Goal: Task Accomplishment & Management: Use online tool/utility

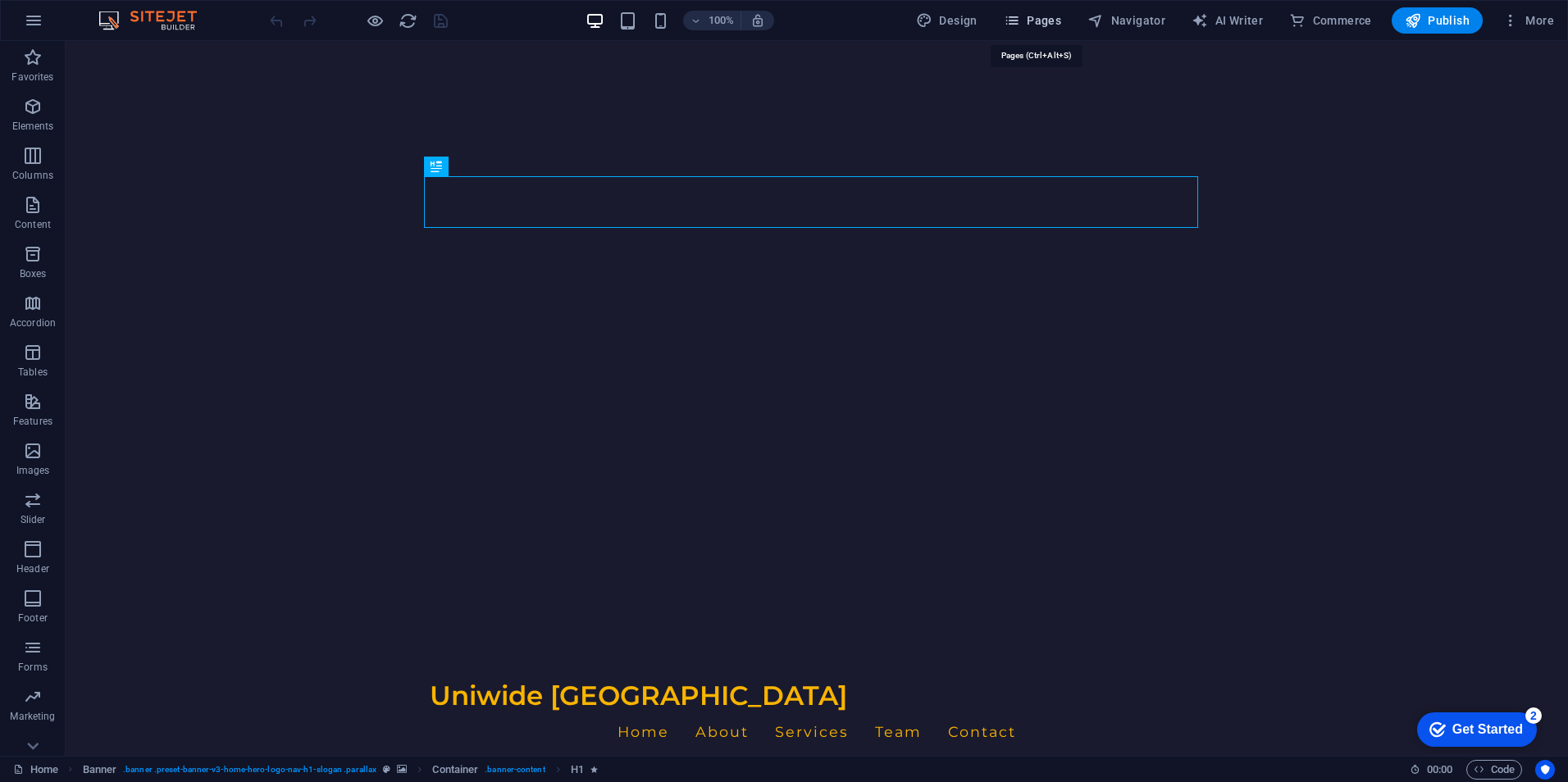
click at [1025, 20] on span "Pages" at bounding box center [1033, 20] width 57 height 16
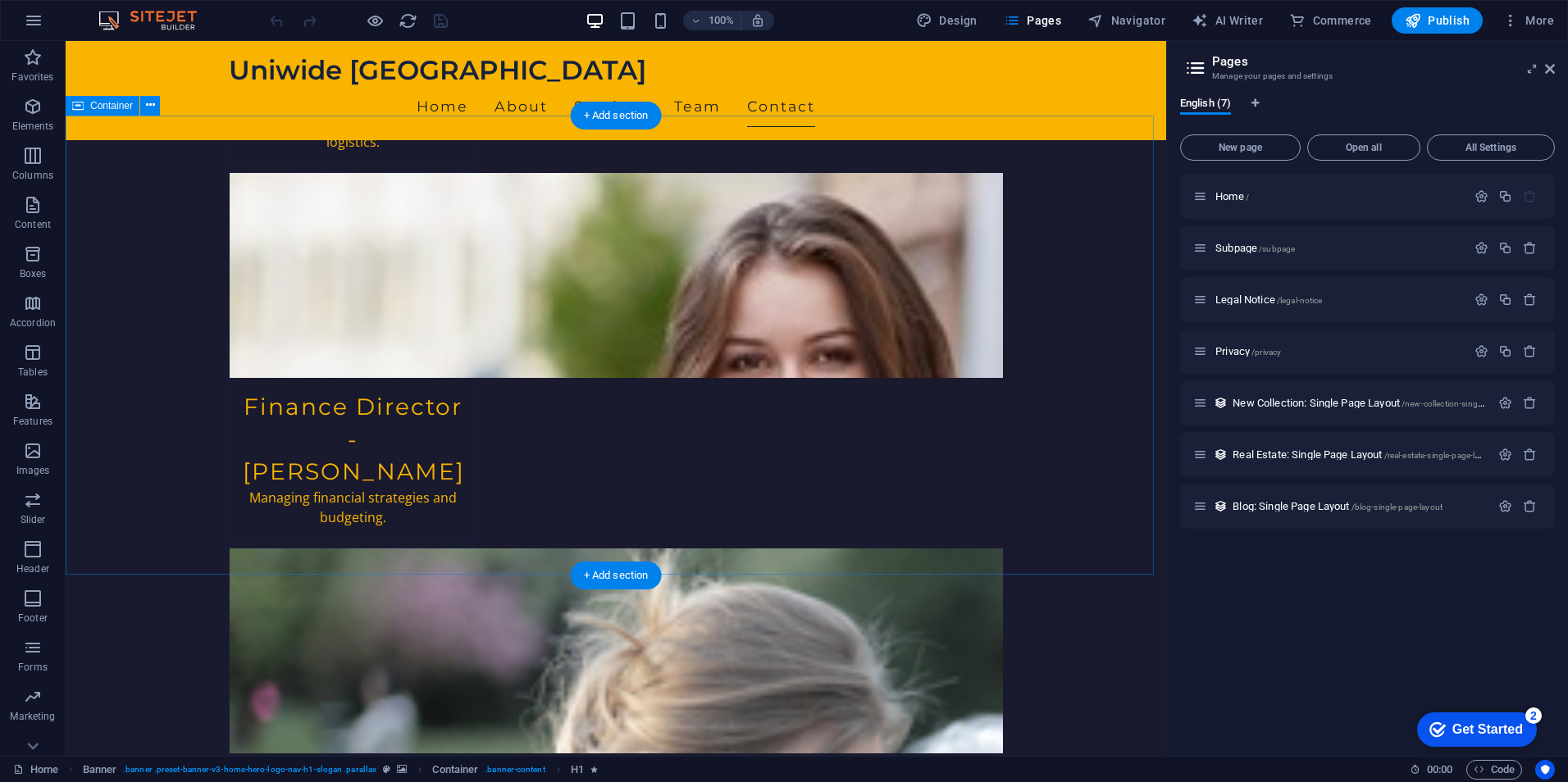
scroll to position [3393, 0]
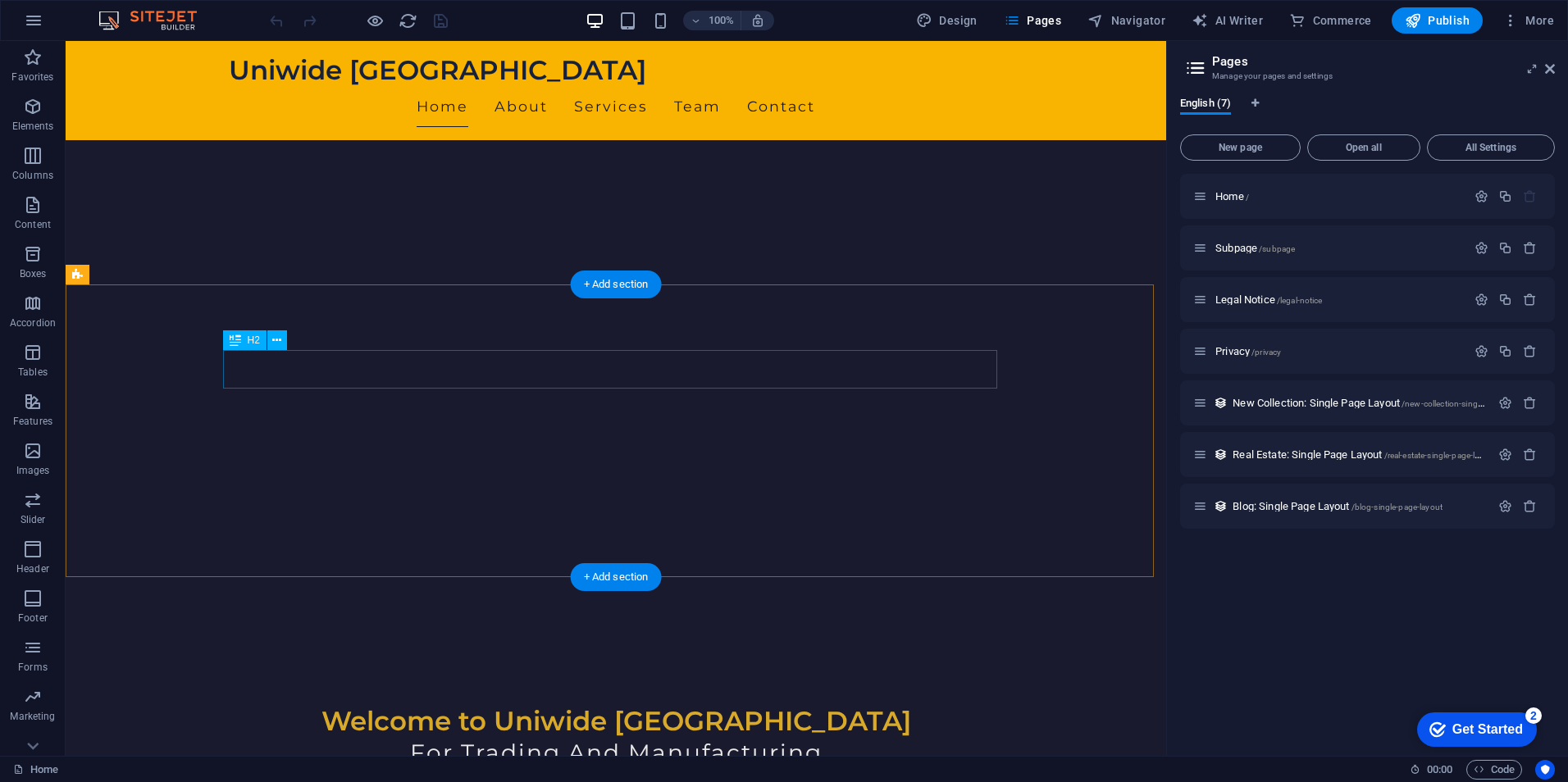
scroll to position [442, 0]
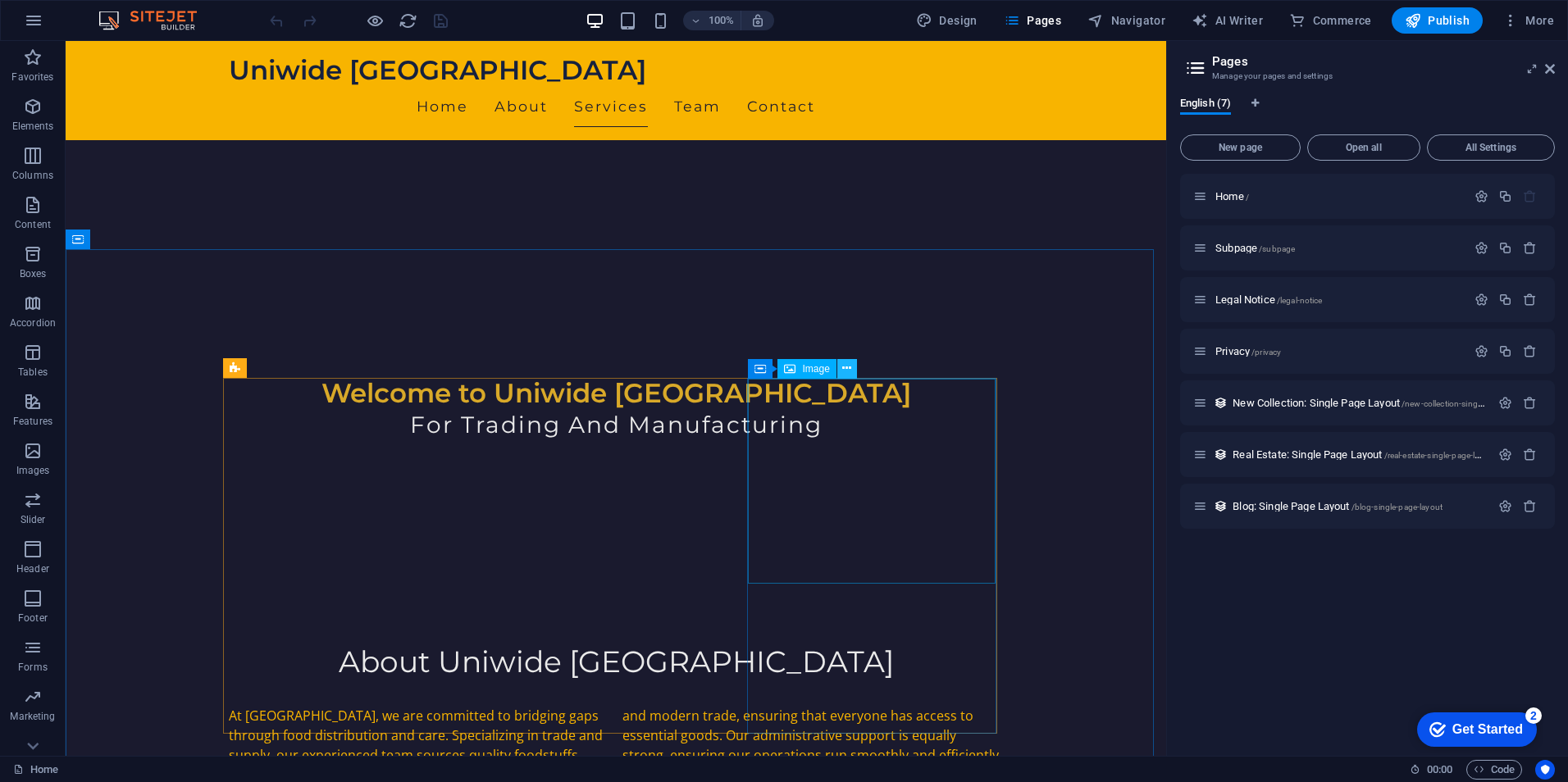
click at [847, 366] on icon at bounding box center [846, 368] width 9 height 17
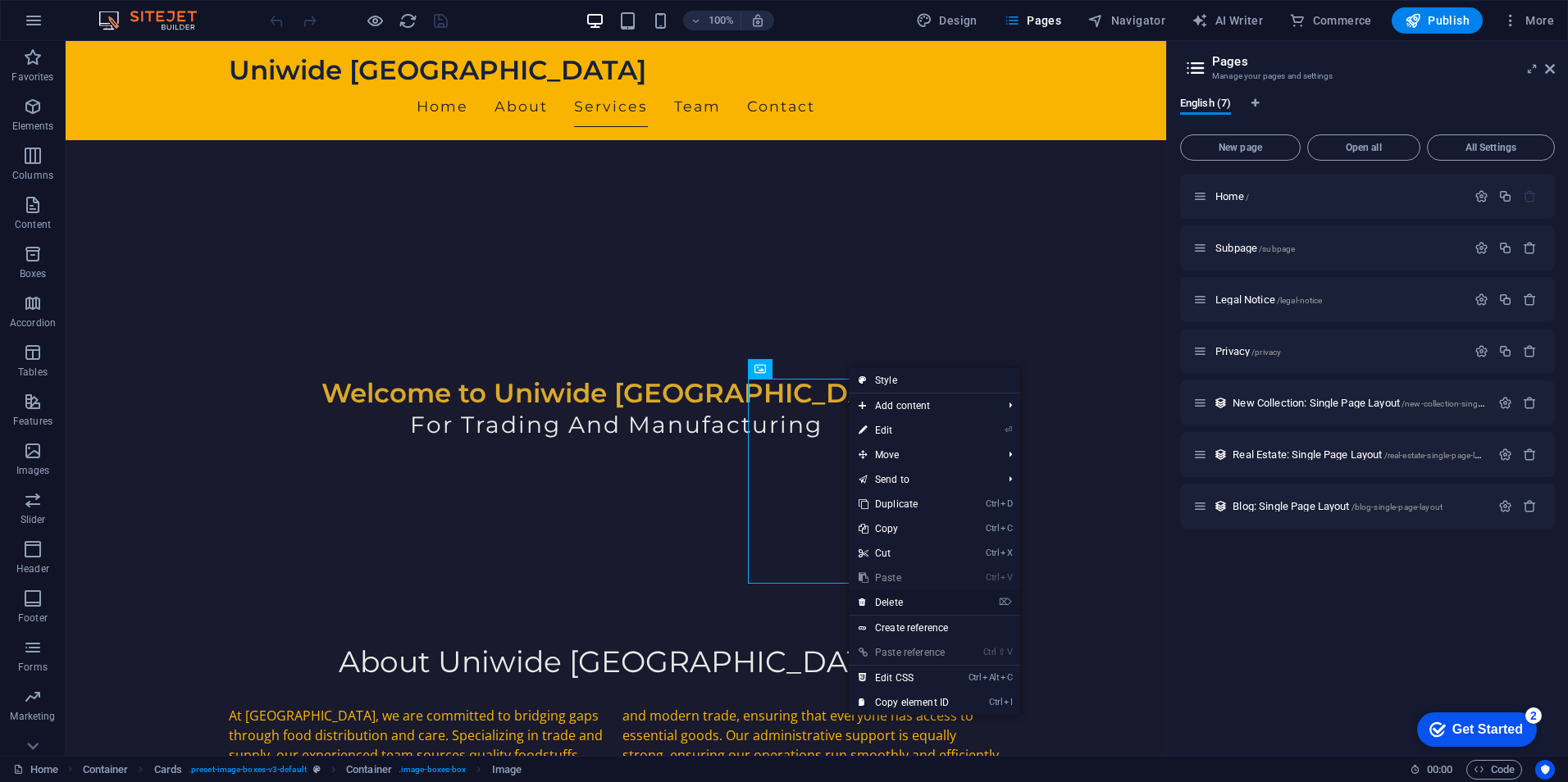
click at [911, 602] on link "⌦ Delete" at bounding box center [903, 603] width 110 height 25
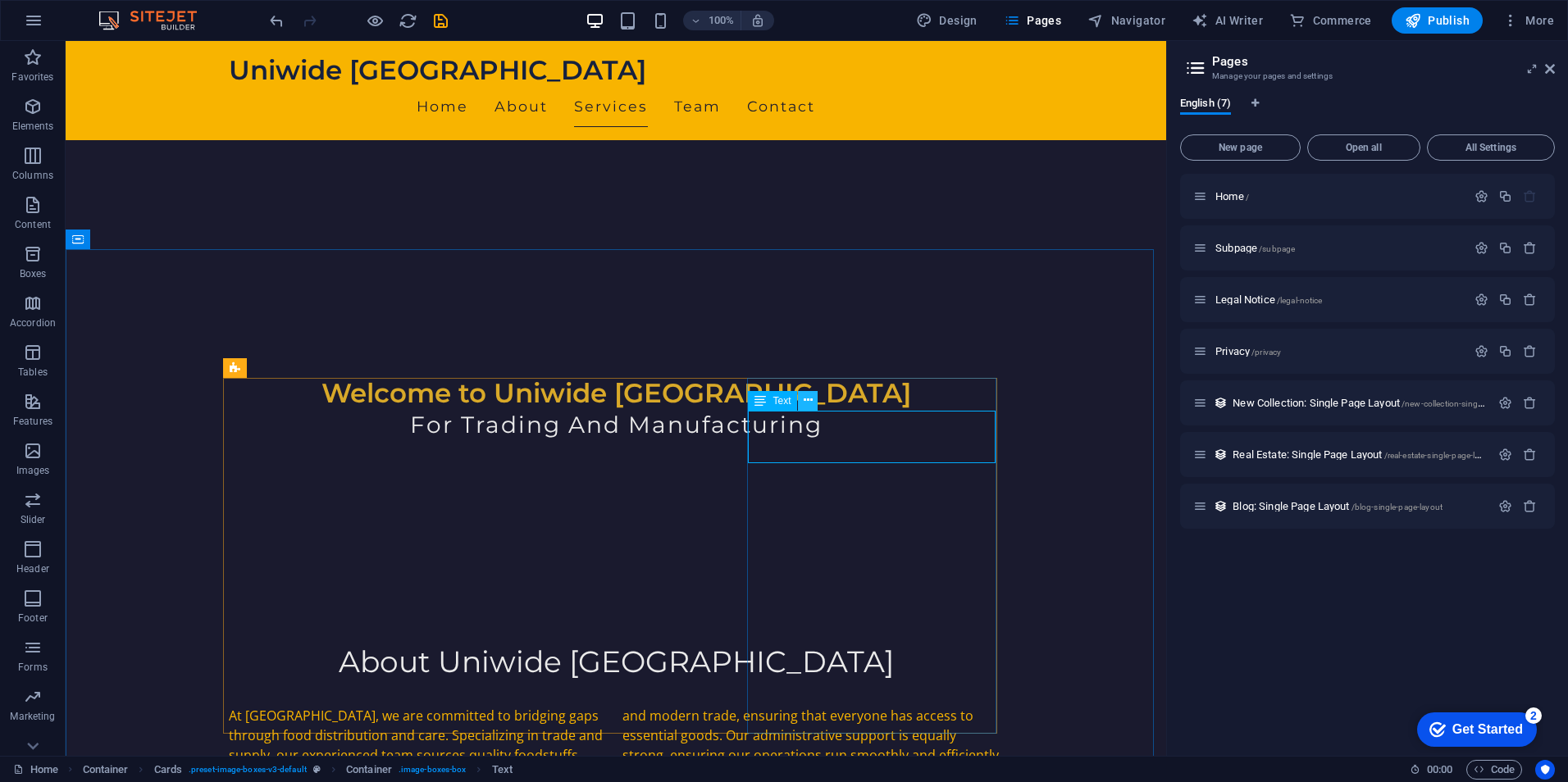
click at [813, 404] on icon at bounding box center [808, 400] width 9 height 17
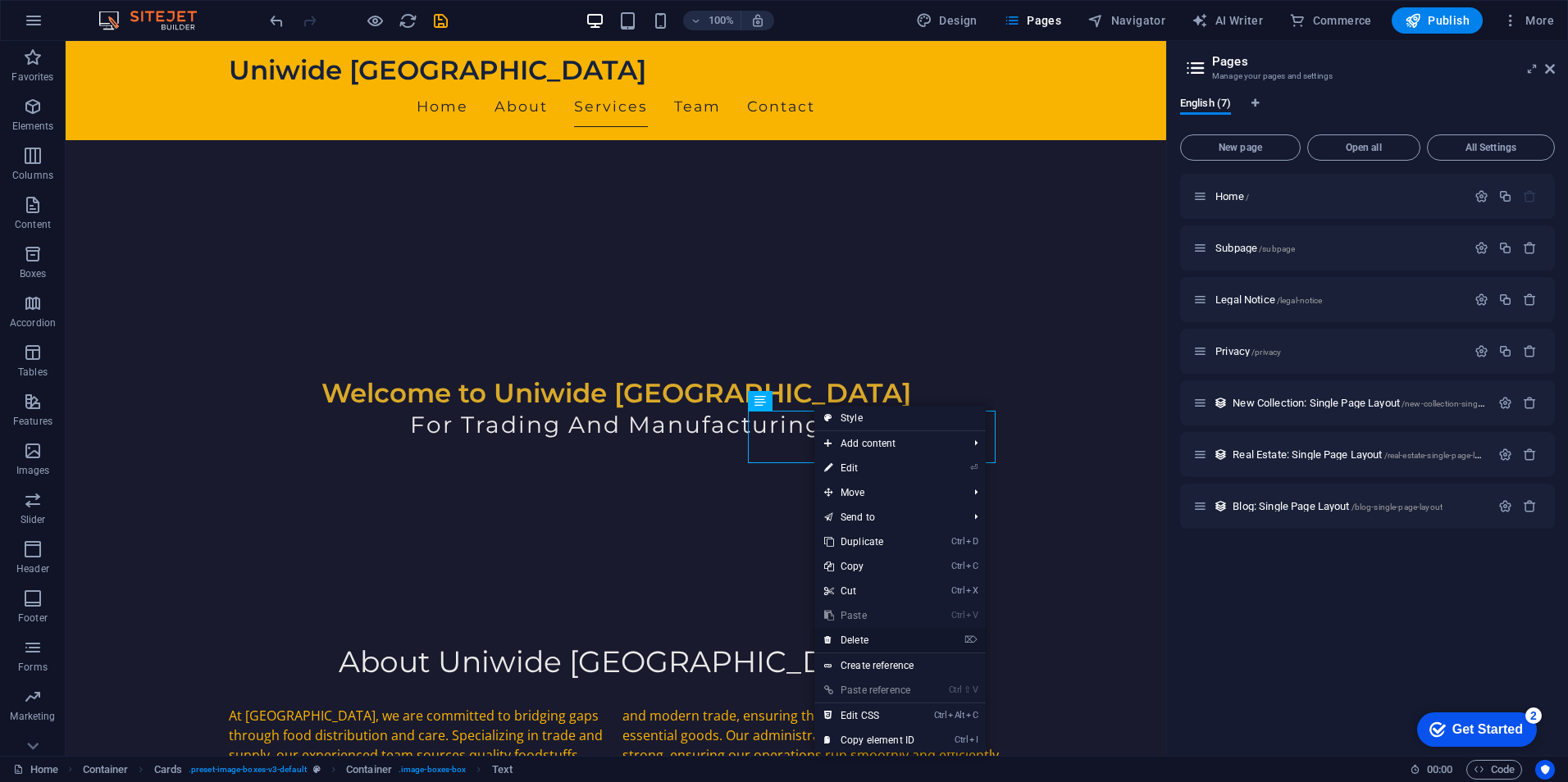
click at [881, 636] on link "⌦ Delete" at bounding box center [869, 640] width 110 height 25
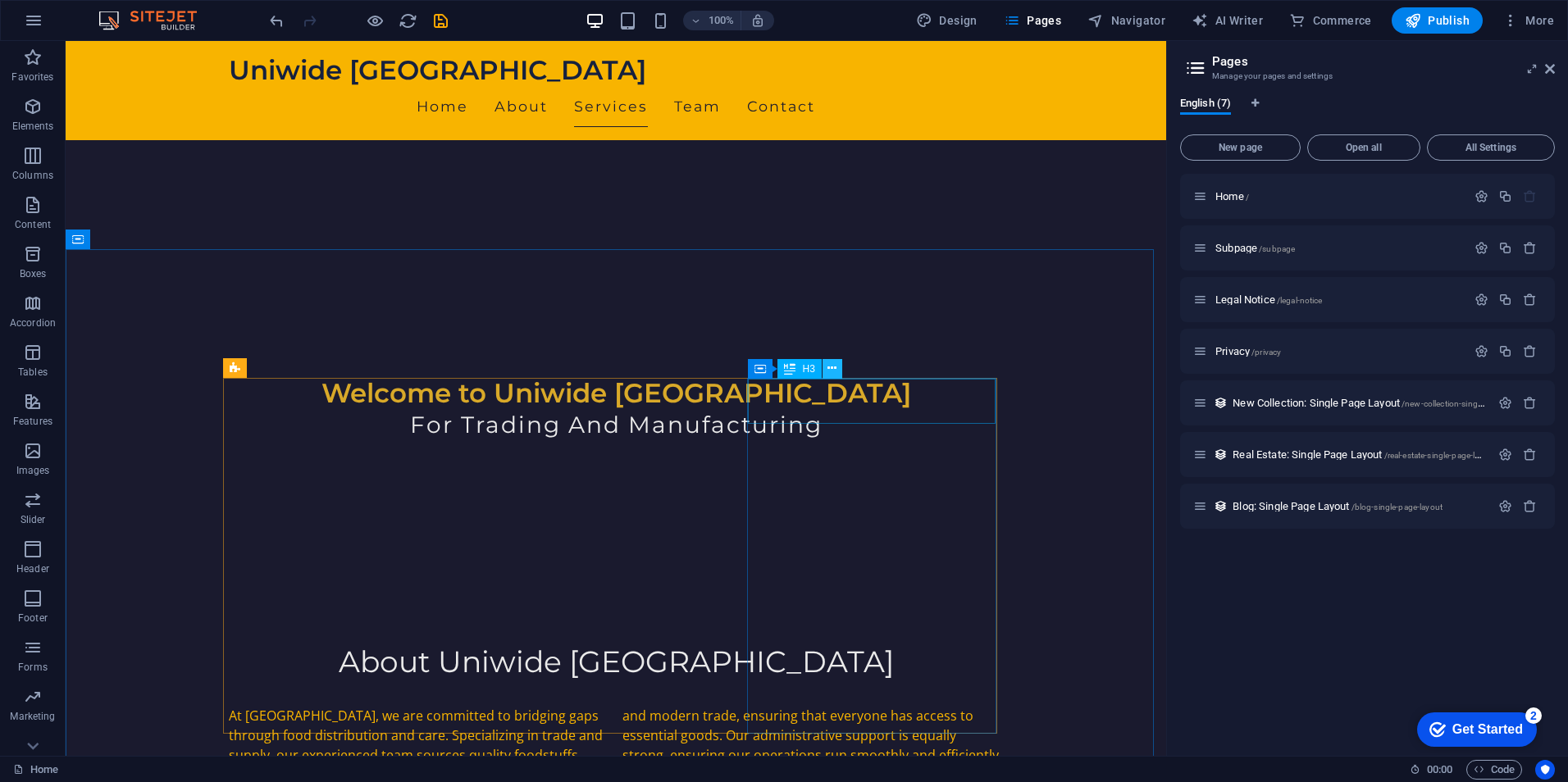
click at [833, 371] on icon at bounding box center [832, 368] width 9 height 17
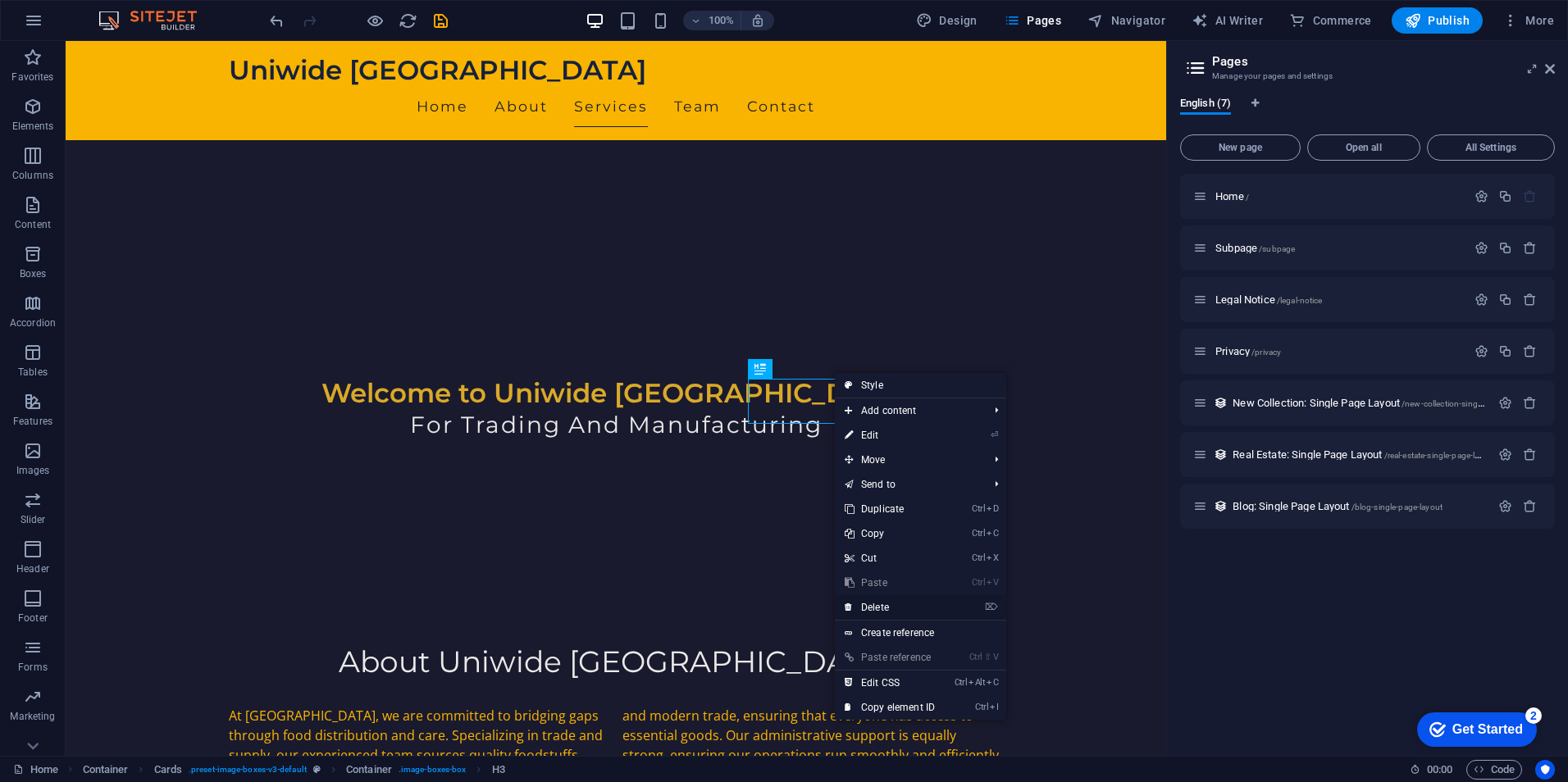
click at [886, 602] on link "⌦ Delete" at bounding box center [889, 607] width 110 height 25
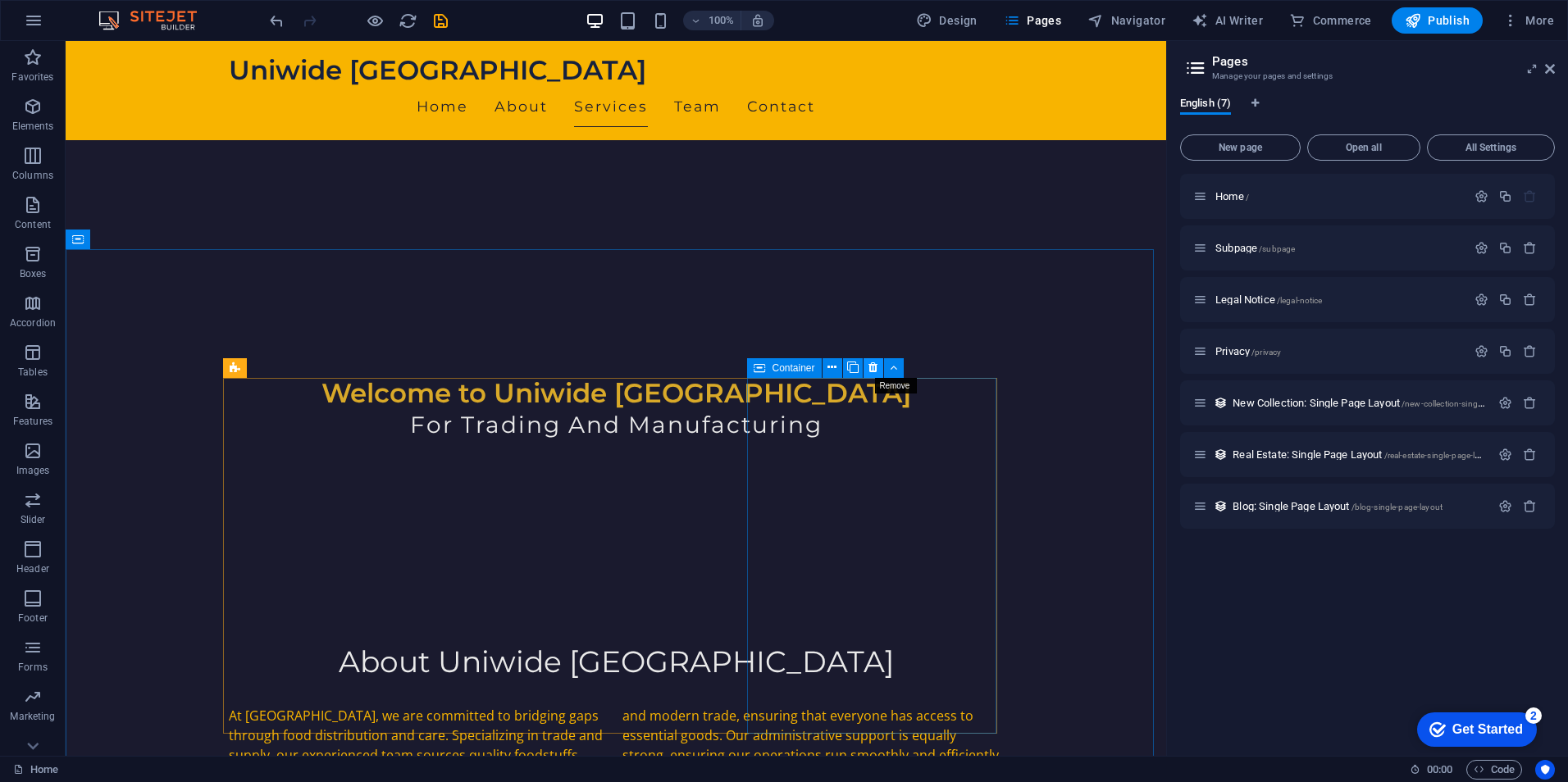
click at [866, 364] on button at bounding box center [873, 368] width 20 height 20
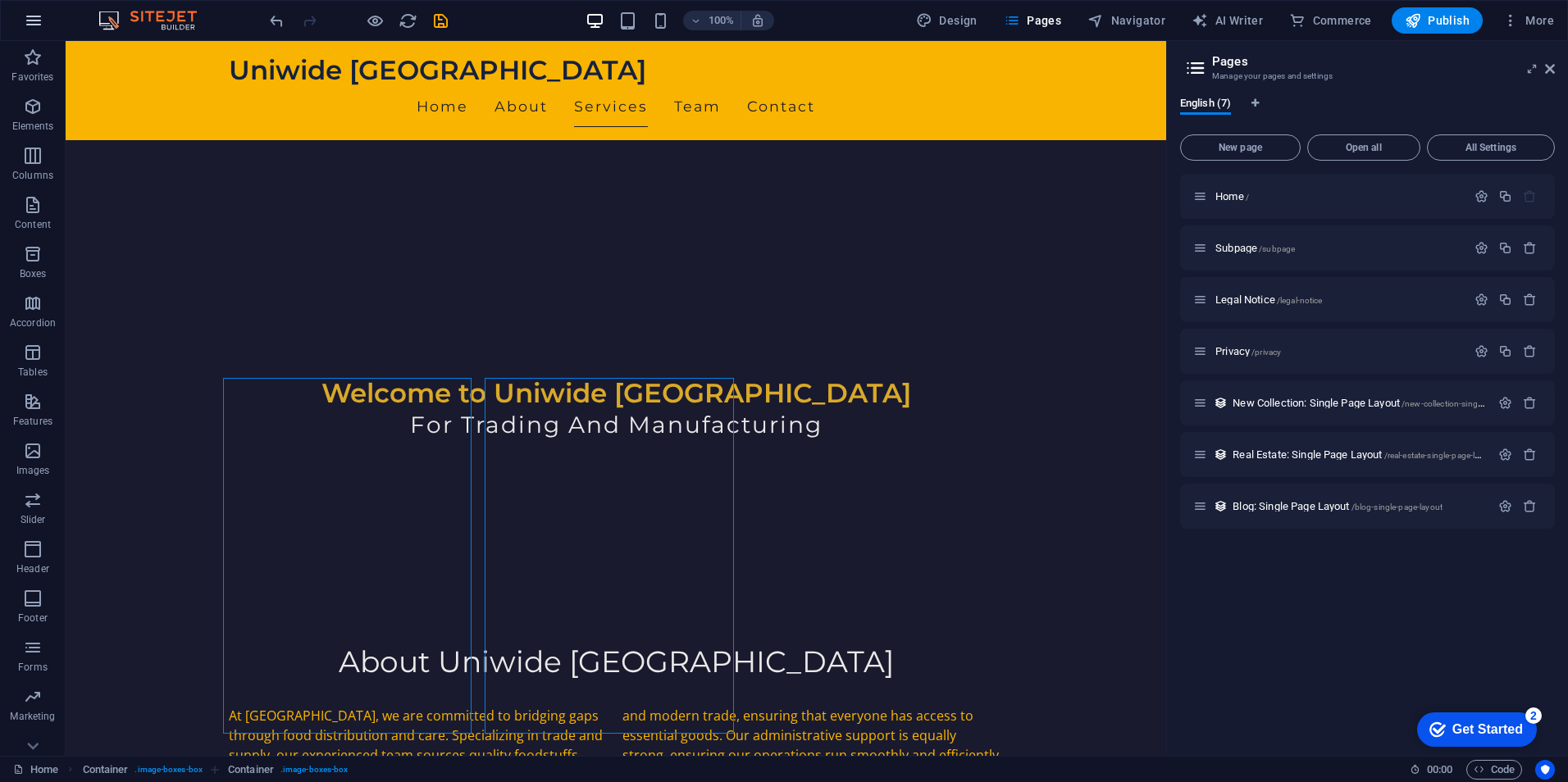
click at [34, 26] on icon "button" at bounding box center [34, 20] width 20 height 20
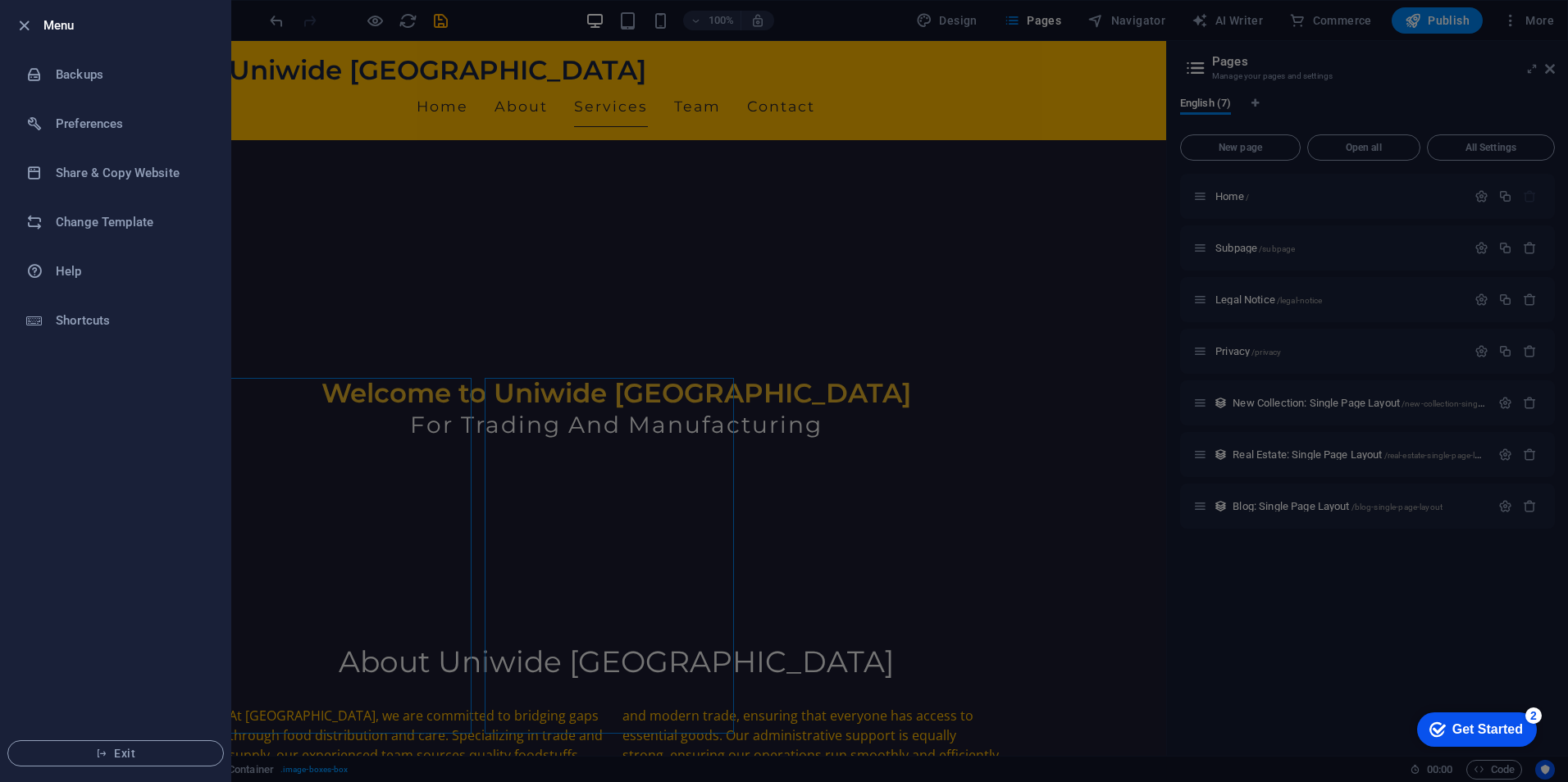
click at [34, 26] on div at bounding box center [29, 25] width 29 height 20
click at [486, 345] on div at bounding box center [784, 391] width 1568 height 782
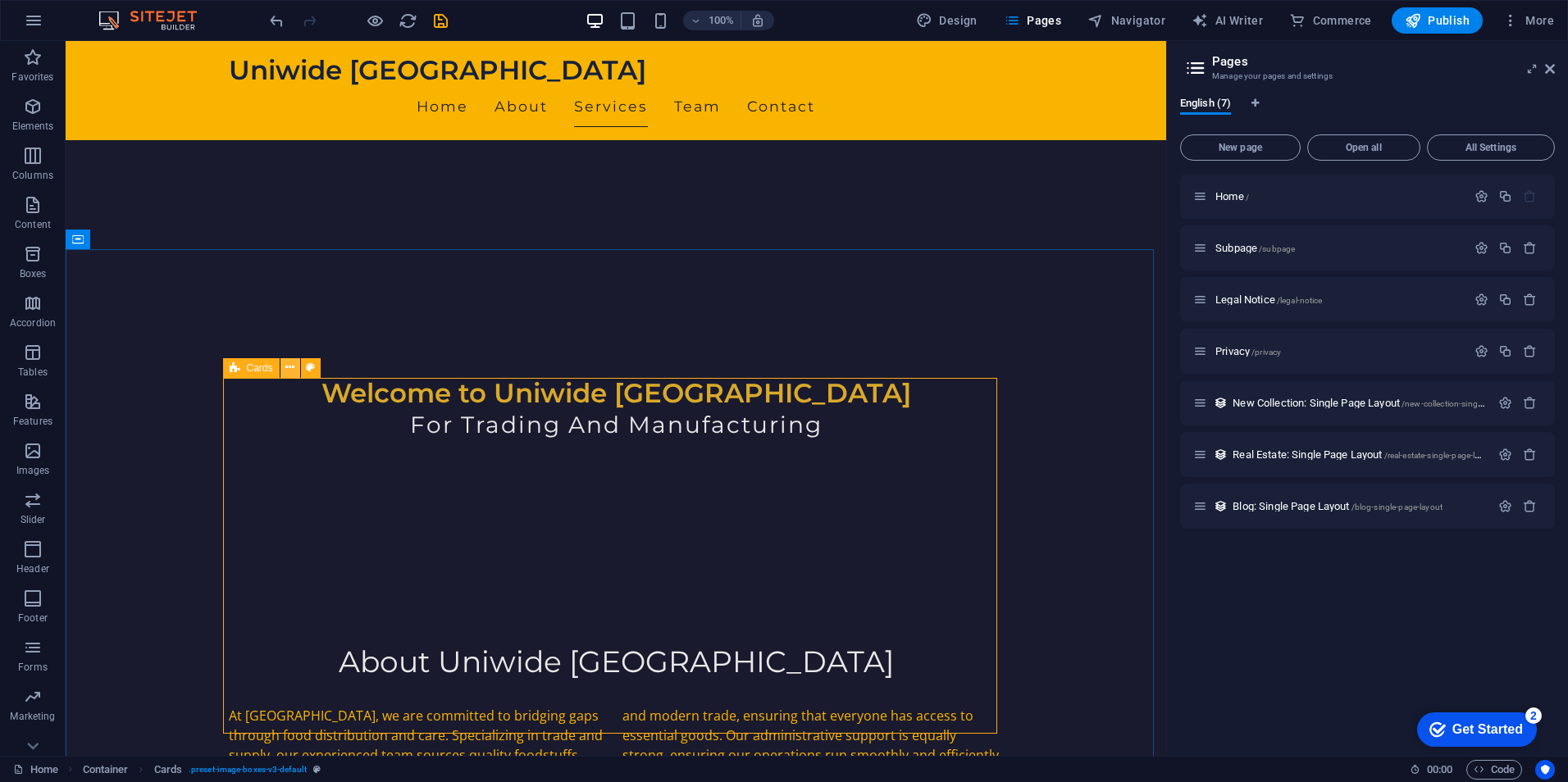
click at [294, 365] on icon at bounding box center [290, 367] width 9 height 17
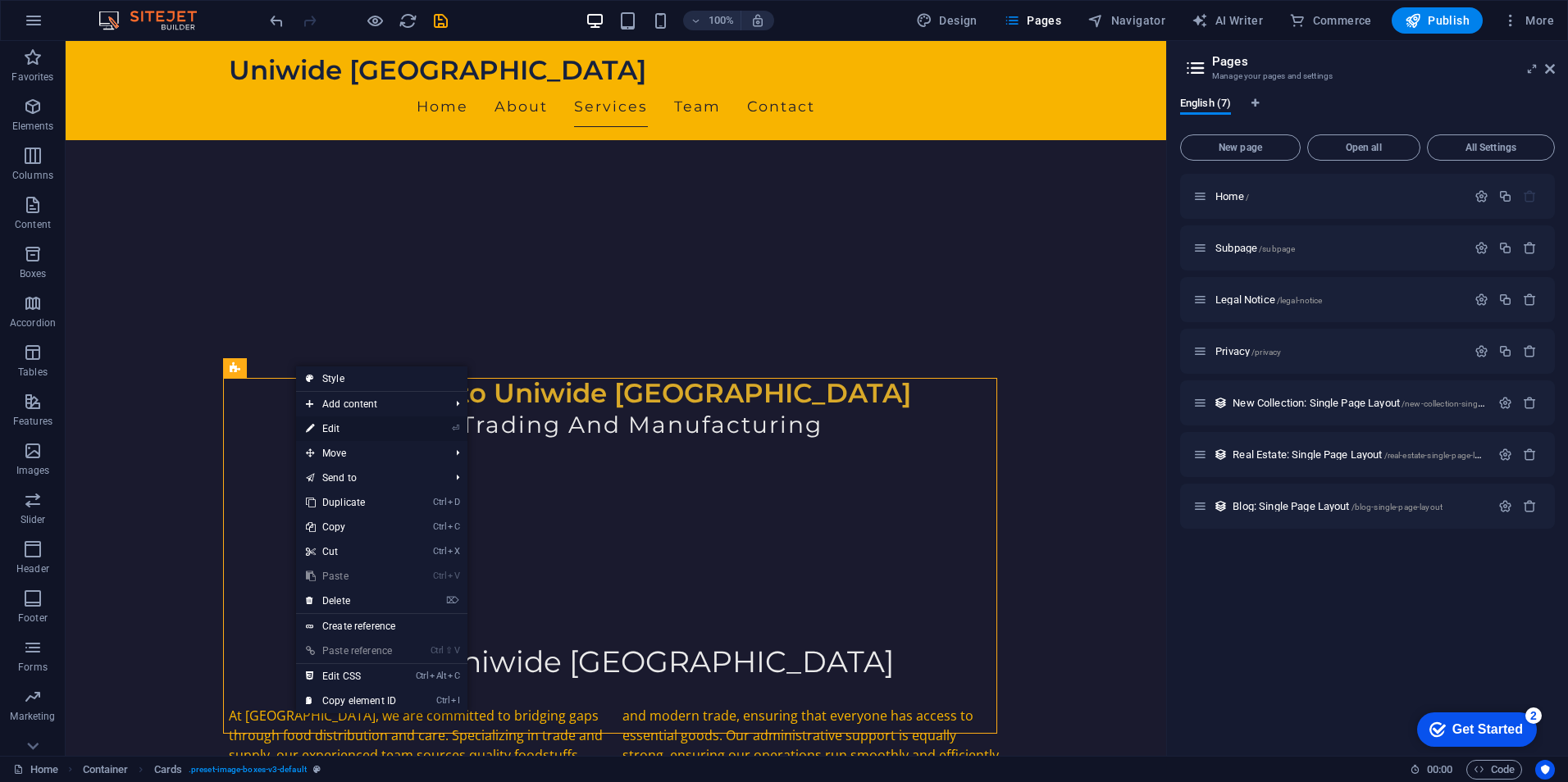
click at [365, 427] on link "⏎ Edit" at bounding box center [350, 429] width 110 height 25
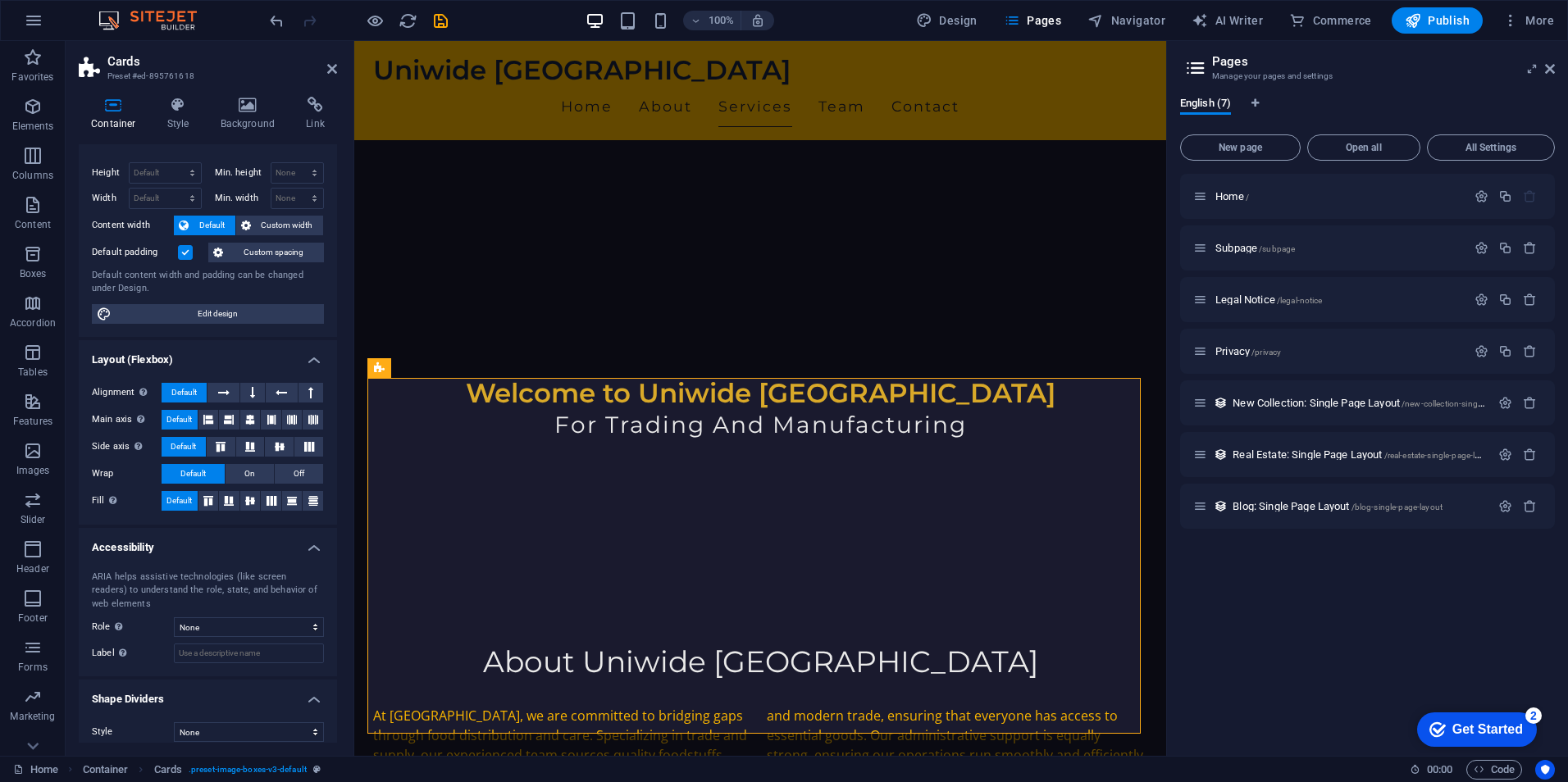
scroll to position [37, 0]
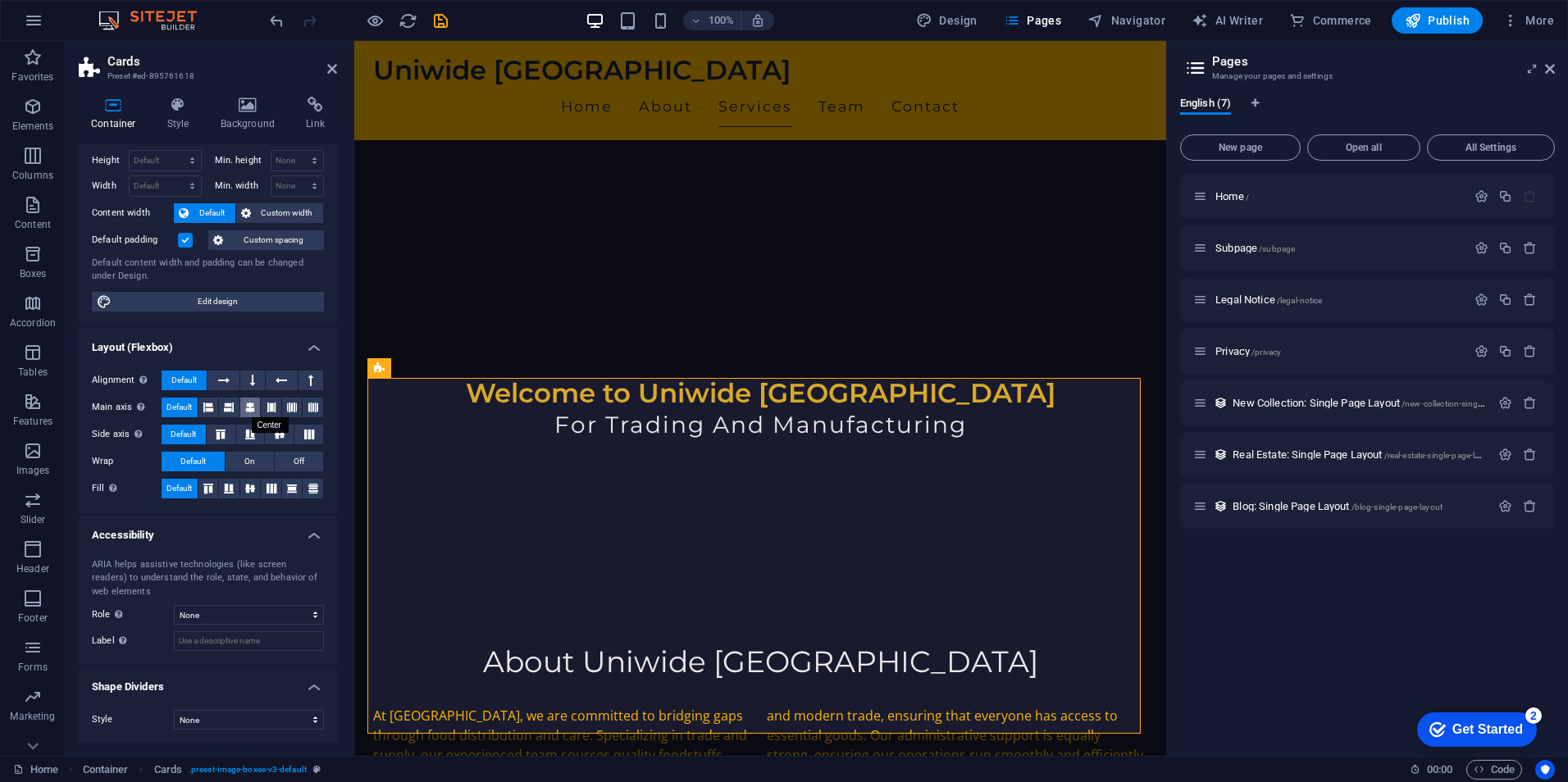
click at [247, 402] on icon at bounding box center [249, 407] width 10 height 20
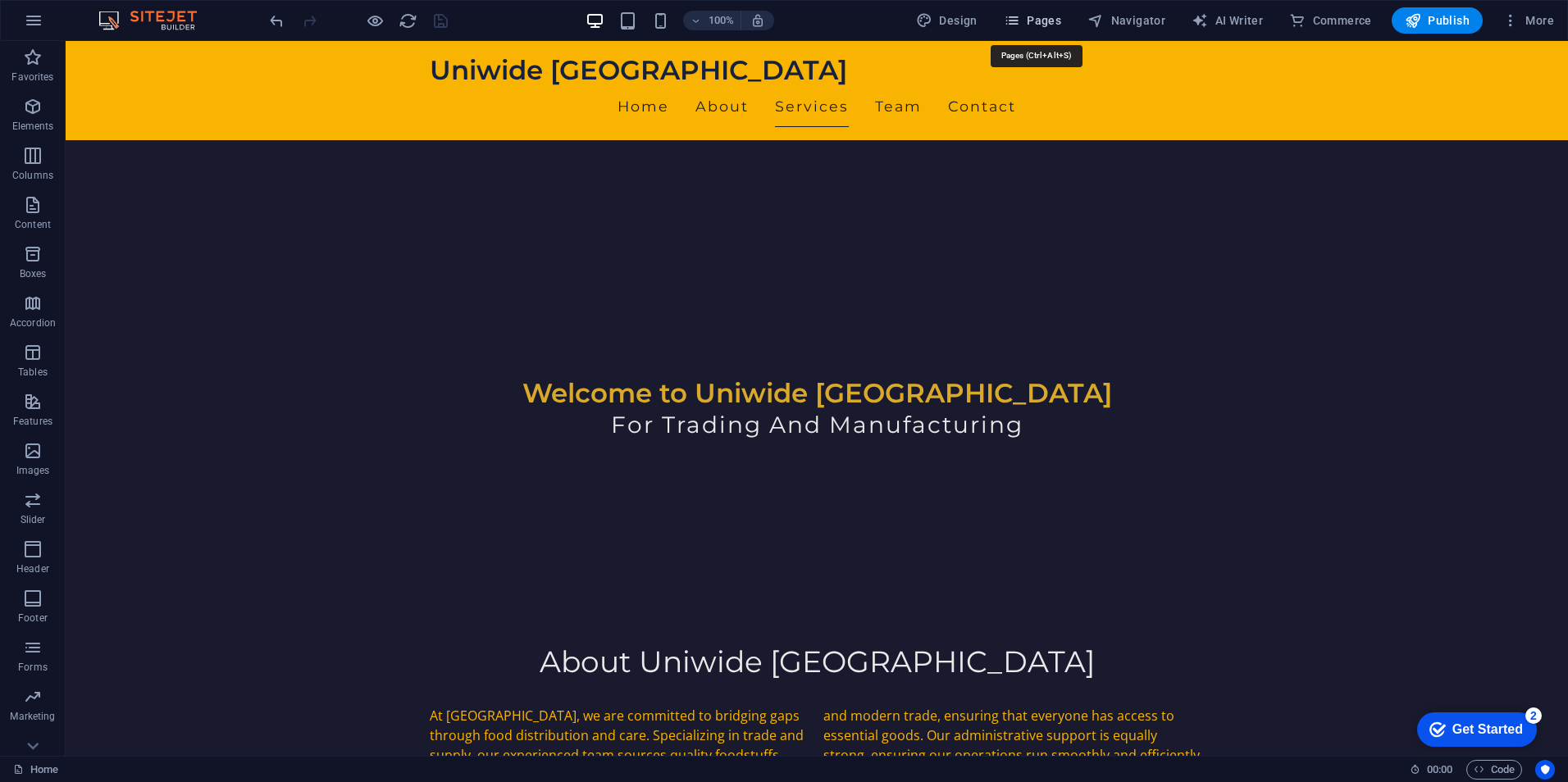
click at [1038, 19] on span "Pages" at bounding box center [1033, 20] width 57 height 16
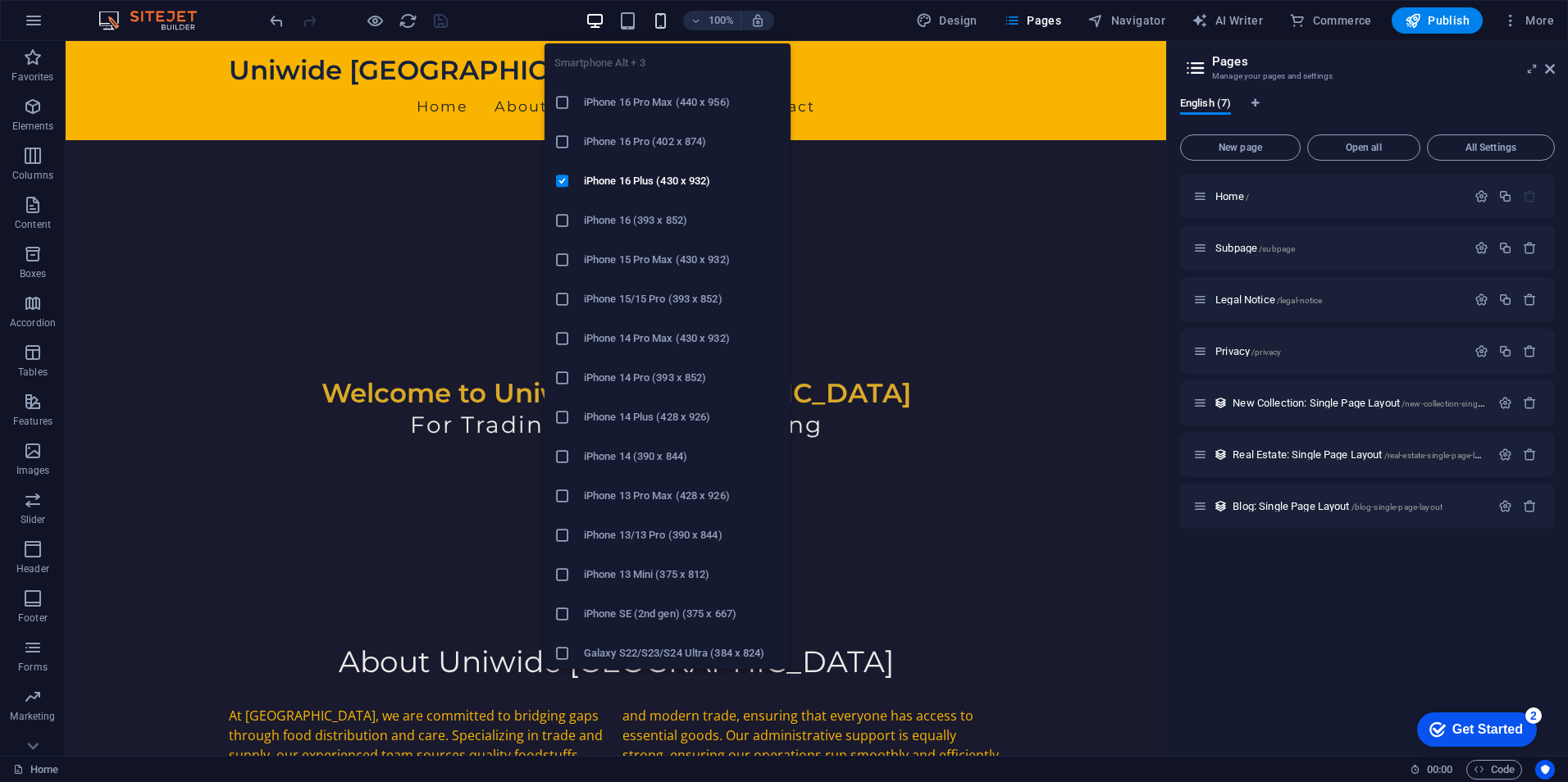
click at [657, 23] on icon "button" at bounding box center [660, 20] width 19 height 19
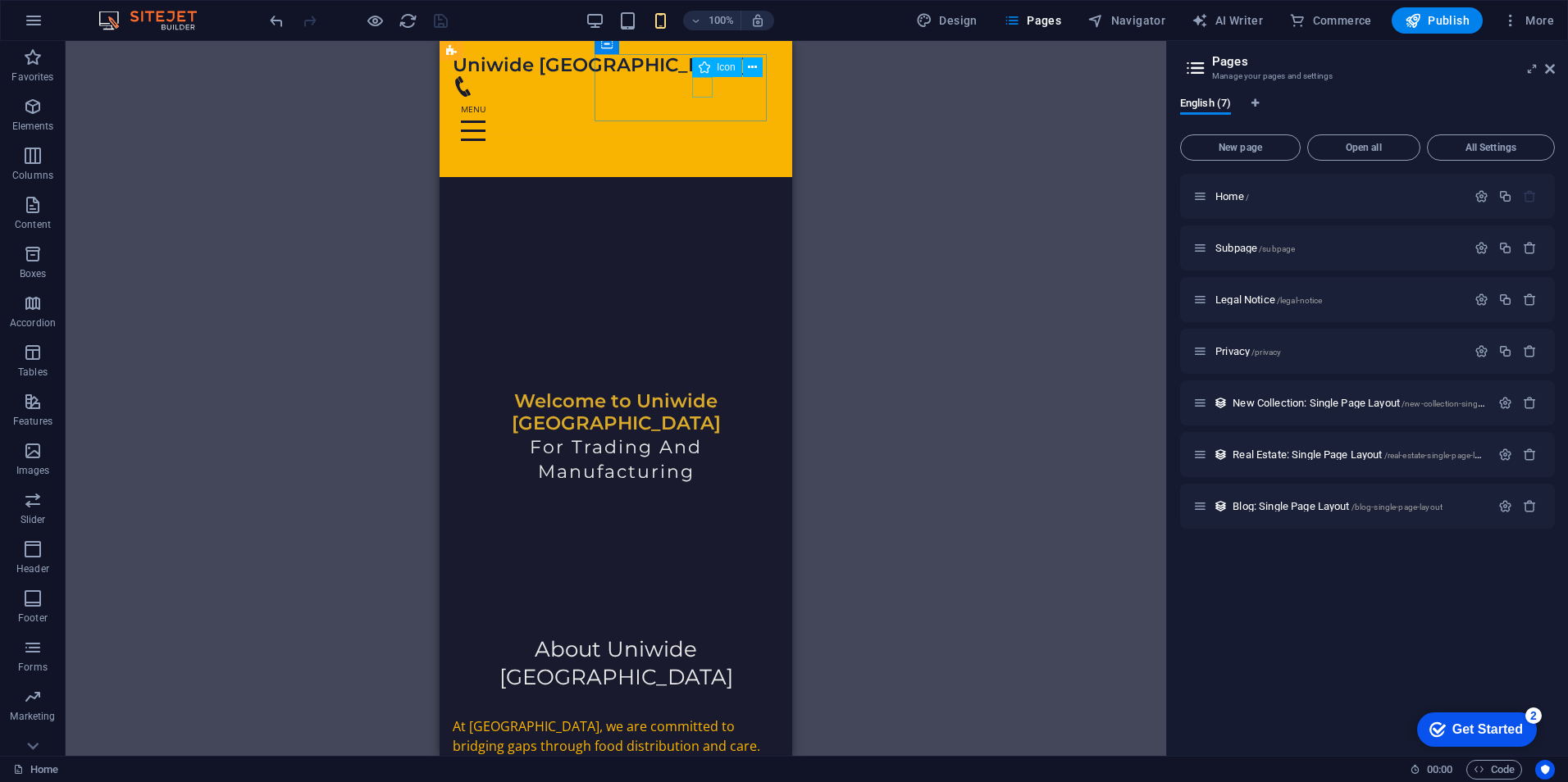
click at [706, 86] on figure at bounding box center [609, 86] width 314 height 20
click at [749, 71] on icon at bounding box center [752, 67] width 9 height 17
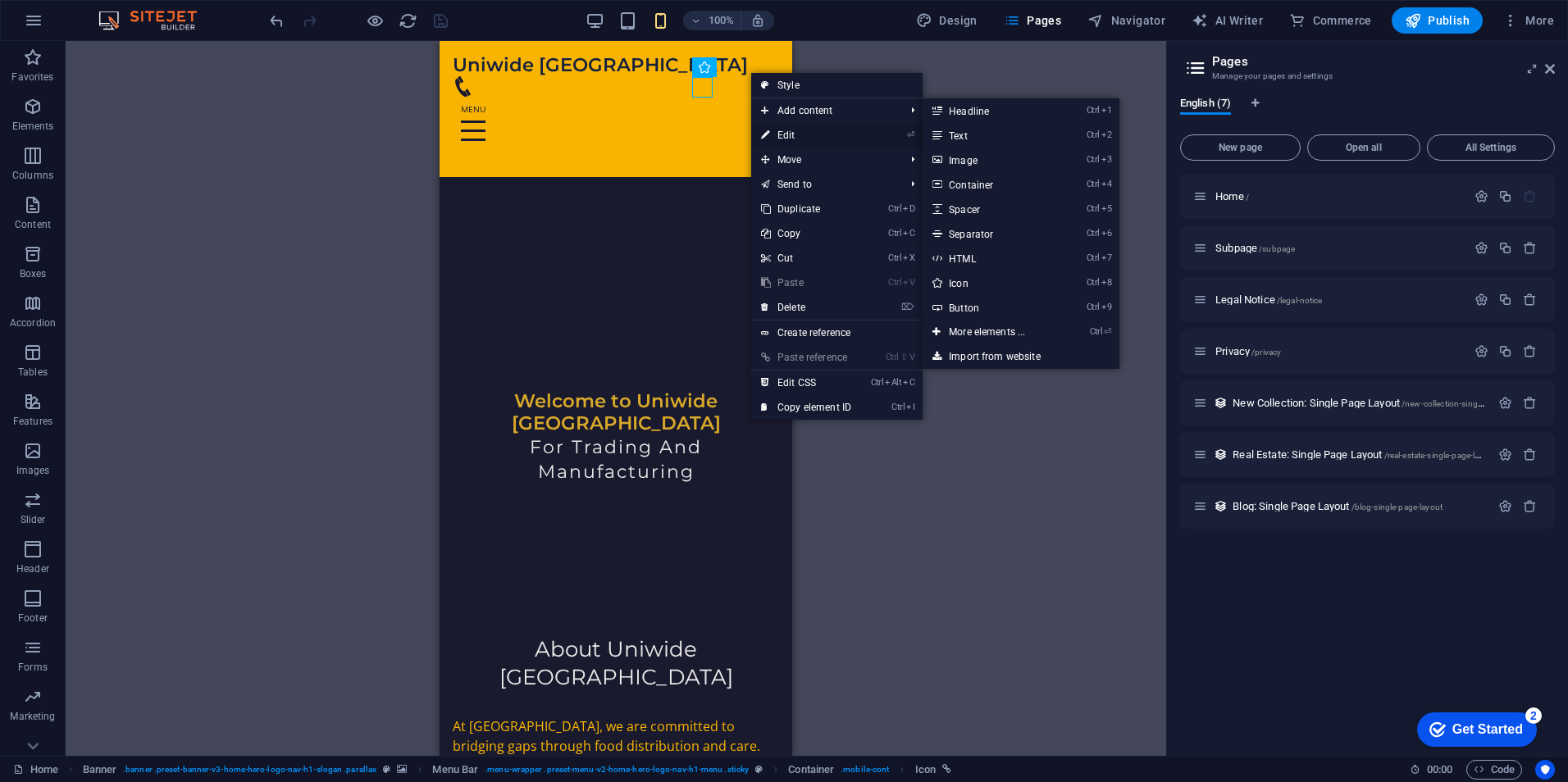
click at [793, 133] on link "⏎ Edit" at bounding box center [805, 135] width 110 height 25
select select "xMidYMid"
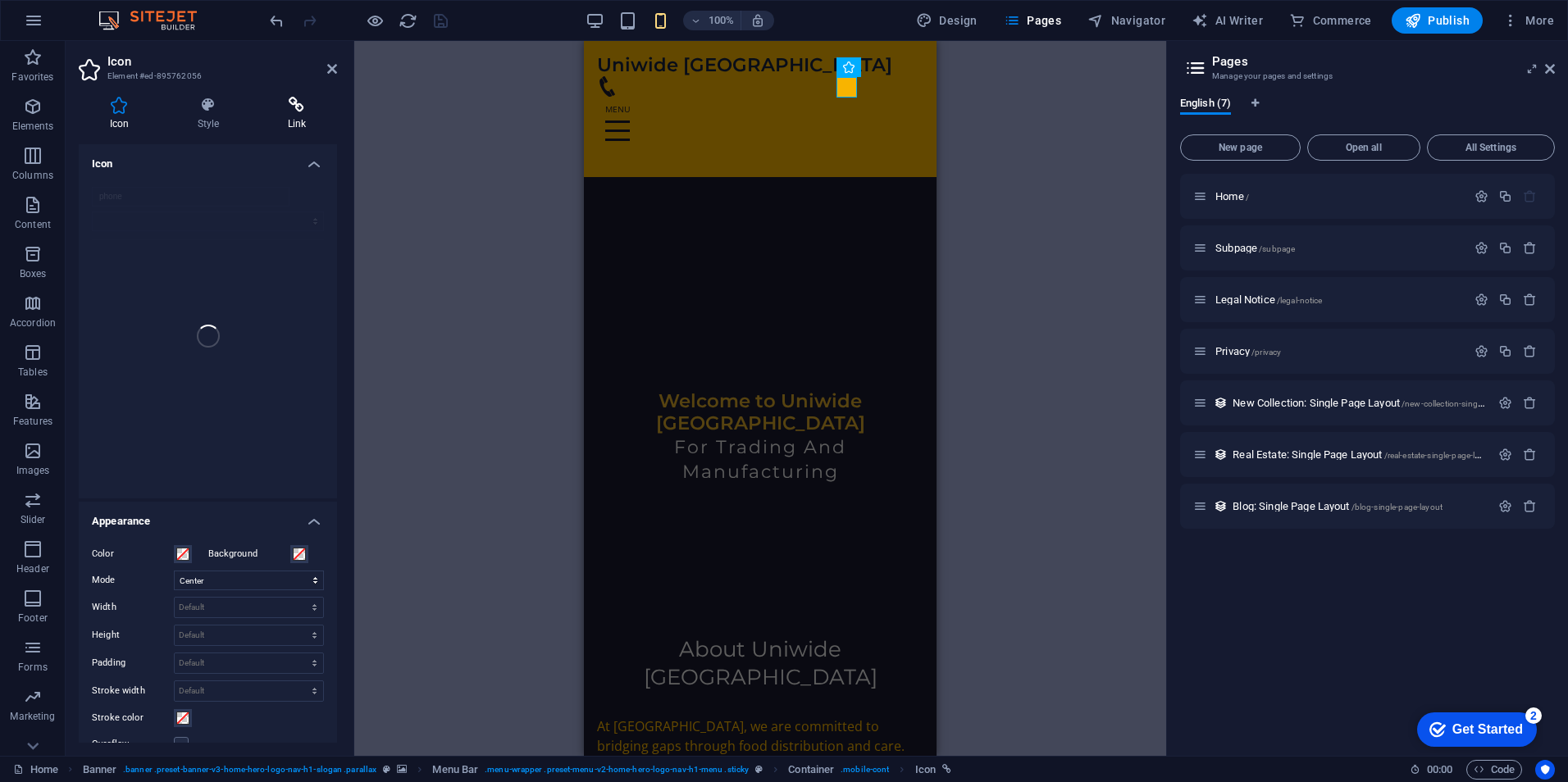
click at [299, 122] on h4 "Link" at bounding box center [297, 114] width 80 height 35
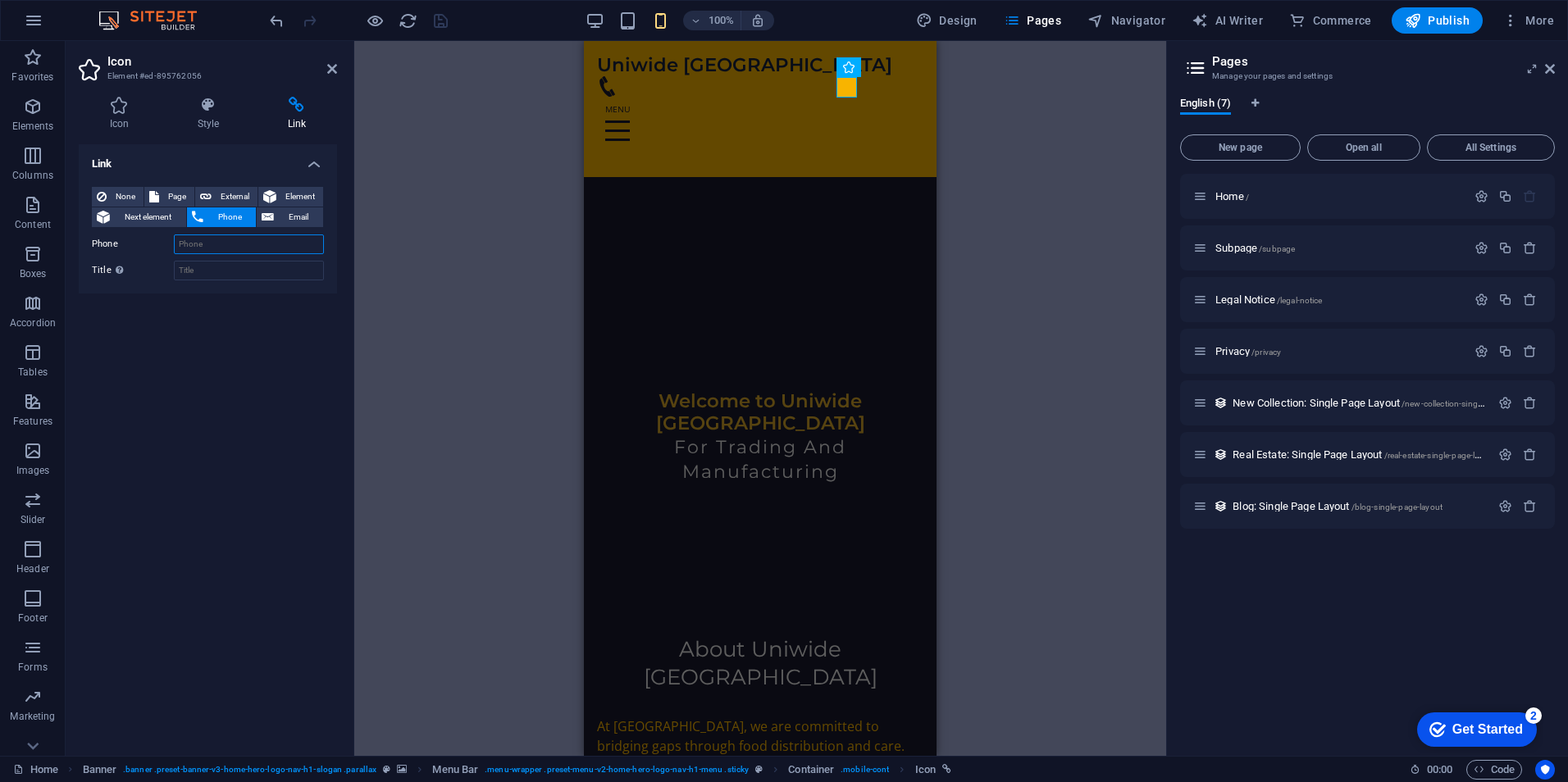
click at [216, 241] on input "Phone" at bounding box center [249, 244] width 150 height 20
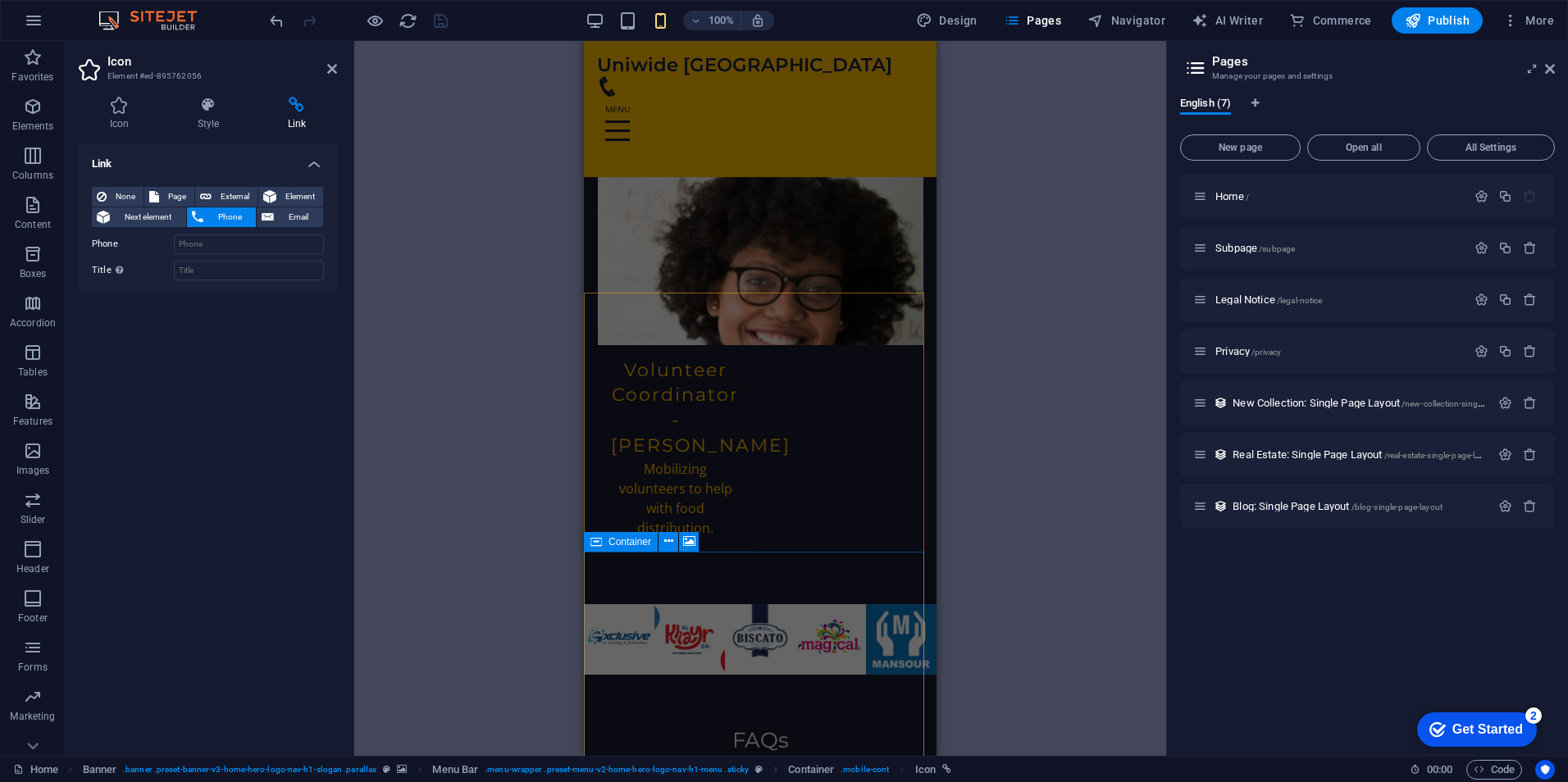
scroll to position [4261, 0]
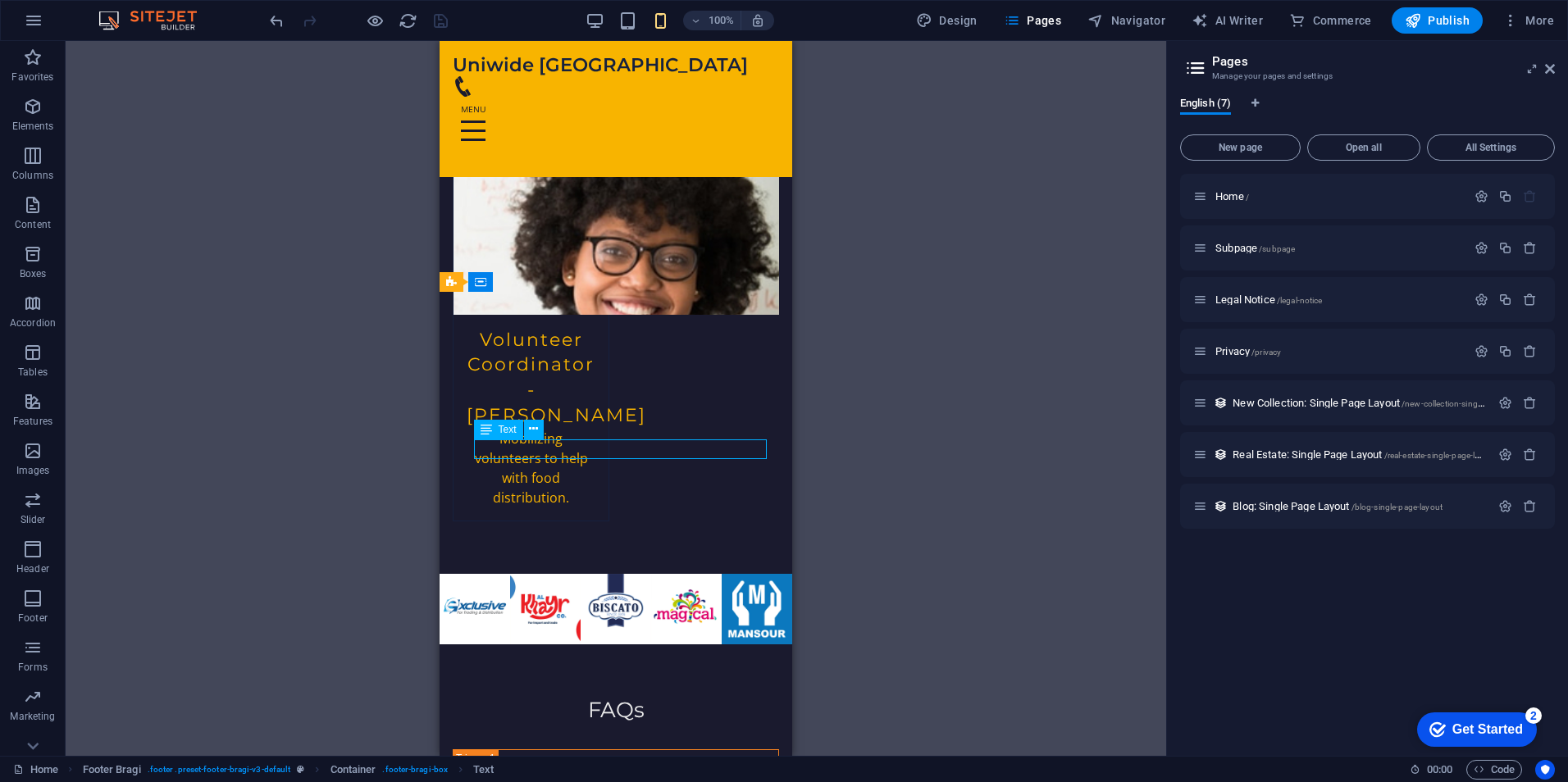
click at [567, 448] on div "H1 Banner Container Text Spacer H3 Menu Bar Menu H2 Spacer Text Container Image…" at bounding box center [616, 398] width 1100 height 715
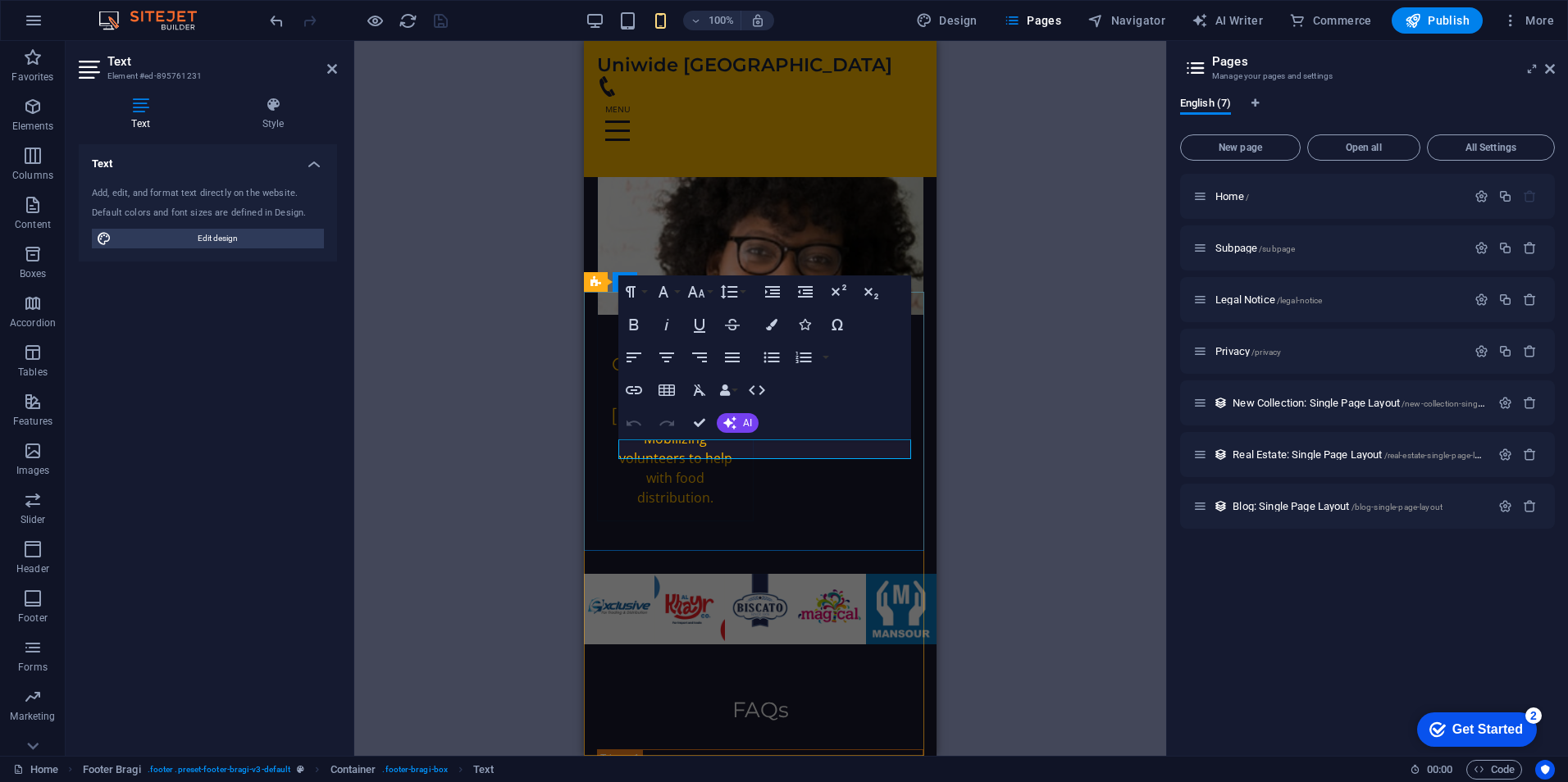
drag, startPoint x: 711, startPoint y: 448, endPoint x: 686, endPoint y: 448, distance: 25.0
click at [853, 92] on figure at bounding box center [754, 86] width 314 height 20
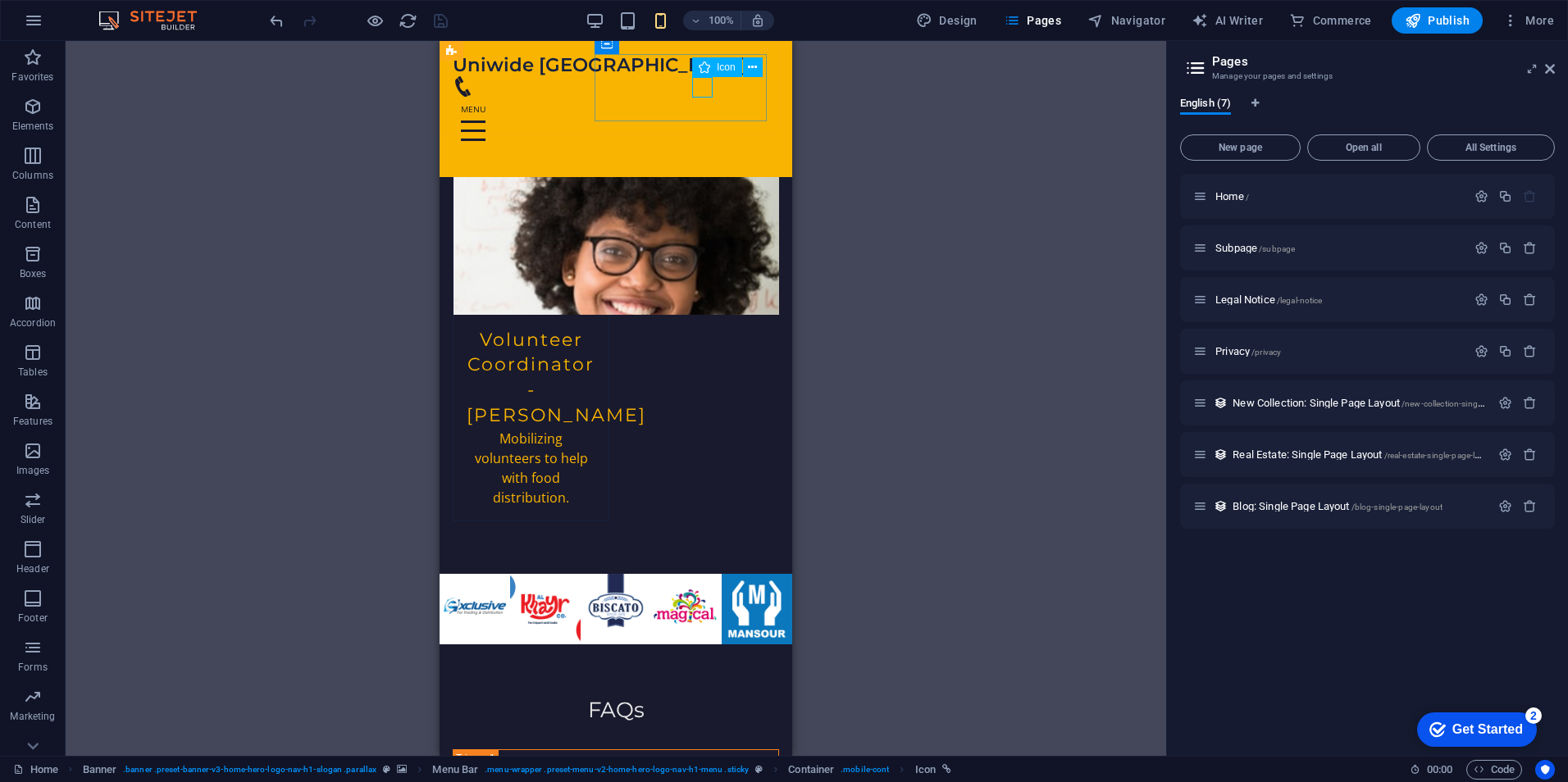
click at [703, 87] on figure at bounding box center [609, 86] width 314 height 20
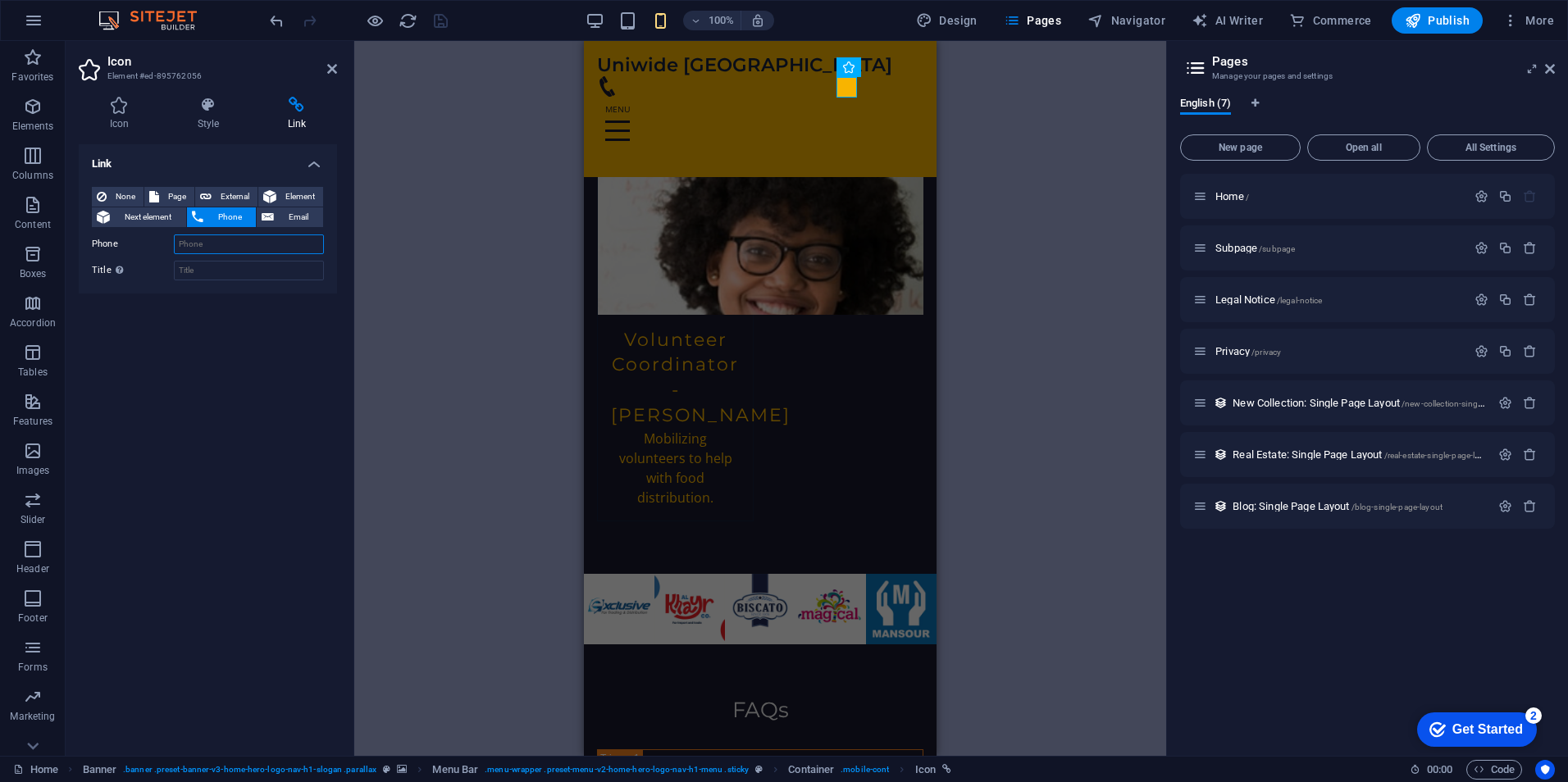
click at [234, 248] on input "Phone" at bounding box center [249, 244] width 150 height 20
paste input "00201200686006"
type input "00201200686006"
click at [209, 339] on div "Link None Page External Element Next element Phone Email Page Home Subpage Lega…" at bounding box center [208, 444] width 258 height 599
click at [207, 325] on div "Link None Page External Element Next element Phone Email Page Home Subpage Lega…" at bounding box center [208, 444] width 258 height 599
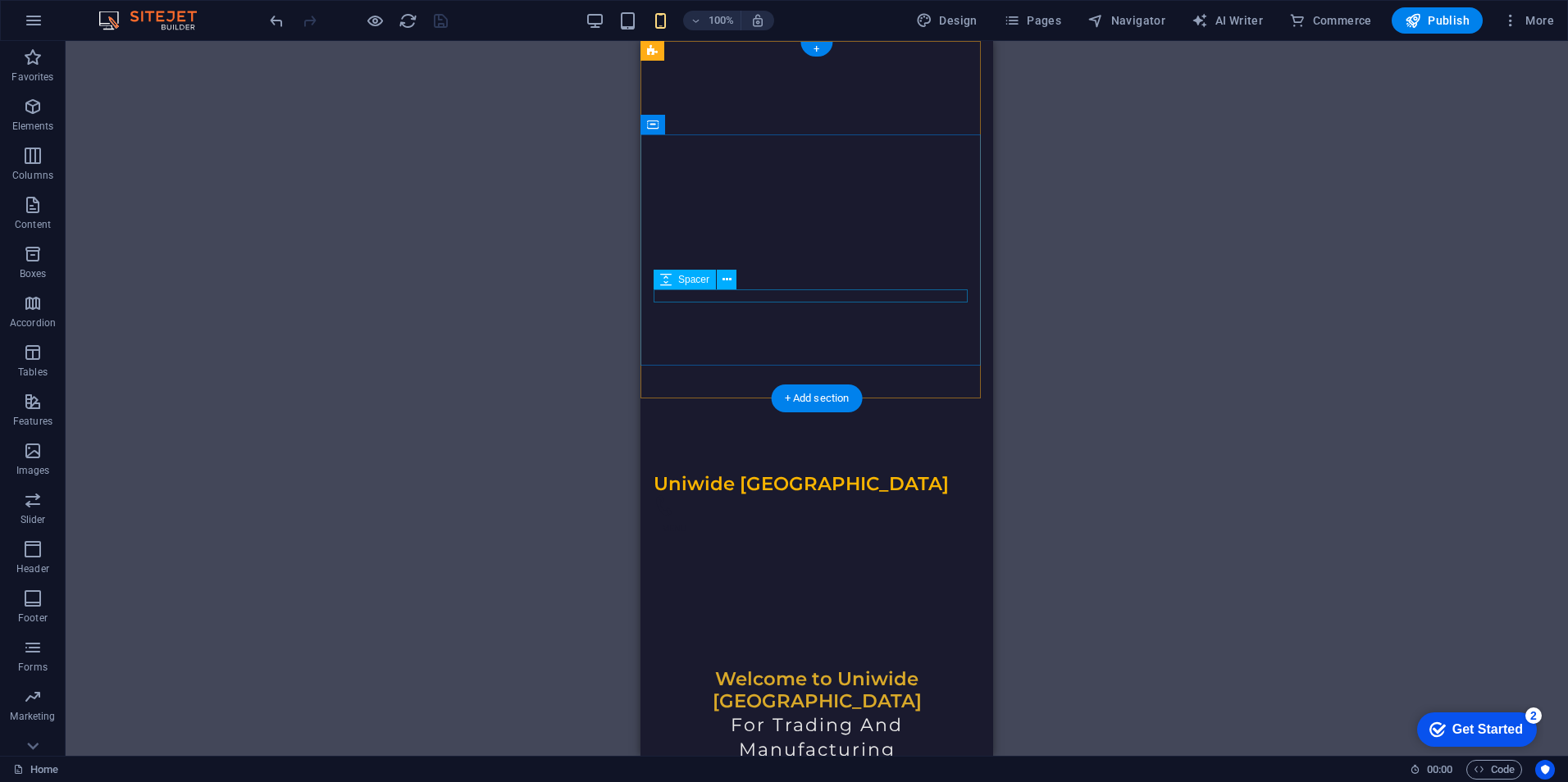
scroll to position [328, 0]
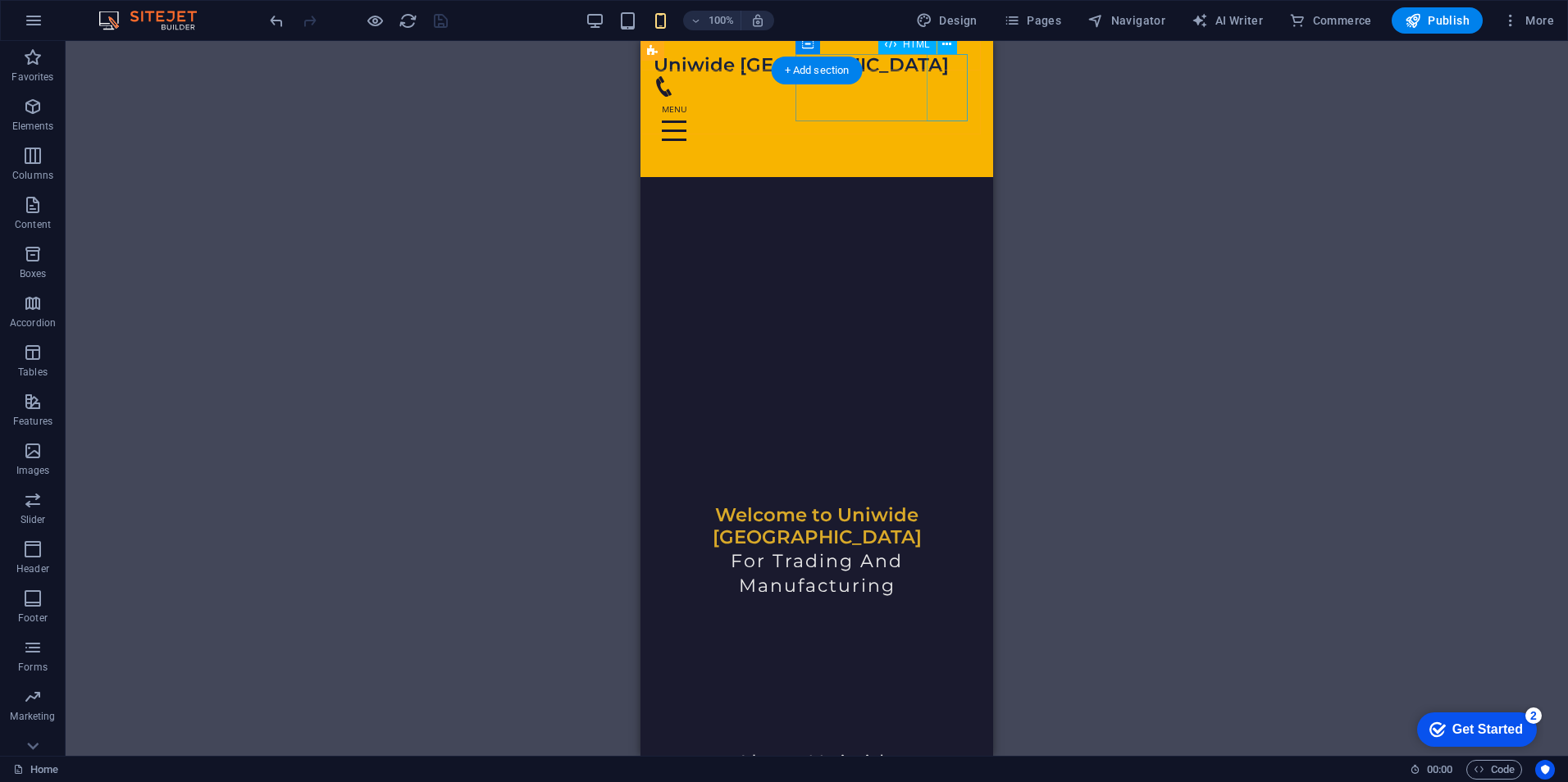
click at [943, 97] on div at bounding box center [817, 130] width 326 height 67
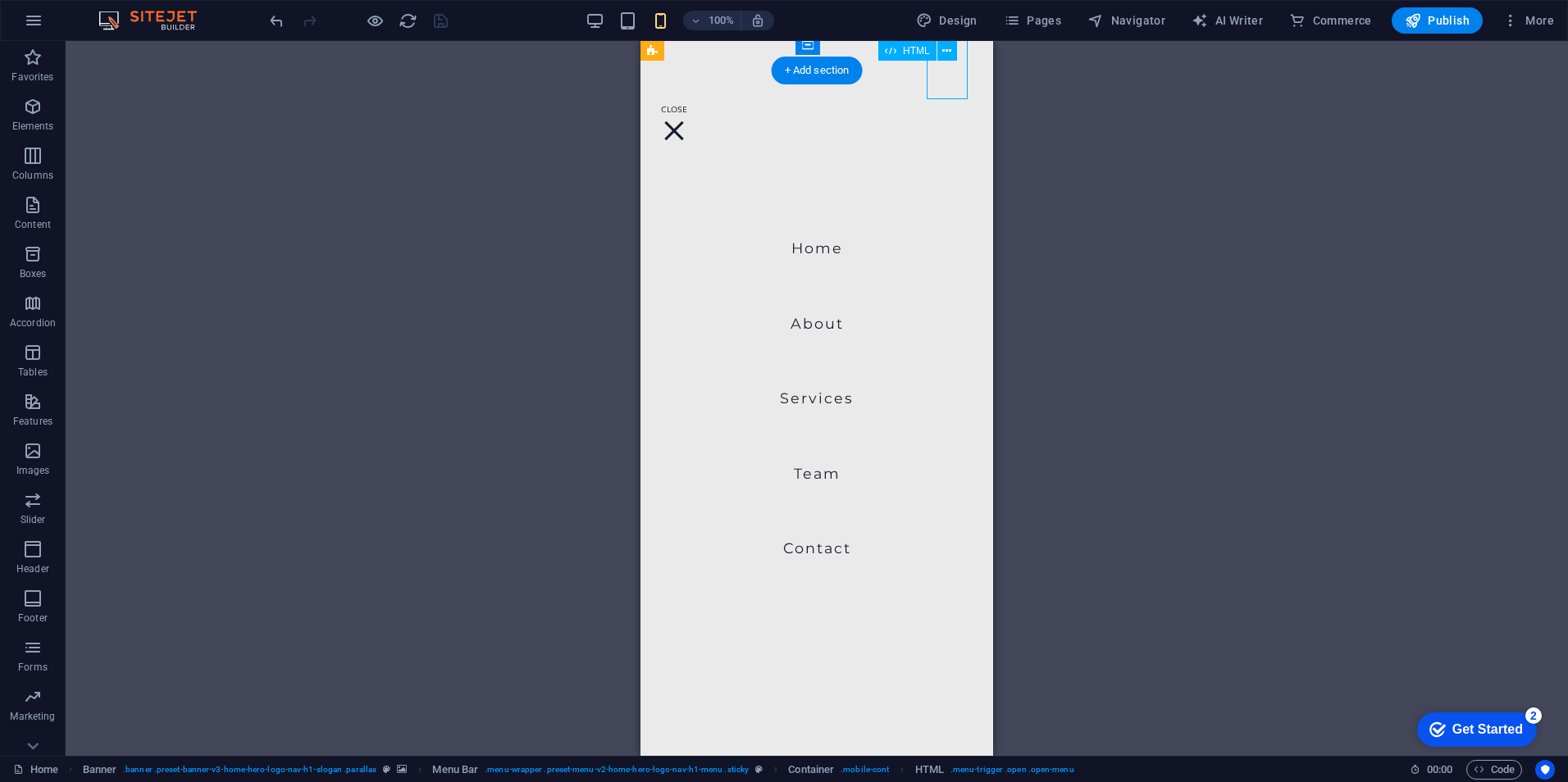
click at [695, 97] on div at bounding box center [674, 130] width 41 height 67
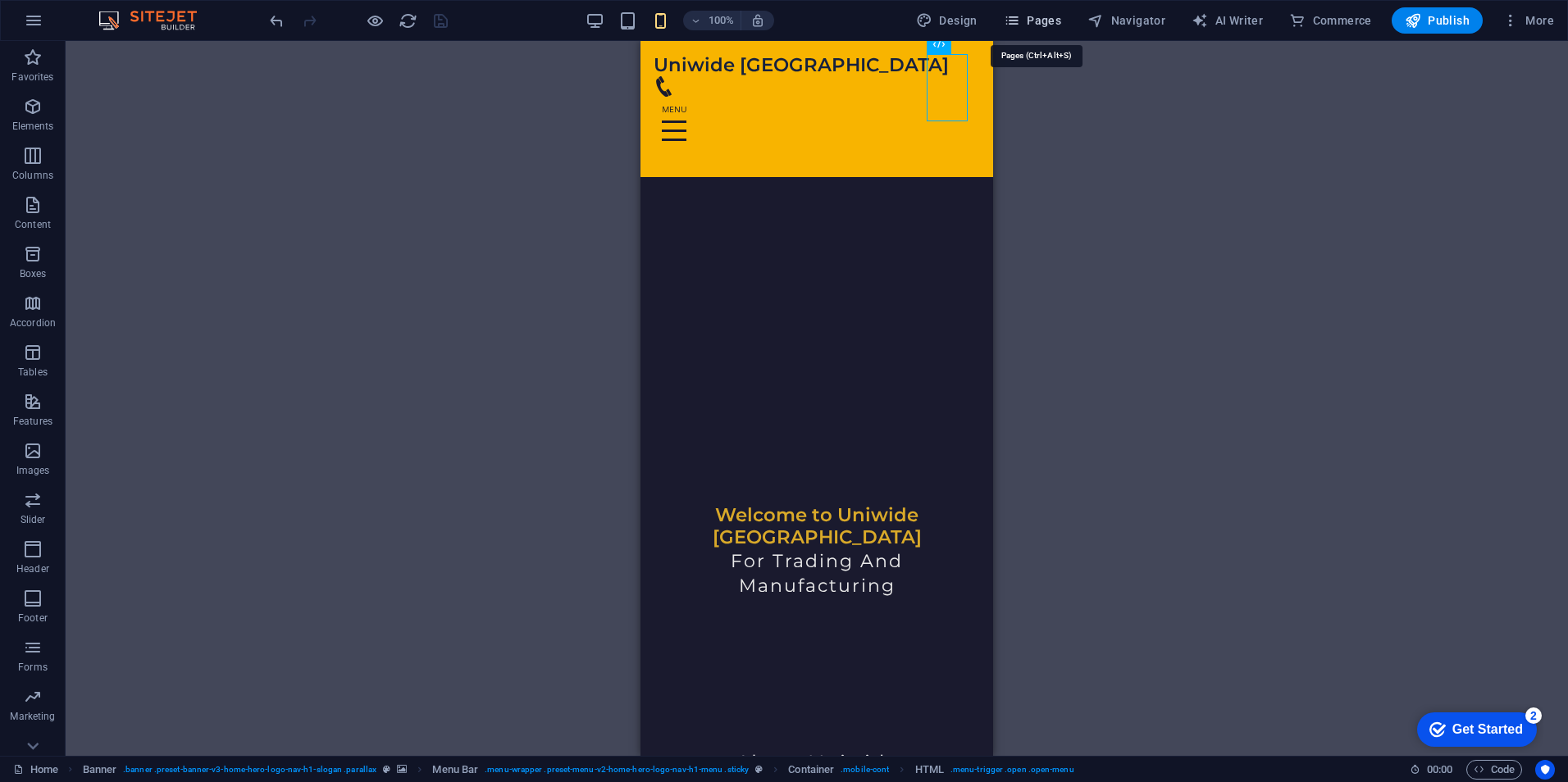
click at [1036, 20] on span "Pages" at bounding box center [1033, 20] width 57 height 16
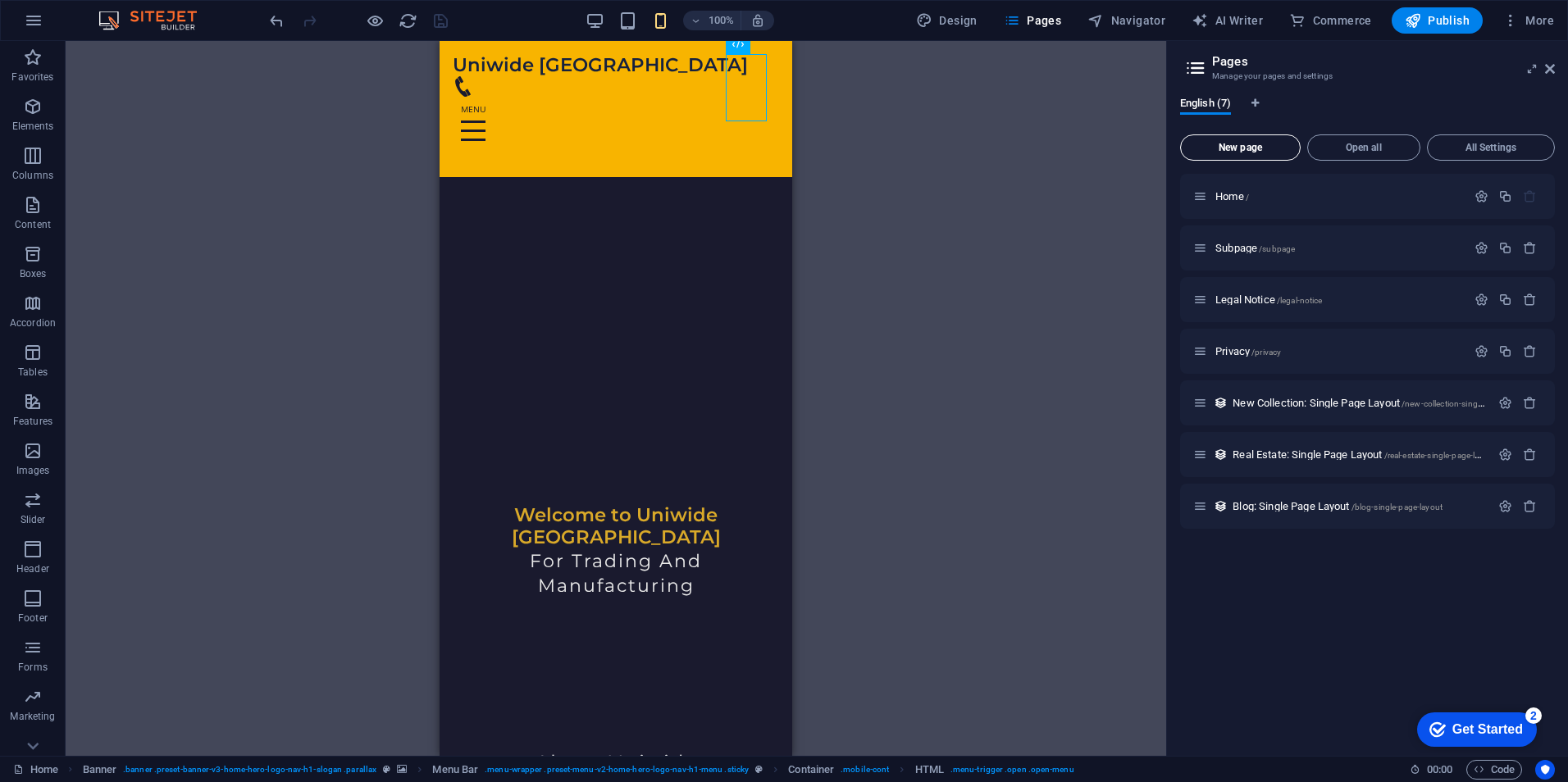
click at [1245, 157] on button "New page" at bounding box center [1240, 147] width 120 height 26
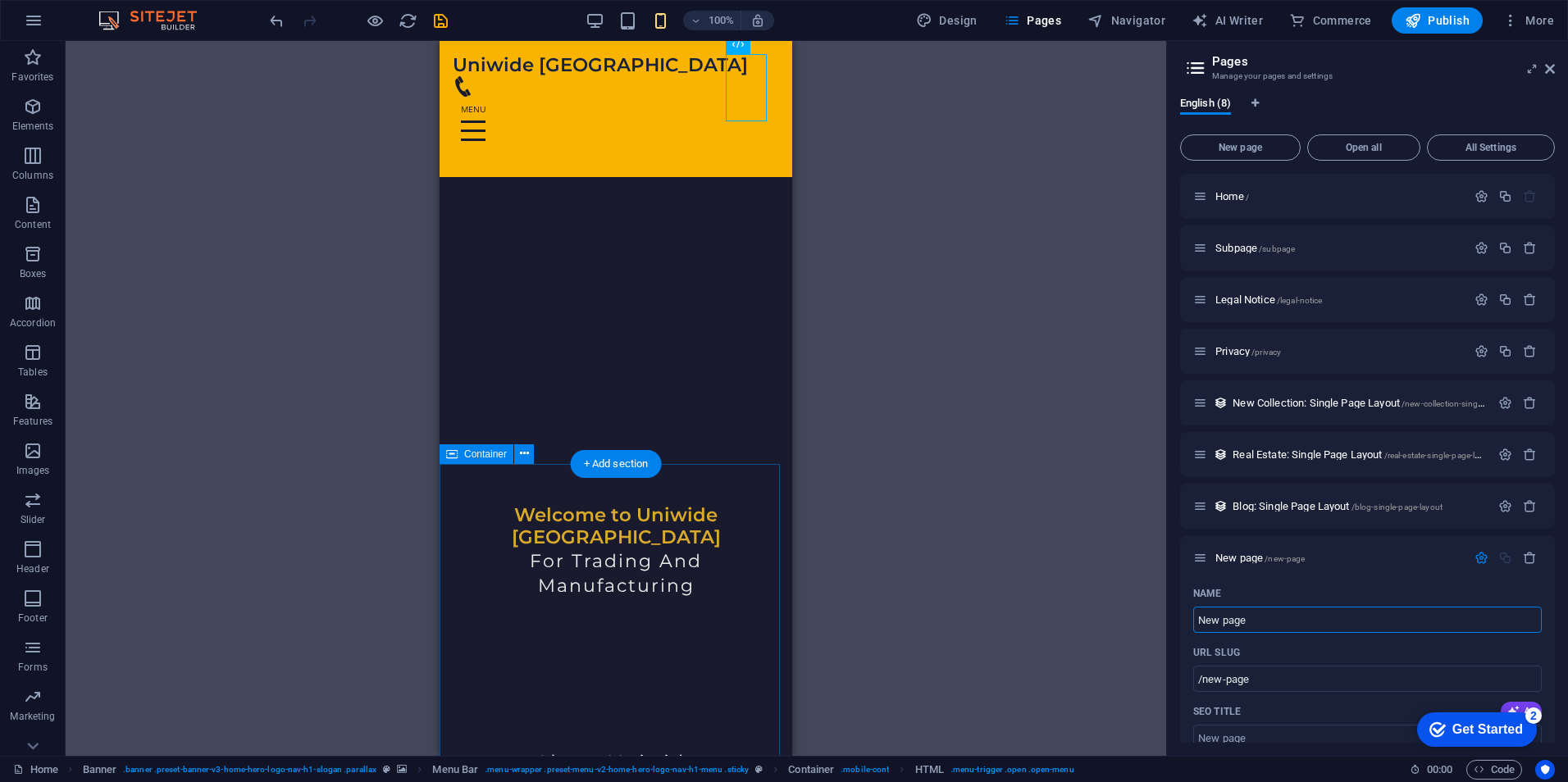
scroll to position [656, 0]
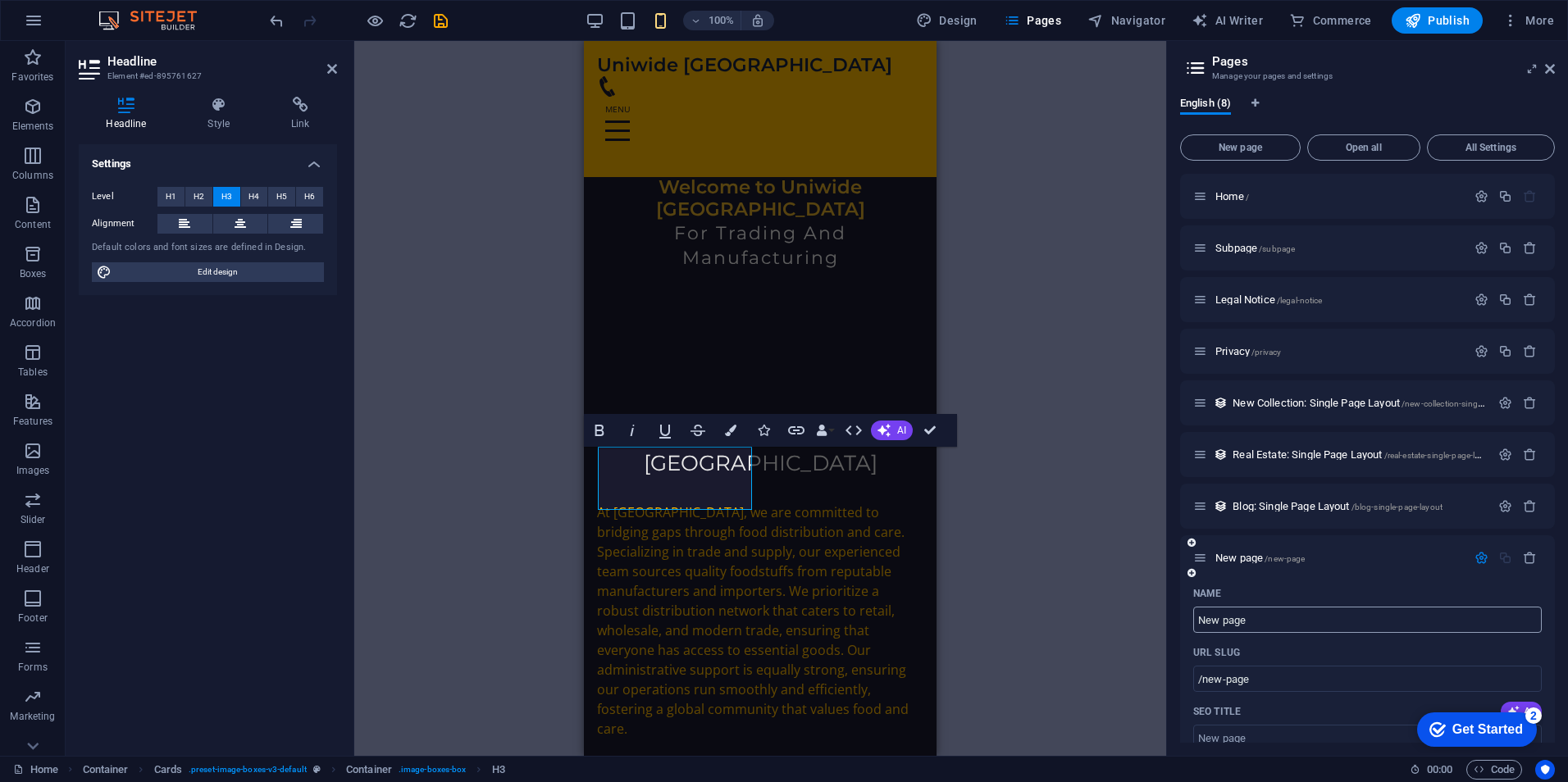
click at [1270, 613] on input "New page" at bounding box center [1367, 619] width 348 height 26
type input "Products Distribution"
type input "/products-distribution"
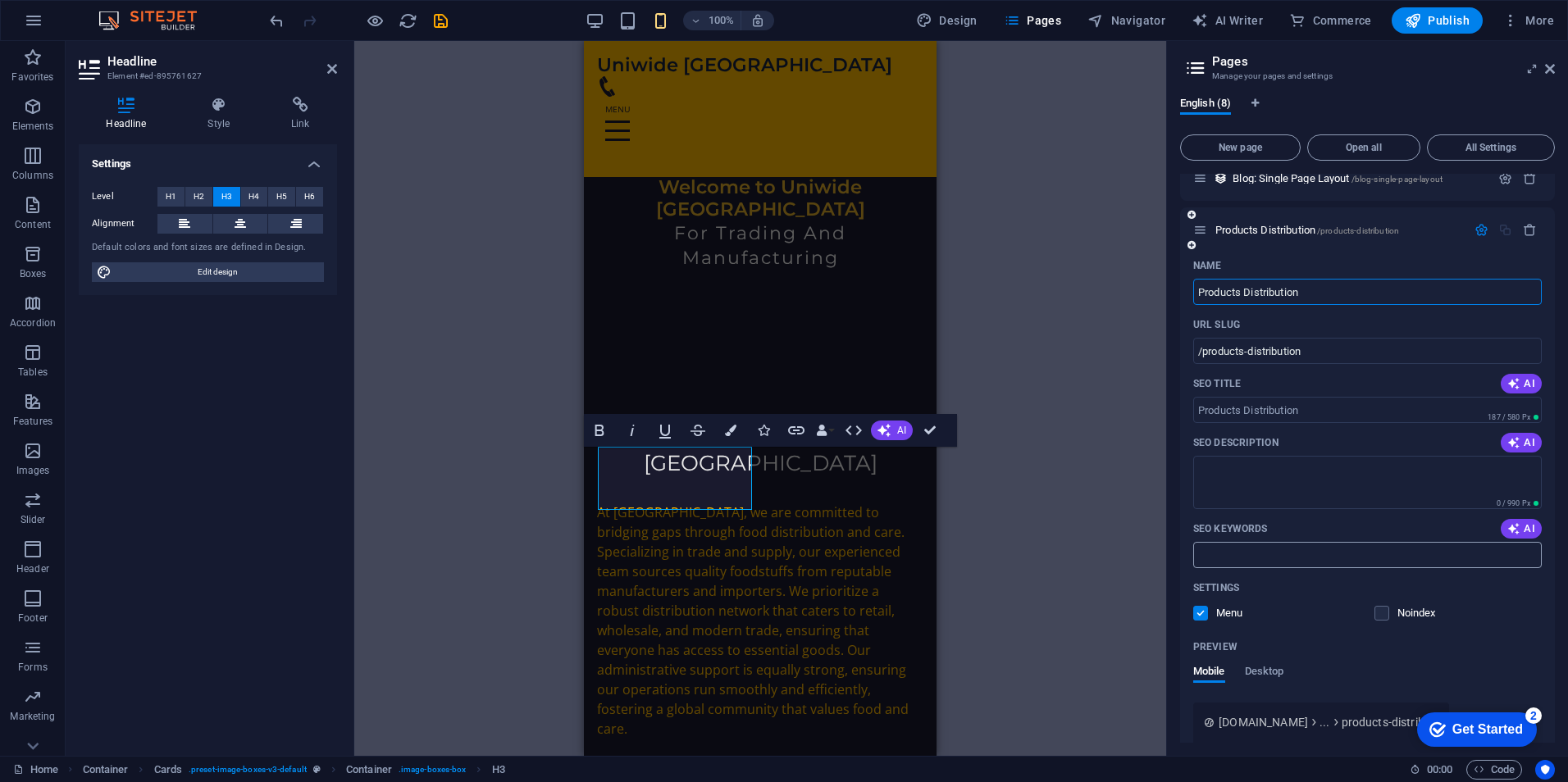
scroll to position [416, 0]
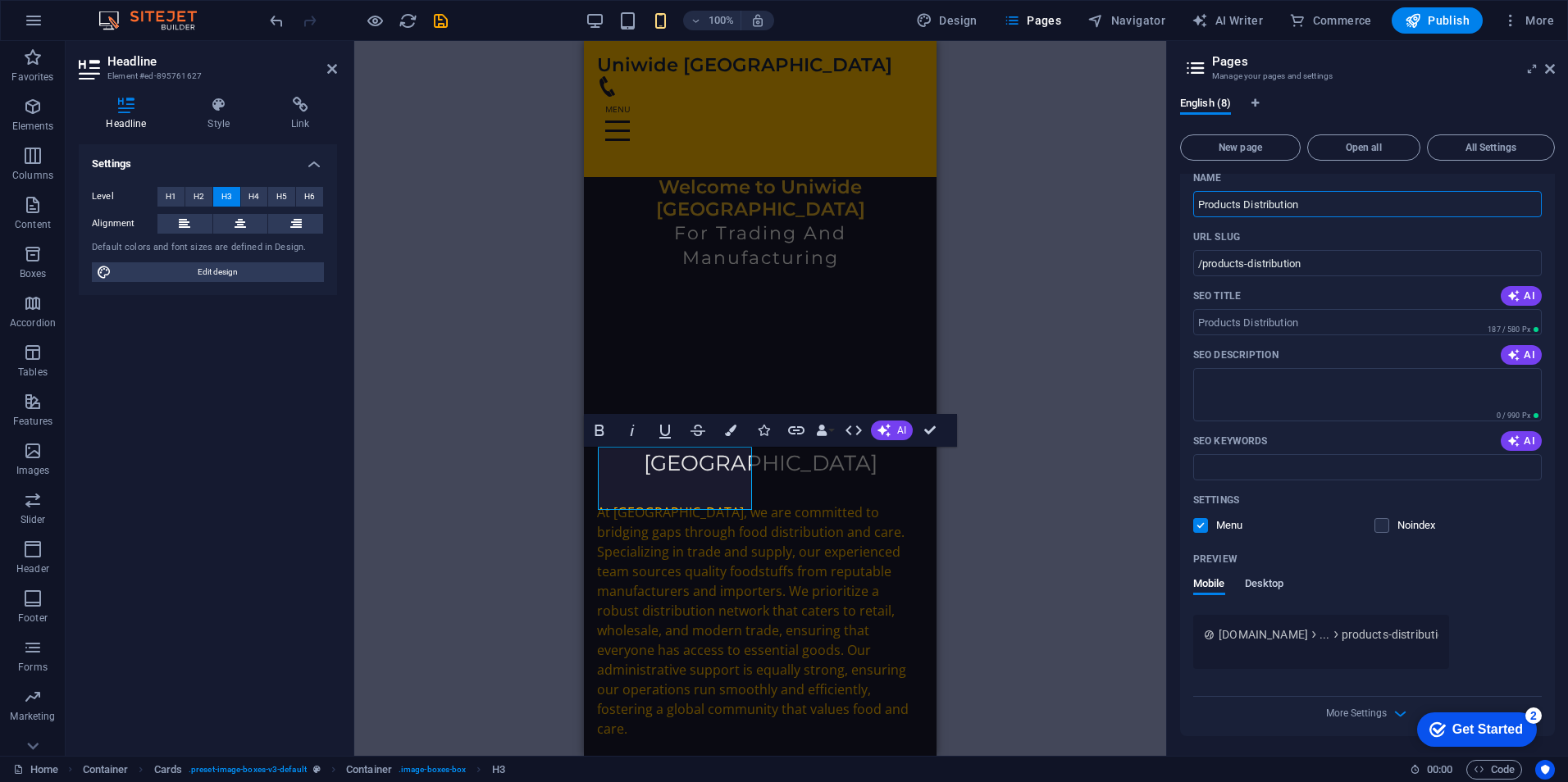
type input "Products Distribution"
click at [1273, 591] on span "Desktop" at bounding box center [1264, 585] width 39 height 23
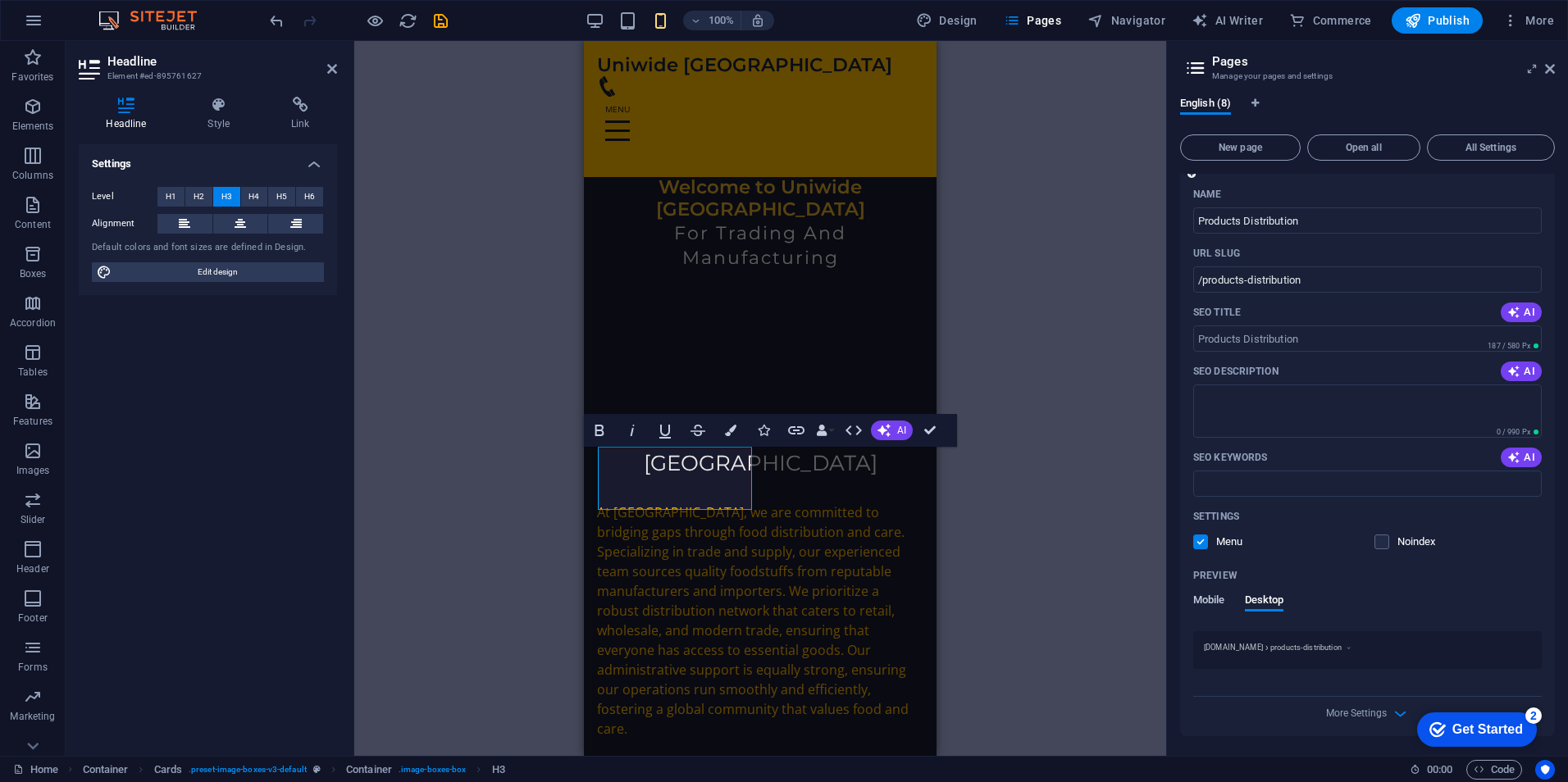
click at [1216, 599] on span "Mobile" at bounding box center [1209, 602] width 32 height 23
click at [1281, 599] on span "Desktop" at bounding box center [1264, 602] width 39 height 23
click at [1394, 714] on icon "button" at bounding box center [1400, 713] width 19 height 19
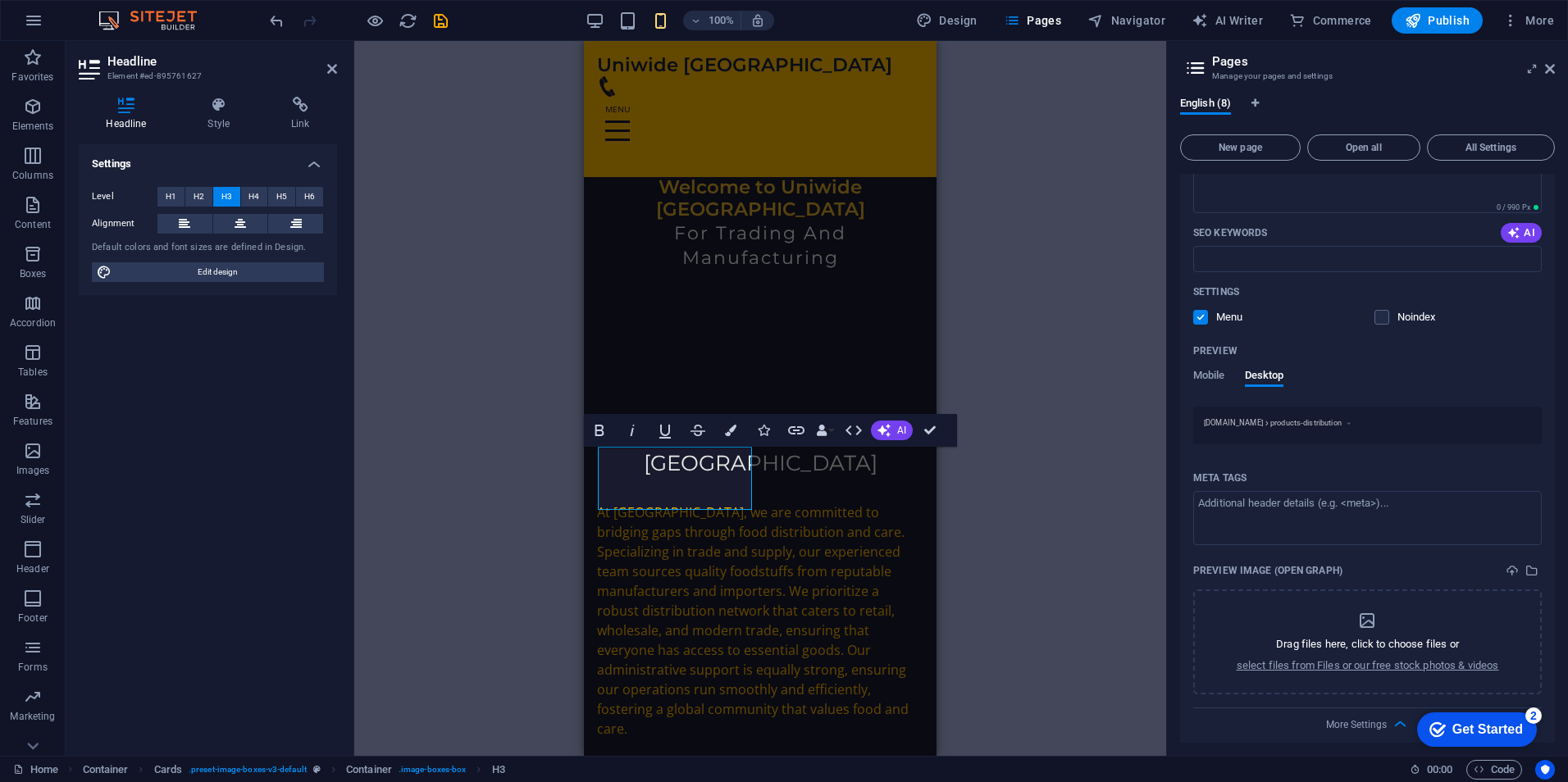
scroll to position [635, 0]
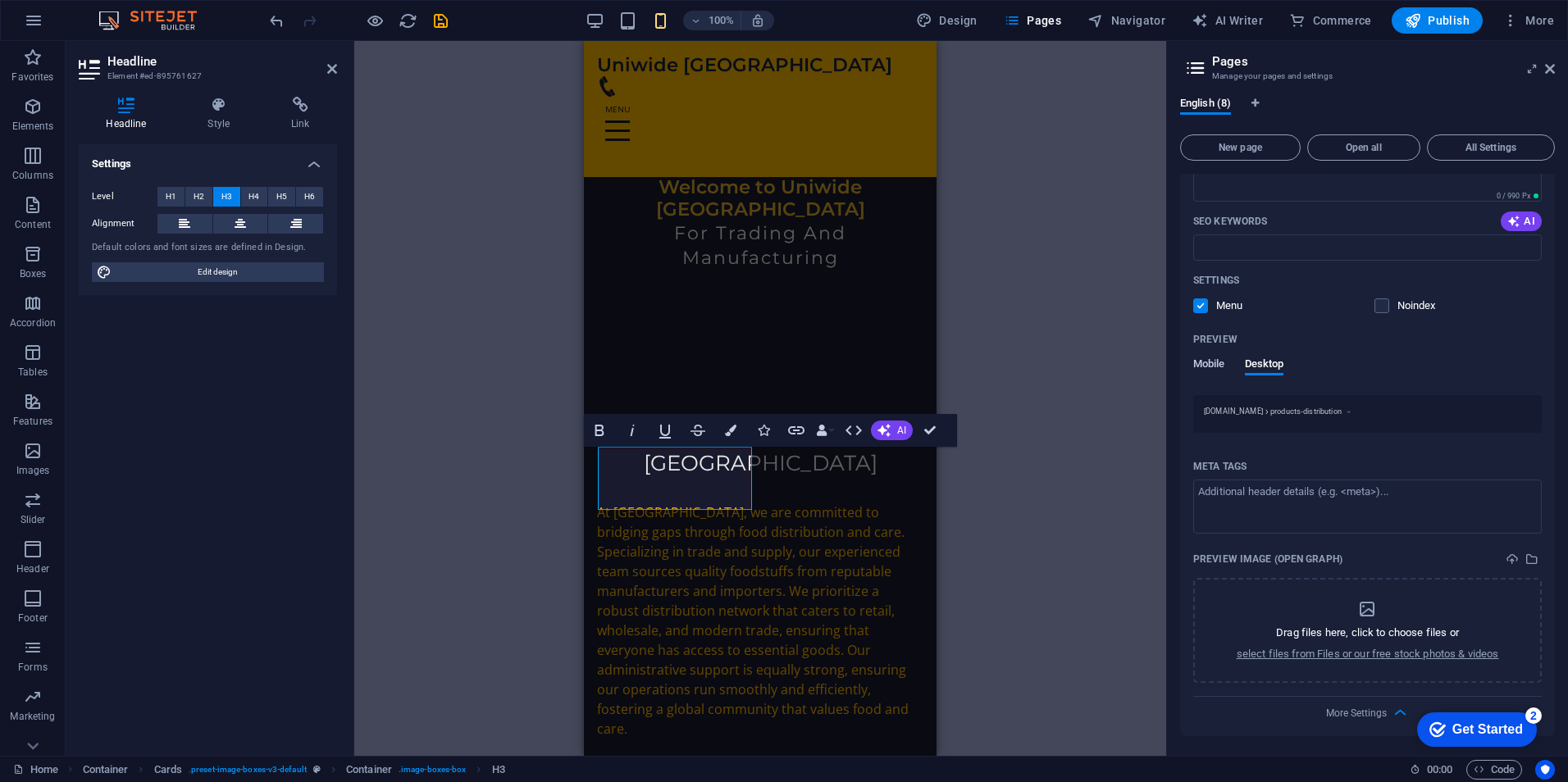
click at [1216, 367] on span "Mobile" at bounding box center [1209, 366] width 32 height 23
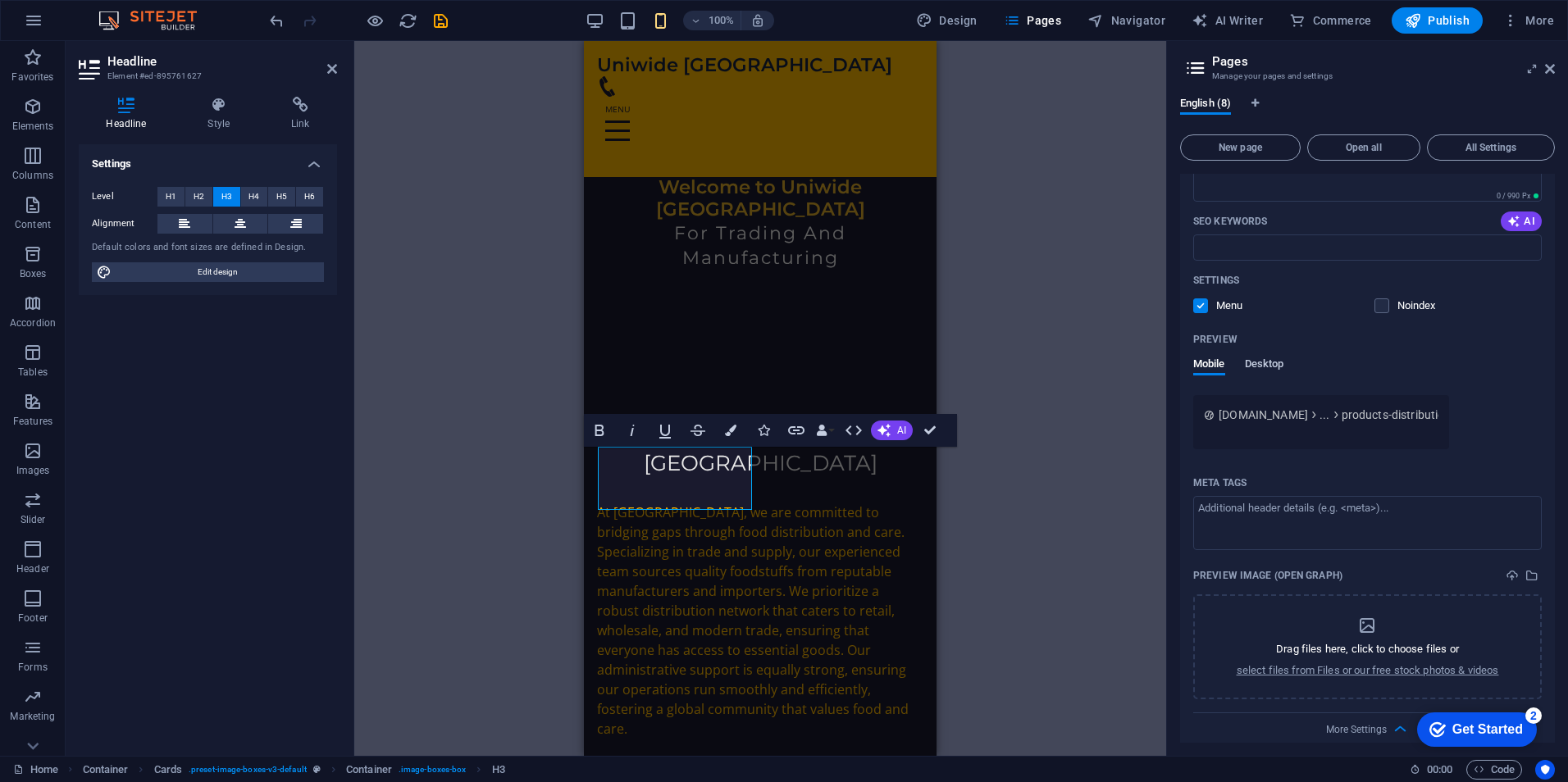
click at [1279, 372] on span "Desktop" at bounding box center [1264, 366] width 39 height 23
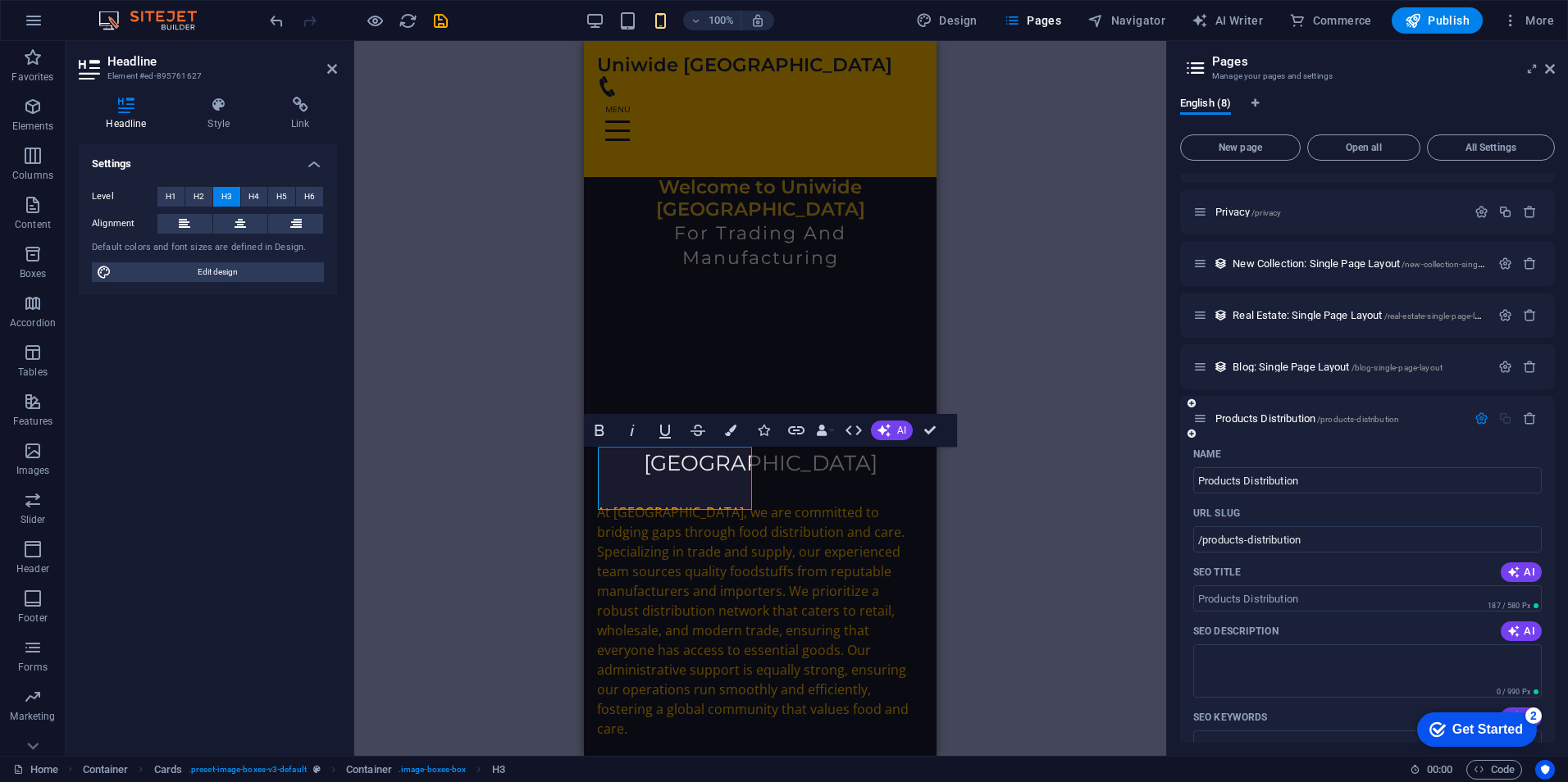
scroll to position [0, 0]
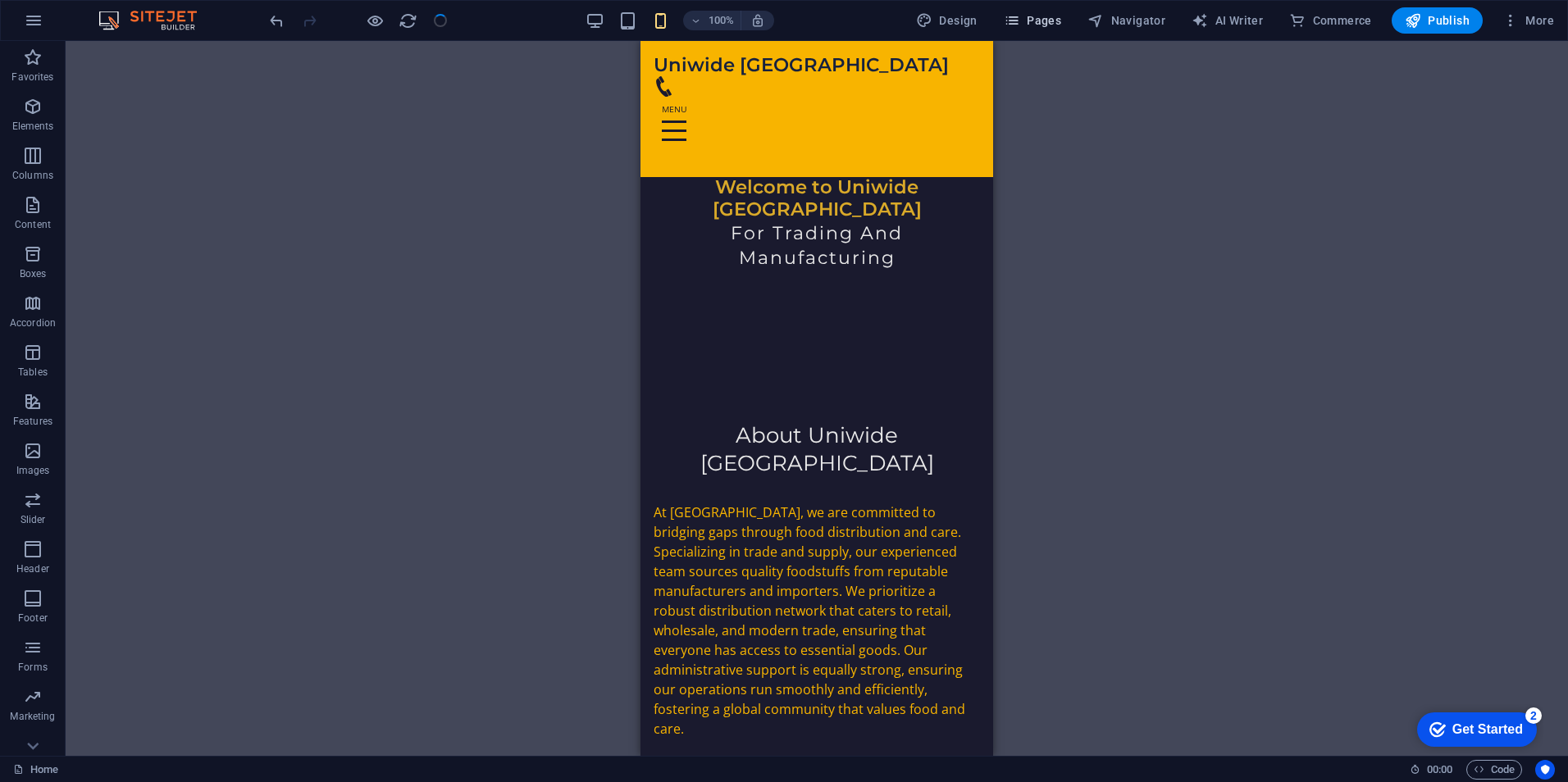
click at [1054, 17] on span "Pages" at bounding box center [1033, 20] width 57 height 16
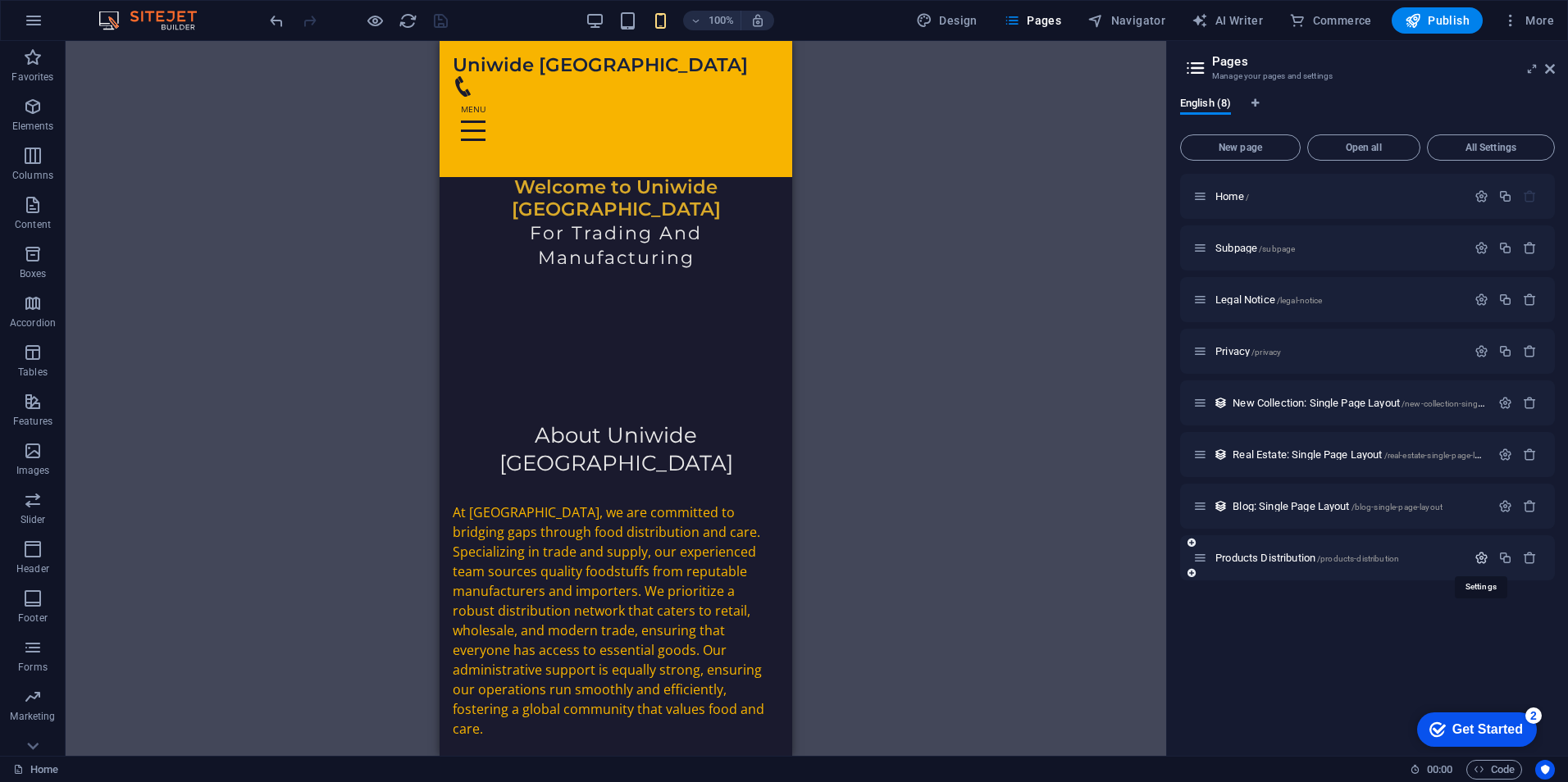
click at [1485, 559] on icon "button" at bounding box center [1482, 558] width 14 height 14
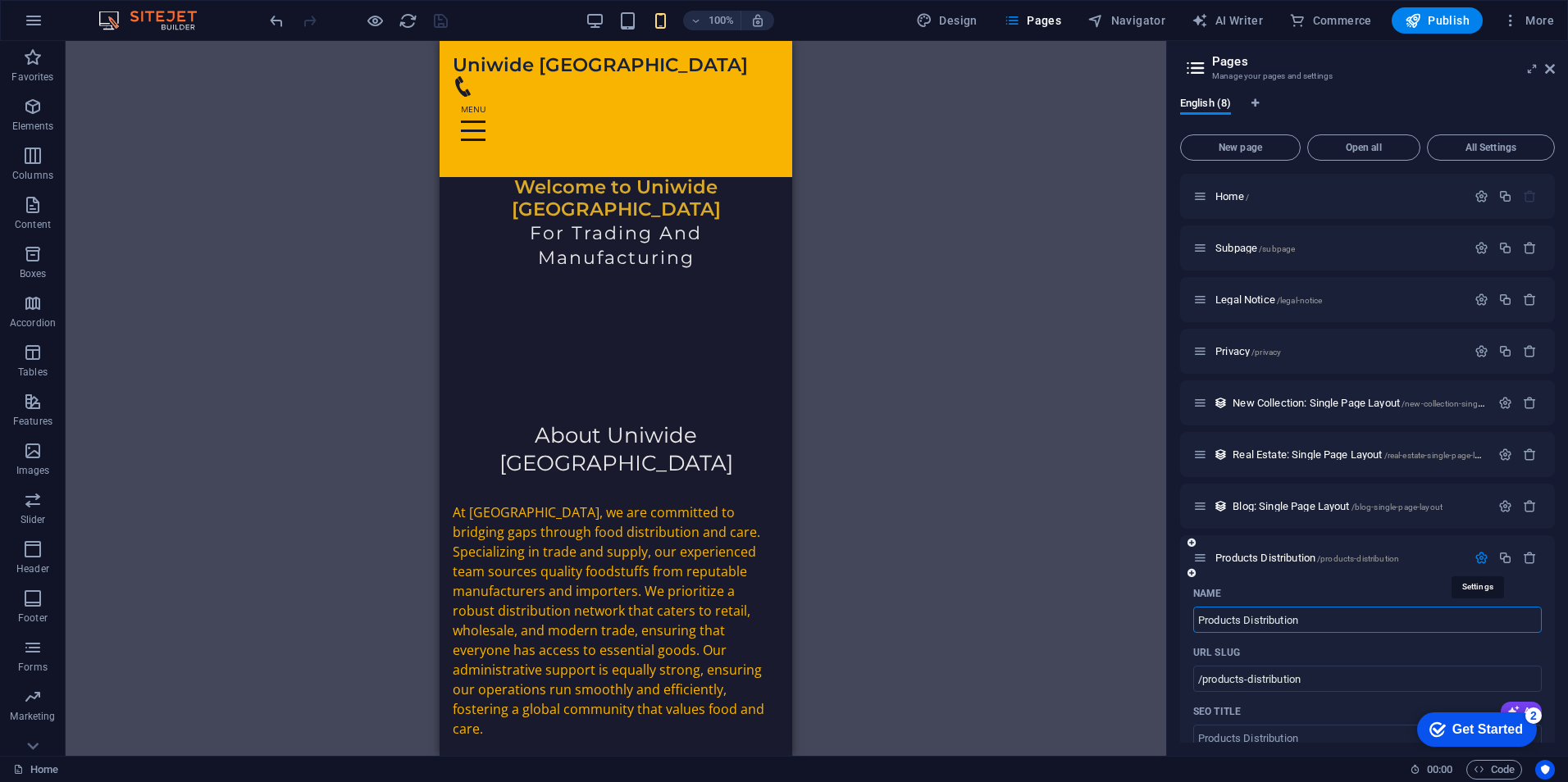
click at [1485, 559] on icon "button" at bounding box center [1482, 558] width 14 height 14
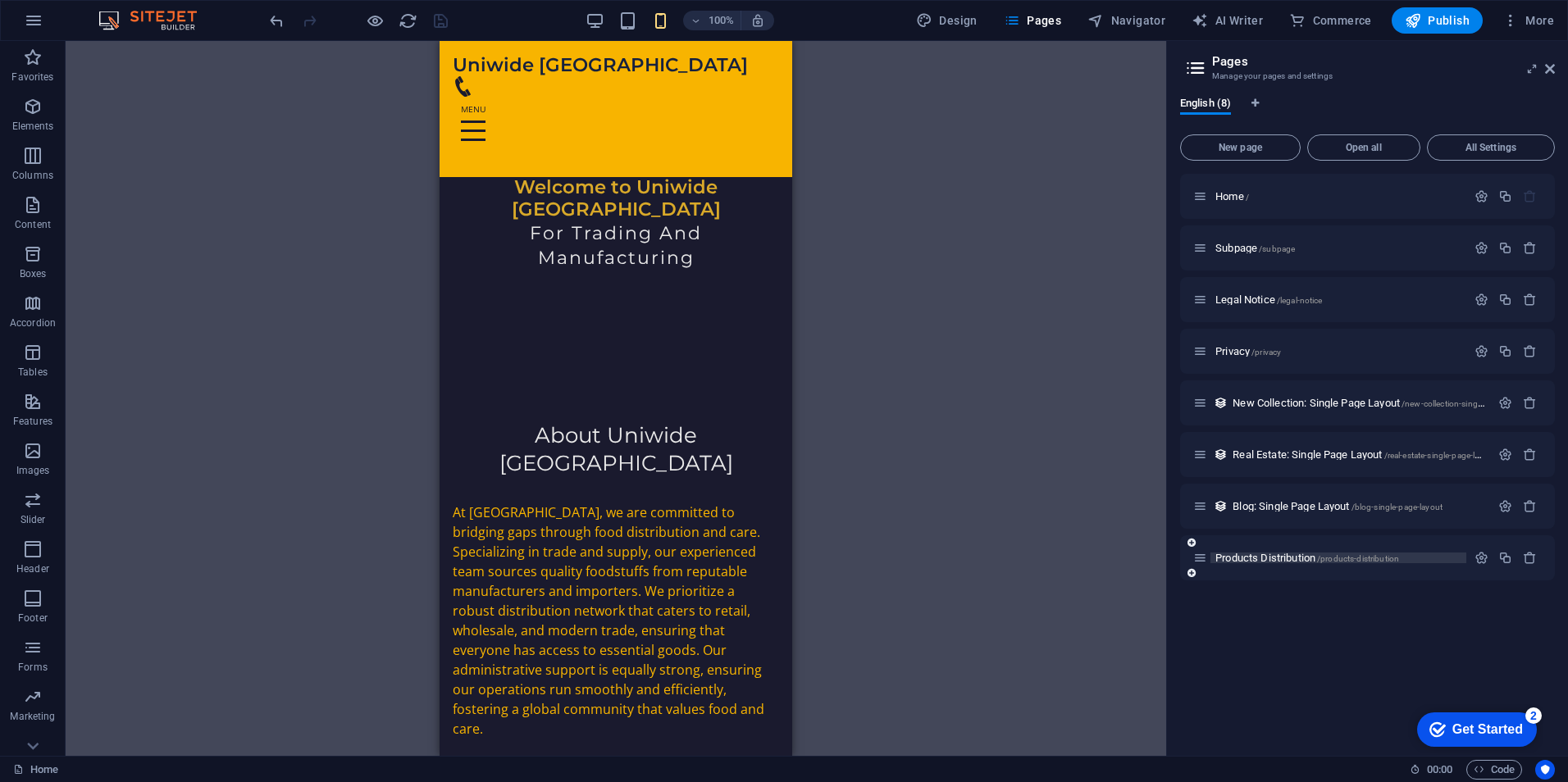
click at [1279, 557] on span "Products Distribution /products-distribution" at bounding box center [1307, 558] width 184 height 12
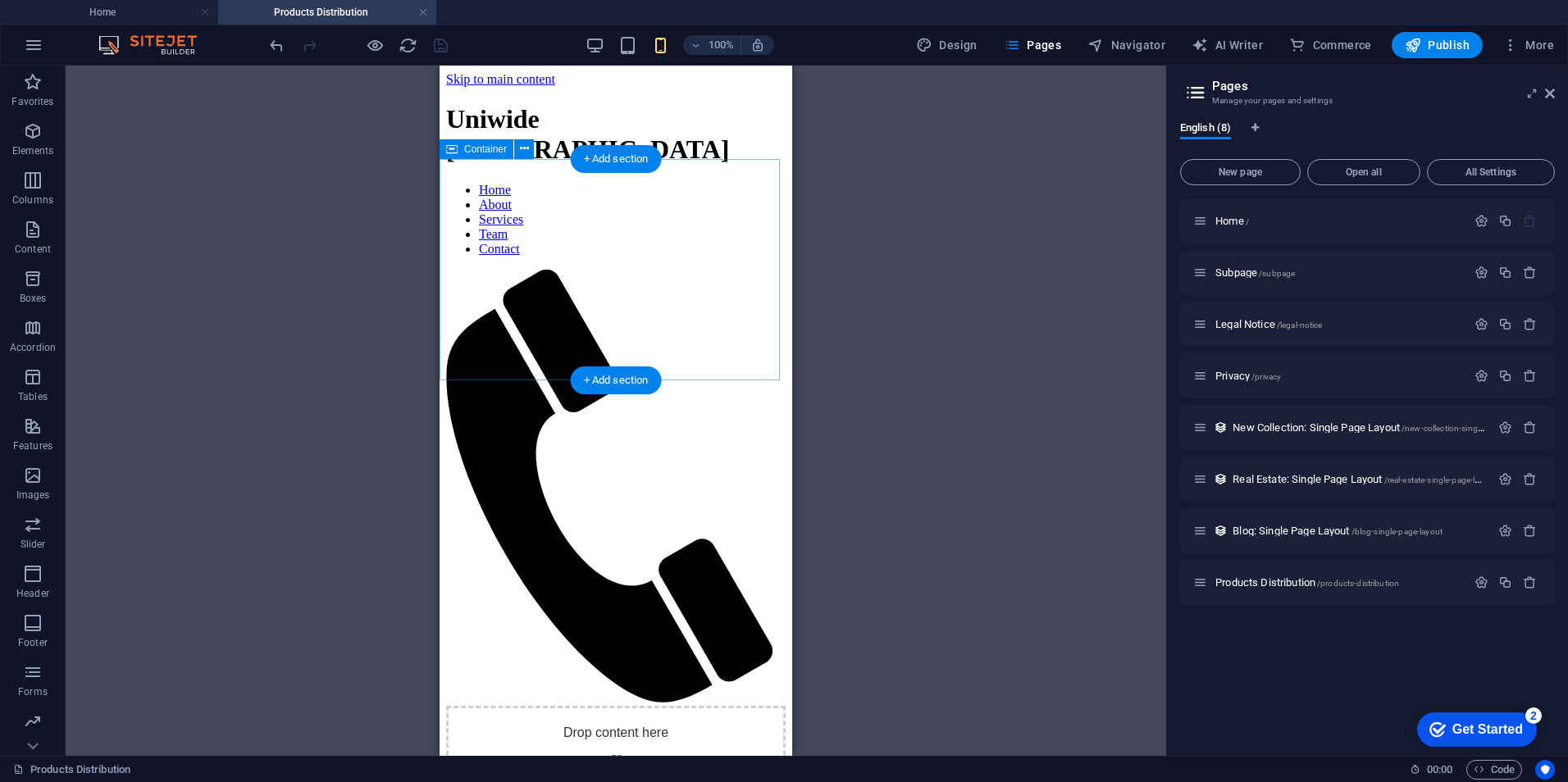
click at [614, 705] on div "Drop content here or Add elements Paste clipboard" at bounding box center [616, 763] width 339 height 117
click at [598, 705] on div "Drop content here or Add elements Paste clipboard" at bounding box center [616, 763] width 339 height 117
click at [35, 177] on icon "button" at bounding box center [33, 180] width 20 height 20
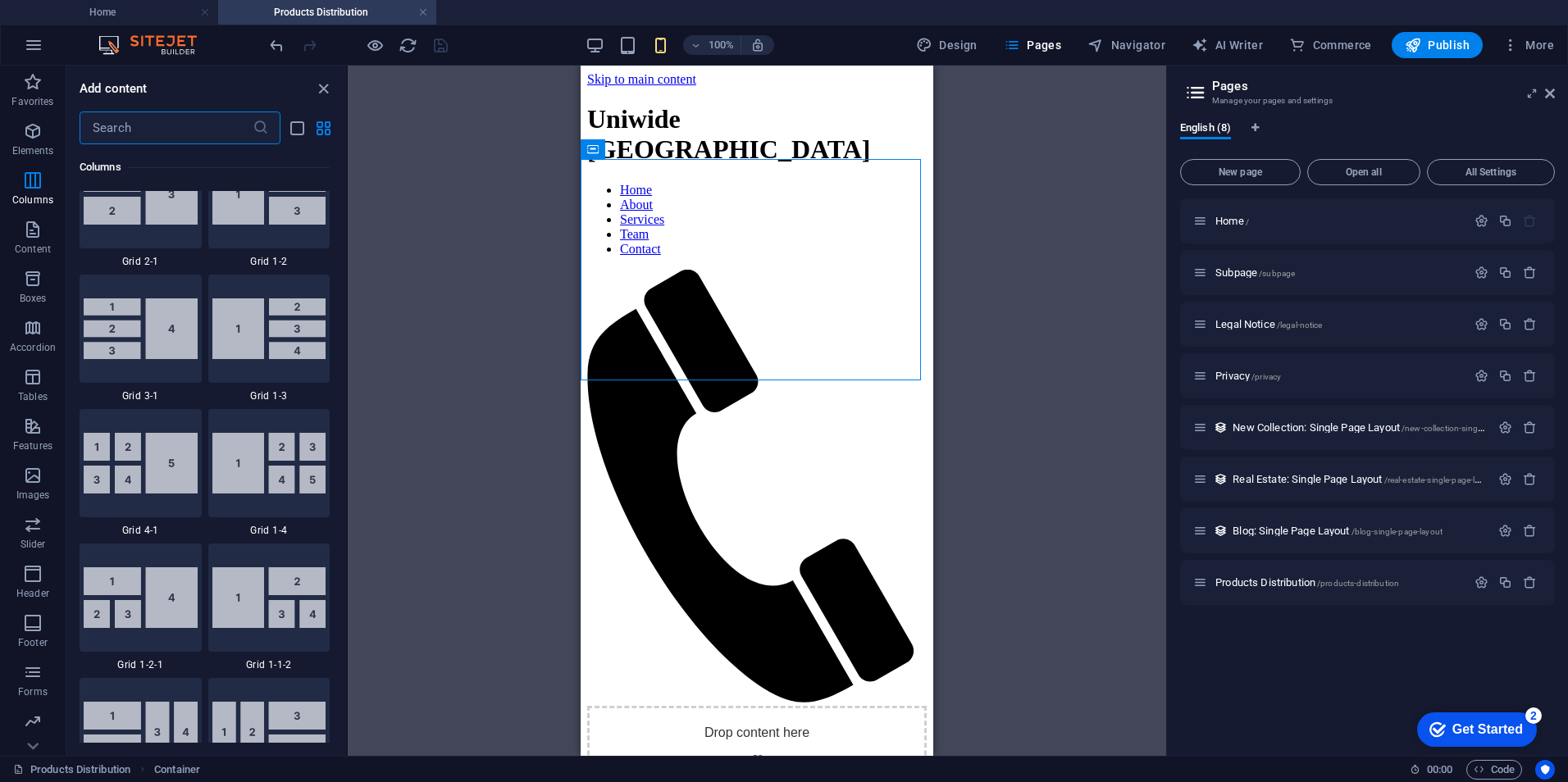
scroll to position [2123, 0]
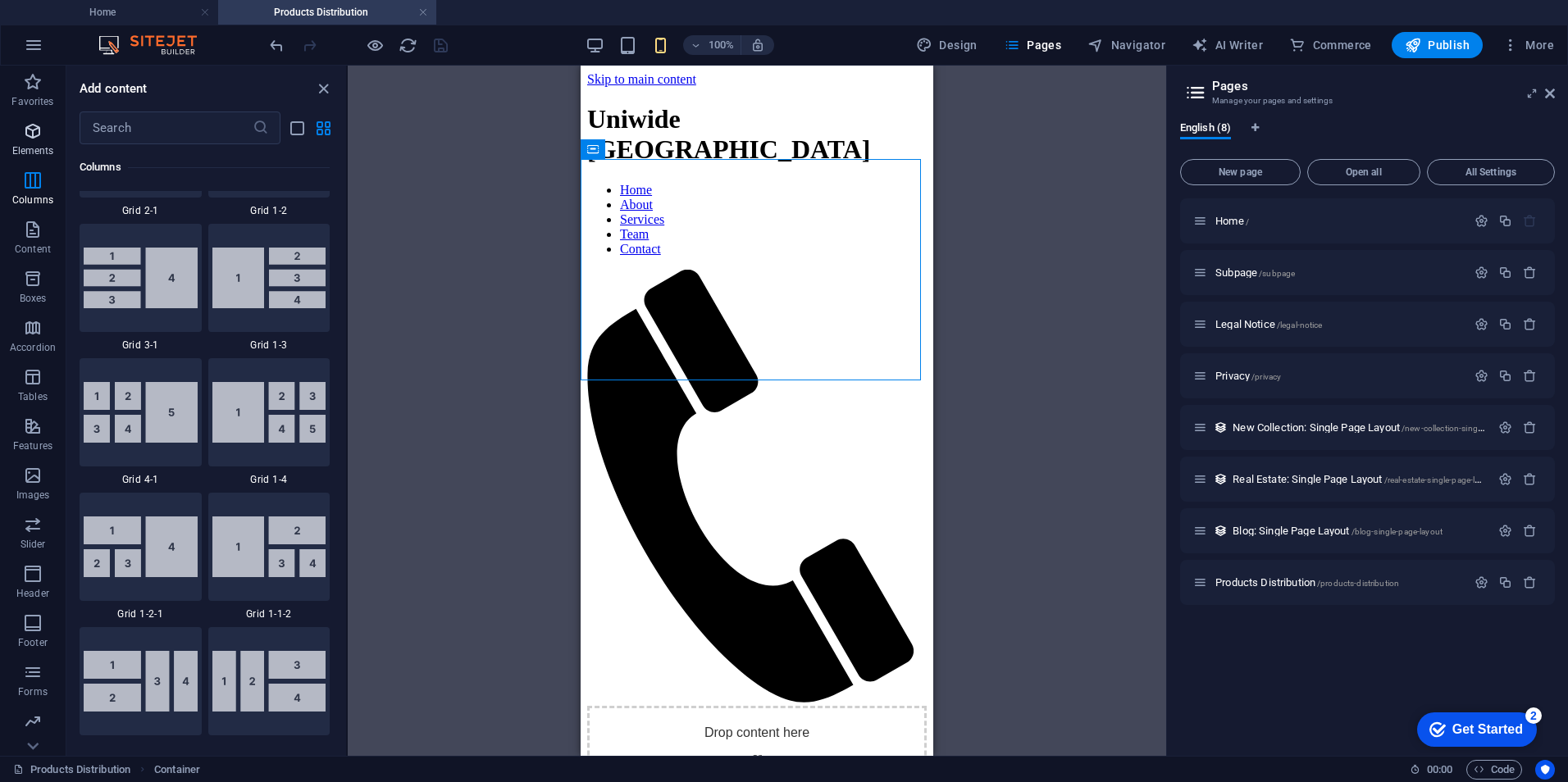
click at [32, 144] on p "Elements" at bounding box center [33, 151] width 42 height 13
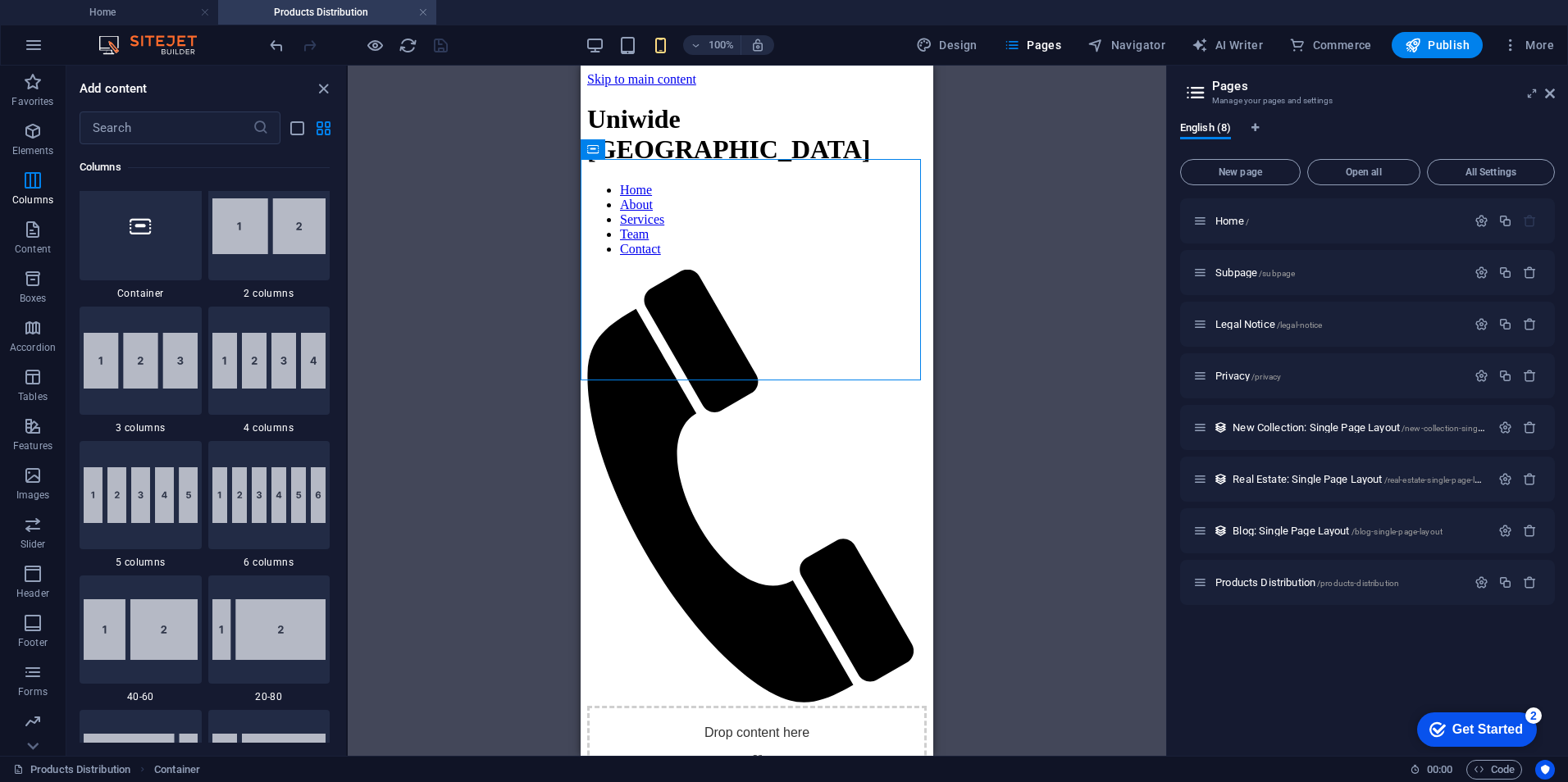
scroll to position [502, 0]
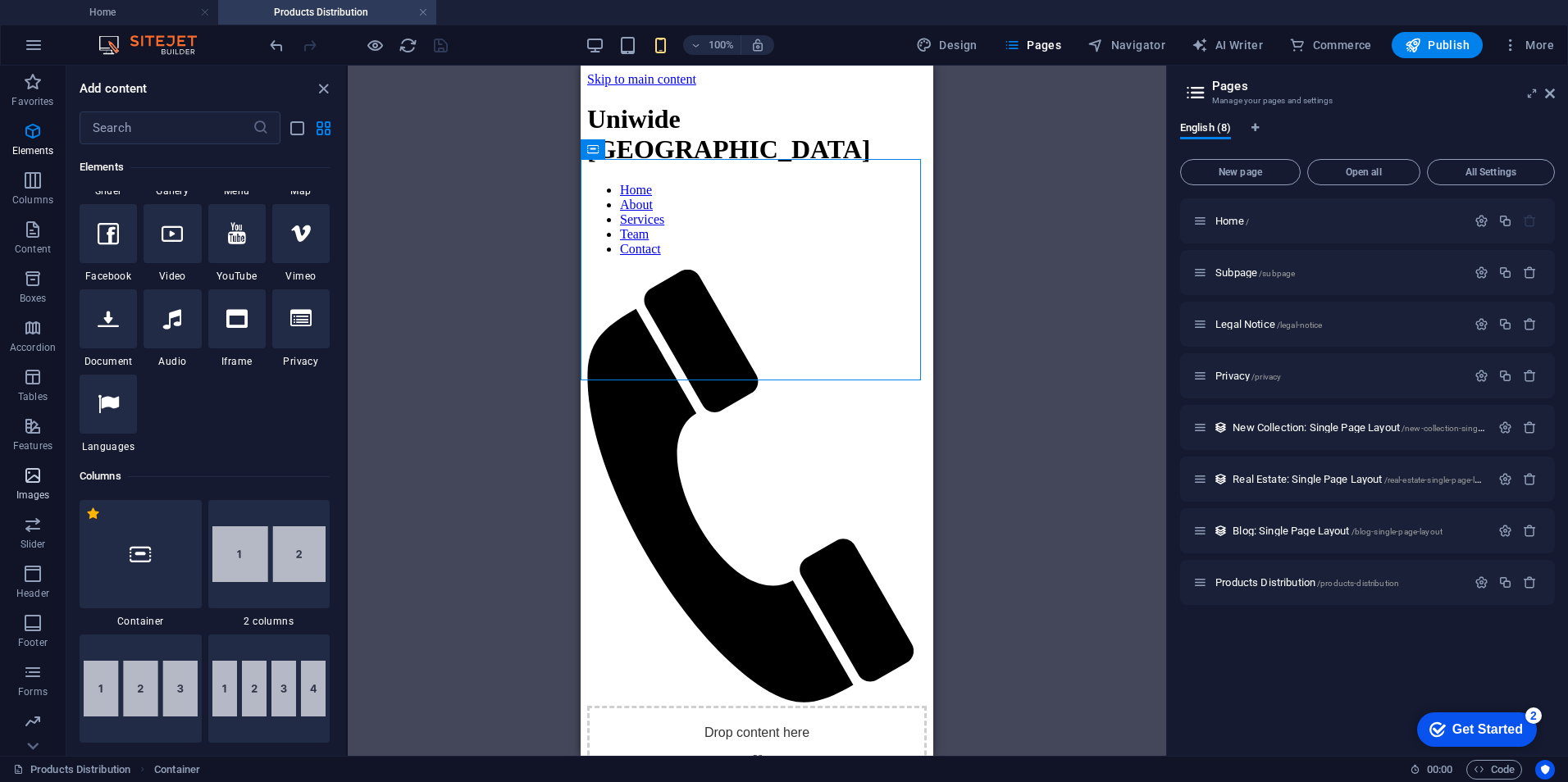
click at [36, 474] on icon "button" at bounding box center [33, 476] width 20 height 20
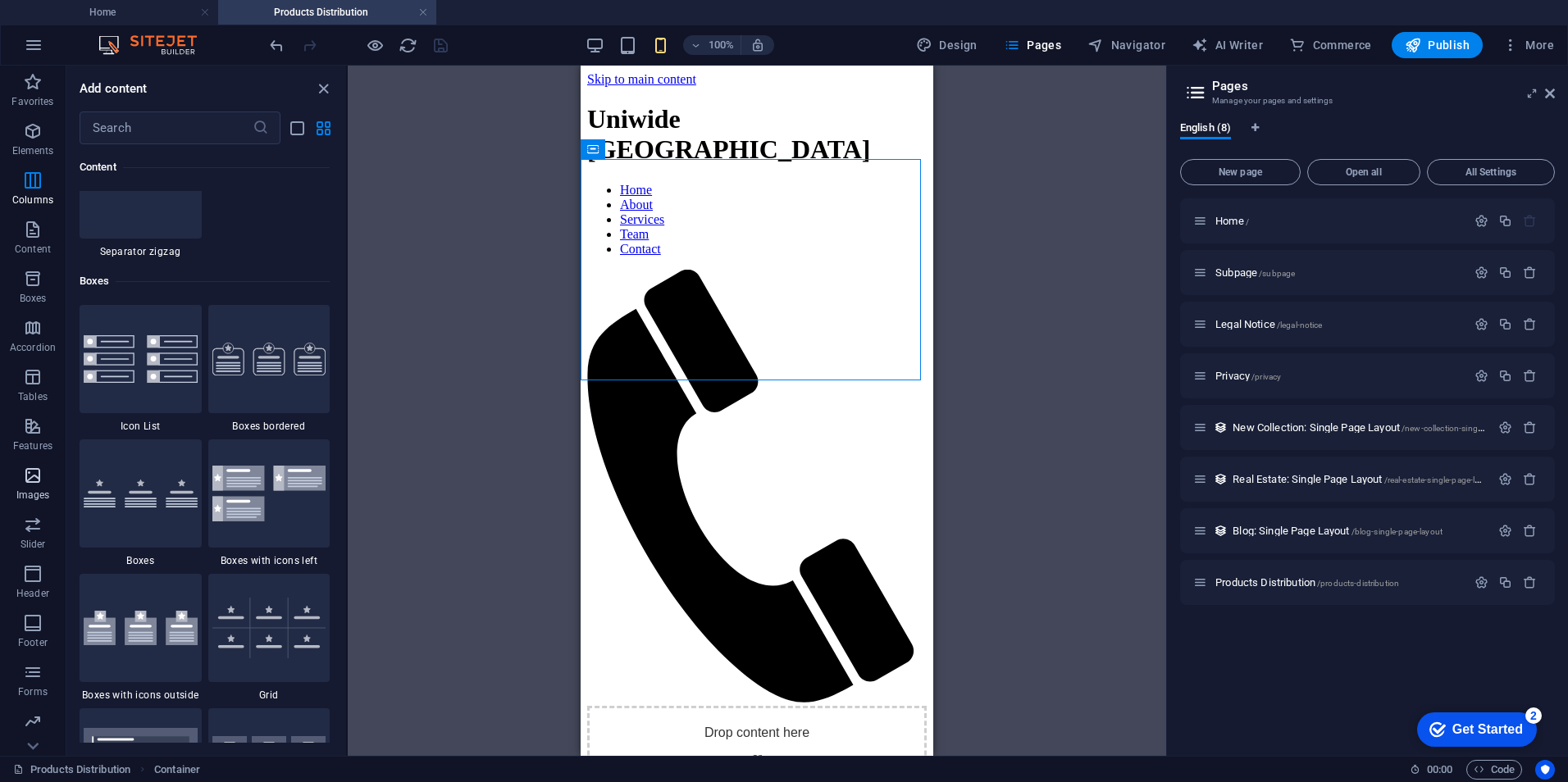
scroll to position [8313, 0]
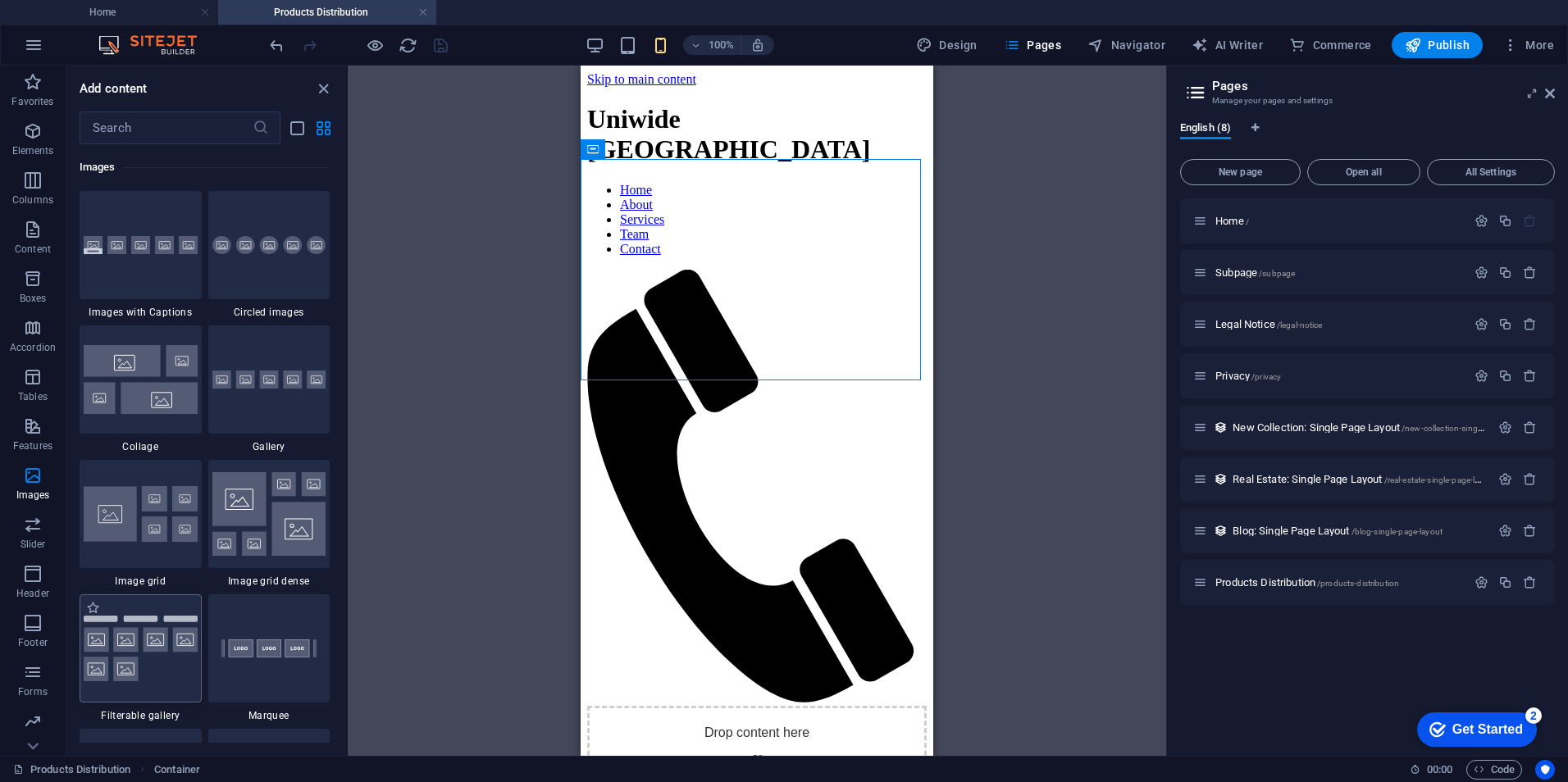
click at [180, 651] on img at bounding box center [141, 648] width 114 height 67
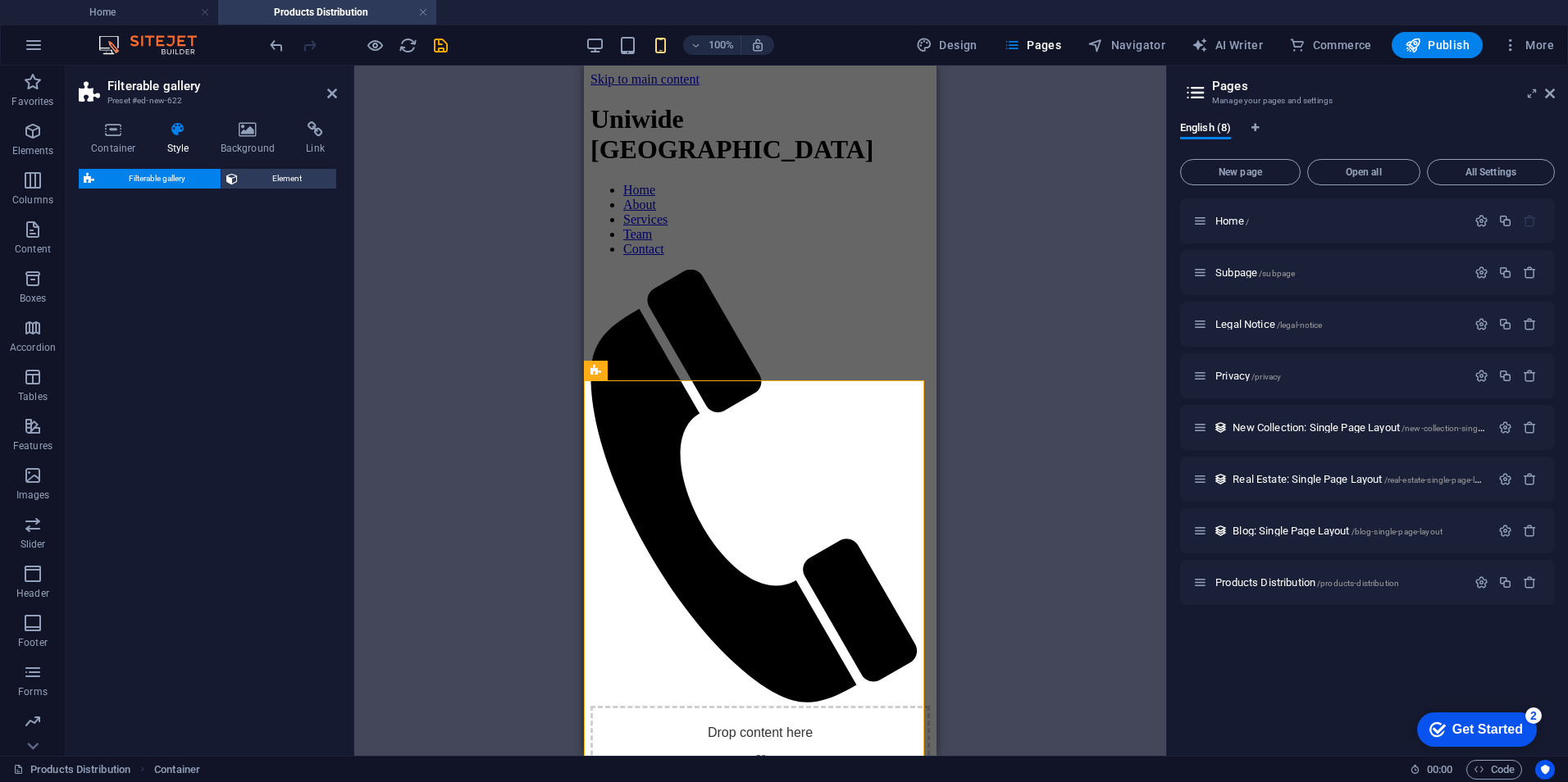
select select "rem"
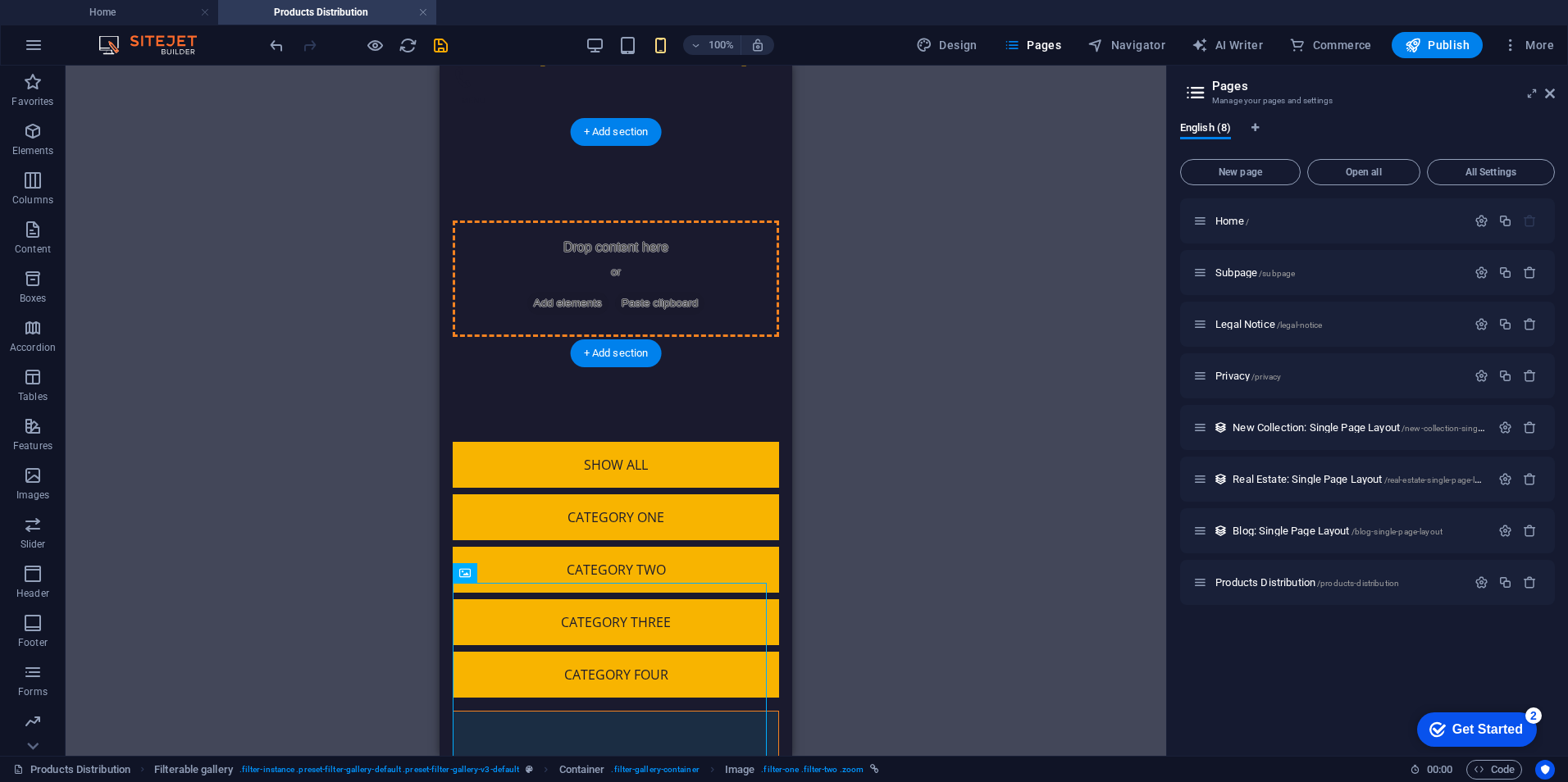
scroll to position [27, 0]
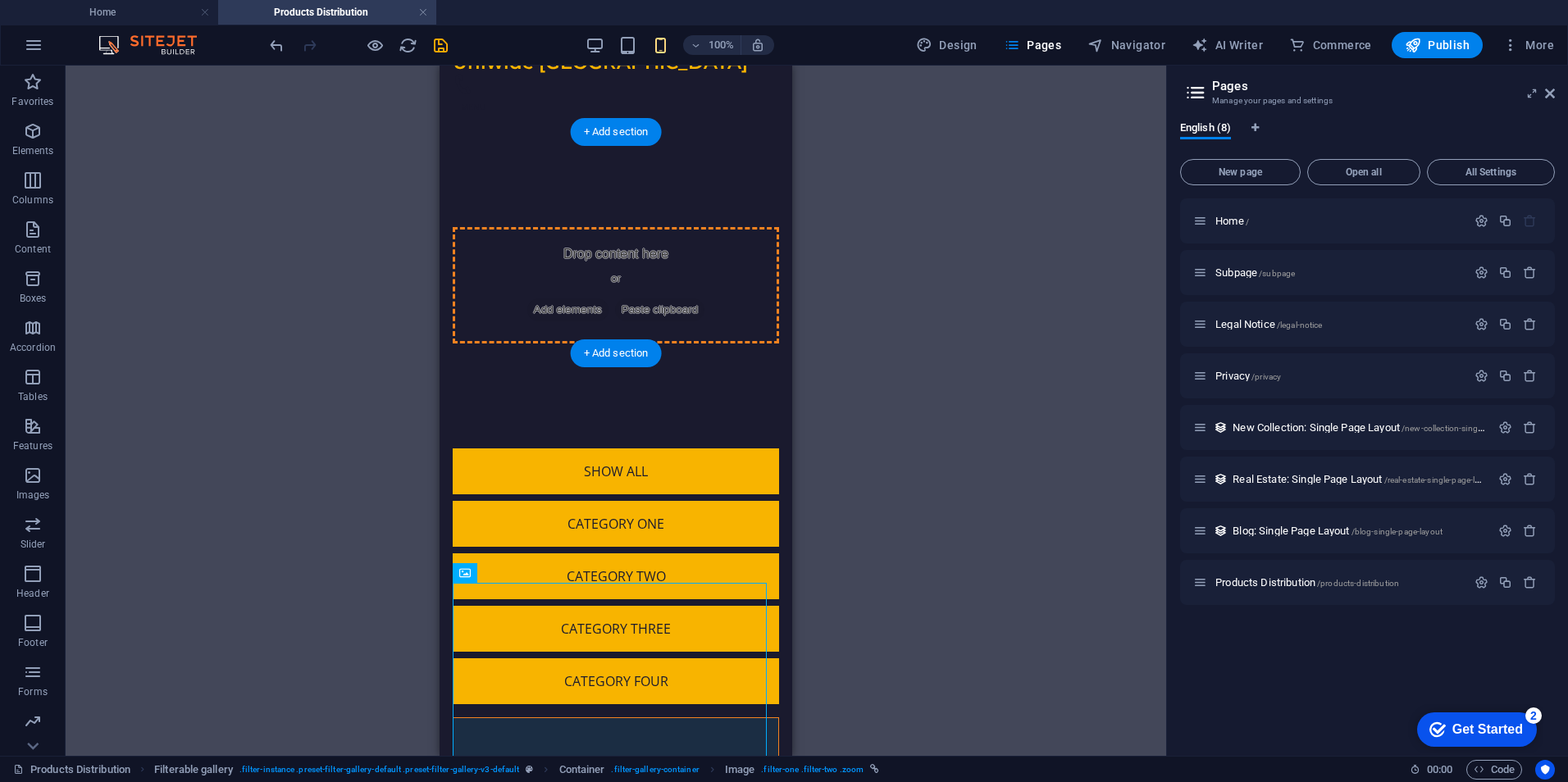
drag, startPoint x: 1108, startPoint y: 342, endPoint x: 658, endPoint y: 248, distance: 459.7
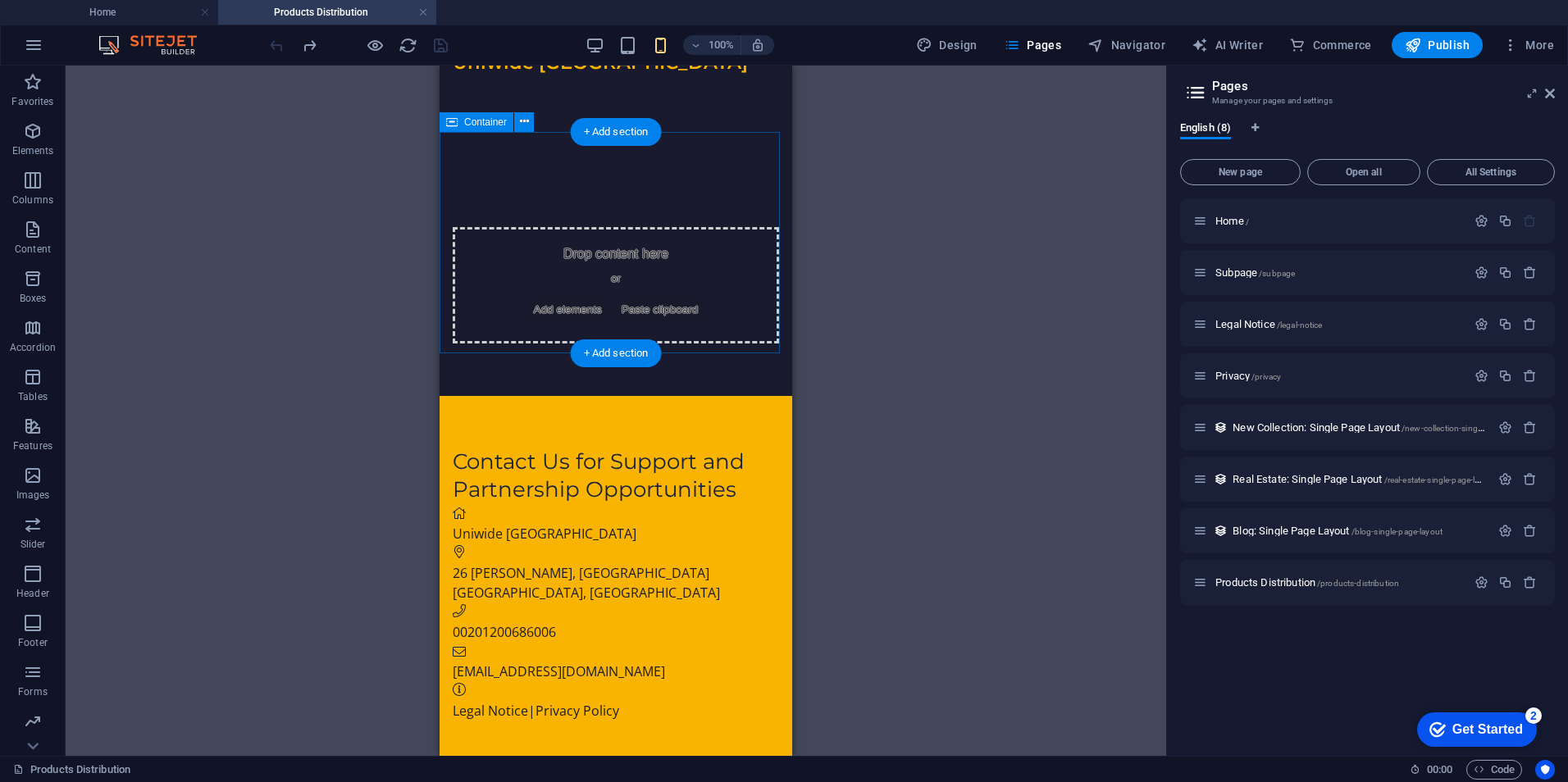
click at [567, 298] on span "Add elements" at bounding box center [568, 310] width 81 height 23
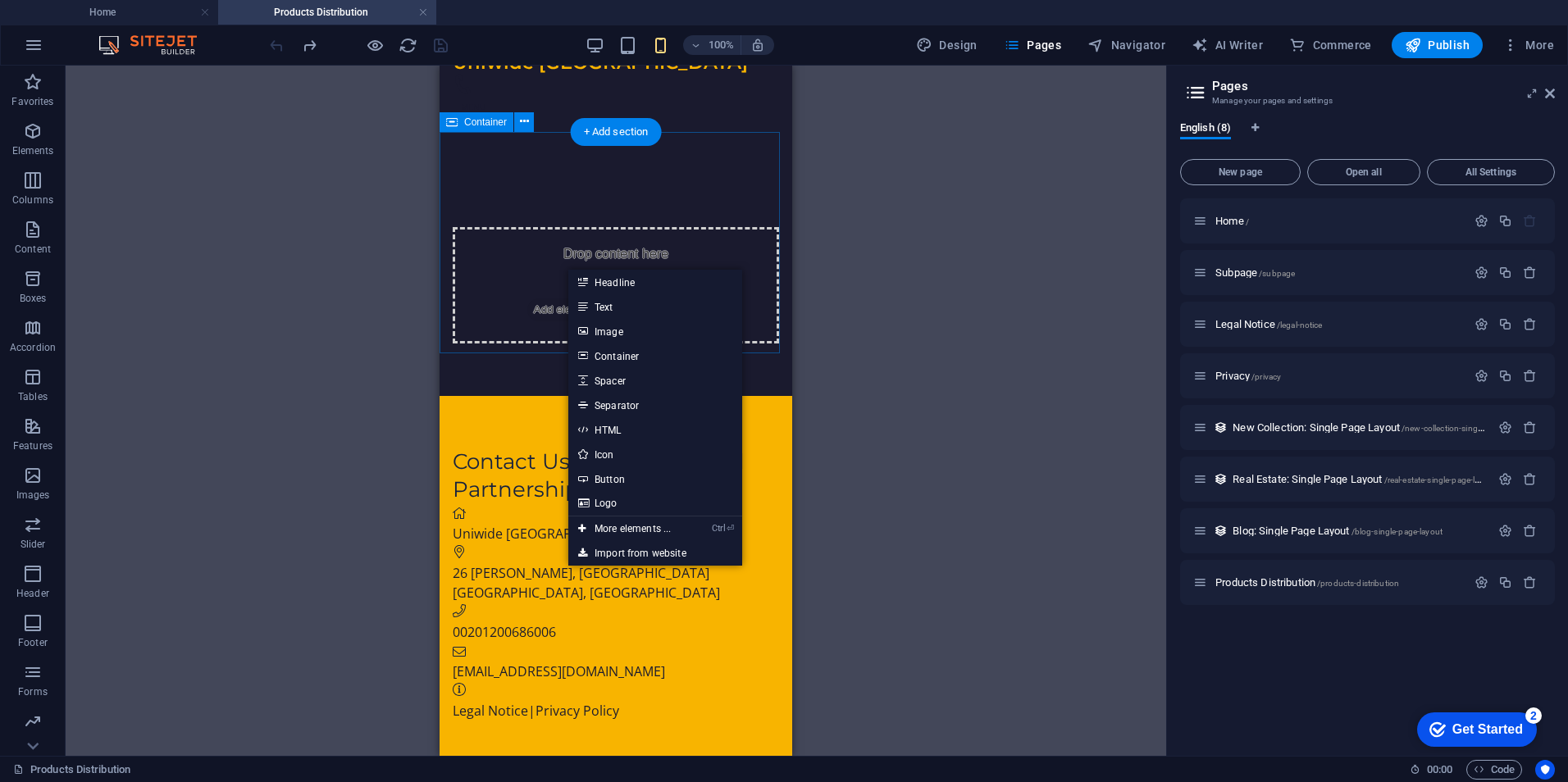
click at [666, 227] on div "Drop content here or Add elements Paste clipboard" at bounding box center [616, 285] width 326 height 117
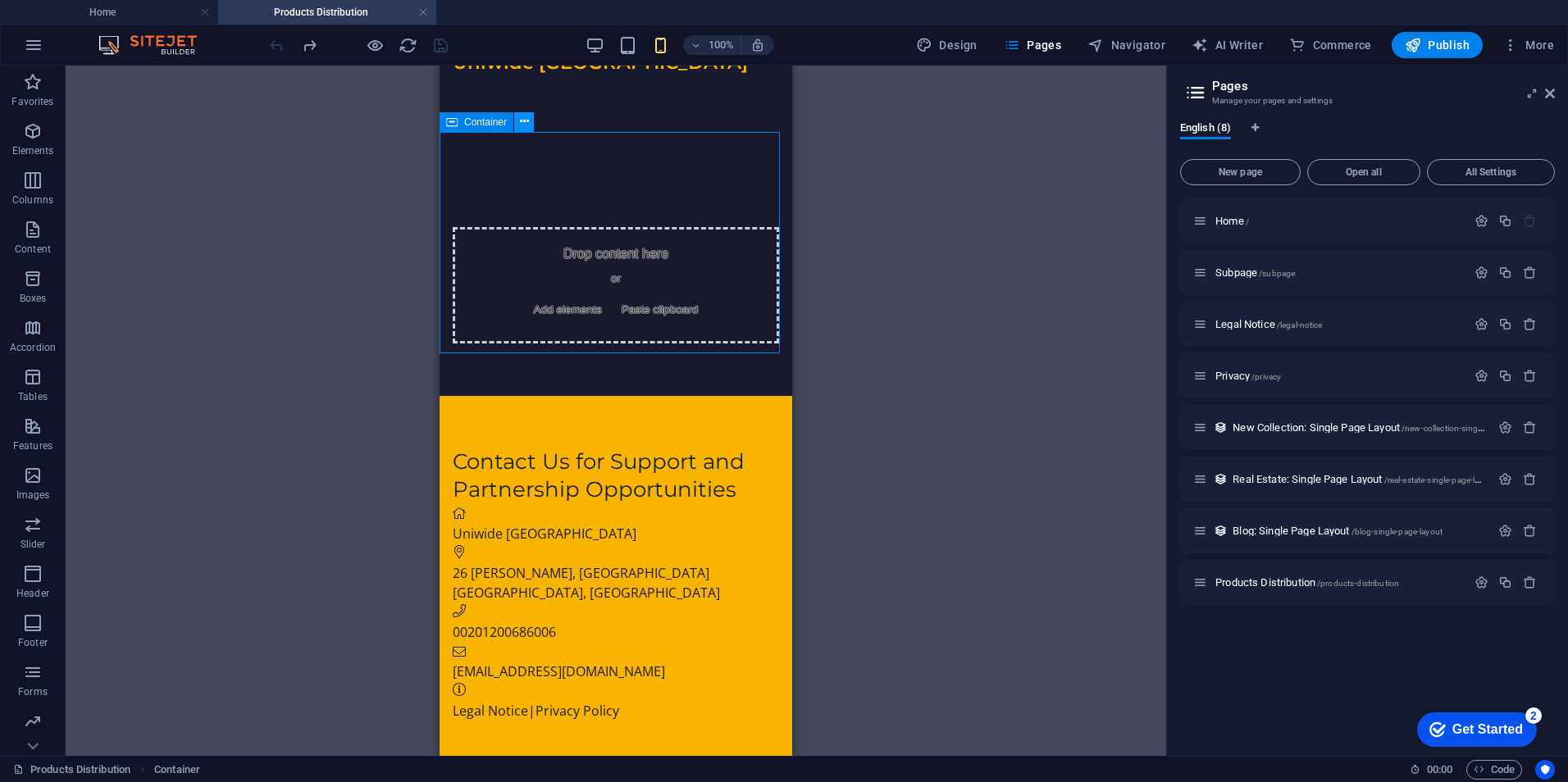
click at [521, 126] on icon at bounding box center [525, 121] width 9 height 17
click at [530, 123] on button at bounding box center [524, 122] width 20 height 20
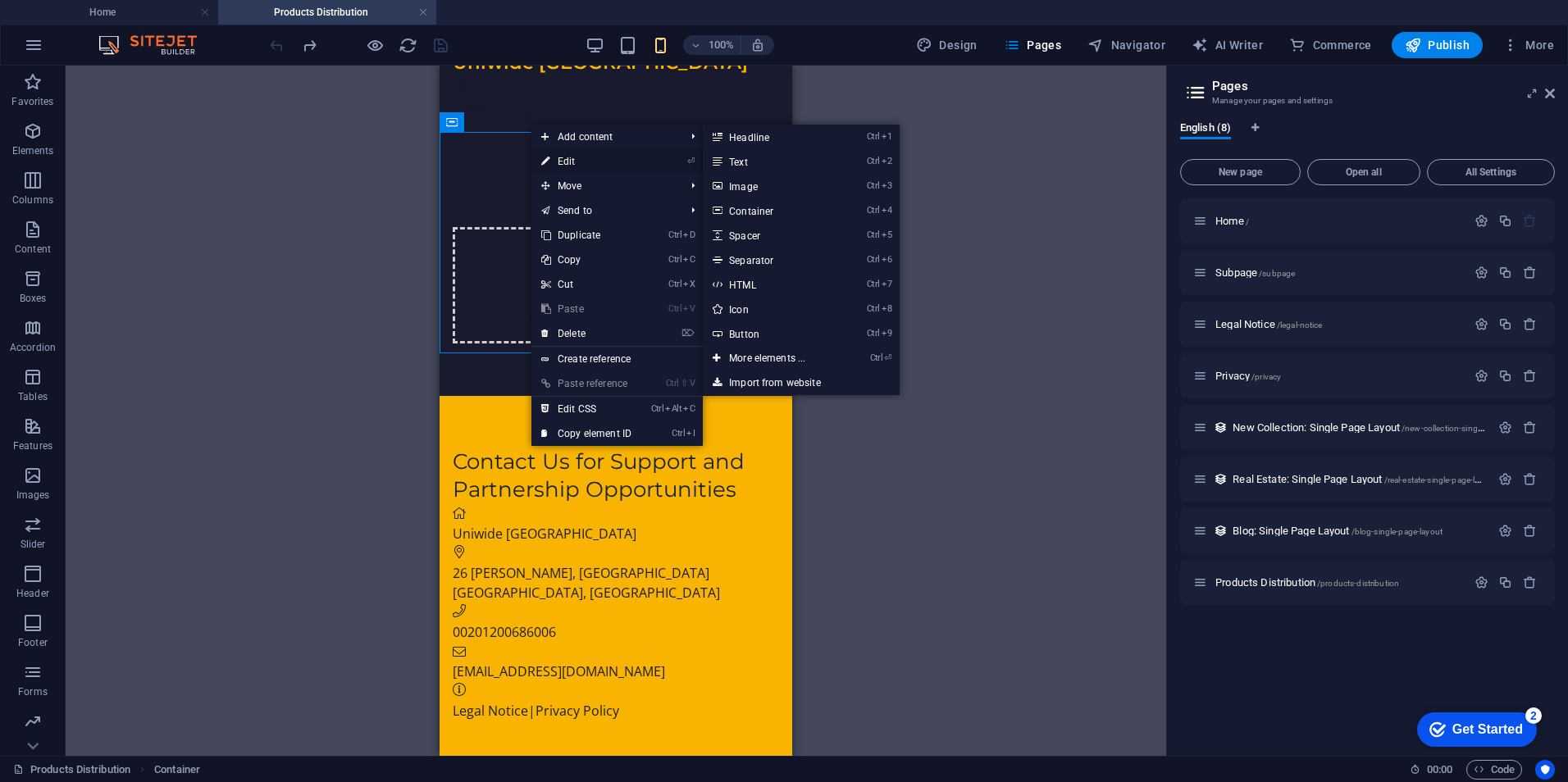
click at [572, 159] on link "⏎ Edit" at bounding box center [585, 162] width 110 height 25
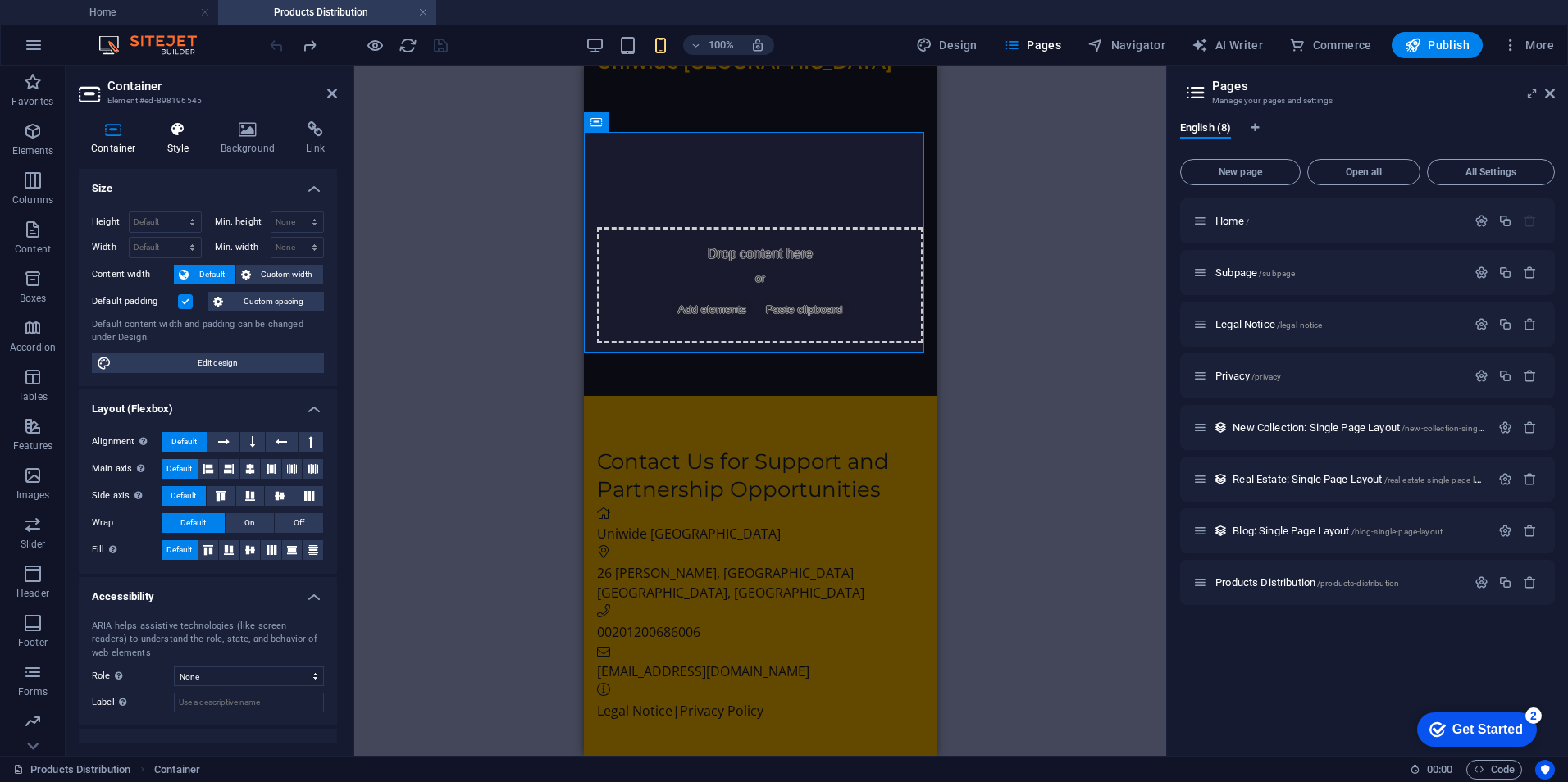
click at [174, 143] on h4 "Style" at bounding box center [182, 138] width 53 height 35
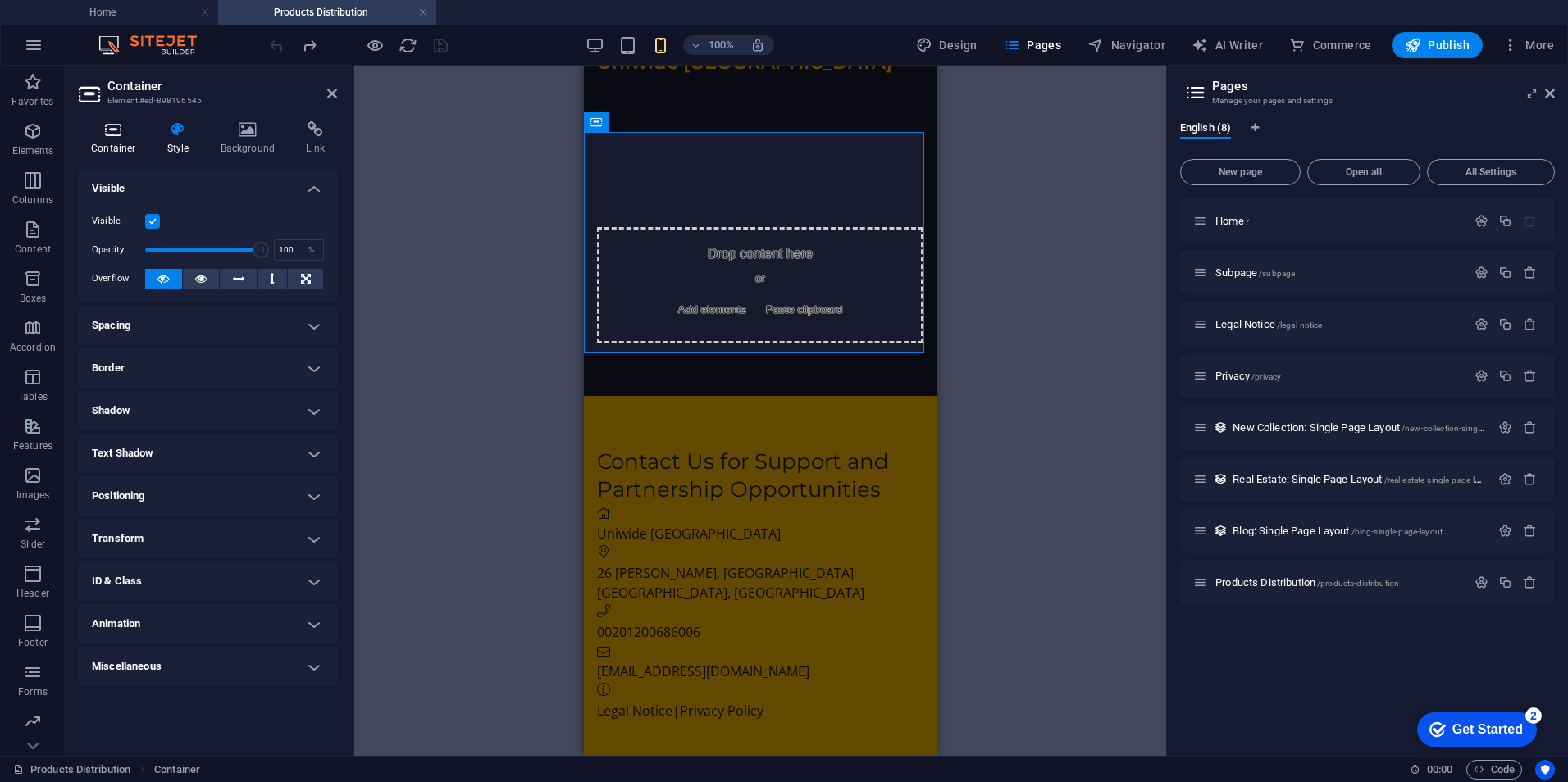
click at [106, 145] on h4 "Container" at bounding box center [117, 138] width 77 height 35
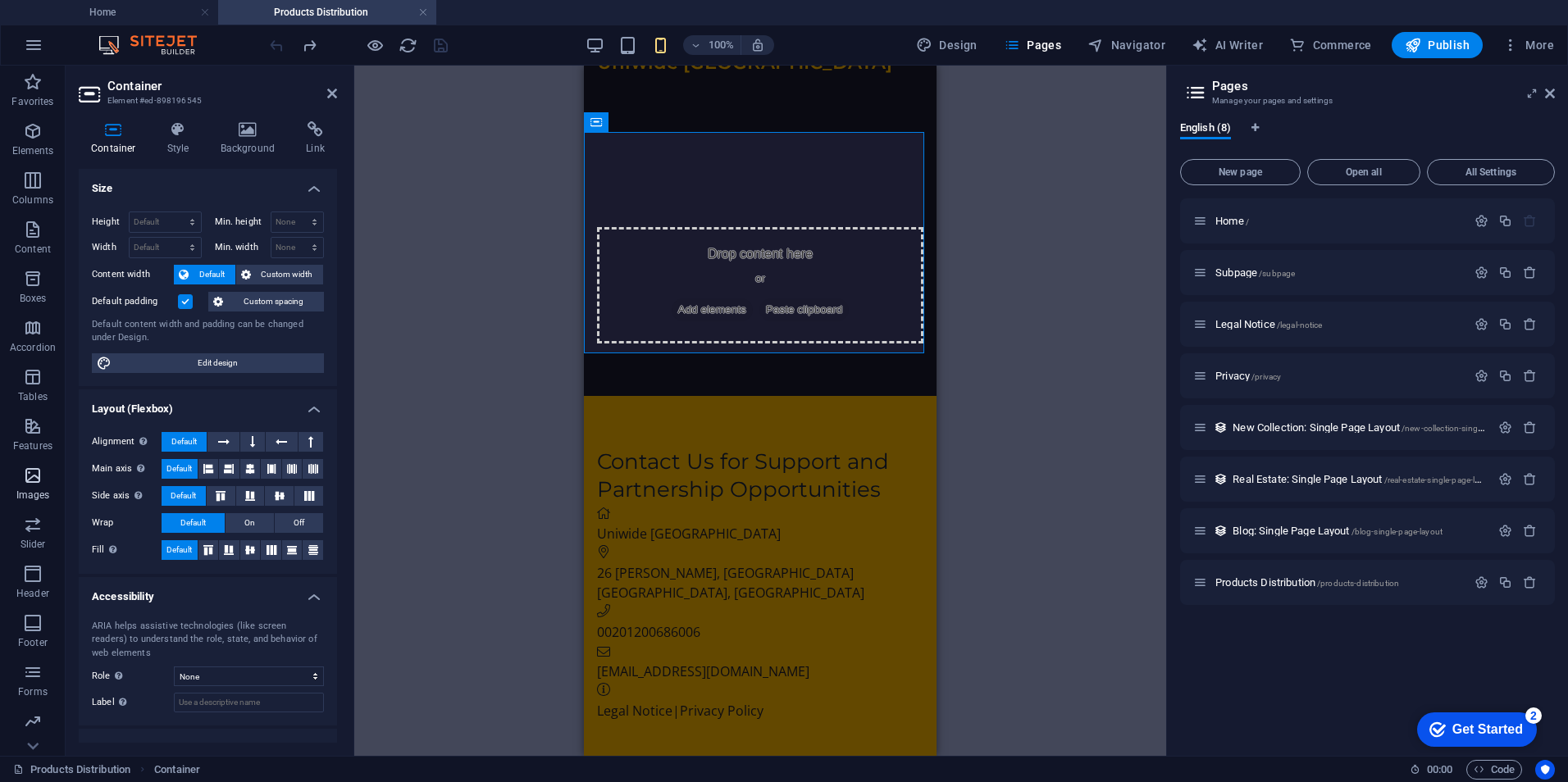
click at [28, 485] on icon "button" at bounding box center [33, 476] width 20 height 20
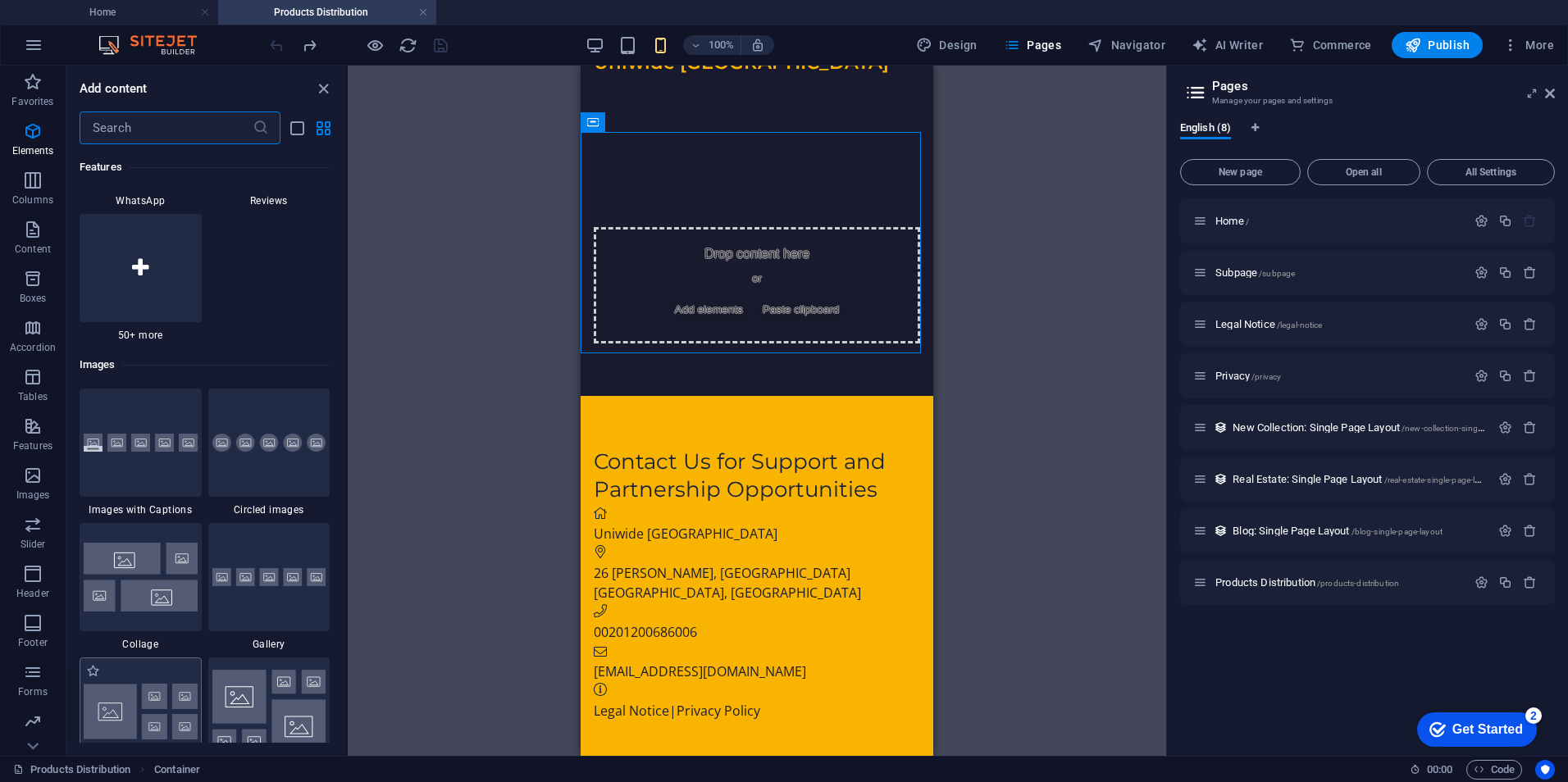
scroll to position [8313, 0]
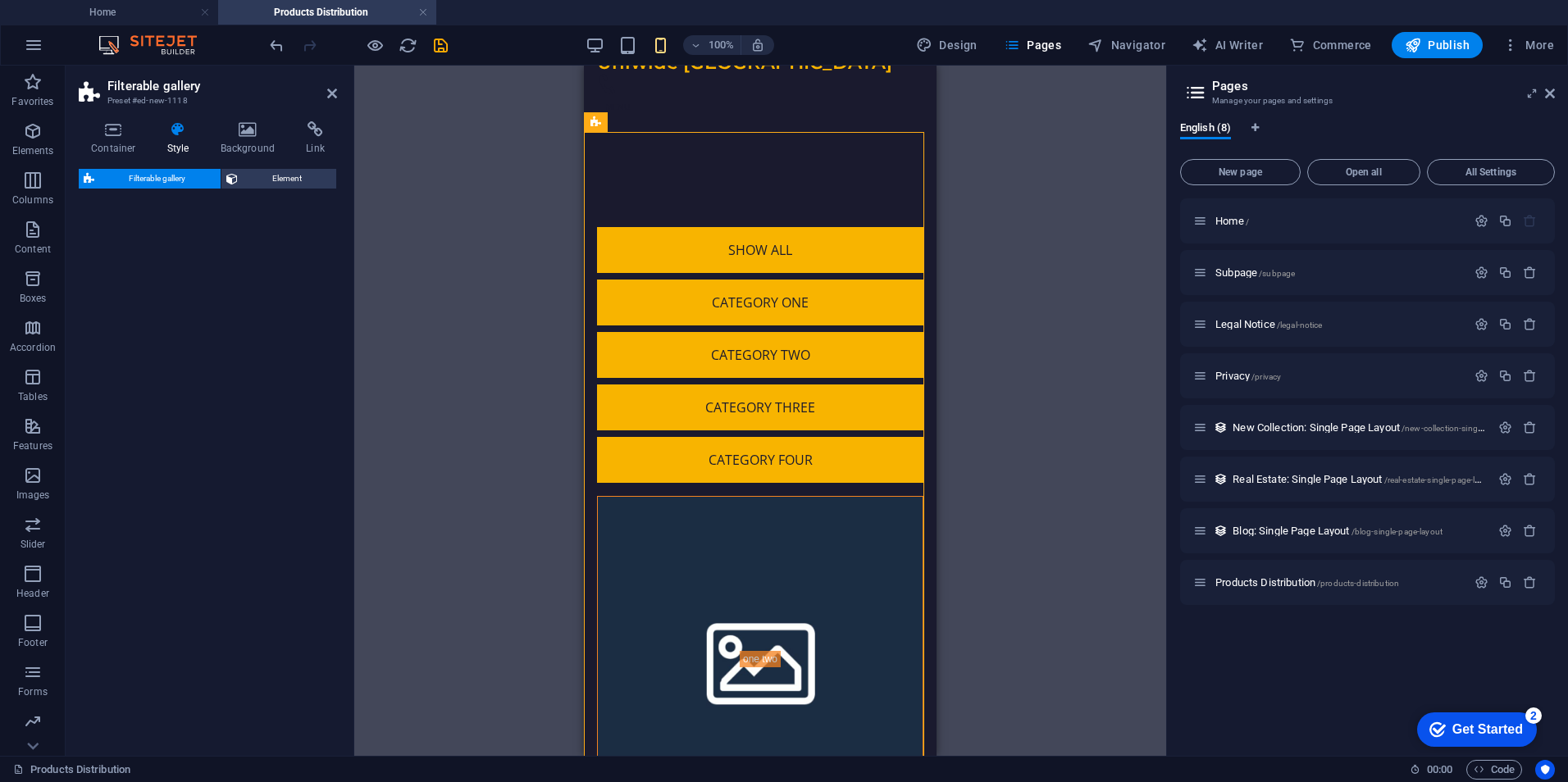
select select "rem"
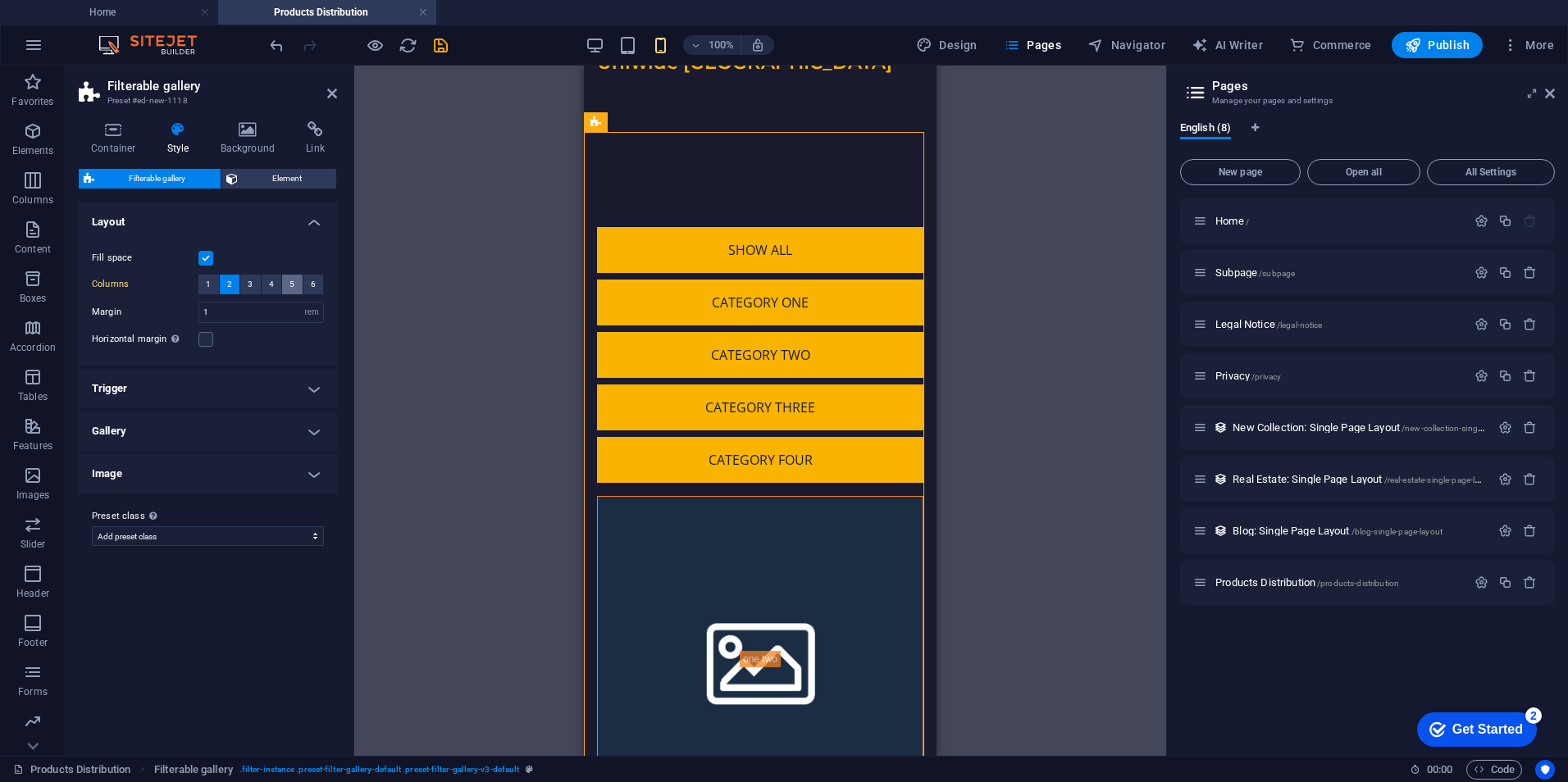
click at [295, 284] on button "5" at bounding box center [292, 284] width 20 height 20
click at [314, 286] on span "6" at bounding box center [314, 284] width 5 height 20
click at [213, 255] on div "Fill space" at bounding box center [208, 258] width 232 height 20
click at [207, 257] on label at bounding box center [206, 258] width 15 height 15
click at [0, 0] on input "Fill space" at bounding box center [0, 0] width 0 height 0
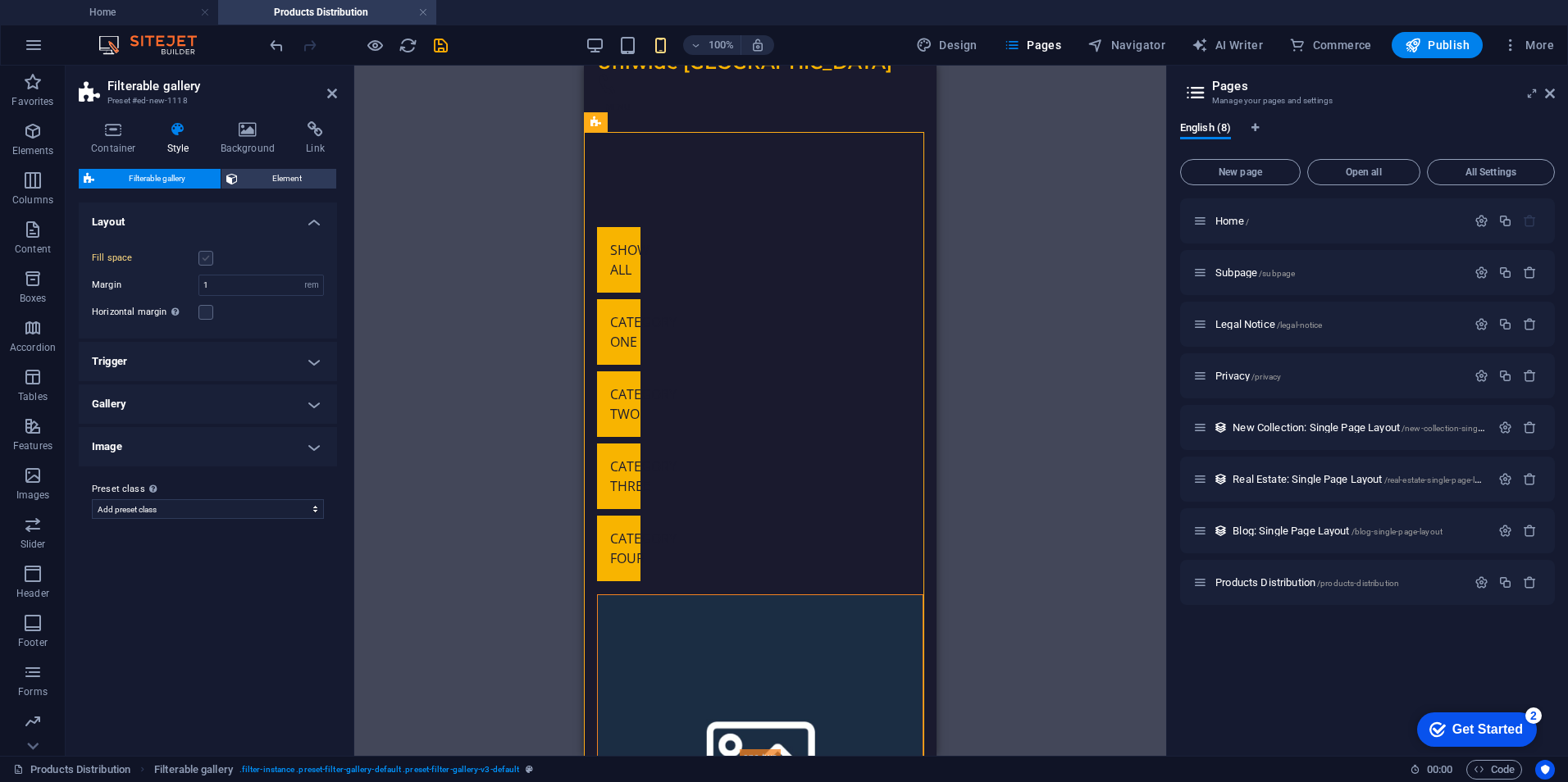
click at [208, 255] on label at bounding box center [206, 258] width 15 height 15
click at [0, 0] on input "Fill space" at bounding box center [0, 0] width 0 height 0
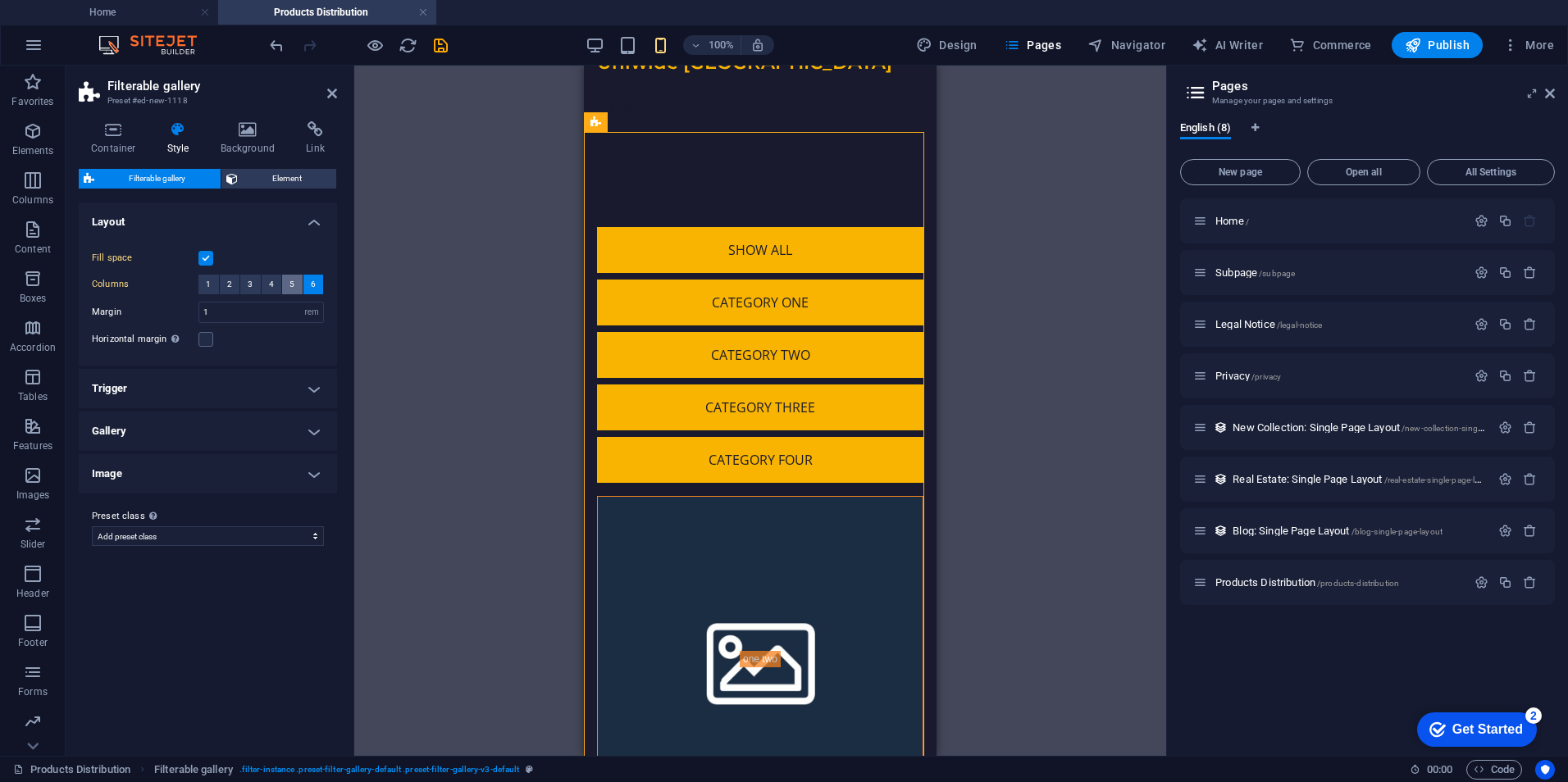
click at [295, 289] on button "5" at bounding box center [292, 284] width 20 height 20
select select
click at [648, 120] on span "Filterable gallery" at bounding box center [643, 122] width 72 height 10
click at [656, 119] on span "Filterable gallery" at bounding box center [643, 122] width 72 height 10
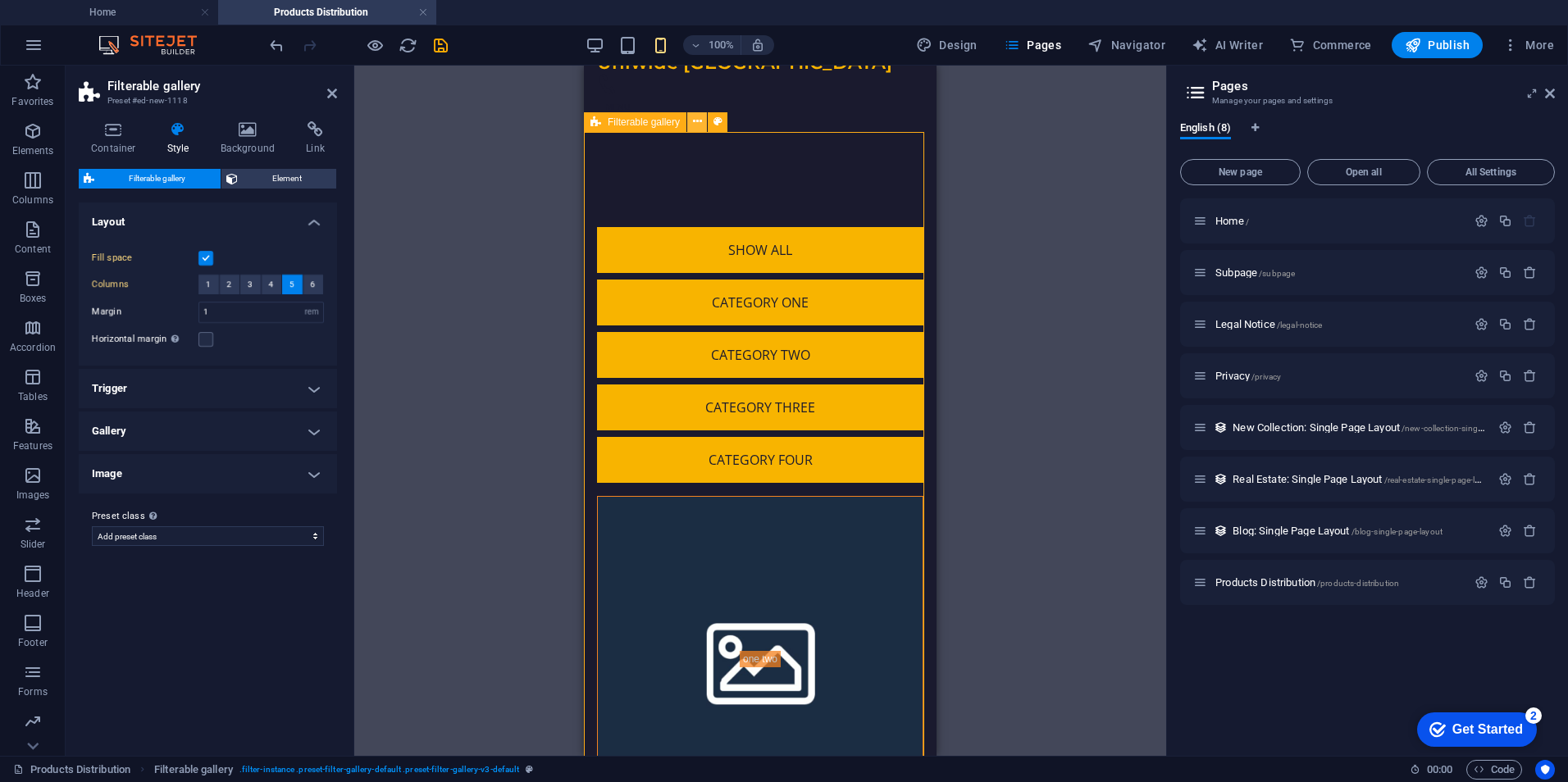
click at [698, 118] on icon at bounding box center [698, 121] width 9 height 17
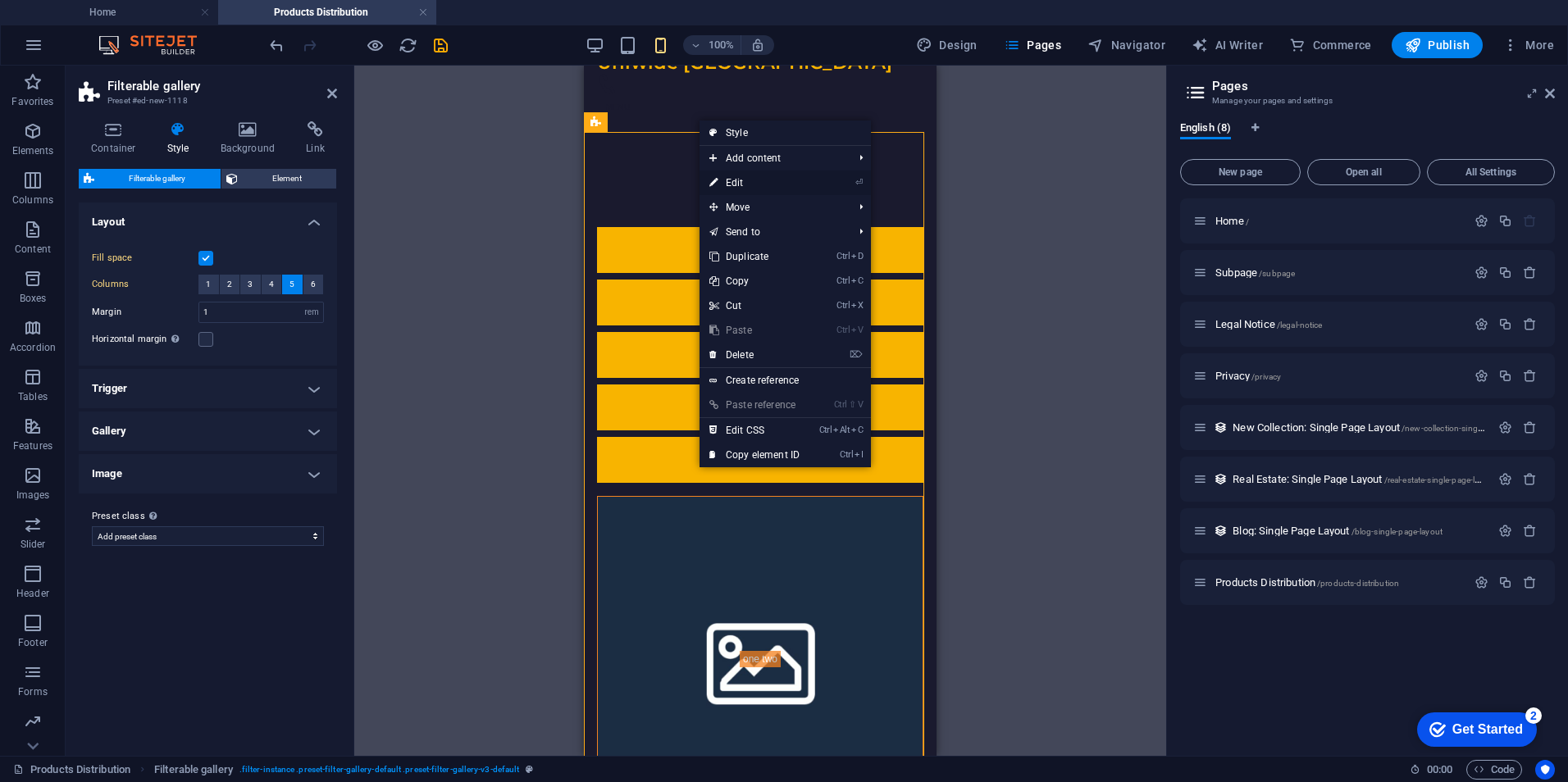
click at [745, 179] on link "⏎ Edit" at bounding box center [754, 183] width 110 height 25
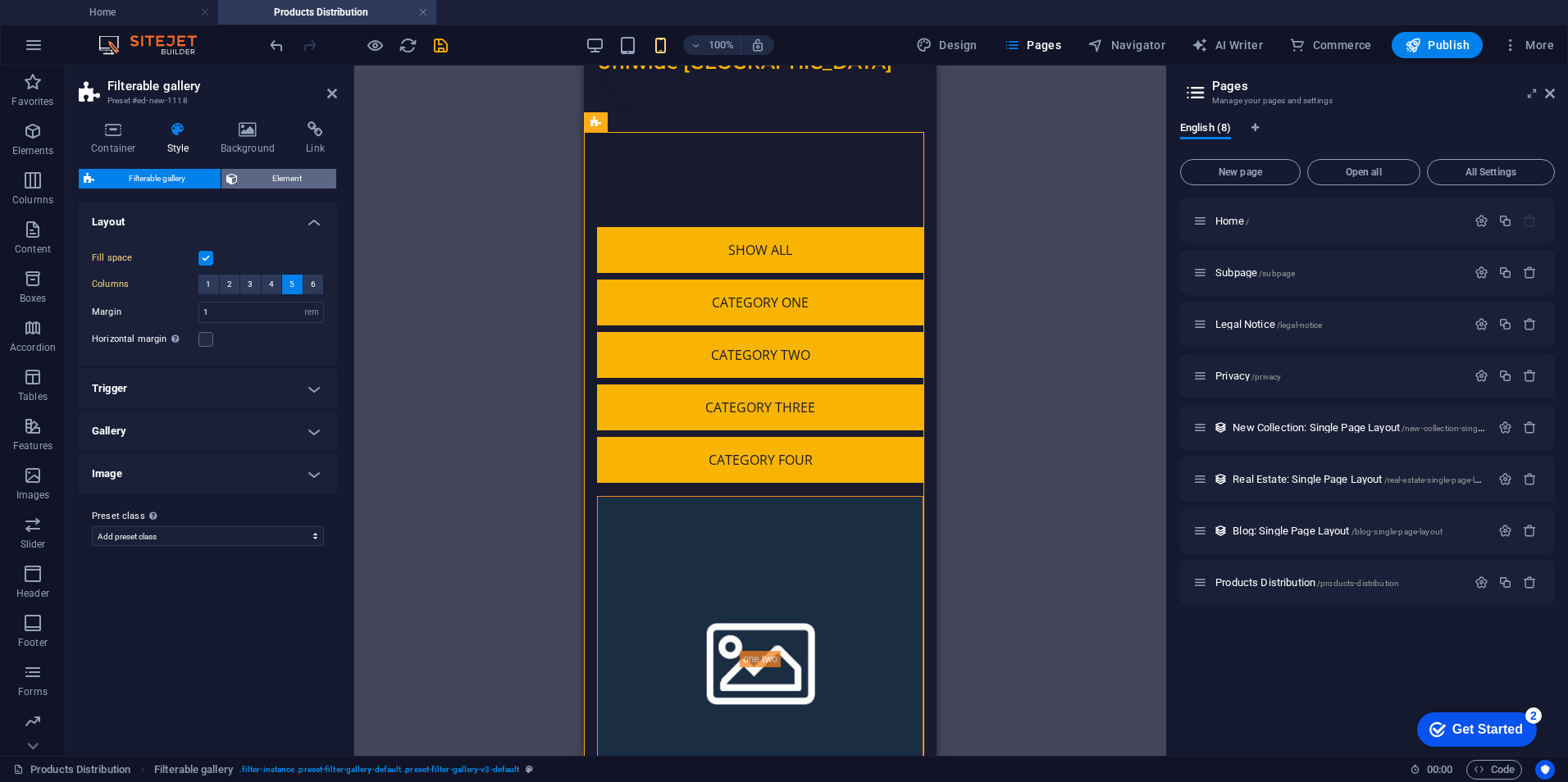
click at [272, 183] on span "Element" at bounding box center [287, 179] width 89 height 20
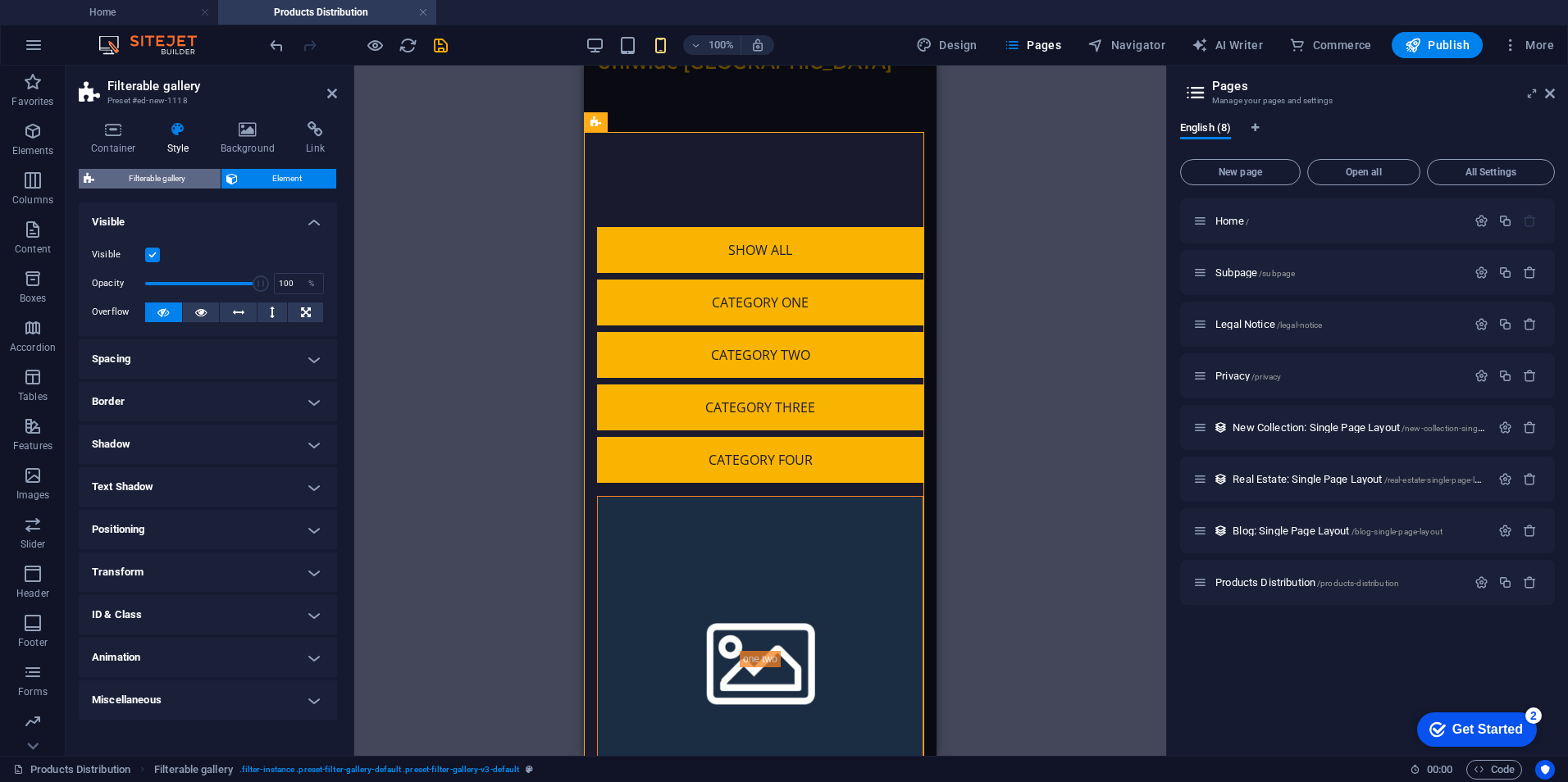
click at [170, 181] on span "Filterable gallery" at bounding box center [157, 179] width 117 height 20
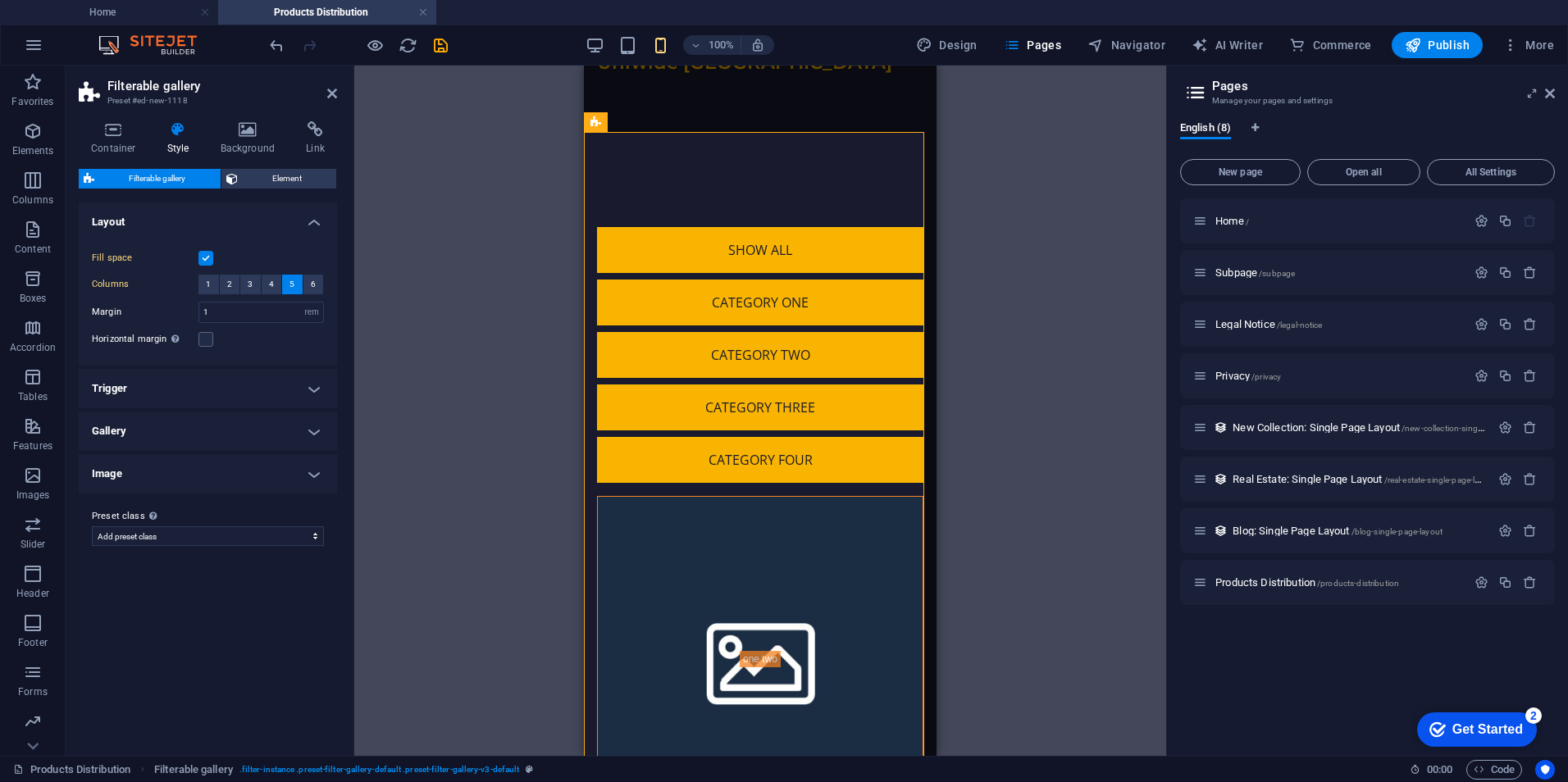
click at [417, 180] on div "Drag here to replace the existing content. Press “Ctrl” if you want to create a…" at bounding box center [760, 411] width 812 height 690
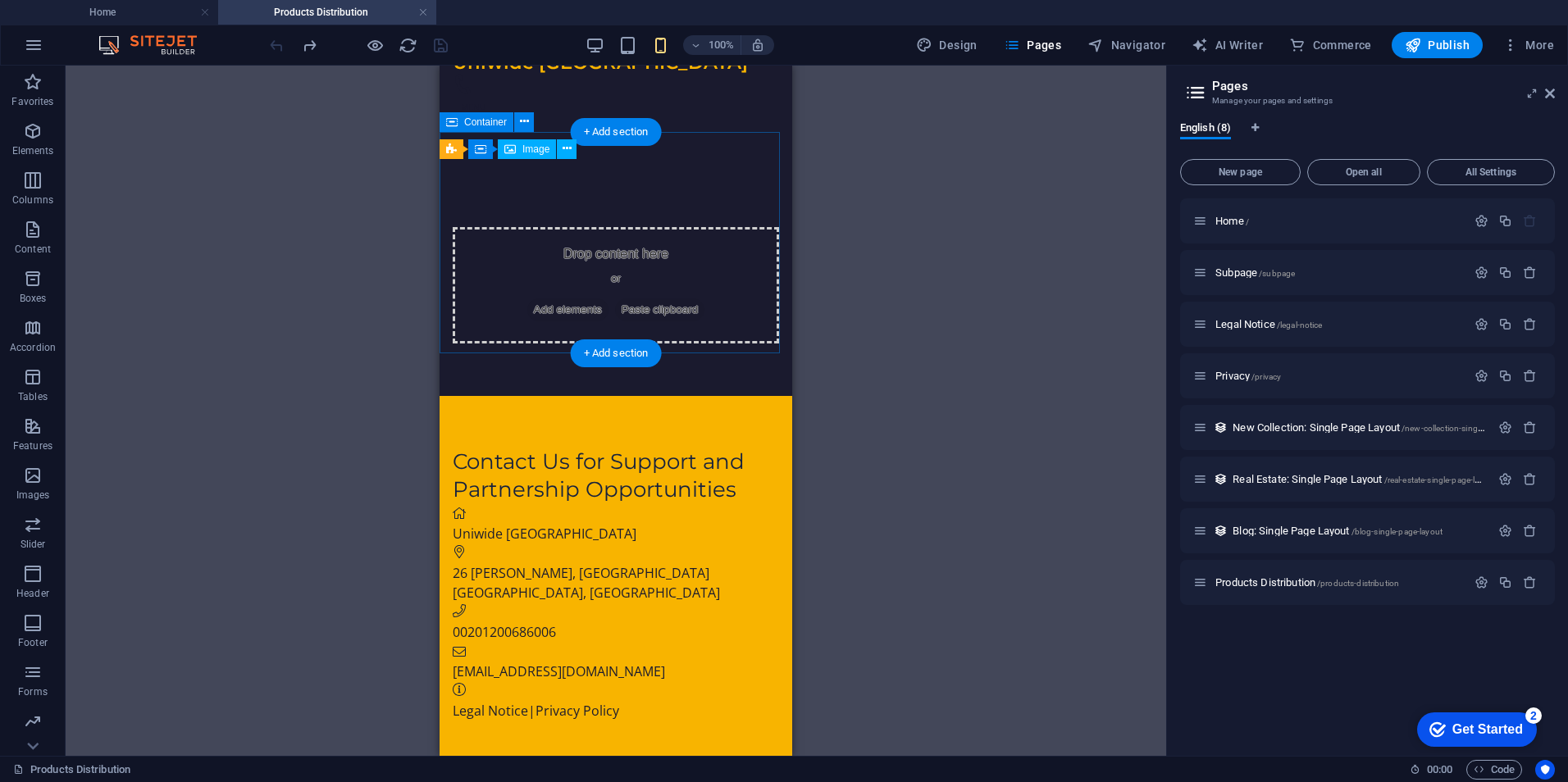
click at [553, 298] on span "Add elements" at bounding box center [568, 310] width 81 height 23
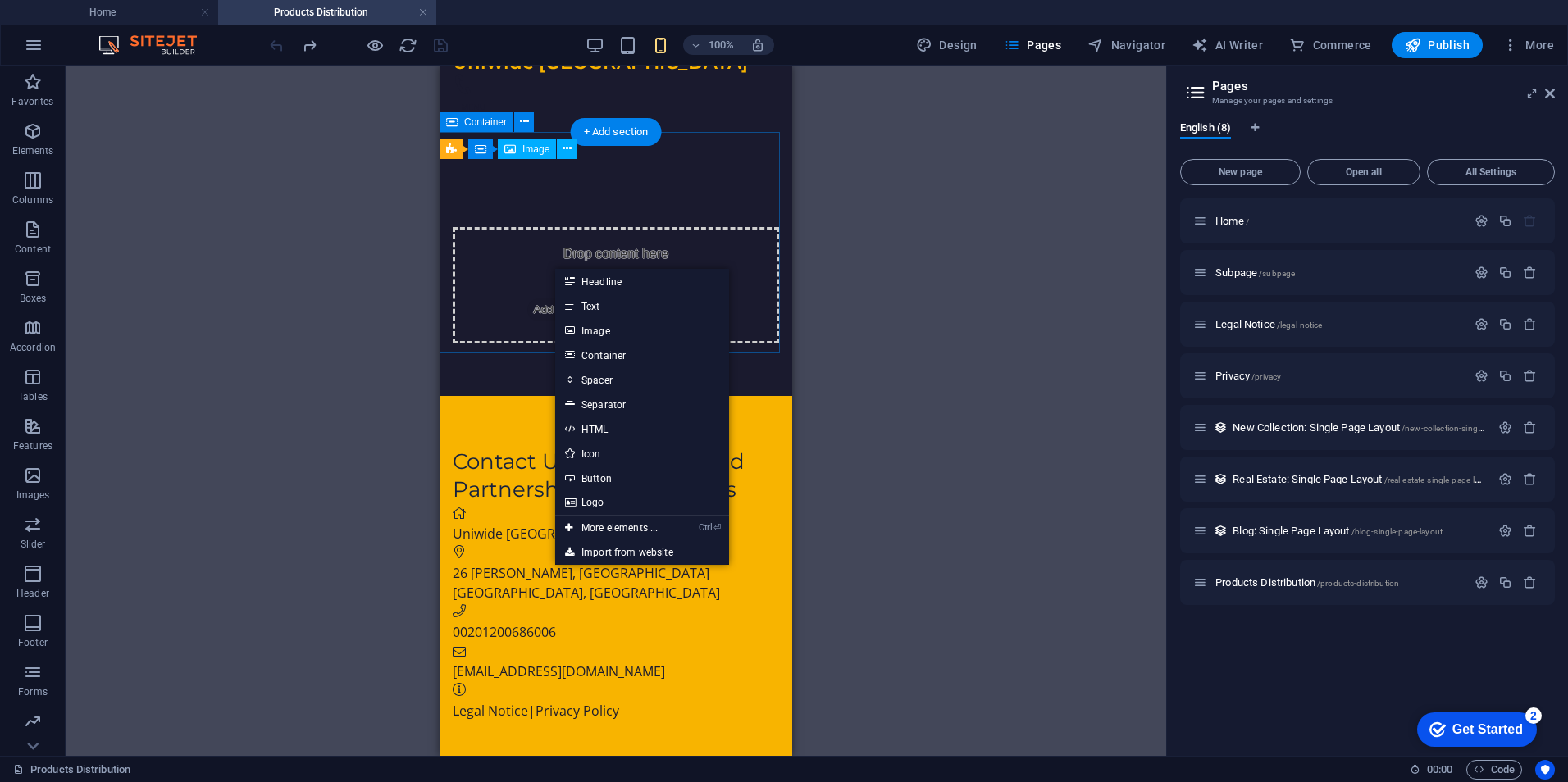
click at [590, 227] on div "Drop content here or Add elements Paste clipboard" at bounding box center [616, 285] width 326 height 117
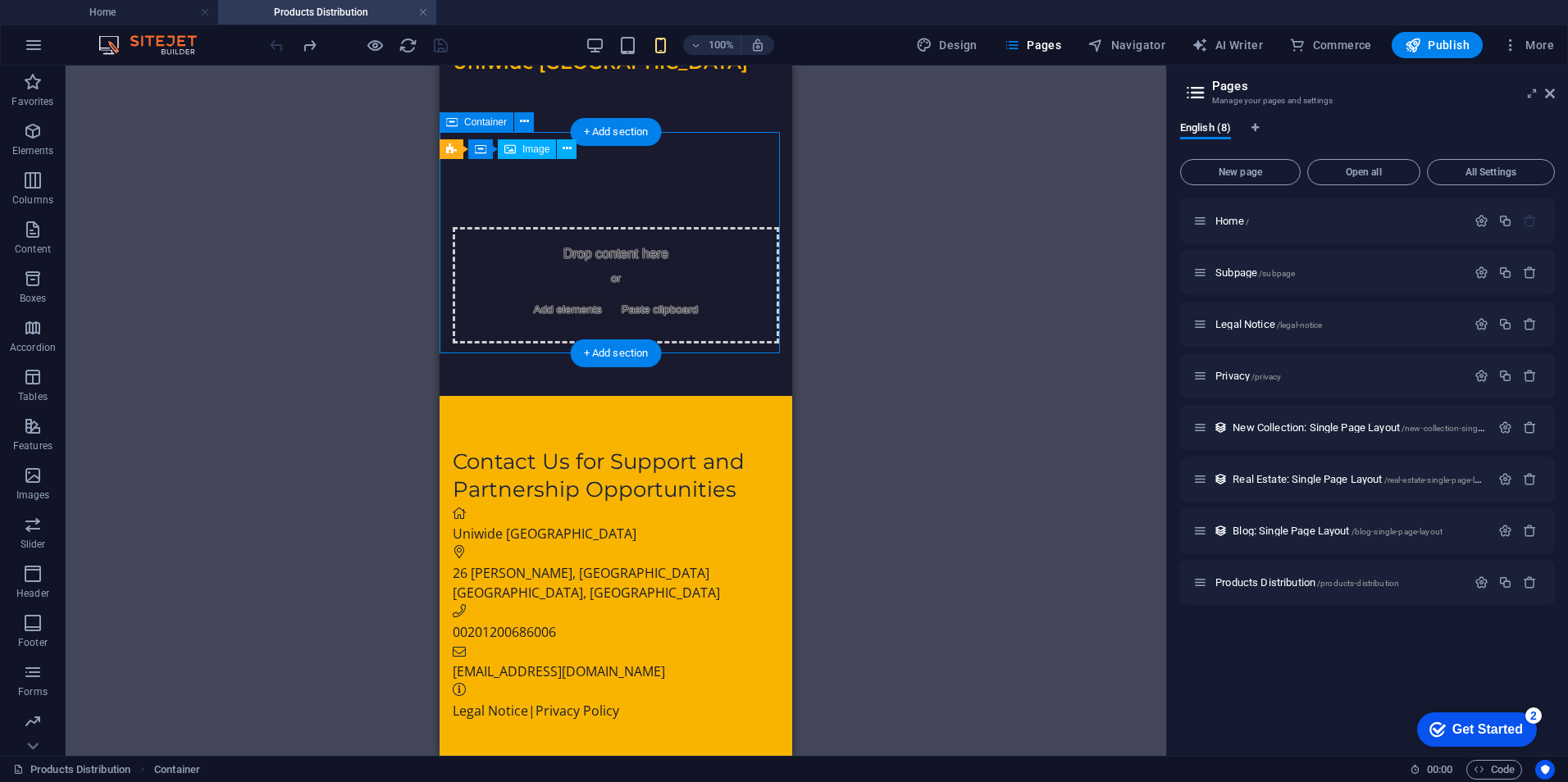
click at [605, 227] on div "Drop content here or Add elements Paste clipboard" at bounding box center [616, 285] width 326 height 117
click at [548, 298] on span "Add elements" at bounding box center [568, 310] width 81 height 23
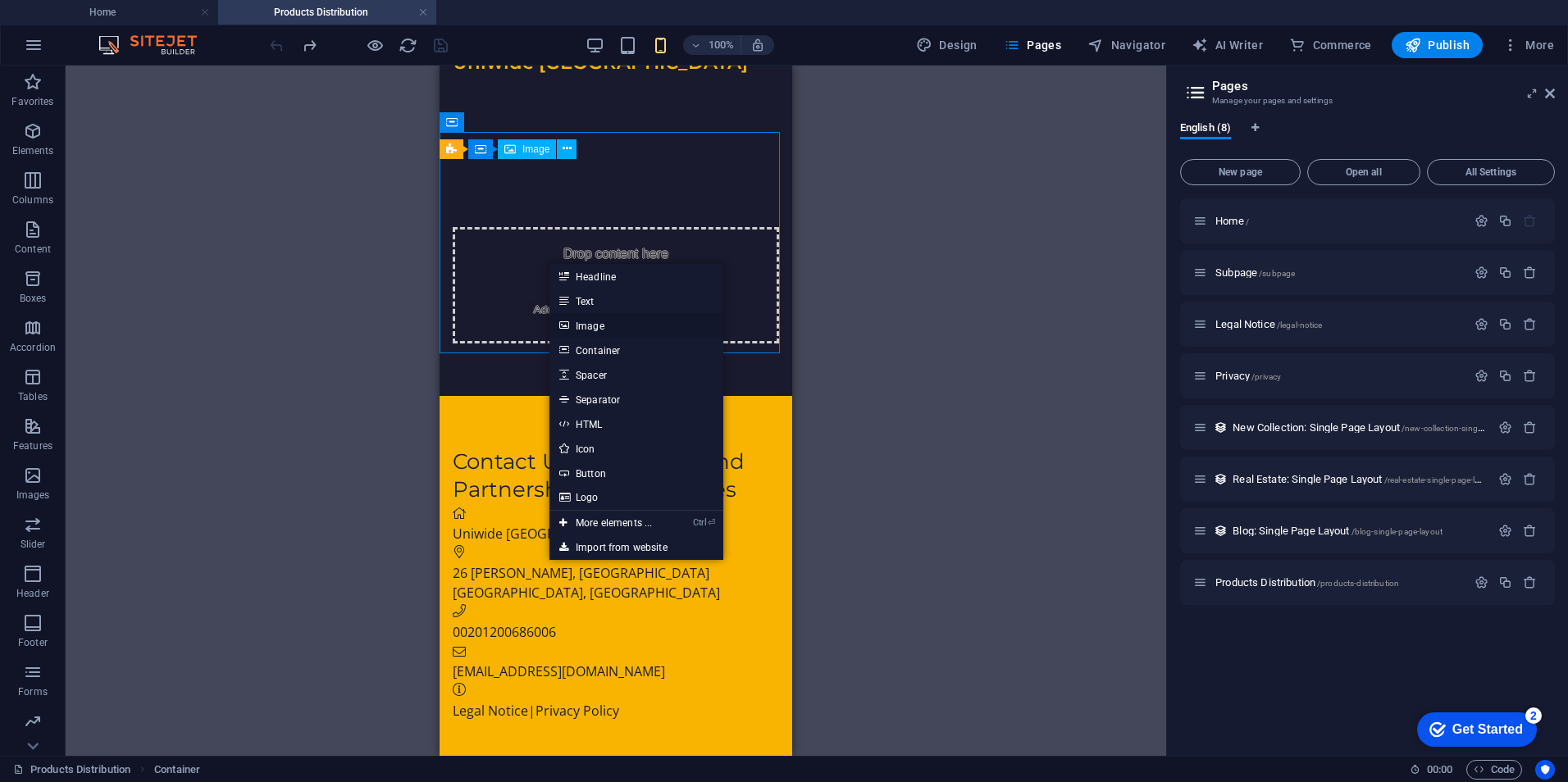
click at [607, 332] on link "Image" at bounding box center [636, 326] width 174 height 25
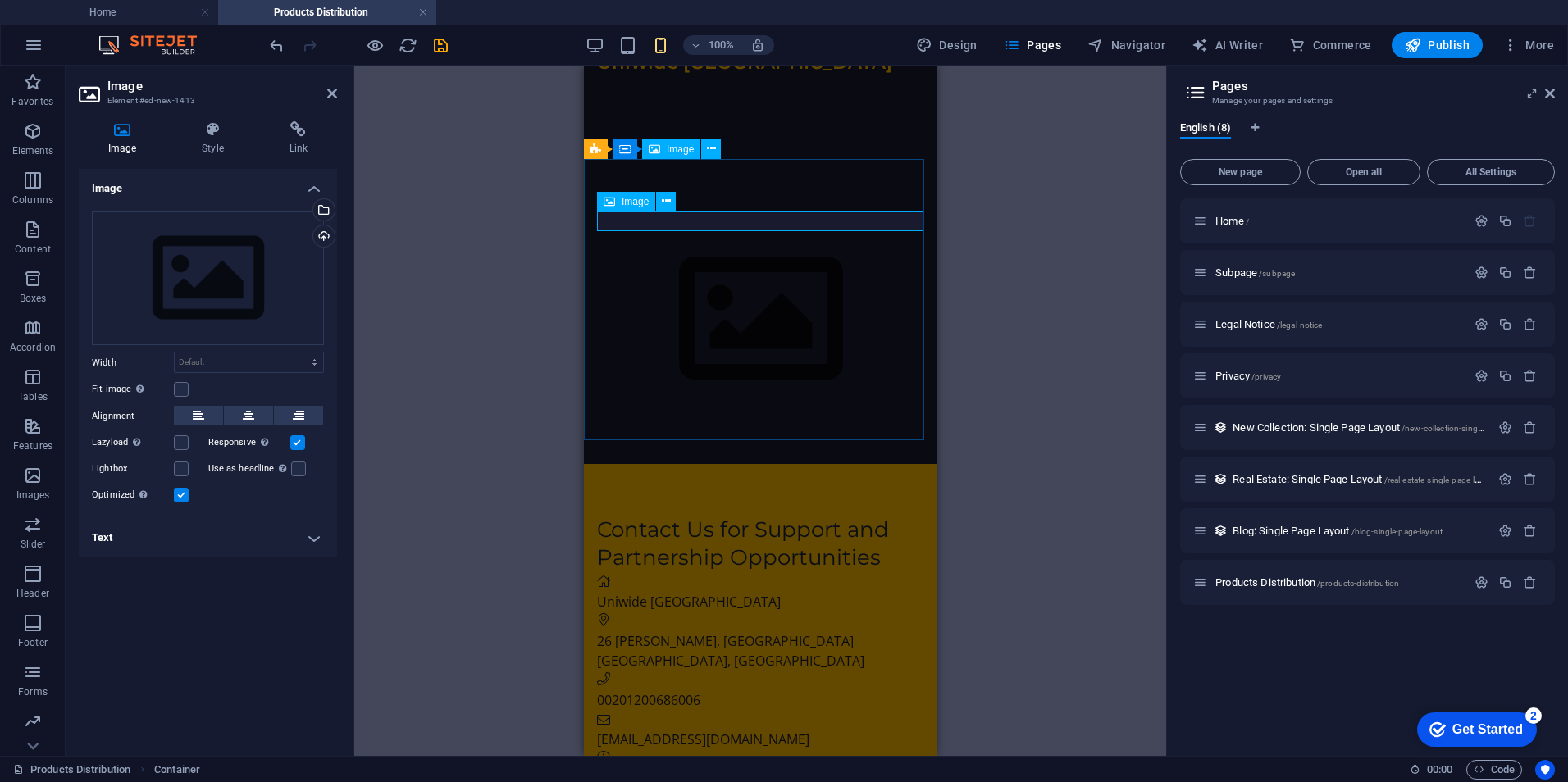
scroll to position [0, 0]
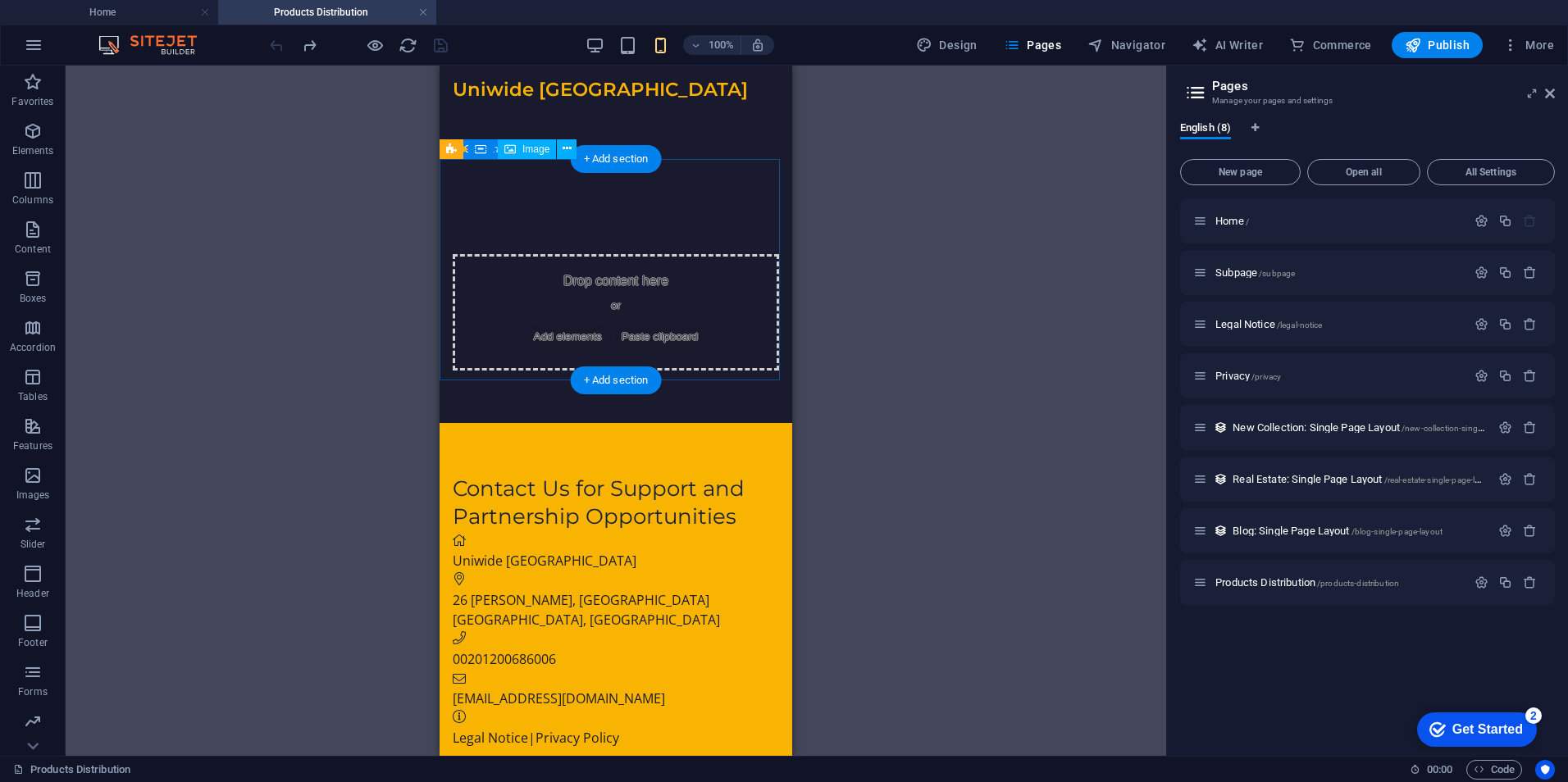
click at [497, 263] on div "Drop content here or Add elements Paste clipboard" at bounding box center [616, 312] width 326 height 117
click at [514, 254] on div "Drop content here or Add elements Paste clipboard" at bounding box center [616, 312] width 326 height 117
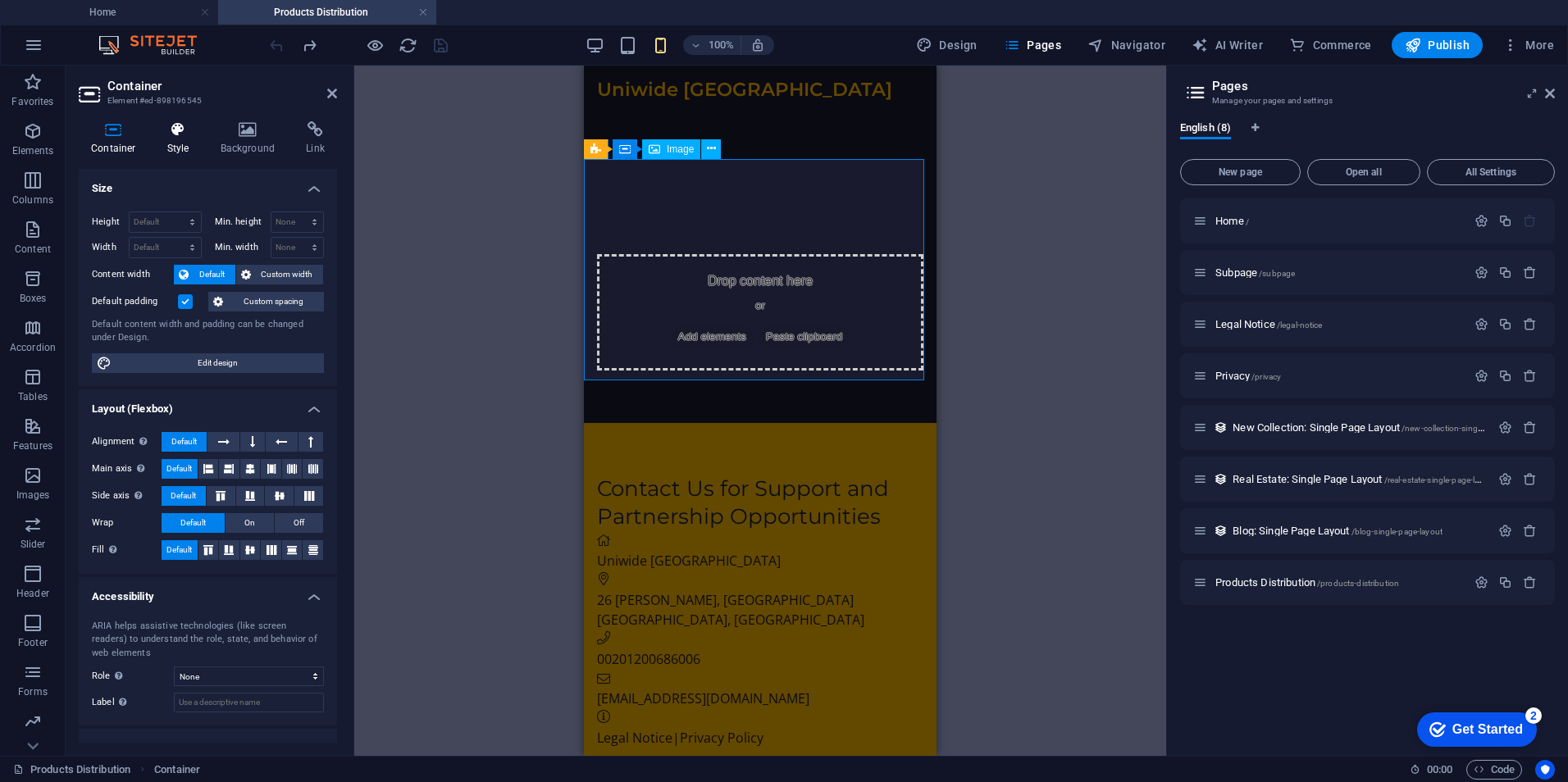
click at [171, 131] on icon at bounding box center [178, 129] width 46 height 16
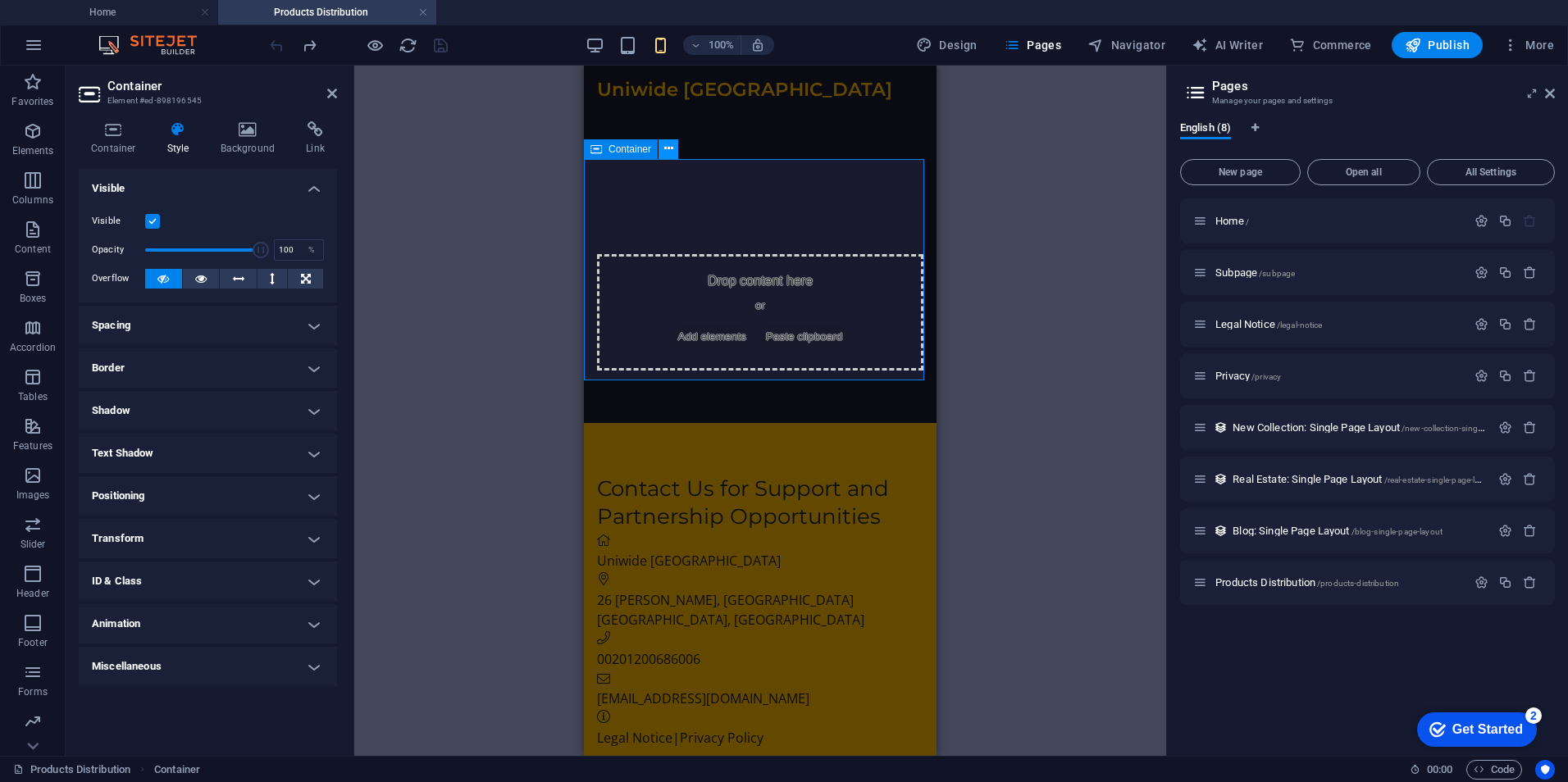
click at [674, 151] on button at bounding box center [668, 149] width 20 height 20
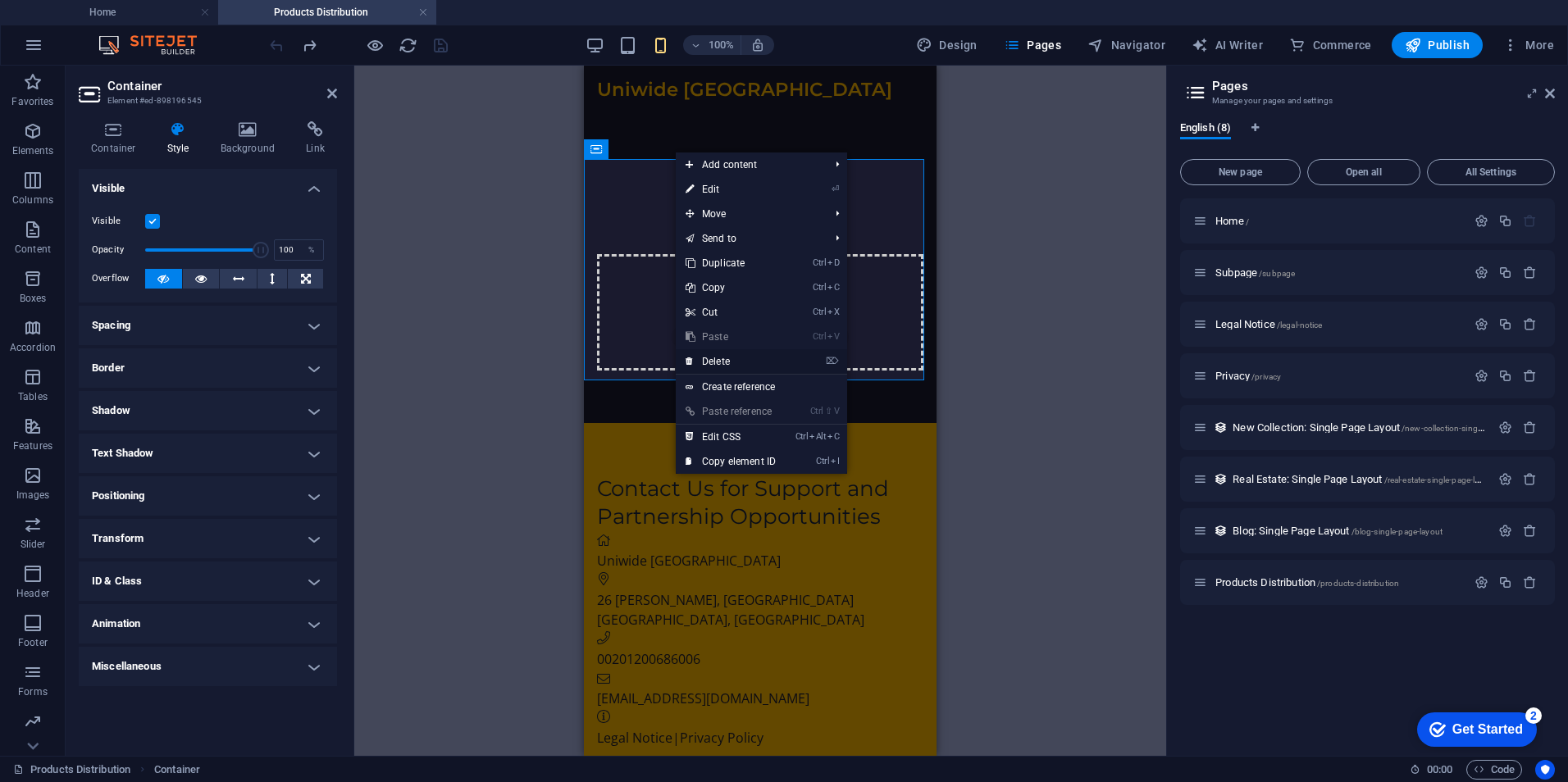
click at [735, 355] on link "⌦ Delete" at bounding box center [730, 362] width 110 height 25
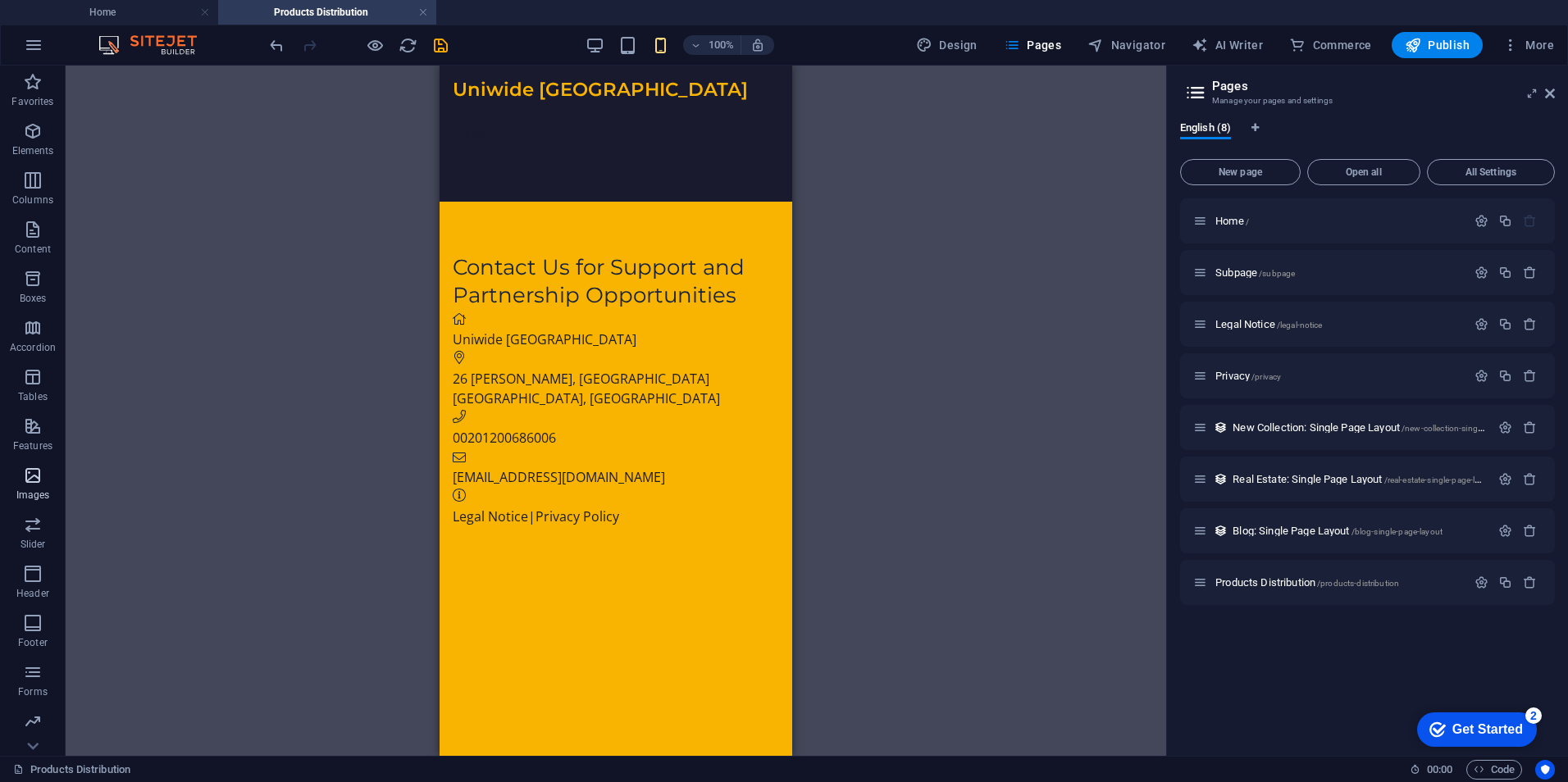
click at [35, 466] on icon "button" at bounding box center [33, 476] width 20 height 20
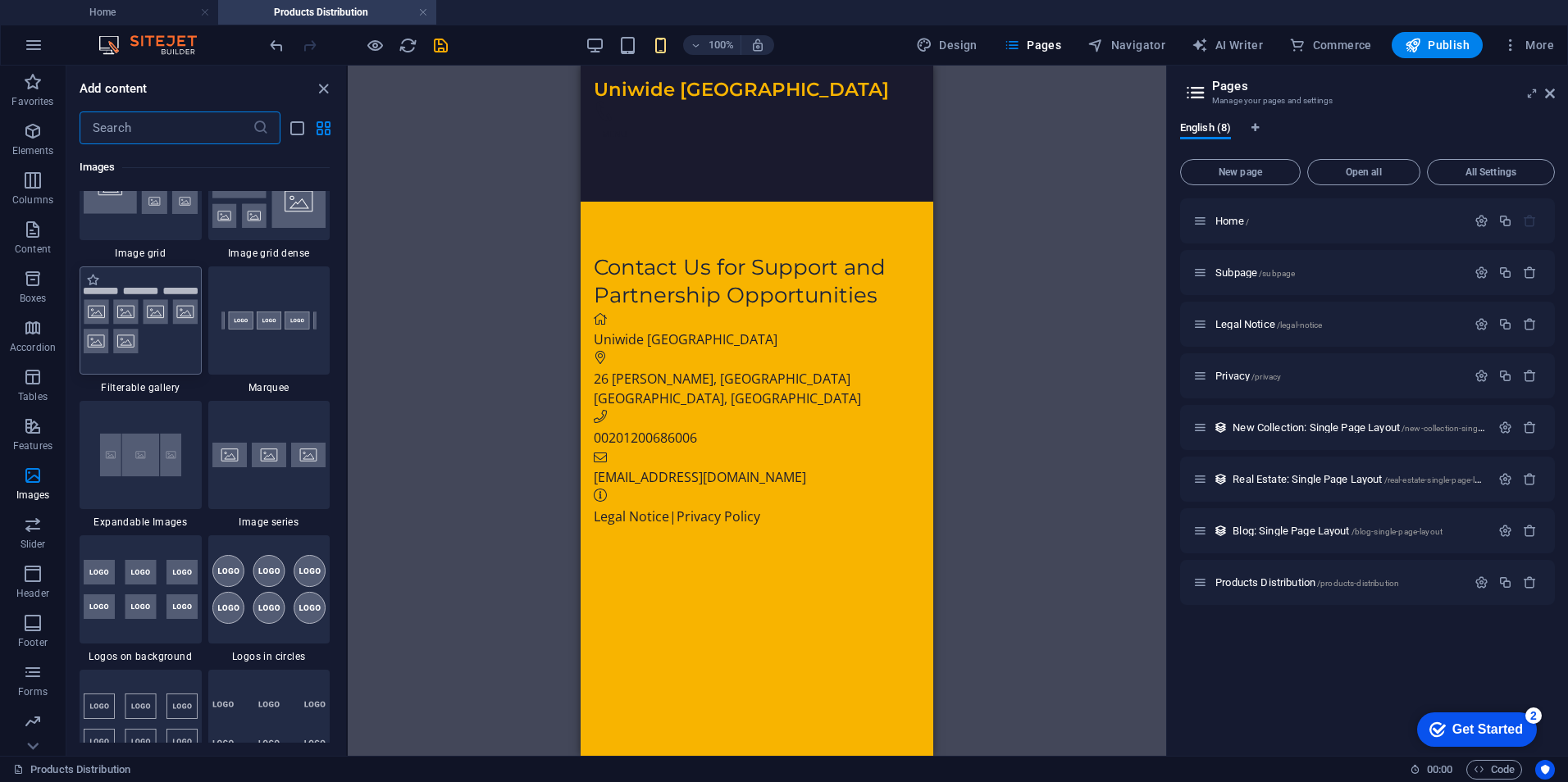
scroll to position [8313, 0]
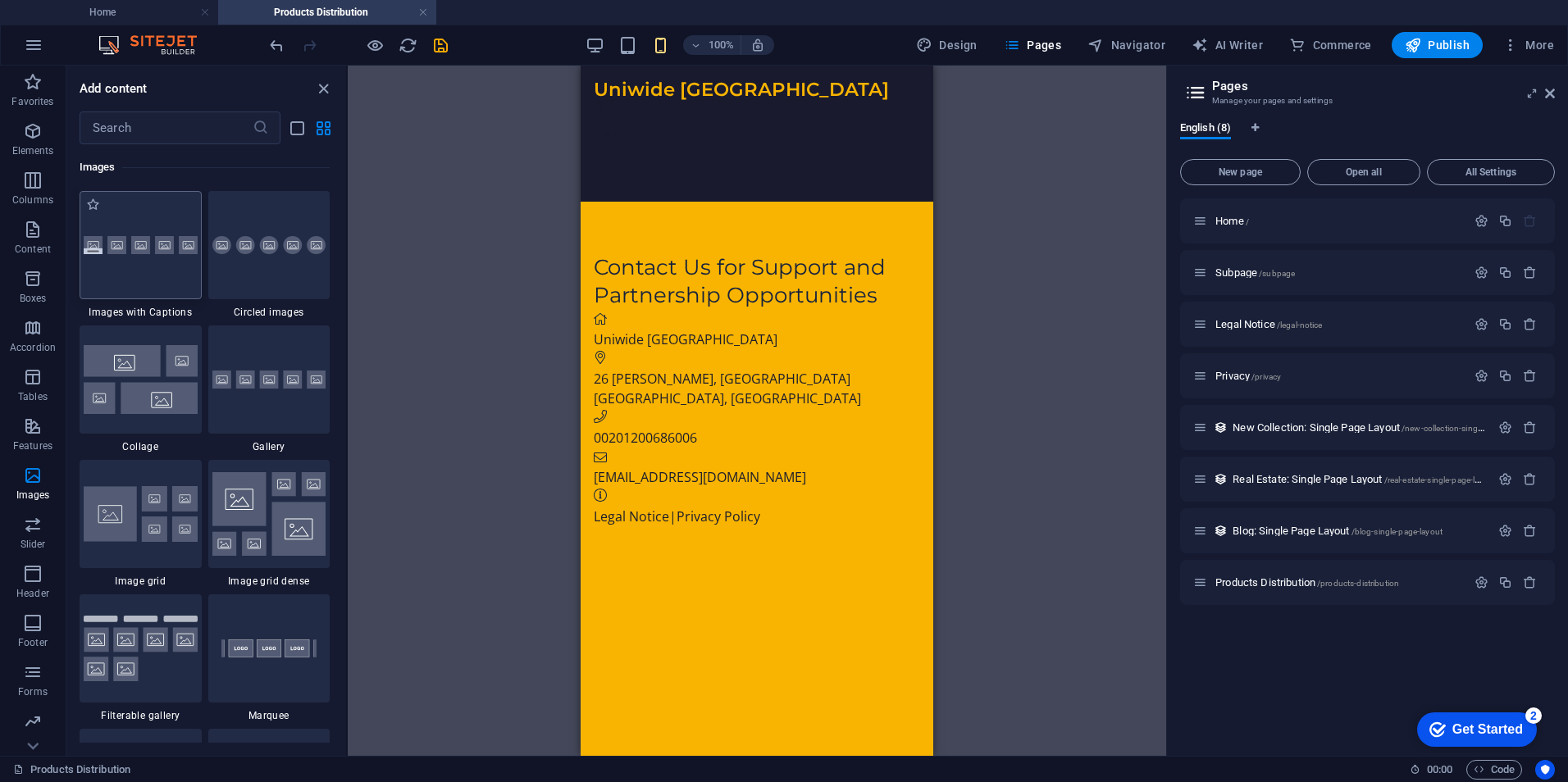
click at [159, 245] on img at bounding box center [141, 245] width 114 height 19
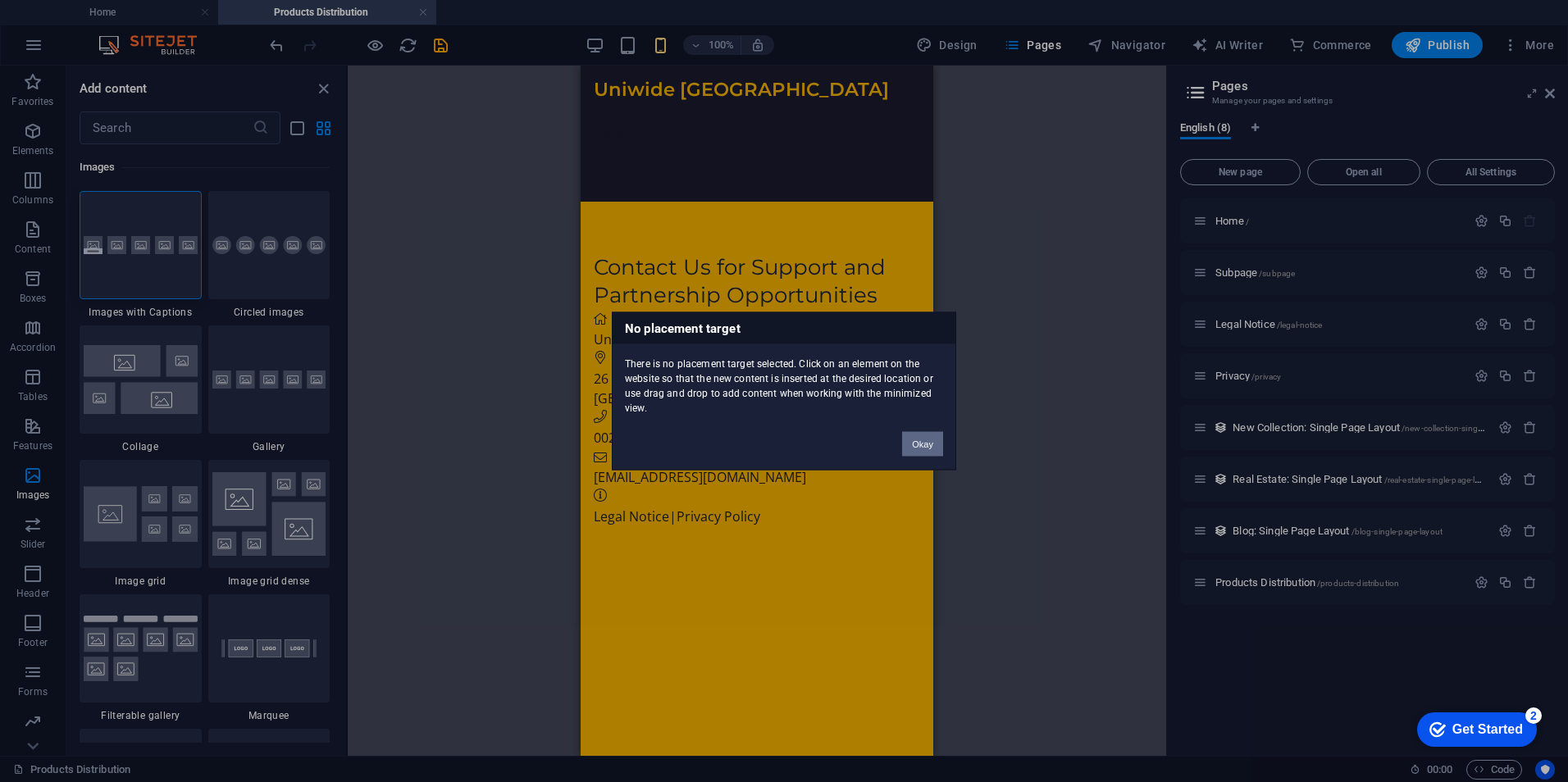
click at [926, 437] on button "Okay" at bounding box center [922, 444] width 41 height 25
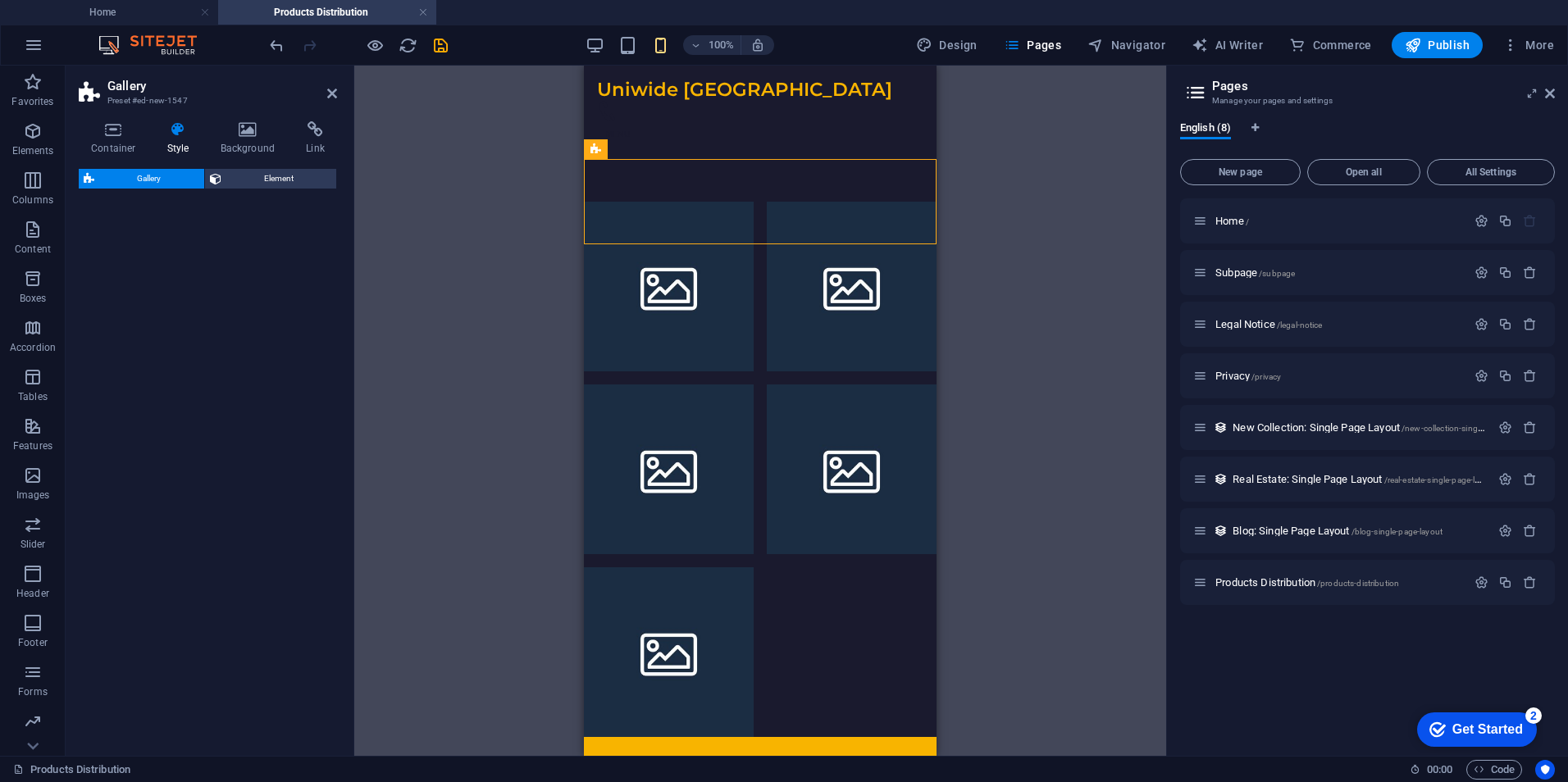
select select "rem"
select select "preset-gallery-v3-captions"
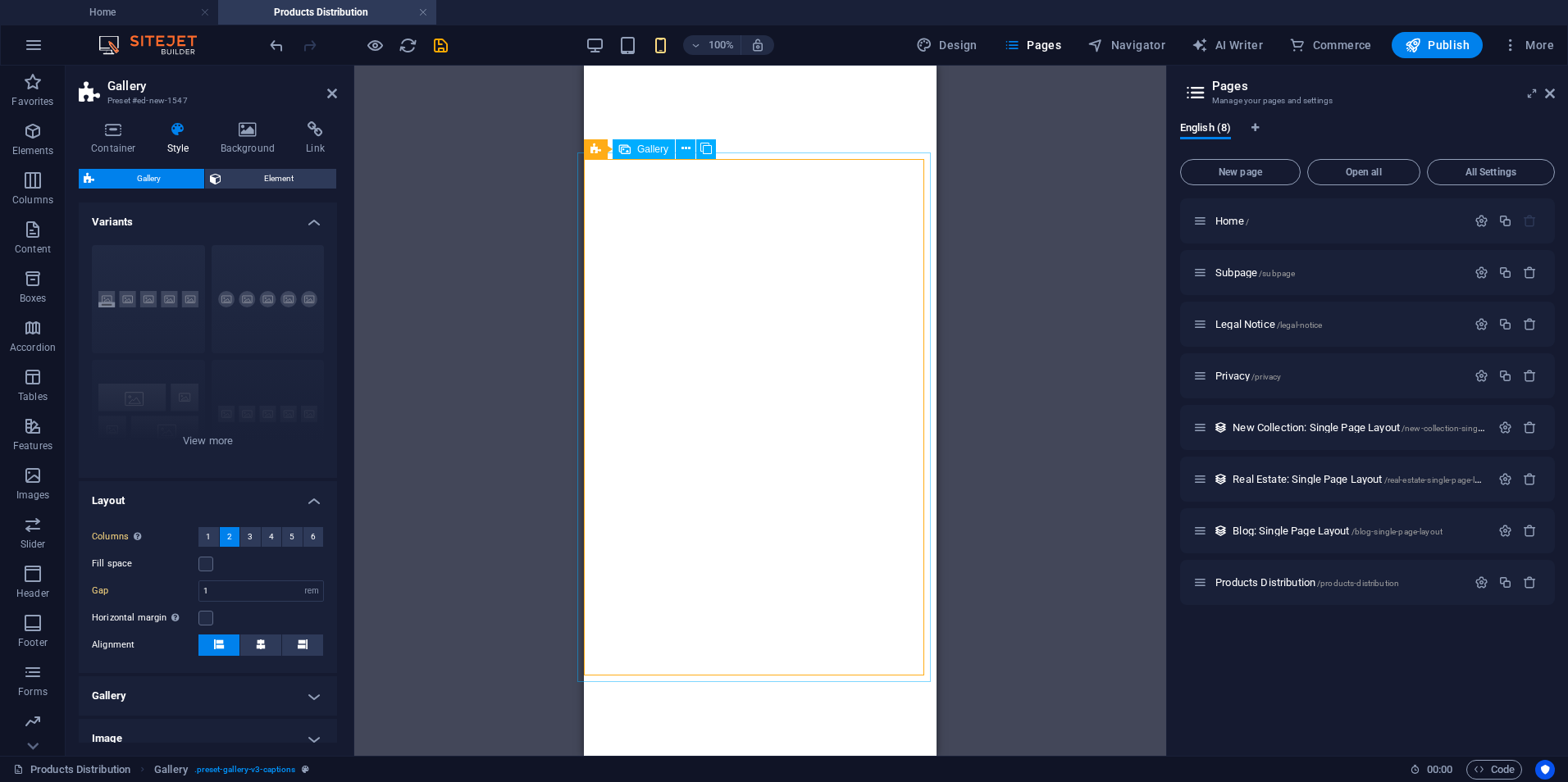
select select "rem"
select select "preset-gallery-v3-captions"
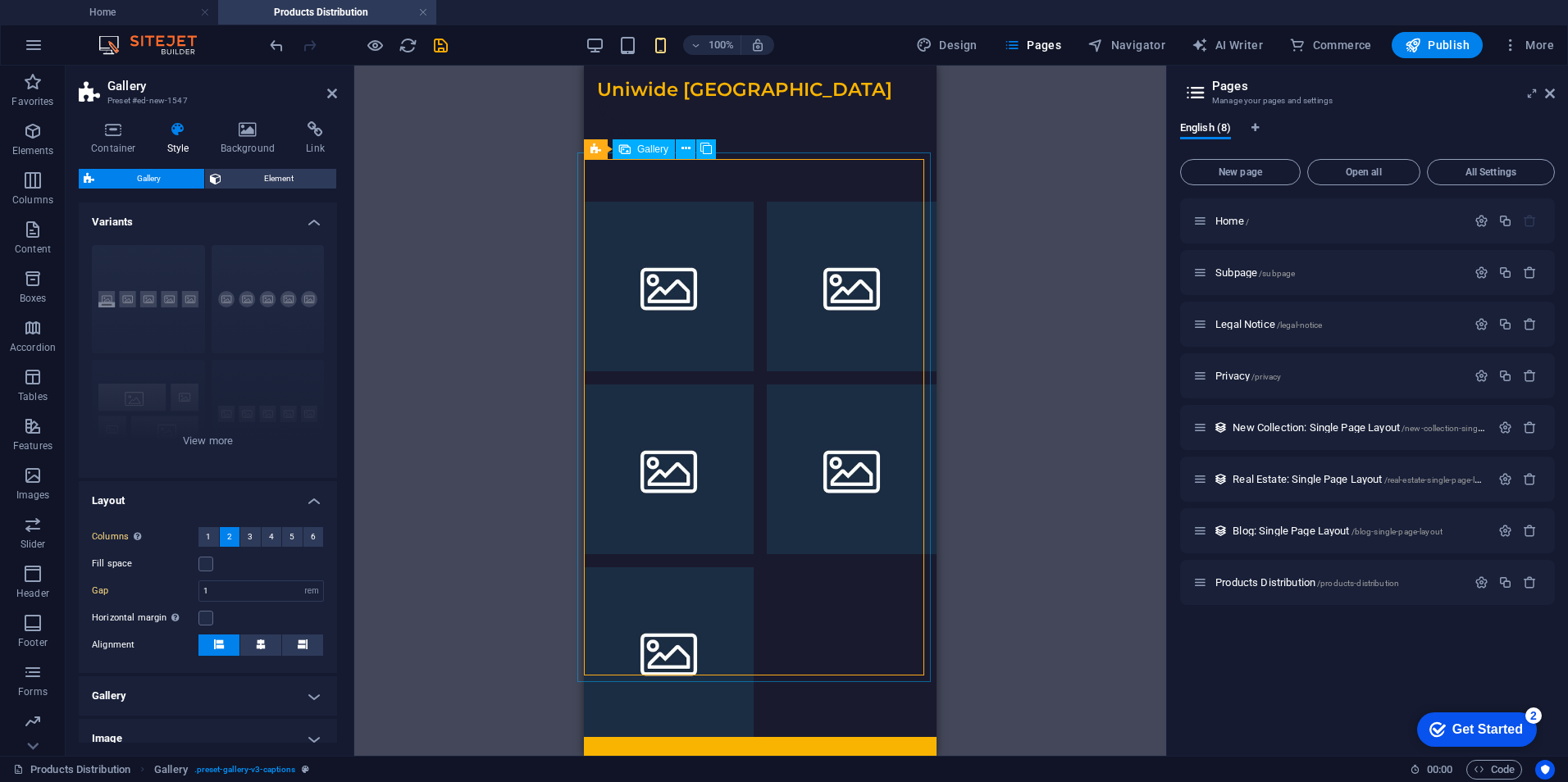
click at [703, 268] on li at bounding box center [668, 286] width 170 height 170
click at [688, 144] on icon at bounding box center [686, 148] width 9 height 17
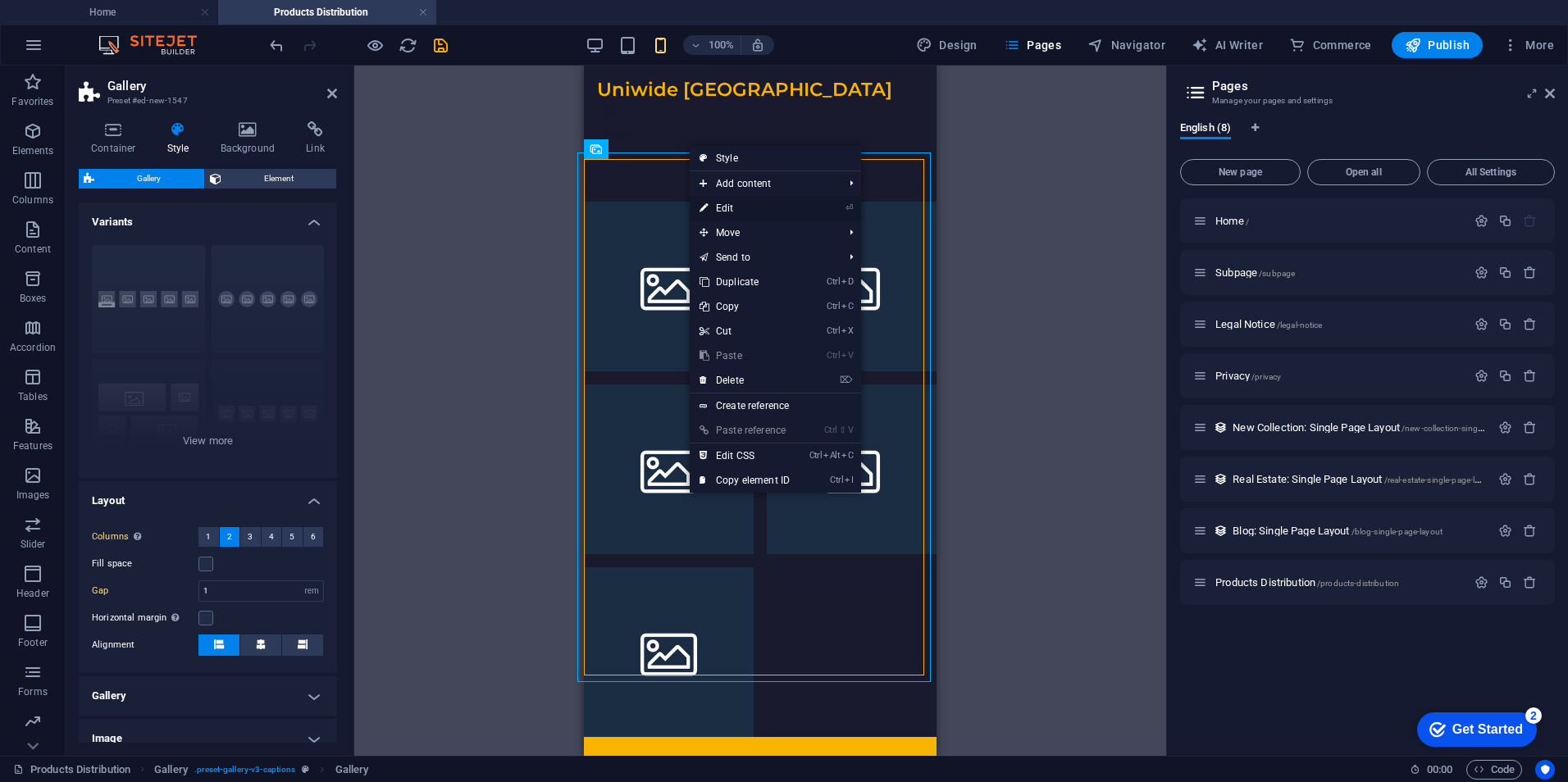
click at [737, 201] on link "⏎ Edit" at bounding box center [744, 208] width 110 height 25
select select "4"
select select "px"
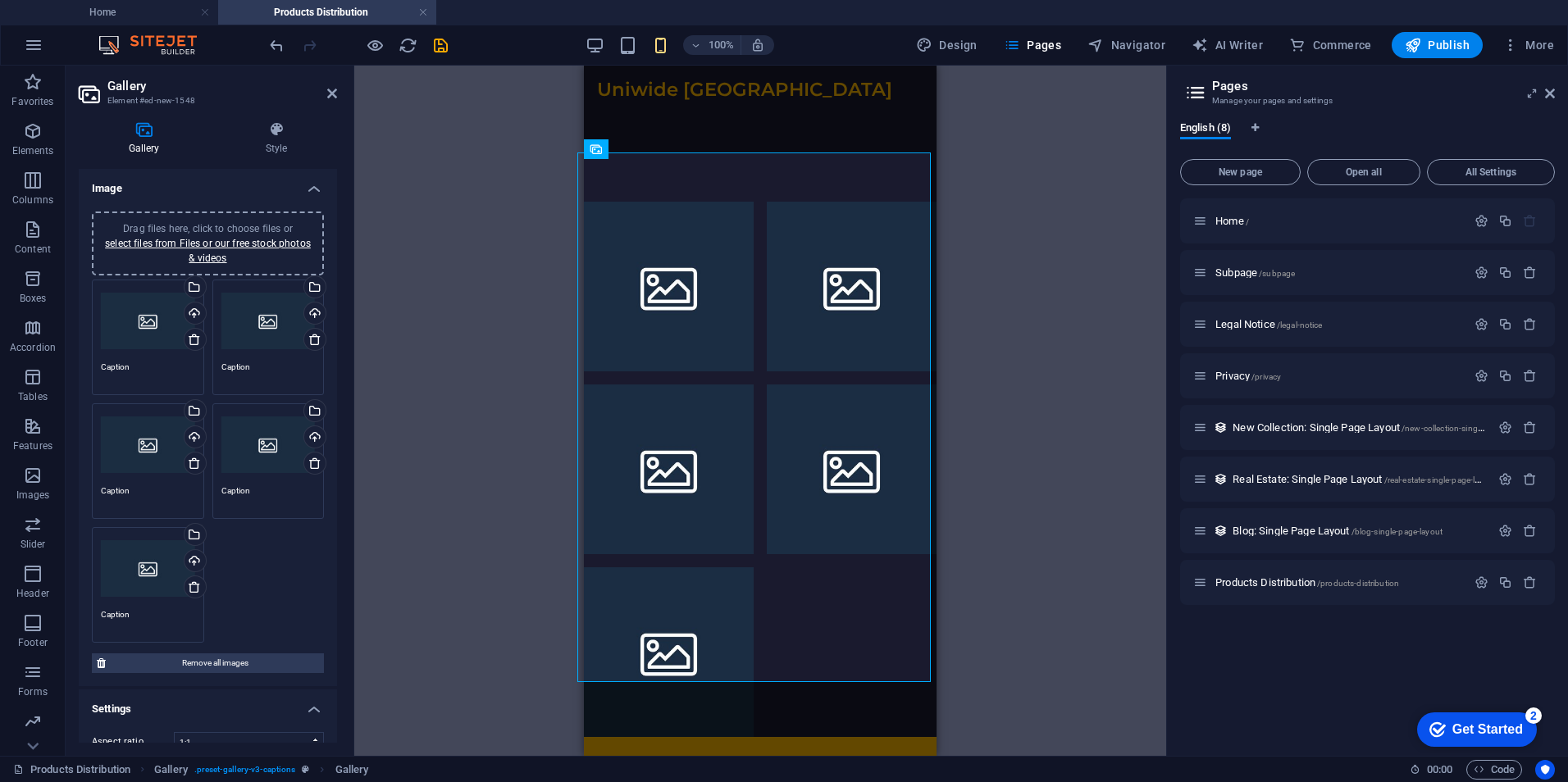
click at [257, 580] on div "Drag files here, click to choose files or select files from Files or our free s…" at bounding box center [208, 460] width 241 height 371
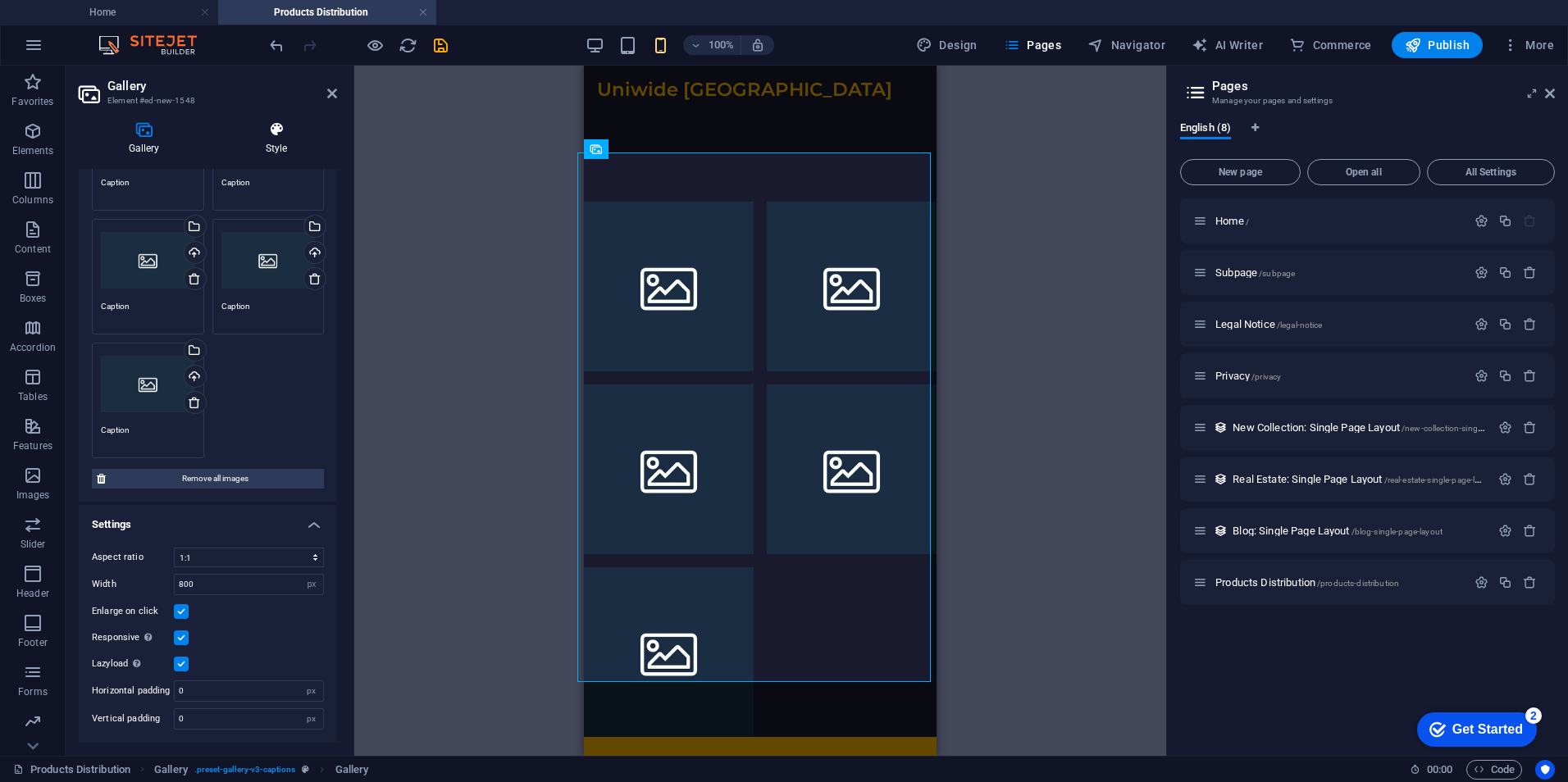
click at [276, 136] on icon at bounding box center [276, 129] width 121 height 16
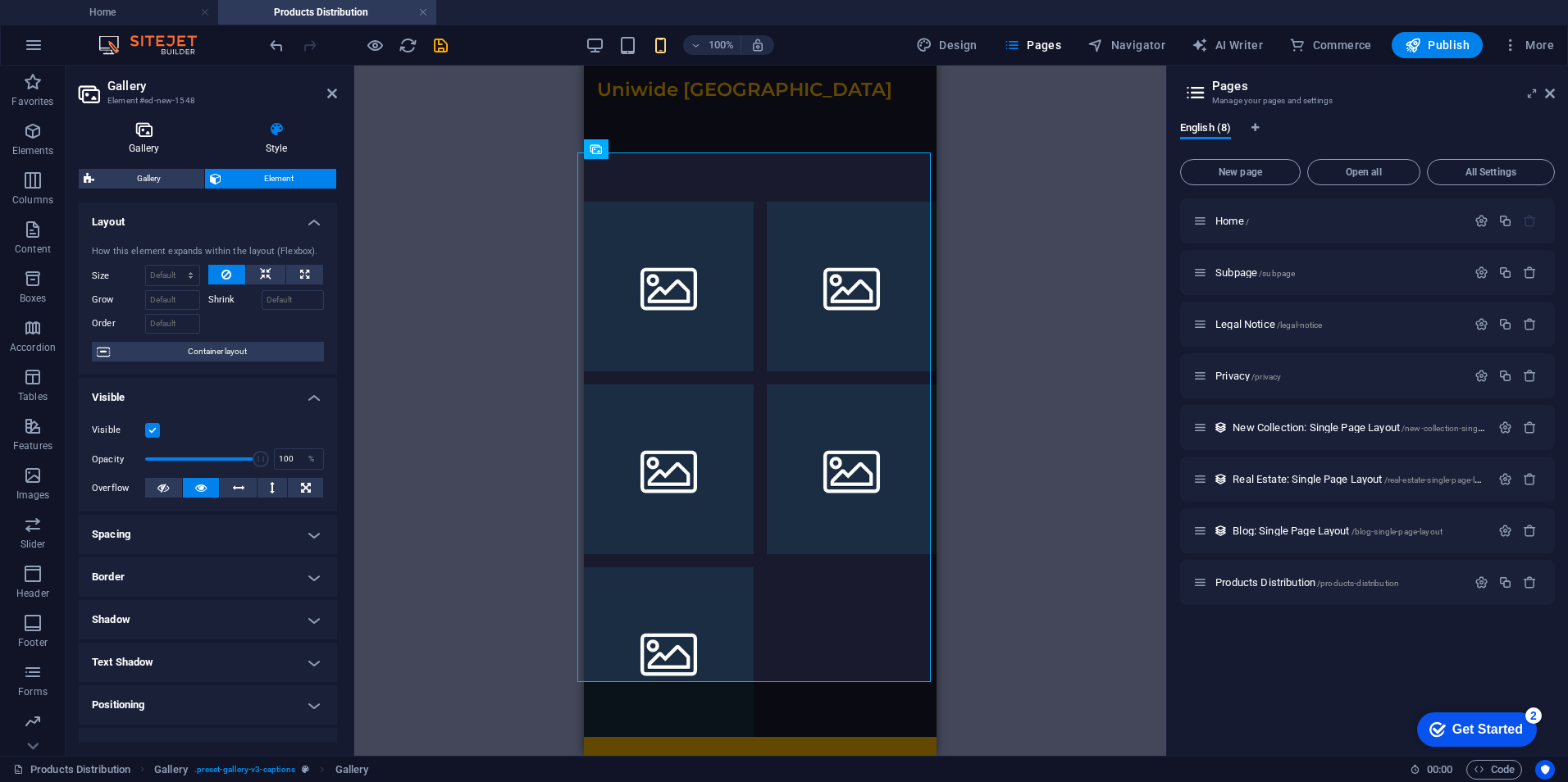
click at [148, 141] on h4 "Gallery" at bounding box center [147, 138] width 137 height 35
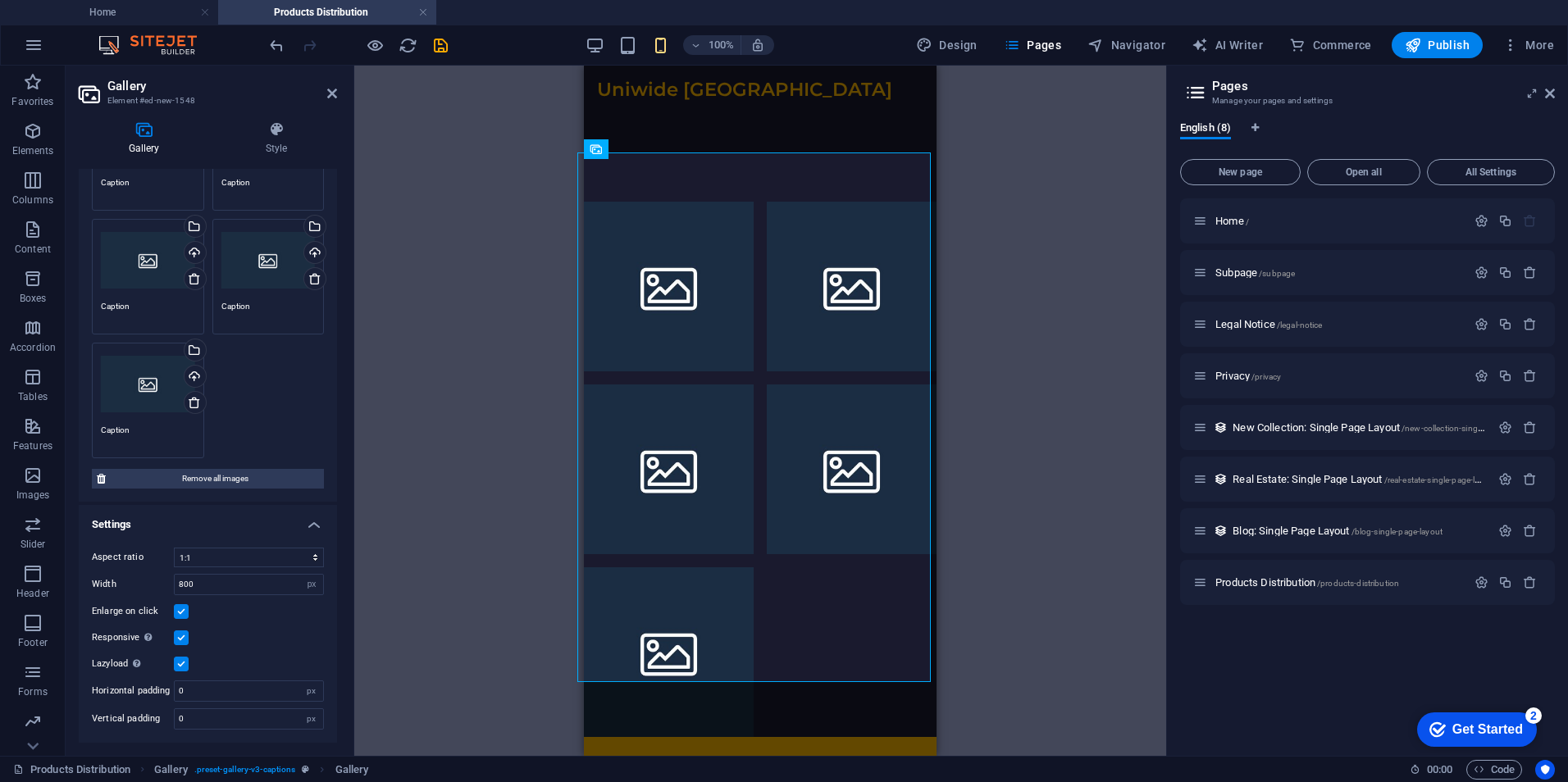
scroll to position [0, 0]
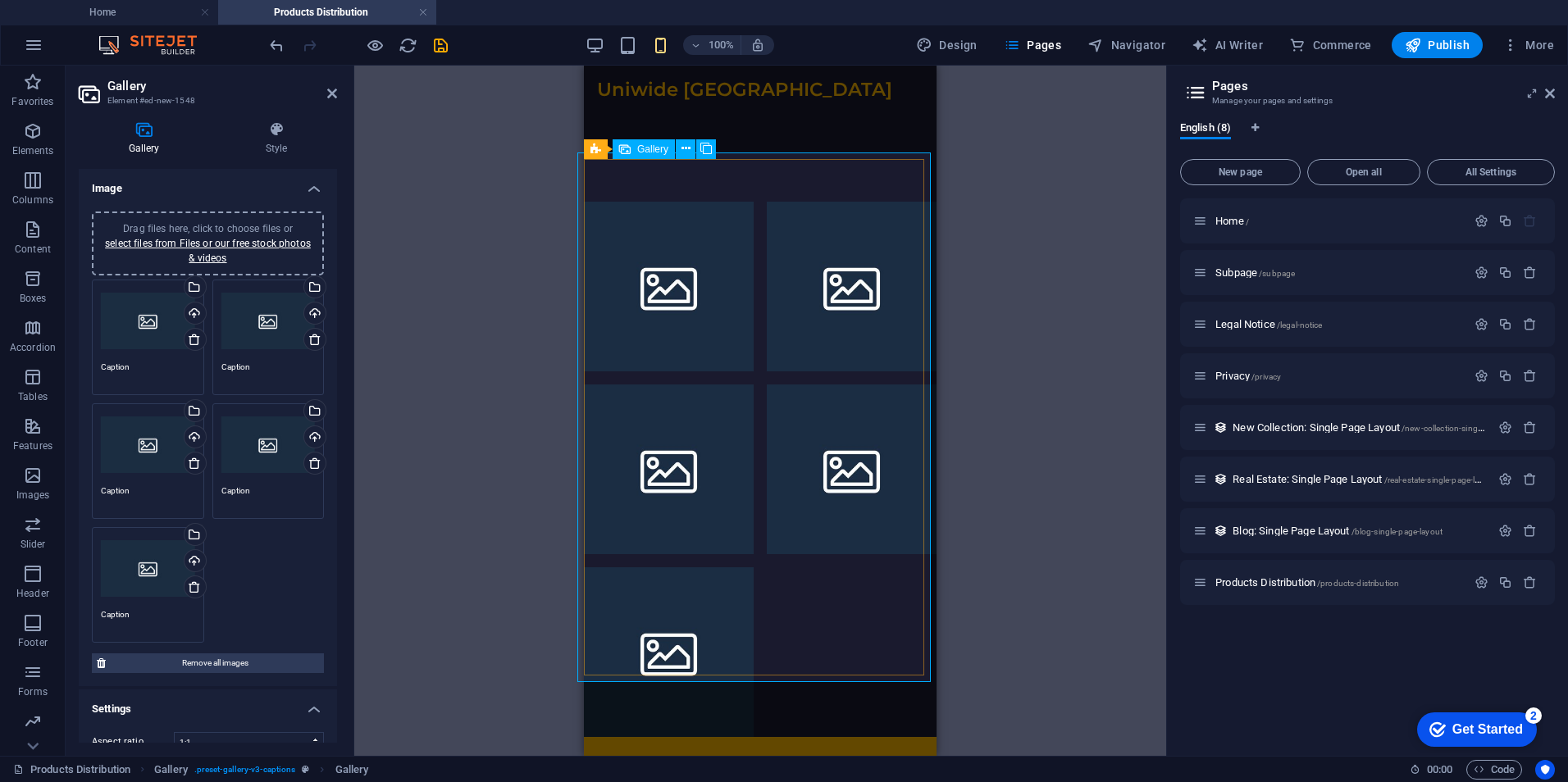
click at [780, 579] on div at bounding box center [760, 469] width 366 height 549
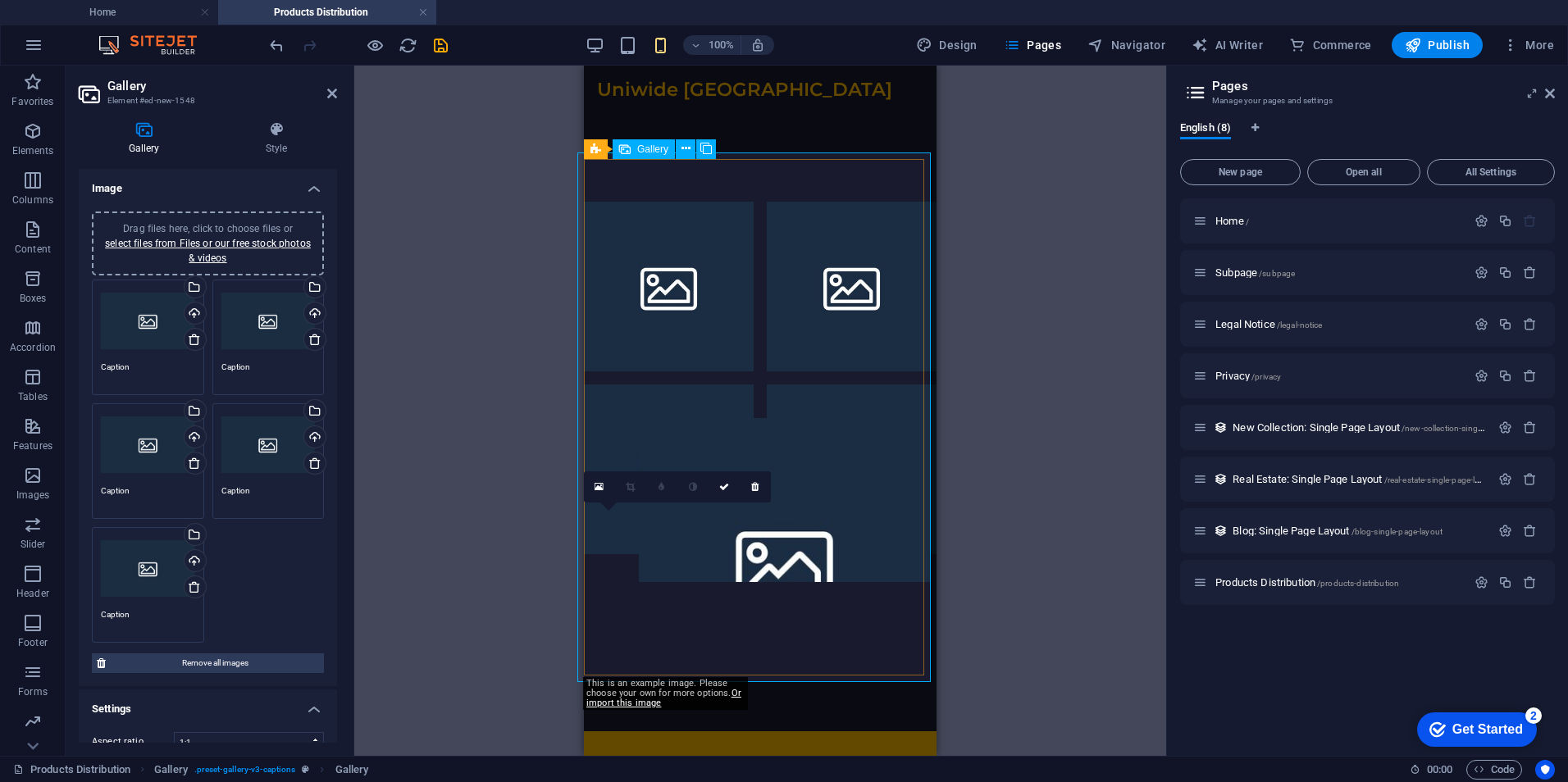
drag, startPoint x: 682, startPoint y: 558, endPoint x: 731, endPoint y: 551, distance: 49.5
drag, startPoint x: 731, startPoint y: 551, endPoint x: 821, endPoint y: 551, distance: 90.0
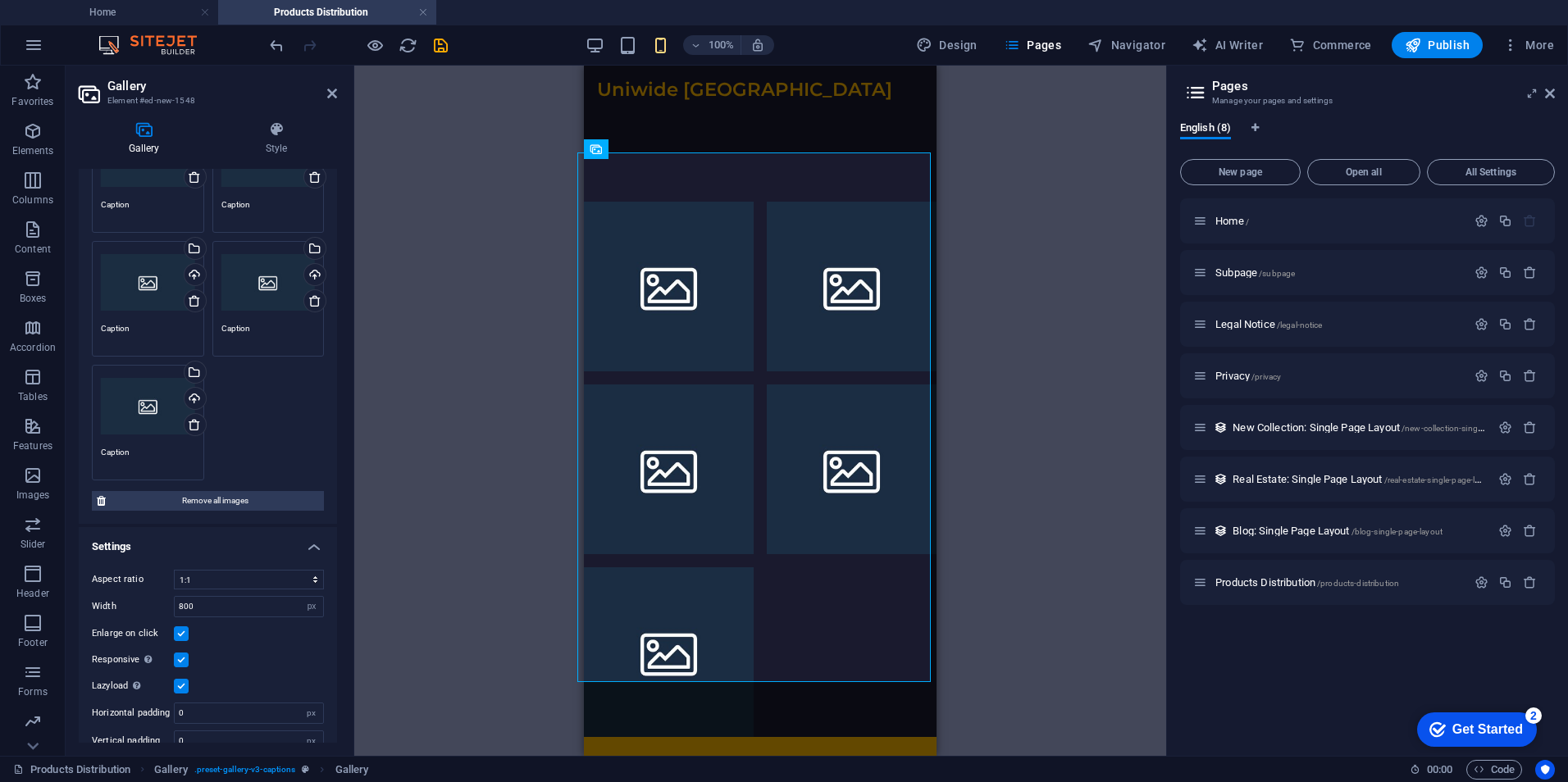
scroll to position [184, 0]
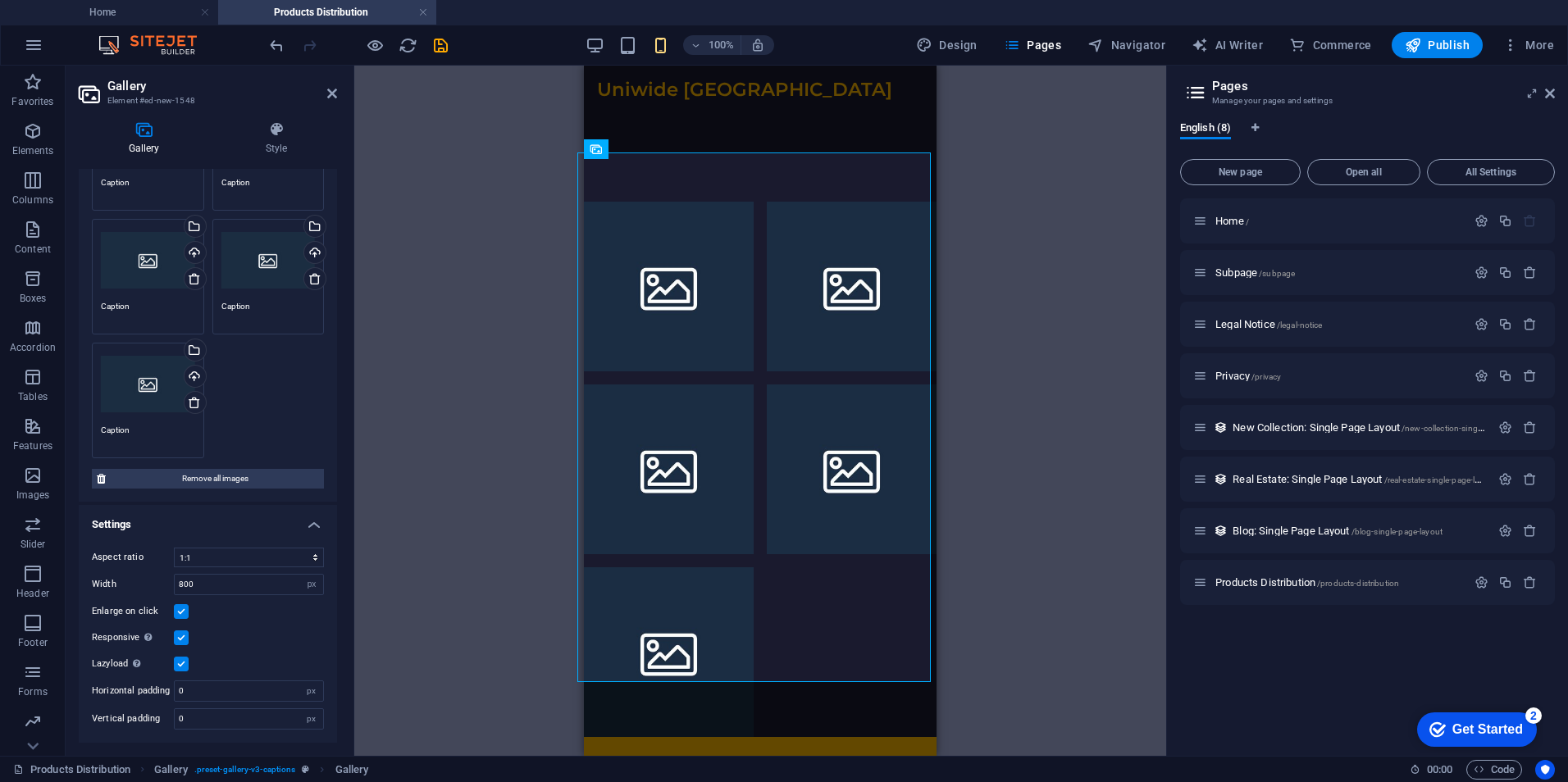
click at [256, 400] on div "Drag files here, click to choose files or select files from Files or our free s…" at bounding box center [208, 276] width 241 height 371
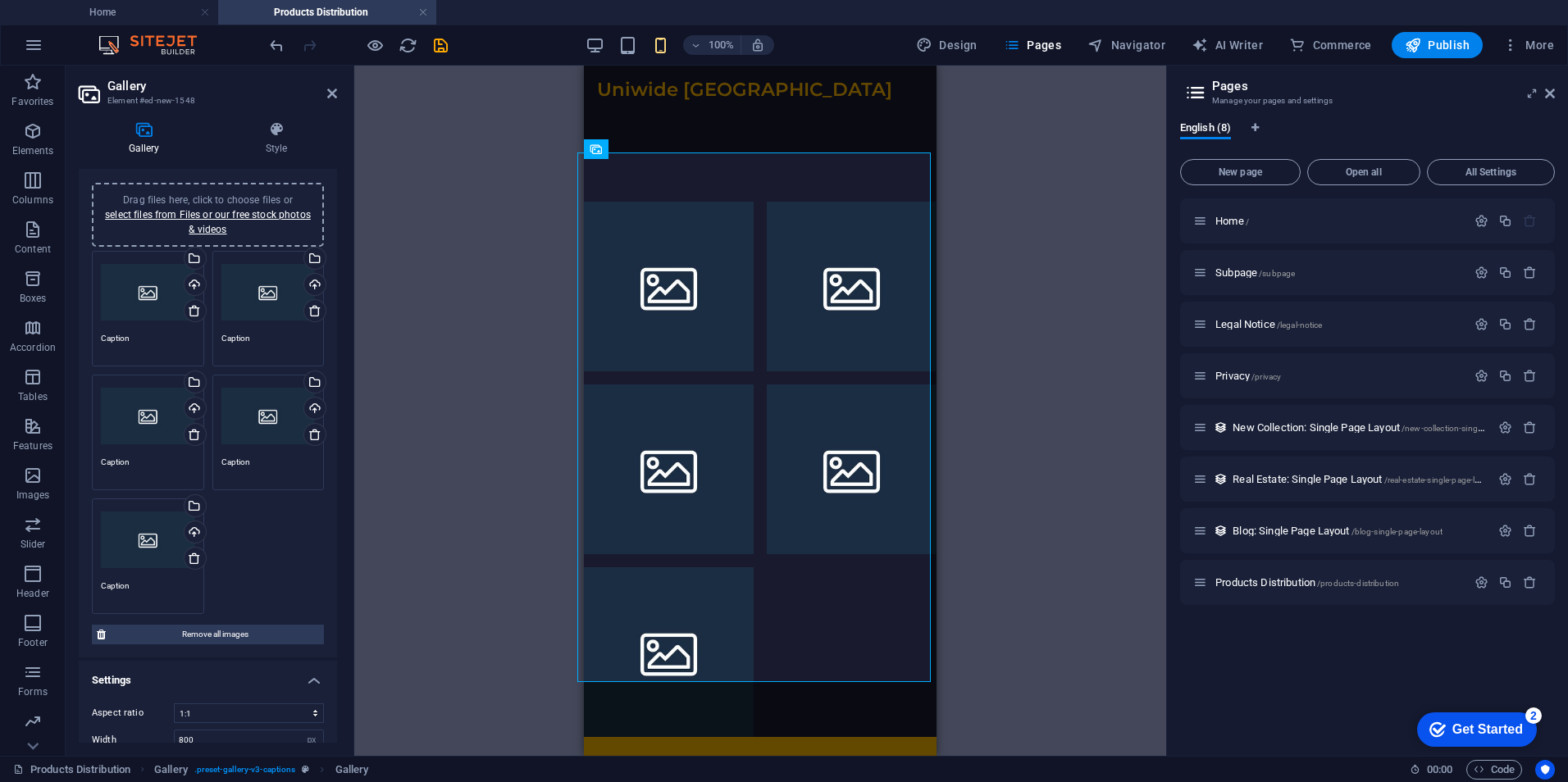
scroll to position [0, 0]
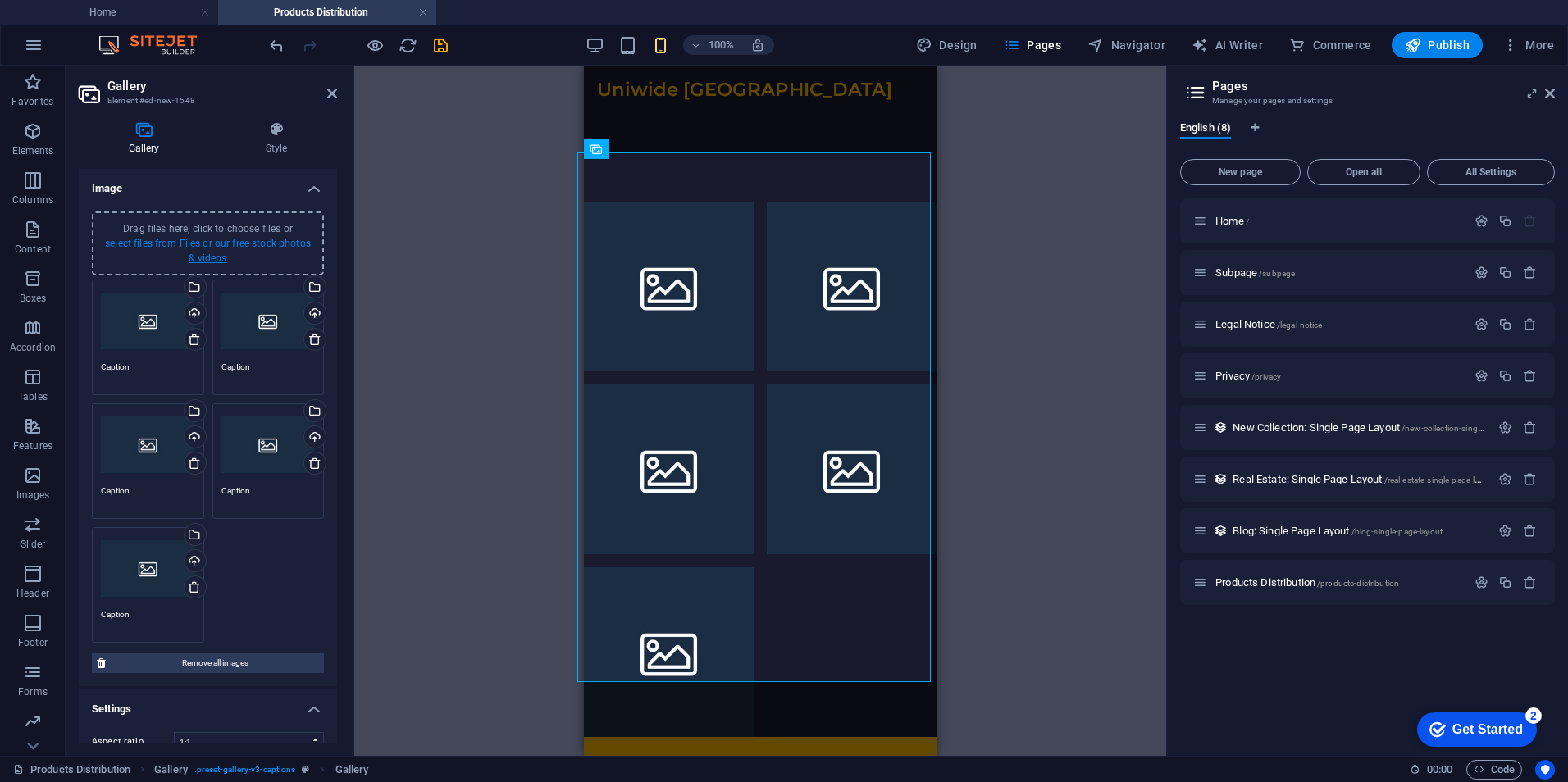
click at [180, 245] on link "select files from Files or our free stock photos & videos" at bounding box center [208, 250] width 206 height 26
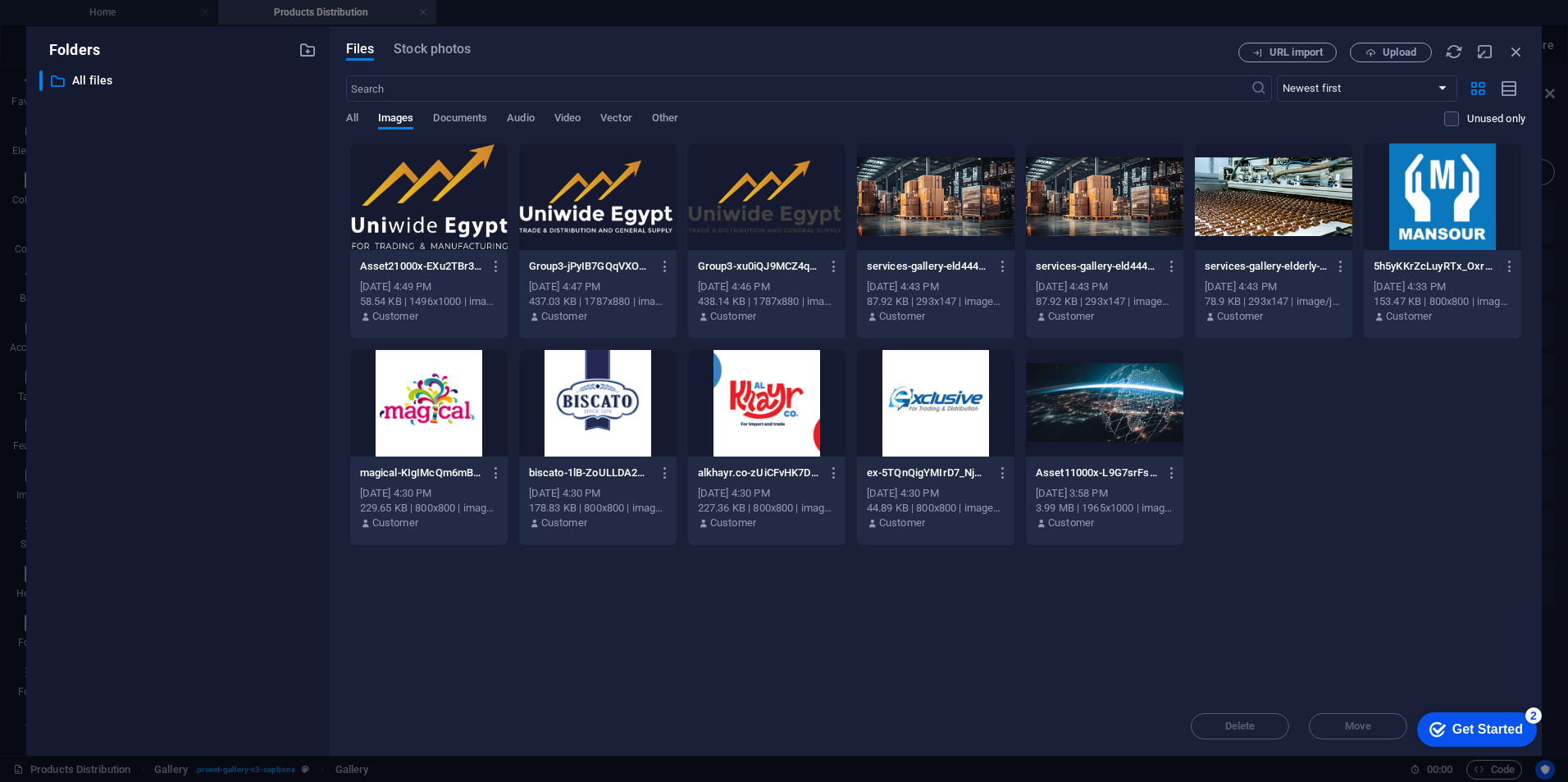
click at [1418, 197] on div at bounding box center [1442, 197] width 158 height 107
click at [478, 396] on div at bounding box center [429, 403] width 158 height 107
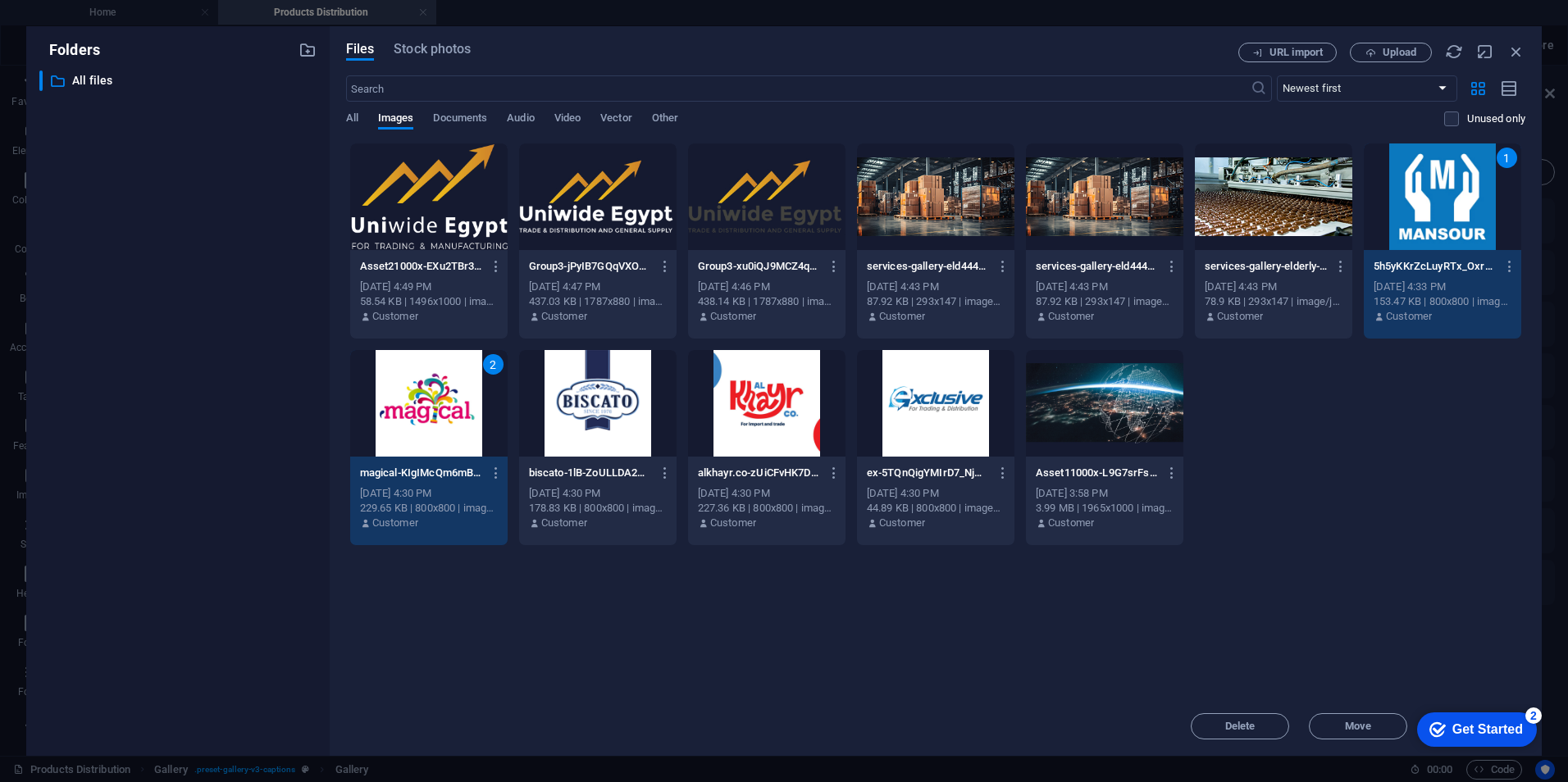
click at [593, 393] on div at bounding box center [598, 403] width 158 height 107
click at [782, 395] on div at bounding box center [766, 403] width 158 height 107
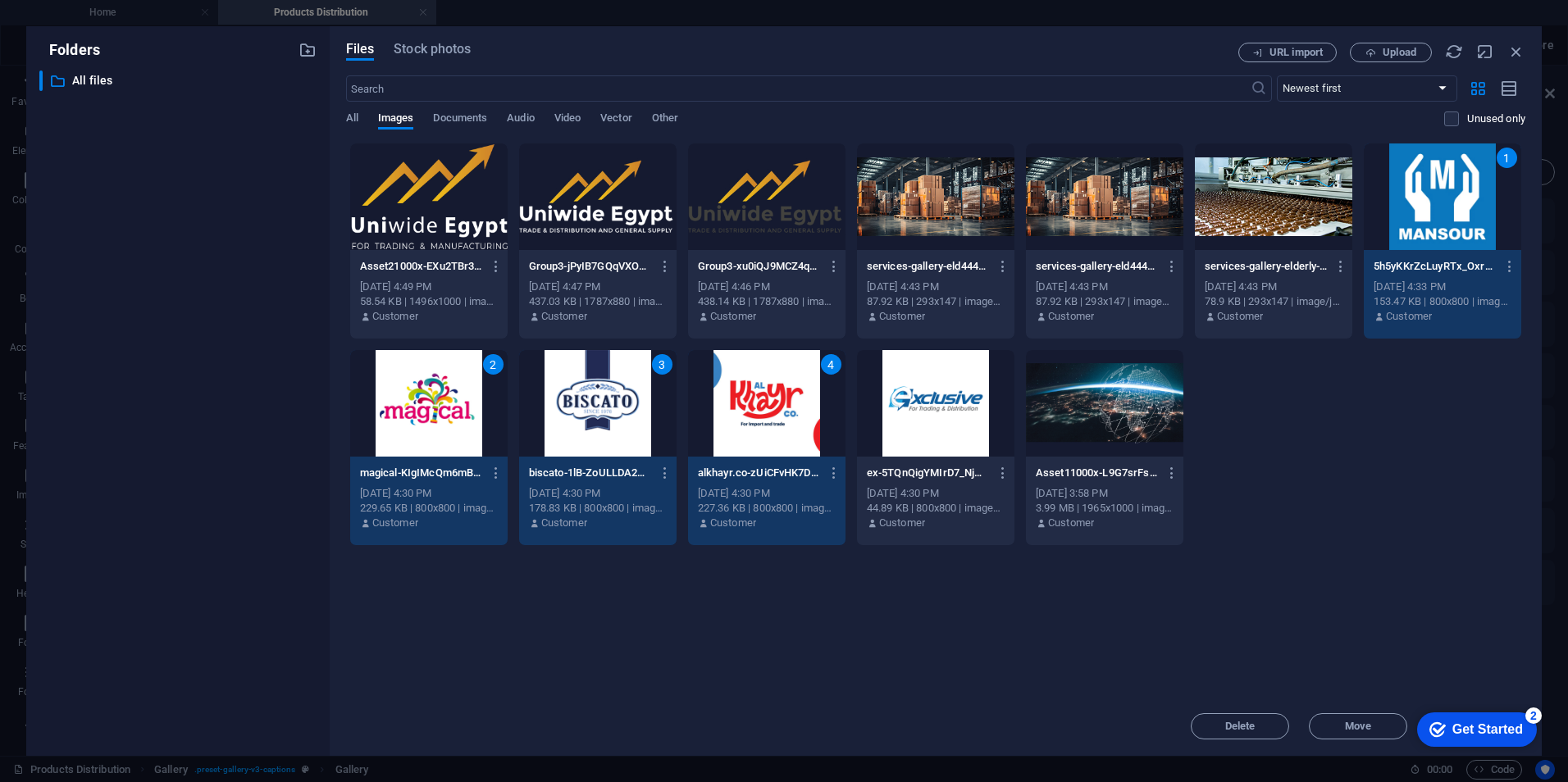
click at [881, 395] on div at bounding box center [935, 403] width 158 height 107
click at [1061, 414] on div at bounding box center [1104, 403] width 158 height 107
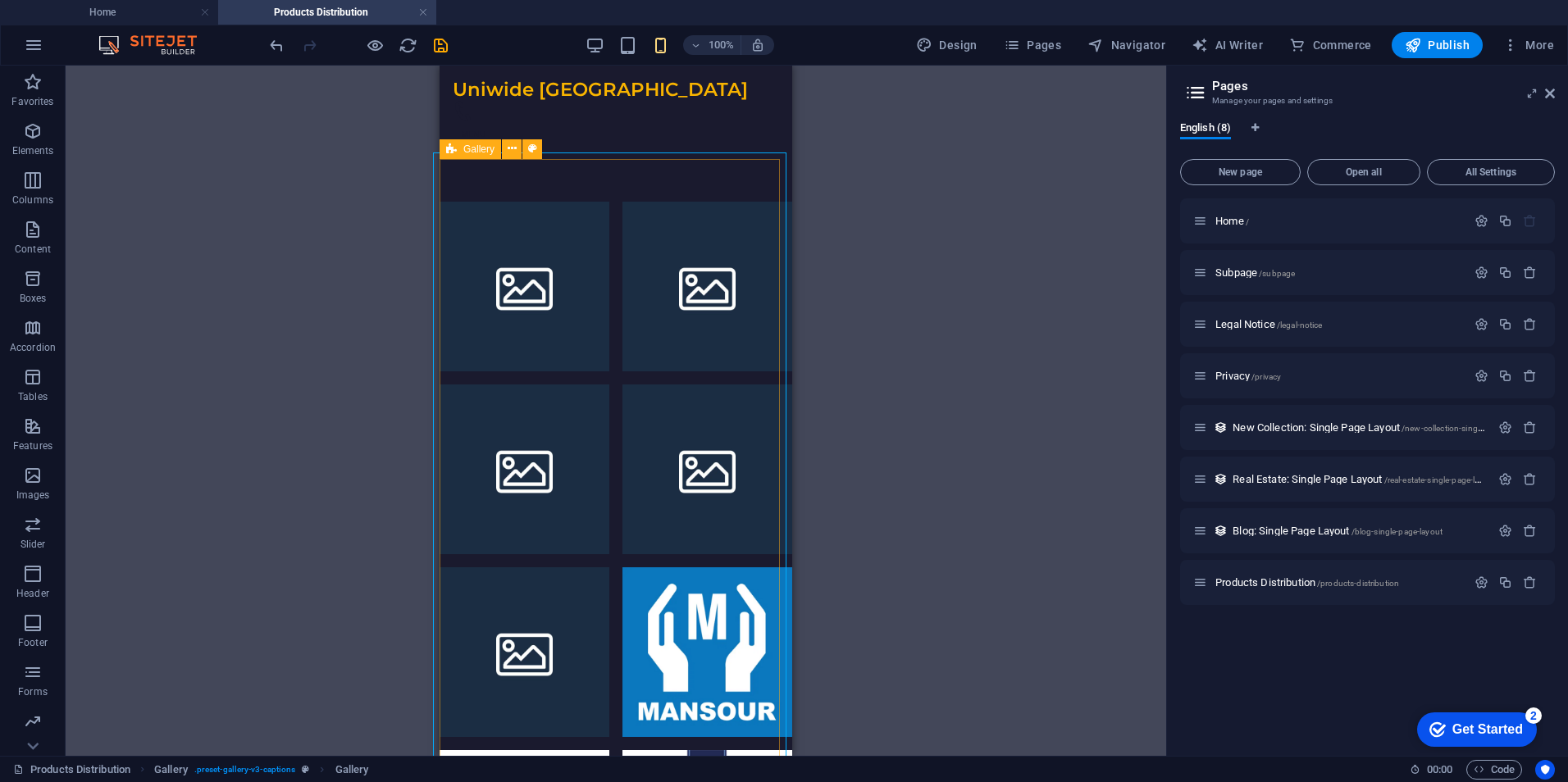
click at [474, 158] on div "Gallery" at bounding box center [470, 149] width 61 height 20
select select "rem"
select select "preset-gallery-v3-captions"
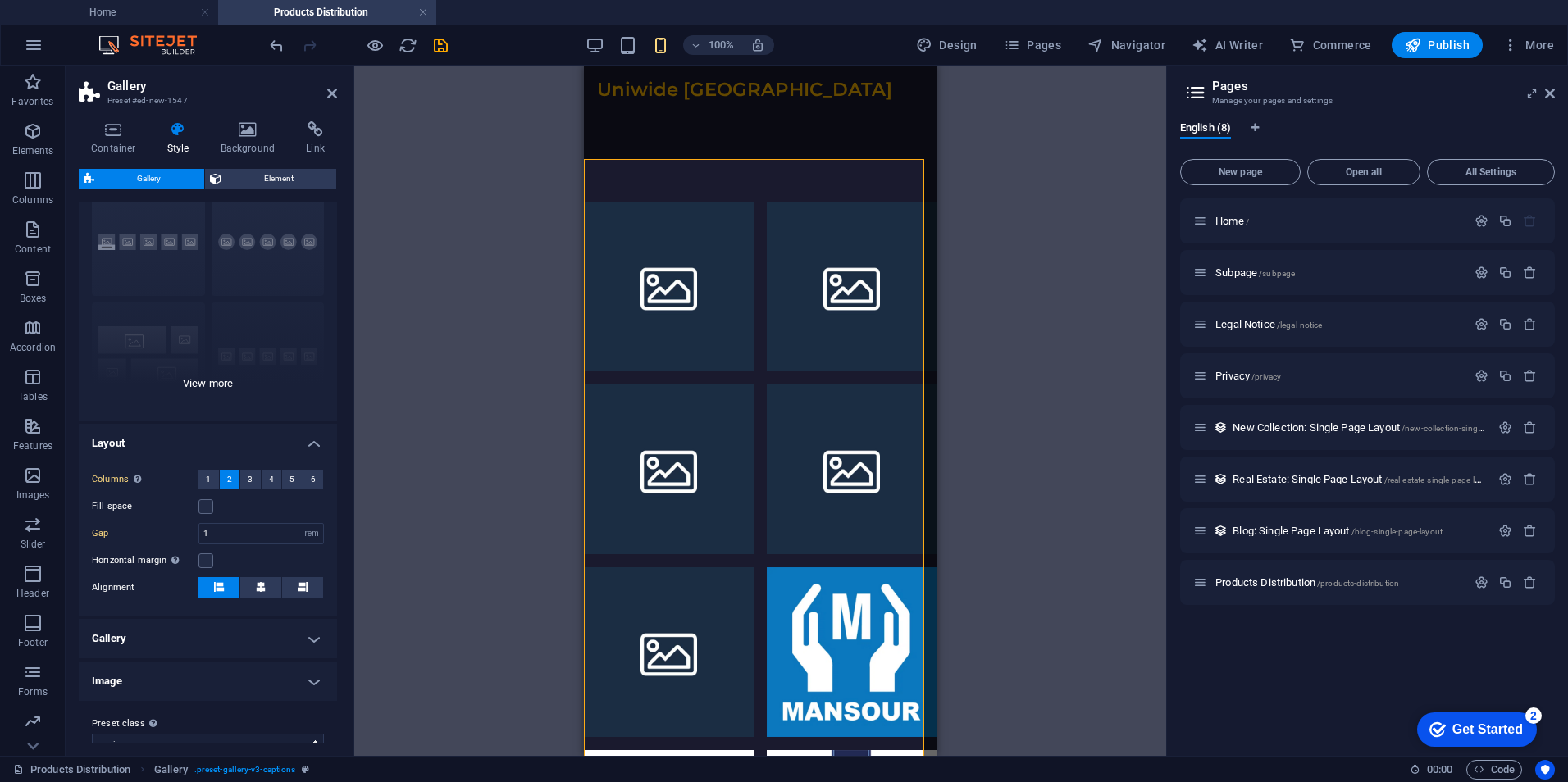
scroll to position [81, 0]
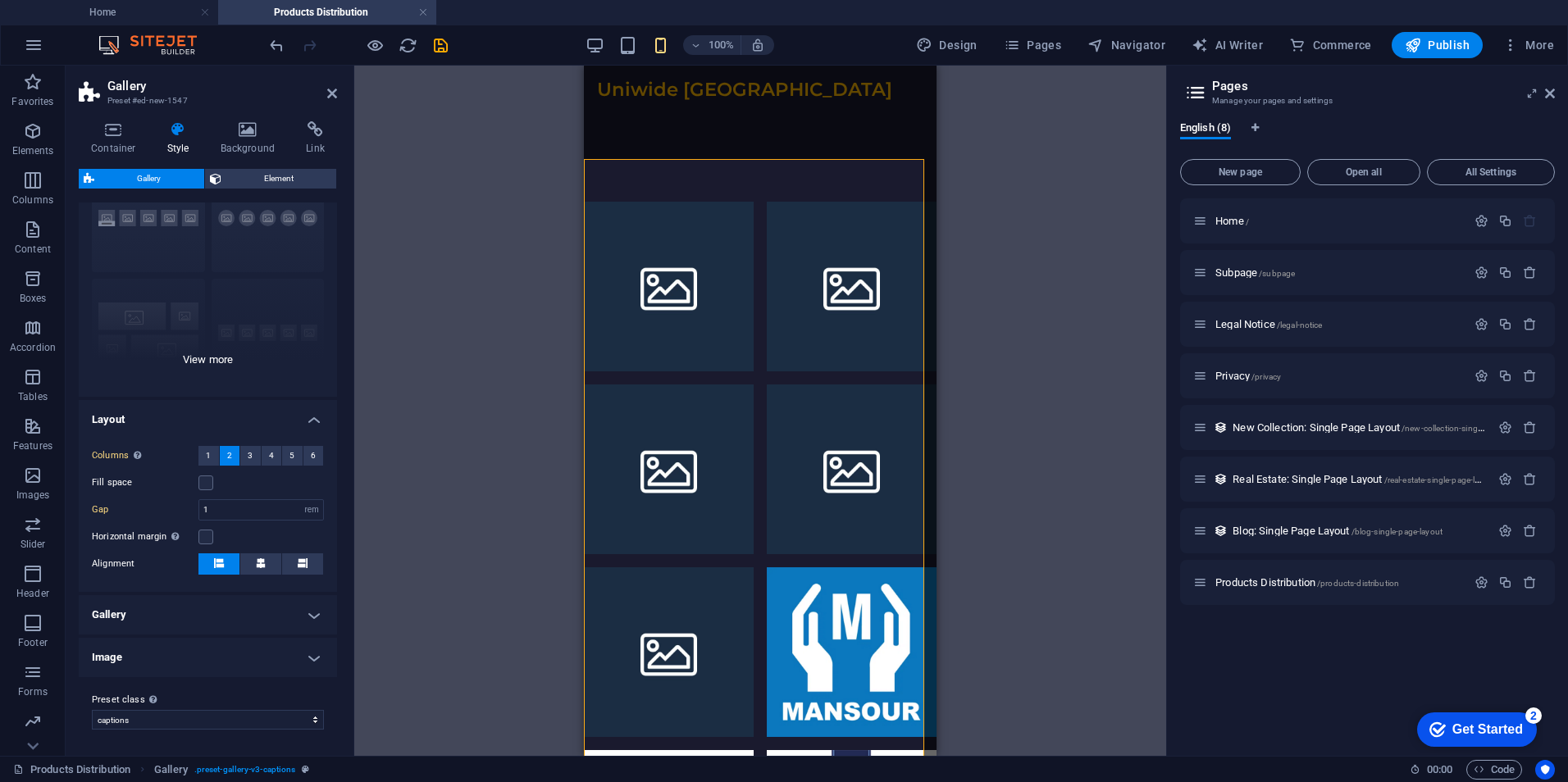
click at [221, 349] on div "Captions Circle Collage Default Grid Grid shifted" at bounding box center [208, 273] width 258 height 246
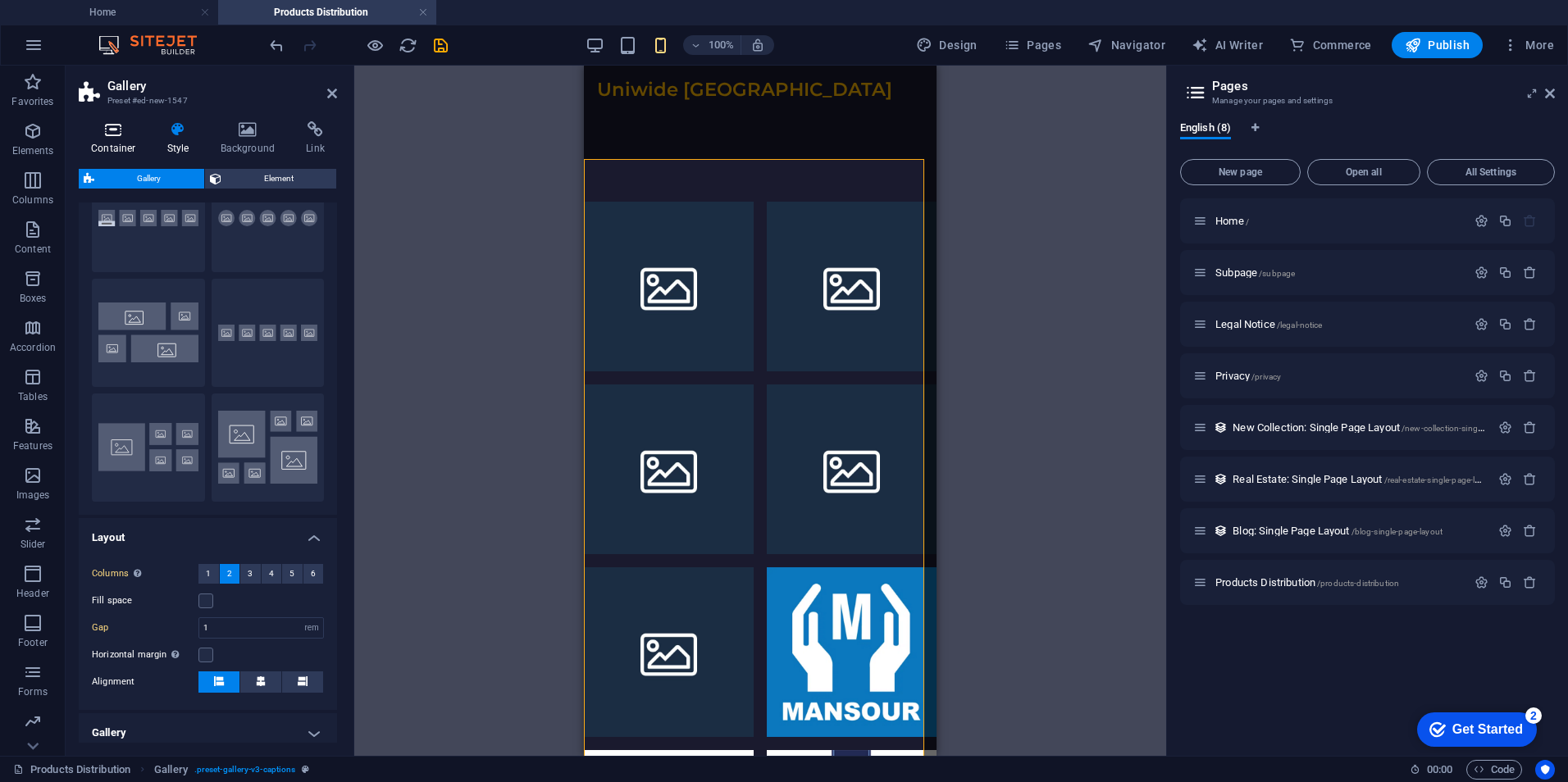
click at [130, 134] on icon at bounding box center [113, 129] width 69 height 16
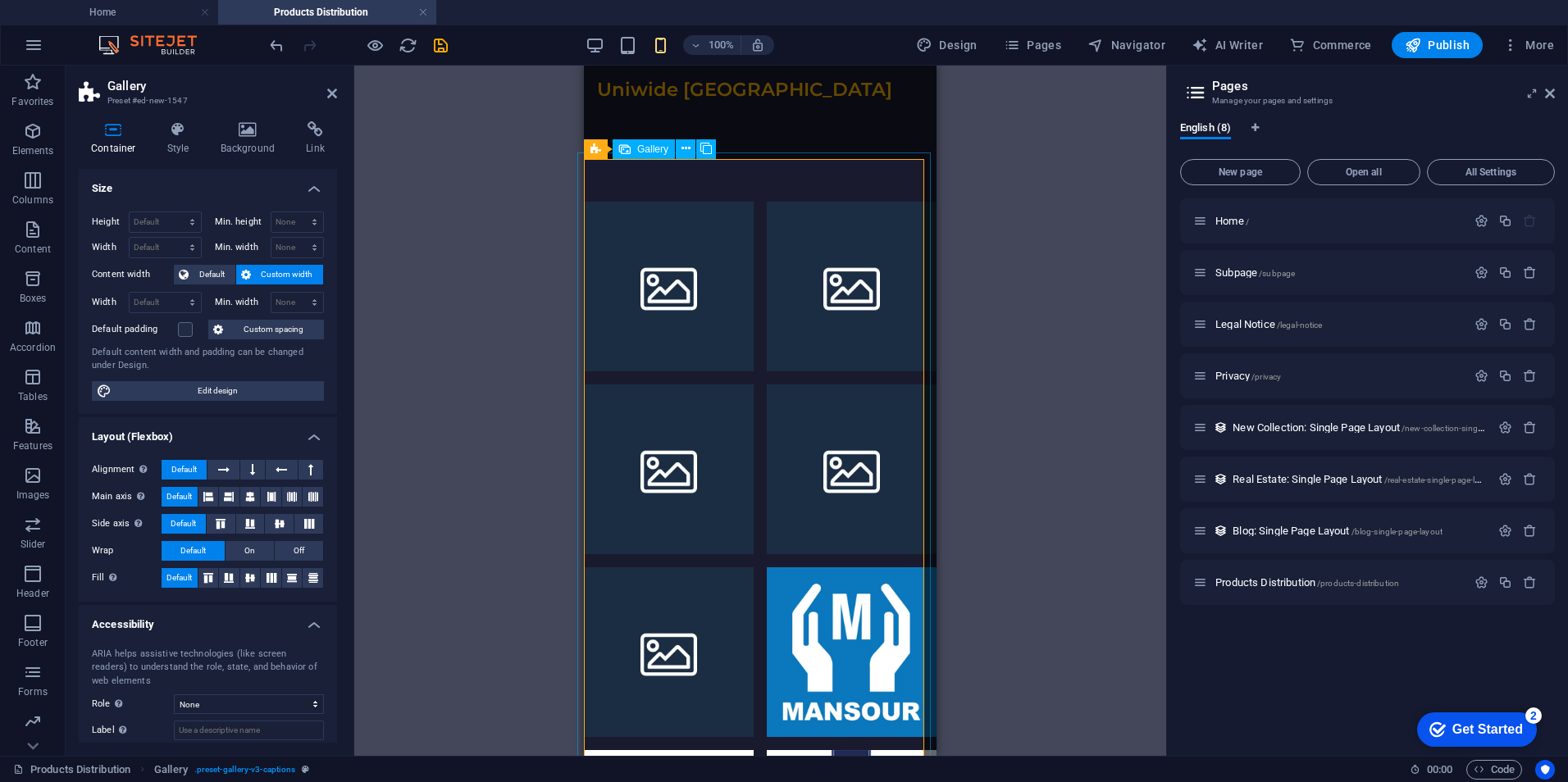
click at [644, 151] on span "Gallery" at bounding box center [652, 149] width 31 height 10
click at [687, 144] on icon at bounding box center [686, 148] width 9 height 17
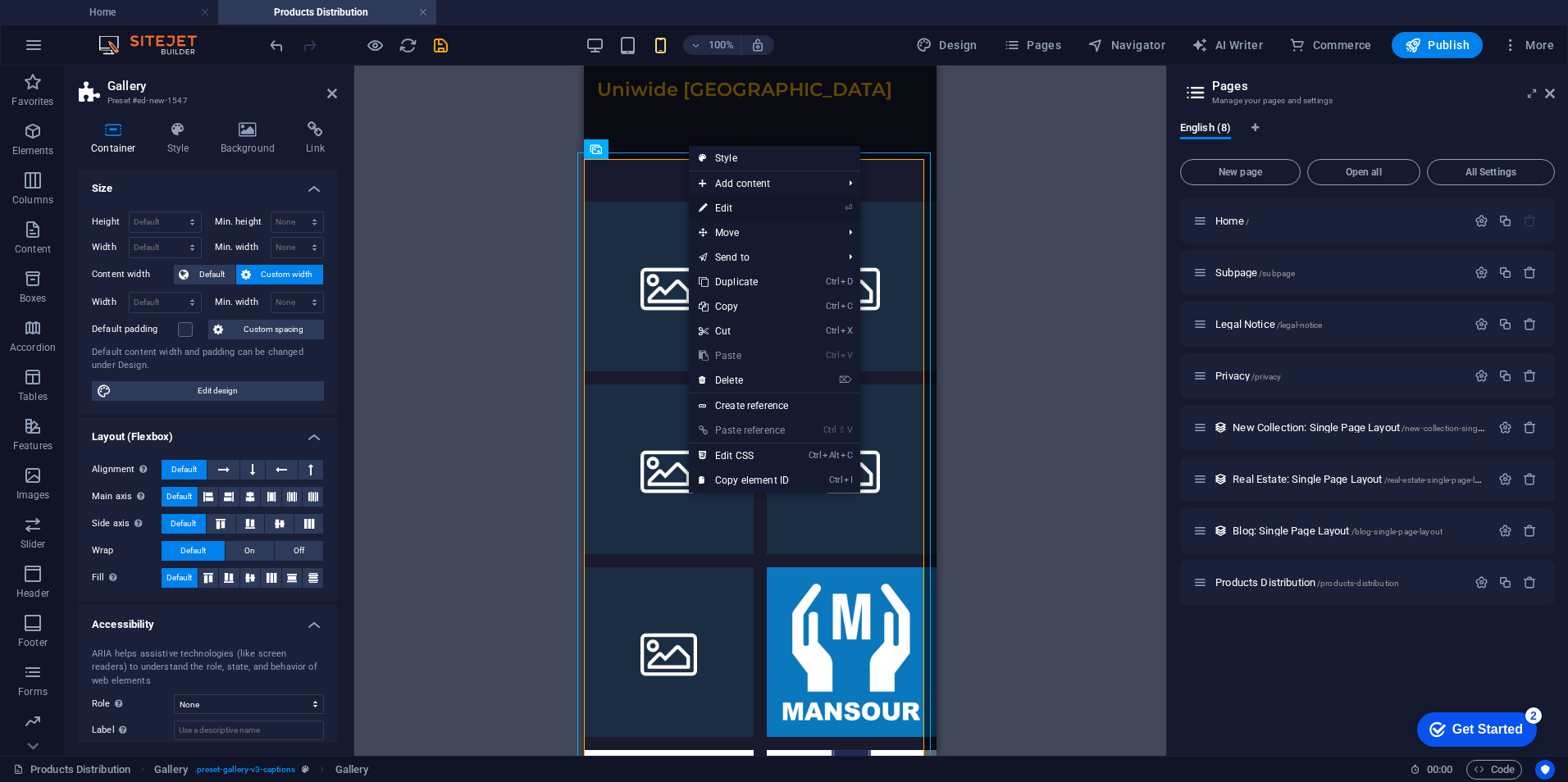
click at [732, 208] on link "⏎ Edit" at bounding box center [743, 208] width 110 height 25
select select "4"
select select "px"
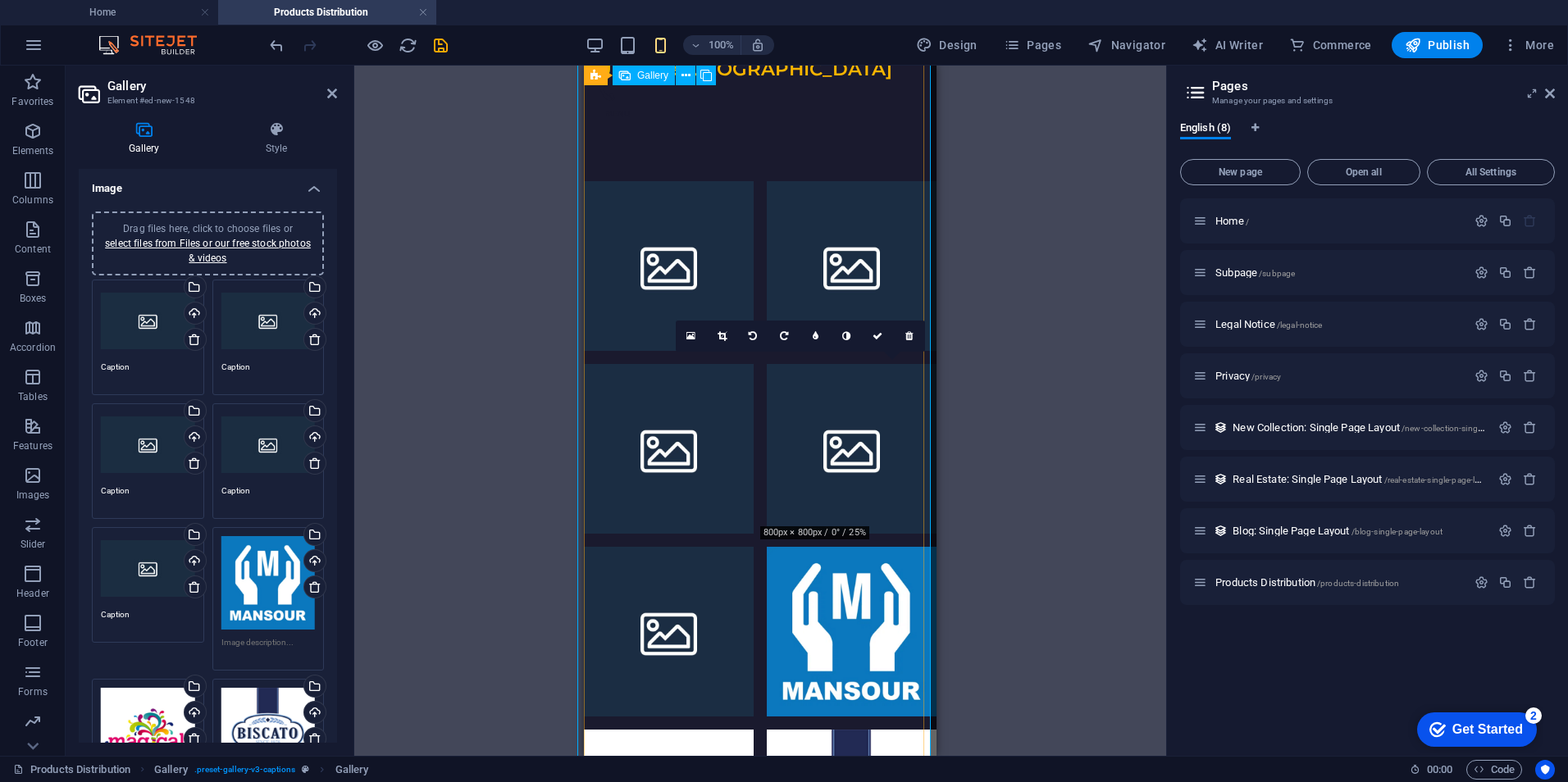
scroll to position [0, 0]
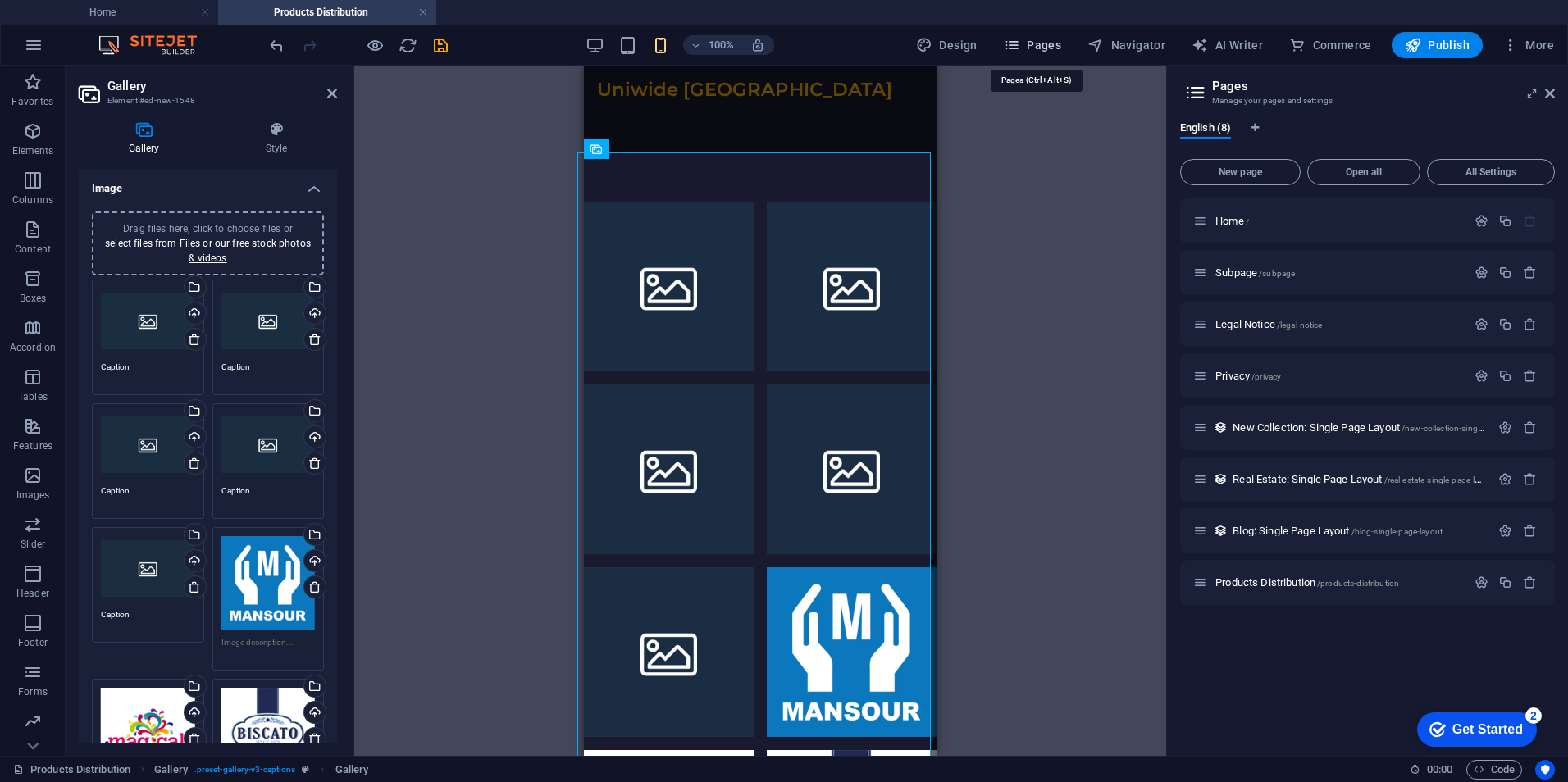
click at [1058, 46] on span "Pages" at bounding box center [1033, 45] width 57 height 16
click at [1234, 223] on span "Home /" at bounding box center [1232, 221] width 34 height 12
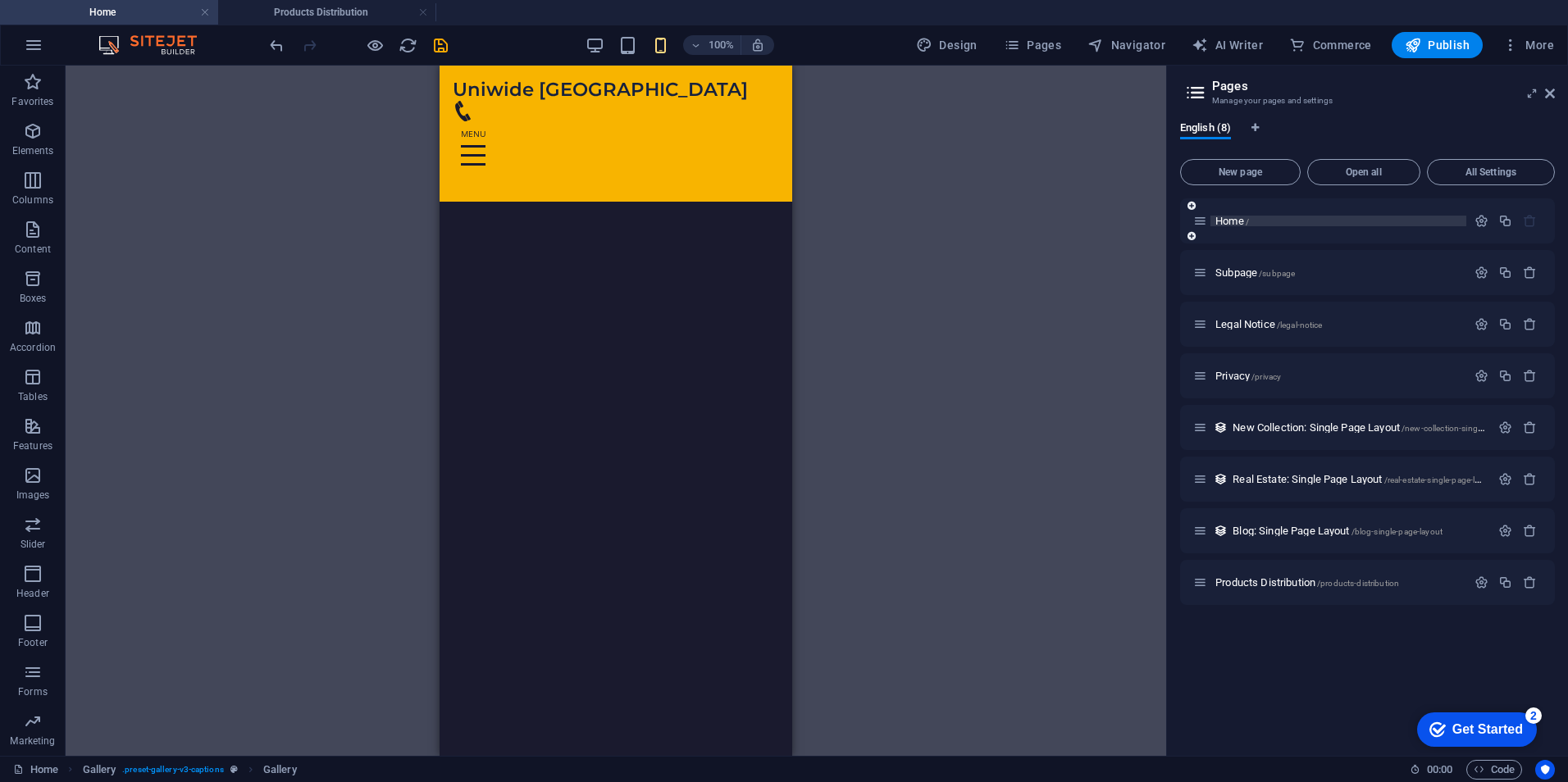
scroll to position [676, 0]
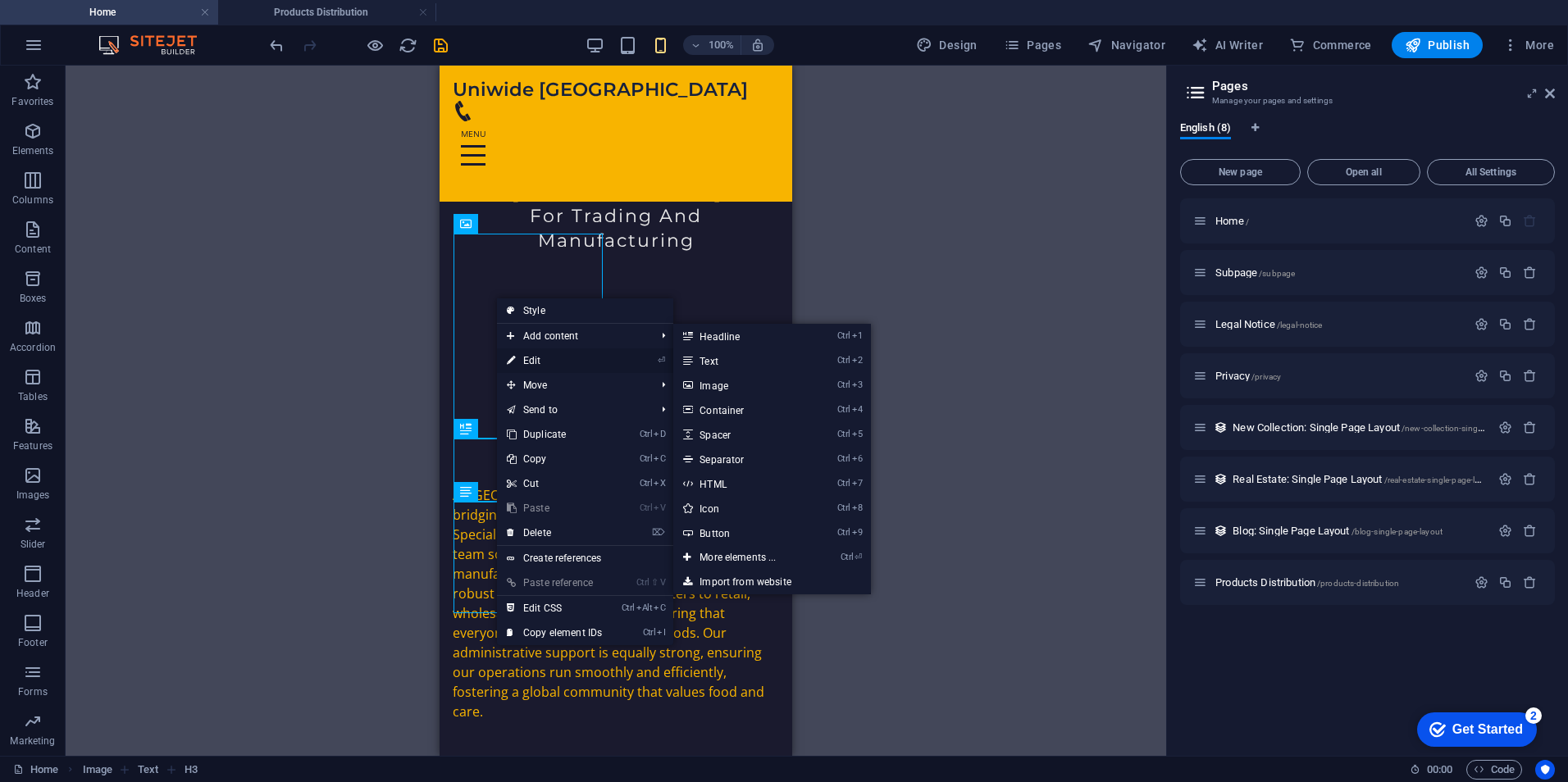
click at [555, 355] on link "⏎ Edit" at bounding box center [554, 361] width 115 height 25
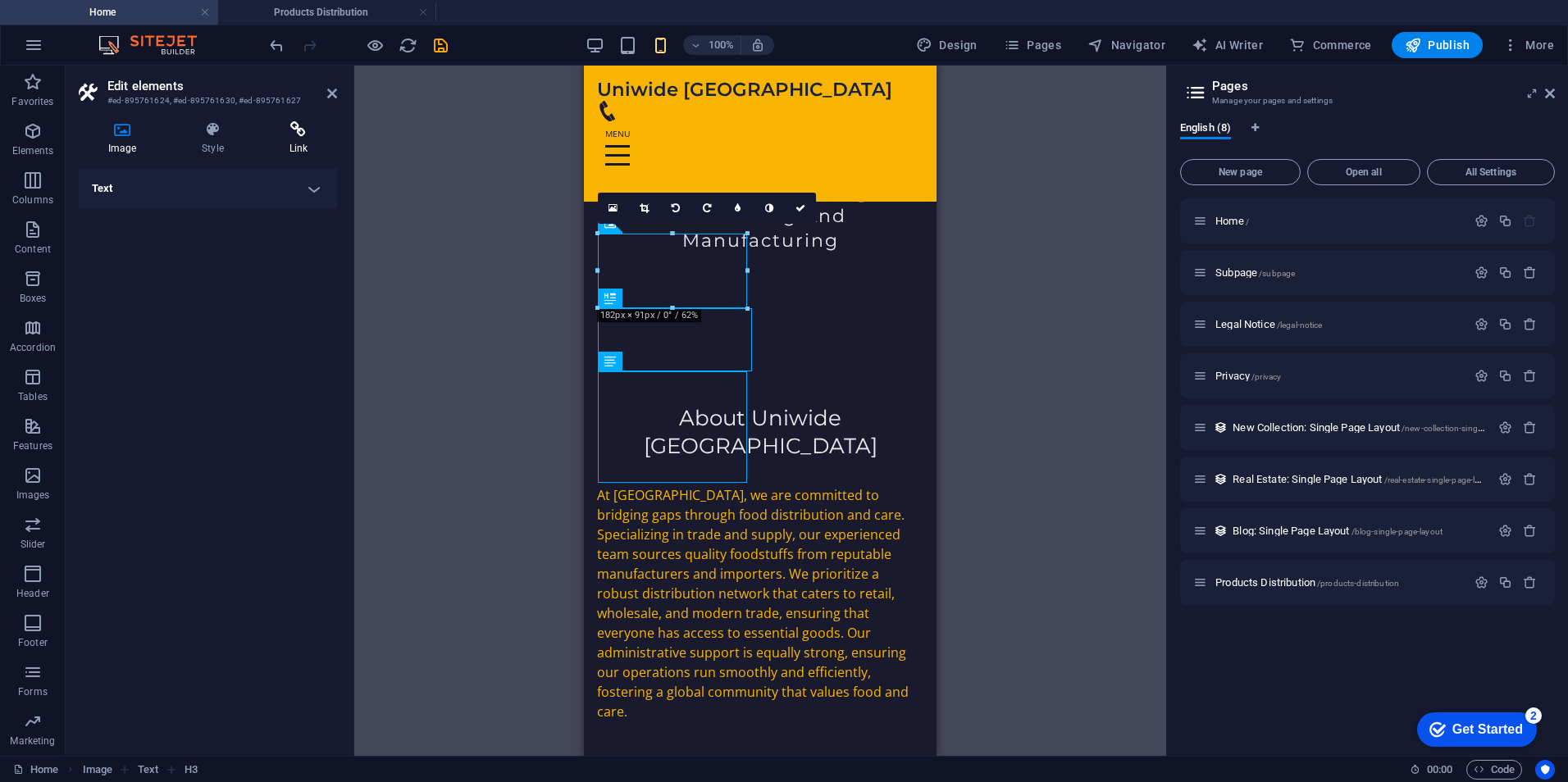
click at [306, 139] on h4 "Link" at bounding box center [298, 138] width 78 height 35
click at [176, 221] on span "Page" at bounding box center [176, 221] width 26 height 20
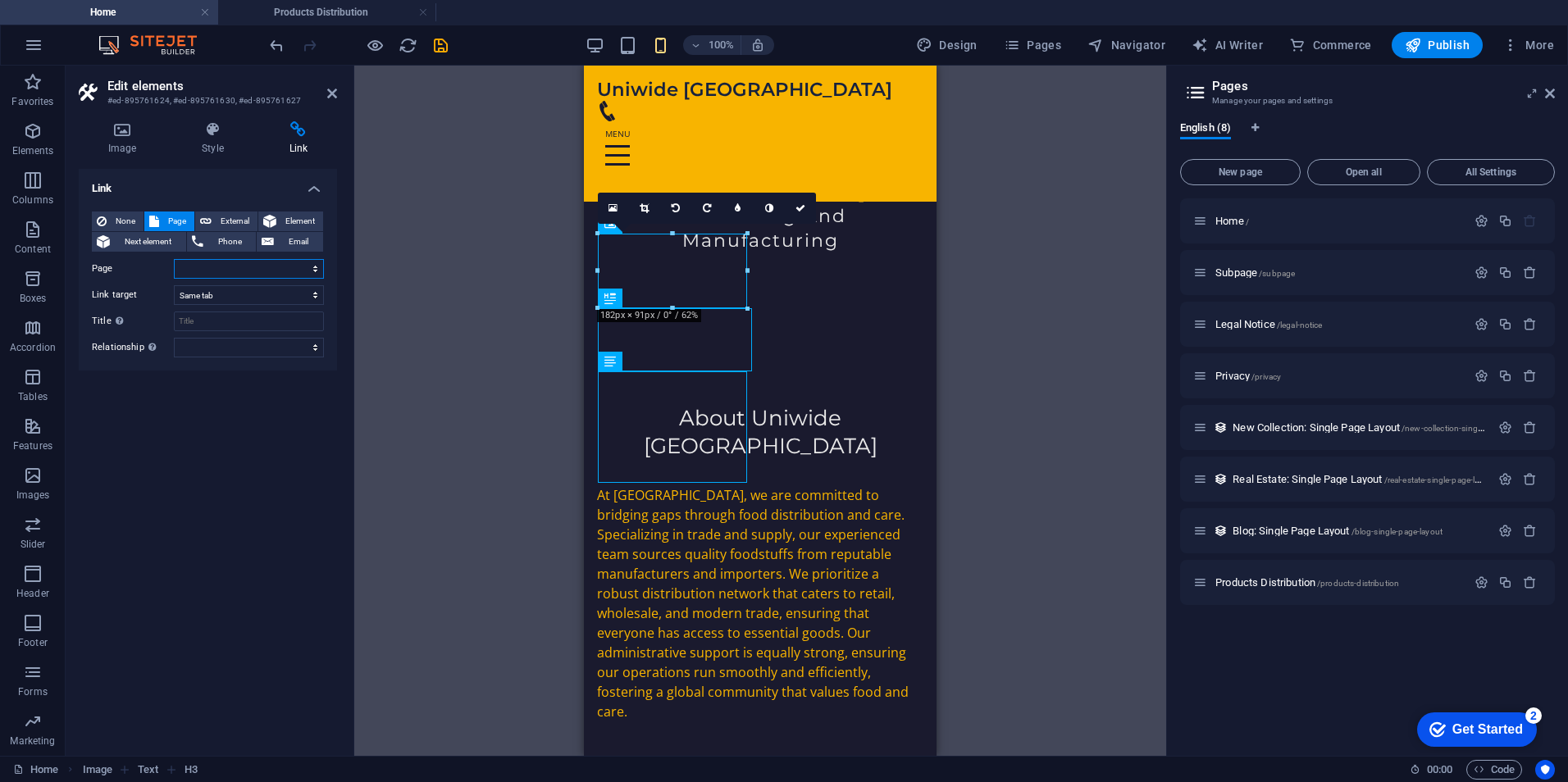
click at [306, 273] on select "Home Subpage Legal Notice Privacy Products Distribution" at bounding box center [249, 269] width 150 height 20
select select "4"
click at [174, 259] on select "Home Subpage Legal Notice Privacy Products Distribution" at bounding box center [249, 269] width 150 height 20
click at [239, 298] on select "New tab Same tab Overlay" at bounding box center [249, 295] width 150 height 20
select select "blank"
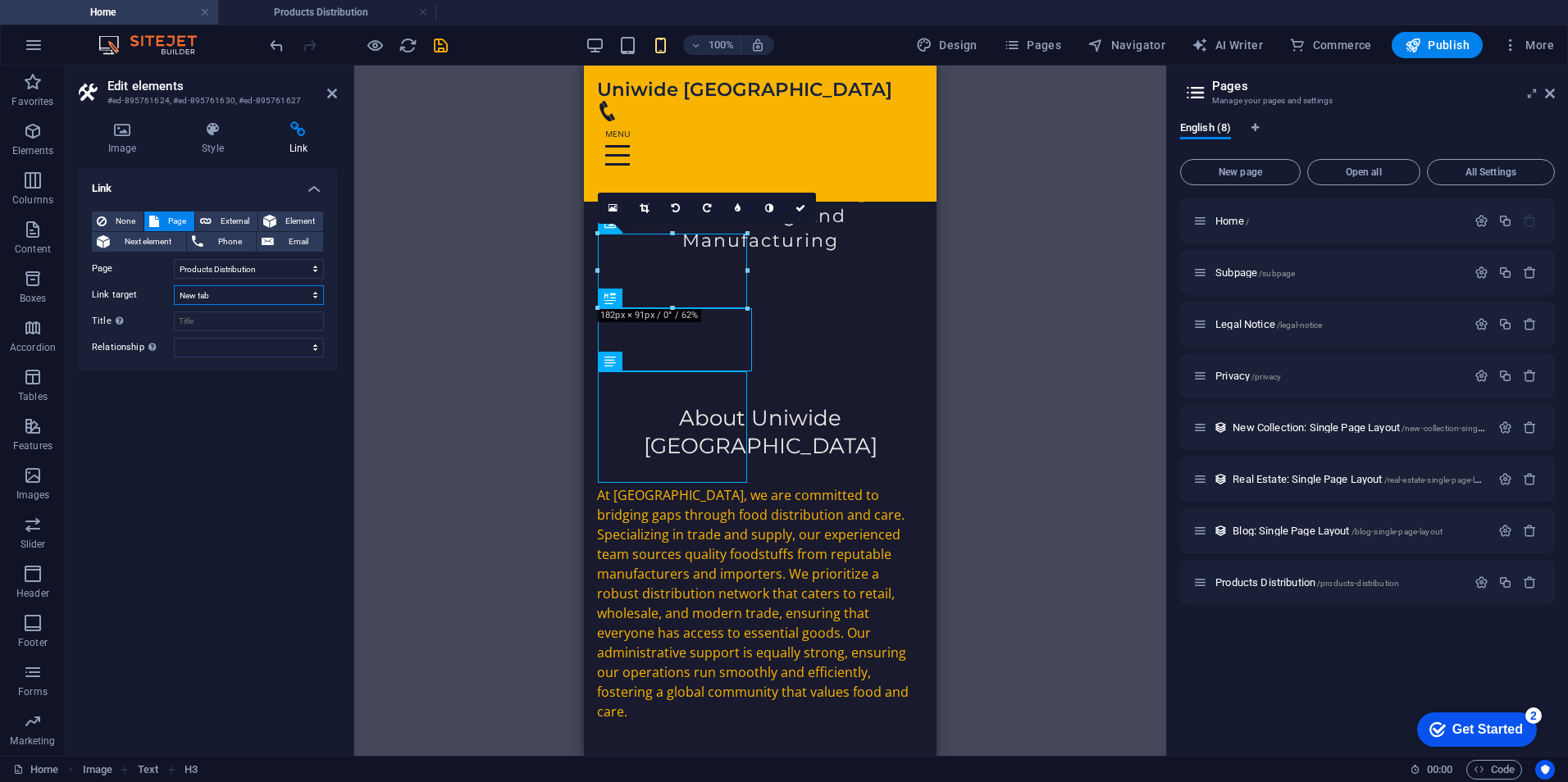
click at [174, 285] on select "New tab Same tab Overlay" at bounding box center [249, 295] width 150 height 20
click at [220, 348] on select "alternate author bookmark external help license next nofollow noreferrer noopen…" at bounding box center [249, 347] width 150 height 20
click at [118, 396] on div "Link None Page External Element Next element Phone Email Page Home Subpage Lega…" at bounding box center [208, 456] width 258 height 574
click at [238, 290] on select "New tab Same tab Overlay" at bounding box center [249, 295] width 150 height 20
select select
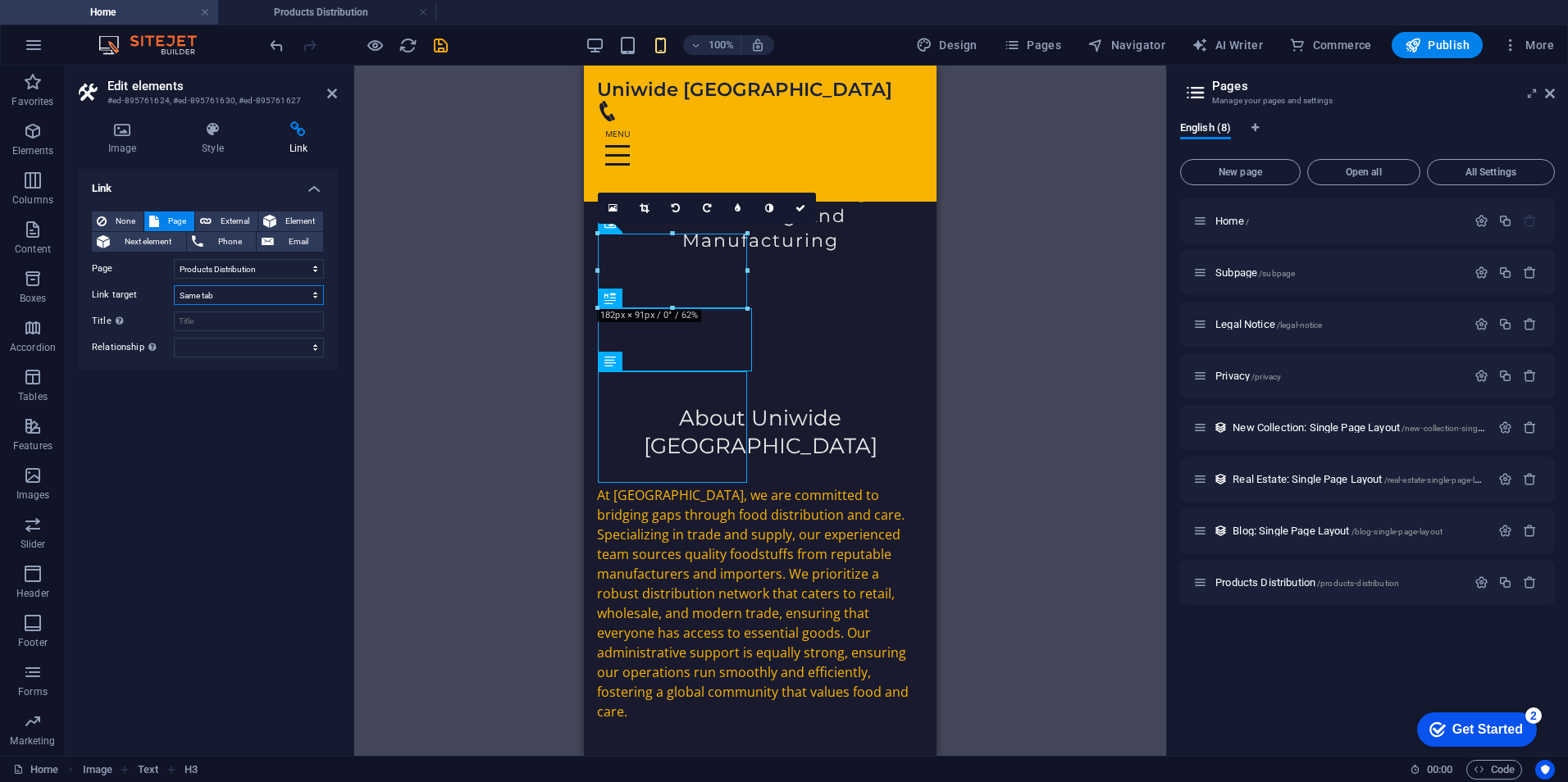
click at [174, 285] on select "New tab Same tab Overlay" at bounding box center [249, 295] width 150 height 20
click at [205, 428] on div "Link None Page External Element Next element Phone Email Page Home Subpage Lega…" at bounding box center [208, 456] width 258 height 574
click at [437, 305] on div "H1 Banner Container Text Spacer H3 Menu Bar Menu H2 Spacer Text Container Image…" at bounding box center [760, 411] width 812 height 690
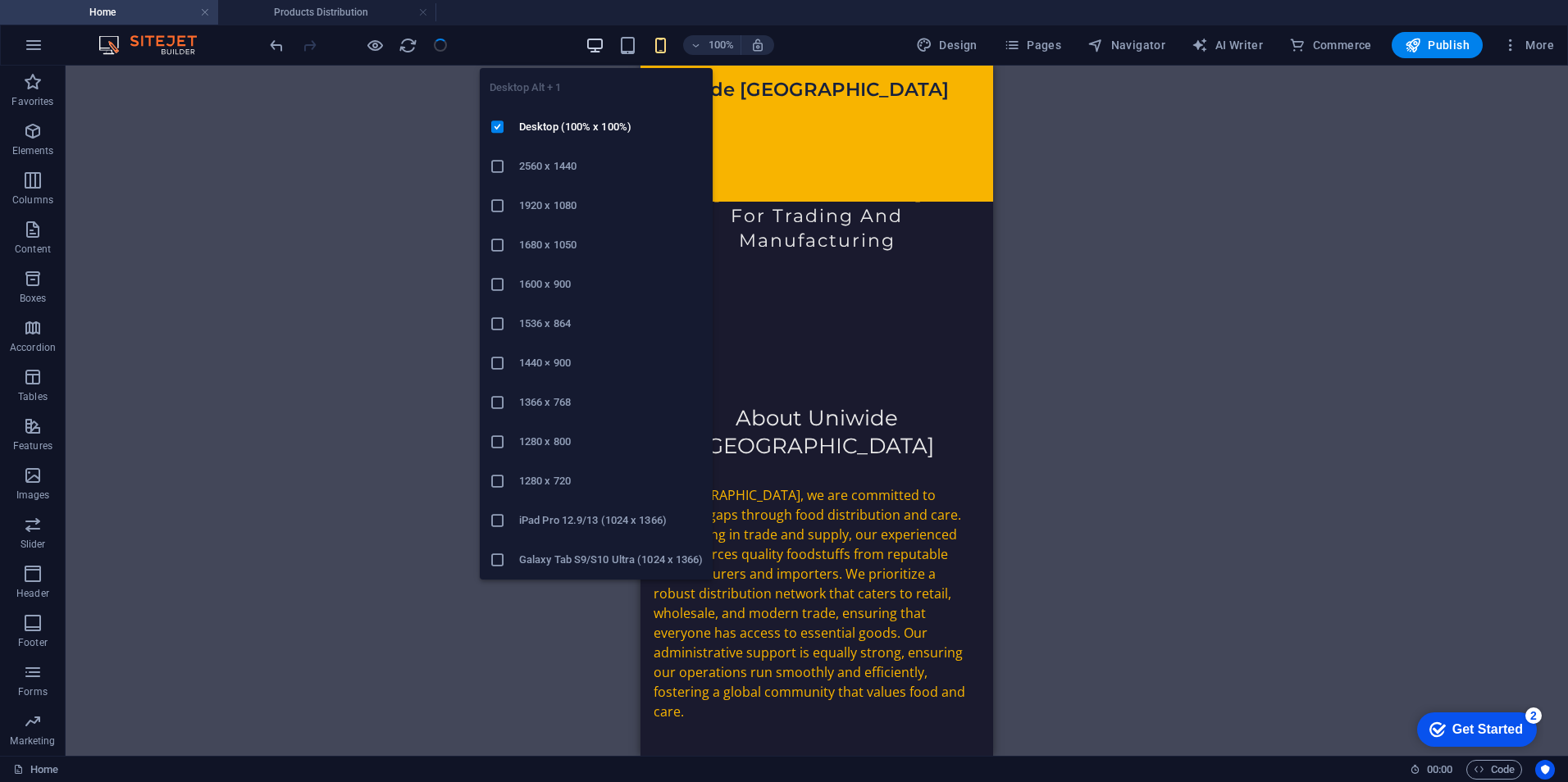
click at [604, 46] on icon "button" at bounding box center [594, 45] width 19 height 19
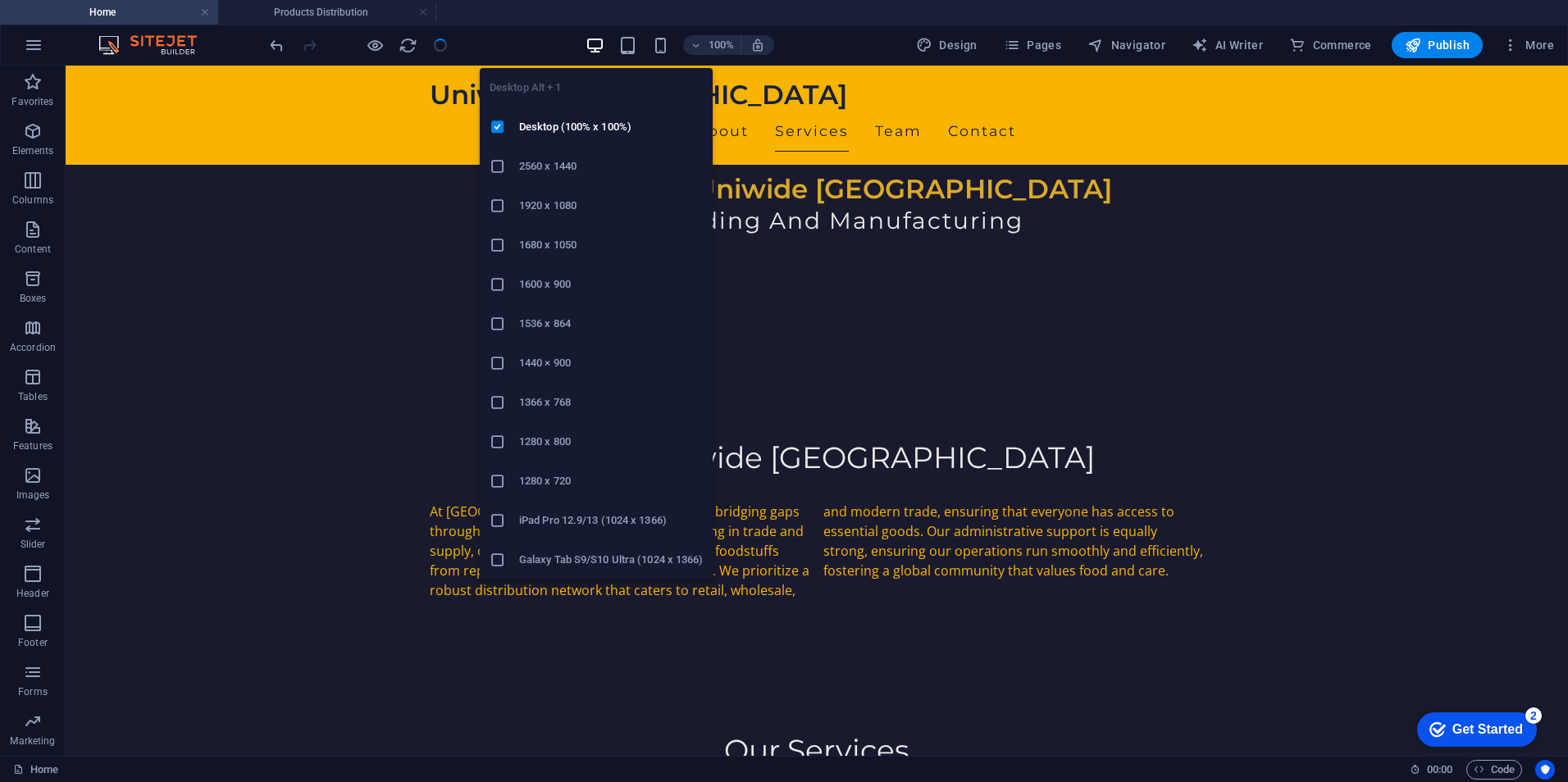
scroll to position [650, 0]
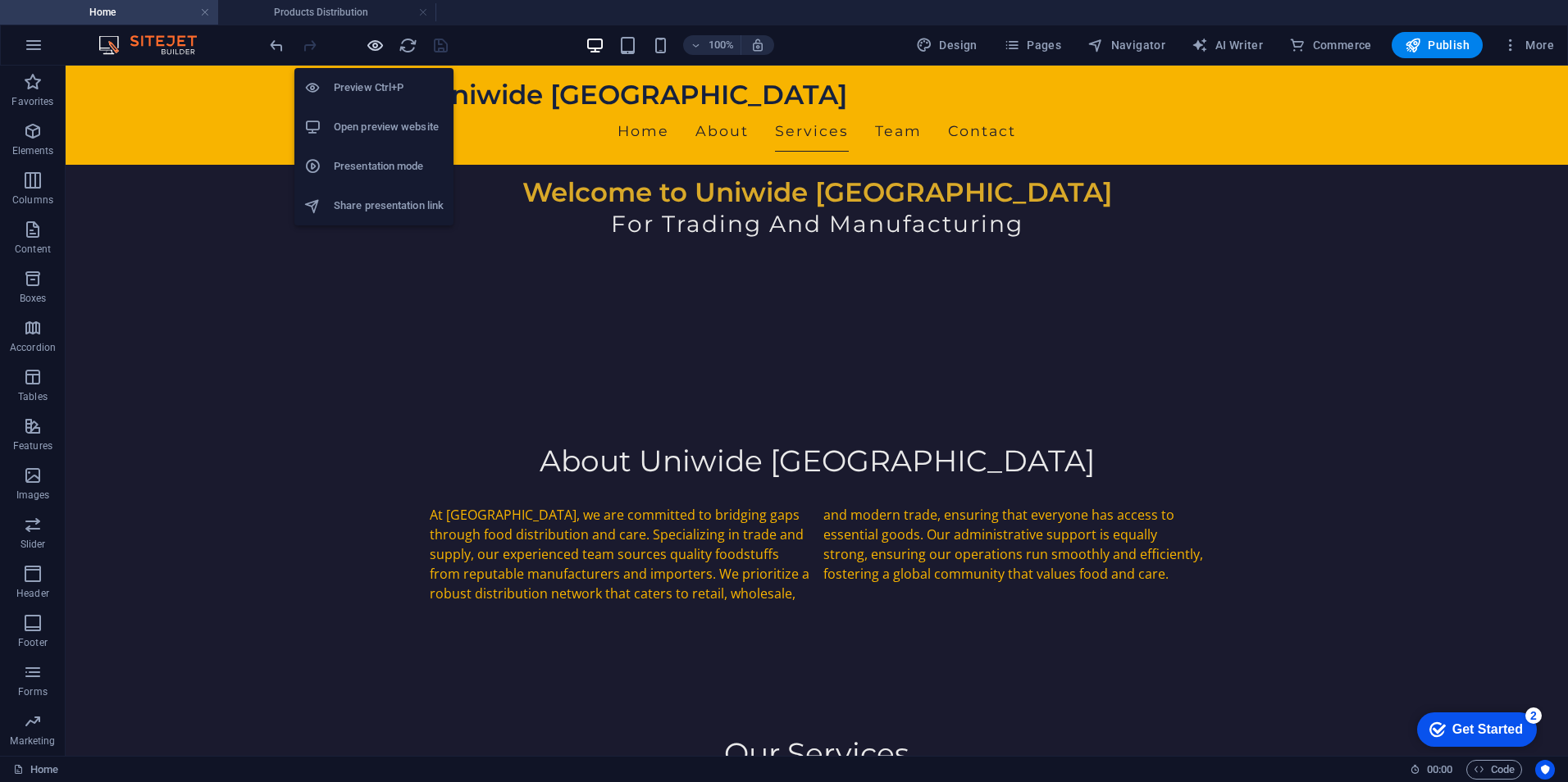
click at [376, 42] on icon "button" at bounding box center [375, 45] width 19 height 19
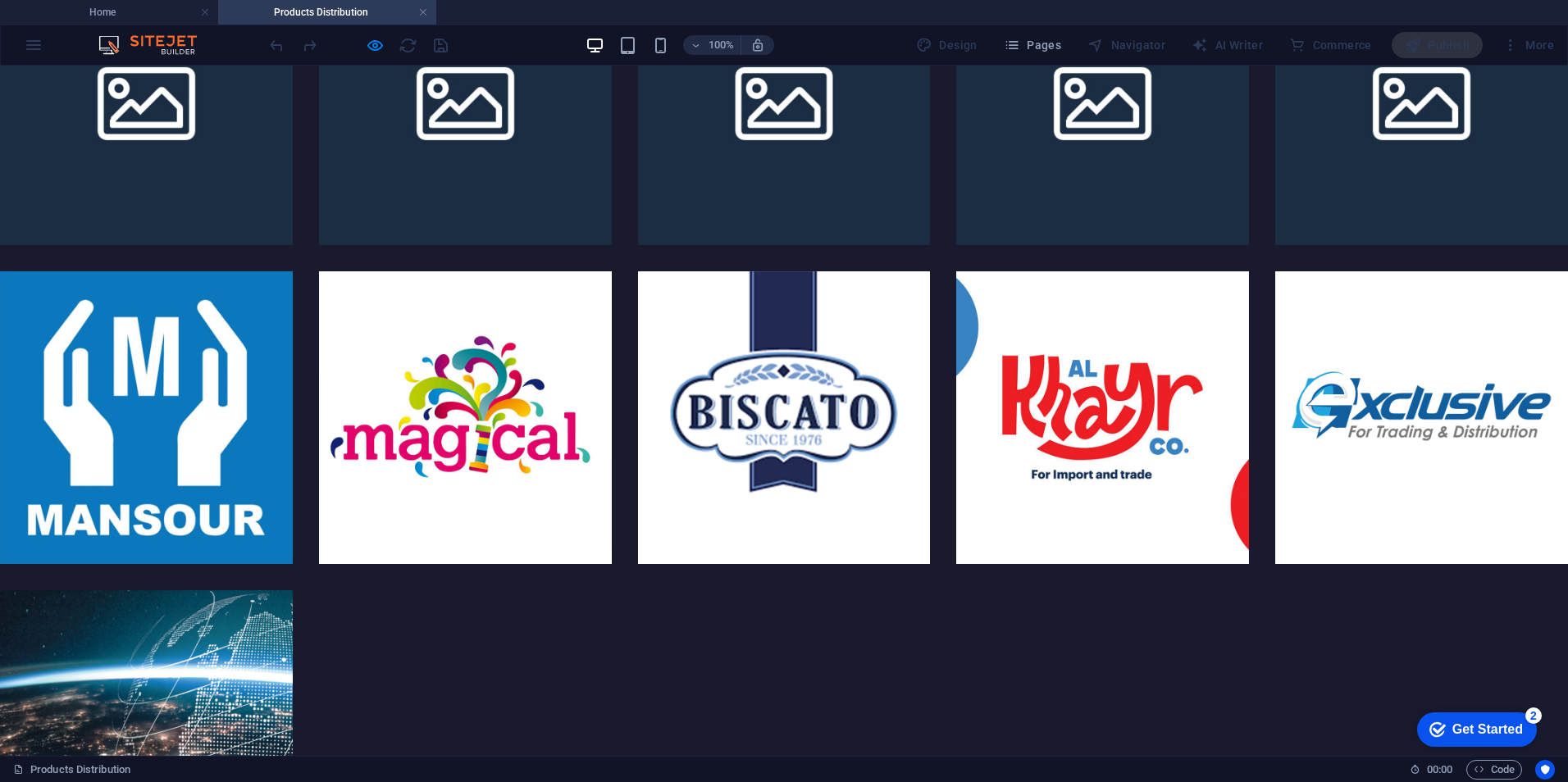
scroll to position [0, 0]
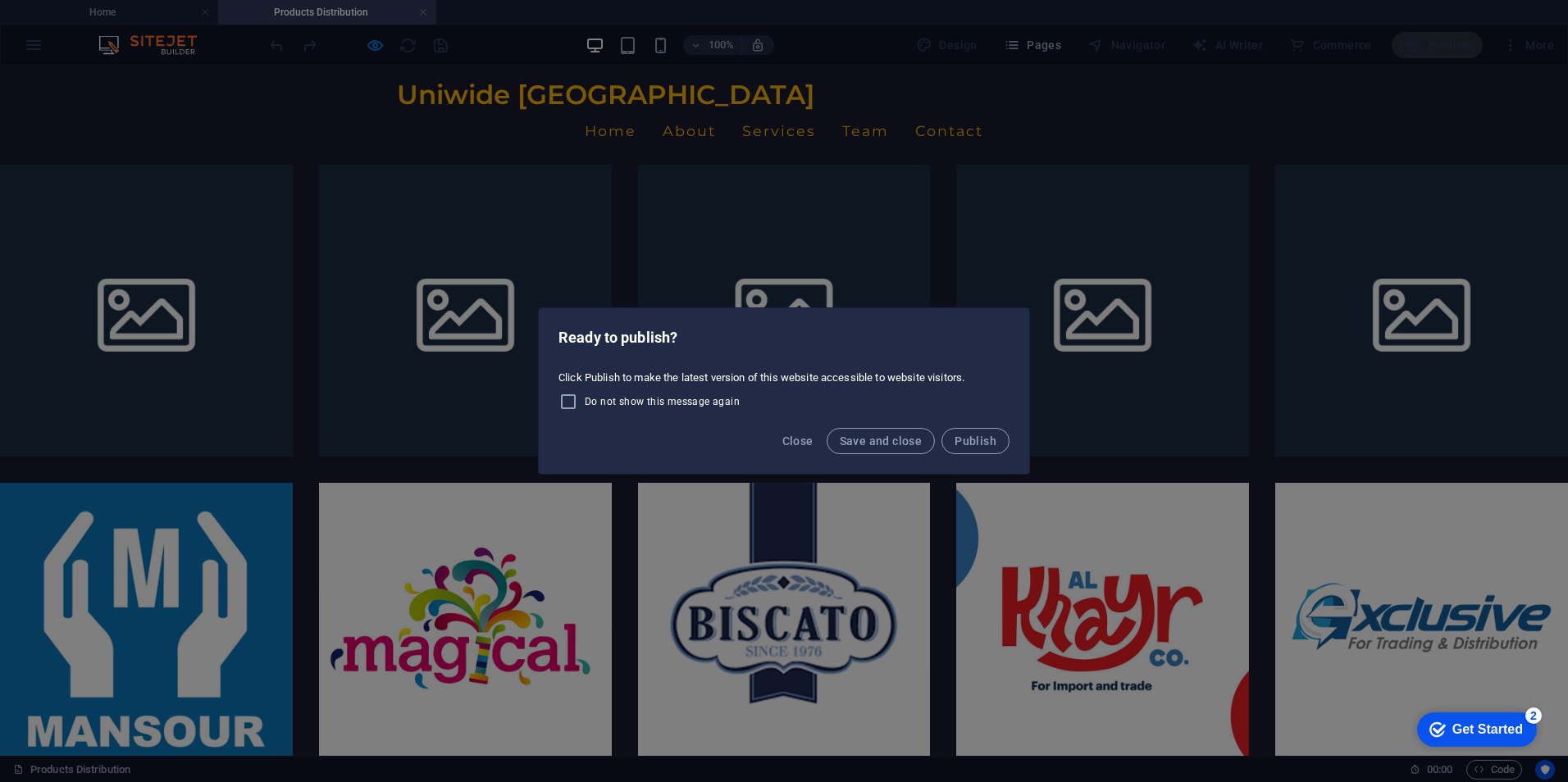
click at [665, 148] on div "Ready to publish? Click Publish to make the latest version of this website acce…" at bounding box center [784, 391] width 1568 height 782
click at [859, 498] on div "Ready to publish? Click Publish to make the latest version of this website acce…" at bounding box center [784, 391] width 1568 height 782
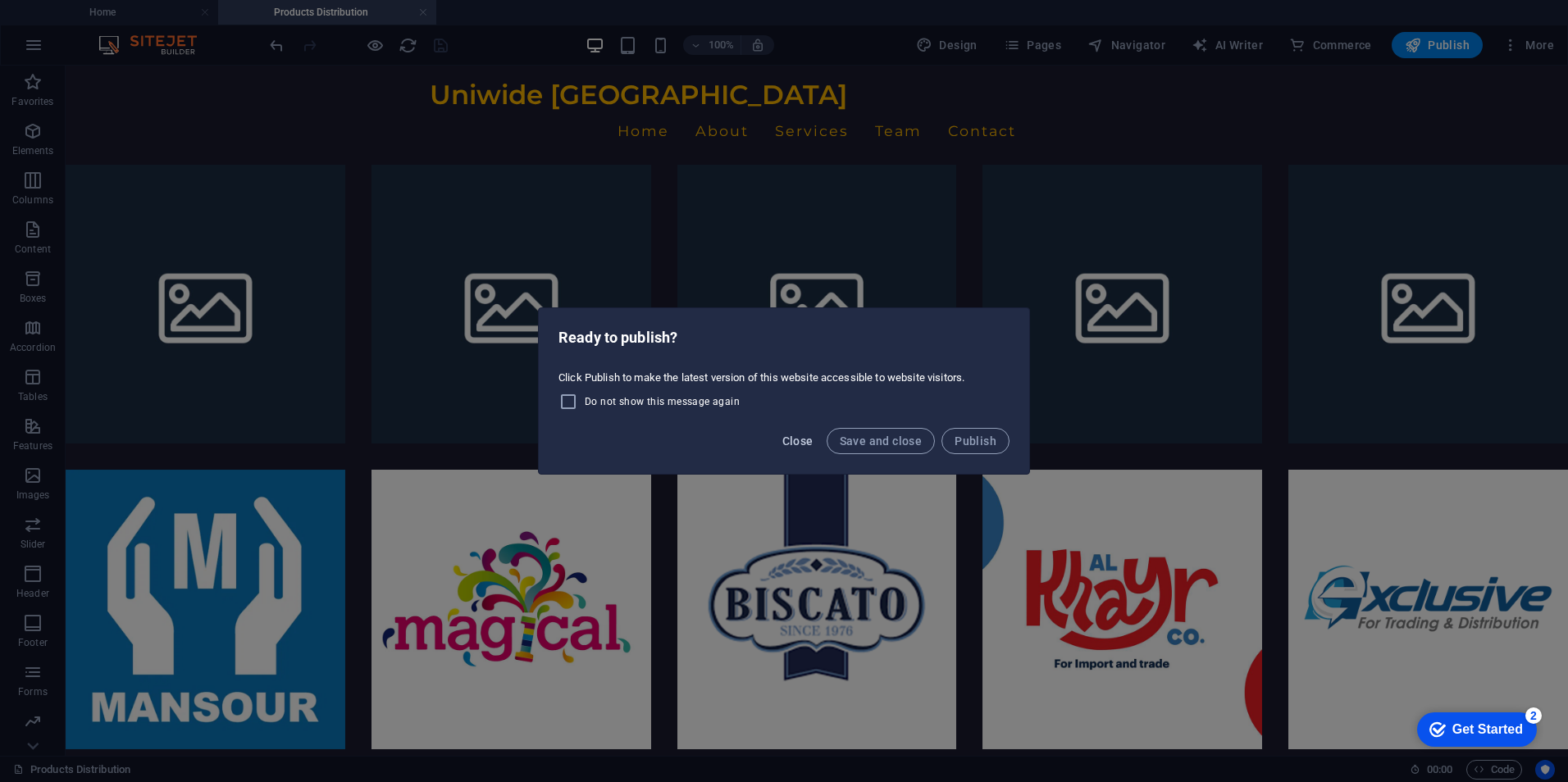
click at [806, 444] on span "Close" at bounding box center [797, 441] width 31 height 13
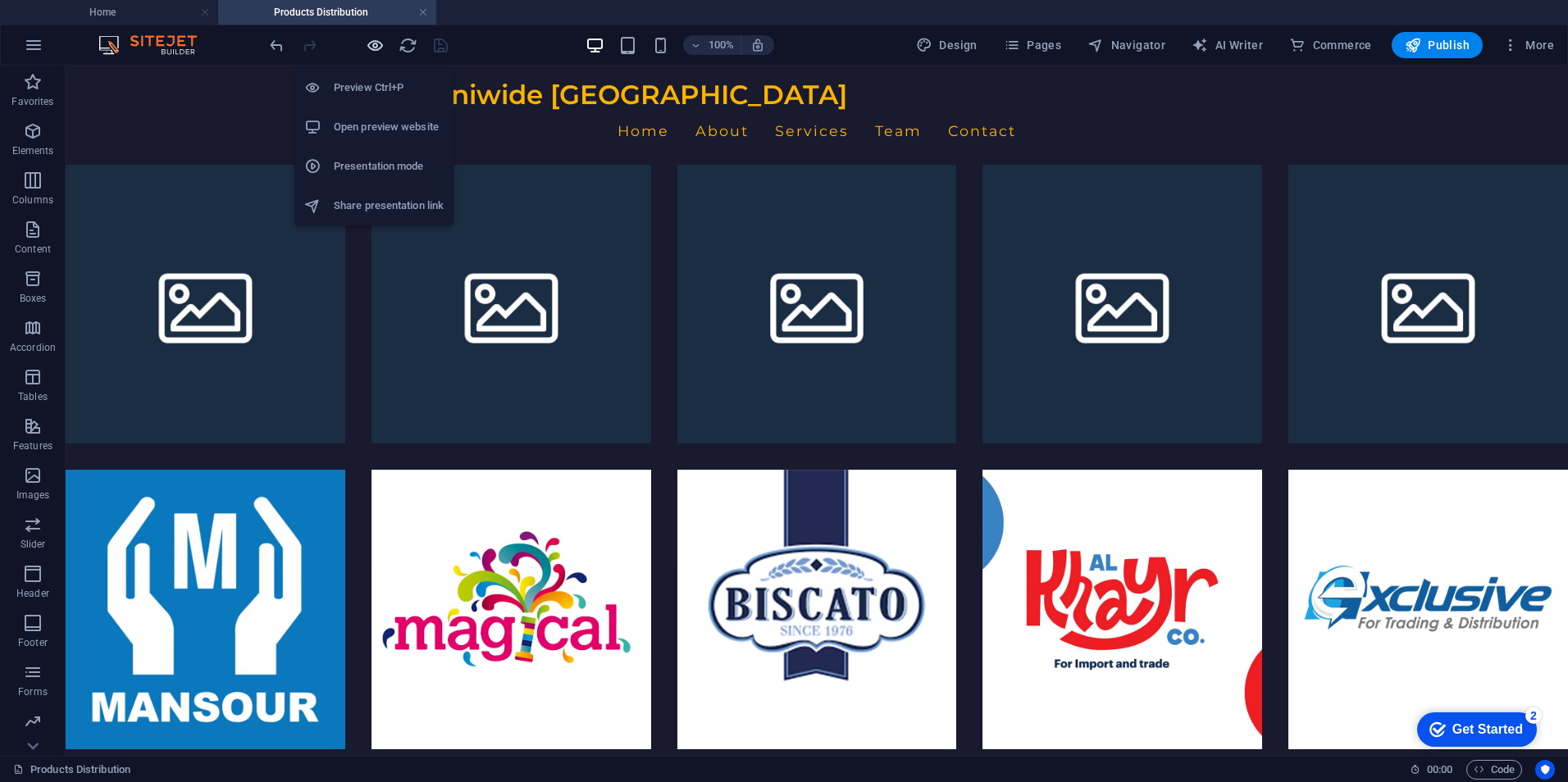
click at [376, 39] on icon "button" at bounding box center [375, 45] width 19 height 19
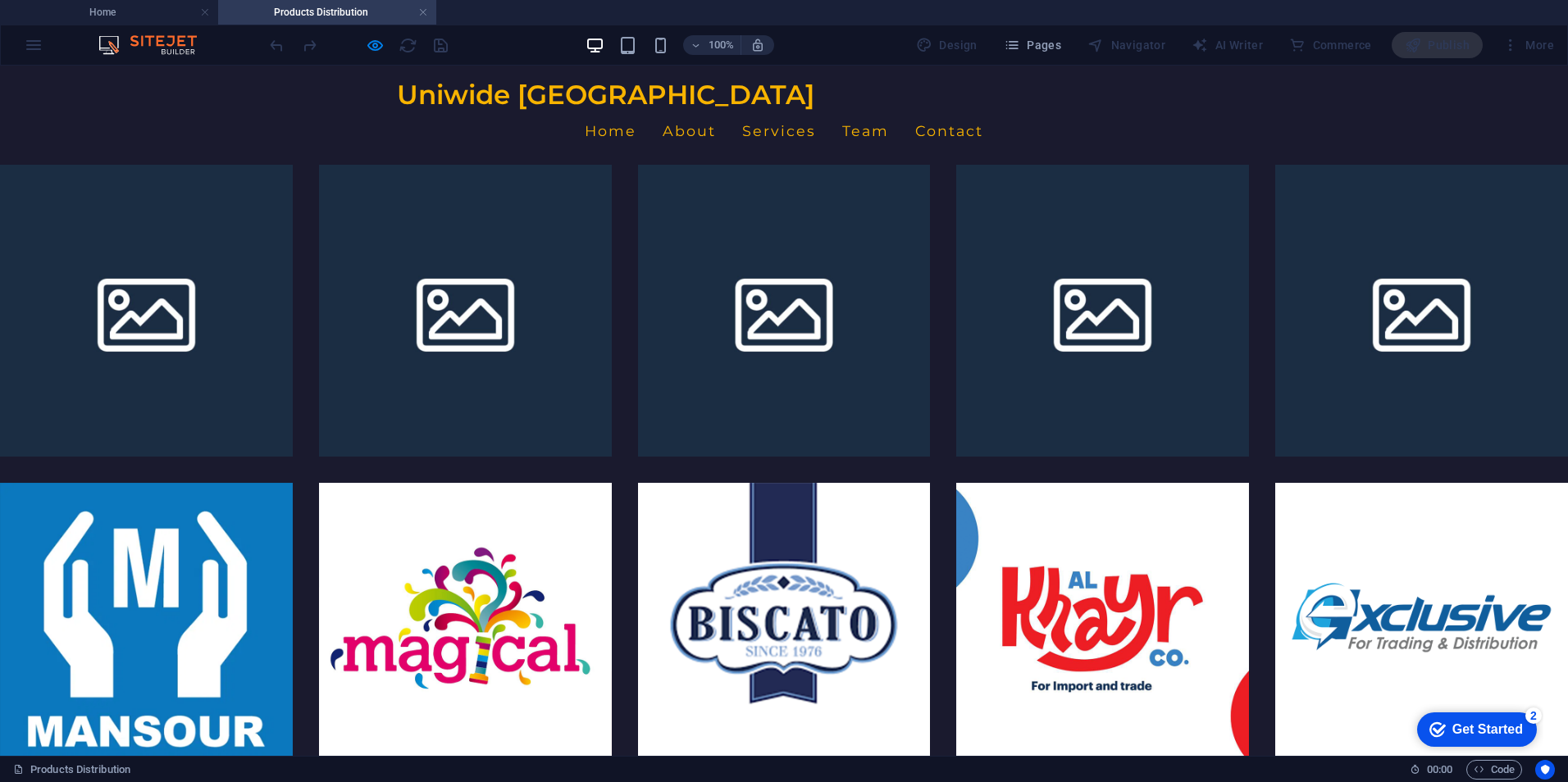
click at [371, 55] on div at bounding box center [358, 45] width 184 height 26
click at [371, 47] on icon "button" at bounding box center [375, 45] width 19 height 19
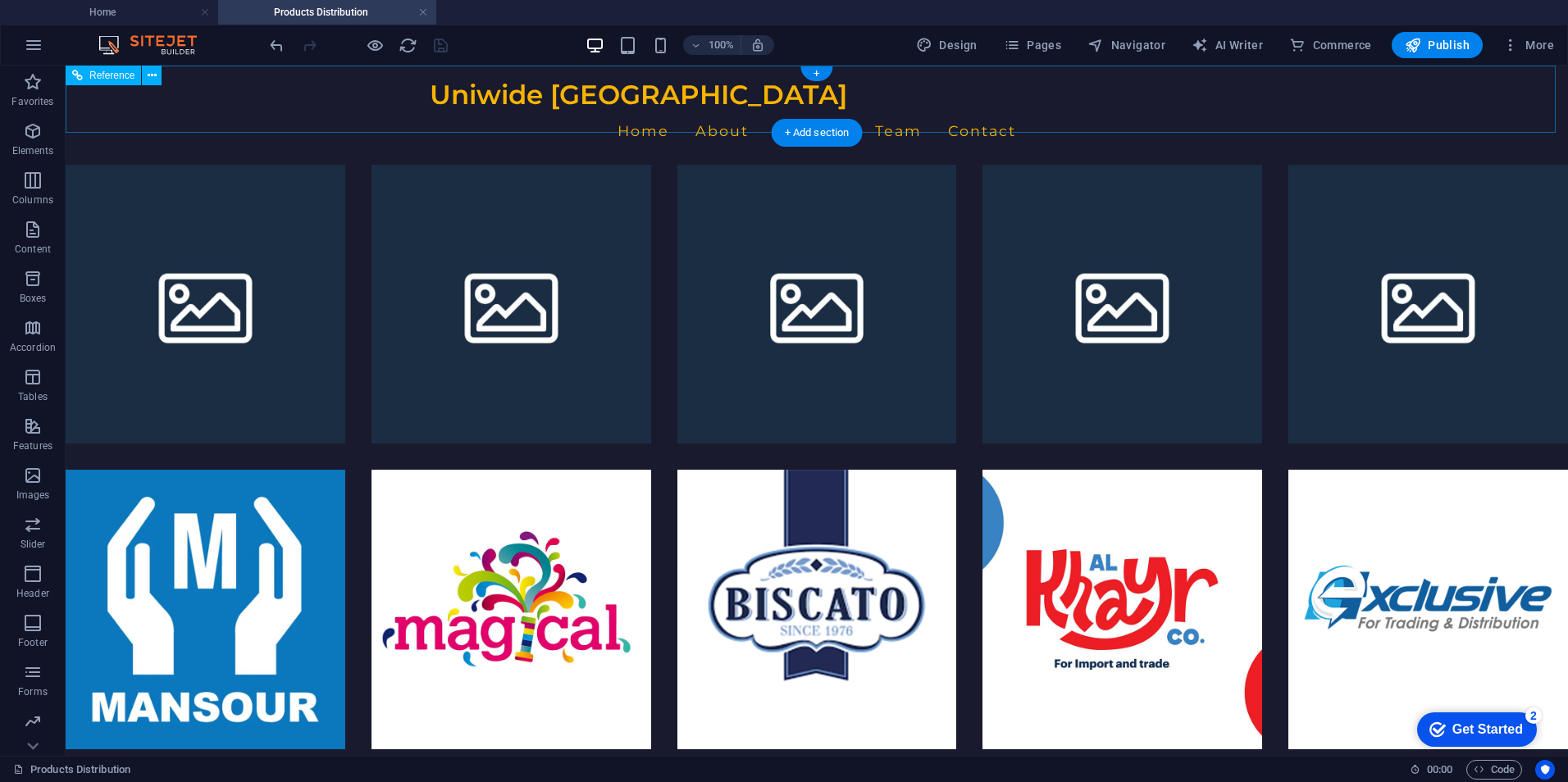
click at [537, 103] on div "Uniwide [GEOGRAPHIC_DATA]" at bounding box center [816, 94] width 774 height 32
click at [504, 97] on div "Uniwide [GEOGRAPHIC_DATA]" at bounding box center [816, 94] width 774 height 32
click at [739, 110] on nav "Home About Services Team Contact" at bounding box center [816, 131] width 774 height 41
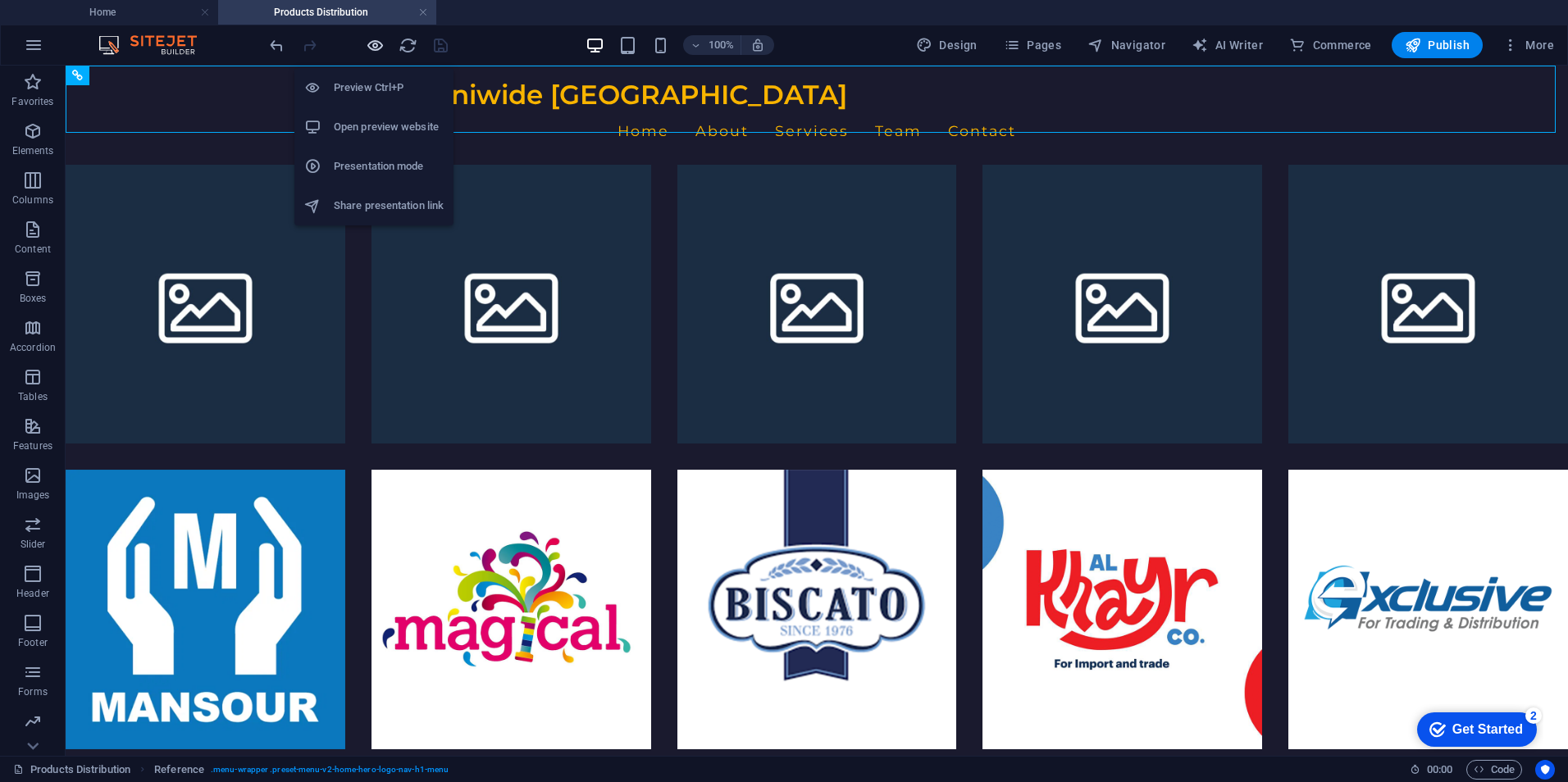
drag, startPoint x: 371, startPoint y: 45, endPoint x: 477, endPoint y: 9, distance: 111.9
click at [371, 45] on icon "button" at bounding box center [375, 45] width 19 height 19
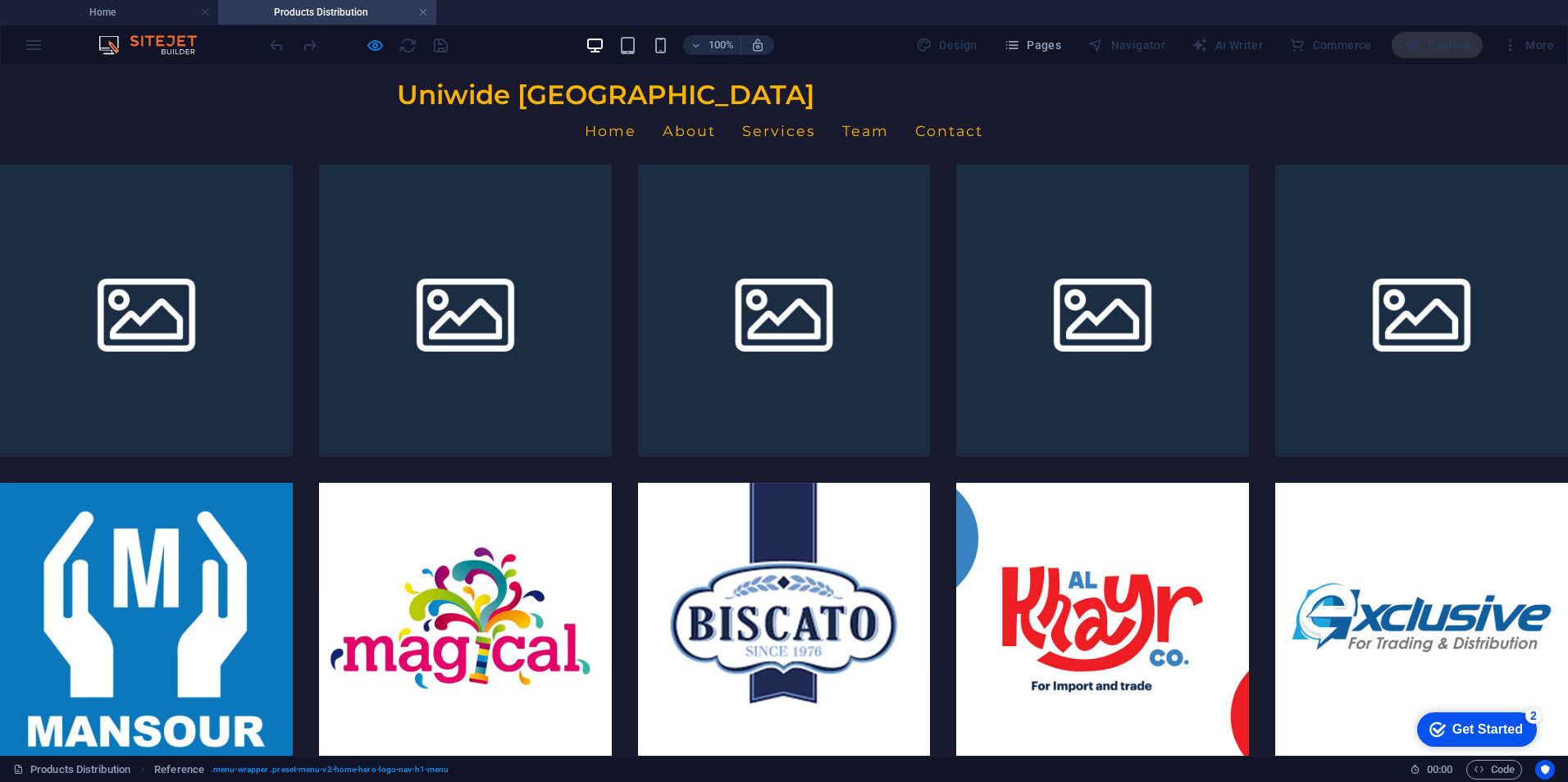
click at [636, 110] on link "Home" at bounding box center [610, 131] width 52 height 41
click at [525, 98] on span "Uniwide [GEOGRAPHIC_DATA]" at bounding box center [605, 94] width 418 height 32
click at [490, 110] on span "Uniwide [GEOGRAPHIC_DATA]" at bounding box center [605, 94] width 418 height 32
click at [636, 110] on link "Home" at bounding box center [610, 131] width 52 height 41
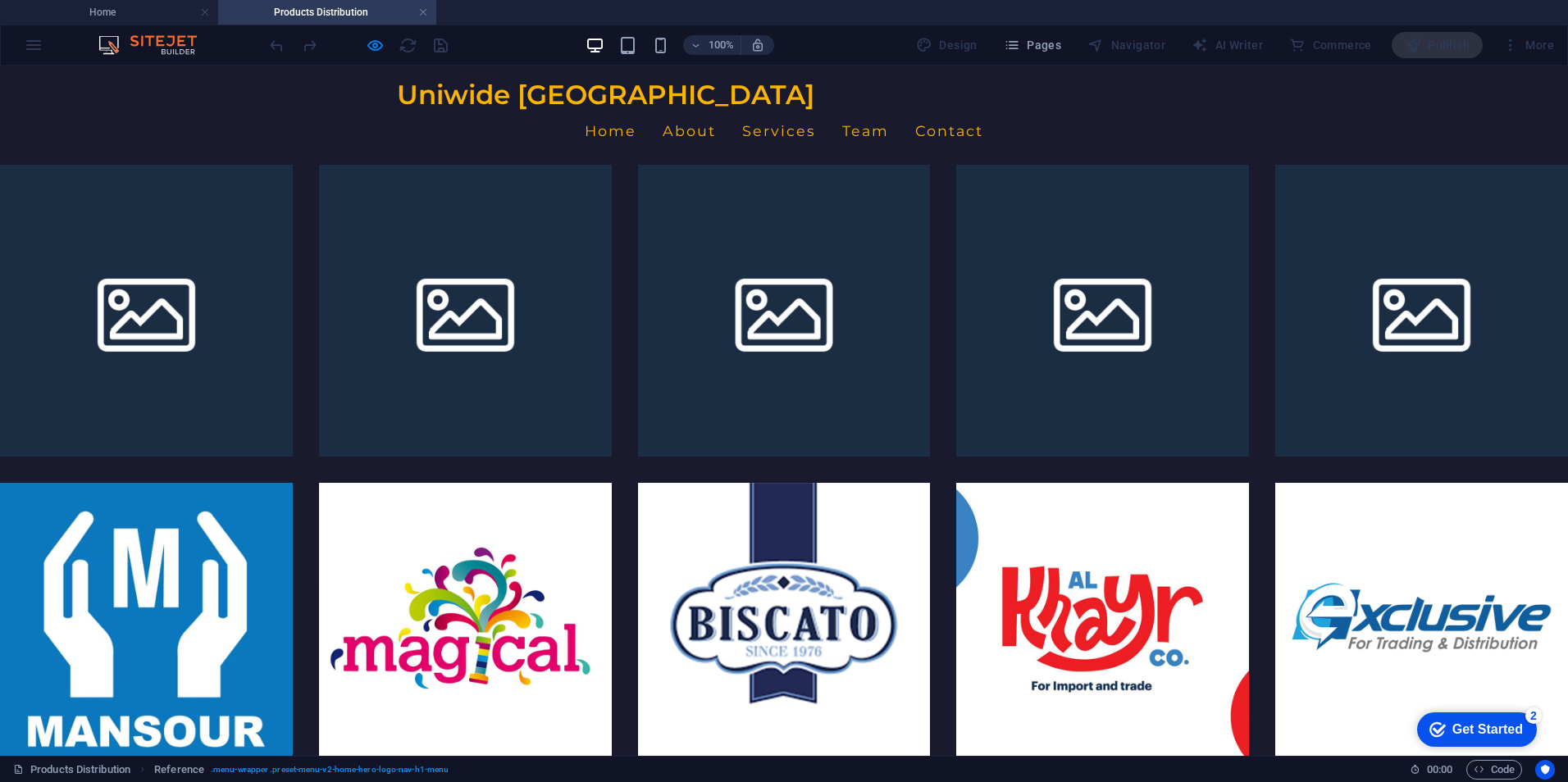
click at [716, 110] on link "About" at bounding box center [690, 131] width 53 height 41
click at [816, 110] on link "Services" at bounding box center [779, 131] width 74 height 41
click at [889, 110] on link "Team" at bounding box center [865, 131] width 46 height 41
click at [984, 110] on link "Contact" at bounding box center [949, 131] width 68 height 41
click at [636, 110] on link "Home" at bounding box center [610, 131] width 52 height 41
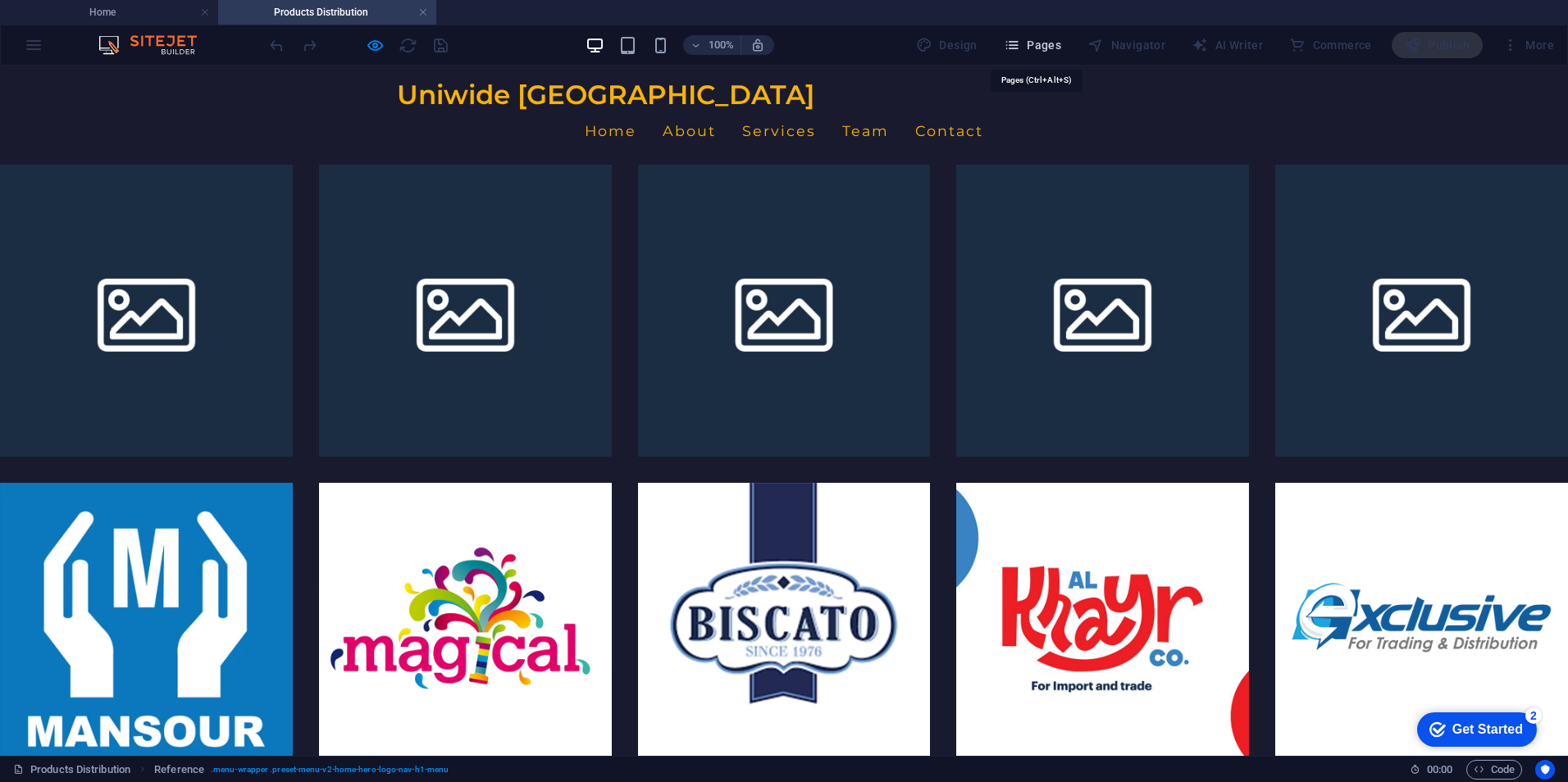
click at [1059, 40] on span "Pages" at bounding box center [1033, 45] width 57 height 16
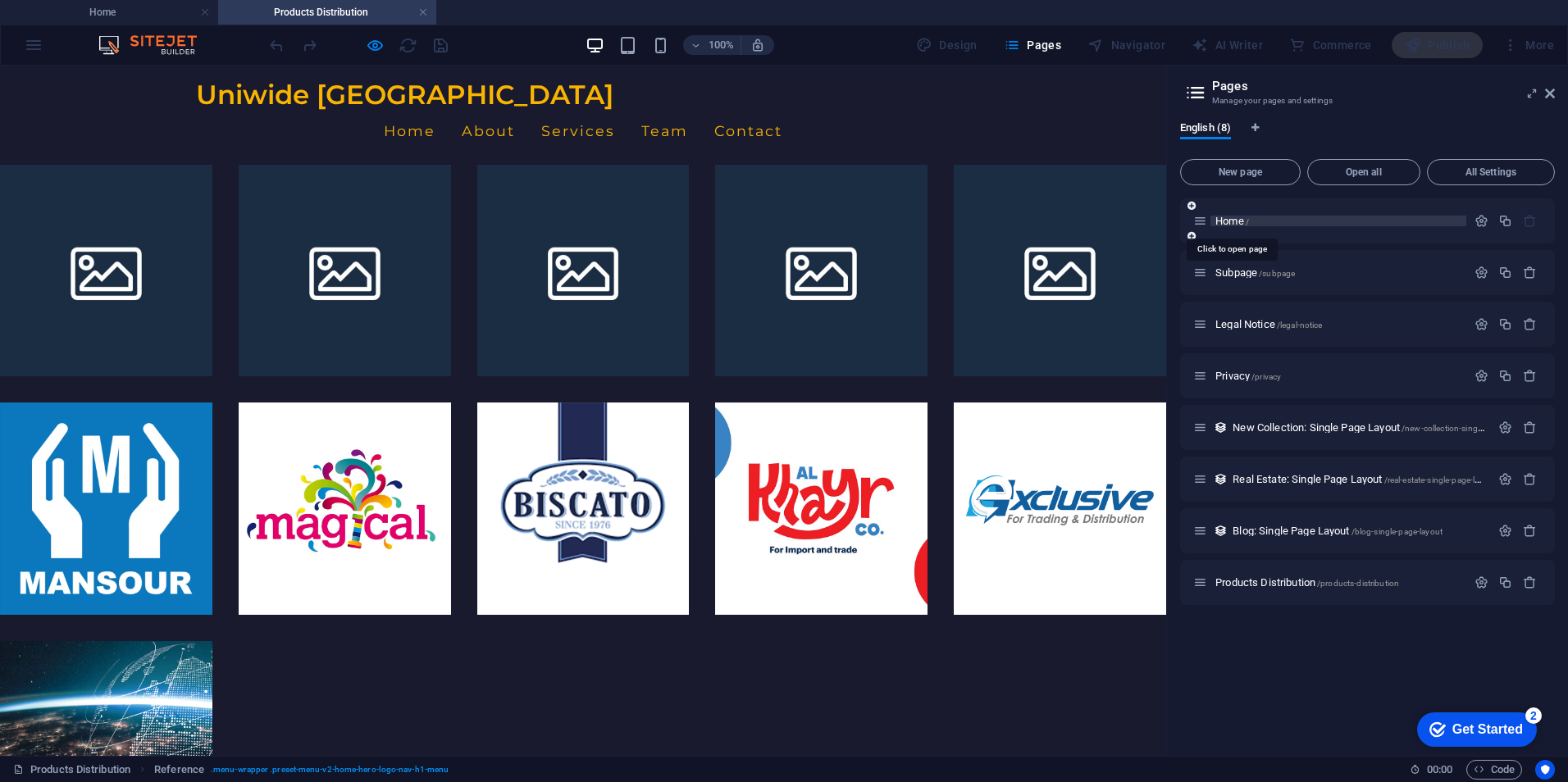
click at [1236, 223] on span "Home /" at bounding box center [1232, 221] width 34 height 12
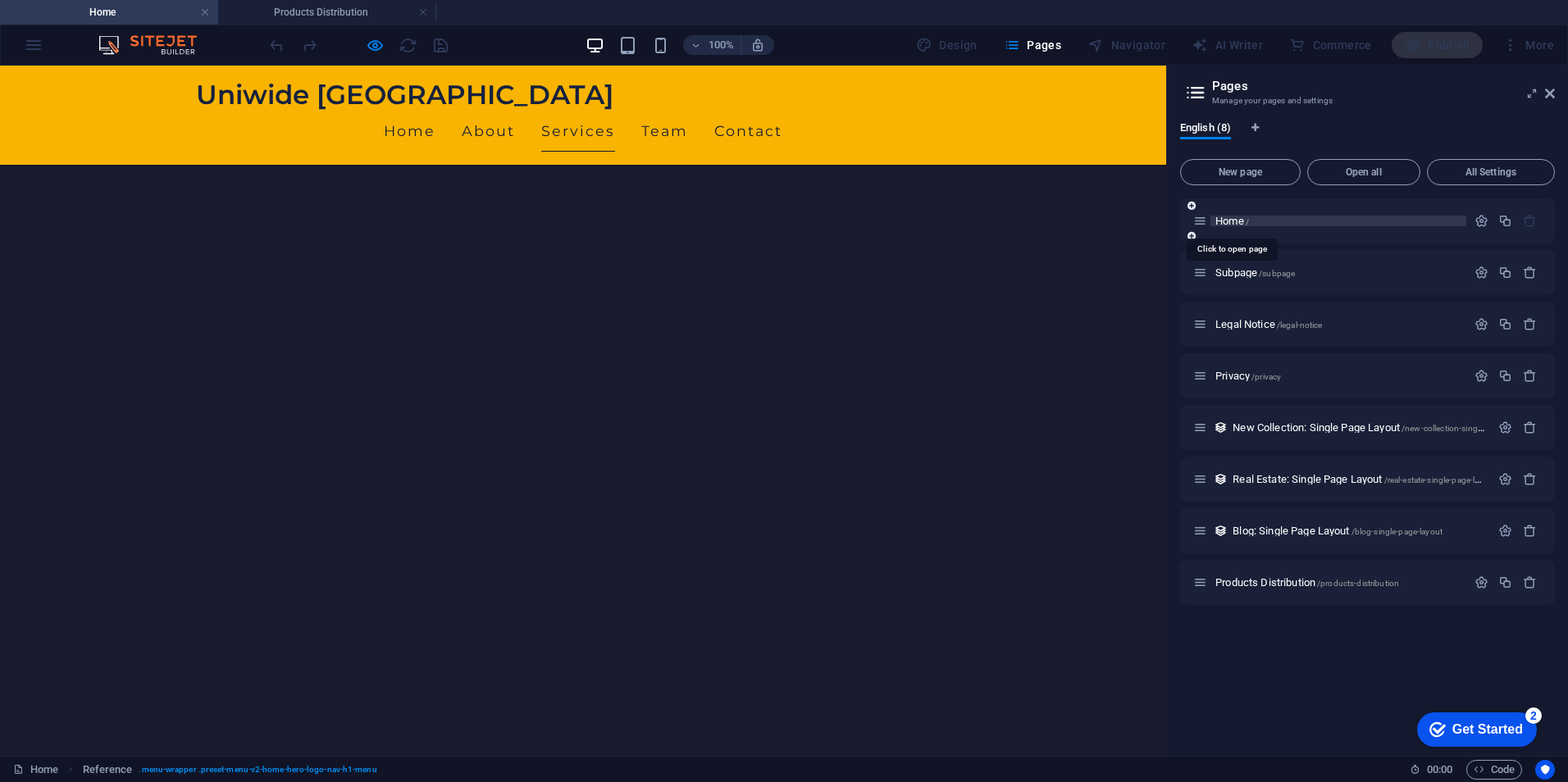
scroll to position [650, 0]
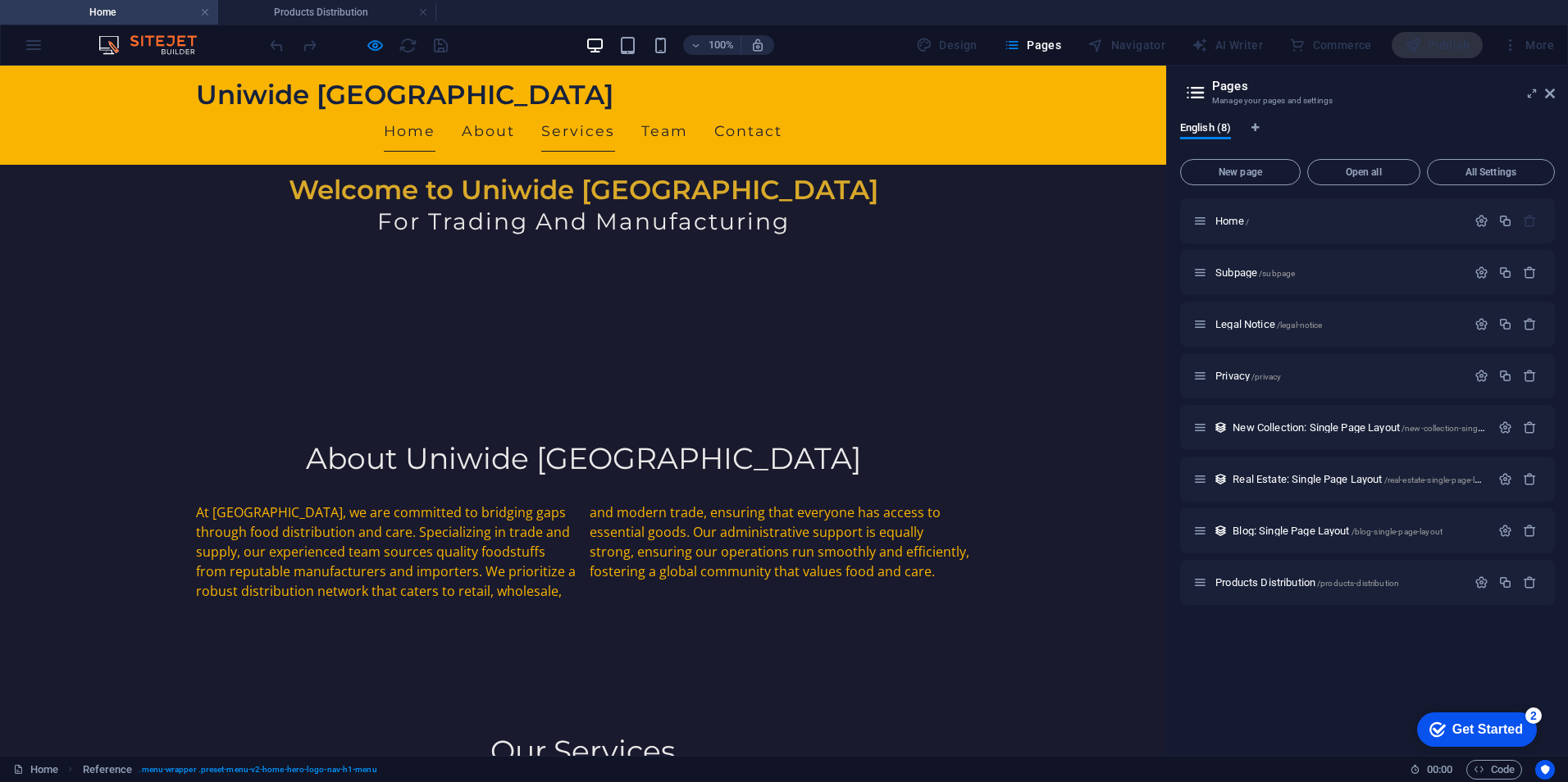
click at [436, 110] on link "Home" at bounding box center [410, 131] width 52 height 41
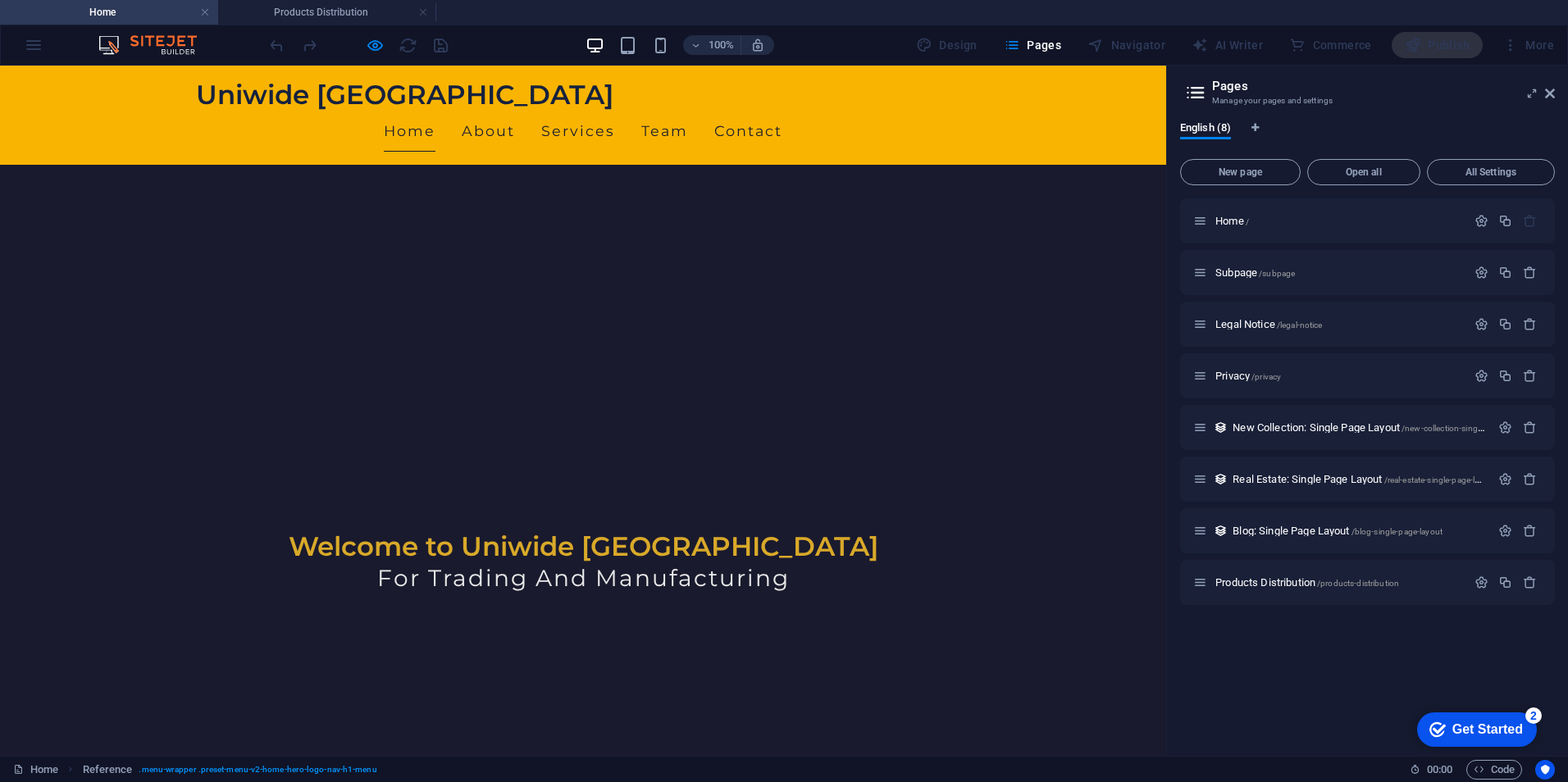
scroll to position [0, 0]
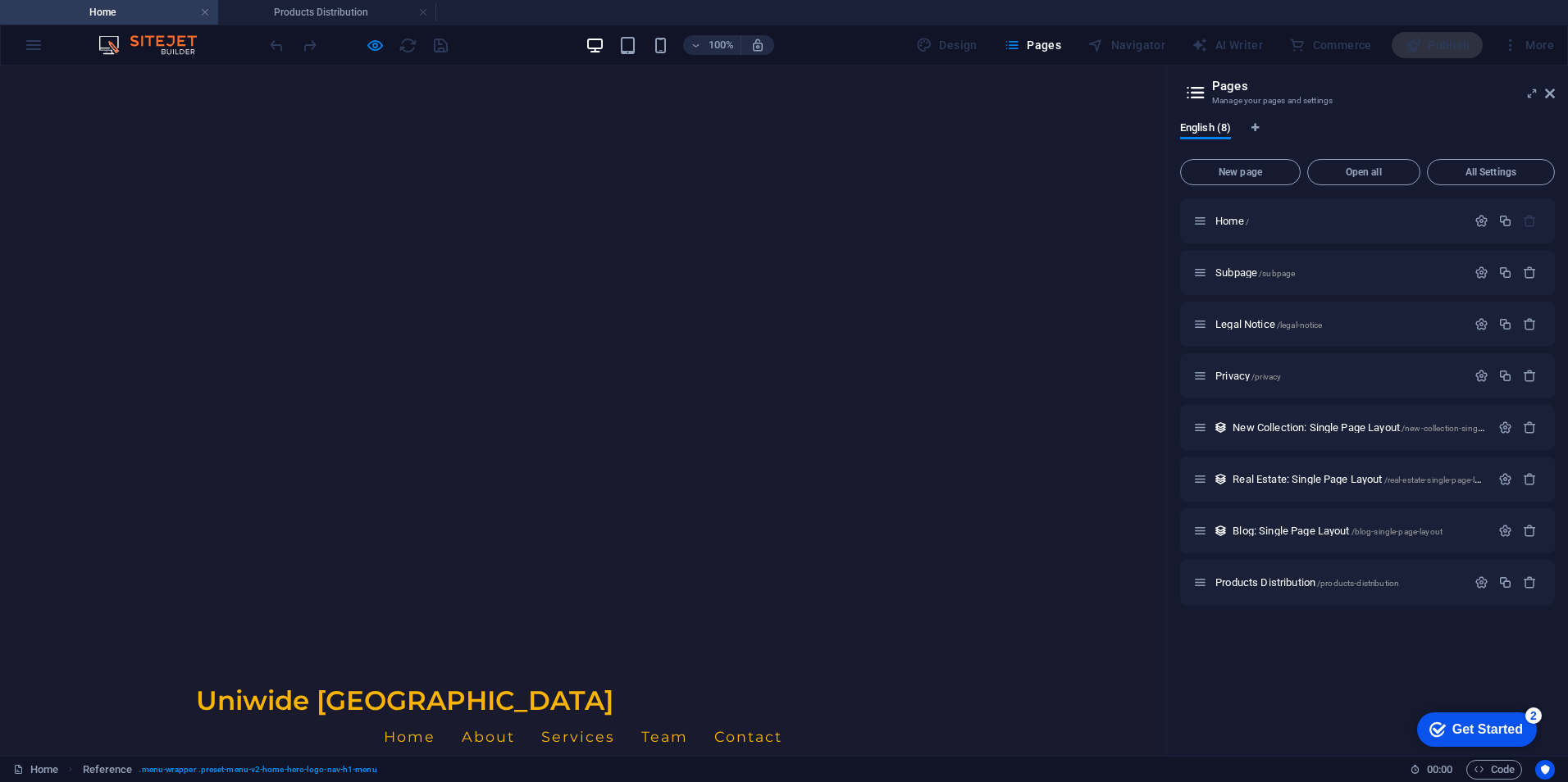
click at [515, 716] on link "About" at bounding box center [488, 737] width 53 height 41
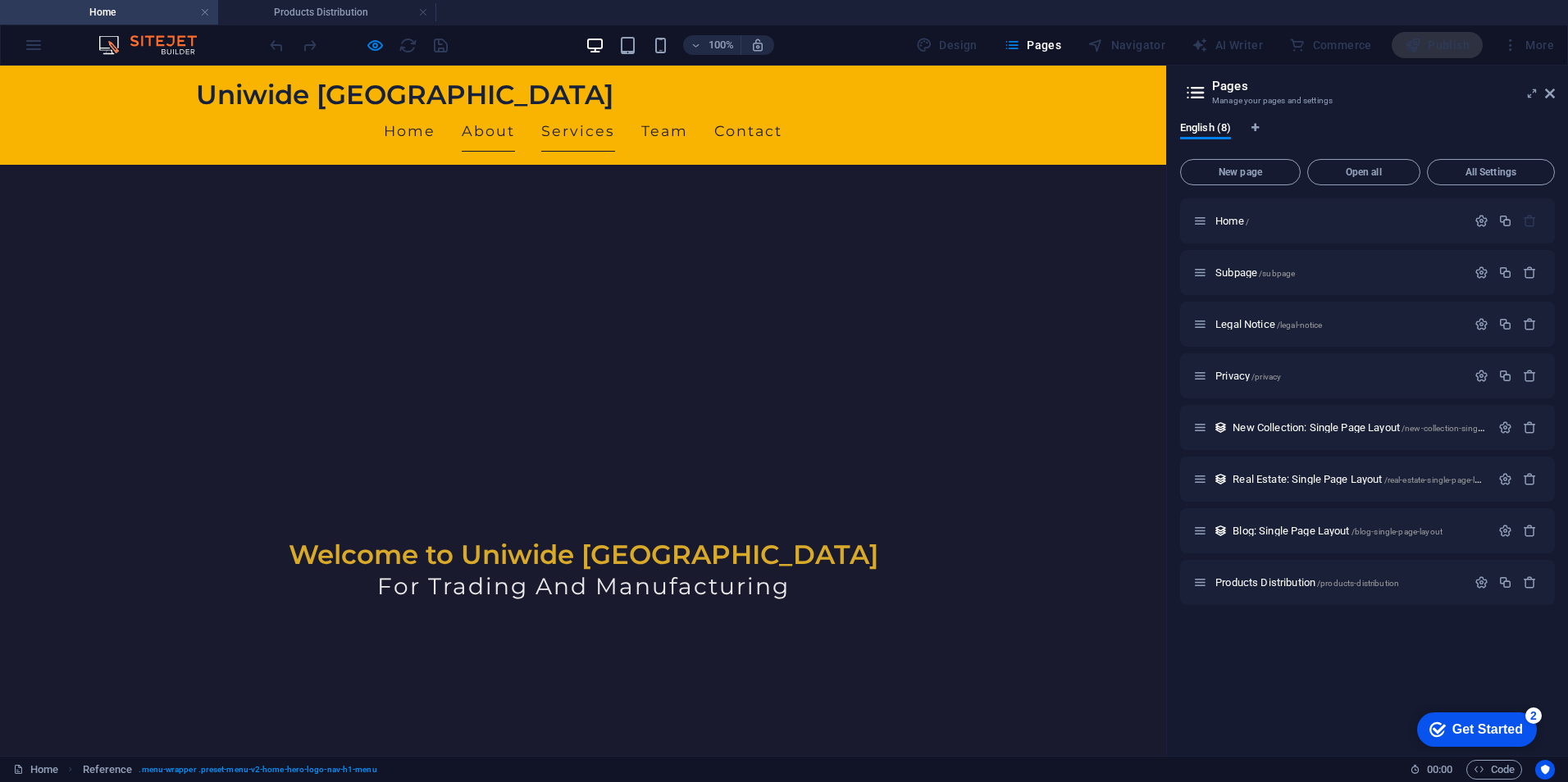
click at [615, 110] on link "Services" at bounding box center [577, 131] width 74 height 41
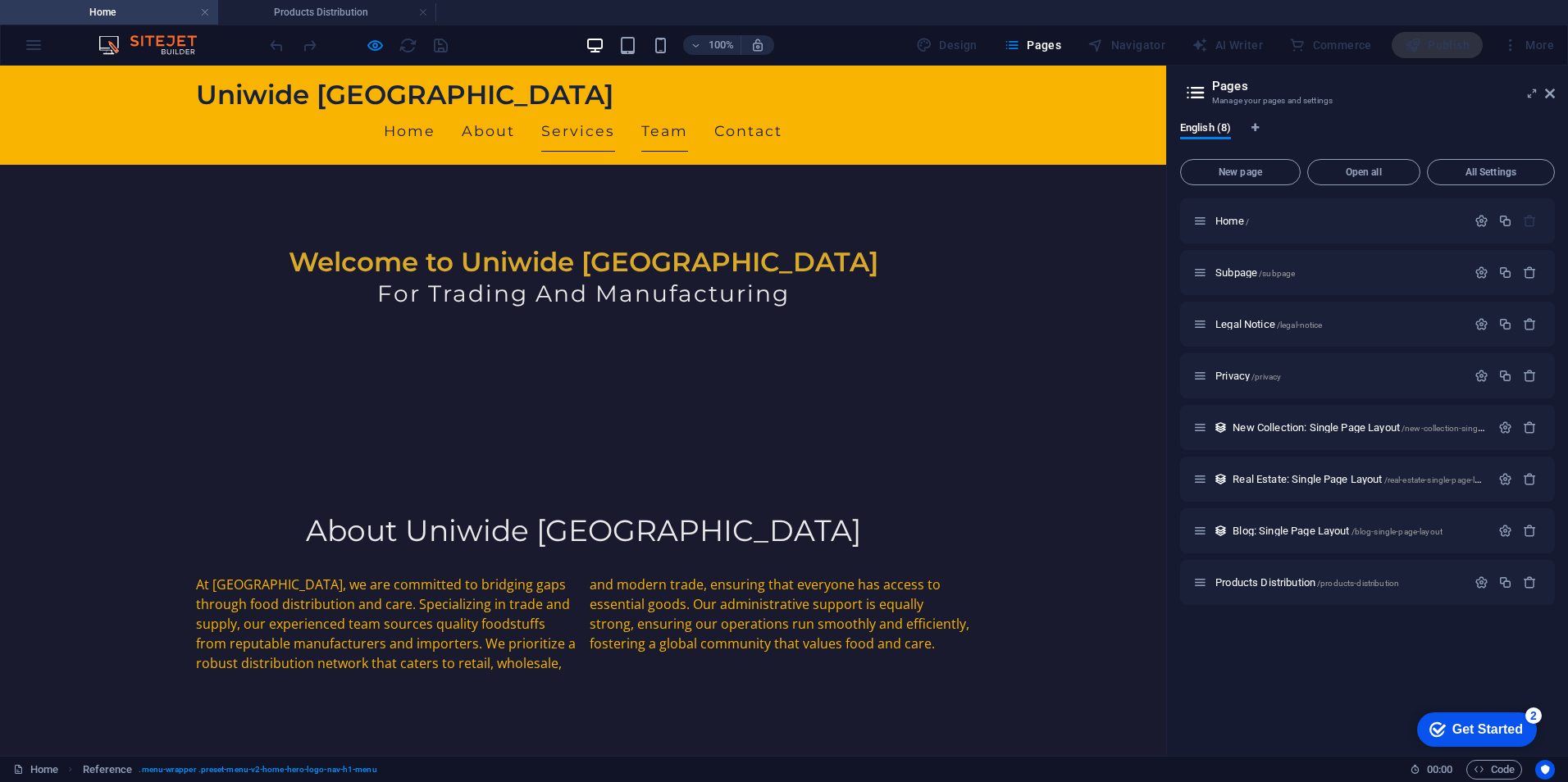
click at [688, 110] on link "Team" at bounding box center [665, 131] width 46 height 41
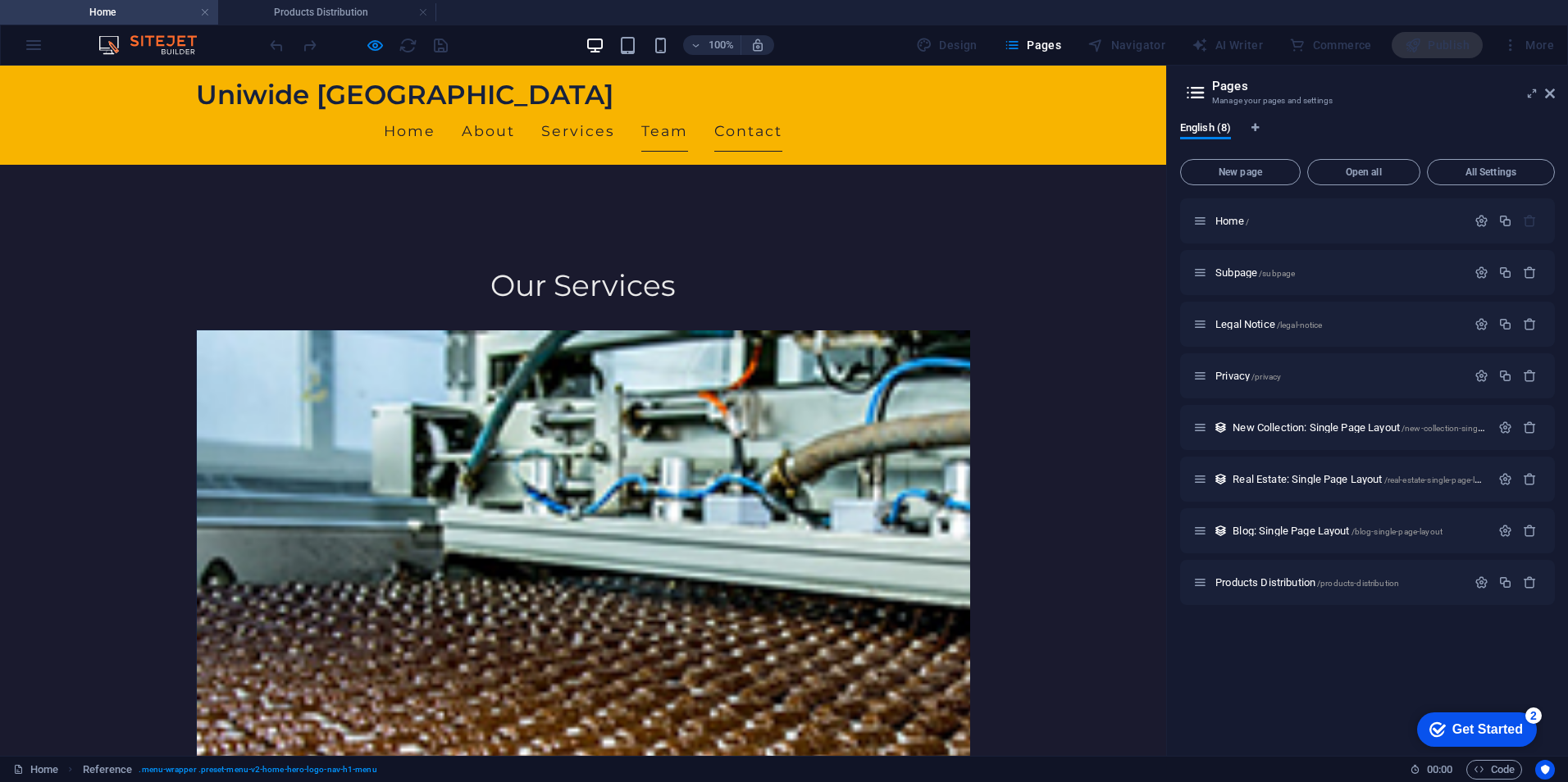
click at [782, 110] on link "Contact" at bounding box center [748, 131] width 68 height 41
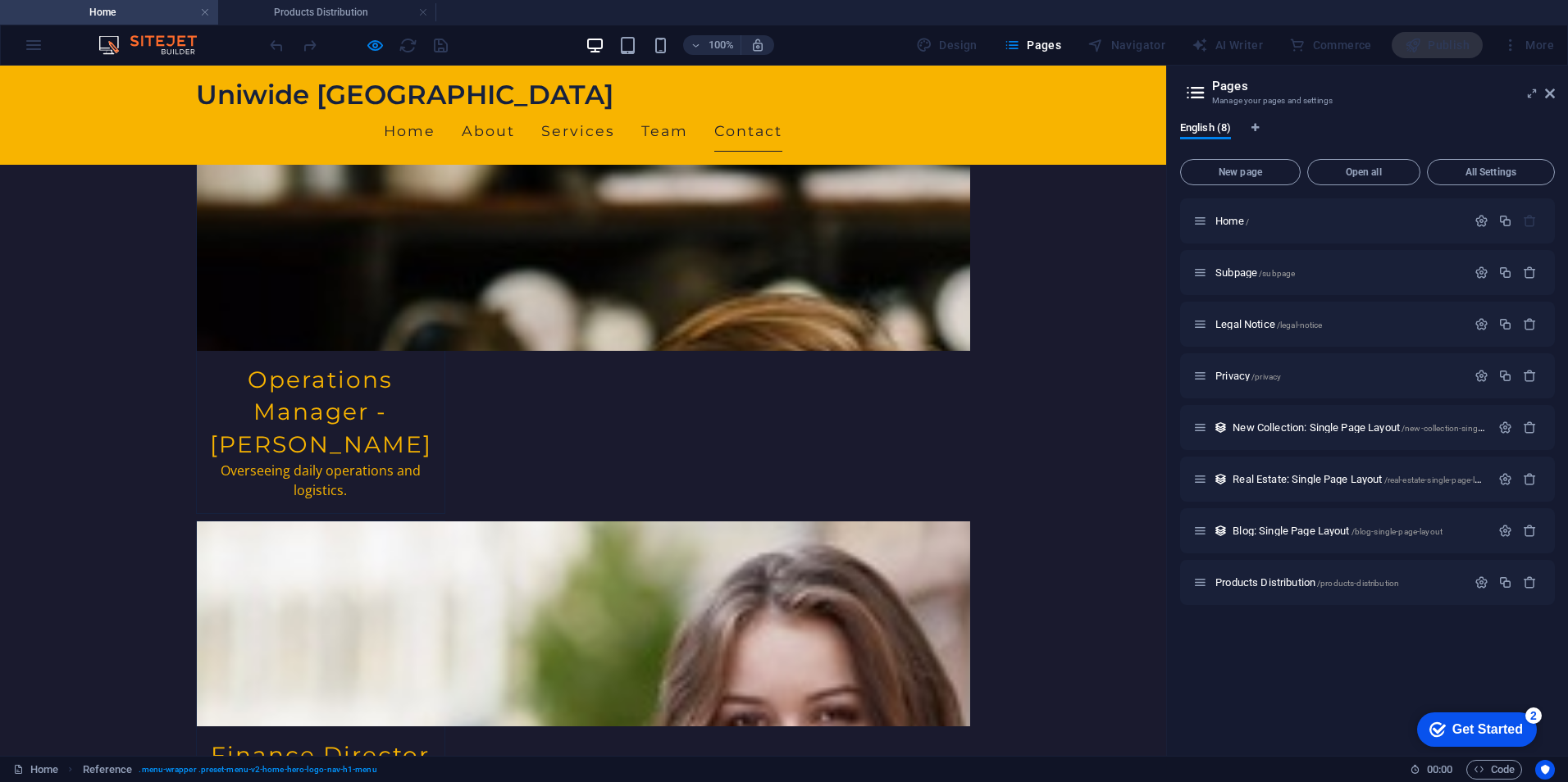
scroll to position [2983, 0]
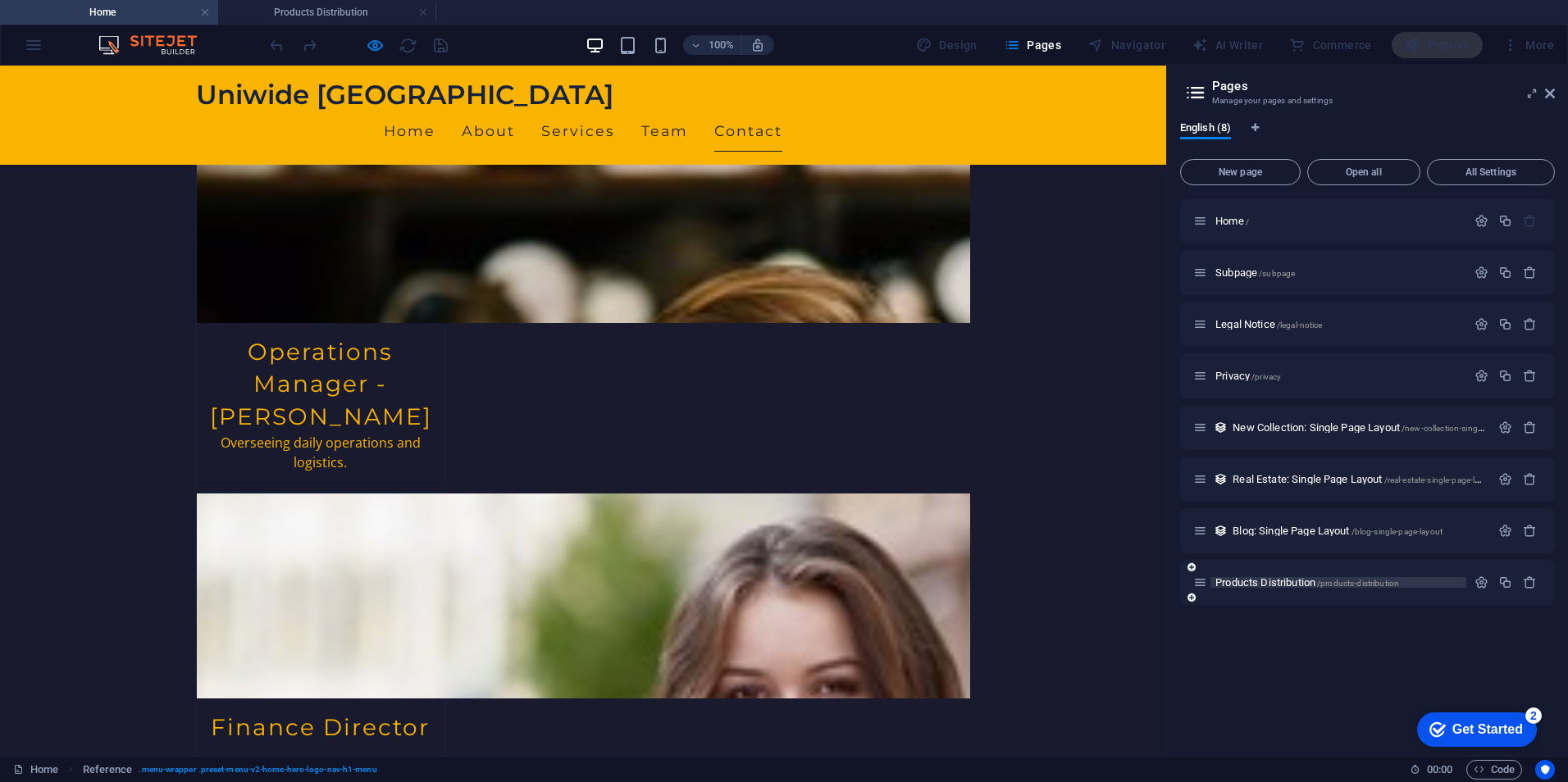
click at [1275, 584] on span "Products Distribution /products-distribution" at bounding box center [1307, 582] width 184 height 12
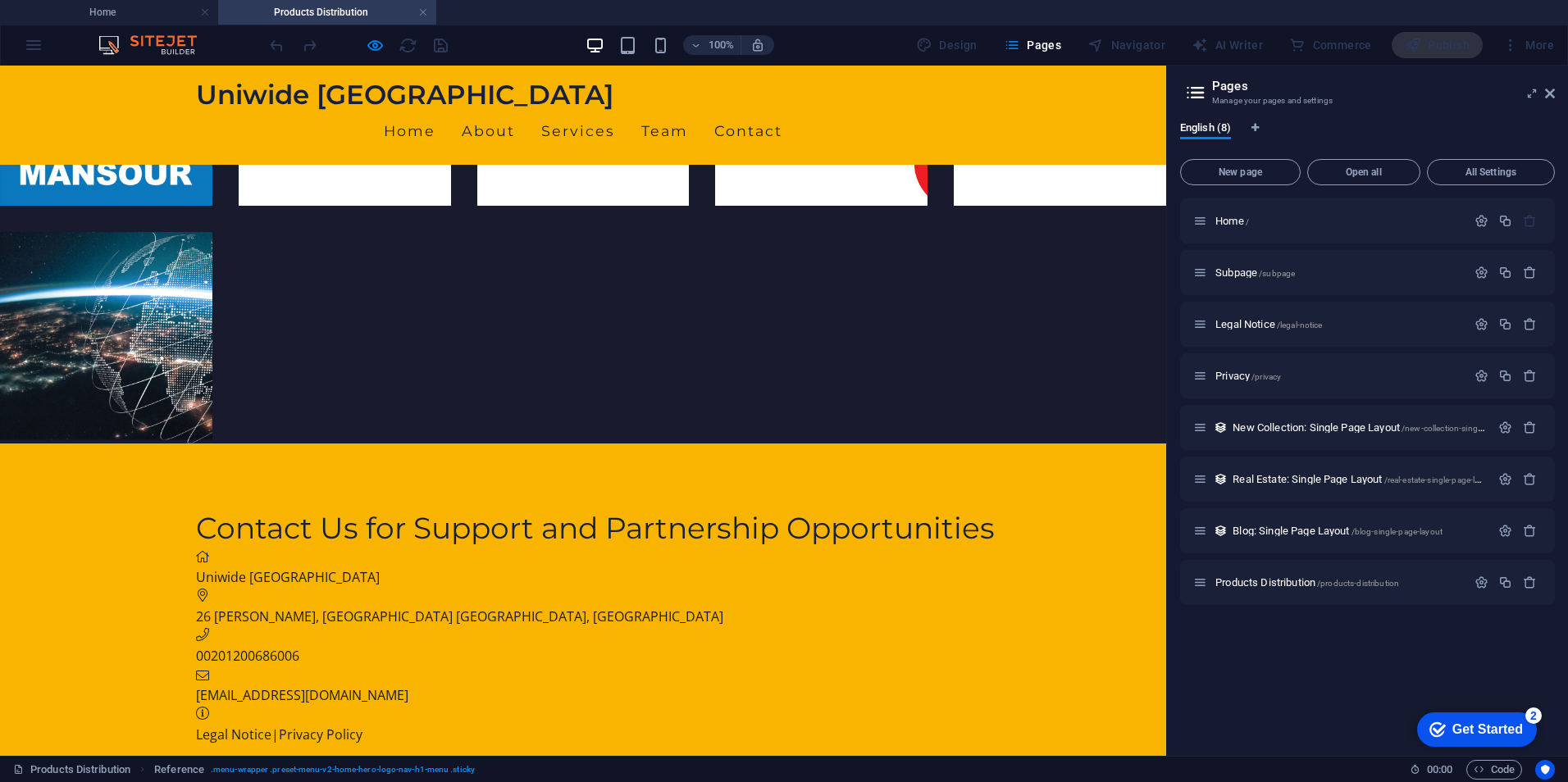
scroll to position [403, 0]
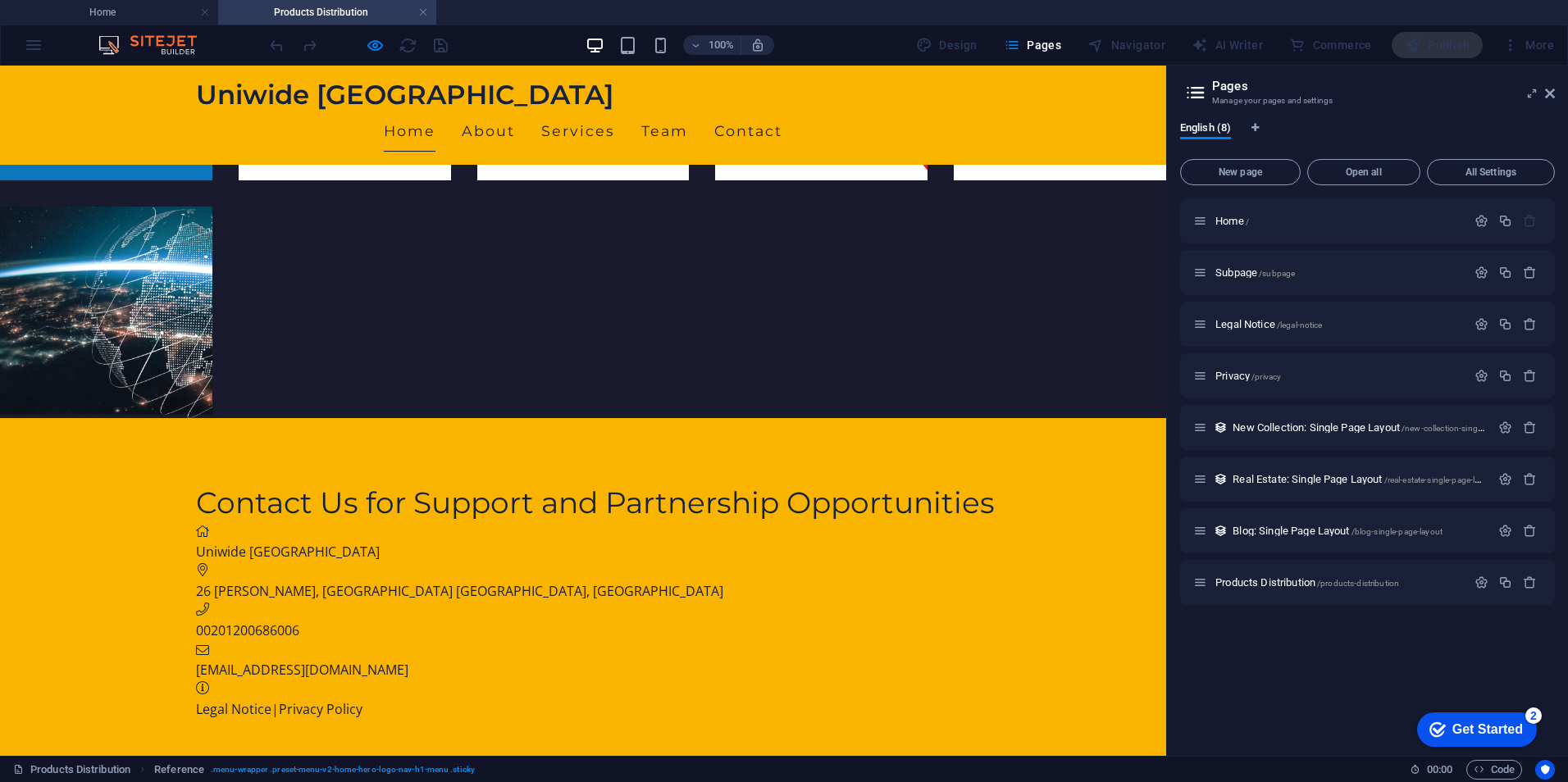
click at [436, 110] on link "Home" at bounding box center [410, 131] width 52 height 41
click at [515, 110] on link "About" at bounding box center [488, 131] width 53 height 41
drag, startPoint x: 657, startPoint y: 92, endPoint x: 698, endPoint y: 88, distance: 41.2
click at [615, 110] on link "Services" at bounding box center [577, 131] width 74 height 41
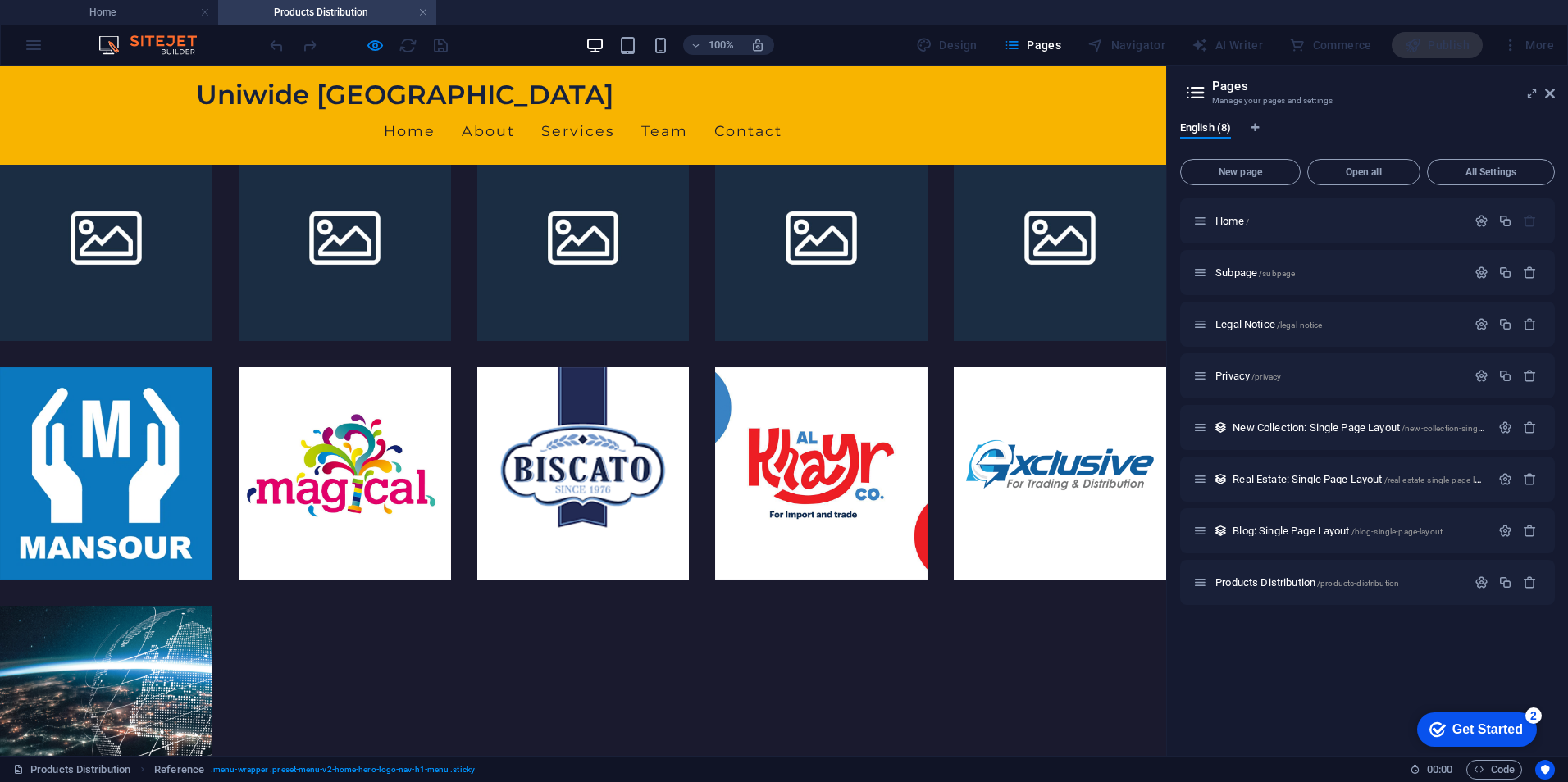
scroll to position [0, 0]
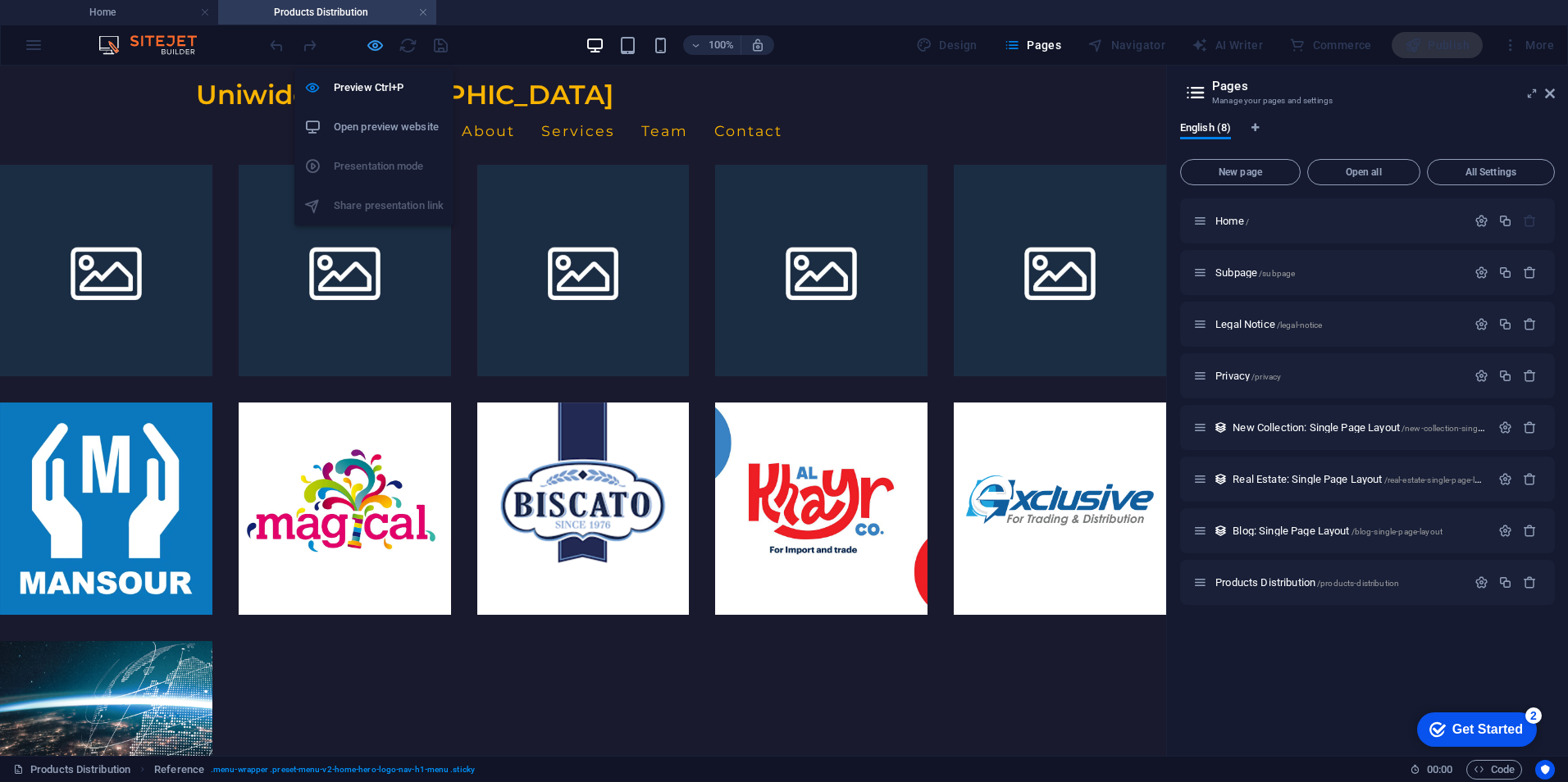
click at [378, 47] on icon "button" at bounding box center [375, 45] width 19 height 19
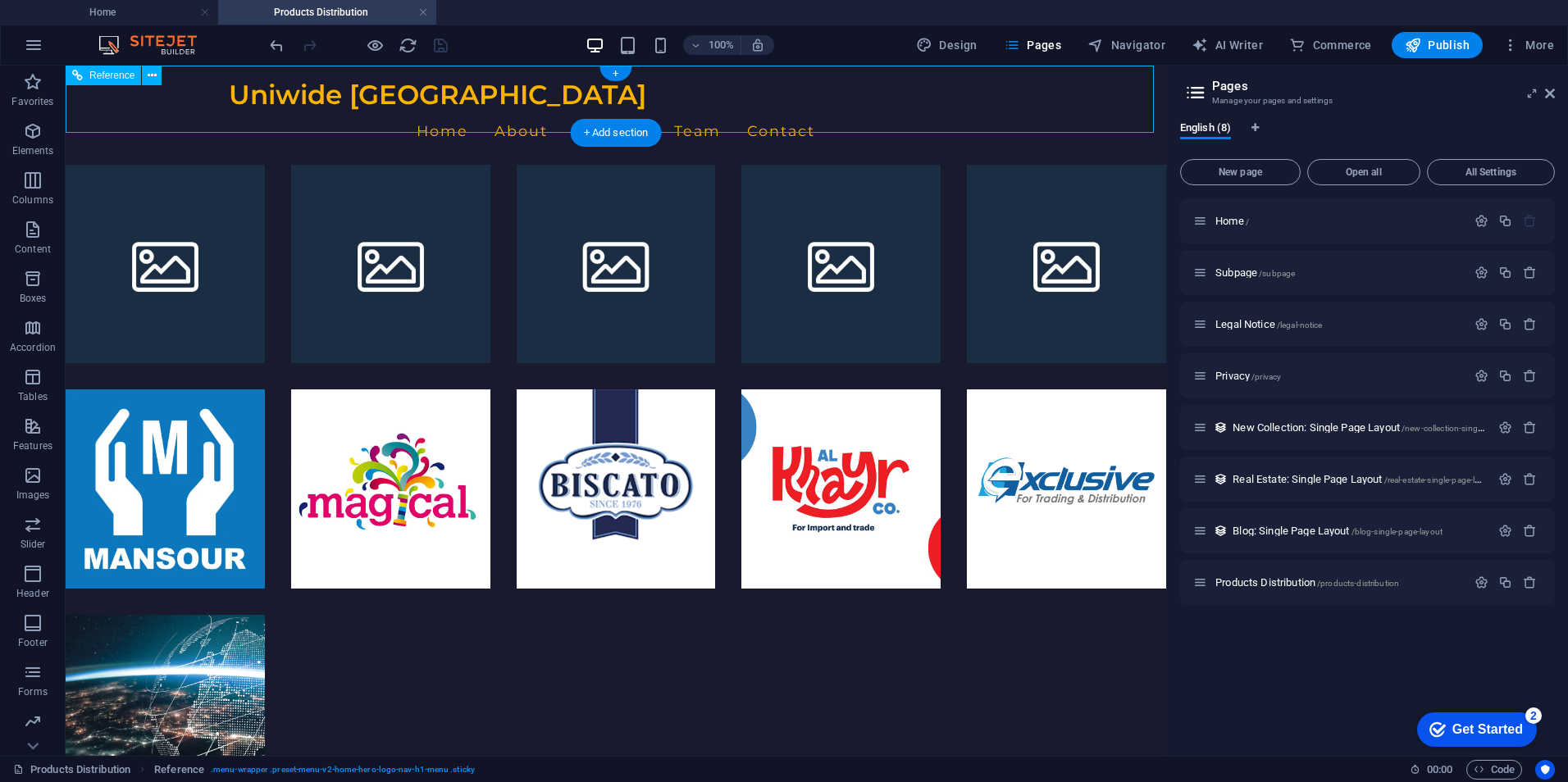
click at [516, 110] on nav "Home About Services Team Contact" at bounding box center [616, 131] width 774 height 41
click at [108, 72] on span "Reference" at bounding box center [111, 75] width 45 height 10
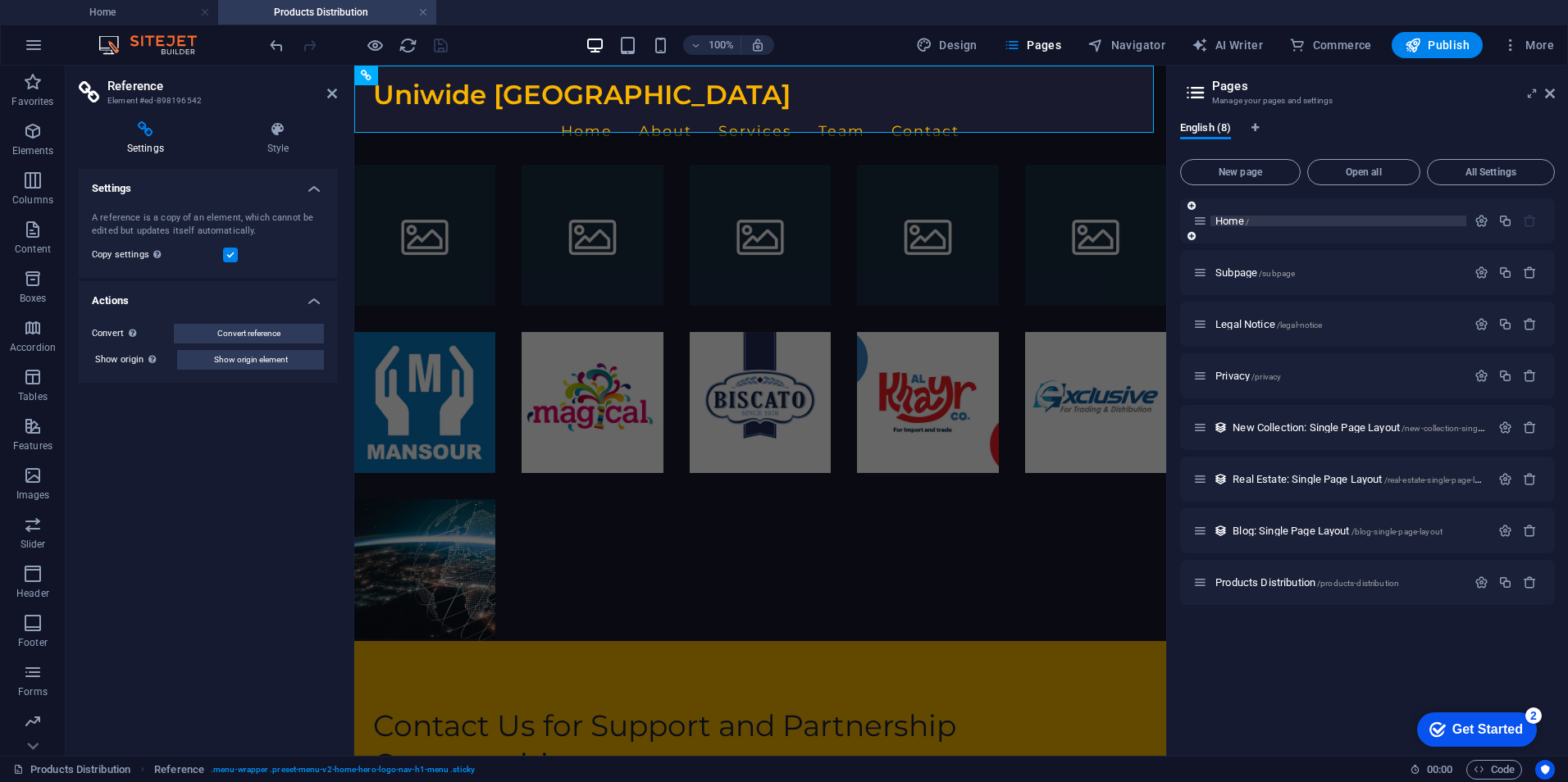
click at [1223, 221] on span "Home /" at bounding box center [1232, 221] width 34 height 12
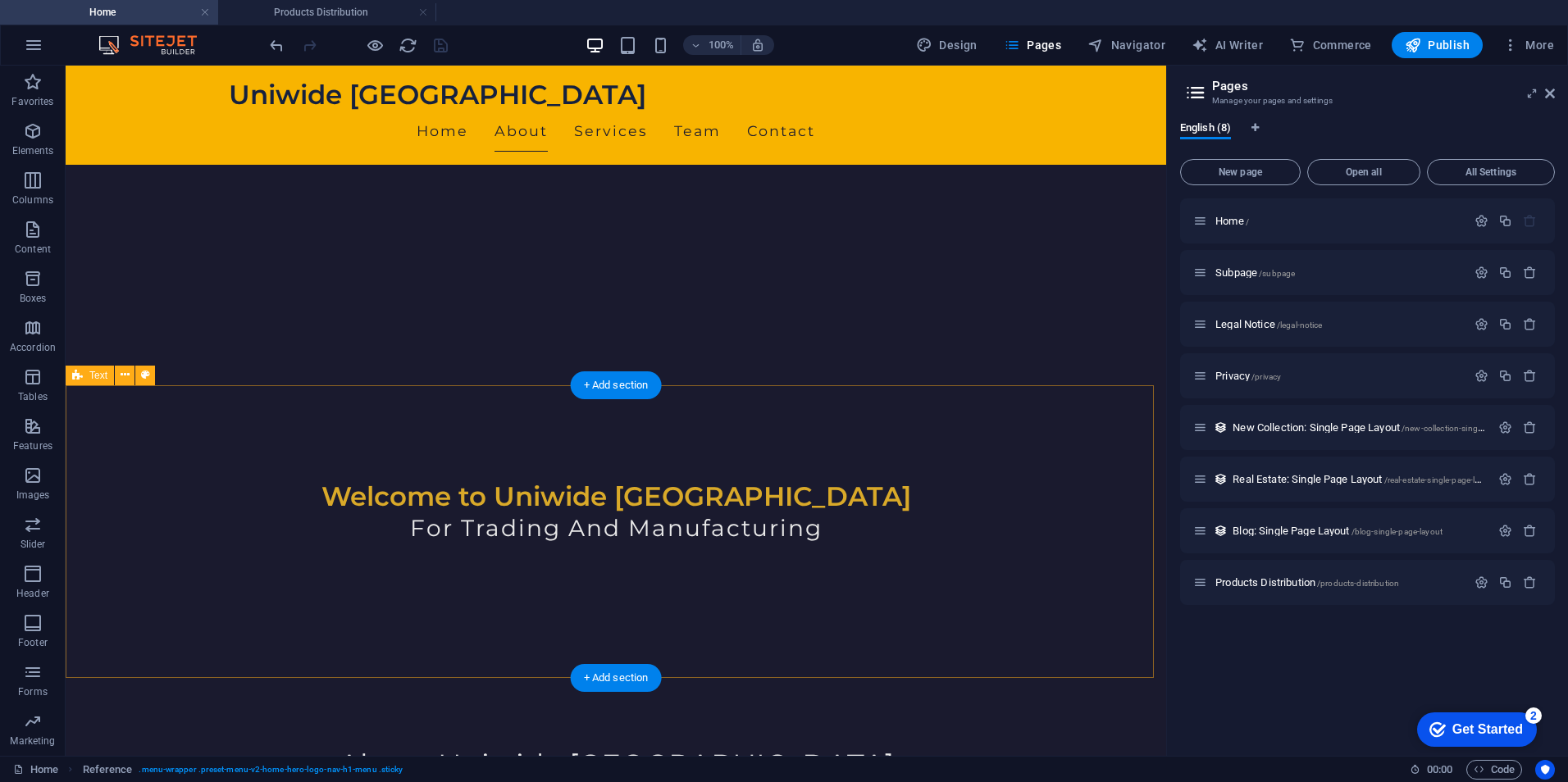
scroll to position [361, 0]
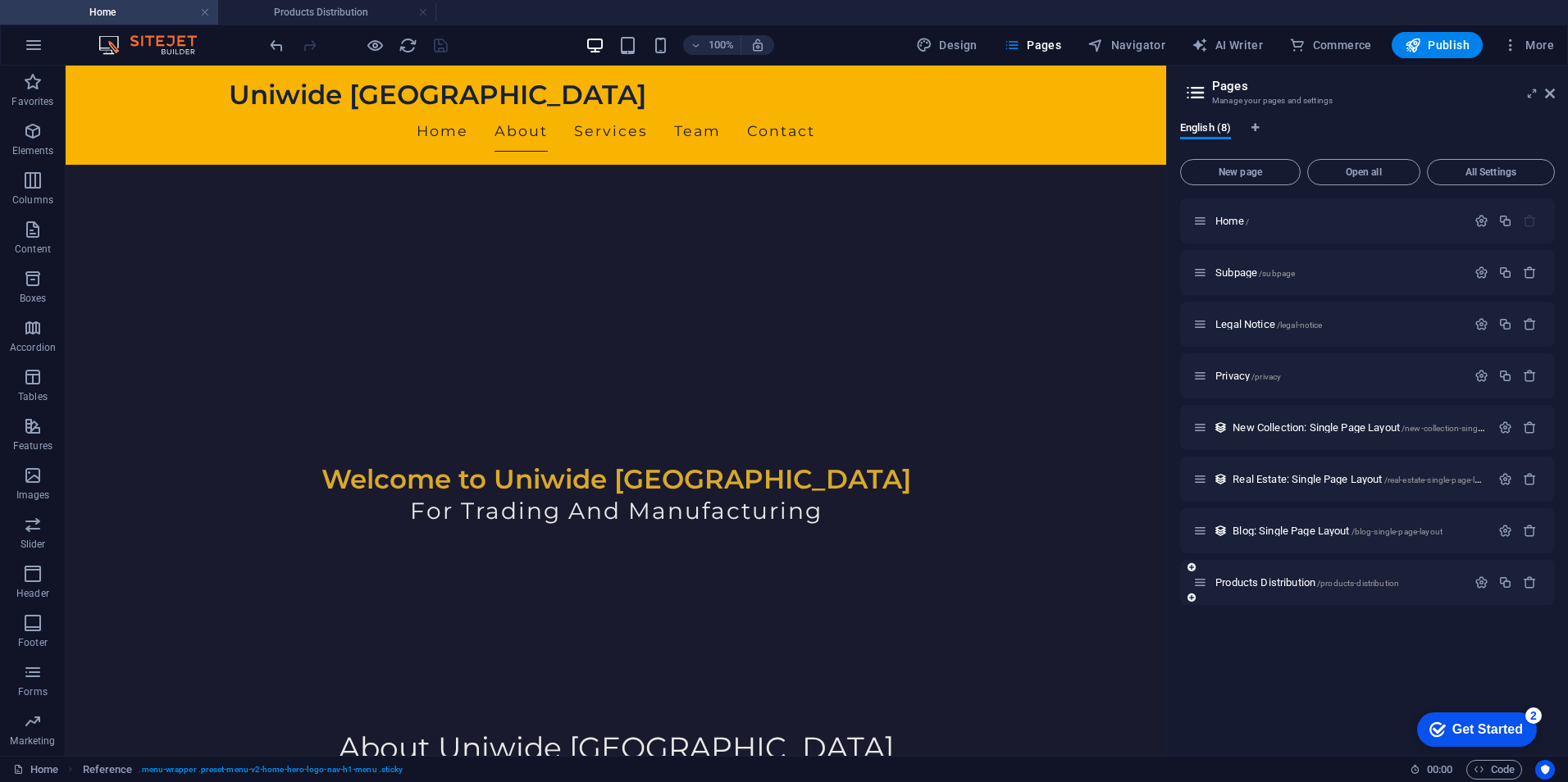
click at [1194, 599] on icon at bounding box center [1191, 597] width 8 height 10
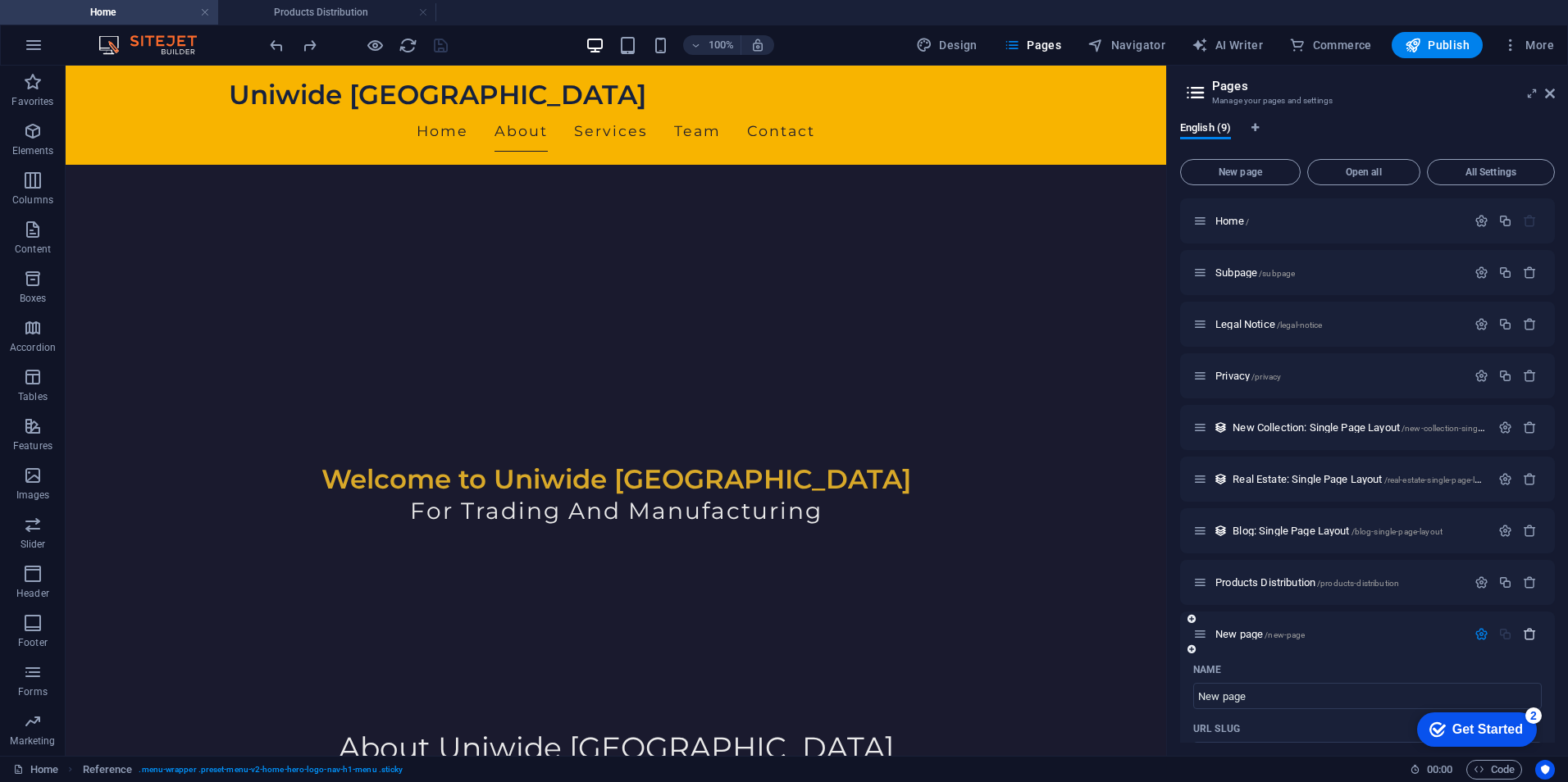
click at [1524, 634] on icon "button" at bounding box center [1530, 634] width 14 height 14
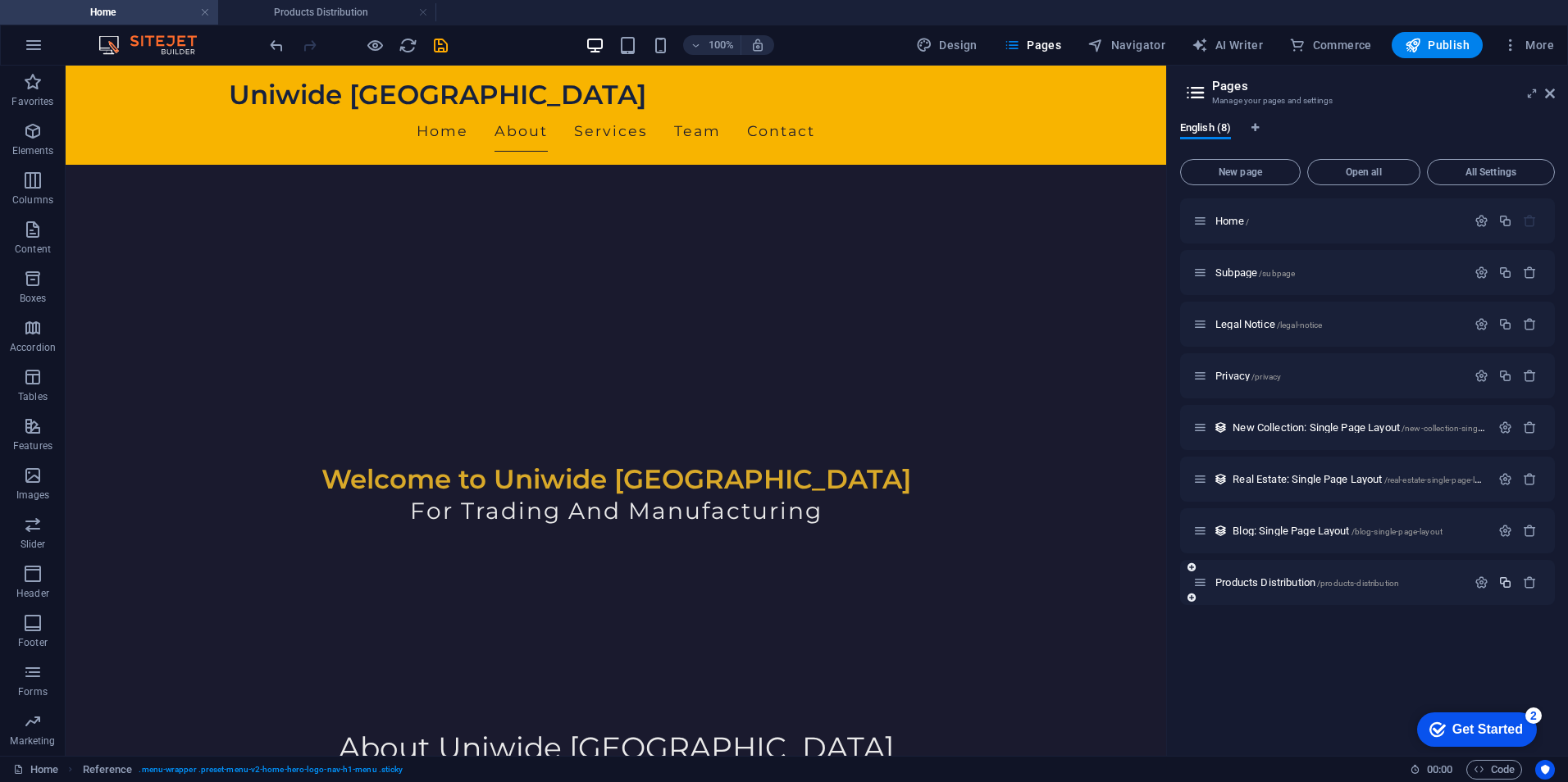
click at [1503, 582] on icon "button" at bounding box center [1506, 582] width 14 height 14
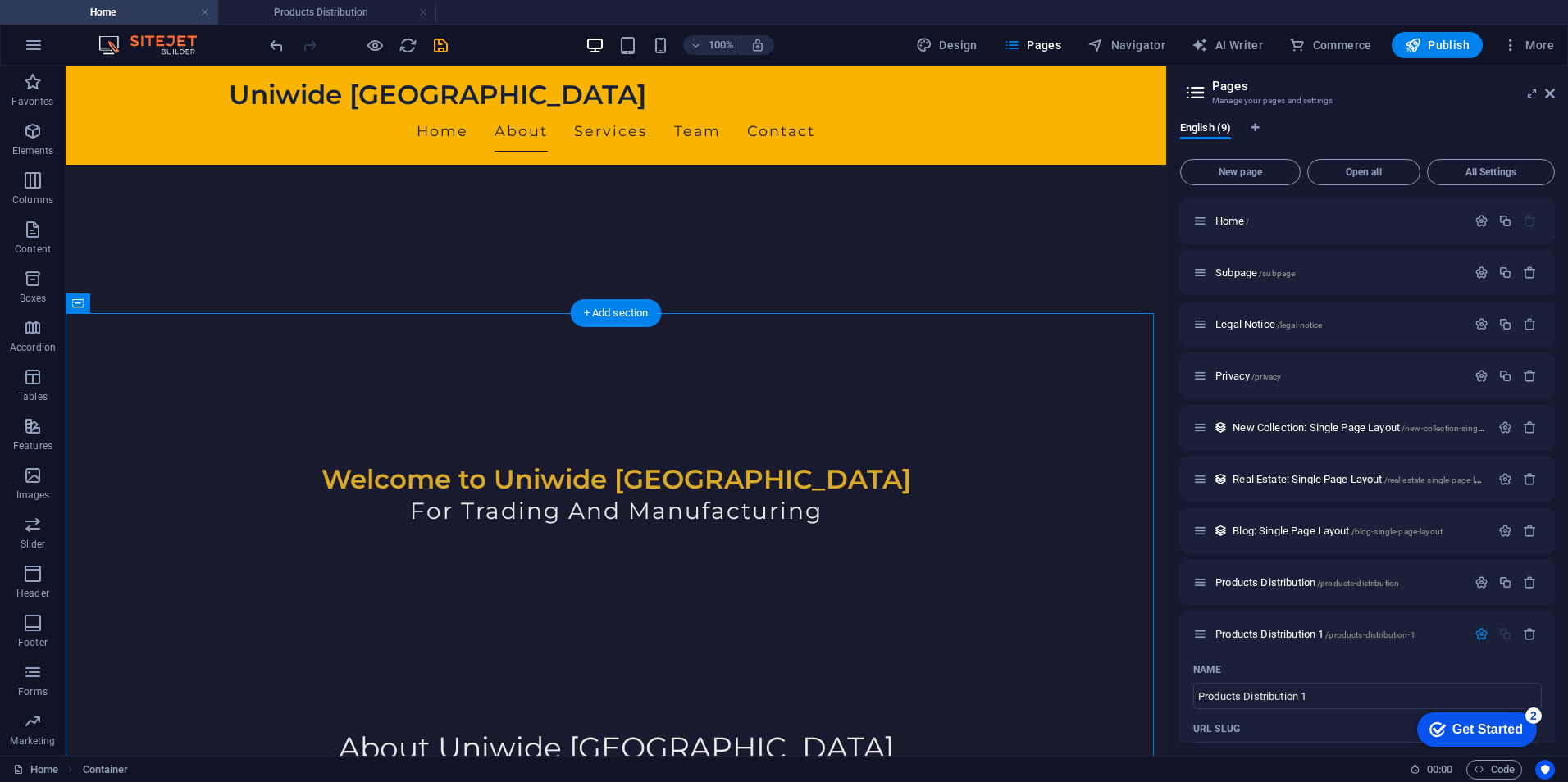
scroll to position [397, 0]
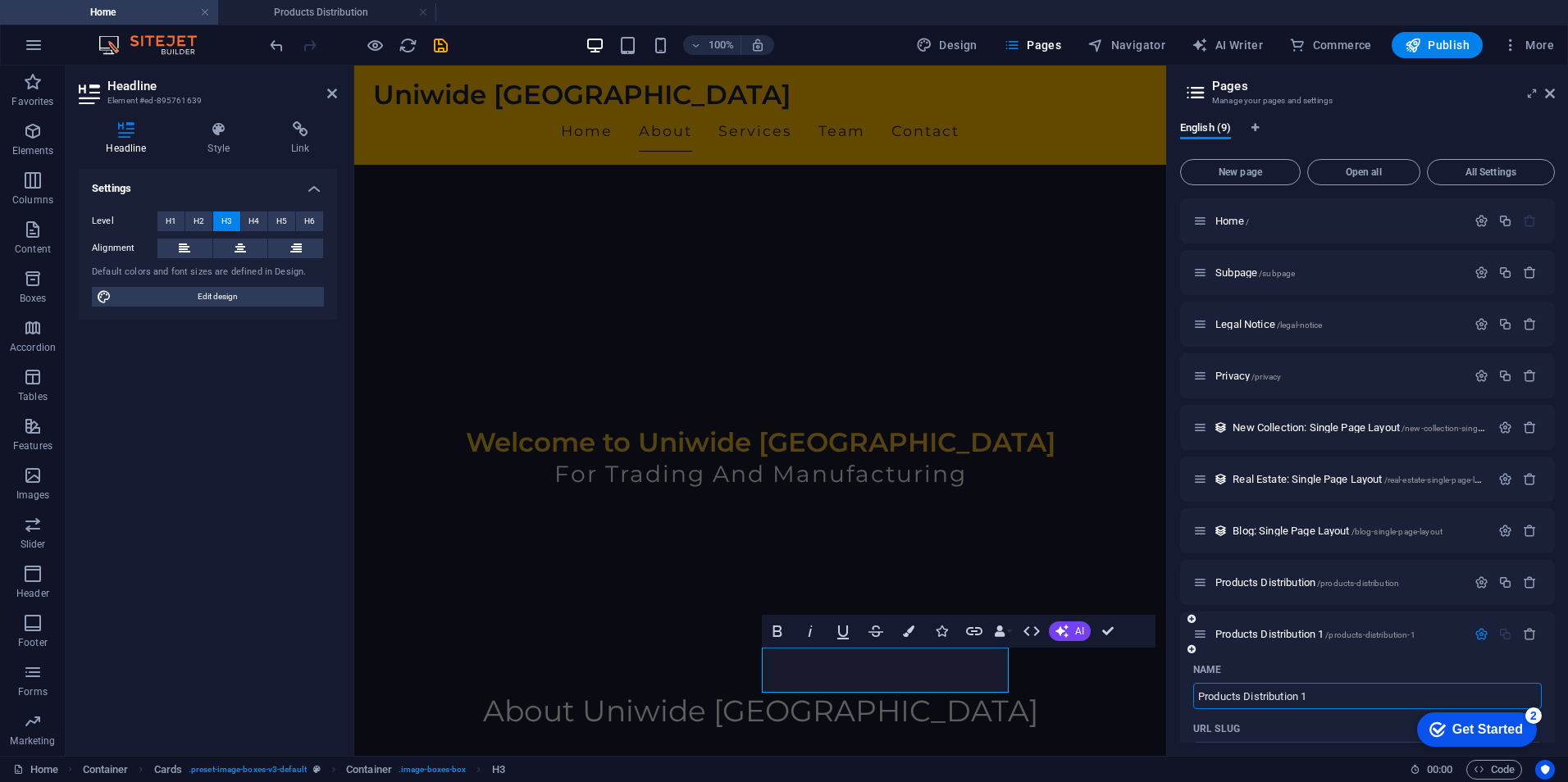
click at [1290, 688] on input "Products Distribution 1" at bounding box center [1367, 696] width 348 height 26
paste input "Manufacturers"
click at [1323, 668] on div "Name" at bounding box center [1367, 669] width 348 height 26
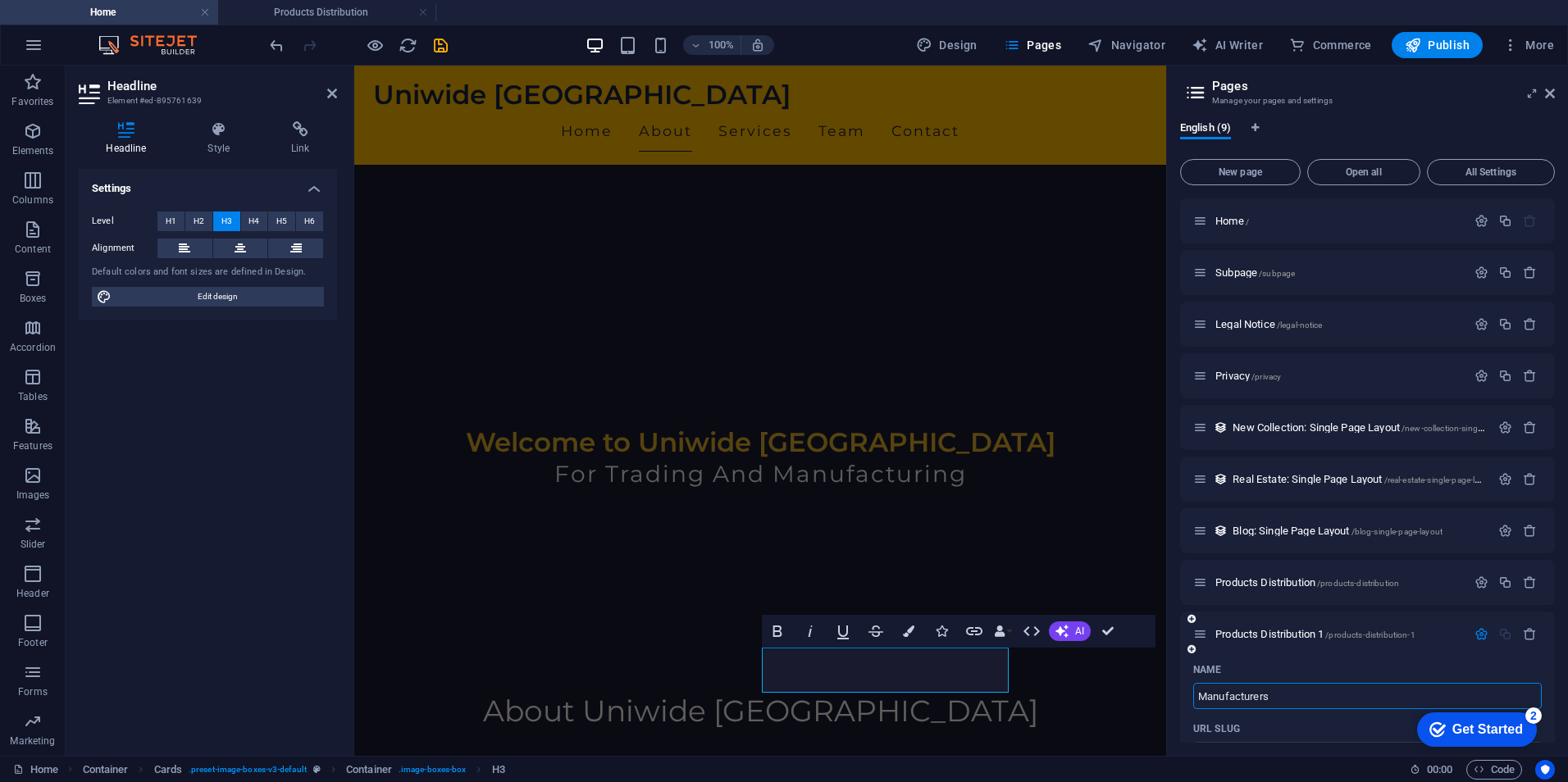
type input "Manufacturers"
type input "/manufacturers"
type input "Manufacturers"
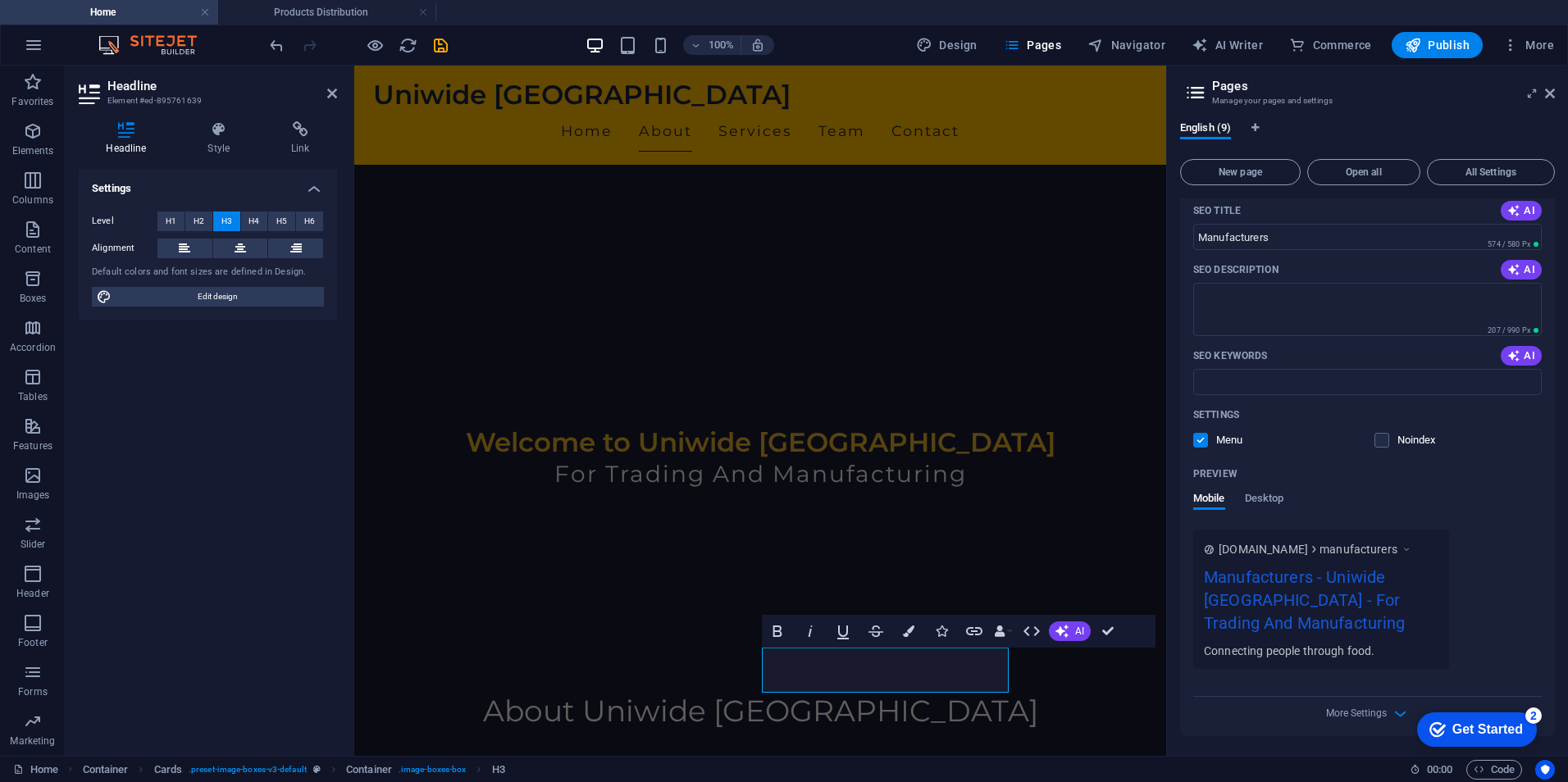
click at [1512, 513] on div "Mobile Desktop" at bounding box center [1367, 507] width 348 height 31
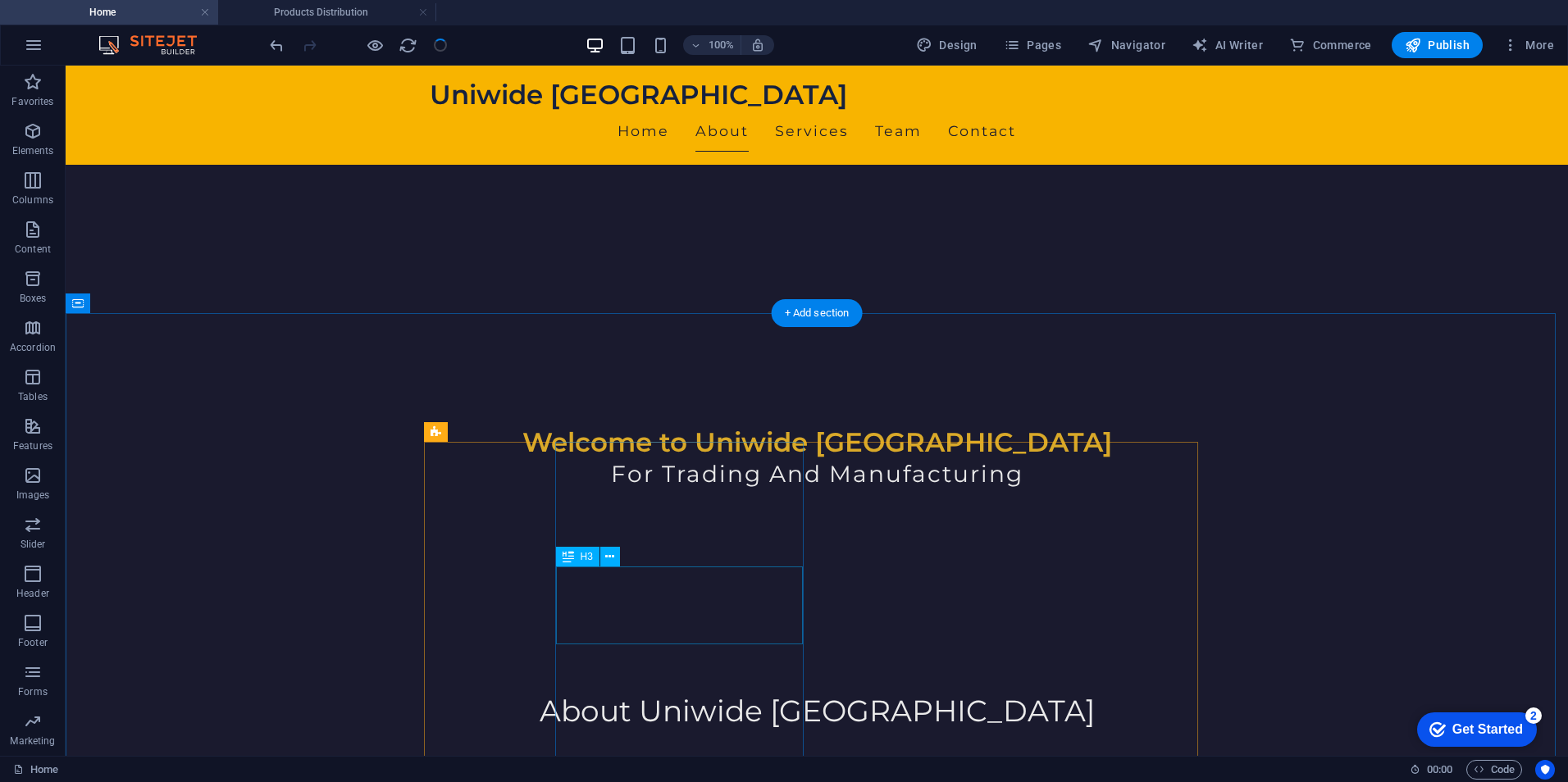
select select "4"
select select
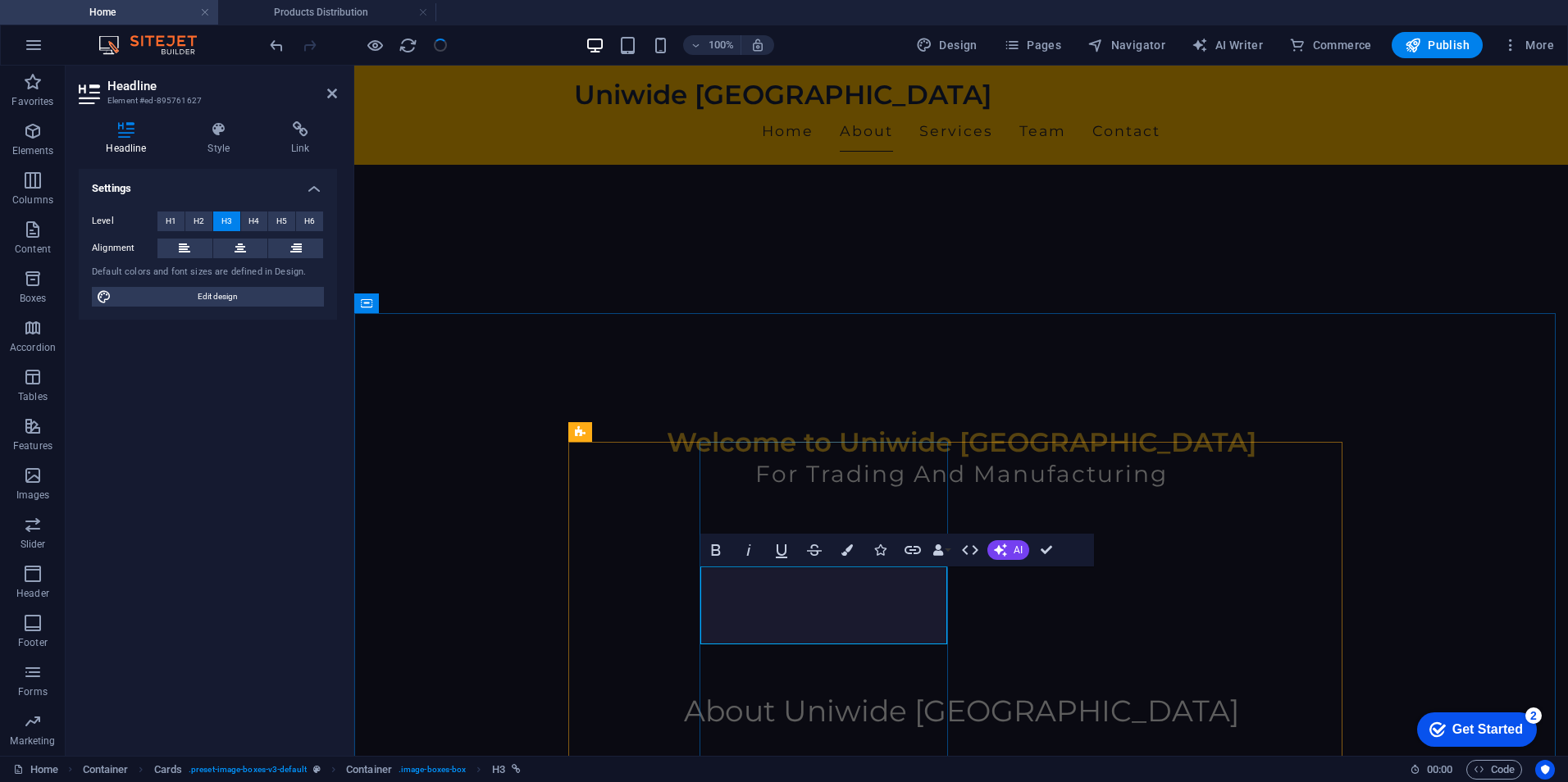
select select "4"
click at [294, 134] on icon at bounding box center [300, 129] width 73 height 16
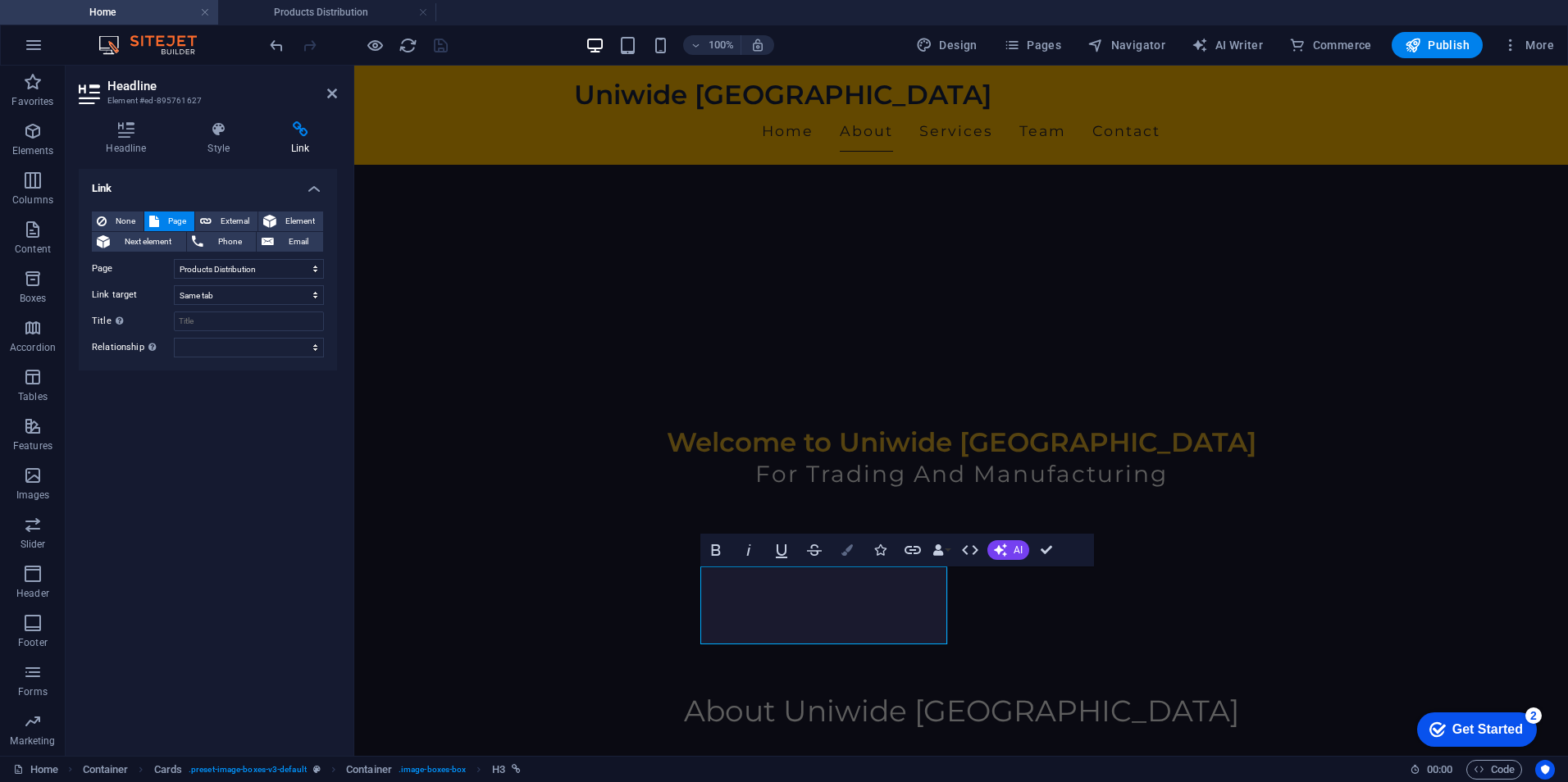
click at [850, 551] on icon "button" at bounding box center [846, 550] width 12 height 12
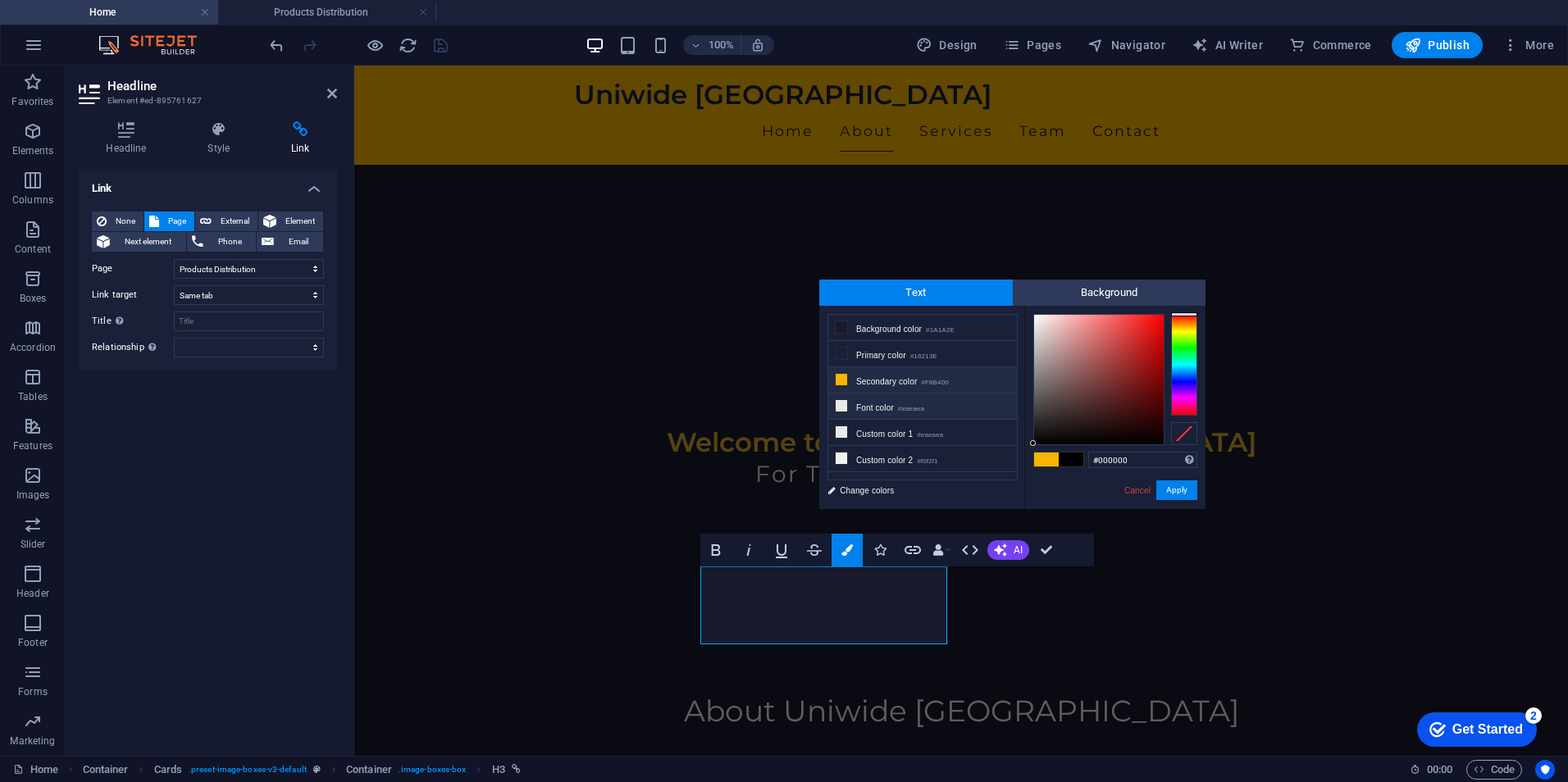
click at [868, 407] on li "Font color #eaeaea" at bounding box center [923, 406] width 189 height 26
type input "#eaeaea"
click at [1177, 493] on button "Apply" at bounding box center [1177, 490] width 41 height 20
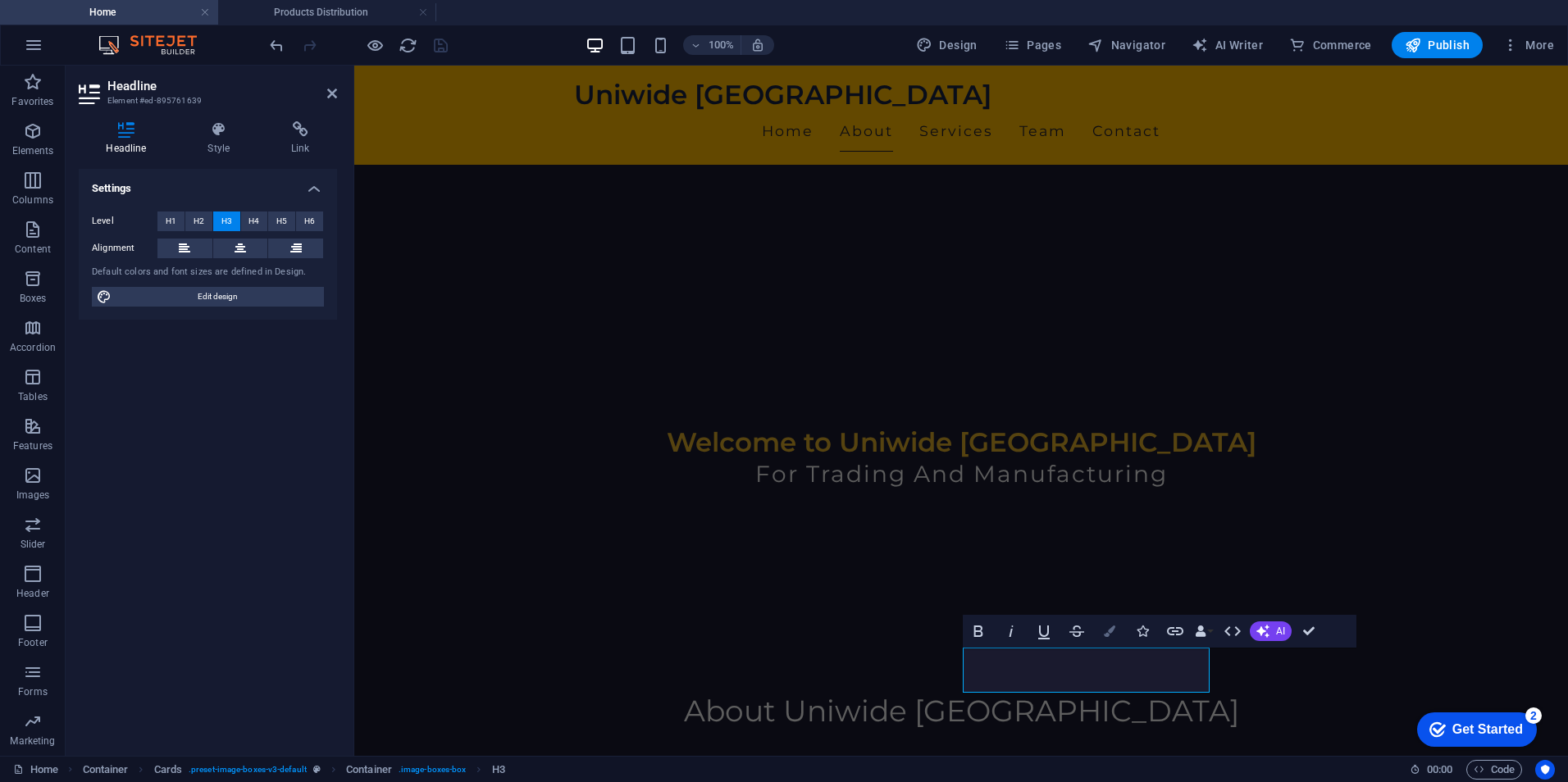
click at [1107, 634] on icon "button" at bounding box center [1109, 631] width 12 height 12
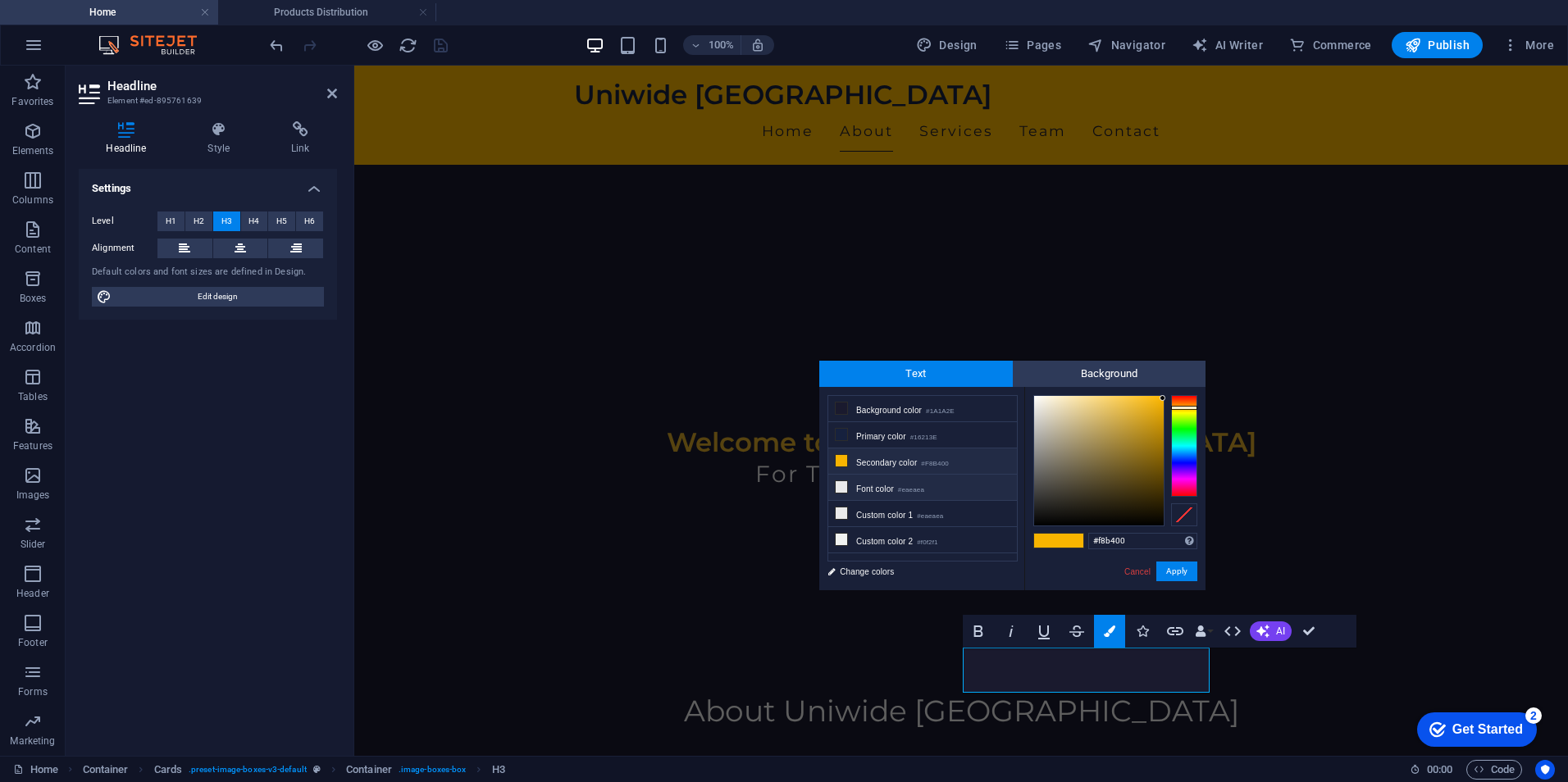
click at [906, 490] on small "#eaeaea" at bounding box center [911, 490] width 26 height 12
type input "#eaeaea"
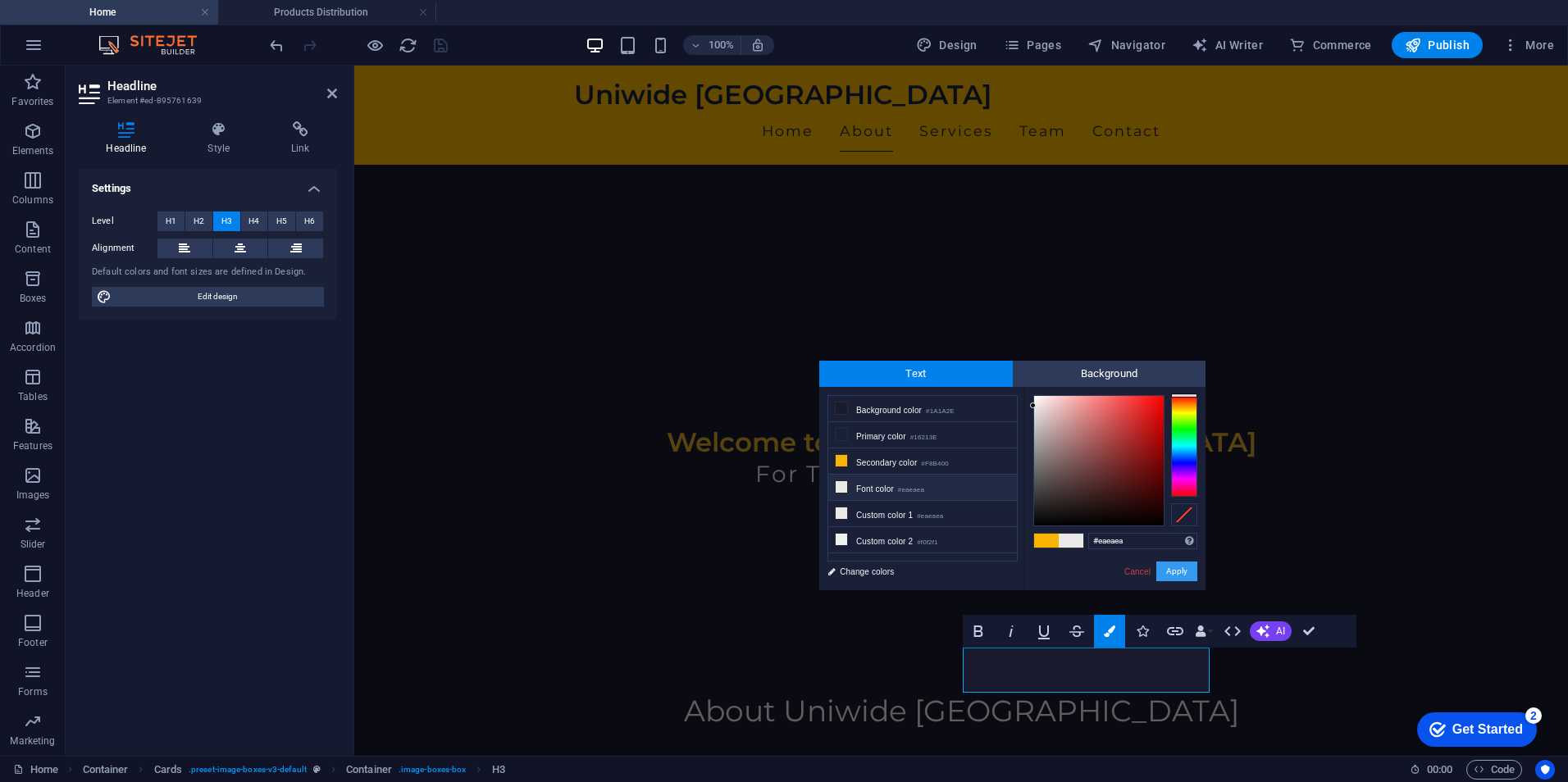
drag, startPoint x: 1178, startPoint y: 564, endPoint x: 821, endPoint y: 514, distance: 360.5
click at [1178, 564] on button "Apply" at bounding box center [1177, 572] width 41 height 20
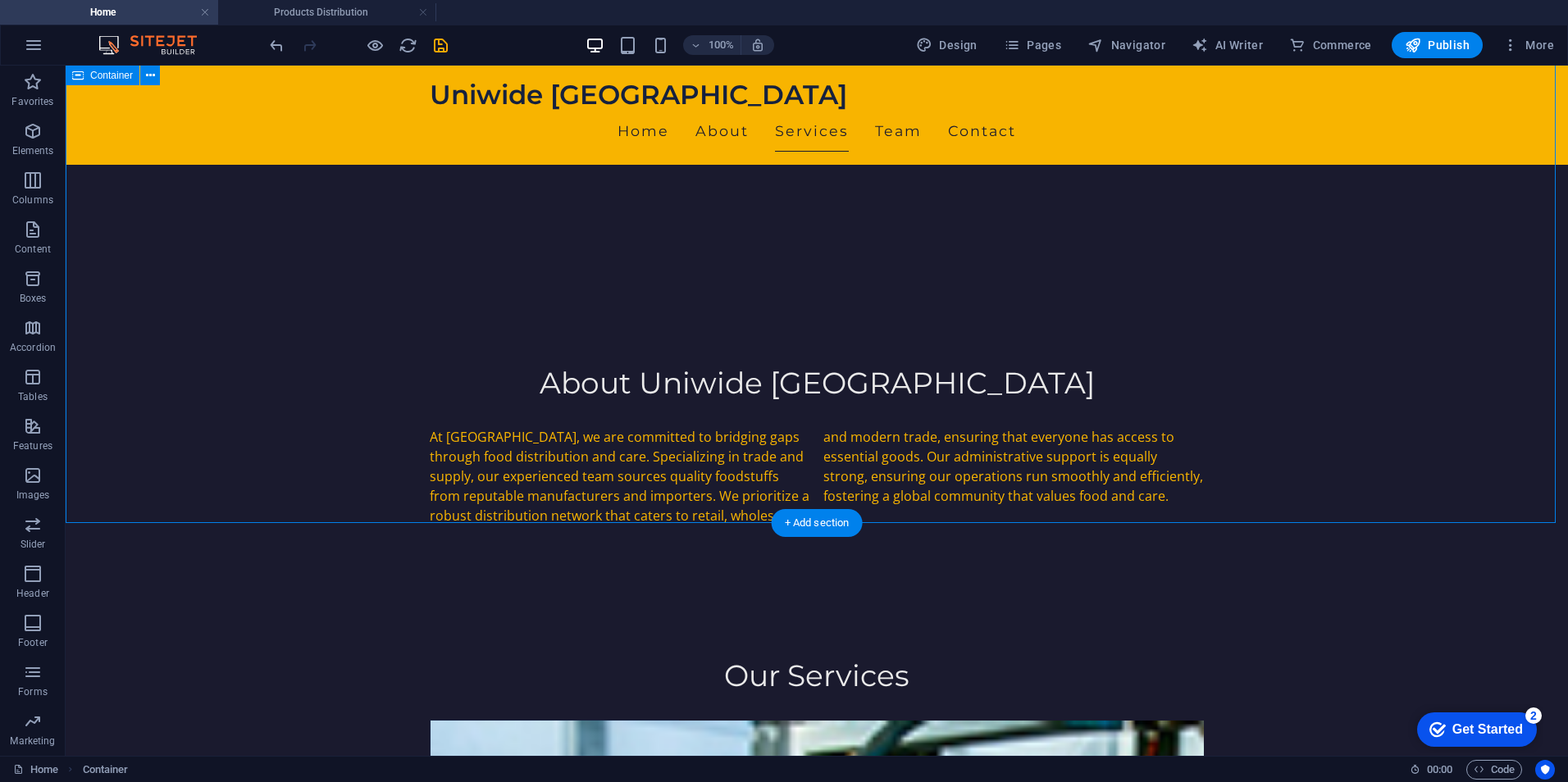
scroll to position [397, 0]
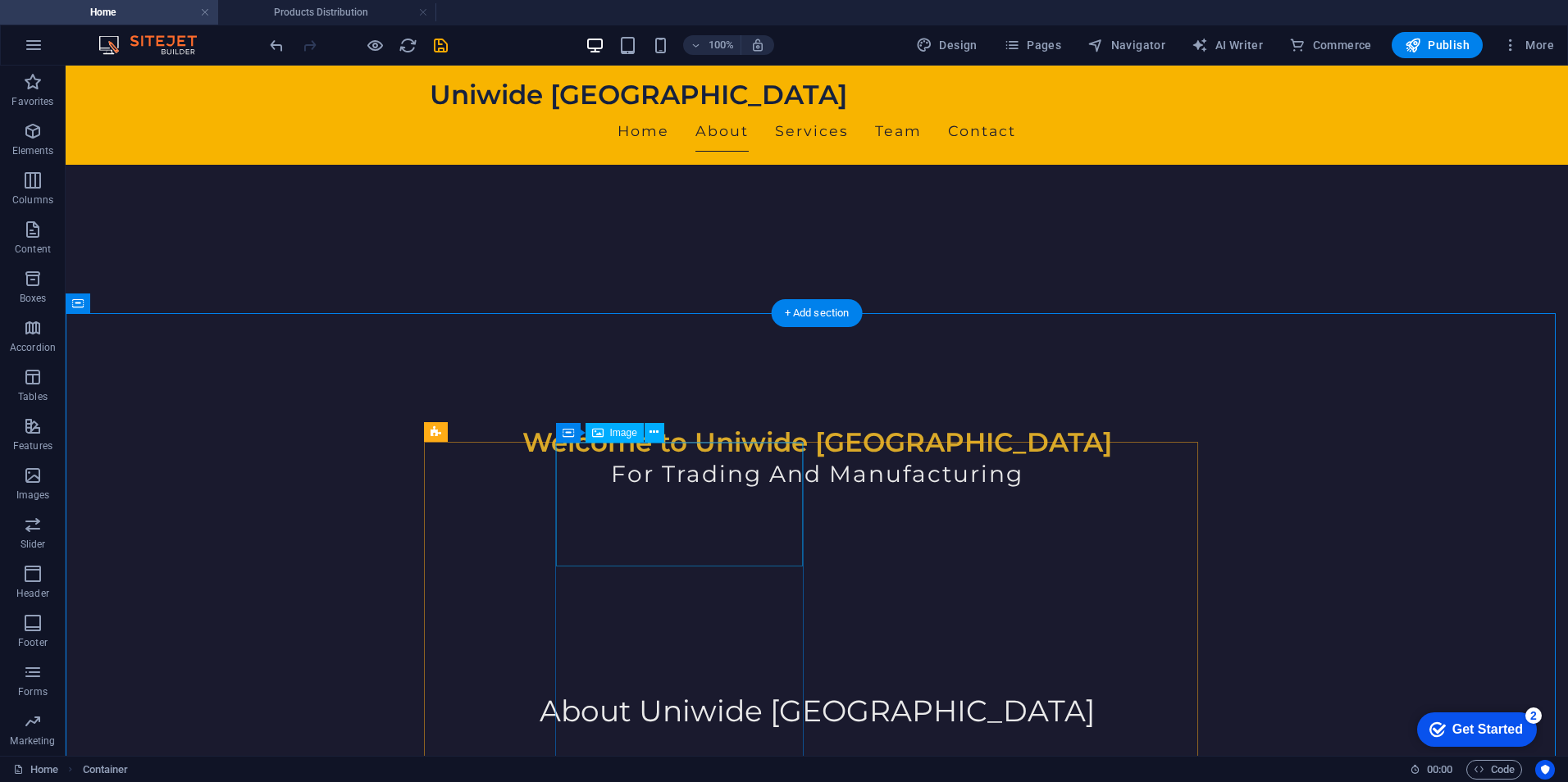
click at [659, 438] on button at bounding box center [654, 433] width 20 height 20
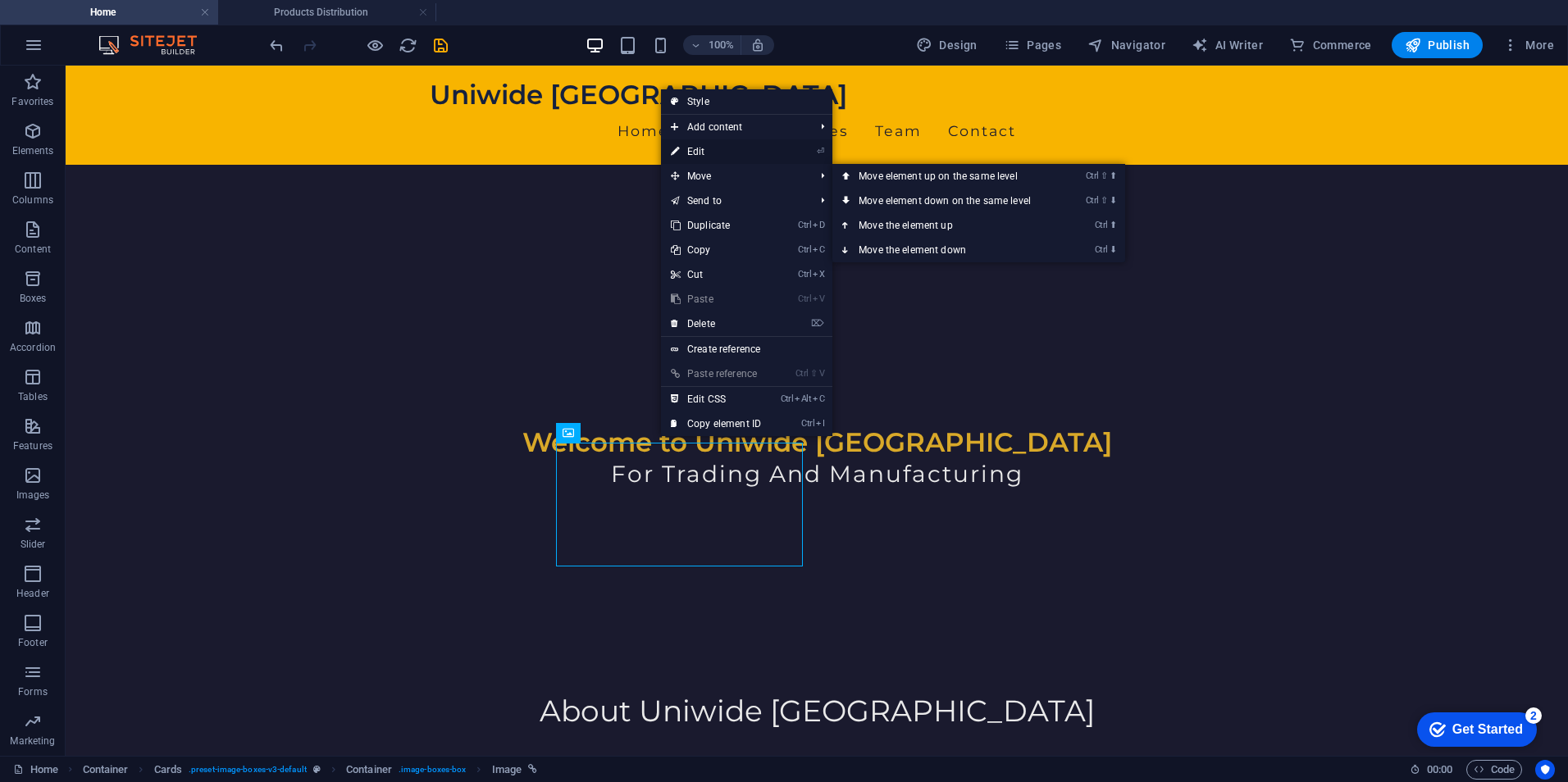
click at [728, 157] on link "⏎ Edit" at bounding box center [715, 151] width 110 height 25
select select "vw"
select select "4"
select select
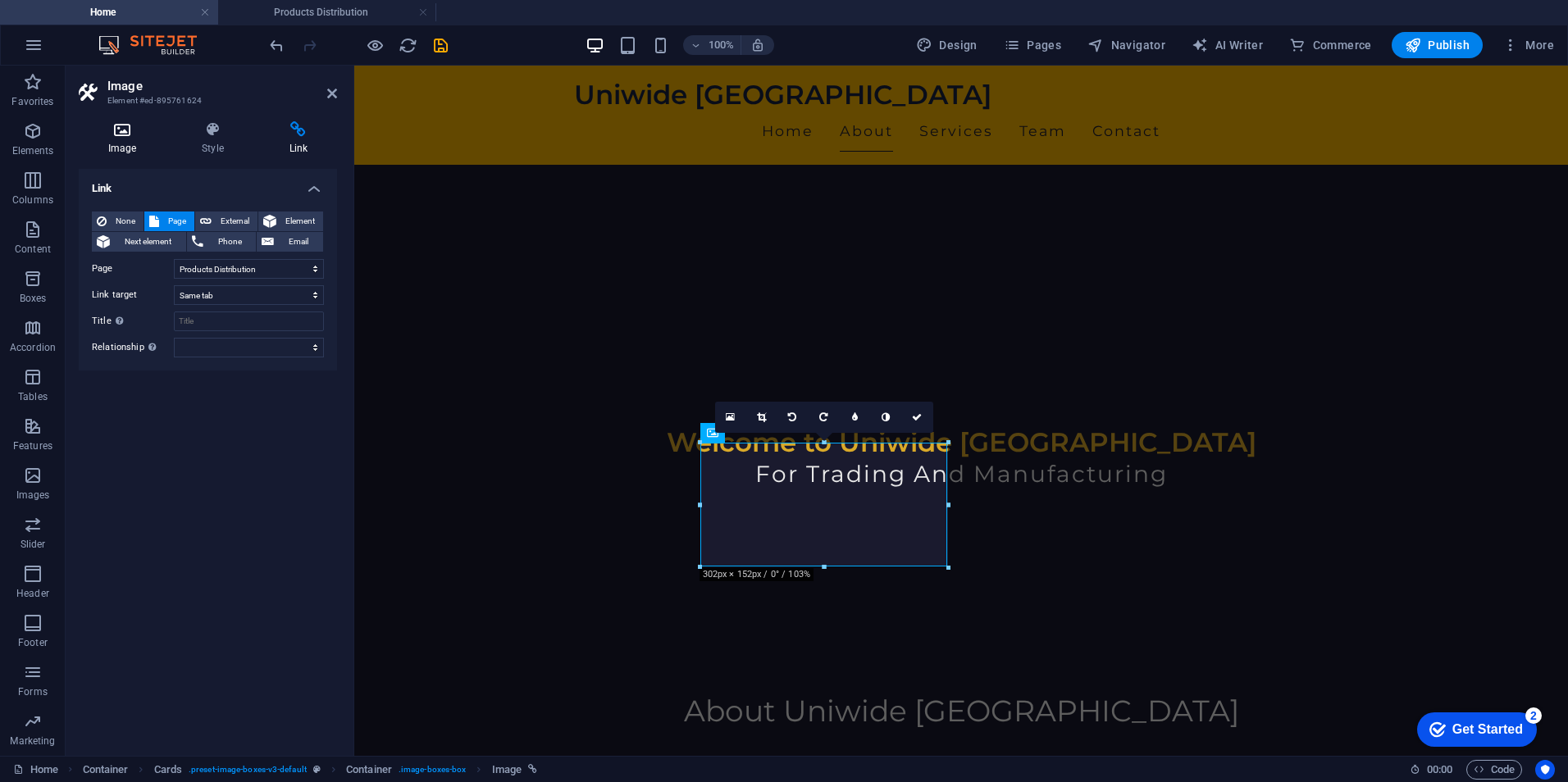
click at [118, 136] on icon at bounding box center [122, 129] width 87 height 16
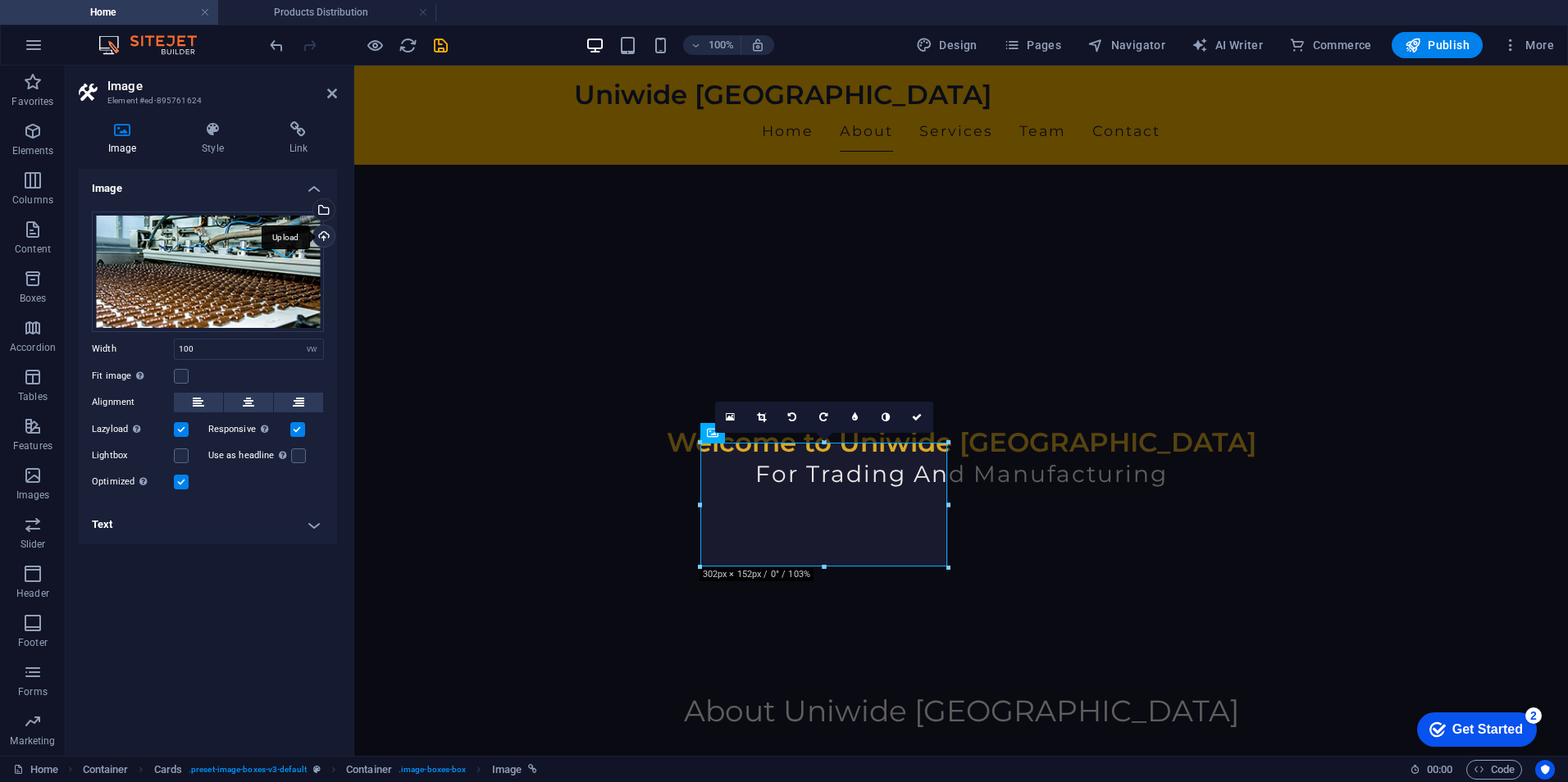
click at [323, 240] on div "Upload" at bounding box center [323, 238] width 25 height 25
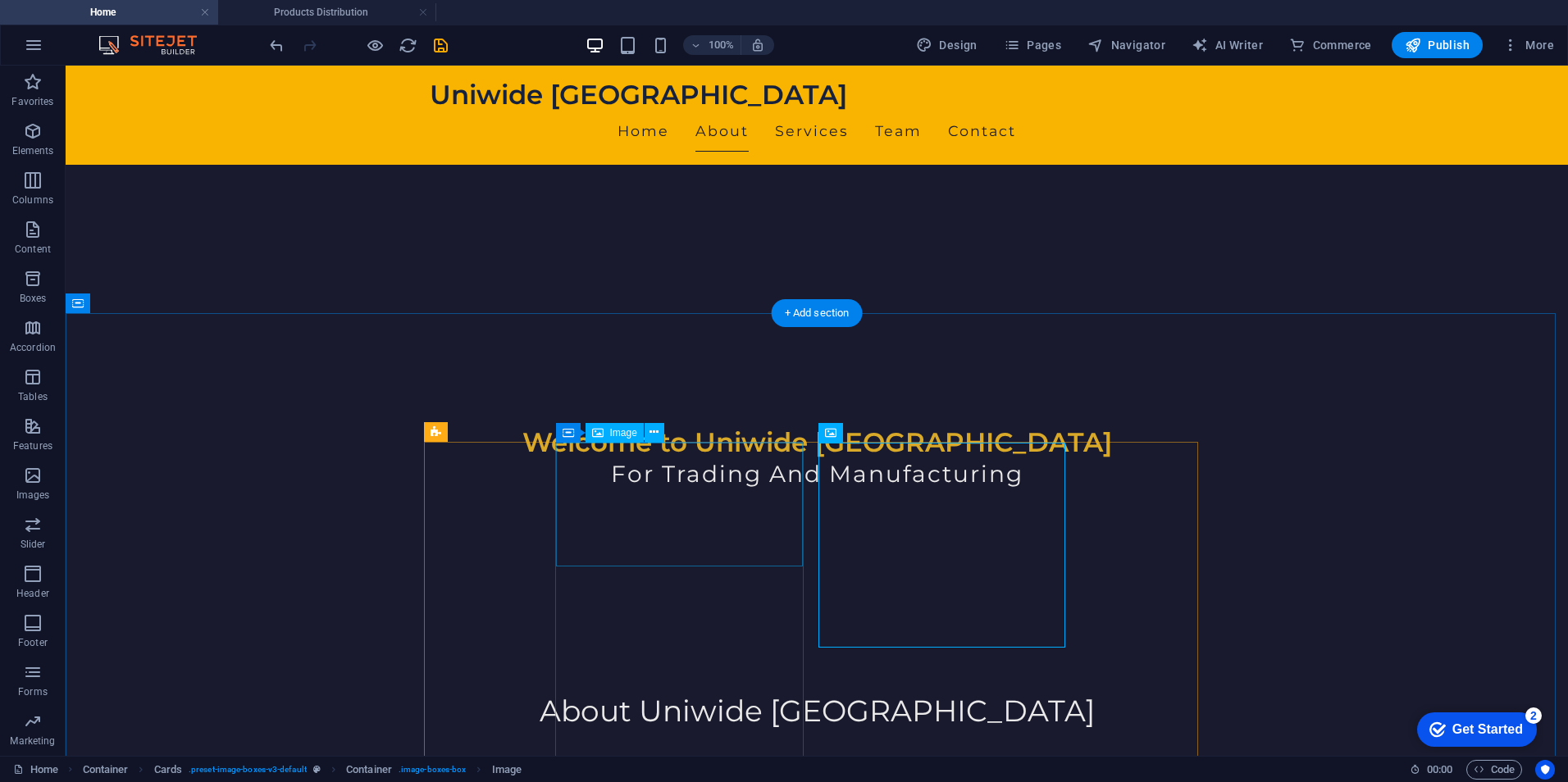
click at [655, 433] on icon at bounding box center [654, 432] width 9 height 17
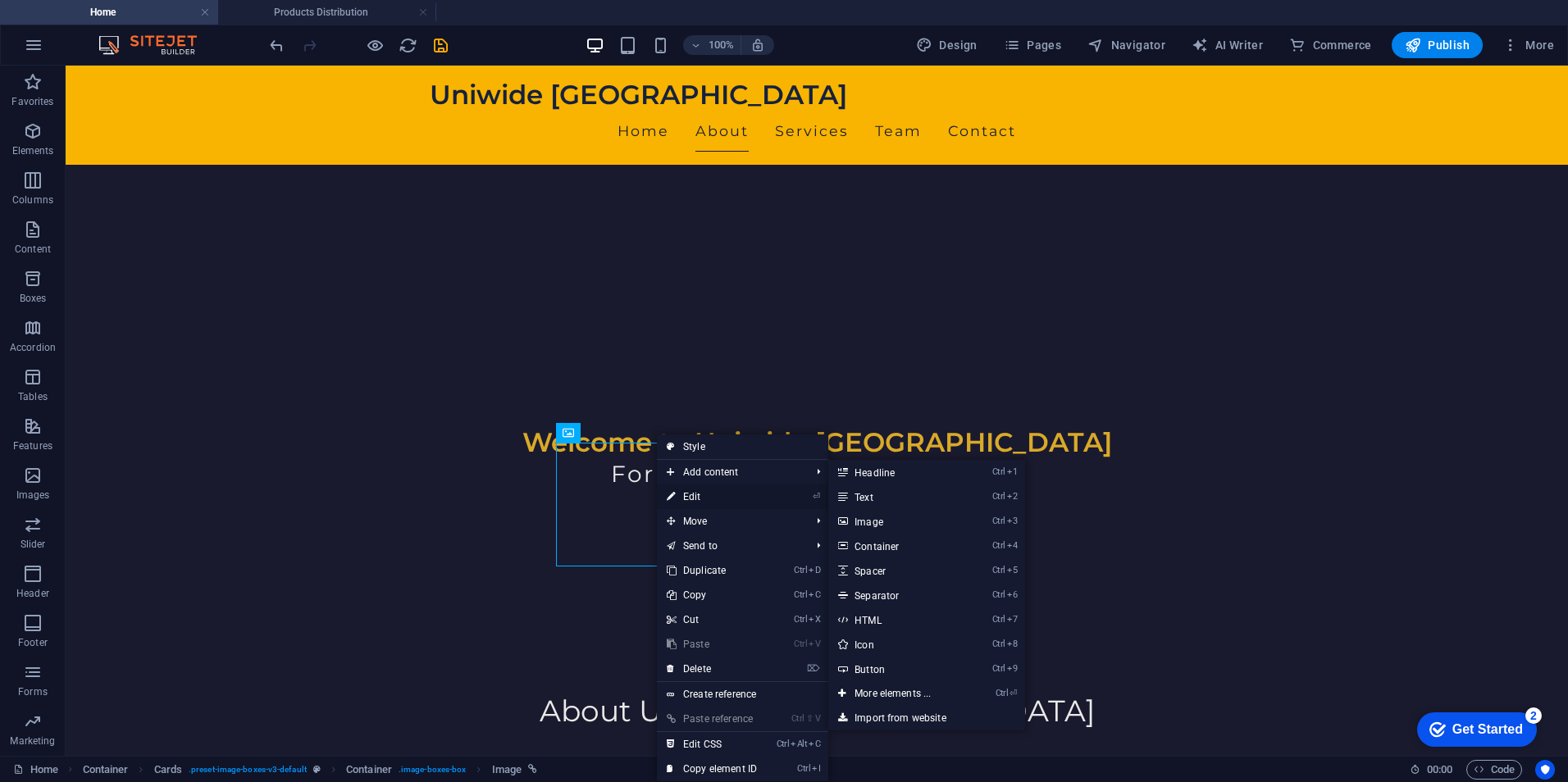
click at [724, 491] on link "⏎ Edit" at bounding box center [711, 497] width 110 height 25
select select "vw"
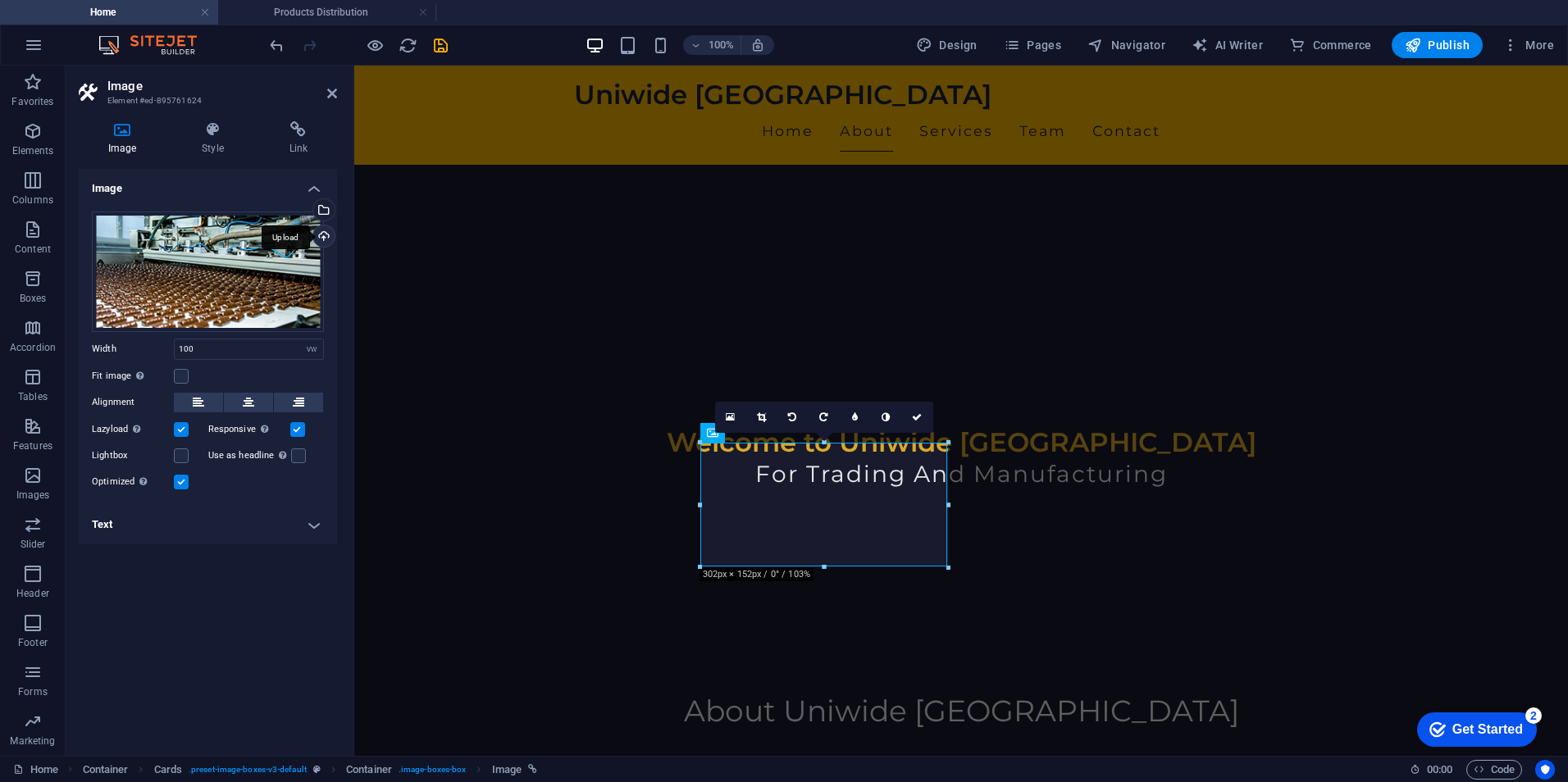
click at [324, 238] on div "Upload" at bounding box center [323, 238] width 25 height 25
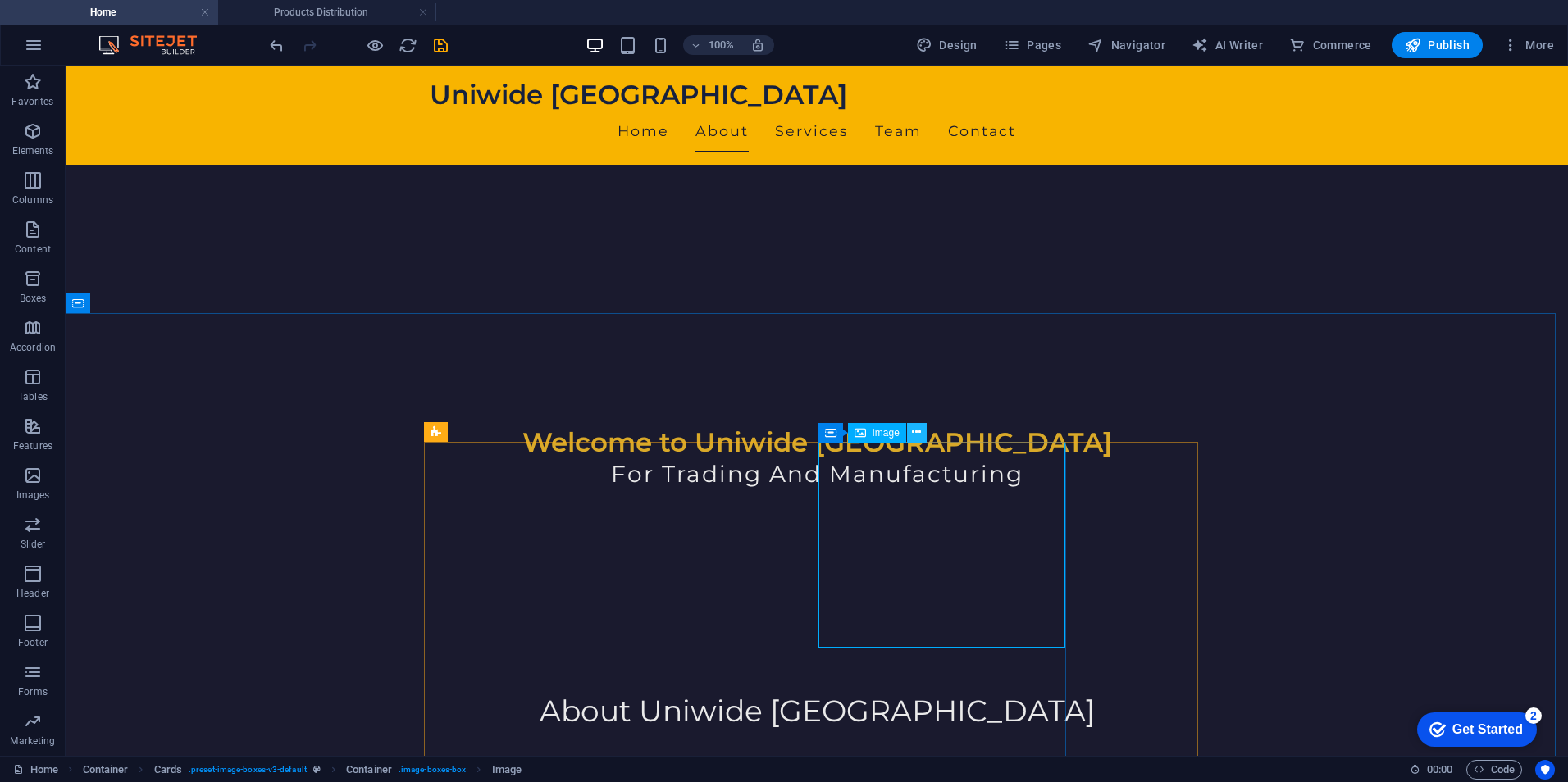
click at [915, 435] on icon at bounding box center [917, 432] width 9 height 17
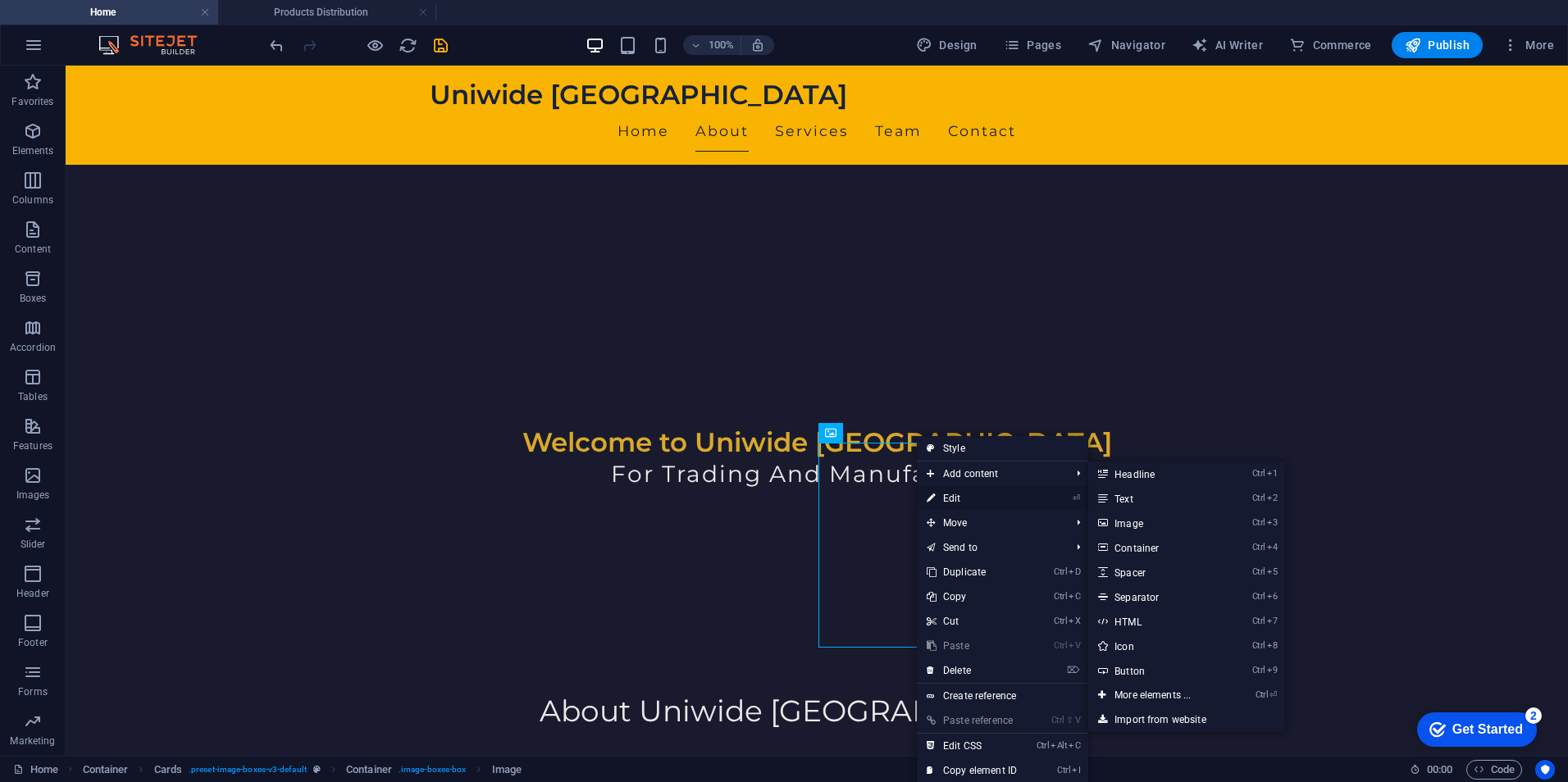
click at [955, 495] on link "⏎ Edit" at bounding box center [971, 499] width 110 height 25
select select "vw"
select select "px"
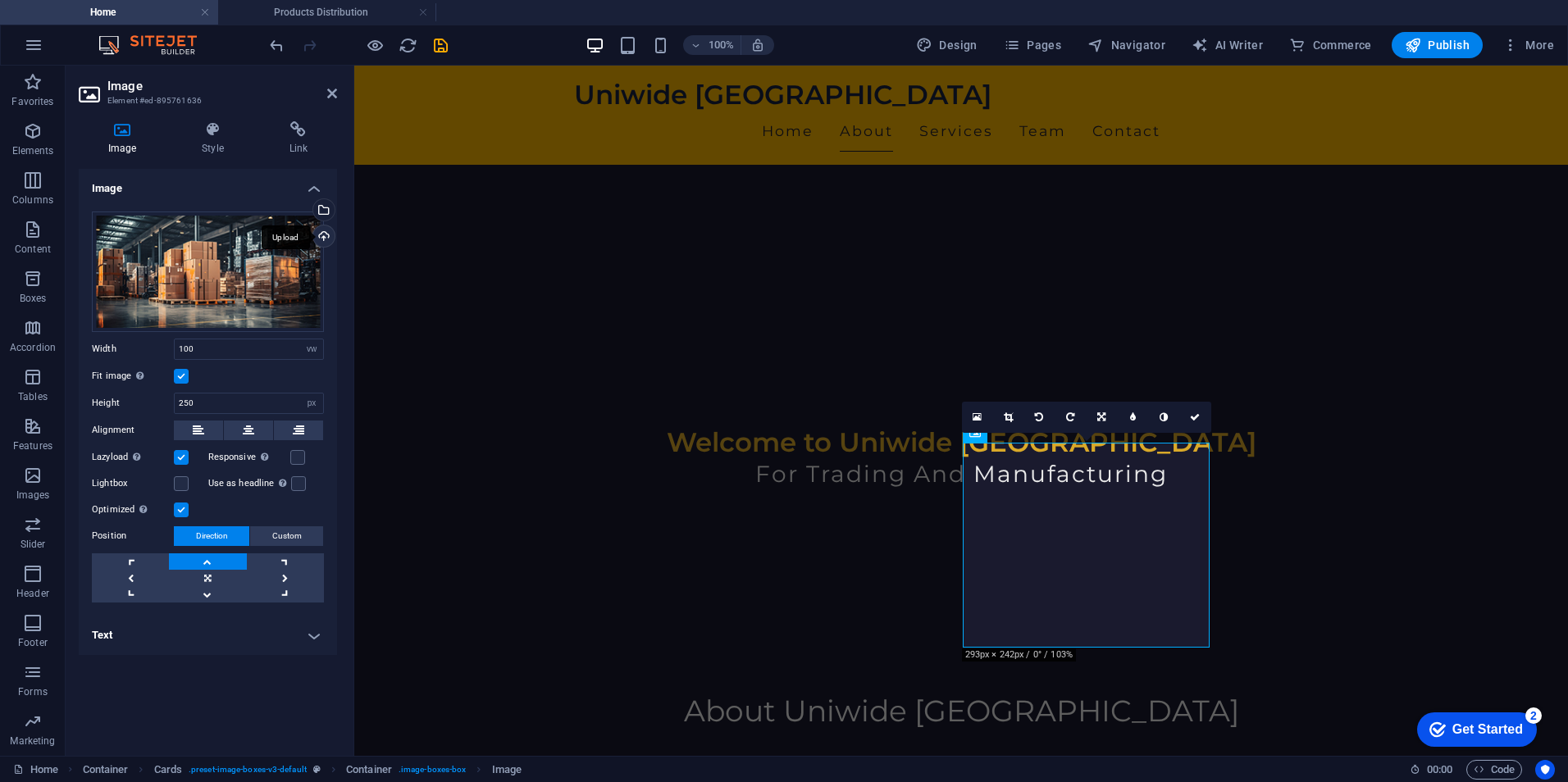
click at [323, 232] on div "Upload" at bounding box center [323, 238] width 25 height 25
click at [191, 263] on div "Drag files here, click to choose files or select files from Files or our free s…" at bounding box center [208, 271] width 232 height 120
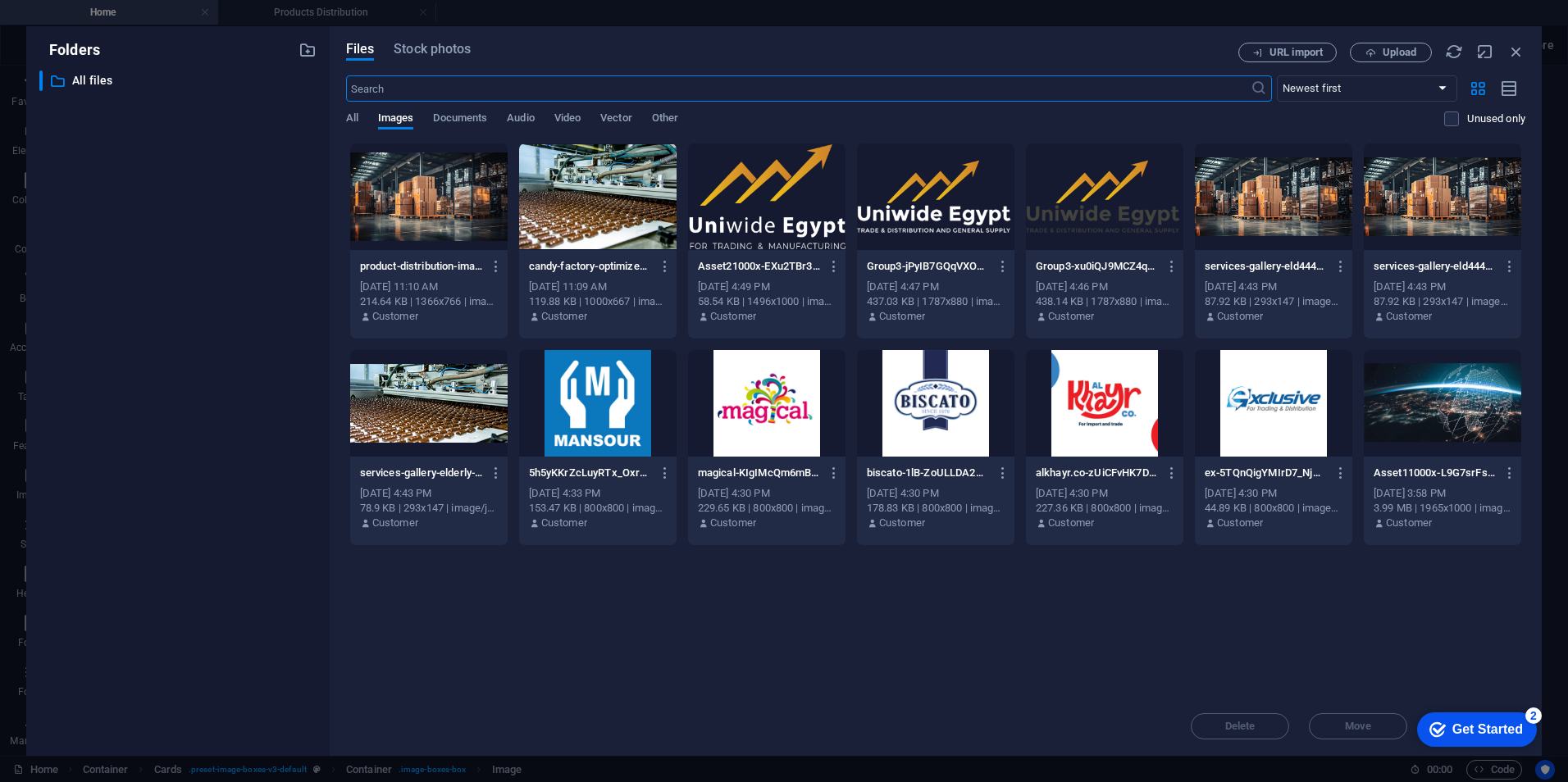
click at [1463, 200] on div at bounding box center [1442, 197] width 158 height 107
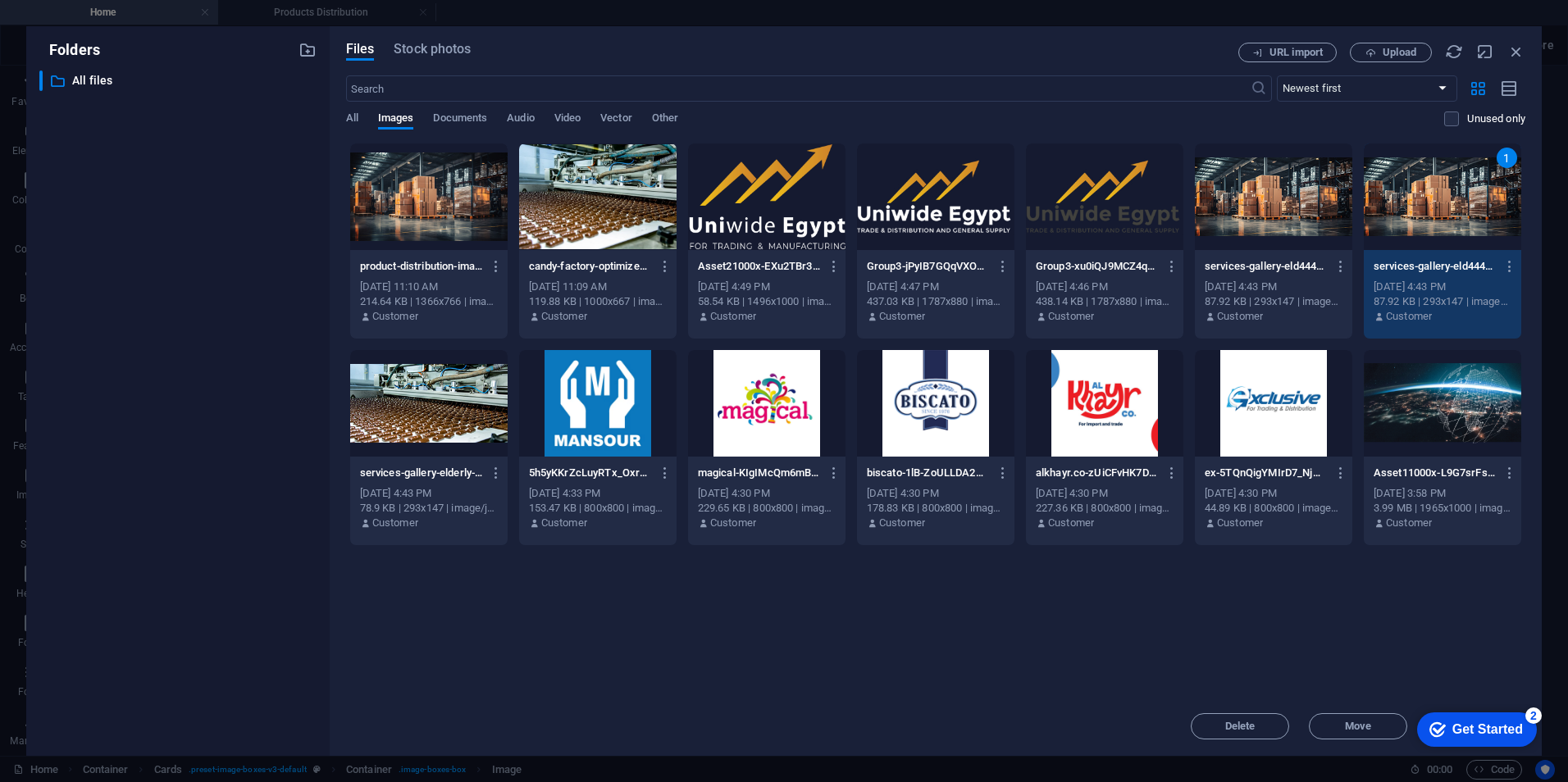
click at [1456, 201] on div "1" at bounding box center [1442, 197] width 158 height 107
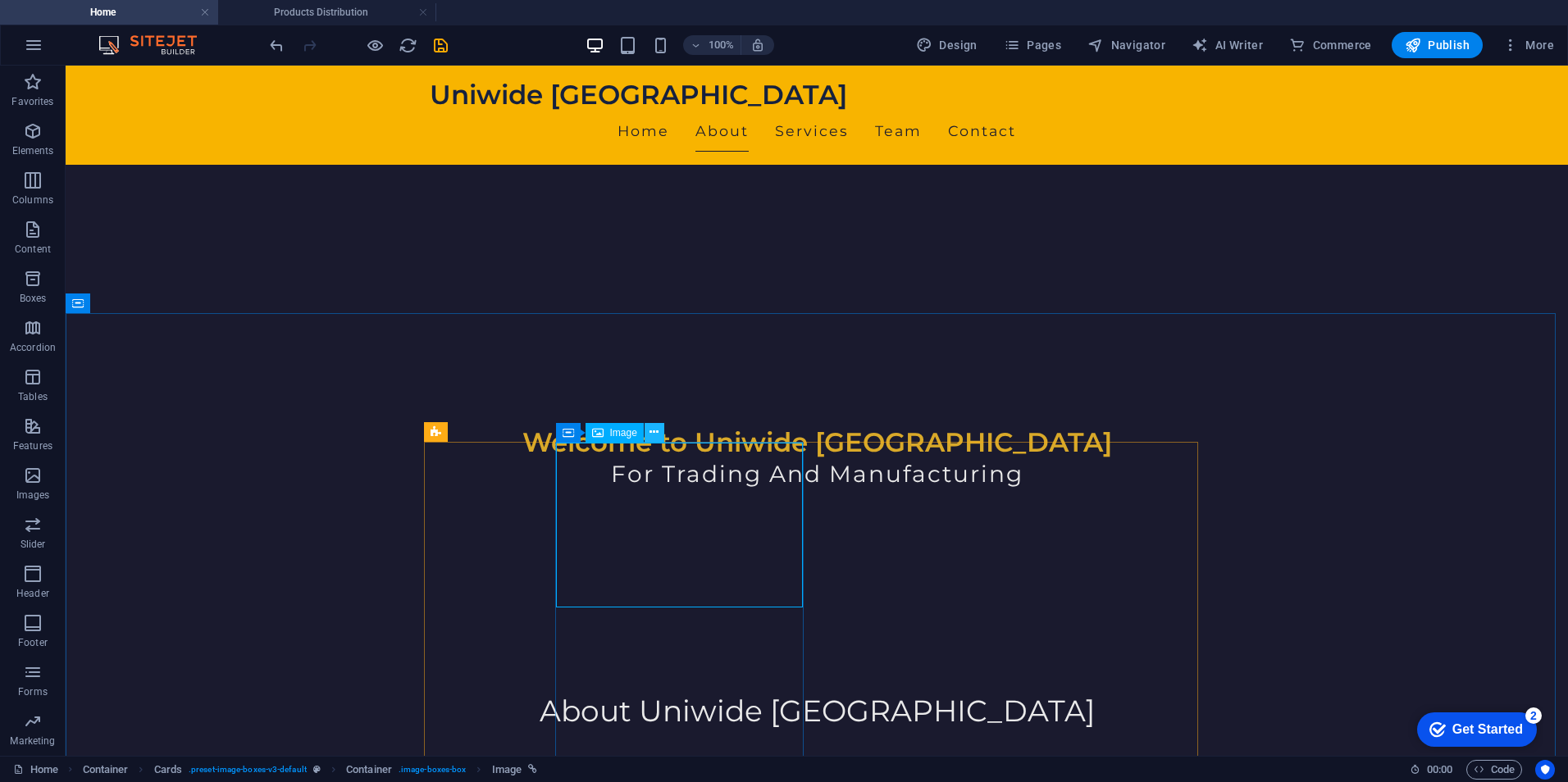
click at [653, 428] on icon at bounding box center [654, 432] width 9 height 17
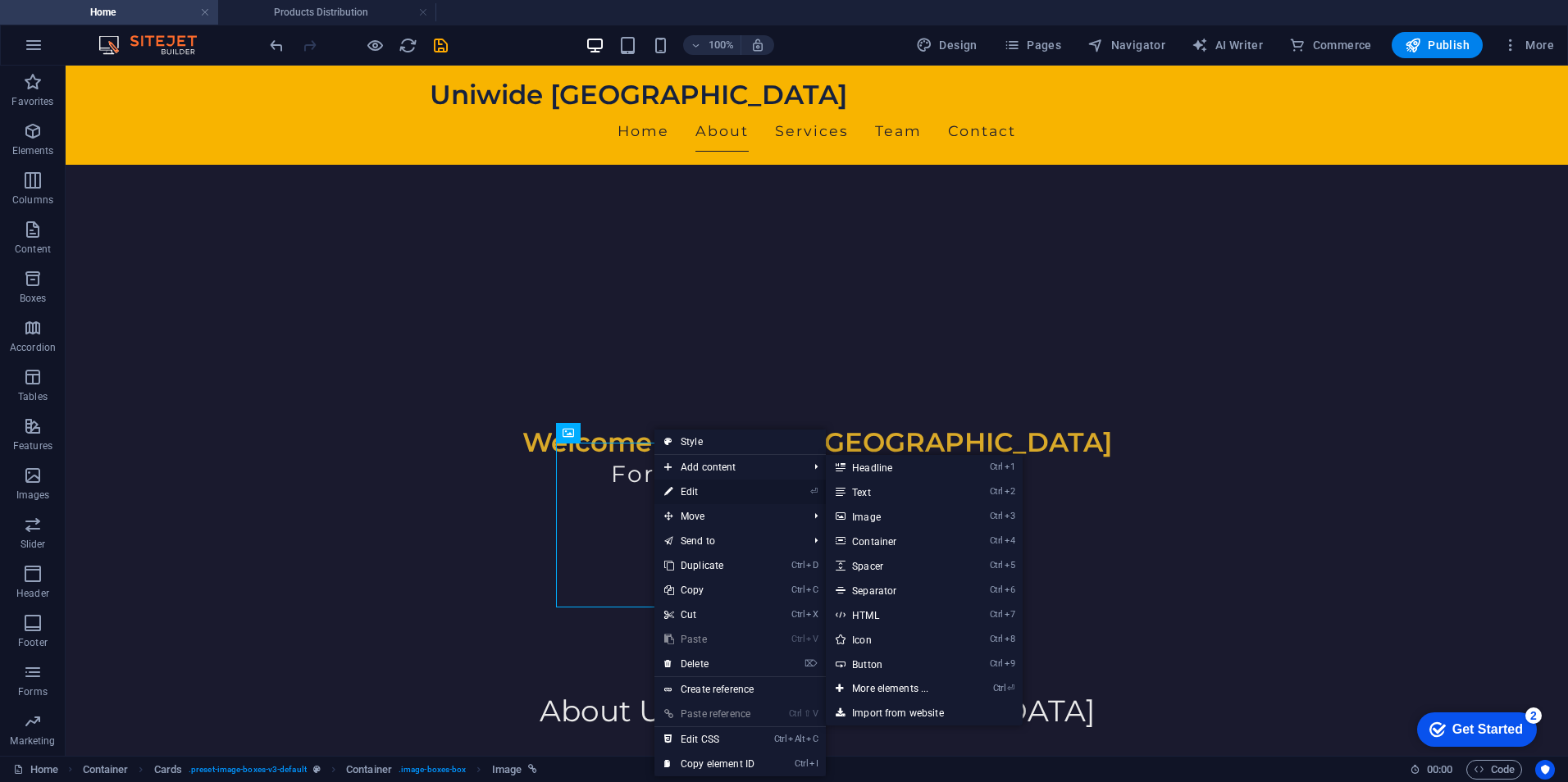
drag, startPoint x: 690, startPoint y: 492, endPoint x: 335, endPoint y: 428, distance: 360.7
click at [690, 492] on link "⏎ Edit" at bounding box center [709, 492] width 110 height 25
select select "vw"
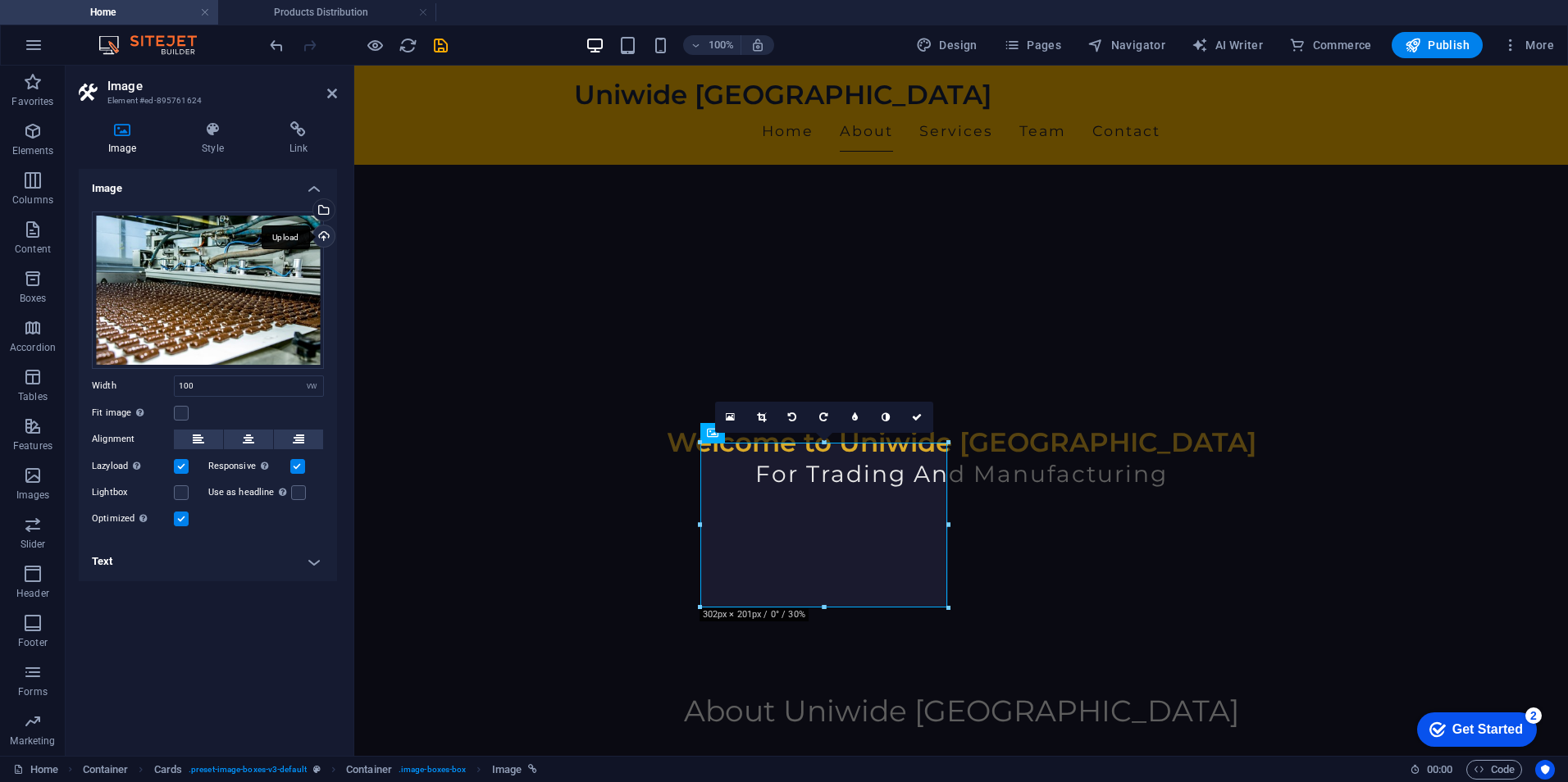
click at [320, 232] on div "Upload" at bounding box center [323, 238] width 25 height 25
click at [247, 301] on div "Drag files here, click to choose files or select files from Files or our free s…" at bounding box center [208, 289] width 232 height 158
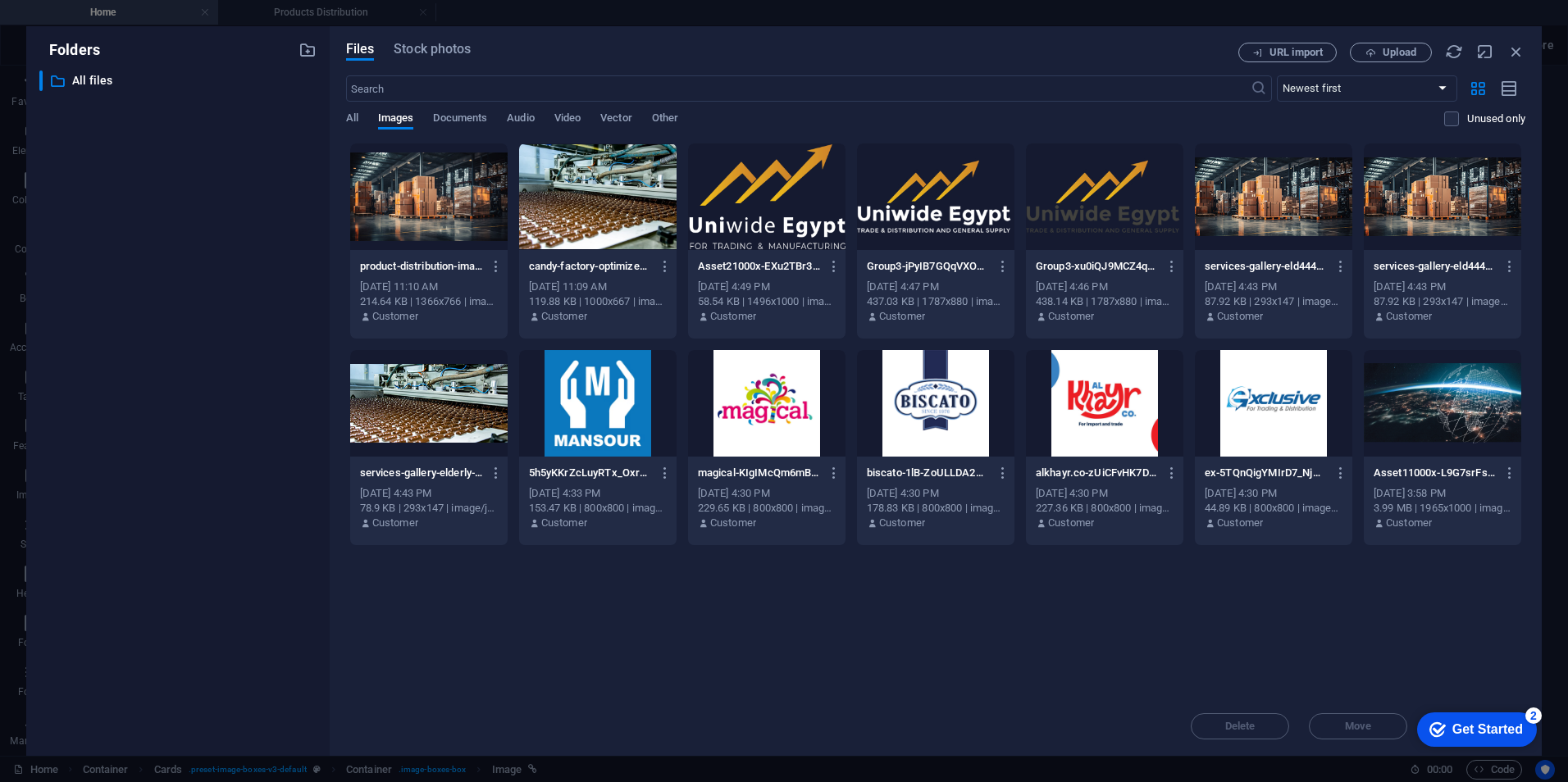
click at [453, 408] on div at bounding box center [429, 403] width 158 height 107
click at [453, 408] on div "1" at bounding box center [429, 403] width 158 height 107
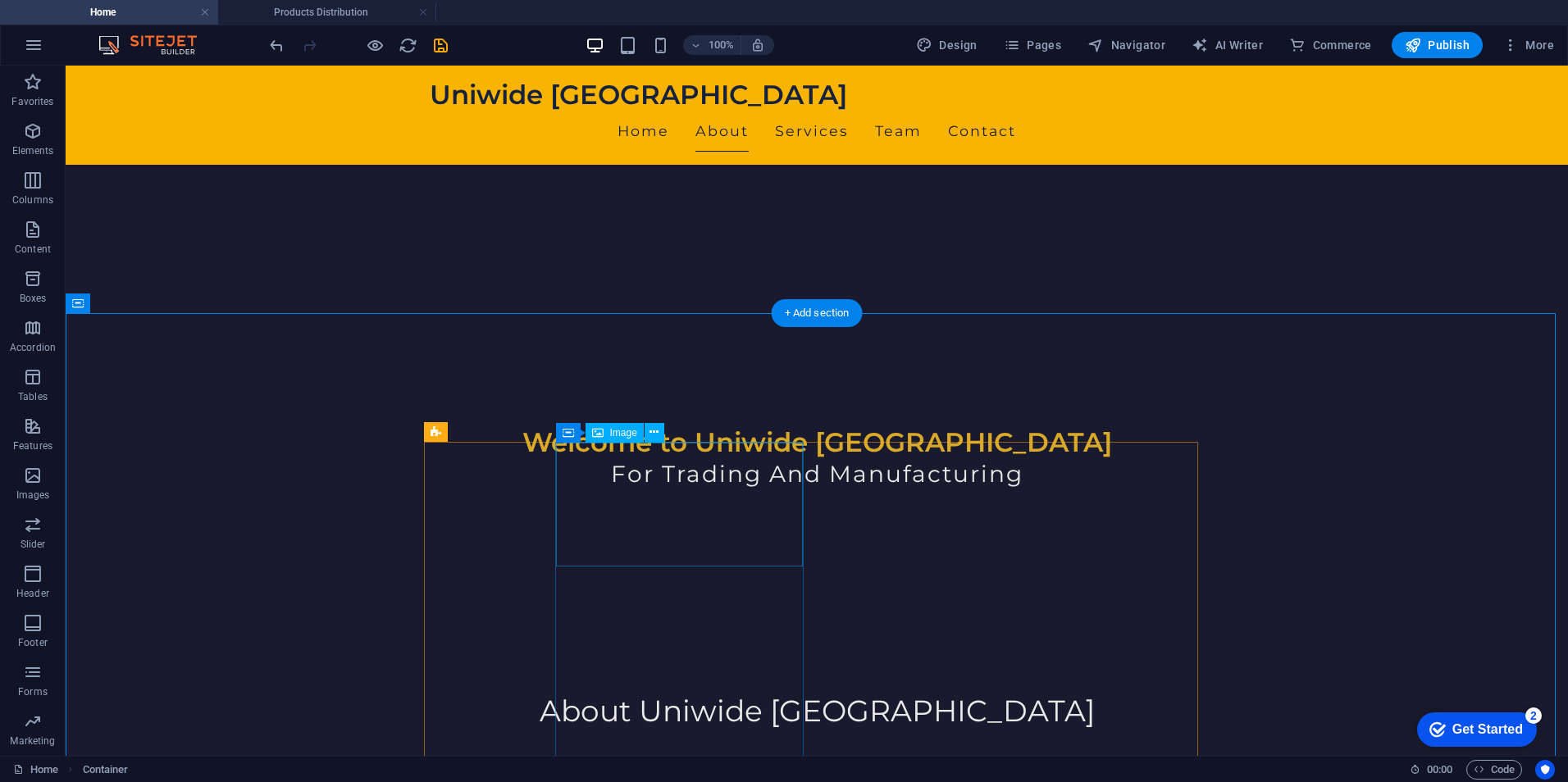
select select "vw"
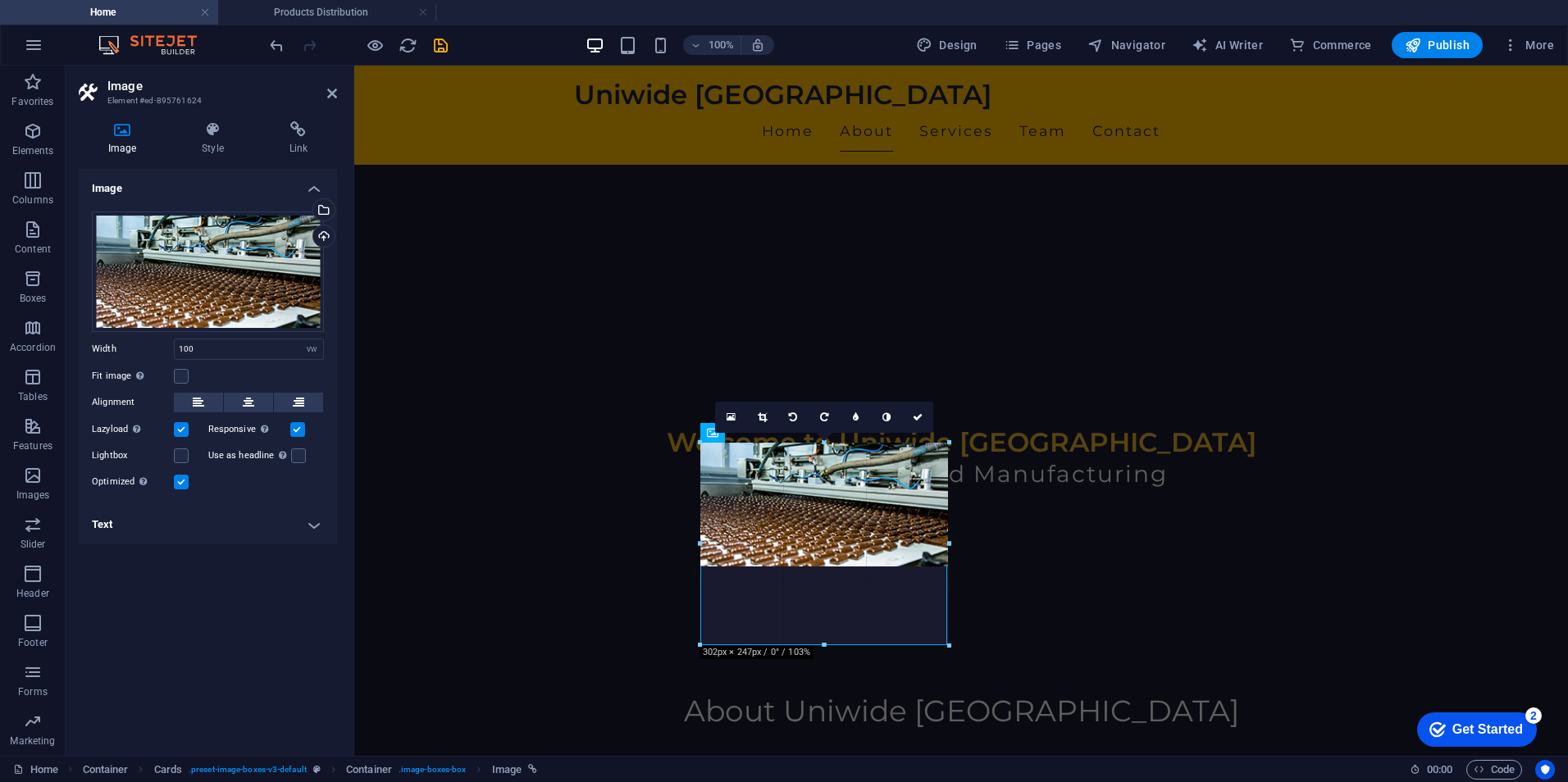
drag, startPoint x: 822, startPoint y: 566, endPoint x: 840, endPoint y: 644, distance: 80.0
click at [840, 644] on div at bounding box center [824, 646] width 249 height 5
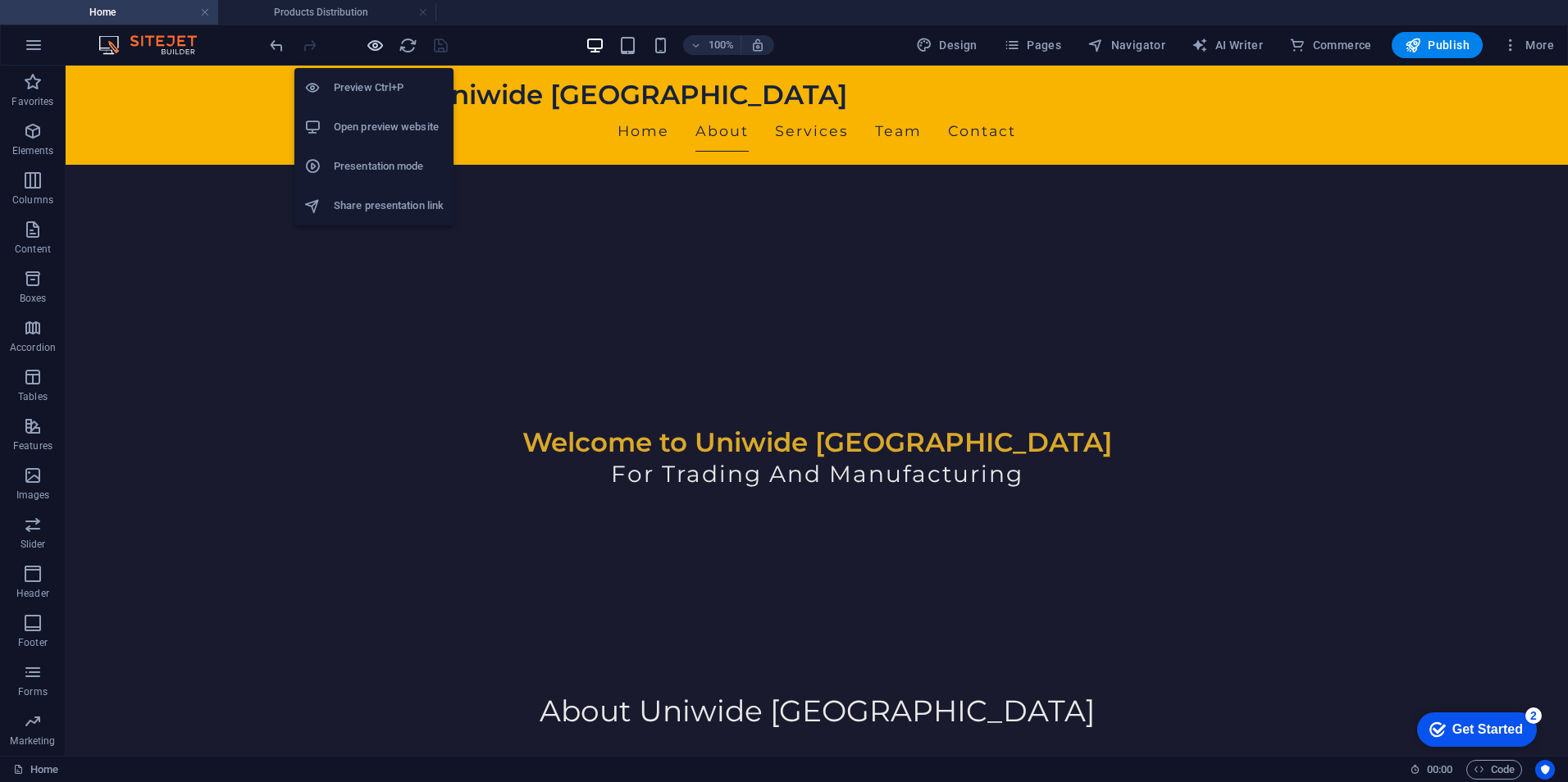
click at [374, 46] on icon "button" at bounding box center [375, 45] width 19 height 19
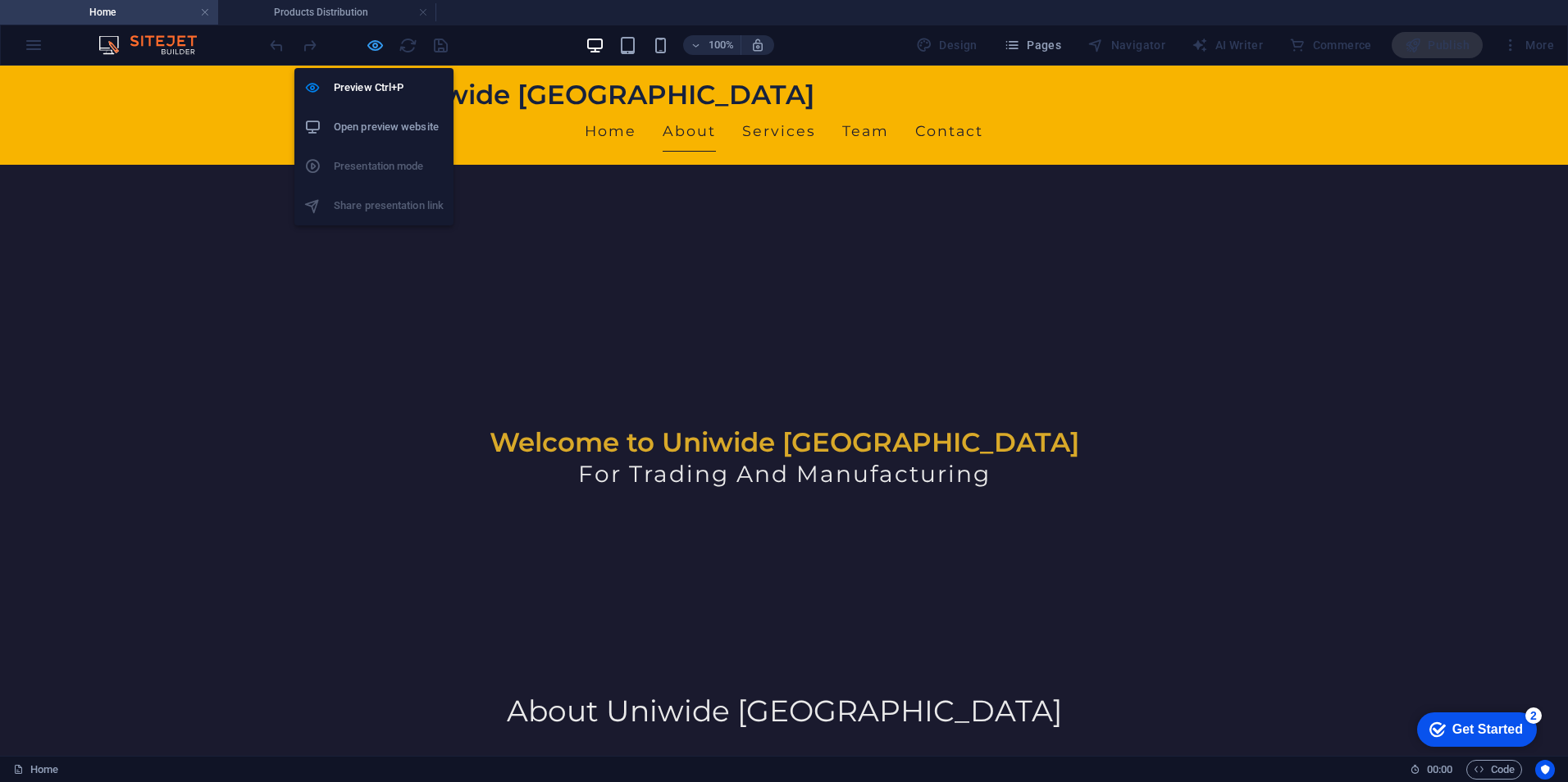
click at [371, 37] on icon "button" at bounding box center [375, 45] width 19 height 19
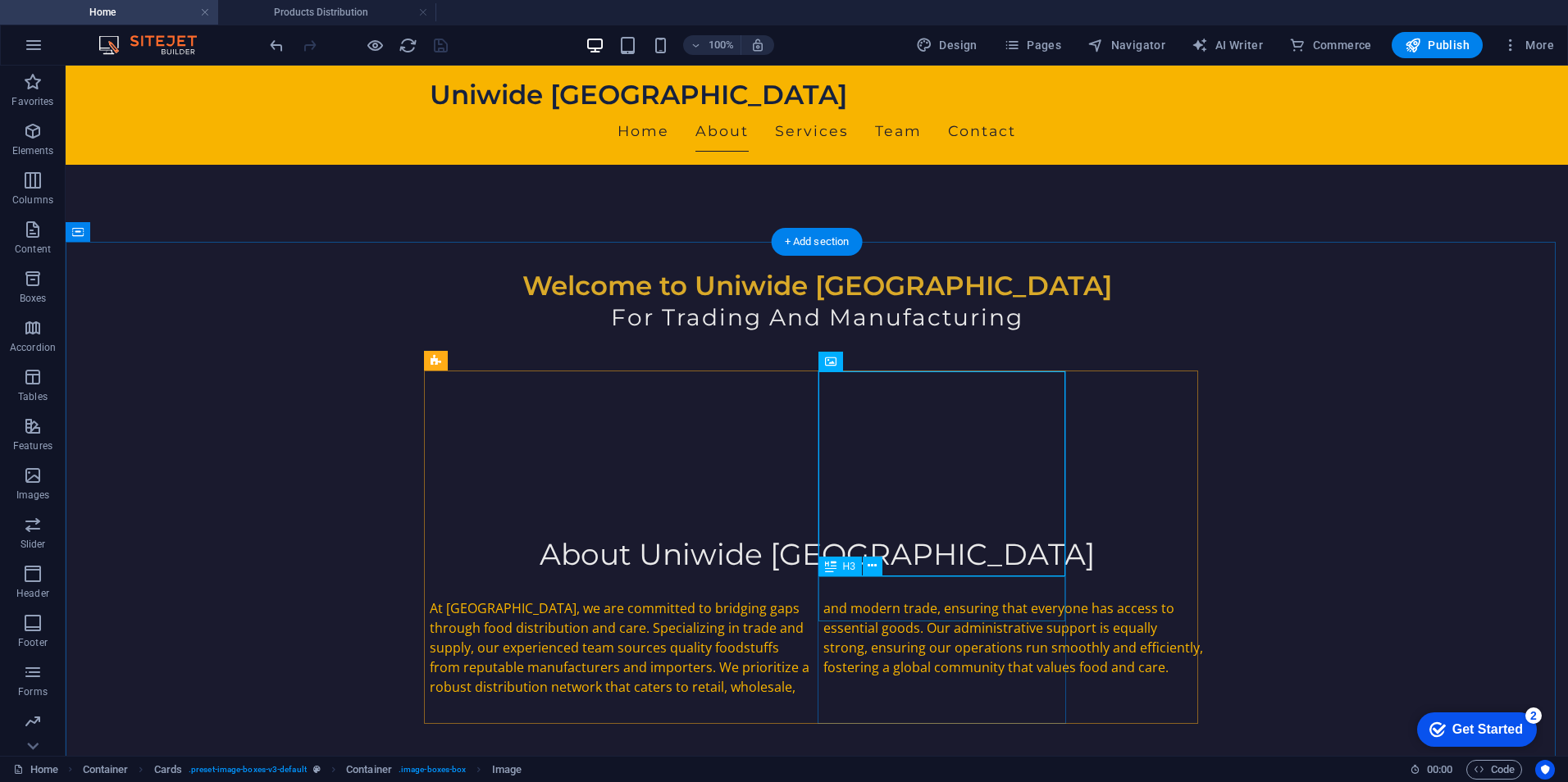
scroll to position [726, 0]
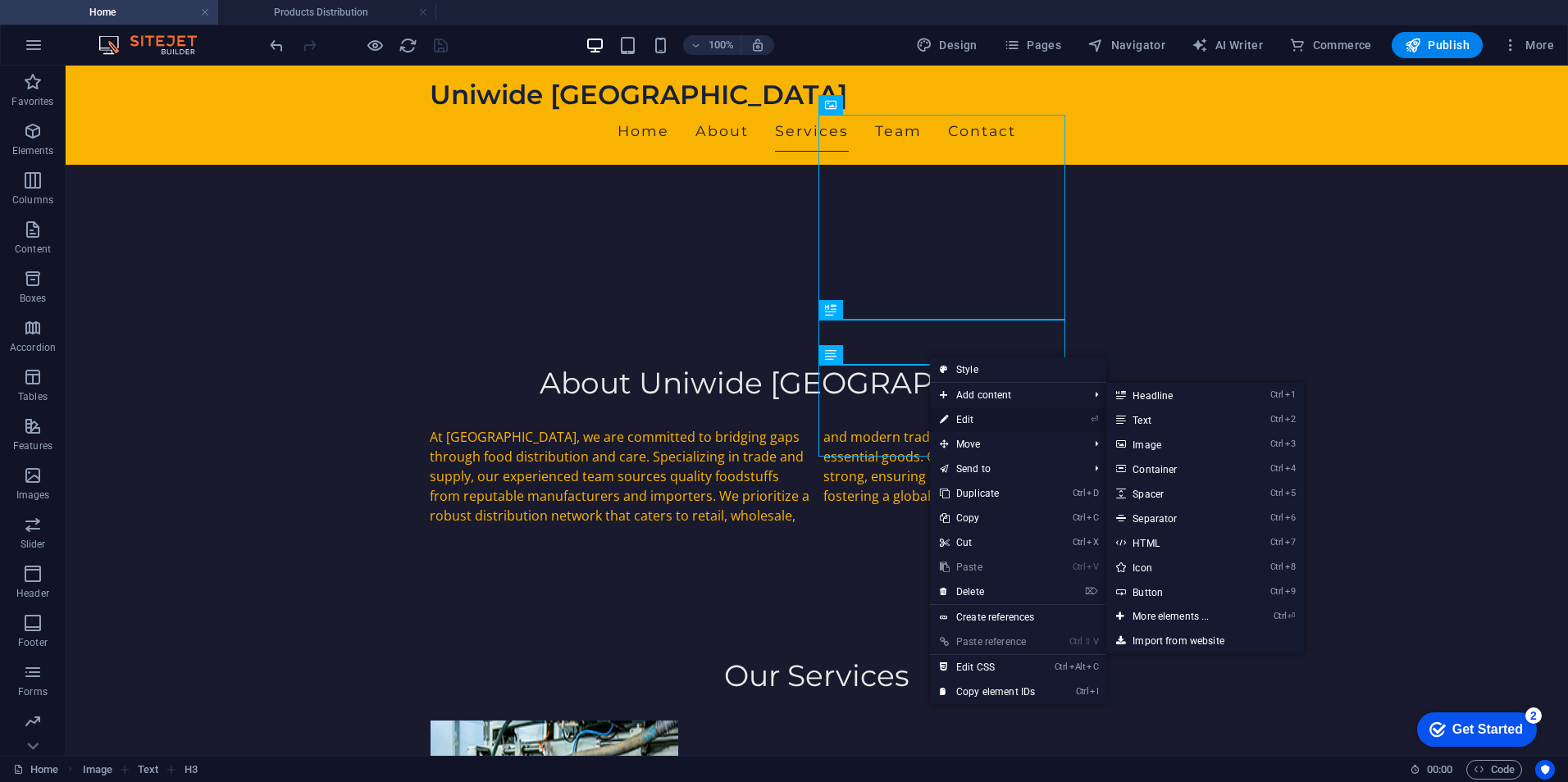
click at [977, 423] on link "⏎ Edit" at bounding box center [987, 420] width 115 height 25
select select
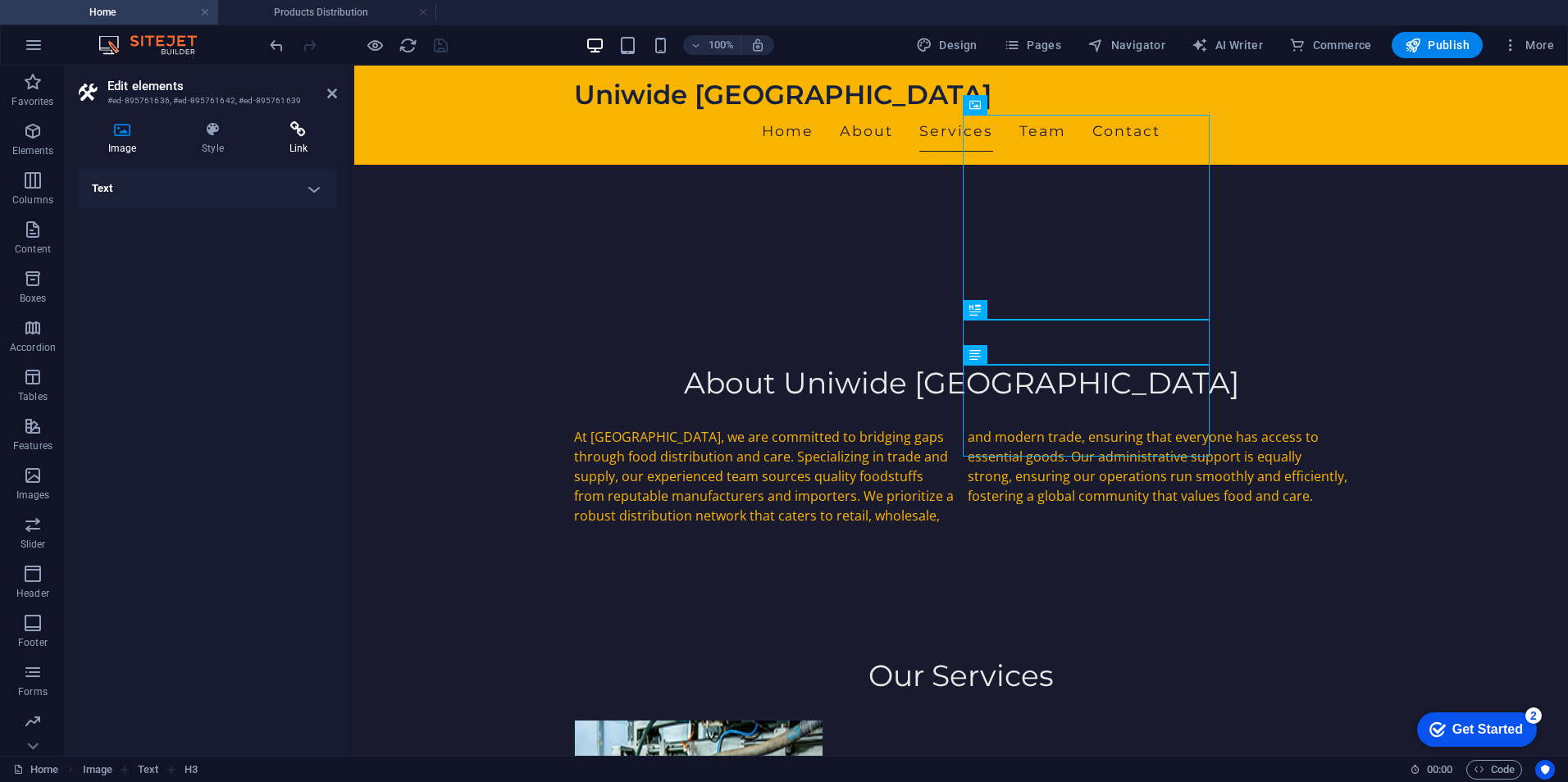
click at [291, 150] on h4 "Link" at bounding box center [298, 138] width 78 height 35
click at [162, 220] on button "Page" at bounding box center [169, 221] width 50 height 20
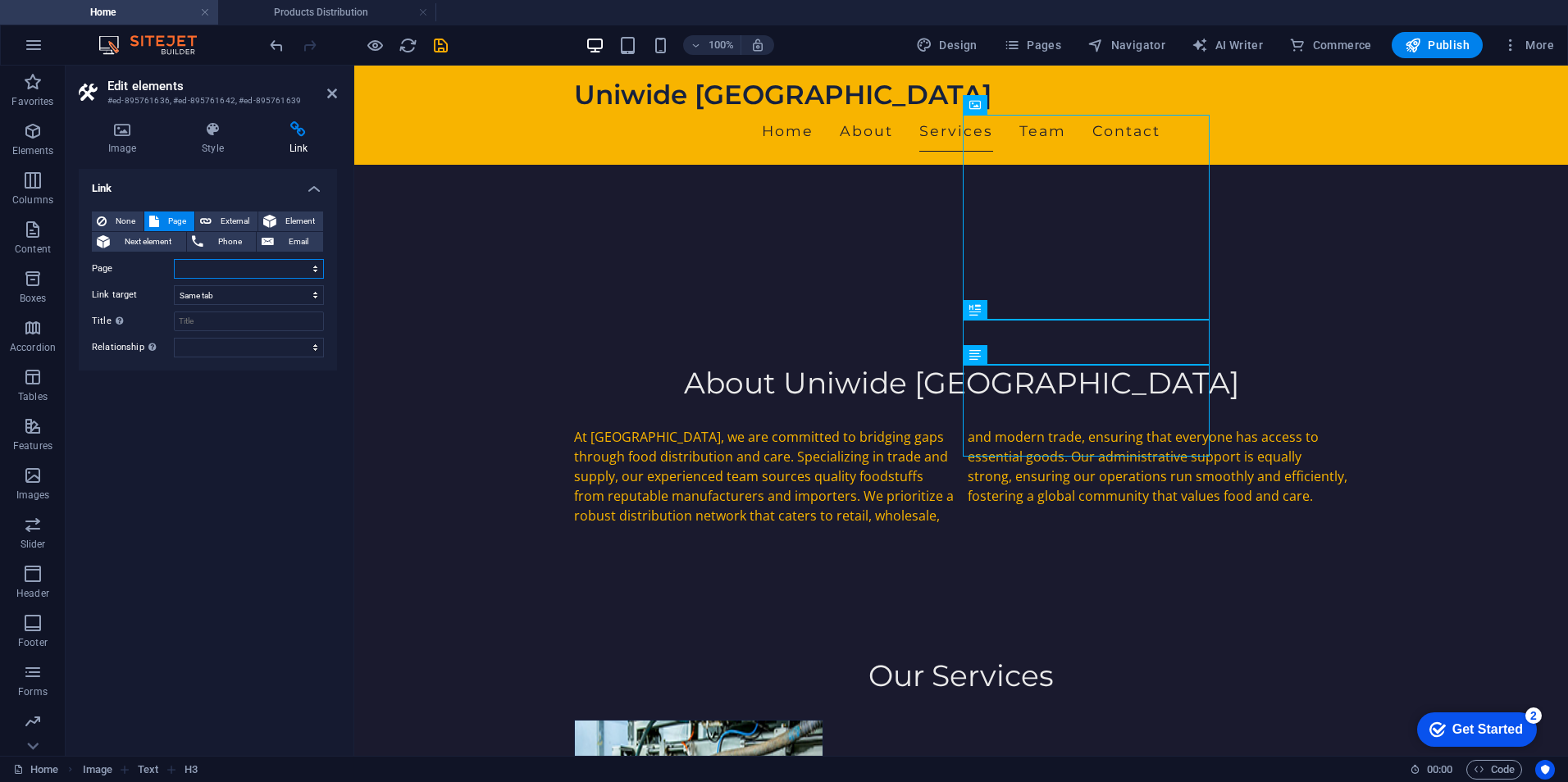
click at [294, 274] on select "Home Subpage Legal Notice Privacy Products Distribution Manufacturers" at bounding box center [249, 269] width 150 height 20
select select "5"
click at [174, 259] on select "Home Subpage Legal Notice Privacy Products Distribution Manufacturers" at bounding box center [249, 269] width 150 height 20
click at [249, 414] on div "Link None Page External Element Next element Phone Email Page Home Subpage Lega…" at bounding box center [208, 456] width 258 height 574
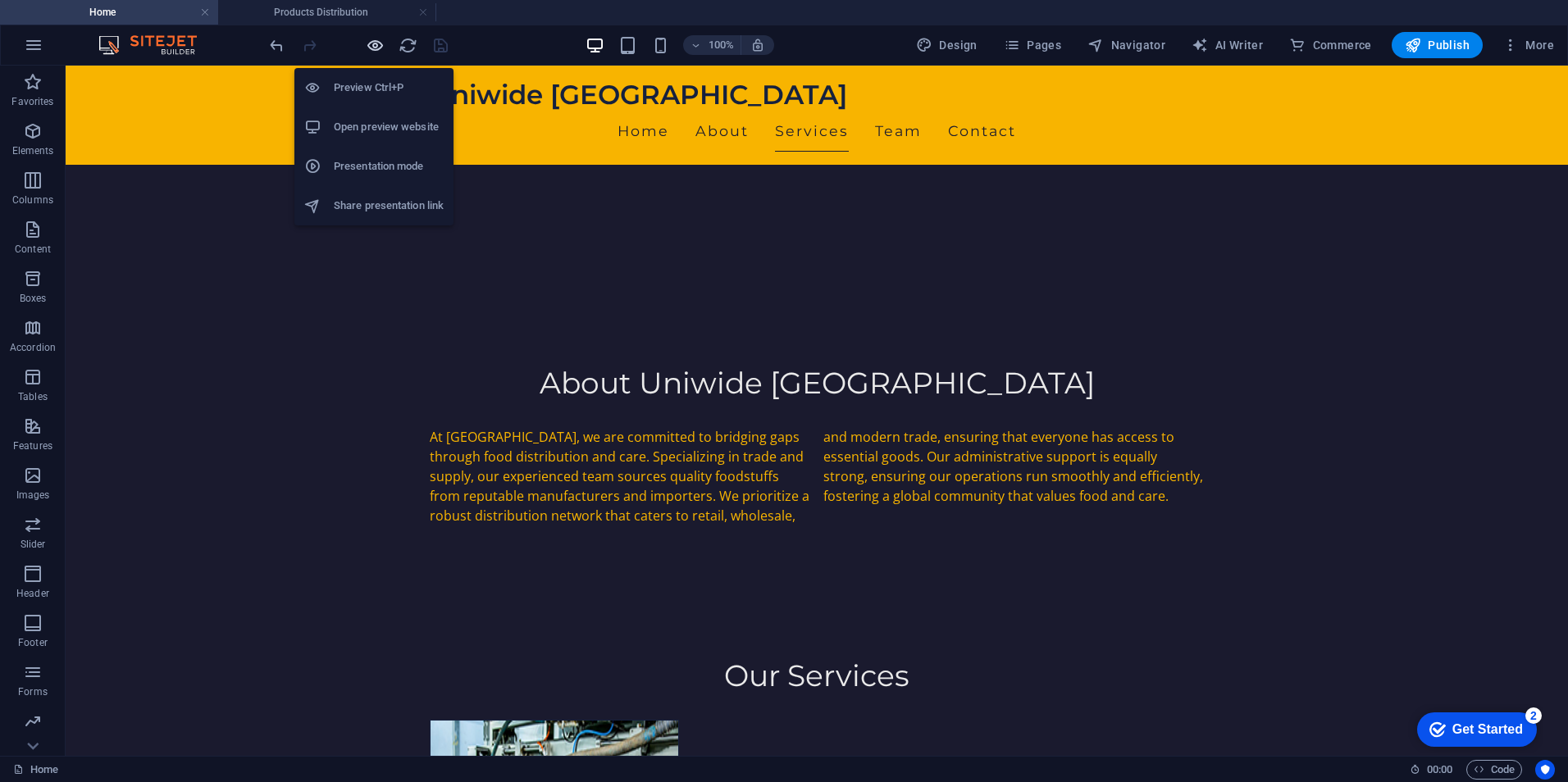
click at [381, 39] on icon "button" at bounding box center [375, 45] width 19 height 19
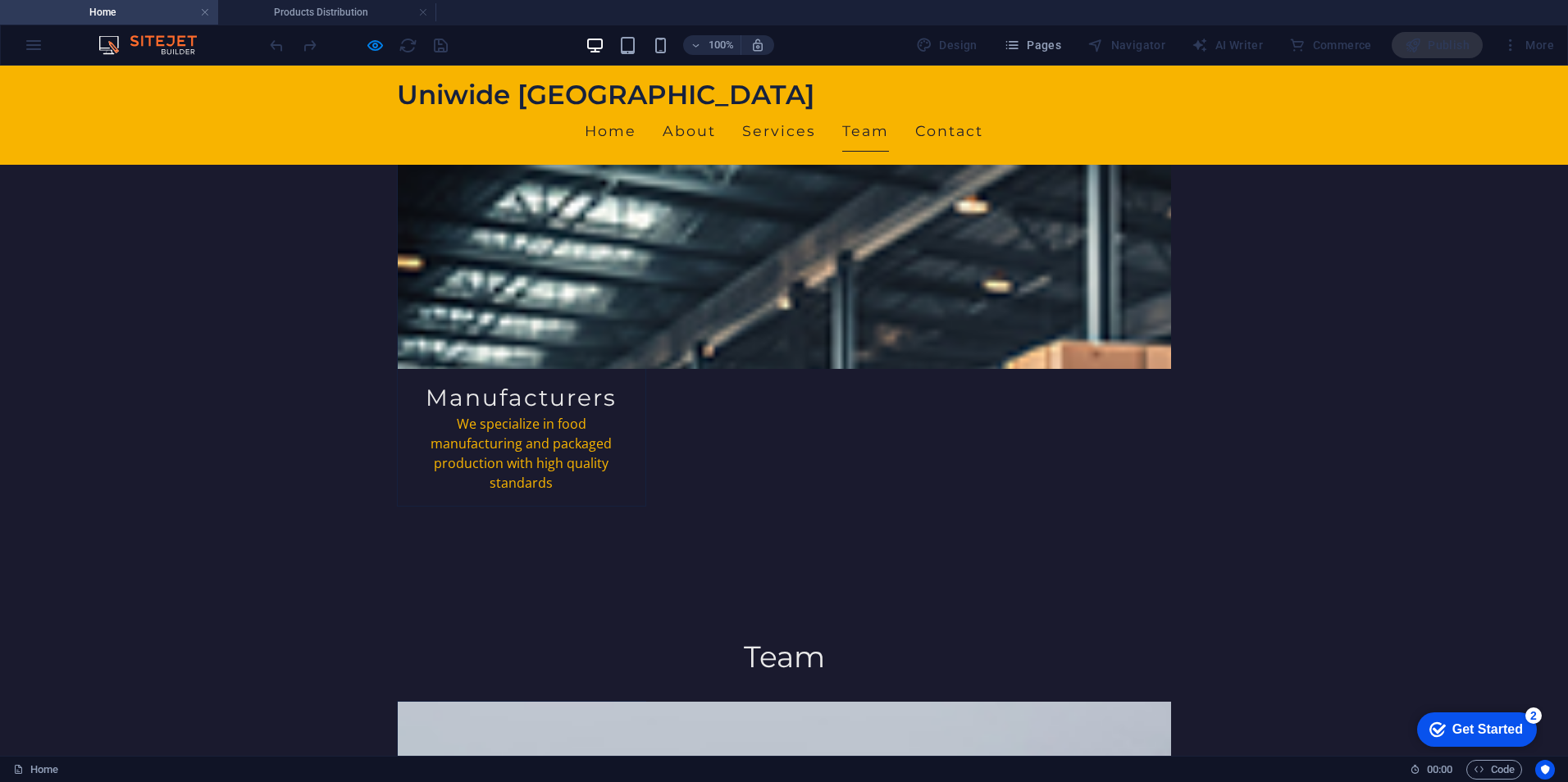
scroll to position [1054, 0]
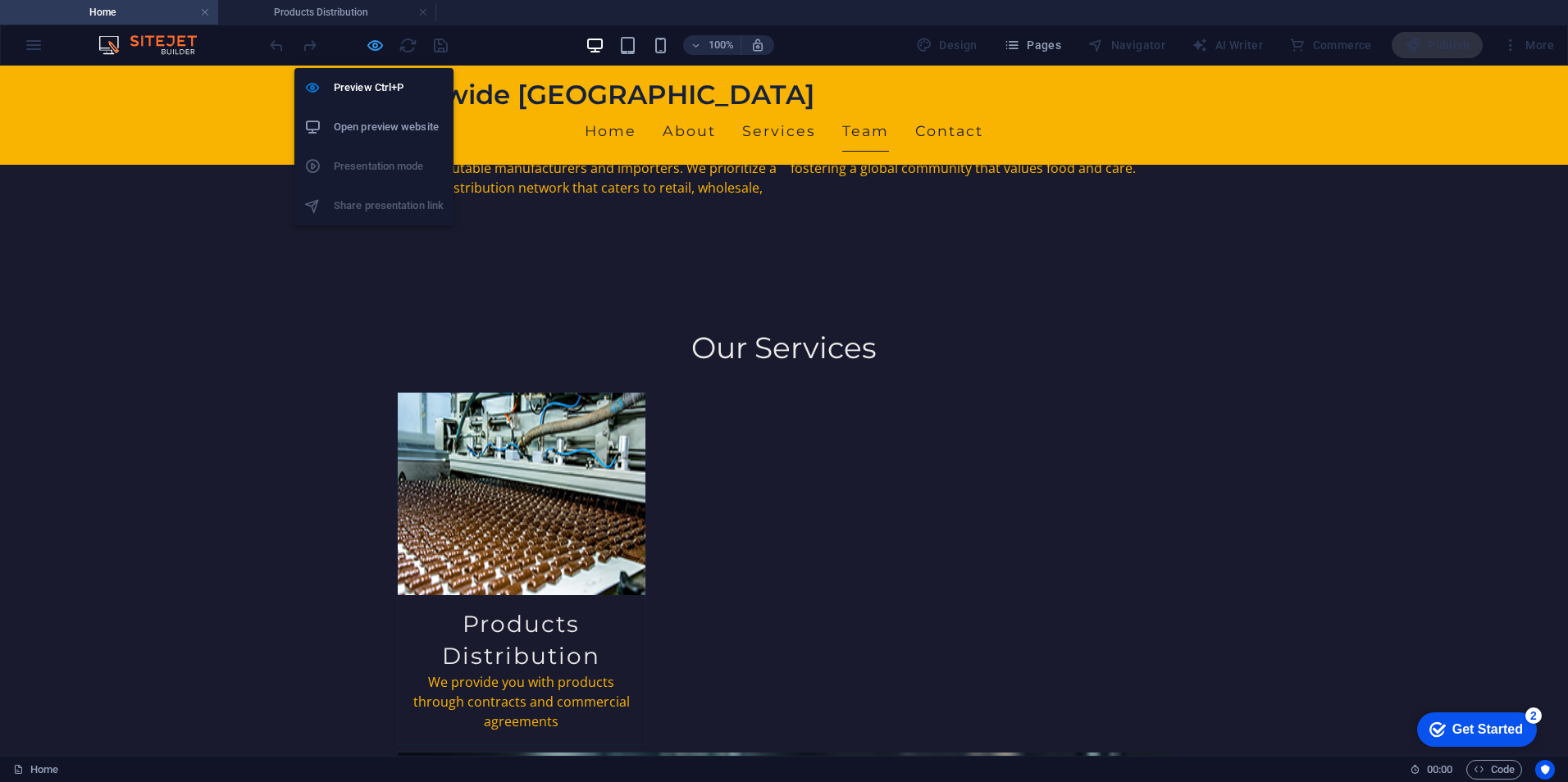
click at [372, 40] on icon "button" at bounding box center [375, 45] width 19 height 19
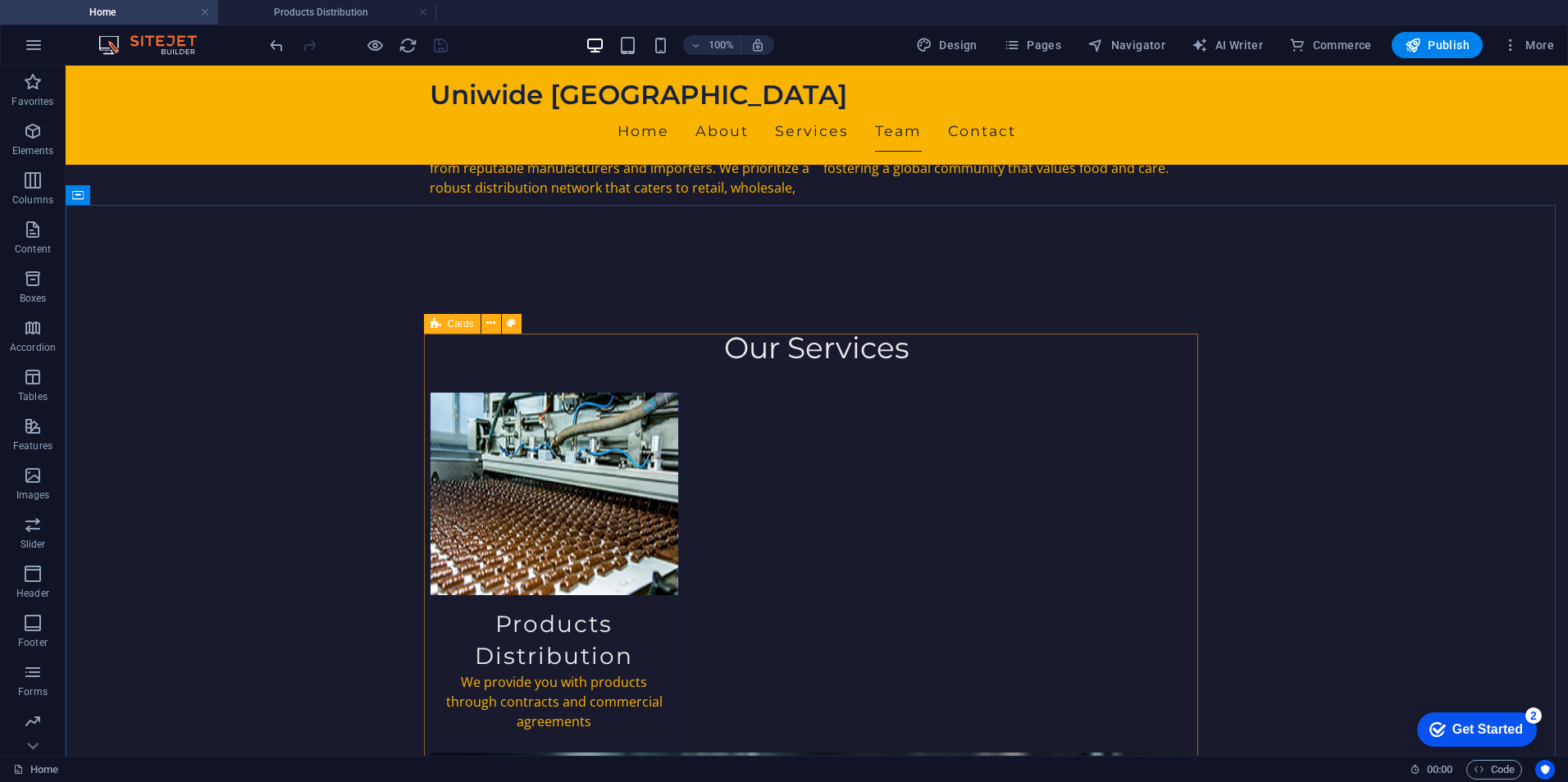
click at [436, 327] on icon at bounding box center [436, 324] width 11 height 20
click at [494, 323] on icon at bounding box center [491, 322] width 9 height 17
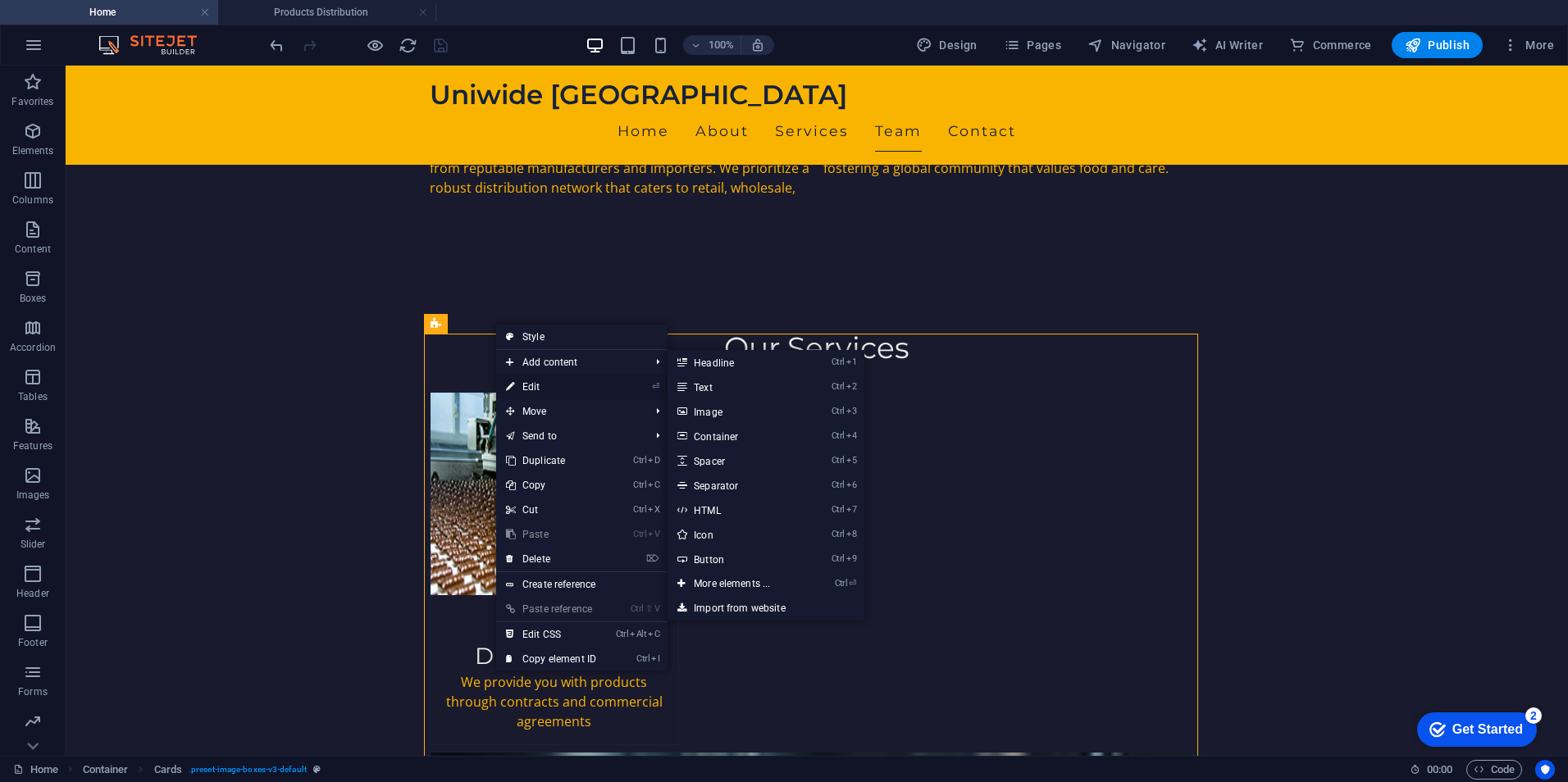
click at [560, 379] on link "⏎ Edit" at bounding box center [551, 387] width 110 height 25
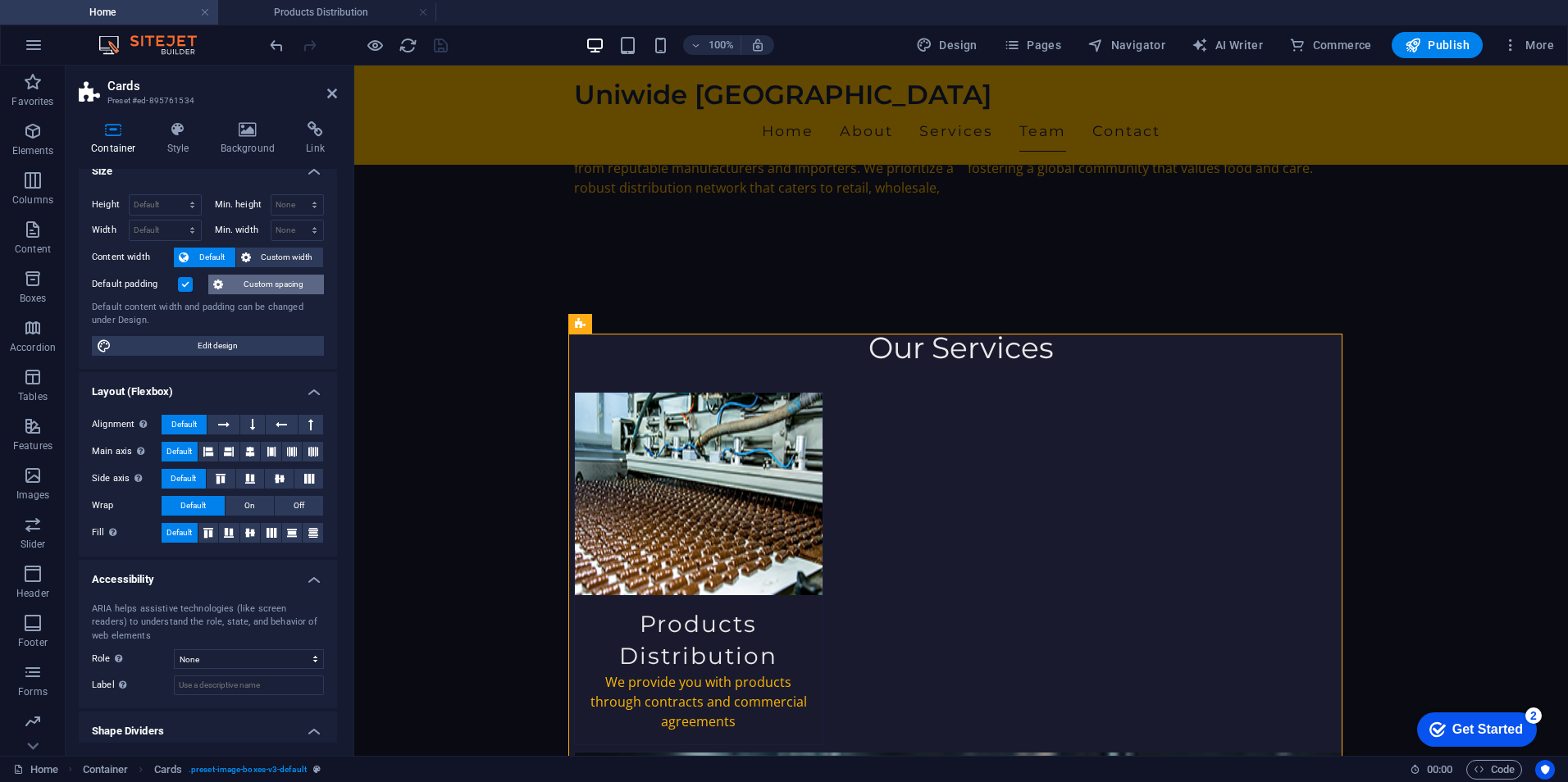
scroll to position [0, 0]
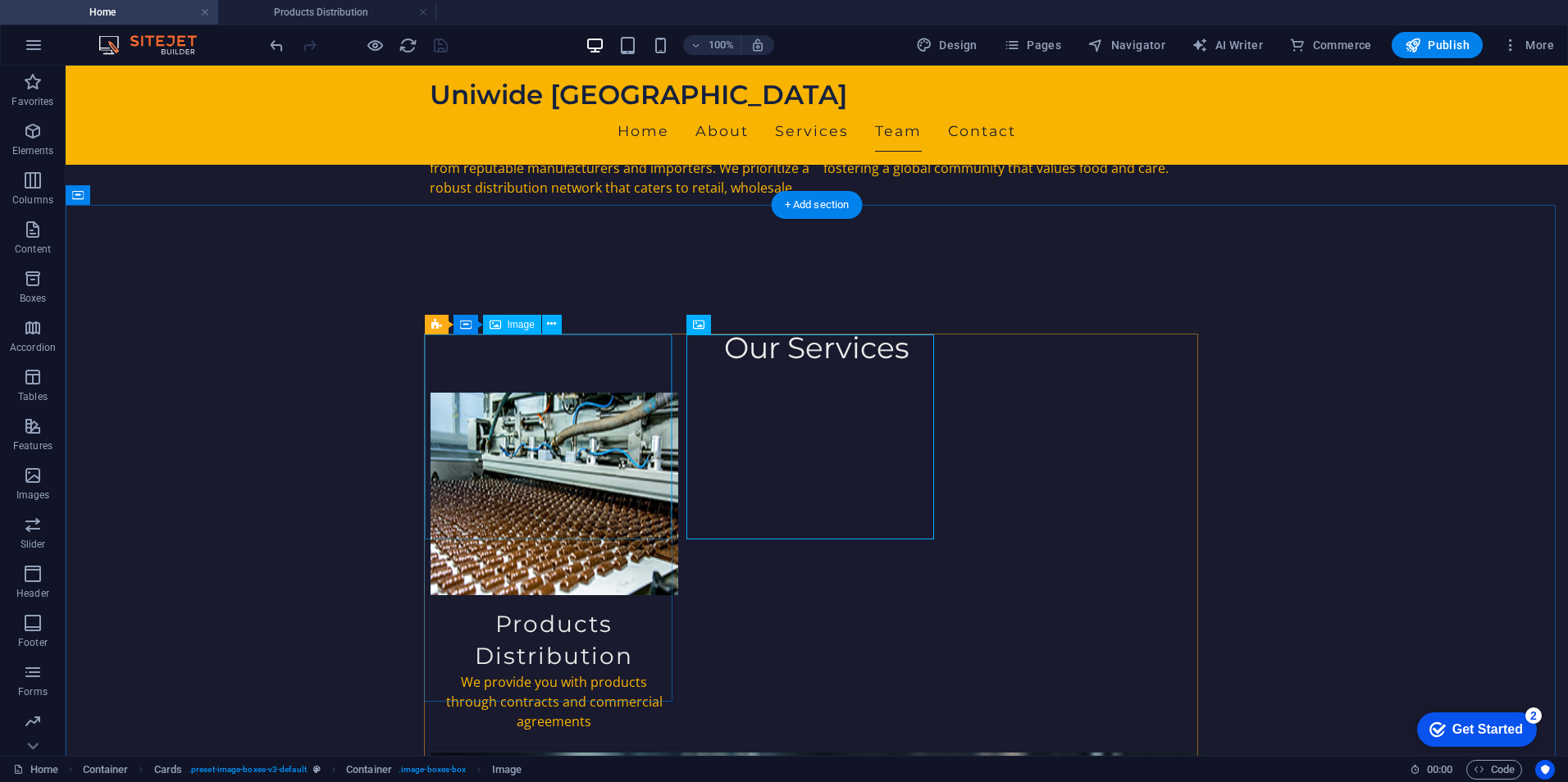
click at [551, 323] on icon at bounding box center [551, 323] width 9 height 17
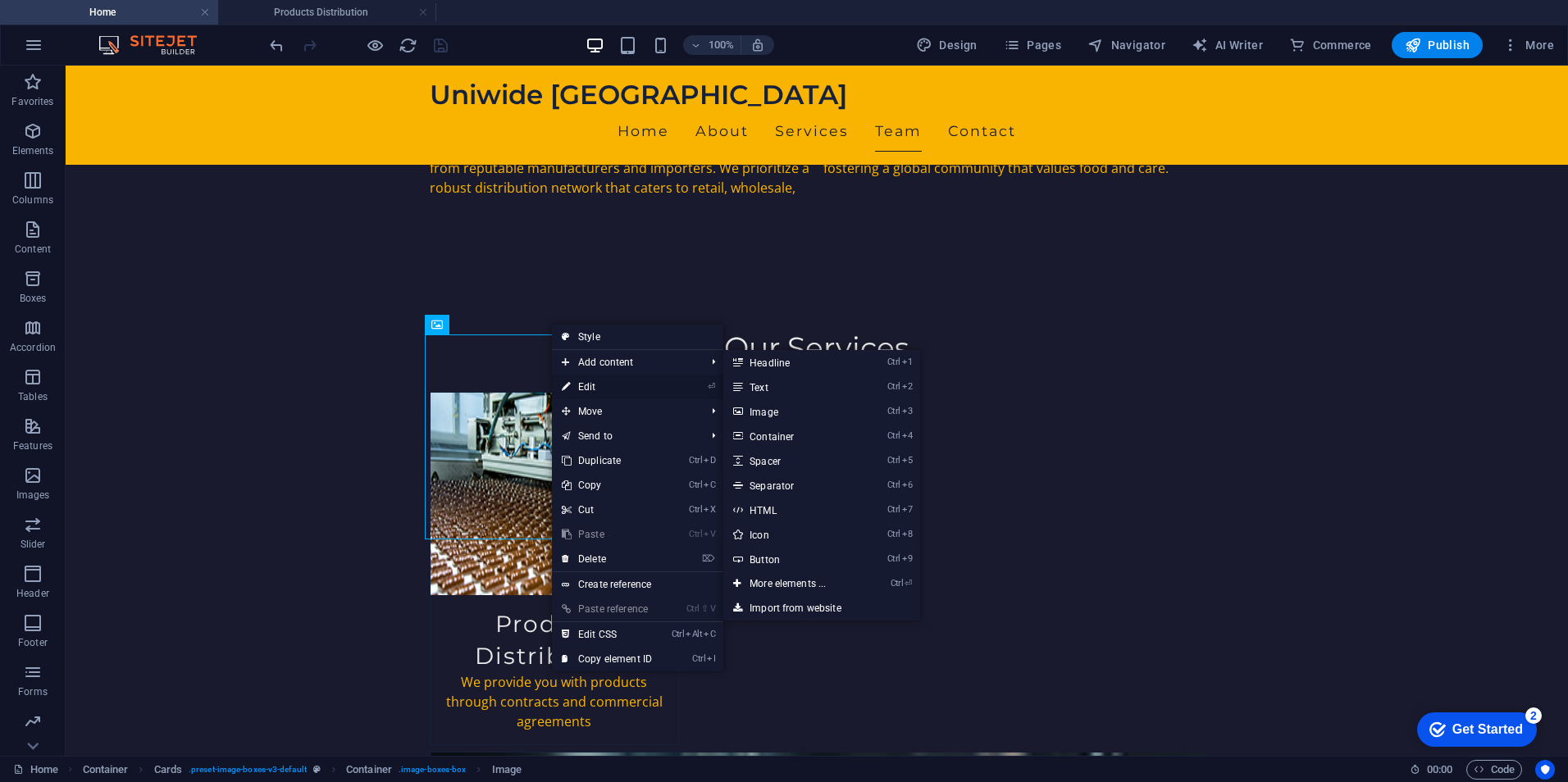
click at [593, 384] on link "⏎ Edit" at bounding box center [606, 387] width 110 height 25
select select "vw"
select select "px"
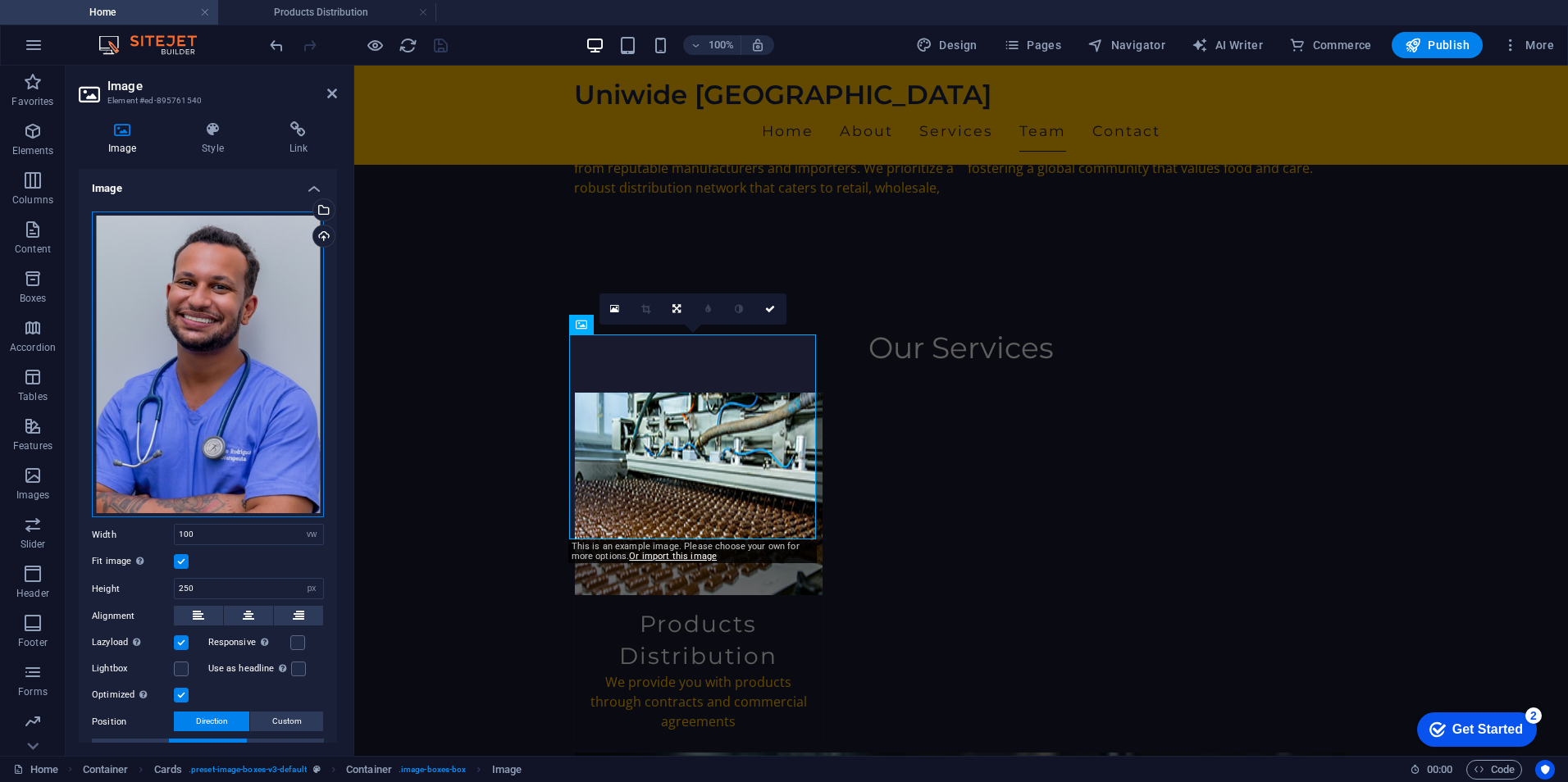
click at [273, 273] on div "Drag files here, click to choose files or select files from Files or our free s…" at bounding box center [208, 364] width 232 height 306
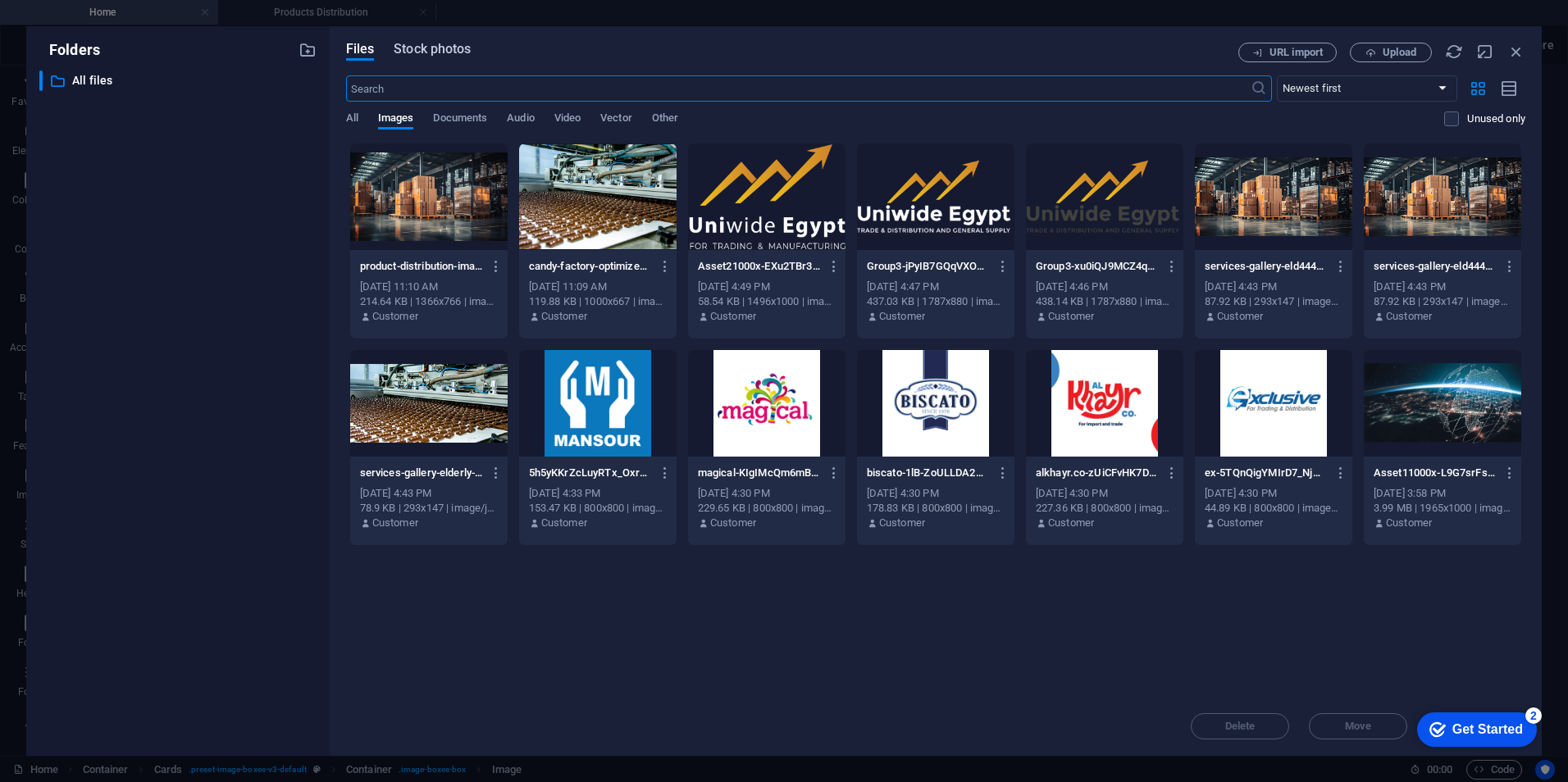
click at [407, 46] on span "Stock photos" at bounding box center [432, 49] width 78 height 20
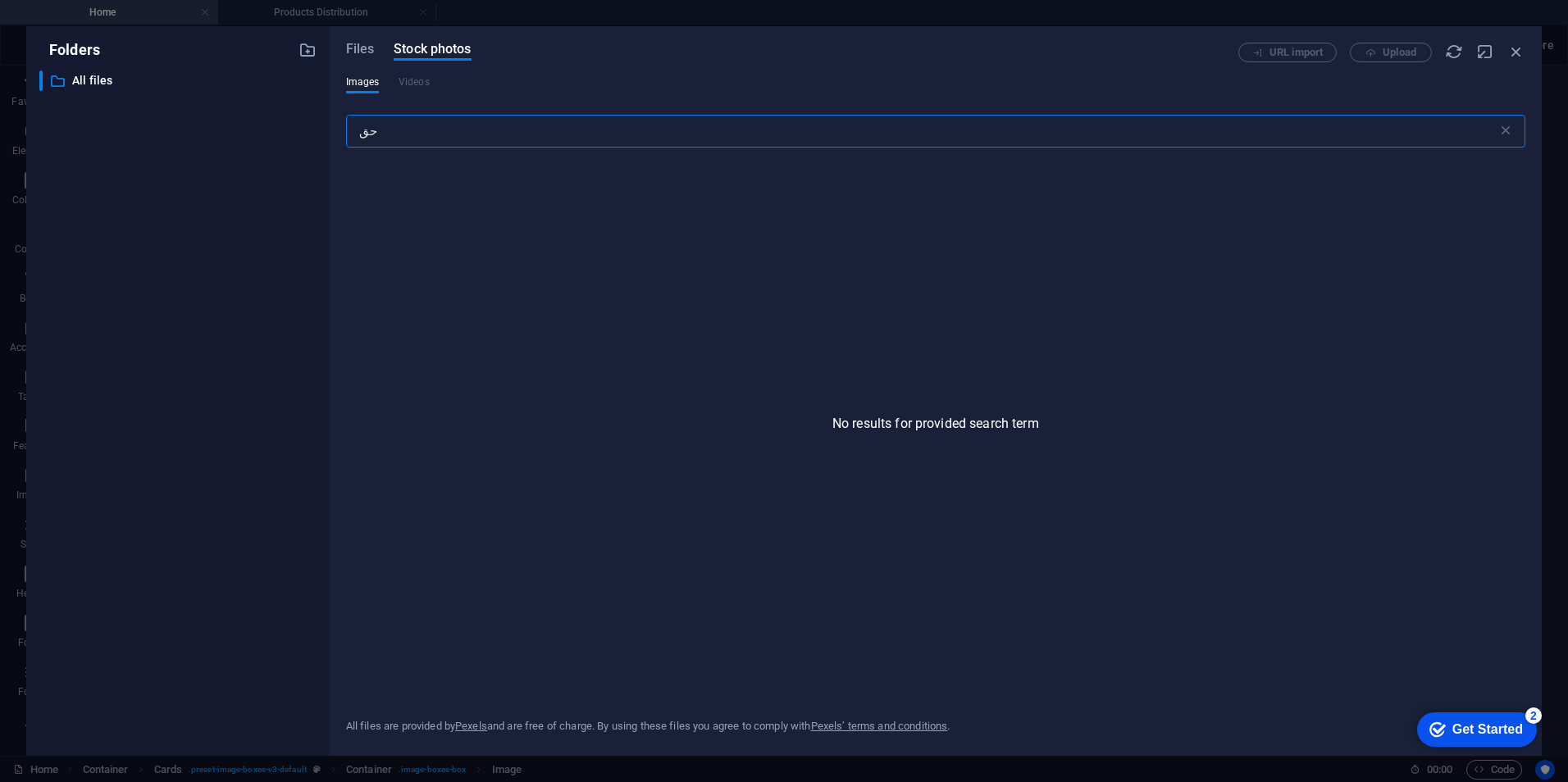
type input "ح"
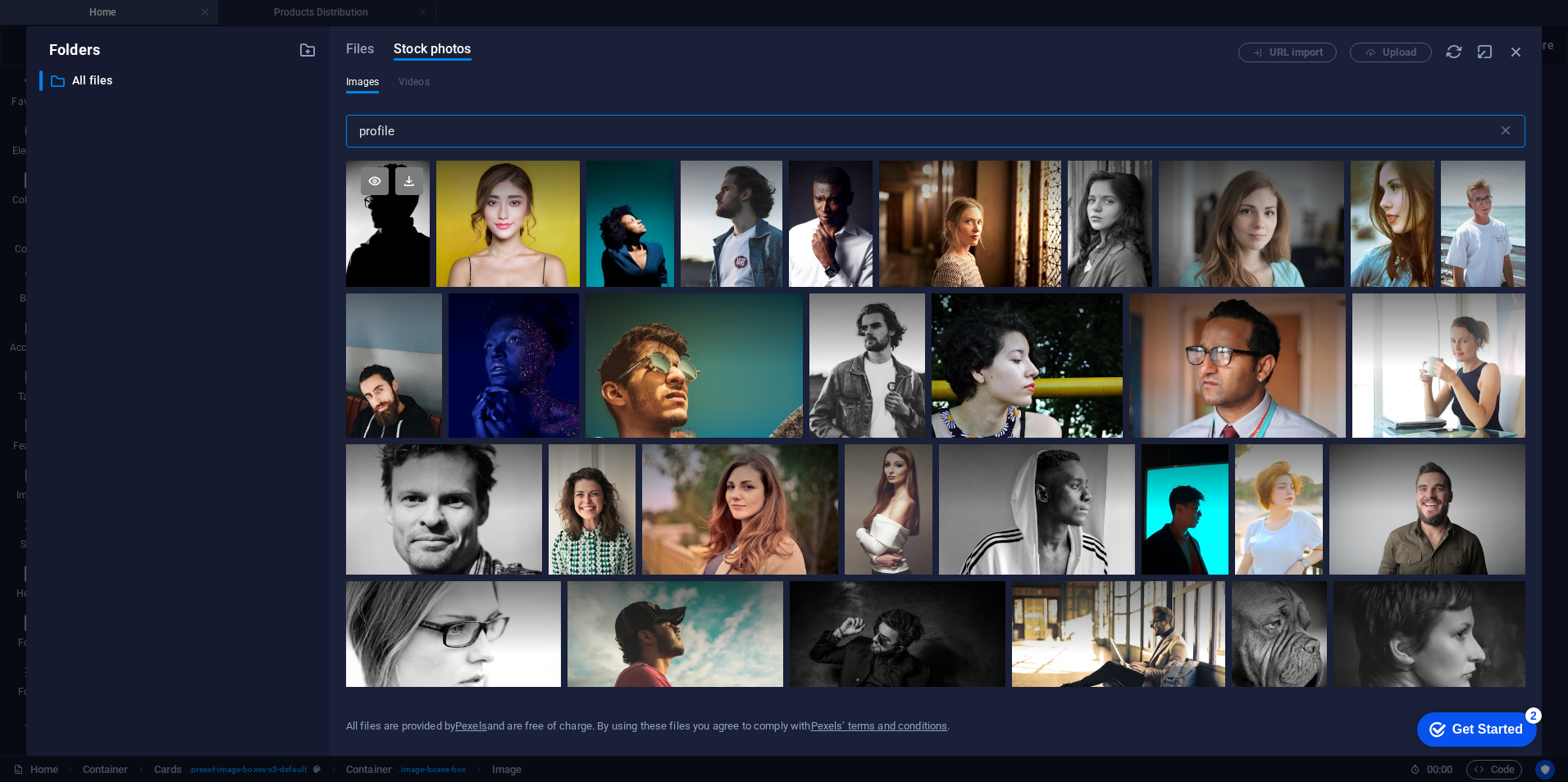
type input "profile"
click at [402, 227] on div at bounding box center [388, 224] width 85 height 126
click at [413, 180] on icon at bounding box center [409, 181] width 28 height 28
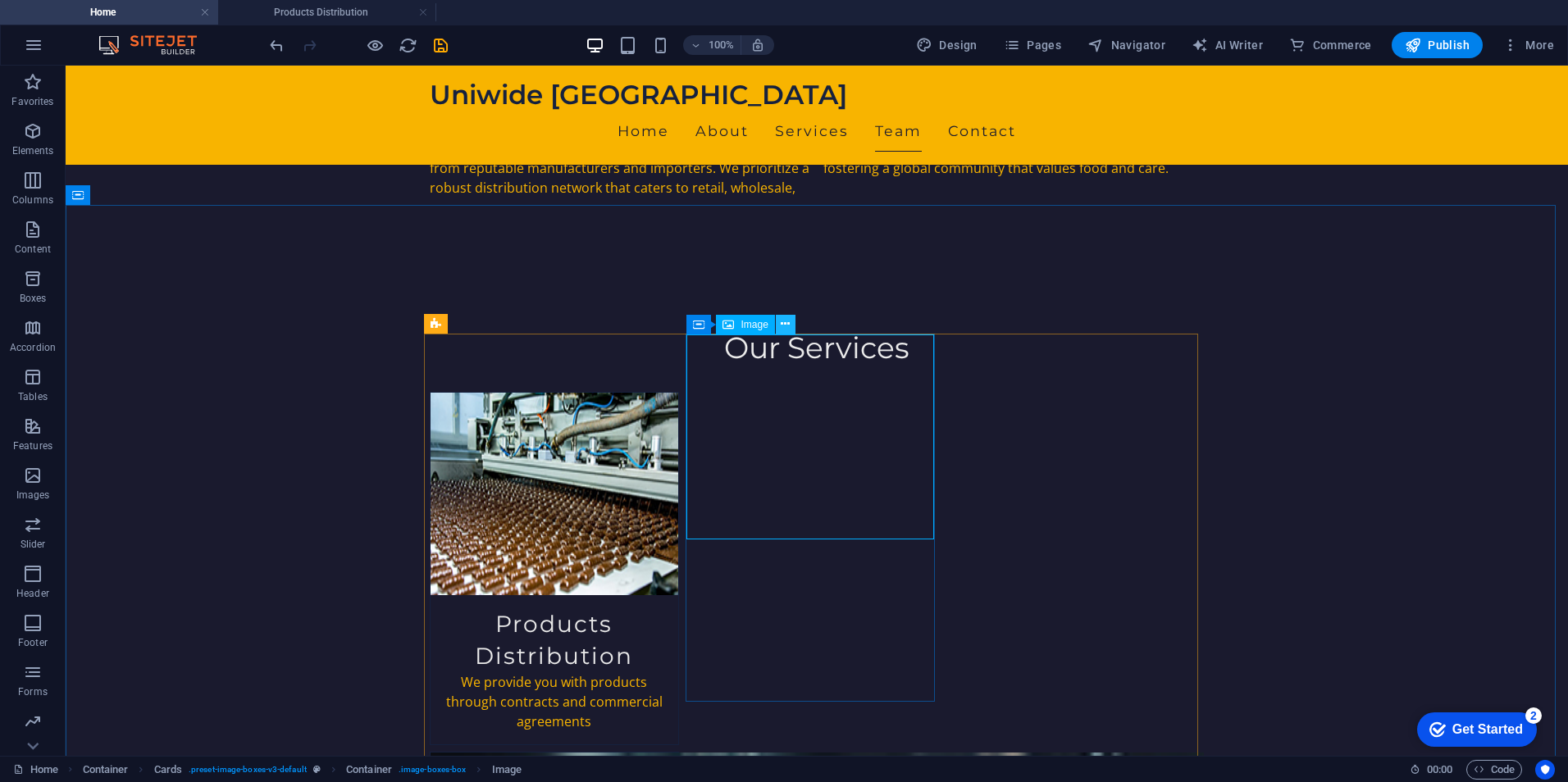
click at [785, 322] on icon at bounding box center [785, 323] width 9 height 17
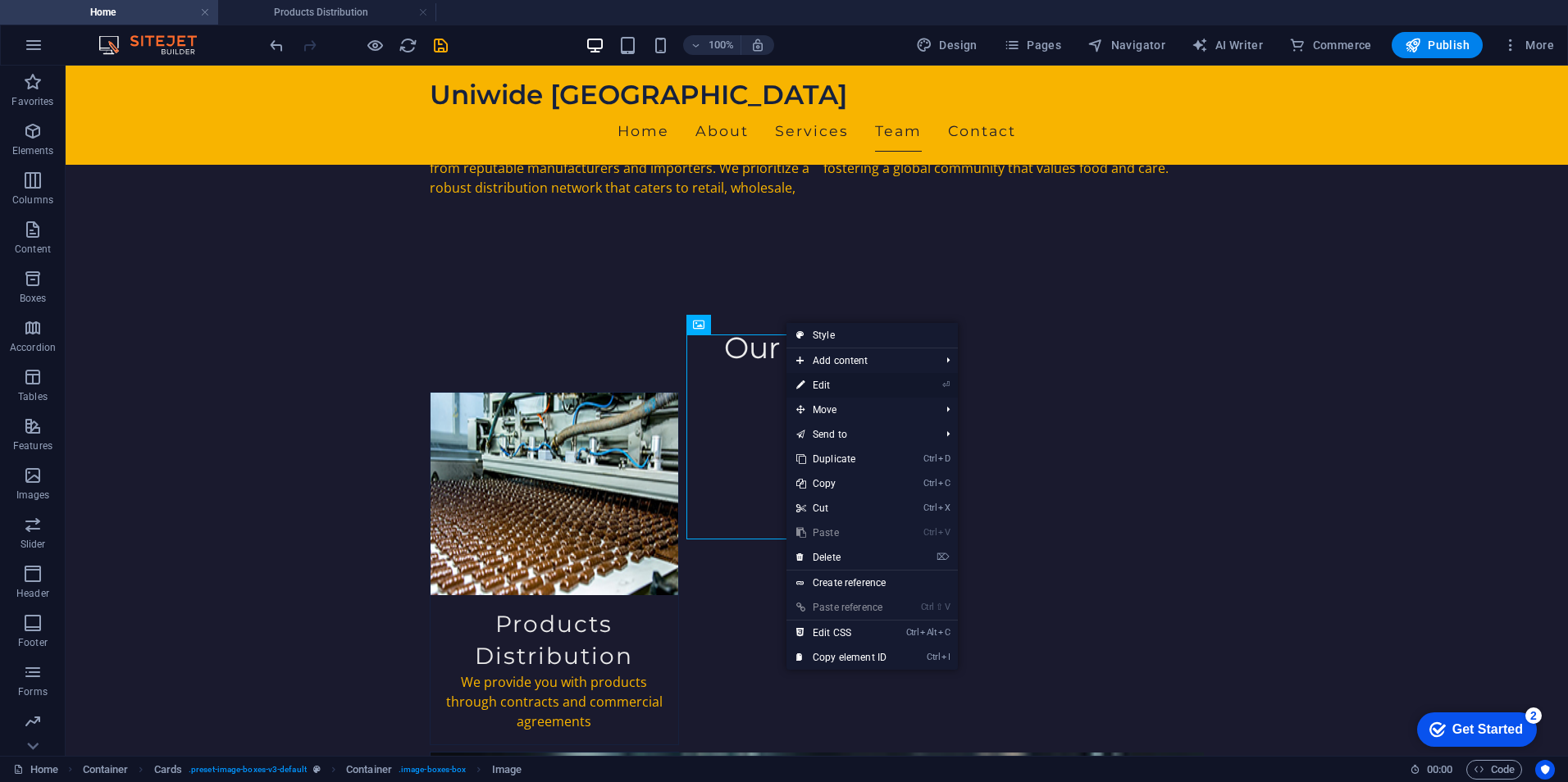
click at [822, 379] on link "⏎ Edit" at bounding box center [841, 386] width 110 height 25
select select "vw"
select select "px"
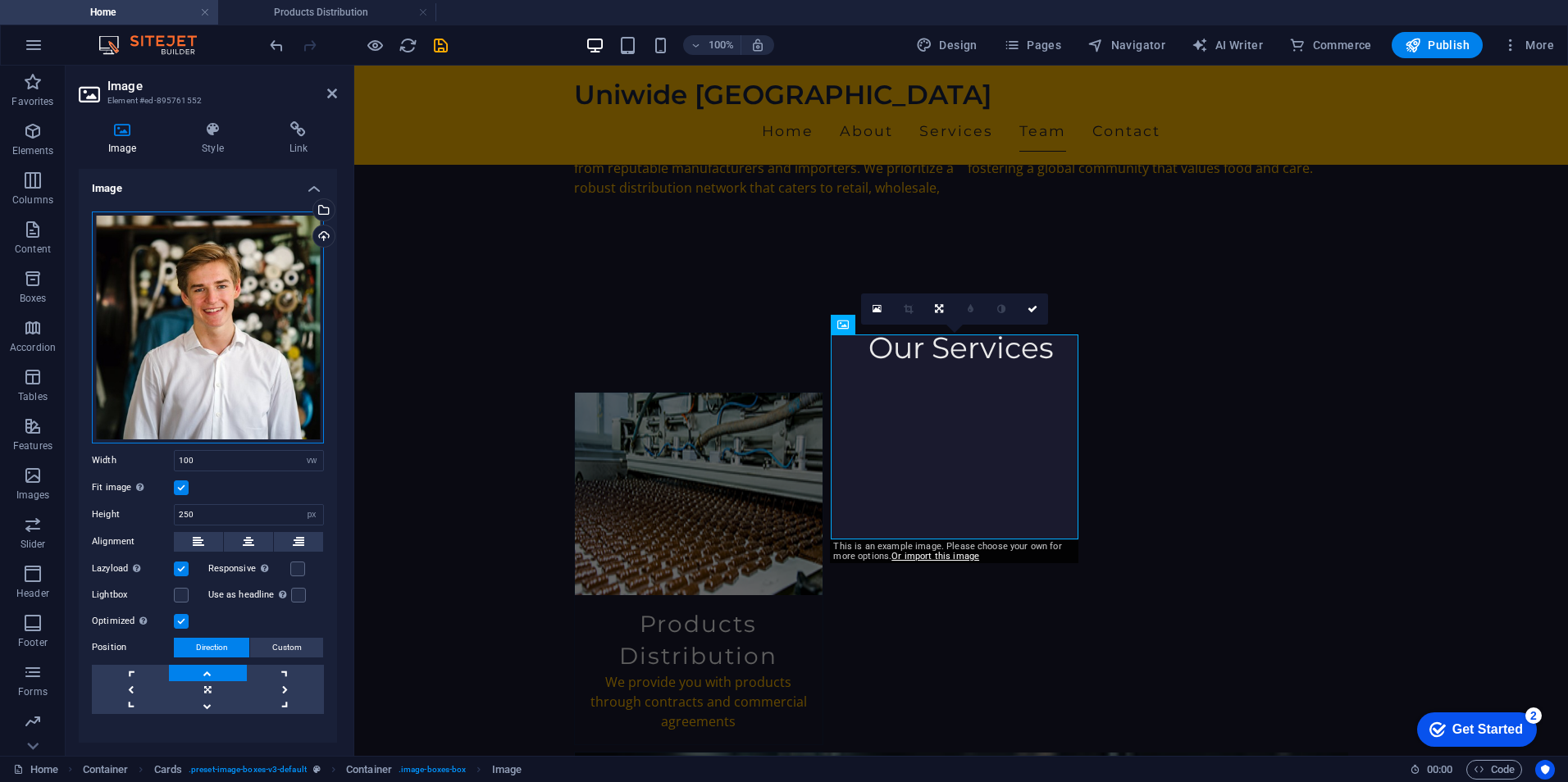
click at [265, 253] on div "Drag files here, click to choose files or select files from Files or our free s…" at bounding box center [208, 327] width 232 height 232
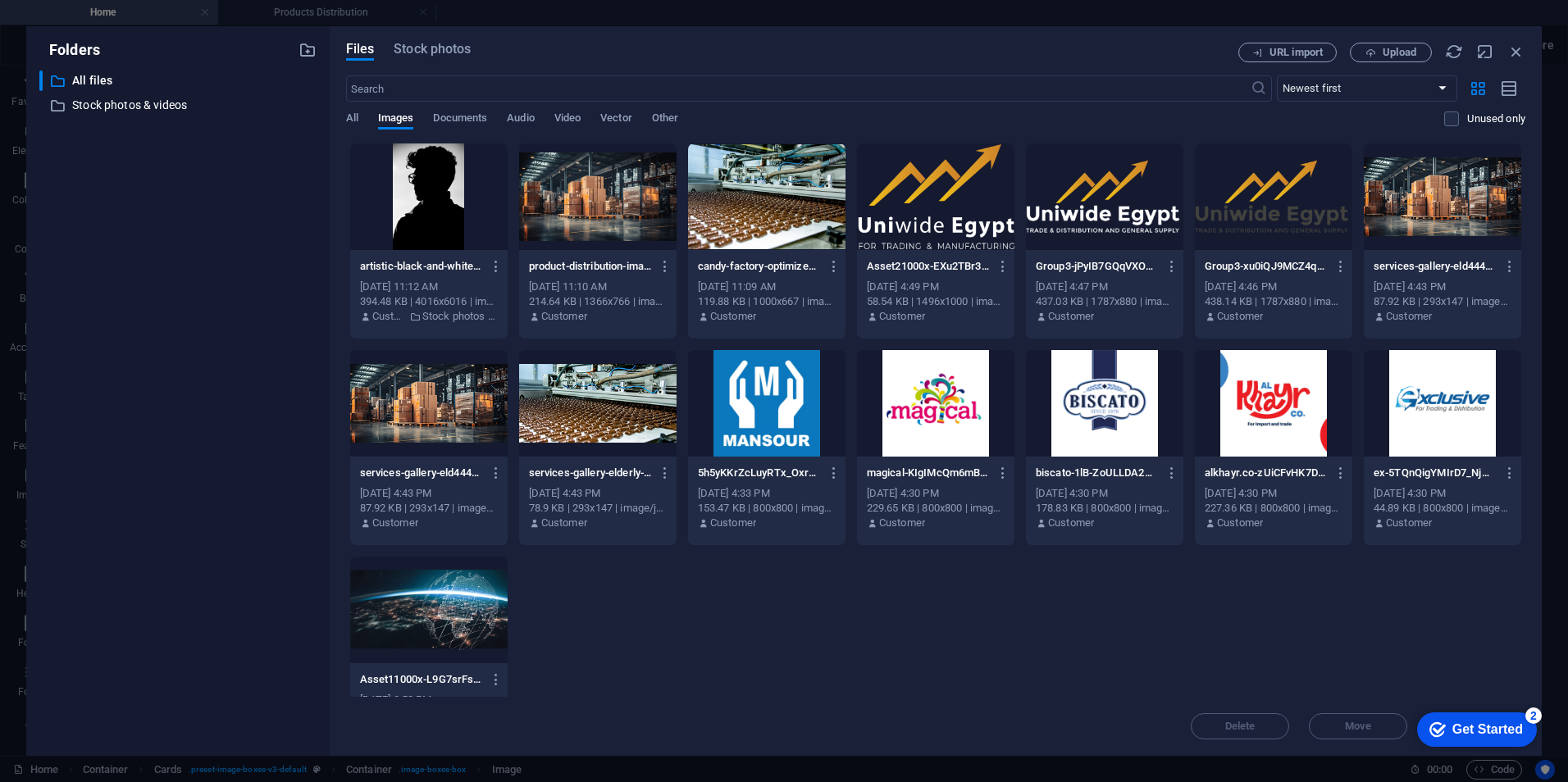
click at [459, 208] on div at bounding box center [429, 197] width 158 height 107
click at [452, 198] on div "1" at bounding box center [429, 197] width 158 height 107
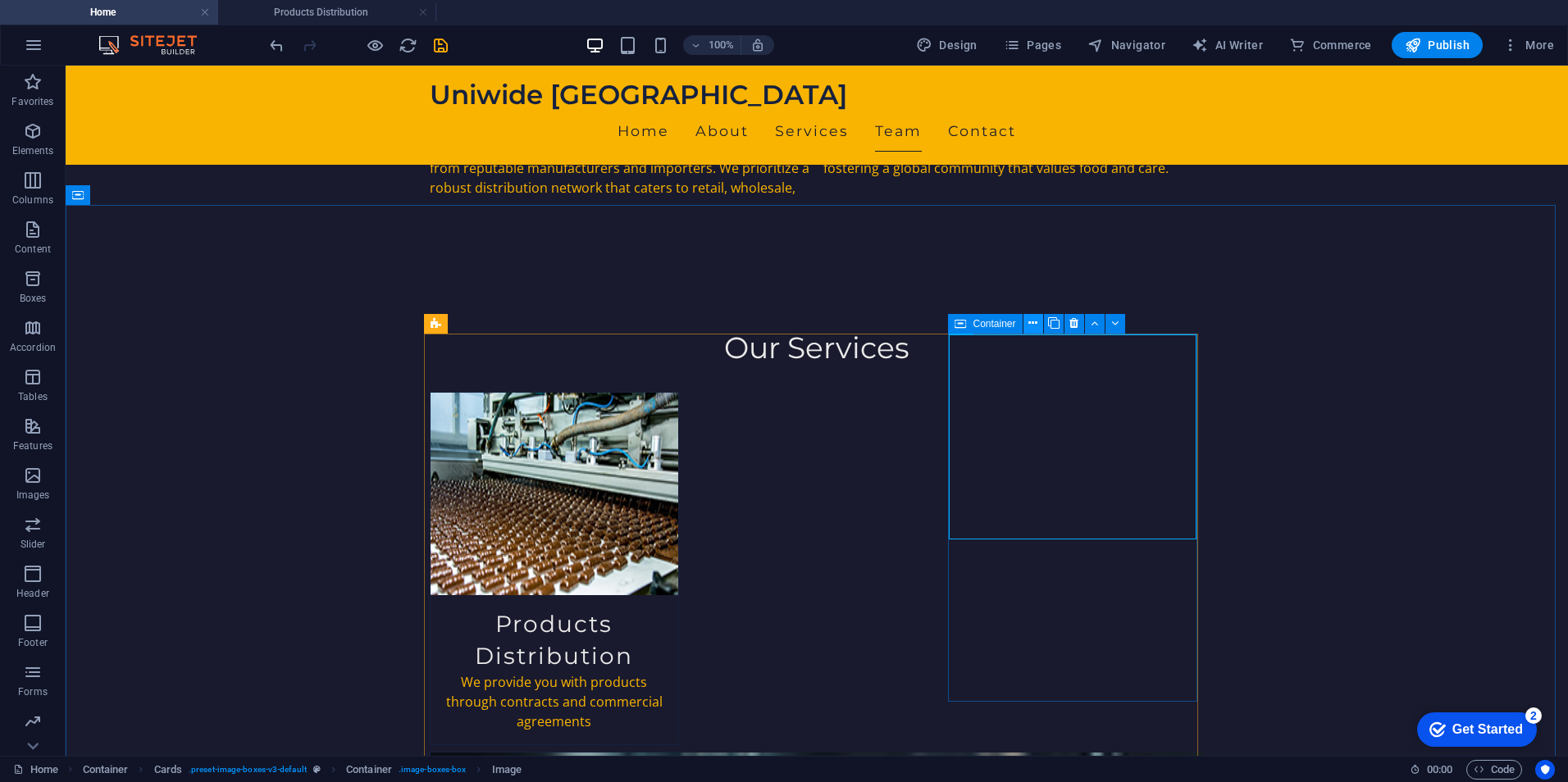
click at [1036, 323] on icon at bounding box center [1033, 322] width 9 height 17
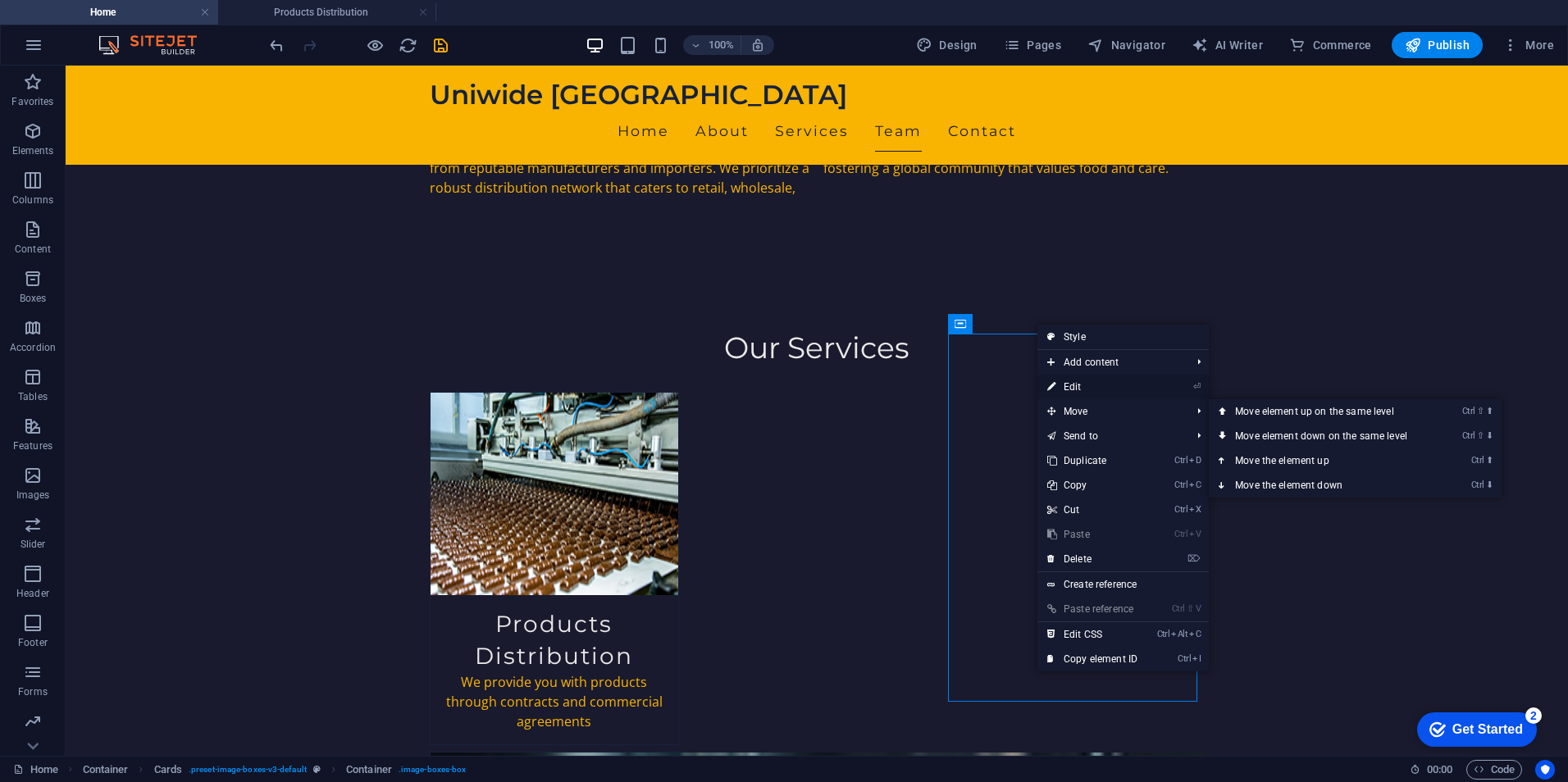
click at [1092, 387] on link "⏎ Edit" at bounding box center [1091, 387] width 110 height 25
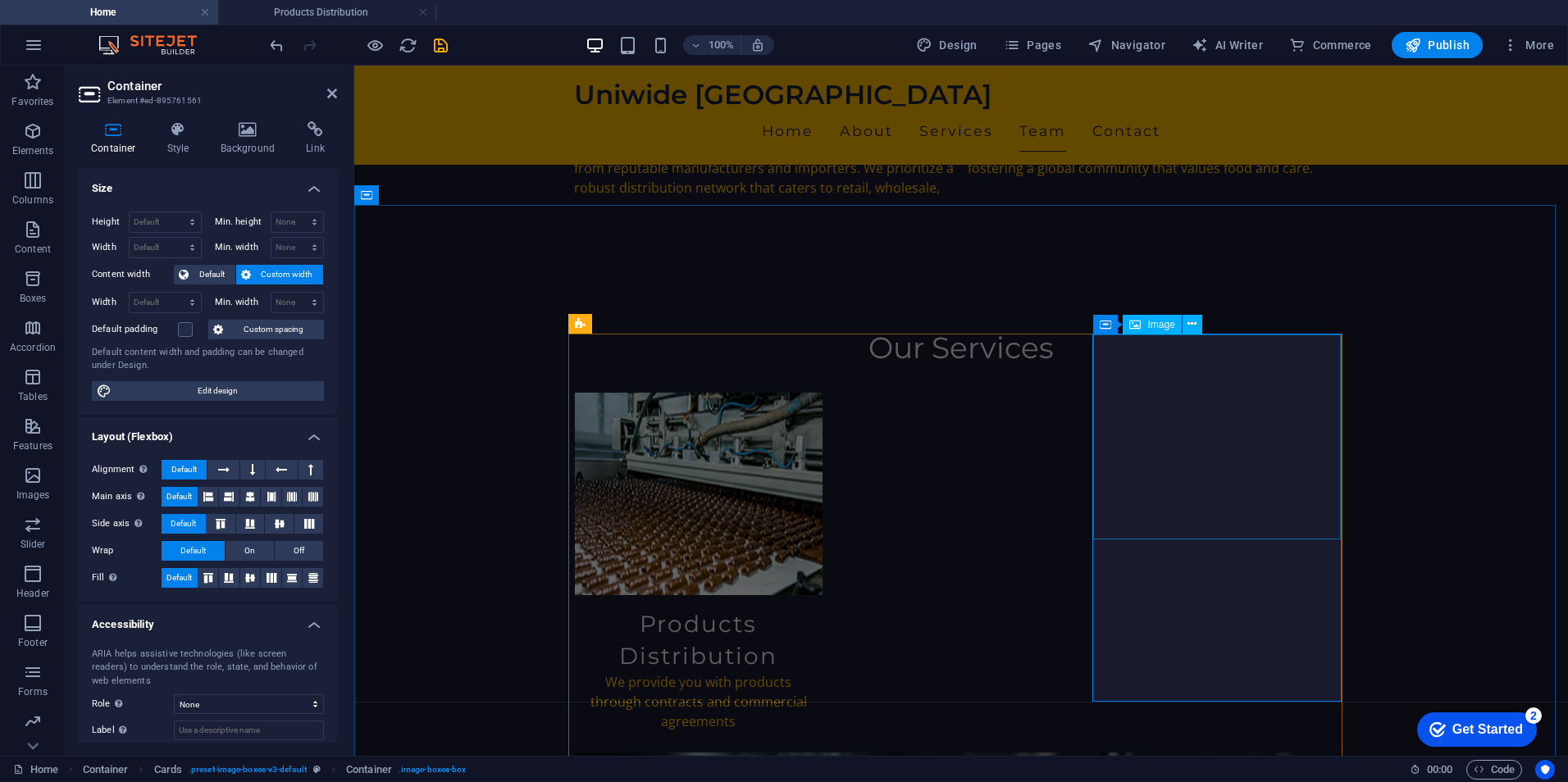
click at [1189, 321] on icon at bounding box center [1192, 323] width 9 height 17
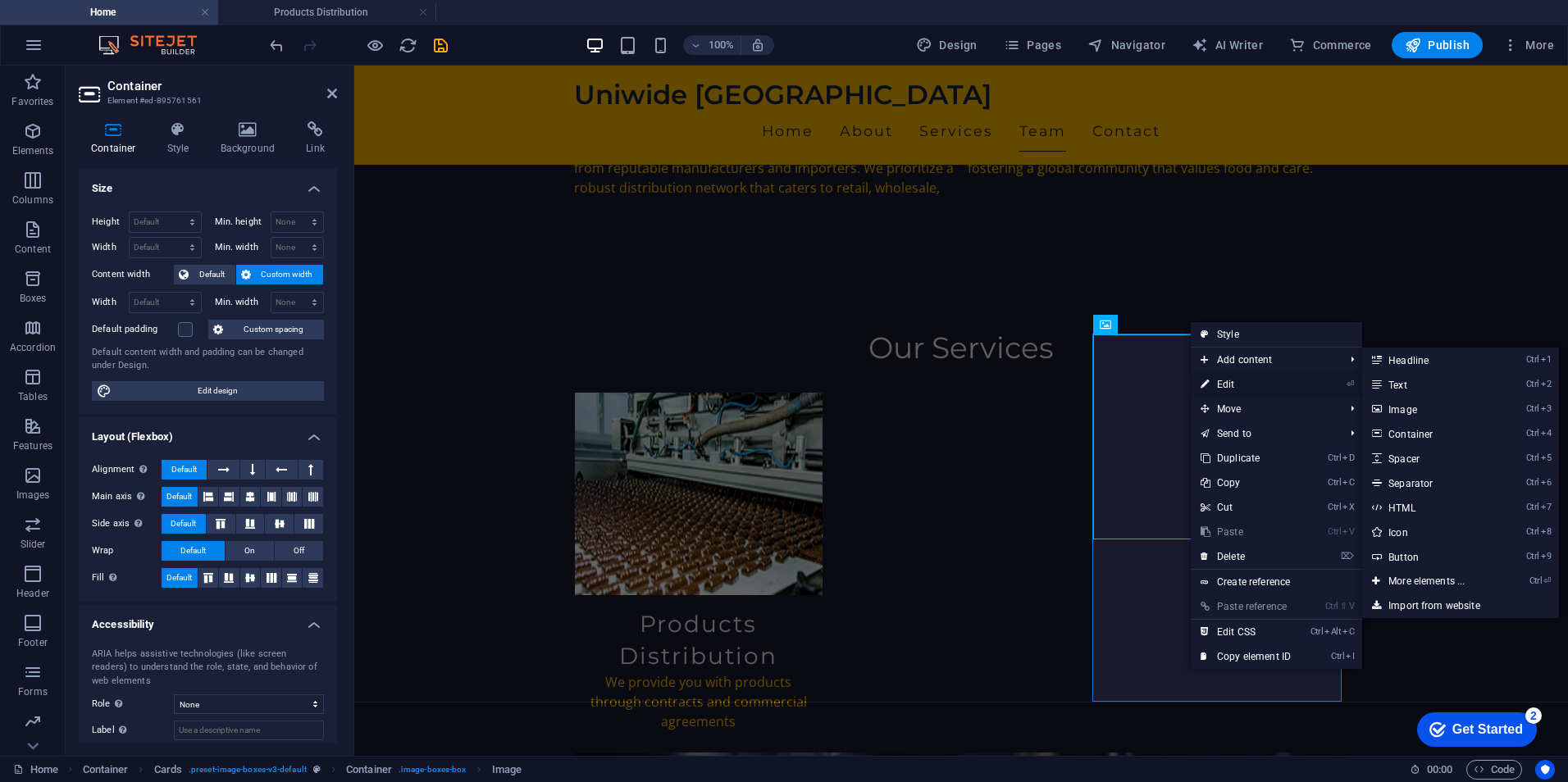
click at [1239, 378] on link "⏎ Edit" at bounding box center [1245, 385] width 110 height 25
select select "vw"
select select "px"
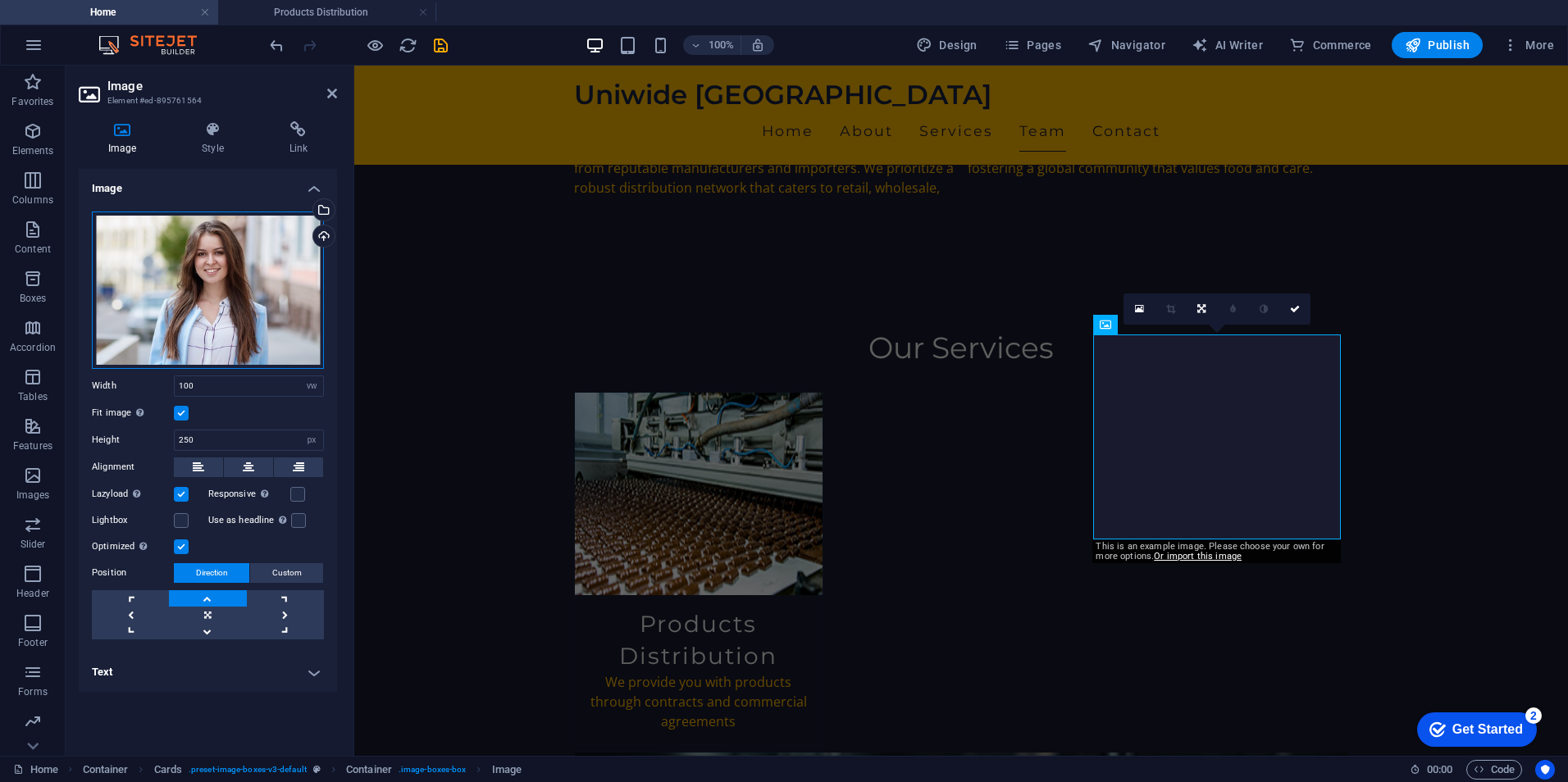
click at [251, 248] on div "Drag files here, click to choose files or select files from Files or our free s…" at bounding box center [208, 289] width 232 height 158
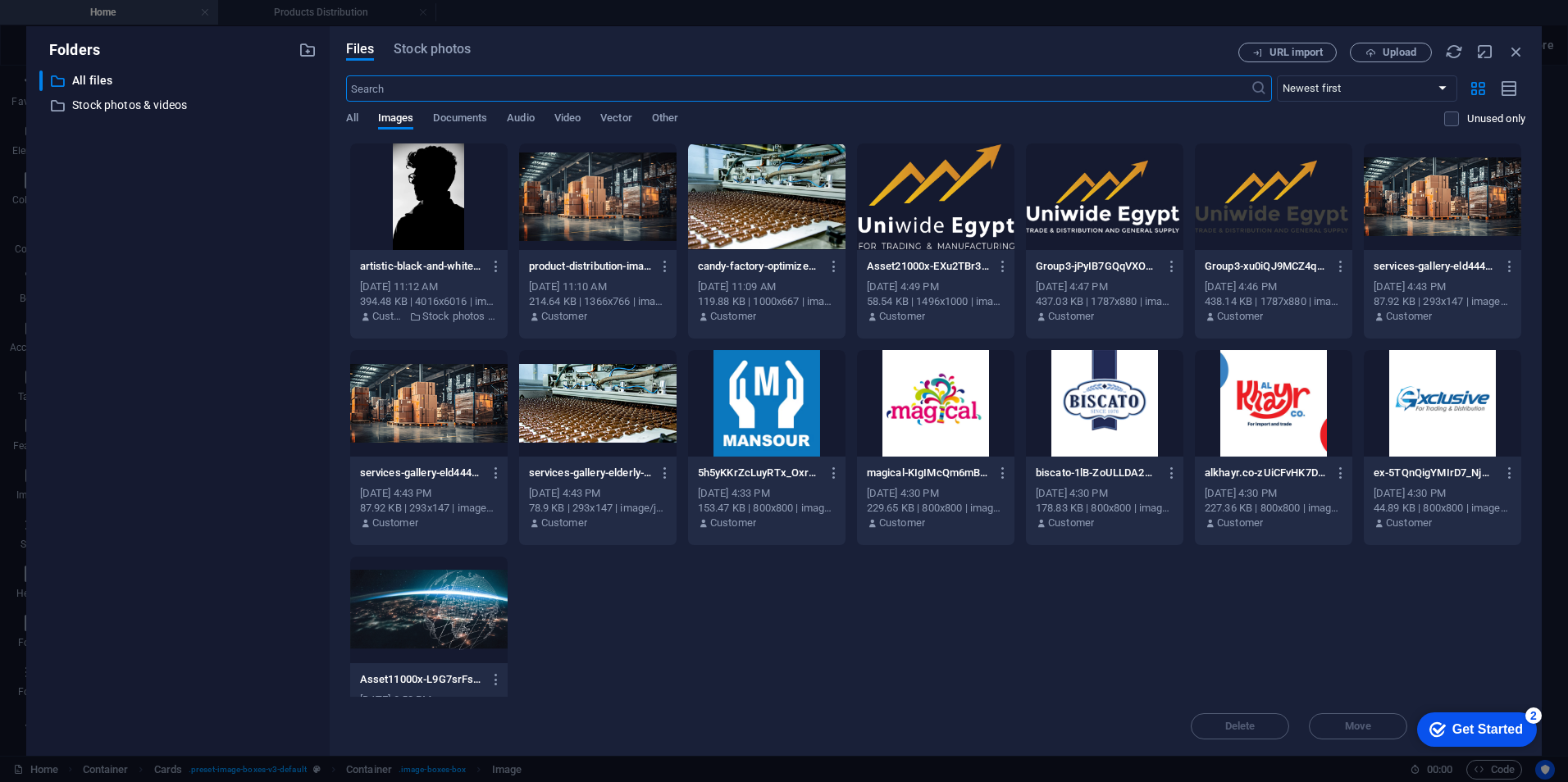
click at [428, 220] on div at bounding box center [429, 197] width 158 height 107
drag, startPoint x: 428, startPoint y: 220, endPoint x: 197, endPoint y: 216, distance: 231.0
click at [428, 220] on div "1" at bounding box center [429, 197] width 158 height 107
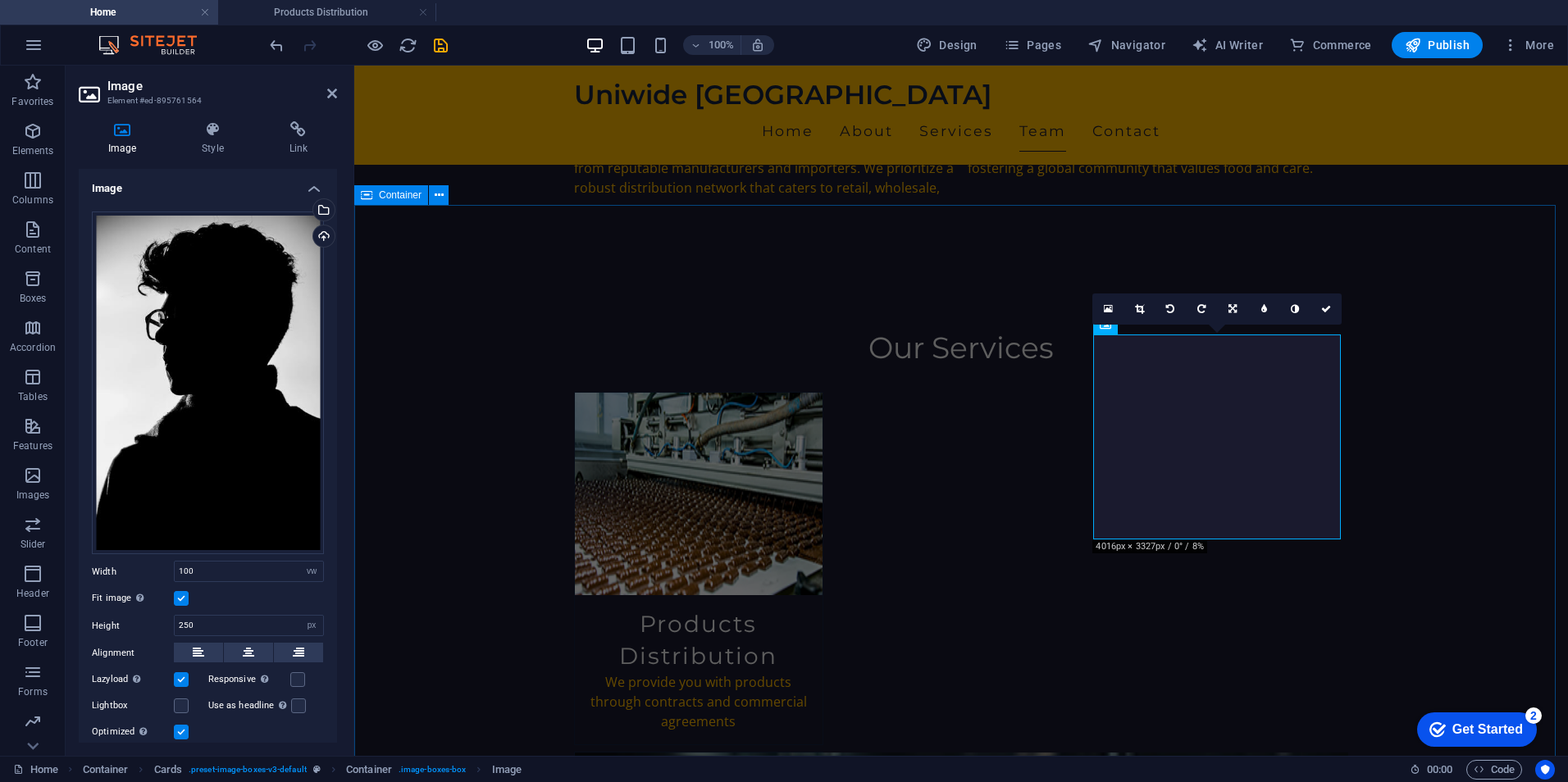
scroll to position [1381, 0]
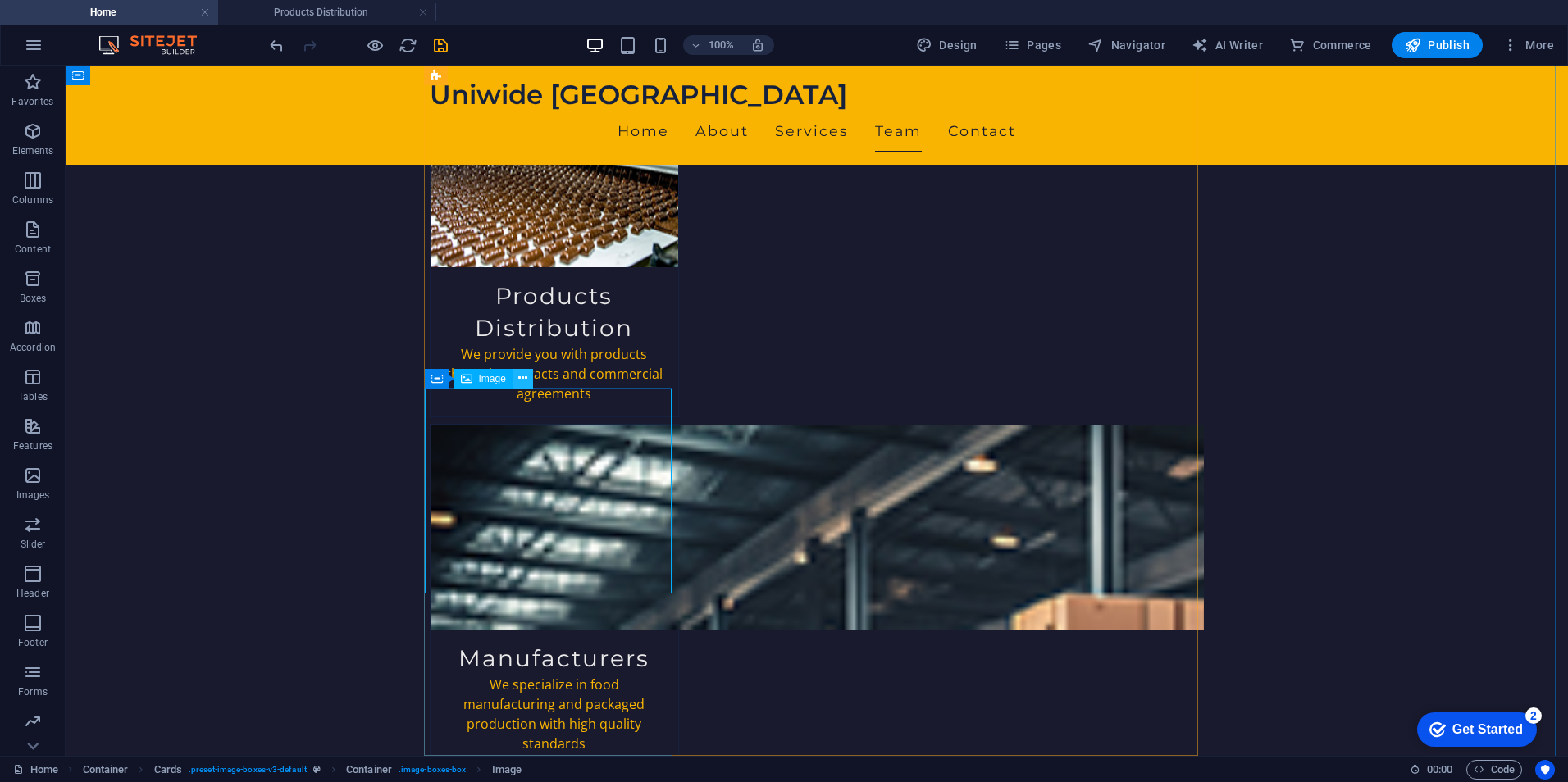
click at [518, 374] on button at bounding box center [523, 379] width 20 height 20
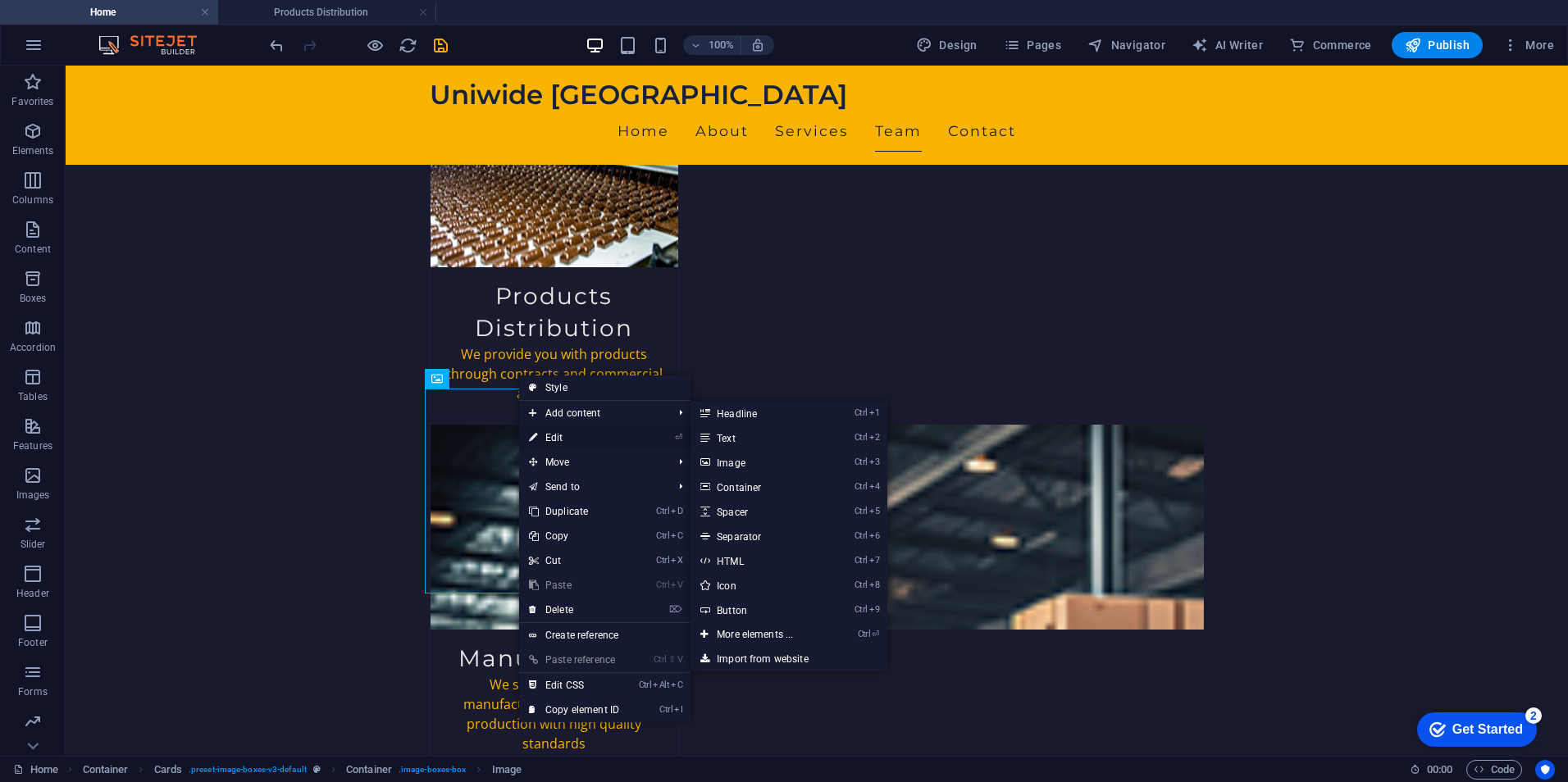
click at [586, 434] on link "⏎ Edit" at bounding box center [574, 438] width 110 height 25
select select "vw"
select select "px"
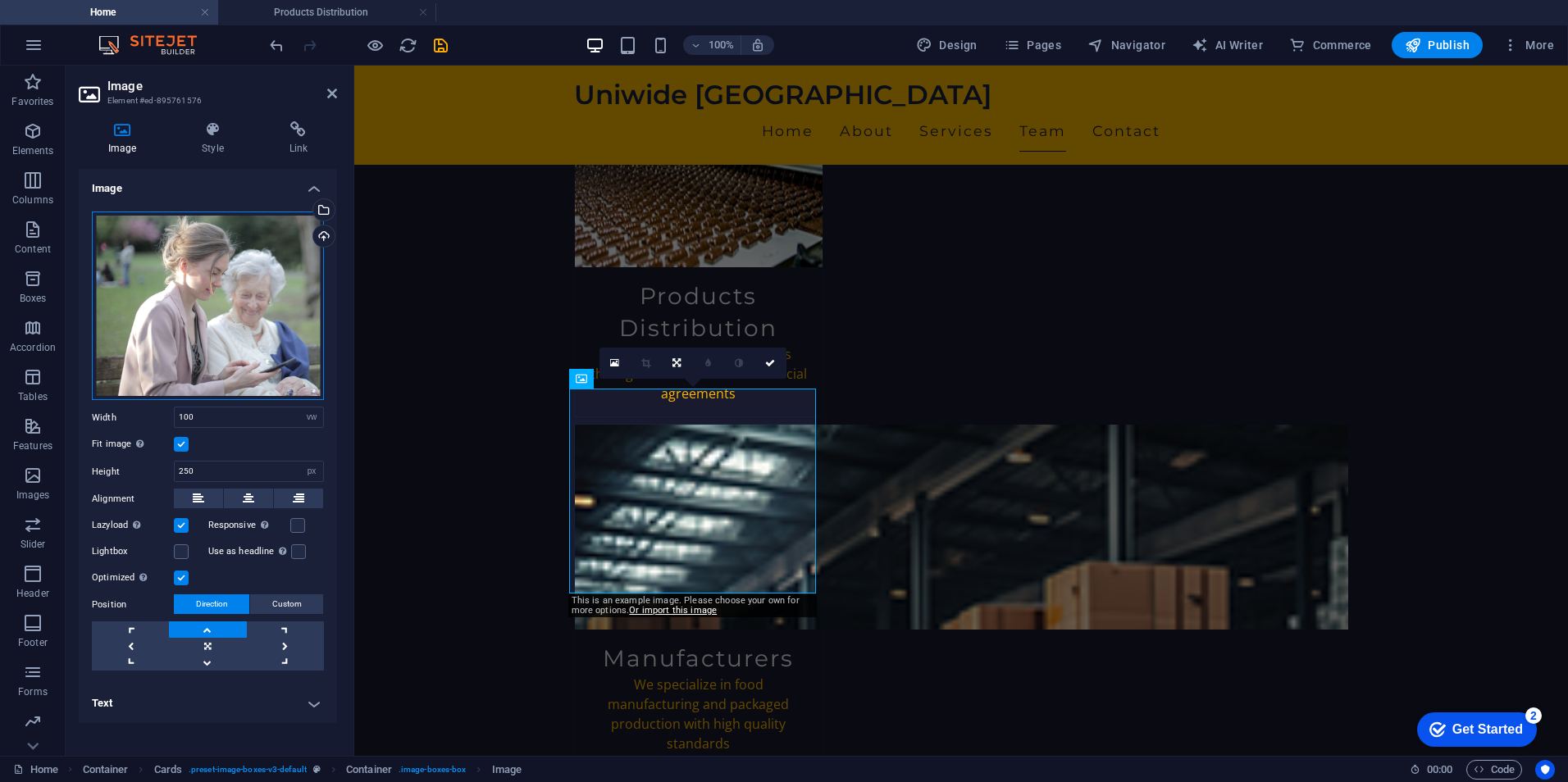
click at [270, 257] on div "Drag files here, click to choose files or select files from Files or our free s…" at bounding box center [208, 305] width 232 height 189
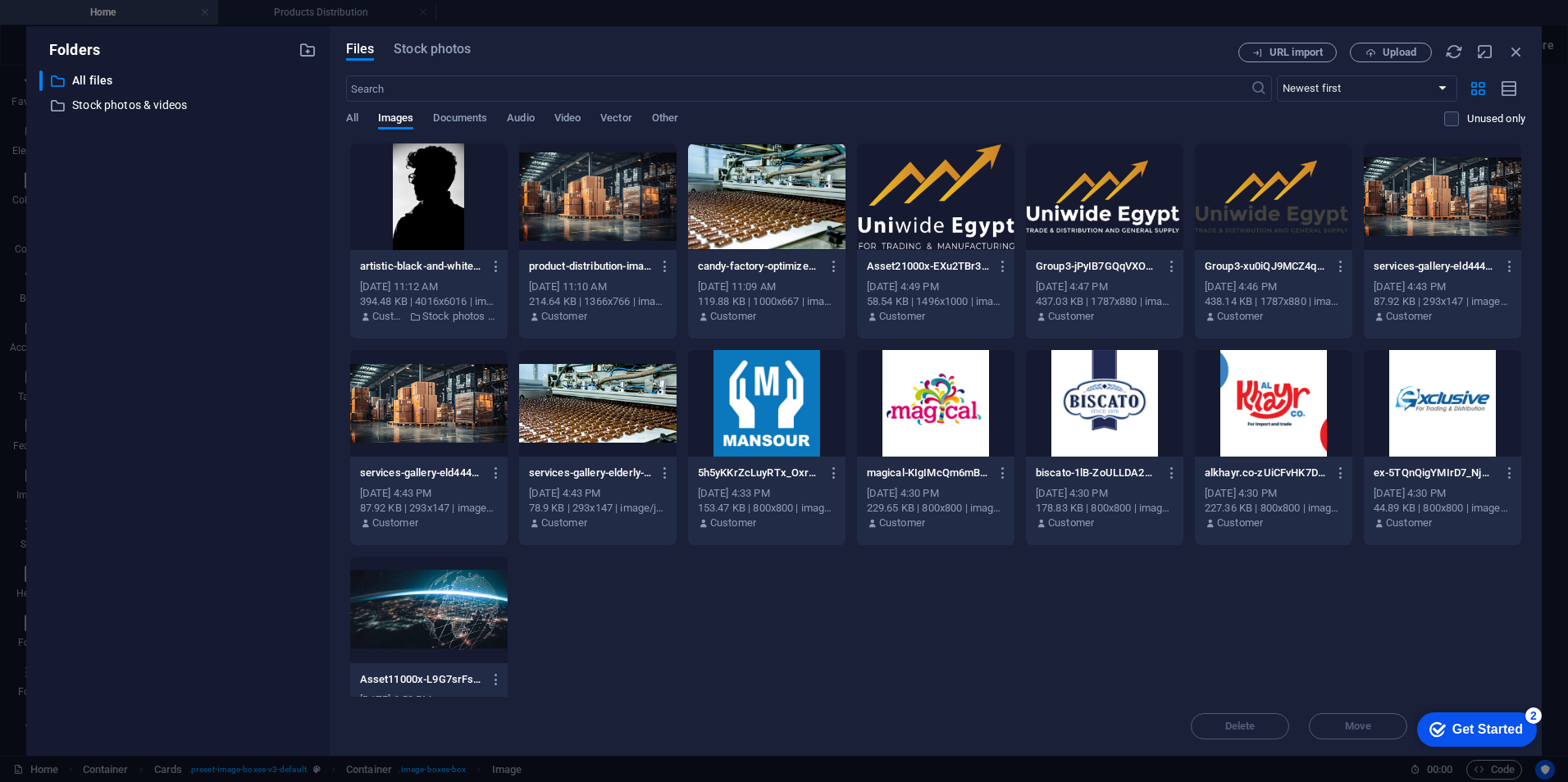
click at [449, 200] on div at bounding box center [429, 197] width 158 height 107
click at [455, 207] on div "1" at bounding box center [429, 197] width 158 height 107
click at [455, 207] on div at bounding box center [429, 197] width 158 height 107
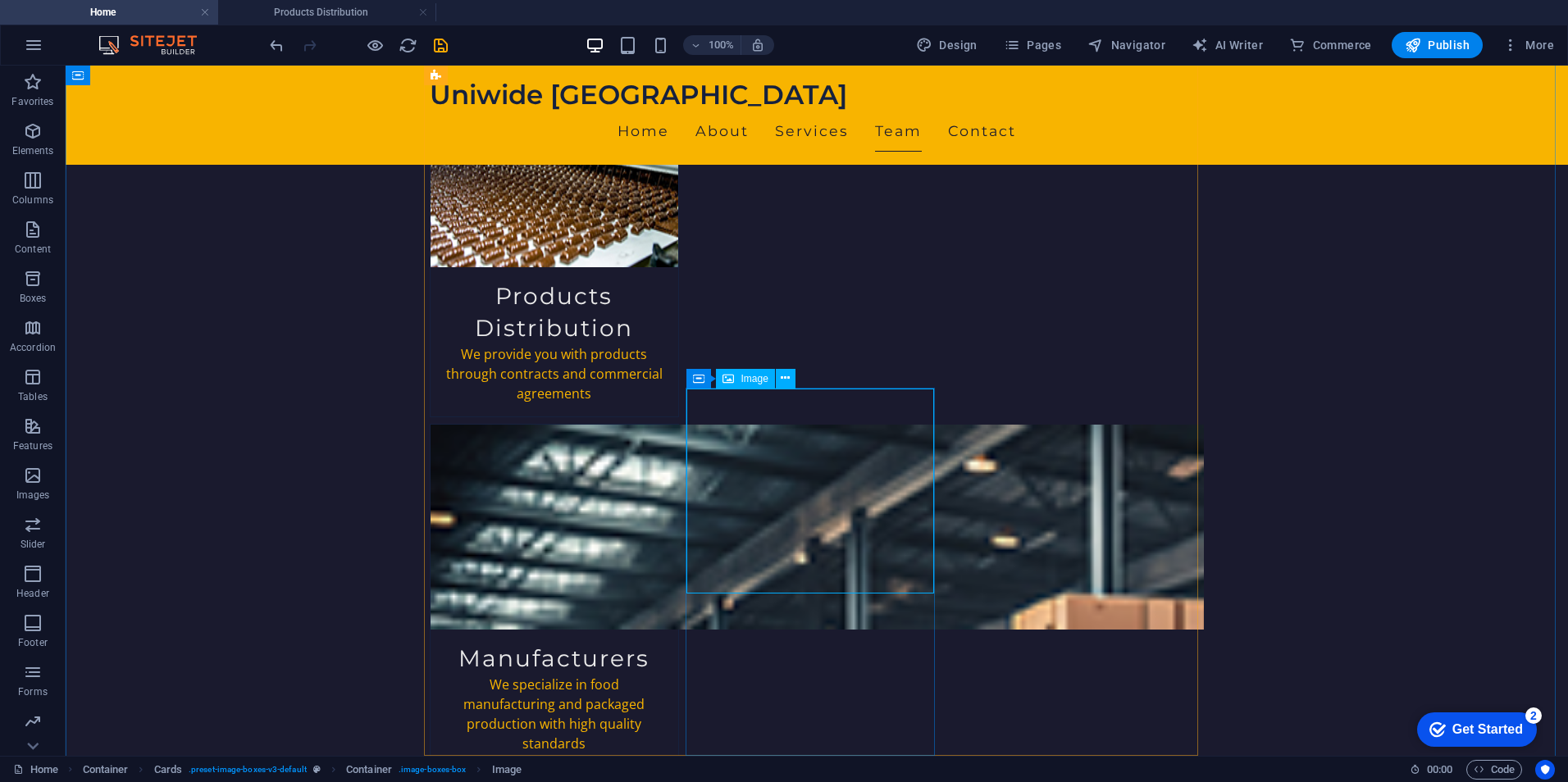
click at [784, 380] on icon at bounding box center [785, 378] width 9 height 17
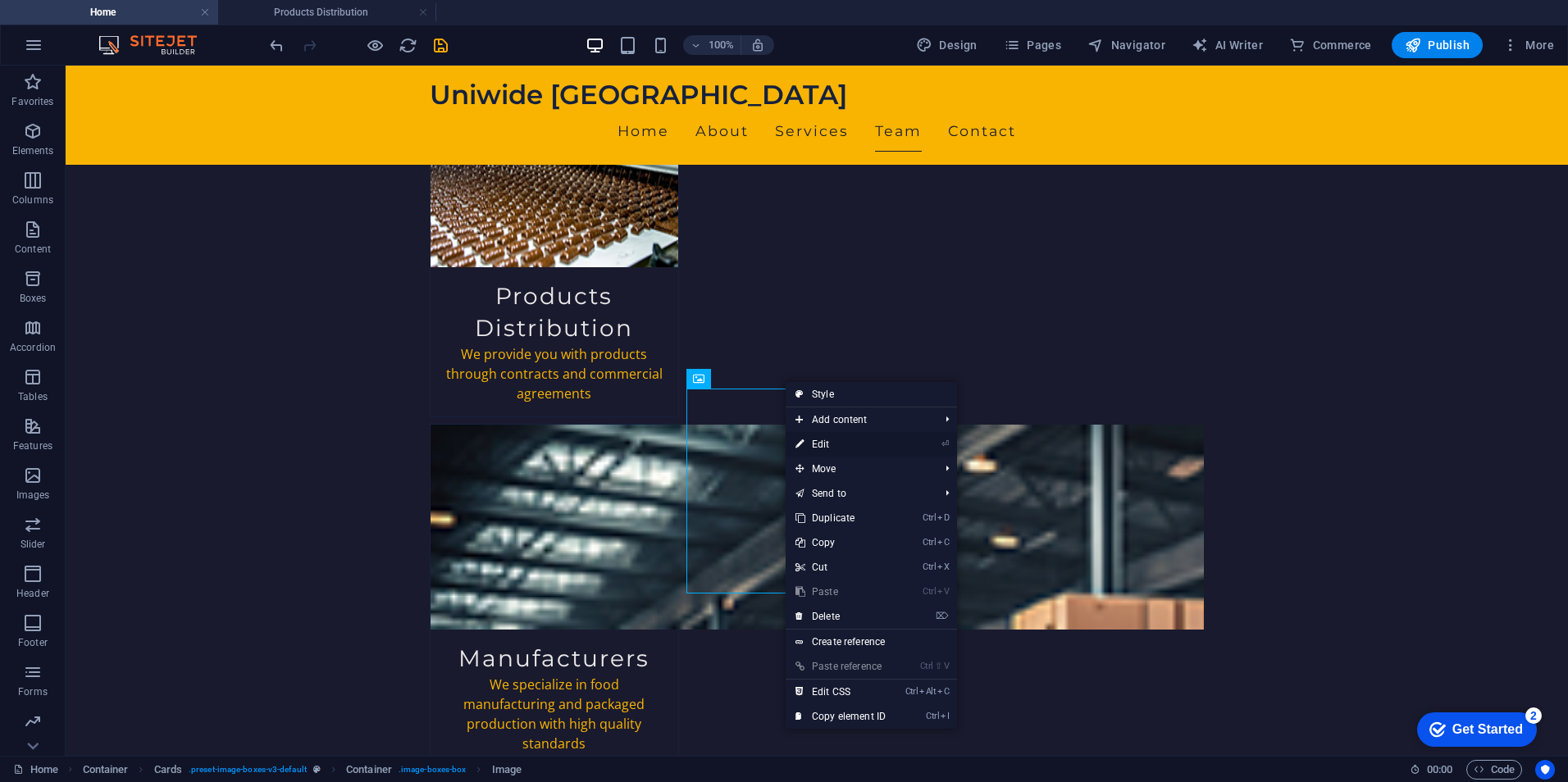
click at [842, 448] on link "⏎ Edit" at bounding box center [840, 444] width 110 height 25
select select "vw"
select select "px"
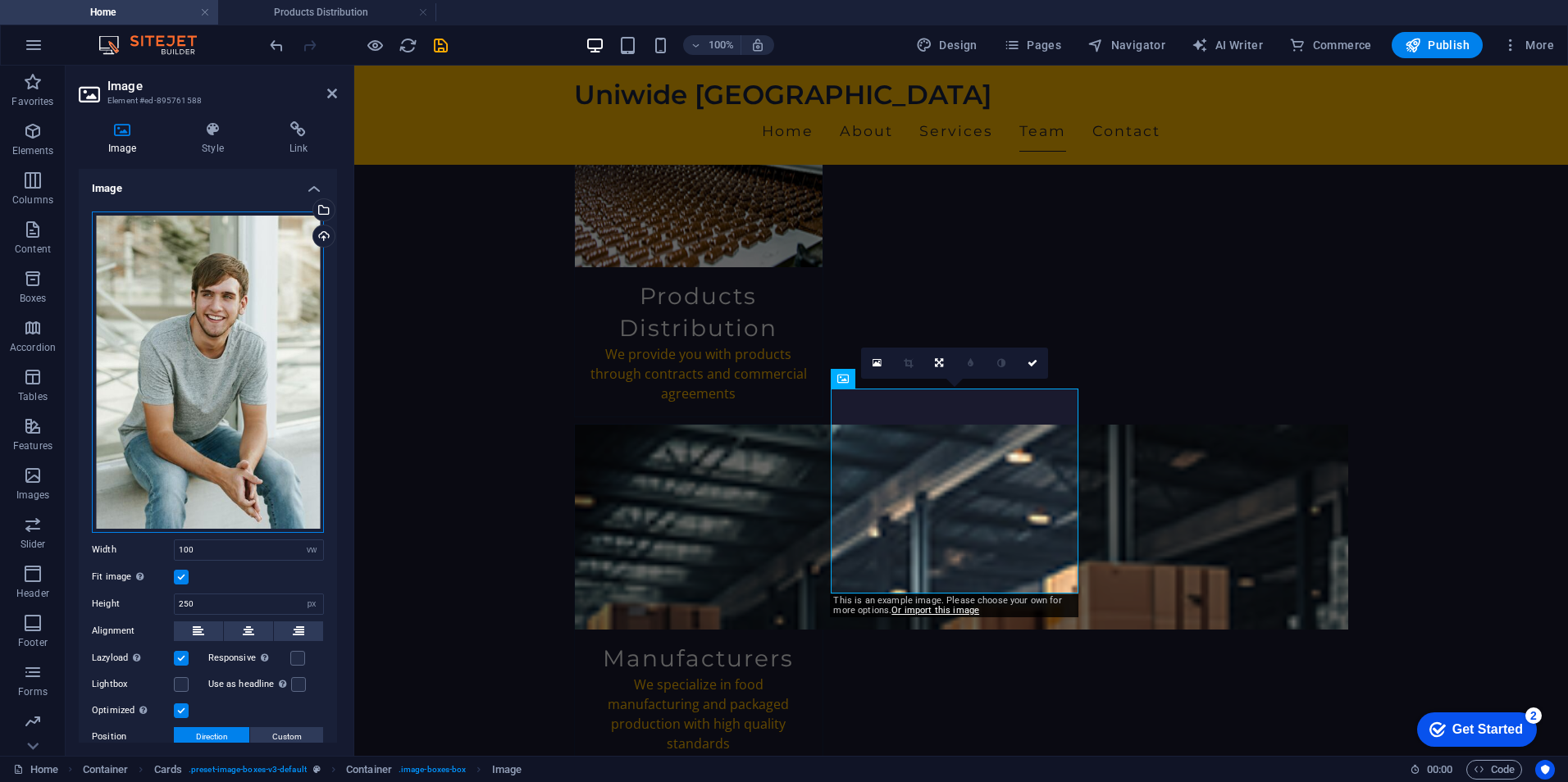
click at [267, 249] on div "Drag files here, click to choose files or select files from Files or our free s…" at bounding box center [208, 371] width 232 height 322
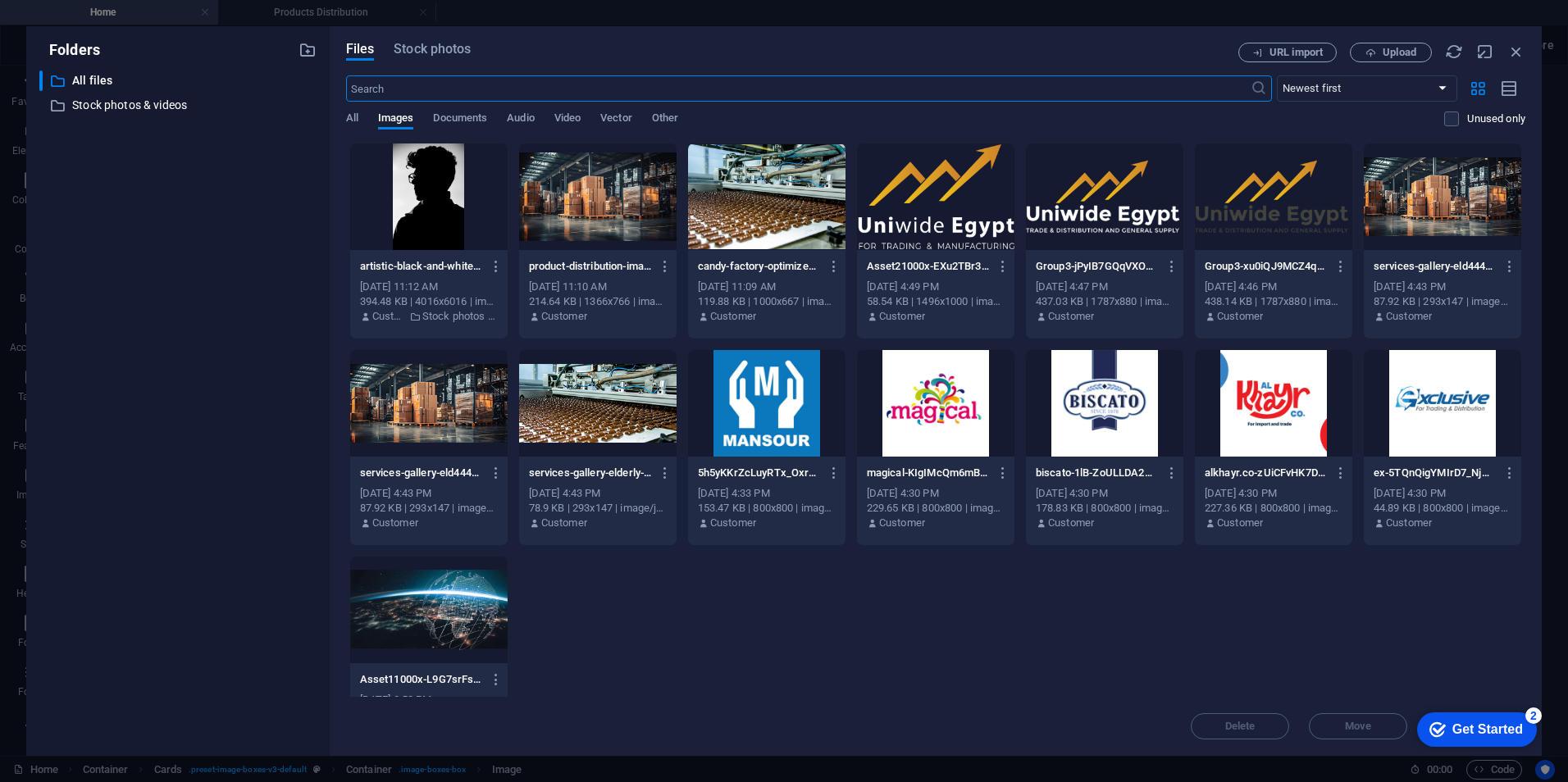
click at [437, 233] on div at bounding box center [429, 197] width 158 height 107
click at [437, 233] on div "1" at bounding box center [429, 197] width 158 height 107
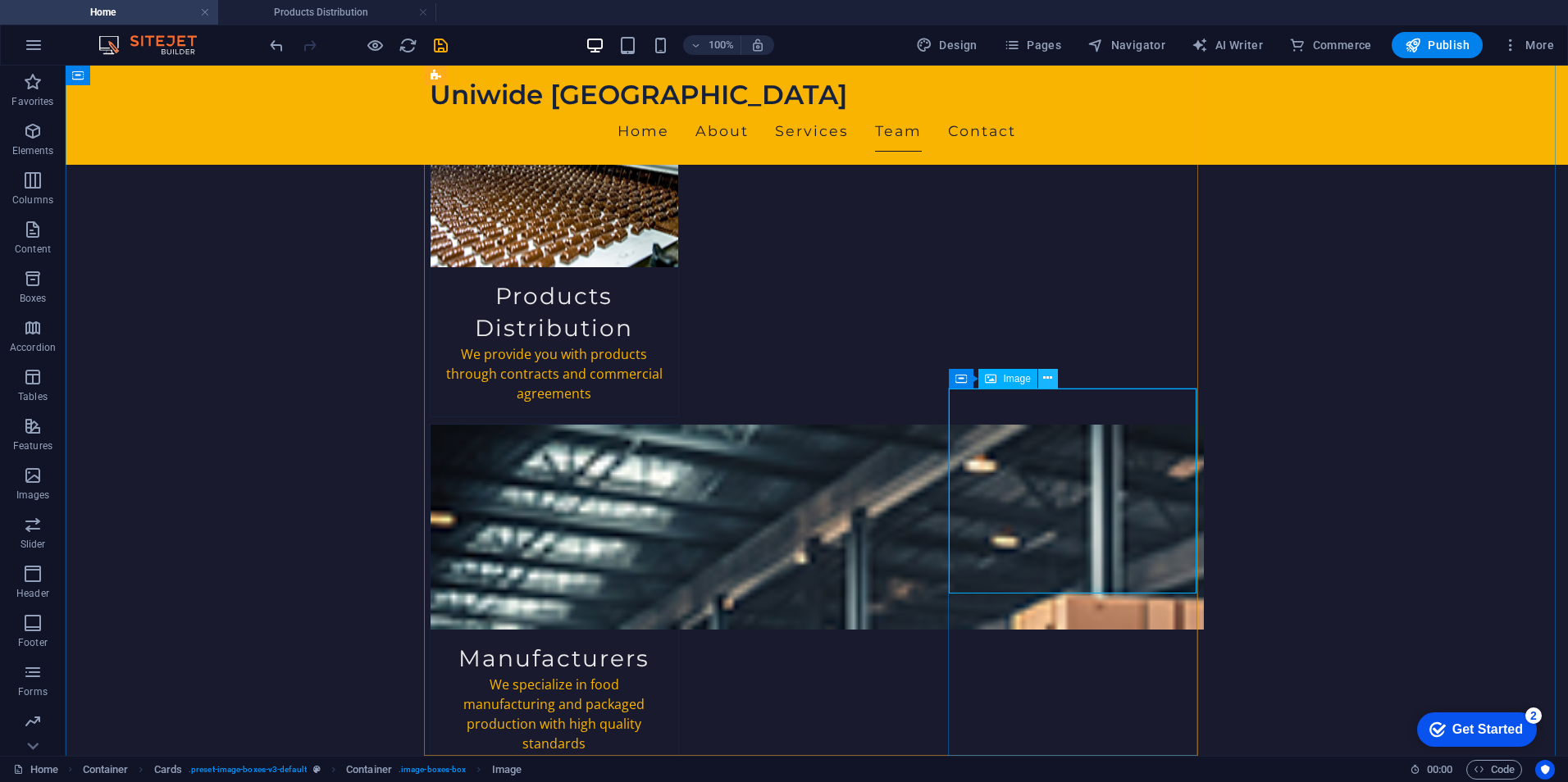
click at [1047, 376] on icon at bounding box center [1048, 378] width 9 height 17
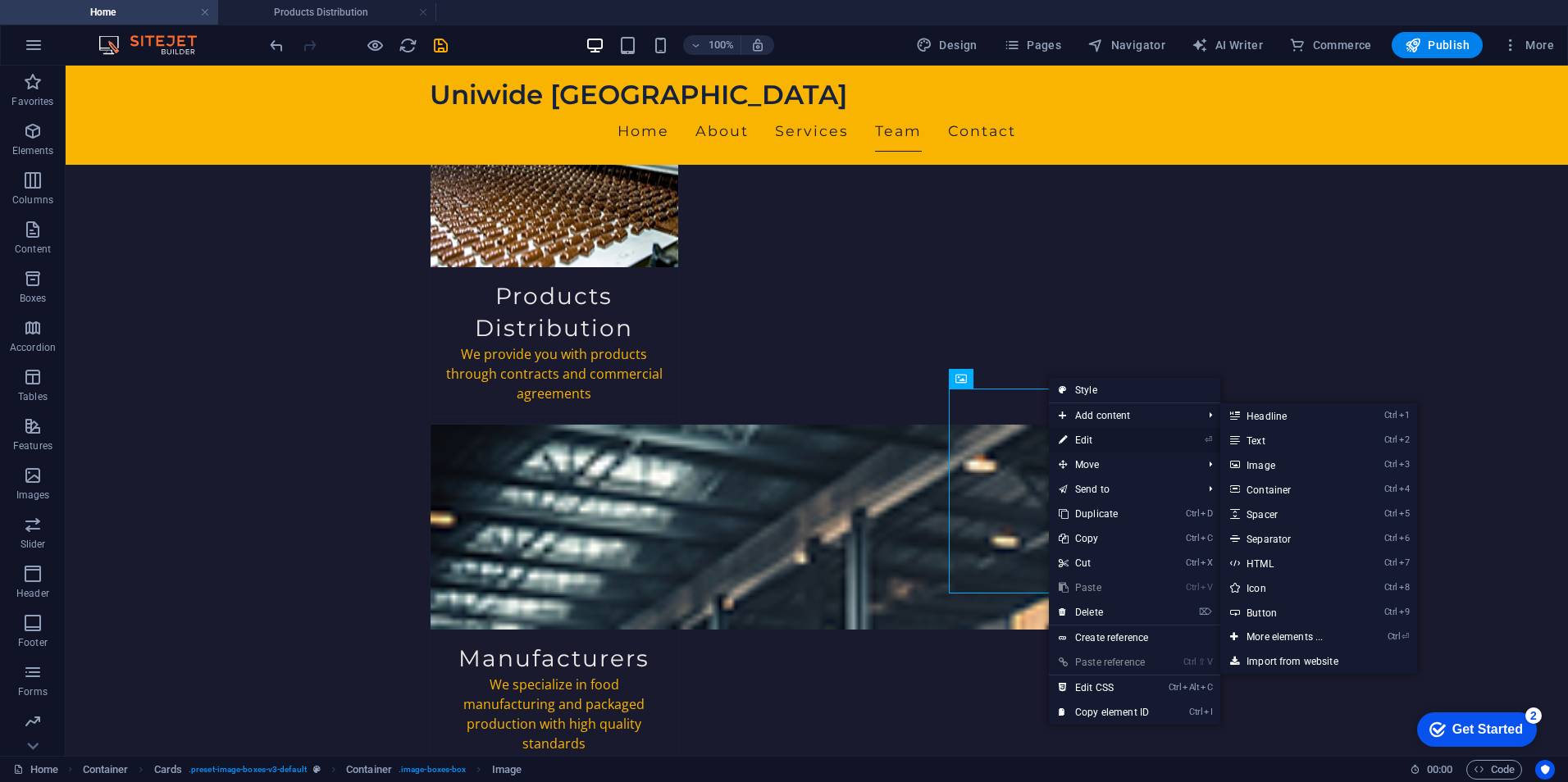
click at [1093, 435] on link "⏎ Edit" at bounding box center [1103, 440] width 110 height 25
select select "vw"
select select "px"
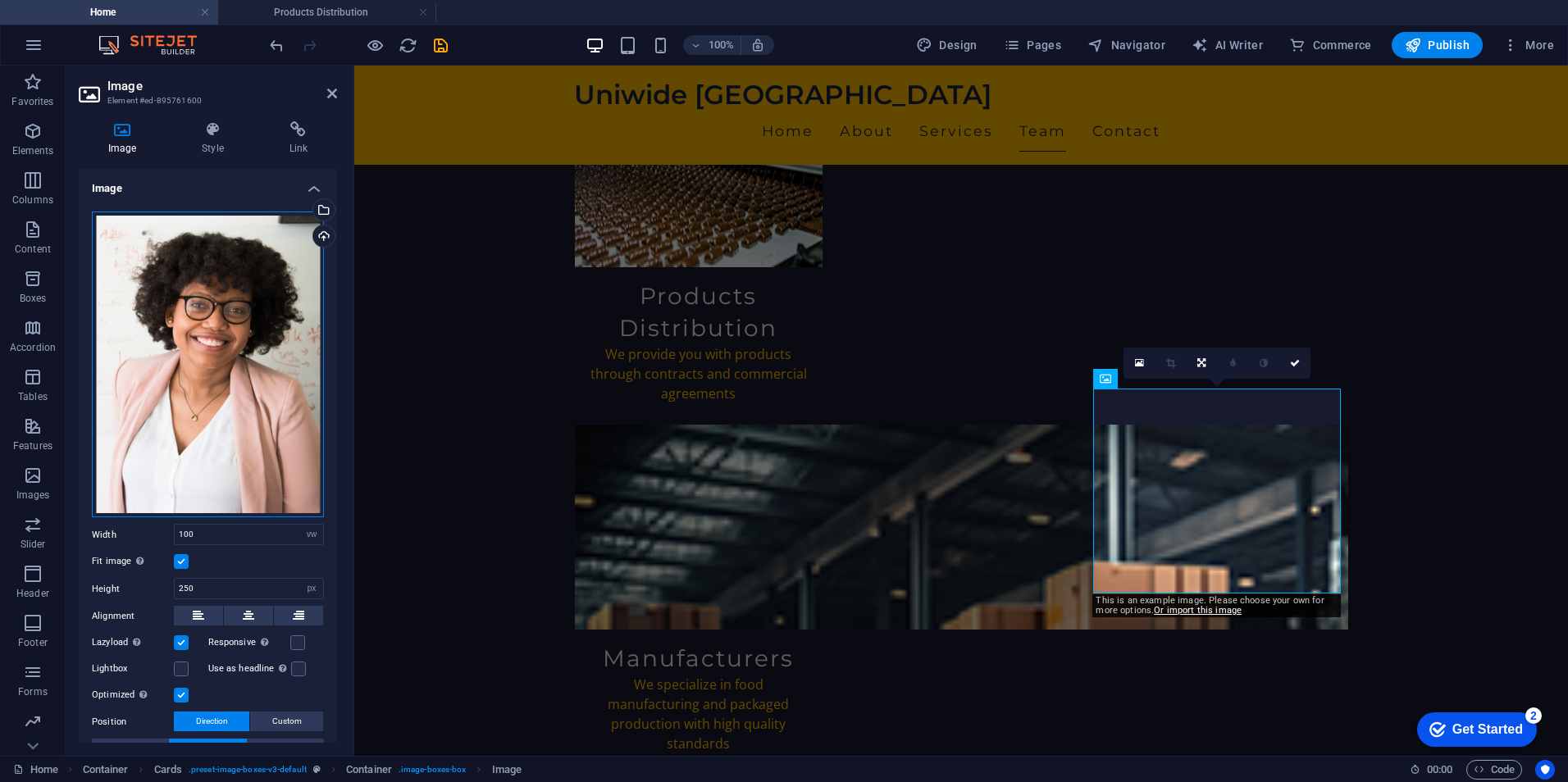
click at [217, 251] on div "Drag files here, click to choose files or select files from Files or our free s…" at bounding box center [208, 364] width 232 height 306
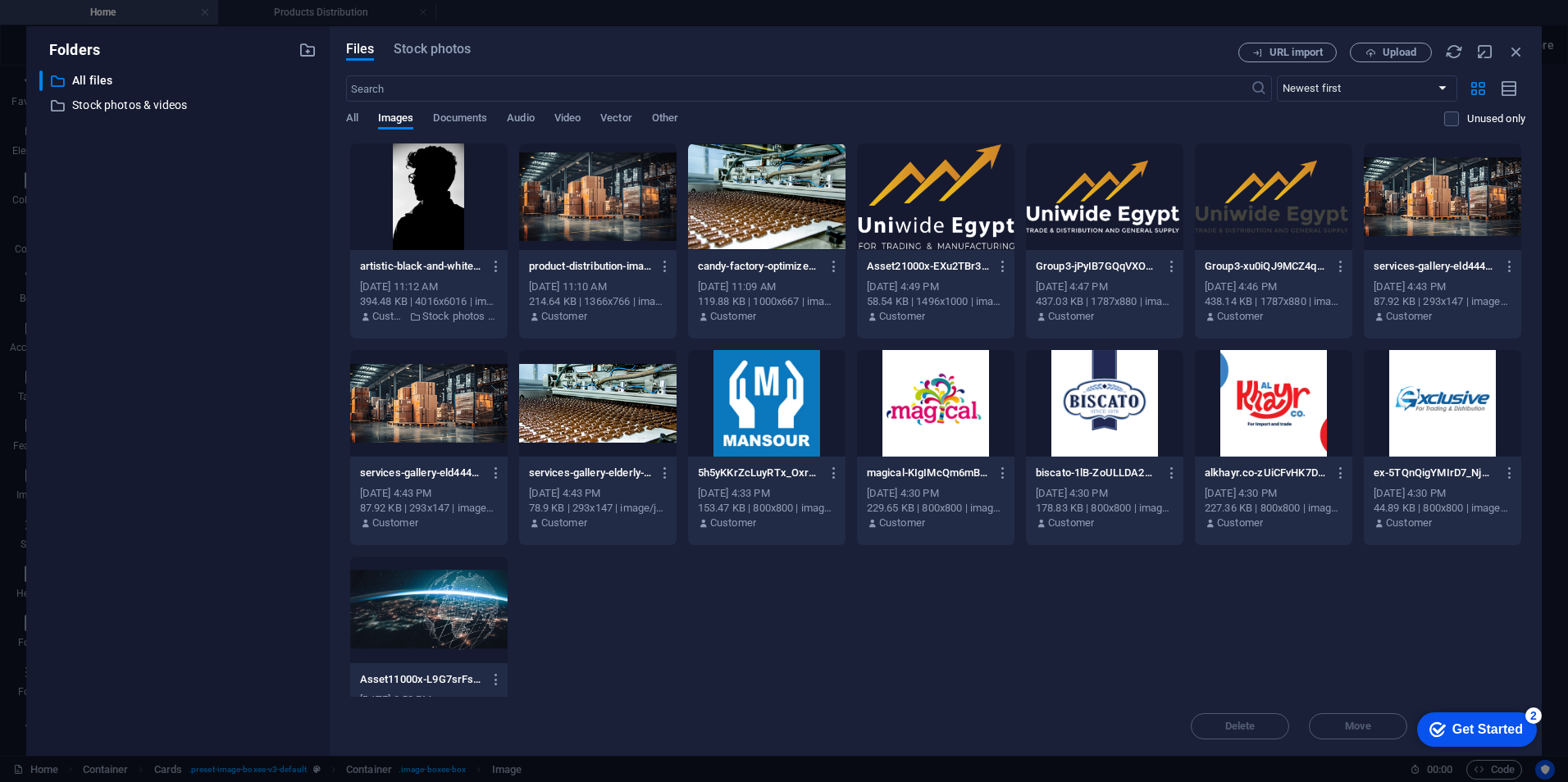
click at [443, 211] on div at bounding box center [429, 197] width 158 height 107
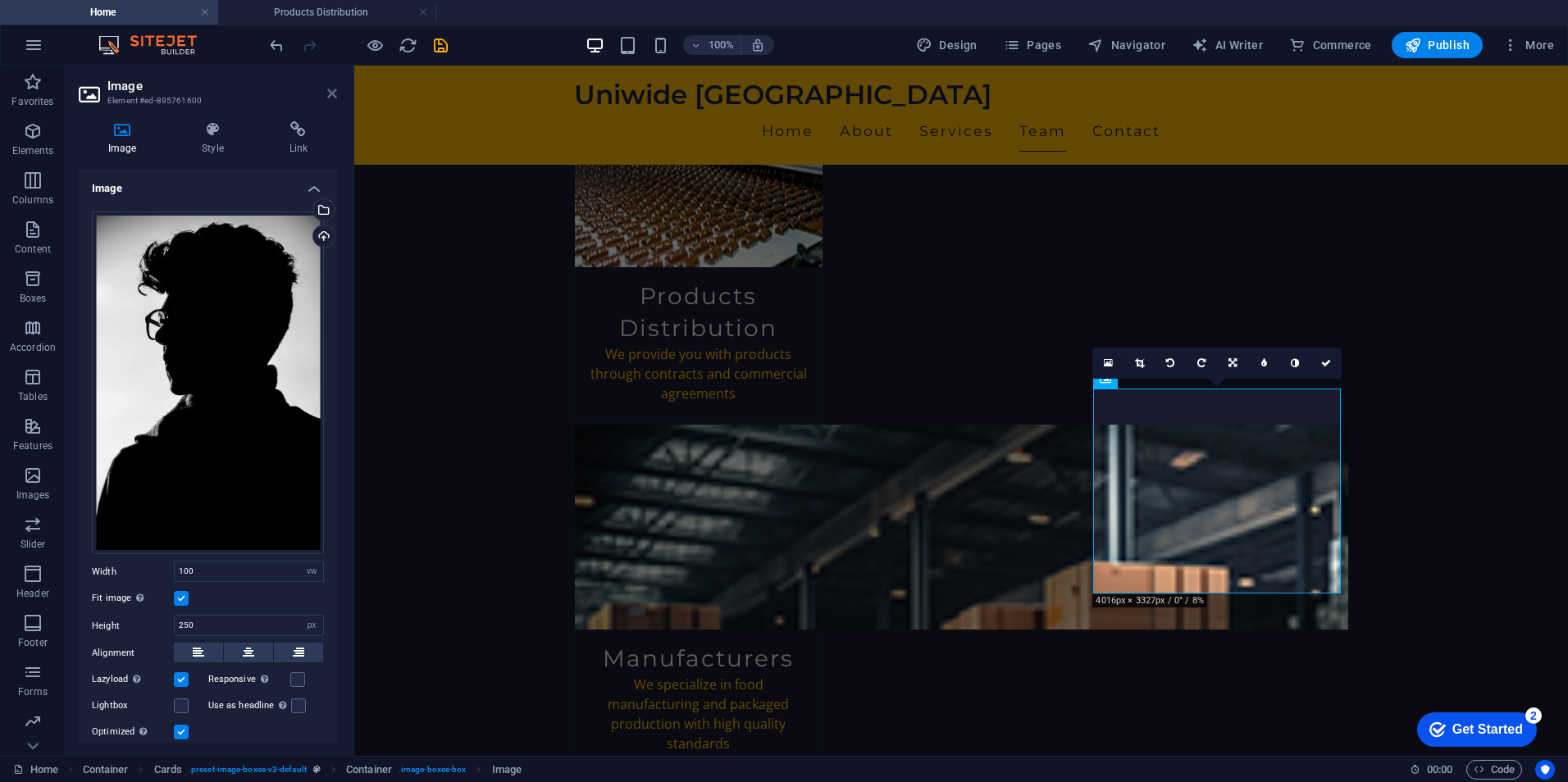
click at [335, 94] on icon at bounding box center [331, 94] width 10 height 13
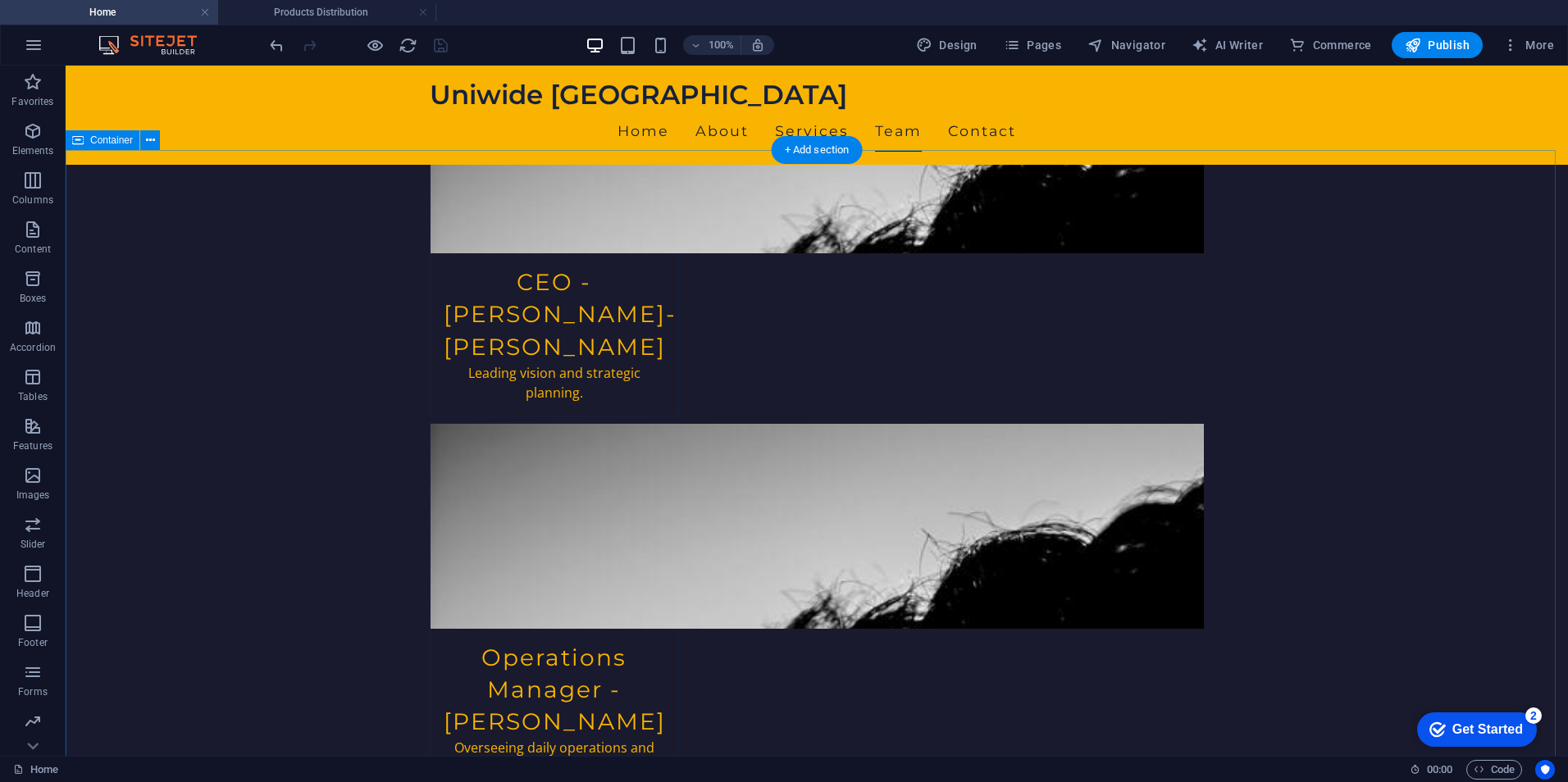
scroll to position [3490, 0]
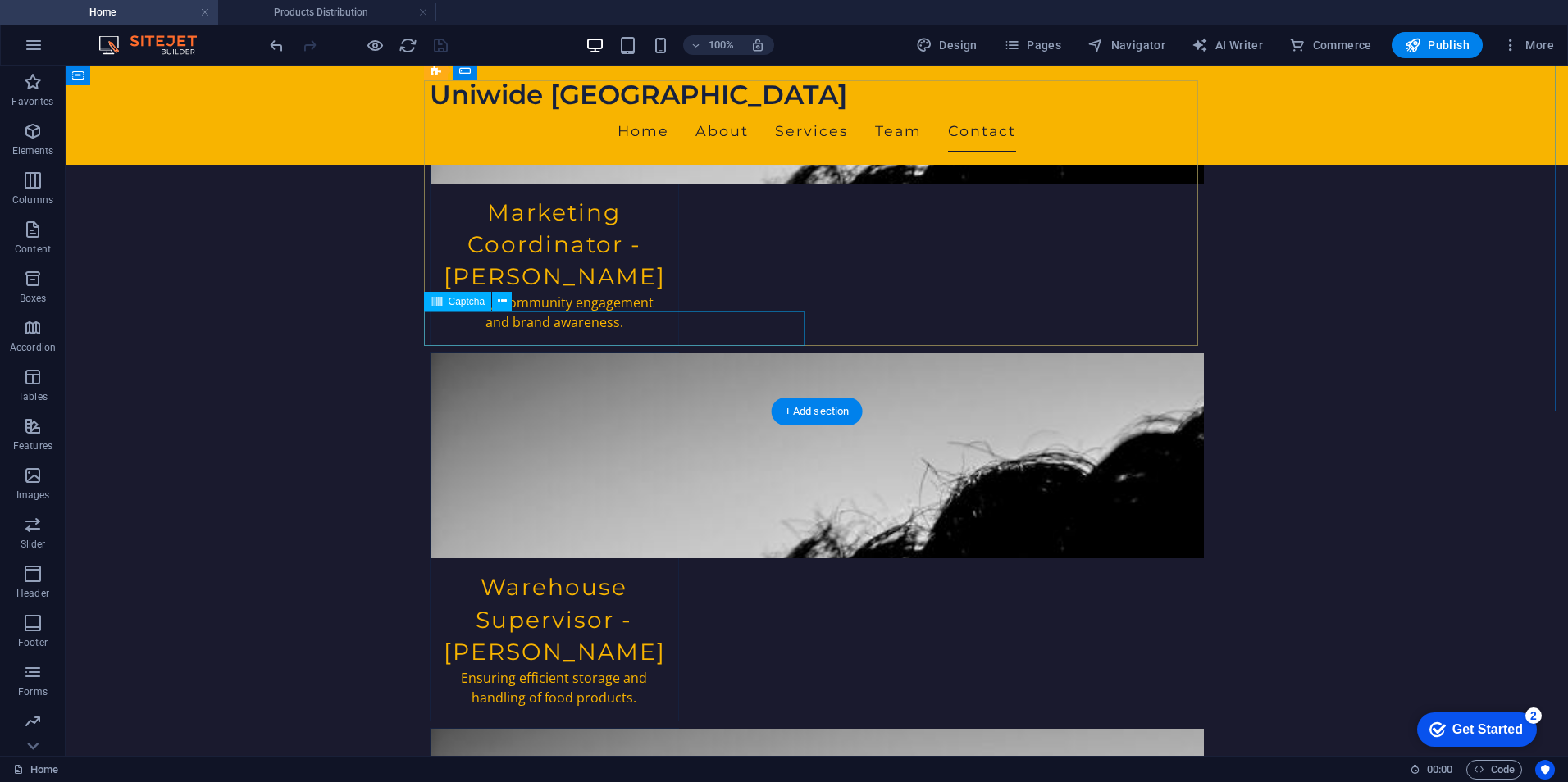
click at [502, 303] on icon at bounding box center [502, 301] width 9 height 17
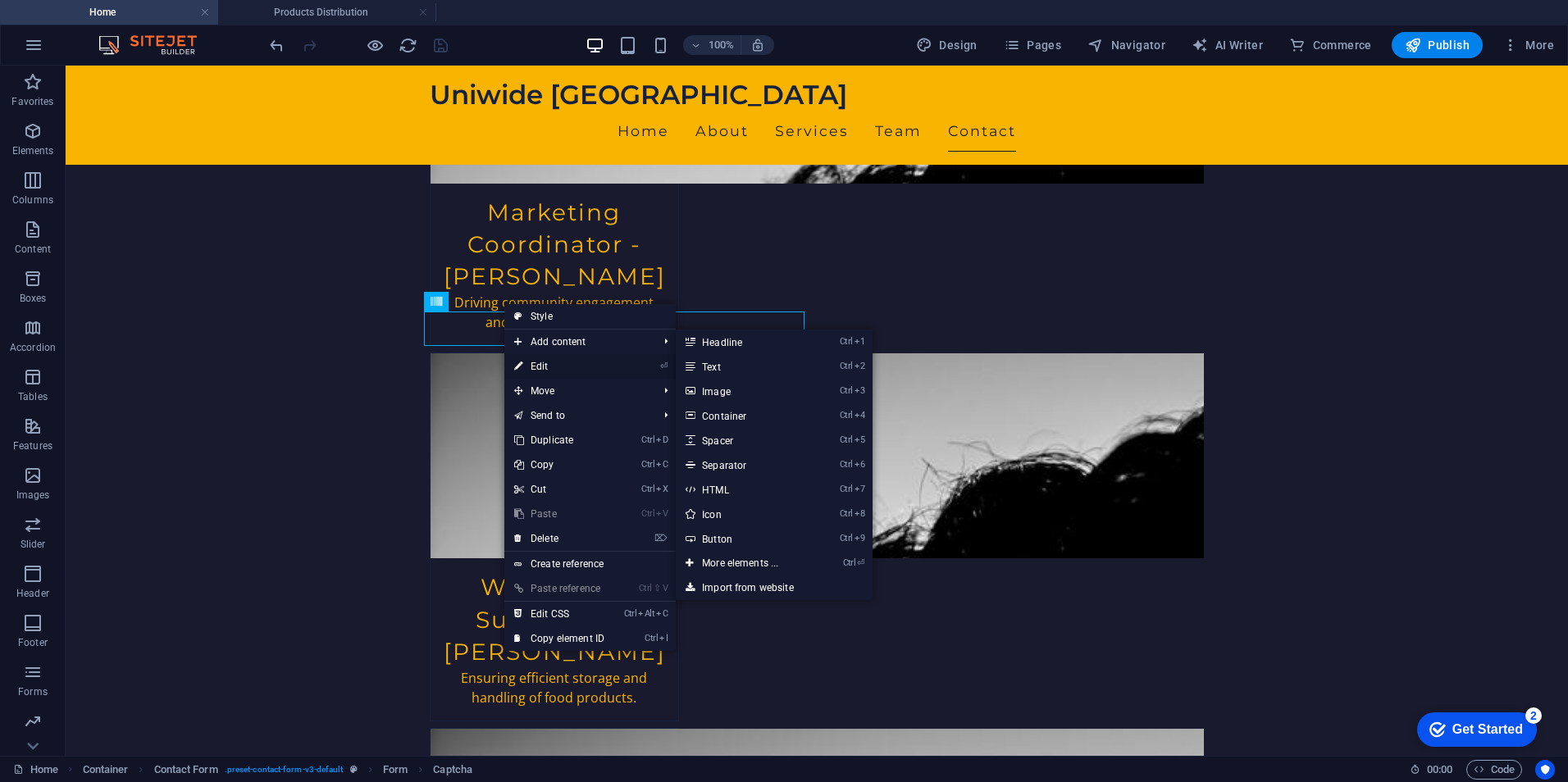
click at [557, 358] on link "⏎ Edit" at bounding box center [559, 367] width 110 height 25
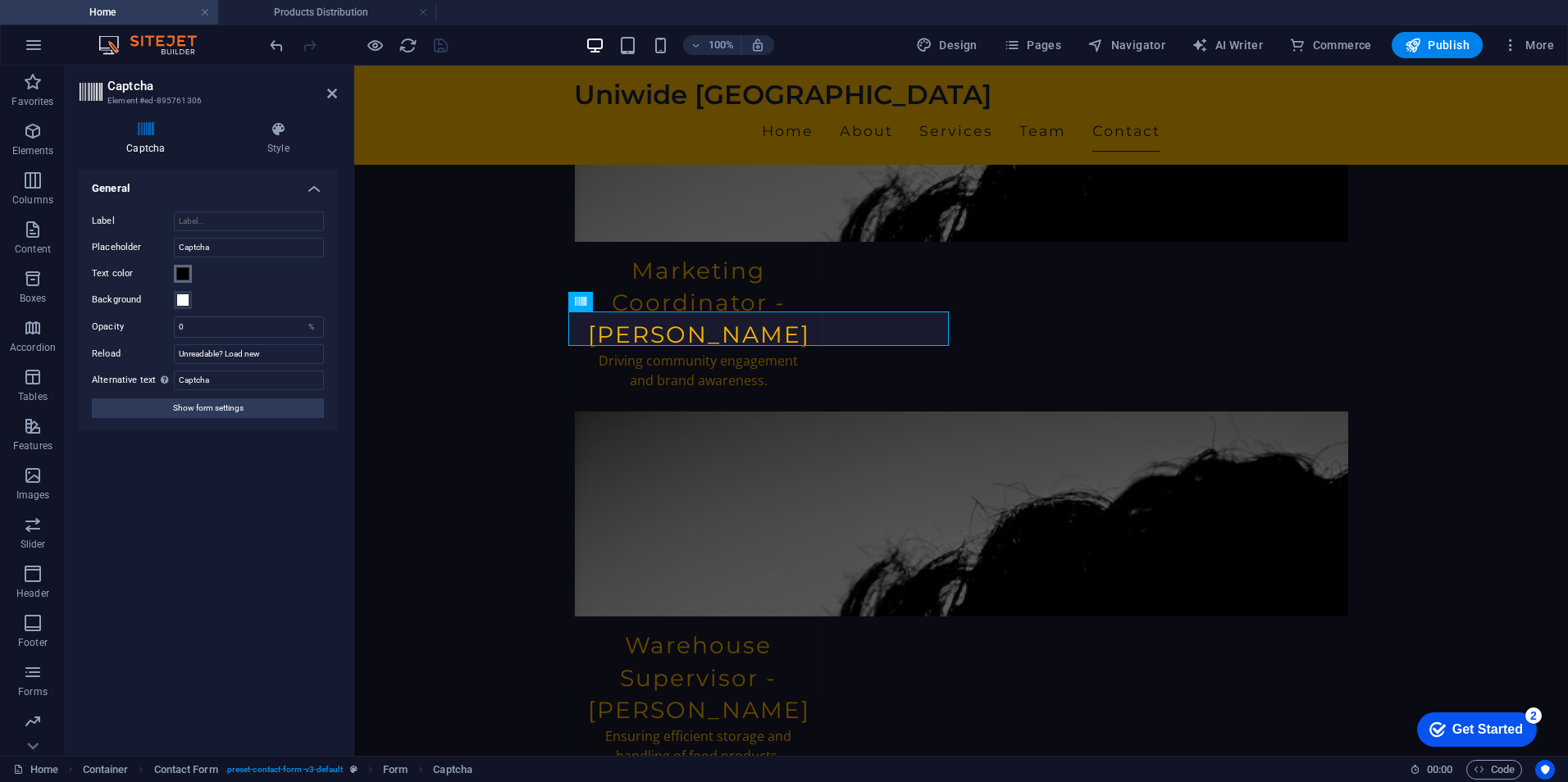
click at [181, 273] on span at bounding box center [183, 273] width 13 height 13
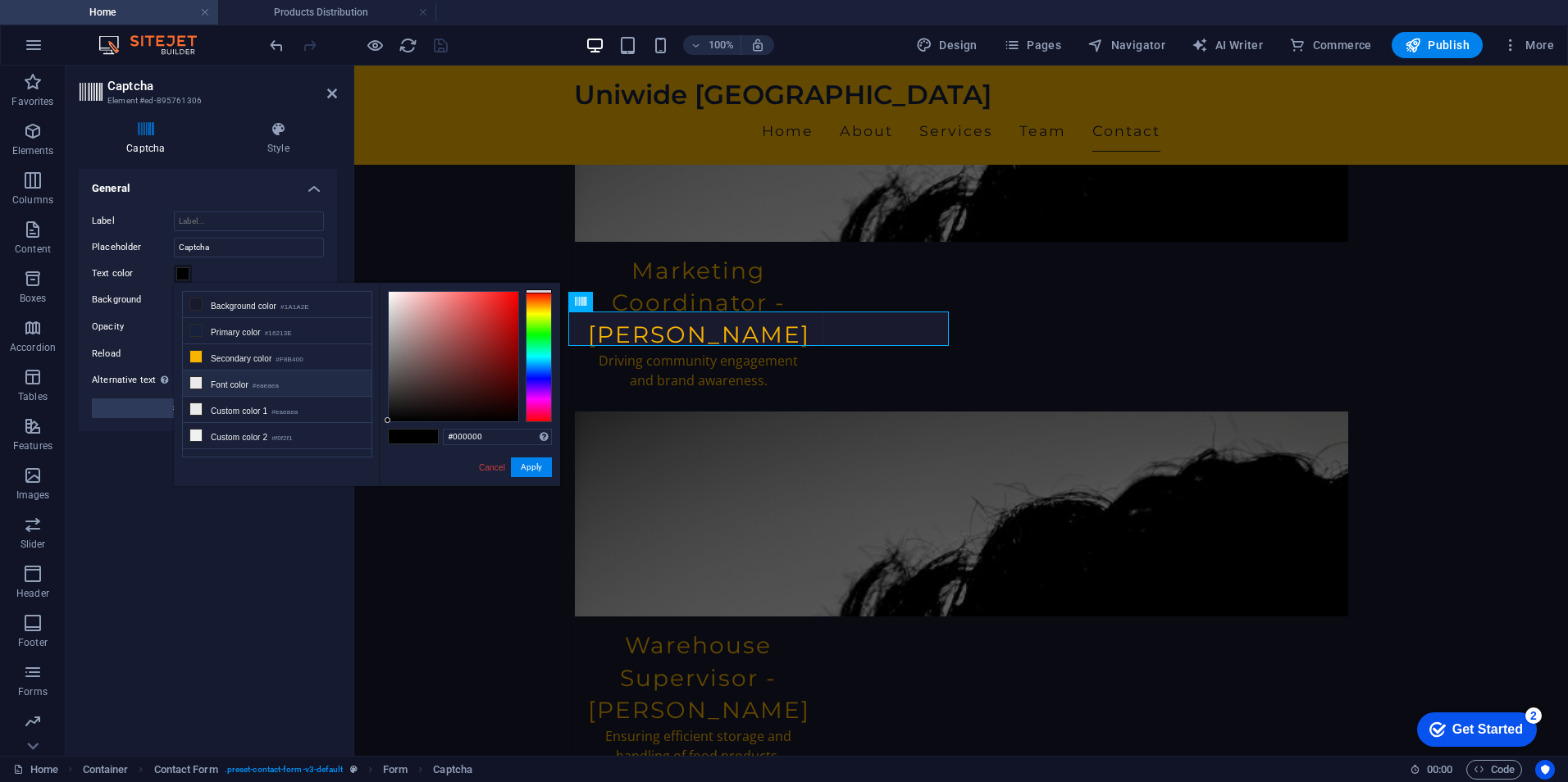
click at [232, 389] on li "Font color #eaeaea" at bounding box center [277, 383] width 189 height 26
type input "#eaeaea"
click at [527, 466] on button "Apply" at bounding box center [531, 468] width 41 height 20
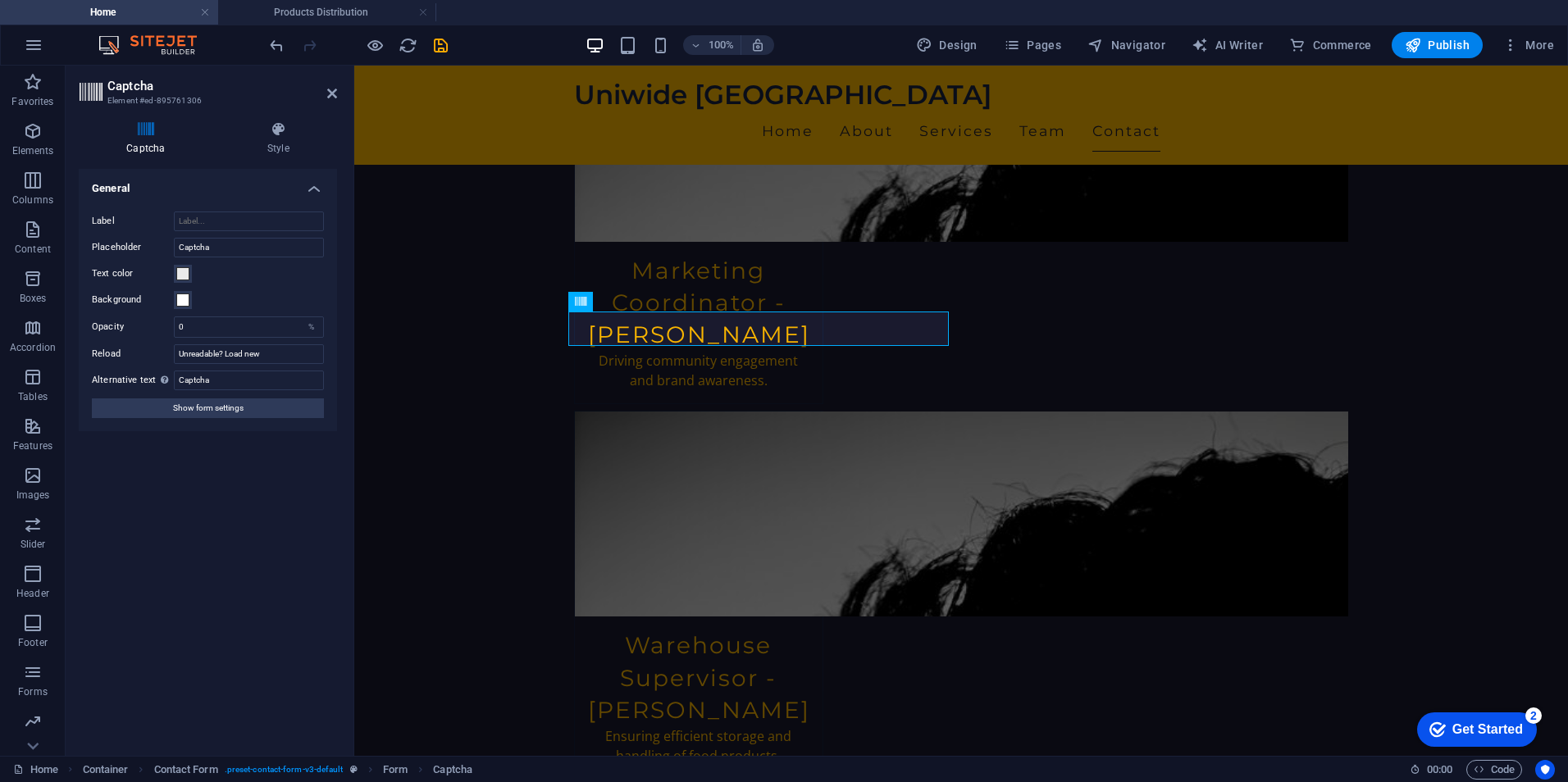
click at [245, 474] on div "Turnstile Turnstile by Cloudfare is a third-party integration that offers acces…" at bounding box center [208, 456] width 258 height 574
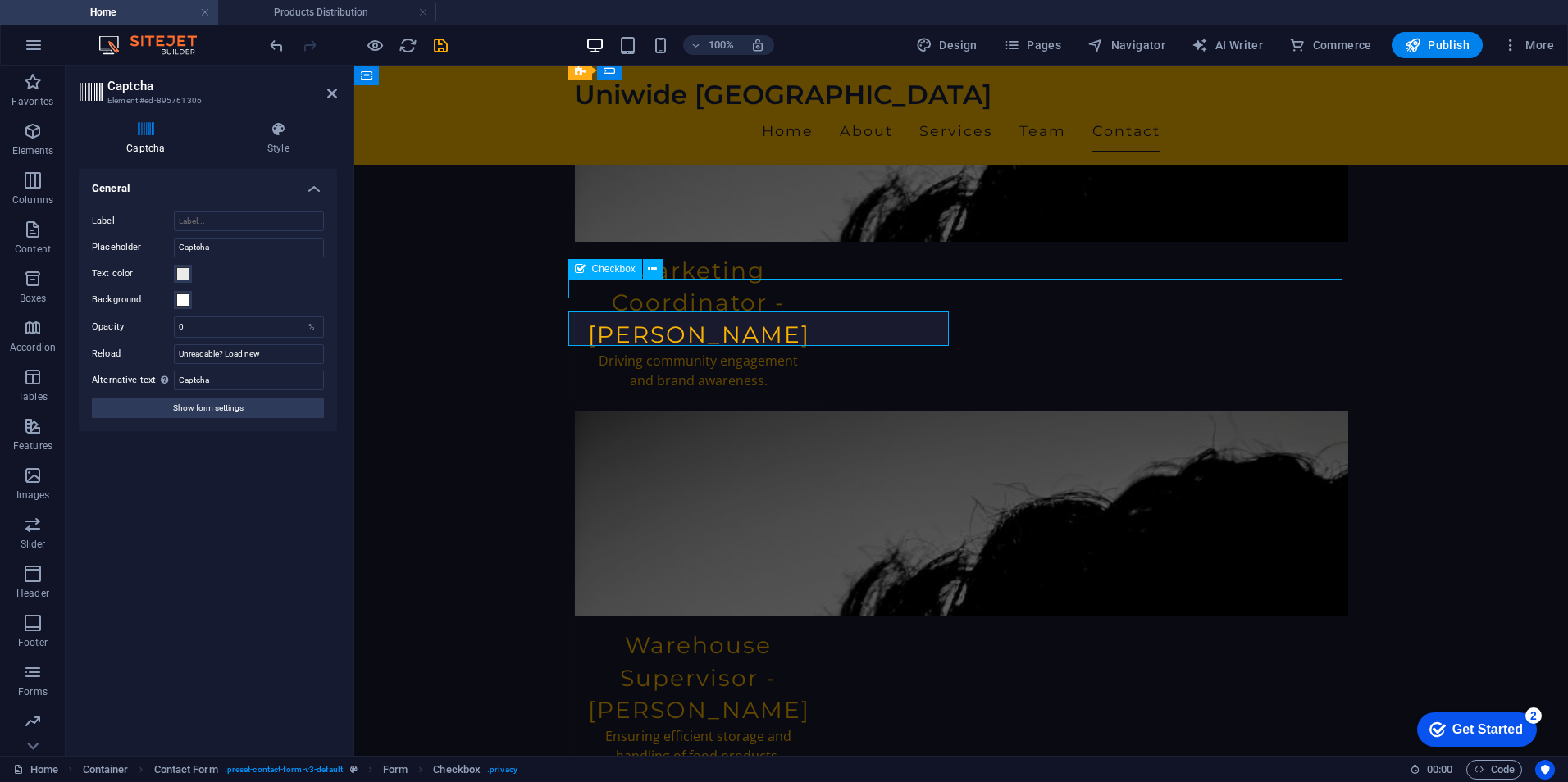
scroll to position [3490, 0]
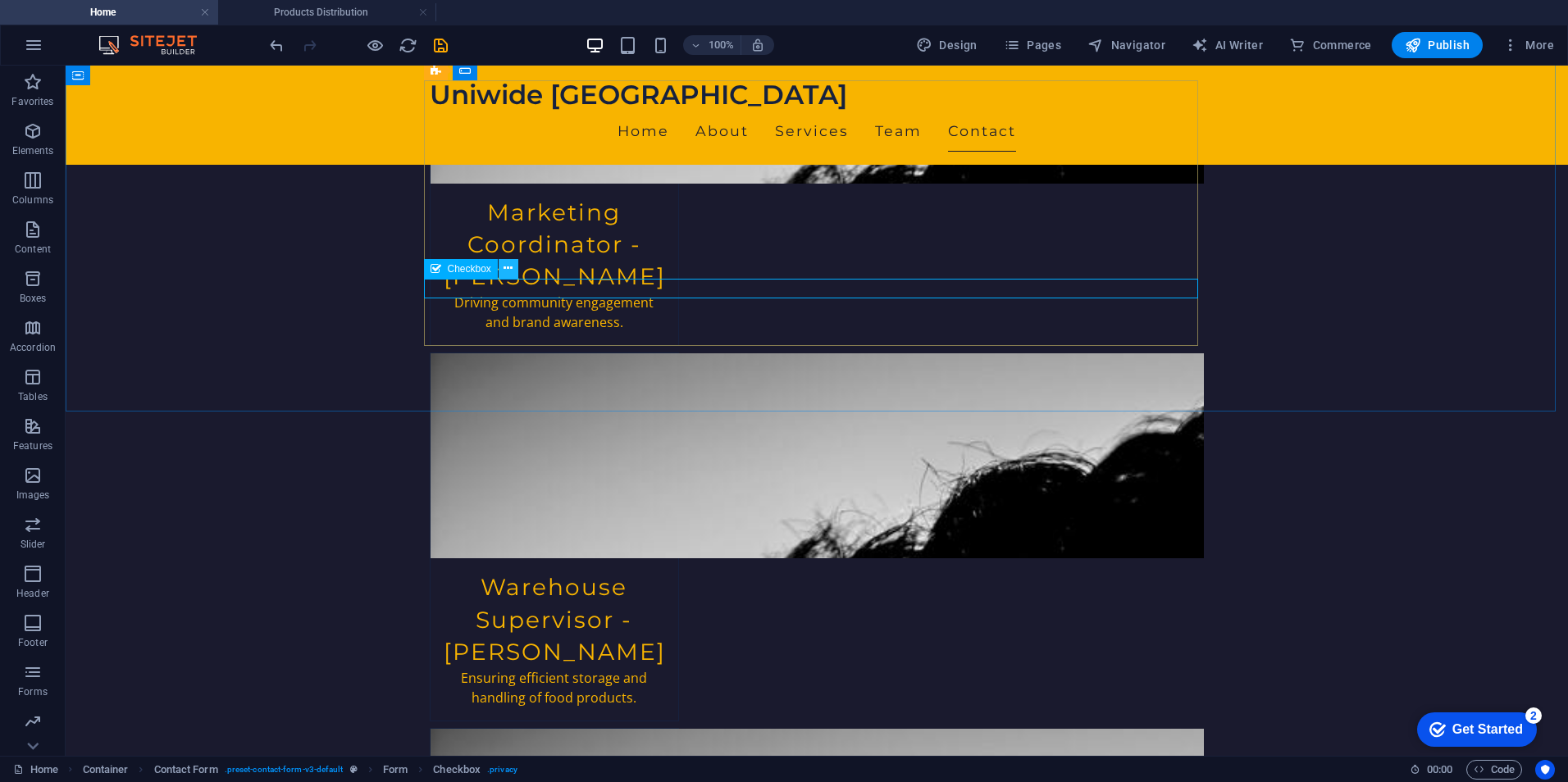
click at [508, 274] on icon at bounding box center [508, 268] width 9 height 17
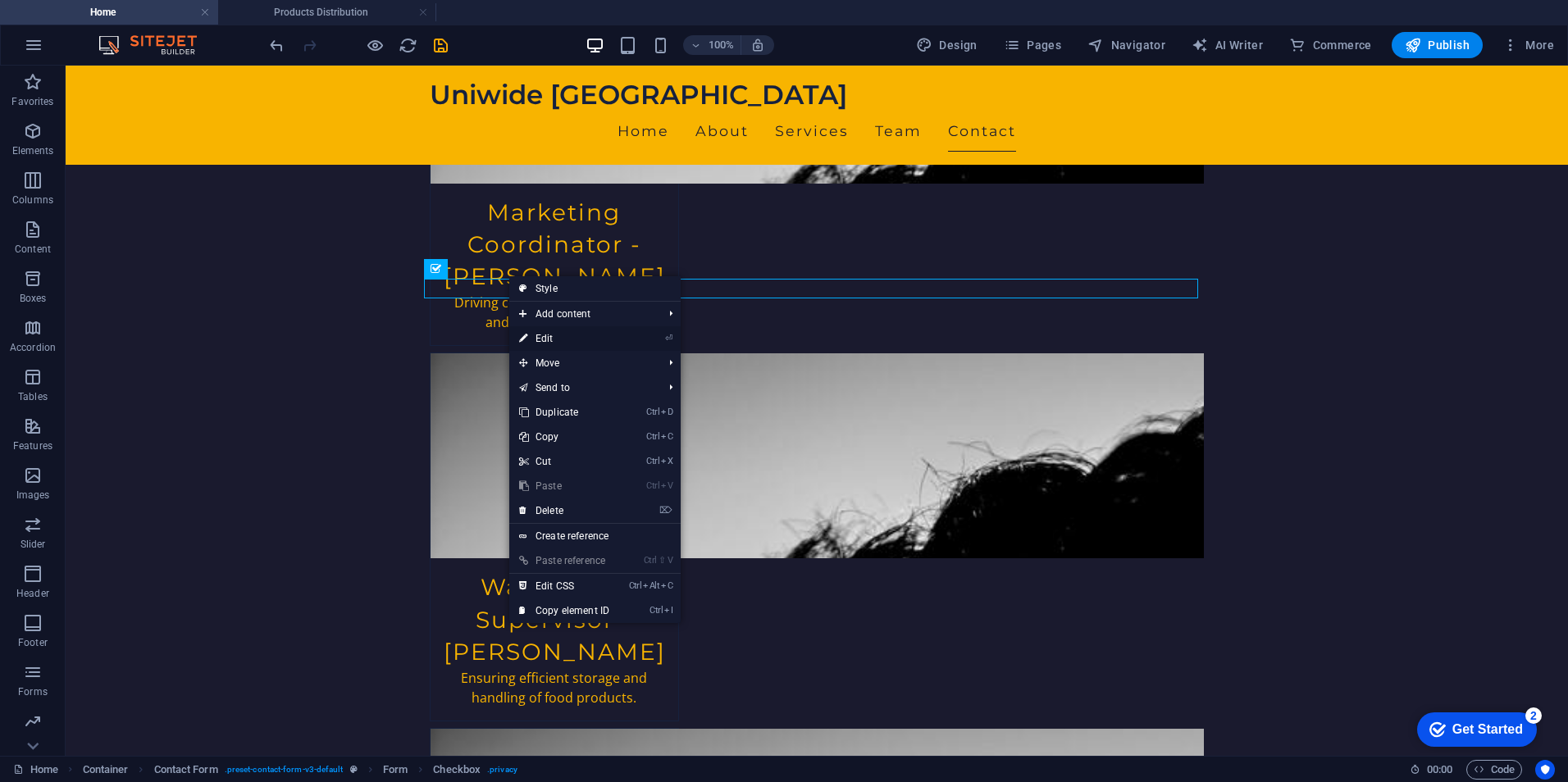
click at [567, 340] on link "⏎ Edit" at bounding box center [564, 338] width 110 height 25
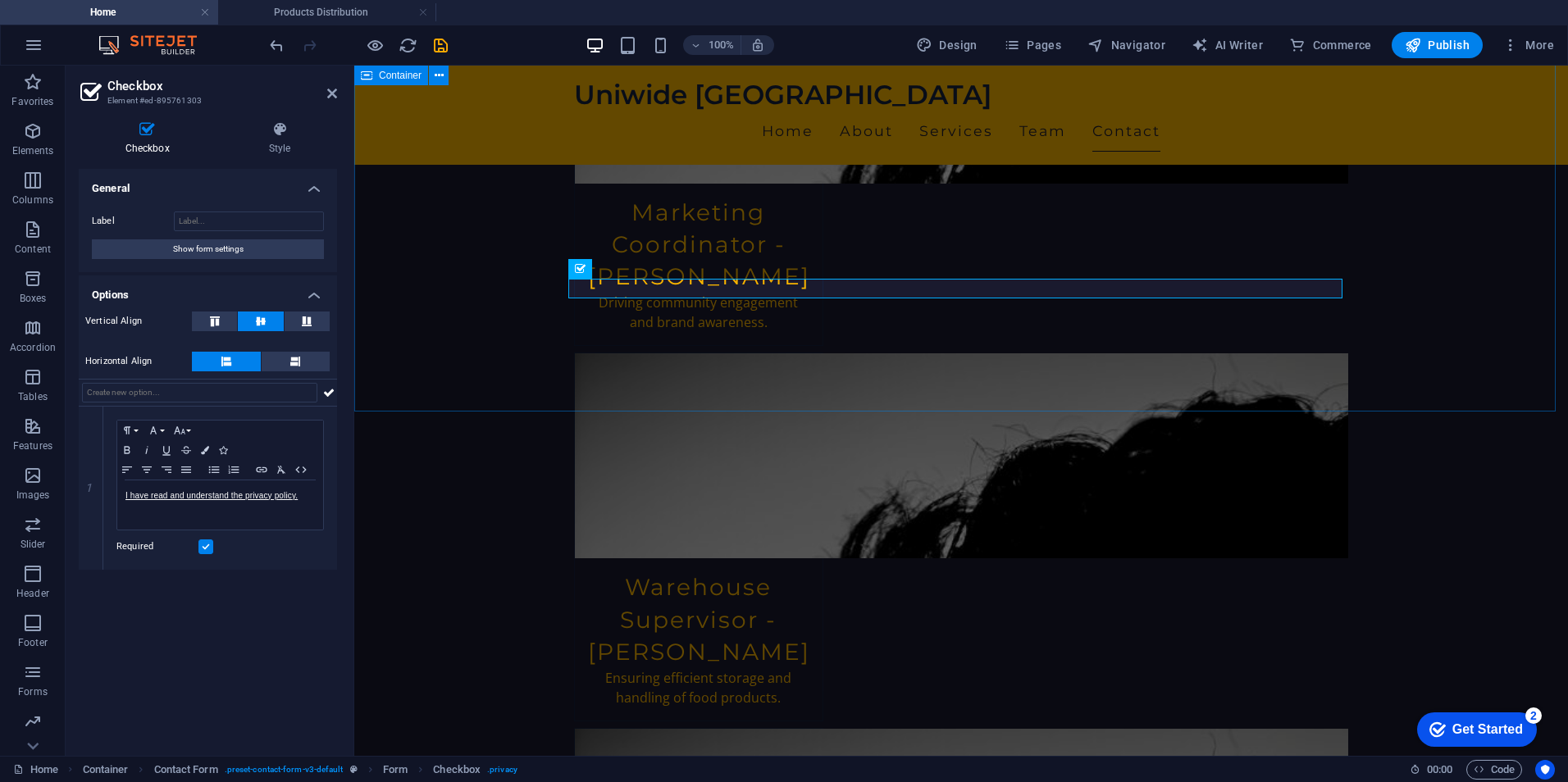
scroll to position [3433, 0]
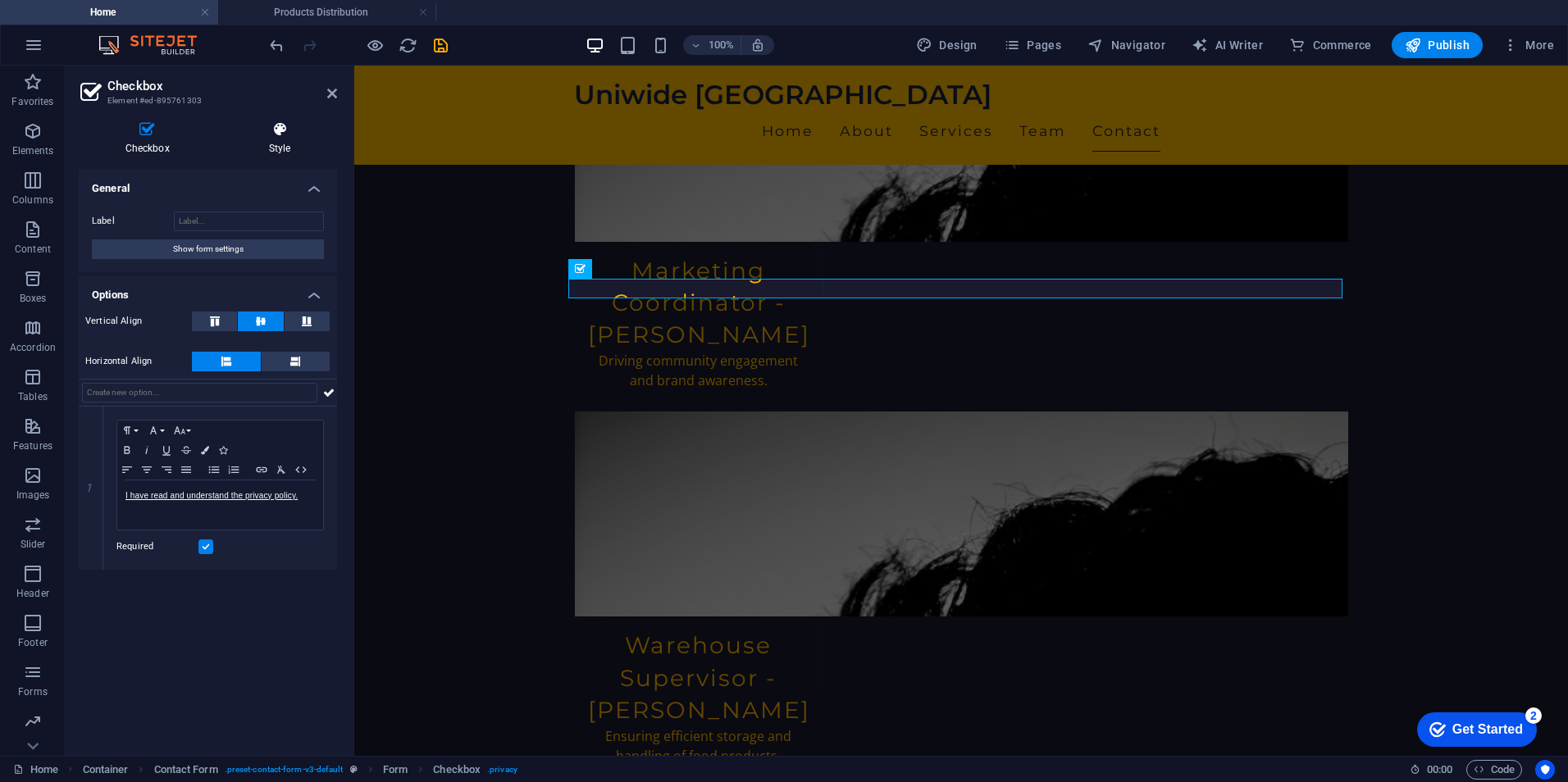
click at [290, 137] on icon at bounding box center [279, 129] width 115 height 16
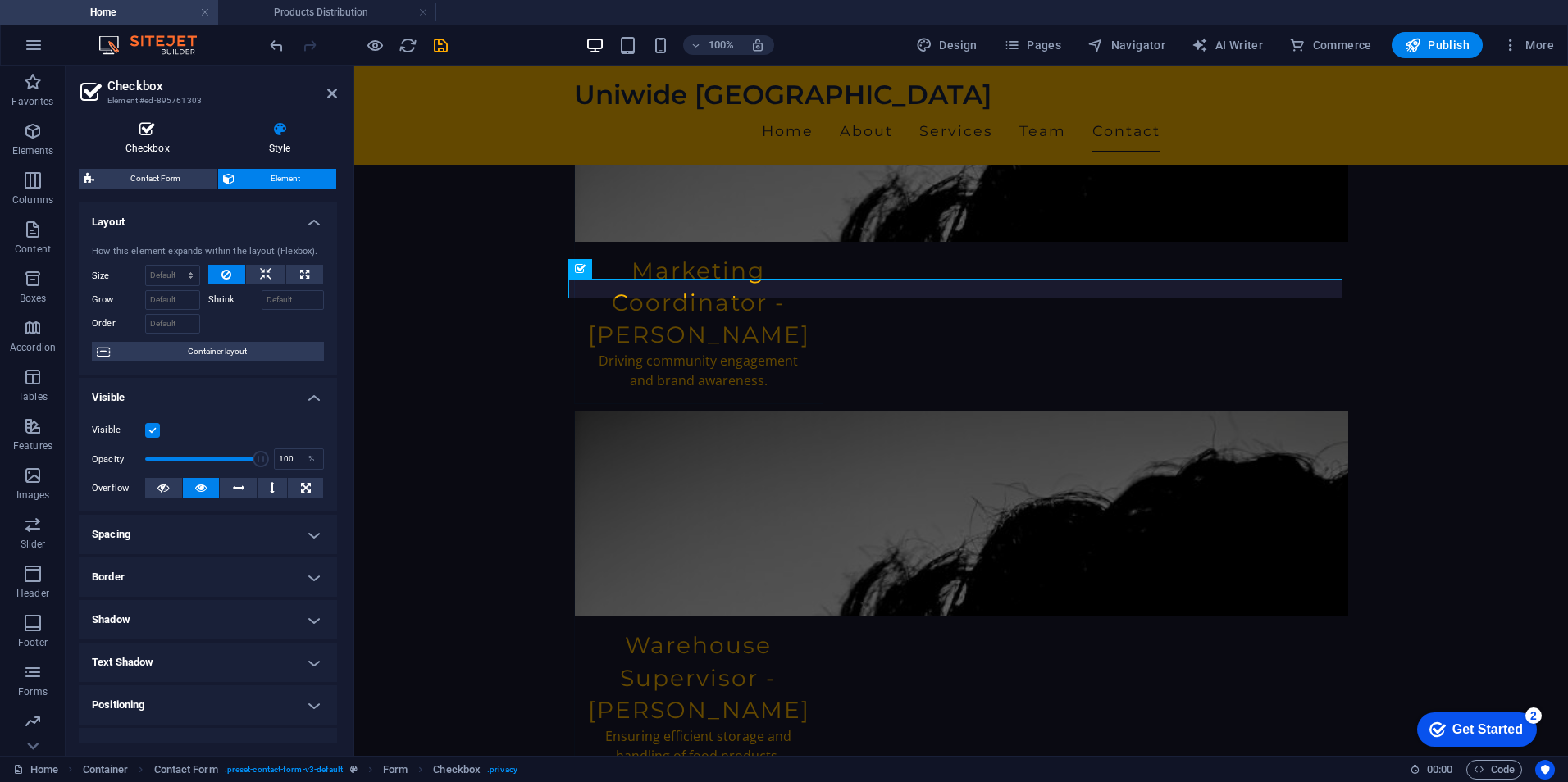
click at [158, 134] on icon at bounding box center [147, 129] width 137 height 16
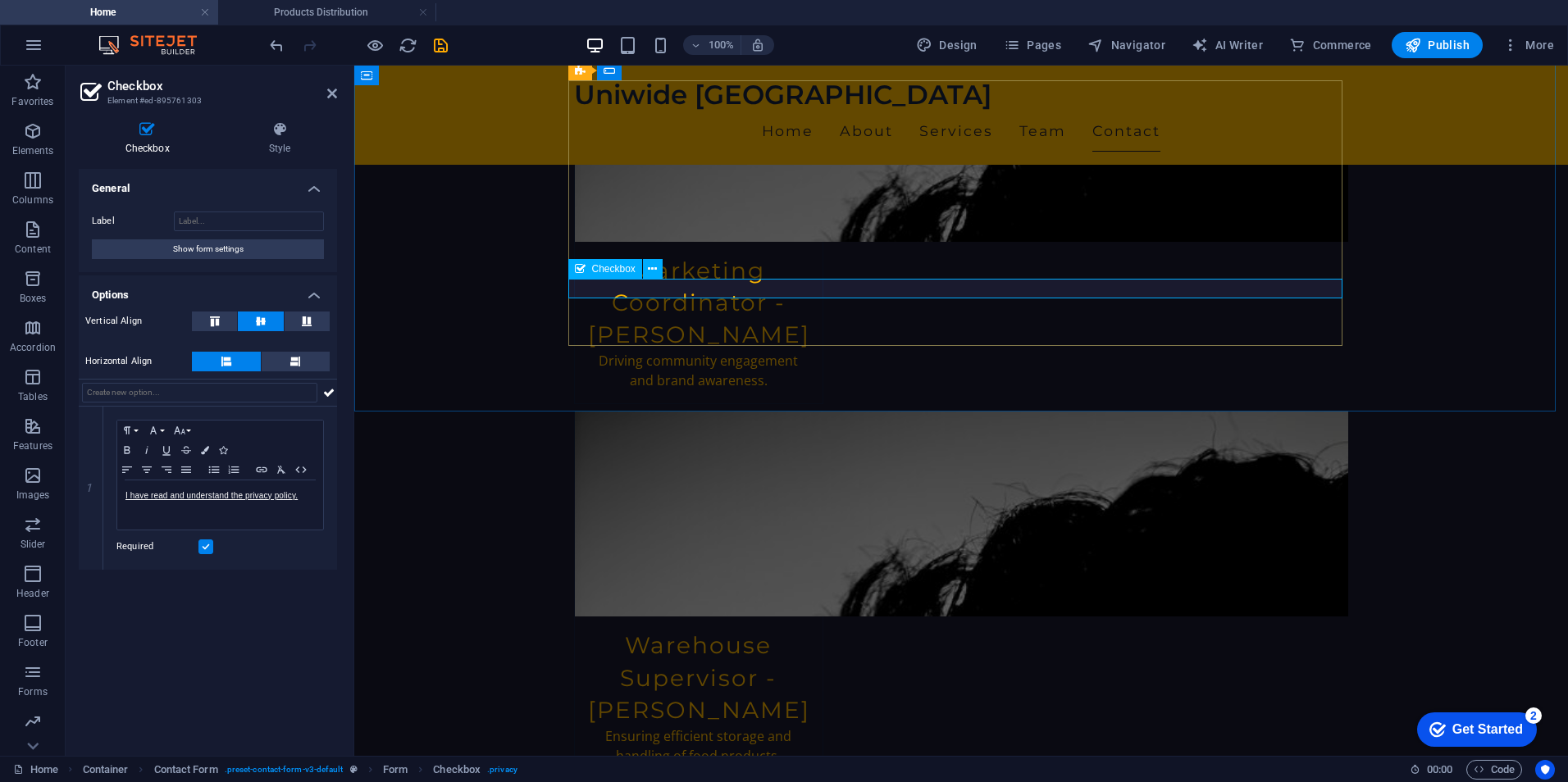
click at [311, 493] on p "I have read and understand the privacy policy." at bounding box center [220, 496] width 190 height 15
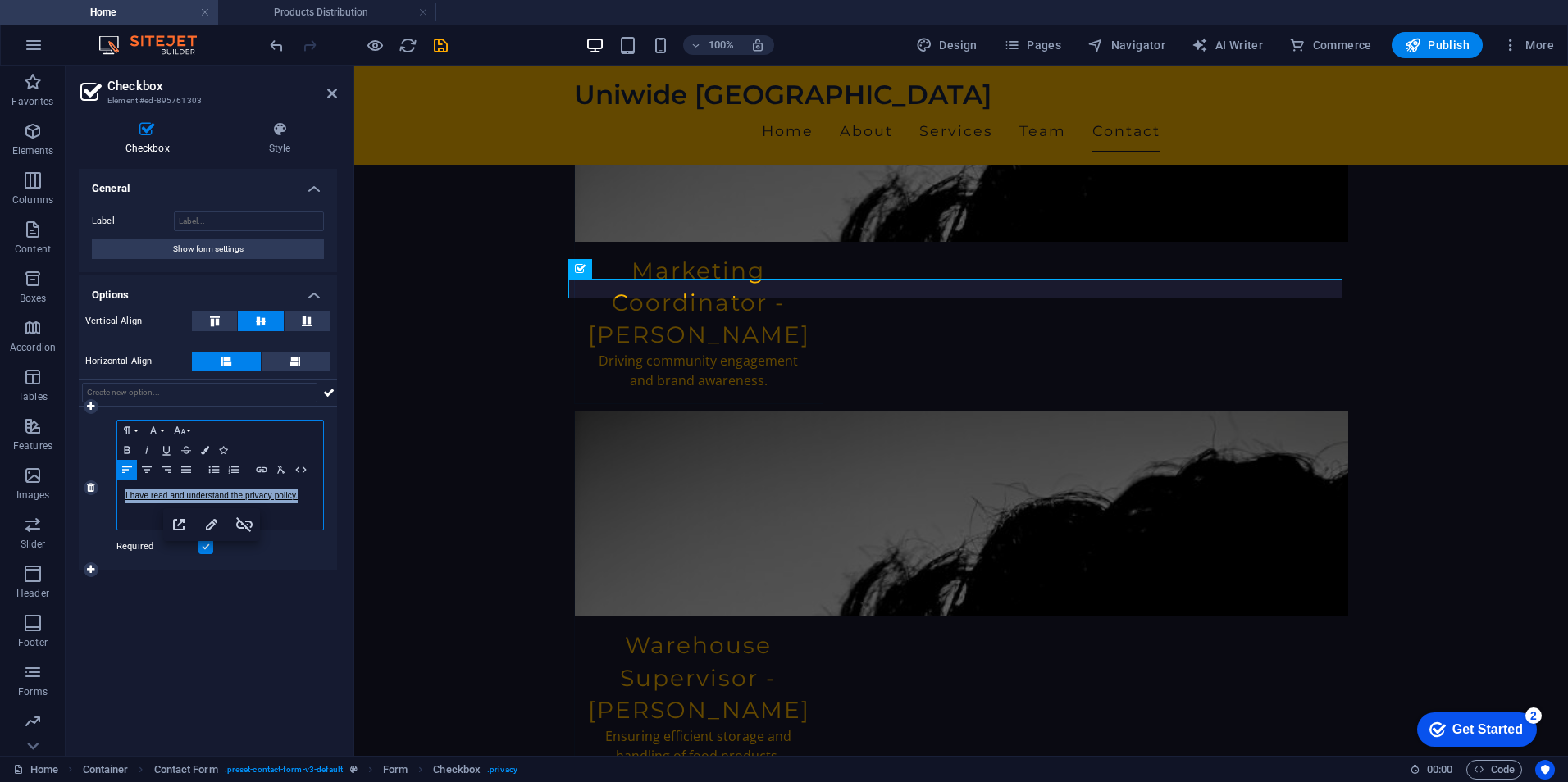
click at [311, 493] on p "I have read and understand the privacy policy." at bounding box center [220, 496] width 190 height 15
click at [217, 523] on icon "button" at bounding box center [211, 525] width 20 height 20
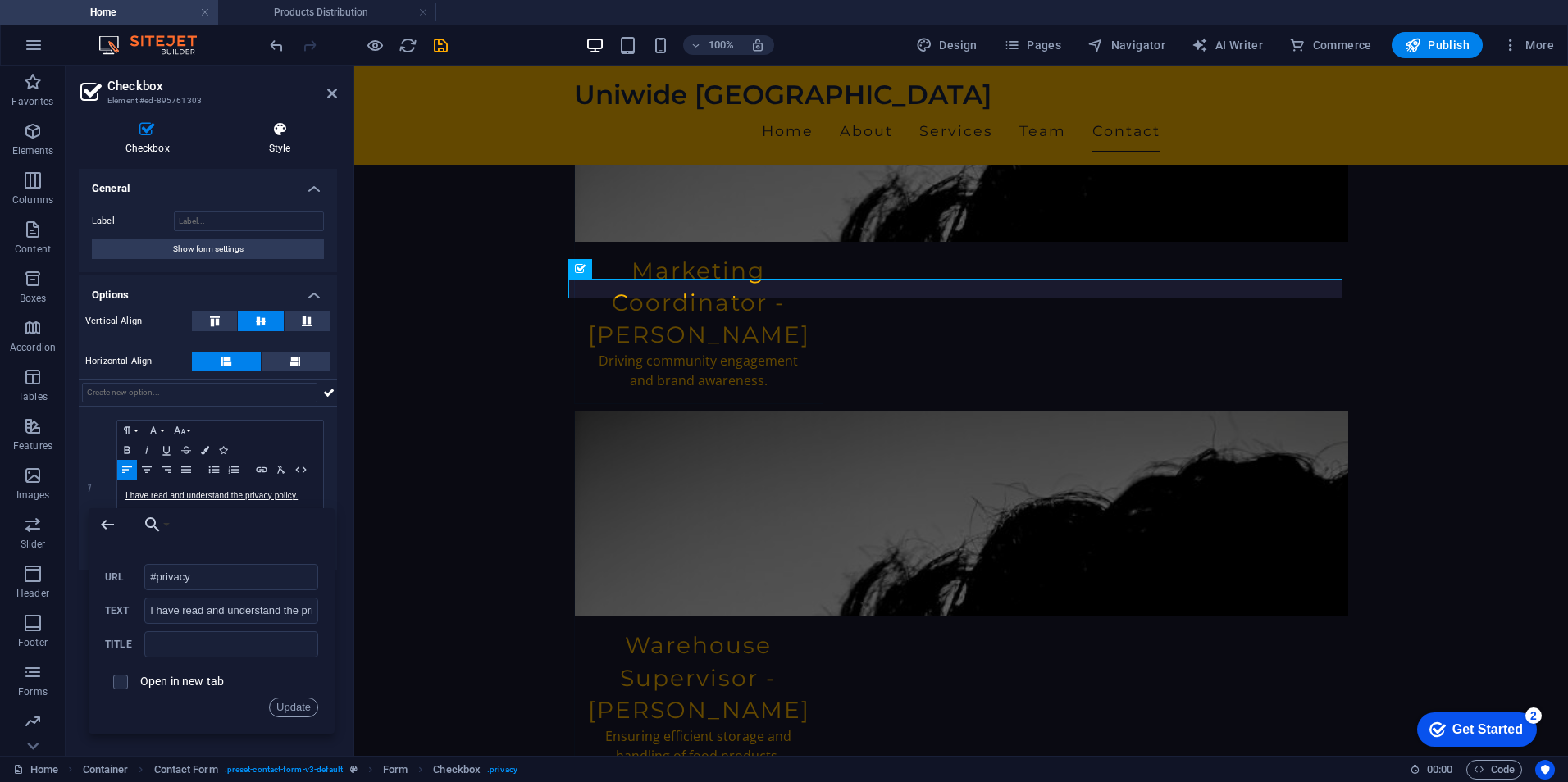
click at [279, 131] on icon at bounding box center [279, 129] width 115 height 16
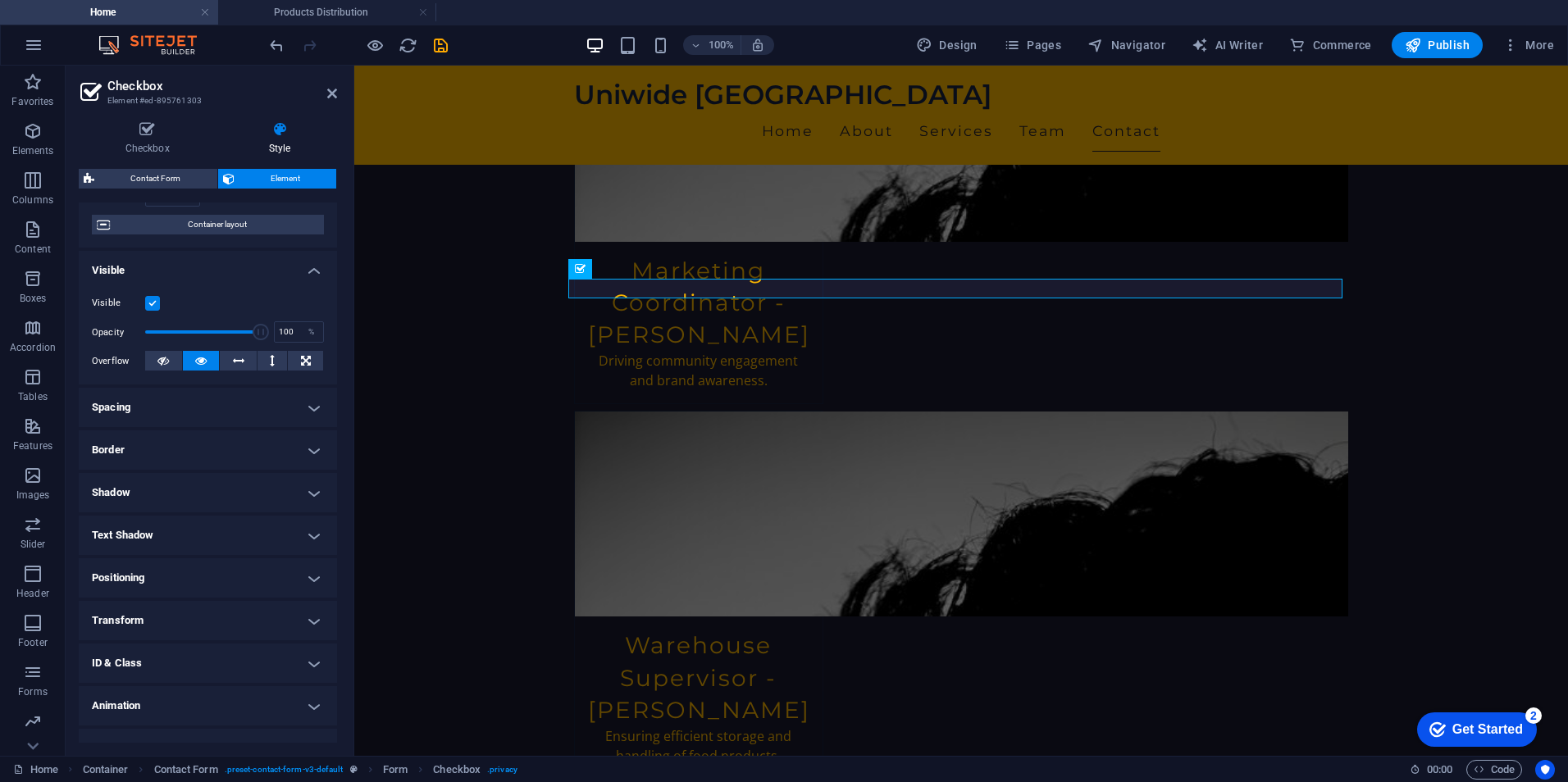
scroll to position [152, 0]
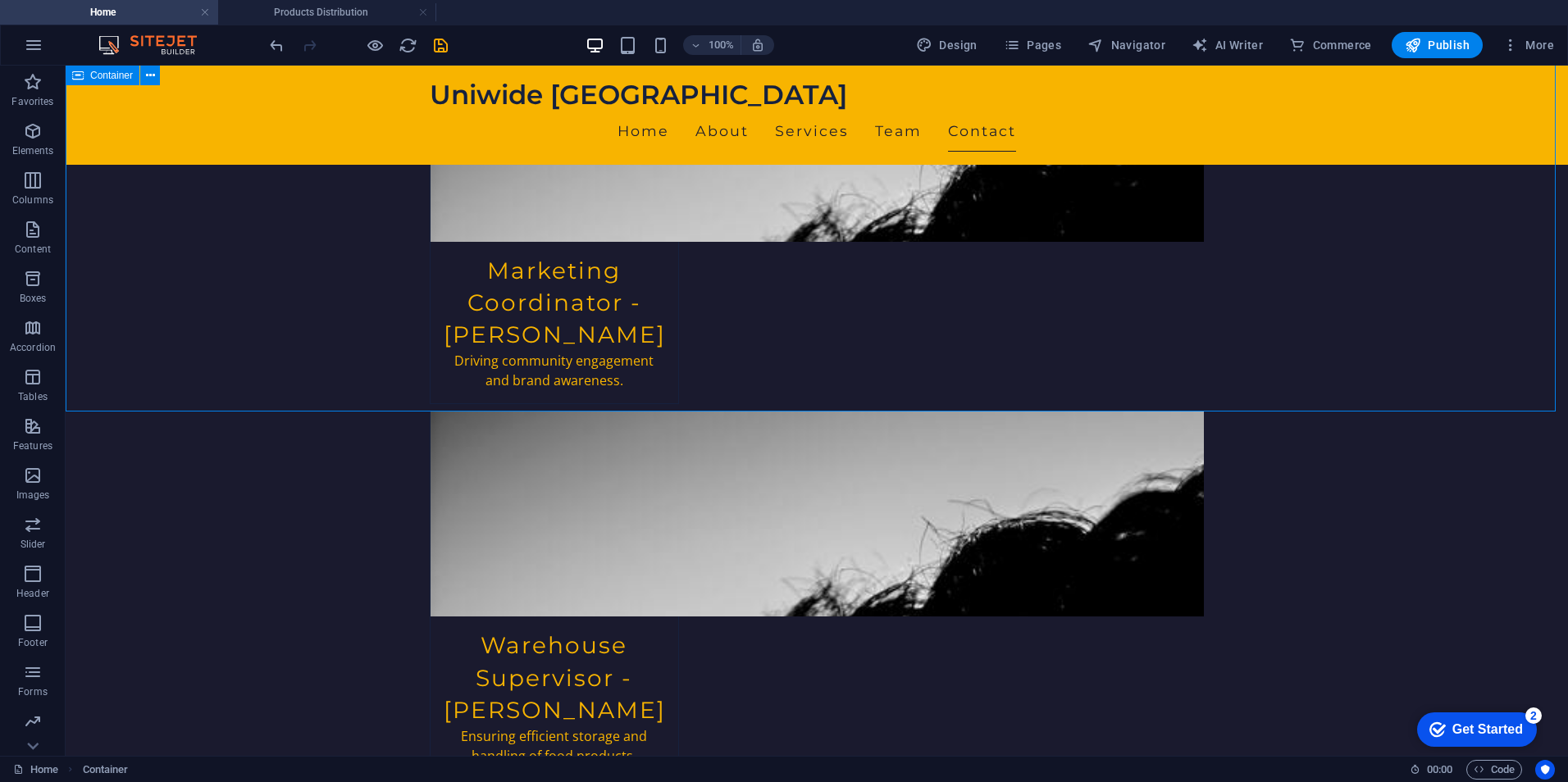
scroll to position [3490, 0]
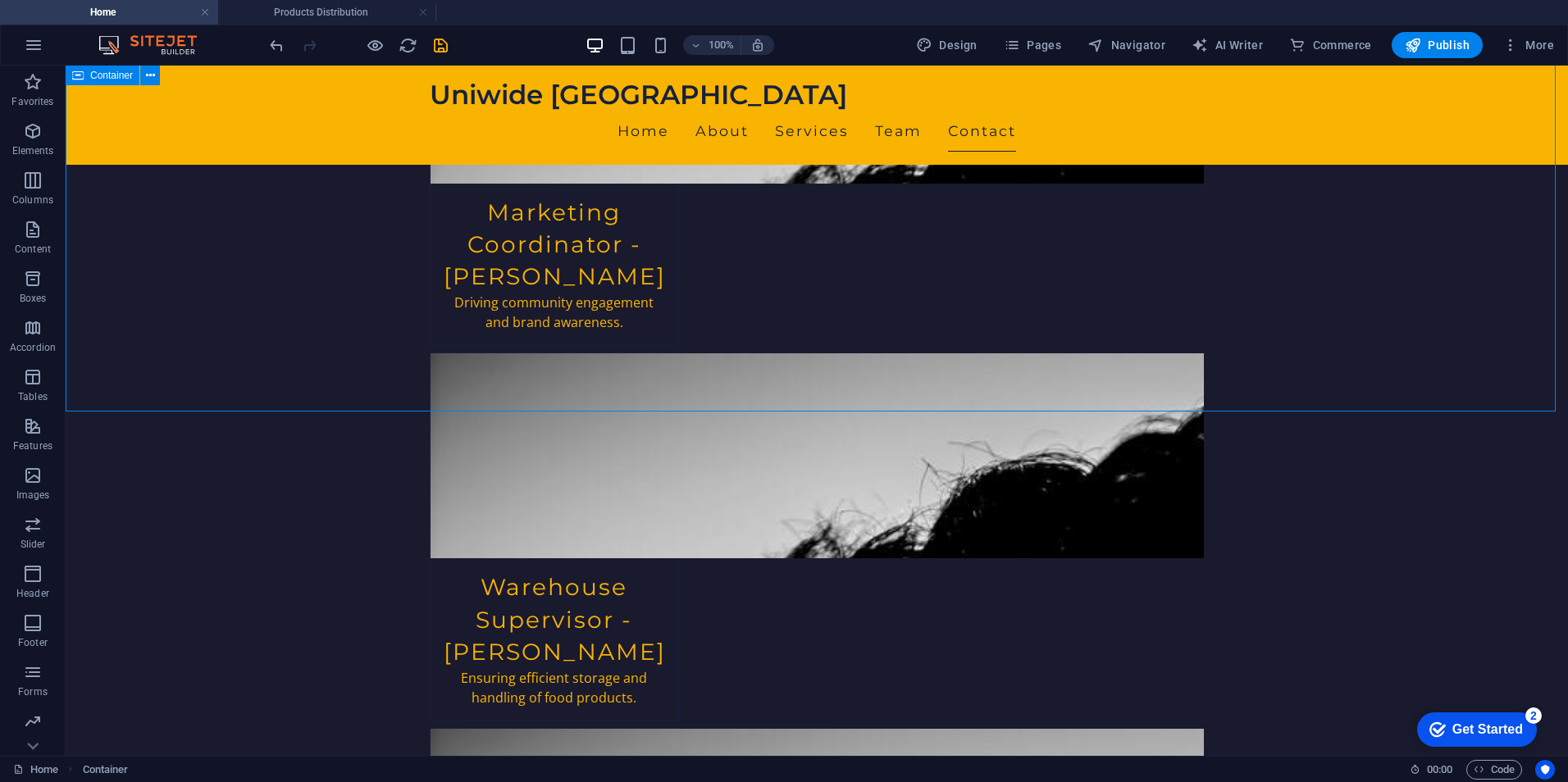
click at [506, 266] on icon at bounding box center [508, 268] width 9 height 17
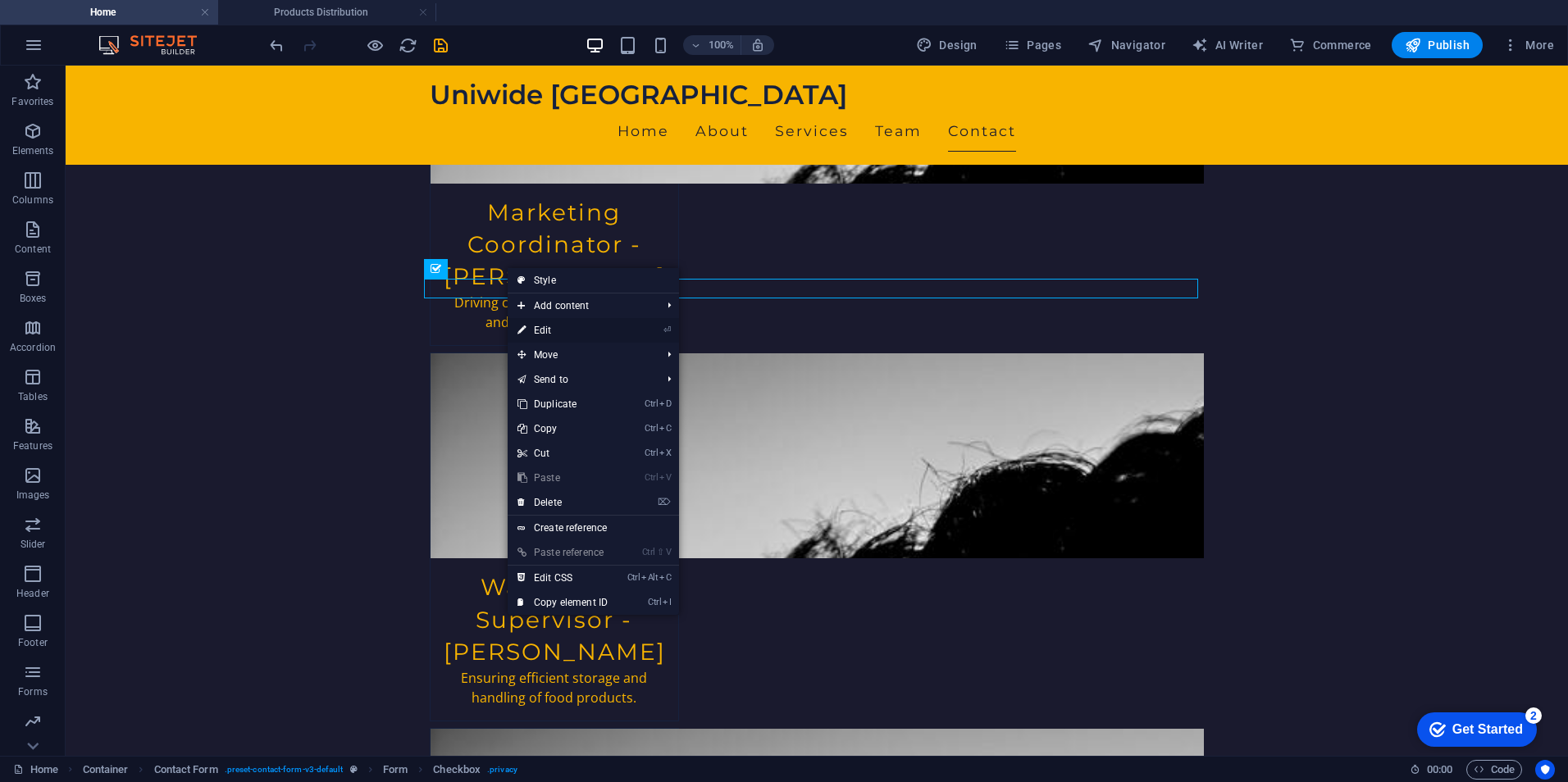
click at [558, 332] on link "⏎ Edit" at bounding box center [562, 330] width 110 height 25
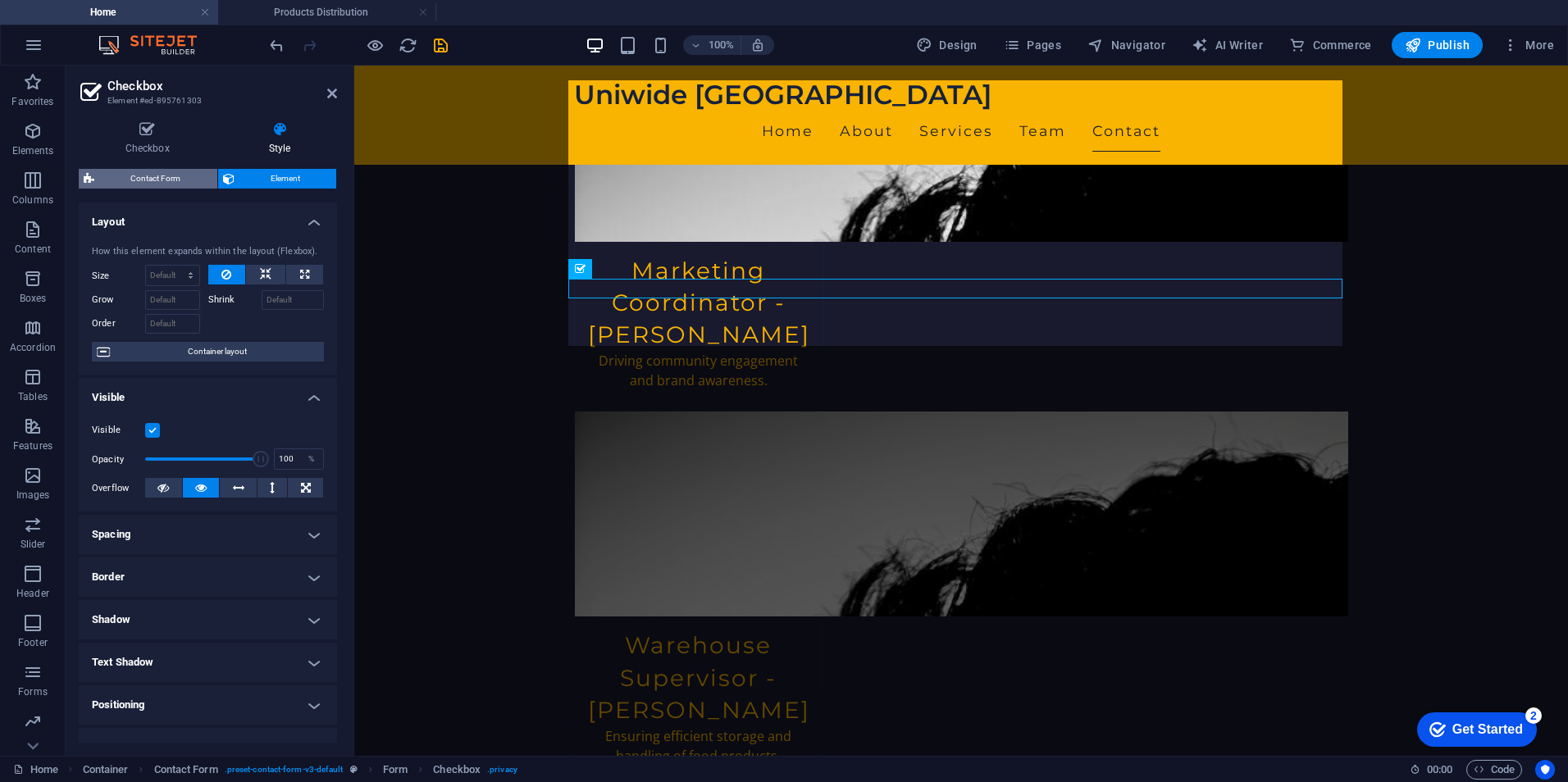
click at [143, 179] on span "Contact Form" at bounding box center [155, 179] width 113 height 20
select select "rem"
select select "preset-contact-form-v3-default"
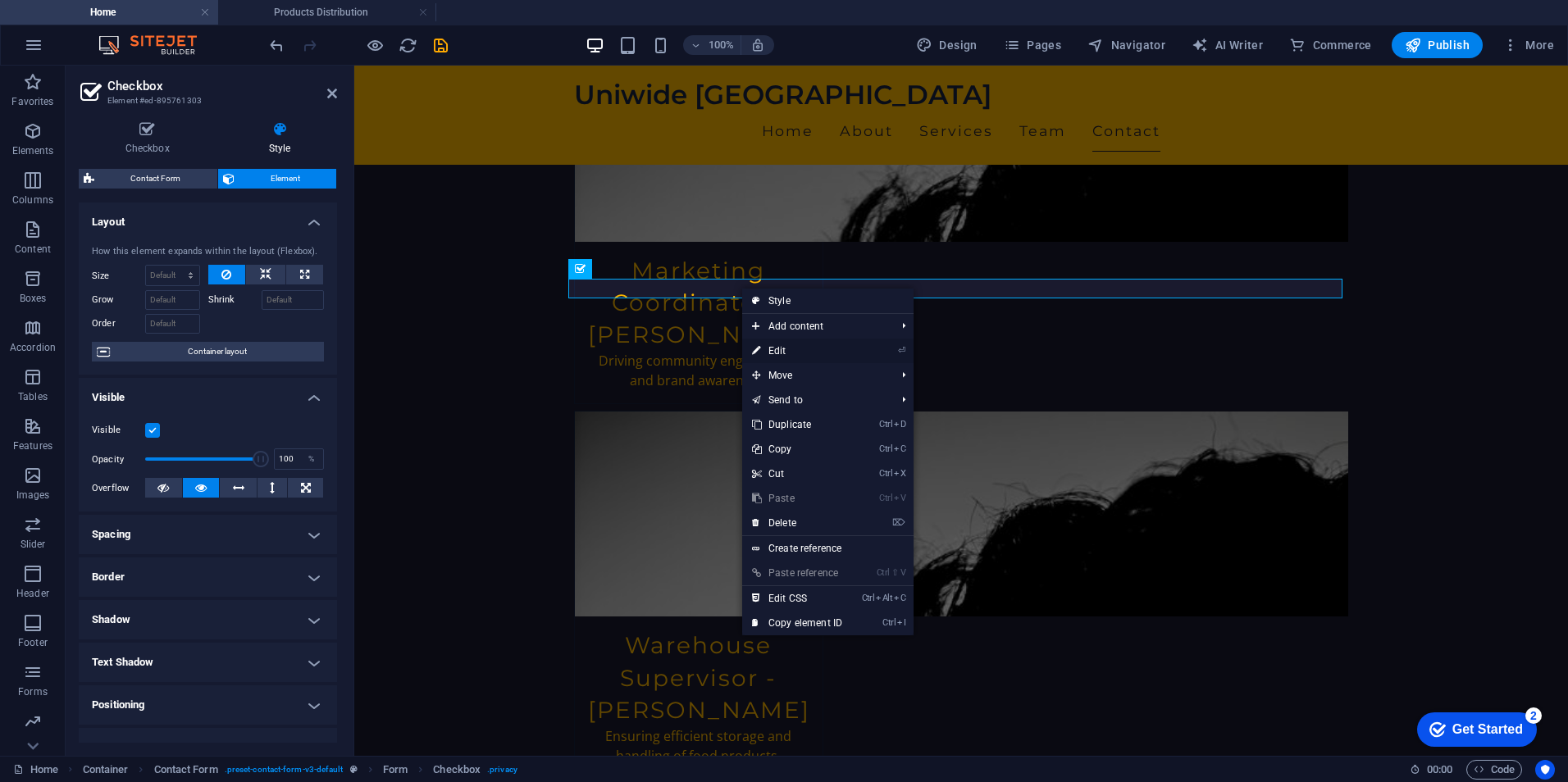
click at [816, 348] on link "⏎ Edit" at bounding box center [796, 351] width 110 height 25
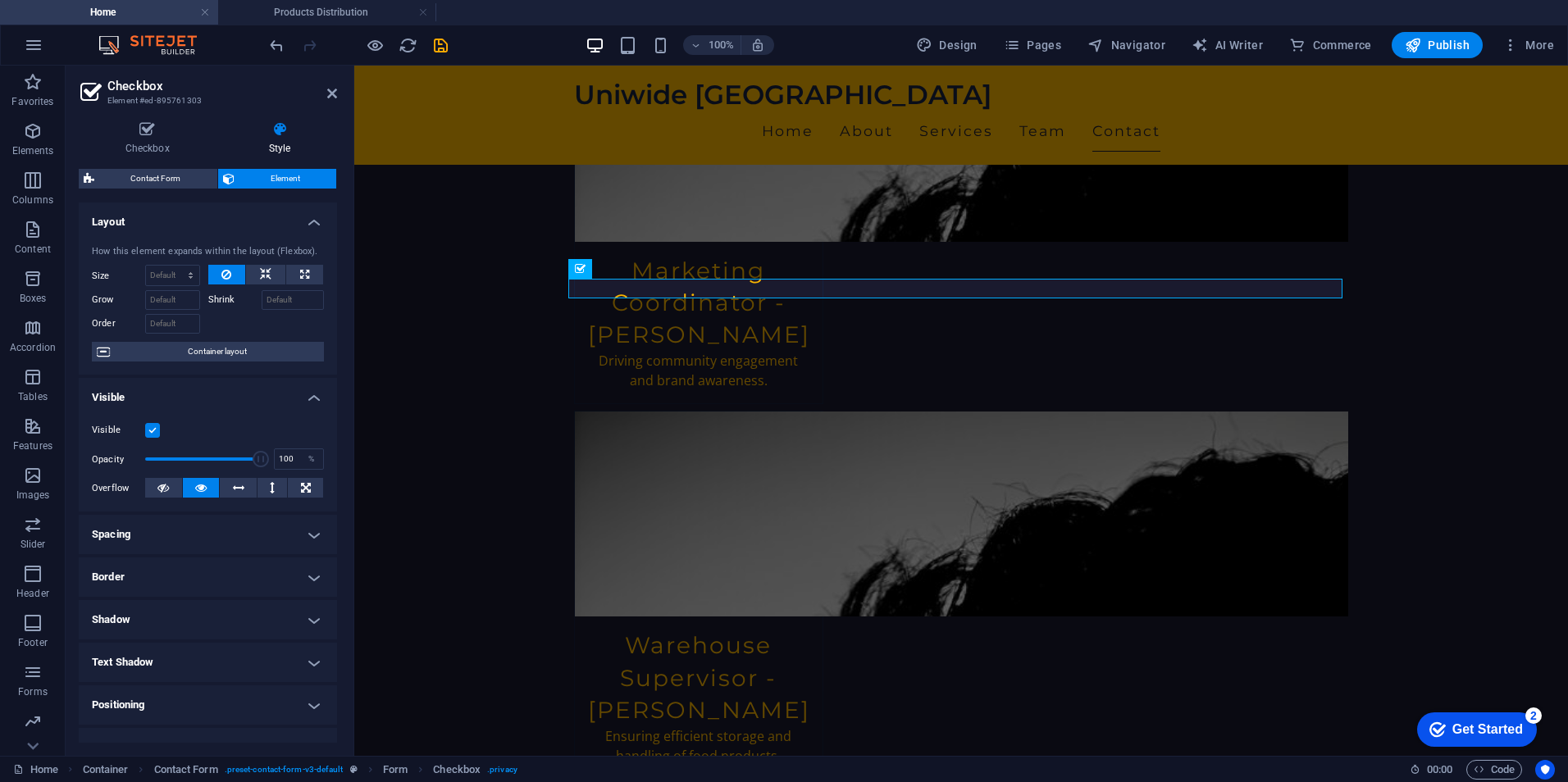
click at [152, 428] on label at bounding box center [152, 430] width 15 height 15
click at [0, 0] on input "Visible" at bounding box center [0, 0] width 0 height 0
click at [152, 428] on label at bounding box center [152, 430] width 15 height 15
click at [0, 0] on input "Visible" at bounding box center [0, 0] width 0 height 0
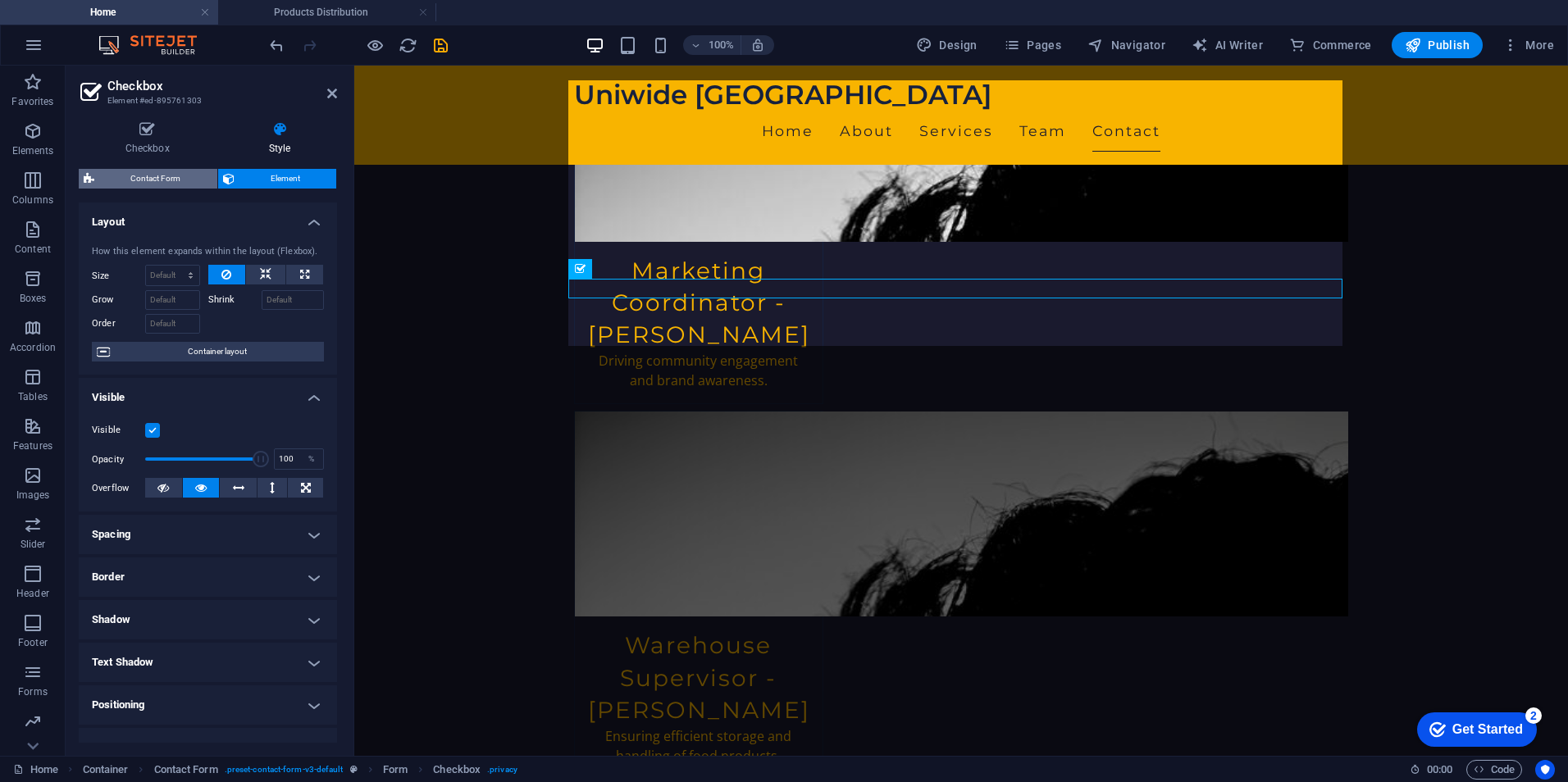
click at [161, 173] on span "Contact Form" at bounding box center [155, 179] width 113 height 20
select select "rem"
select select "preset-contact-form-v3-default"
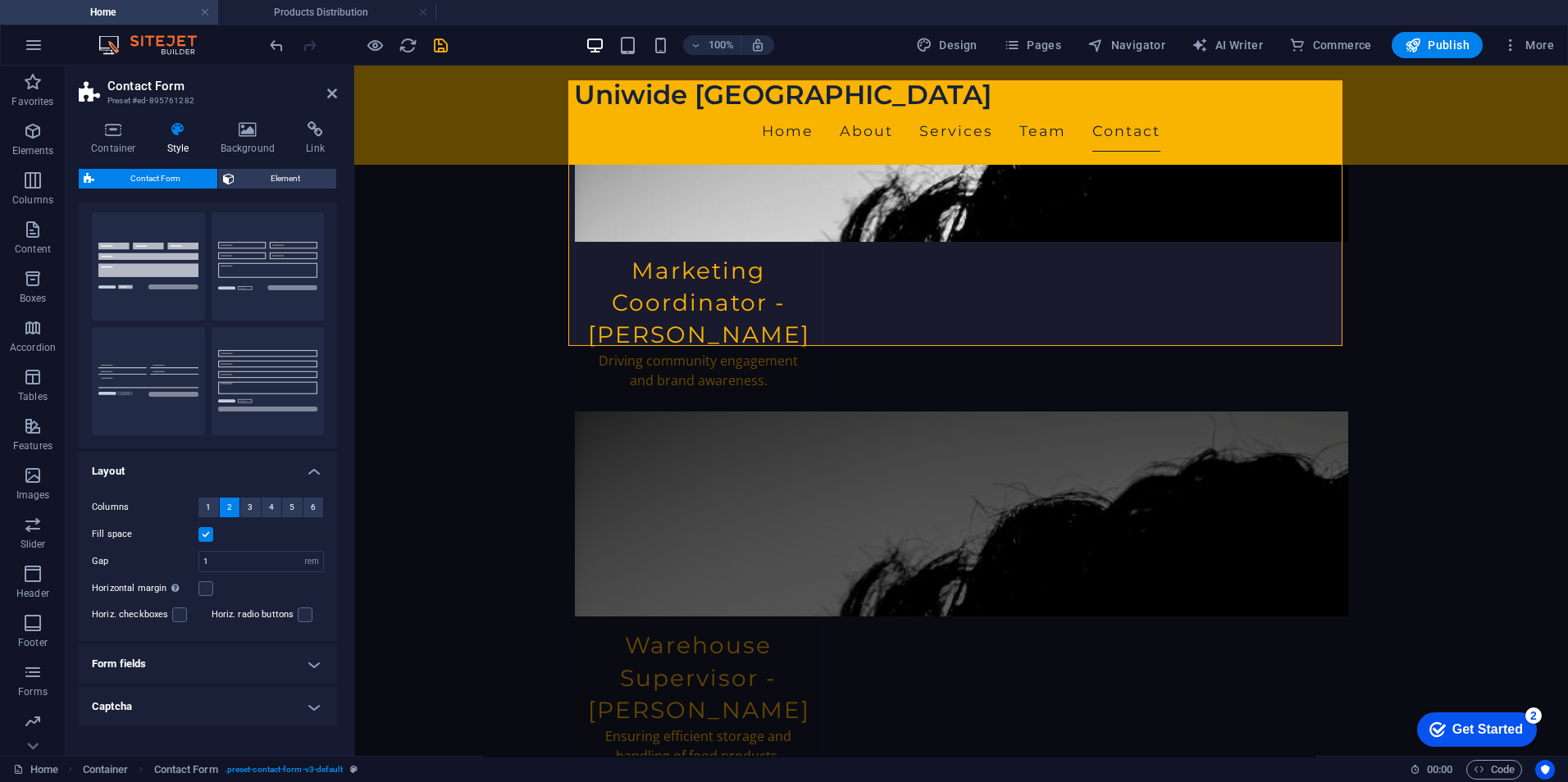
scroll to position [82, 0]
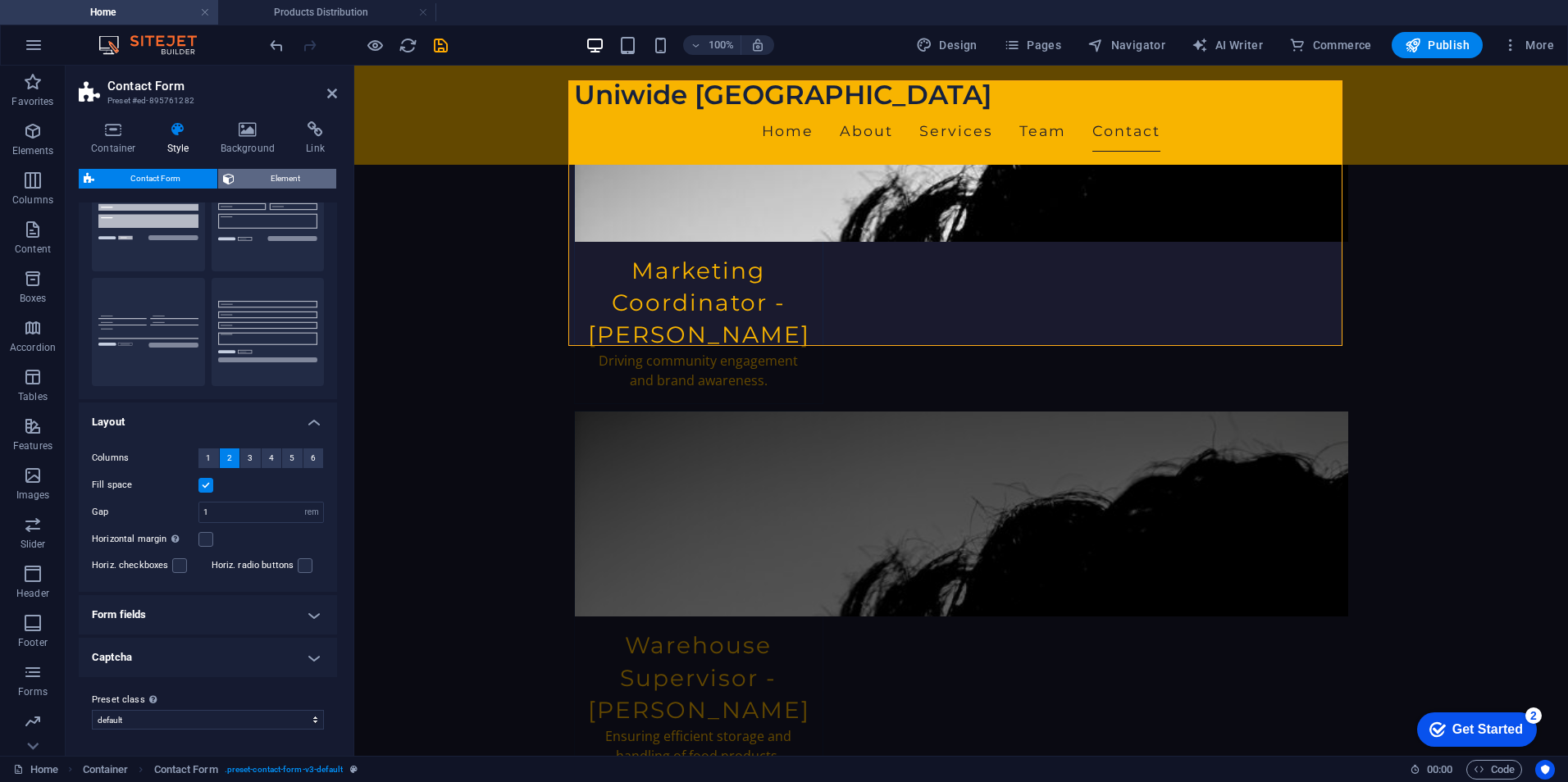
click at [252, 178] on span "Element" at bounding box center [286, 179] width 93 height 20
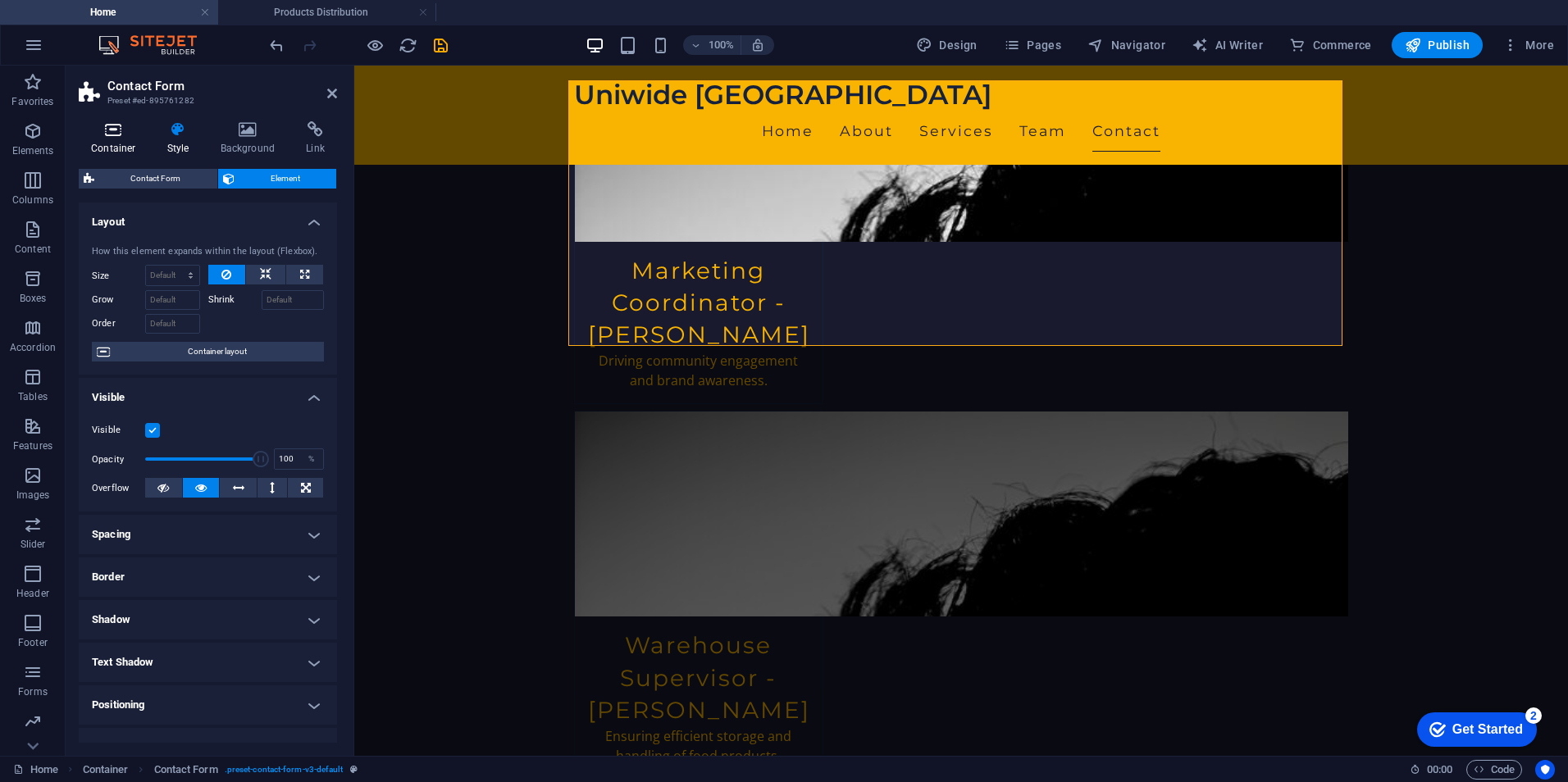
click at [120, 143] on h4 "Container" at bounding box center [117, 138] width 77 height 35
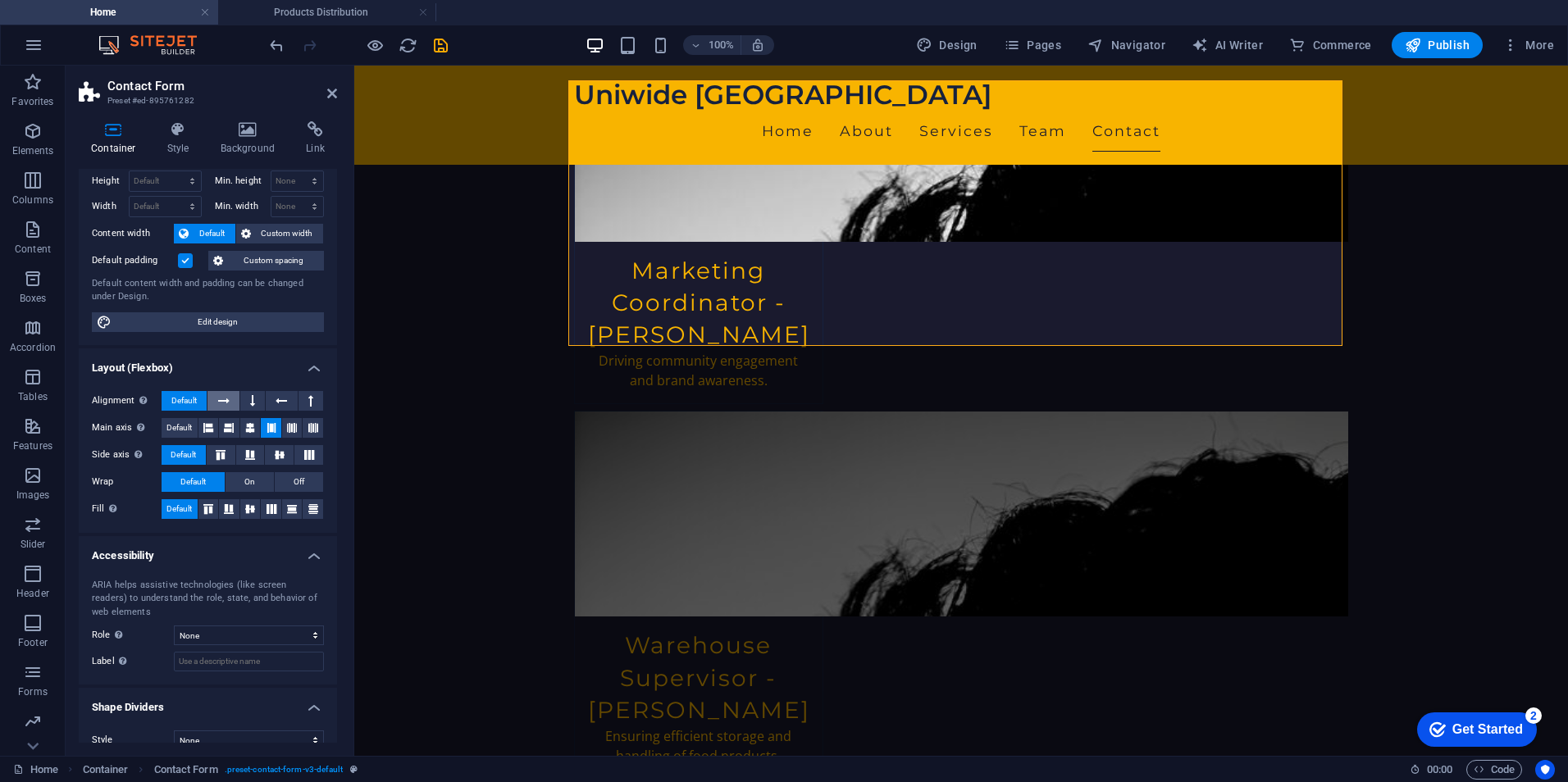
scroll to position [61, 0]
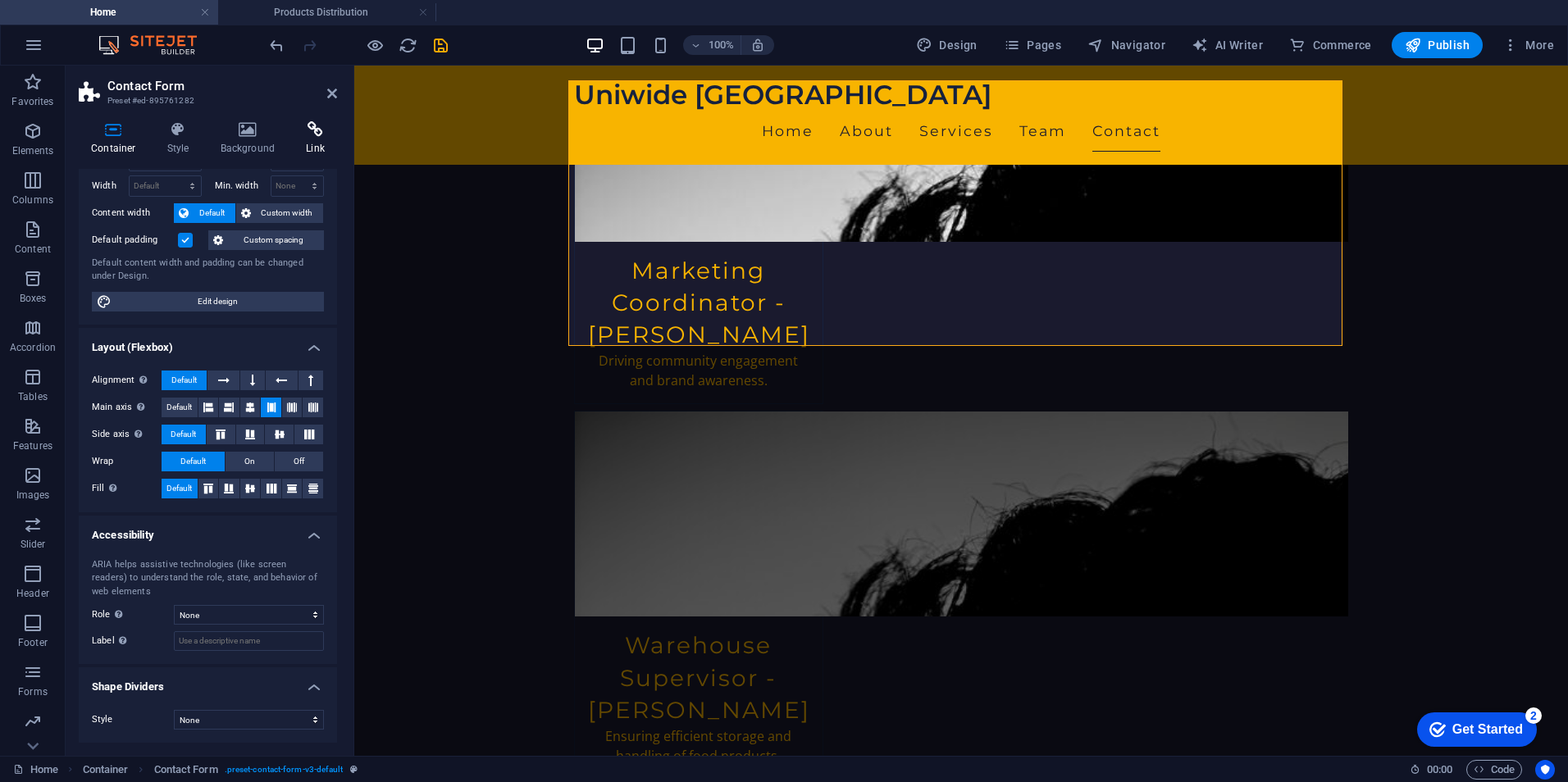
click at [309, 141] on h4 "Link" at bounding box center [315, 138] width 44 height 35
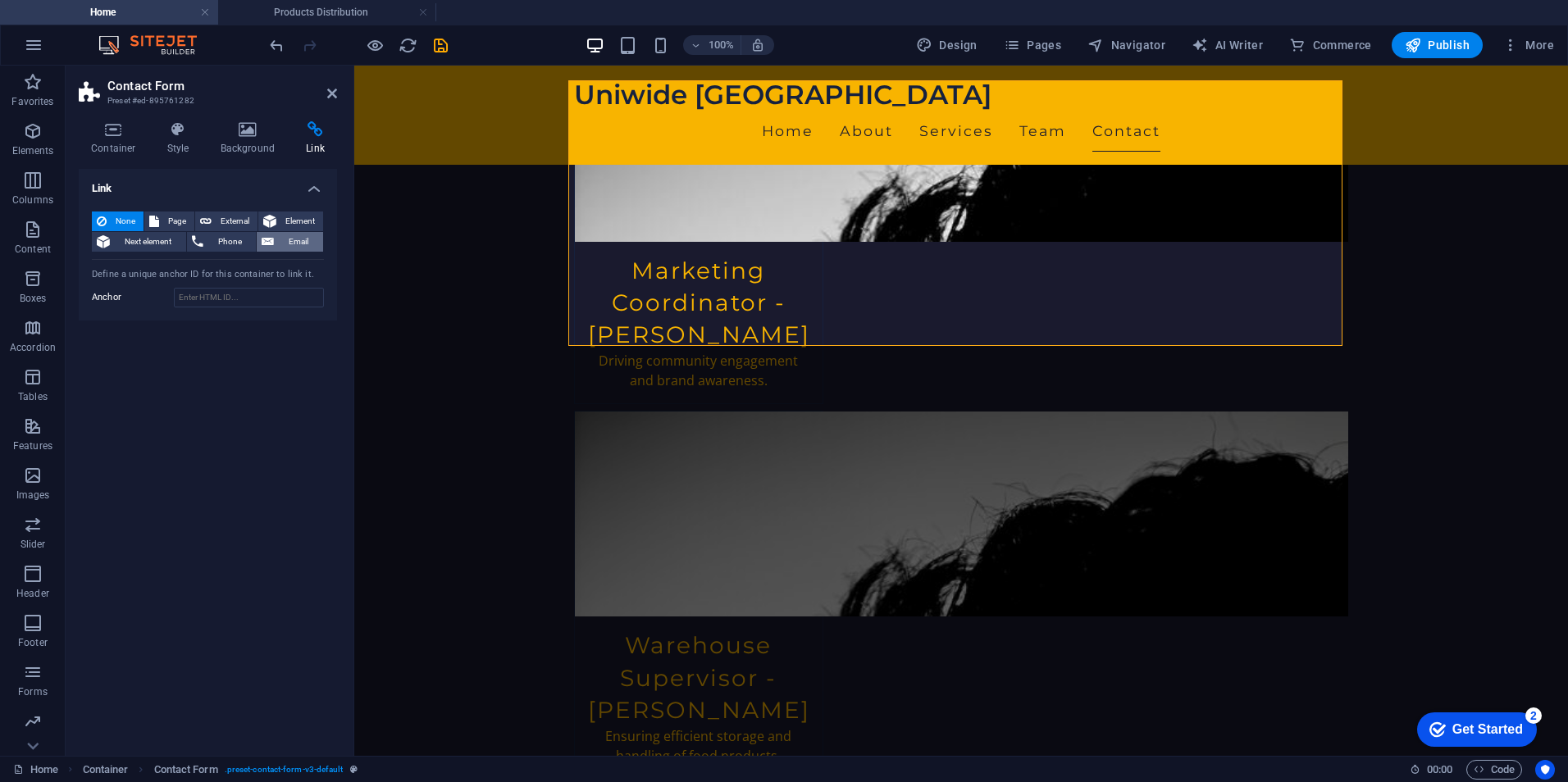
click at [297, 236] on span "Email" at bounding box center [298, 241] width 39 height 20
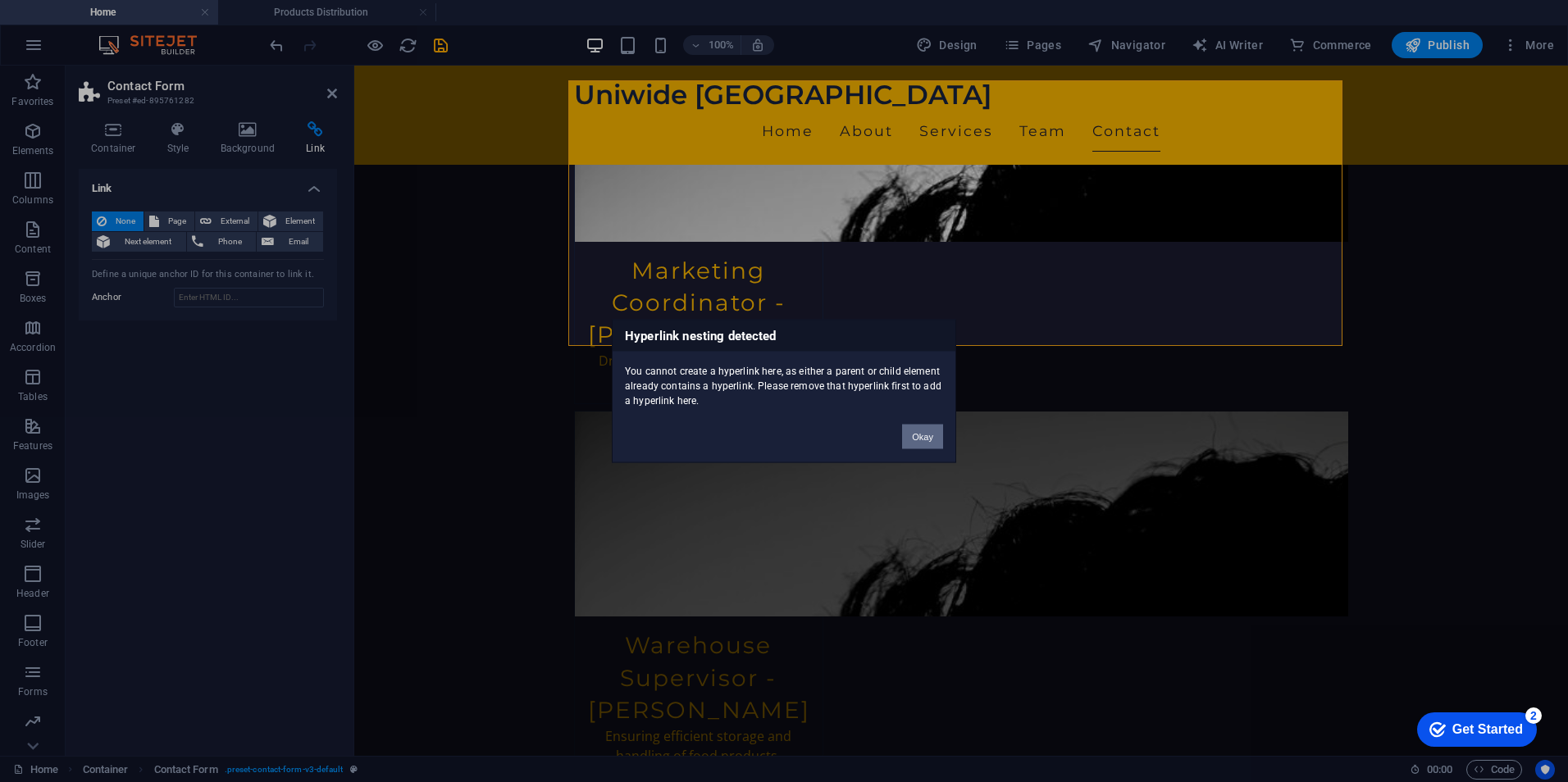
click at [927, 436] on button "Okay" at bounding box center [922, 437] width 41 height 25
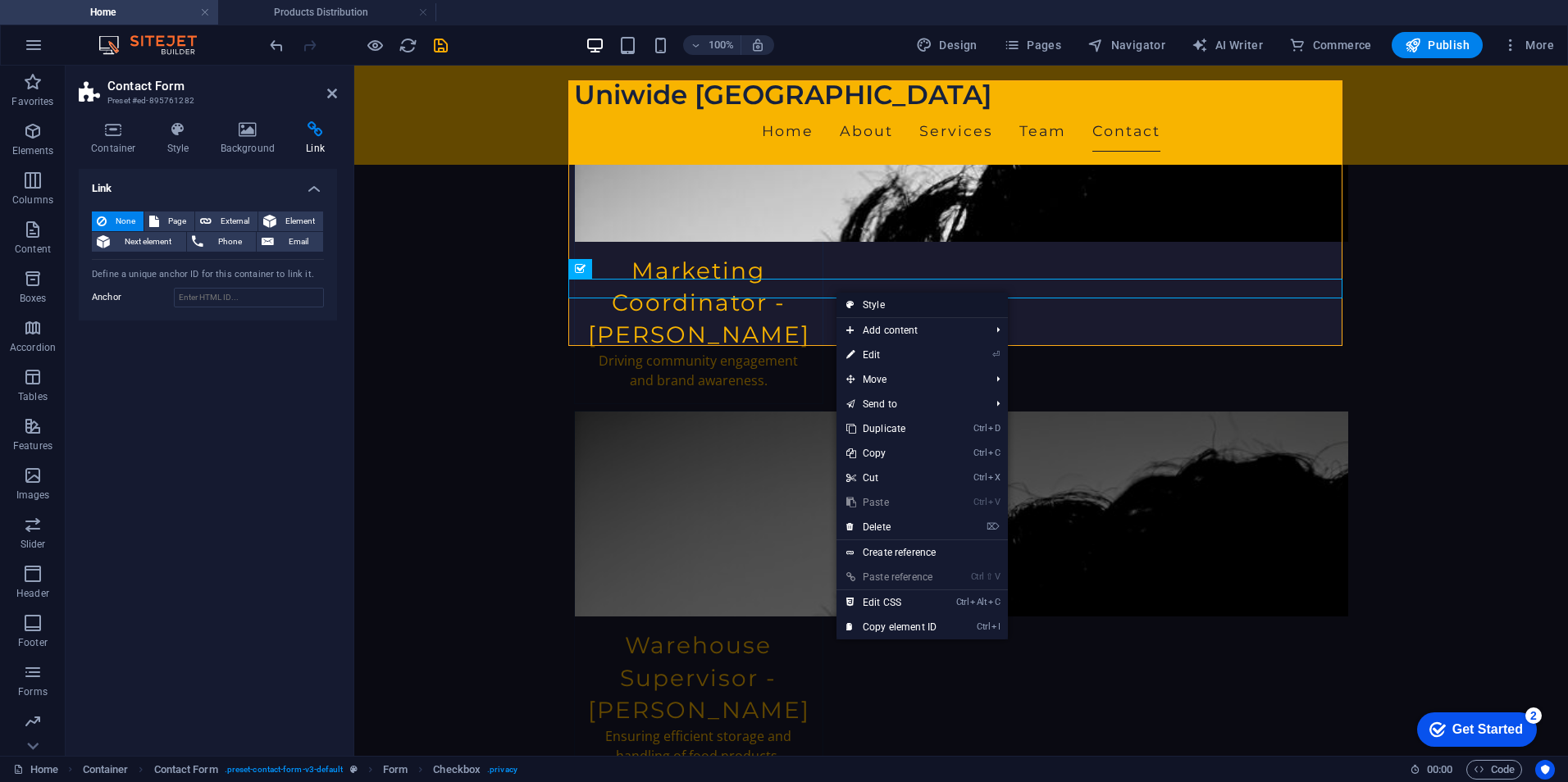
click at [895, 308] on link "Style" at bounding box center [922, 305] width 171 height 25
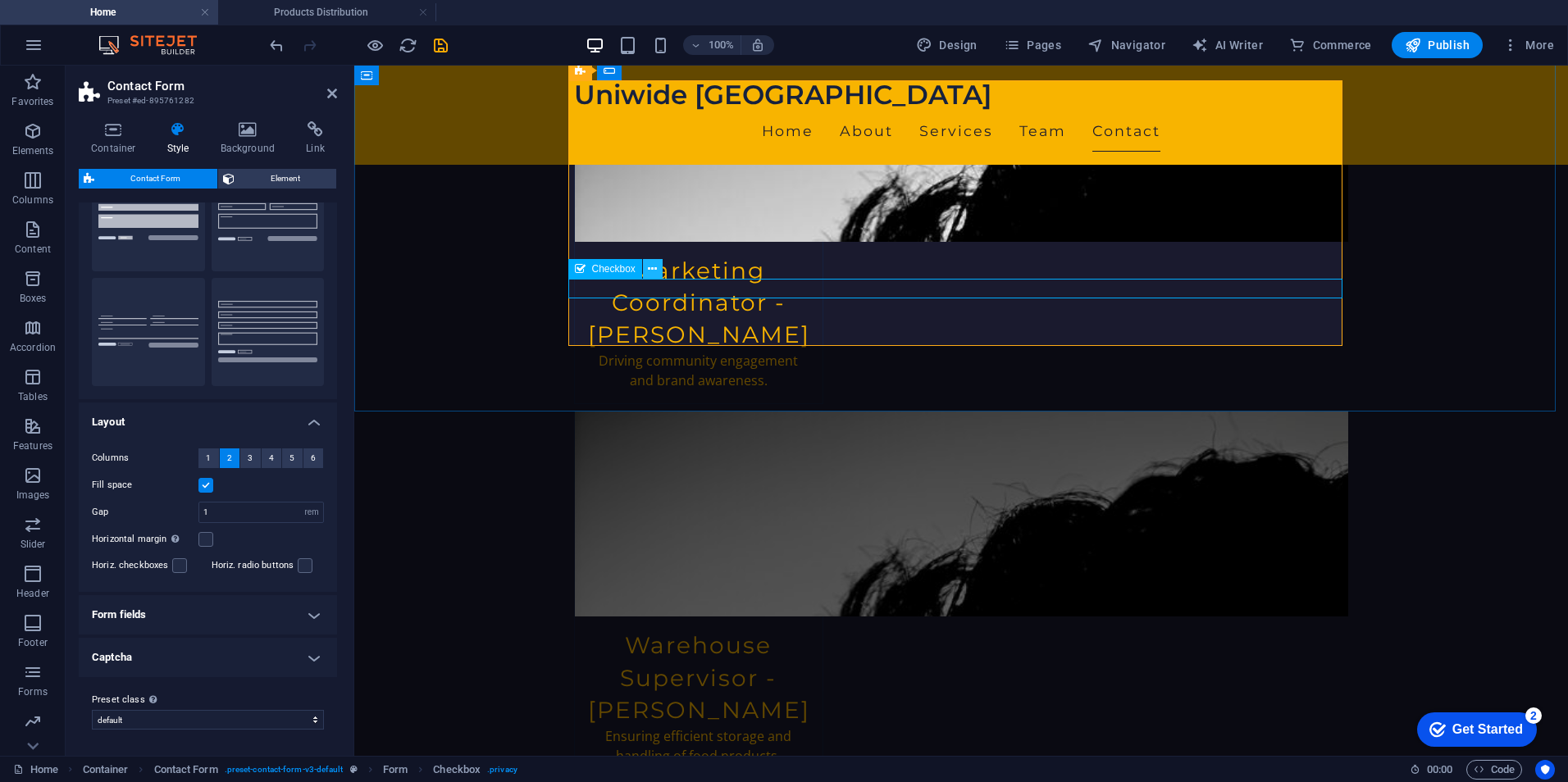
click at [653, 274] on icon at bounding box center [652, 269] width 9 height 17
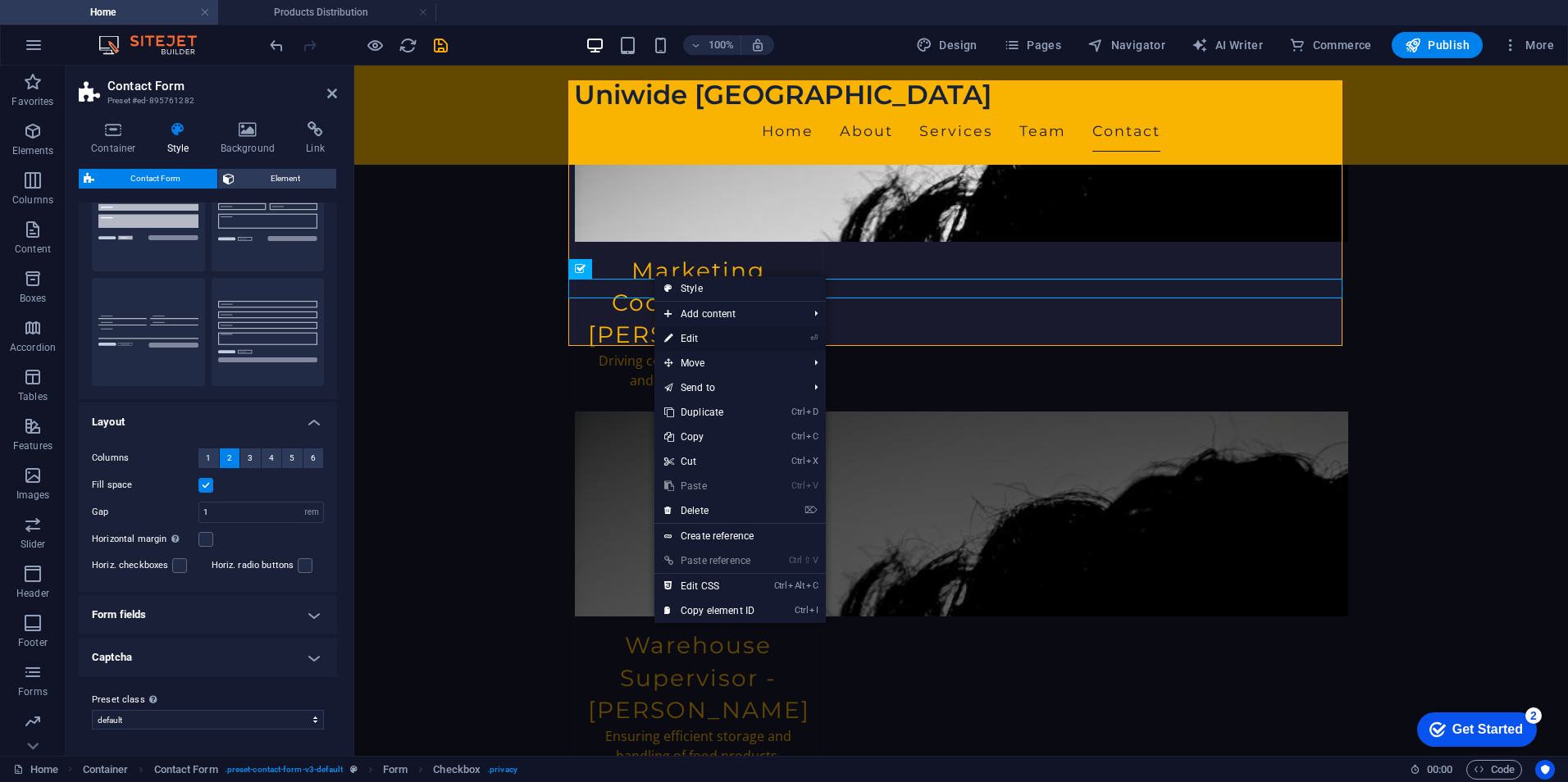
click at [727, 336] on link "⏎ Edit" at bounding box center [709, 338] width 110 height 25
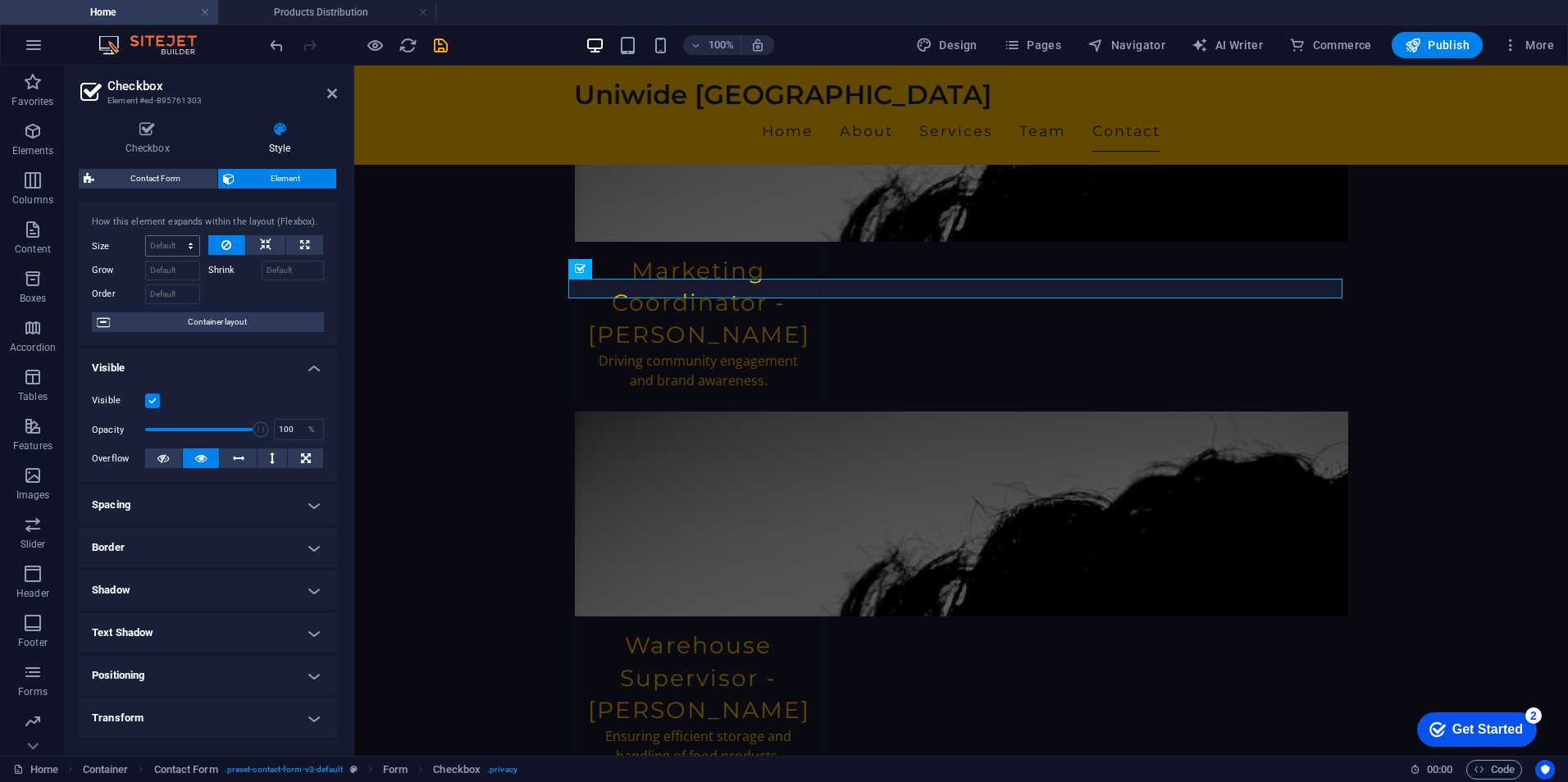
scroll to position [0, 0]
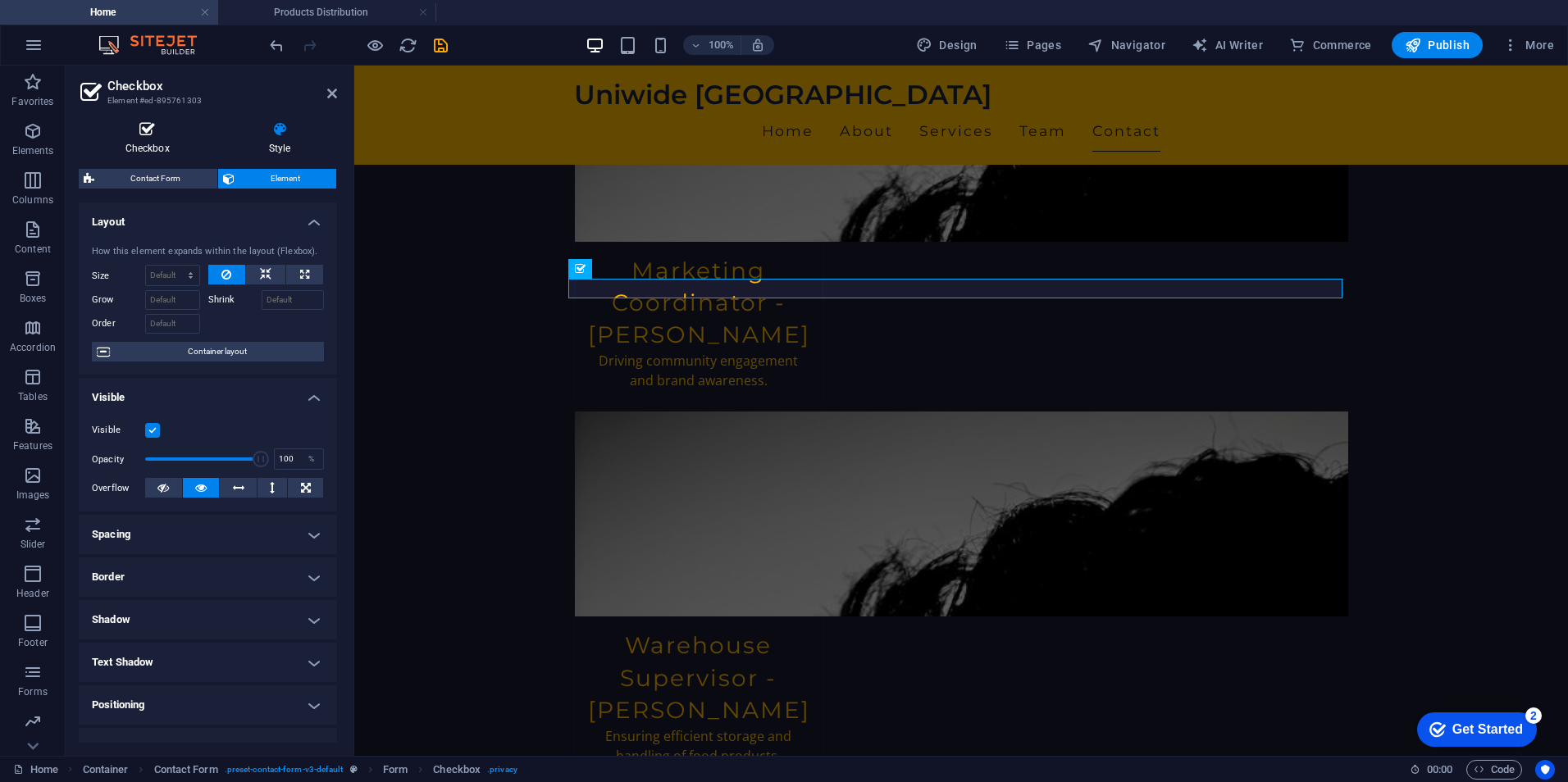
click at [143, 138] on h4 "Checkbox" at bounding box center [150, 138] width 143 height 35
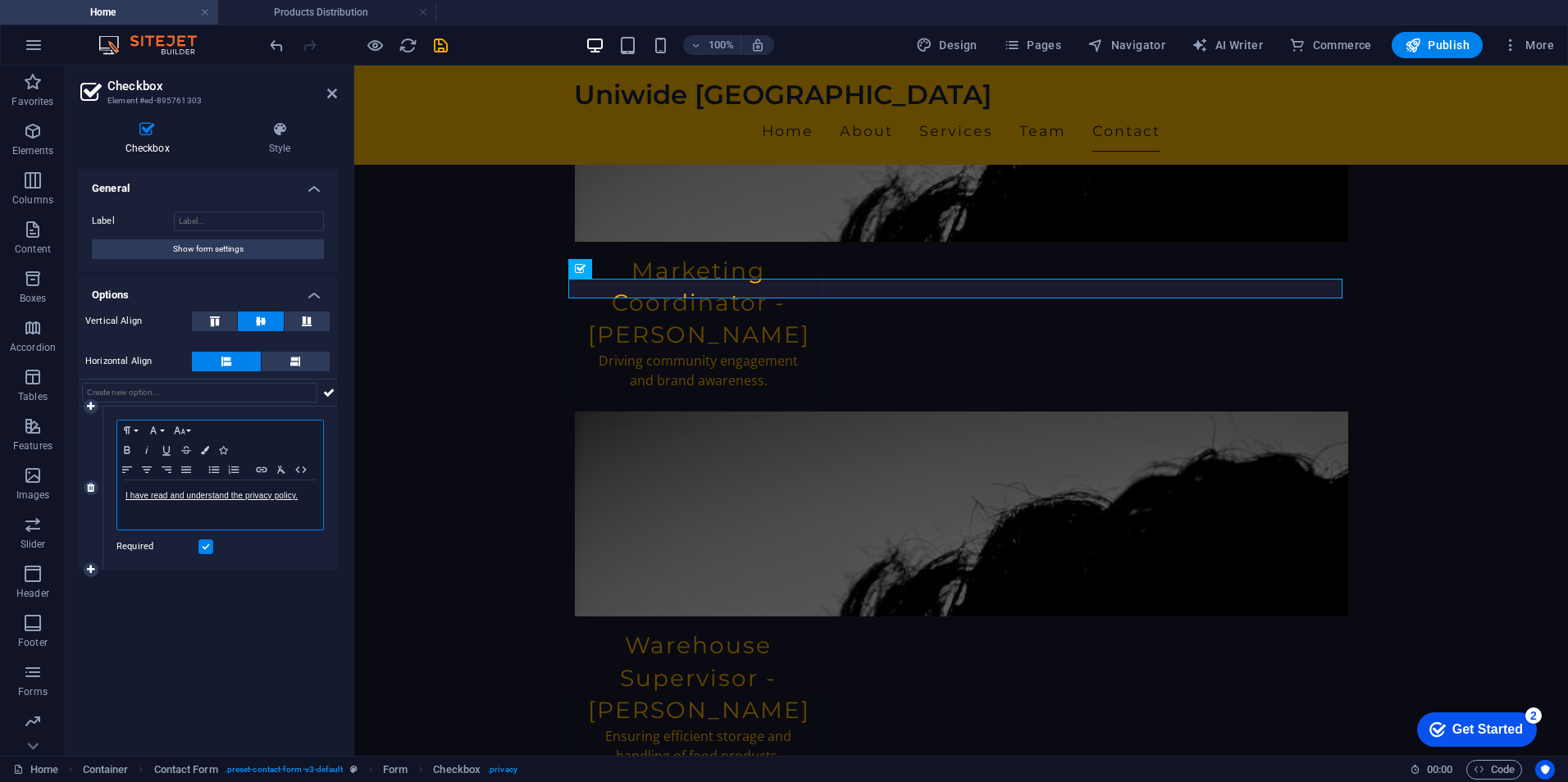
click at [305, 501] on p "I have read and understand the privacy policy." at bounding box center [220, 496] width 190 height 15
click at [205, 451] on icon "button" at bounding box center [205, 450] width 8 height 8
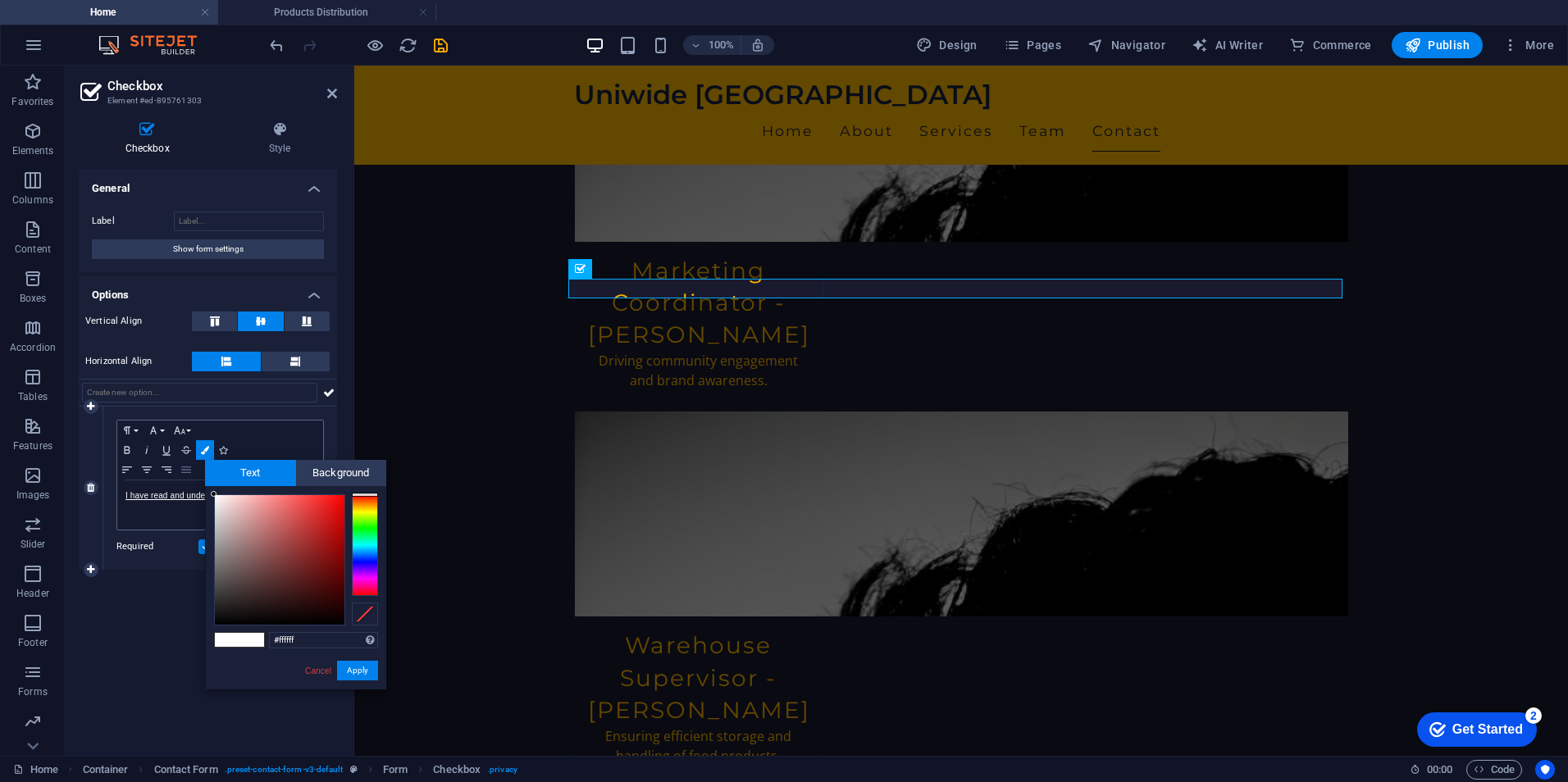
drag, startPoint x: 242, startPoint y: 509, endPoint x: 181, endPoint y: 476, distance: 69.4
click at [181, 476] on body "Uniwide Egypt Home Products Distribution Favorites Elements Columns Content Box…" at bounding box center [784, 391] width 1568 height 782
click at [366, 664] on button "Apply" at bounding box center [357, 671] width 41 height 20
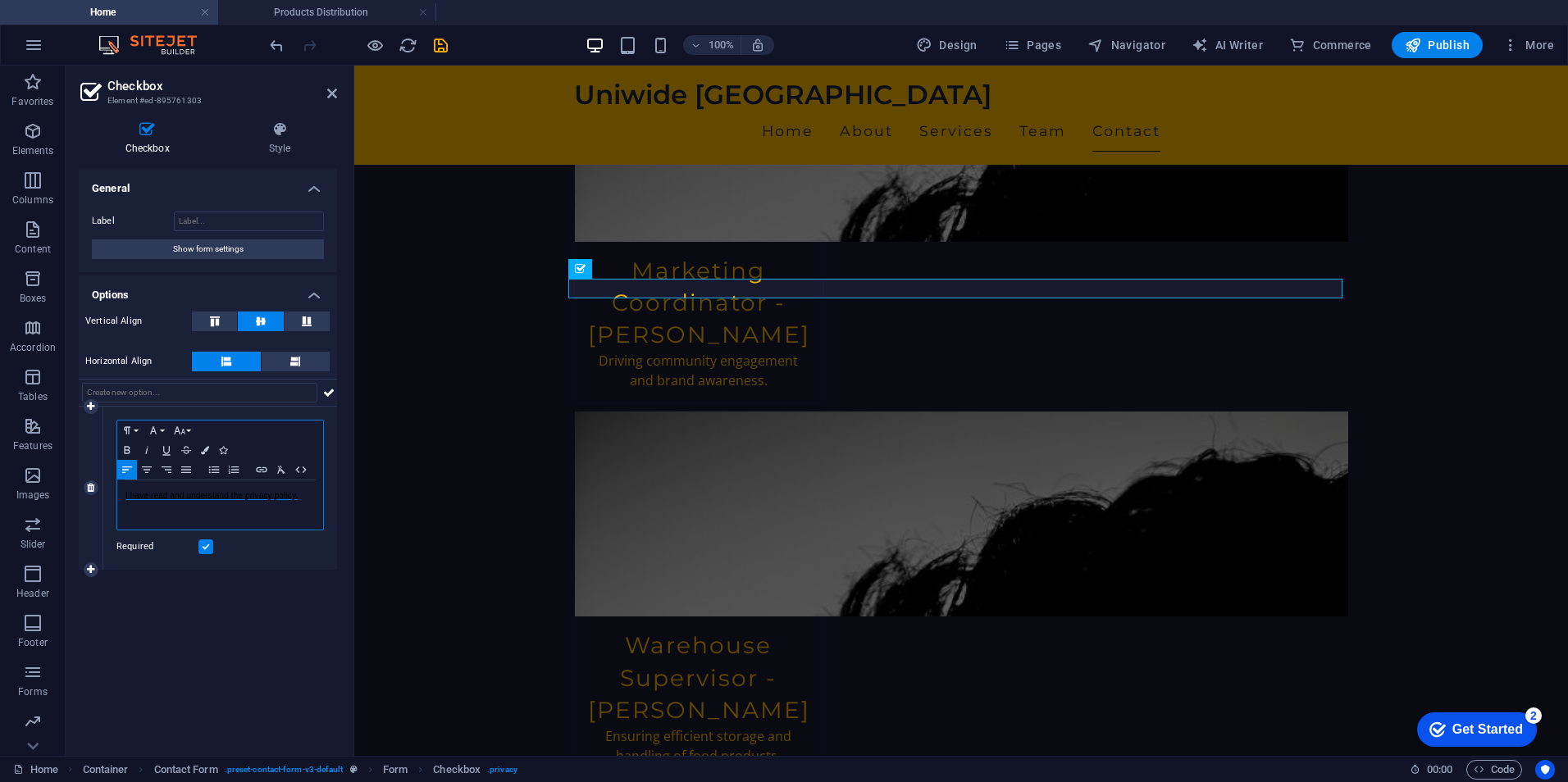
click at [219, 498] on span "I have read and understand the privacy policy." at bounding box center [211, 495] width 172 height 9
click at [200, 448] on button "Colors" at bounding box center [205, 450] width 18 height 20
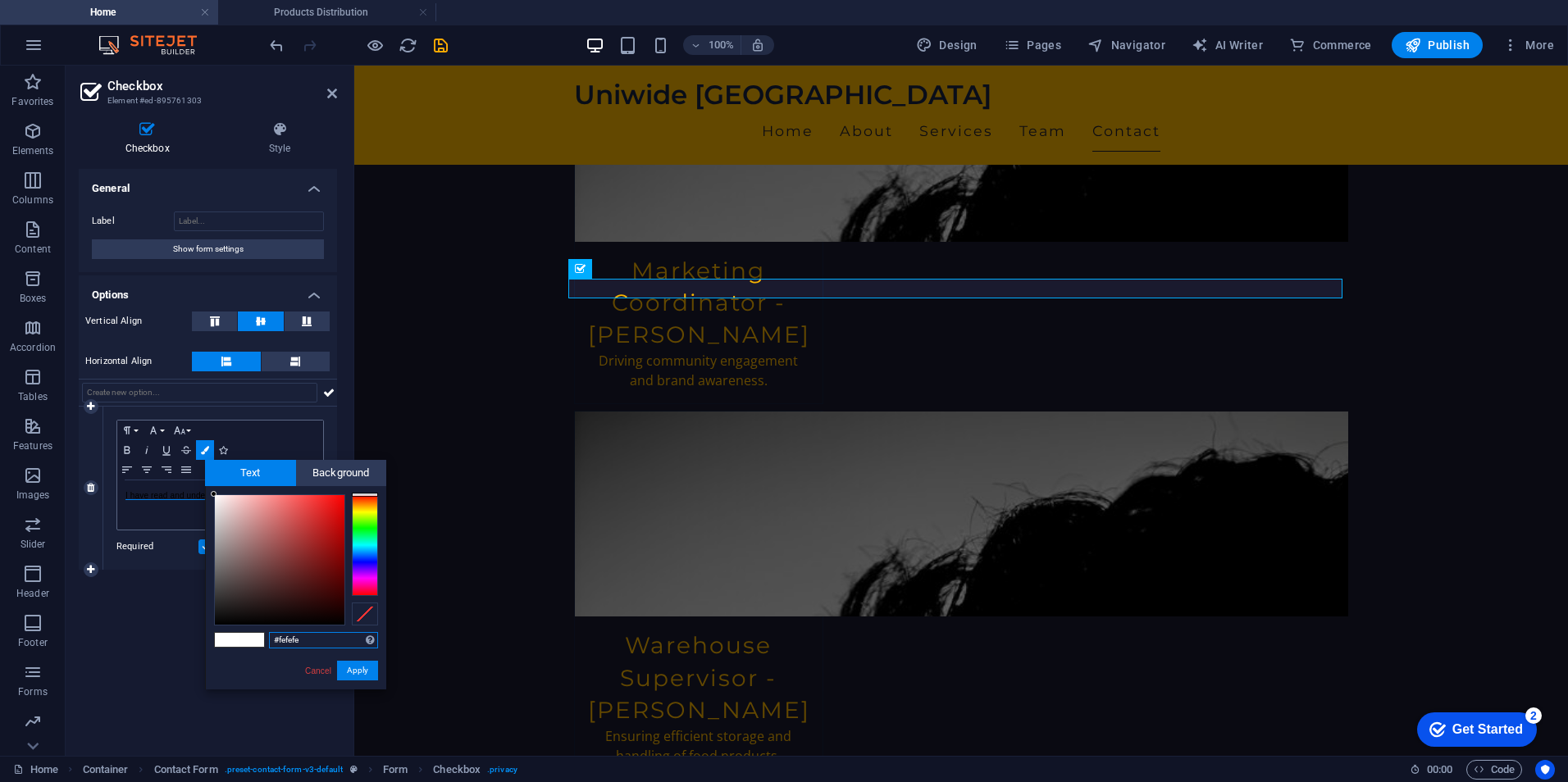
type input "#ffffff"
drag, startPoint x: 225, startPoint y: 503, endPoint x: 202, endPoint y: 493, distance: 25.1
click at [204, 493] on body "Uniwide Egypt Home Products Distribution Favorites Elements Columns Content Box…" at bounding box center [784, 391] width 1568 height 782
click at [358, 665] on button "Apply" at bounding box center [357, 671] width 41 height 20
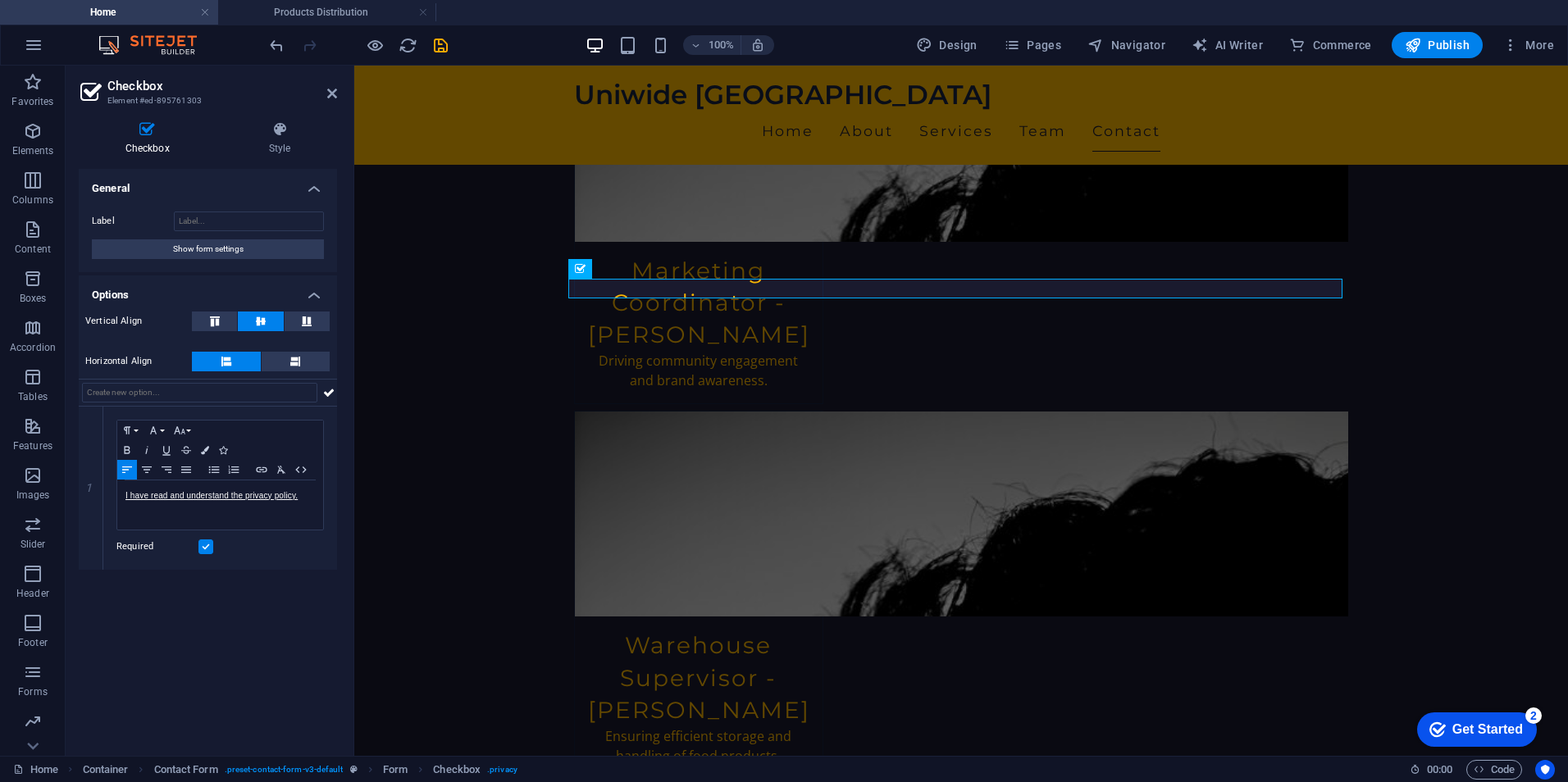
click at [271, 623] on div "General Label Show form settings Options Vertical Align Horizontal Align 1 Para…" at bounding box center [208, 456] width 258 height 574
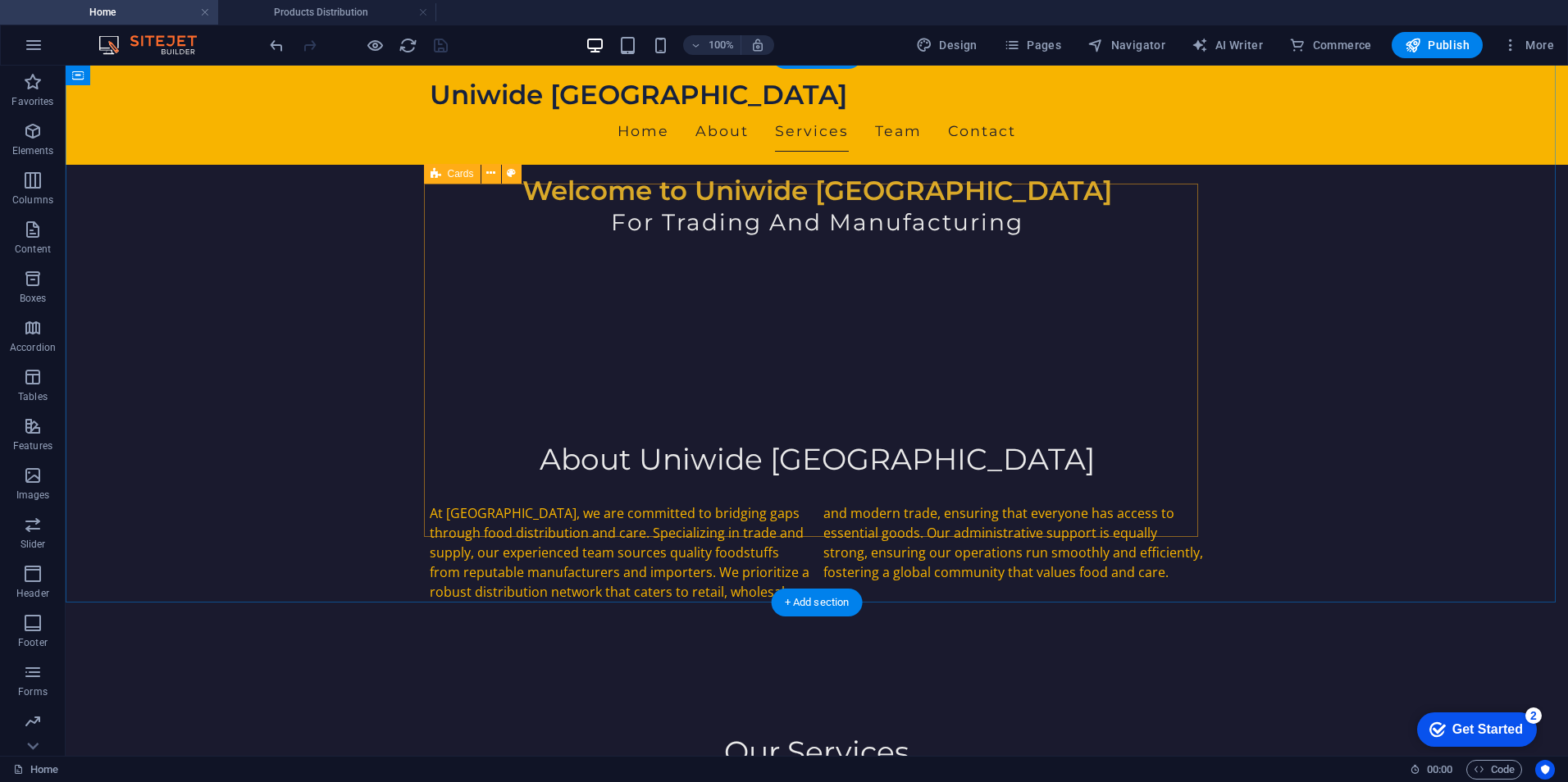
scroll to position [656, 0]
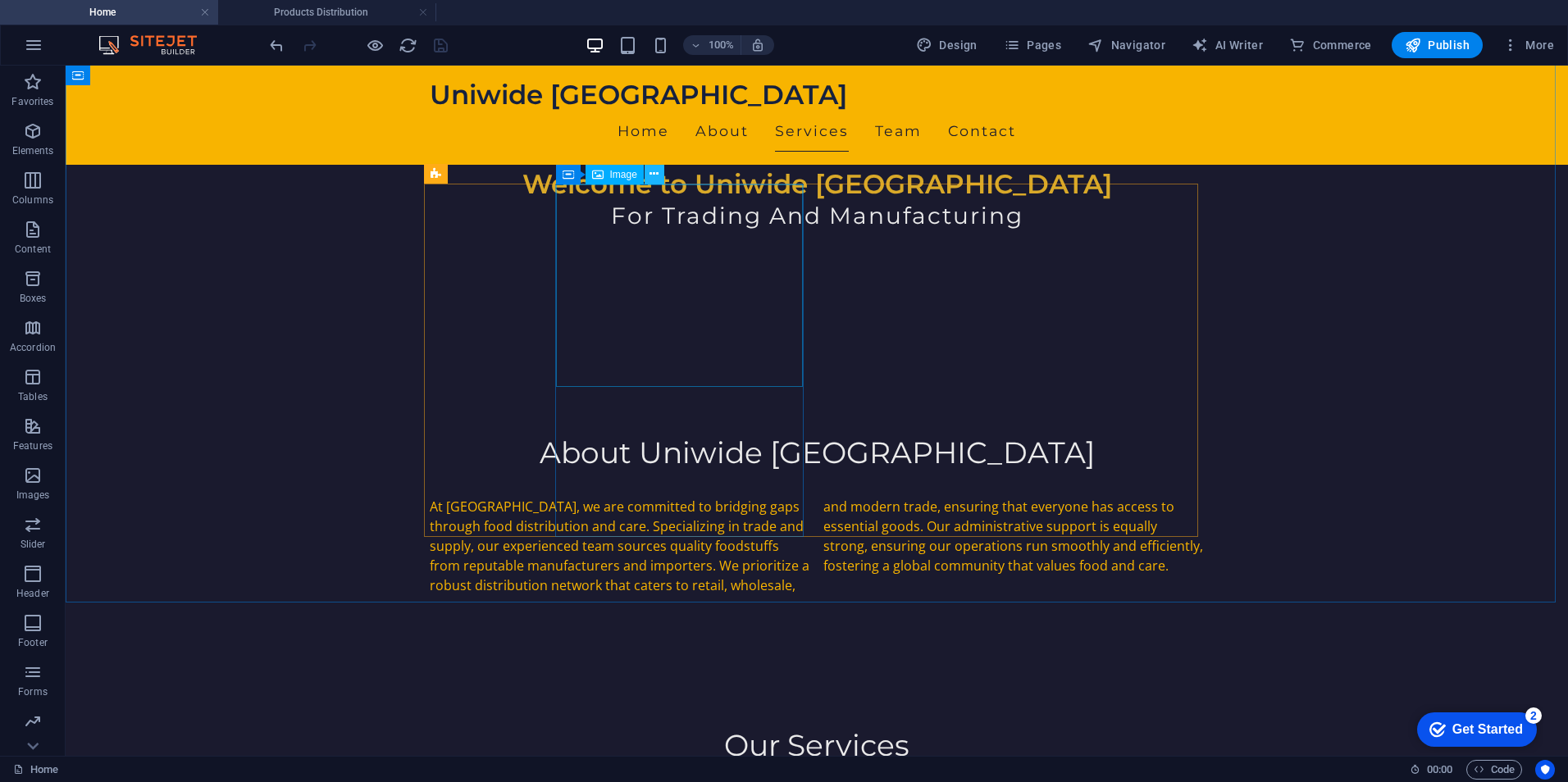
click at [655, 176] on icon at bounding box center [654, 174] width 9 height 17
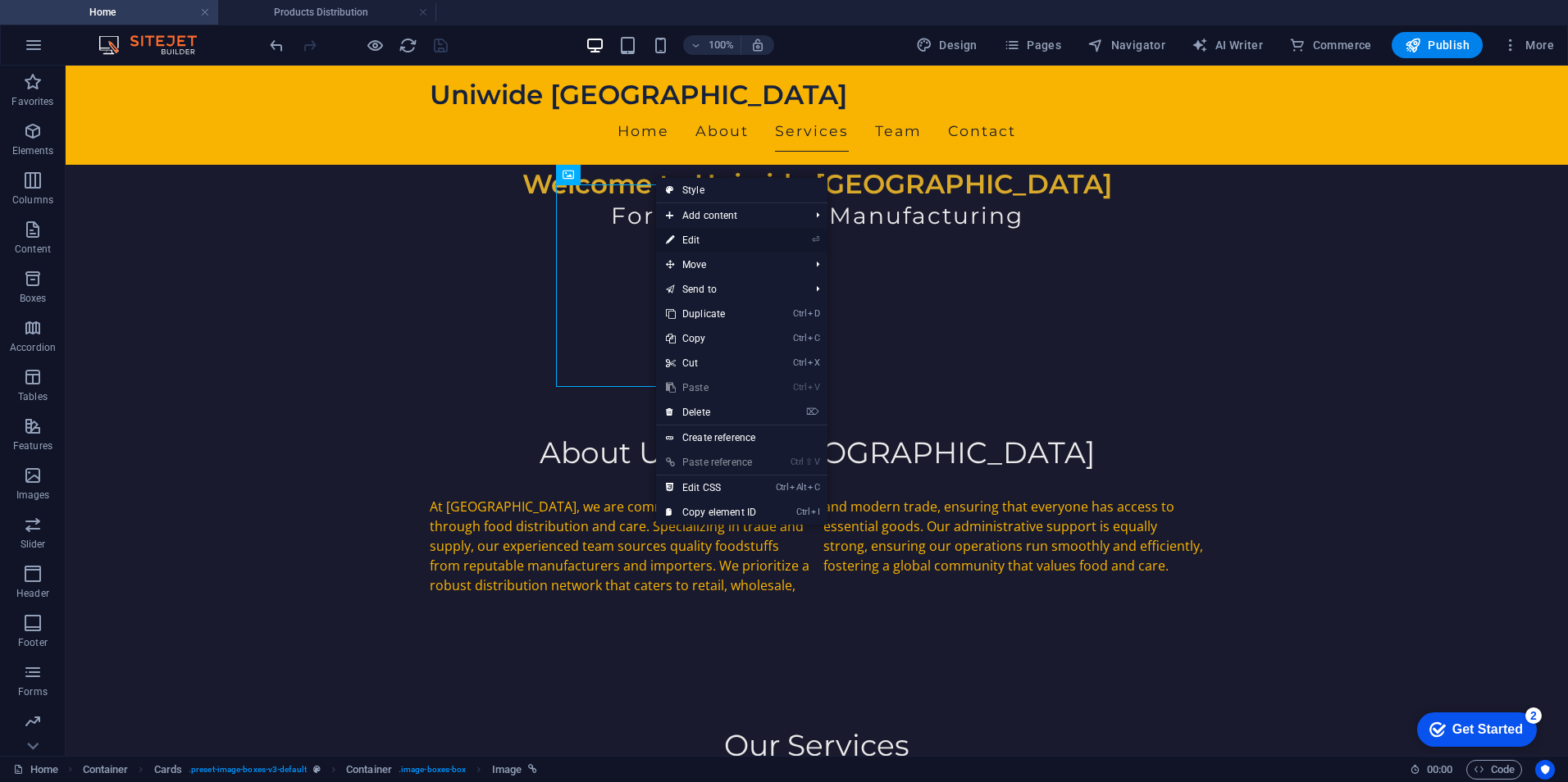
click at [690, 233] on link "⏎ Edit" at bounding box center [710, 240] width 110 height 25
select select "vw"
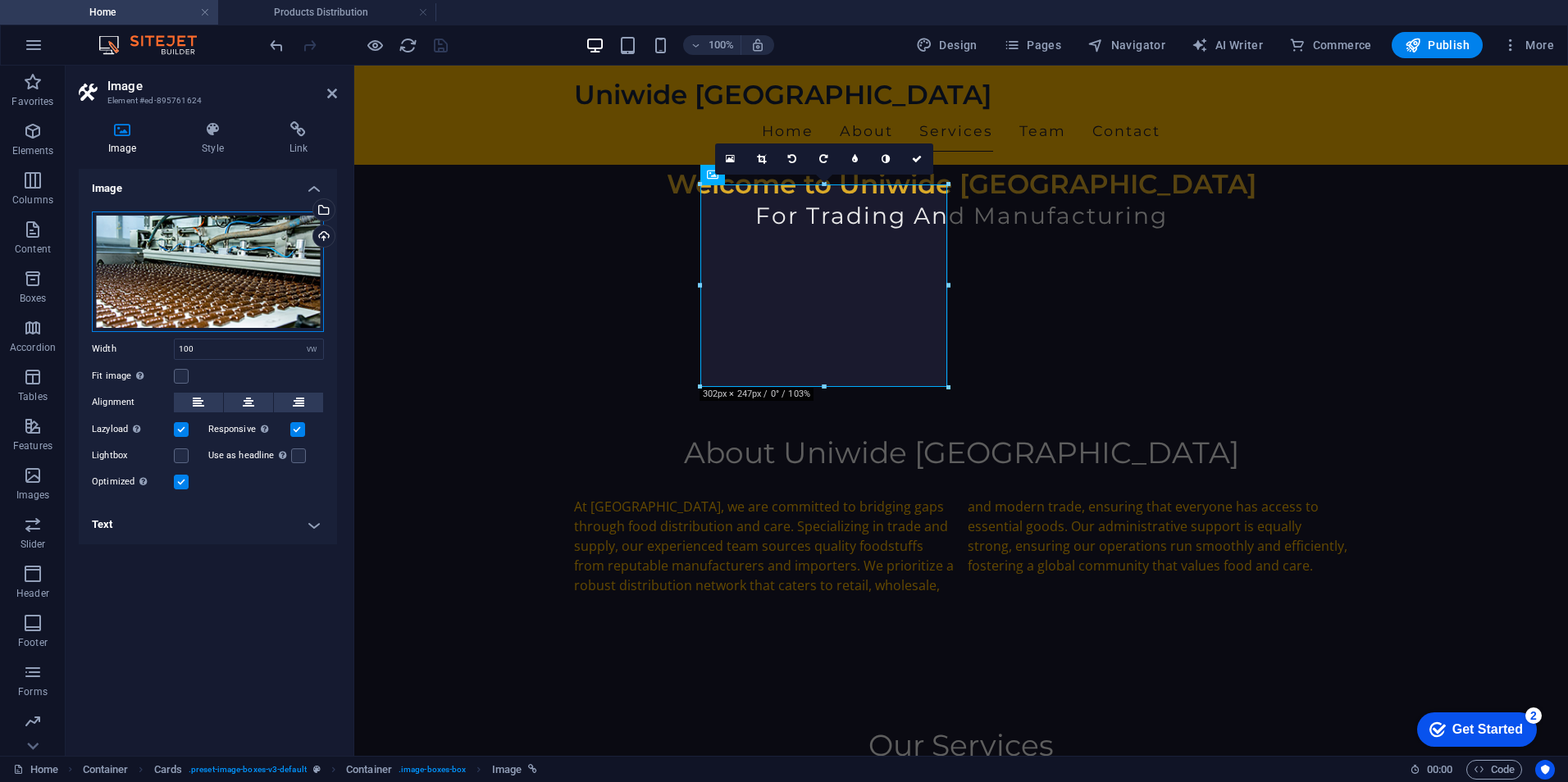
click at [301, 240] on div "Drag files here, click to choose files or select files from Files or our free s…" at bounding box center [208, 271] width 232 height 120
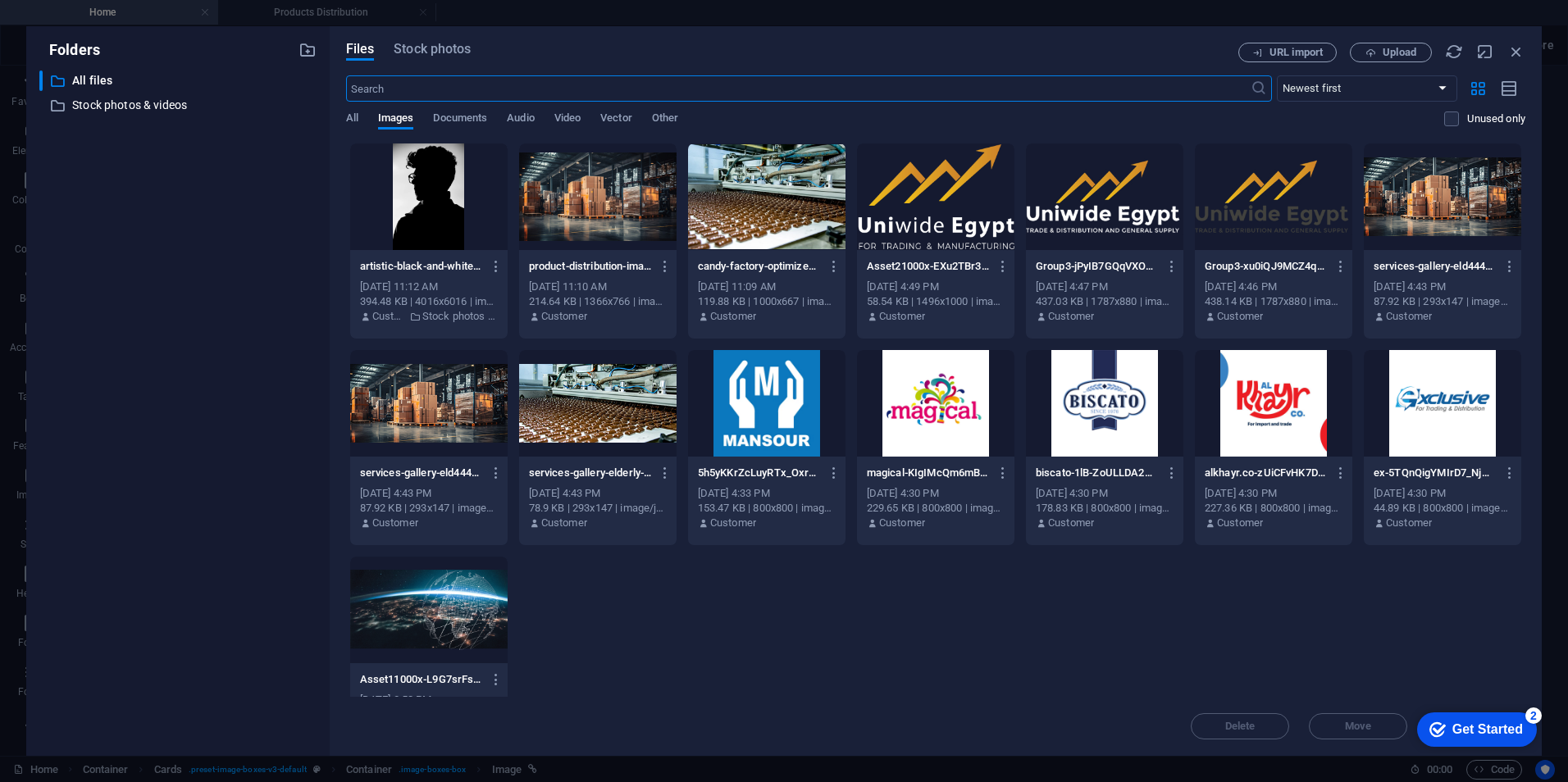
click at [421, 408] on div at bounding box center [429, 403] width 158 height 107
click at [421, 408] on div "1" at bounding box center [429, 403] width 158 height 107
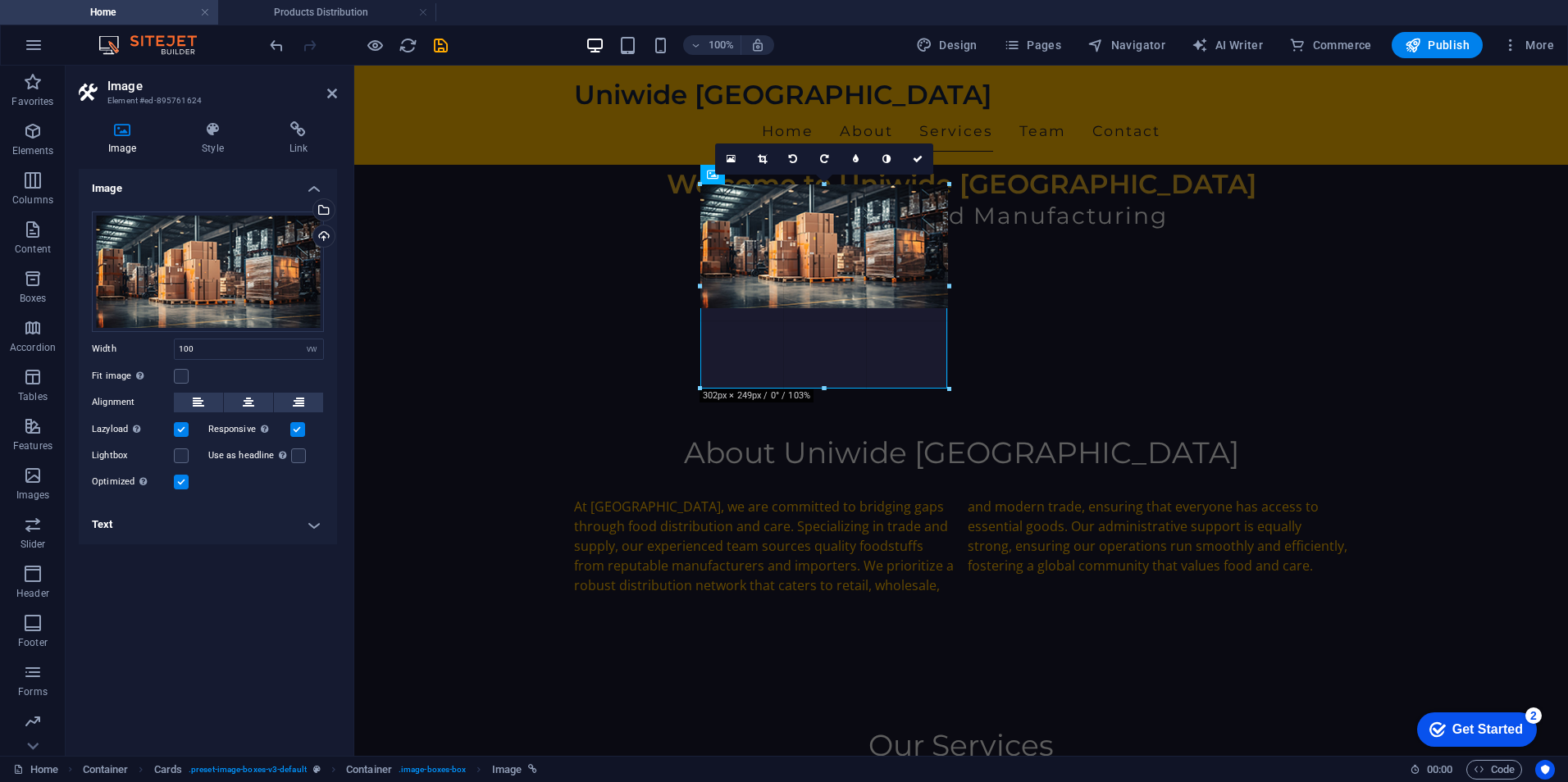
drag, startPoint x: 824, startPoint y: 308, endPoint x: 498, endPoint y: 322, distance: 326.3
click at [838, 387] on div at bounding box center [824, 389] width 249 height 5
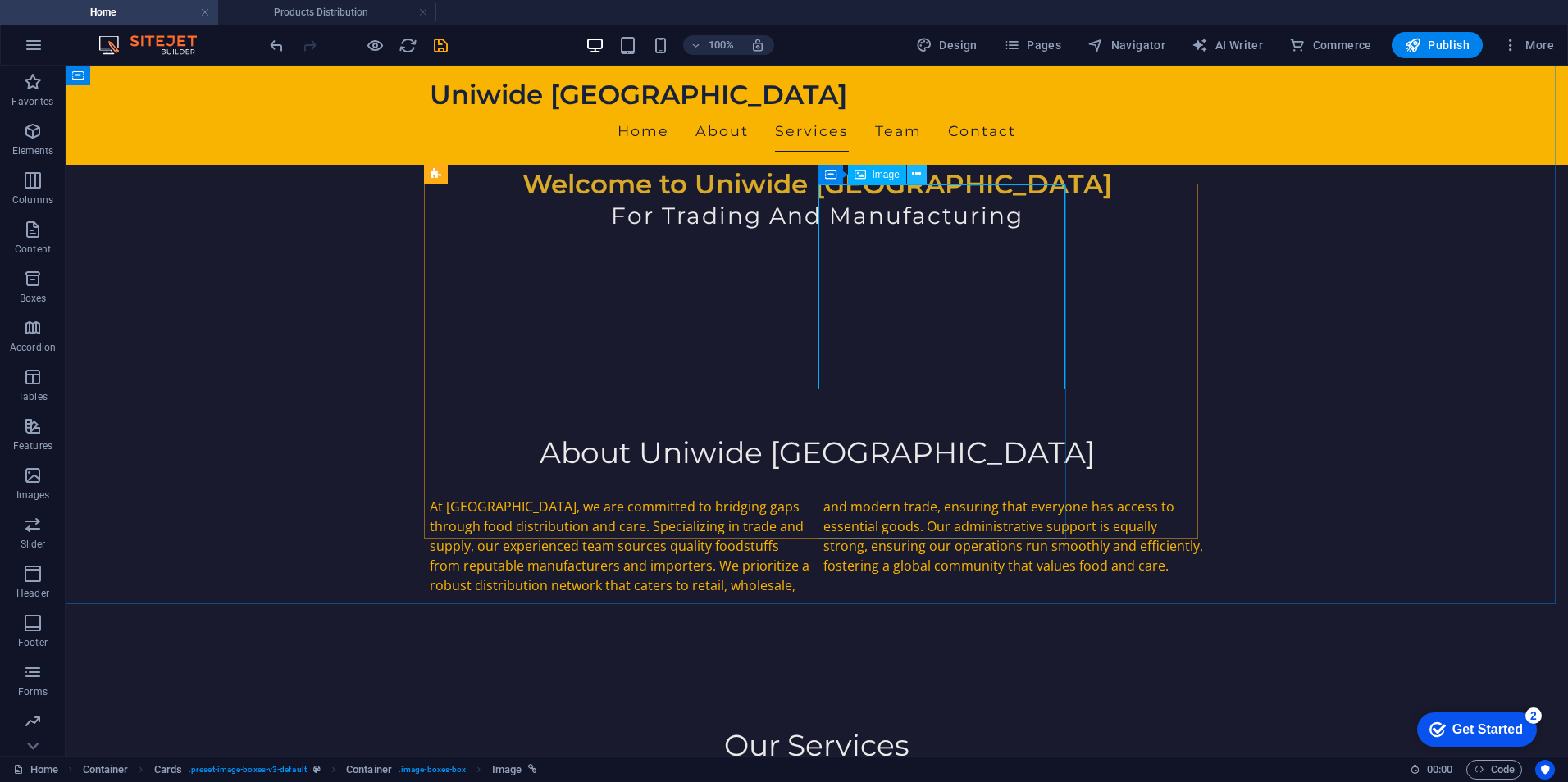
click at [918, 172] on icon at bounding box center [917, 174] width 9 height 17
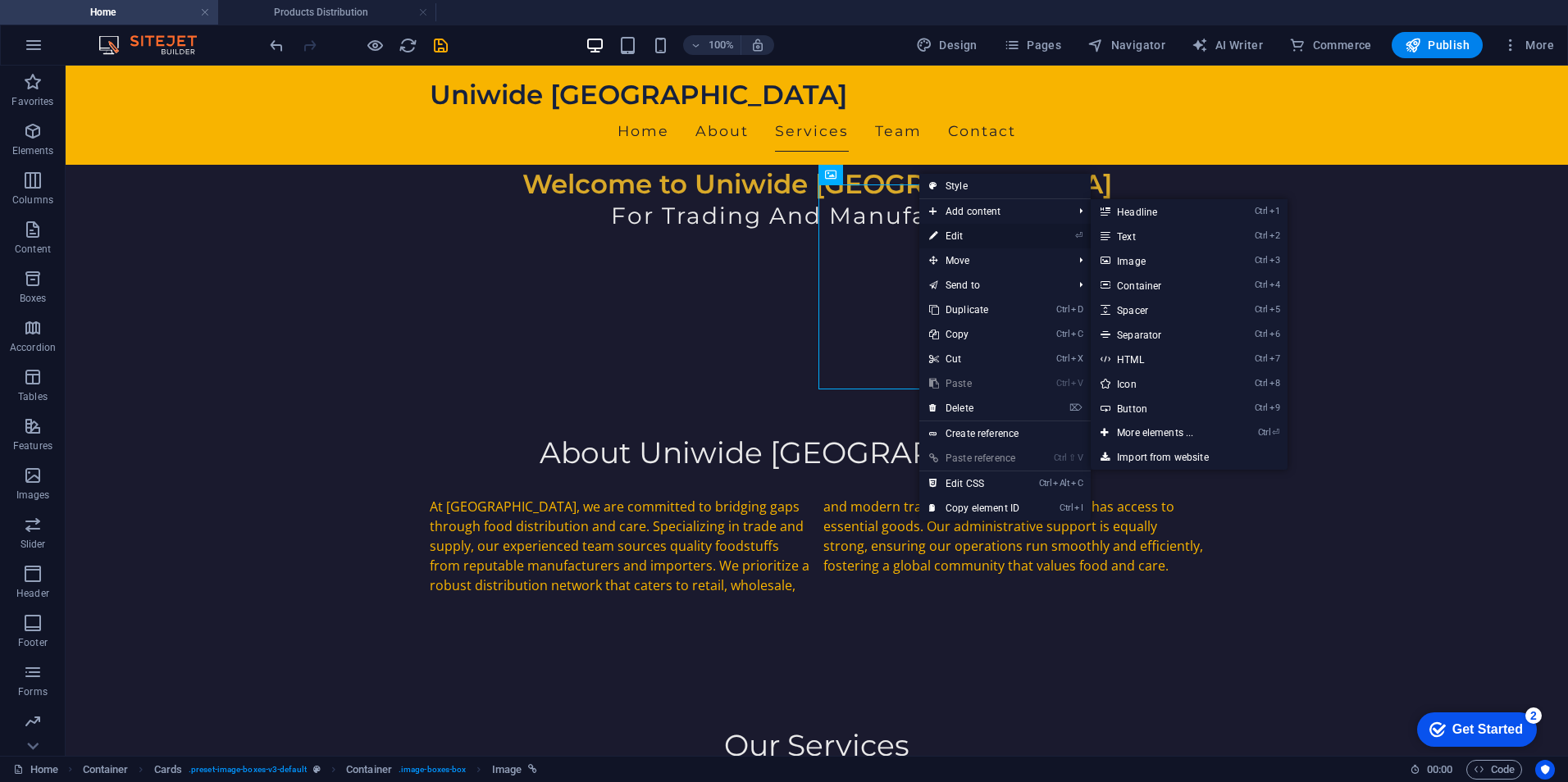
click at [963, 227] on link "⏎ Edit" at bounding box center [974, 236] width 110 height 25
select select "vw"
select select "px"
select select "5"
select select
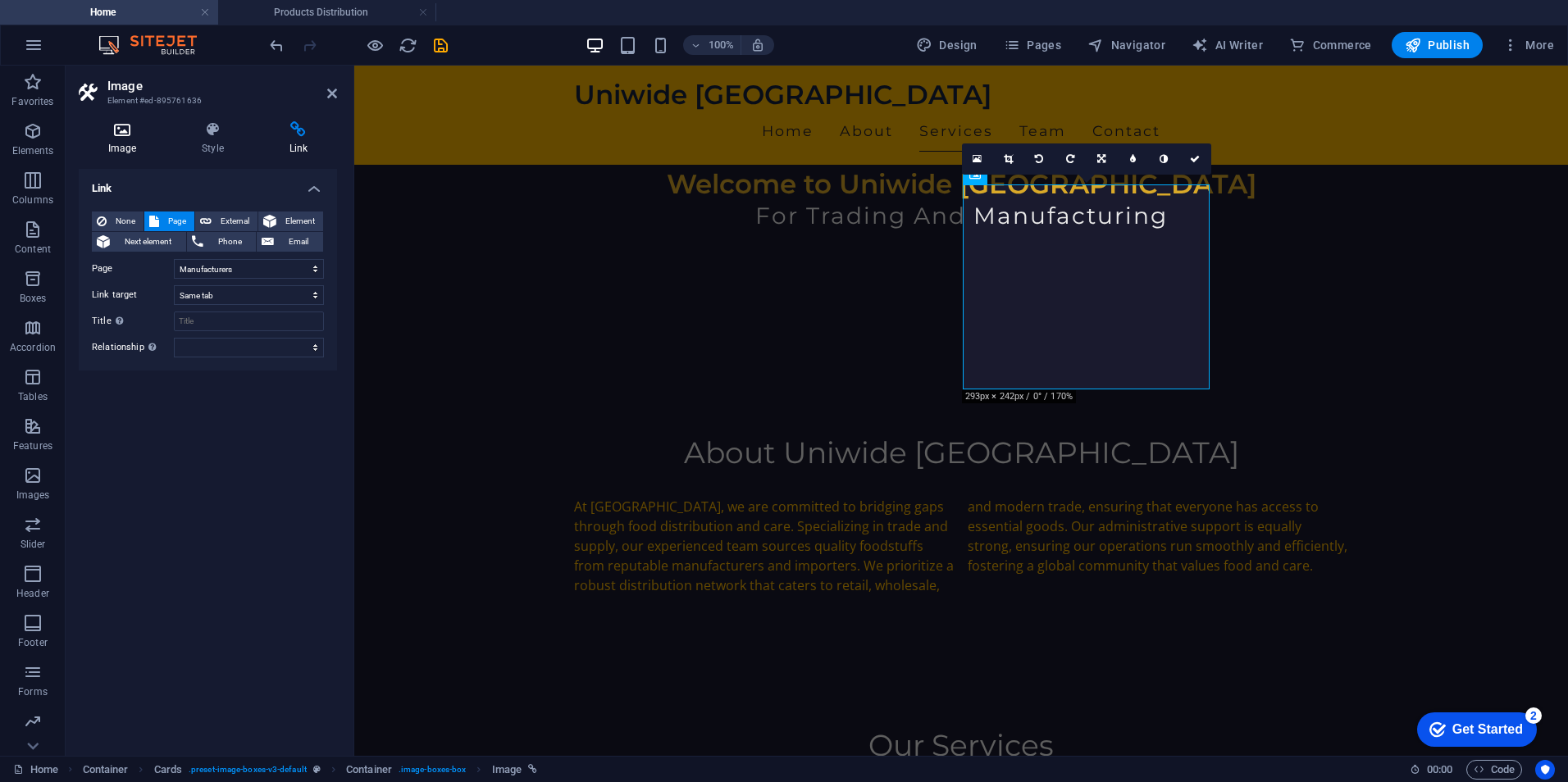
click at [115, 140] on h4 "Image" at bounding box center [125, 138] width 94 height 35
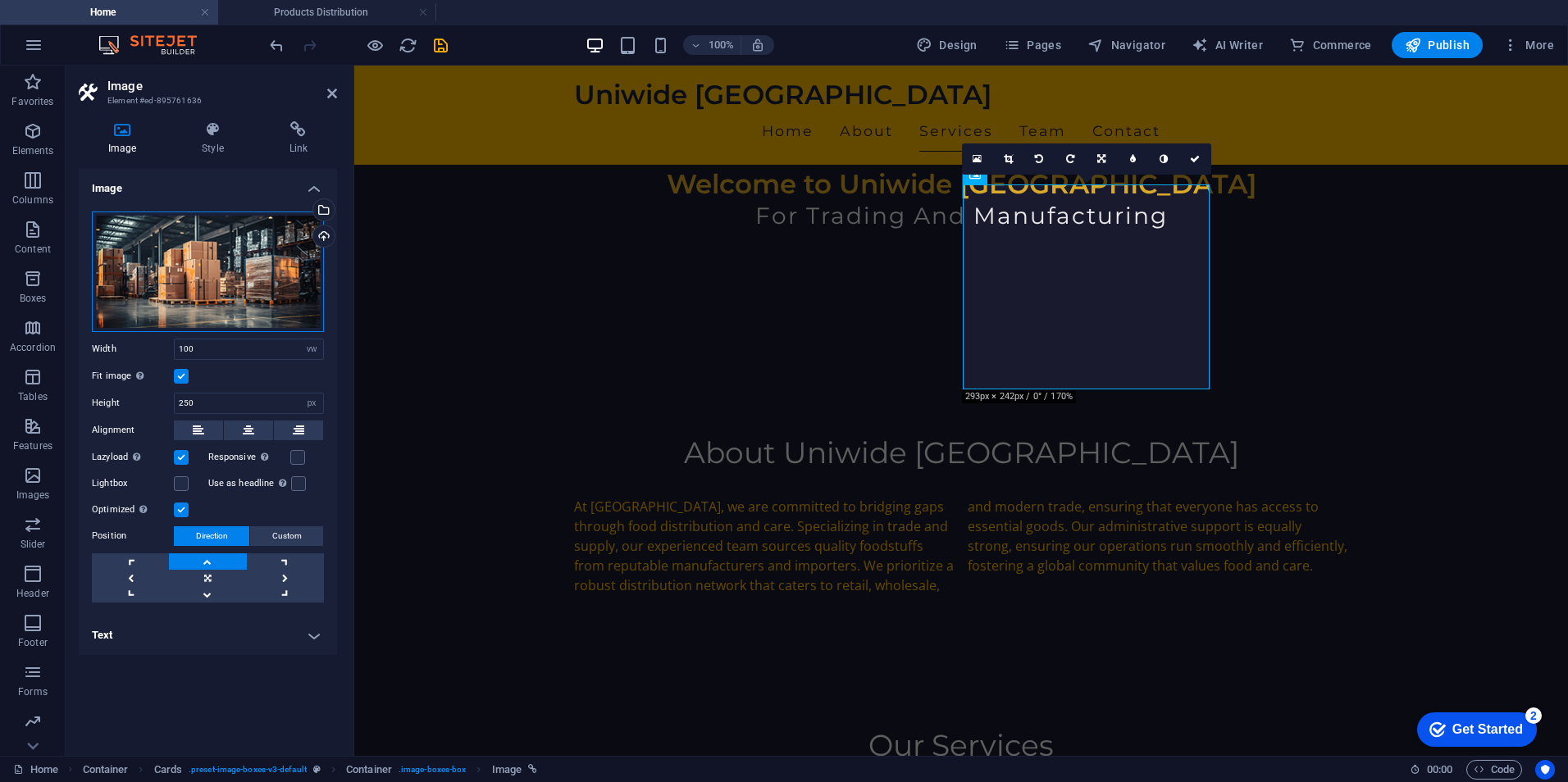
click at [186, 237] on div "Drag files here, click to choose files or select files from Files or our free s…" at bounding box center [208, 271] width 232 height 120
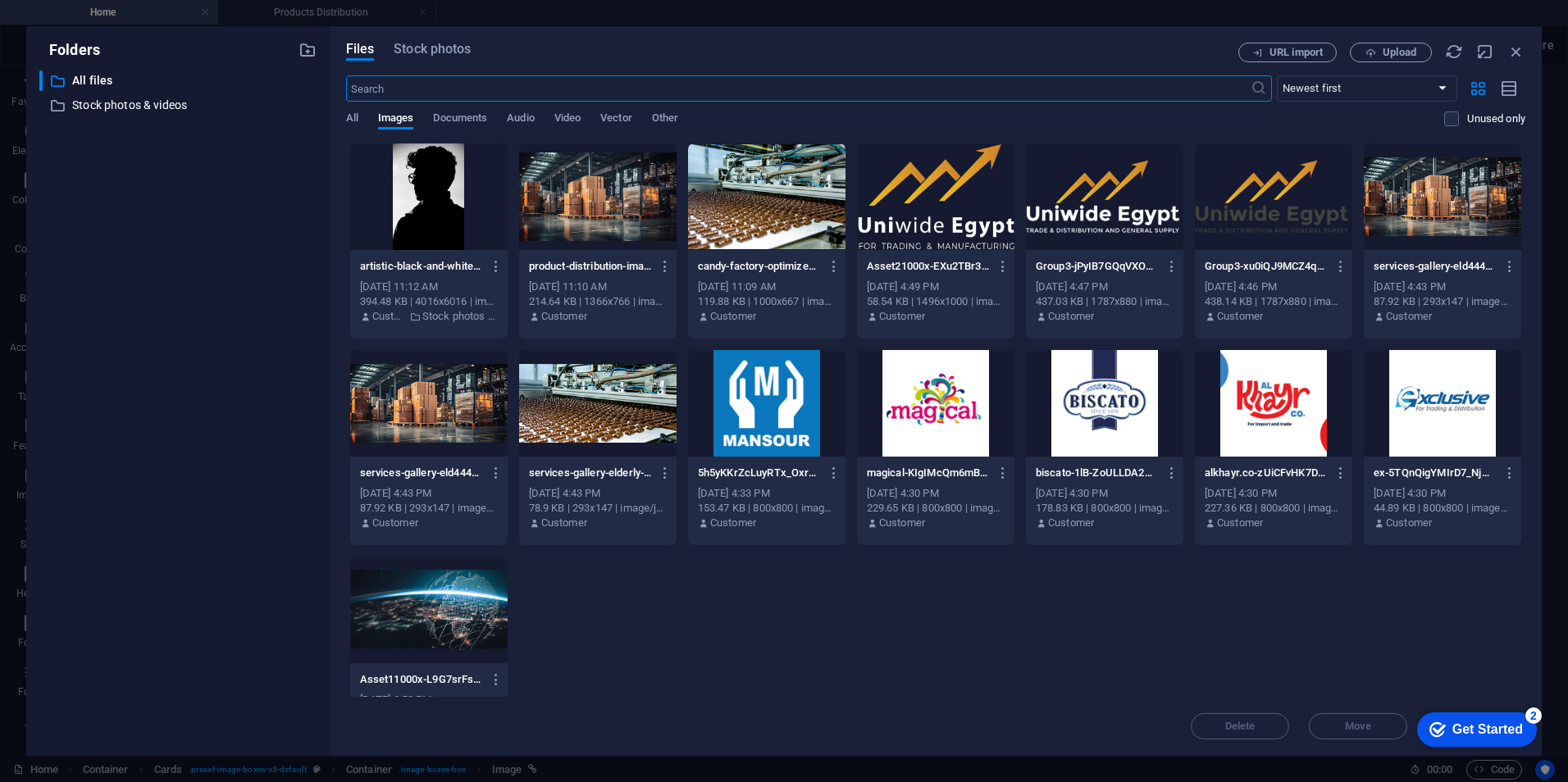
click at [568, 418] on div at bounding box center [598, 403] width 158 height 107
drag, startPoint x: 568, startPoint y: 418, endPoint x: 469, endPoint y: 362, distance: 113.7
click at [568, 418] on div "1" at bounding box center [598, 403] width 158 height 107
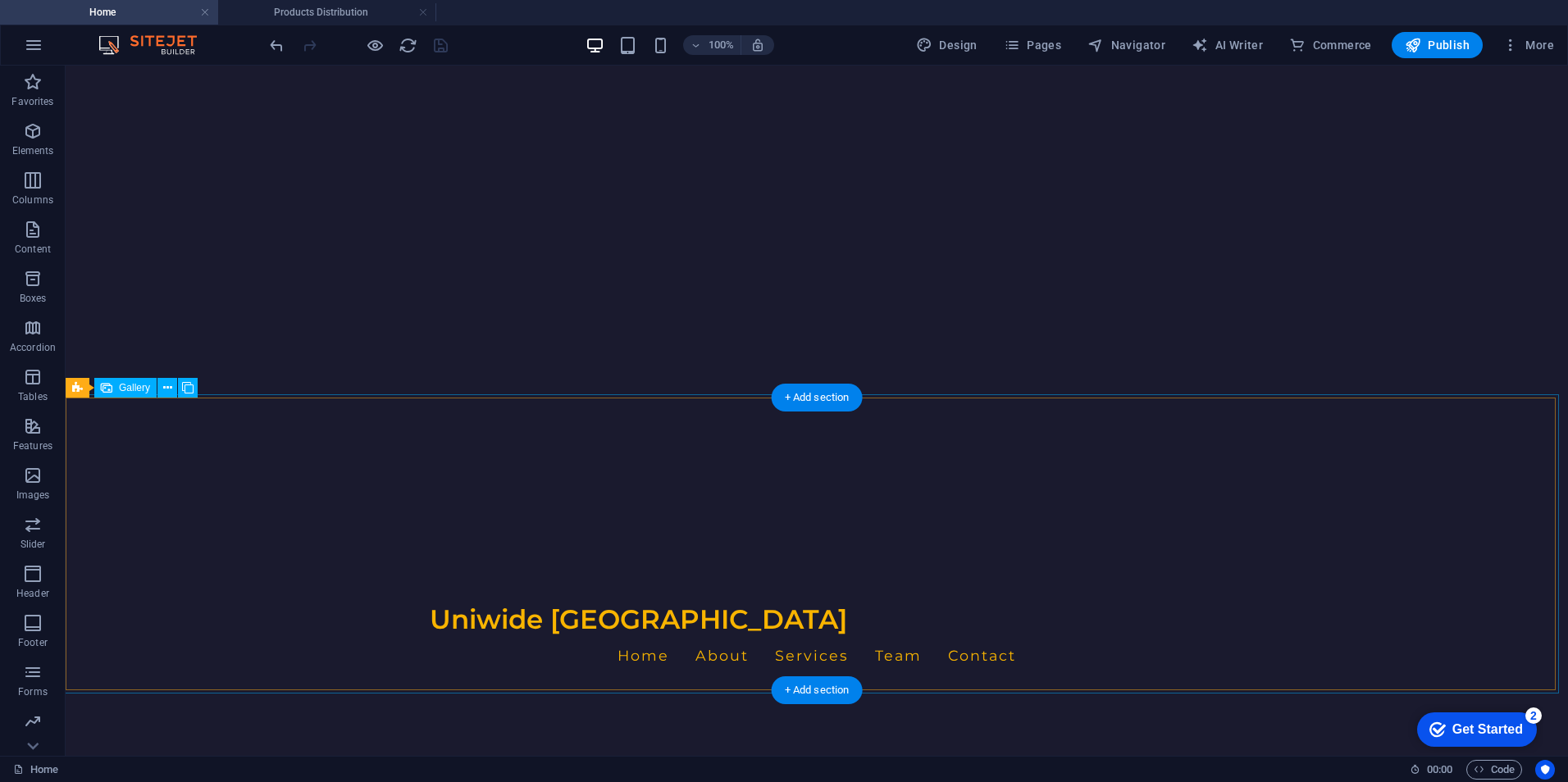
scroll to position [0, 0]
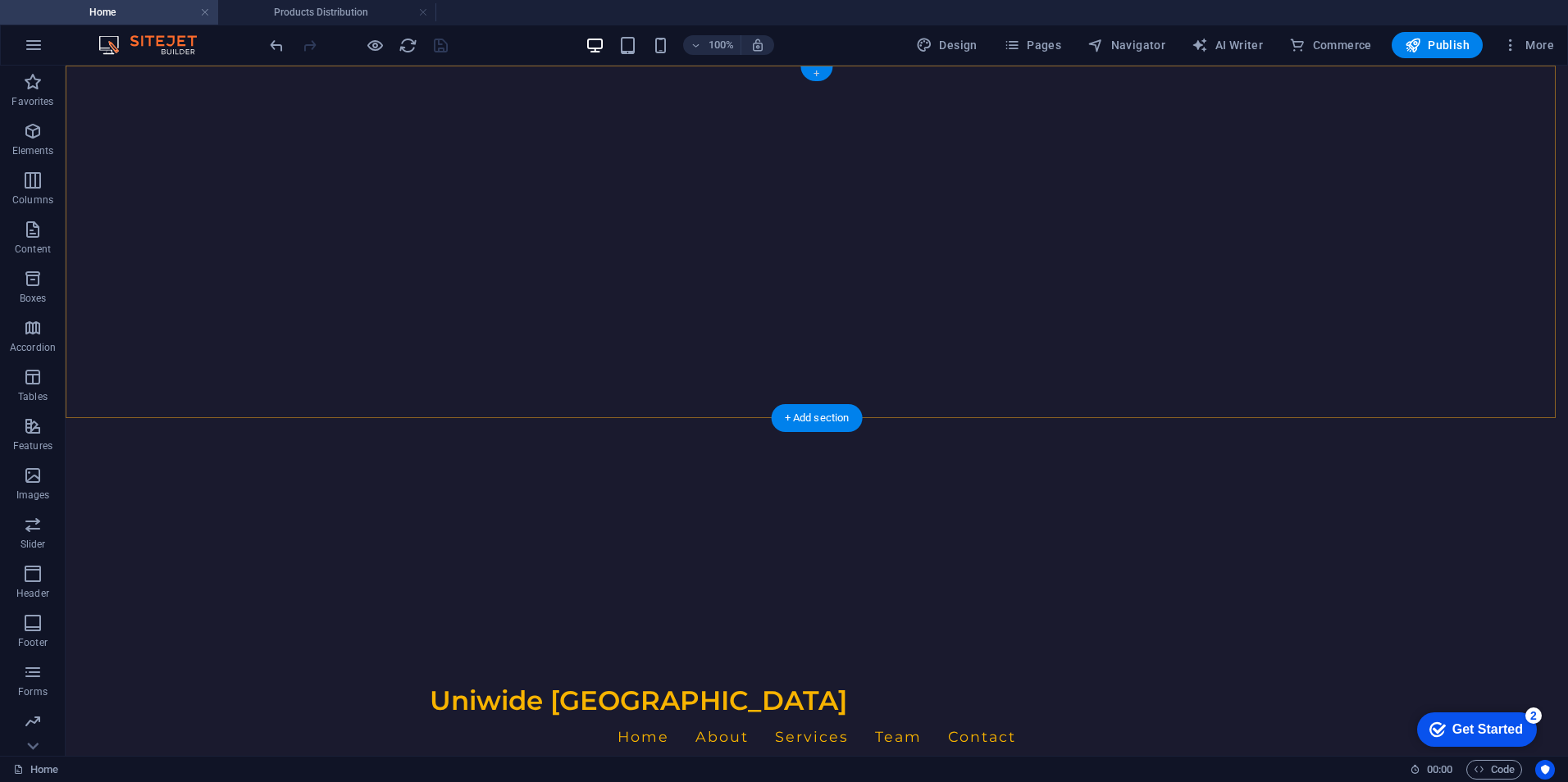
click at [813, 70] on div "+" at bounding box center [816, 74] width 32 height 15
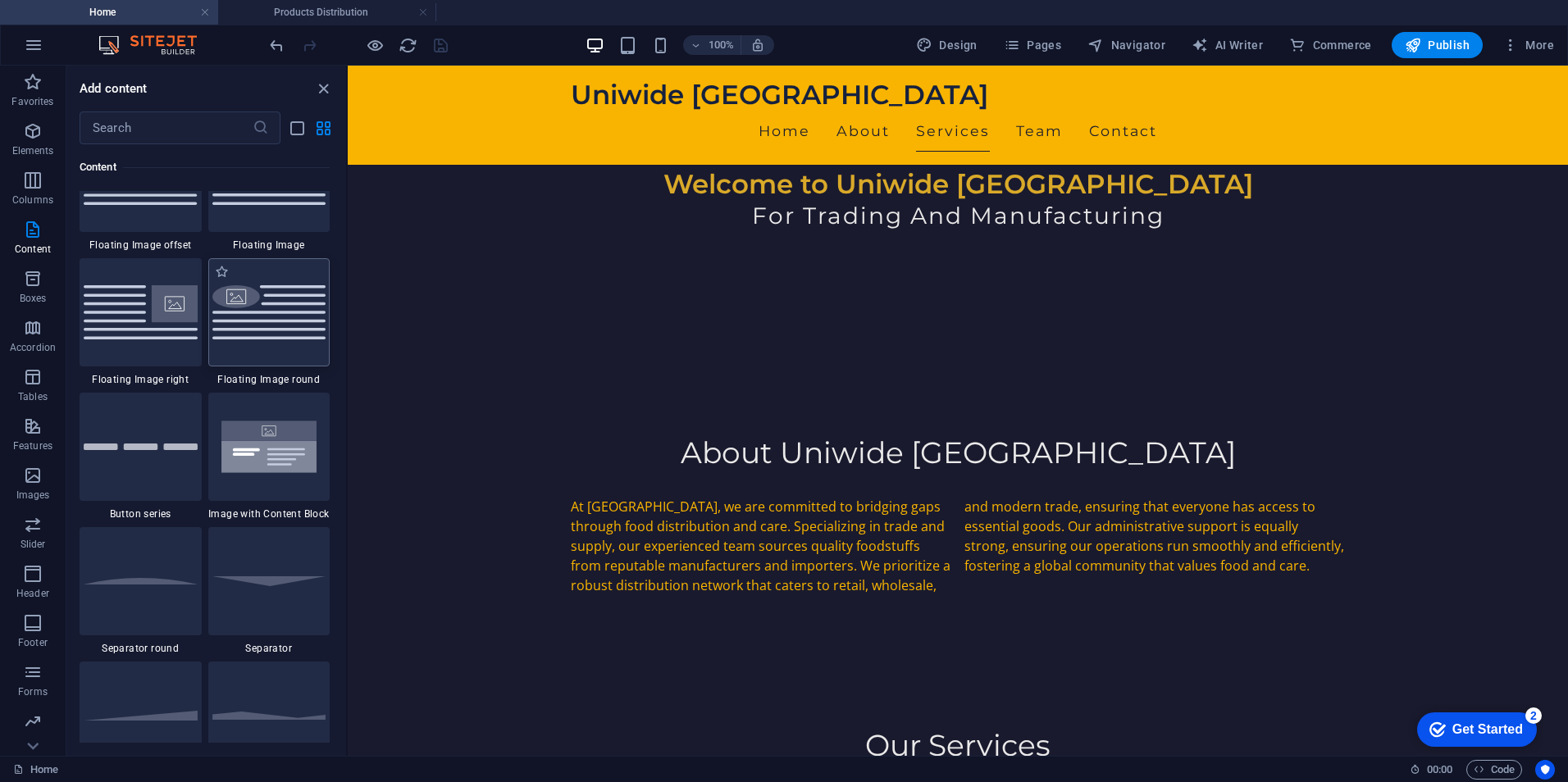
scroll to position [3524, 0]
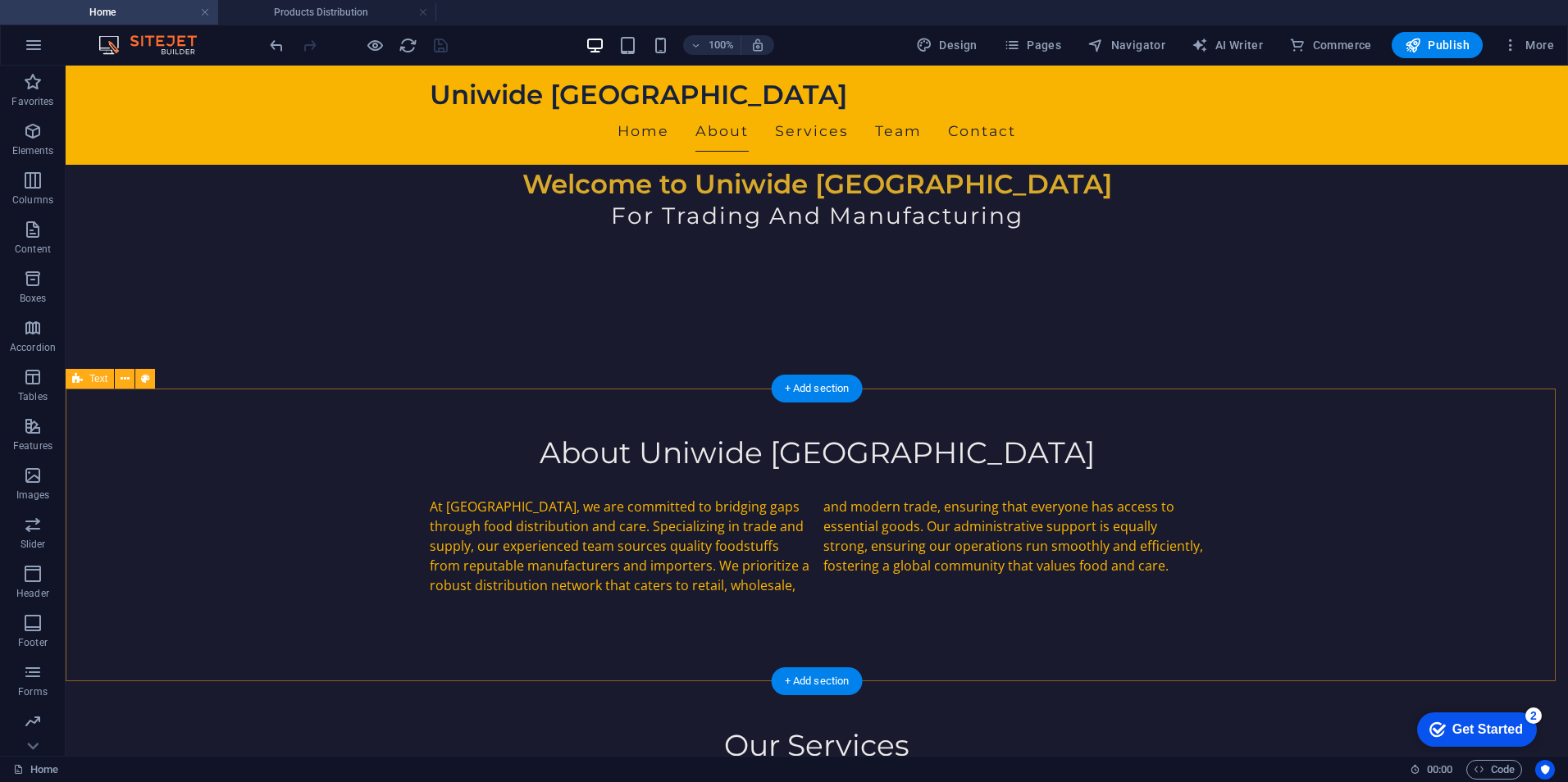
scroll to position [0, 0]
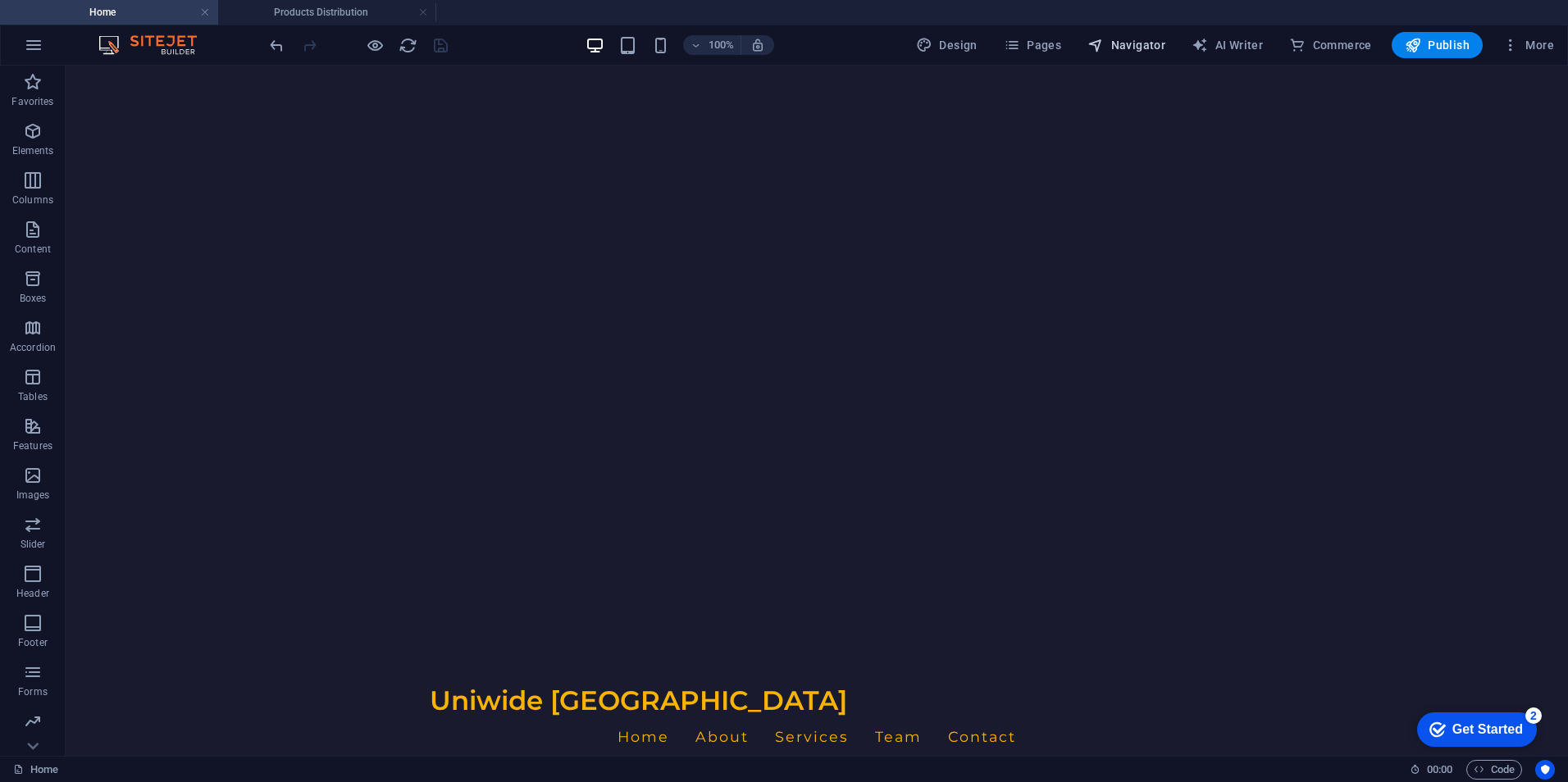
click at [1138, 42] on span "Navigator" at bounding box center [1126, 45] width 78 height 16
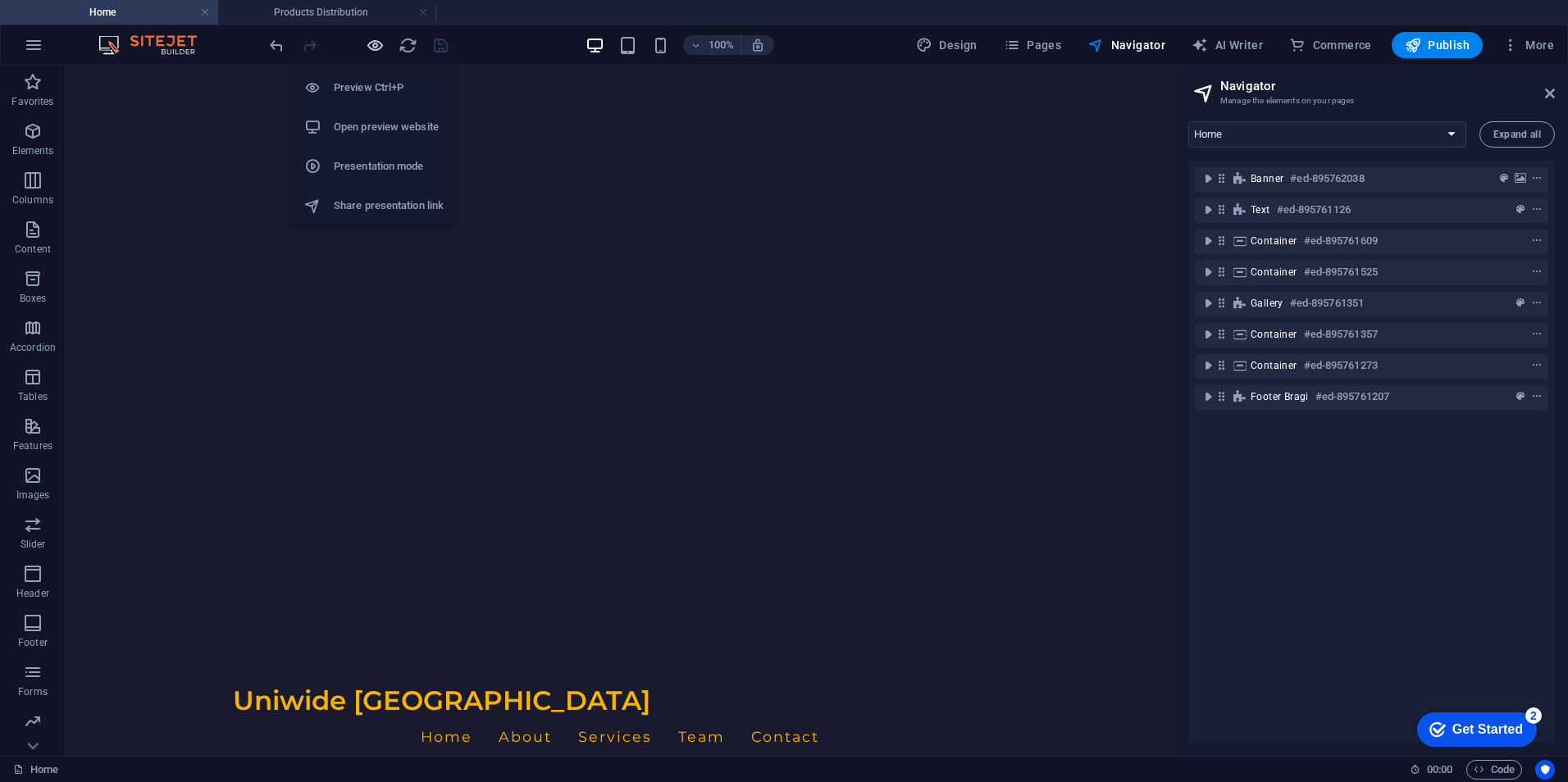
click at [372, 51] on icon "button" at bounding box center [375, 45] width 19 height 19
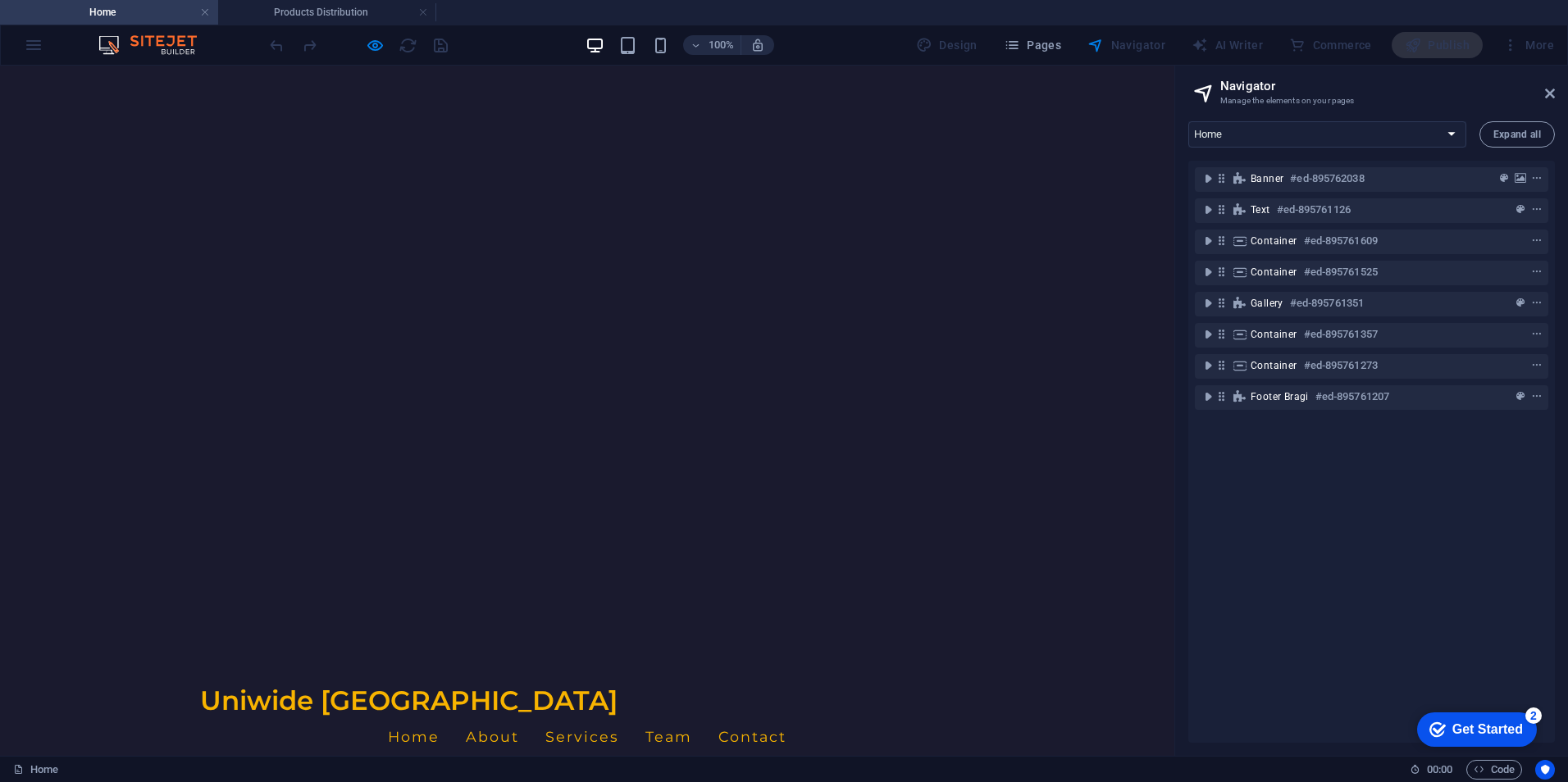
click at [439, 716] on link "Home" at bounding box center [413, 737] width 52 height 41
click at [519, 716] on link "About" at bounding box center [493, 737] width 53 height 41
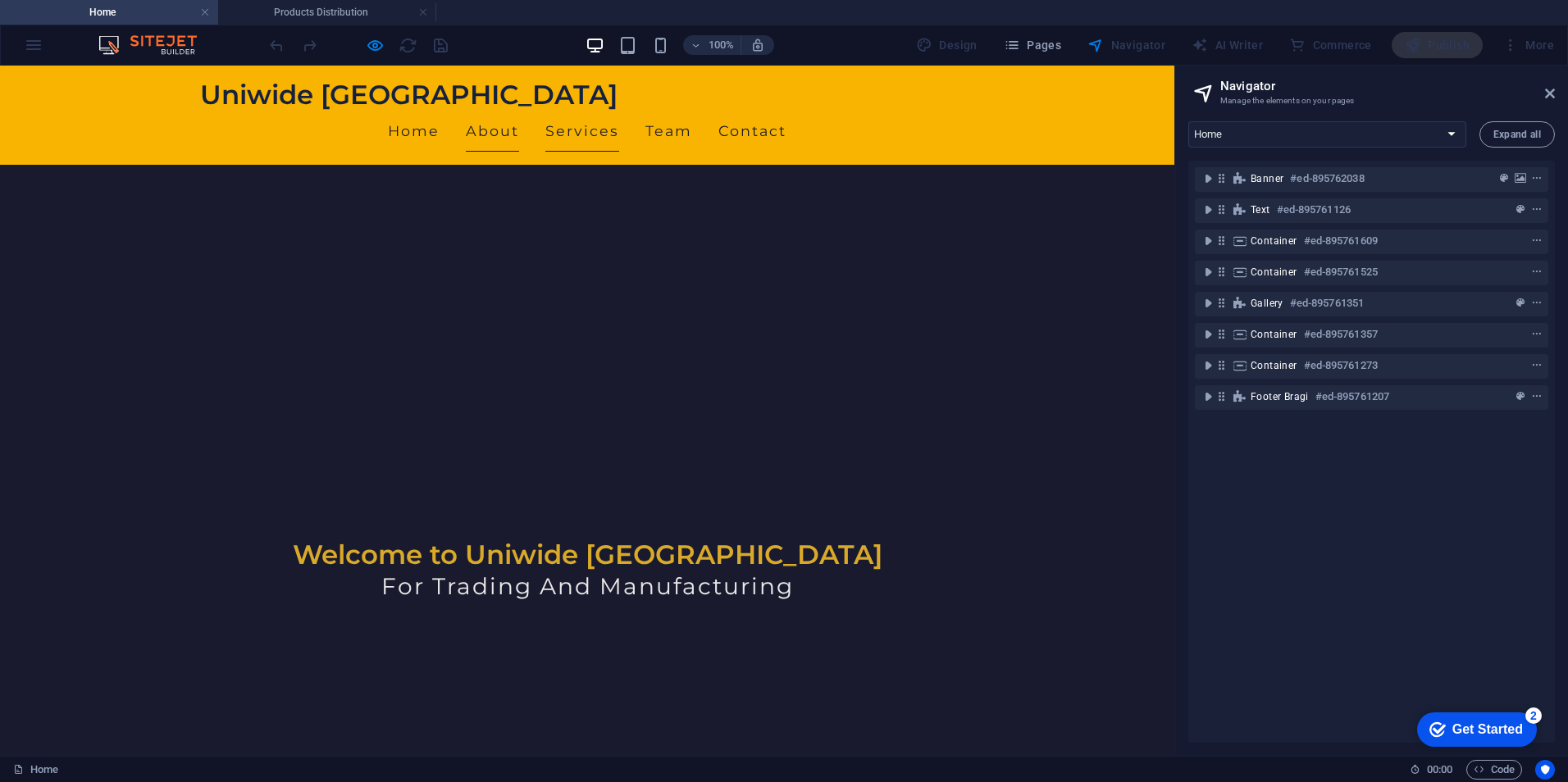
click at [619, 110] on link "Services" at bounding box center [582, 131] width 74 height 41
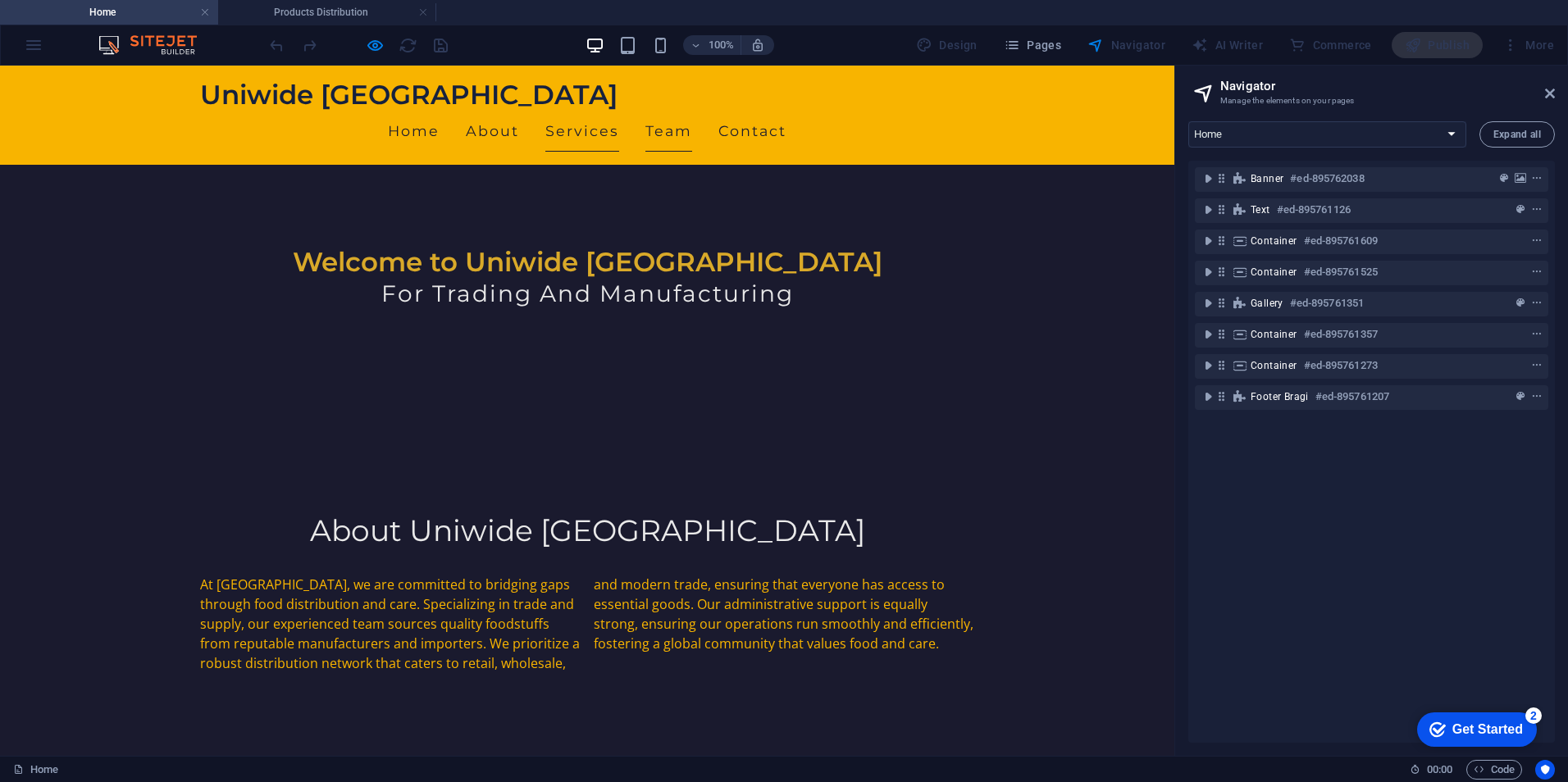
click at [692, 110] on link "Team" at bounding box center [668, 131] width 46 height 41
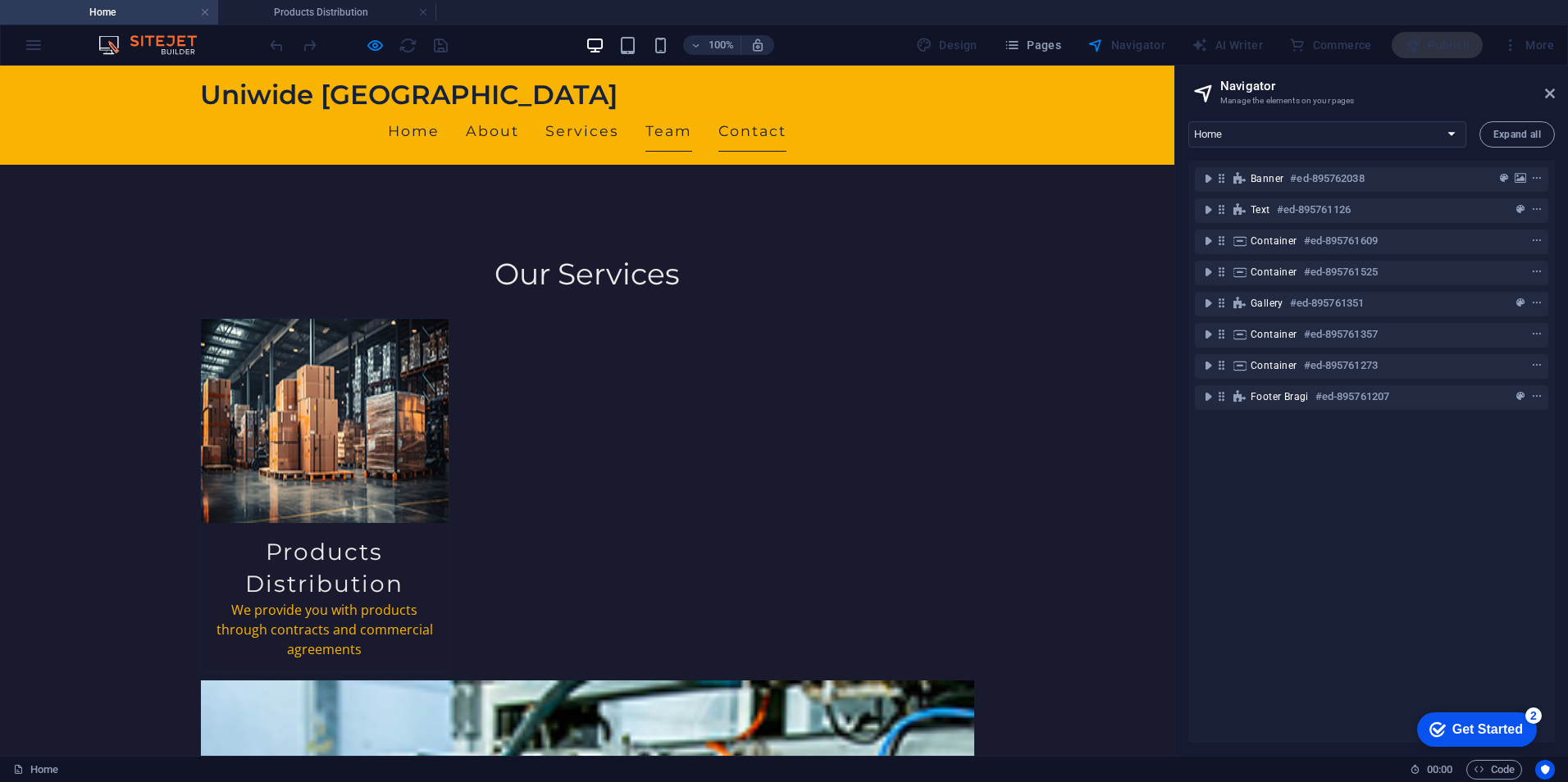
click at [787, 110] on link "Contact" at bounding box center [752, 131] width 68 height 41
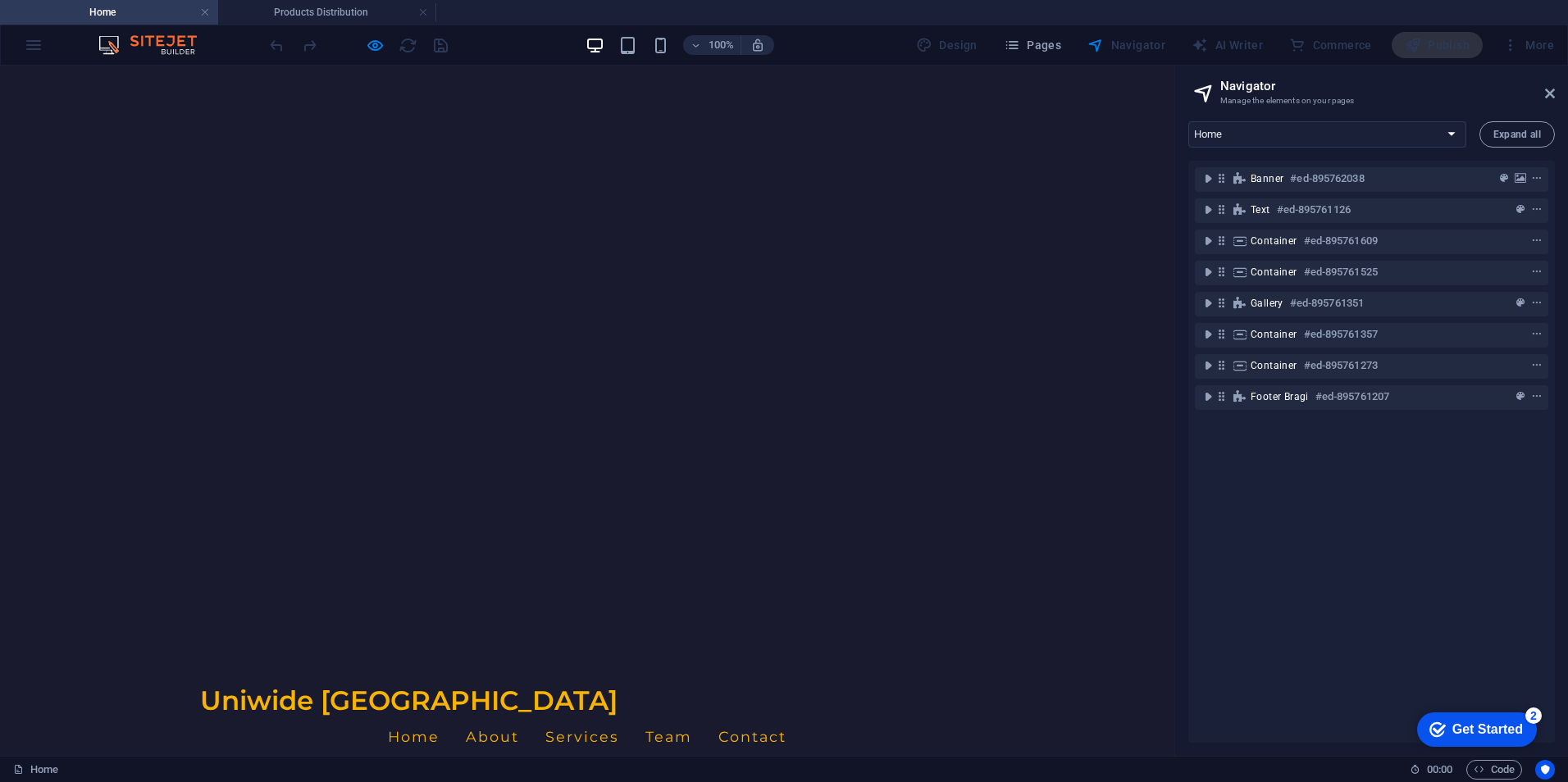
scroll to position [656, 0]
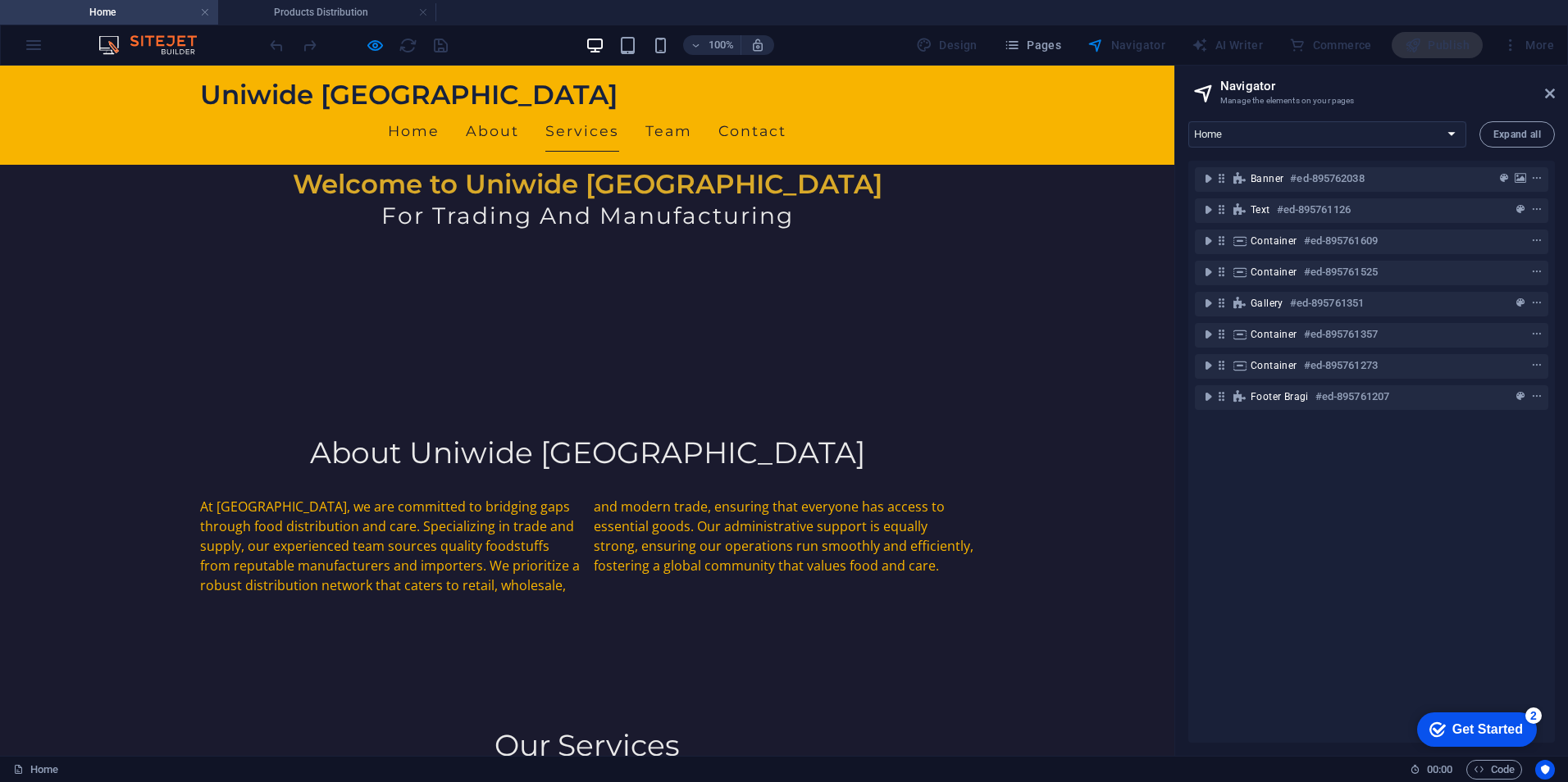
select select "16898677-en"
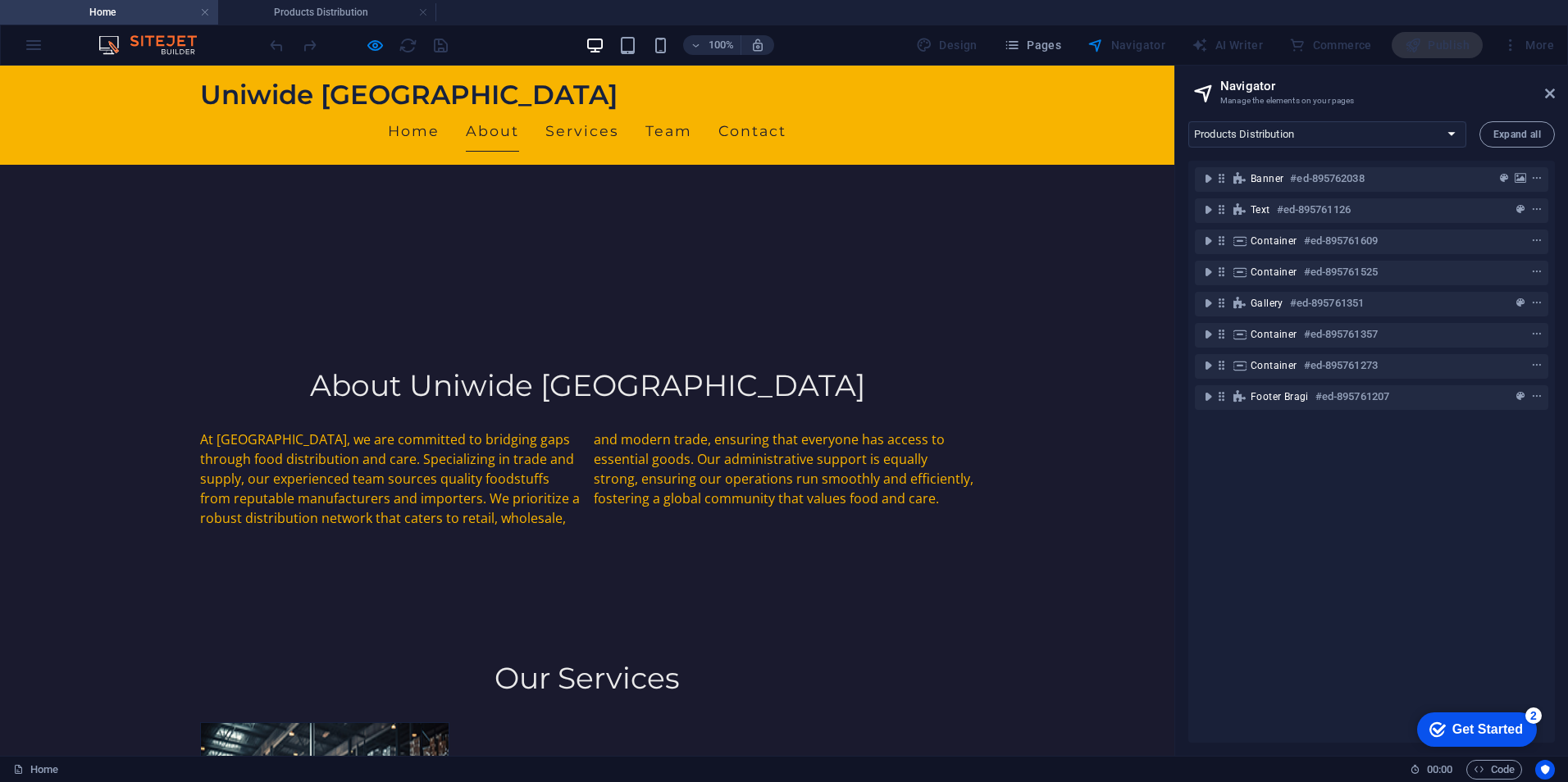
scroll to position [0, 0]
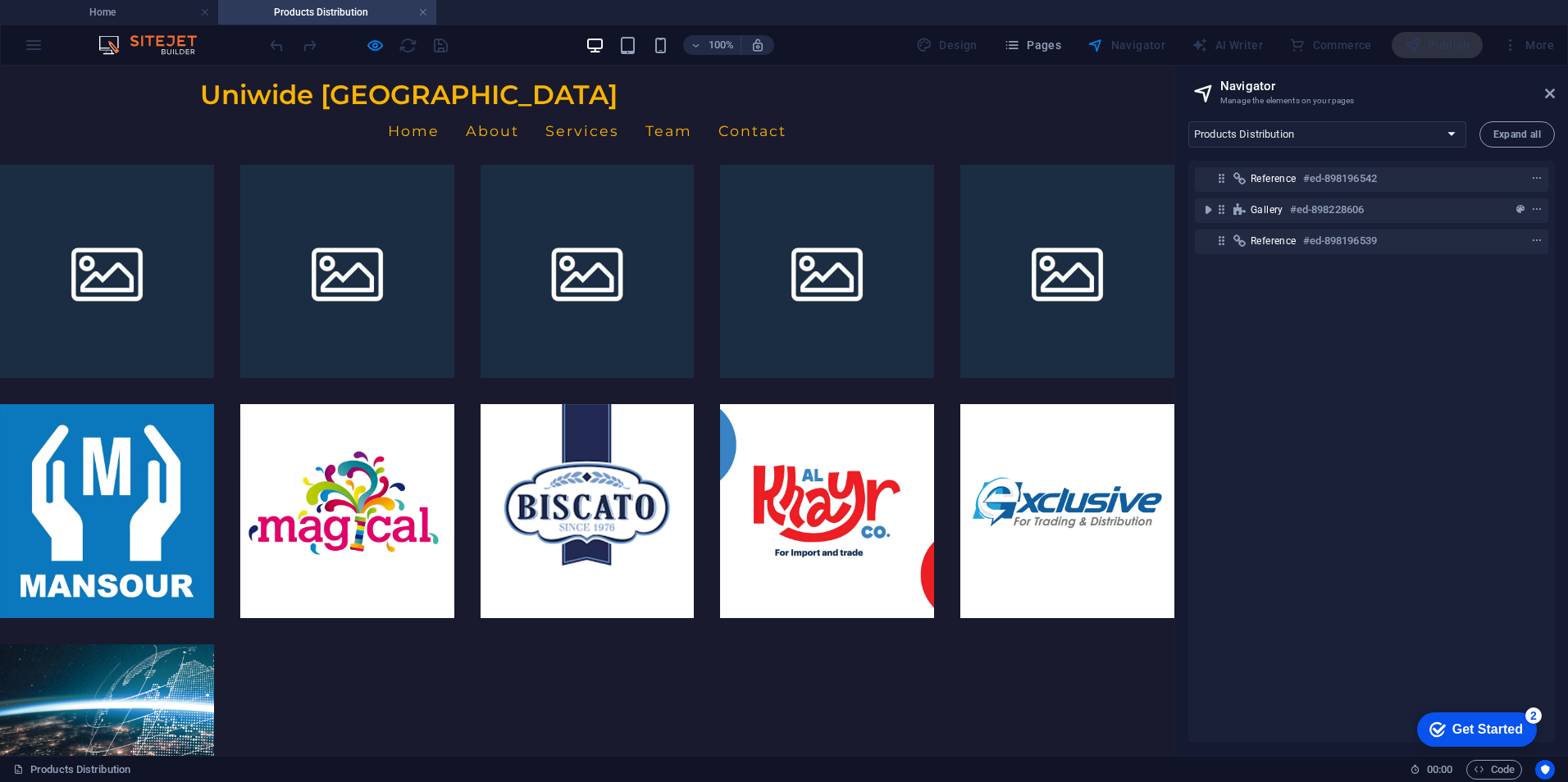
click at [439, 110] on link "Home" at bounding box center [413, 131] width 52 height 41
click at [519, 110] on link "About" at bounding box center [493, 131] width 53 height 41
click at [619, 110] on link "Services" at bounding box center [582, 131] width 74 height 41
click at [692, 110] on link "Team" at bounding box center [668, 131] width 46 height 41
click at [1179, 52] on div "Design Pages Navigator AI Writer Commerce Publish More" at bounding box center [1235, 45] width 651 height 26
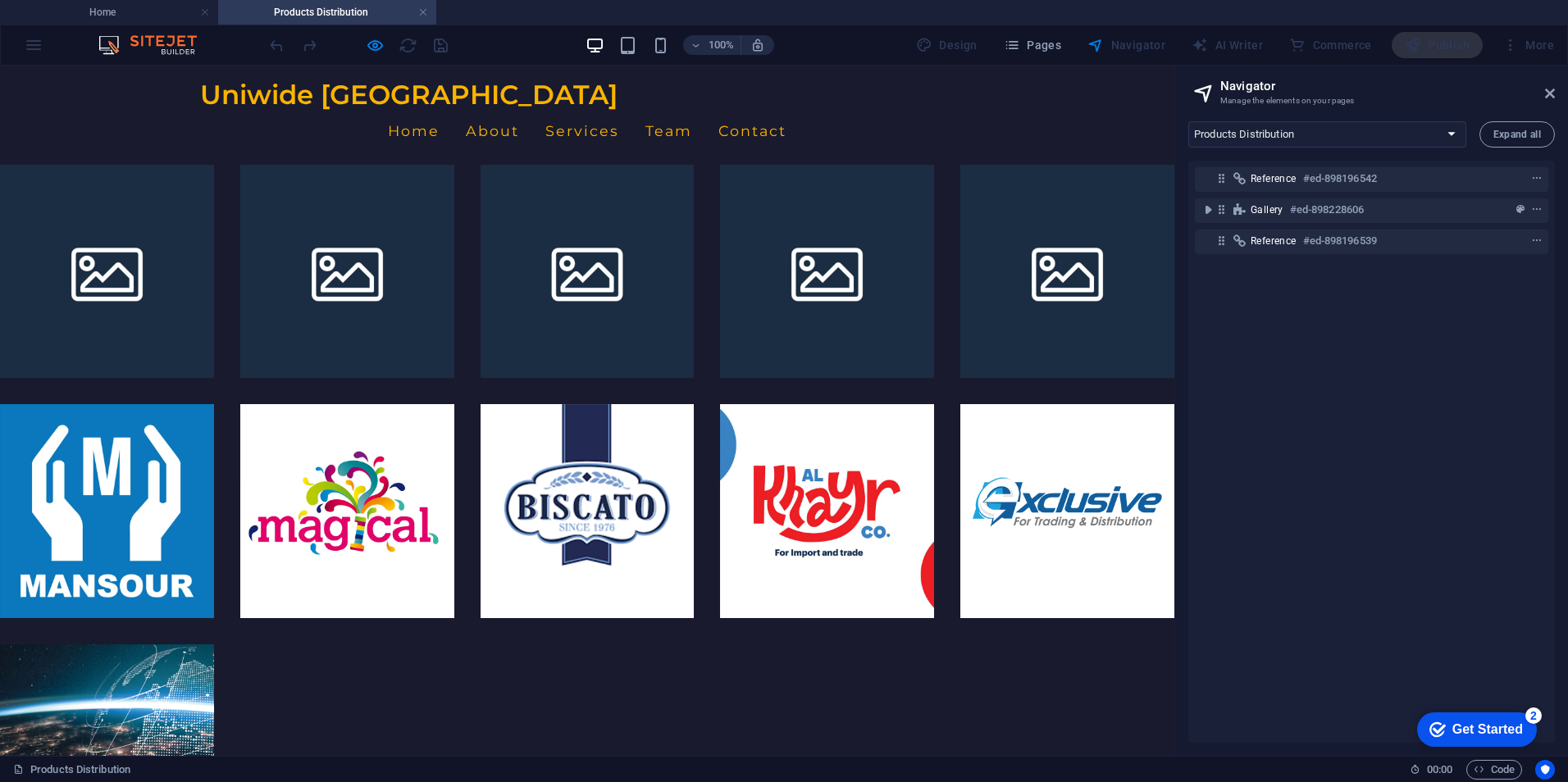
click at [1102, 29] on div "100% Design Pages Navigator AI Writer Commerce Publish More" at bounding box center [784, 45] width 1566 height 39
click at [1114, 43] on div "Navigator" at bounding box center [1126, 45] width 91 height 26
click at [460, 110] on ul "Home About Services Team Contact" at bounding box center [587, 131] width 774 height 41
click at [439, 110] on link "Home" at bounding box center [413, 131] width 52 height 41
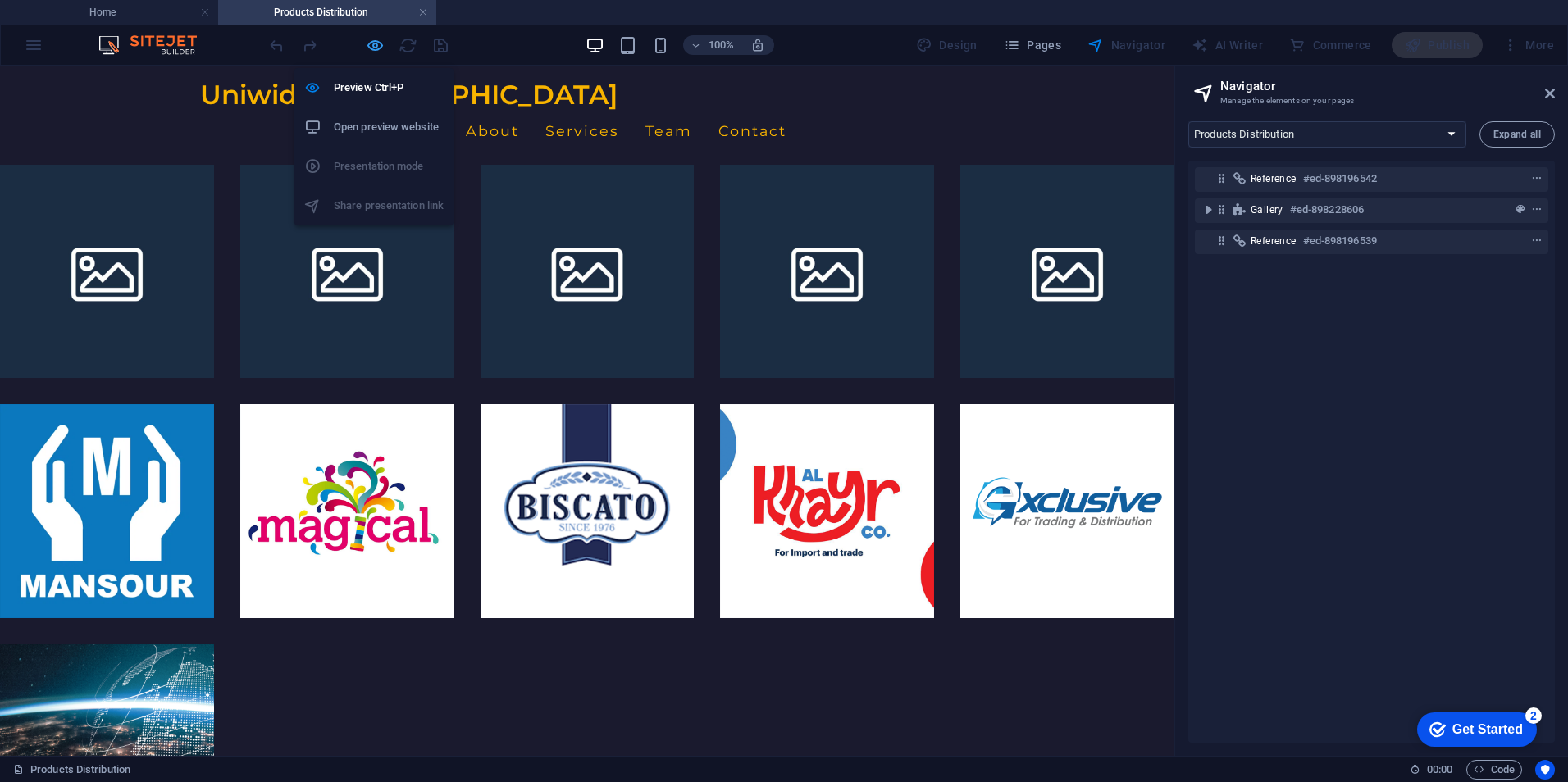
click at [376, 39] on icon "button" at bounding box center [375, 45] width 19 height 19
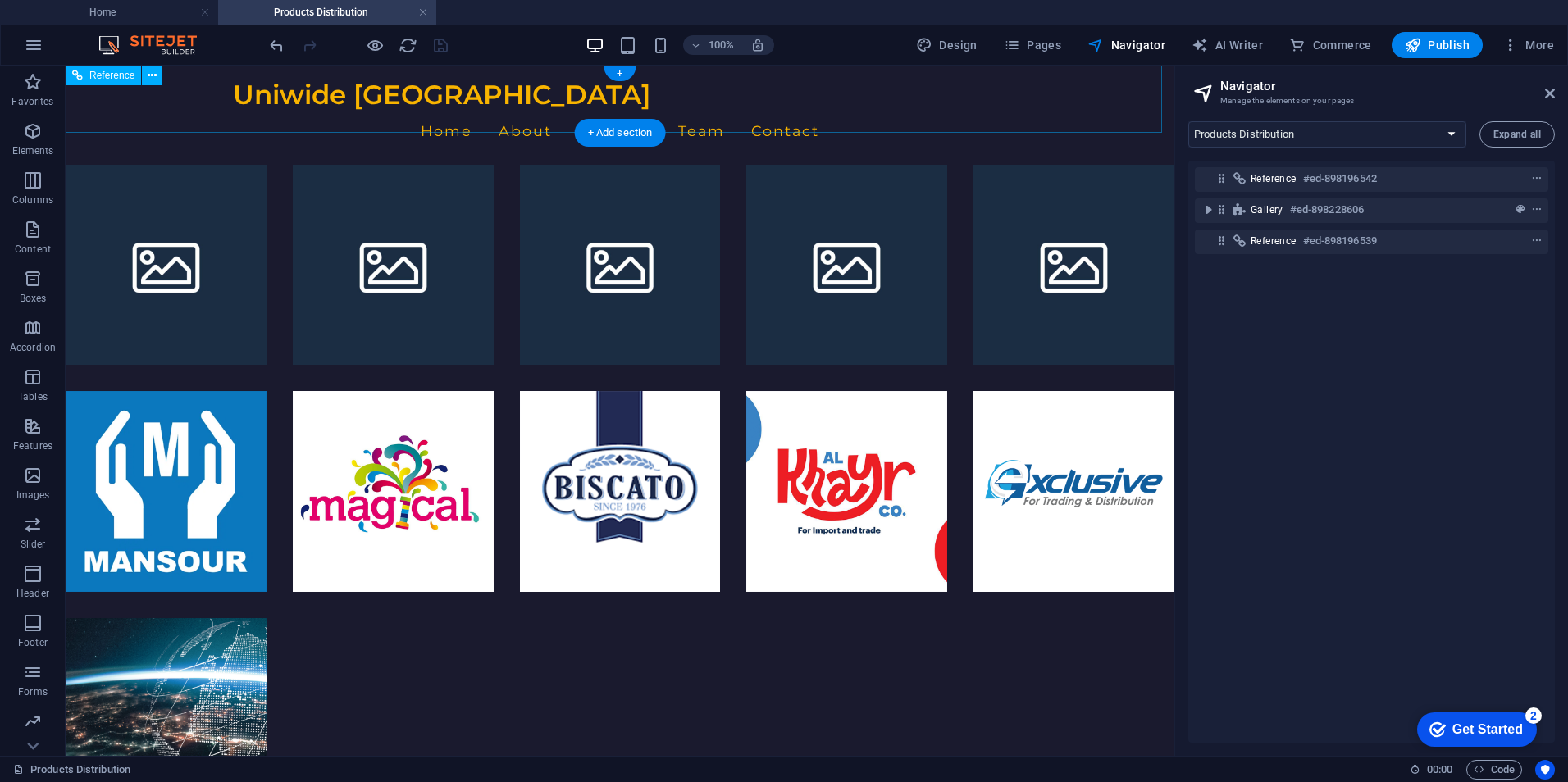
click at [508, 110] on nav "Home About Services Team Contact" at bounding box center [619, 131] width 774 height 41
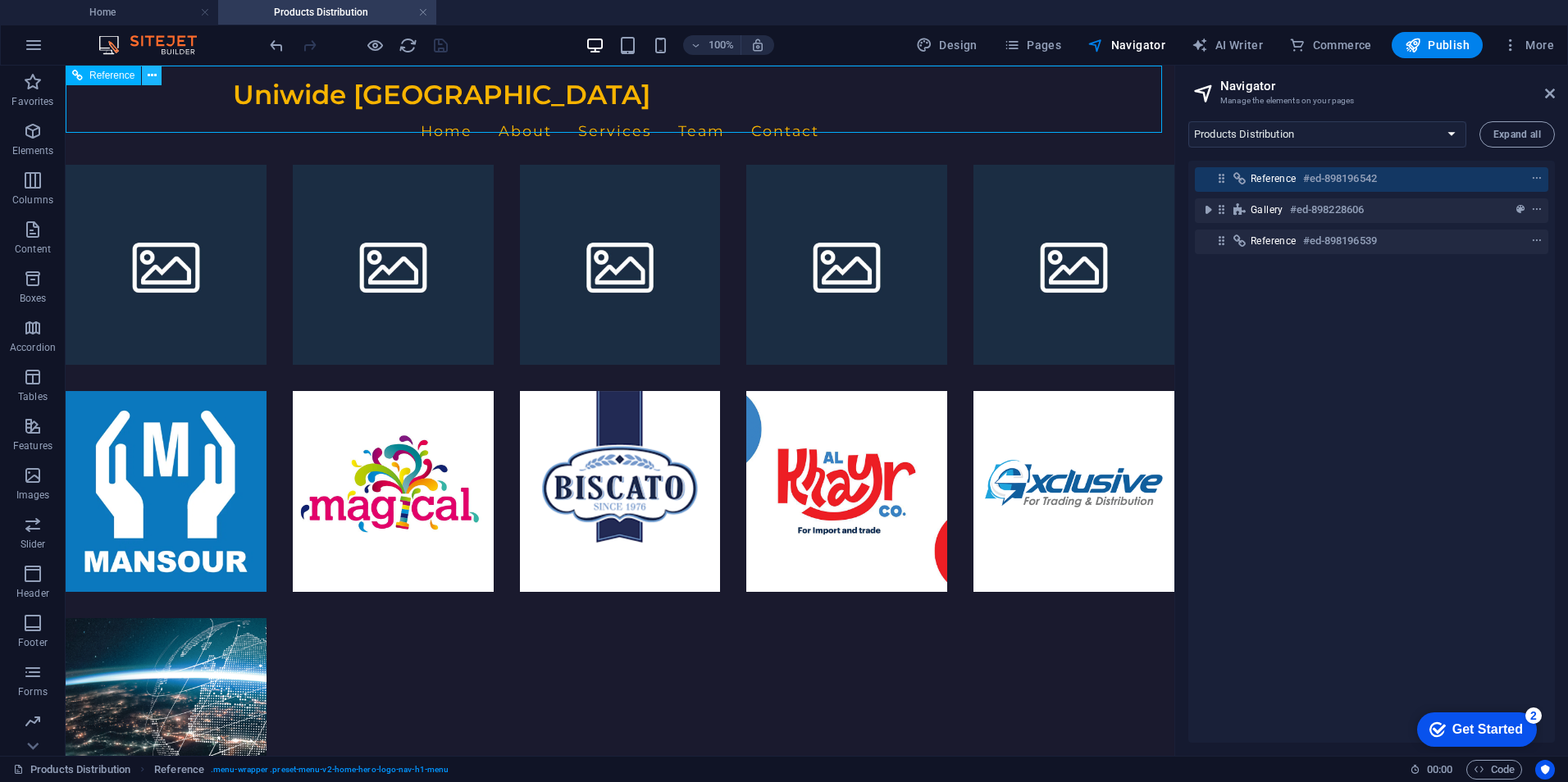
click at [157, 70] on button at bounding box center [151, 76] width 20 height 20
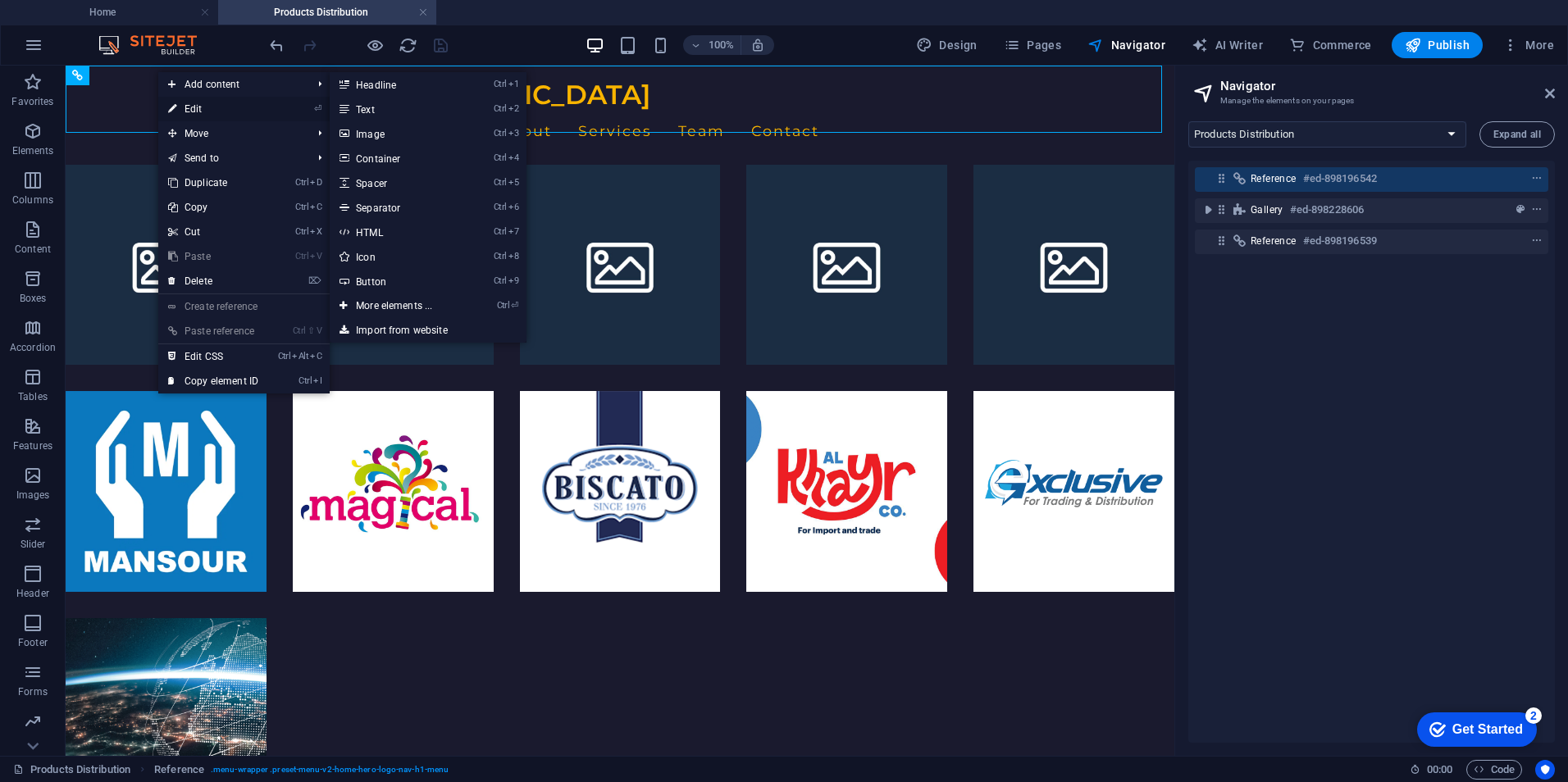
click at [199, 103] on link "⏎ Edit" at bounding box center [213, 110] width 110 height 25
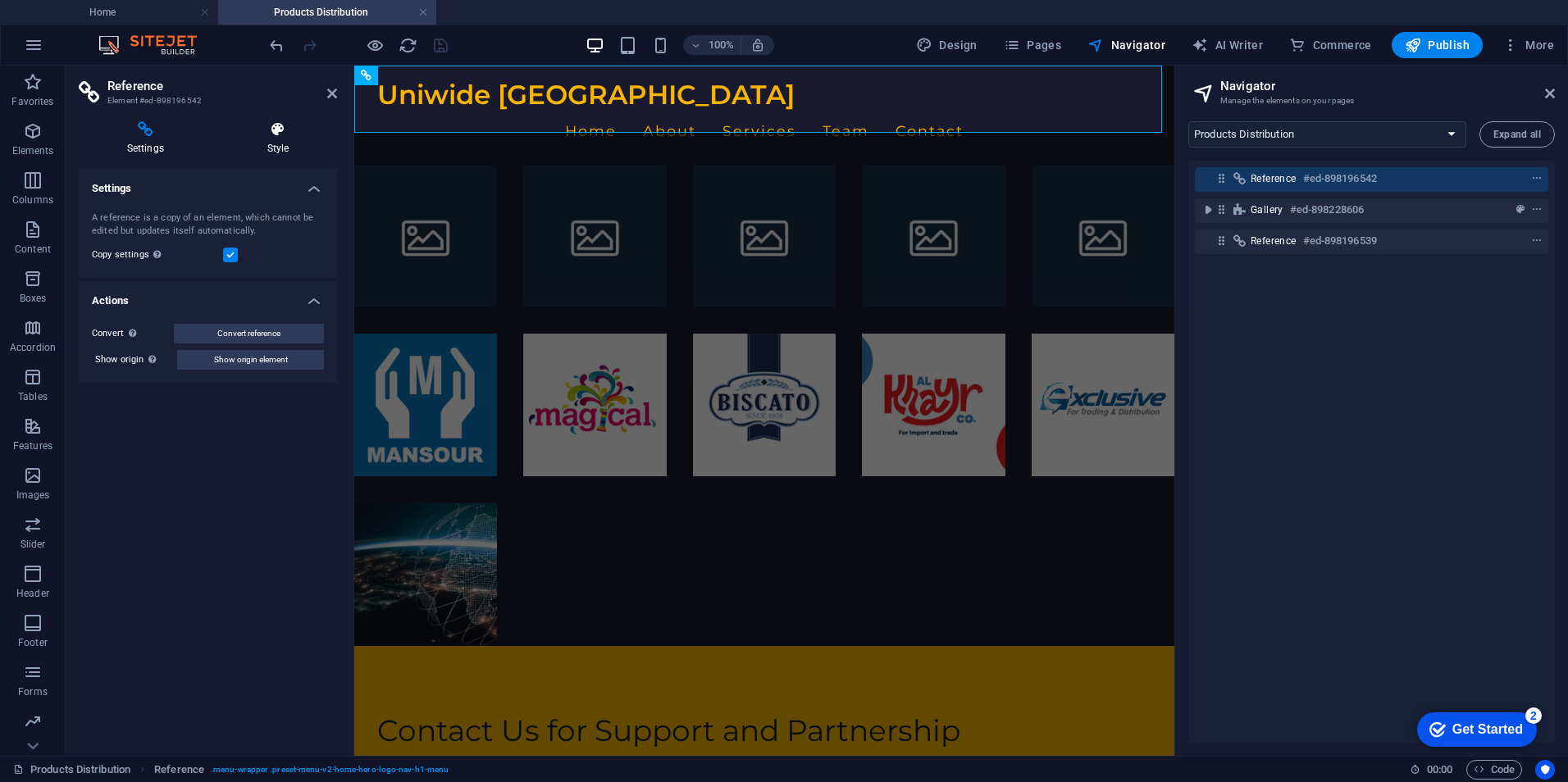
click at [276, 135] on icon at bounding box center [278, 129] width 118 height 16
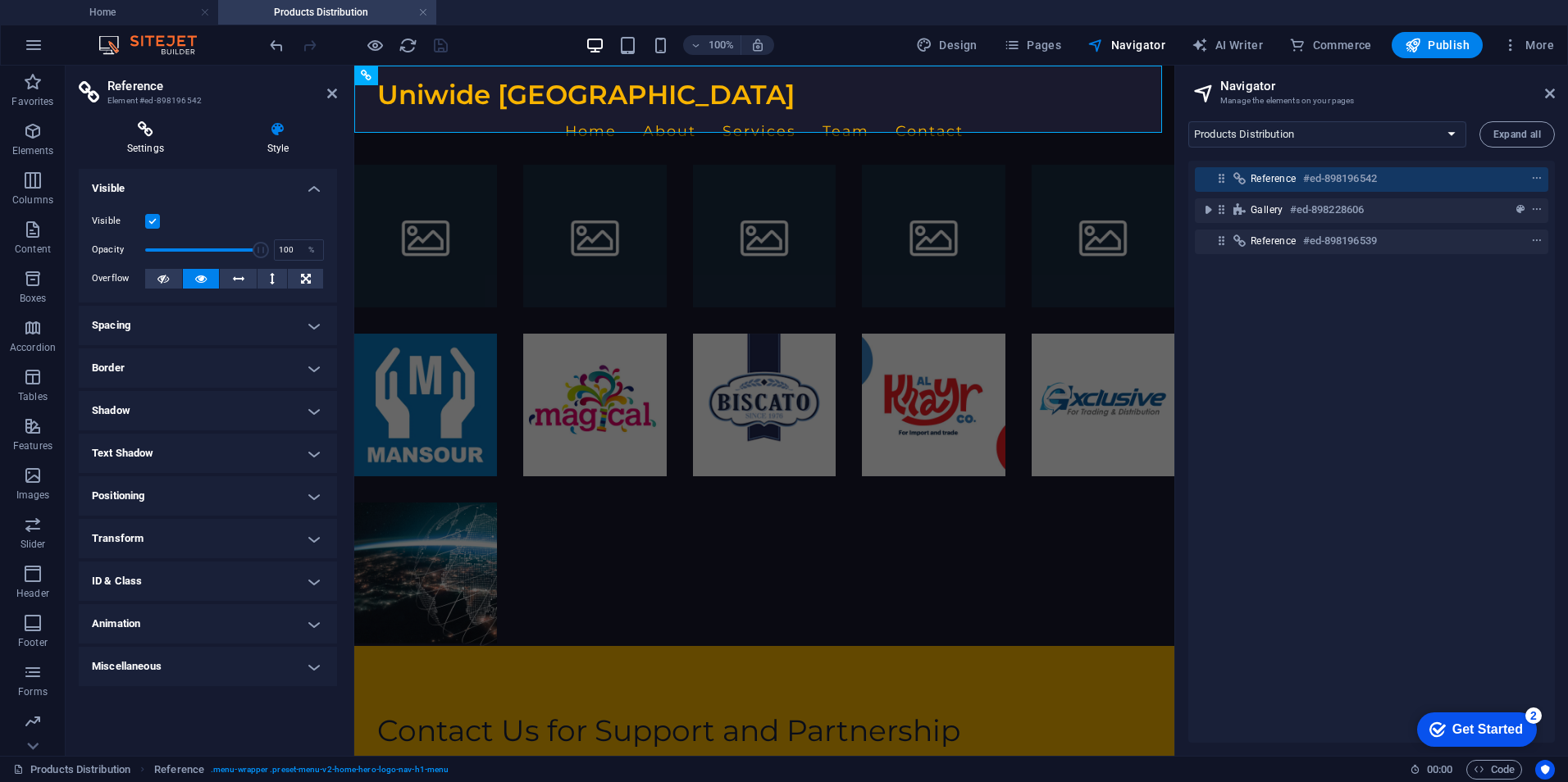
click at [157, 134] on icon at bounding box center [145, 129] width 134 height 16
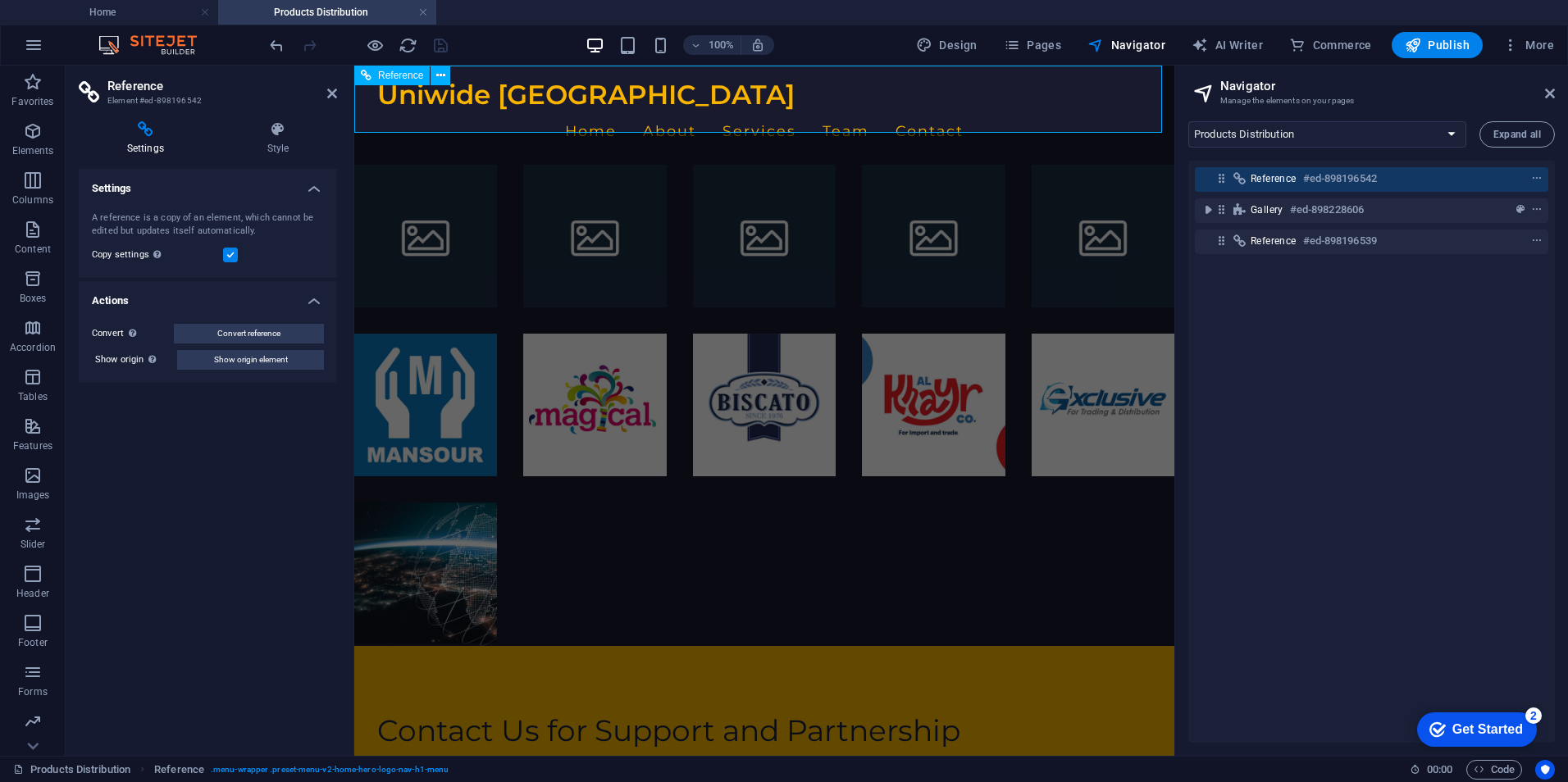
click at [695, 110] on nav "Home About Services Team Contact" at bounding box center [764, 131] width 774 height 41
click at [373, 81] on div "Reference" at bounding box center [392, 76] width 76 height 20
click at [363, 70] on icon at bounding box center [366, 76] width 11 height 20
click at [451, 77] on div "Reference" at bounding box center [408, 76] width 107 height 20
click at [444, 75] on icon at bounding box center [441, 75] width 9 height 17
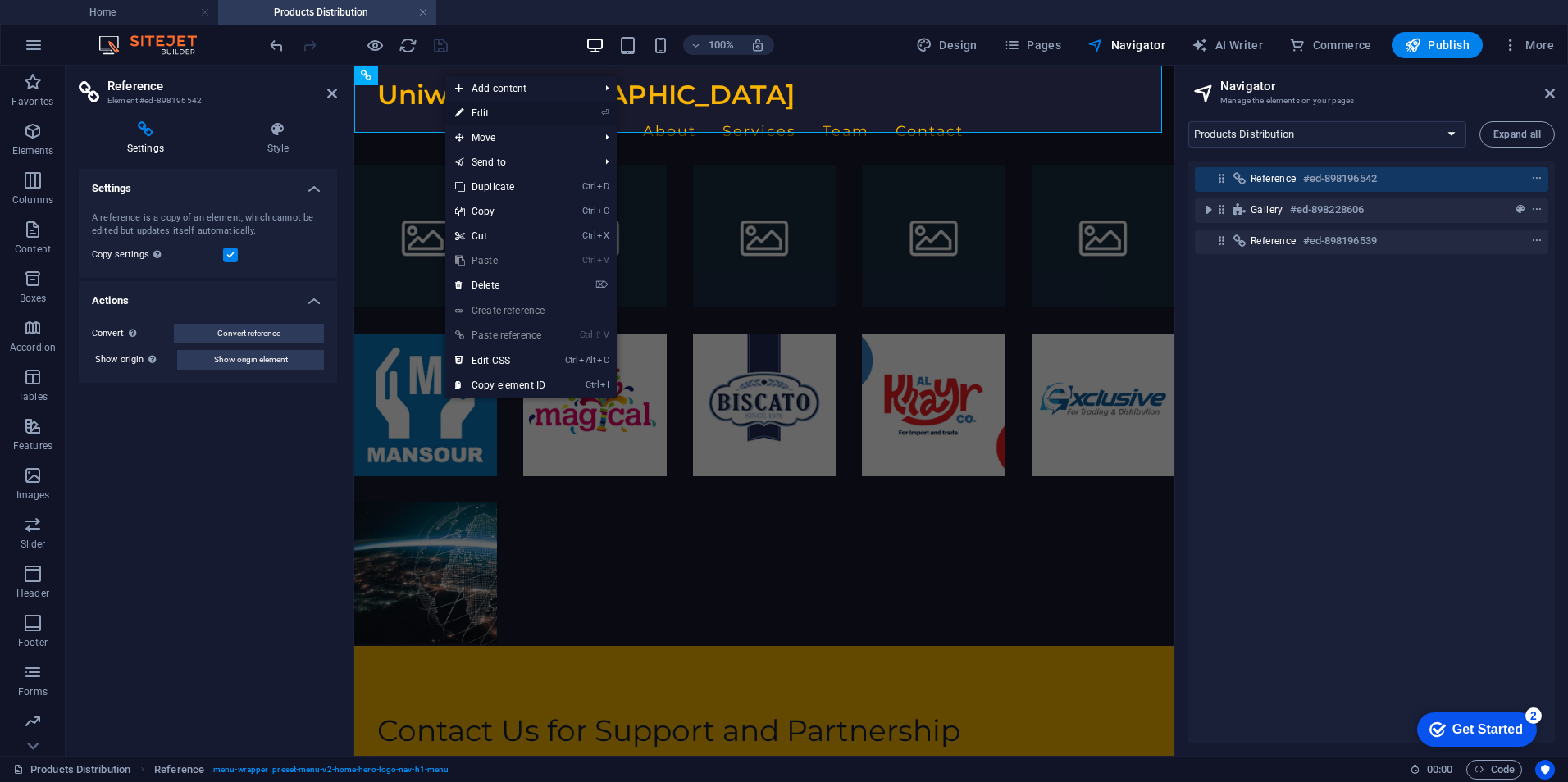
click at [488, 111] on link "⏎ Edit" at bounding box center [500, 113] width 110 height 25
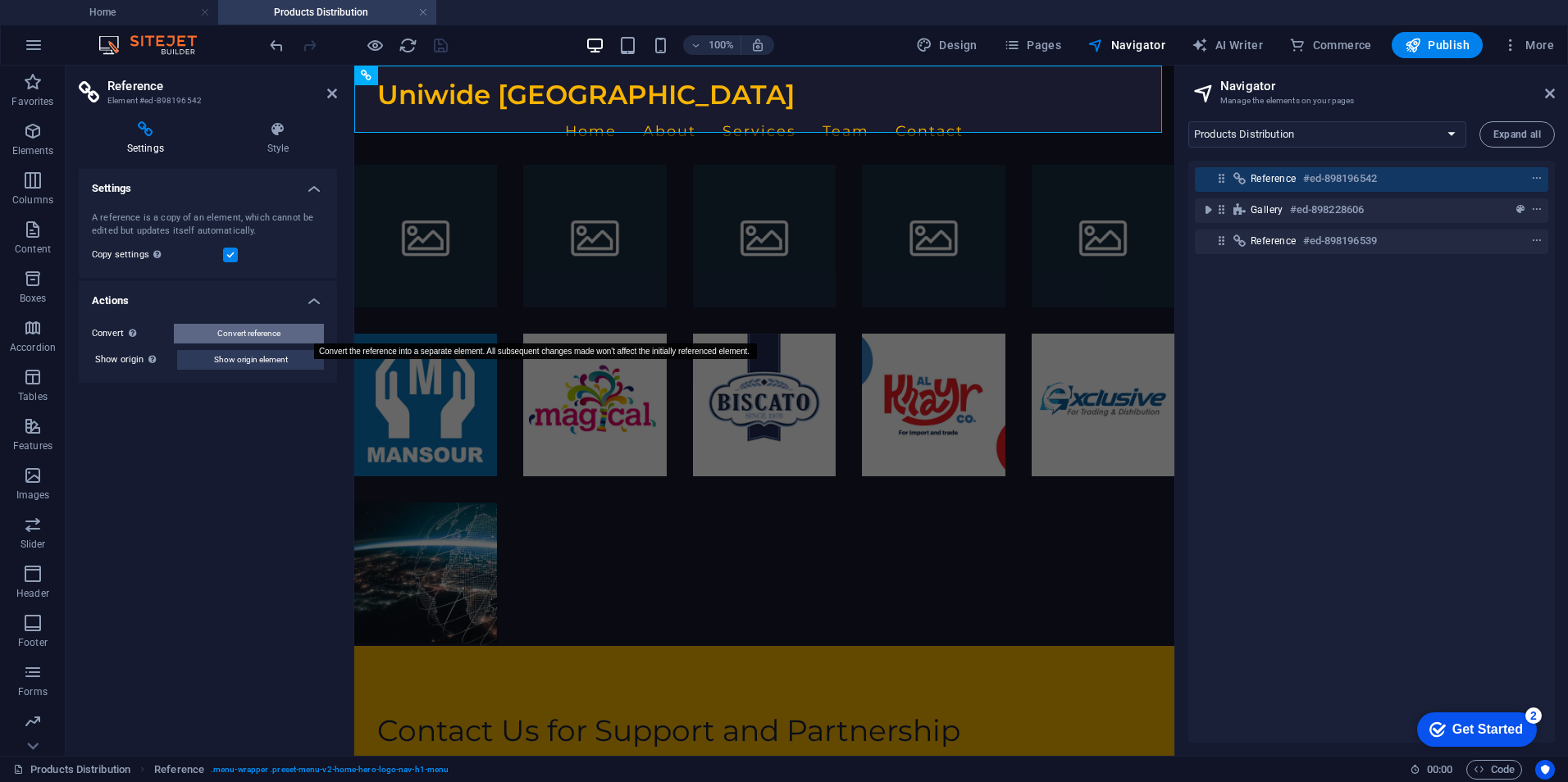
click at [240, 332] on span "Convert reference" at bounding box center [249, 334] width 63 height 20
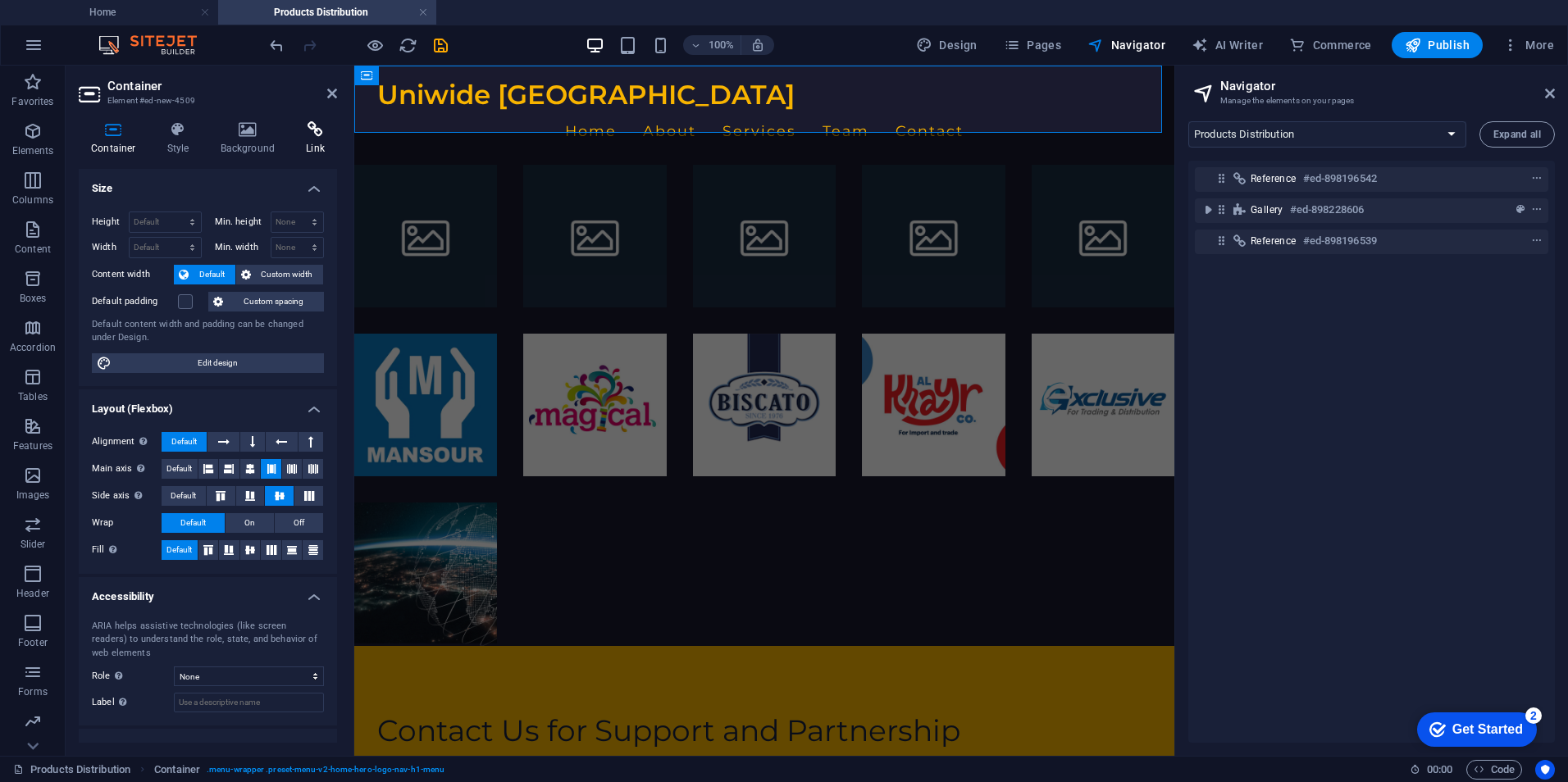
click at [310, 143] on h4 "Link" at bounding box center [315, 138] width 44 height 35
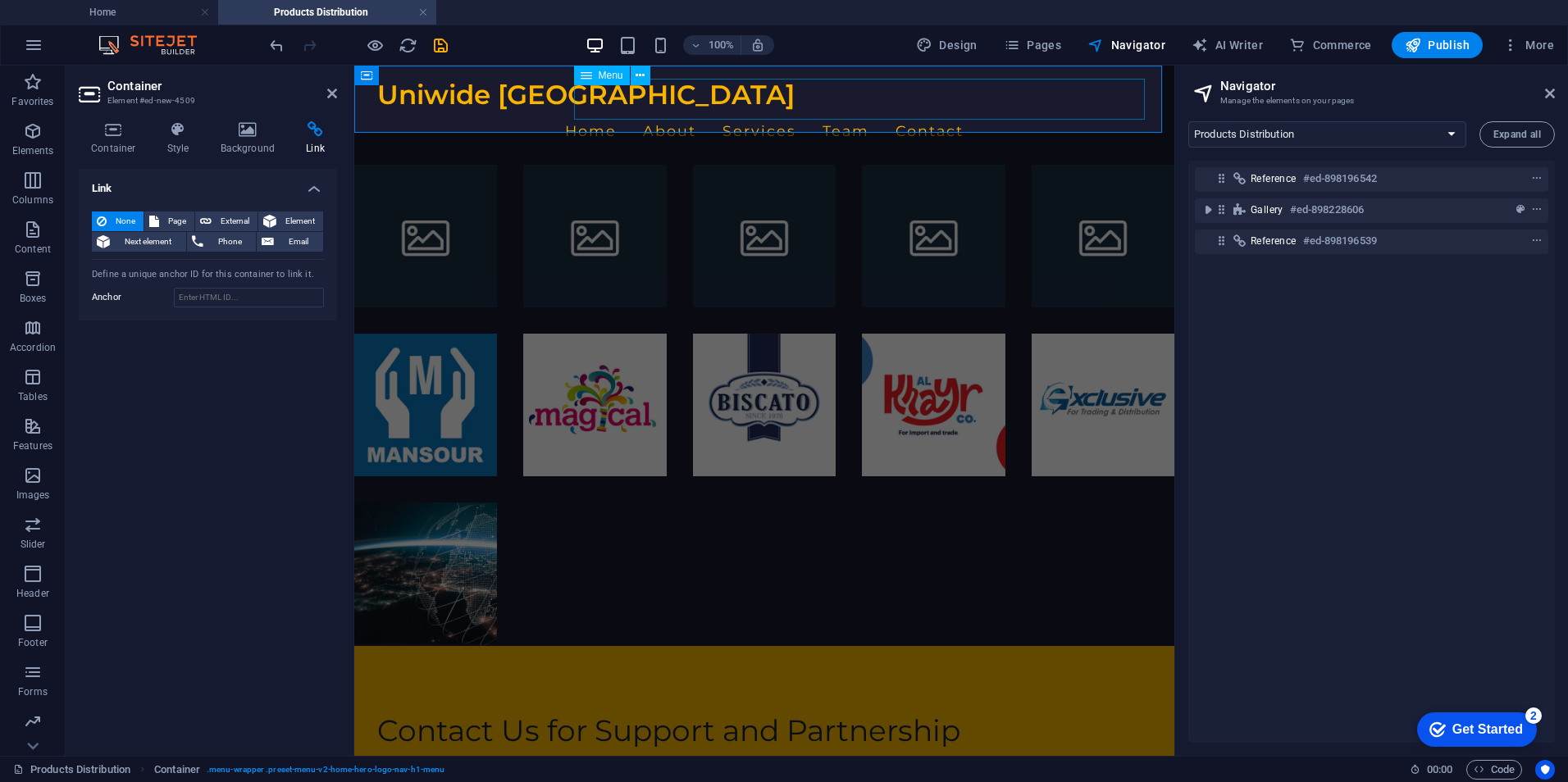
click at [687, 110] on nav "Home About Services Team Contact" at bounding box center [764, 131] width 774 height 41
click at [601, 76] on span "Menu" at bounding box center [611, 75] width 25 height 10
click at [641, 71] on icon at bounding box center [640, 75] width 9 height 17
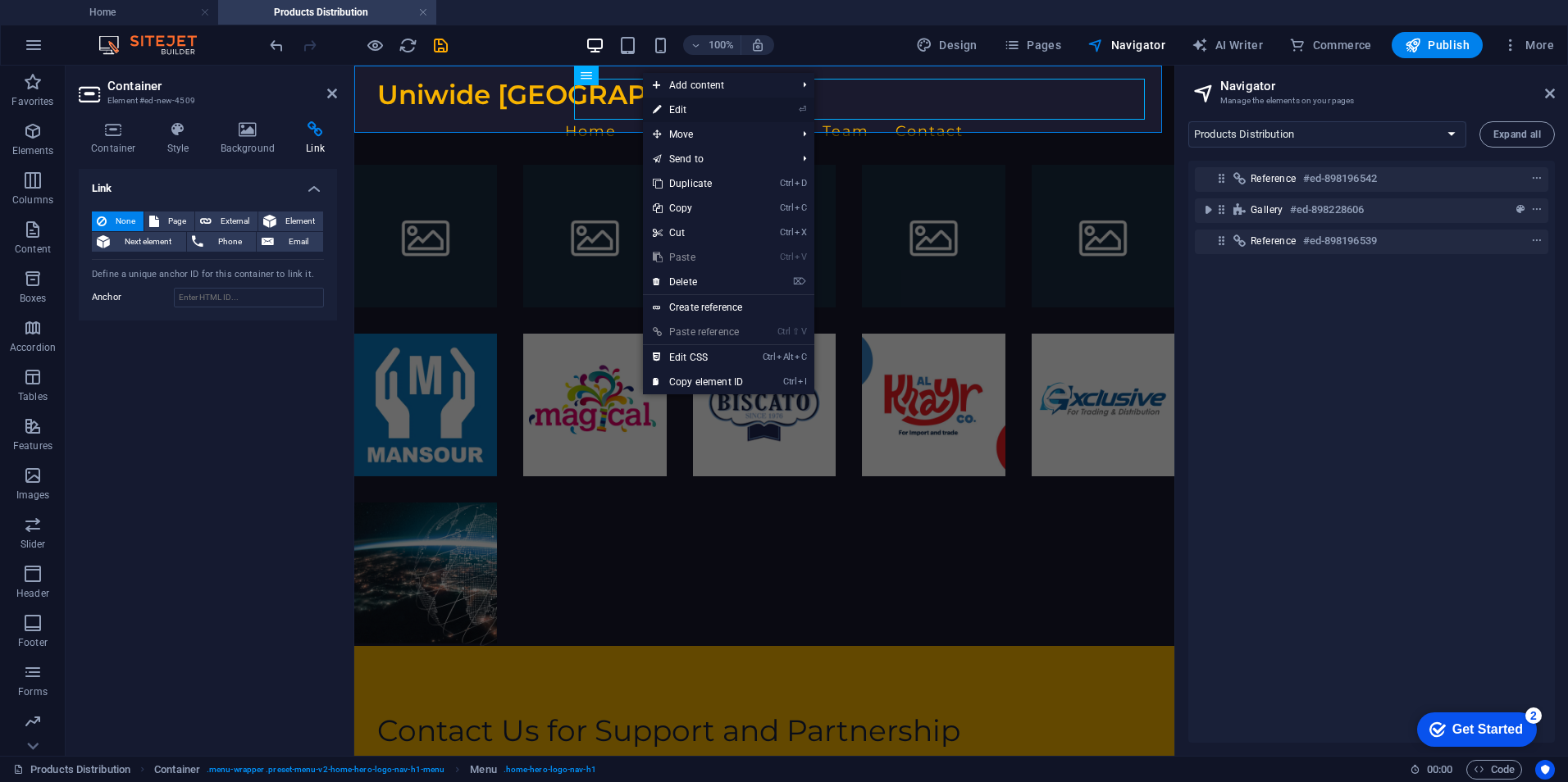
click at [693, 103] on link "⏎ Edit" at bounding box center [698, 110] width 110 height 25
select select
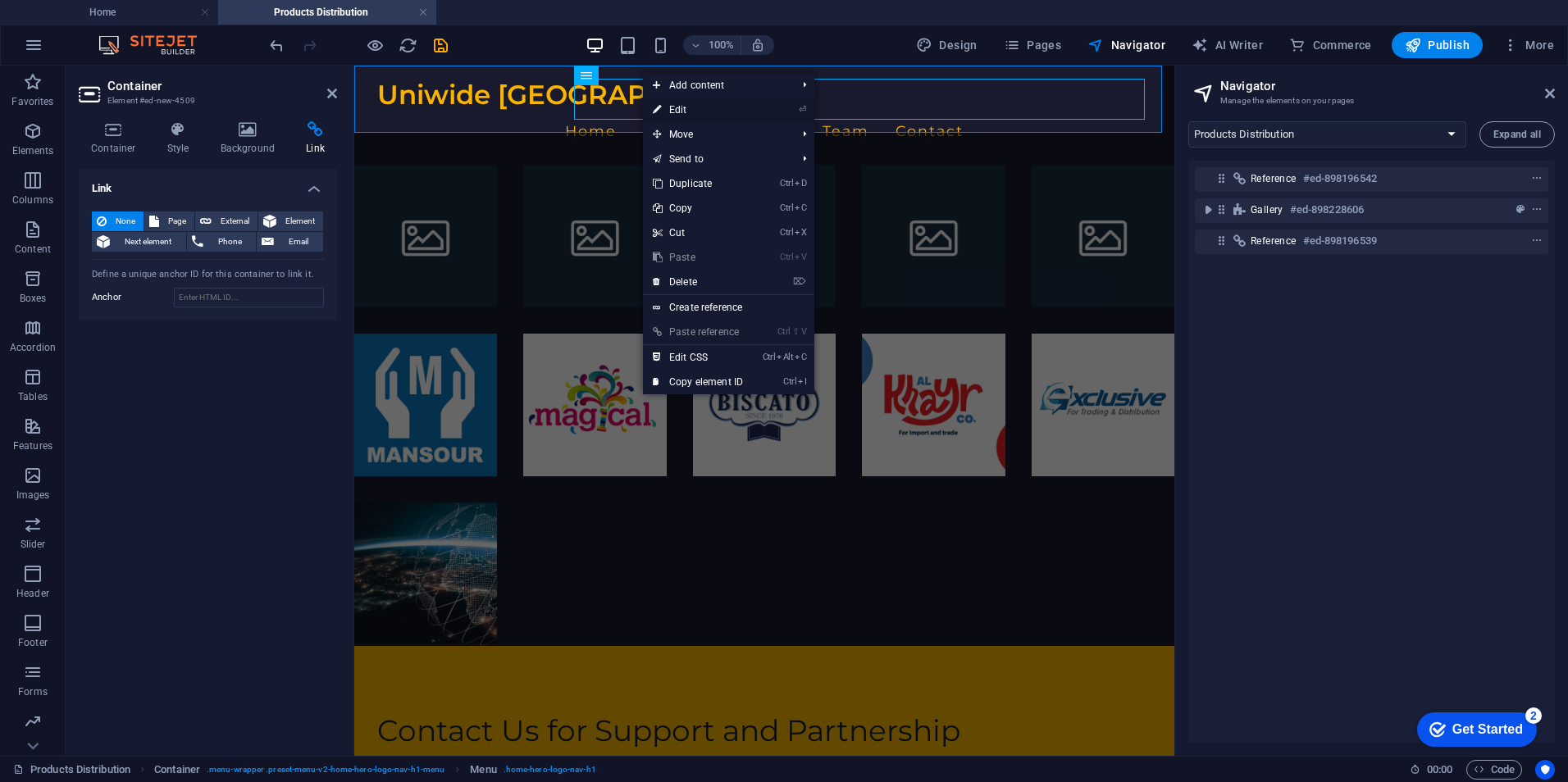
select select
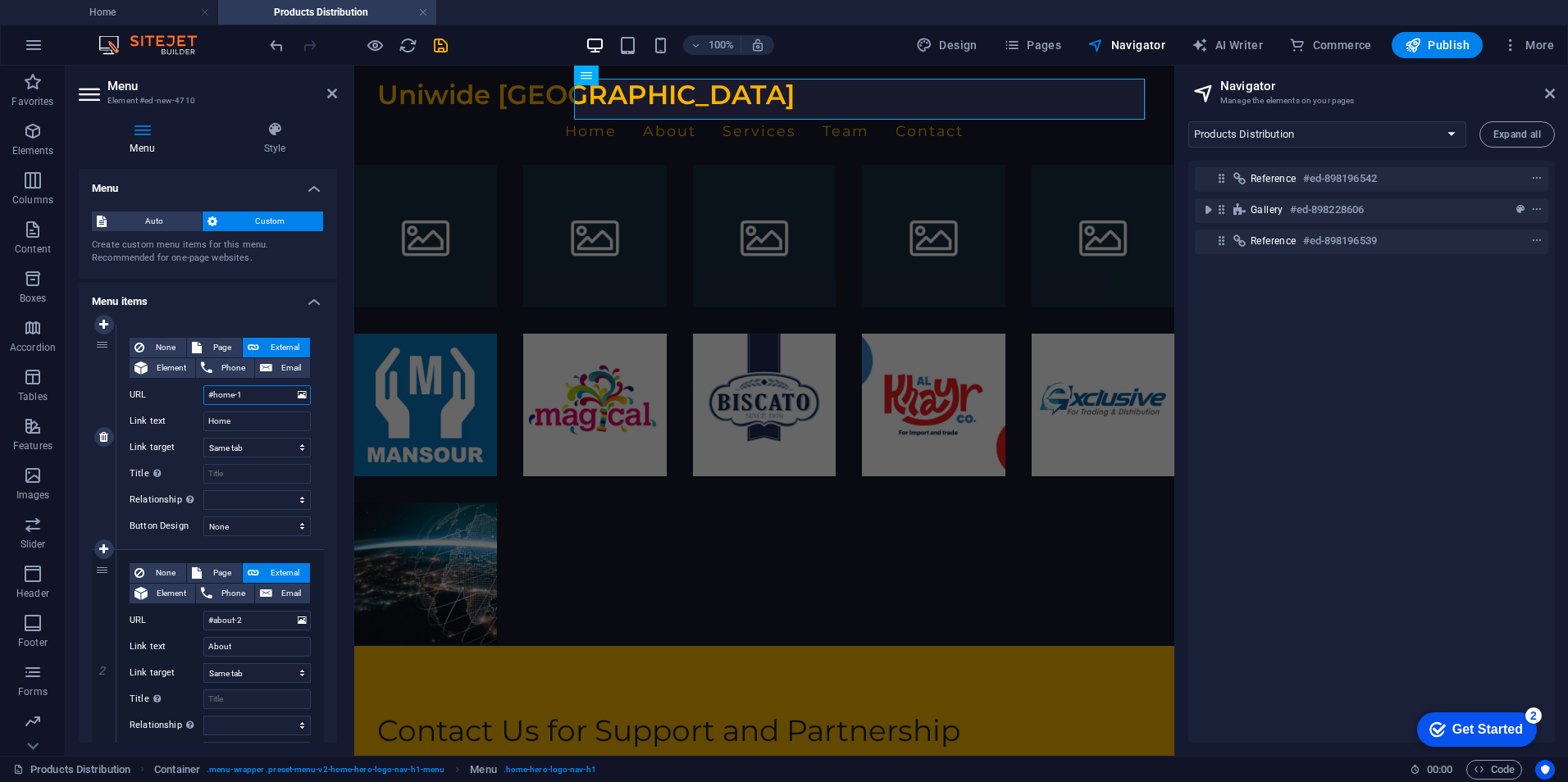
drag, startPoint x: 252, startPoint y: 393, endPoint x: 211, endPoint y: 393, distance: 41.0
click at [211, 393] on input "#home-1" at bounding box center [257, 395] width 108 height 20
click at [208, 613] on input "#about-2" at bounding box center [257, 621] width 108 height 20
paste input "https://www.uniwideegypt.com/"
type input "https://www.uniwideegypt.com/#about-2"
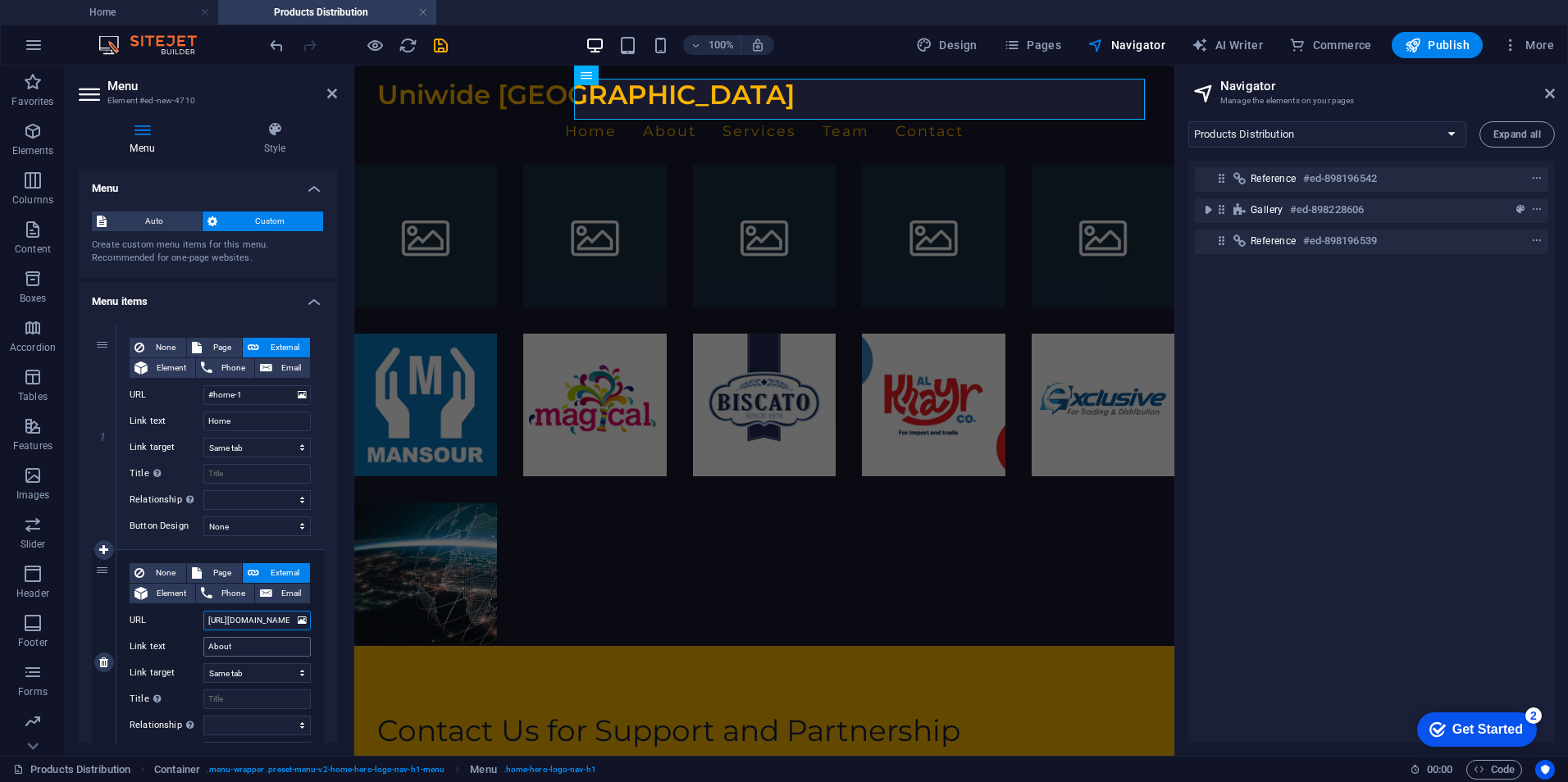
scroll to position [0, 39]
select select
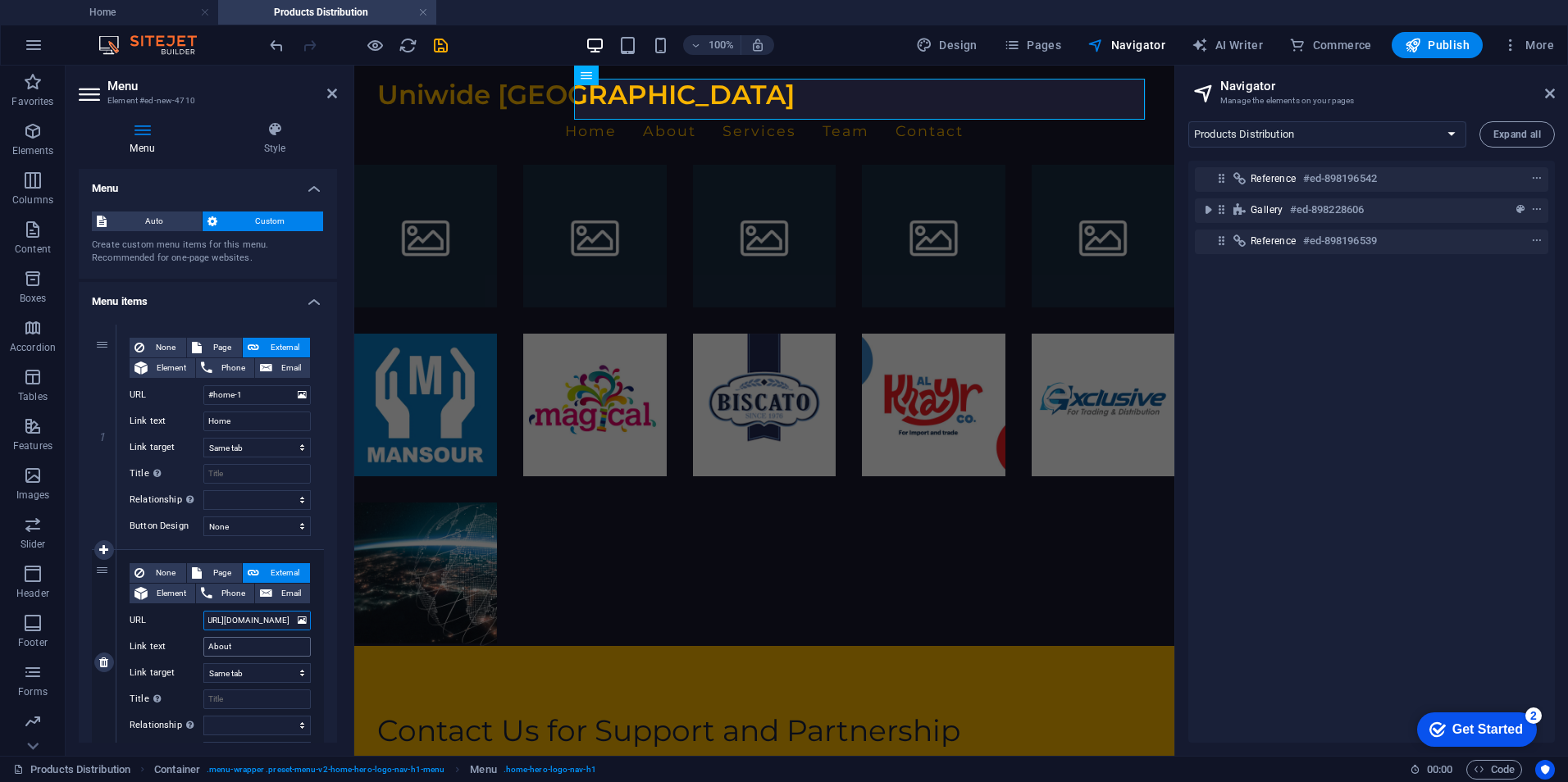
select select
drag, startPoint x: 637, startPoint y: 685, endPoint x: 421, endPoint y: 623, distance: 224.7
type input "https://www.uniwideegypt.com/#about-2"
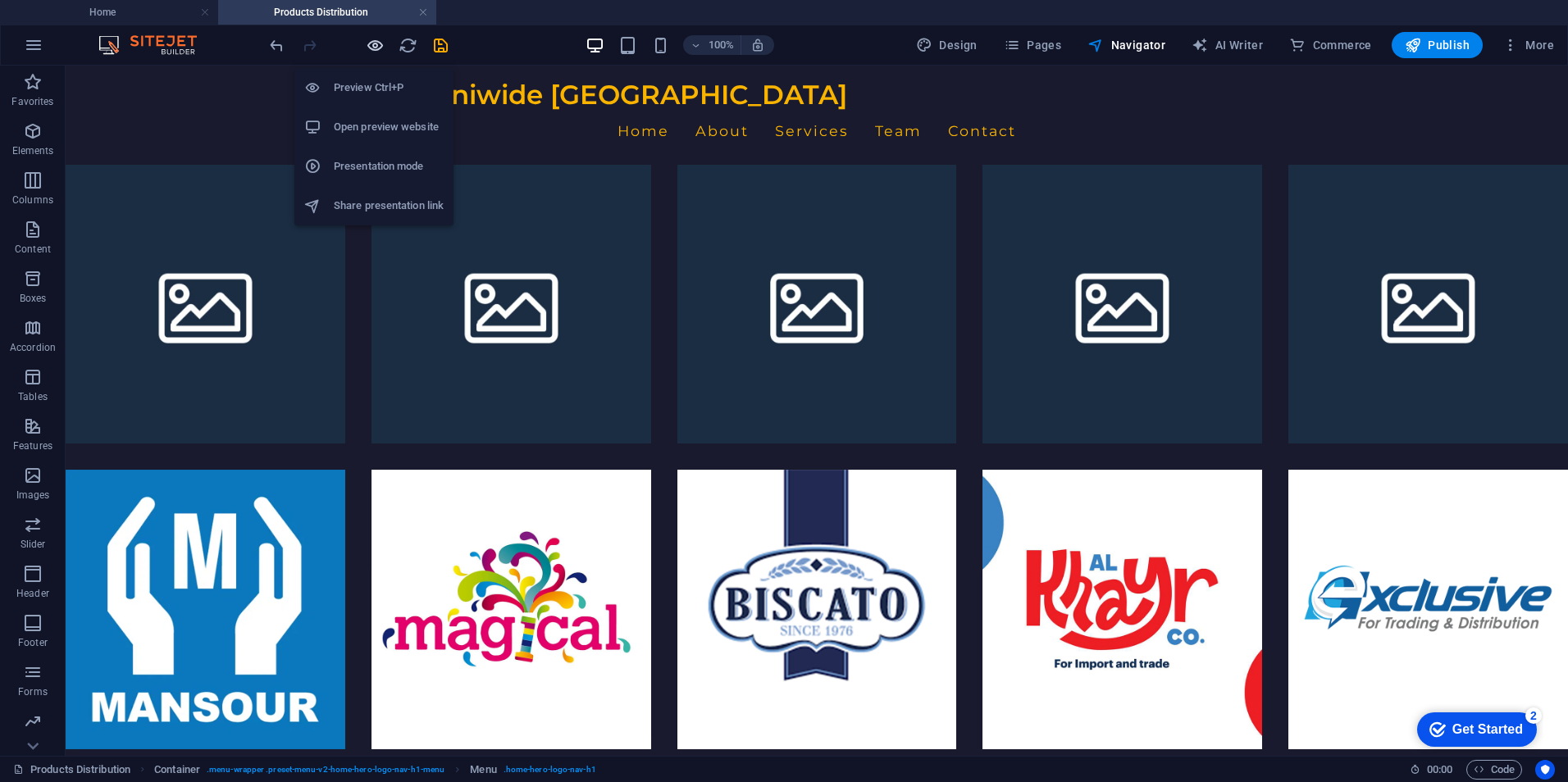
click at [372, 43] on icon "button" at bounding box center [375, 45] width 19 height 19
click at [372, 39] on icon "button" at bounding box center [375, 45] width 19 height 19
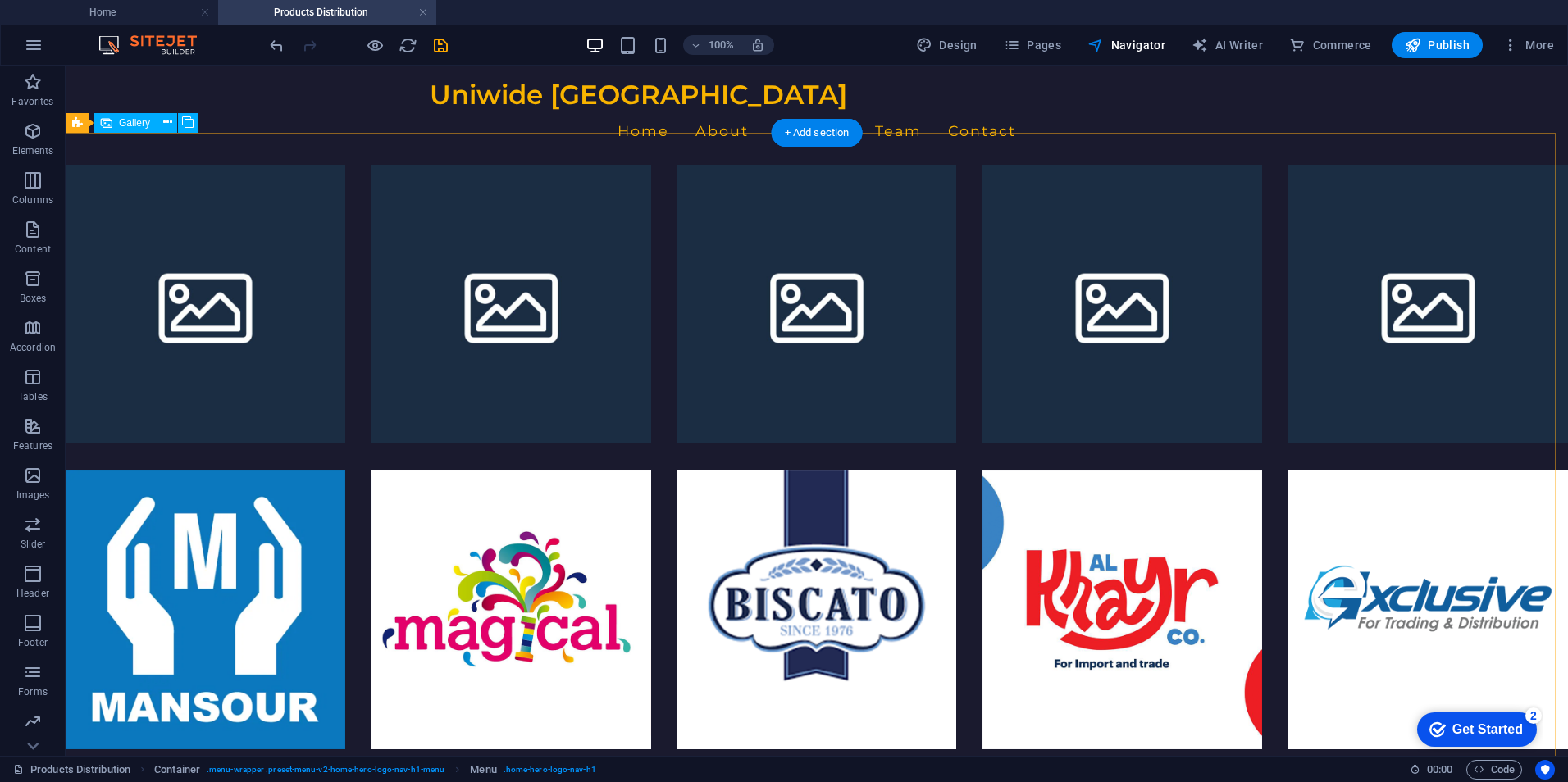
scroll to position [604, 0]
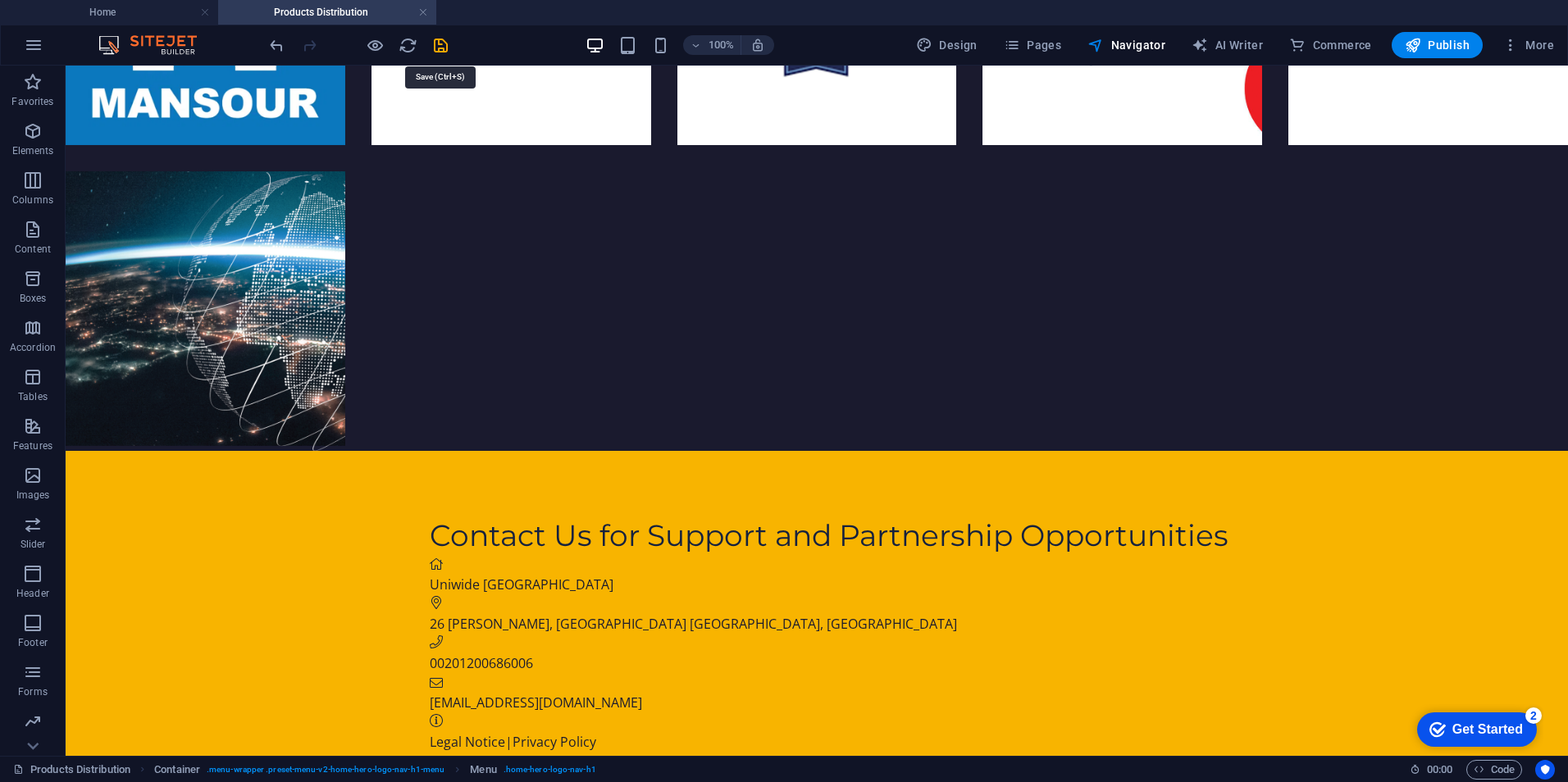
click at [442, 35] on div at bounding box center [358, 45] width 184 height 26
click at [442, 39] on icon "save" at bounding box center [440, 45] width 19 height 19
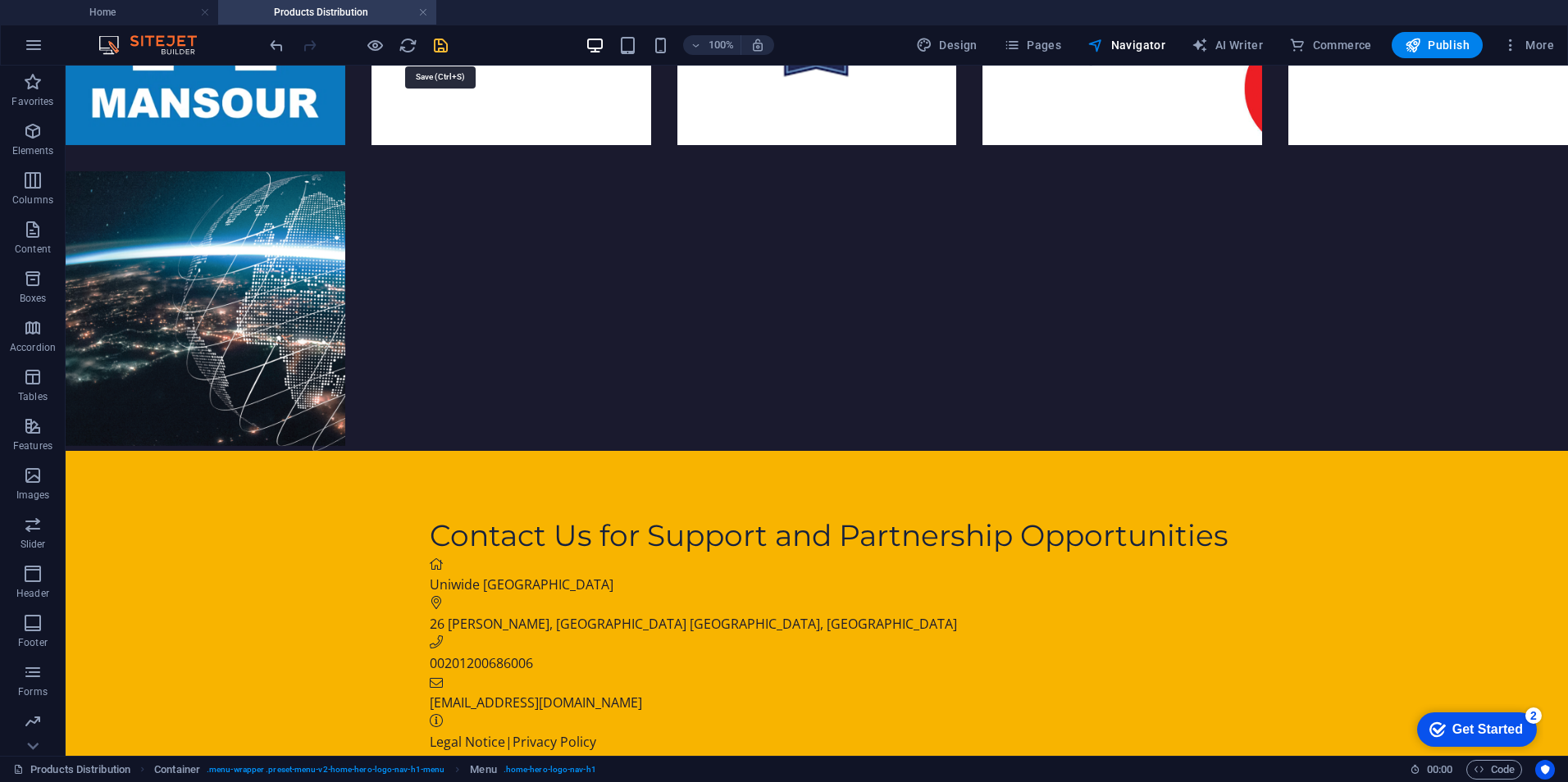
click at [442, 39] on icon "save" at bounding box center [440, 45] width 19 height 19
click at [441, 40] on icon "save" at bounding box center [440, 45] width 19 height 19
click at [387, 33] on div at bounding box center [358, 45] width 184 height 26
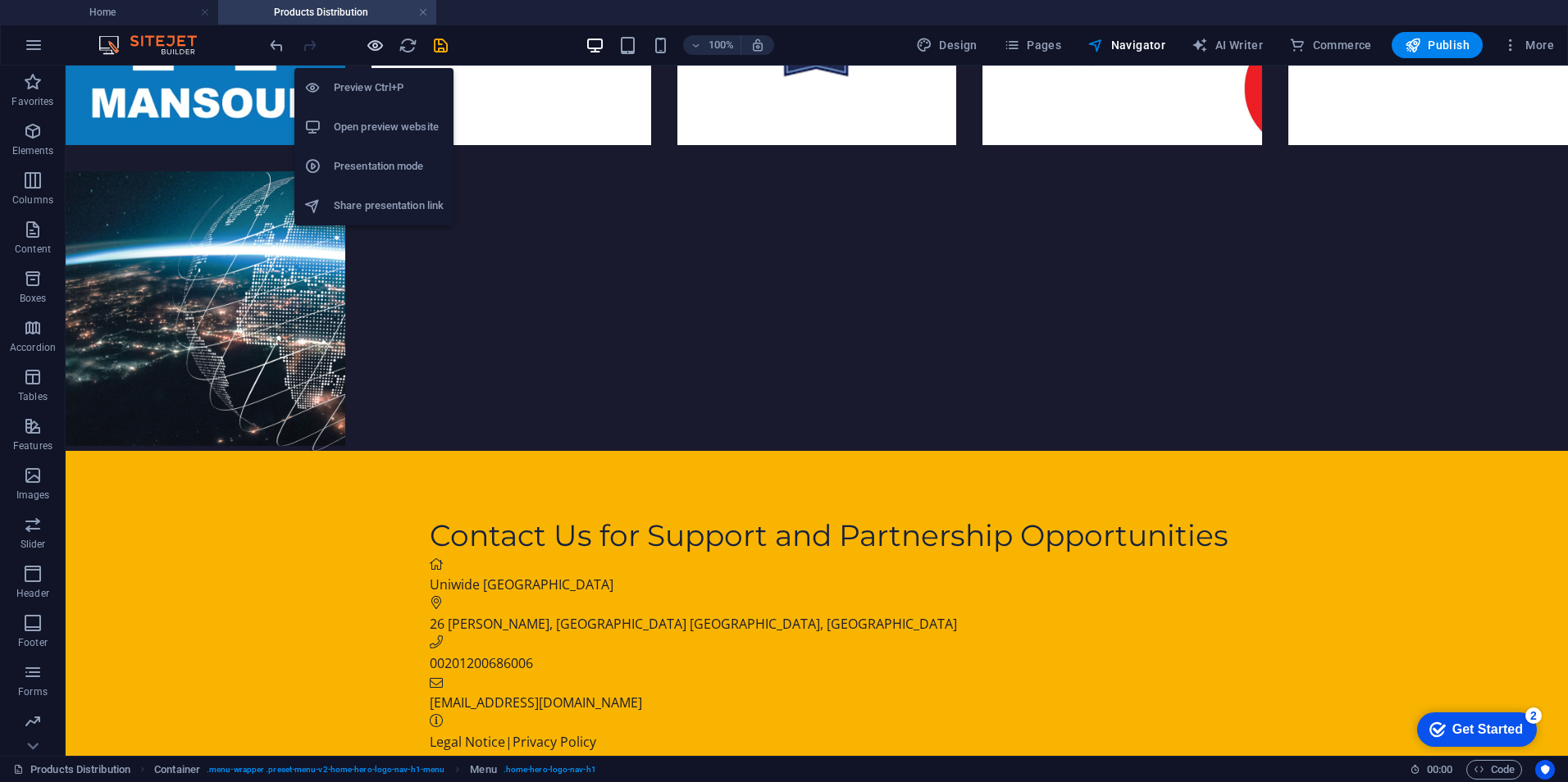
click at [374, 45] on icon "button" at bounding box center [375, 45] width 19 height 19
click at [371, 78] on h6 "Preview Ctrl+P" at bounding box center [388, 87] width 110 height 20
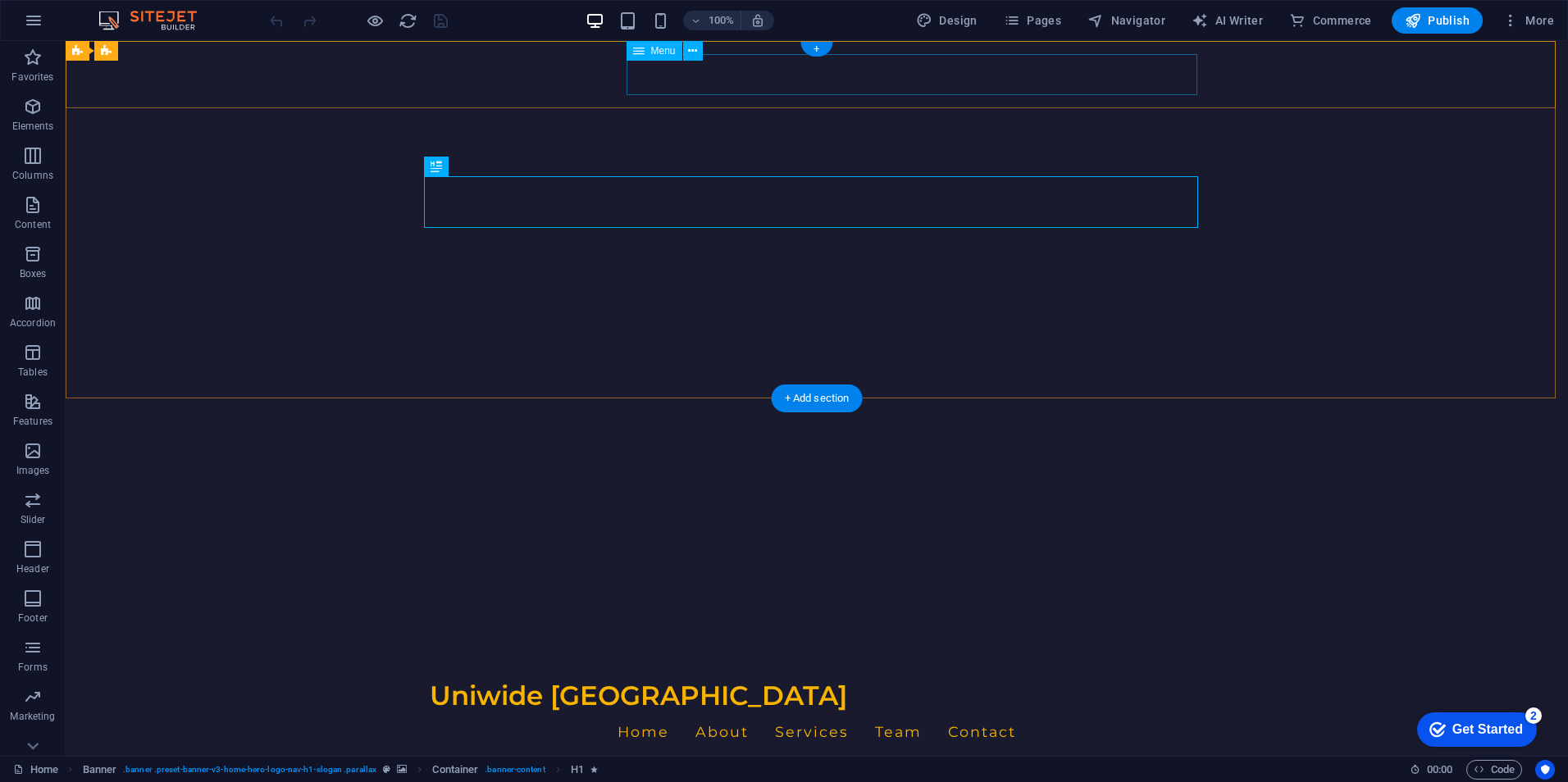
click at [799, 712] on nav "Home About Services Team Contact" at bounding box center [816, 732] width 774 height 41
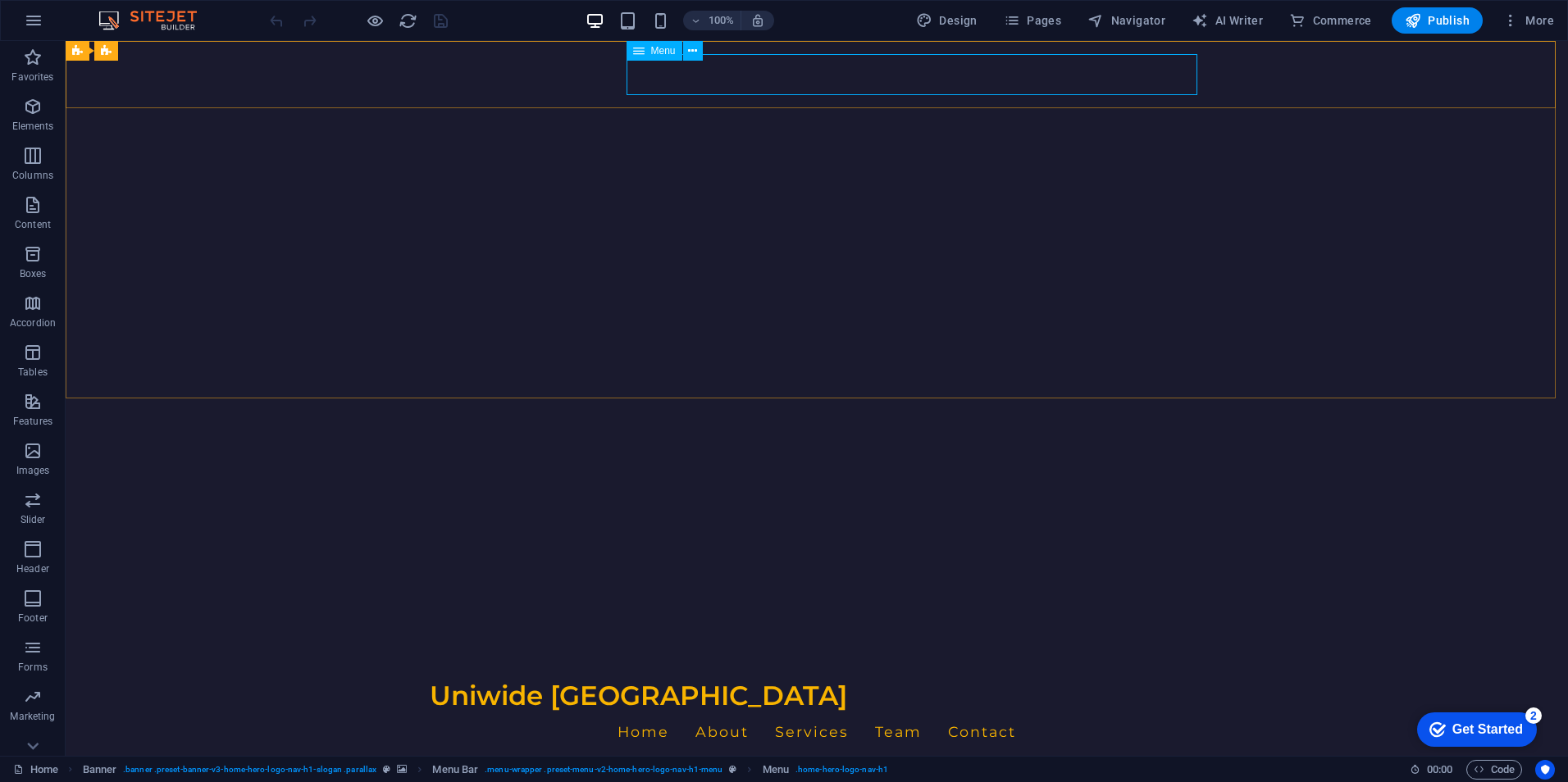
click at [649, 51] on div "Menu" at bounding box center [654, 51] width 56 height 20
click at [696, 51] on icon at bounding box center [692, 51] width 9 height 17
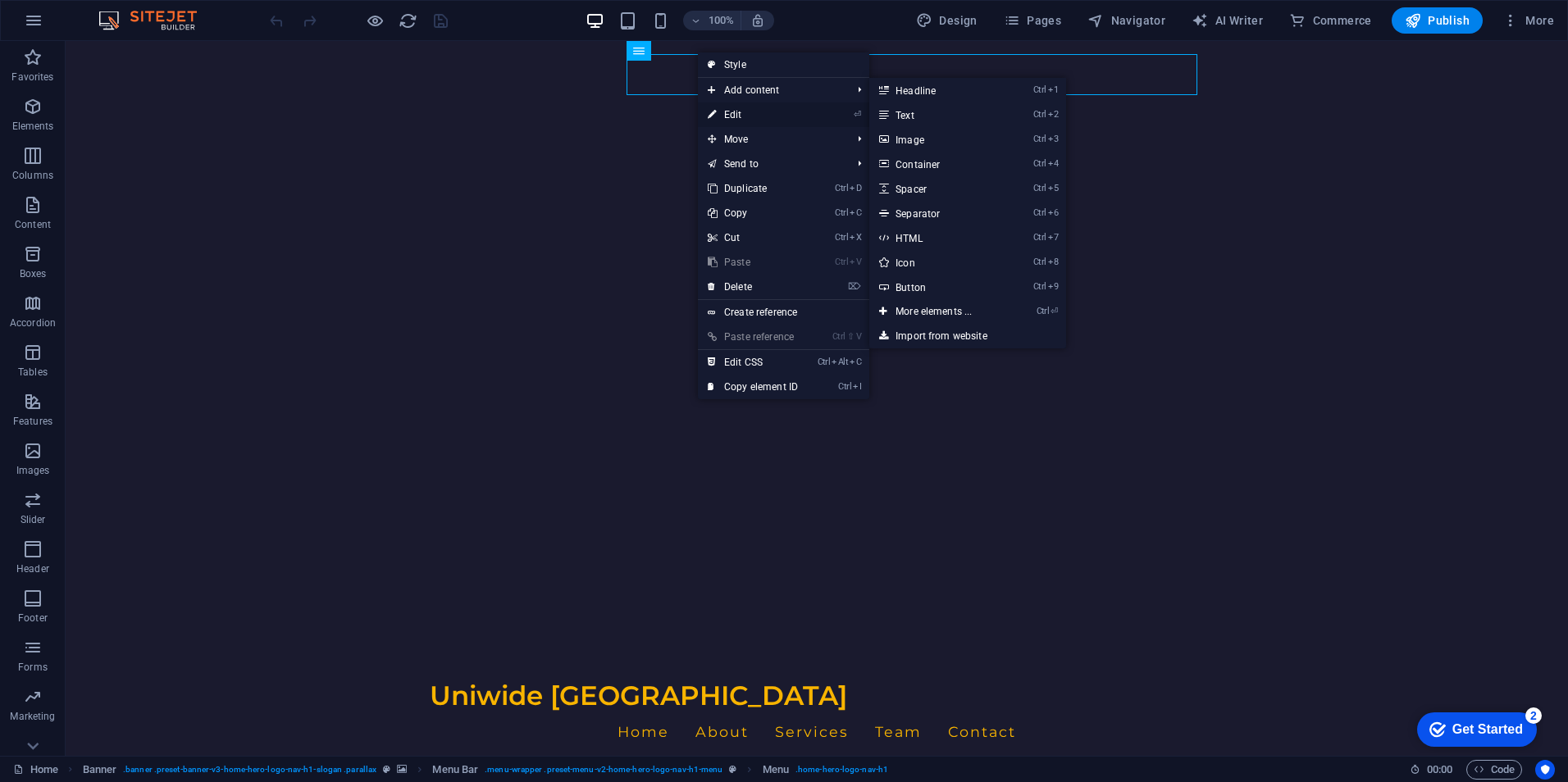
click at [764, 115] on link "⏎ Edit" at bounding box center [752, 115] width 110 height 25
select select
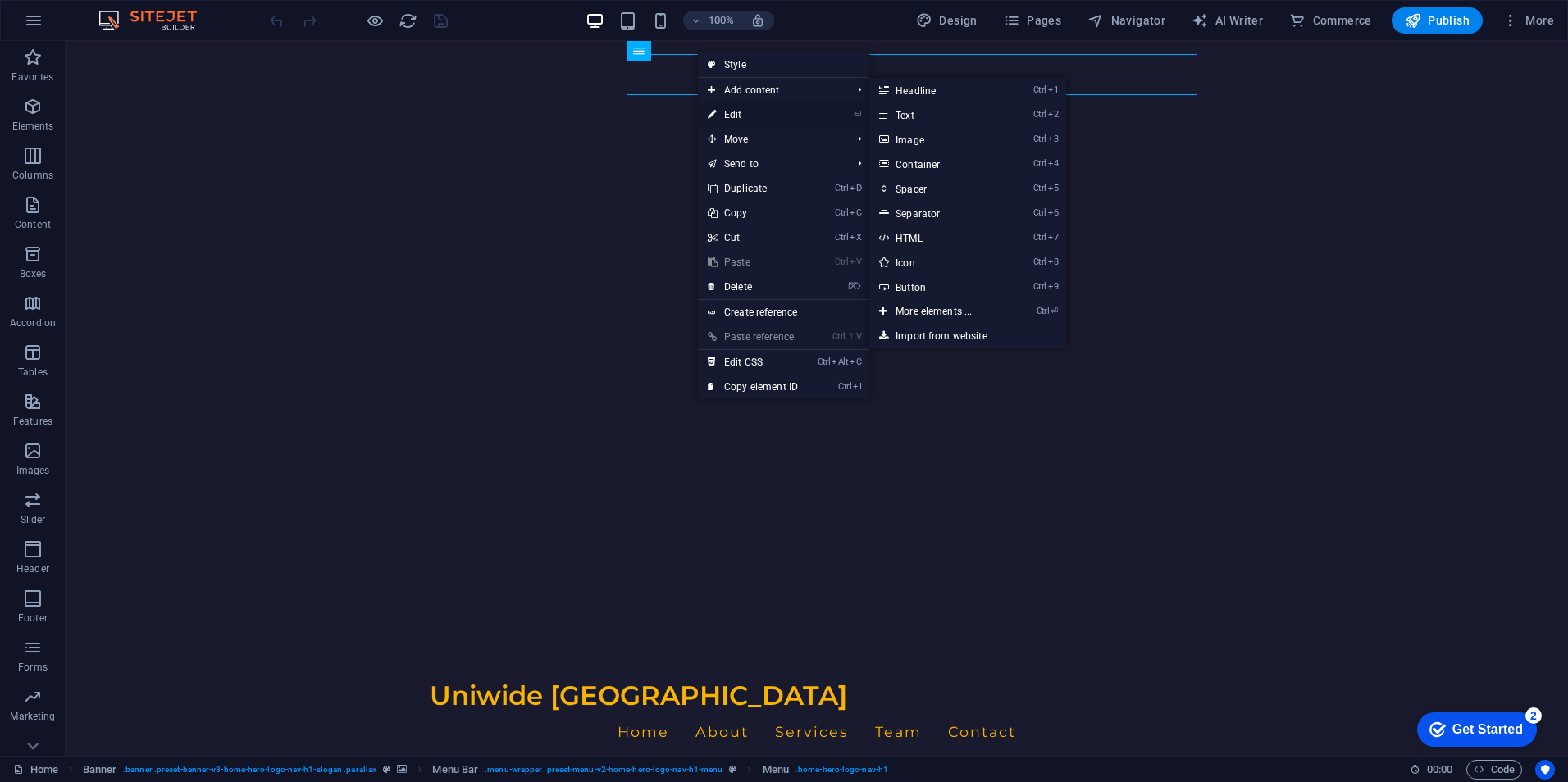
select select
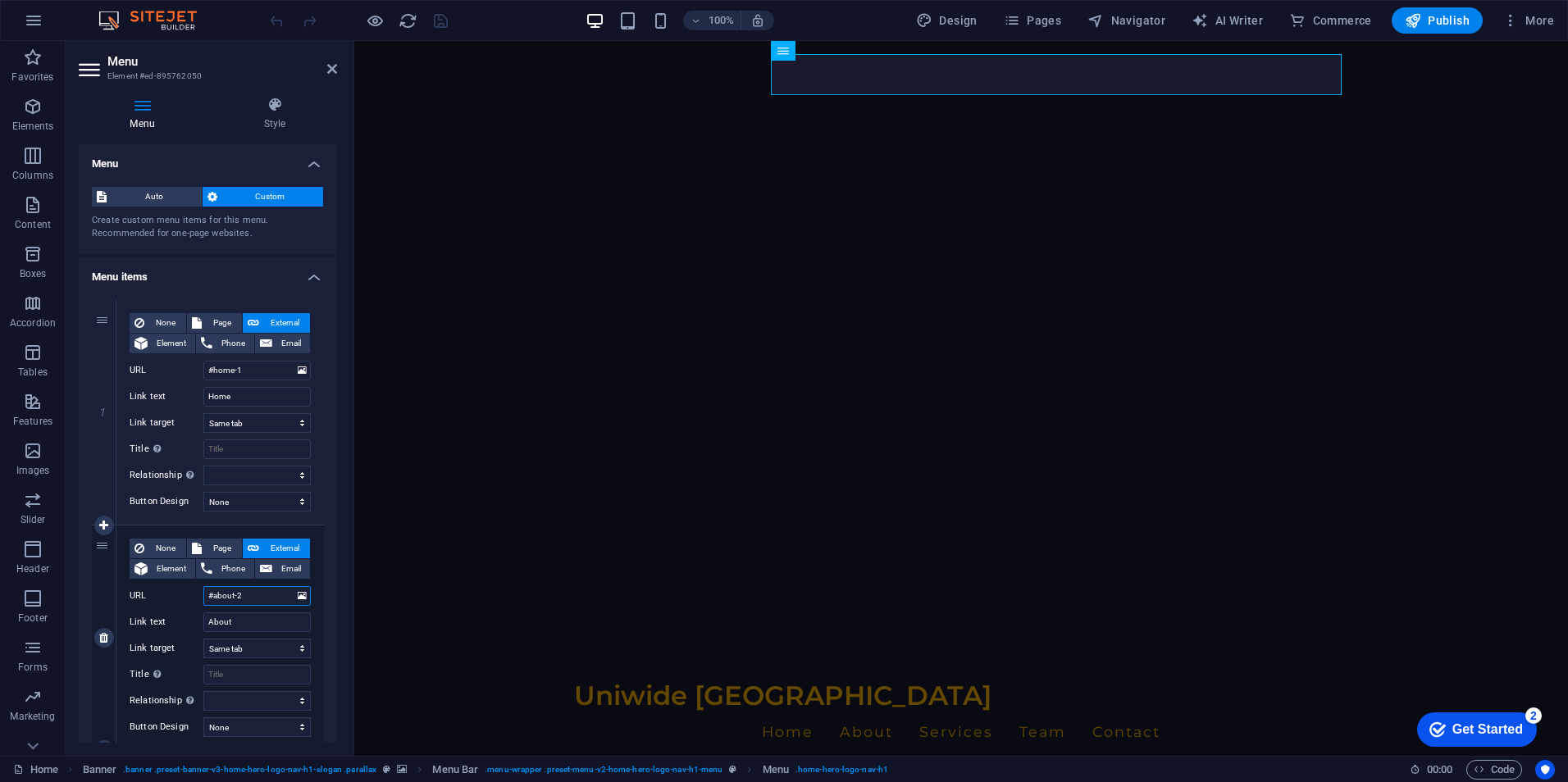
click at [205, 591] on input "#about-2" at bounding box center [257, 596] width 108 height 20
paste input "[URL][DOMAIN_NAME]"
type input "[URL][DOMAIN_NAME]"
select select
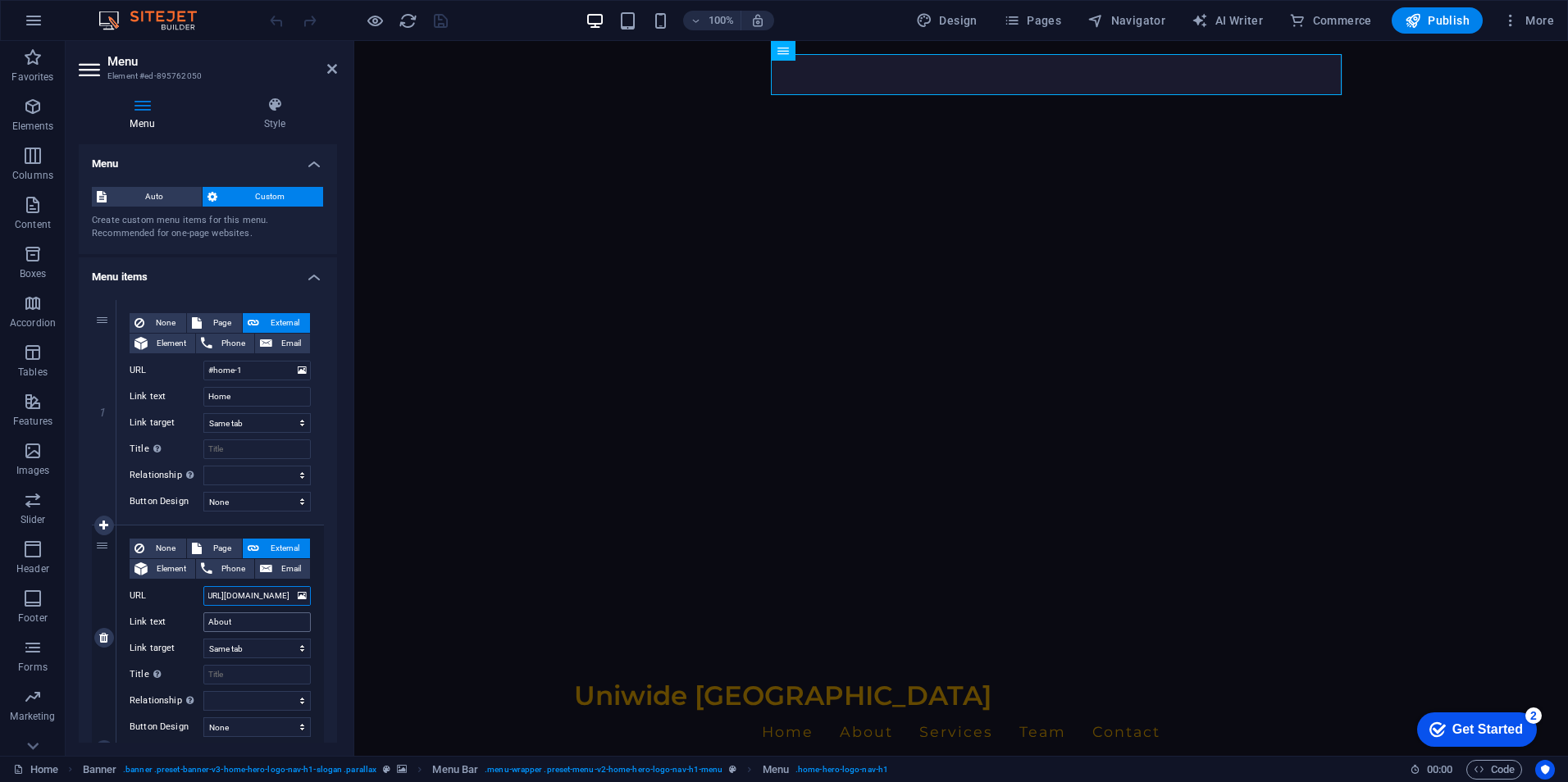
select select
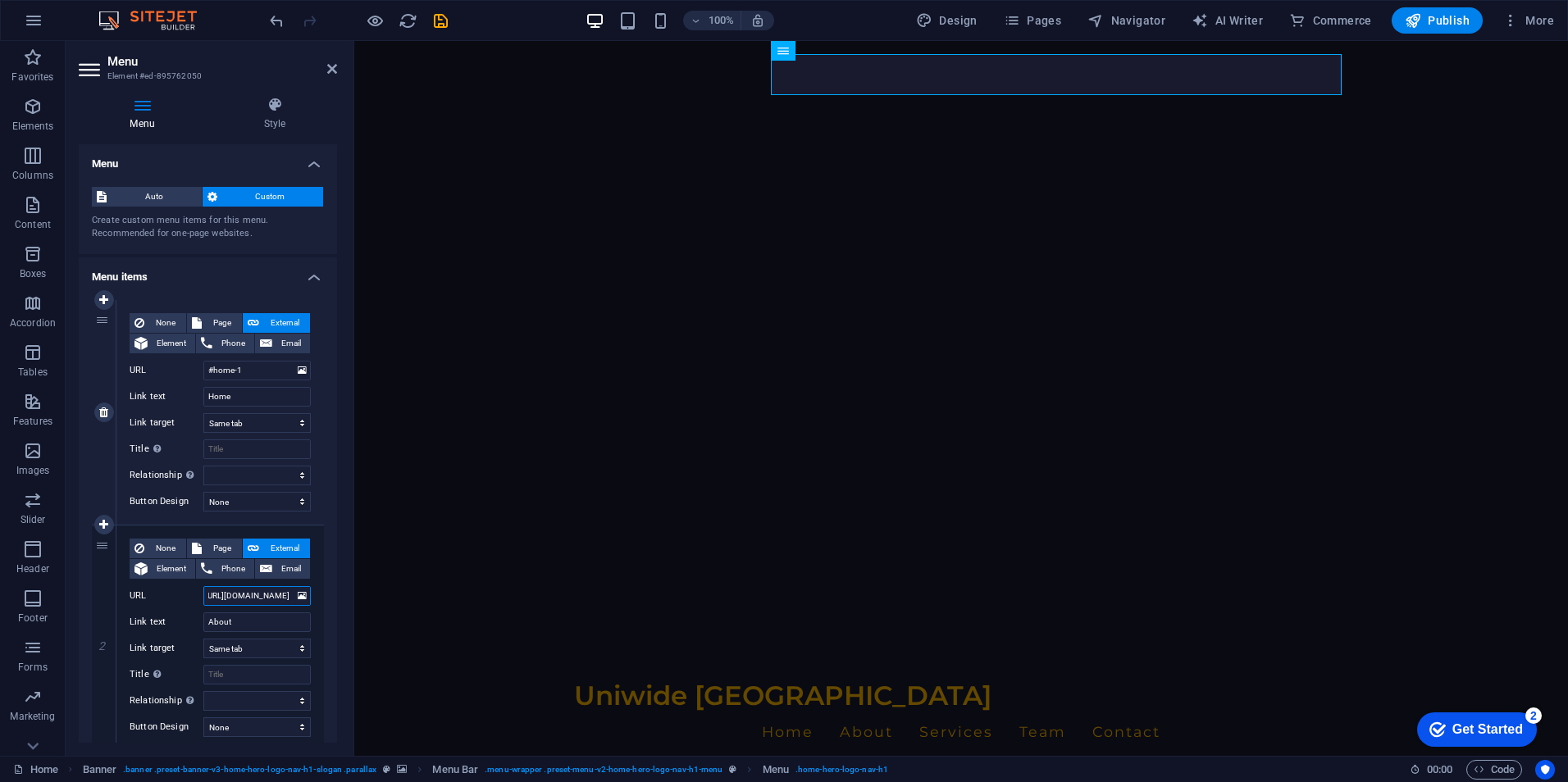
type input "#about-2"
select select
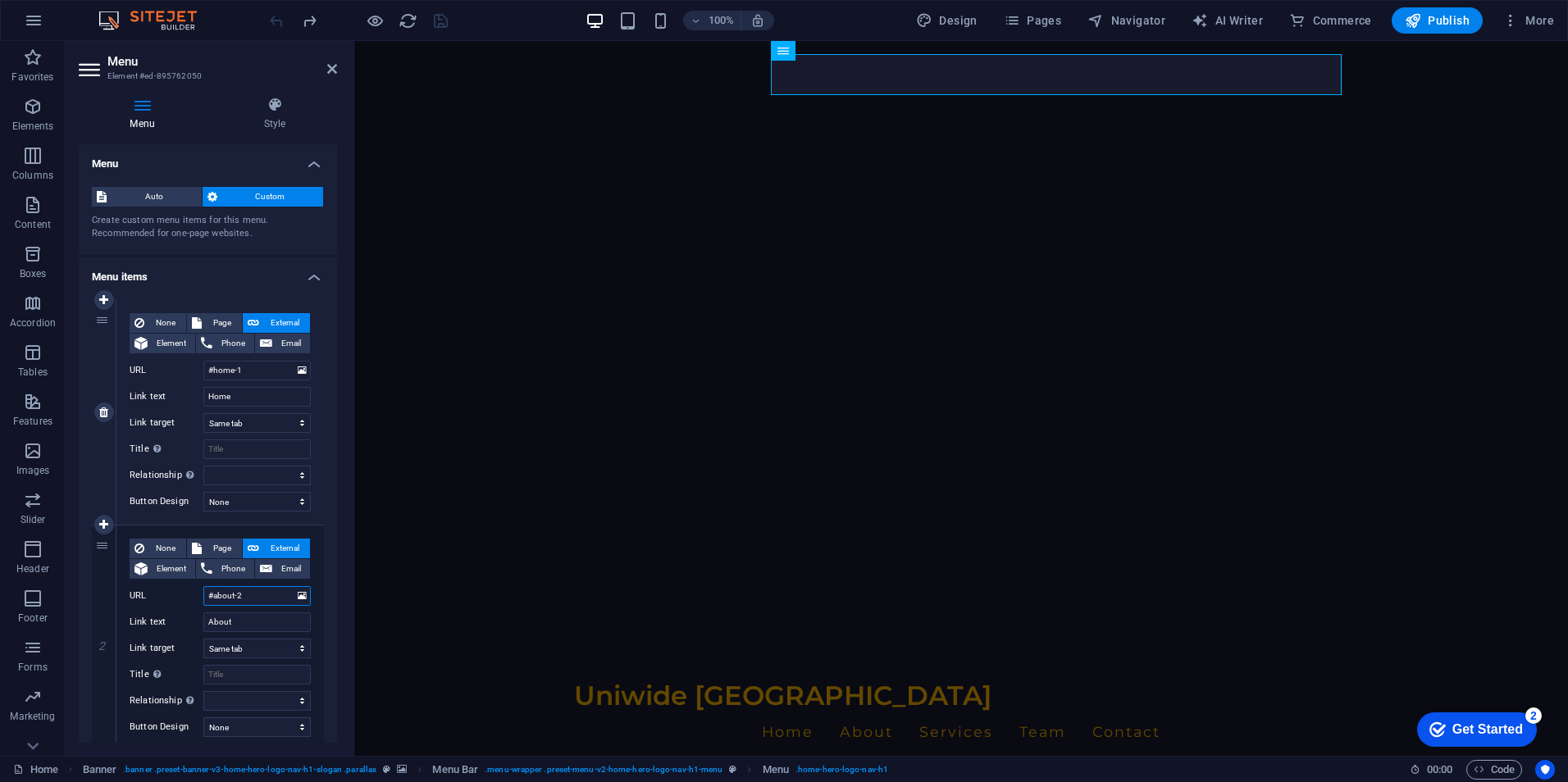
scroll to position [0, 0]
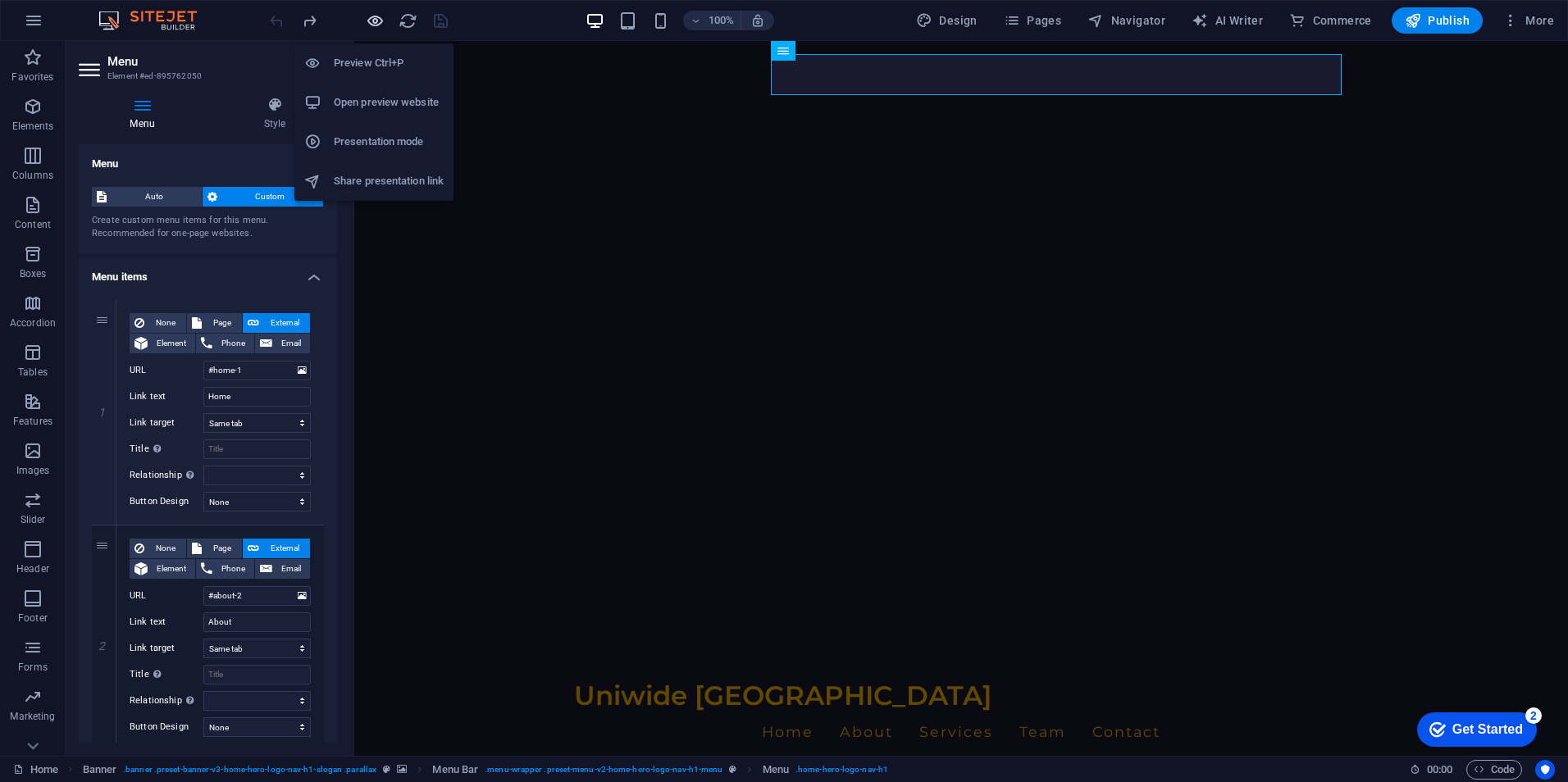
click at [366, 19] on icon "button" at bounding box center [375, 20] width 19 height 19
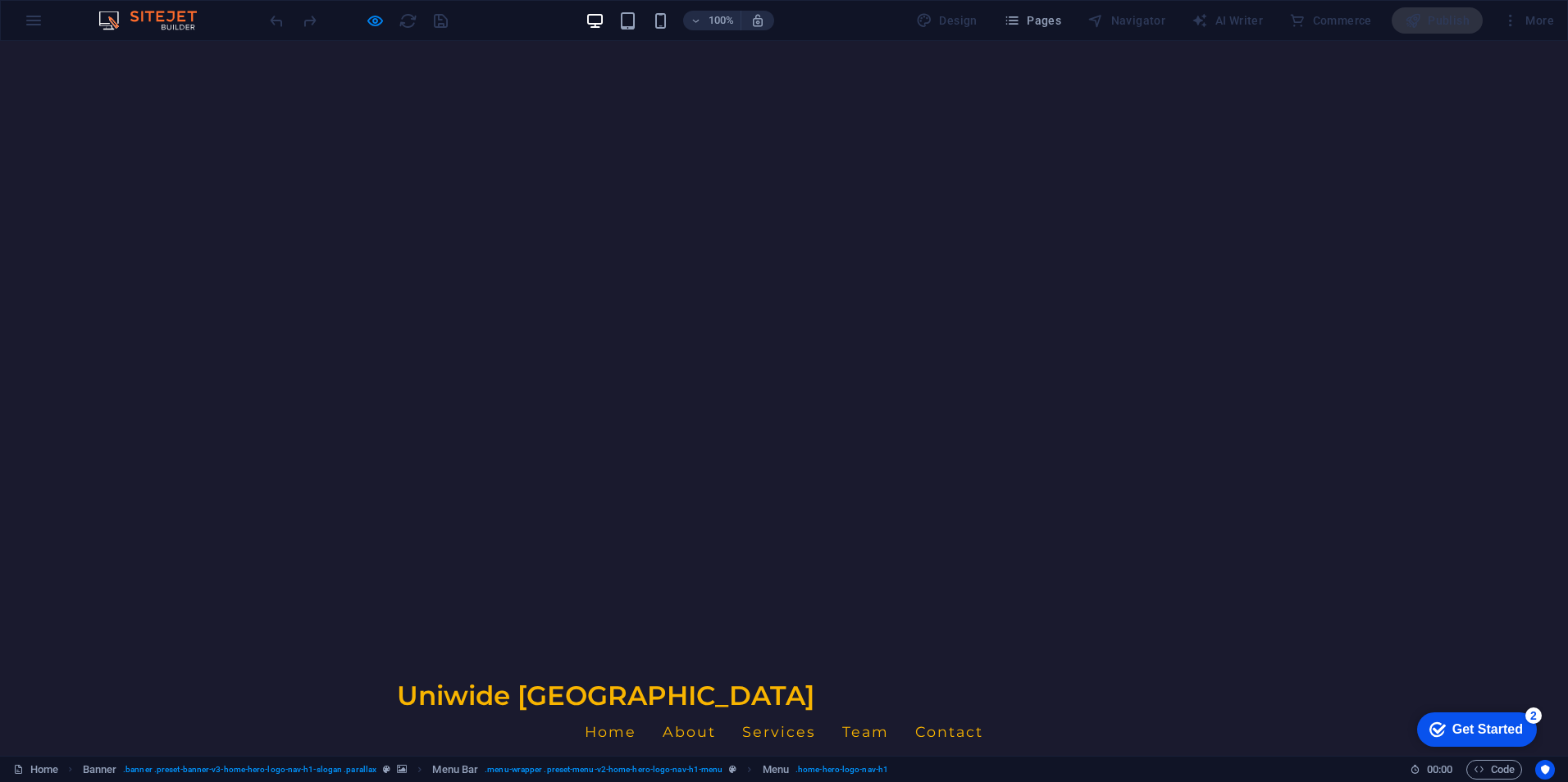
click at [716, 712] on link "About" at bounding box center [690, 732] width 53 height 41
click at [816, 712] on link "Services" at bounding box center [779, 732] width 74 height 41
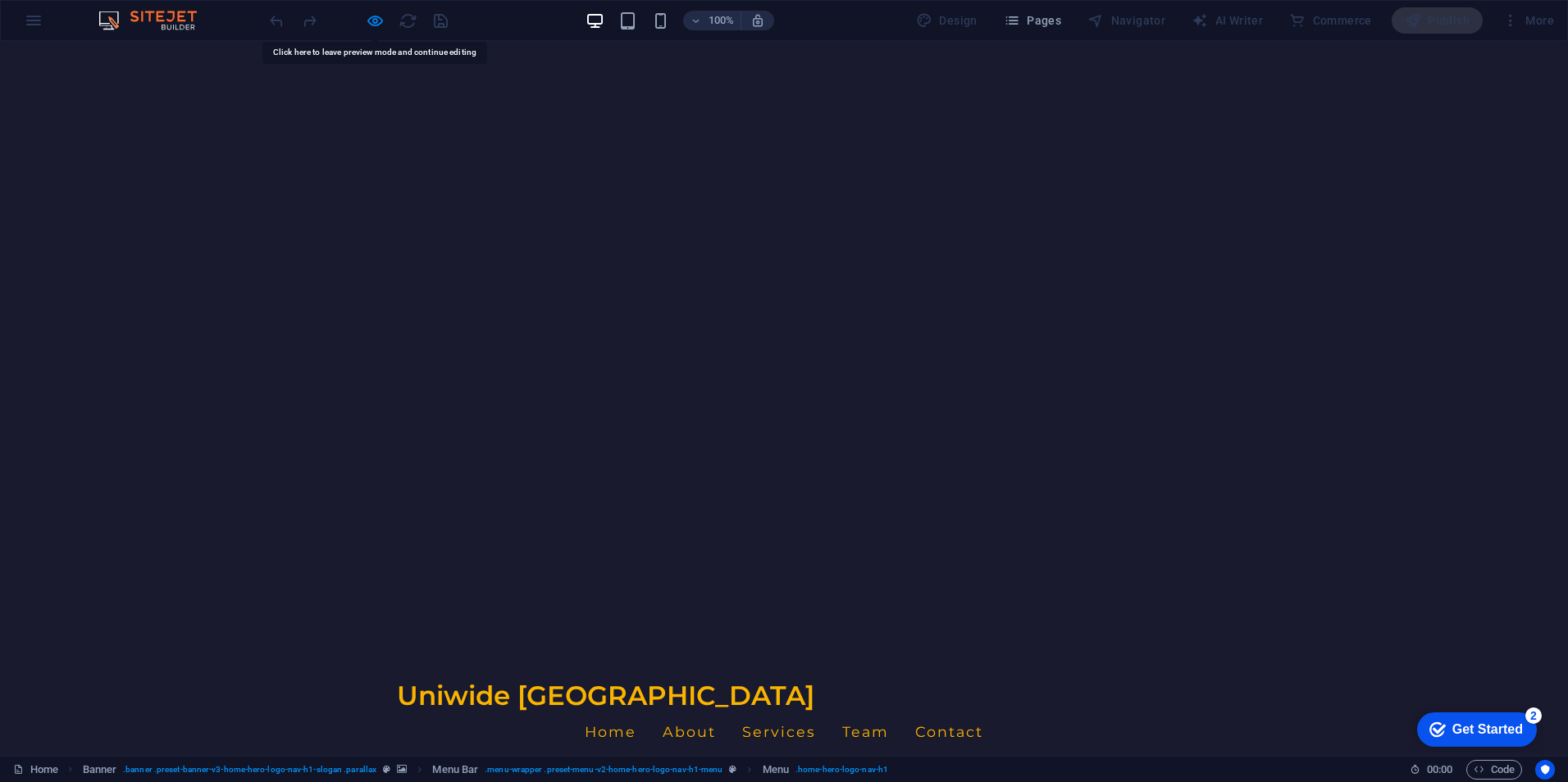
click at [816, 712] on link "Services" at bounding box center [779, 732] width 74 height 41
click at [889, 712] on link "Team" at bounding box center [865, 732] width 46 height 41
click at [984, 712] on link "Contact" at bounding box center [949, 732] width 68 height 41
click at [816, 712] on link "Services" at bounding box center [779, 732] width 74 height 41
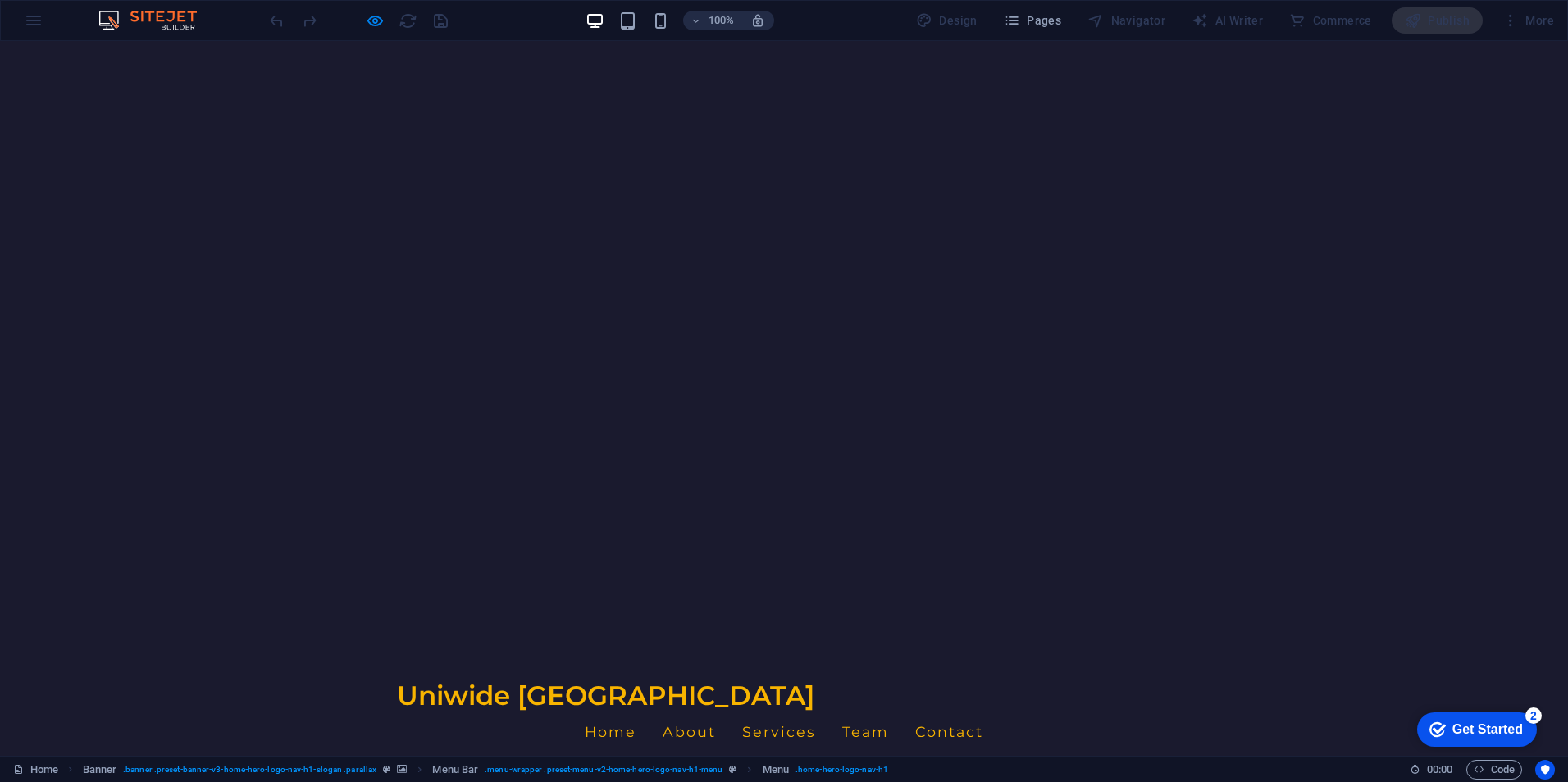
click at [383, 10] on div at bounding box center [358, 20] width 184 height 26
drag, startPoint x: 386, startPoint y: 12, endPoint x: 366, endPoint y: 14, distance: 20.1
click at [368, 14] on div at bounding box center [358, 20] width 184 height 26
click at [372, 14] on icon "button" at bounding box center [375, 20] width 19 height 19
select select
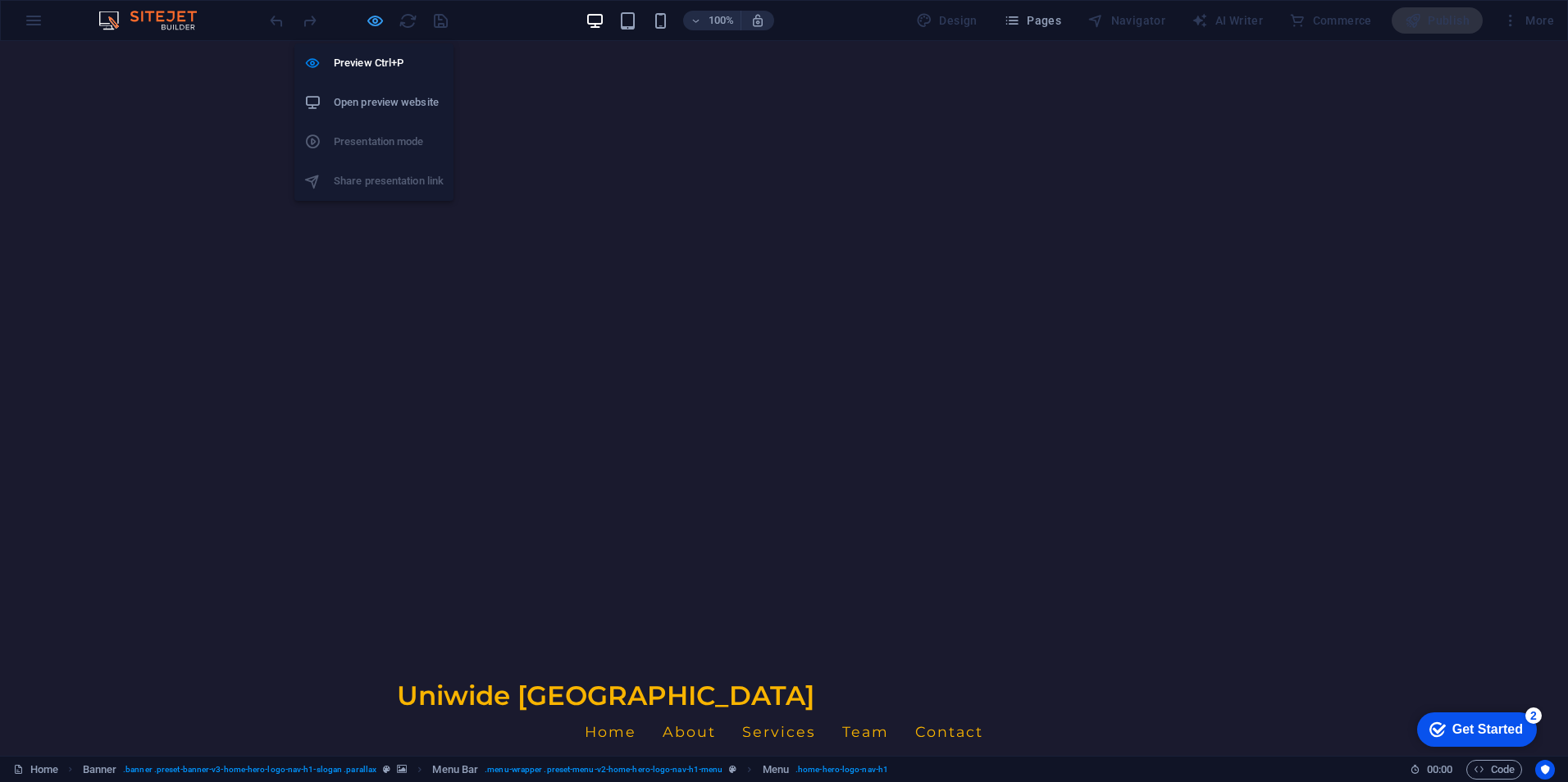
select select
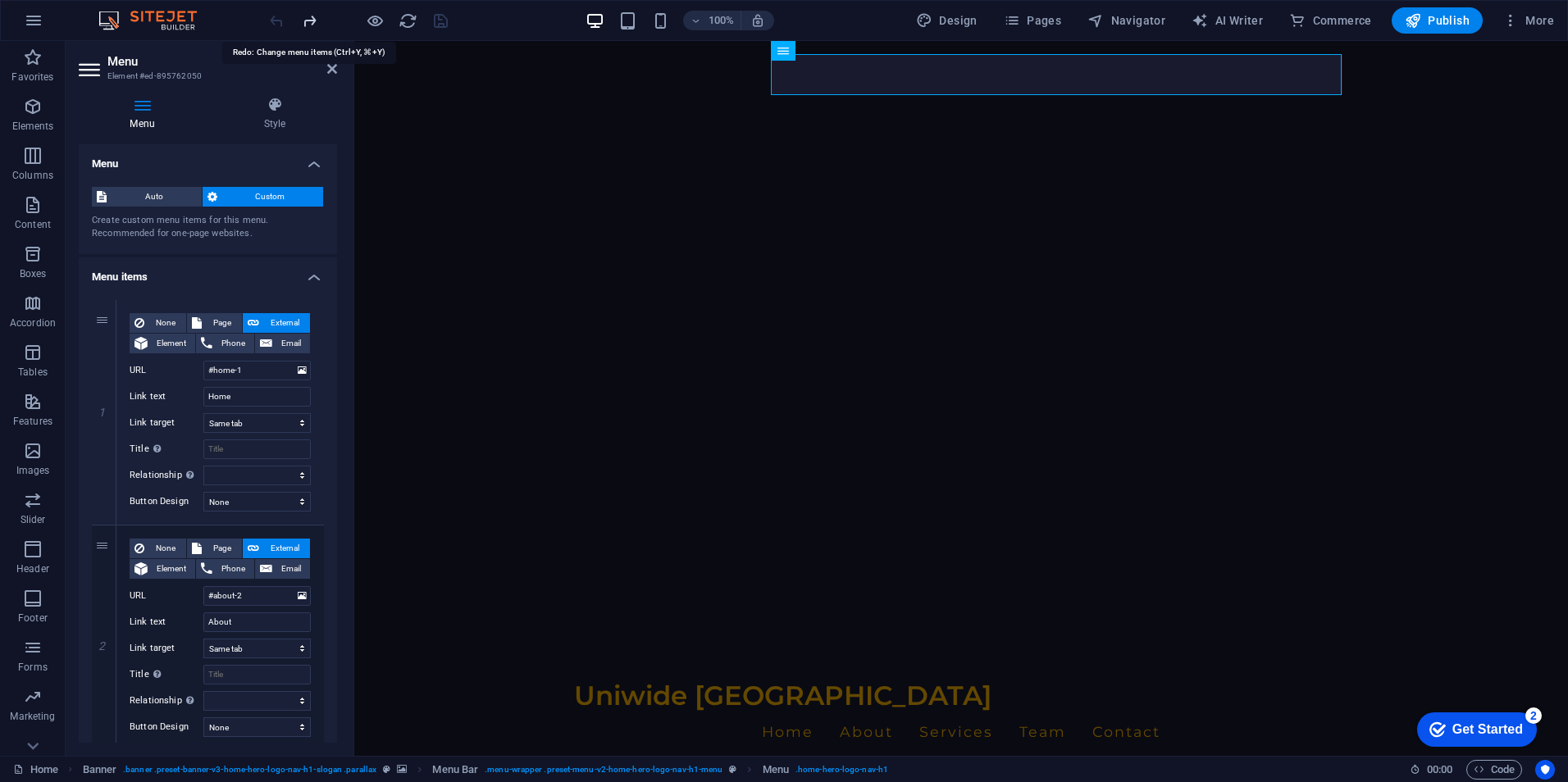
click at [303, 16] on icon "redo" at bounding box center [309, 20] width 19 height 19
select select
type input "[URL][DOMAIN_NAME]"
select select
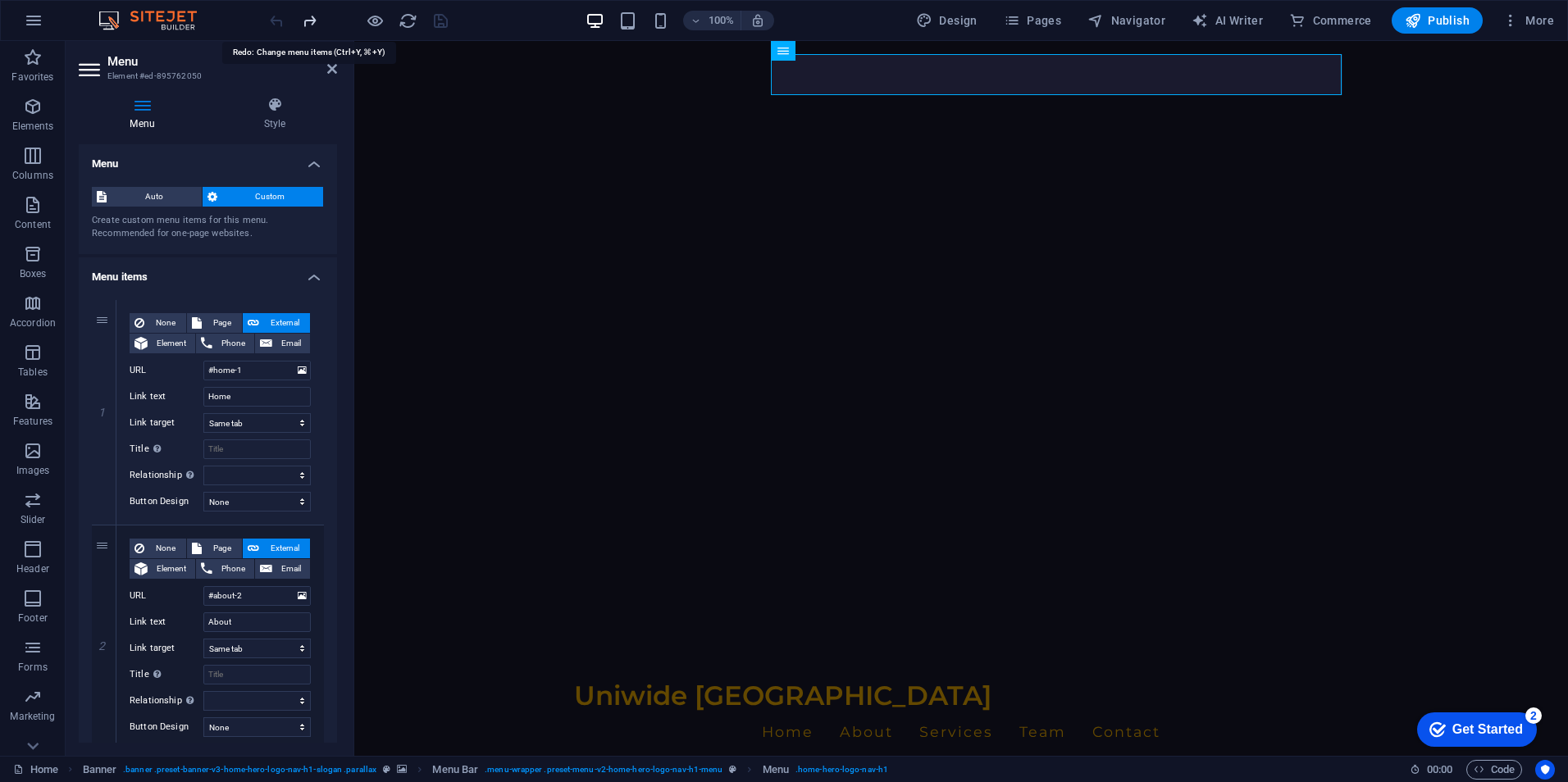
select select
click at [304, 21] on div at bounding box center [358, 20] width 184 height 26
click at [273, 21] on icon "undo" at bounding box center [276, 20] width 19 height 19
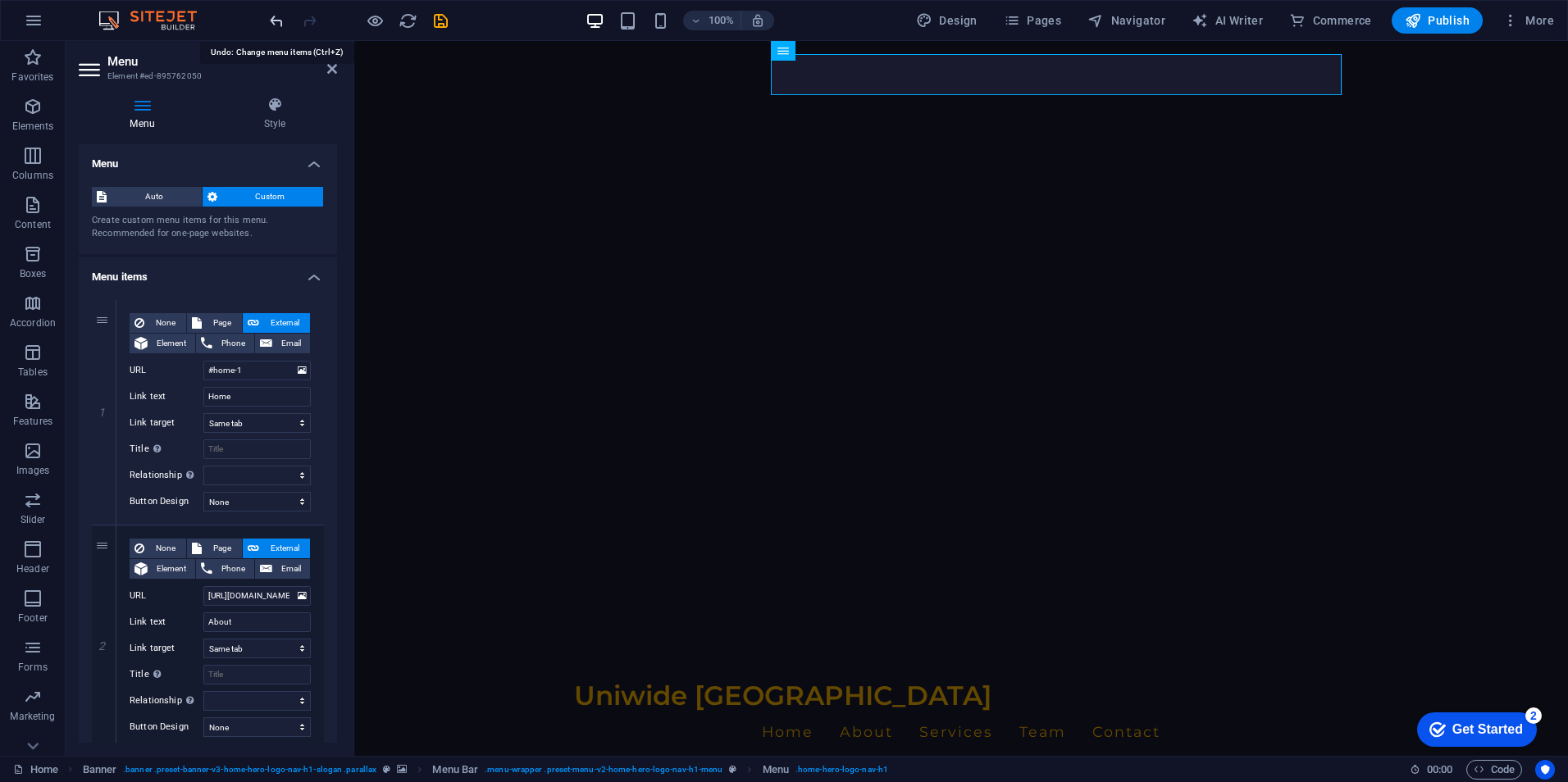
select select
type input "#about-2"
select select
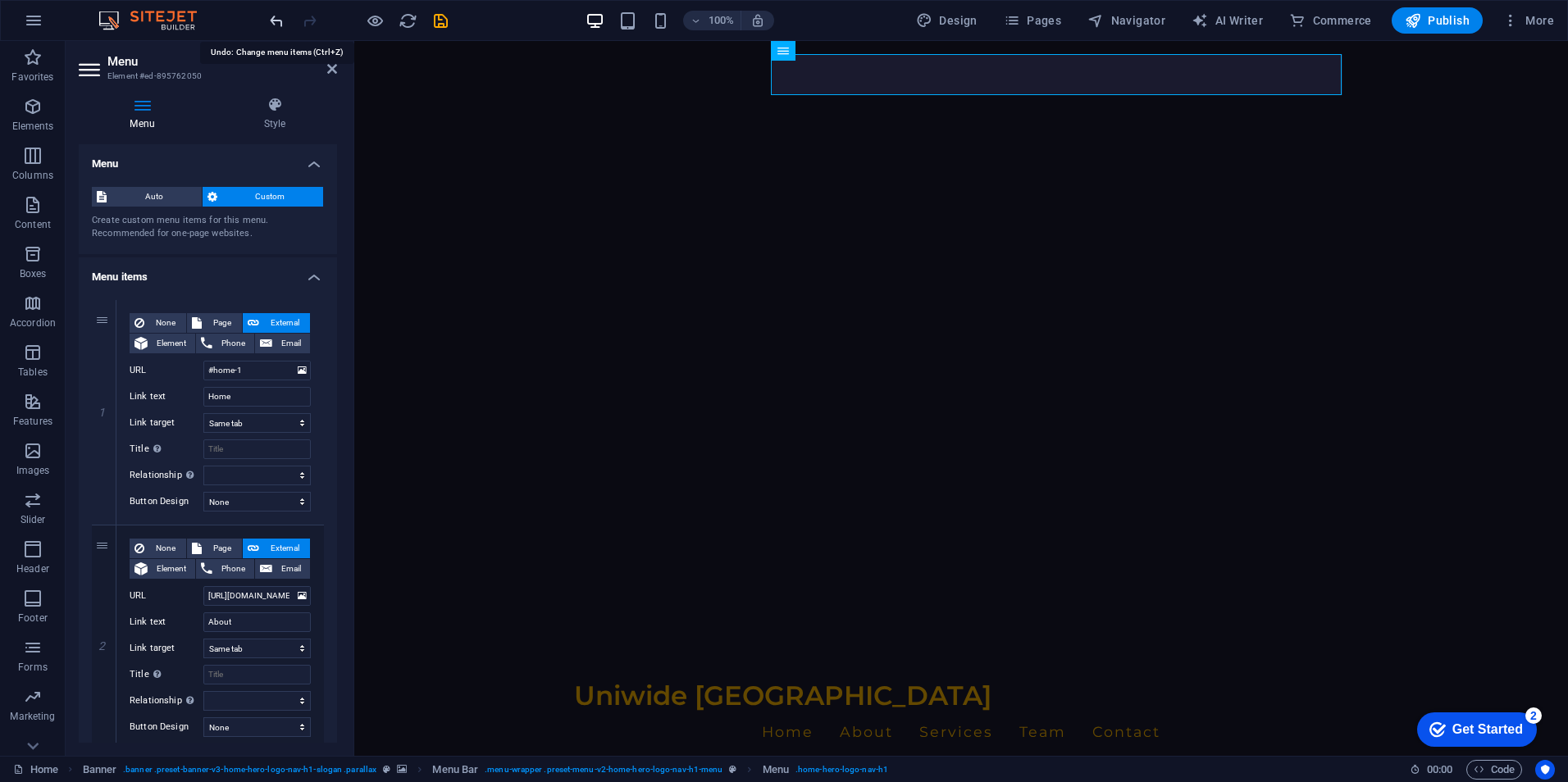
select select
click at [313, 21] on icon "redo" at bounding box center [309, 20] width 19 height 19
select select
type input "[URL][DOMAIN_NAME]"
select select
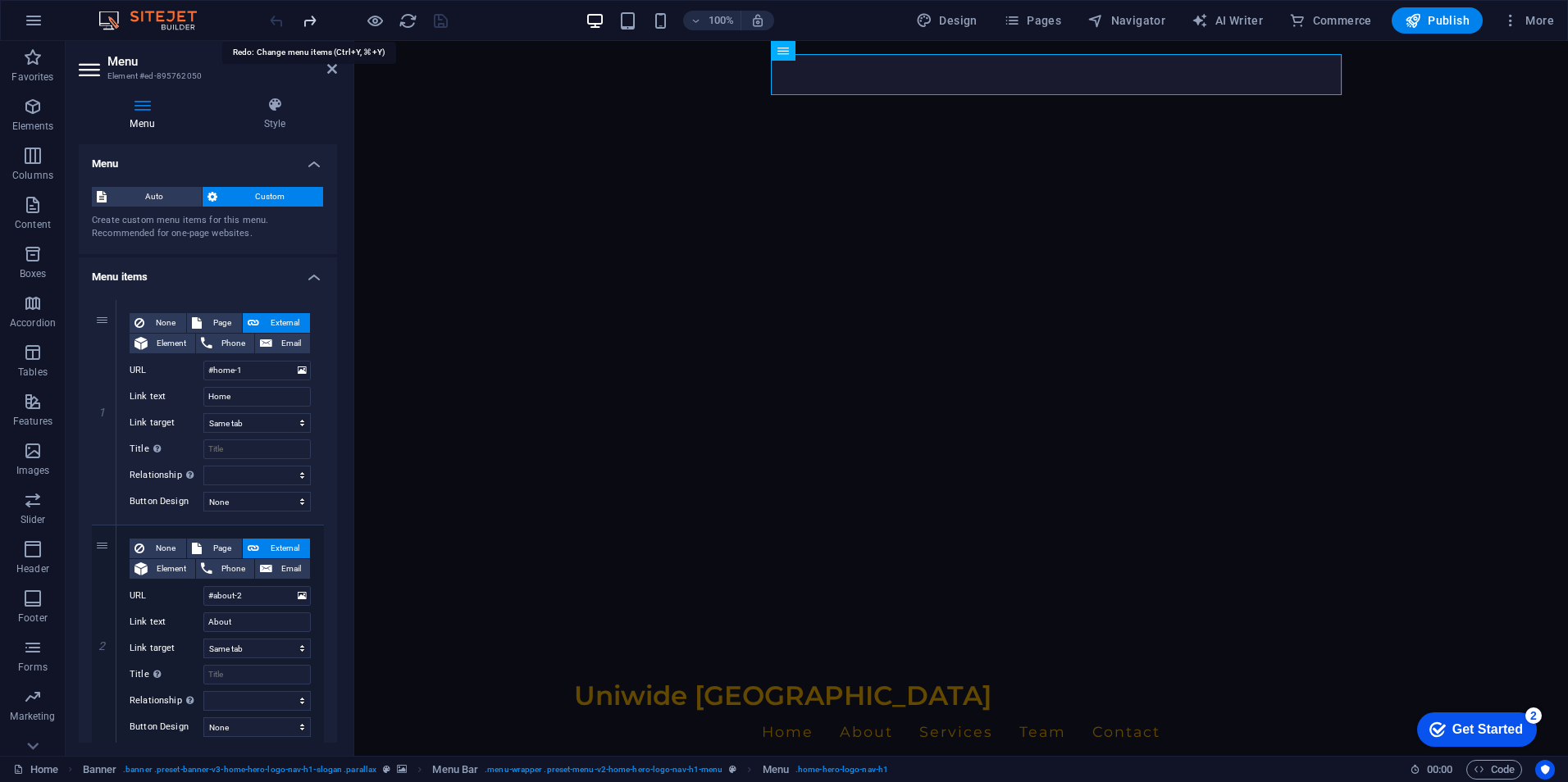
select select
click at [442, 21] on icon "save" at bounding box center [440, 20] width 19 height 19
select select
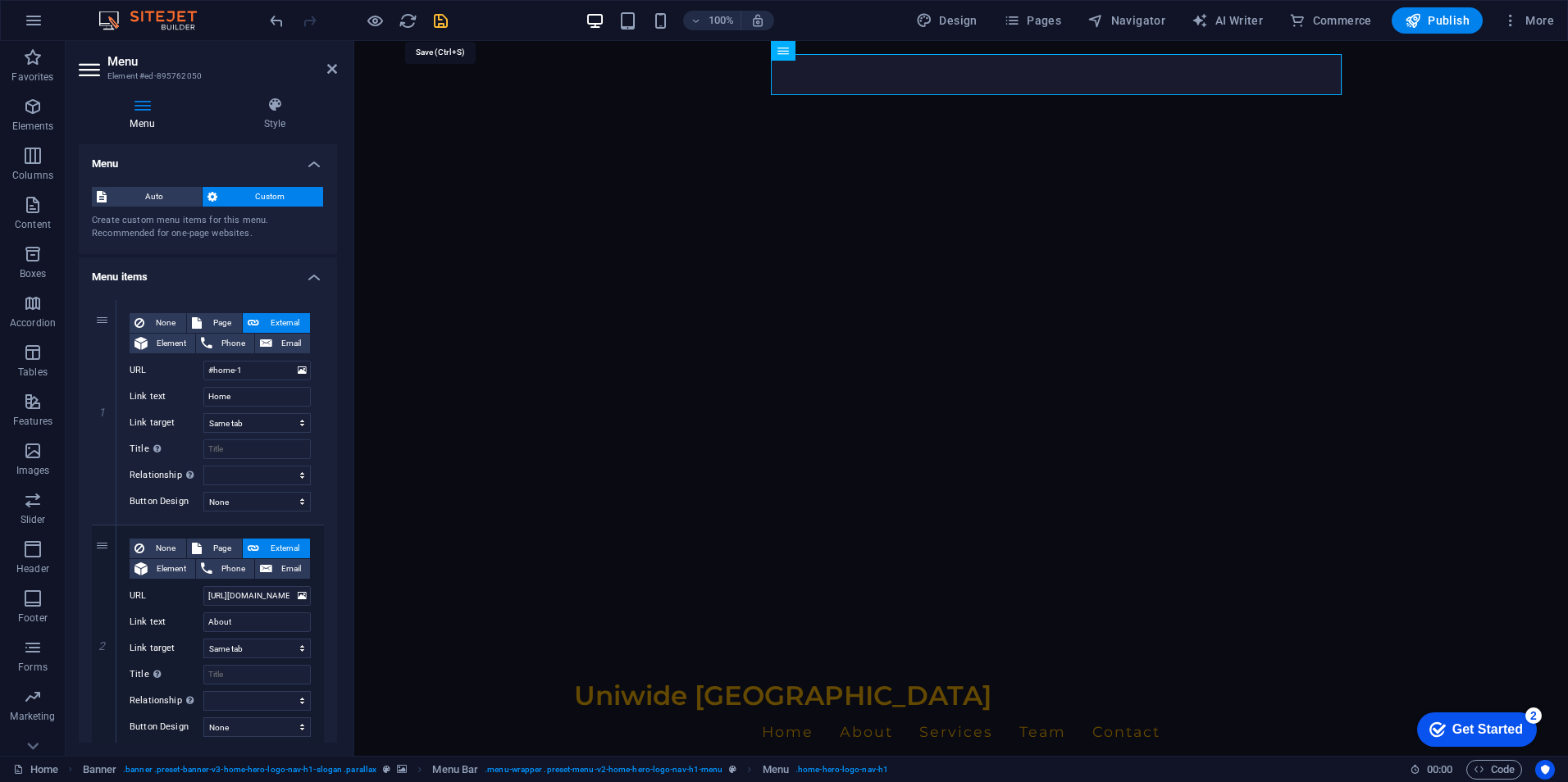
select select
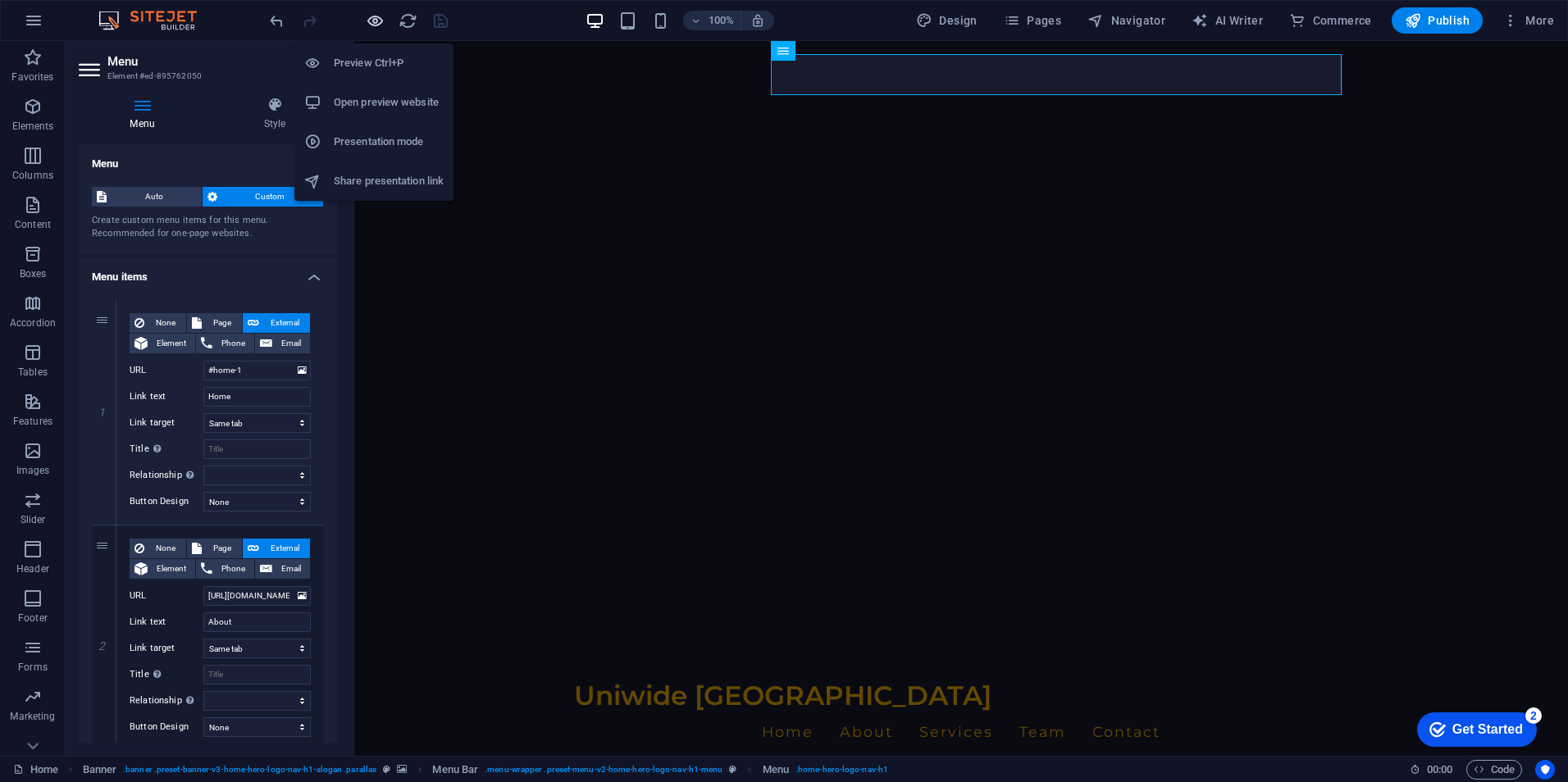
click at [374, 13] on icon "button" at bounding box center [375, 20] width 19 height 19
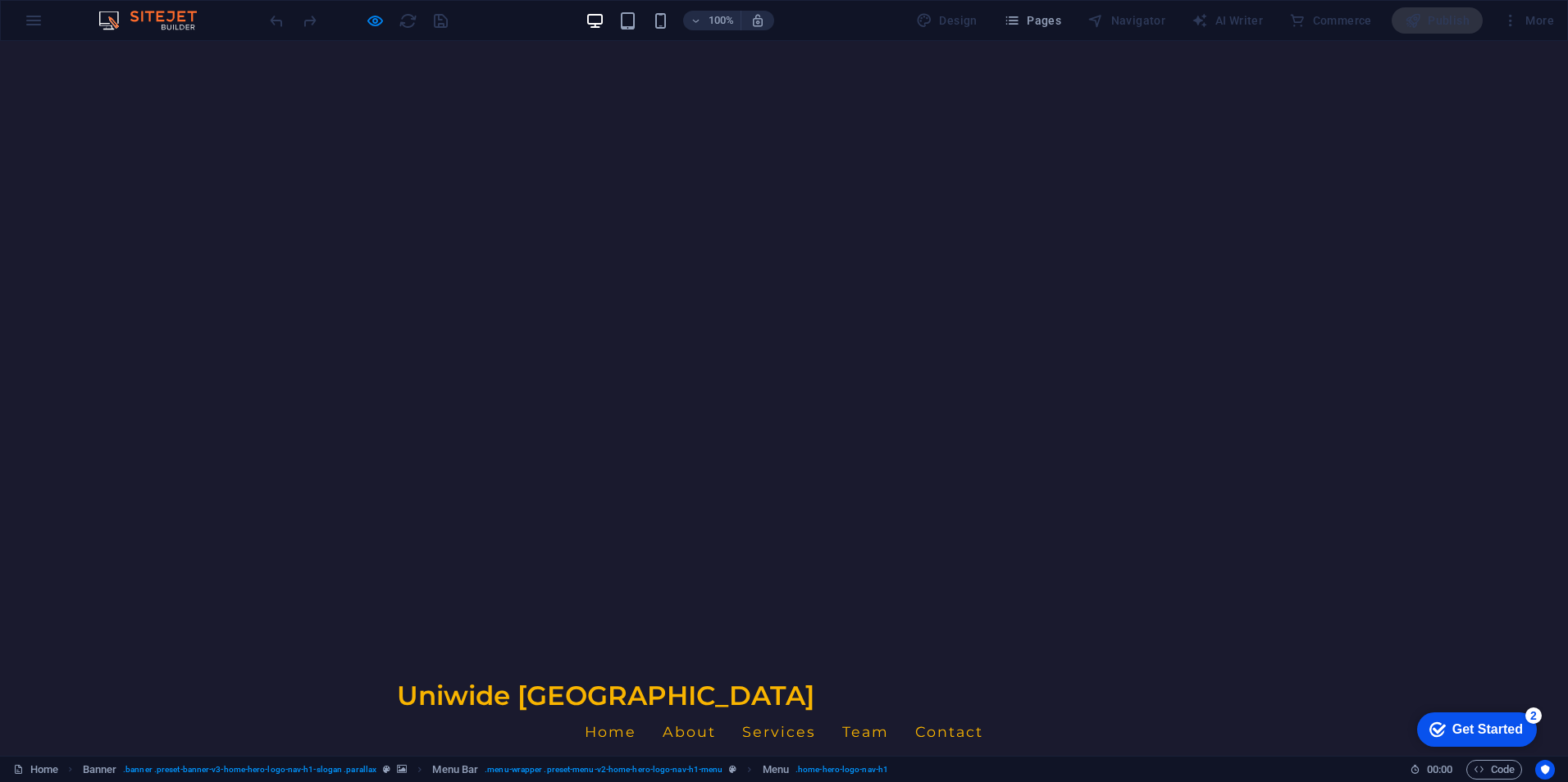
click at [636, 712] on link "Home" at bounding box center [610, 732] width 52 height 41
click at [716, 712] on link "About" at bounding box center [690, 732] width 53 height 41
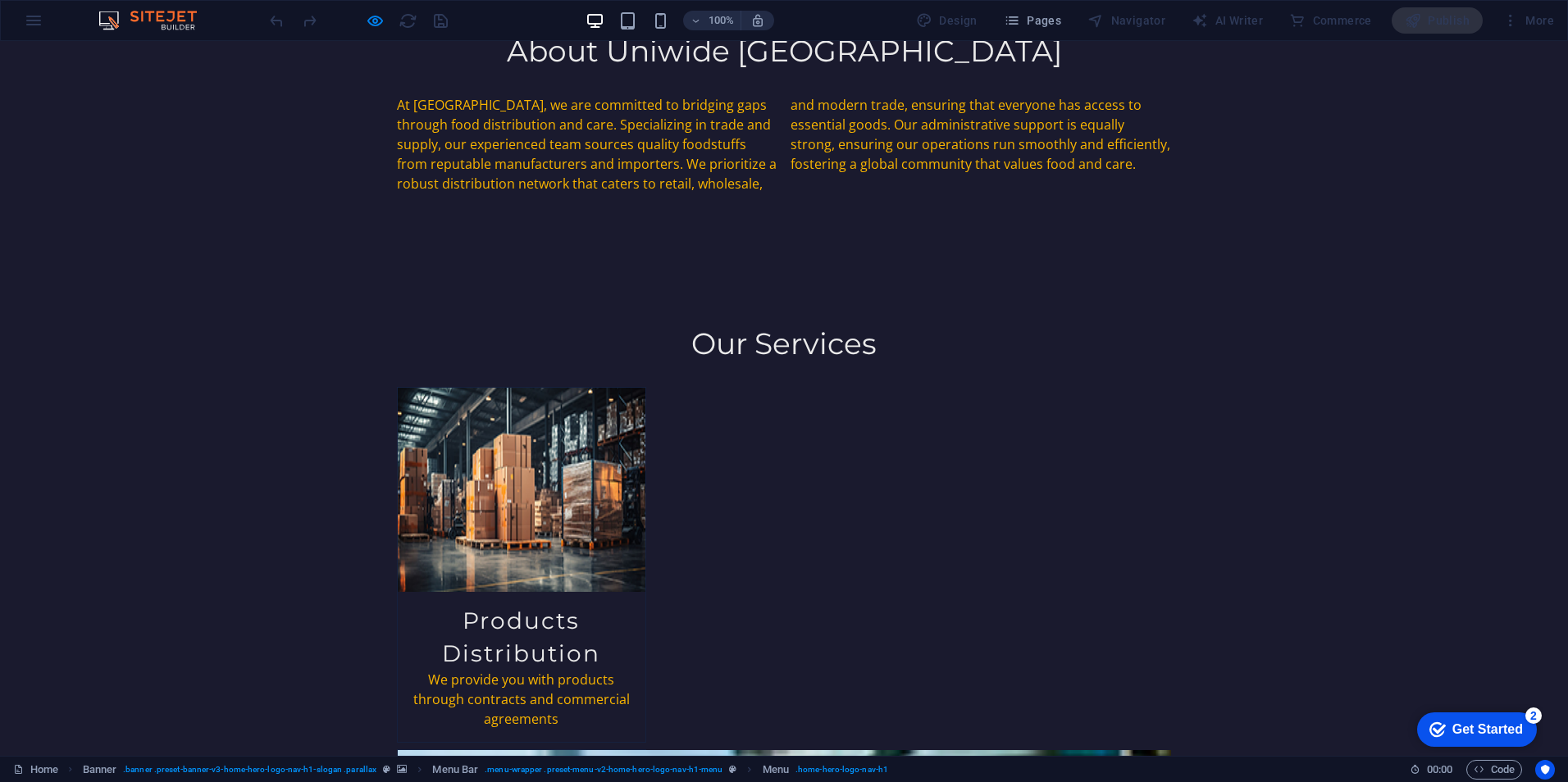
scroll to position [1312, 0]
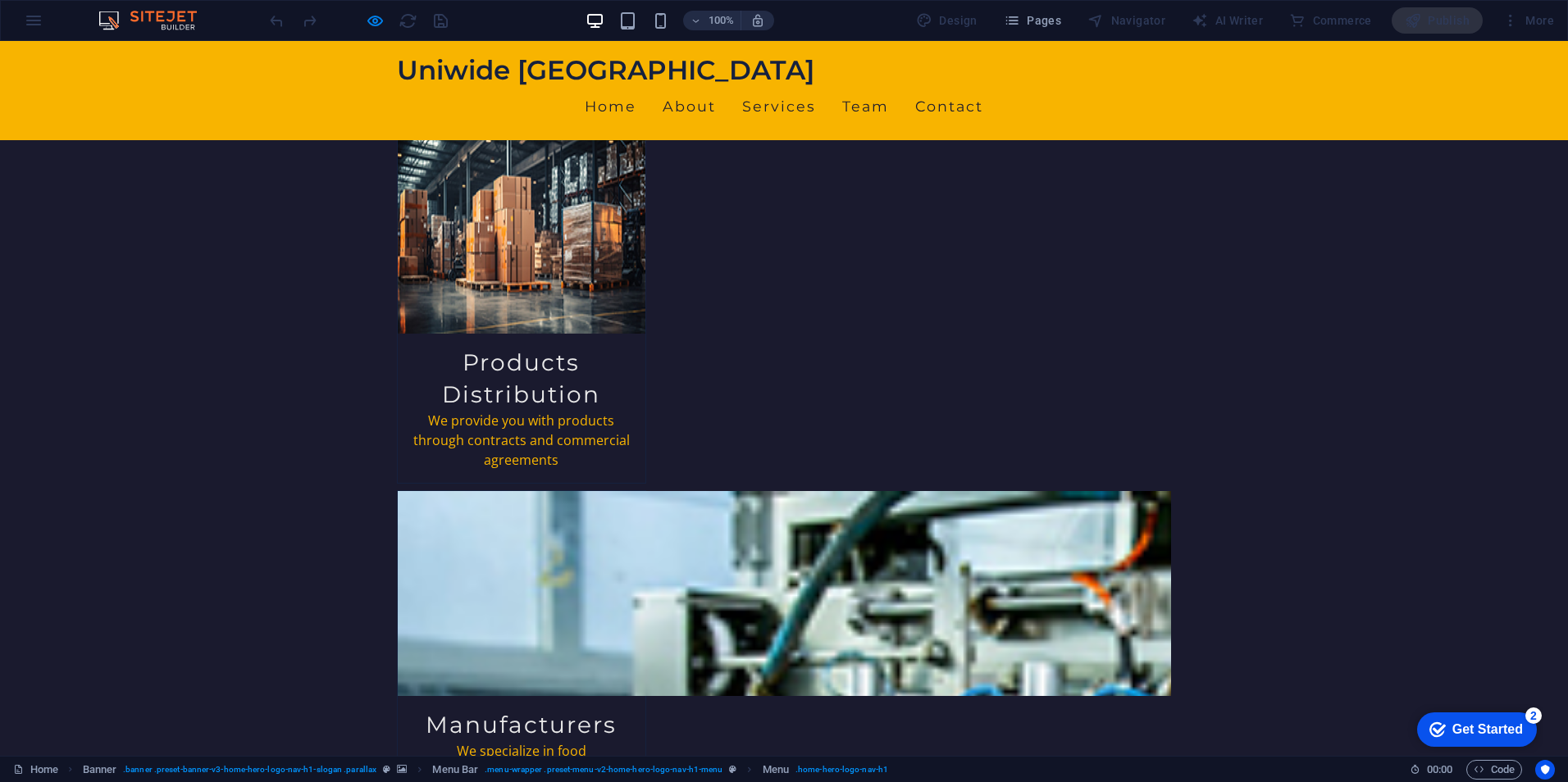
click at [871, 47] on div "Uniwide Egypt Home About Services Team Contact" at bounding box center [784, 90] width 1568 height 99
click at [816, 86] on link "Services" at bounding box center [779, 107] width 74 height 41
click at [889, 86] on link "Team" at bounding box center [865, 107] width 46 height 41
click at [984, 86] on link "Contact" at bounding box center [949, 107] width 68 height 41
click at [716, 94] on link "About" at bounding box center [690, 107] width 53 height 41
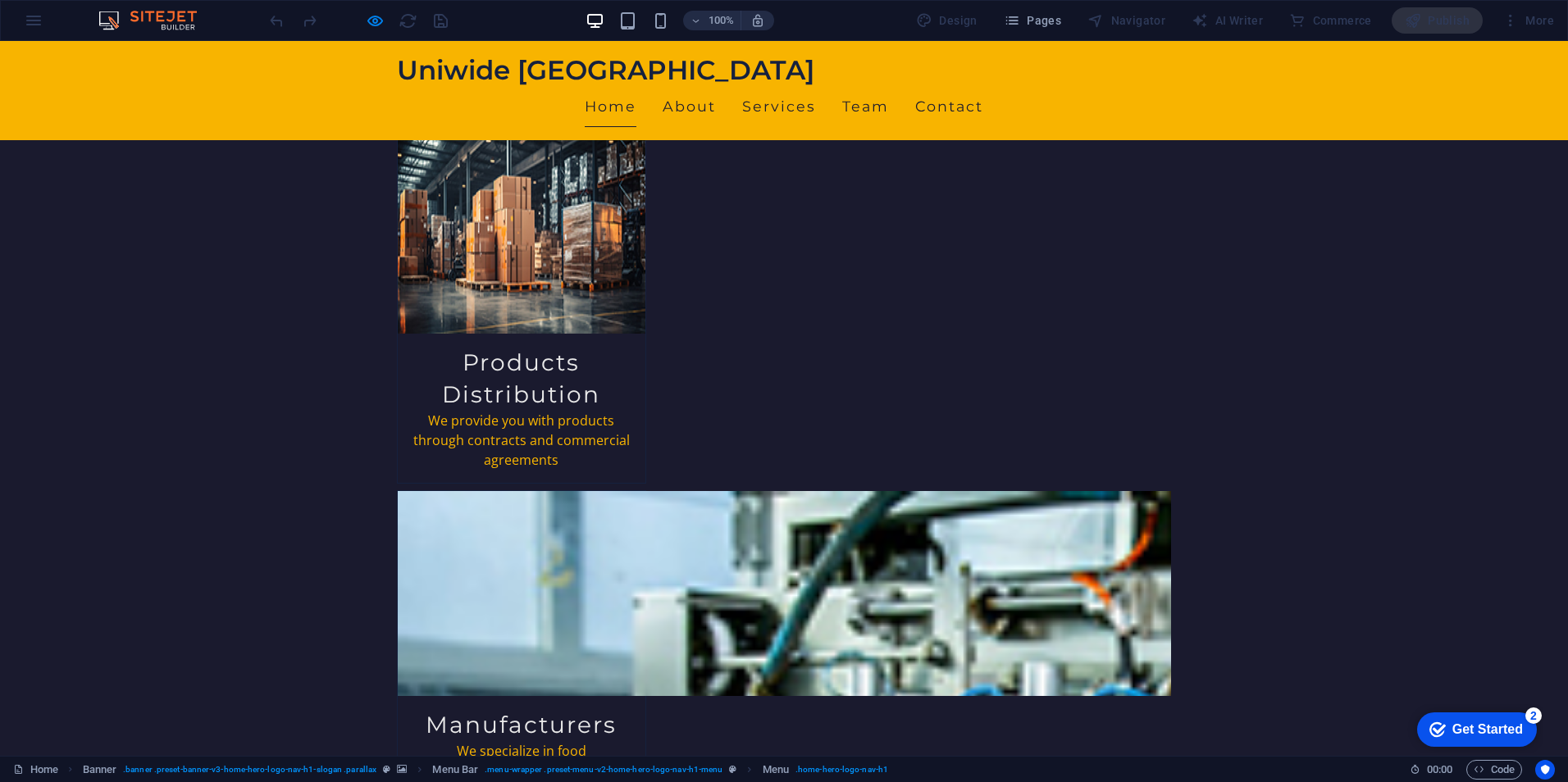
click at [636, 86] on link "Home" at bounding box center [610, 107] width 52 height 41
click at [716, 86] on link "About" at bounding box center [690, 107] width 53 height 41
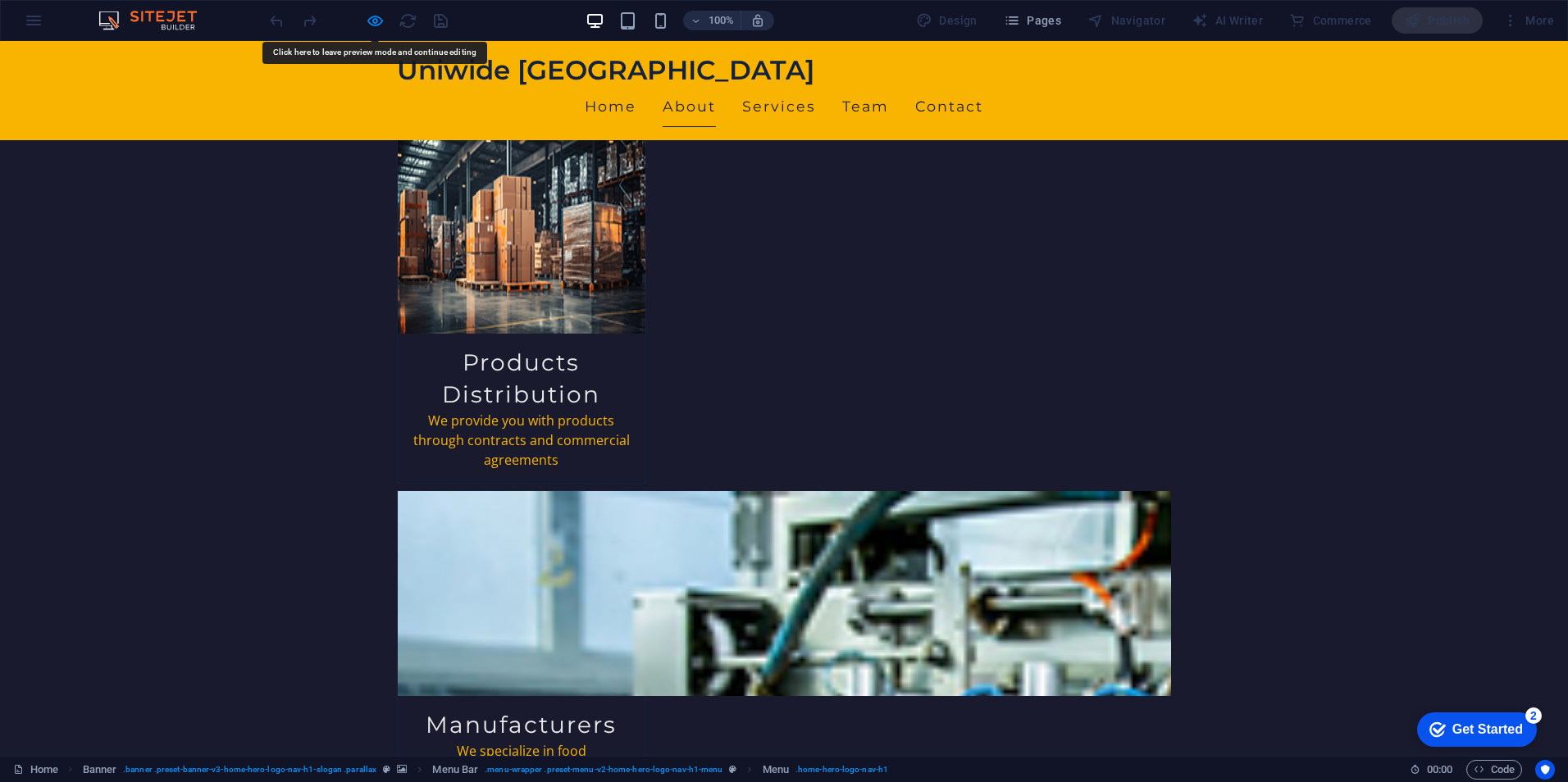
click at [716, 86] on link "About" at bounding box center [690, 107] width 53 height 41
click at [636, 86] on link "Home" at bounding box center [610, 107] width 52 height 41
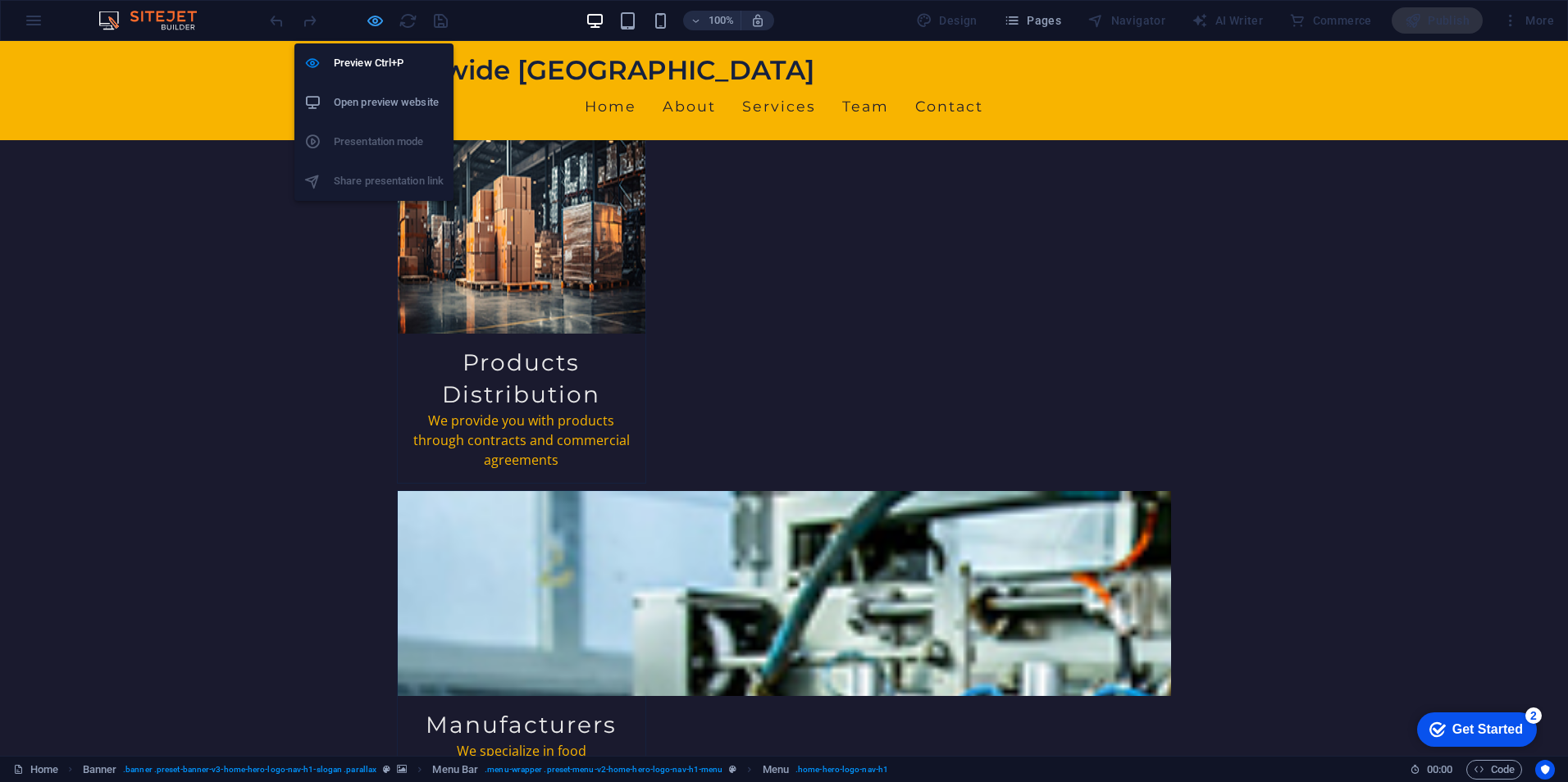
click at [374, 12] on icon "button" at bounding box center [375, 20] width 19 height 19
select select
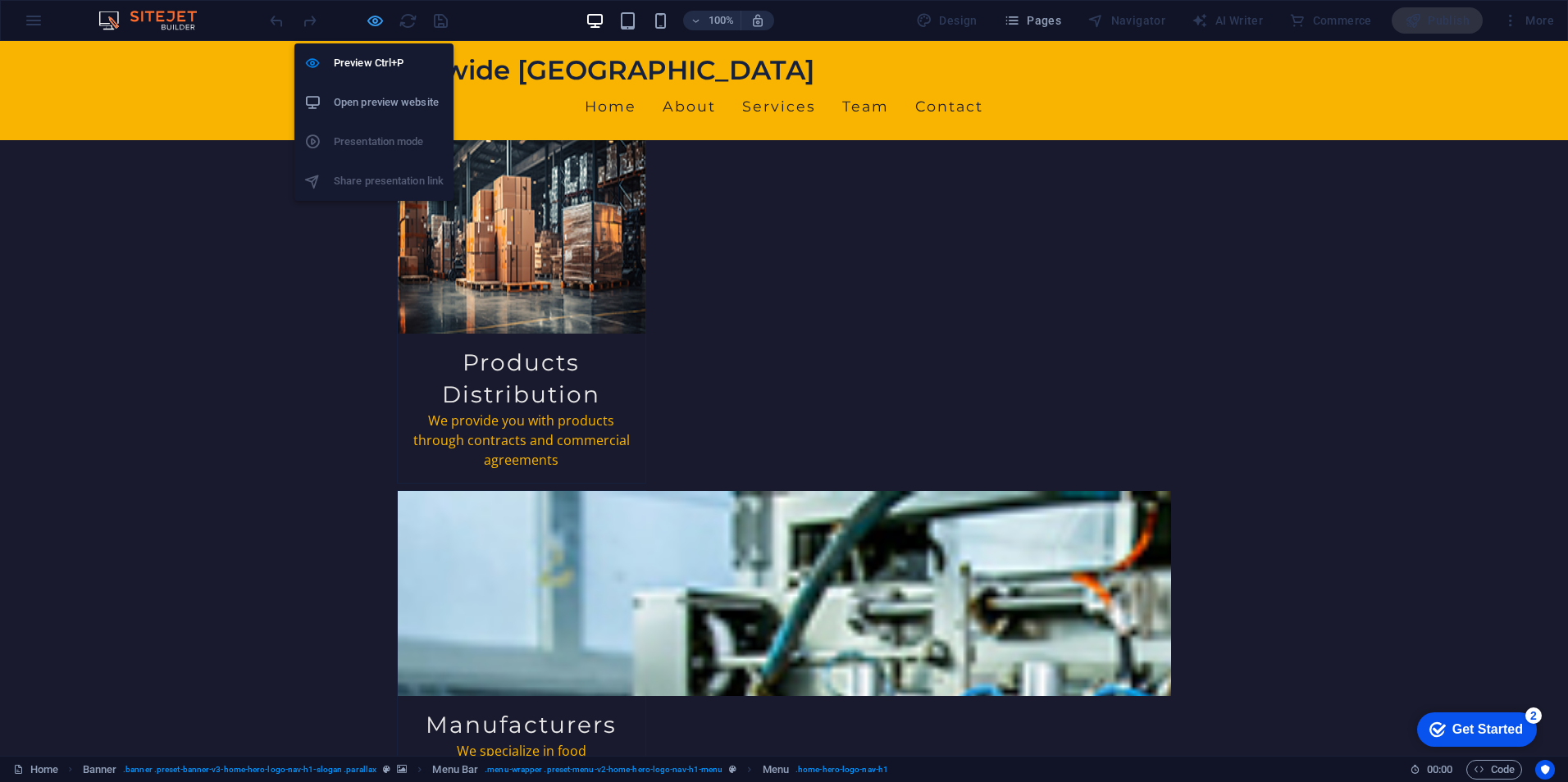
select select
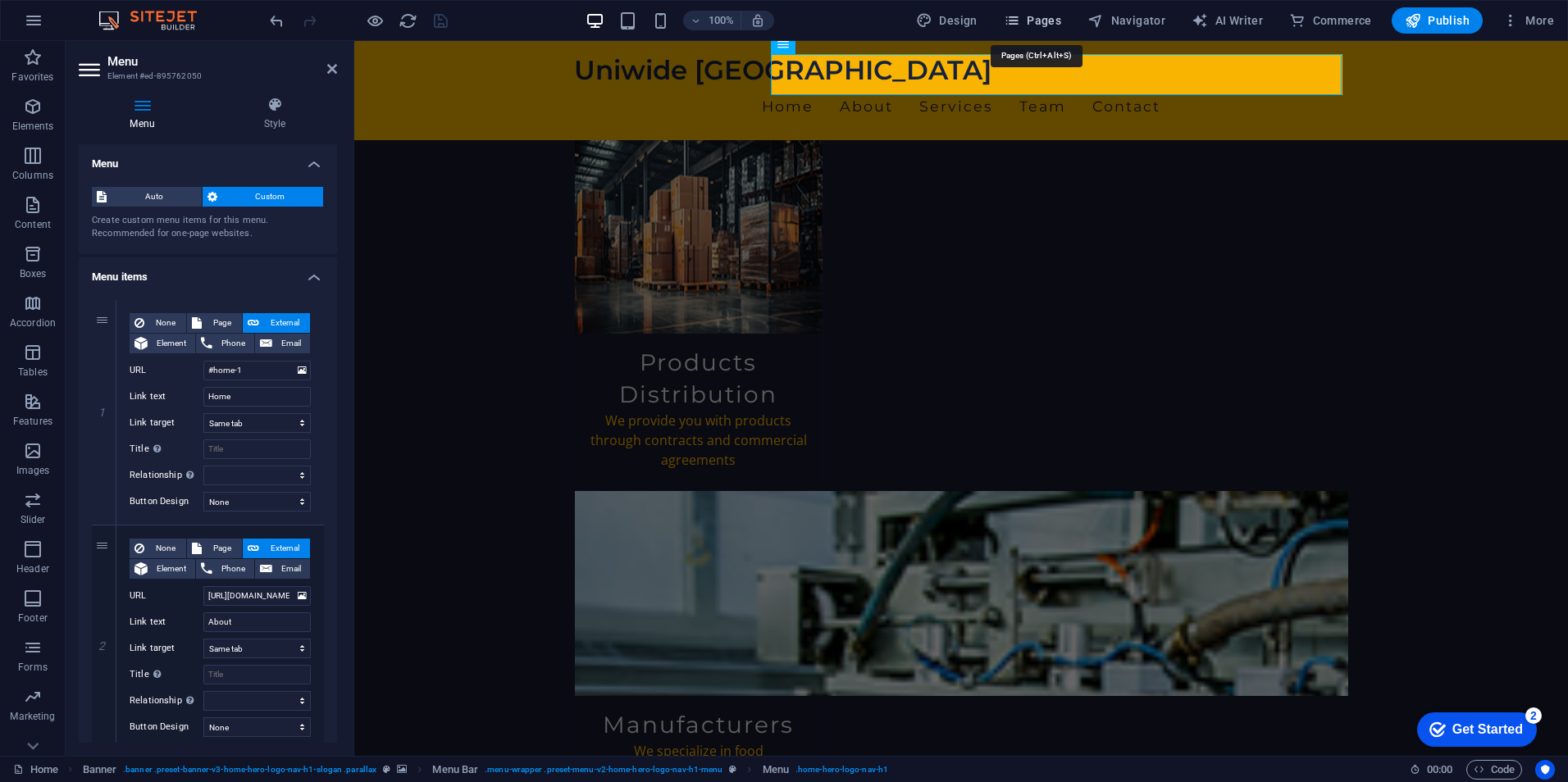
click at [1040, 21] on span "Pages" at bounding box center [1033, 20] width 57 height 16
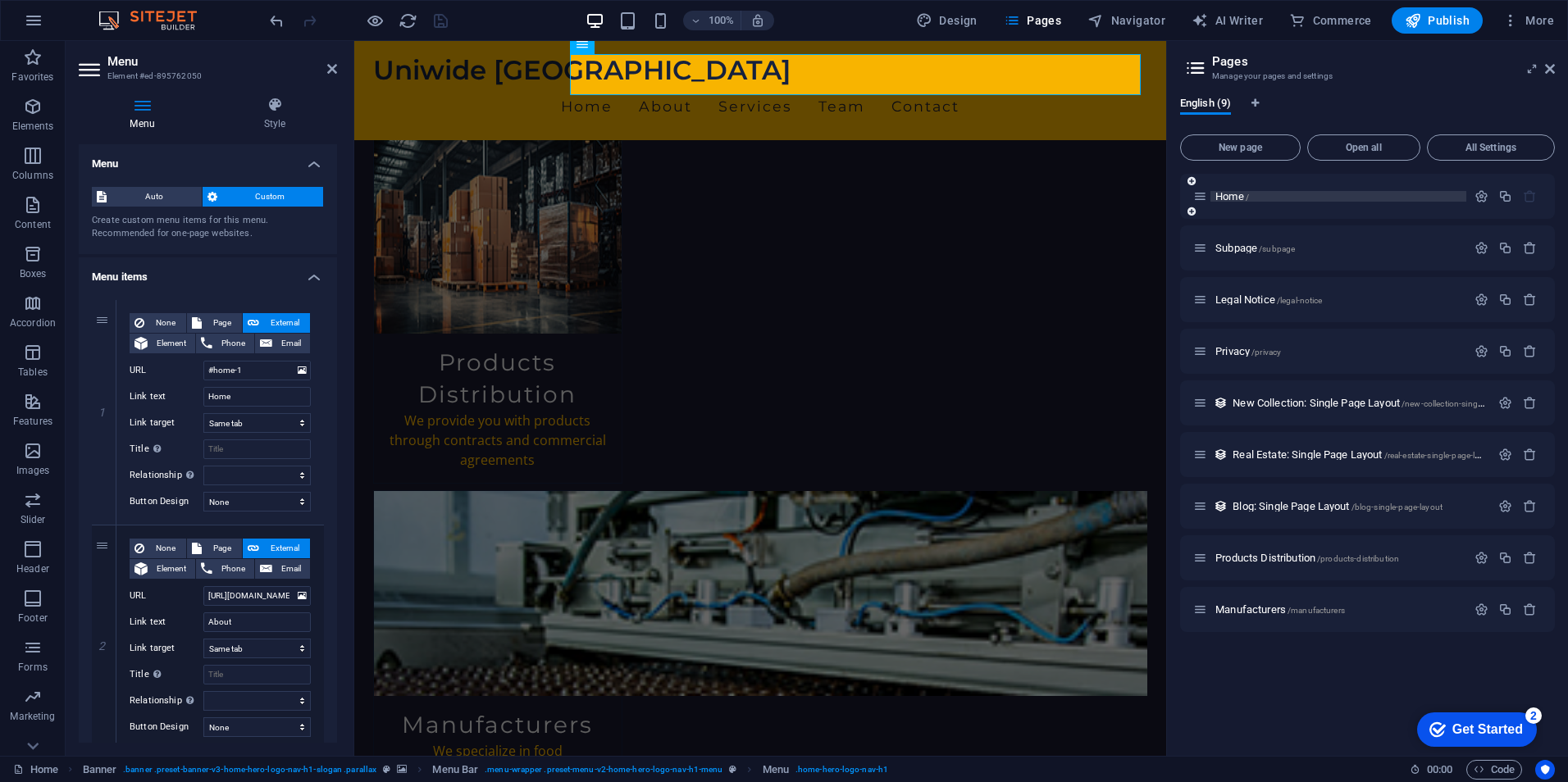
click at [1265, 200] on p "Home /" at bounding box center [1338, 196] width 246 height 11
click at [1225, 192] on span "Home /" at bounding box center [1232, 197] width 34 height 12
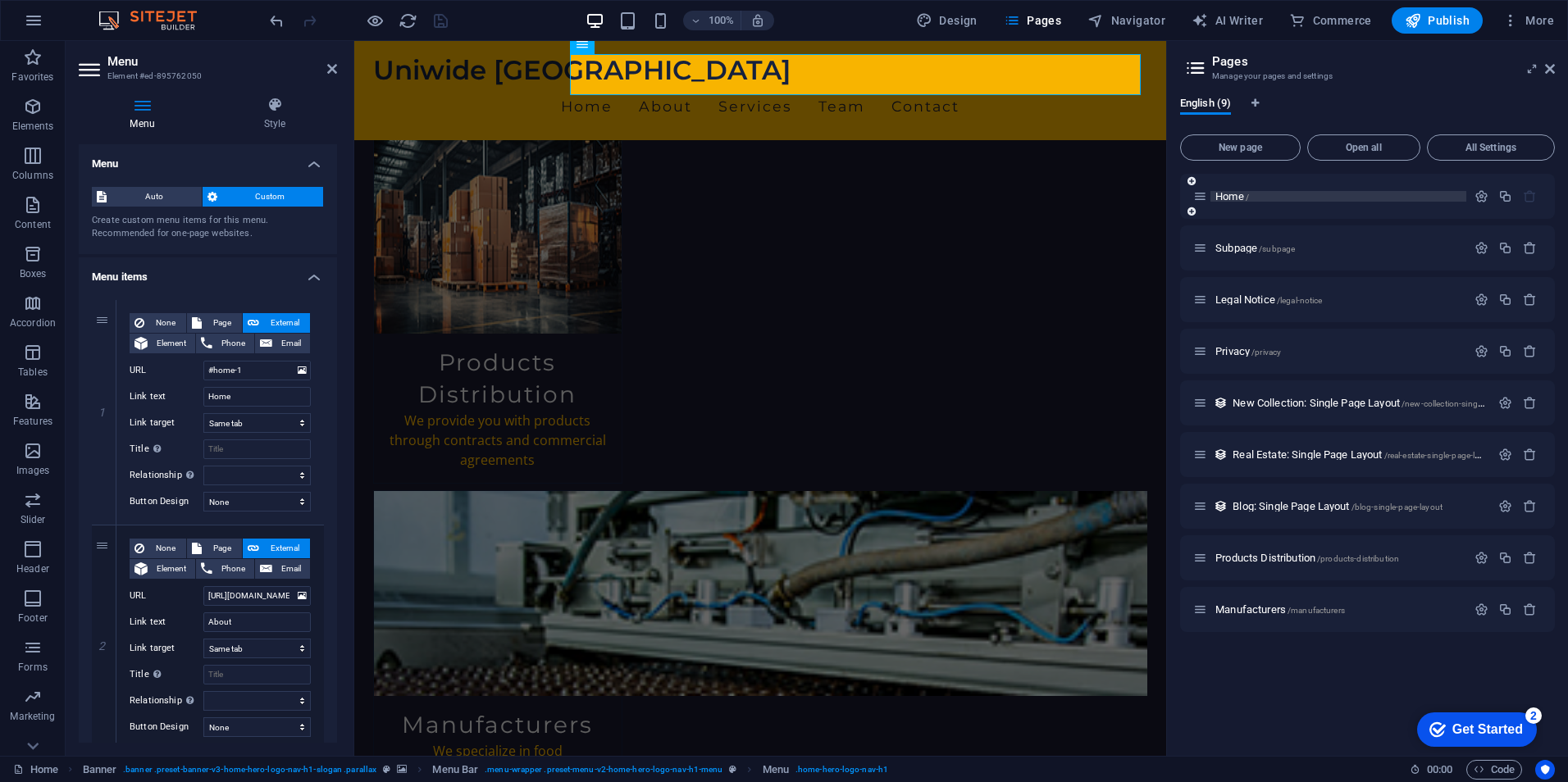
click at [1225, 192] on span "Home /" at bounding box center [1232, 197] width 34 height 12
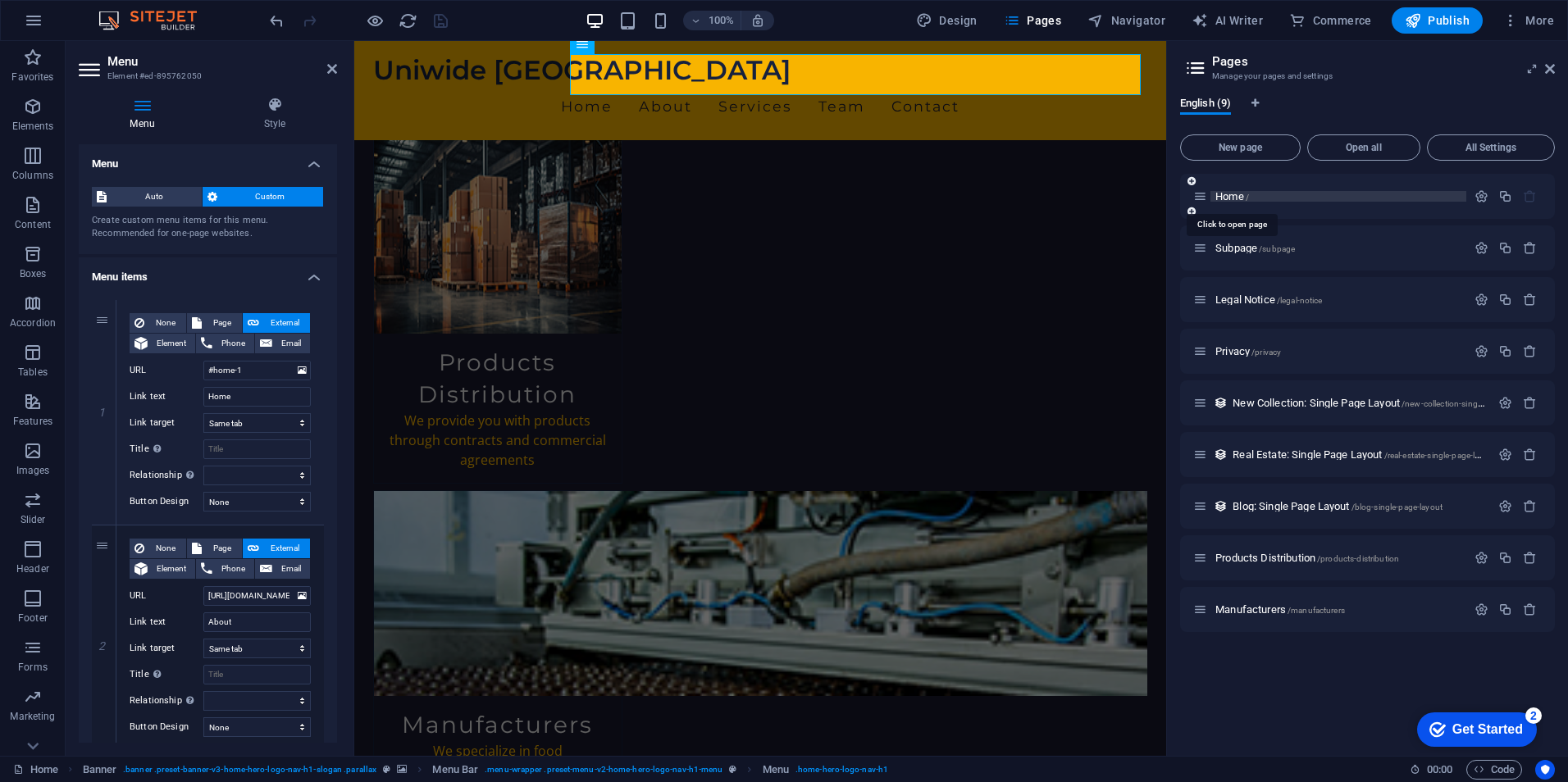
click at [1225, 192] on span "Home /" at bounding box center [1232, 197] width 34 height 12
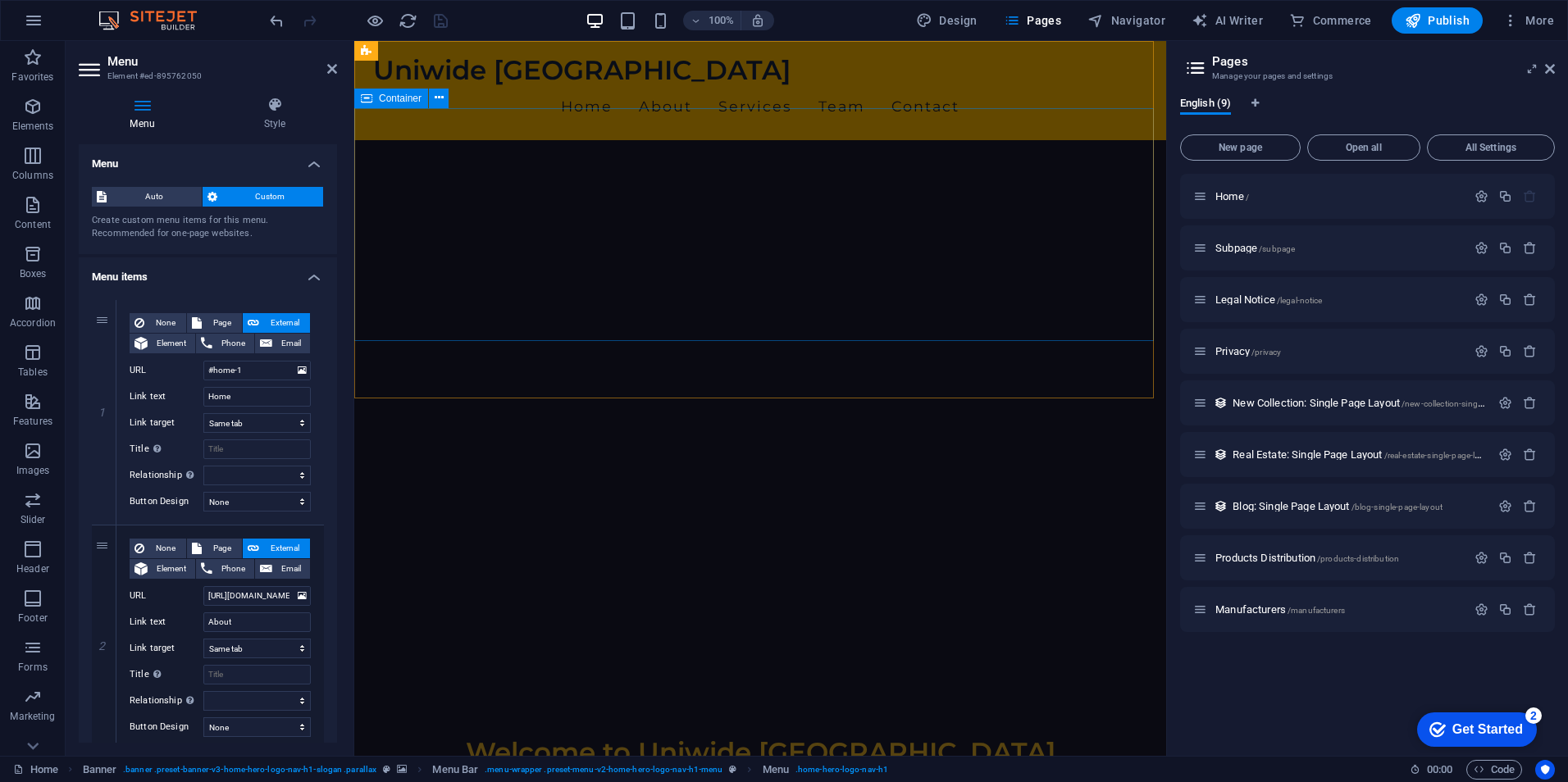
scroll to position [0, 0]
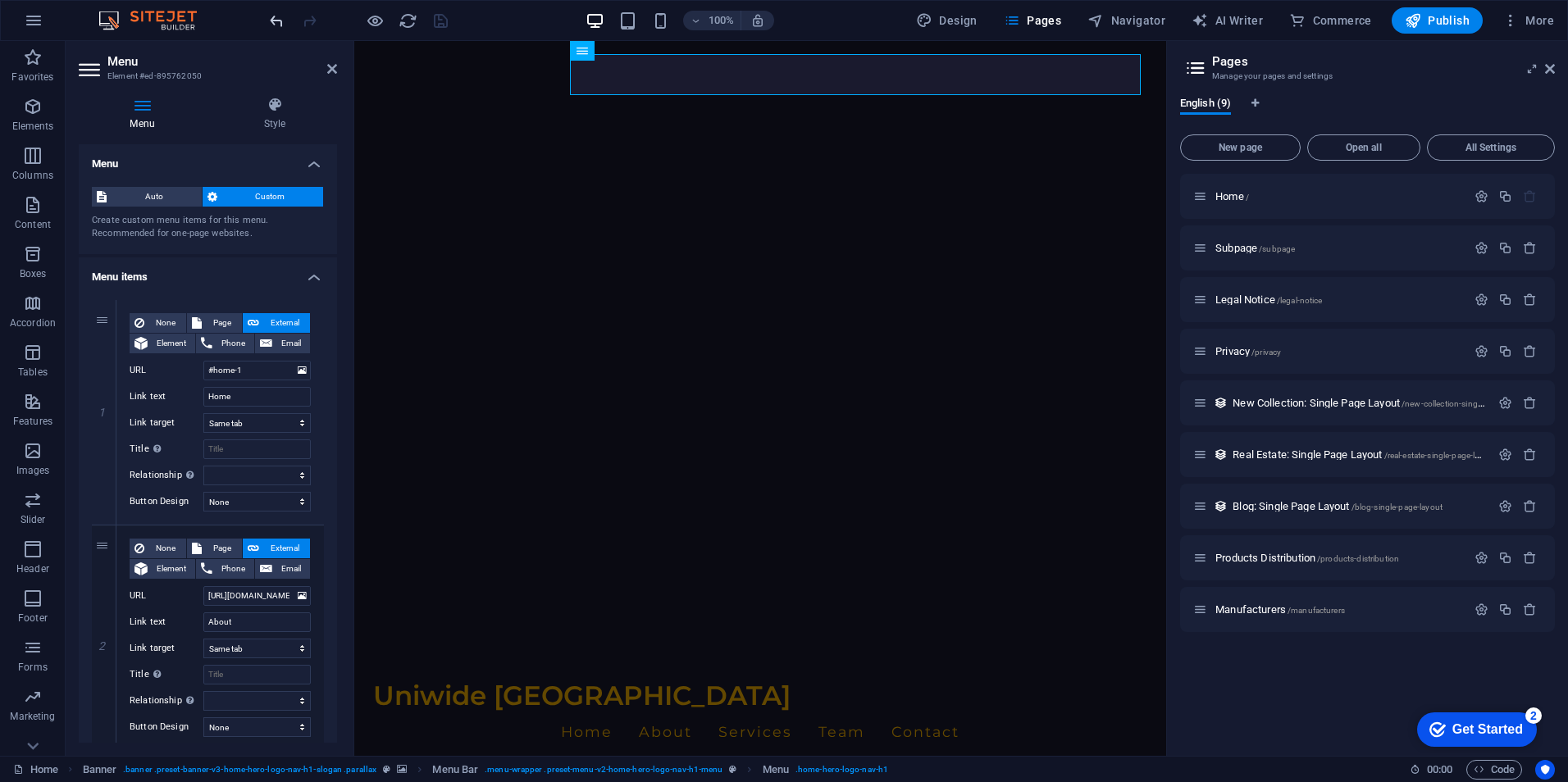
click at [280, 20] on icon "undo" at bounding box center [276, 20] width 19 height 19
select select
type input "#about-2"
select select
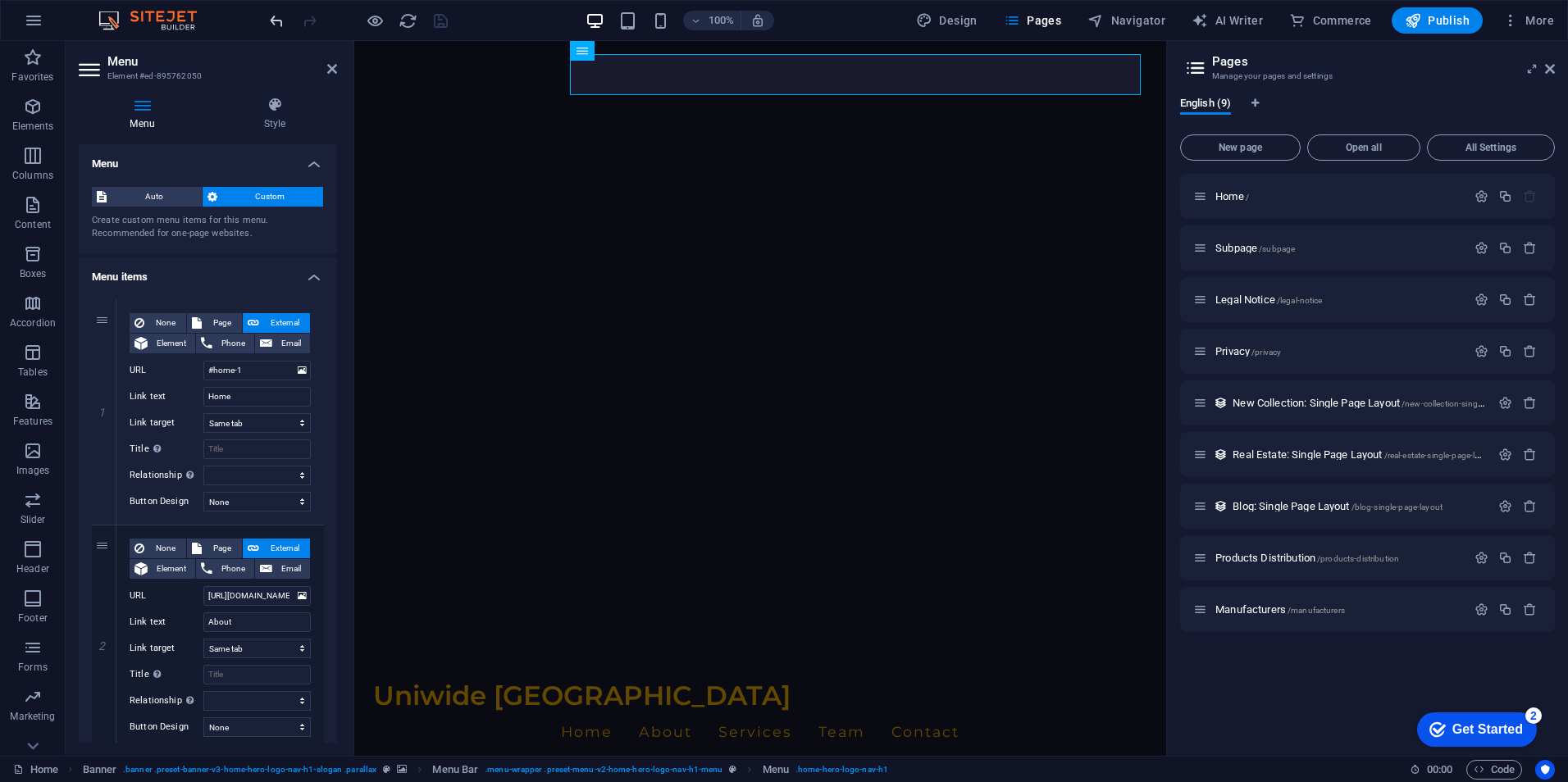
select select
click at [420, 20] on div at bounding box center [358, 20] width 184 height 26
click at [438, 21] on icon "save" at bounding box center [440, 20] width 19 height 19
select select
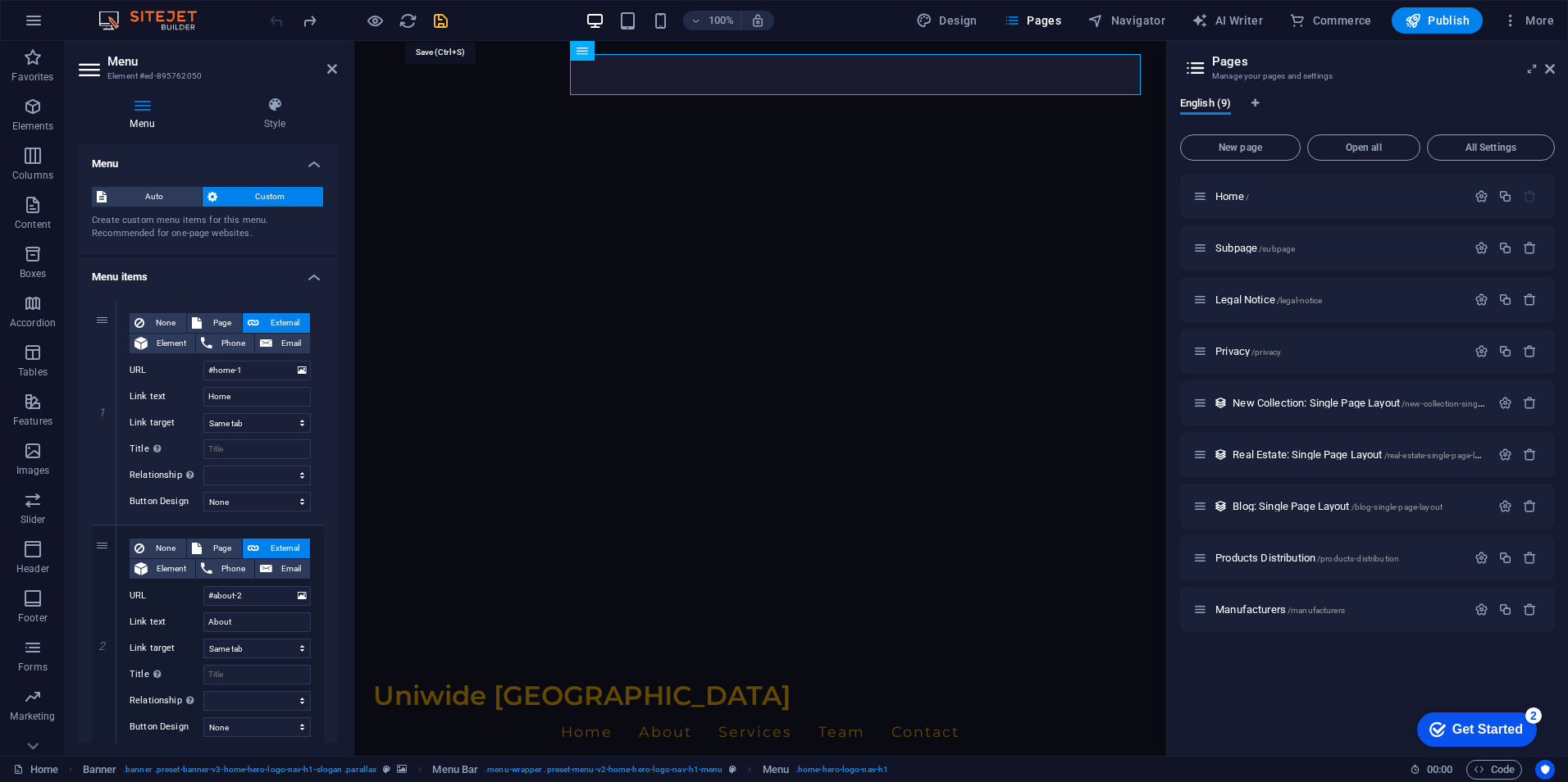
select select
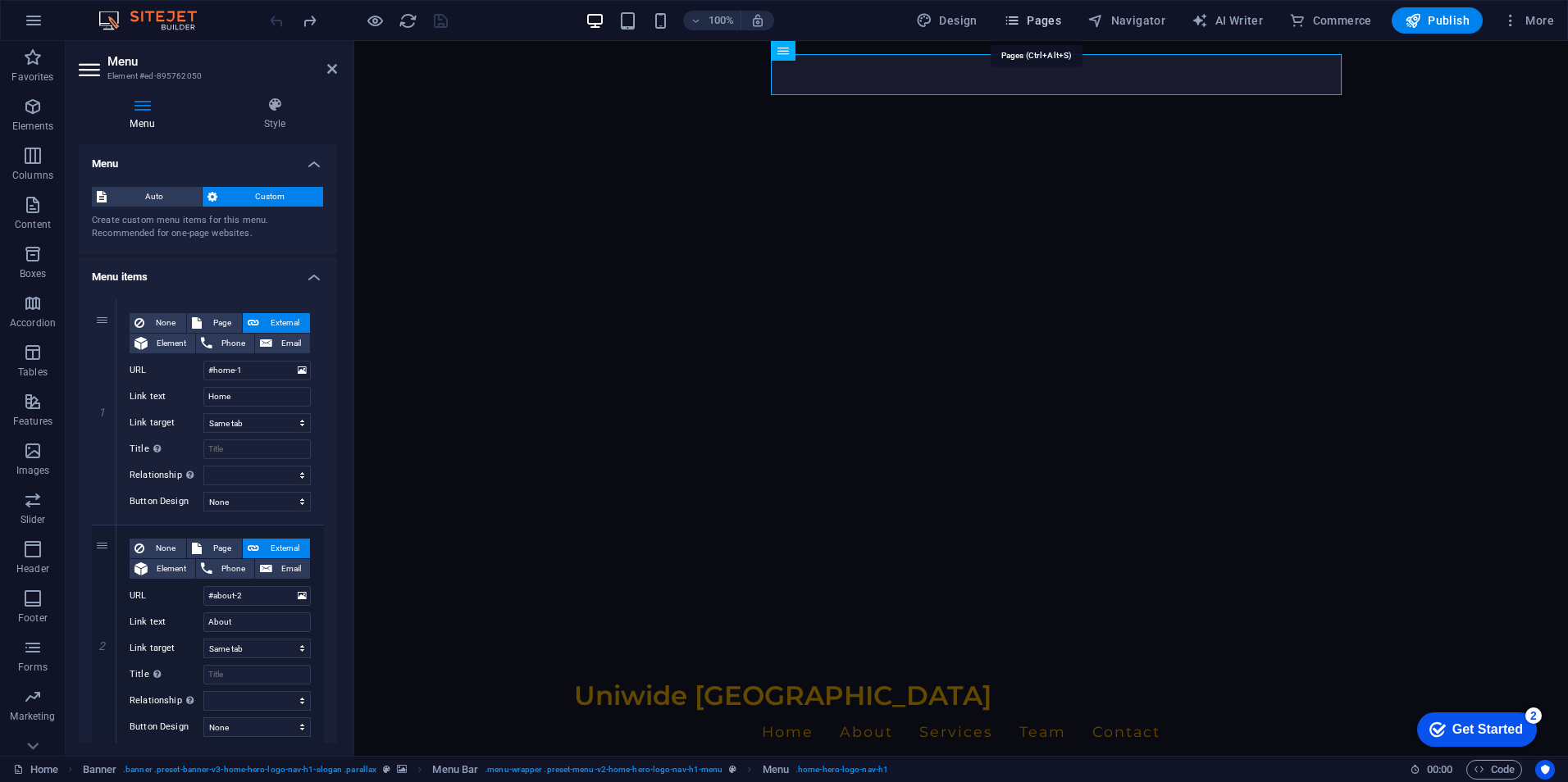
click at [1037, 12] on button "Pages" at bounding box center [1032, 20] width 70 height 26
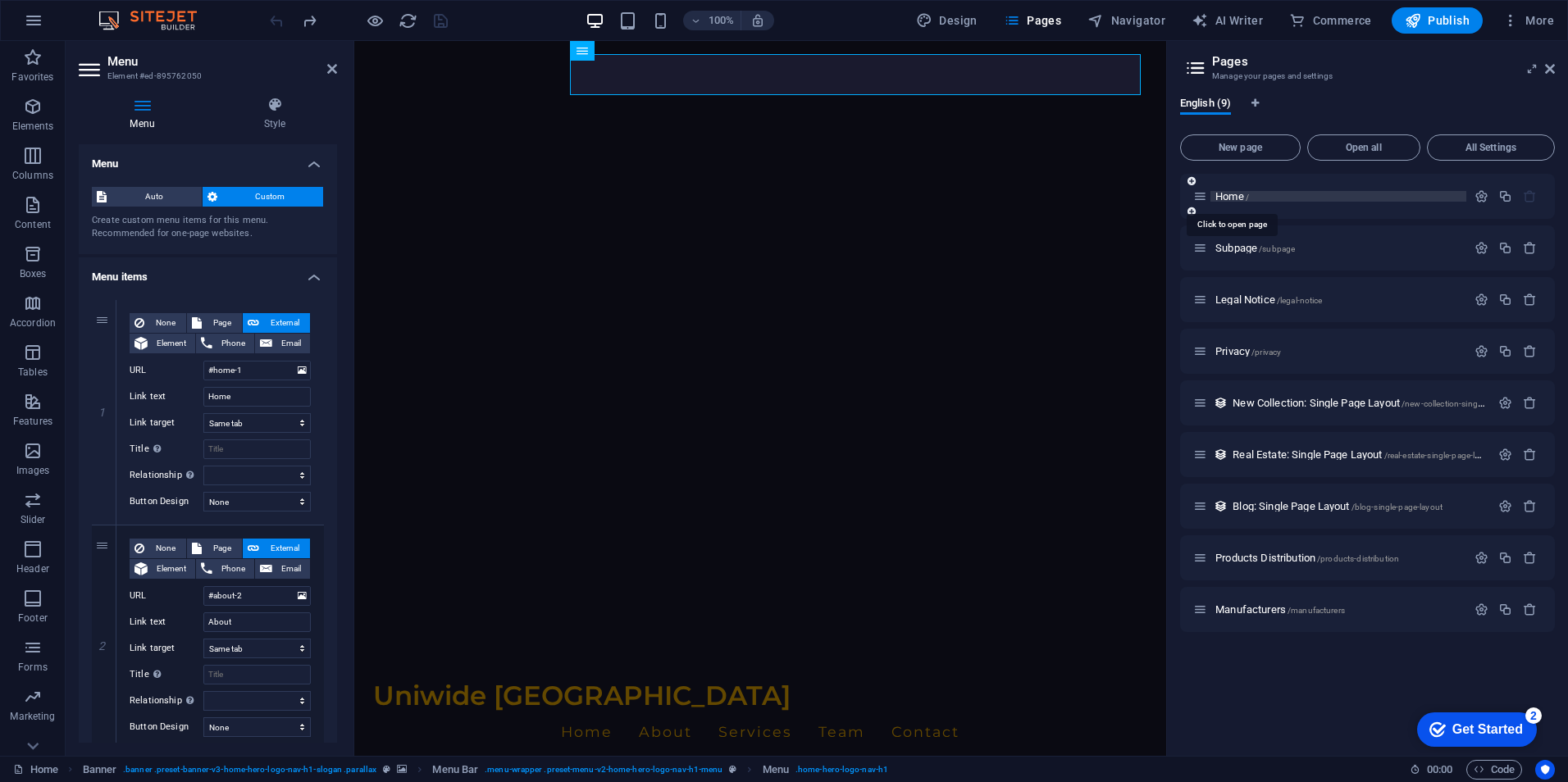
click at [1227, 196] on span "Home /" at bounding box center [1232, 197] width 34 height 12
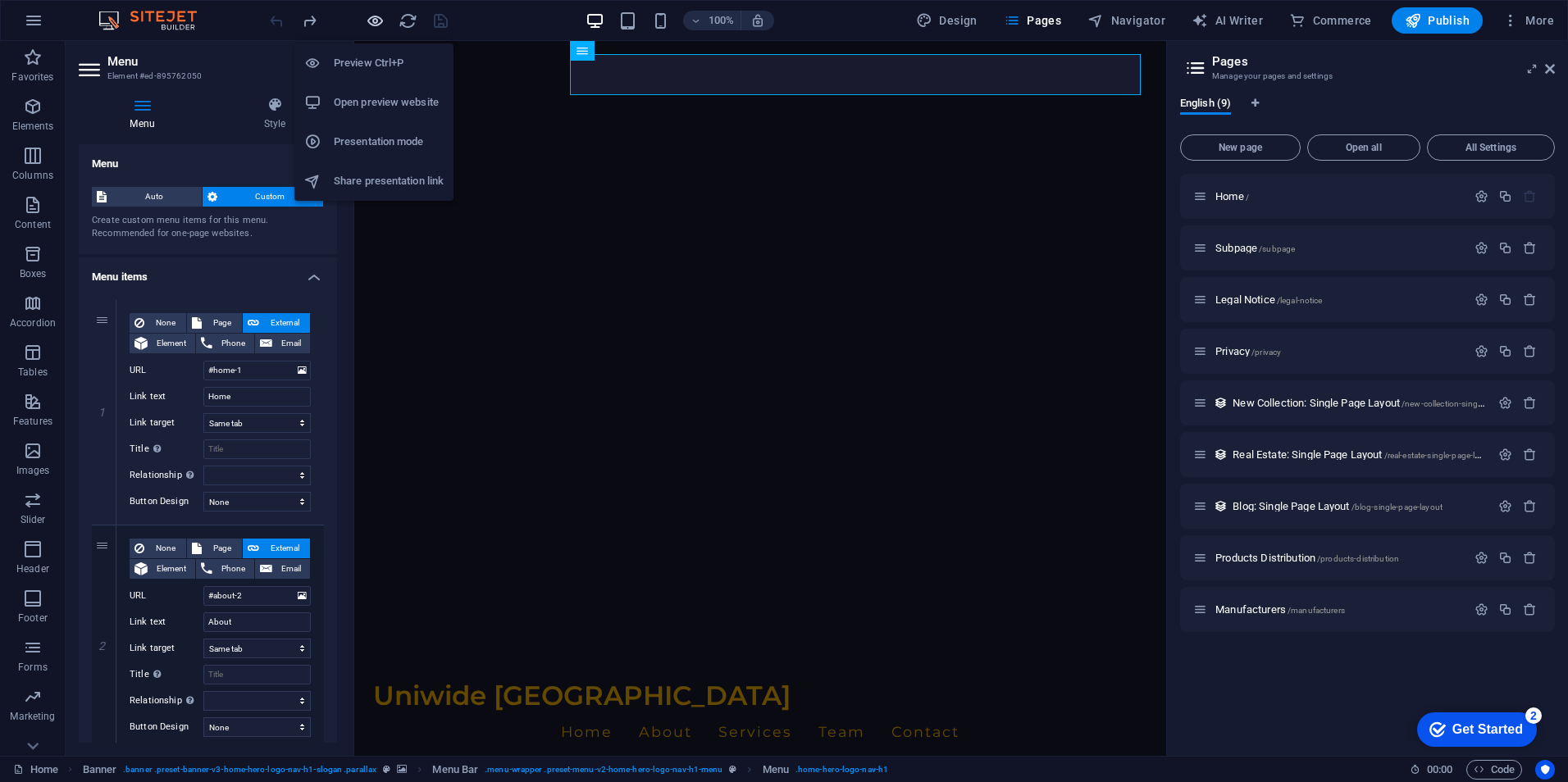
click at [375, 14] on icon "button" at bounding box center [375, 20] width 19 height 19
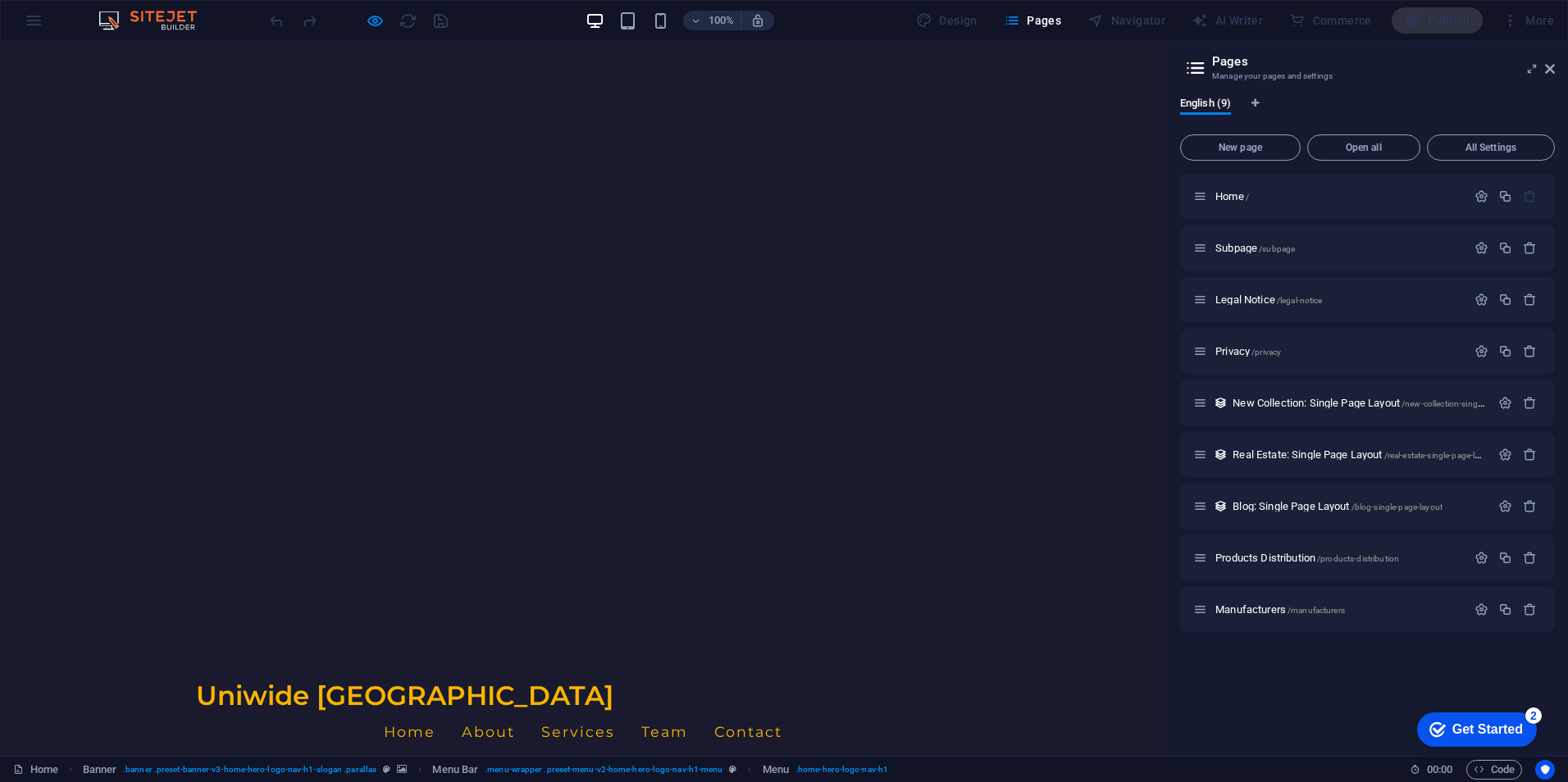
click at [436, 712] on link "Home" at bounding box center [410, 732] width 52 height 41
click at [515, 712] on link "About" at bounding box center [488, 732] width 53 height 41
click at [615, 712] on link "Services" at bounding box center [577, 732] width 74 height 41
click at [688, 712] on link "Team" at bounding box center [665, 732] width 46 height 41
click at [782, 712] on link "Contact" at bounding box center [748, 732] width 68 height 41
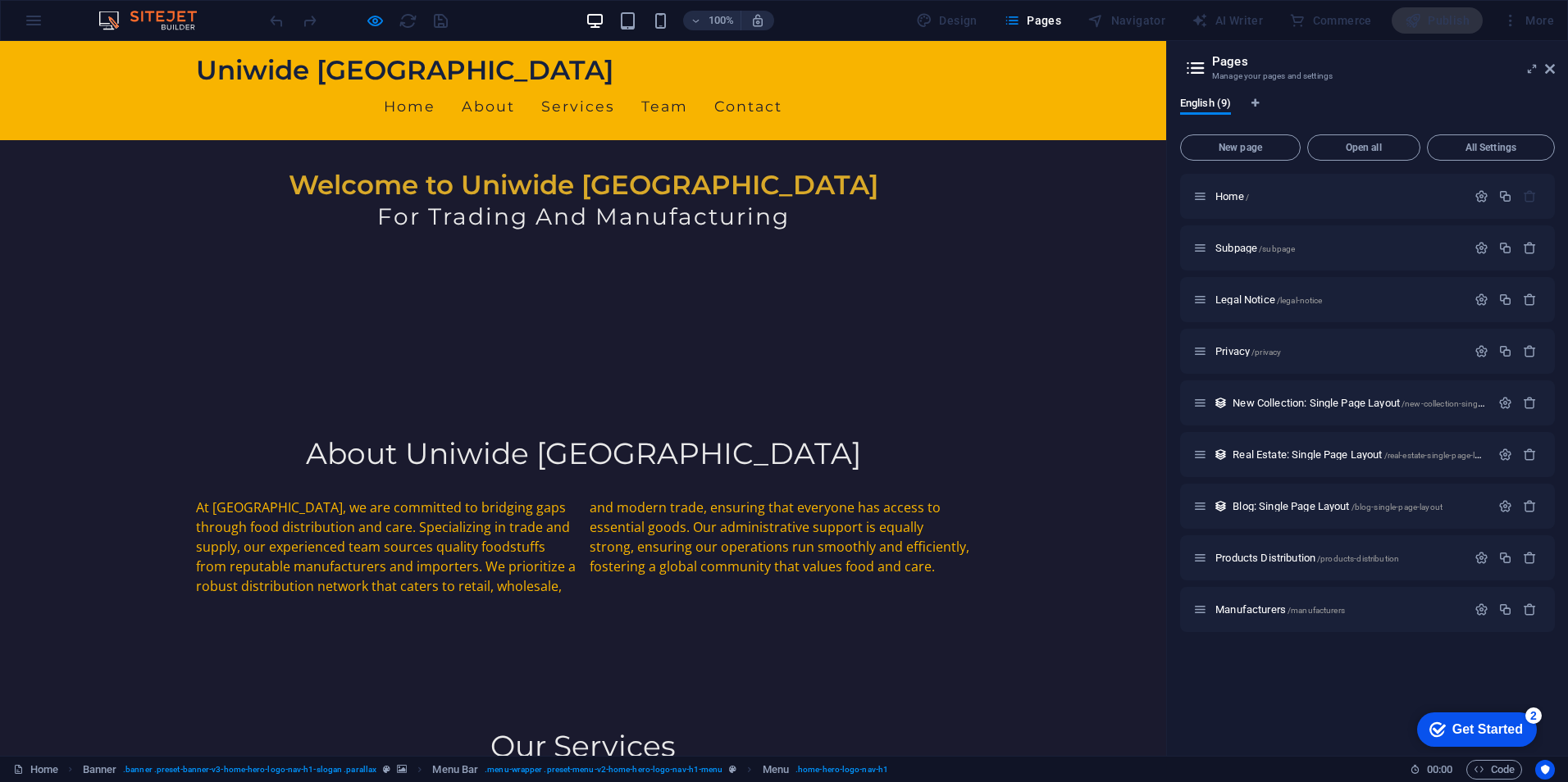
scroll to position [656, 0]
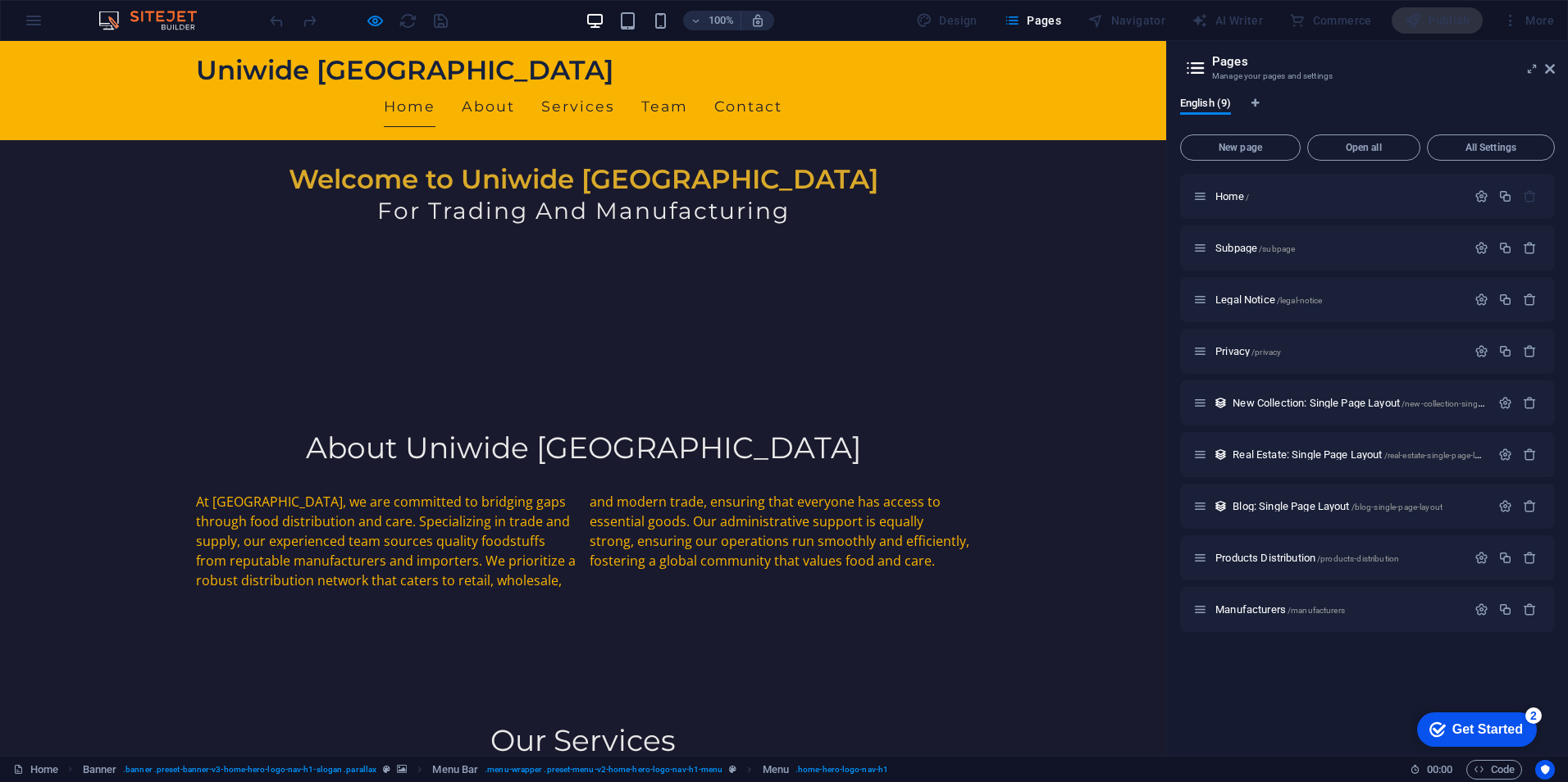
click at [436, 86] on link "Home" at bounding box center [410, 107] width 52 height 41
click at [515, 86] on link "About" at bounding box center [488, 107] width 53 height 41
click at [782, 86] on link "Contact" at bounding box center [748, 107] width 68 height 41
click at [393, 17] on div at bounding box center [358, 20] width 184 height 26
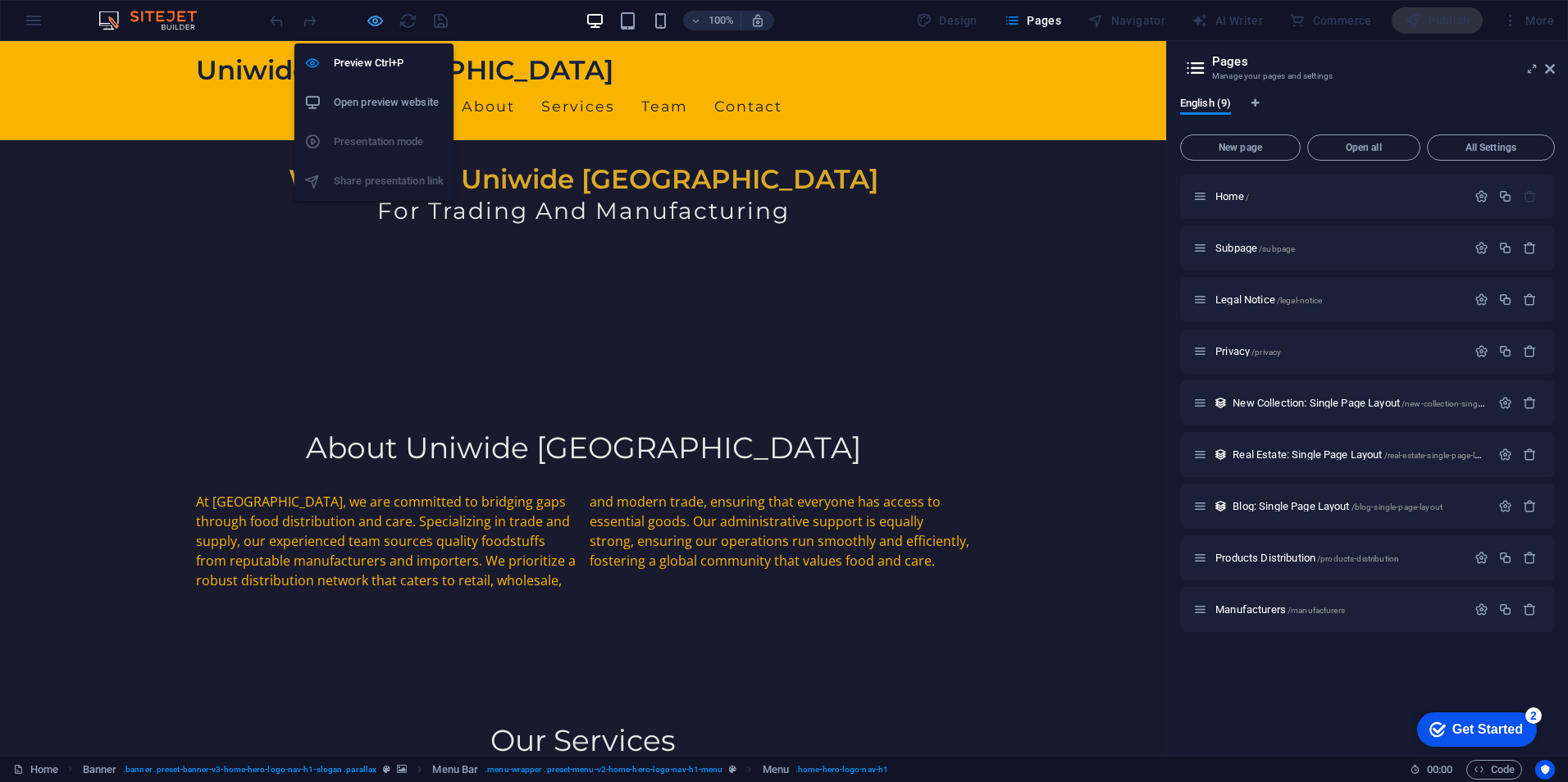
click at [379, 16] on icon "button" at bounding box center [375, 20] width 19 height 19
select select
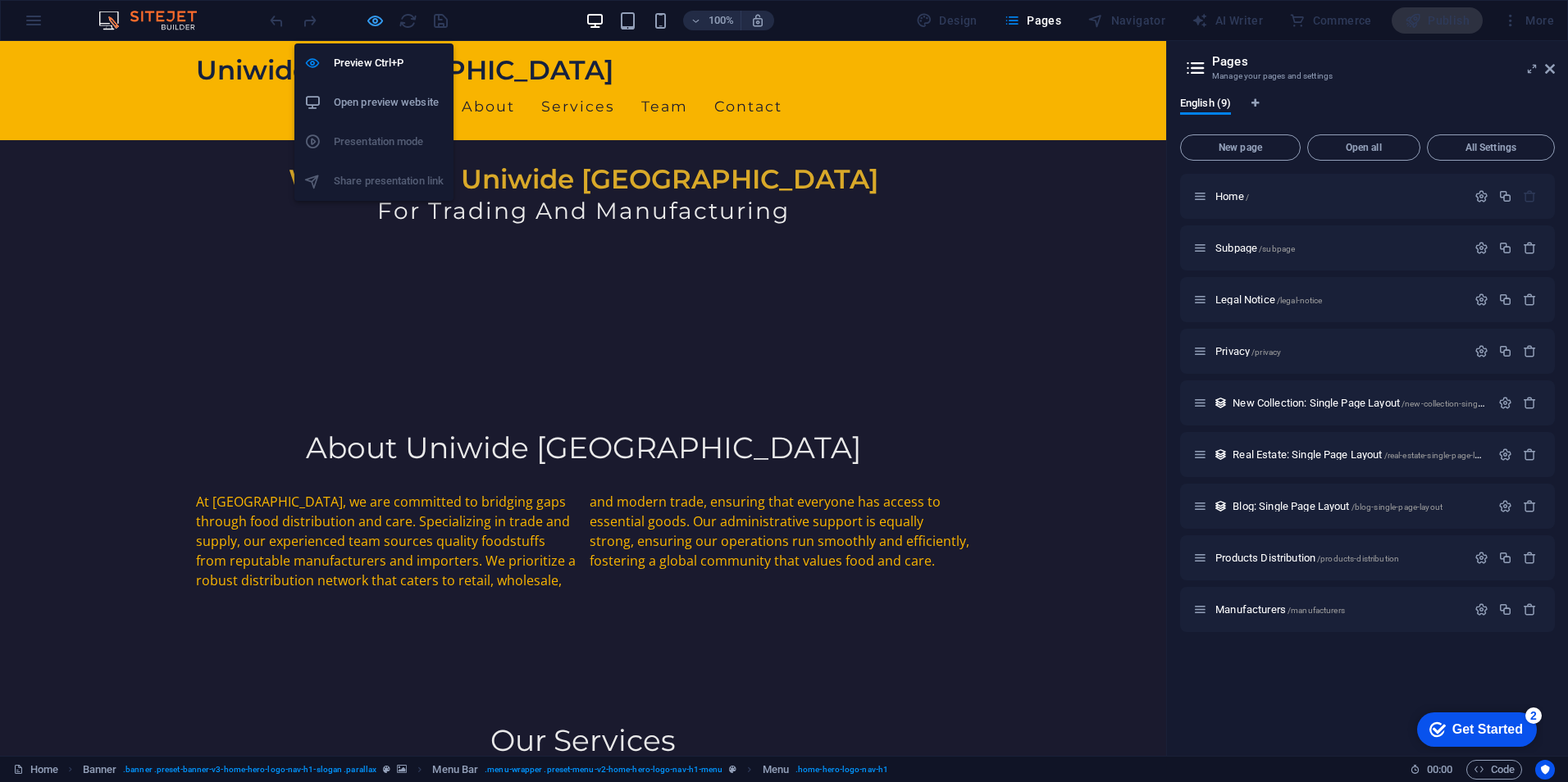
select select
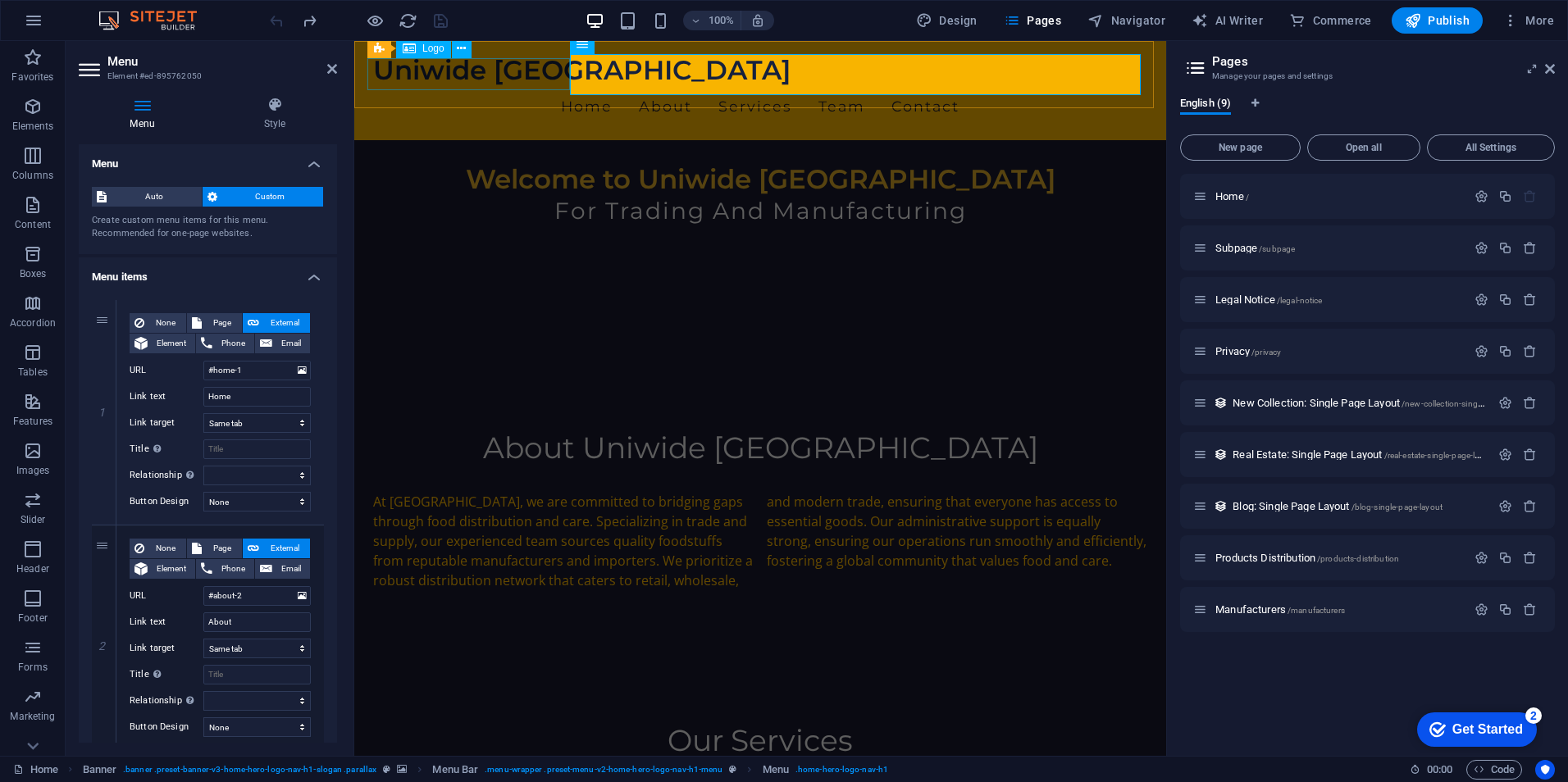
click at [479, 82] on div "Uniwide [GEOGRAPHIC_DATA]" at bounding box center [760, 70] width 774 height 32
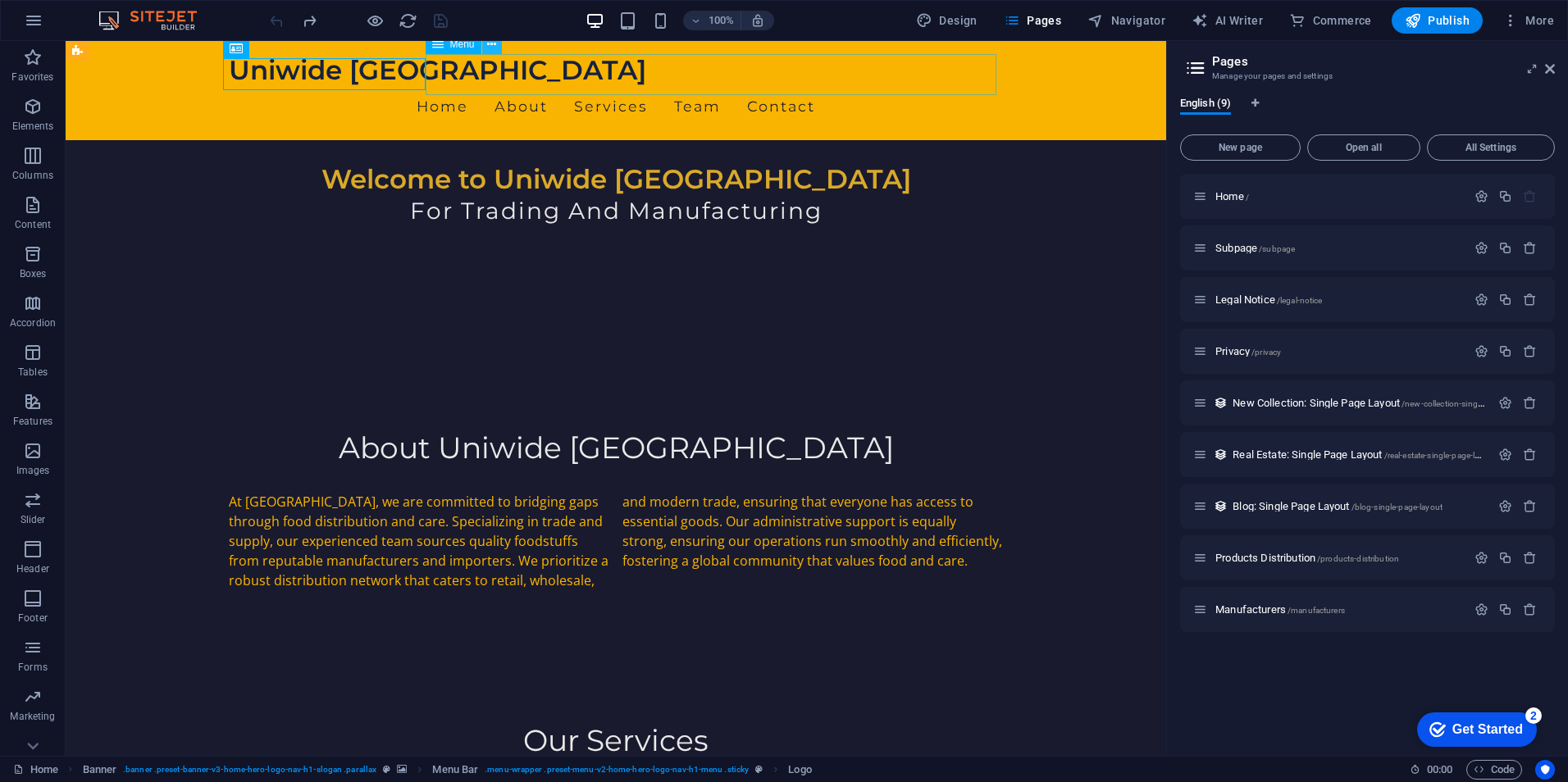
click at [482, 43] on button at bounding box center [492, 45] width 20 height 20
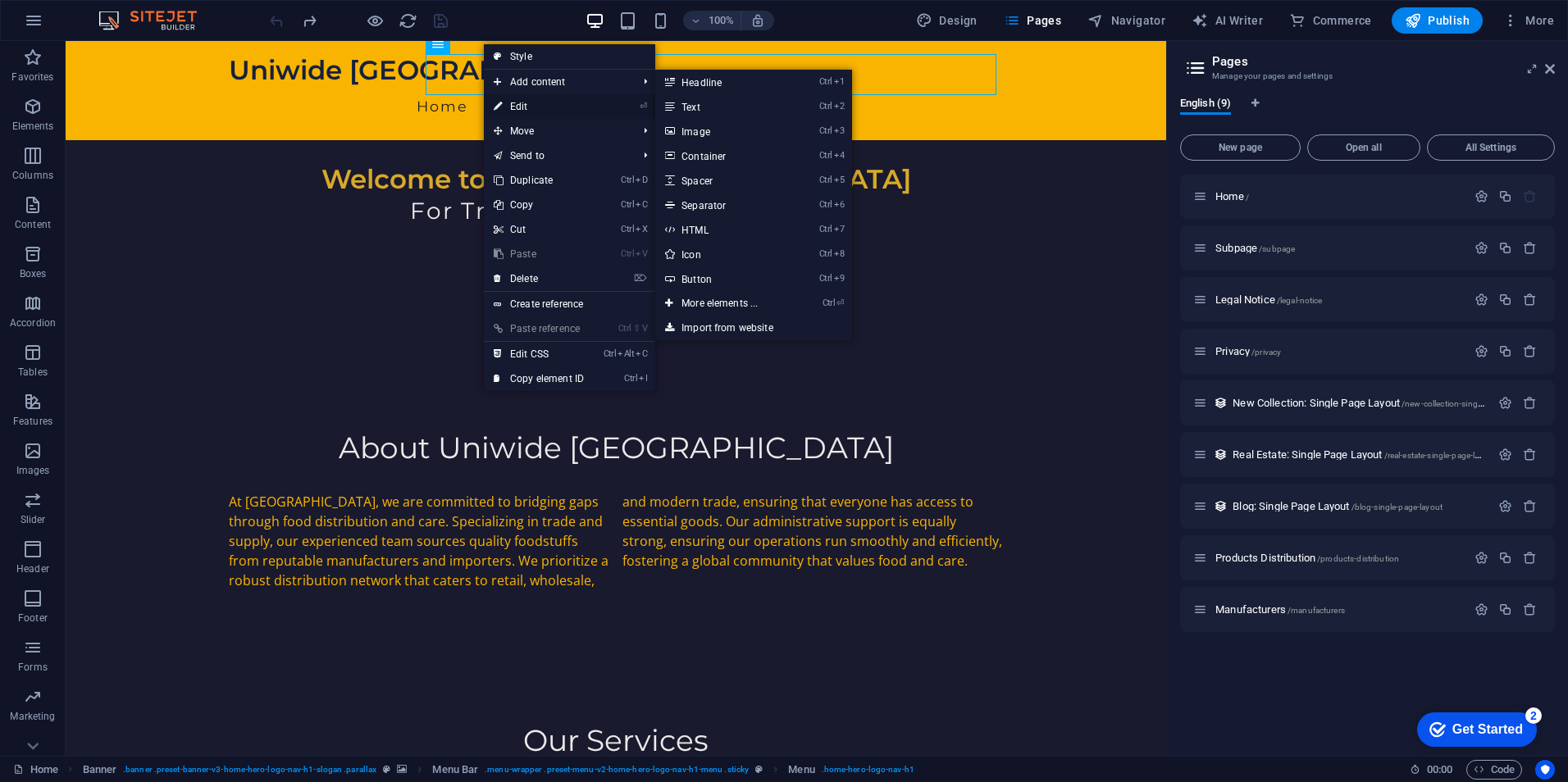
click at [532, 105] on link "⏎ Edit" at bounding box center [538, 107] width 110 height 25
select select
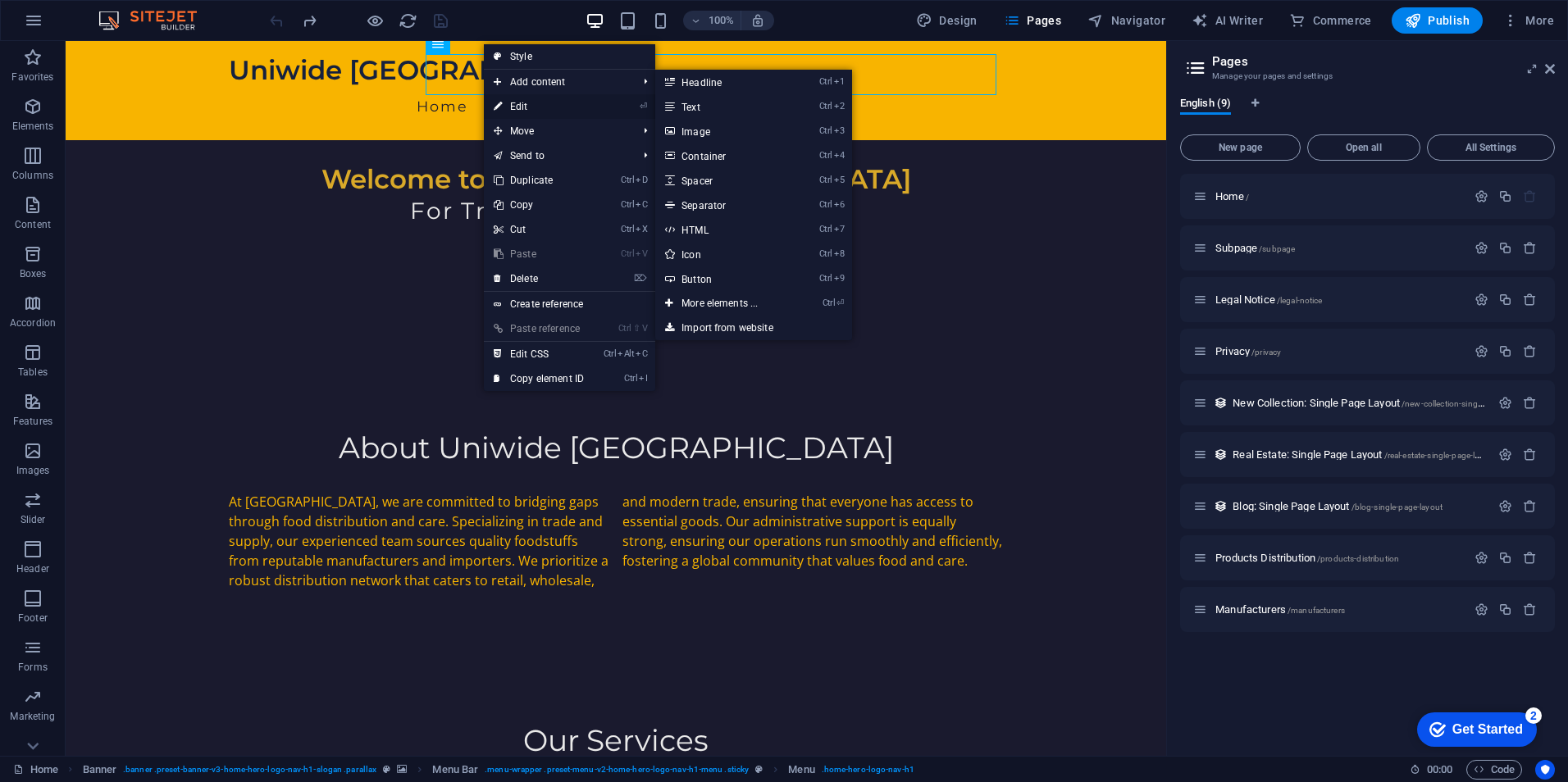
select select
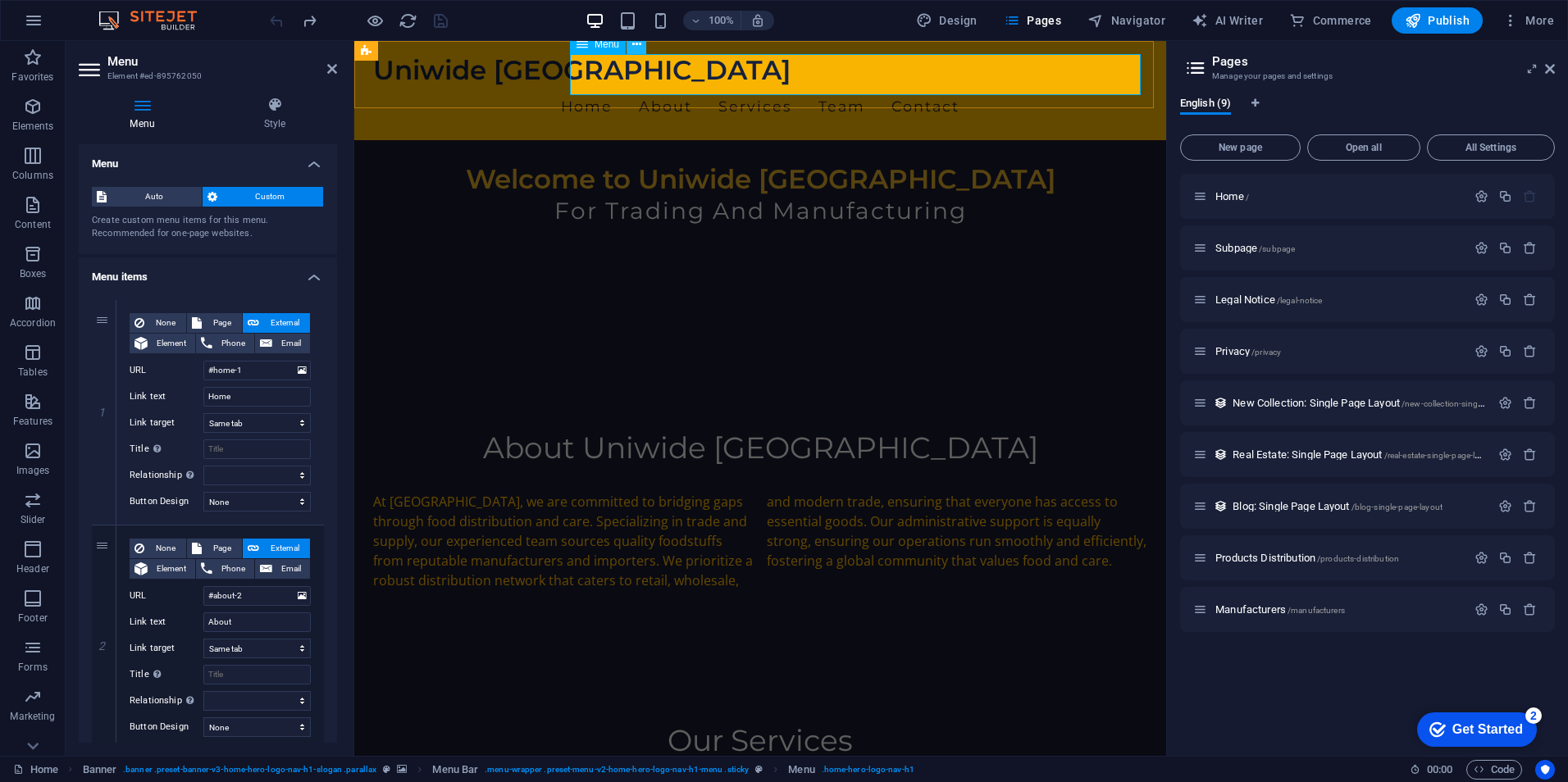
click at [631, 48] on button at bounding box center [636, 45] width 20 height 20
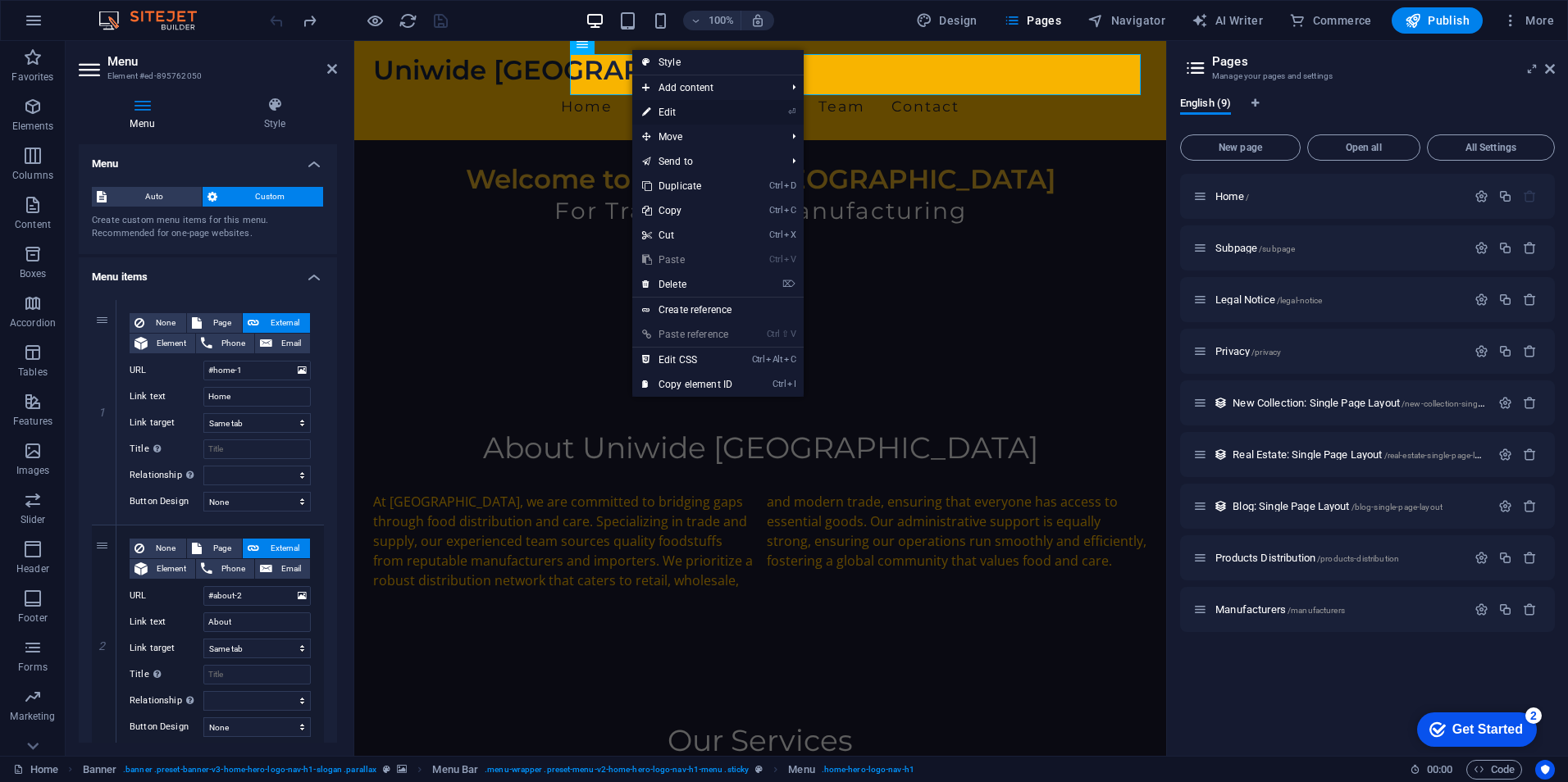
click at [689, 109] on link "⏎ Edit" at bounding box center [687, 112] width 110 height 25
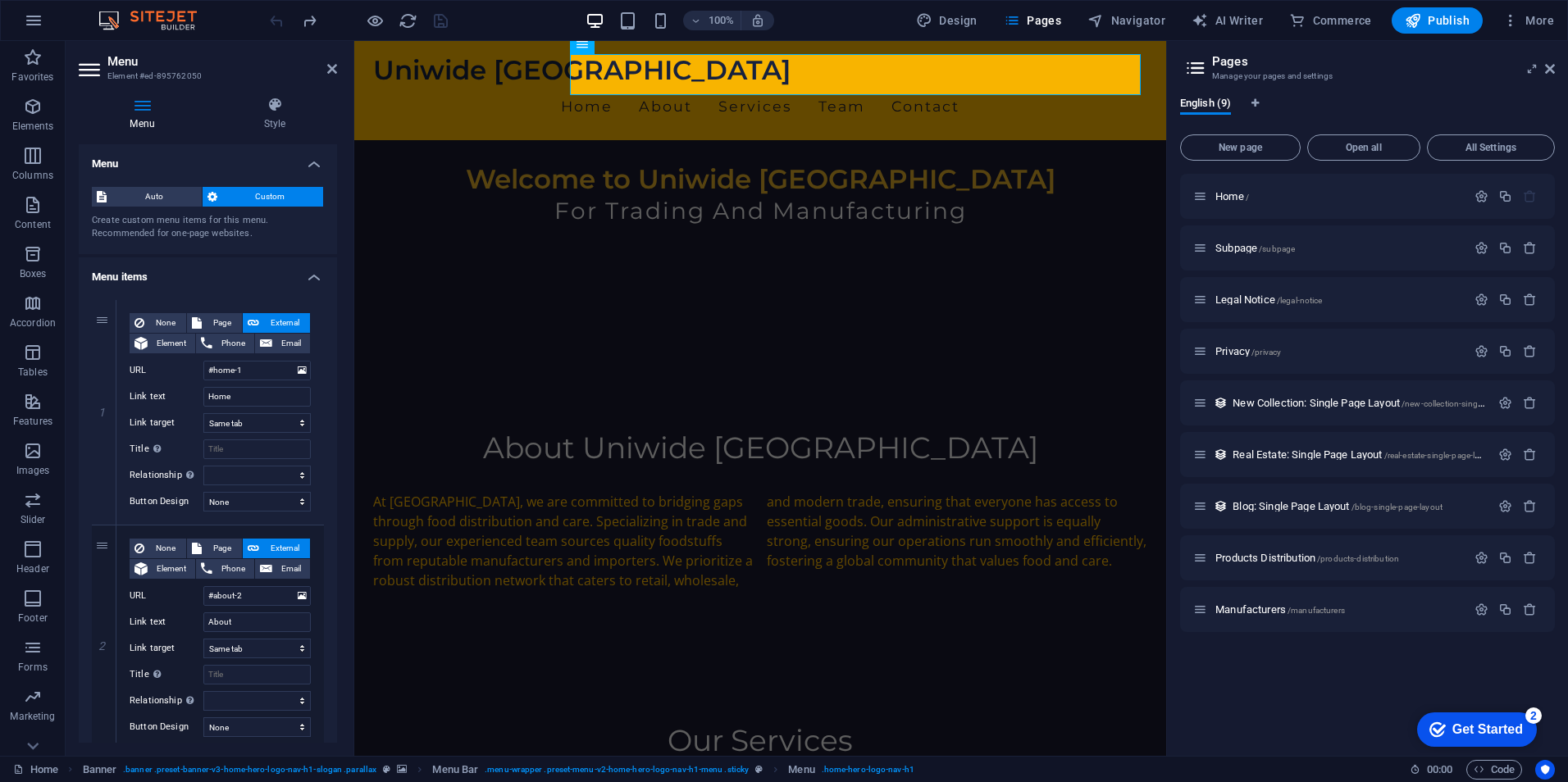
click at [132, 60] on h2 "Menu" at bounding box center [223, 61] width 230 height 15
click at [144, 130] on h4 "Menu" at bounding box center [145, 114] width 134 height 35
click at [143, 118] on h4 "Menu" at bounding box center [145, 114] width 134 height 35
click at [104, 196] on icon at bounding box center [102, 197] width 10 height 20
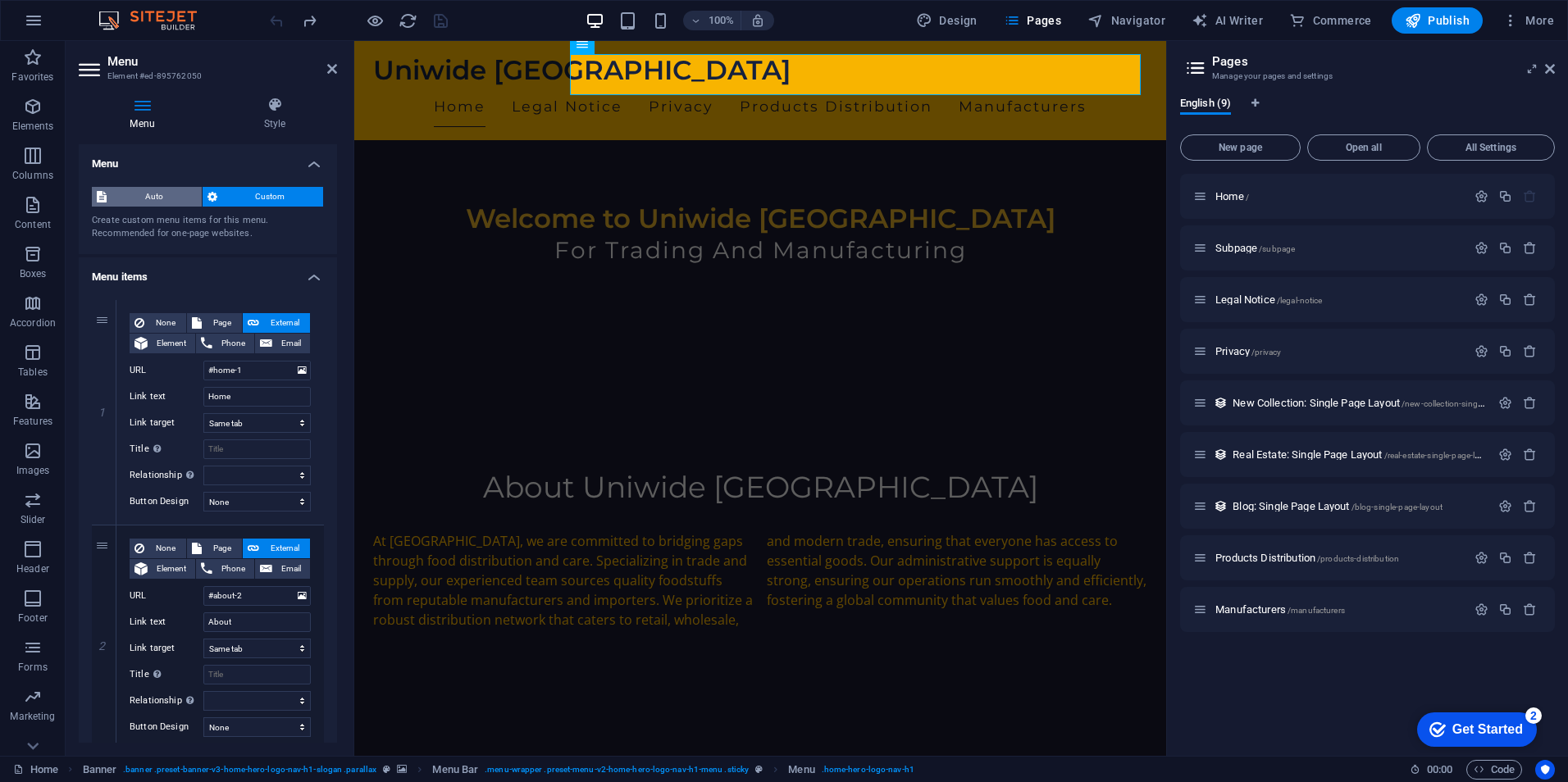
scroll to position [683, 0]
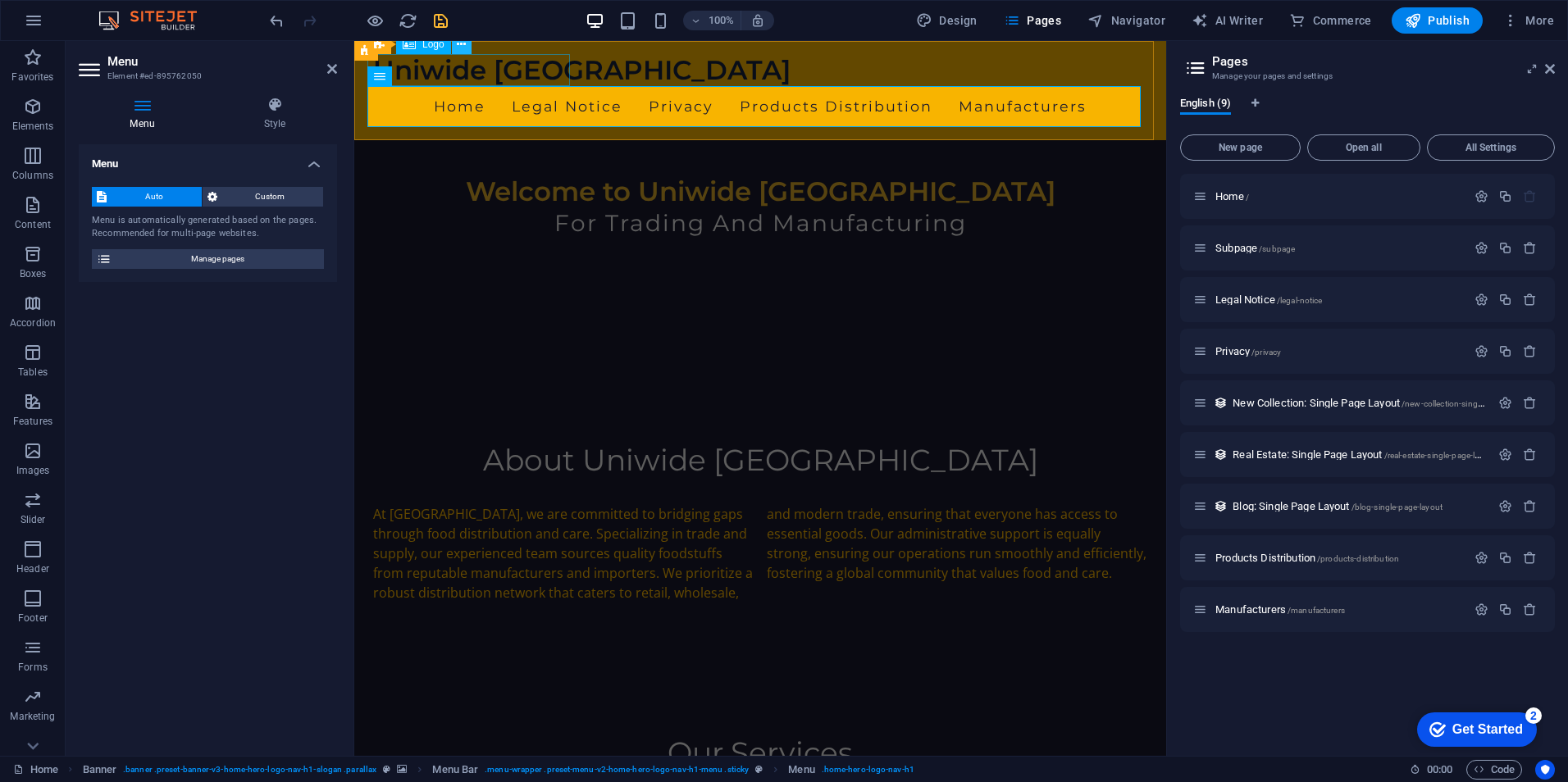
click at [456, 51] on button at bounding box center [461, 45] width 20 height 20
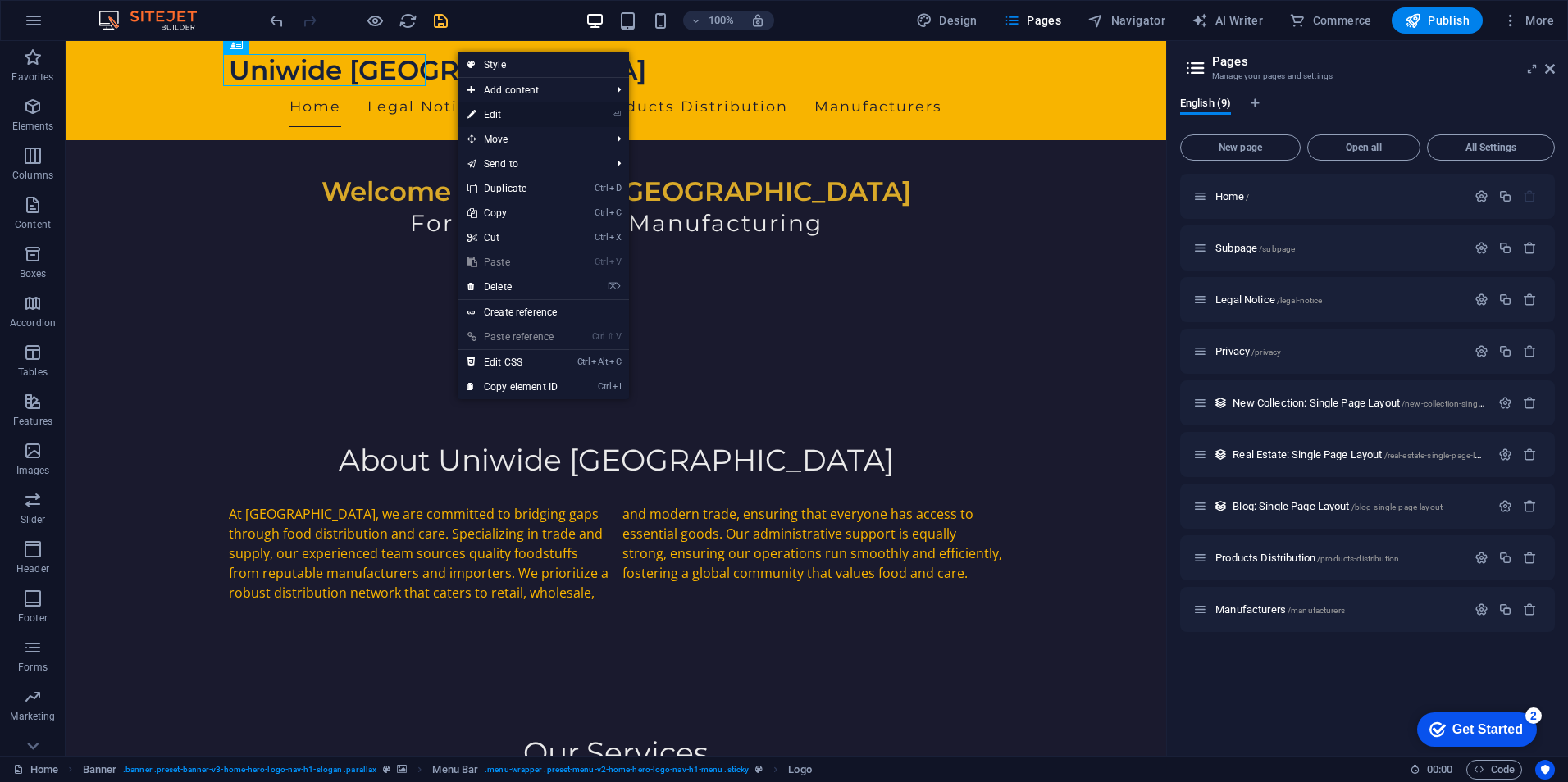
click at [502, 119] on link "⏎ Edit" at bounding box center [512, 115] width 110 height 25
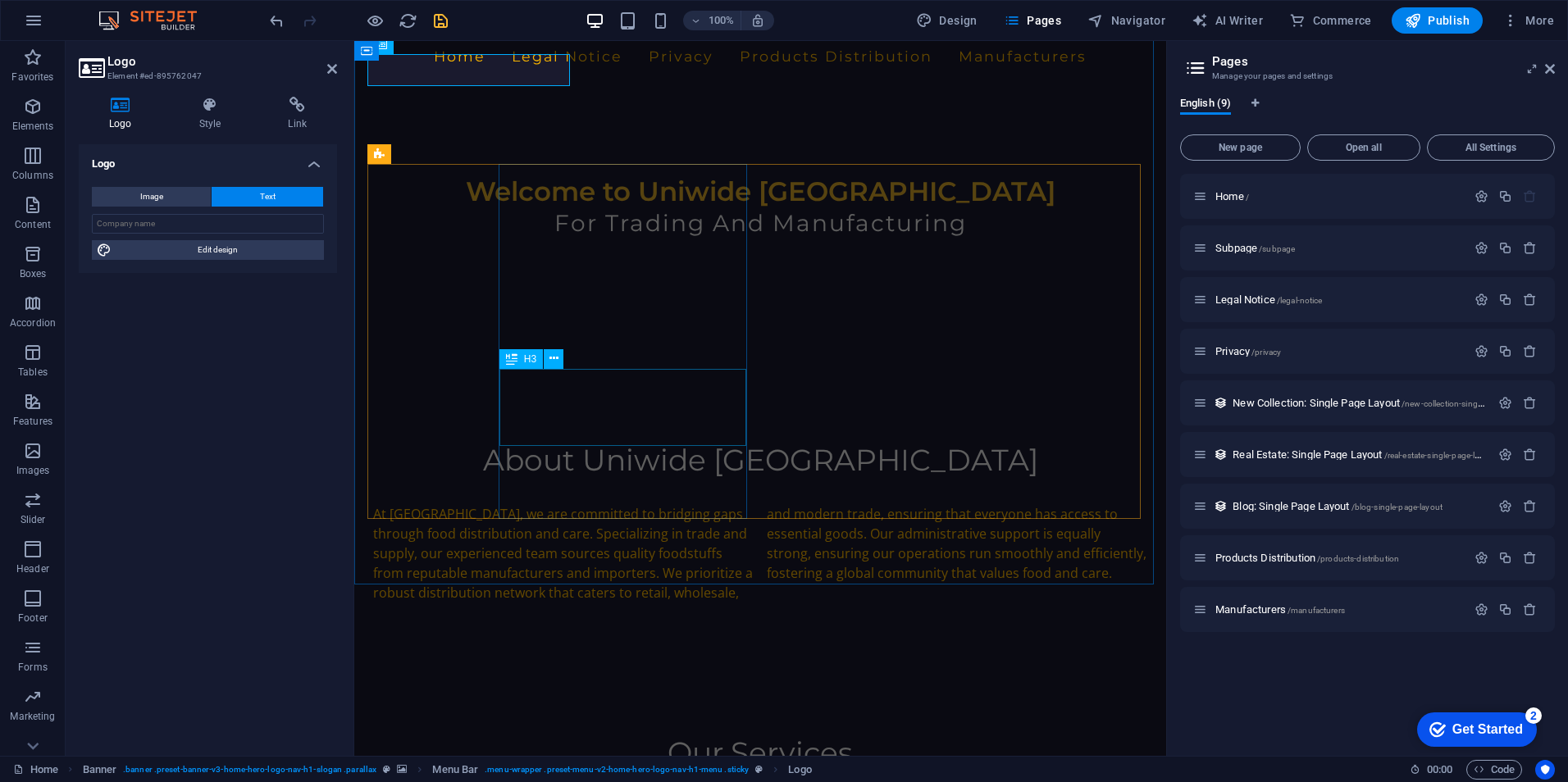
scroll to position [0, 0]
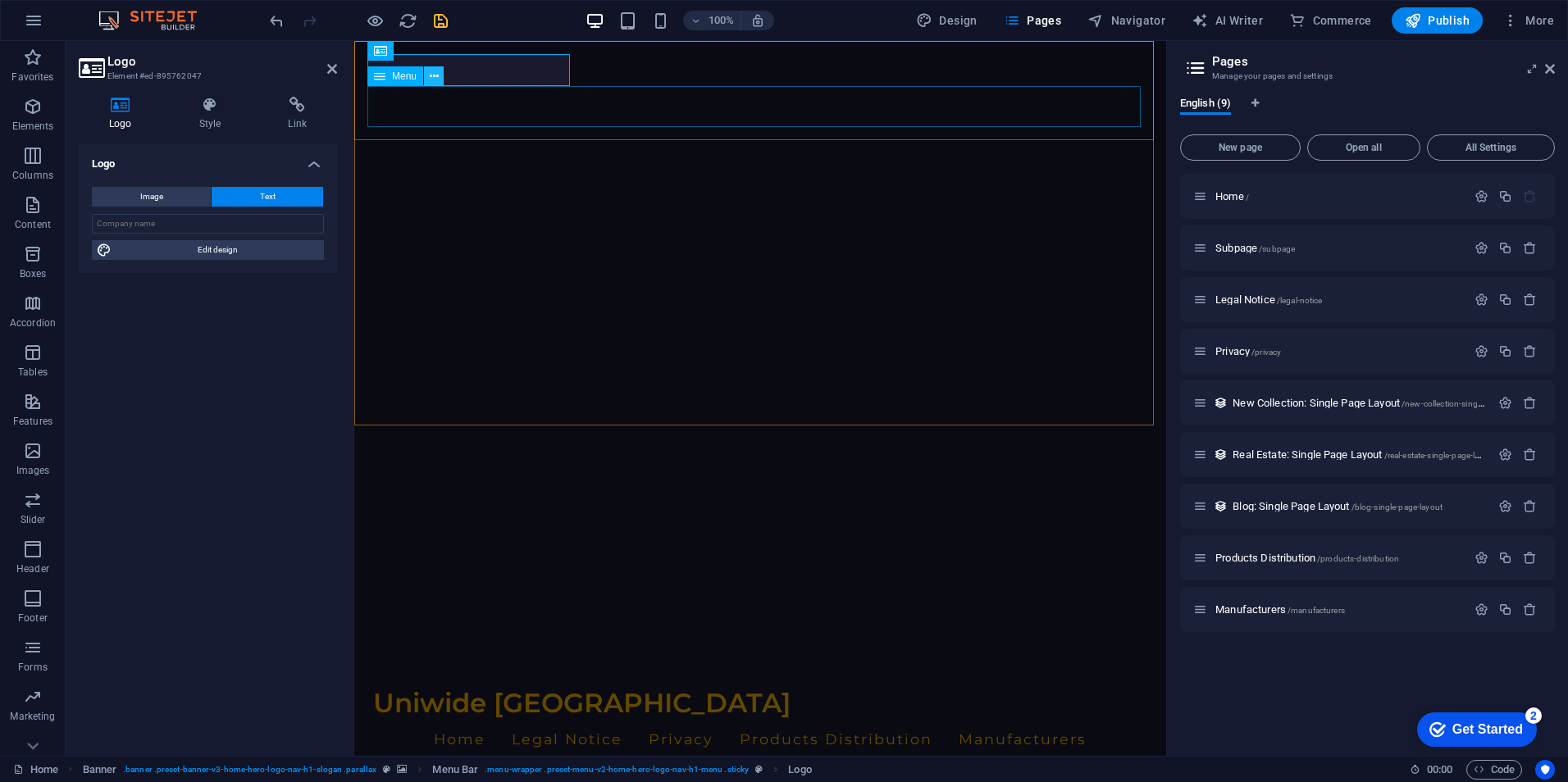
click at [437, 82] on icon at bounding box center [434, 76] width 9 height 17
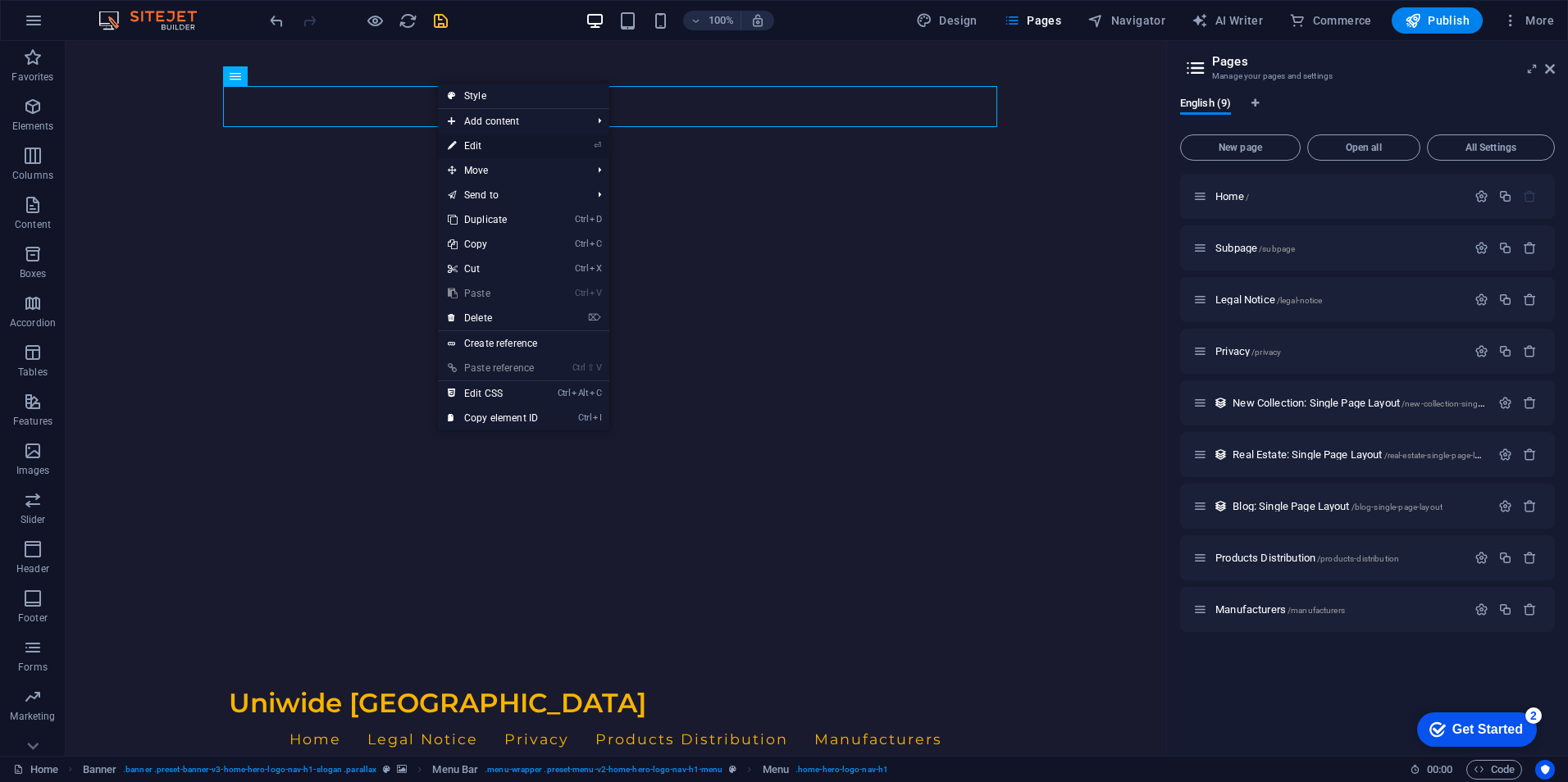
click at [492, 147] on link "⏎ Edit" at bounding box center [493, 146] width 110 height 25
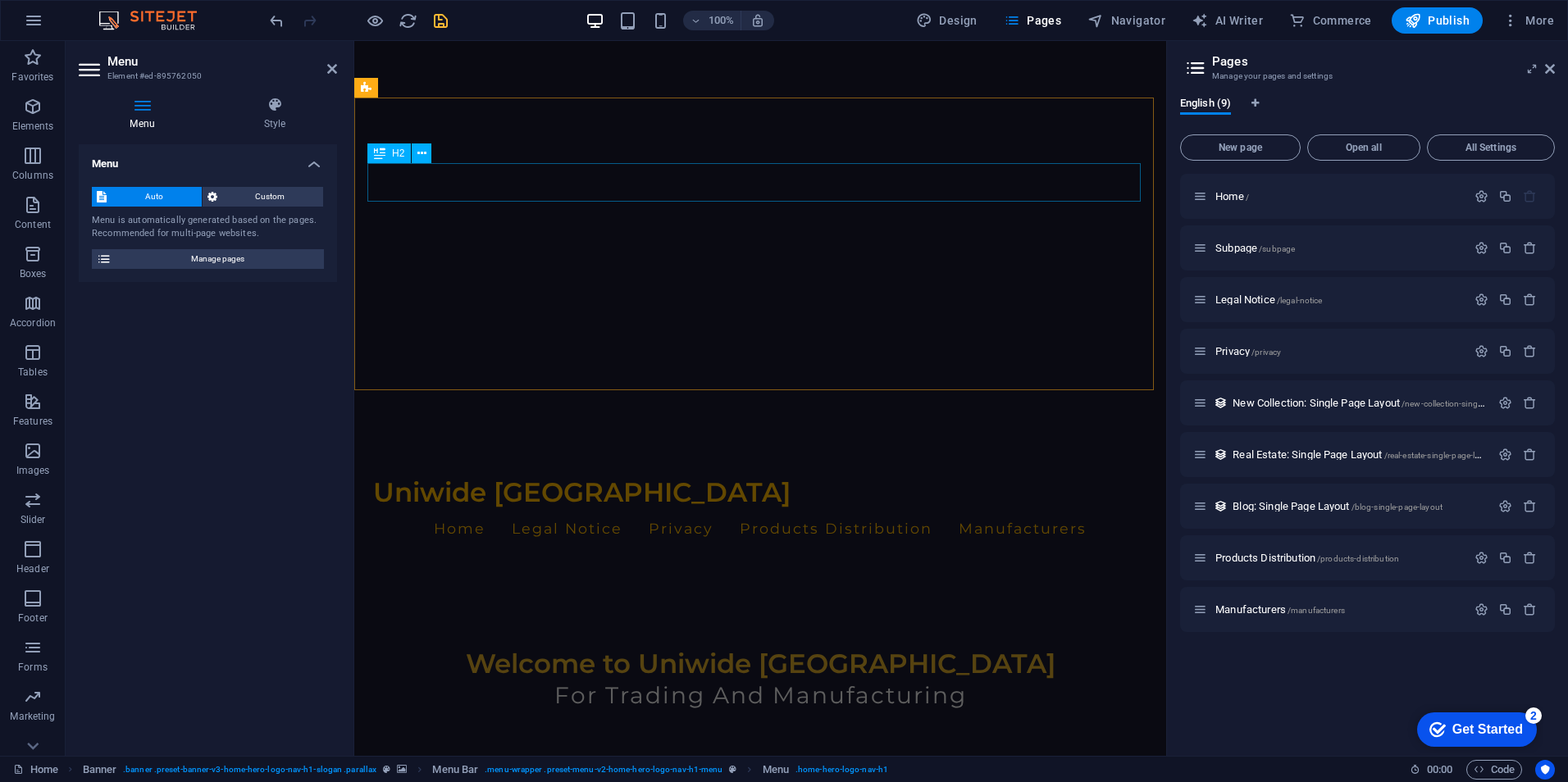
scroll to position [328, 0]
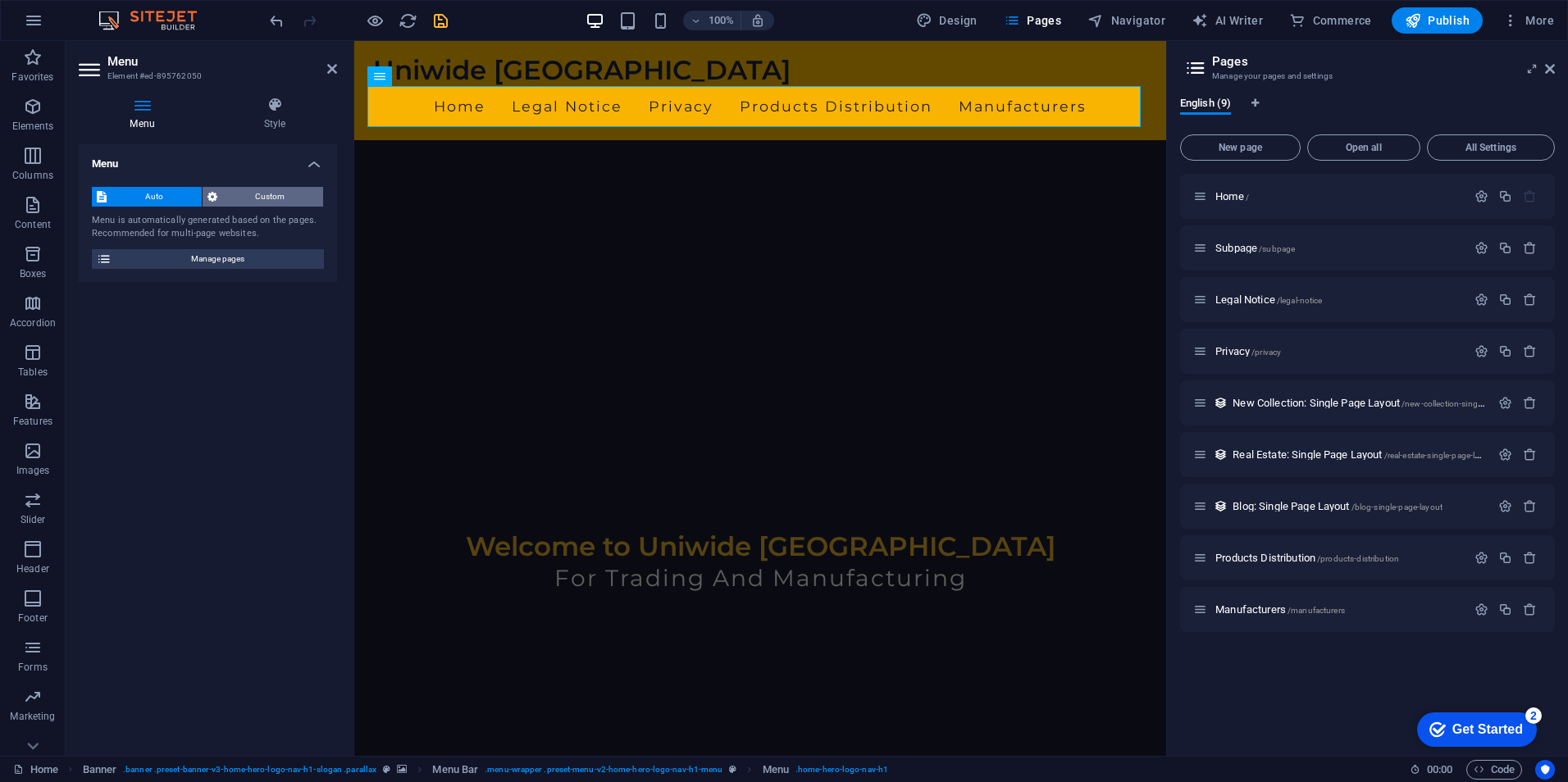
click at [241, 200] on span "Custom" at bounding box center [270, 197] width 97 height 20
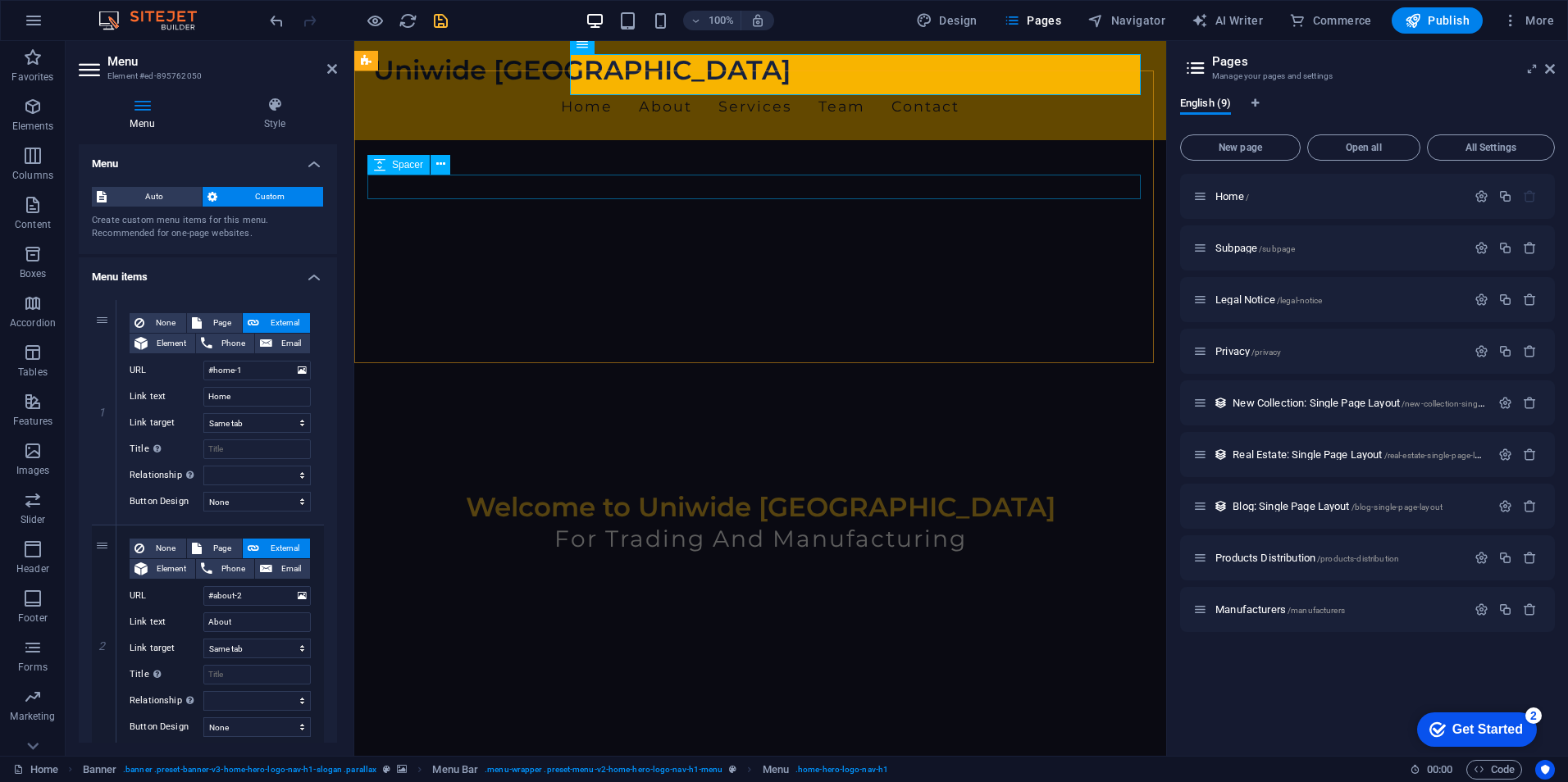
scroll to position [0, 0]
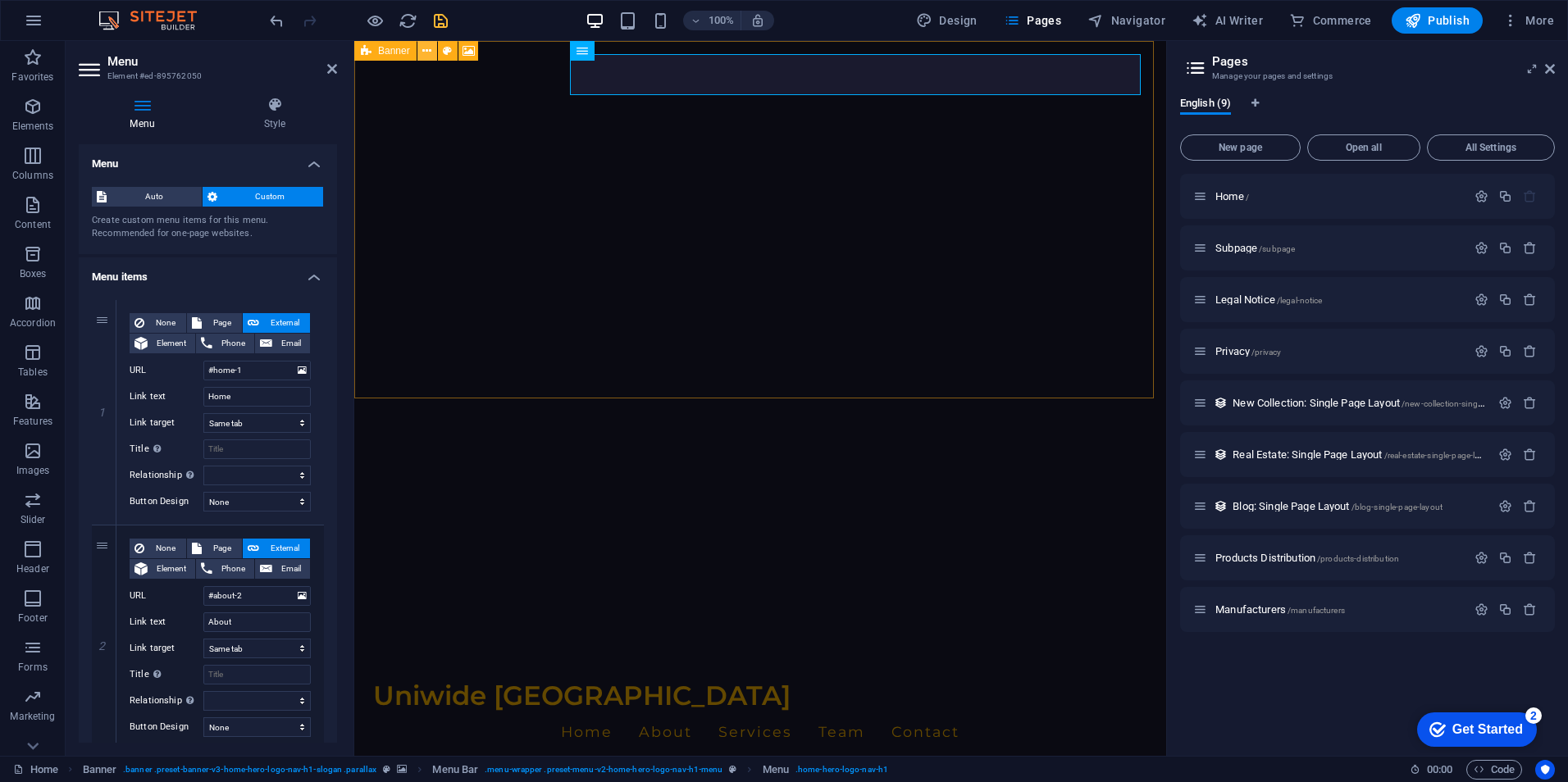
click at [428, 52] on icon at bounding box center [427, 51] width 9 height 17
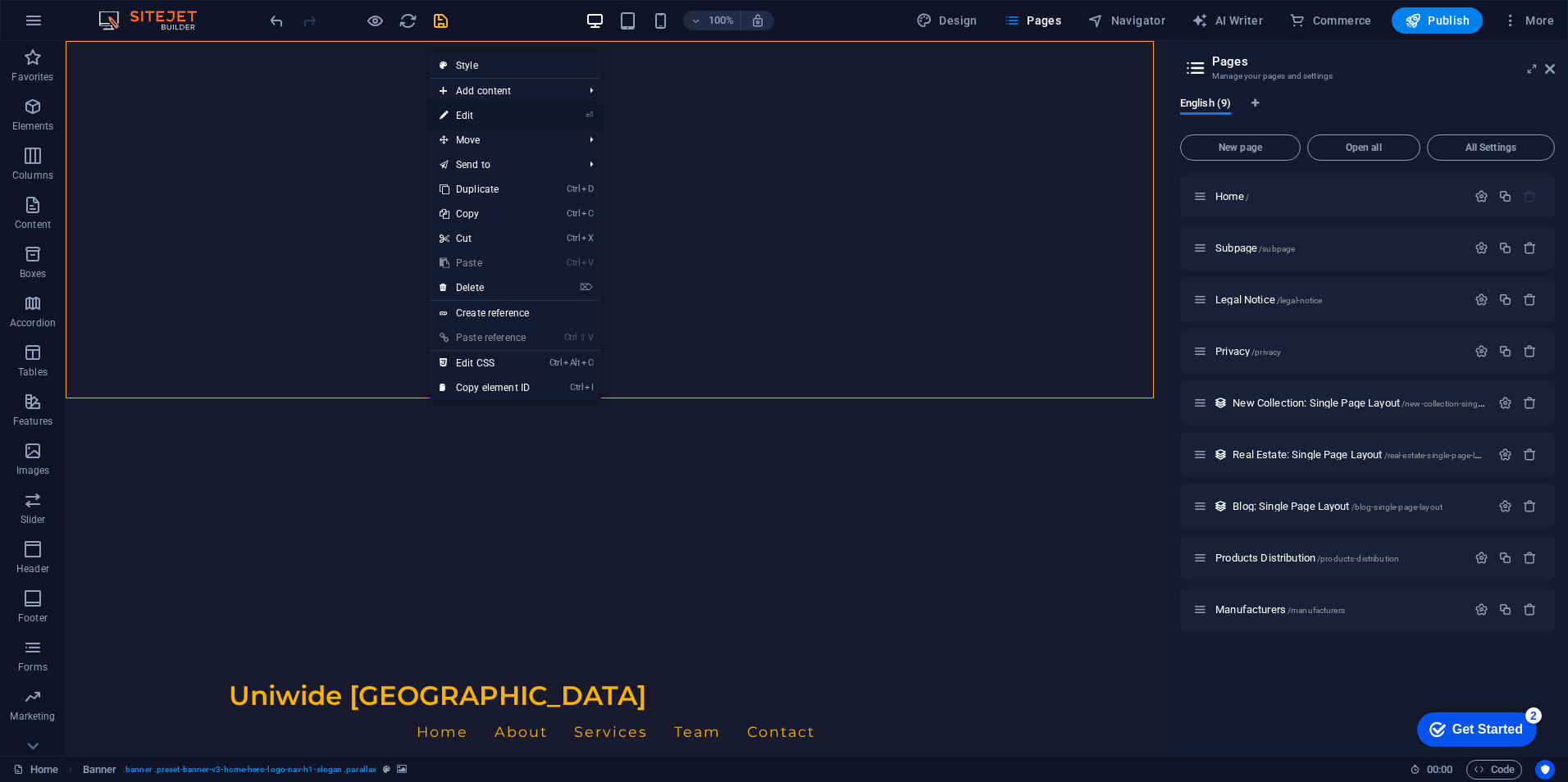
click at [486, 114] on link "⏎ Edit" at bounding box center [484, 116] width 110 height 25
select select "vh"
select select "header"
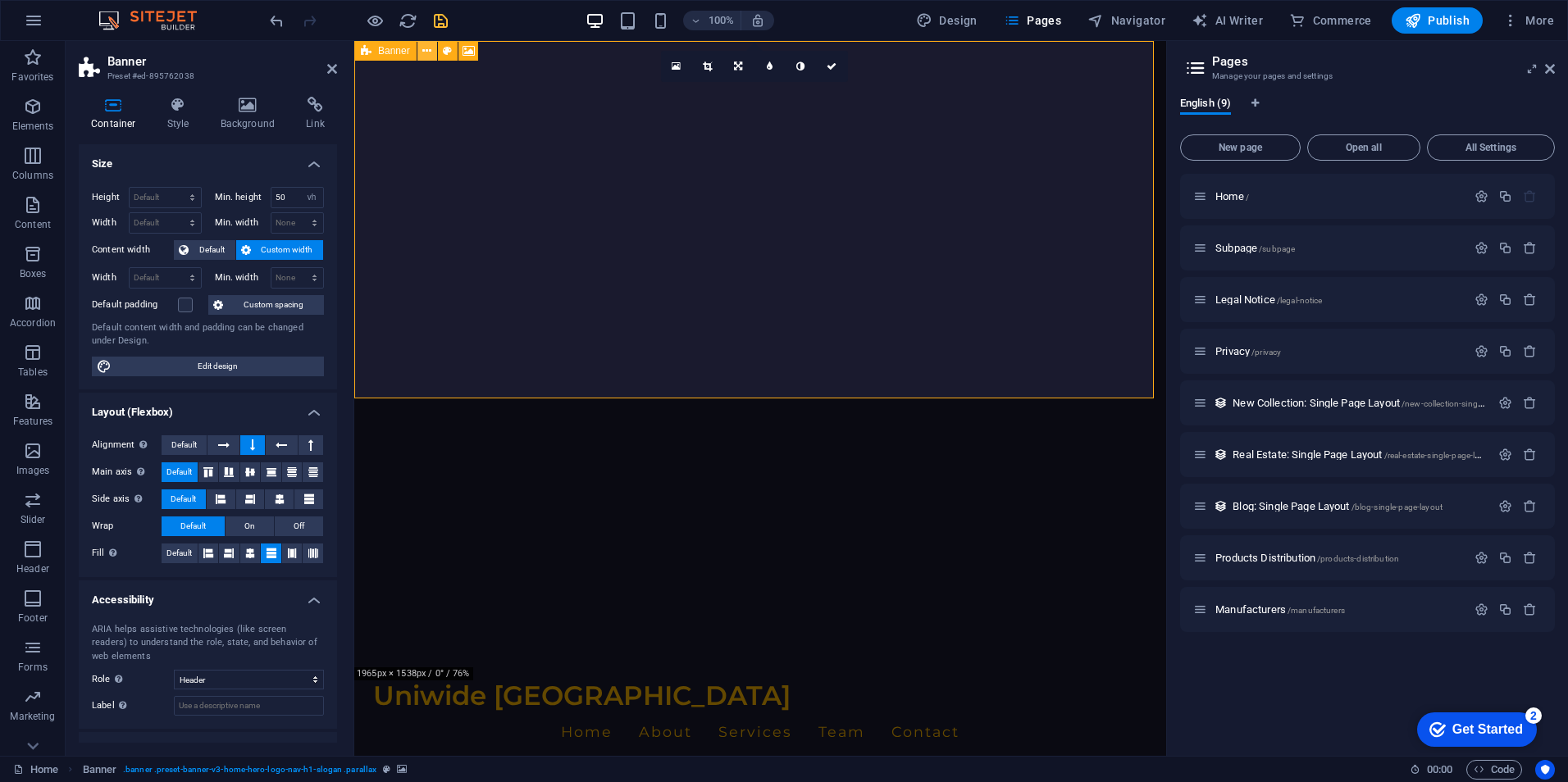
click at [429, 46] on icon at bounding box center [427, 51] width 9 height 17
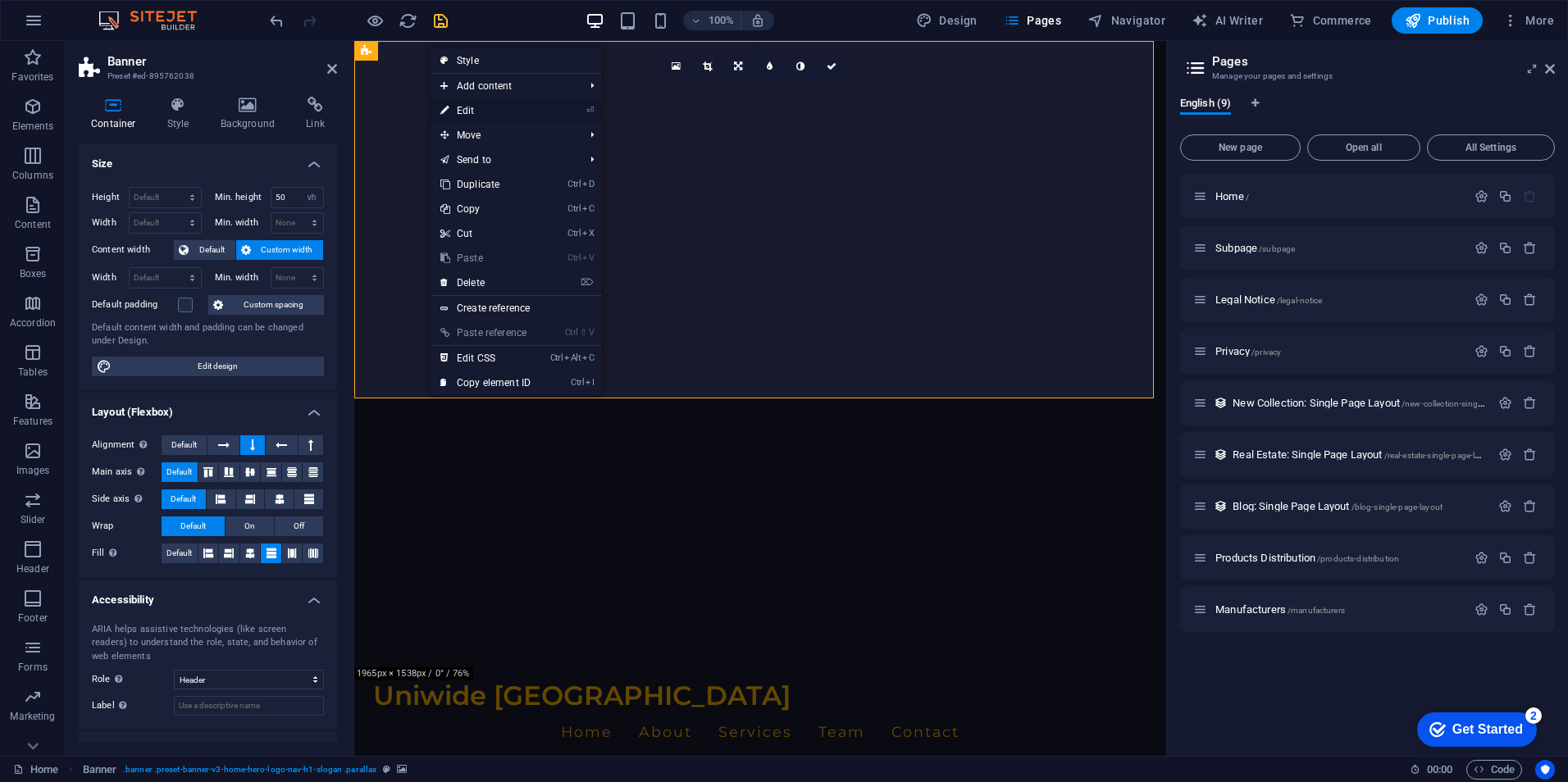
click at [482, 104] on link "⏎ Edit" at bounding box center [485, 110] width 110 height 25
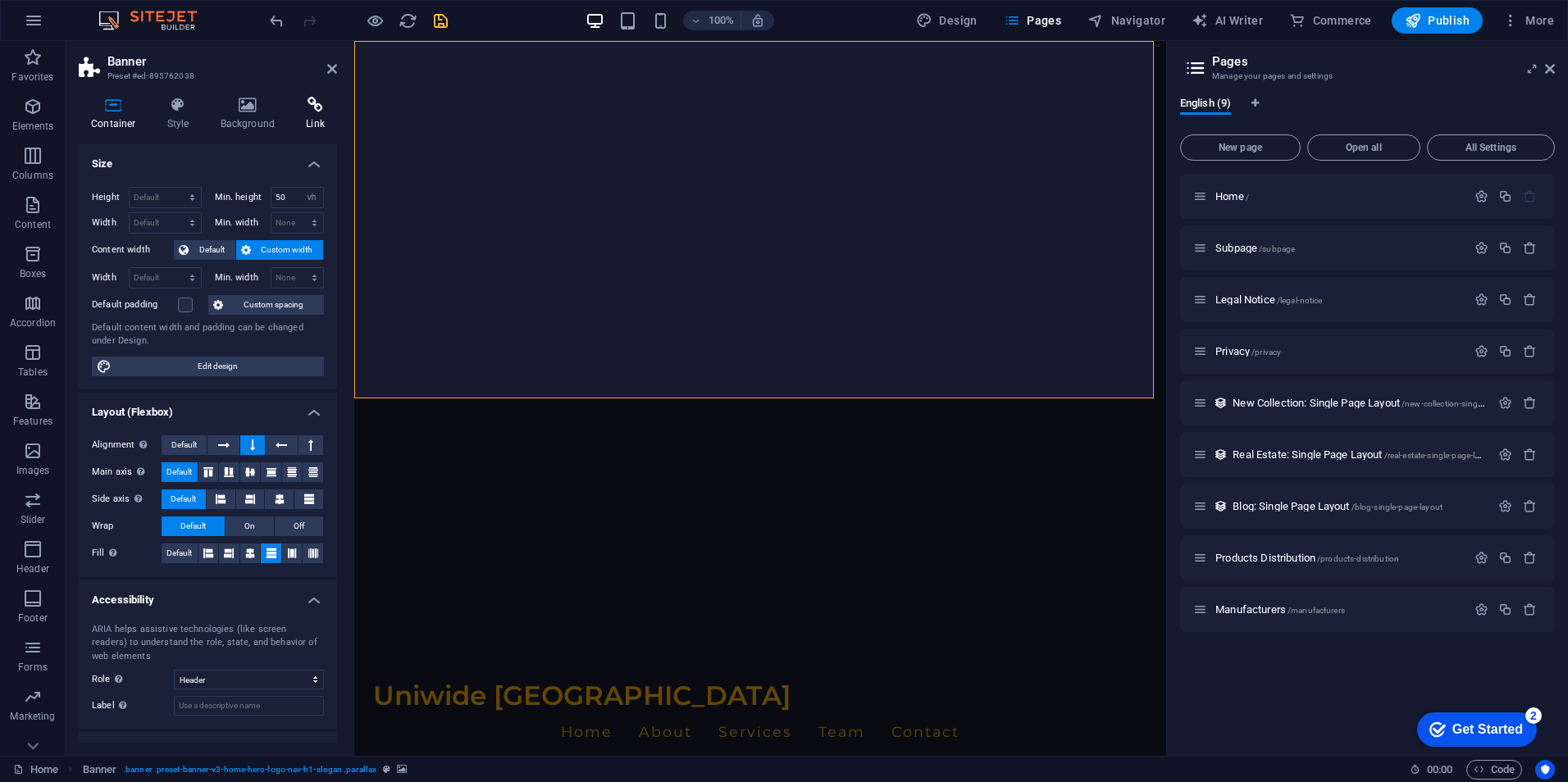
click at [314, 116] on h4 "Link" at bounding box center [315, 114] width 44 height 35
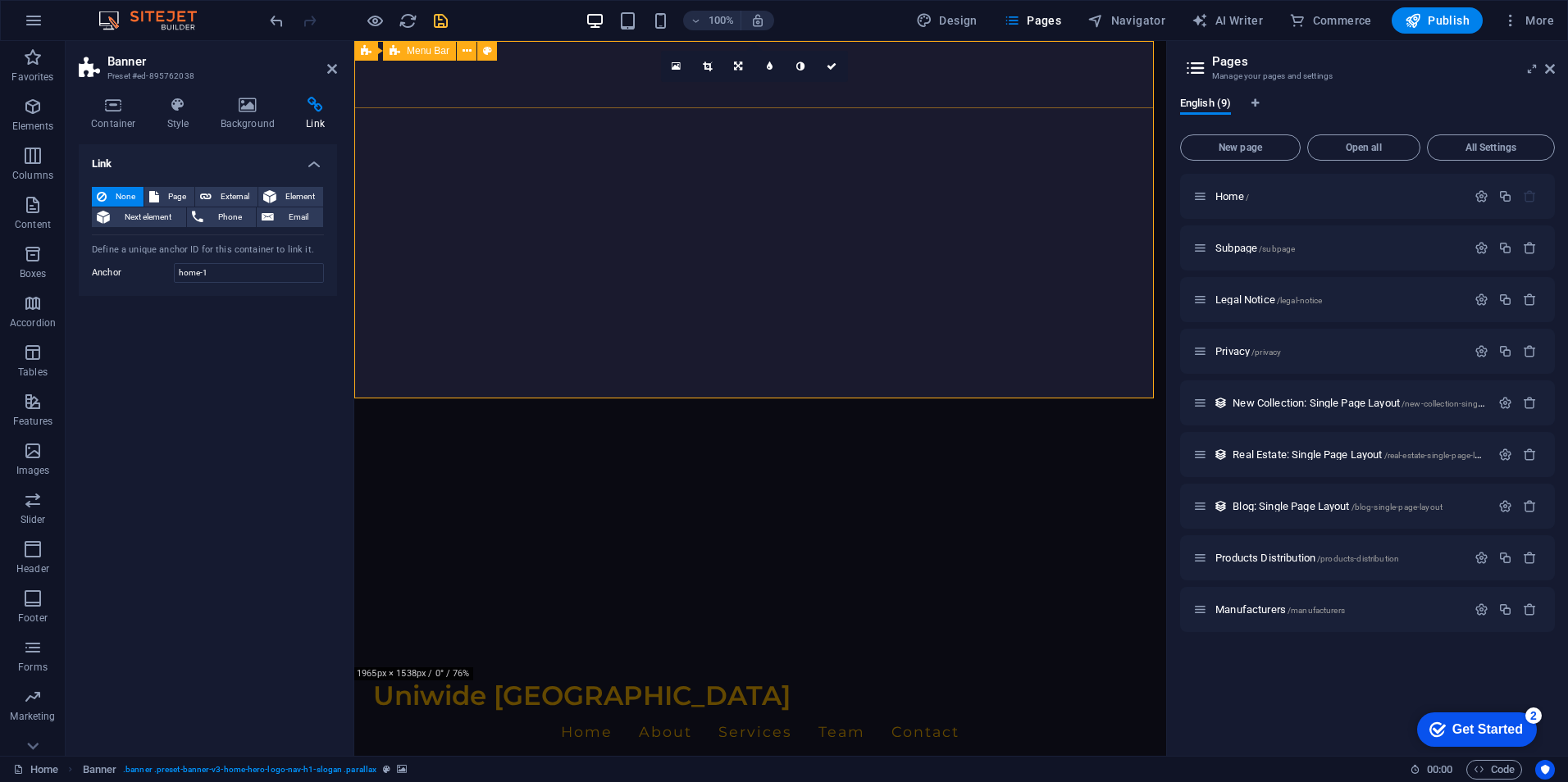
click at [998, 666] on div "Uniwide Egypt Home About Services Team Contact" at bounding box center [760, 715] width 812 height 99
click at [621, 712] on nav "Home About Services Team Contact" at bounding box center [760, 732] width 774 height 41
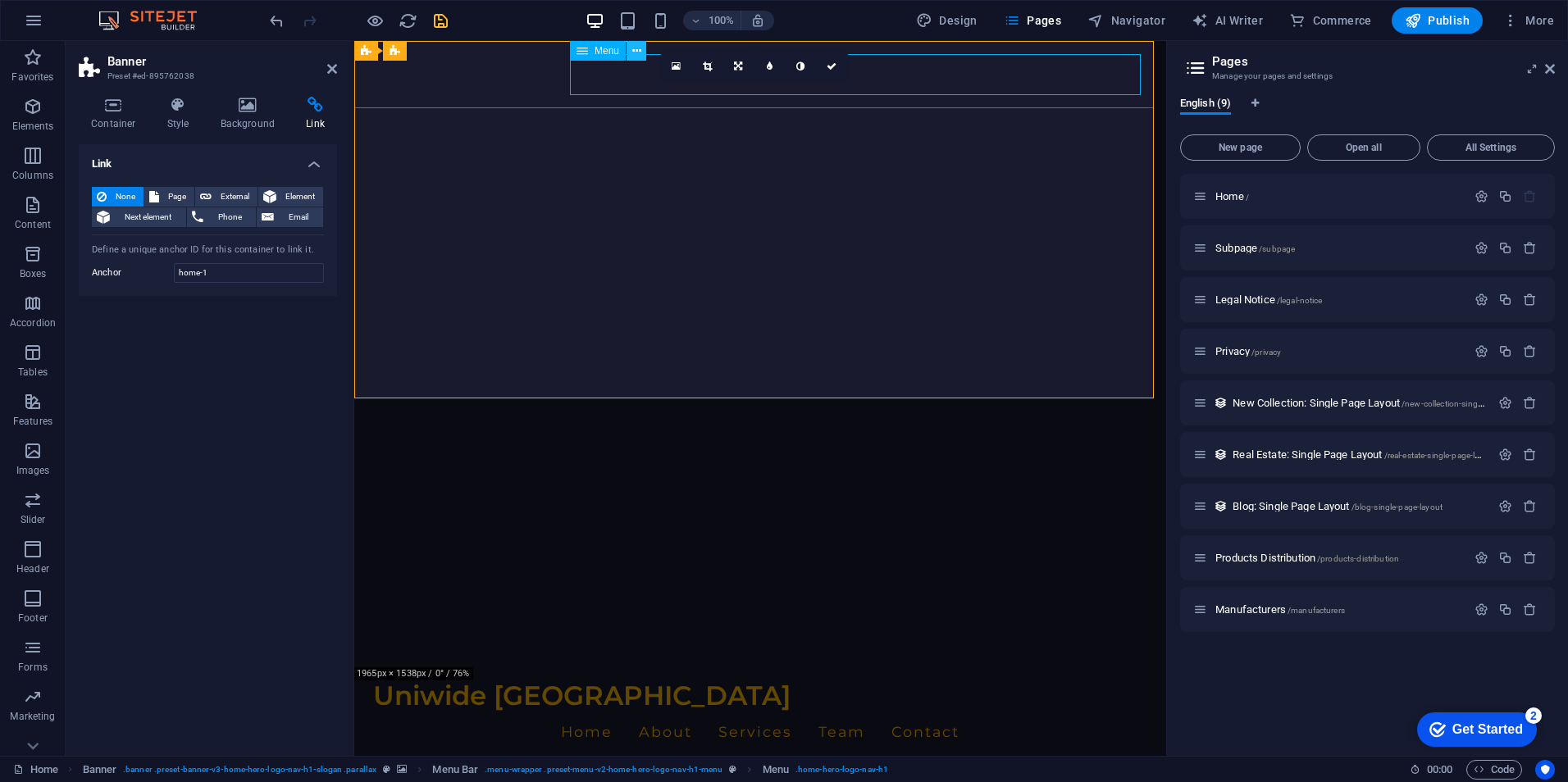
click at [641, 47] on icon at bounding box center [637, 51] width 9 height 17
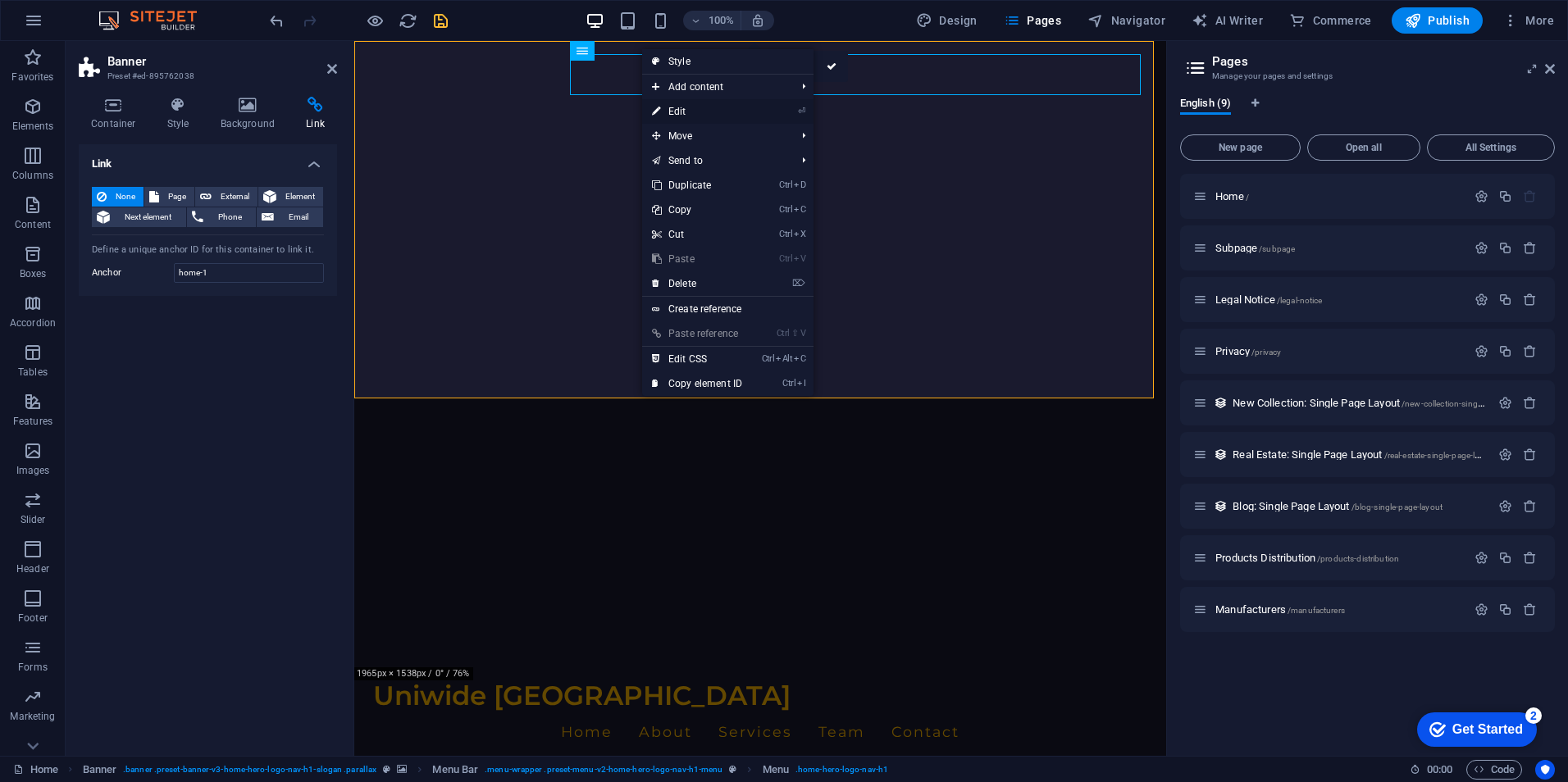
click at [716, 108] on link "⏎ Edit" at bounding box center [697, 111] width 110 height 25
select select
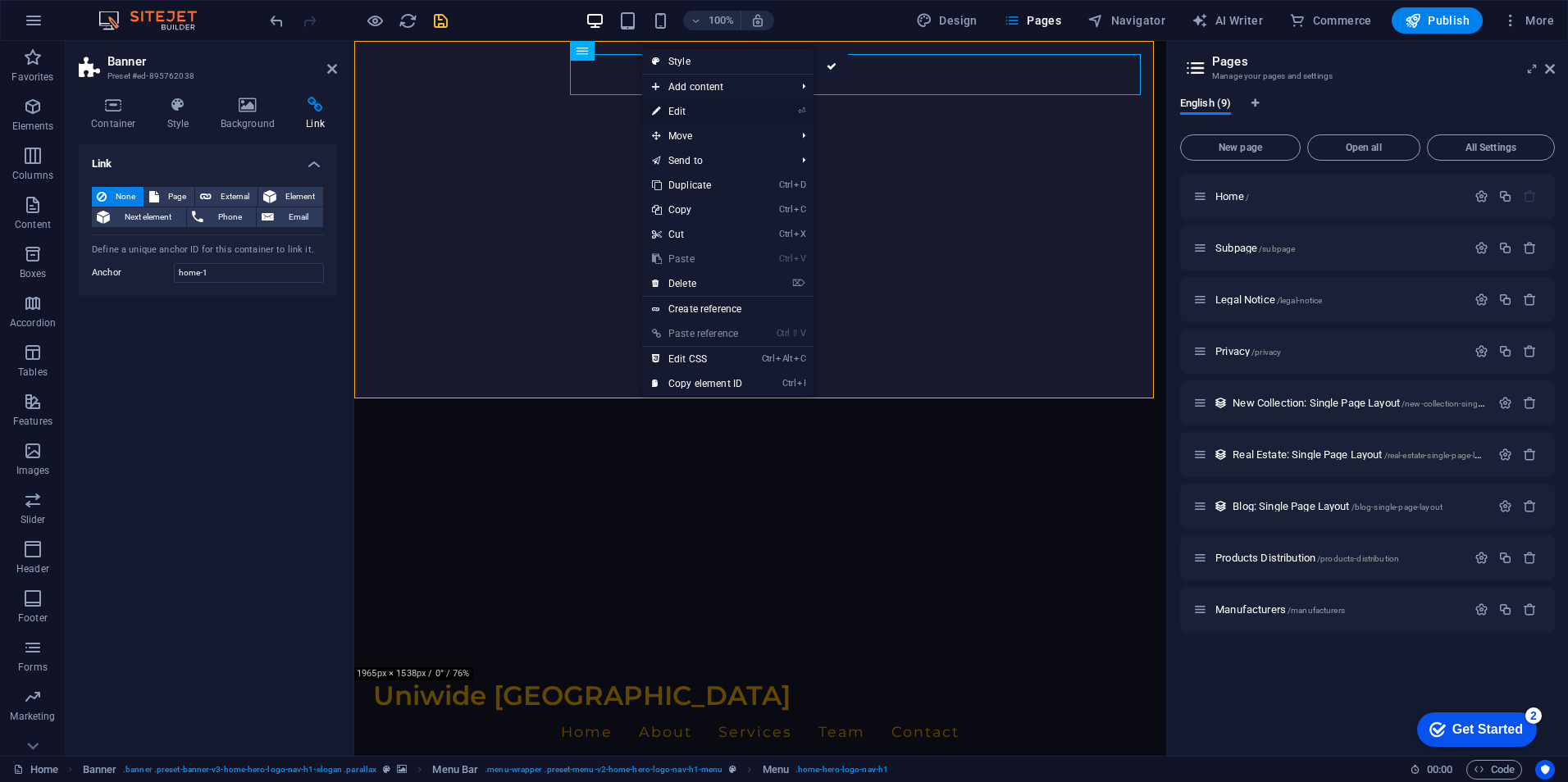
select select
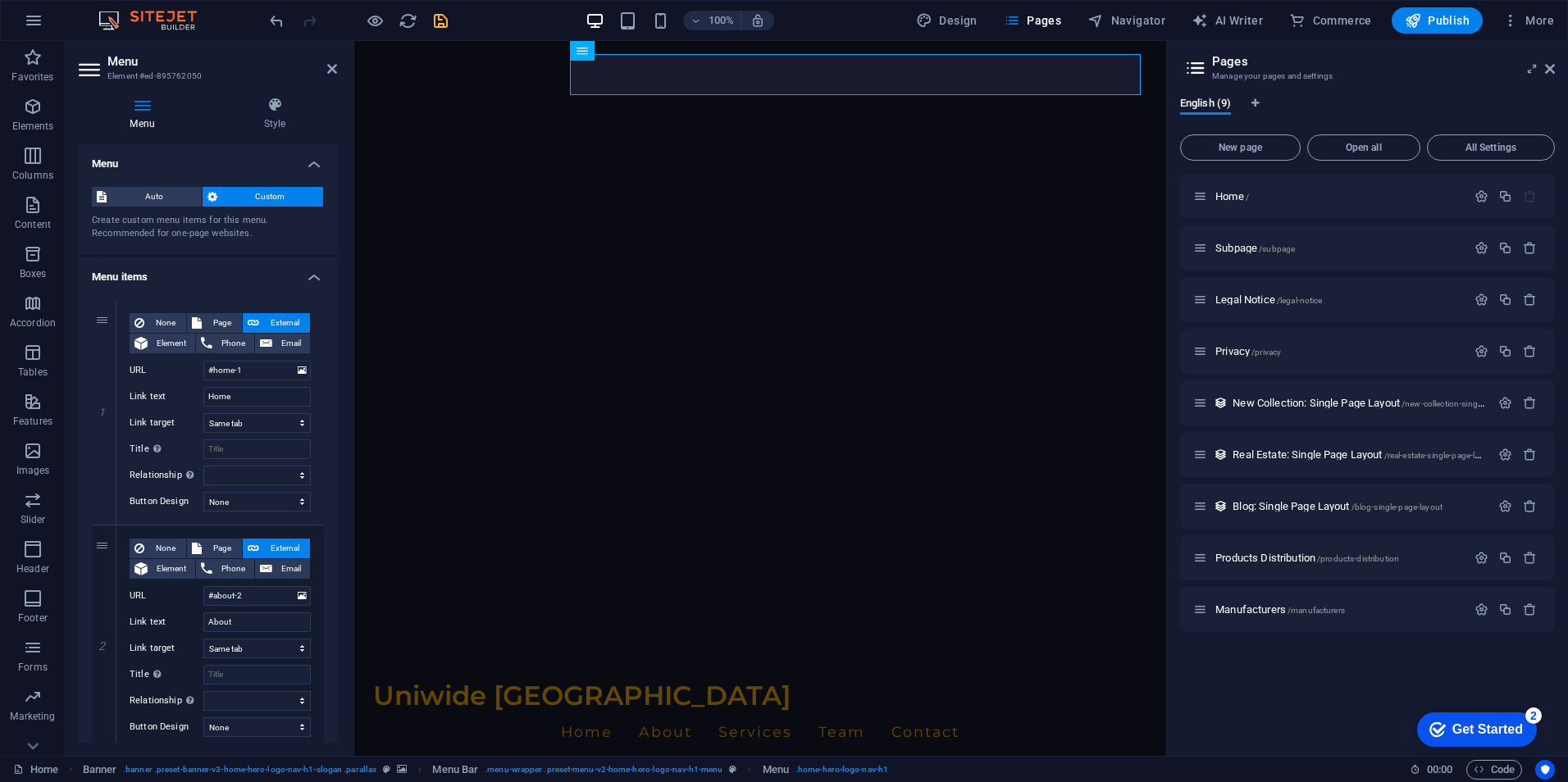
click at [307, 275] on h4 "Menu items" at bounding box center [208, 272] width 258 height 29
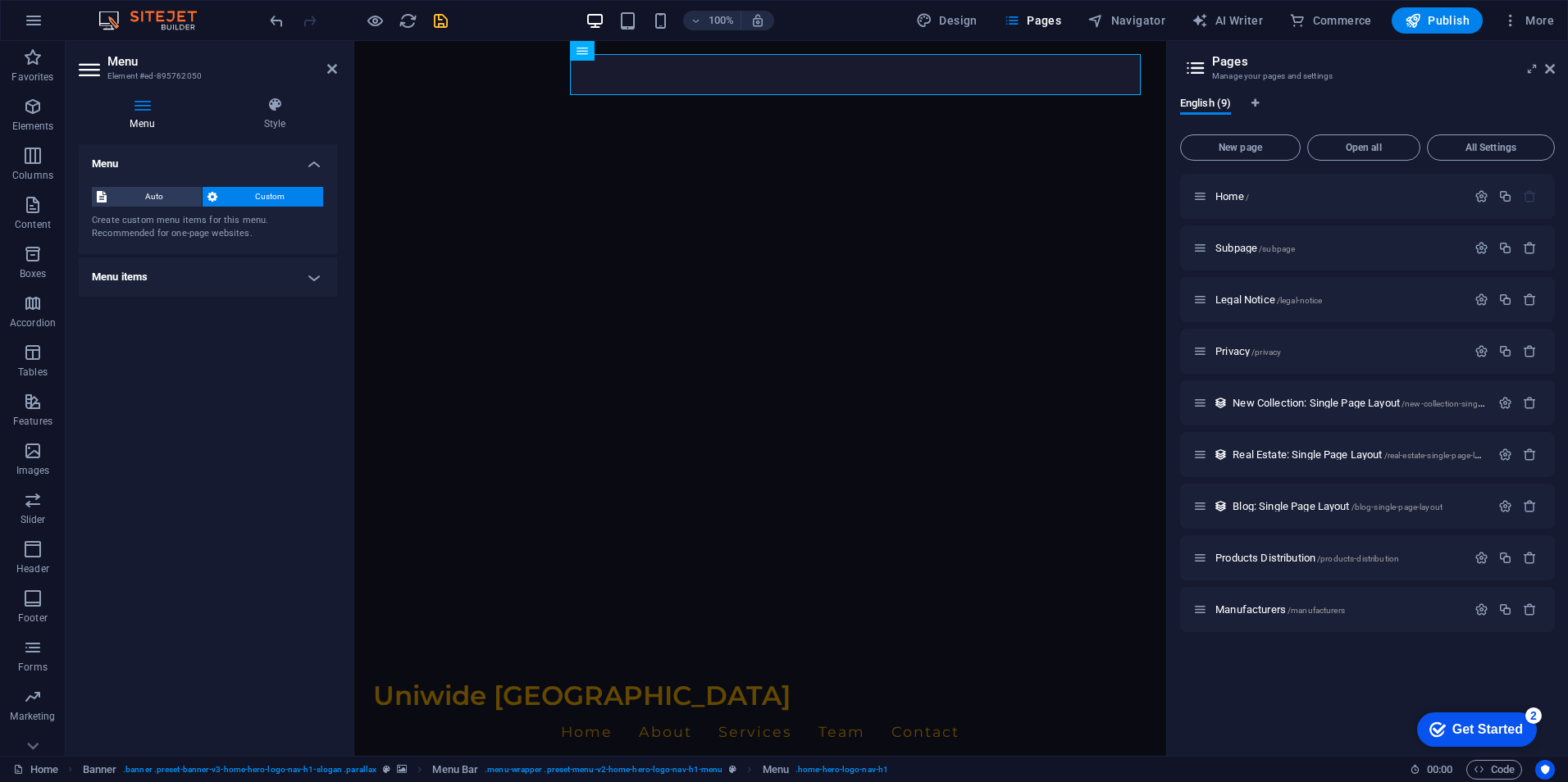
click at [307, 275] on h4 "Menu items" at bounding box center [208, 277] width 258 height 39
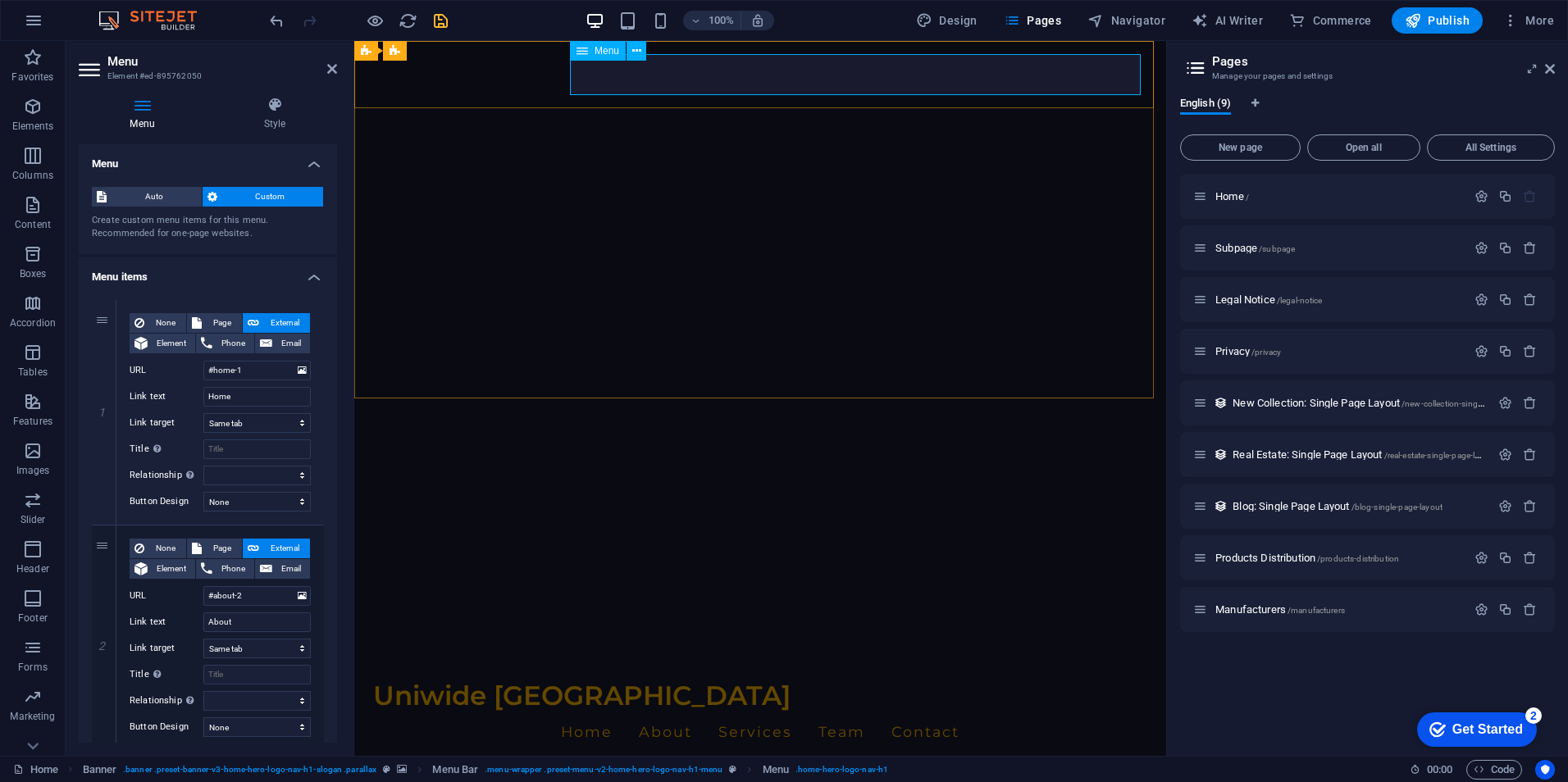
click at [591, 46] on div "Menu" at bounding box center [598, 51] width 56 height 20
click at [583, 46] on icon at bounding box center [582, 51] width 12 height 20
click at [634, 53] on icon at bounding box center [637, 51] width 9 height 17
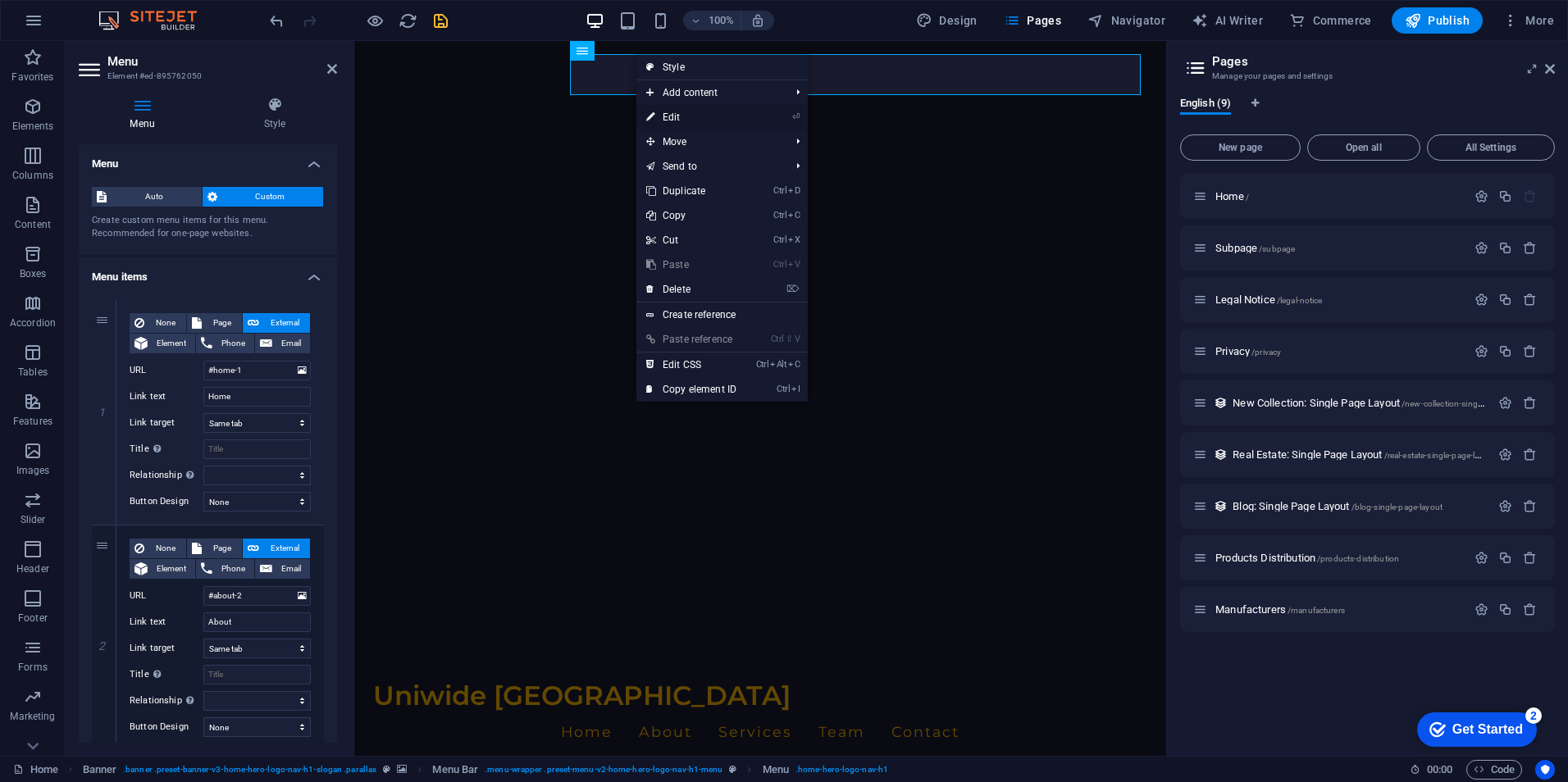
click at [690, 115] on link "⏎ Edit" at bounding box center [690, 118] width 110 height 25
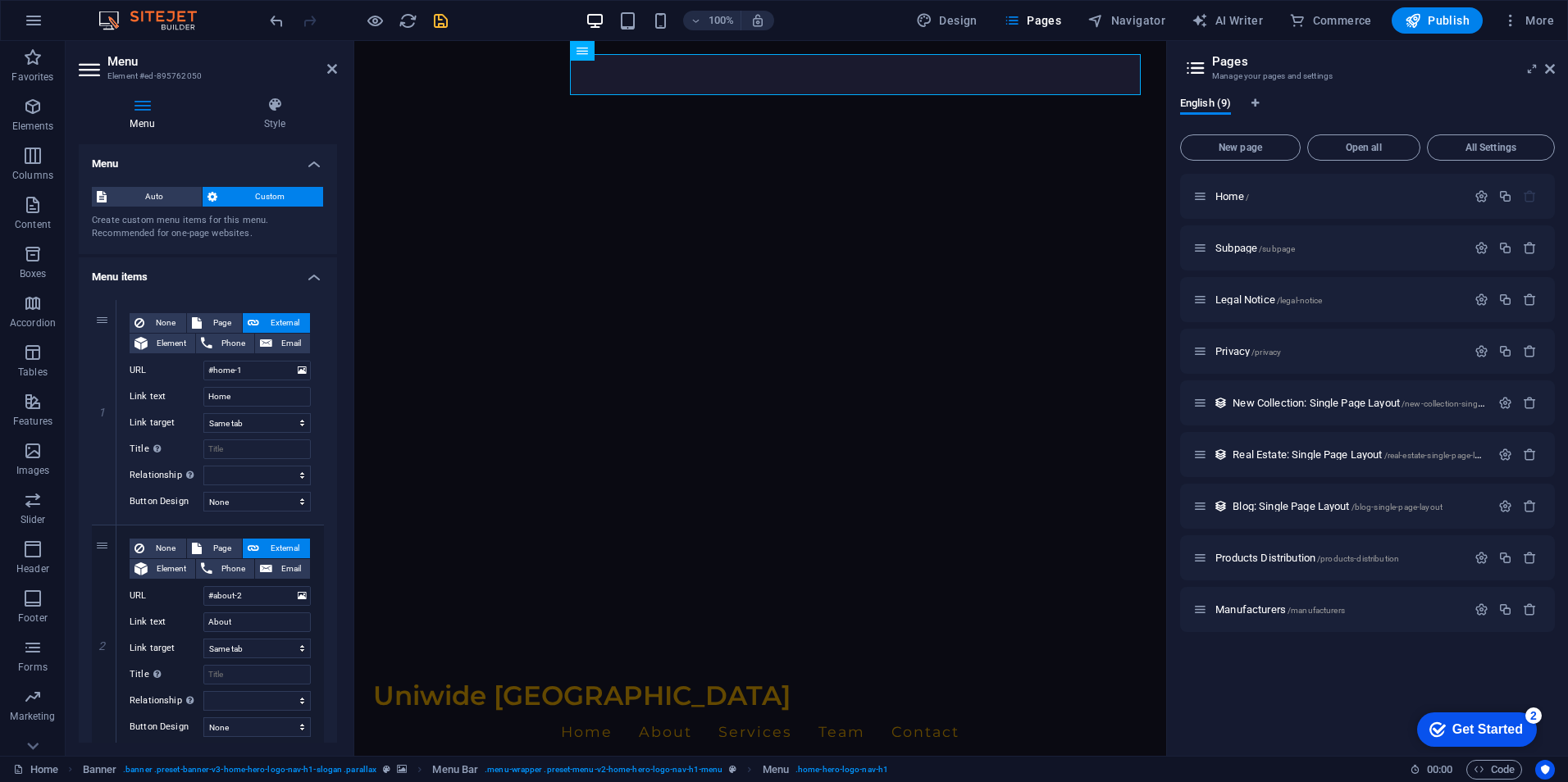
click at [329, 61] on h2 "Menu" at bounding box center [223, 61] width 230 height 15
click at [333, 71] on icon at bounding box center [331, 69] width 10 height 13
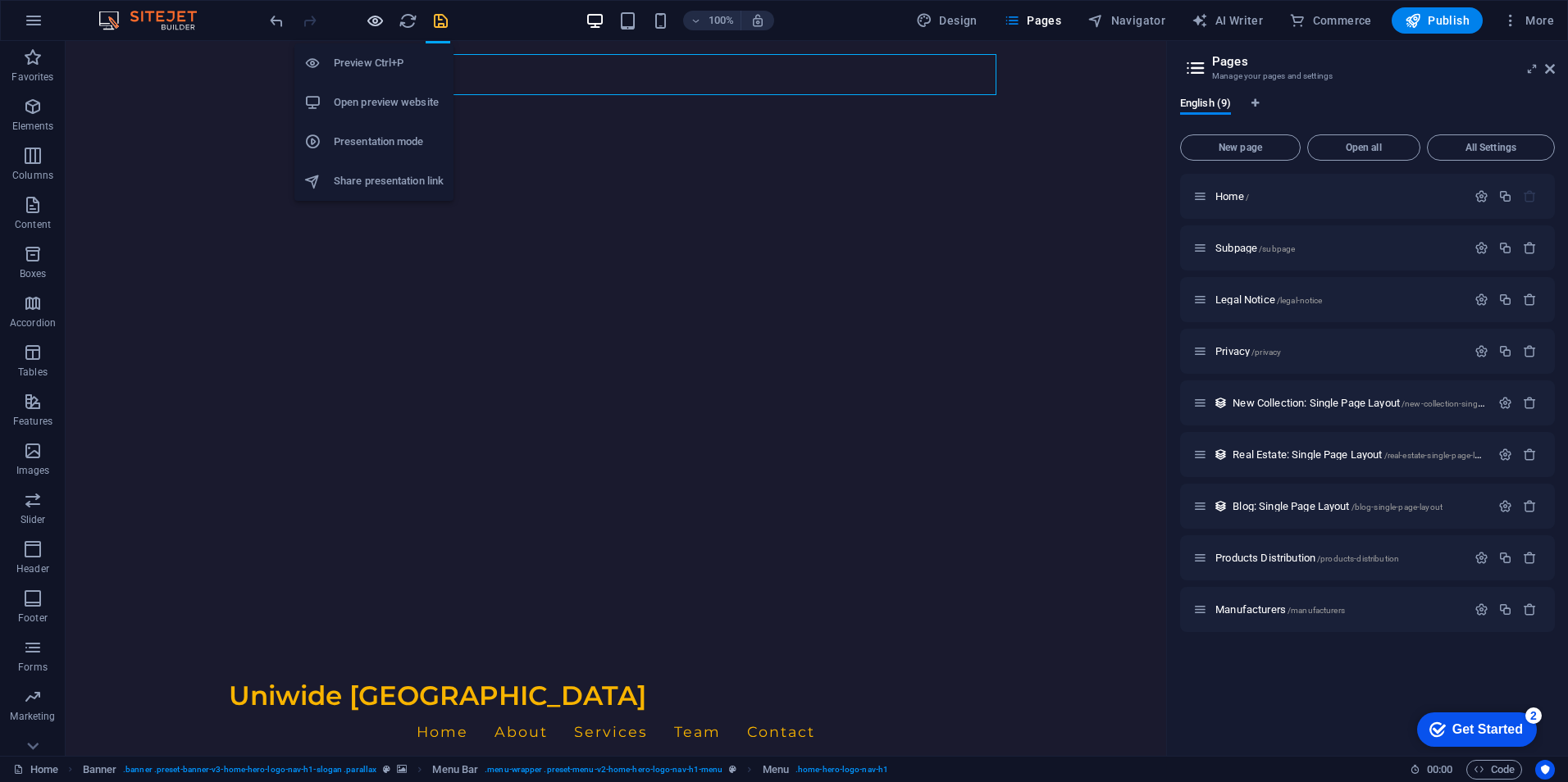
click at [371, 13] on icon "button" at bounding box center [375, 20] width 19 height 19
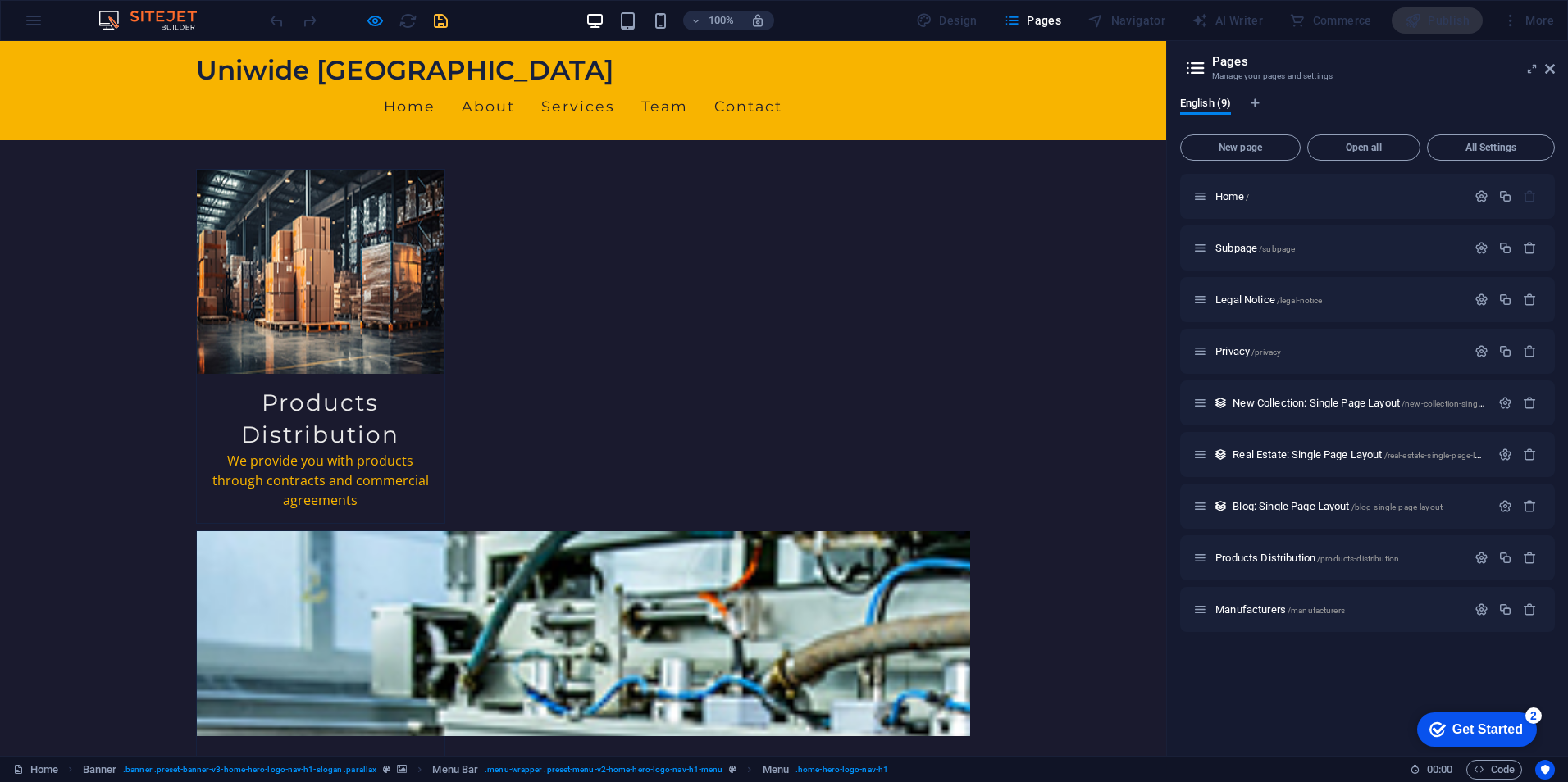
scroll to position [328, 0]
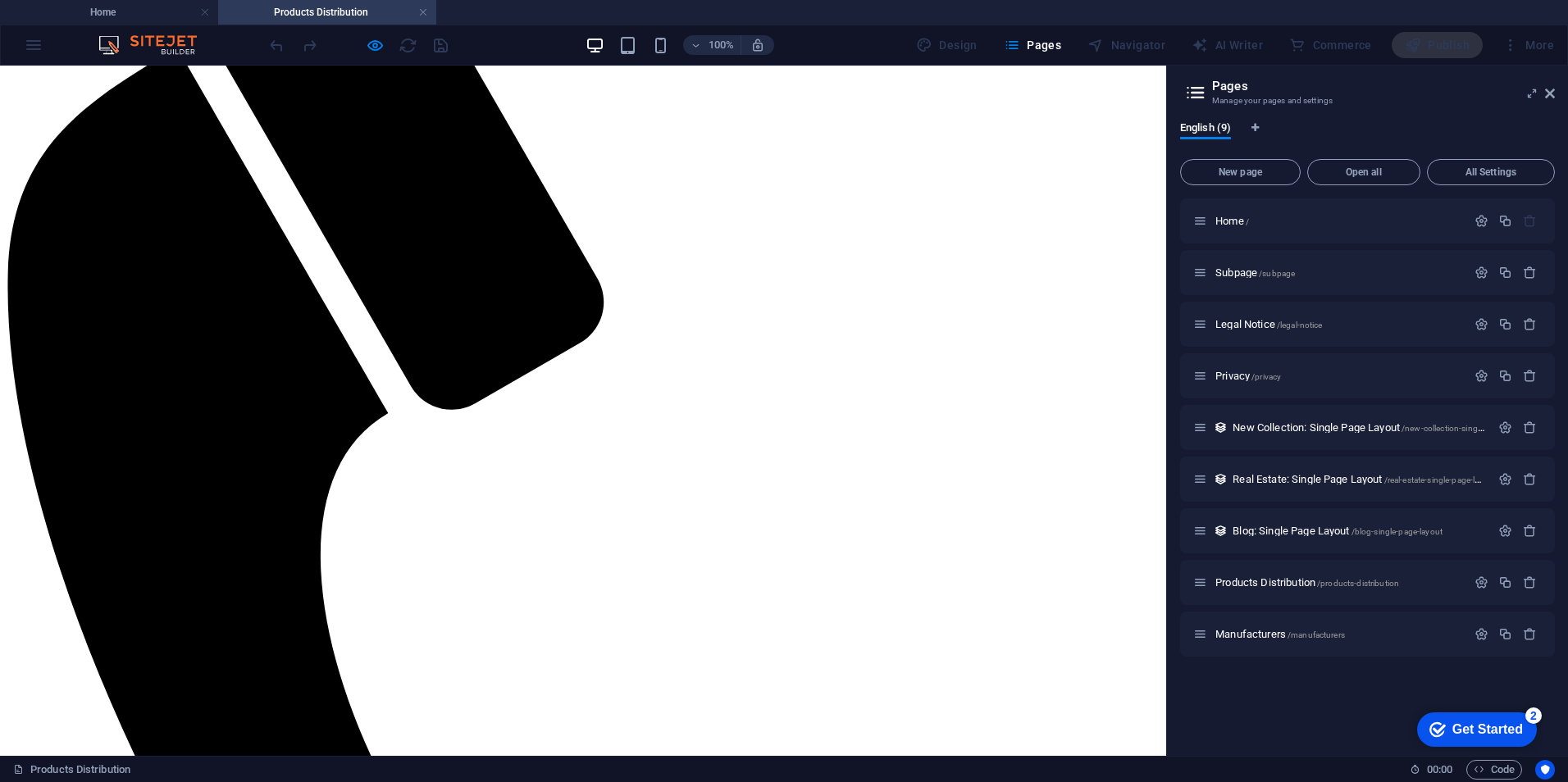
scroll to position [0, 0]
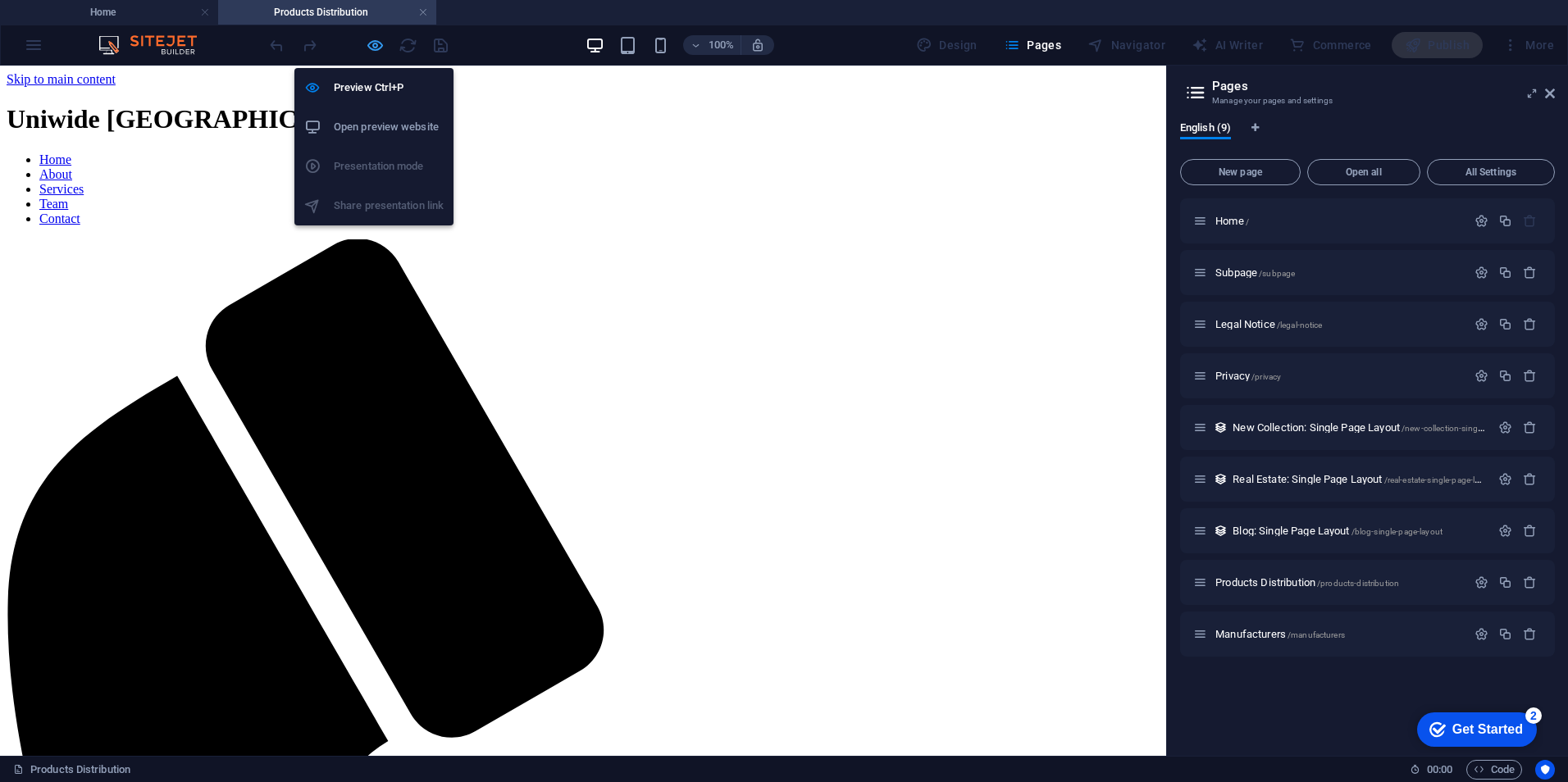
click at [370, 48] on icon "button" at bounding box center [375, 45] width 19 height 19
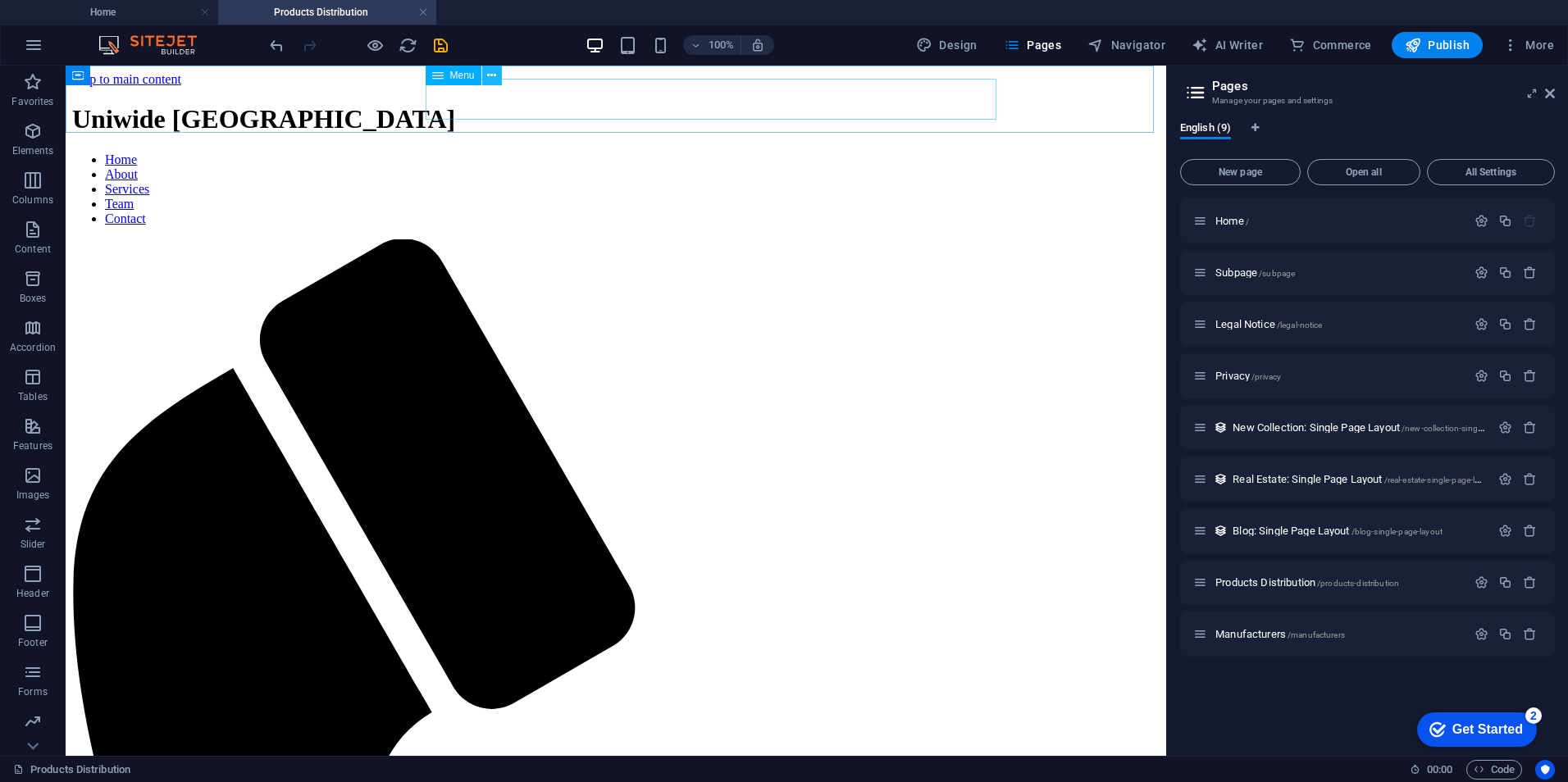
click at [496, 74] on icon at bounding box center [492, 75] width 9 height 17
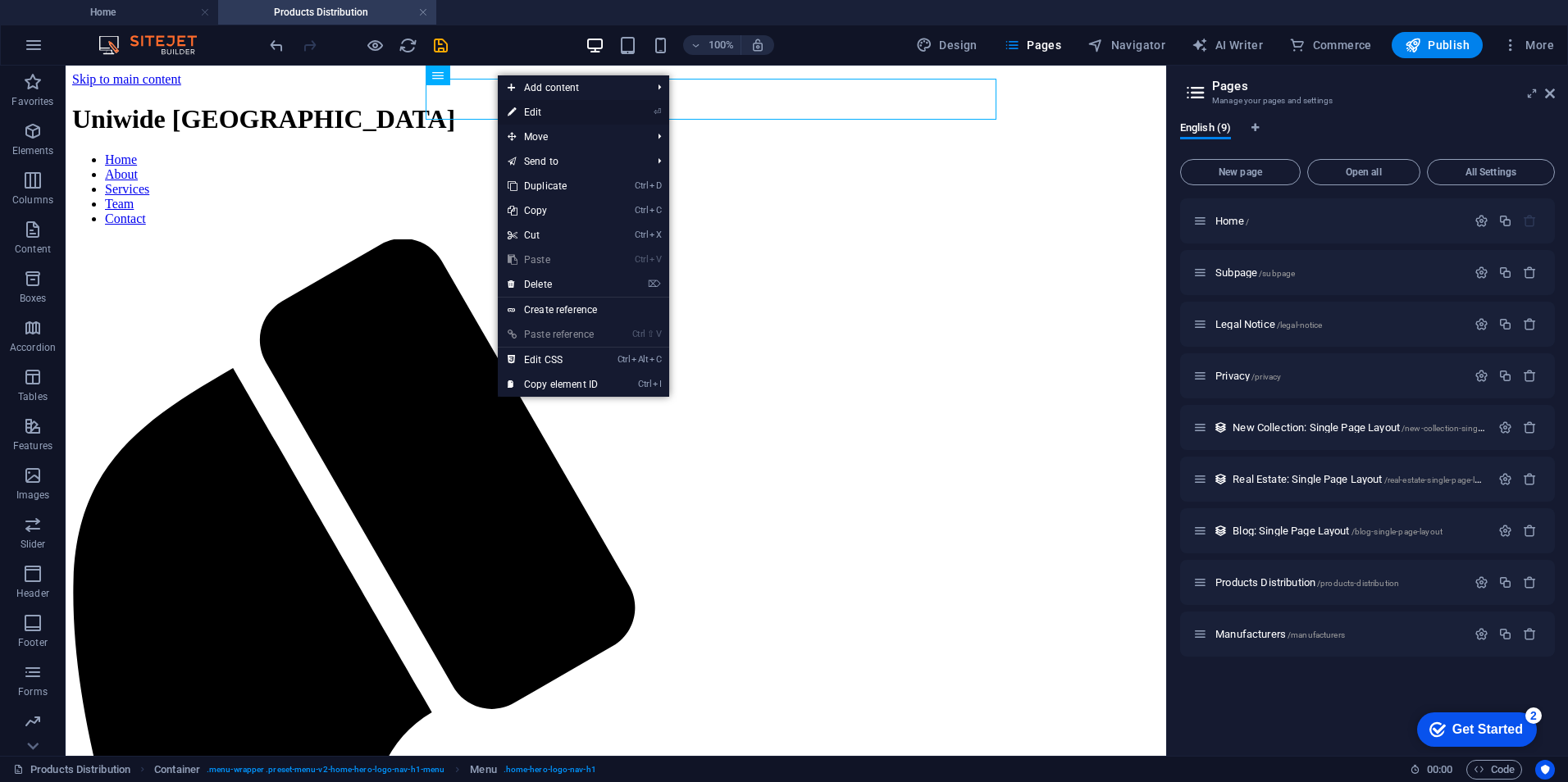
click at [542, 108] on link "⏎ Edit" at bounding box center [552, 112] width 110 height 25
select select
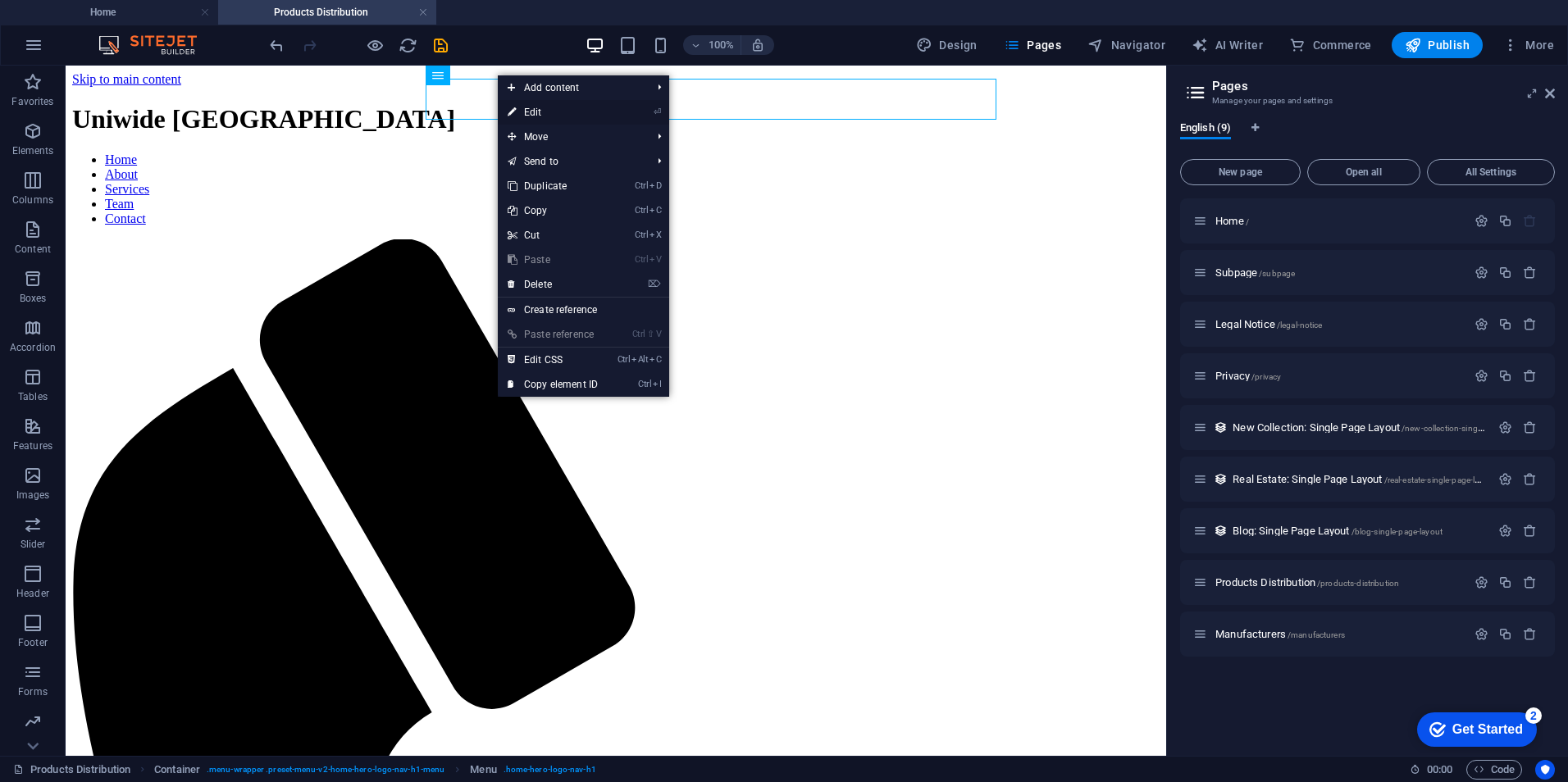
select select
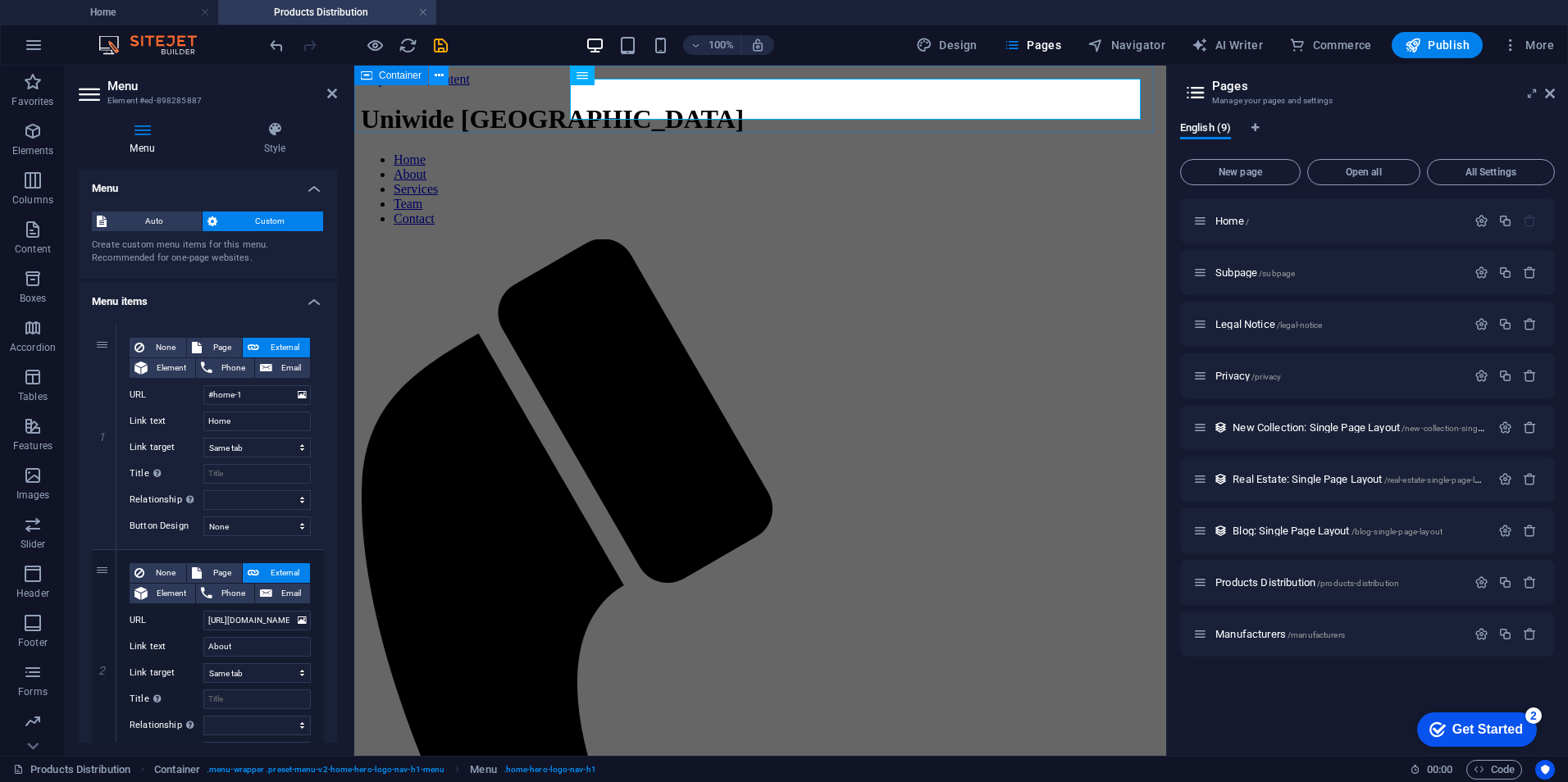
click at [440, 69] on icon at bounding box center [439, 75] width 9 height 17
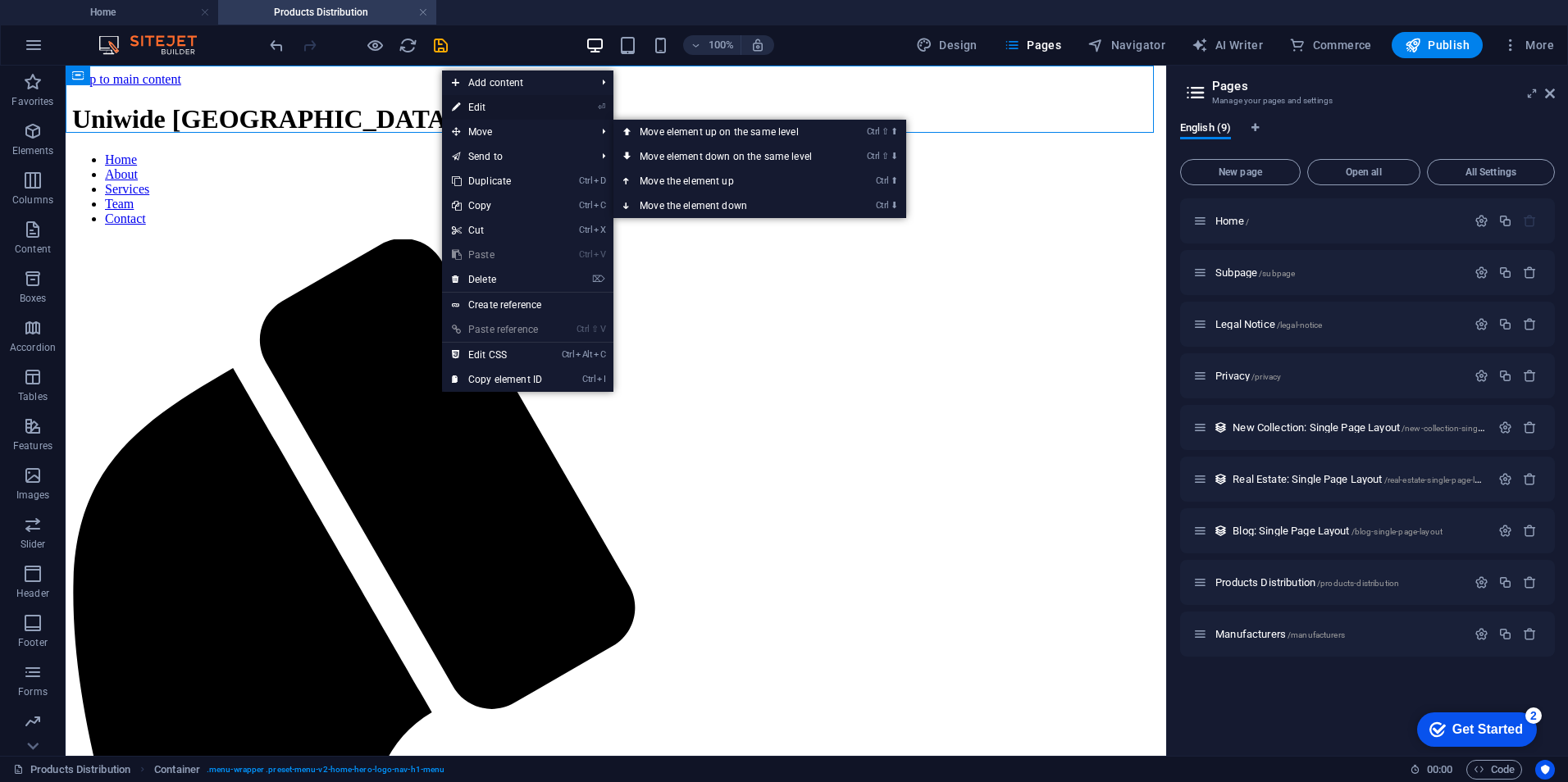
click at [500, 101] on link "⏎ Edit" at bounding box center [496, 108] width 110 height 25
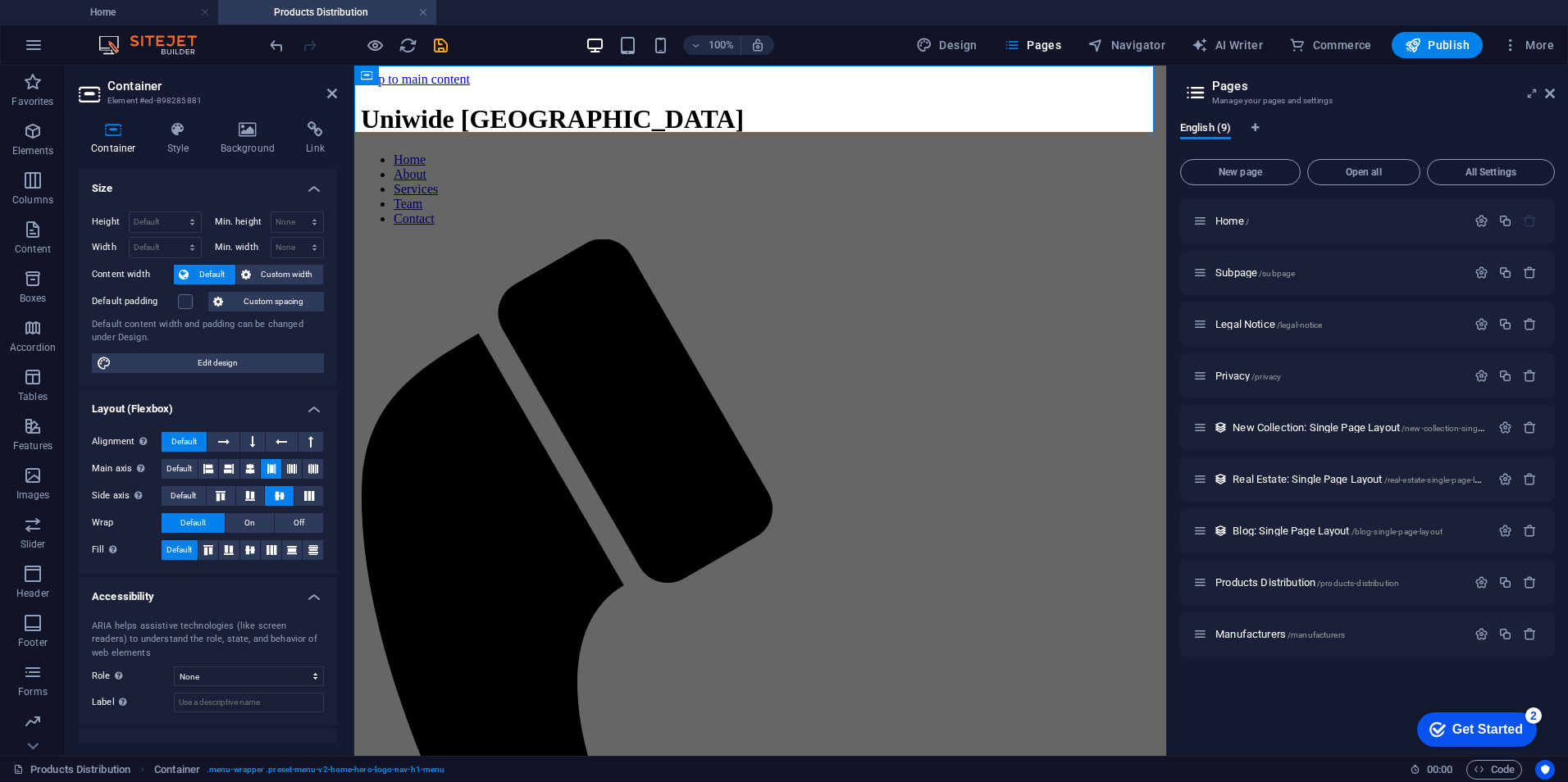
click at [320, 117] on div "Container Style Background Link Size Height Default px rem % vh vw Min. height …" at bounding box center [208, 431] width 284 height 648
click at [315, 138] on h4 "Link" at bounding box center [315, 138] width 44 height 35
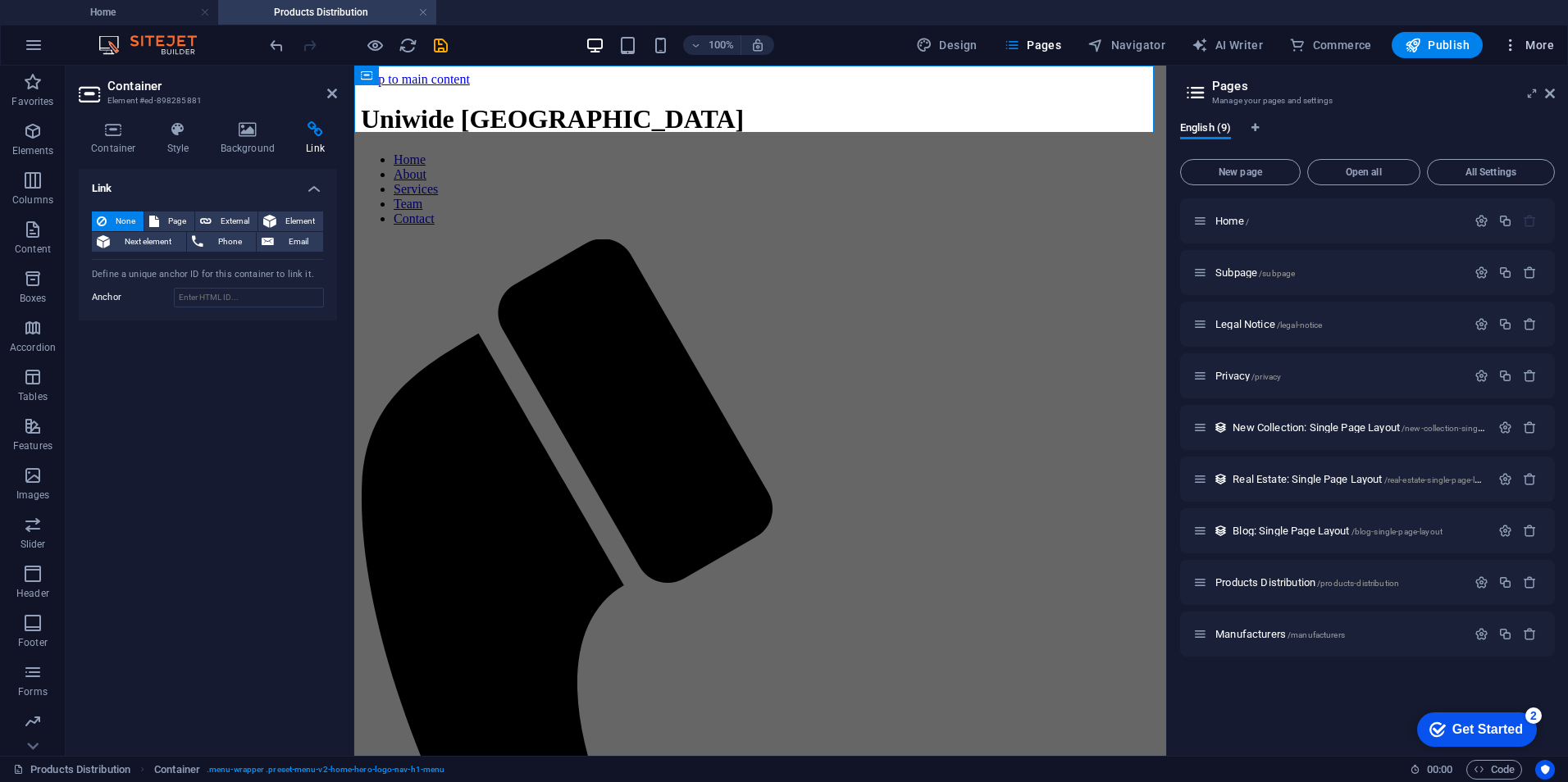
click at [1509, 44] on icon "button" at bounding box center [1510, 45] width 16 height 16
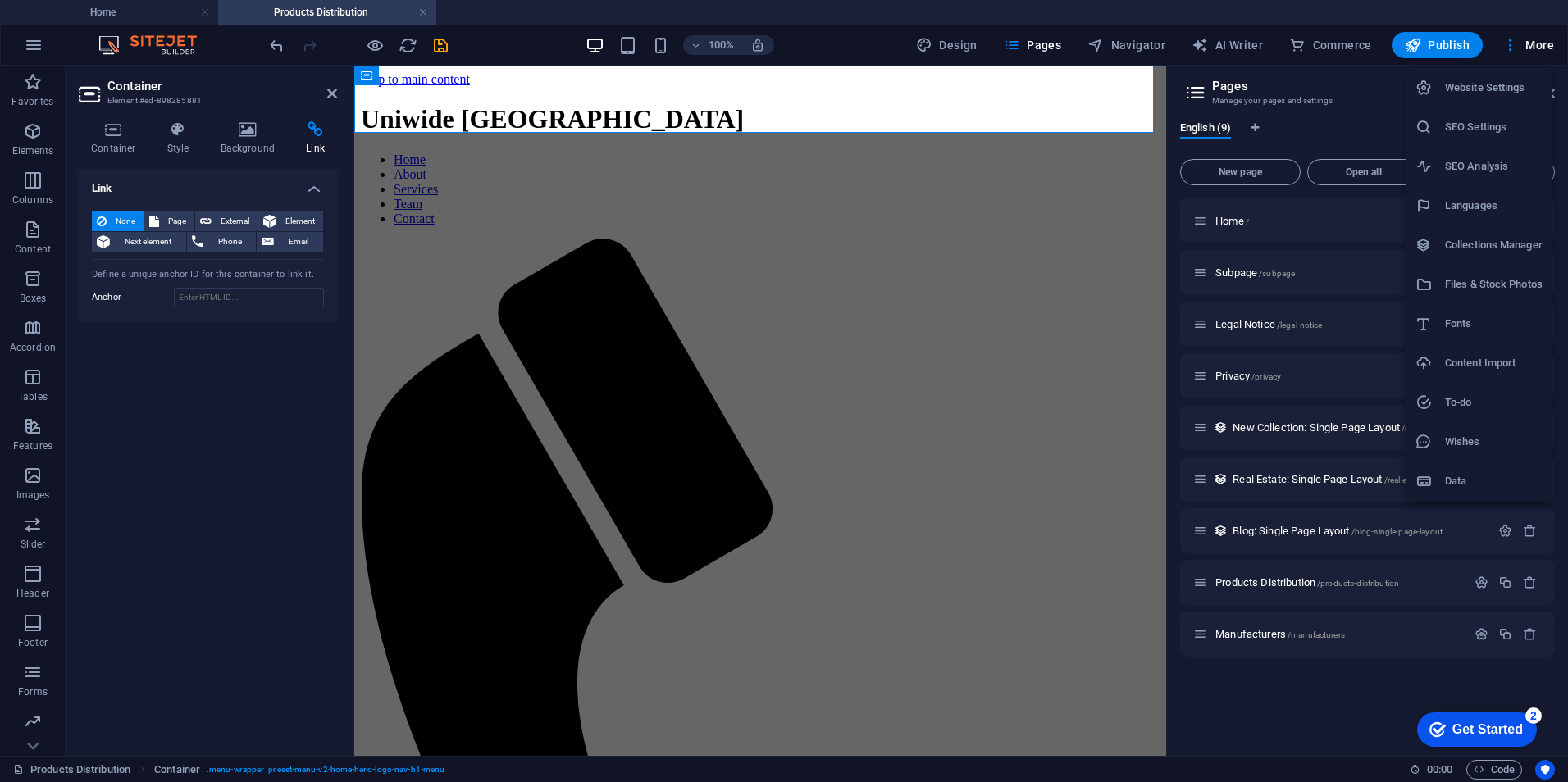
click at [136, 10] on div at bounding box center [784, 391] width 1568 height 782
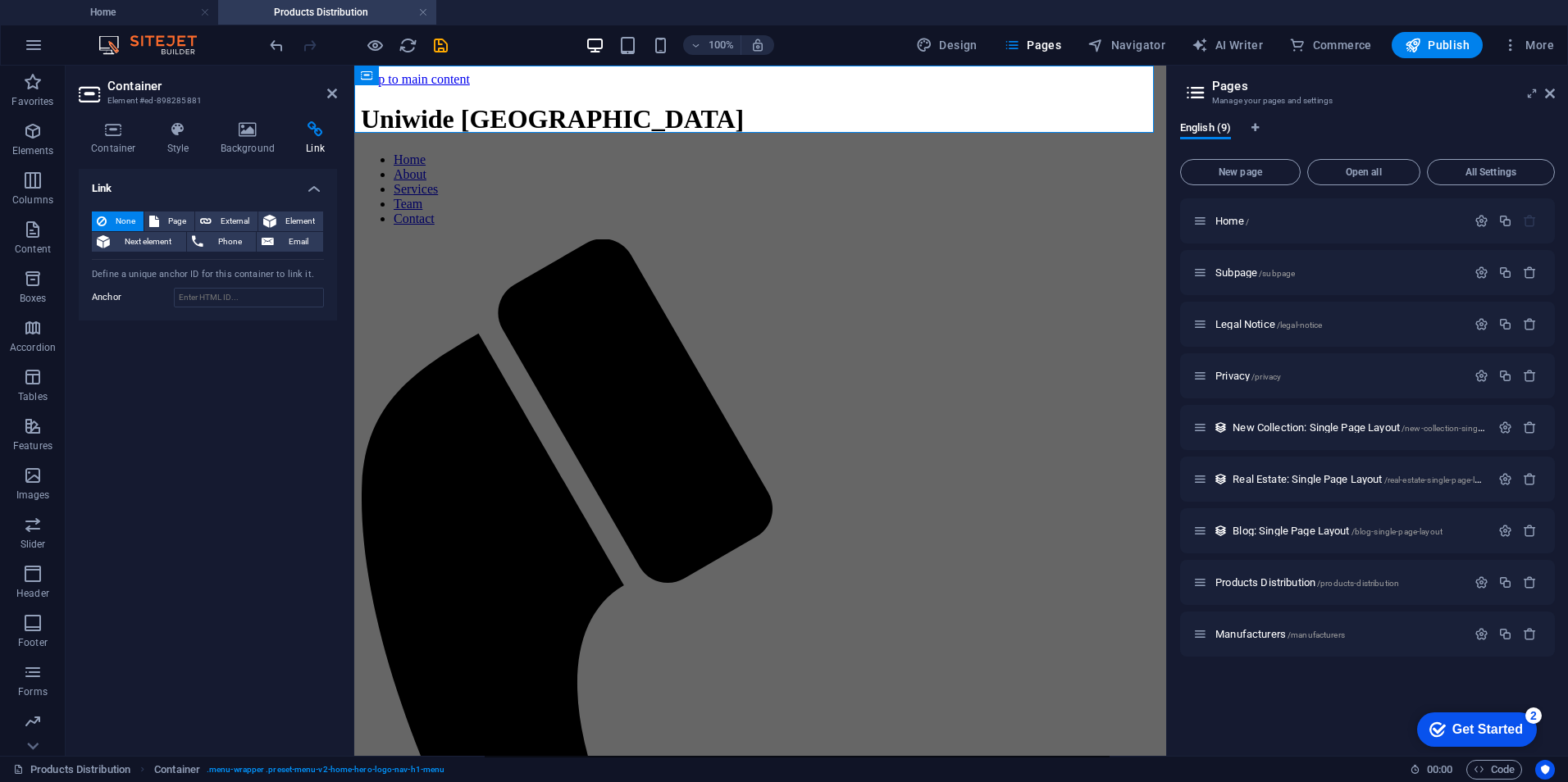
click at [136, 10] on h4 "Home" at bounding box center [109, 12] width 218 height 18
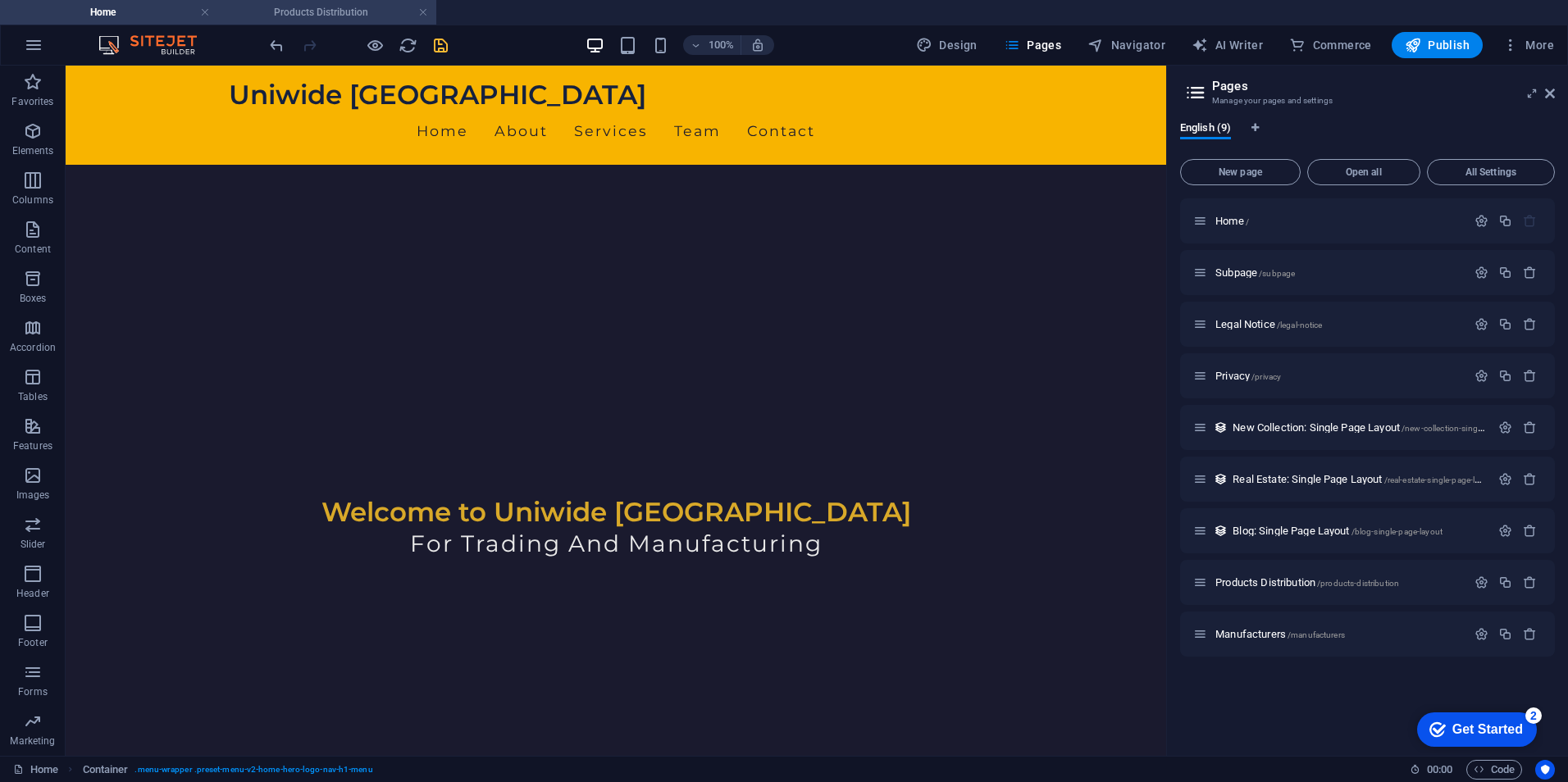
click at [314, 10] on h4 "Products Distribution" at bounding box center [327, 12] width 218 height 18
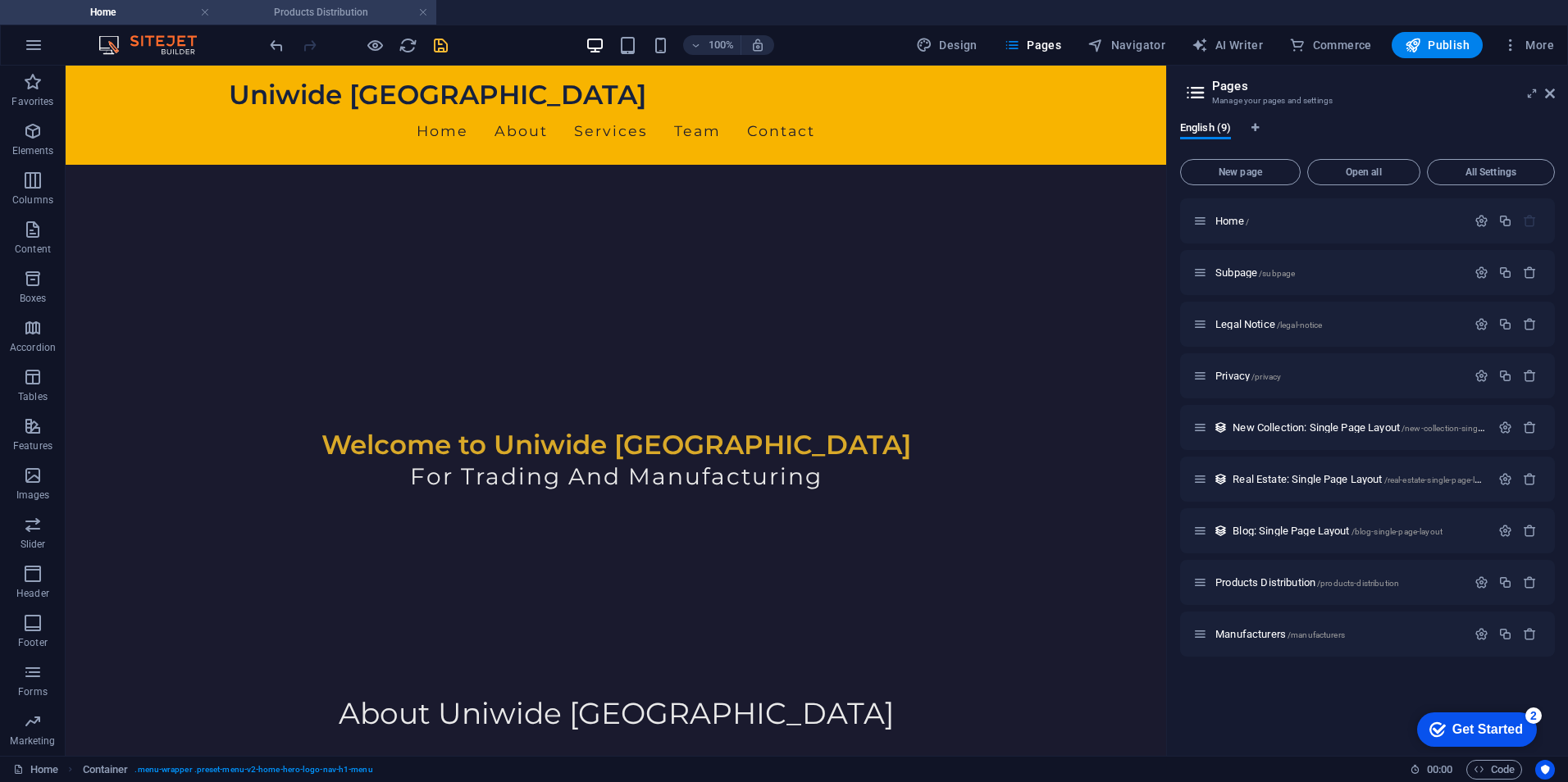
scroll to position [0, 0]
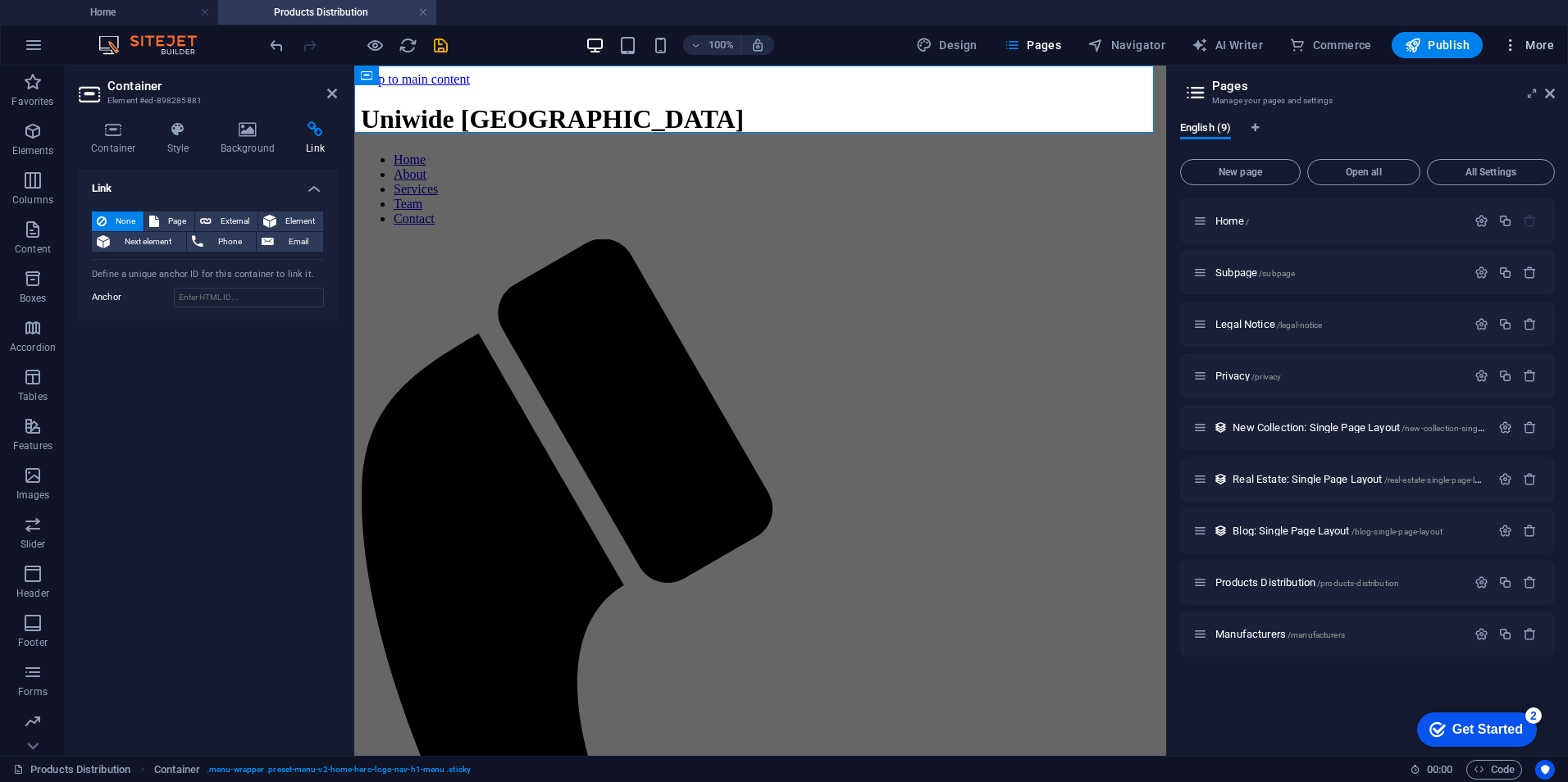
click at [1503, 49] on icon "button" at bounding box center [1510, 45] width 16 height 16
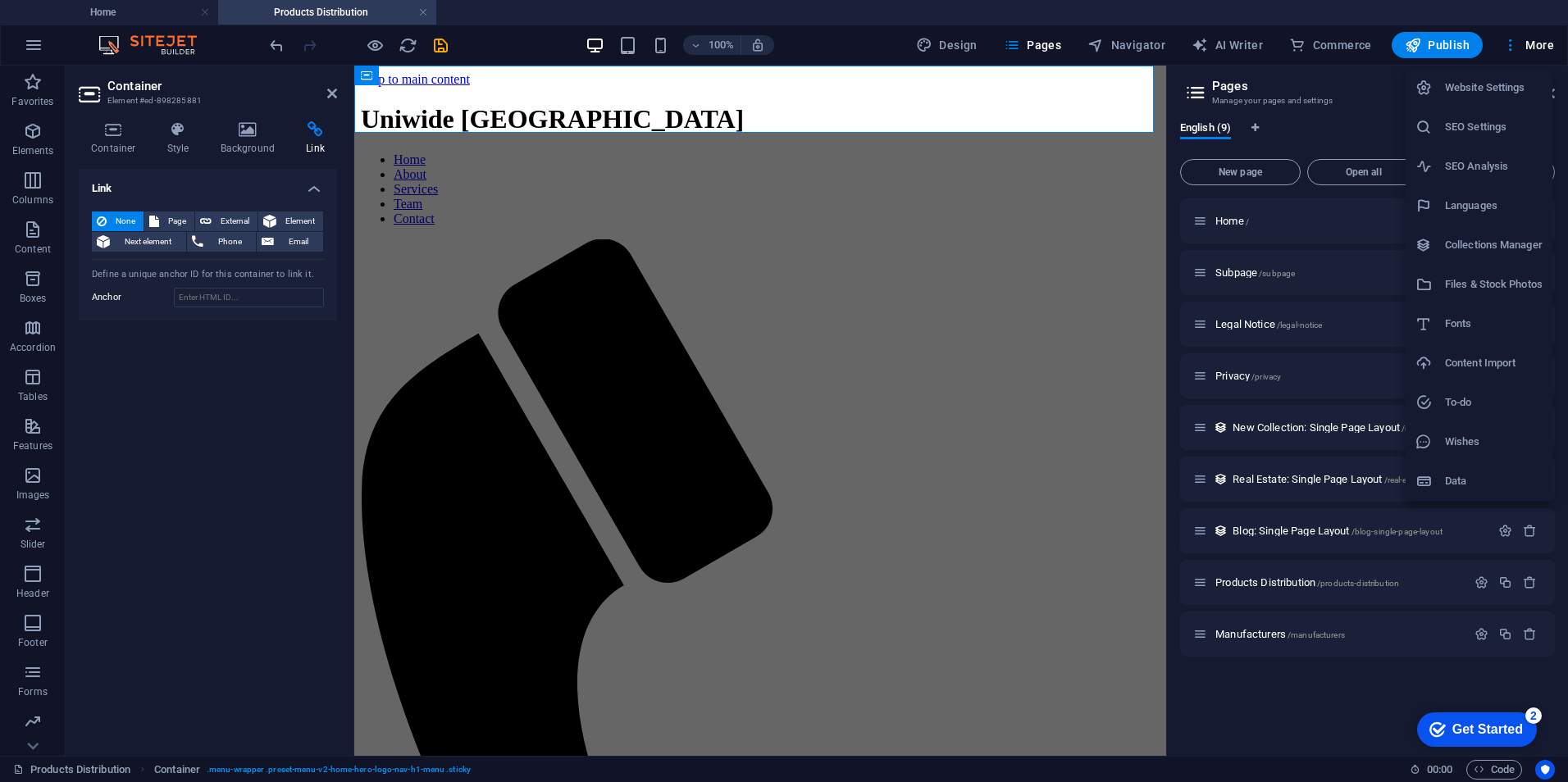
click at [280, 39] on div at bounding box center [784, 391] width 1568 height 782
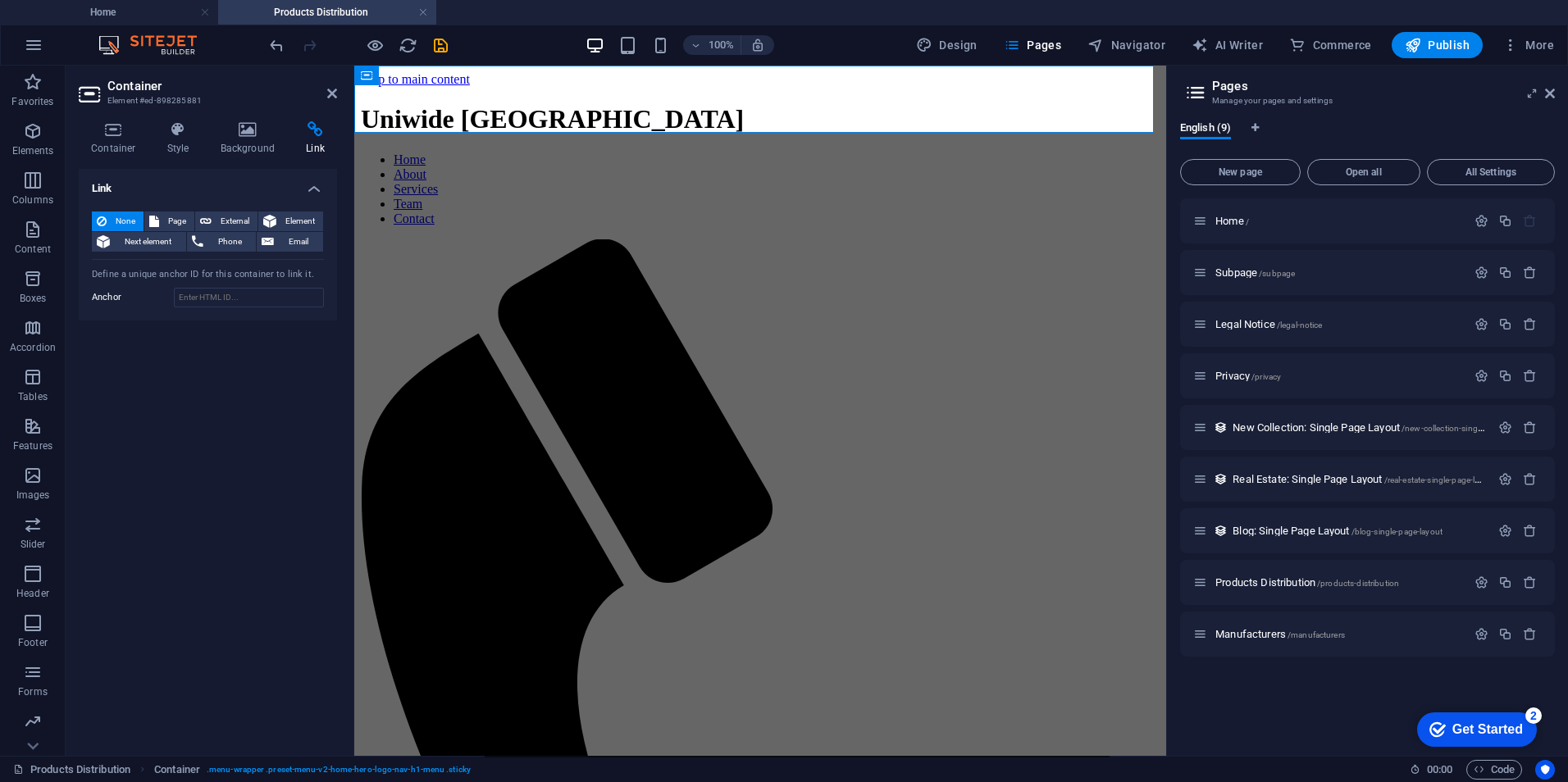
click at [275, 63] on div "100% Design Pages Navigator AI Writer Commerce Publish More" at bounding box center [784, 45] width 1566 height 39
click at [276, 50] on icon "undo" at bounding box center [276, 45] width 19 height 19
click at [276, 48] on icon "undo" at bounding box center [276, 45] width 19 height 19
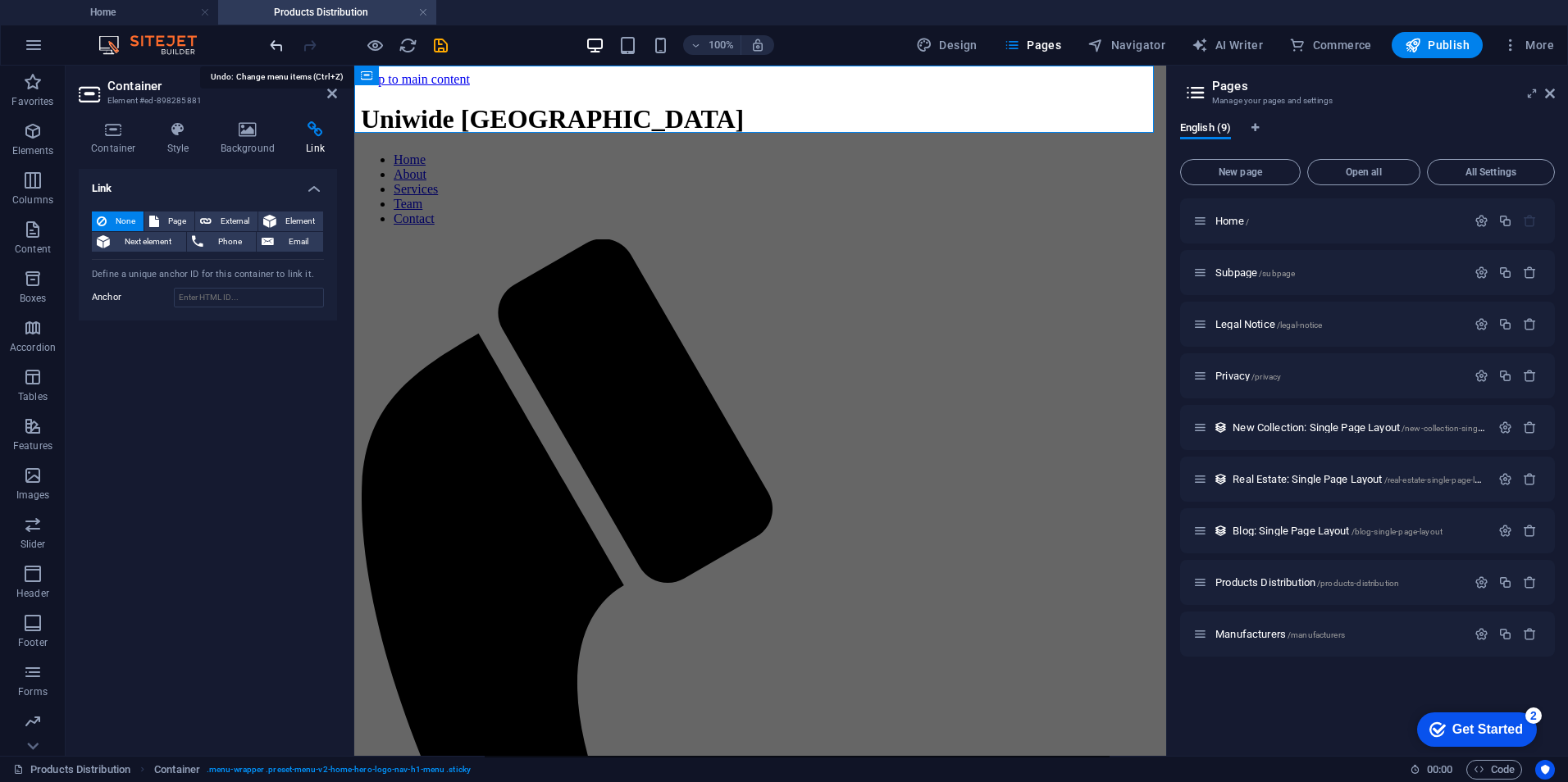
click at [276, 48] on icon "undo" at bounding box center [276, 45] width 19 height 19
click at [1510, 40] on icon "button" at bounding box center [1510, 45] width 16 height 16
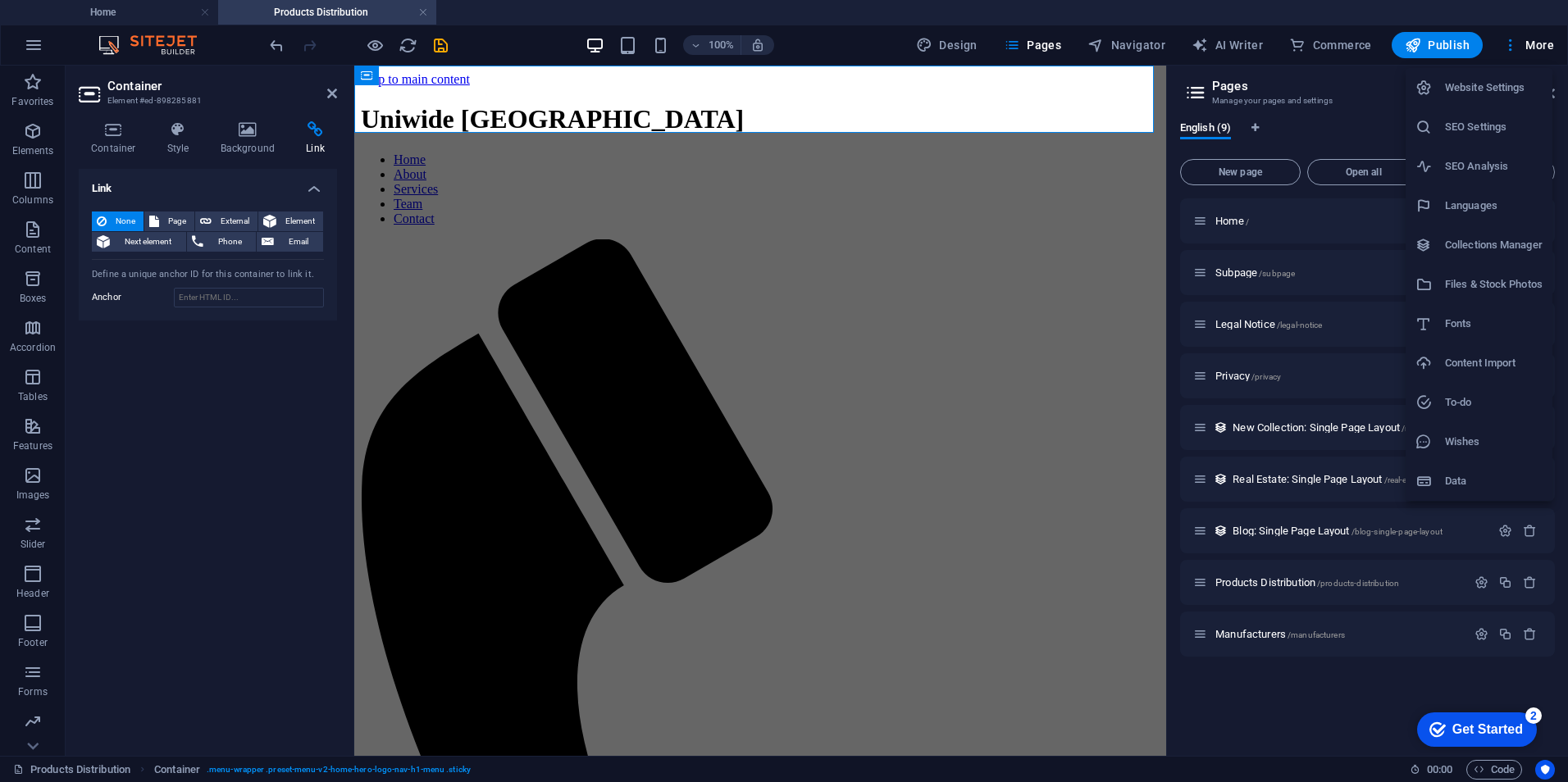
click at [166, 509] on div at bounding box center [784, 391] width 1568 height 782
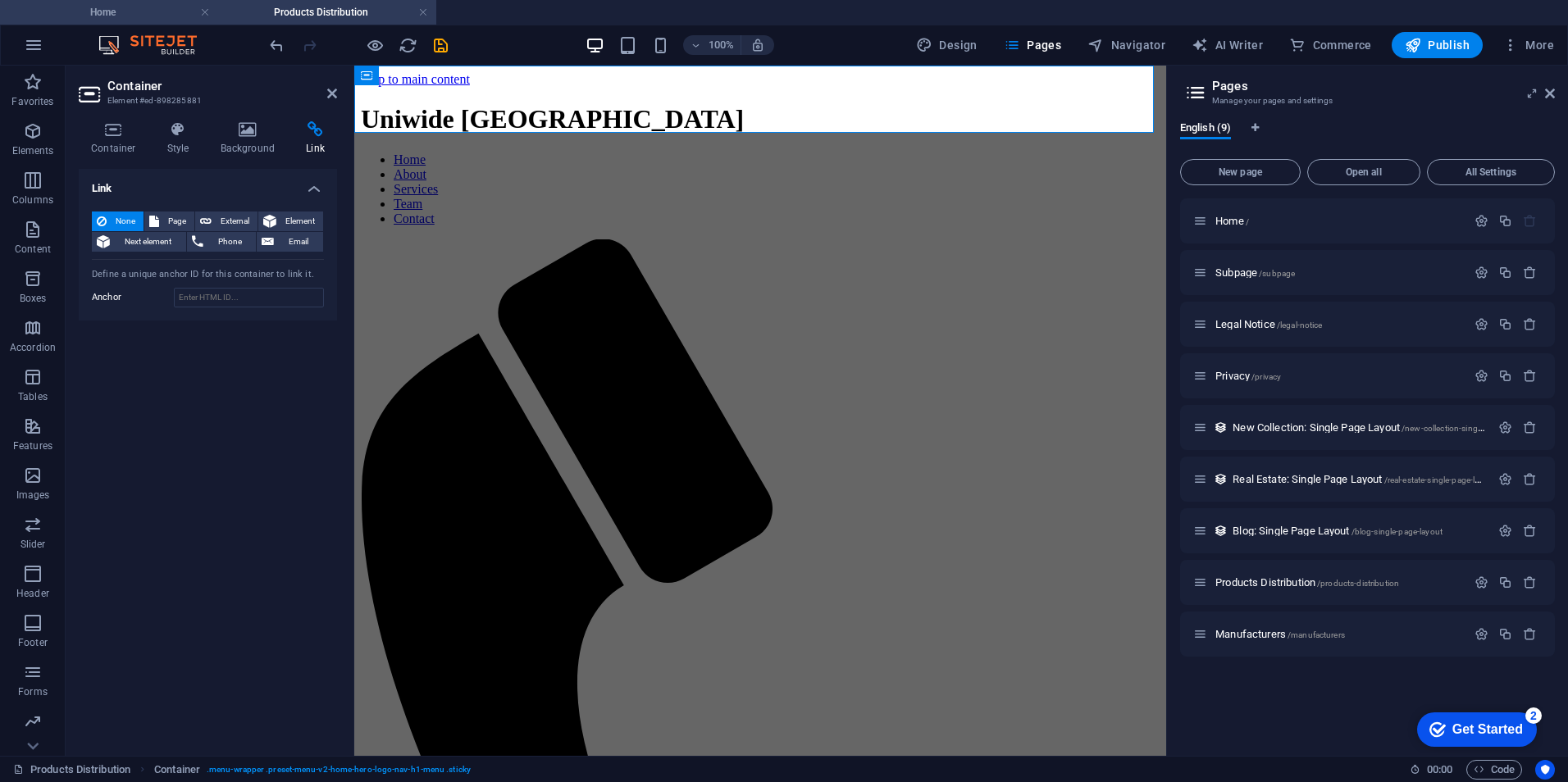
click at [77, 15] on h4 "Home" at bounding box center [109, 12] width 218 height 18
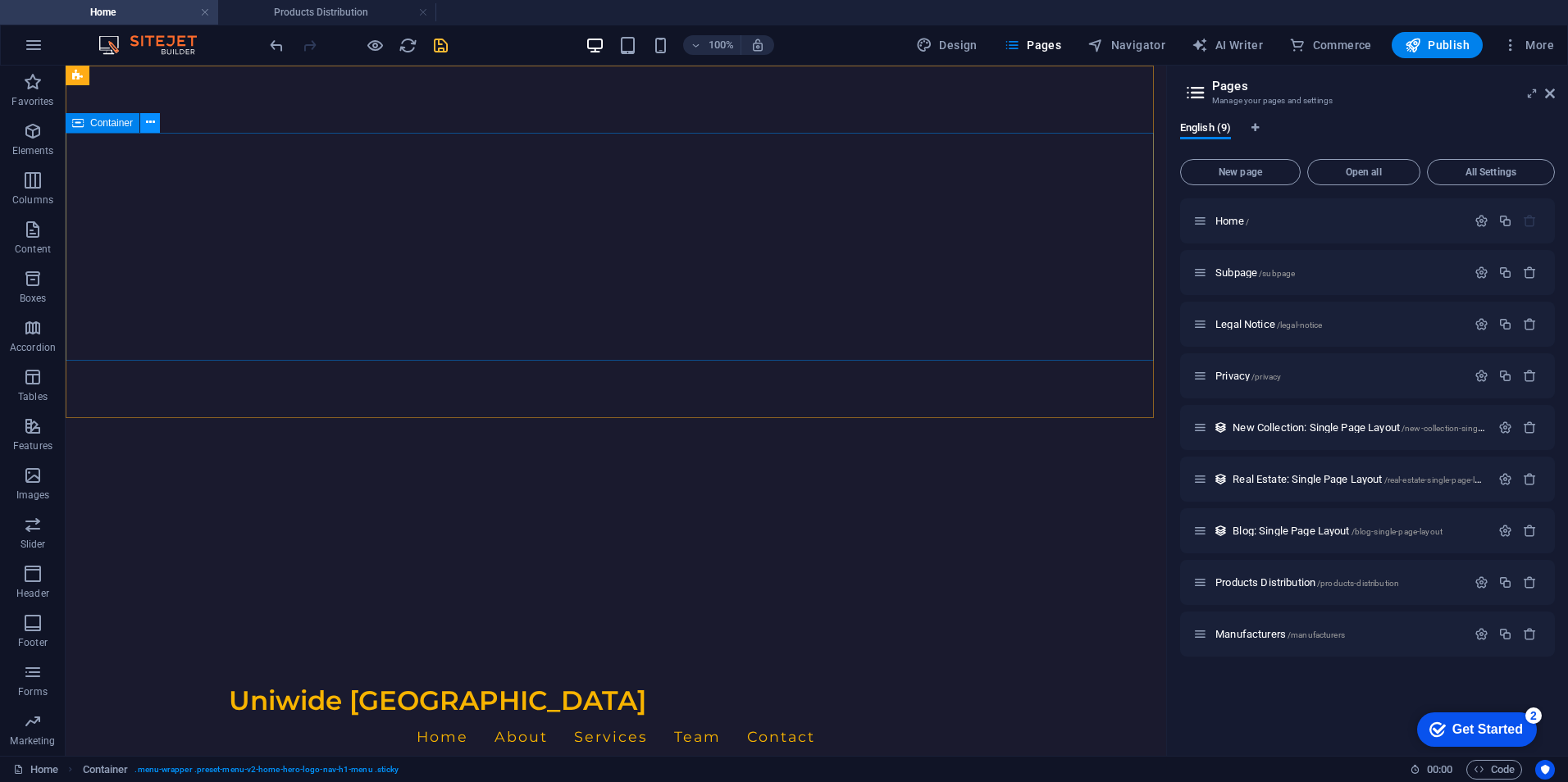
click at [147, 118] on icon at bounding box center [151, 122] width 9 height 17
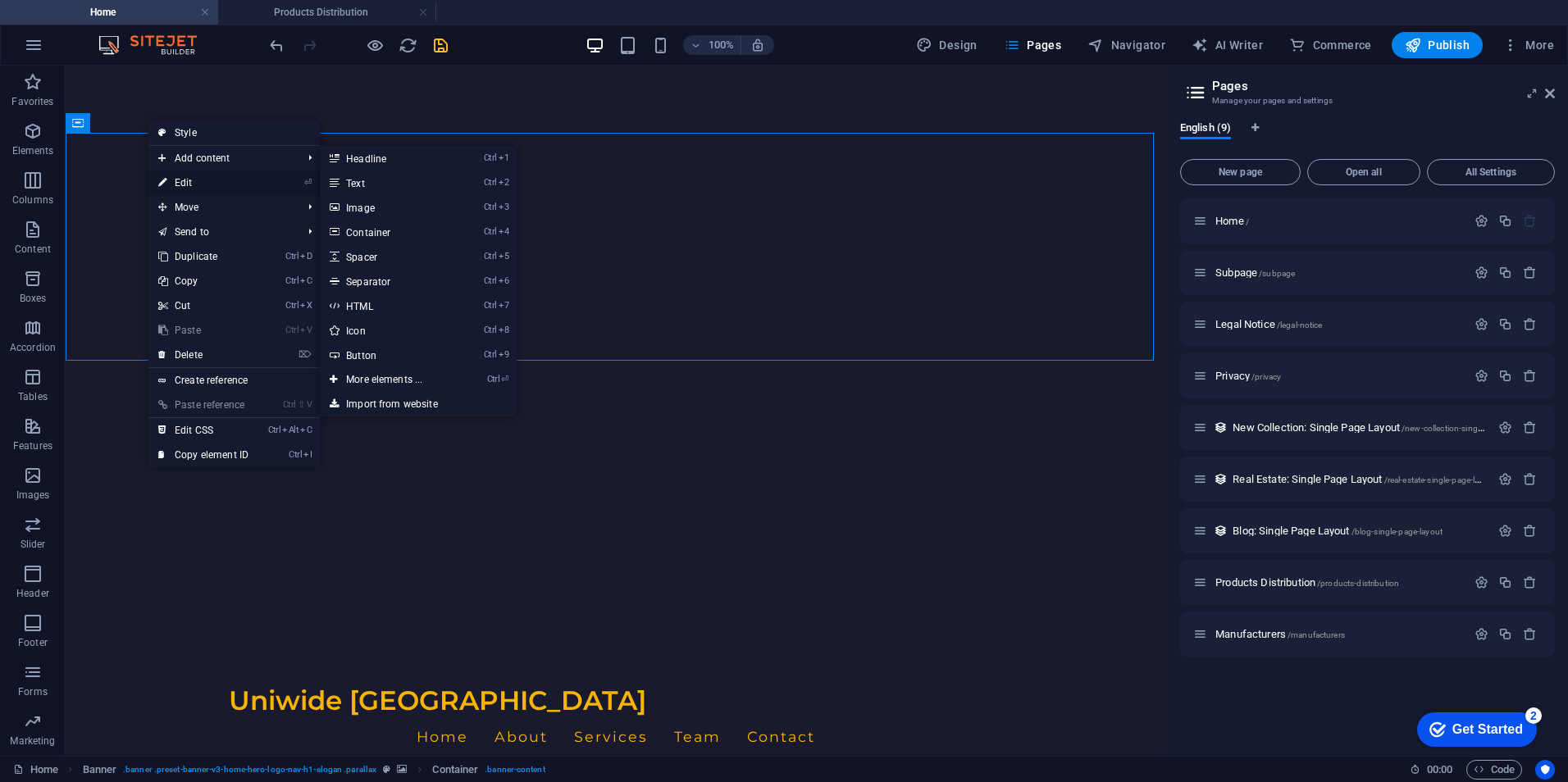
click at [215, 185] on link "⏎ Edit" at bounding box center [203, 183] width 110 height 25
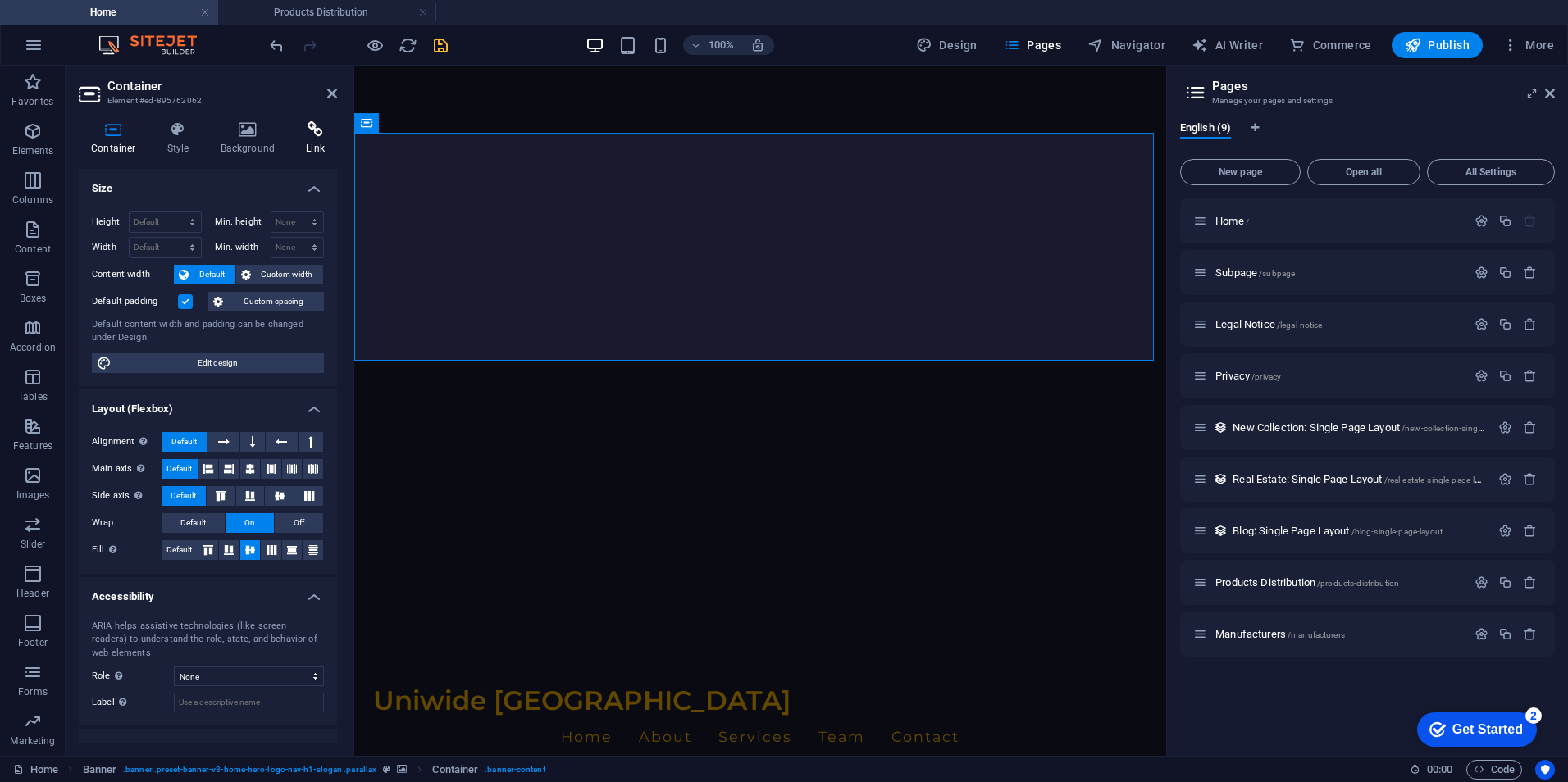
click at [304, 143] on h4 "Link" at bounding box center [315, 138] width 44 height 35
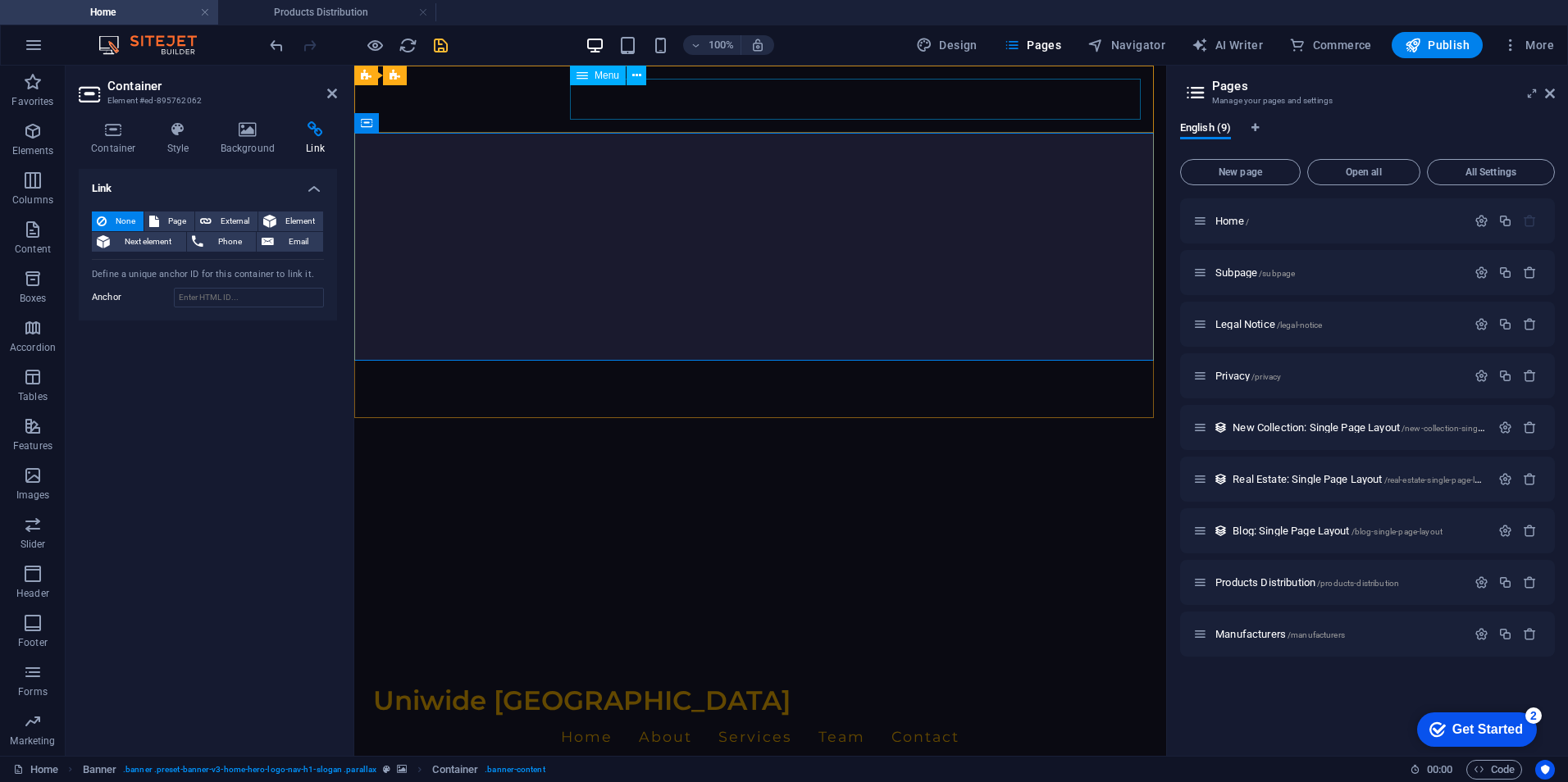
click at [706, 716] on nav "Home About Services Team Contact" at bounding box center [760, 737] width 774 height 41
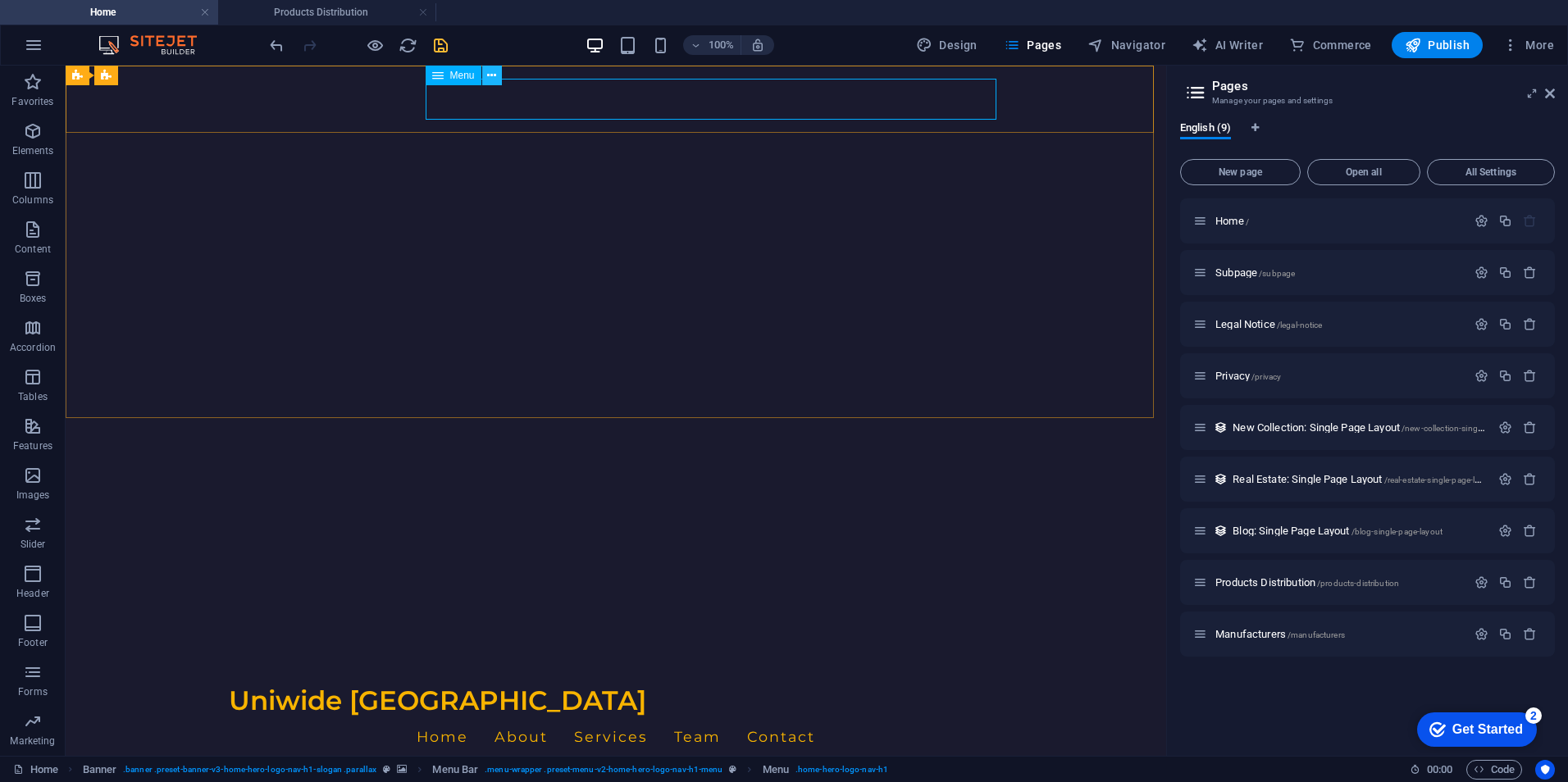
click at [492, 69] on icon at bounding box center [492, 75] width 9 height 17
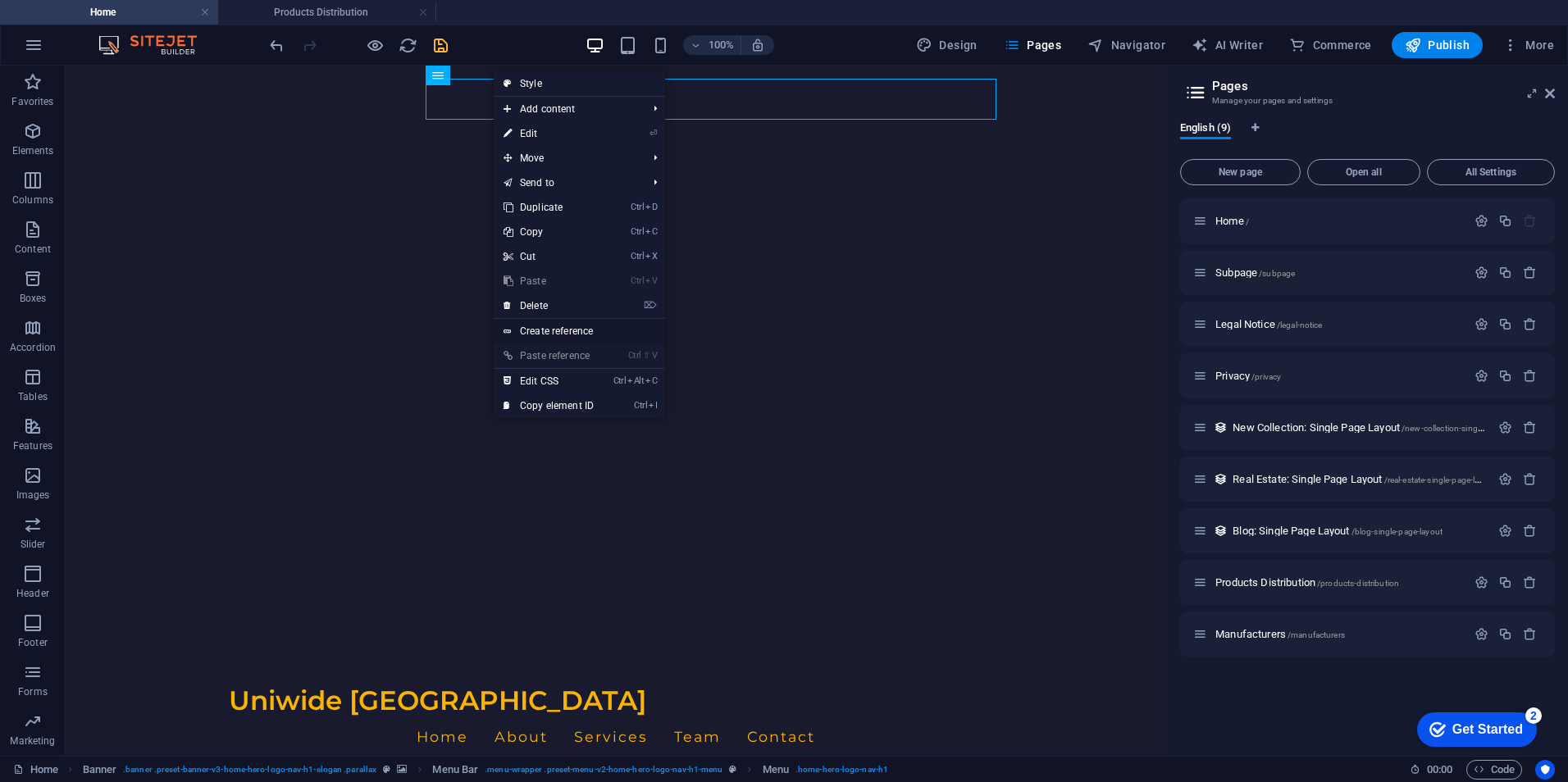
click at [587, 330] on link "Create reference" at bounding box center [579, 331] width 171 height 25
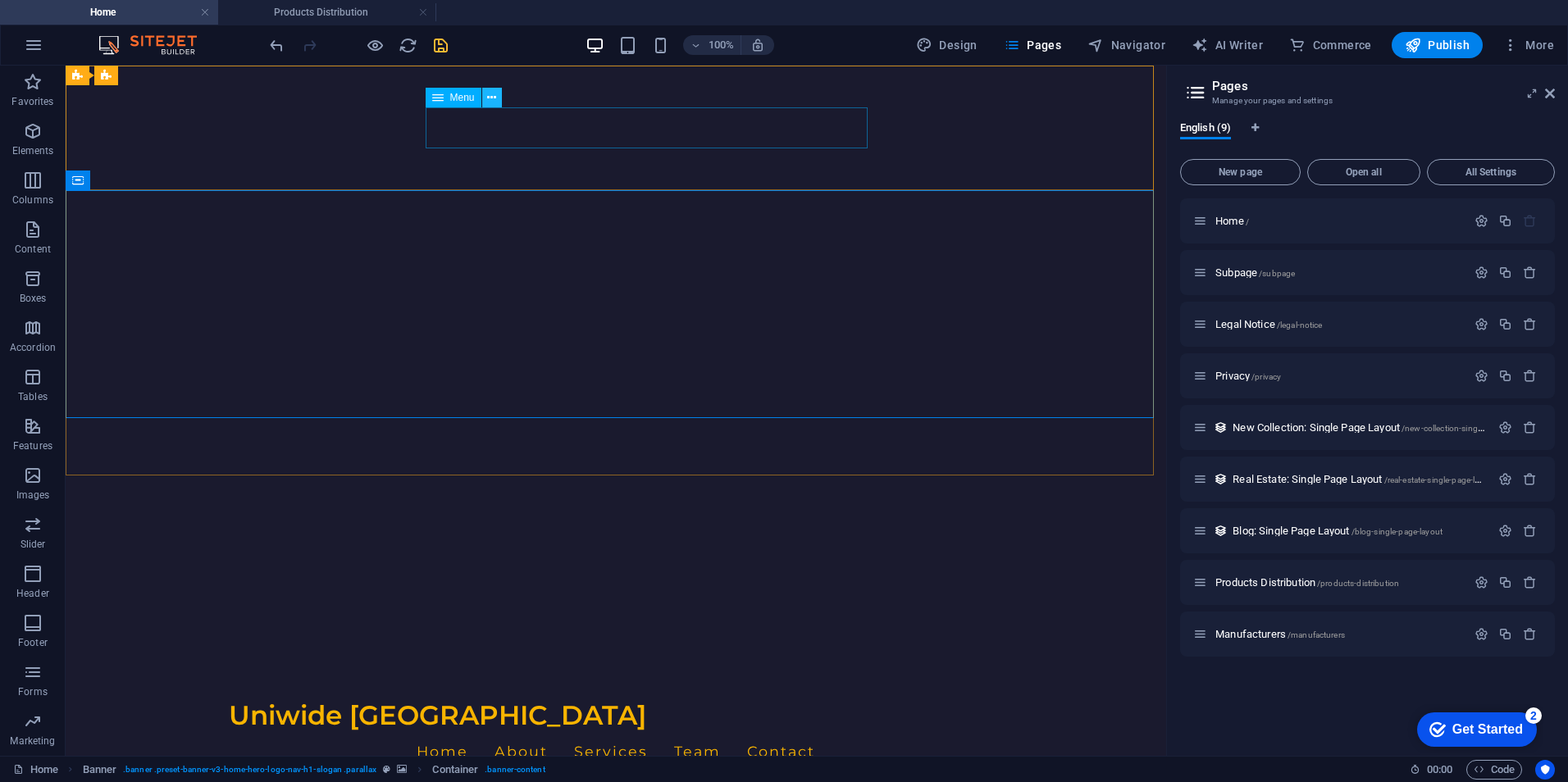
click at [490, 96] on icon at bounding box center [492, 97] width 9 height 17
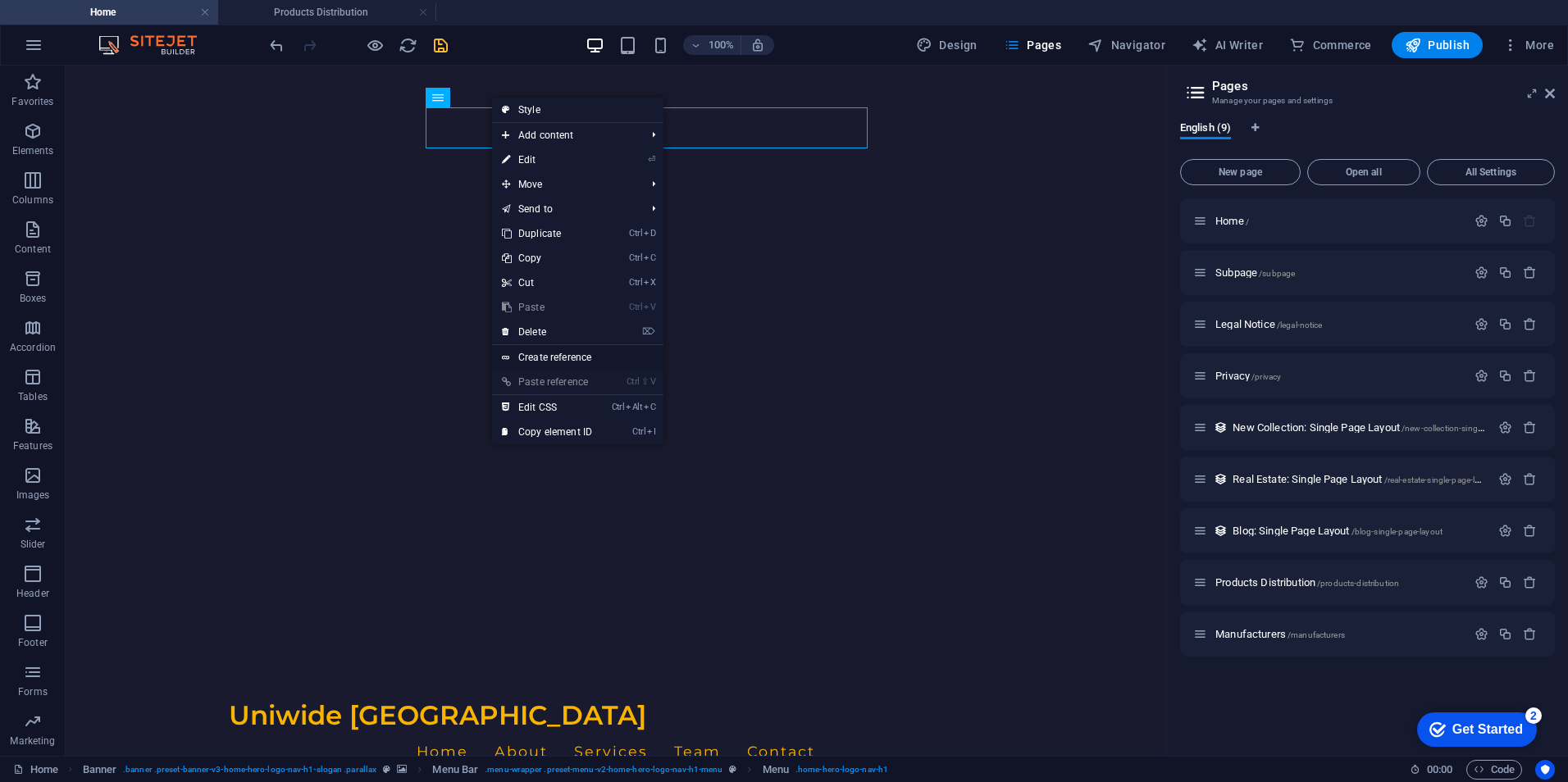
click at [575, 355] on link "Create reference" at bounding box center [577, 358] width 171 height 25
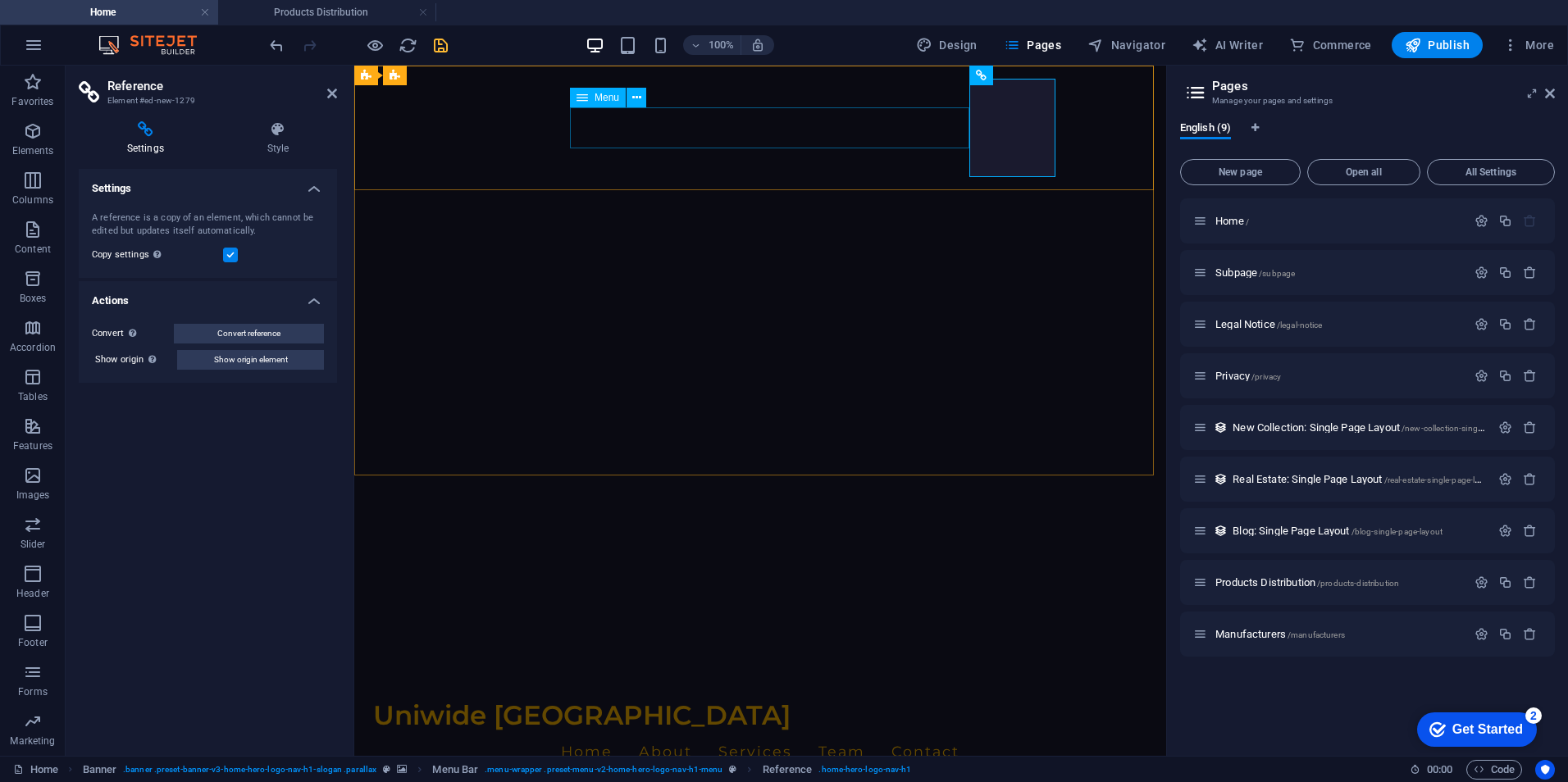
click at [603, 731] on nav "Home About Services Team Contact" at bounding box center [760, 752] width 774 height 41
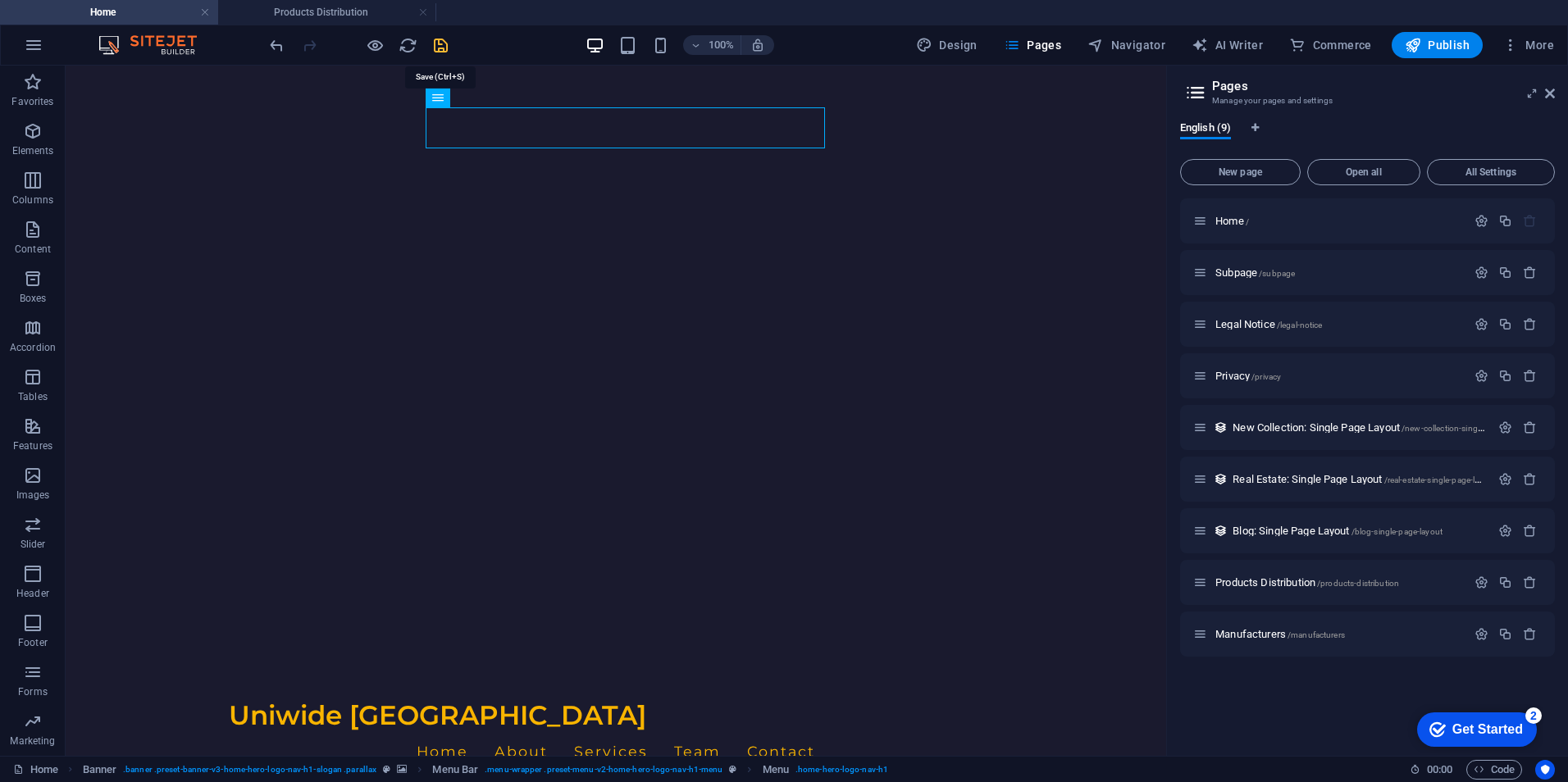
click at [440, 39] on icon "save" at bounding box center [440, 45] width 19 height 19
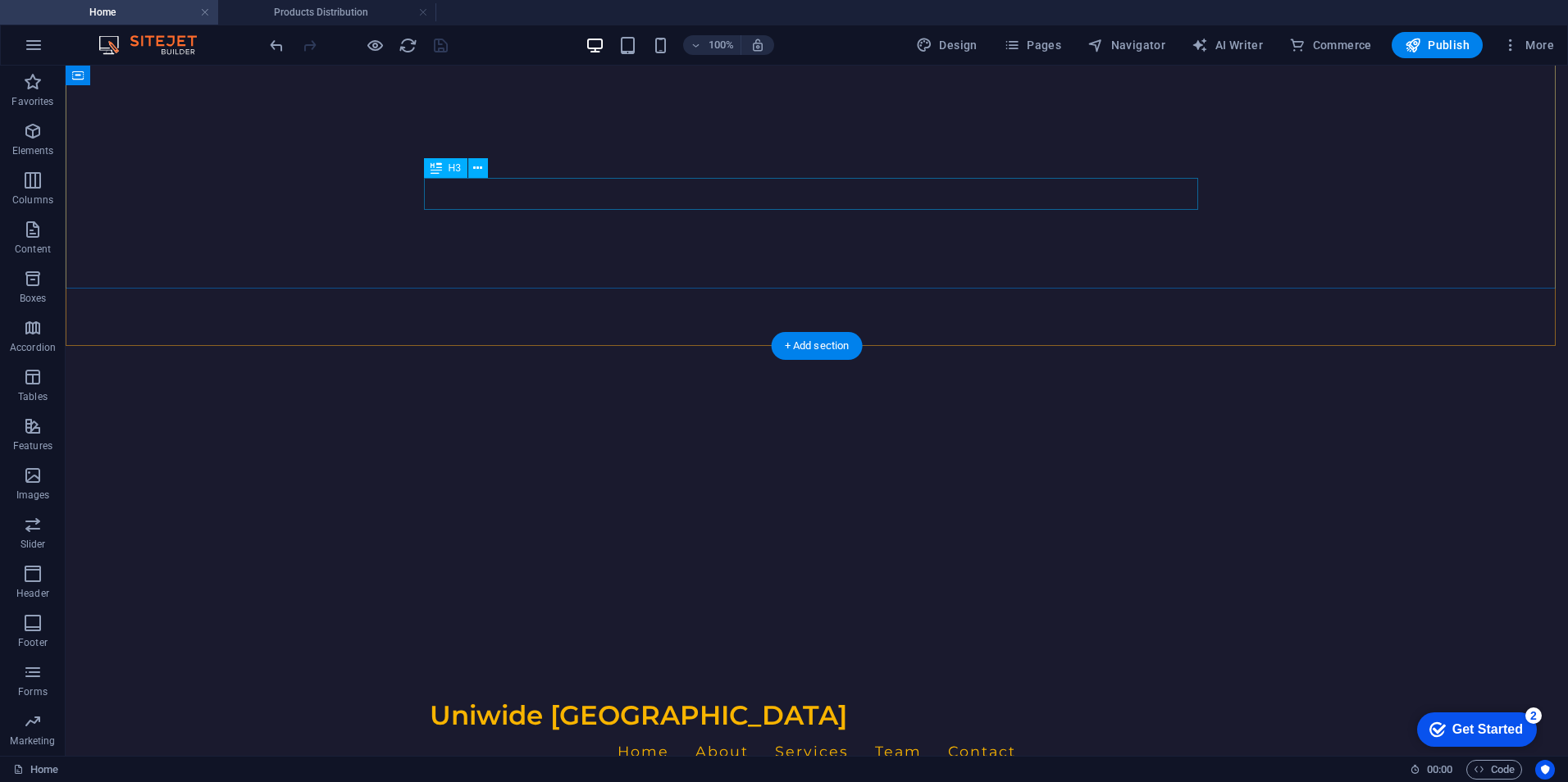
scroll to position [328, 0]
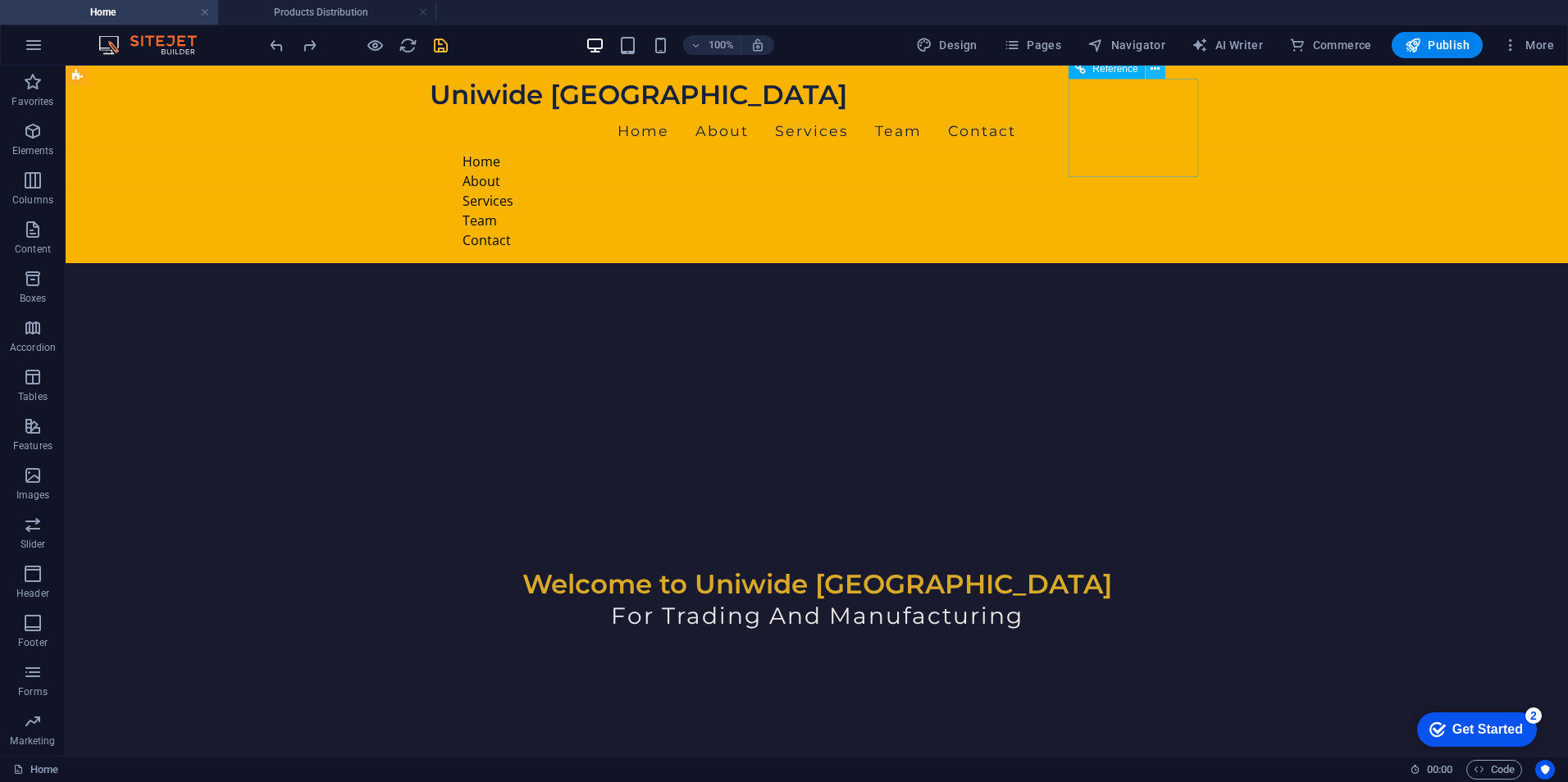
click at [1156, 69] on icon at bounding box center [1155, 69] width 9 height 17
click at [1155, 69] on icon at bounding box center [1155, 69] width 9 height 17
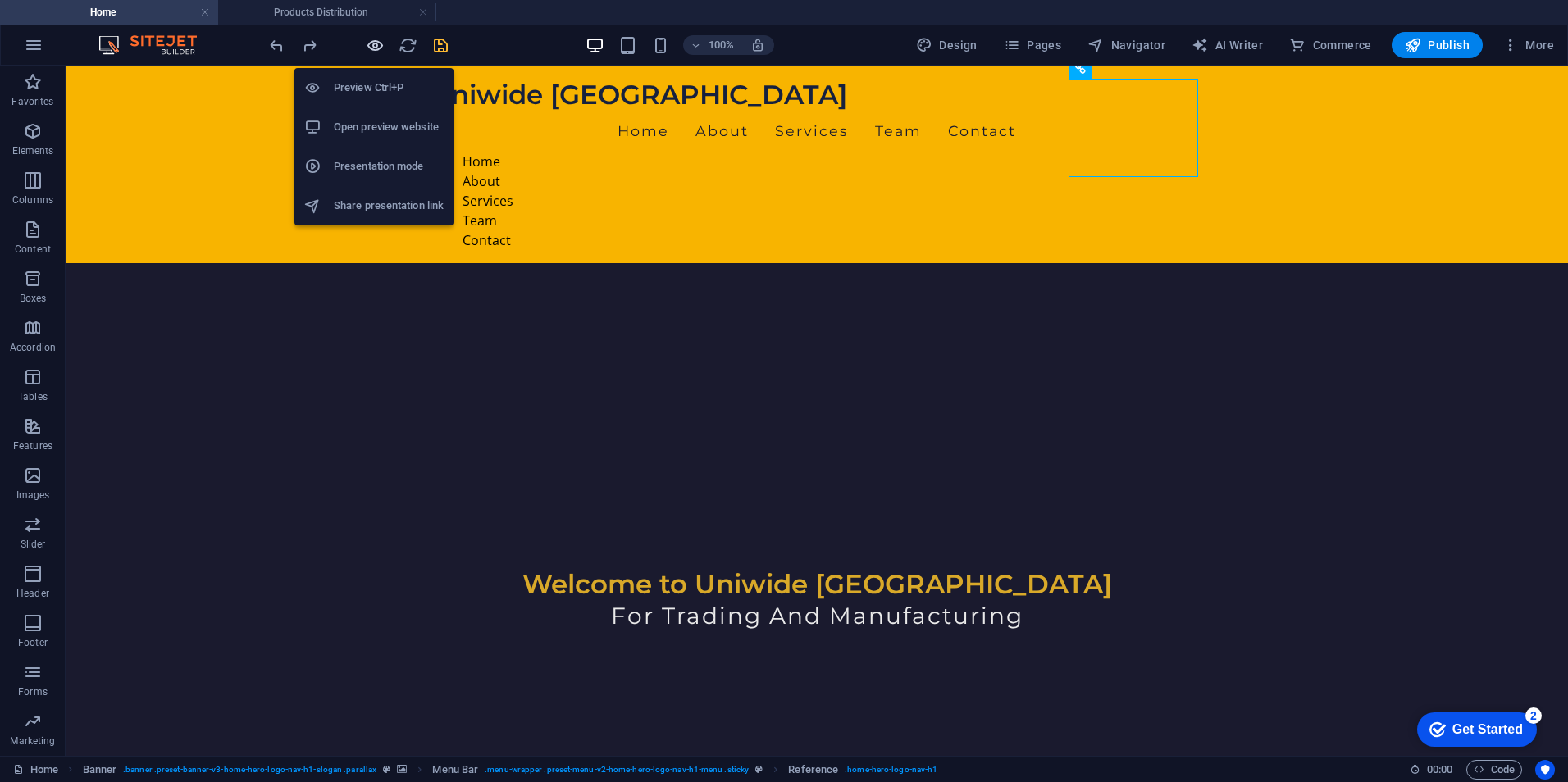
click at [382, 42] on icon "button" at bounding box center [375, 45] width 19 height 19
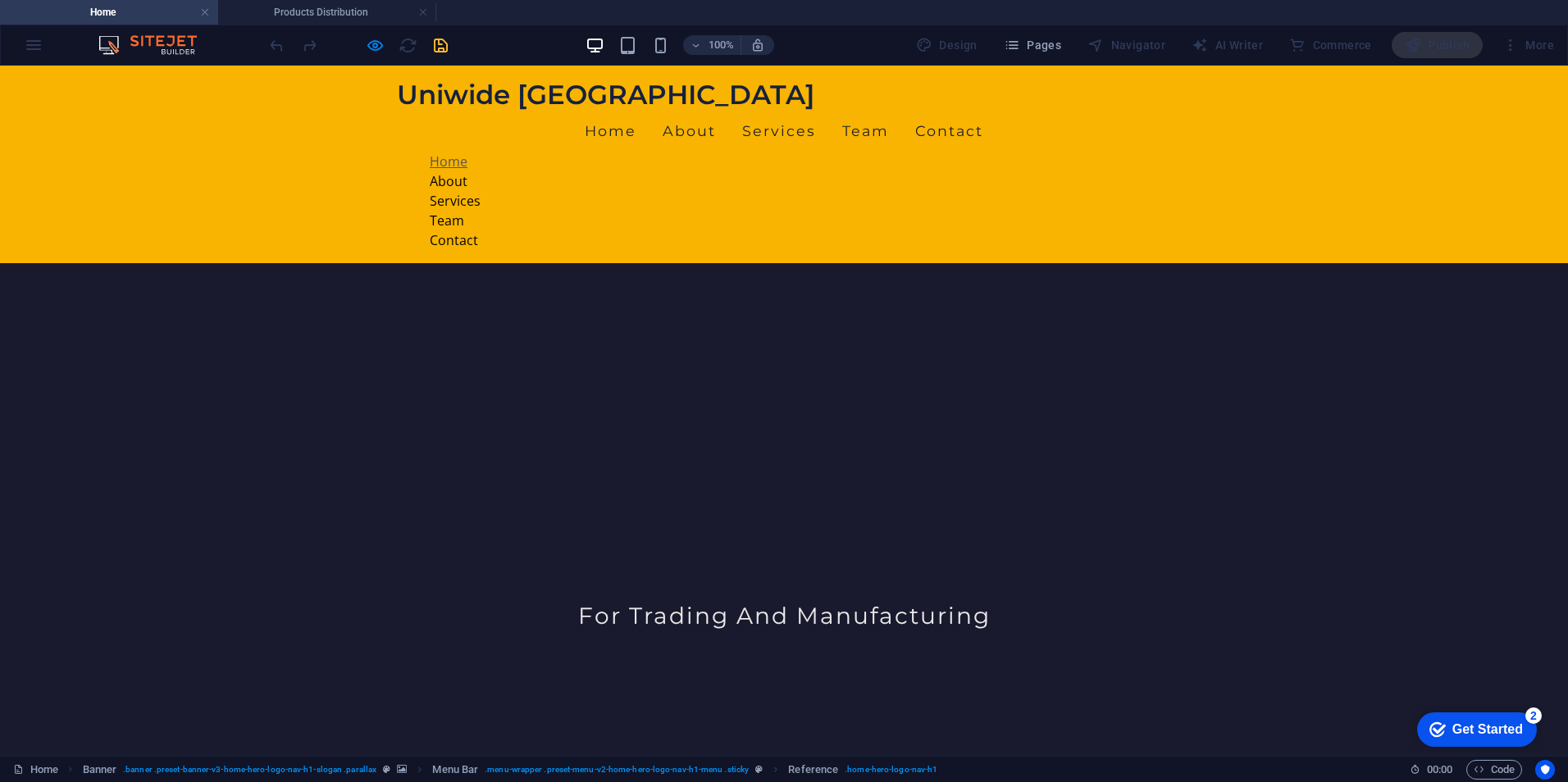
click at [468, 152] on link "Home" at bounding box center [448, 161] width 37 height 18
click at [468, 172] on link "About" at bounding box center [448, 181] width 37 height 18
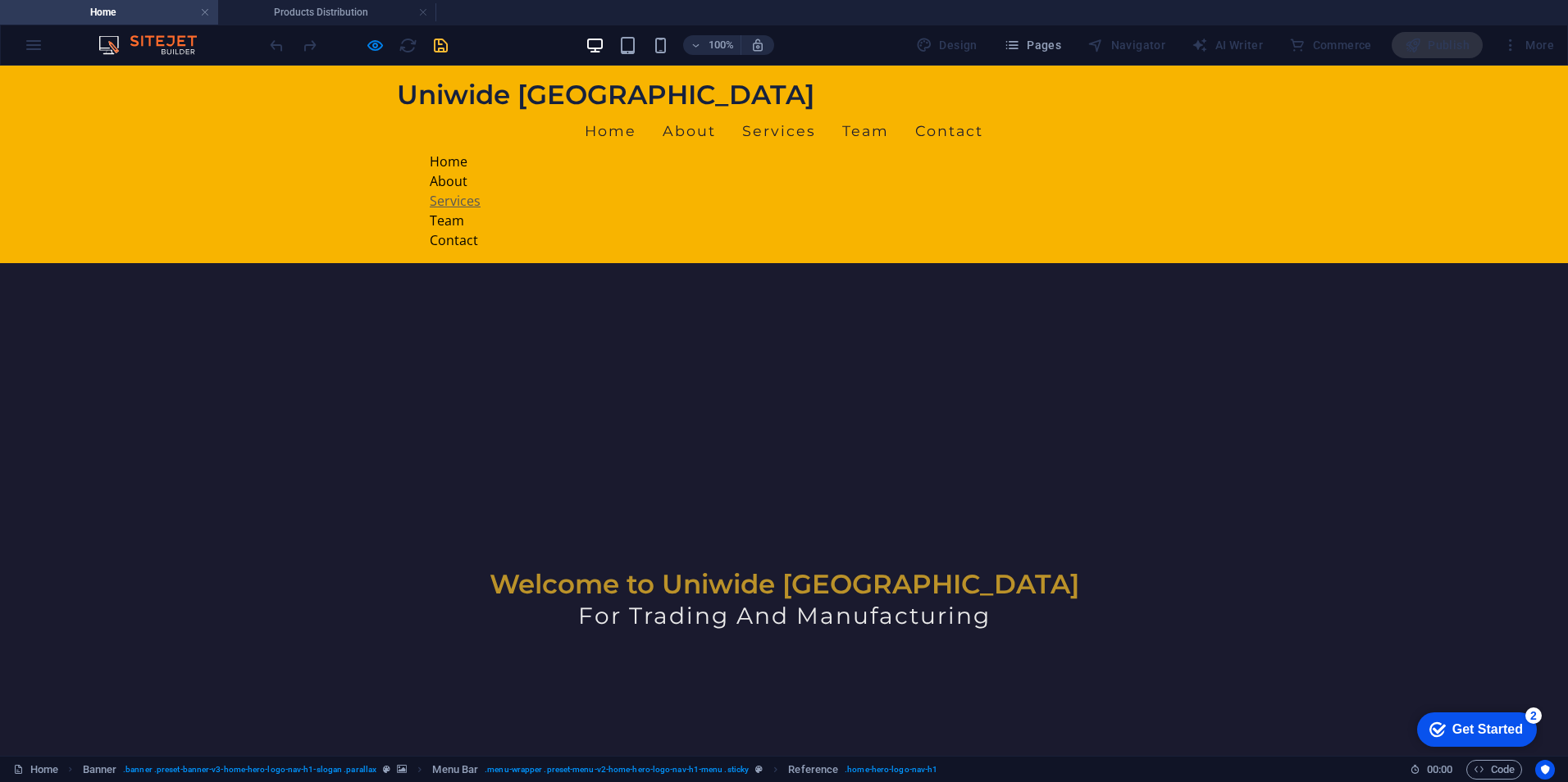
click at [480, 191] on link "Services" at bounding box center [454, 200] width 51 height 18
click at [464, 211] on link "Team" at bounding box center [446, 220] width 35 height 18
click at [478, 232] on link "Contact" at bounding box center [453, 240] width 48 height 18
click at [636, 137] on link "Home" at bounding box center [610, 131] width 52 height 41
drag, startPoint x: 697, startPoint y: 127, endPoint x: 778, endPoint y: 132, distance: 81.2
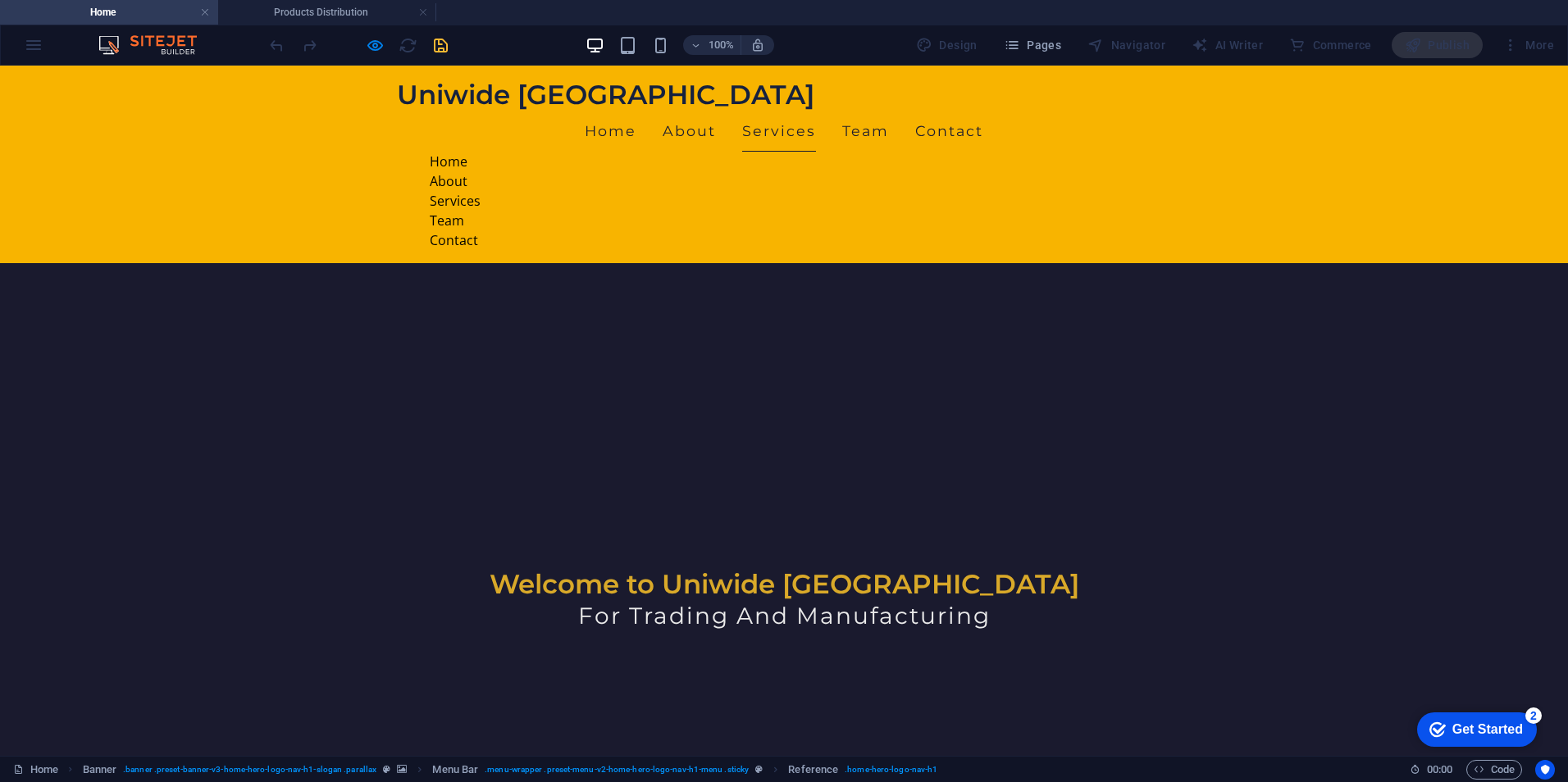
click at [699, 127] on link "About" at bounding box center [690, 131] width 53 height 41
drag, startPoint x: 787, startPoint y: 132, endPoint x: 804, endPoint y: 131, distance: 17.0
click at [788, 131] on link "Services" at bounding box center [779, 131] width 74 height 41
click at [871, 125] on link "Team" at bounding box center [865, 131] width 46 height 41
drag, startPoint x: 929, startPoint y: 121, endPoint x: 965, endPoint y: 122, distance: 36.0
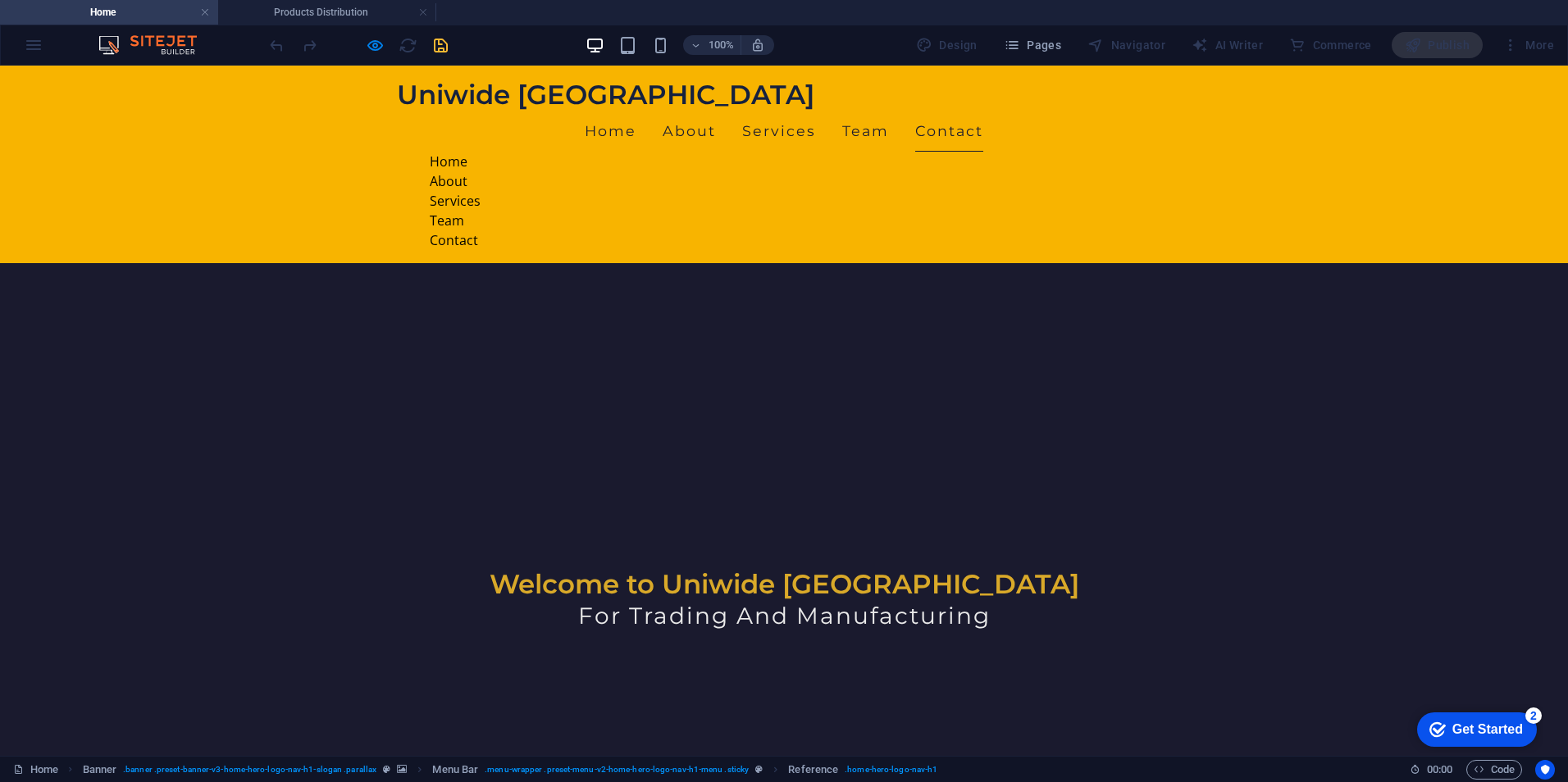
click at [933, 120] on ul "Home About Services Team Contact" at bounding box center [783, 131] width 774 height 41
click at [973, 122] on link "Contact" at bounding box center [949, 131] width 68 height 41
click at [468, 152] on link "Home" at bounding box center [448, 161] width 37 height 18
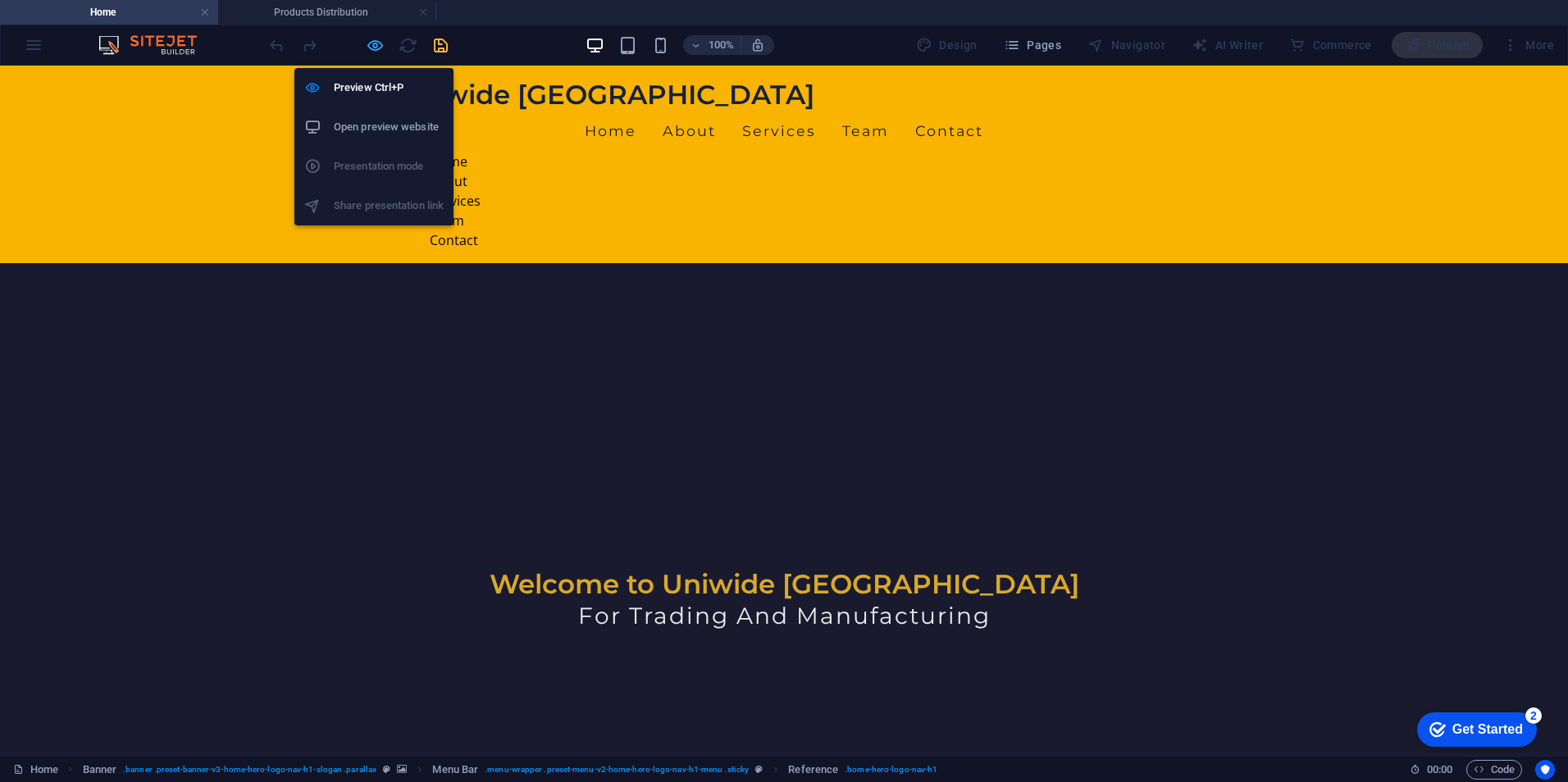
click at [373, 46] on icon "button" at bounding box center [375, 45] width 19 height 19
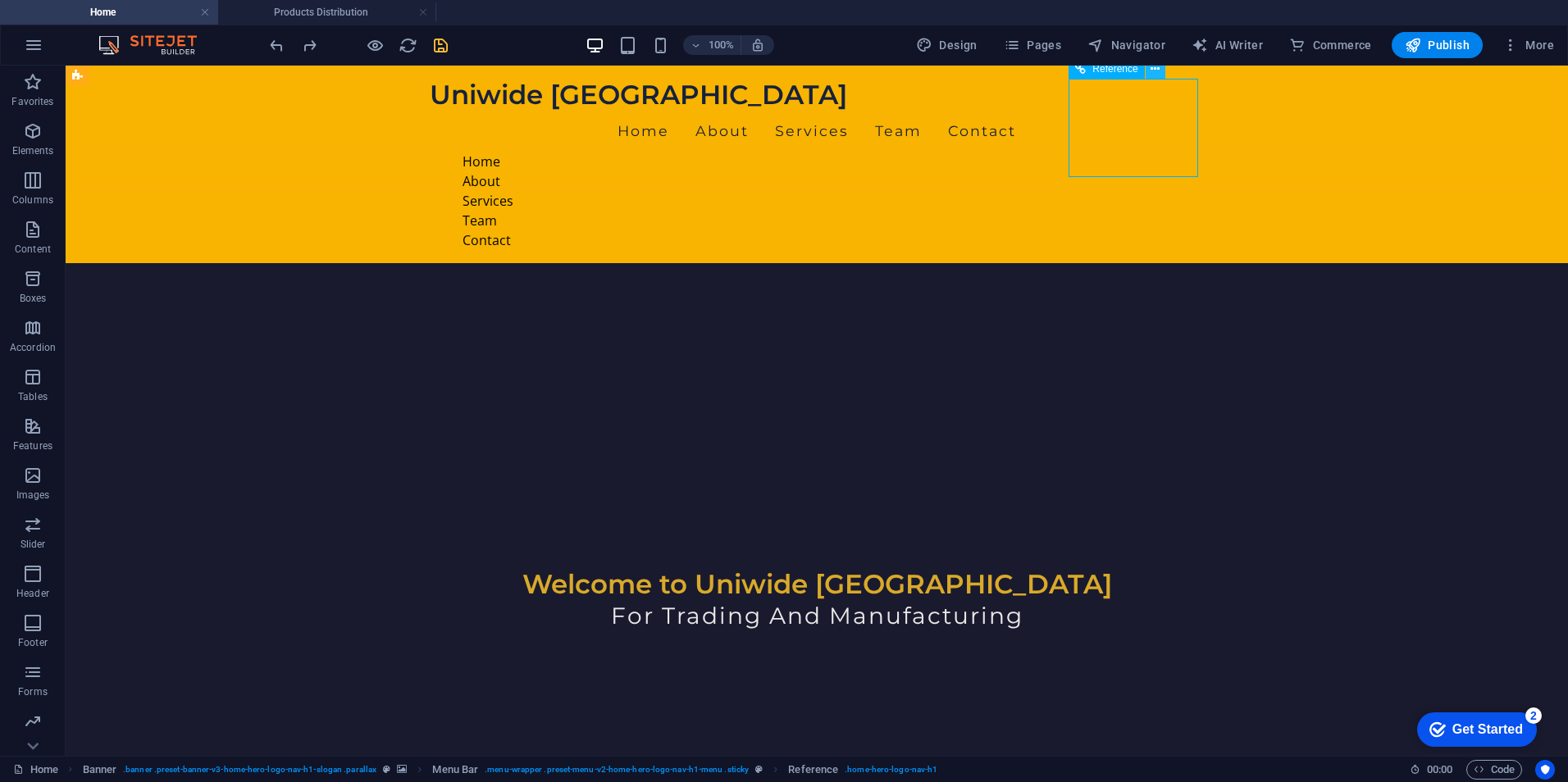
click at [1156, 70] on icon at bounding box center [1155, 69] width 9 height 17
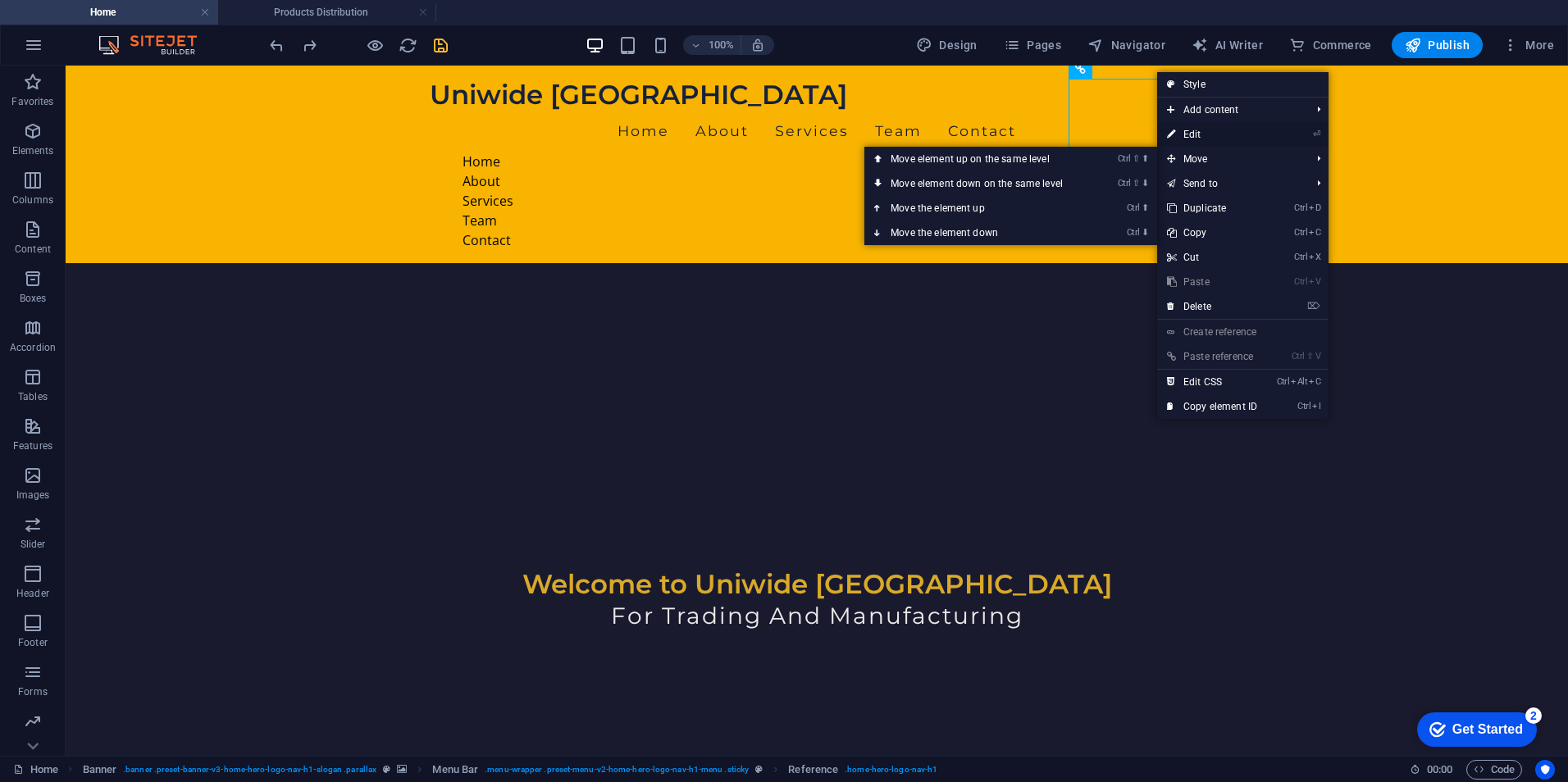
click at [1216, 134] on link "⏎ Edit" at bounding box center [1212, 134] width 110 height 25
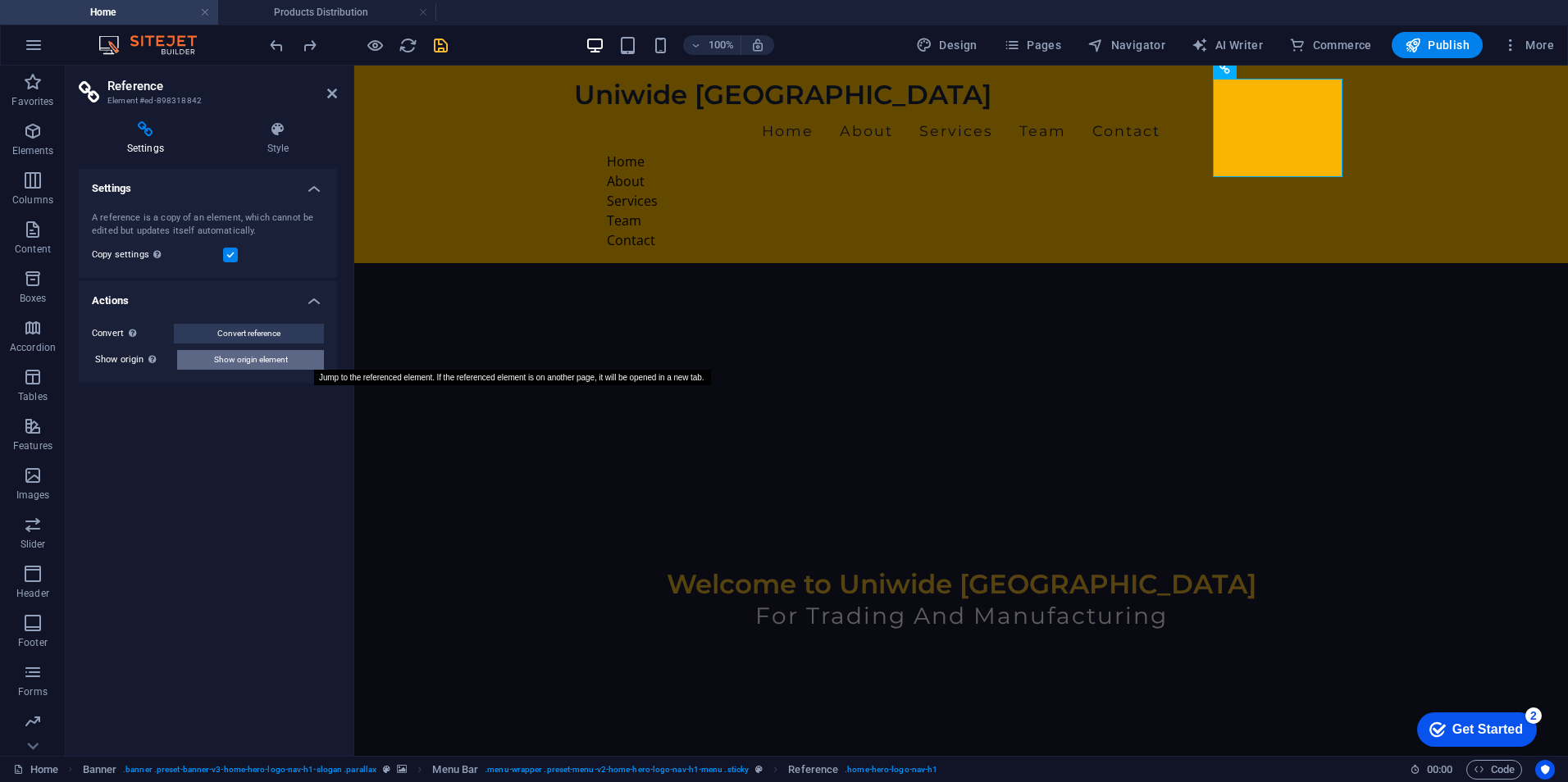
click at [232, 355] on span "Show origin element" at bounding box center [250, 360] width 74 height 20
select select
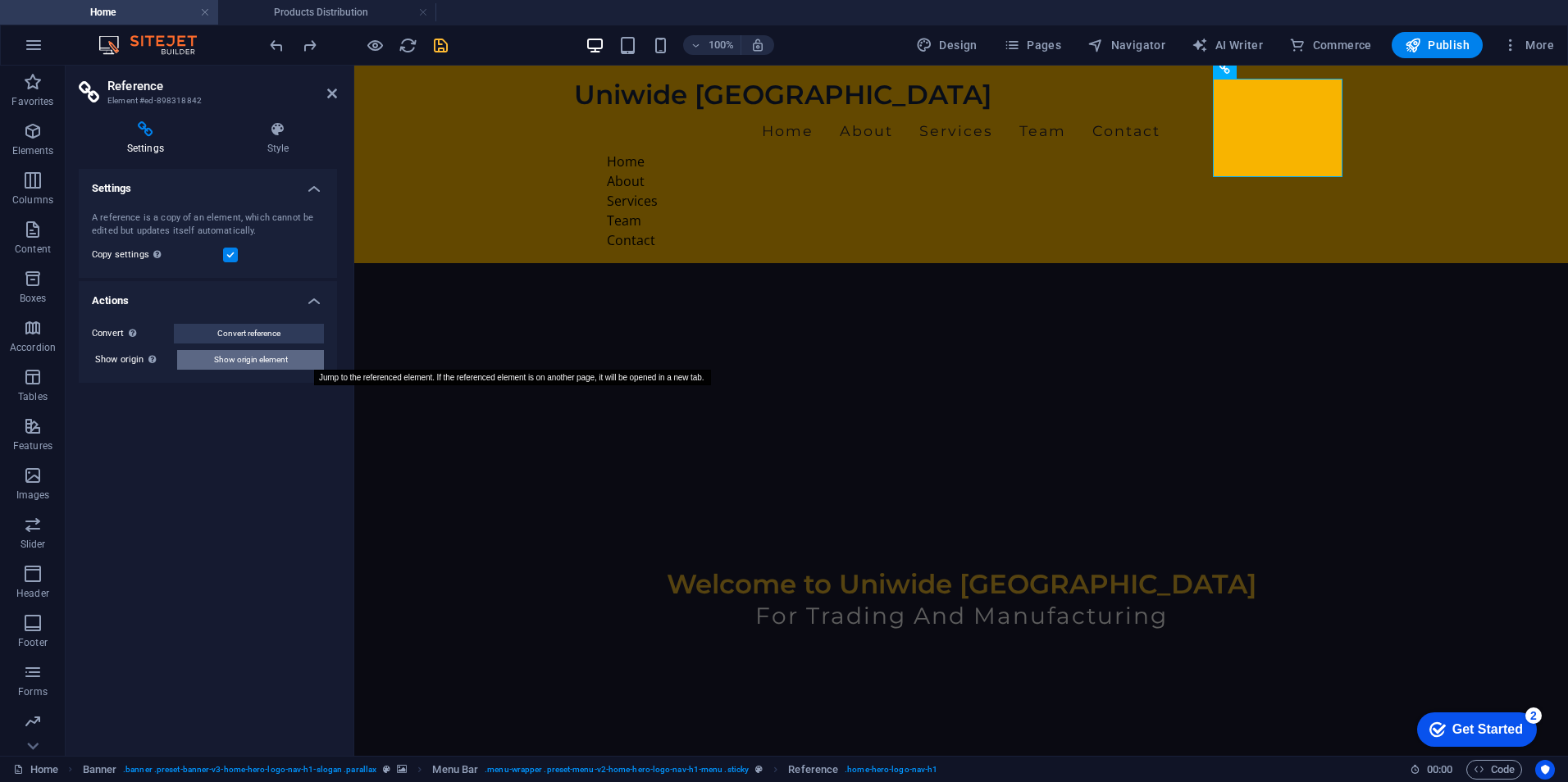
select select
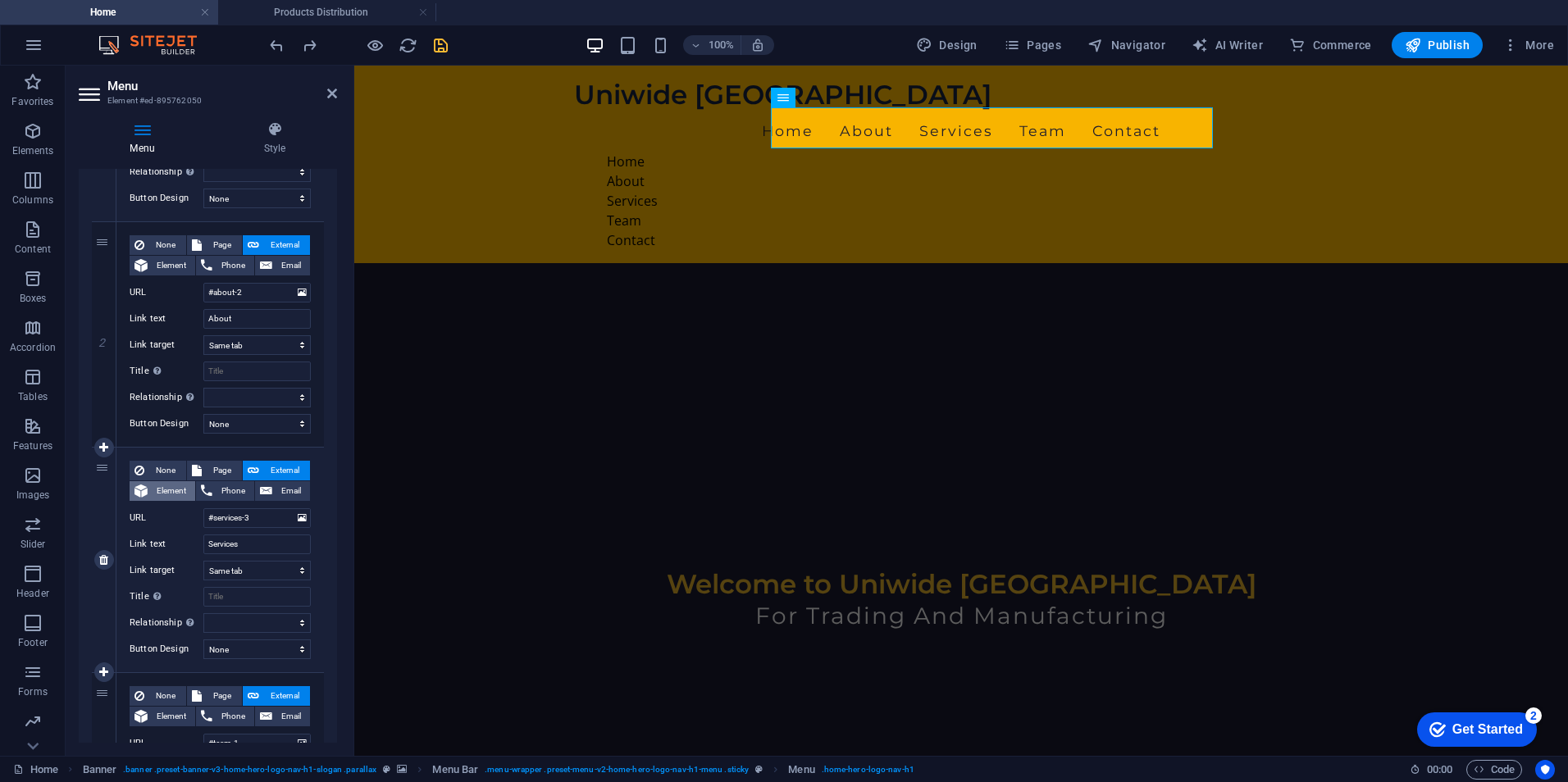
click at [180, 496] on span "Element" at bounding box center [171, 491] width 37 height 20
select select
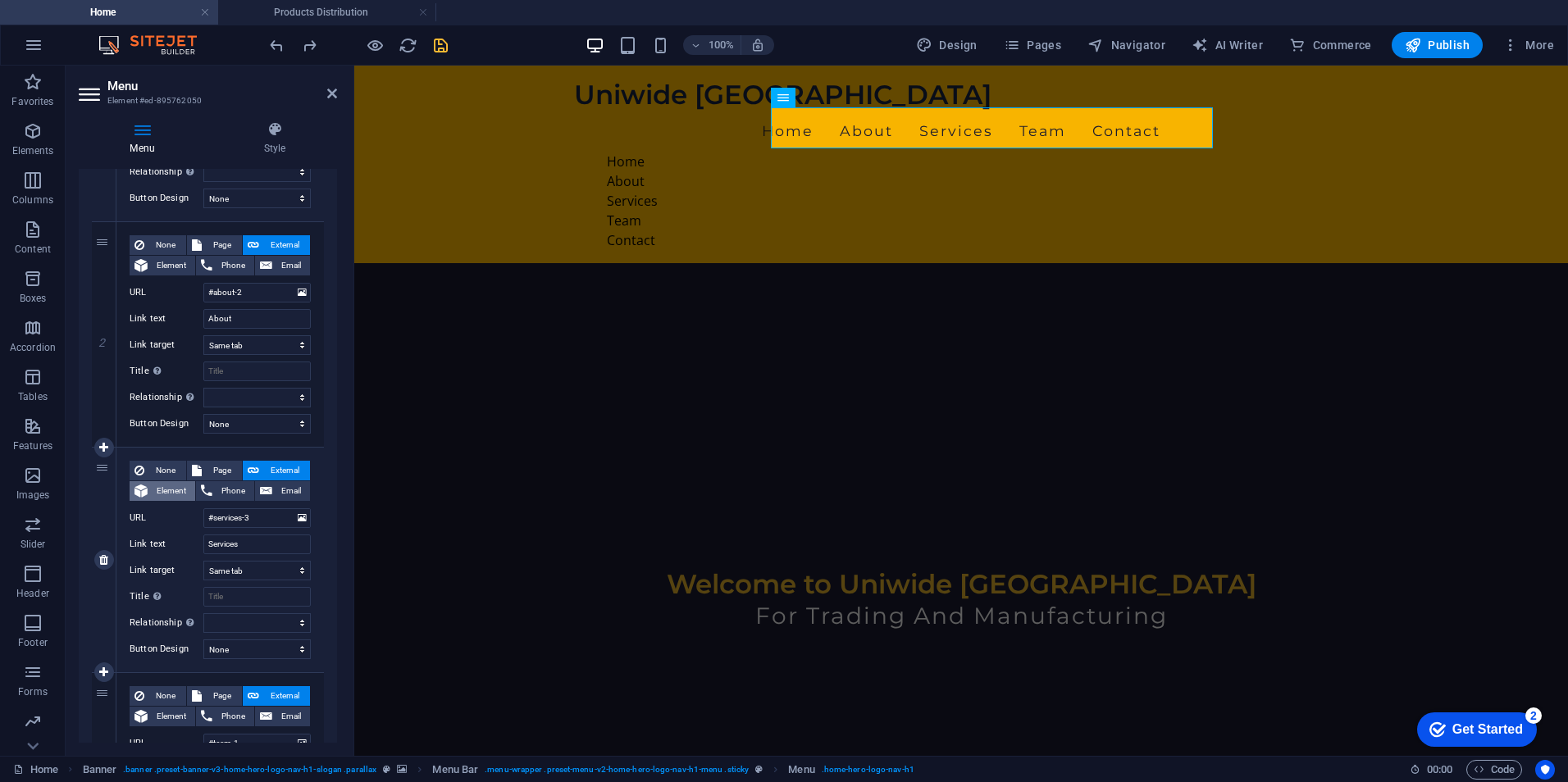
select select
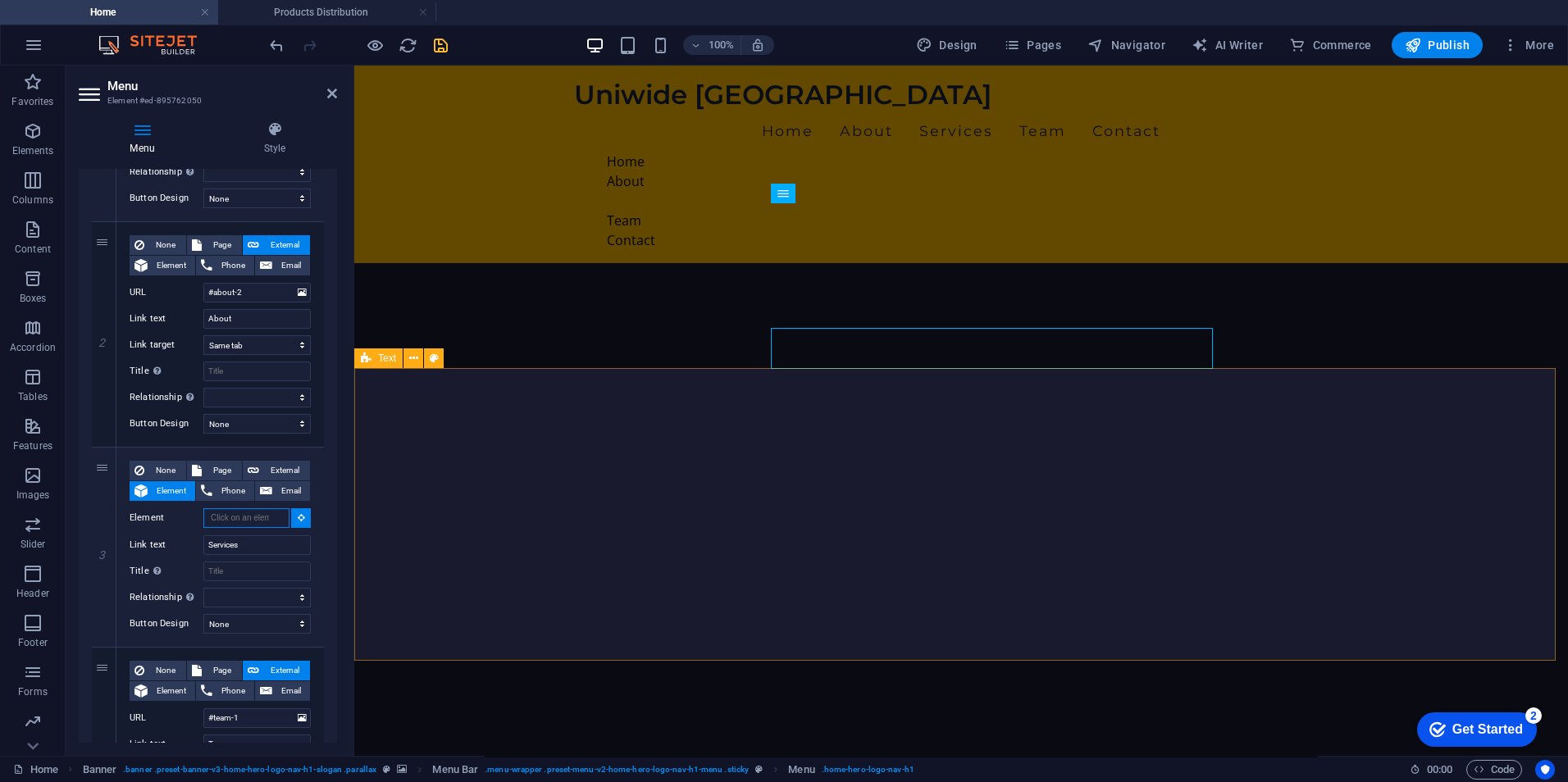
scroll to position [203, 0]
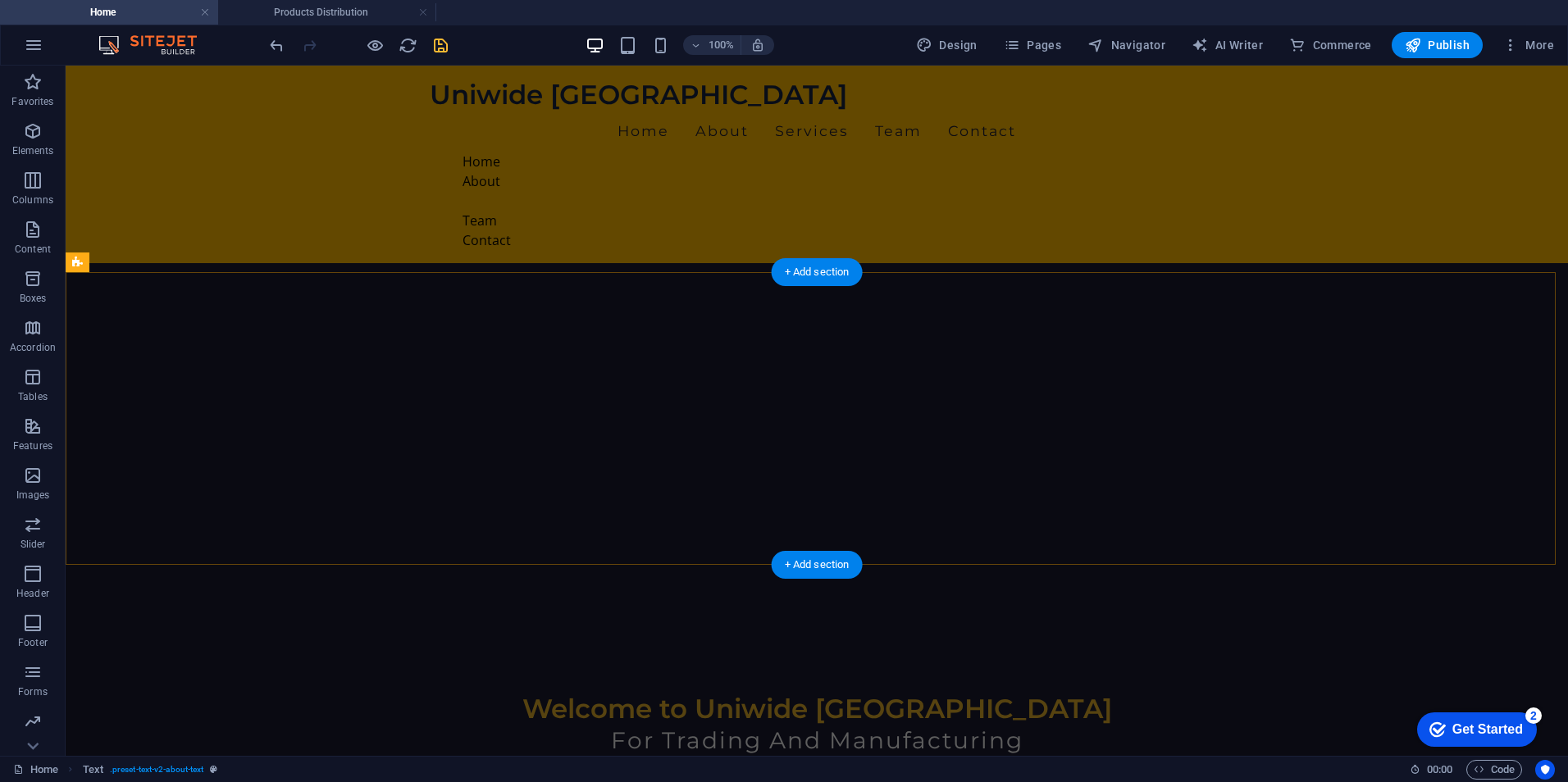
drag, startPoint x: 94, startPoint y: 273, endPoint x: 737, endPoint y: 438, distance: 663.8
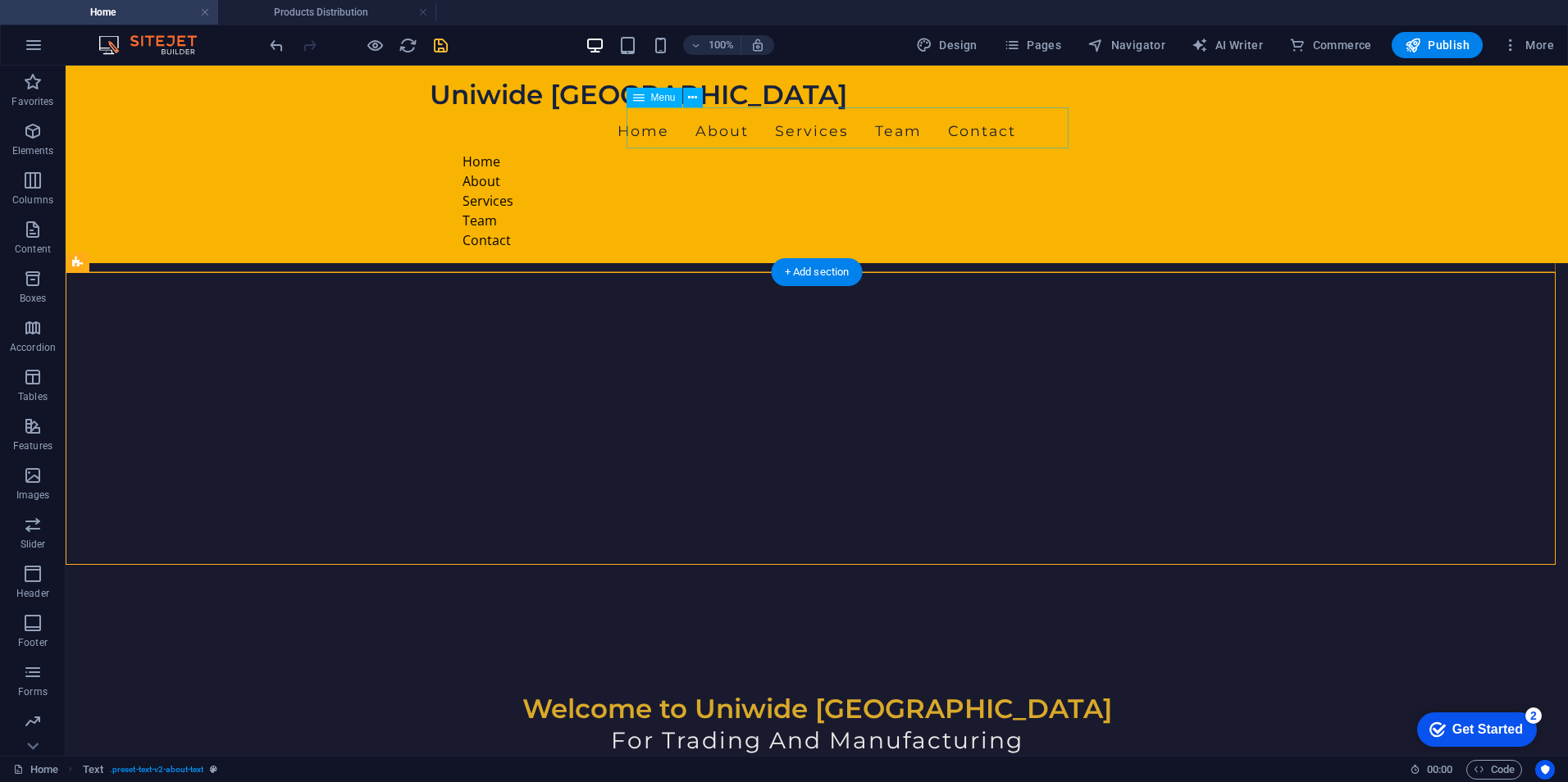
click at [685, 119] on nav "Home About Services Team Contact" at bounding box center [816, 131] width 774 height 41
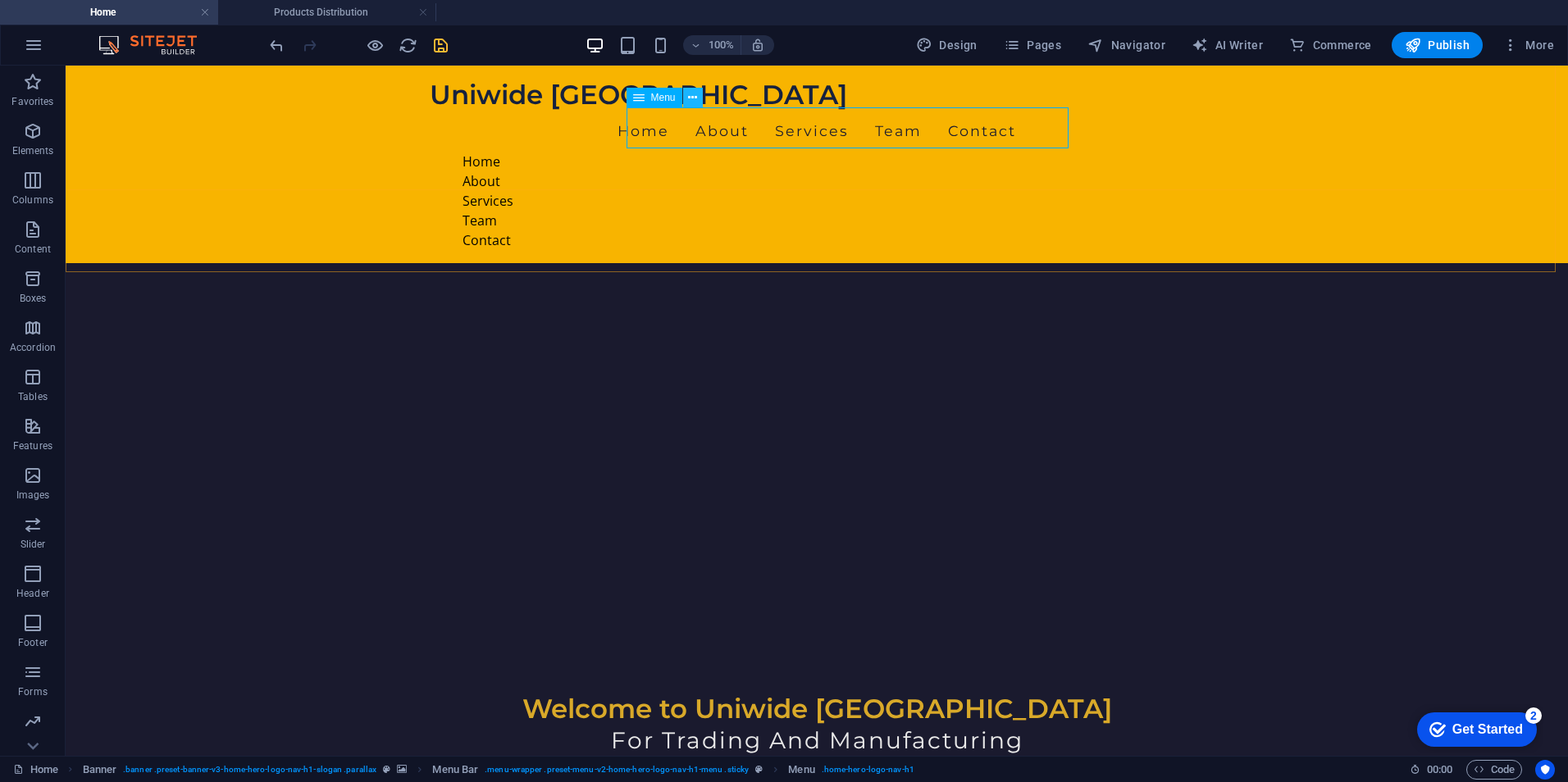
click at [693, 92] on icon at bounding box center [692, 97] width 9 height 17
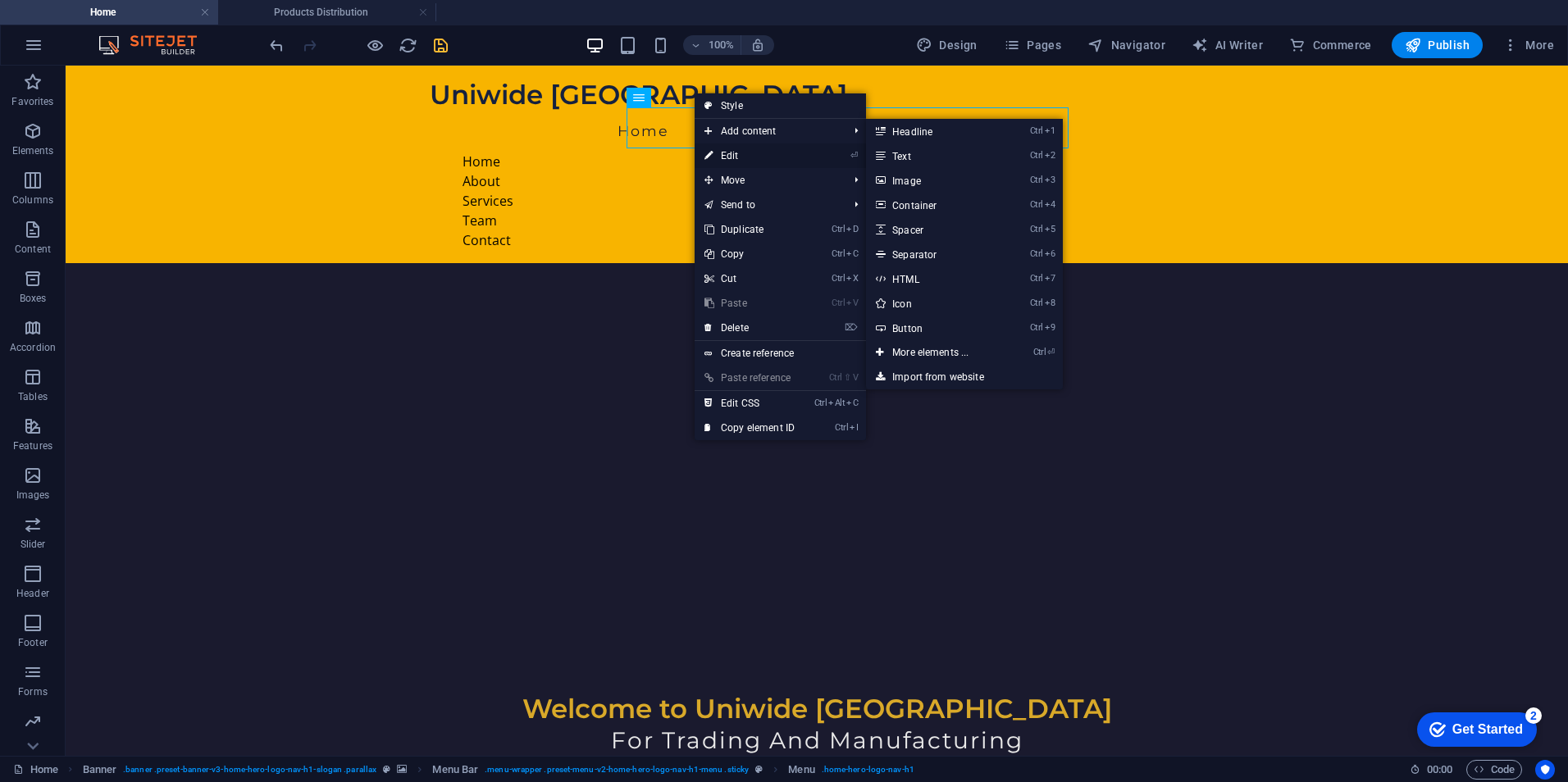
click at [735, 157] on link "⏎ Edit" at bounding box center [749, 156] width 110 height 25
select select
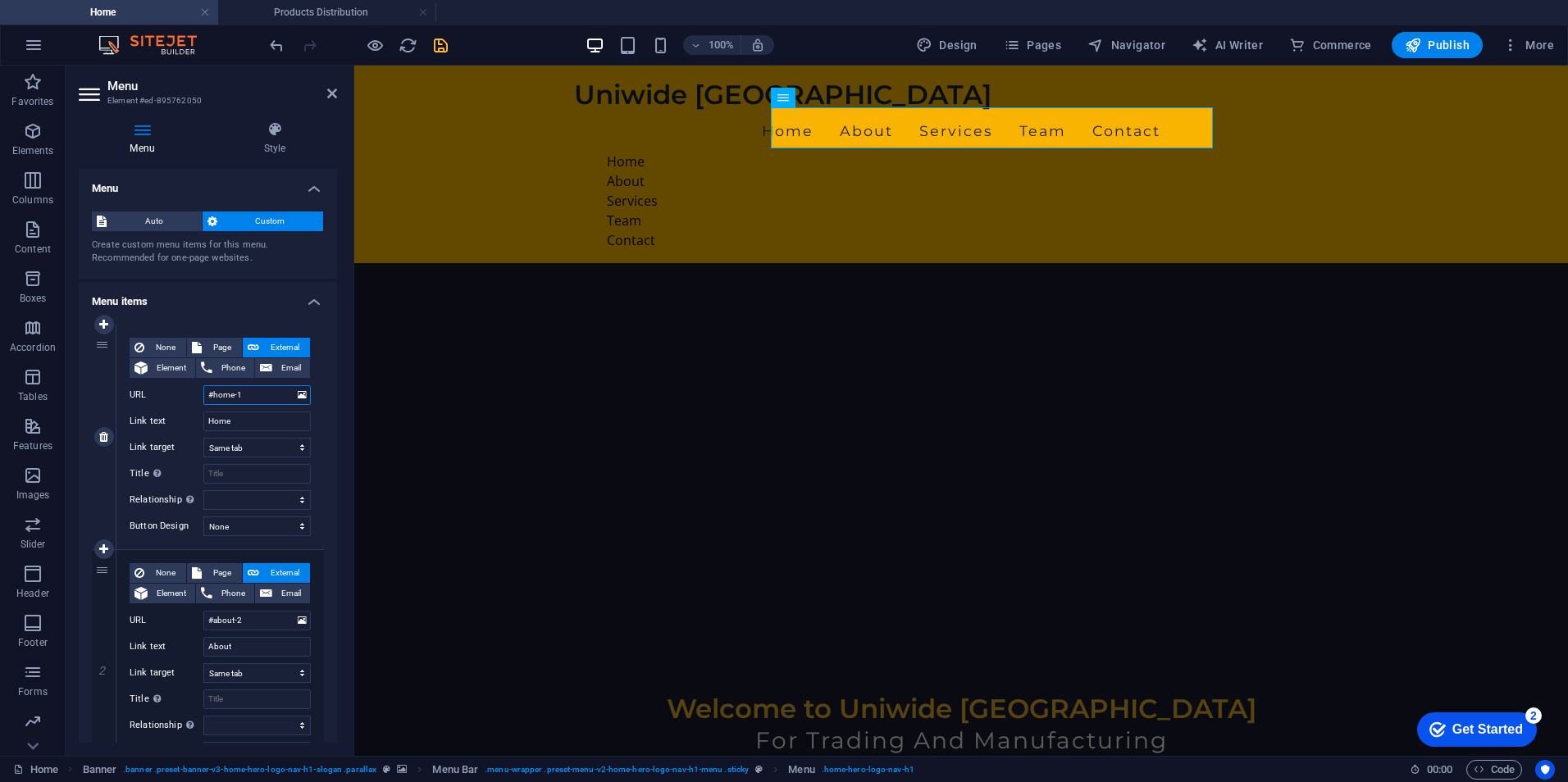
click at [257, 395] on input "#home-1" at bounding box center [257, 395] width 108 height 20
click at [159, 368] on span "Element" at bounding box center [171, 368] width 37 height 20
select select
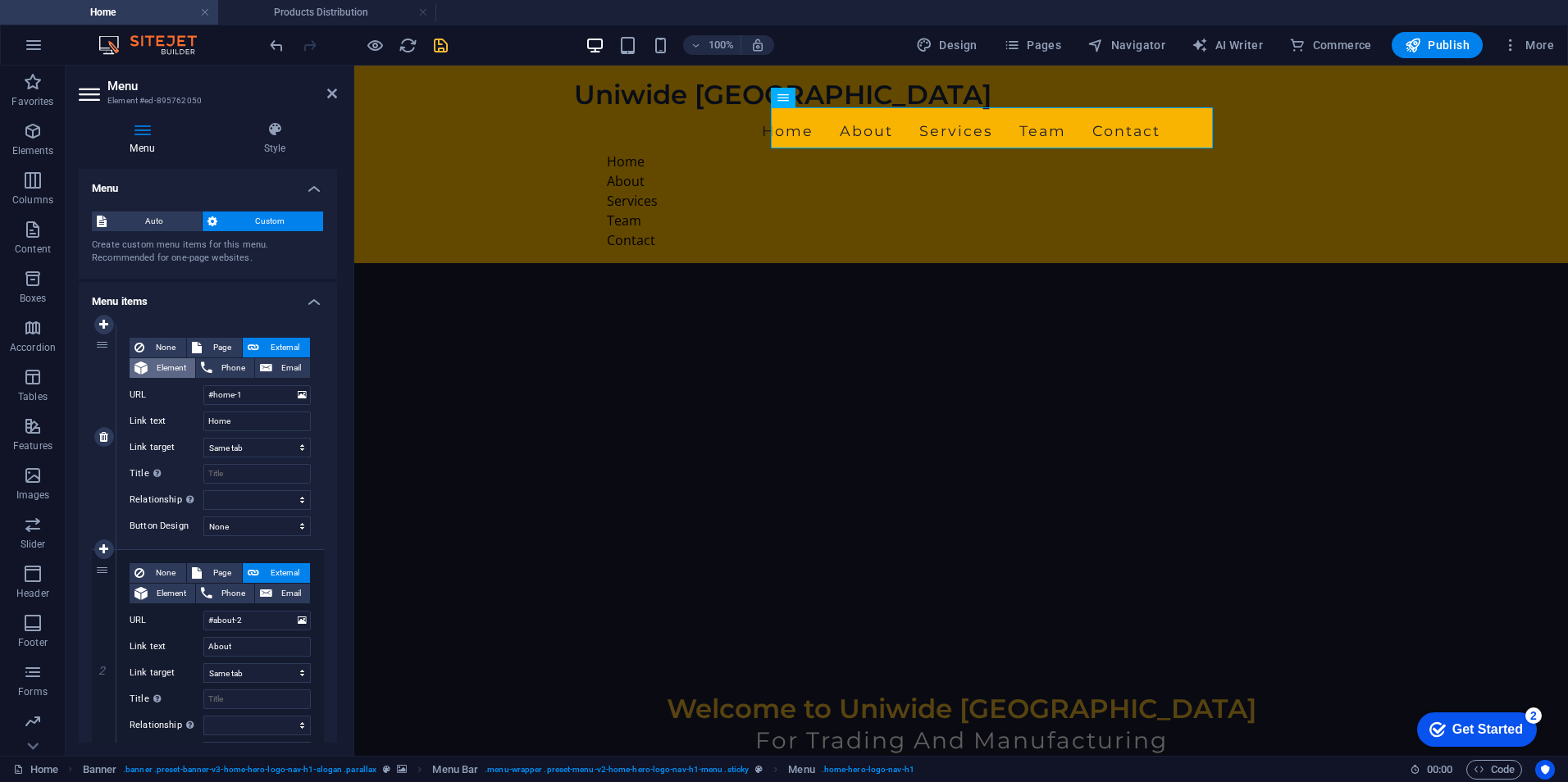
select select
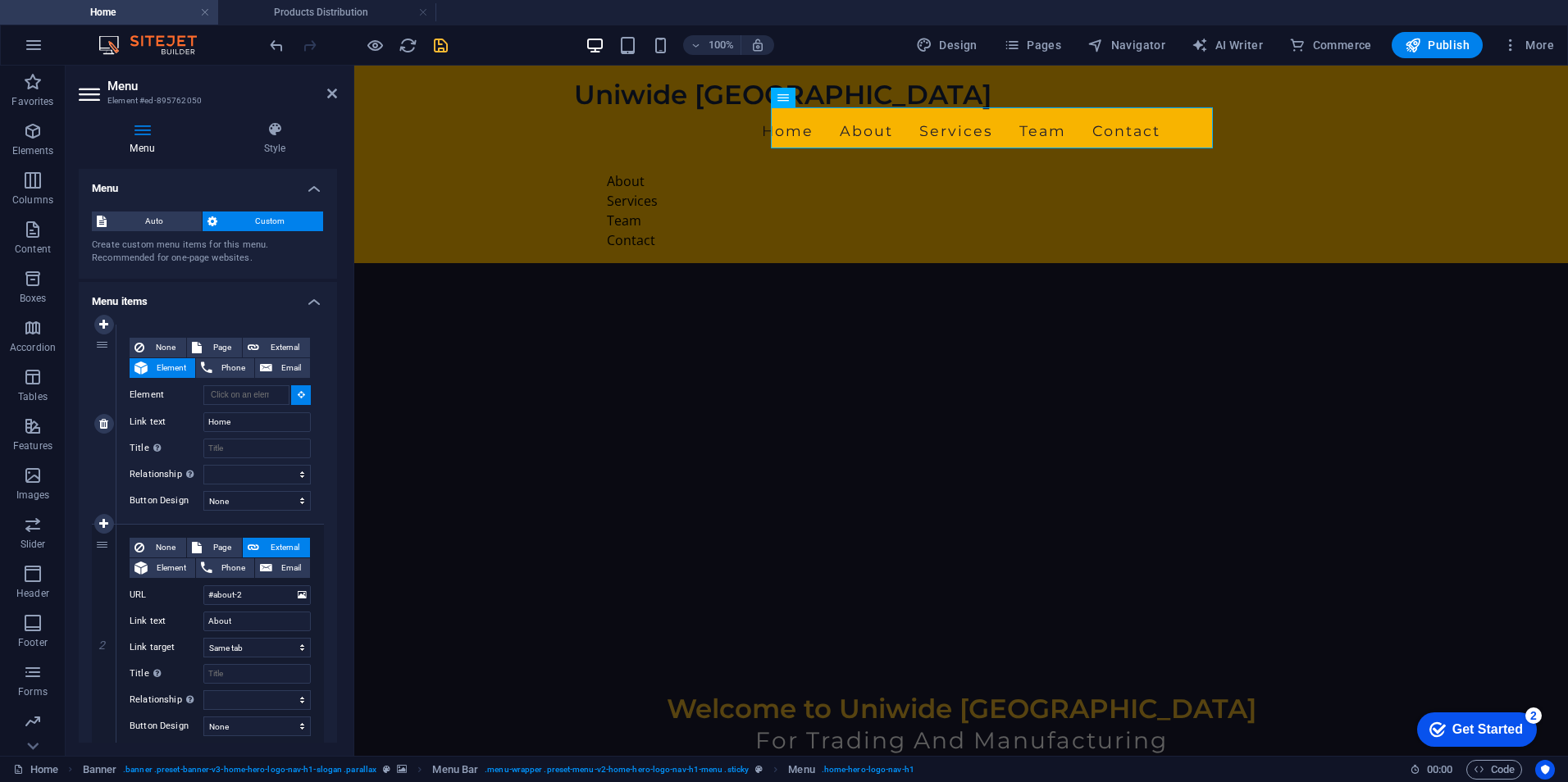
click at [298, 397] on icon at bounding box center [301, 394] width 7 height 8
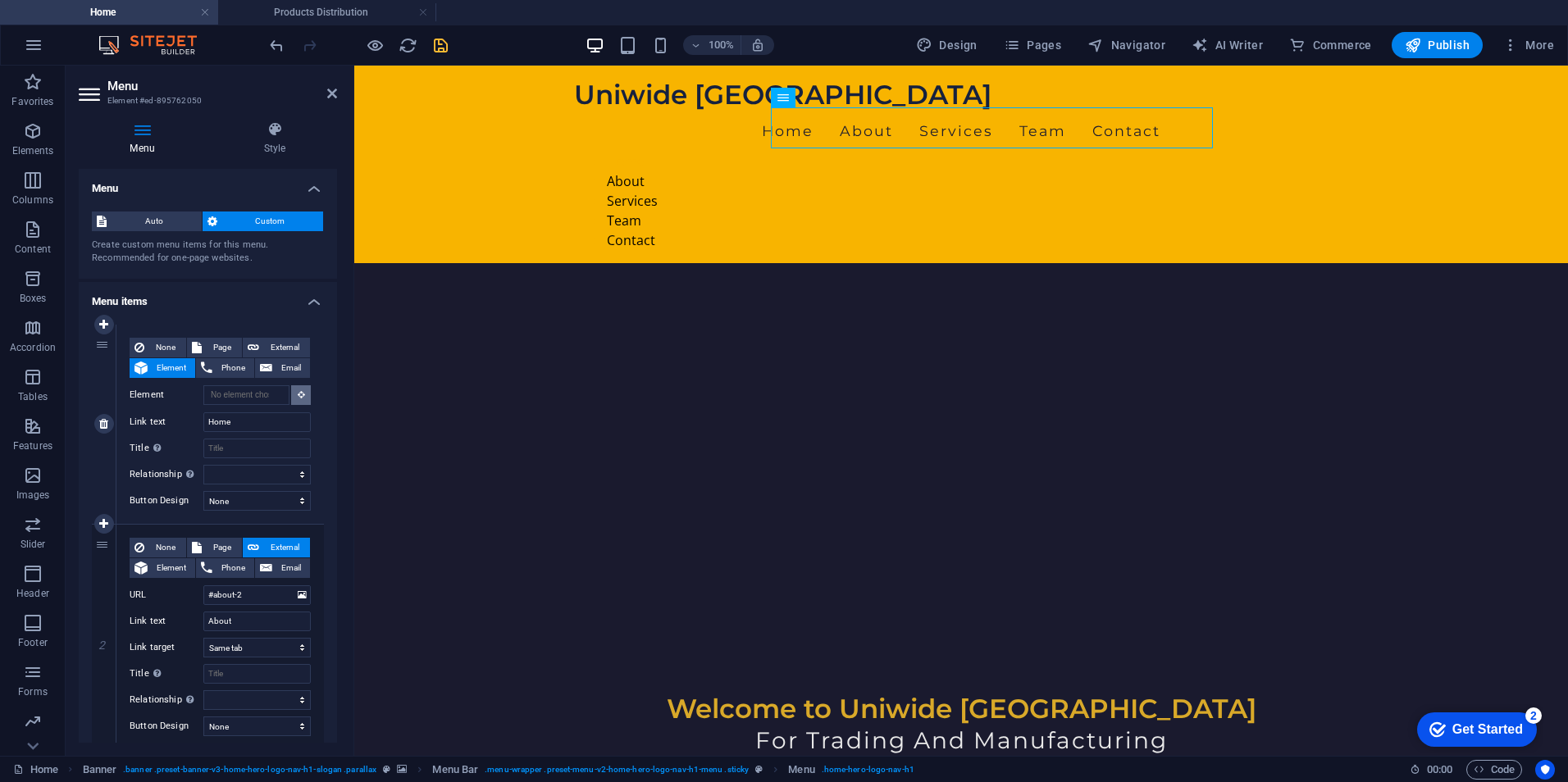
click at [303, 389] on button at bounding box center [301, 395] width 20 height 20
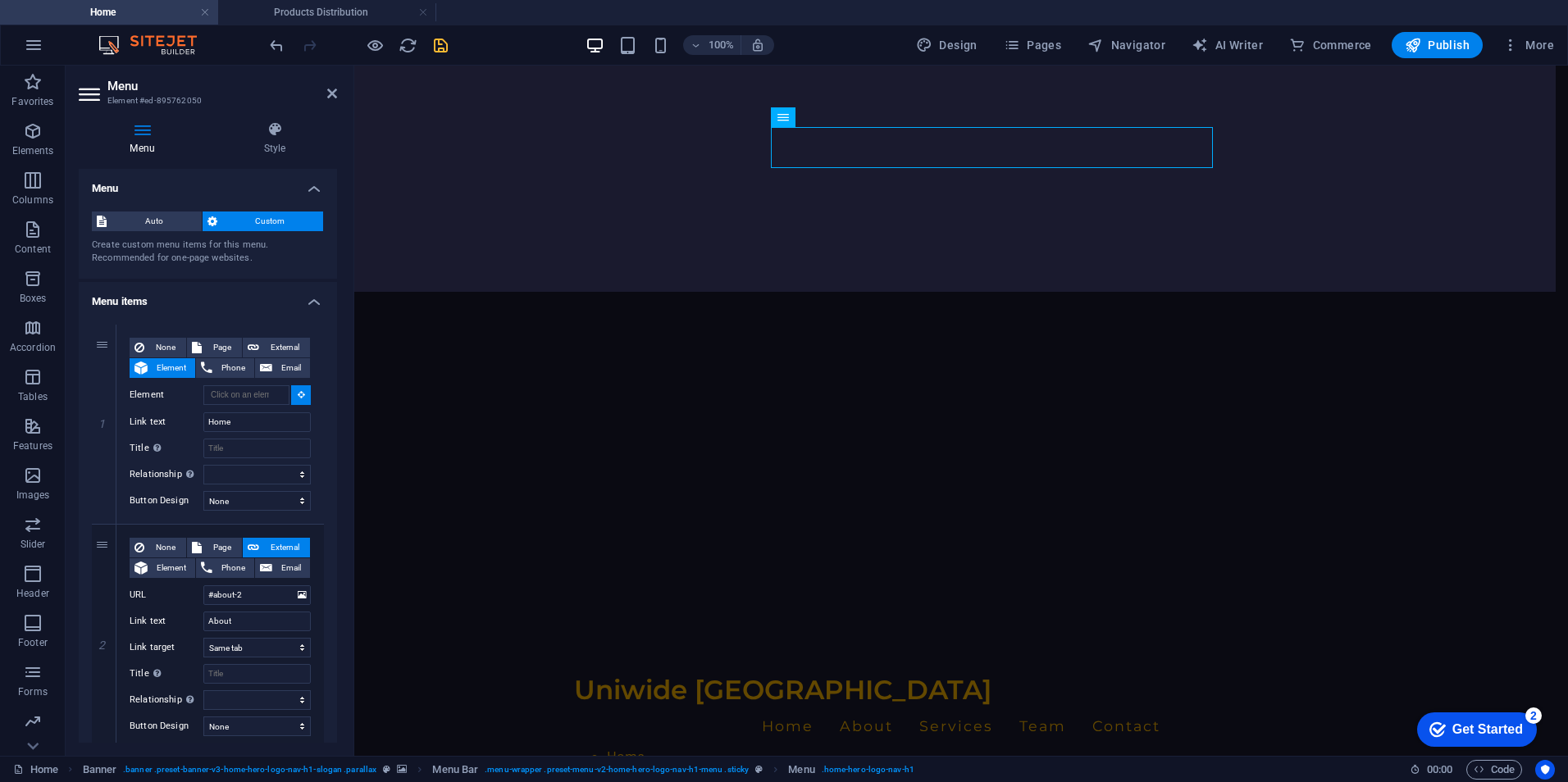
scroll to position [0, 0]
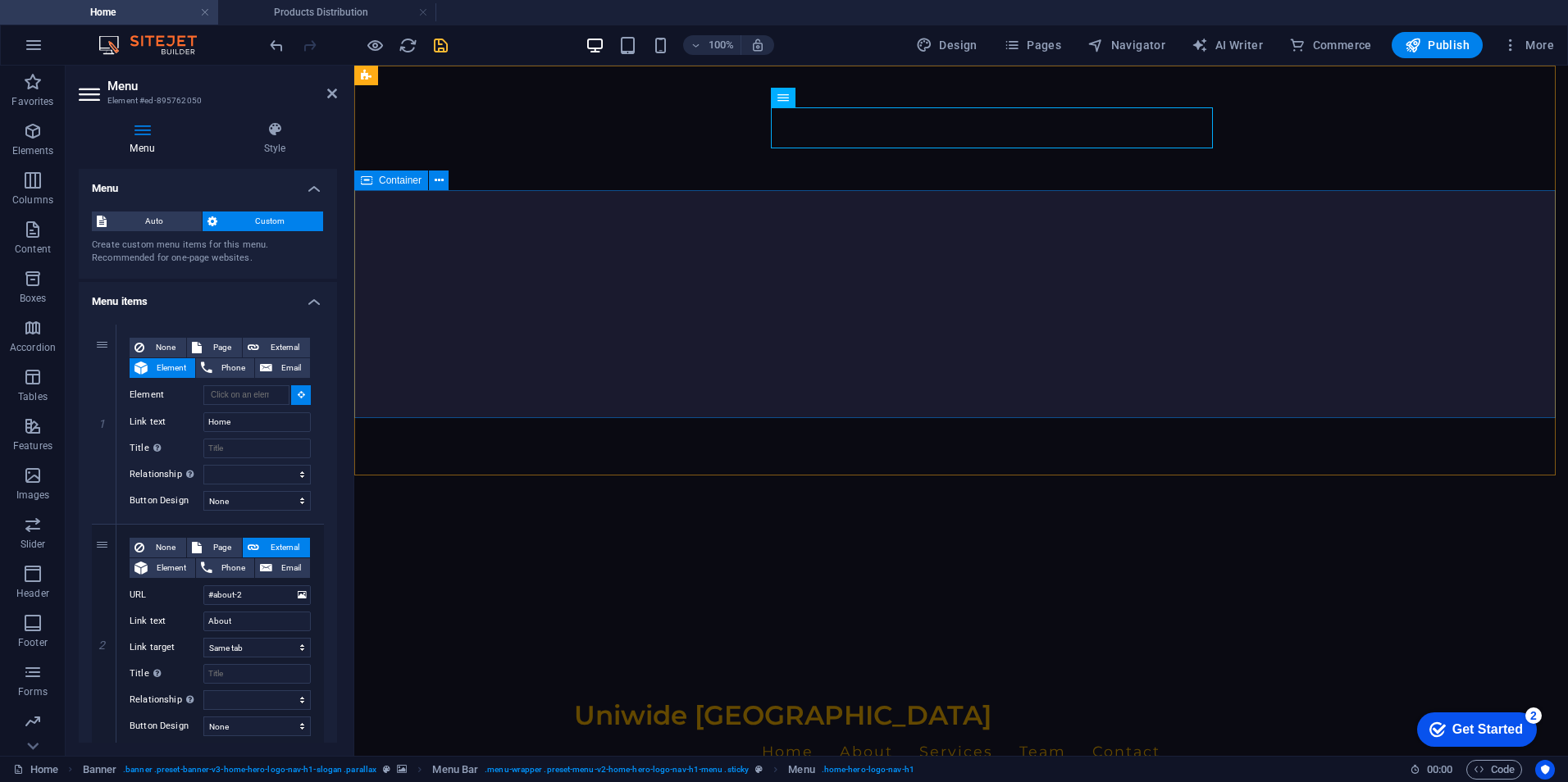
type input "#ed-895762062"
select select
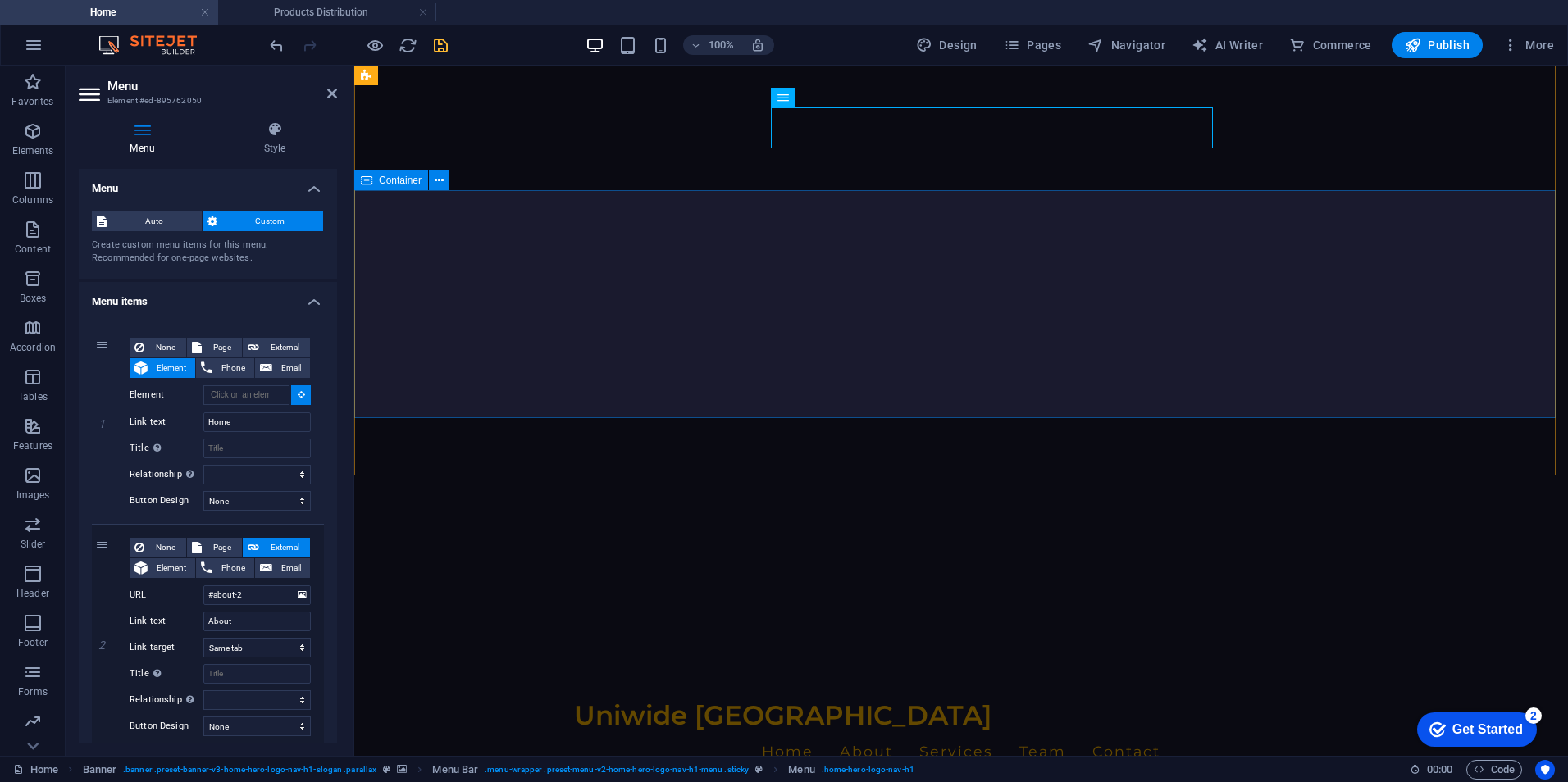
select select
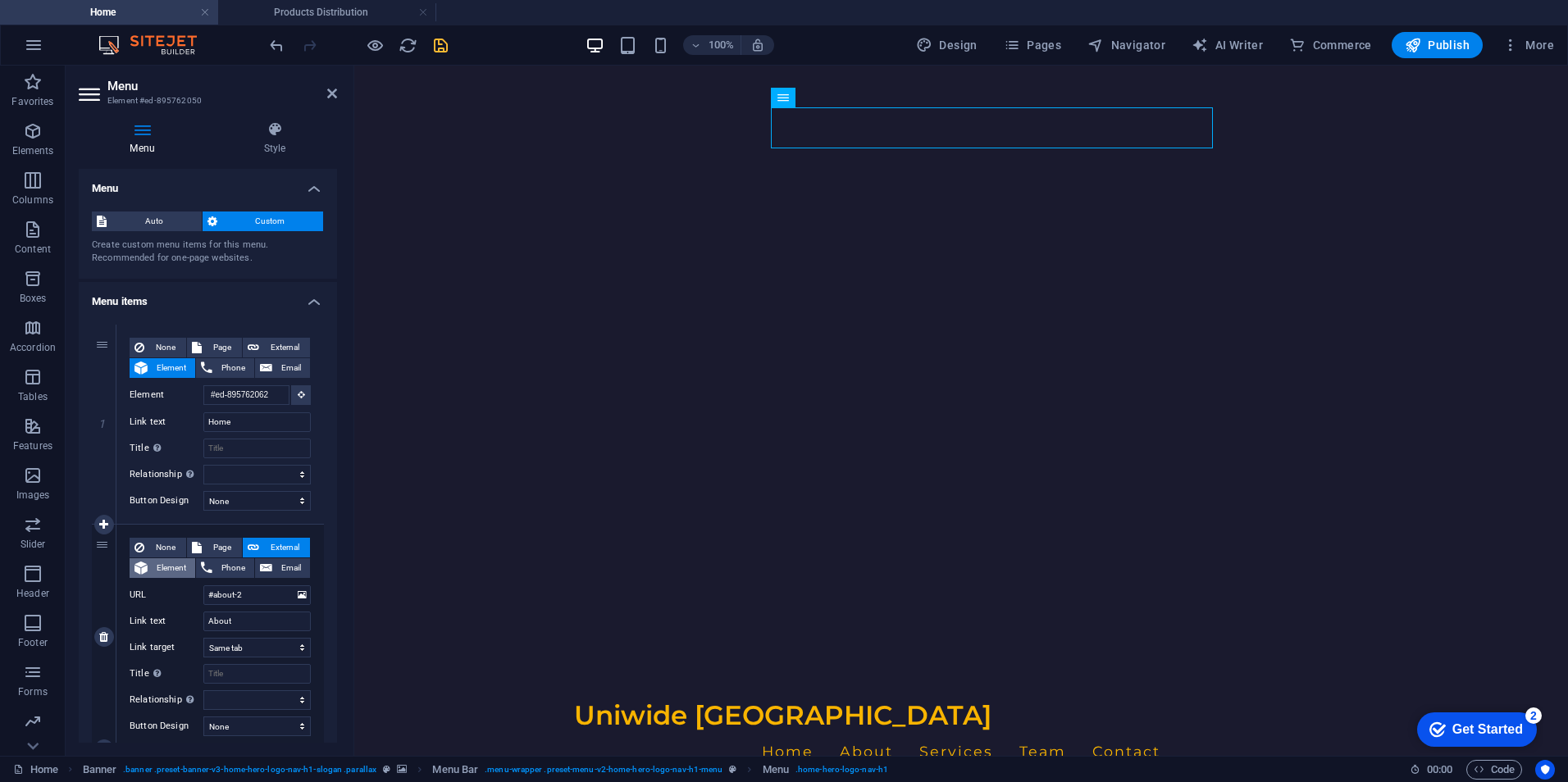
click at [175, 571] on span "Element" at bounding box center [171, 568] width 37 height 20
select select
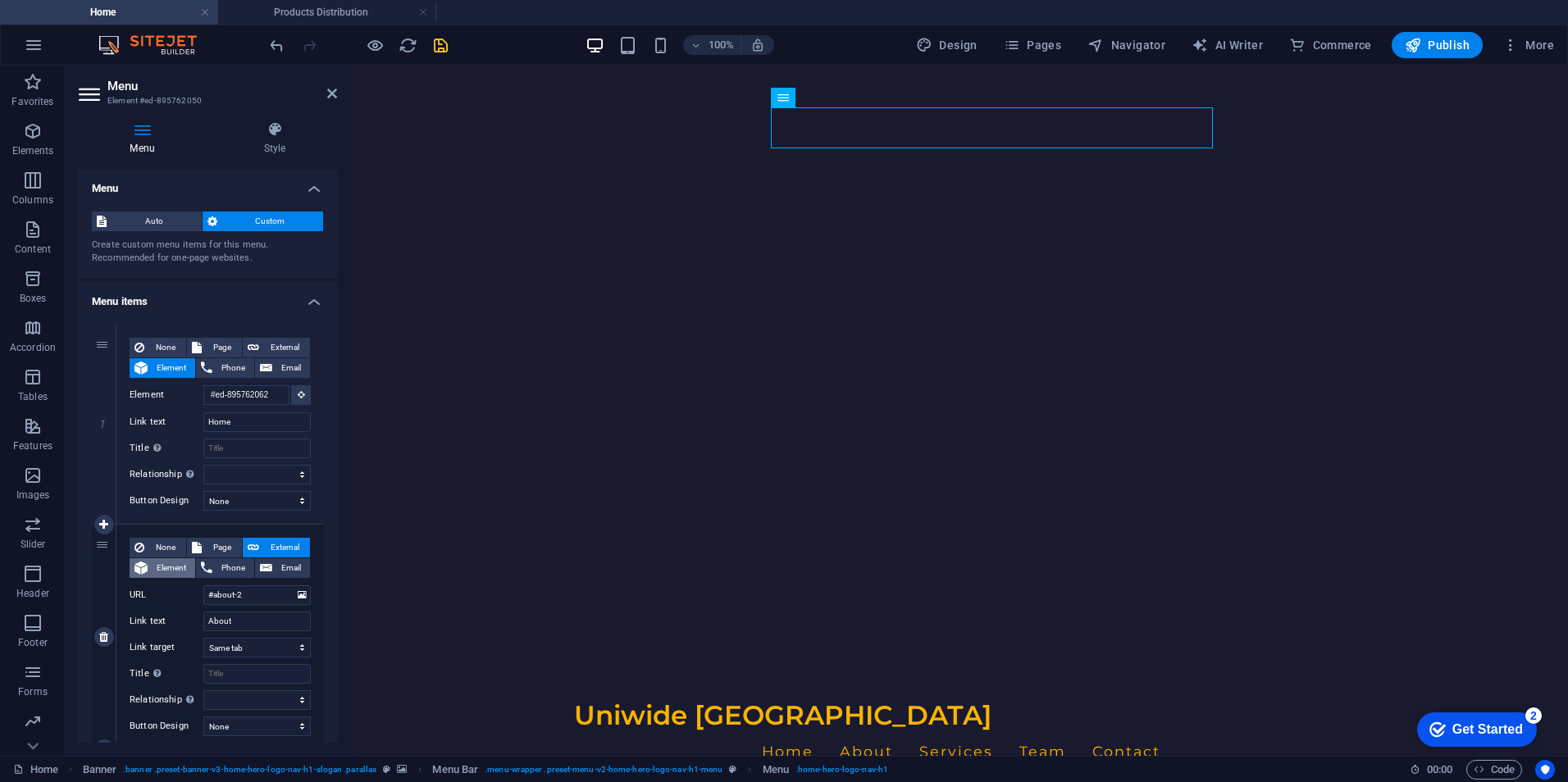
select select
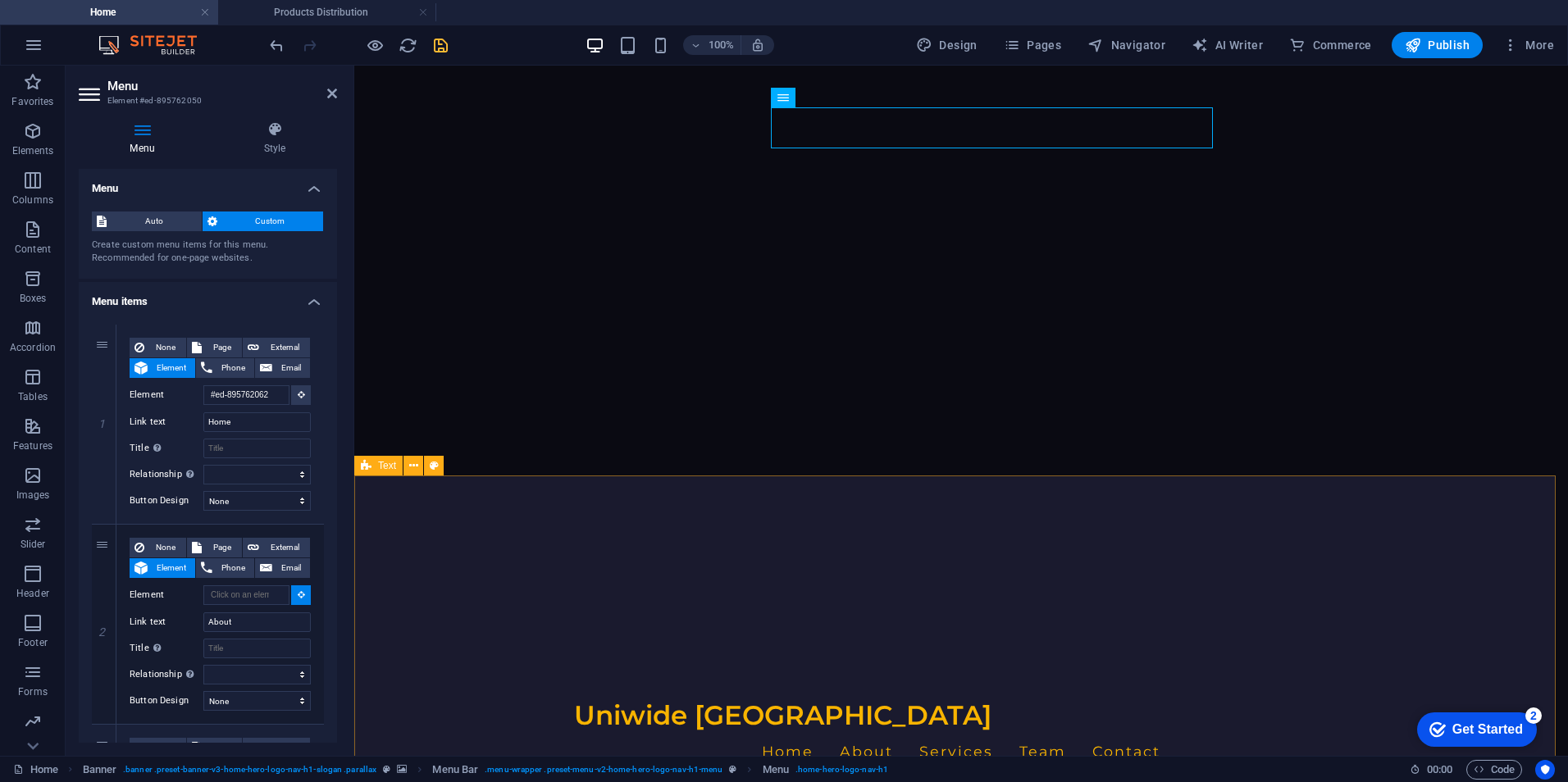
scroll to position [328, 0]
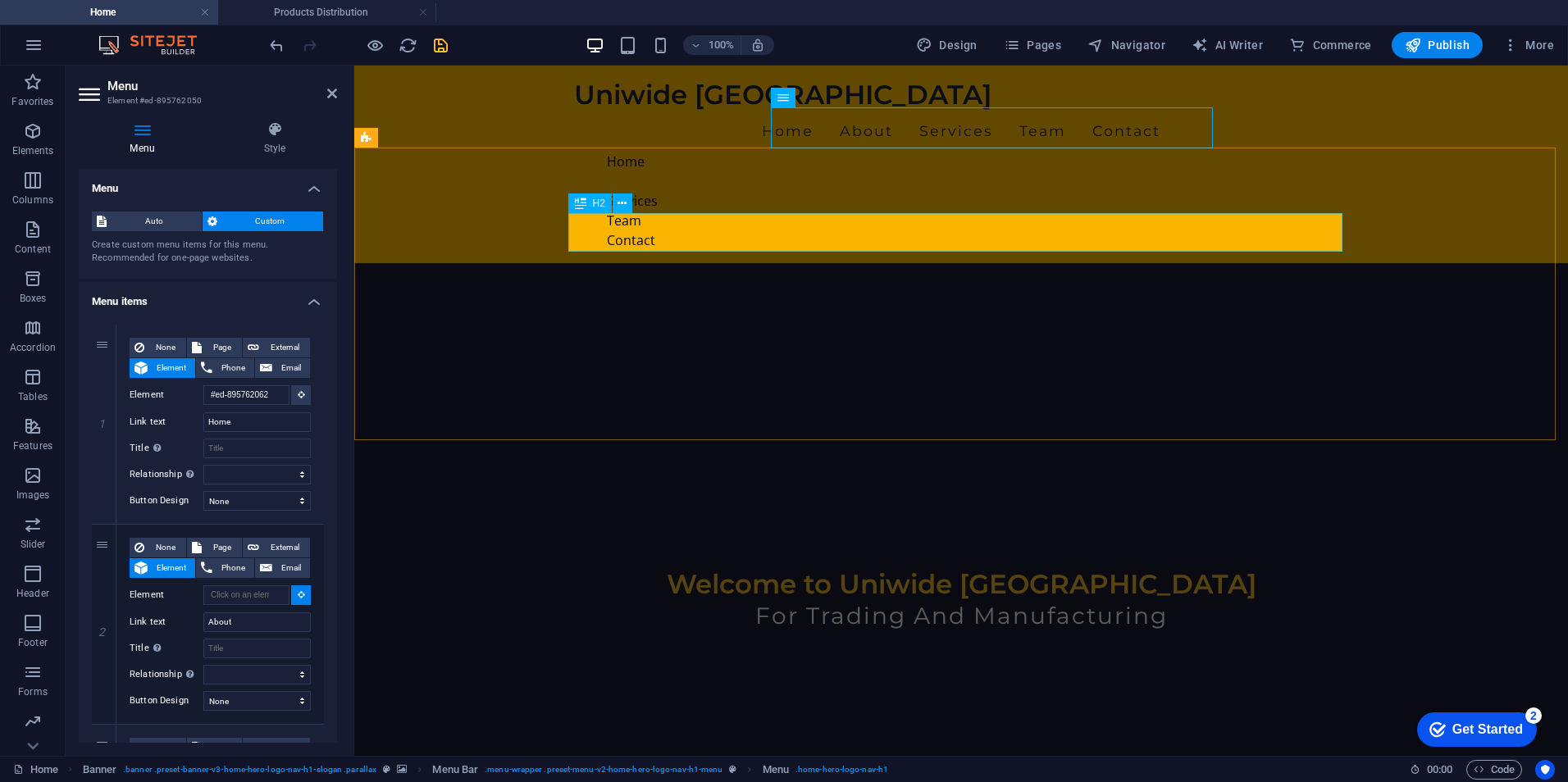
select select
type input "#ed-895761129"
select select
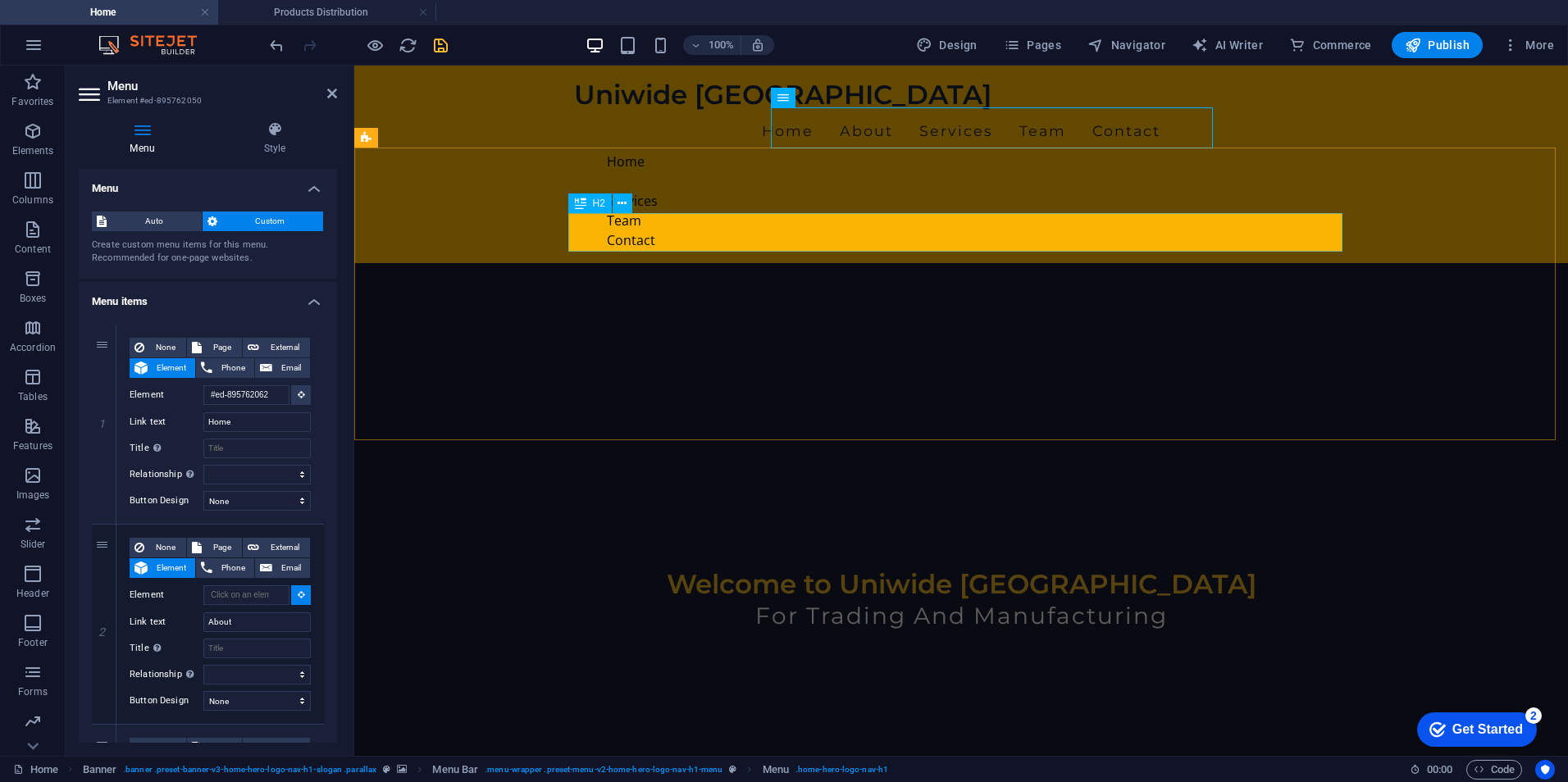
select select
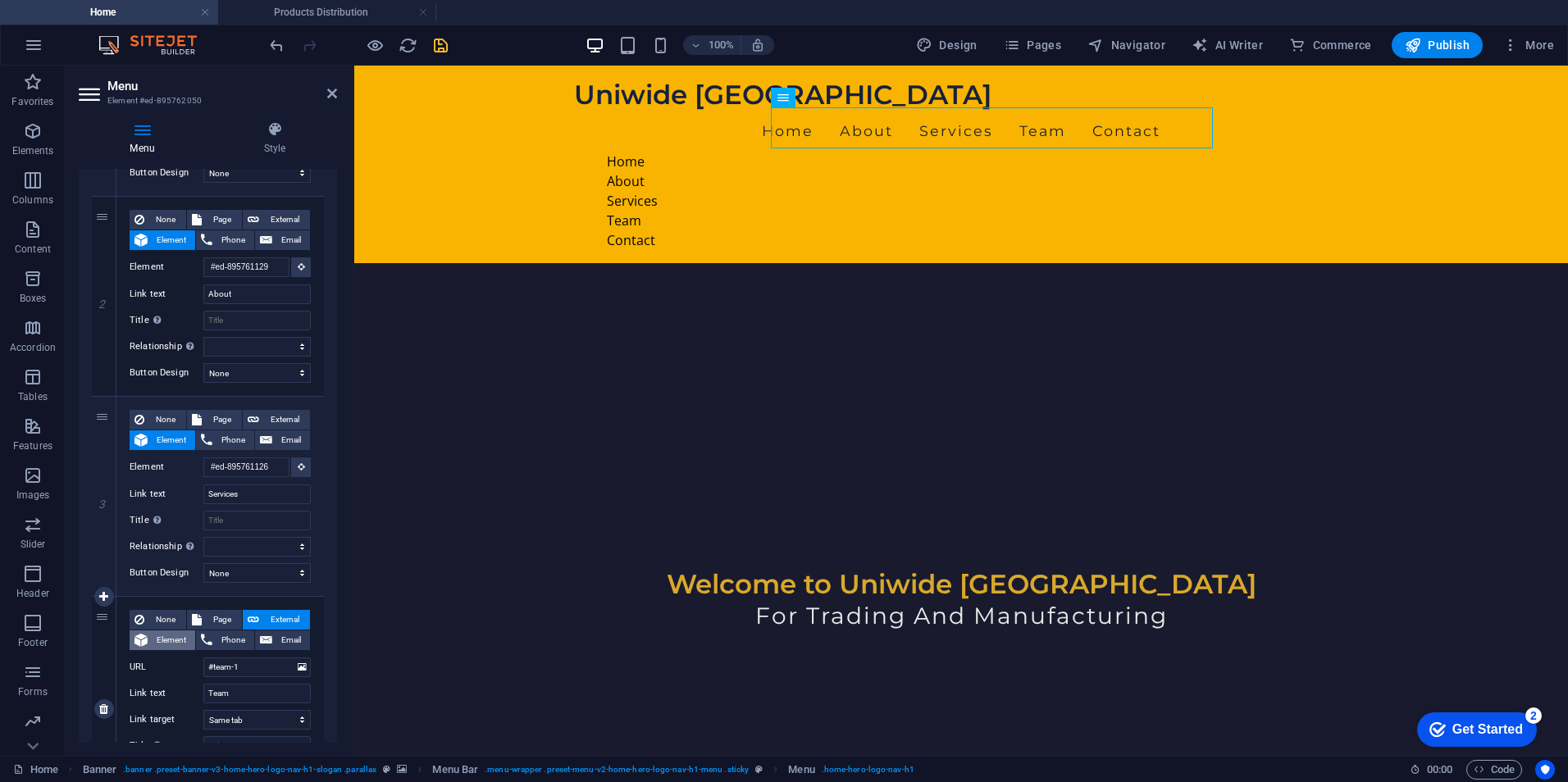
click at [170, 648] on span "Element" at bounding box center [171, 640] width 37 height 20
select select
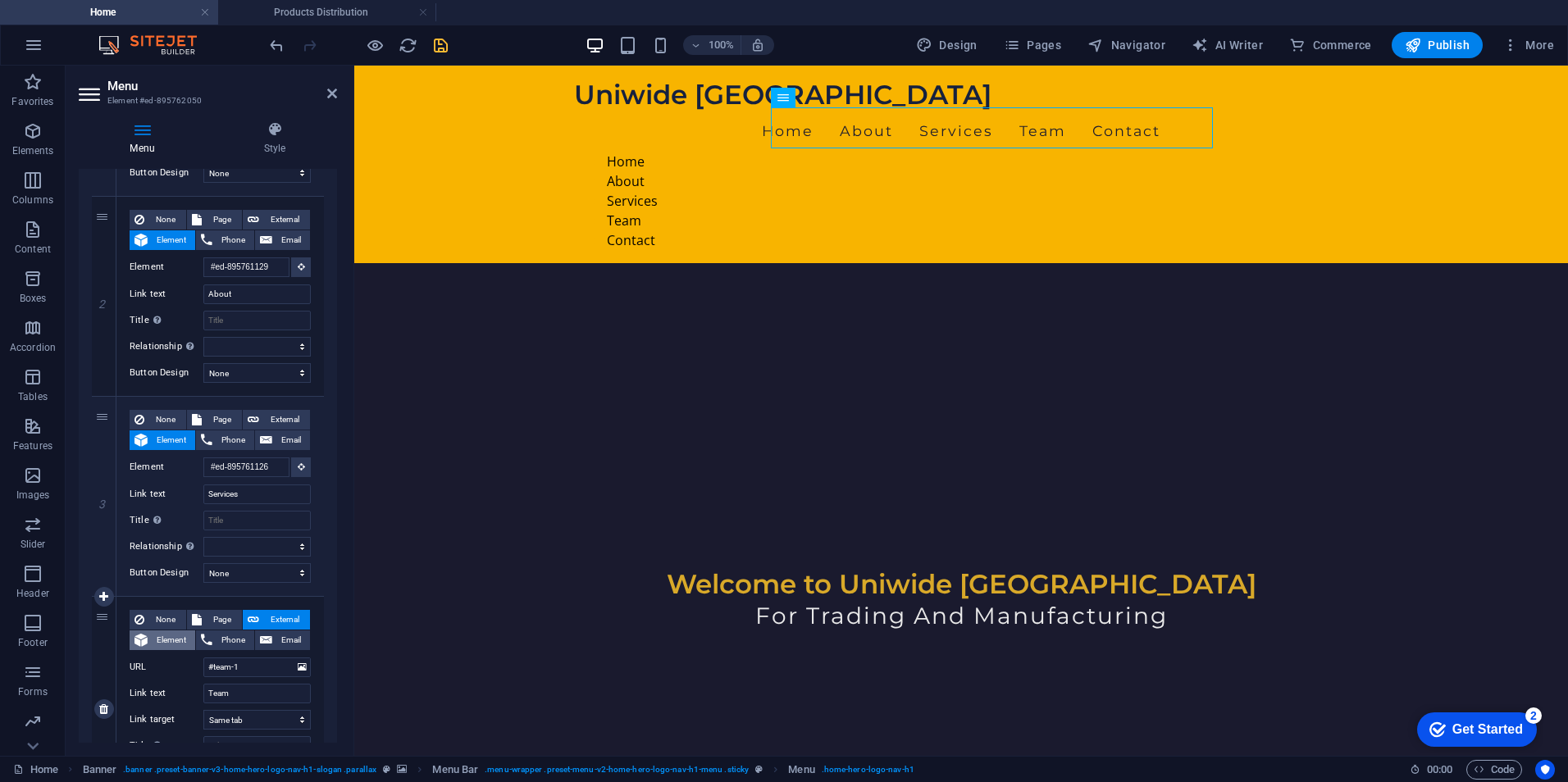
select select
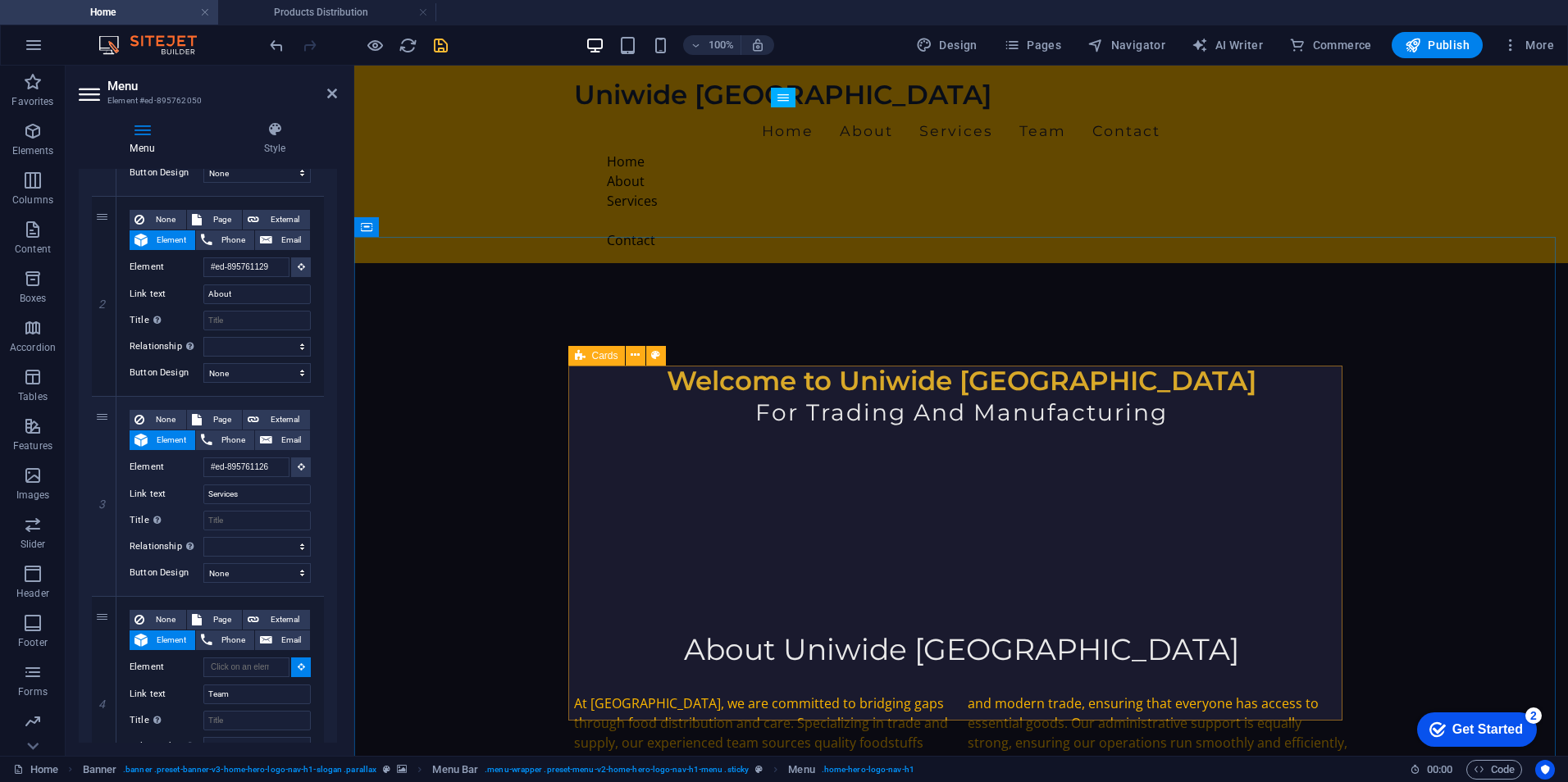
scroll to position [859, 0]
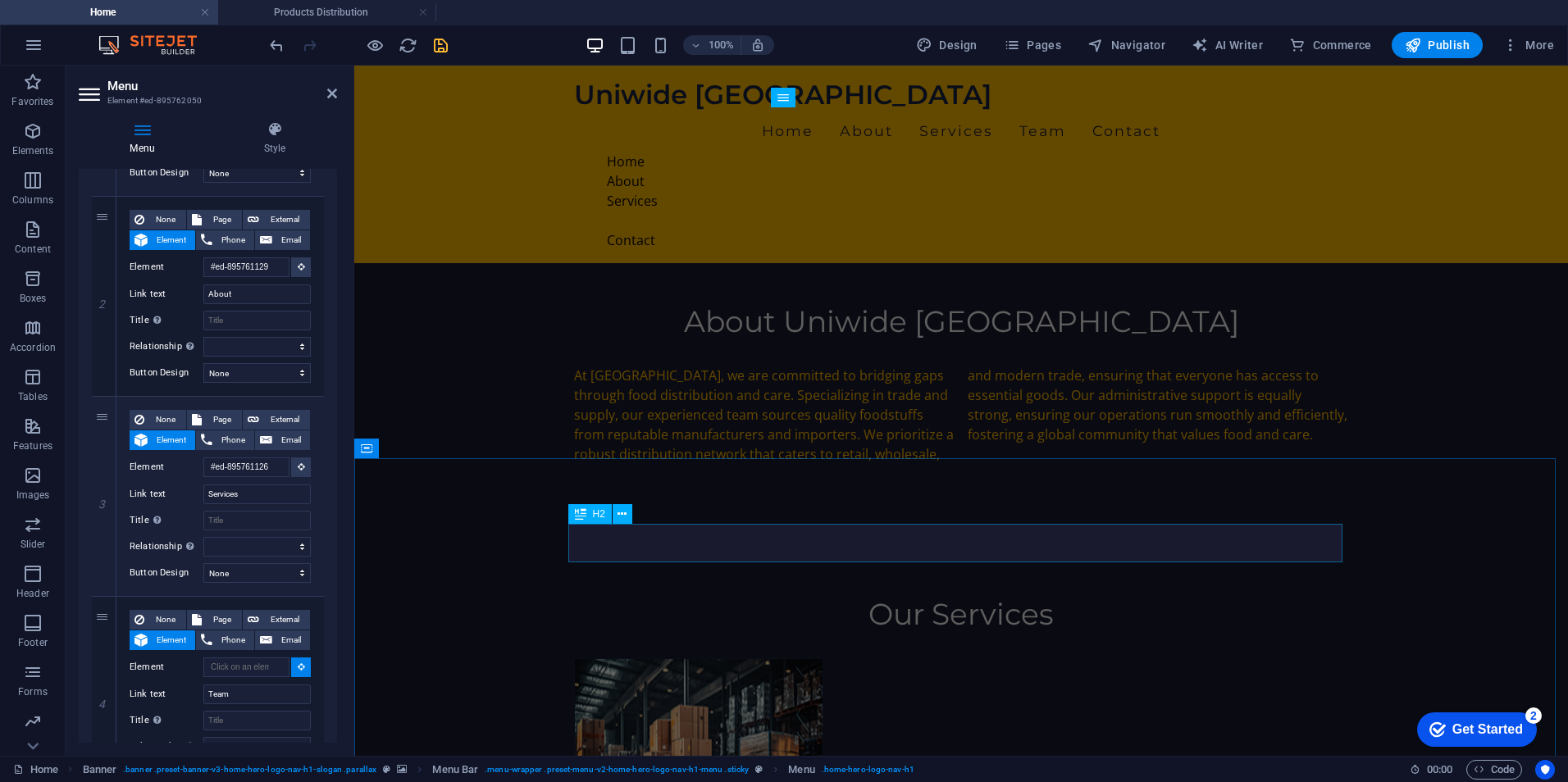
select select
type input "#ed-895761528"
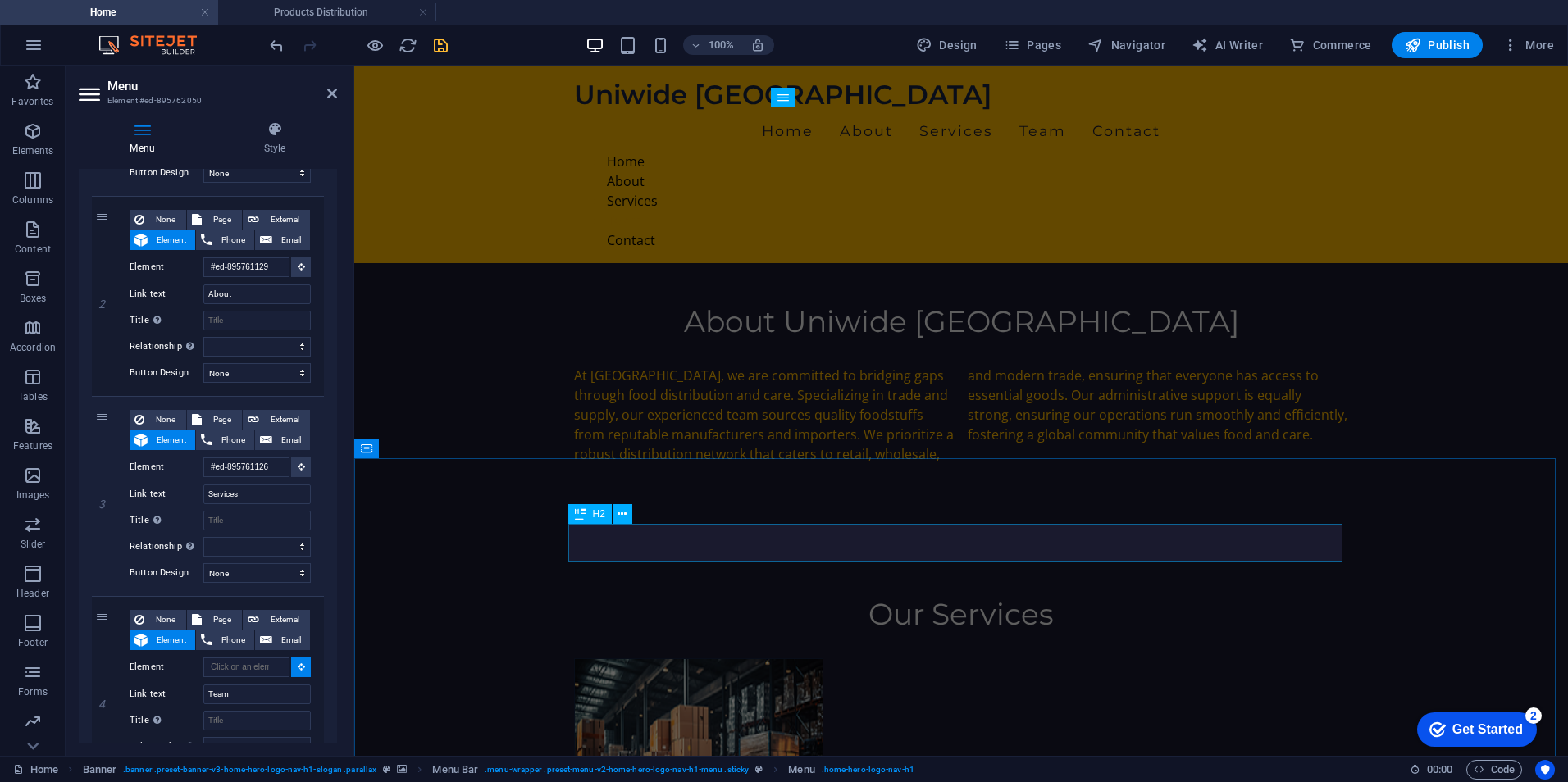
select select
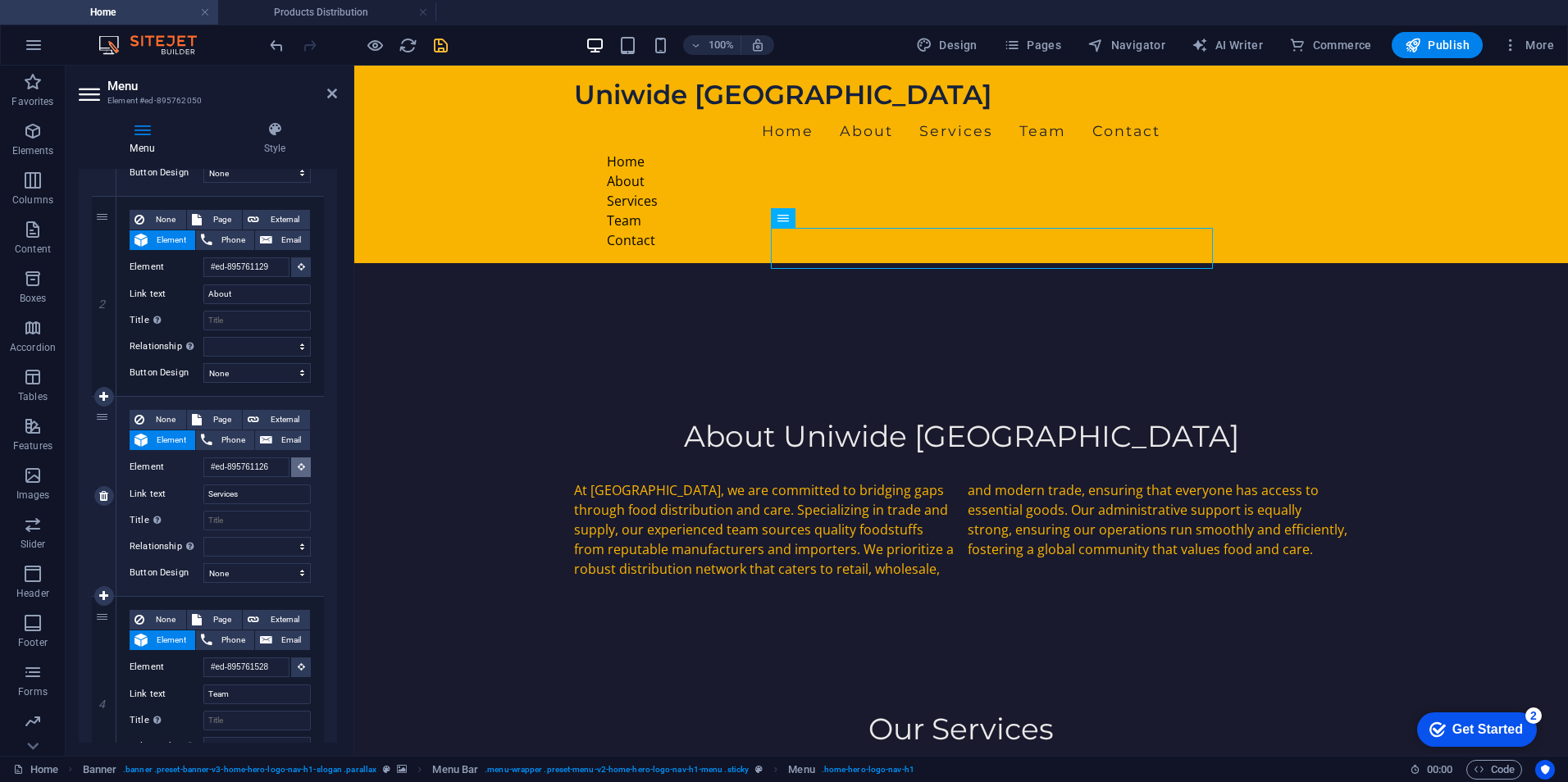
scroll to position [735, 0]
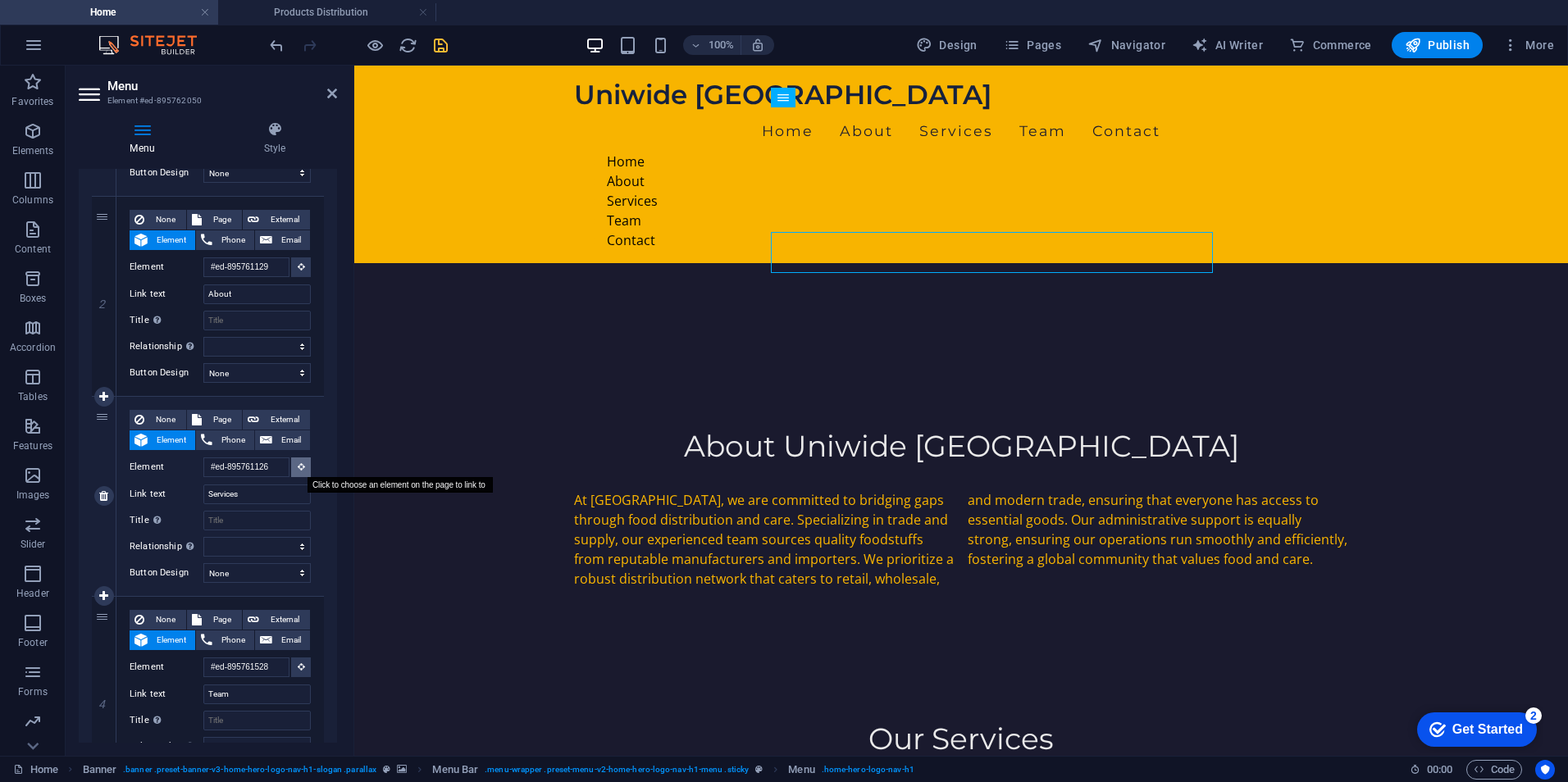
click at [298, 466] on icon at bounding box center [301, 466] width 7 height 8
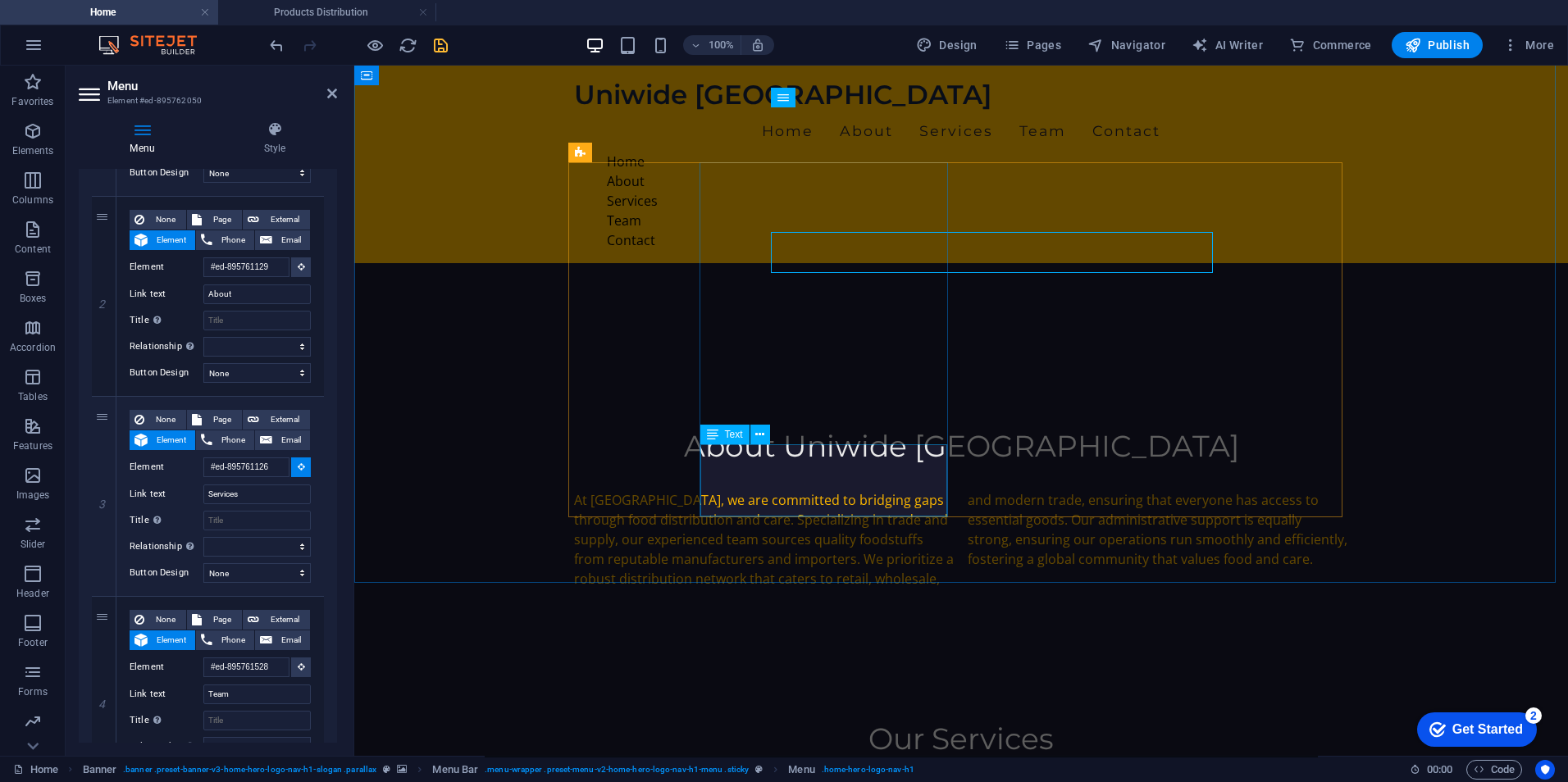
scroll to position [407, 0]
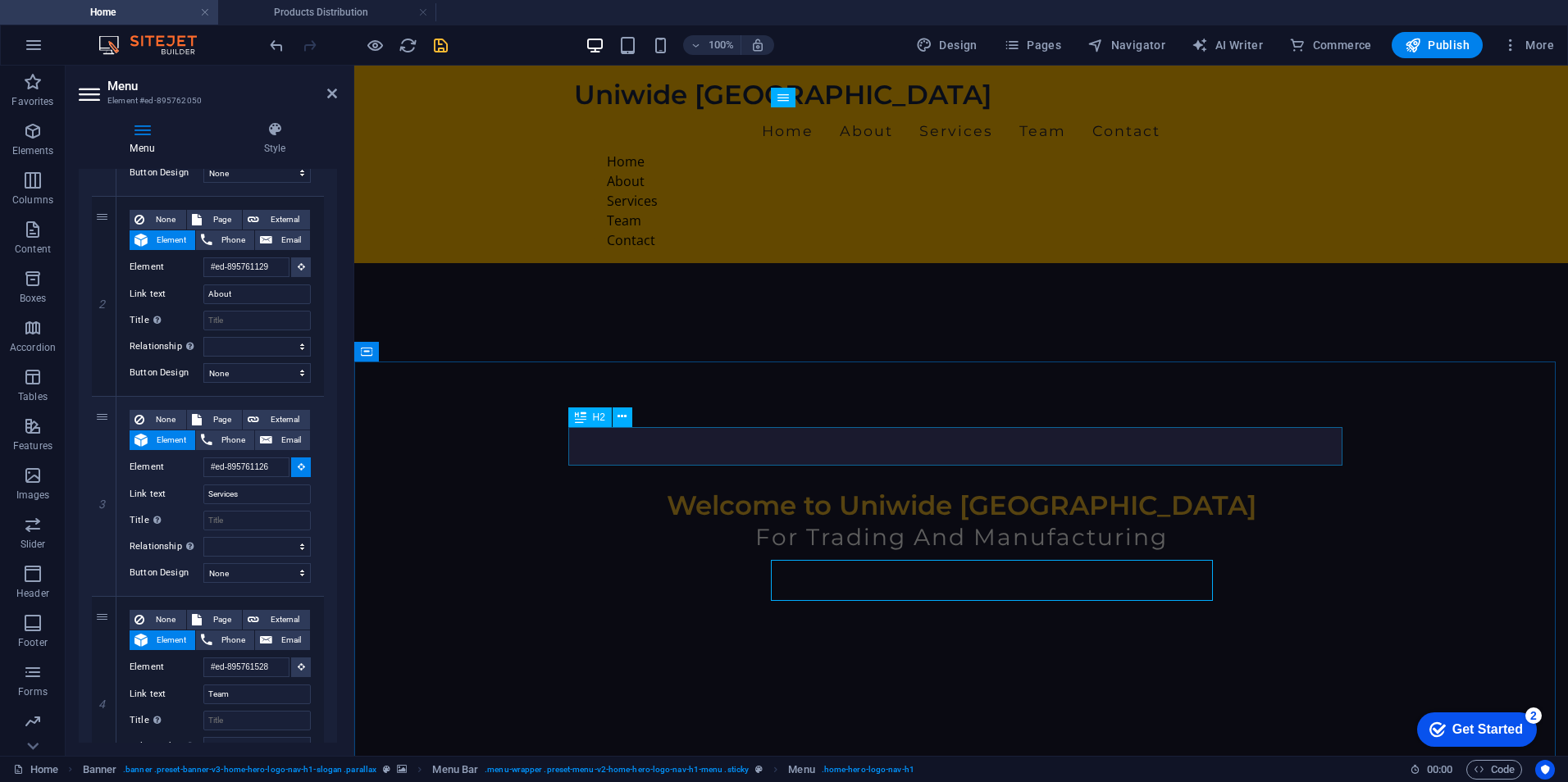
select select
type input "#ed-895761612"
select select
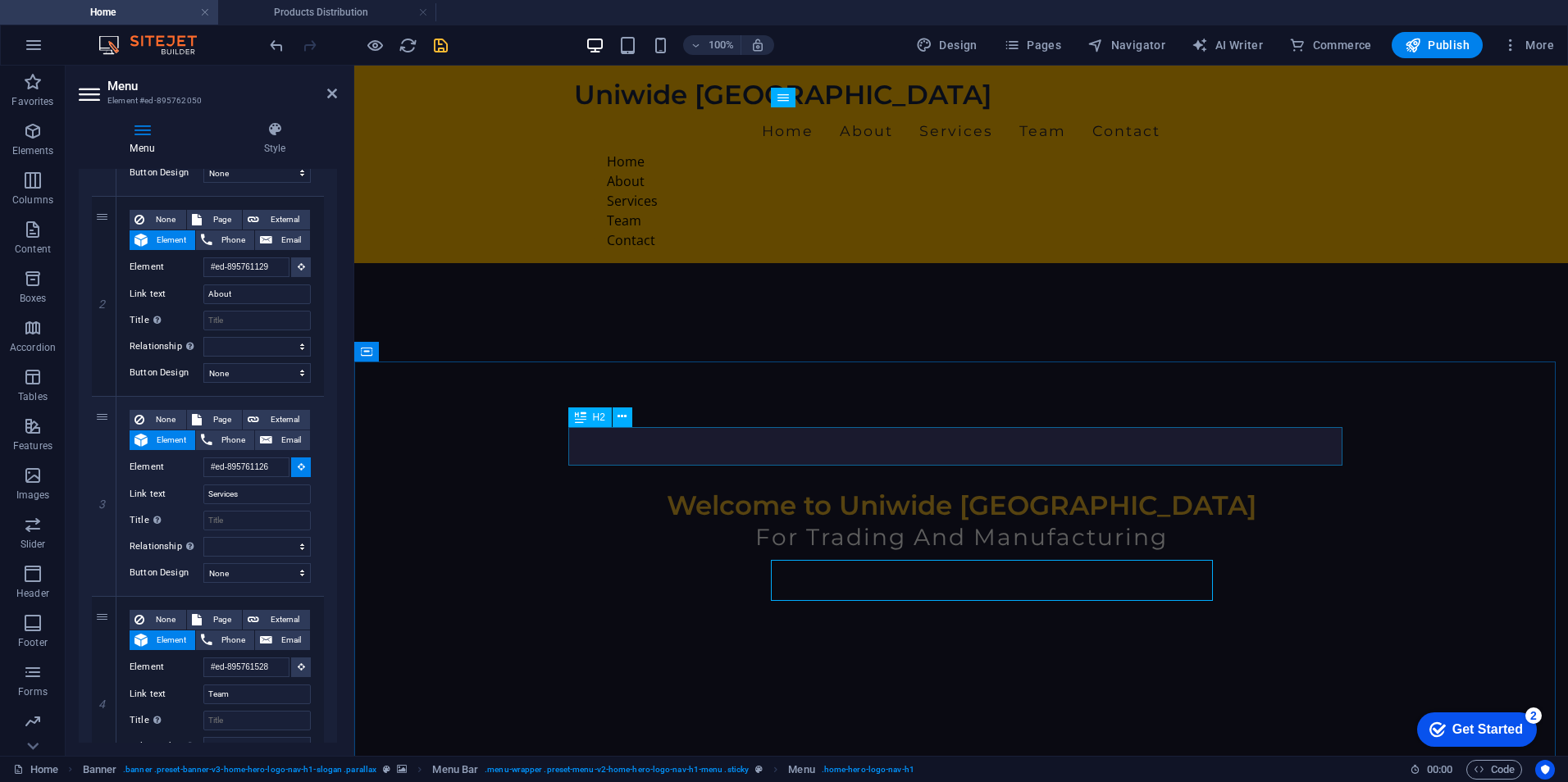
select select
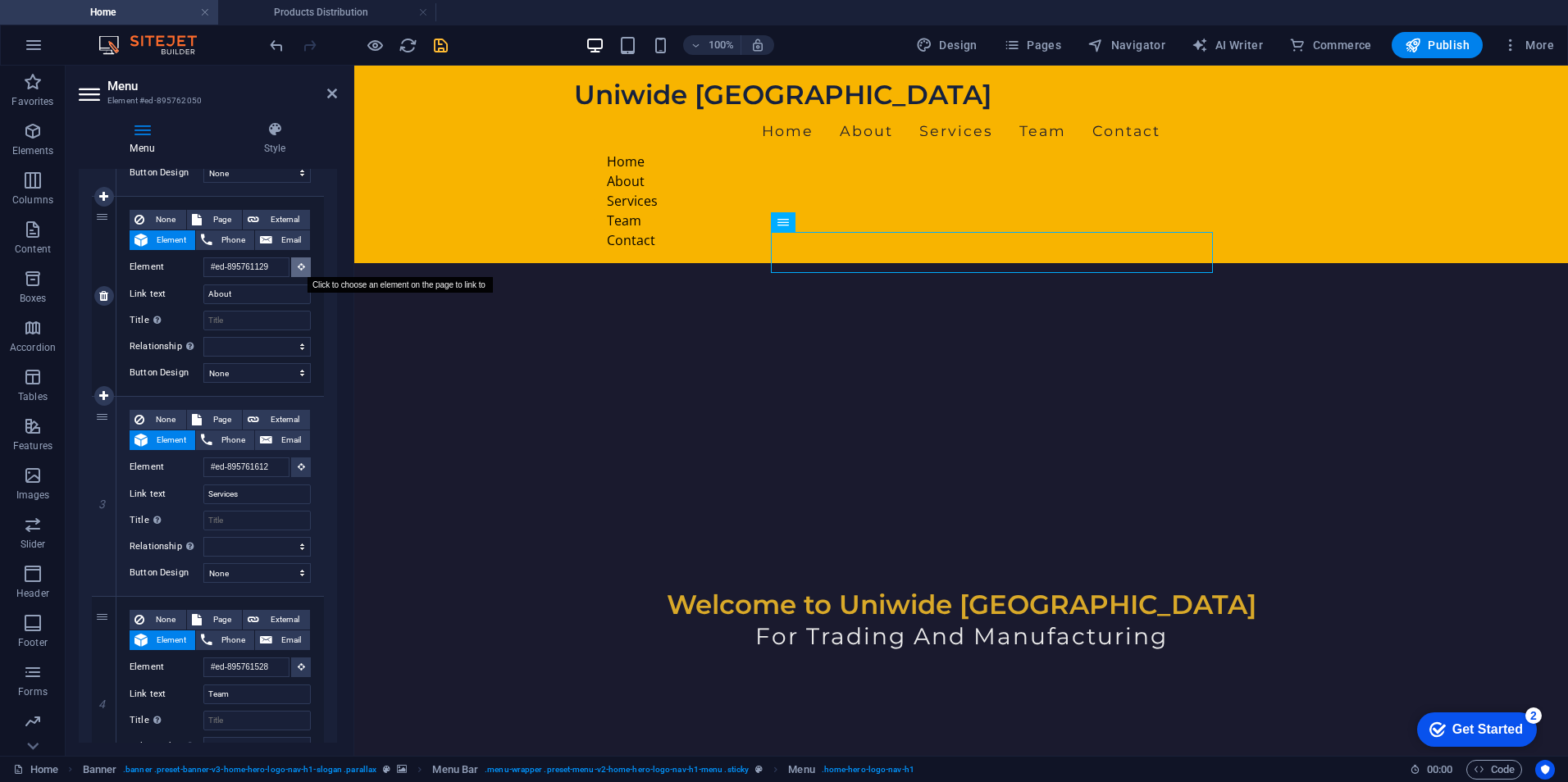
scroll to position [282, 0]
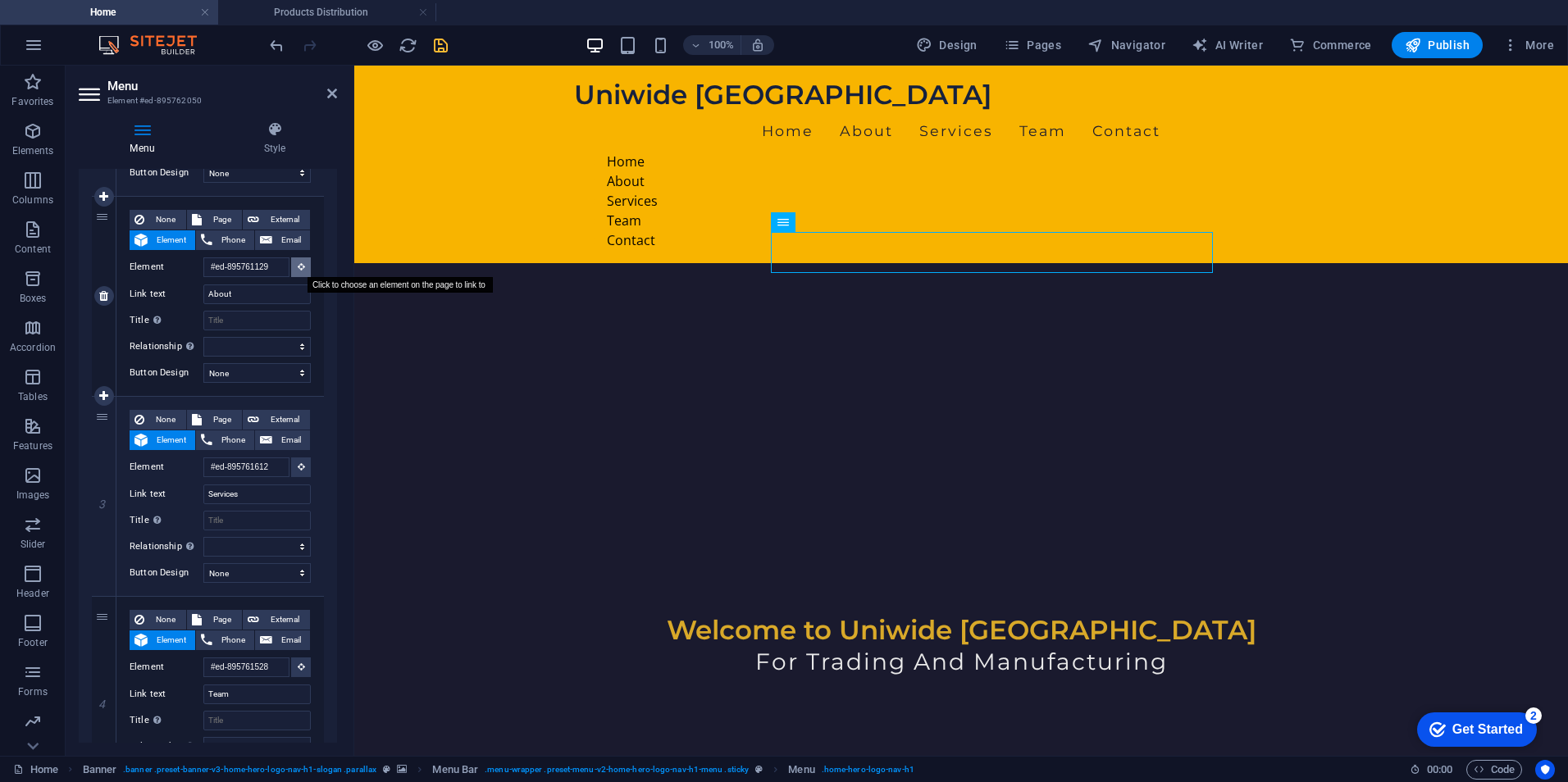
click at [298, 265] on icon at bounding box center [301, 266] width 7 height 8
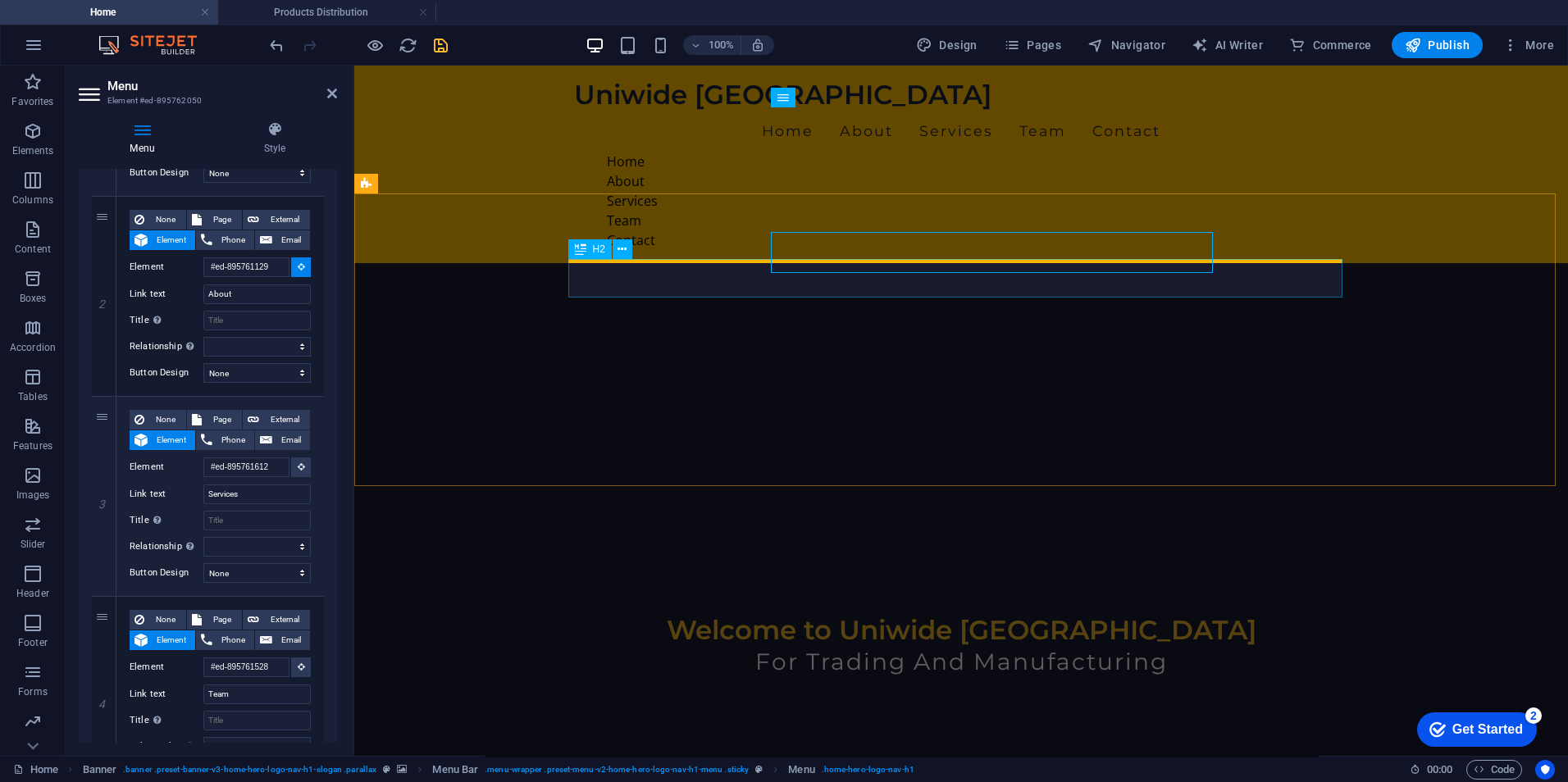
select select
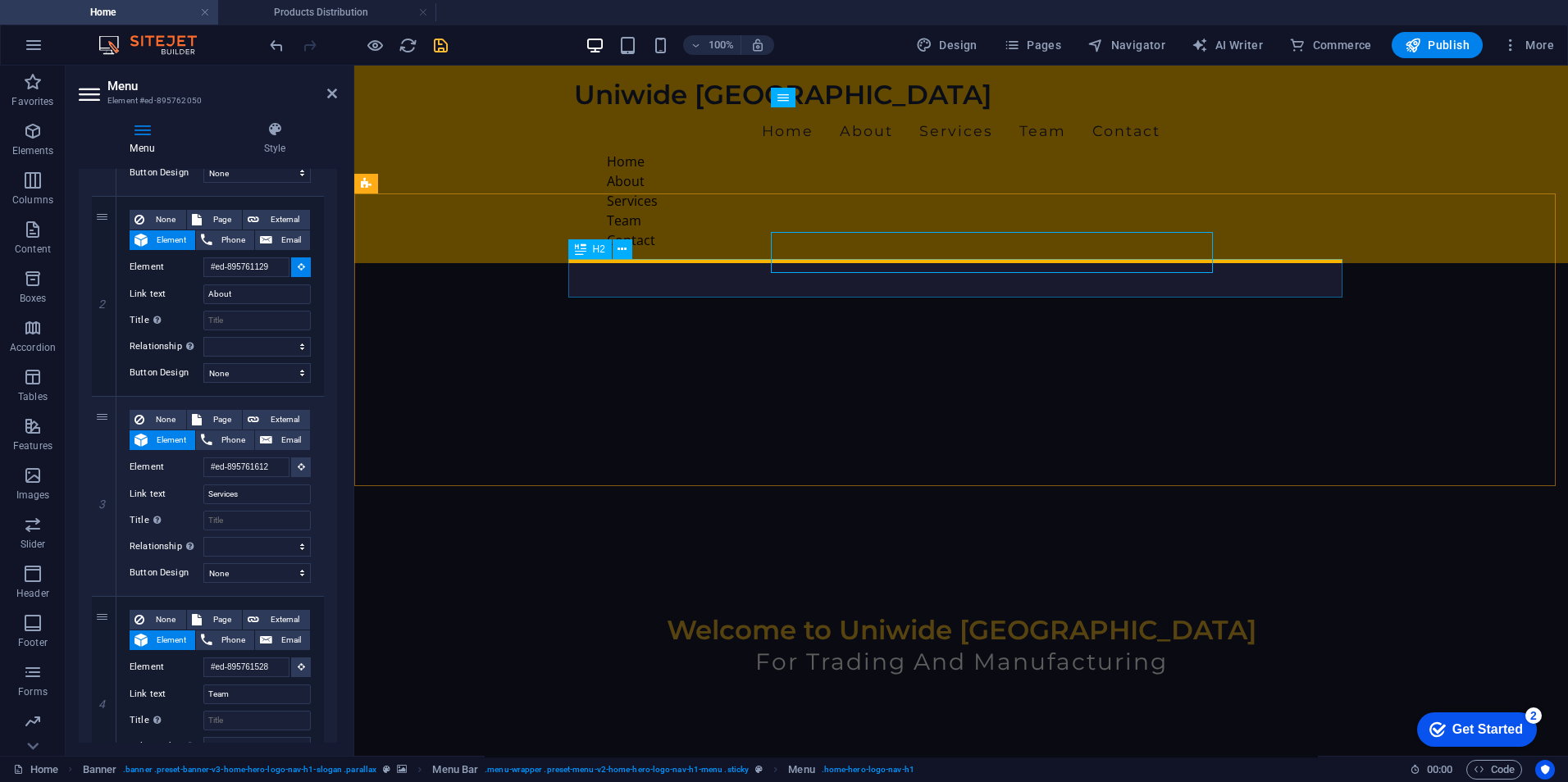
select select
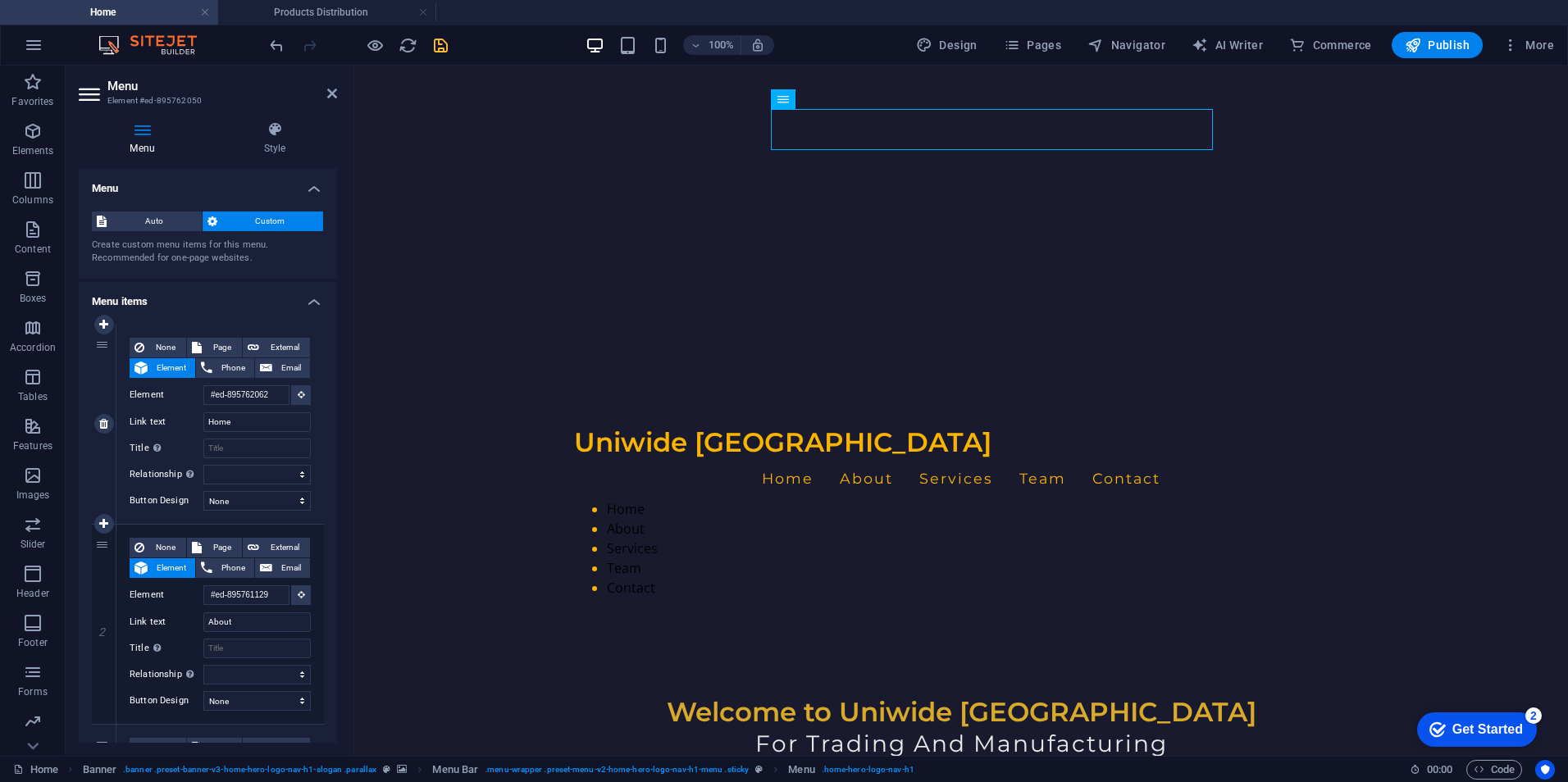
scroll to position [158, 0]
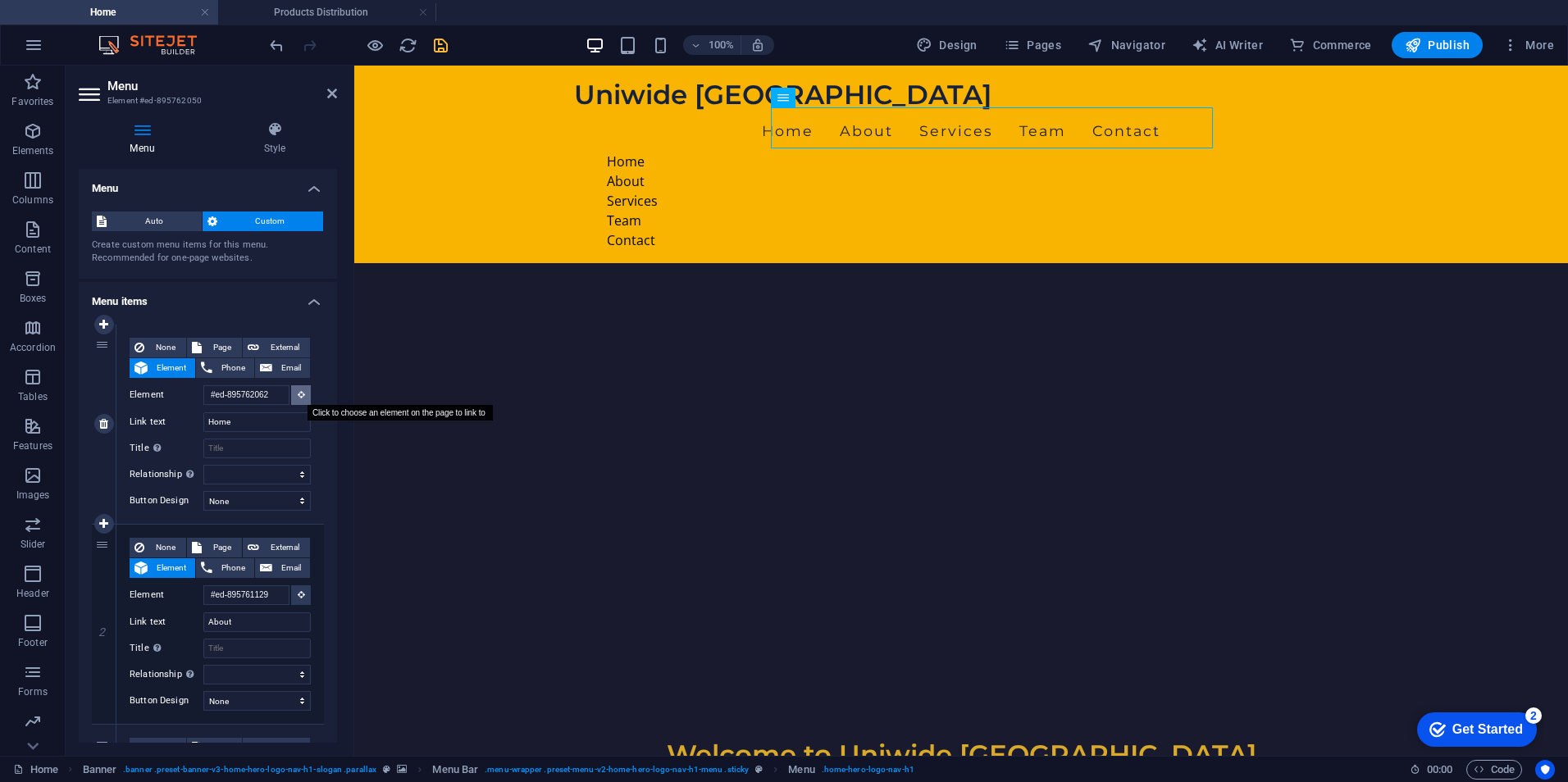
click at [298, 389] on button at bounding box center [301, 395] width 20 height 20
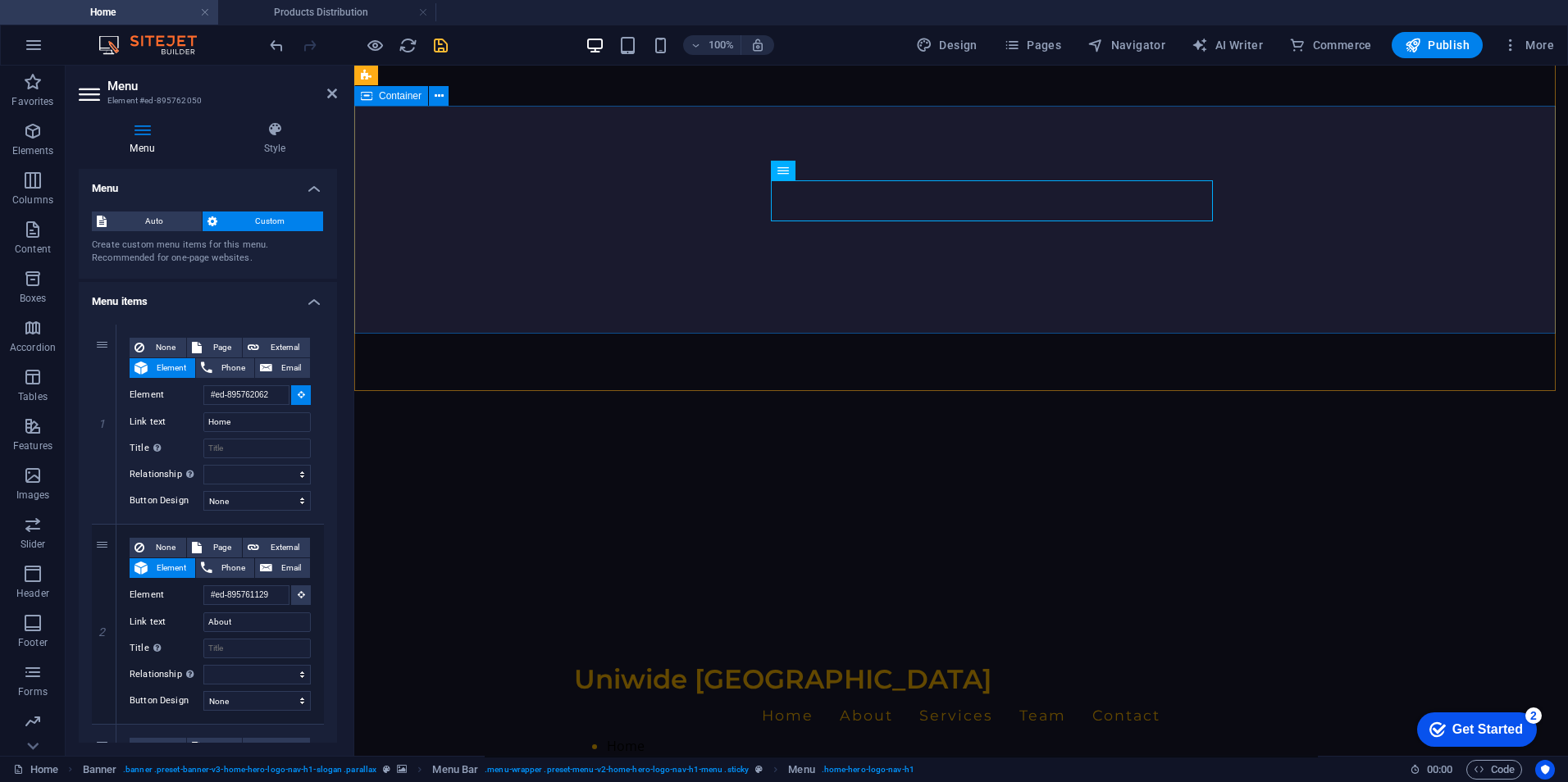
scroll to position [0, 0]
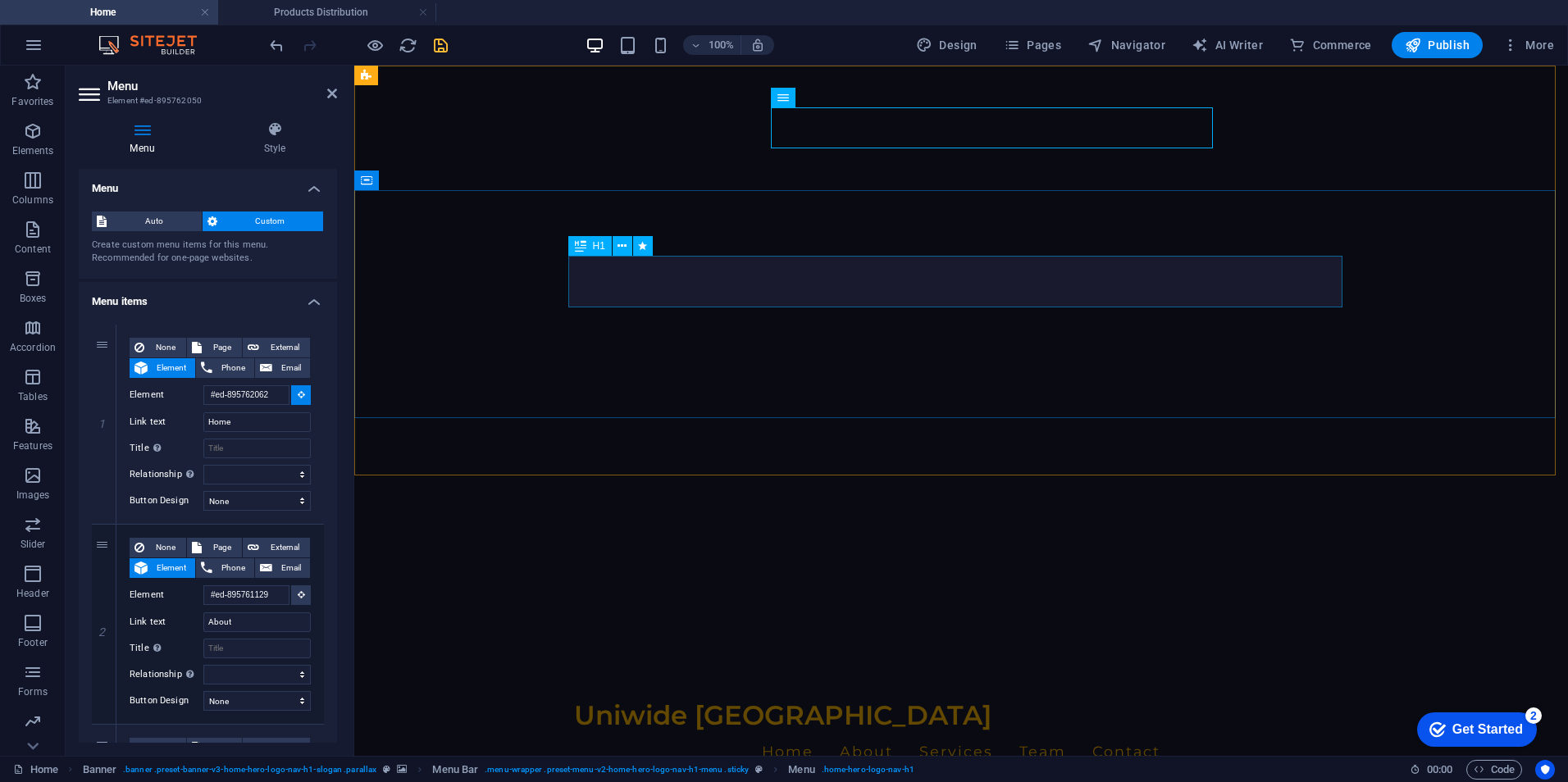
type input "#ed-895762065"
select select
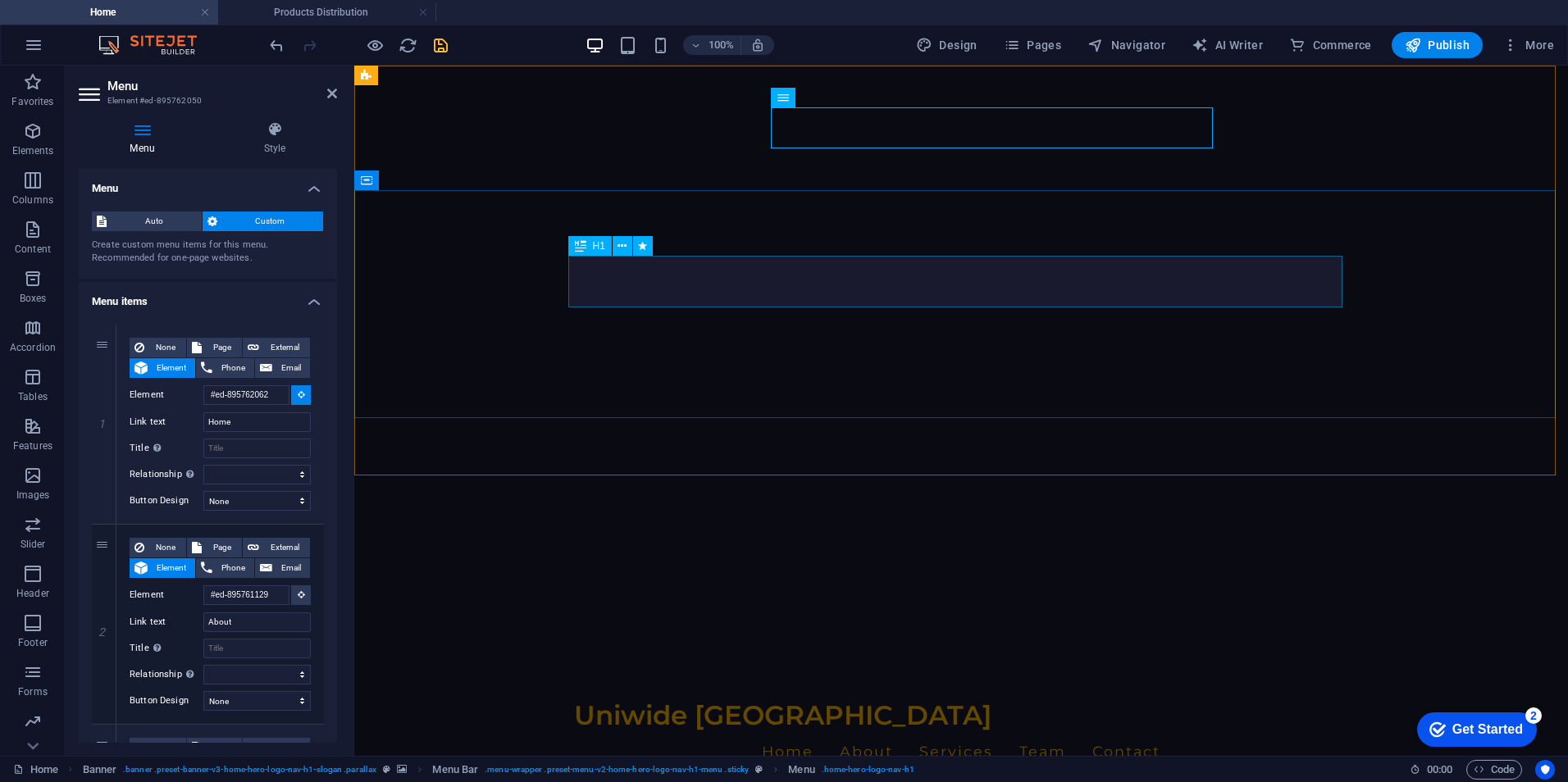
select select
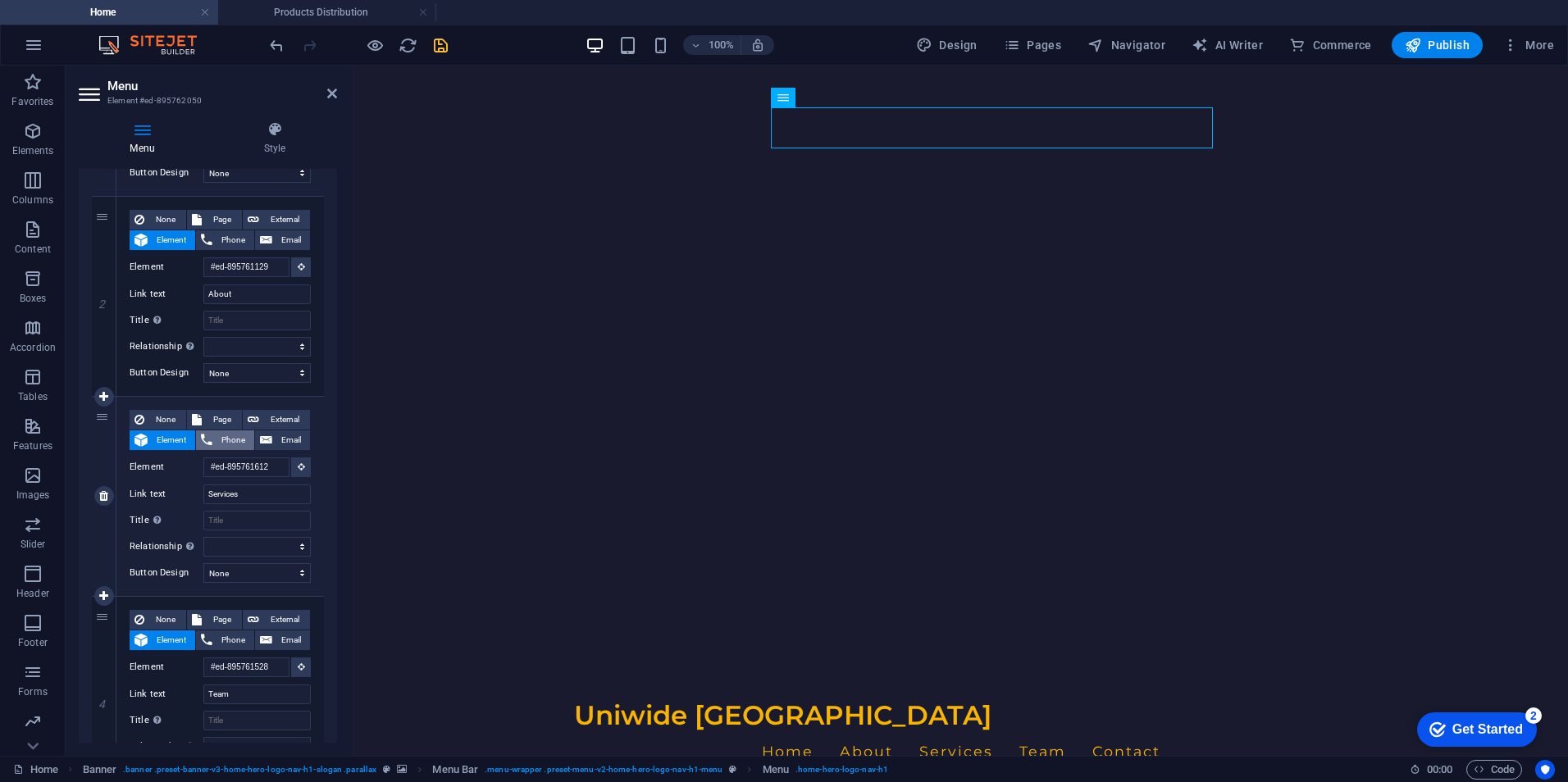
scroll to position [653, 0]
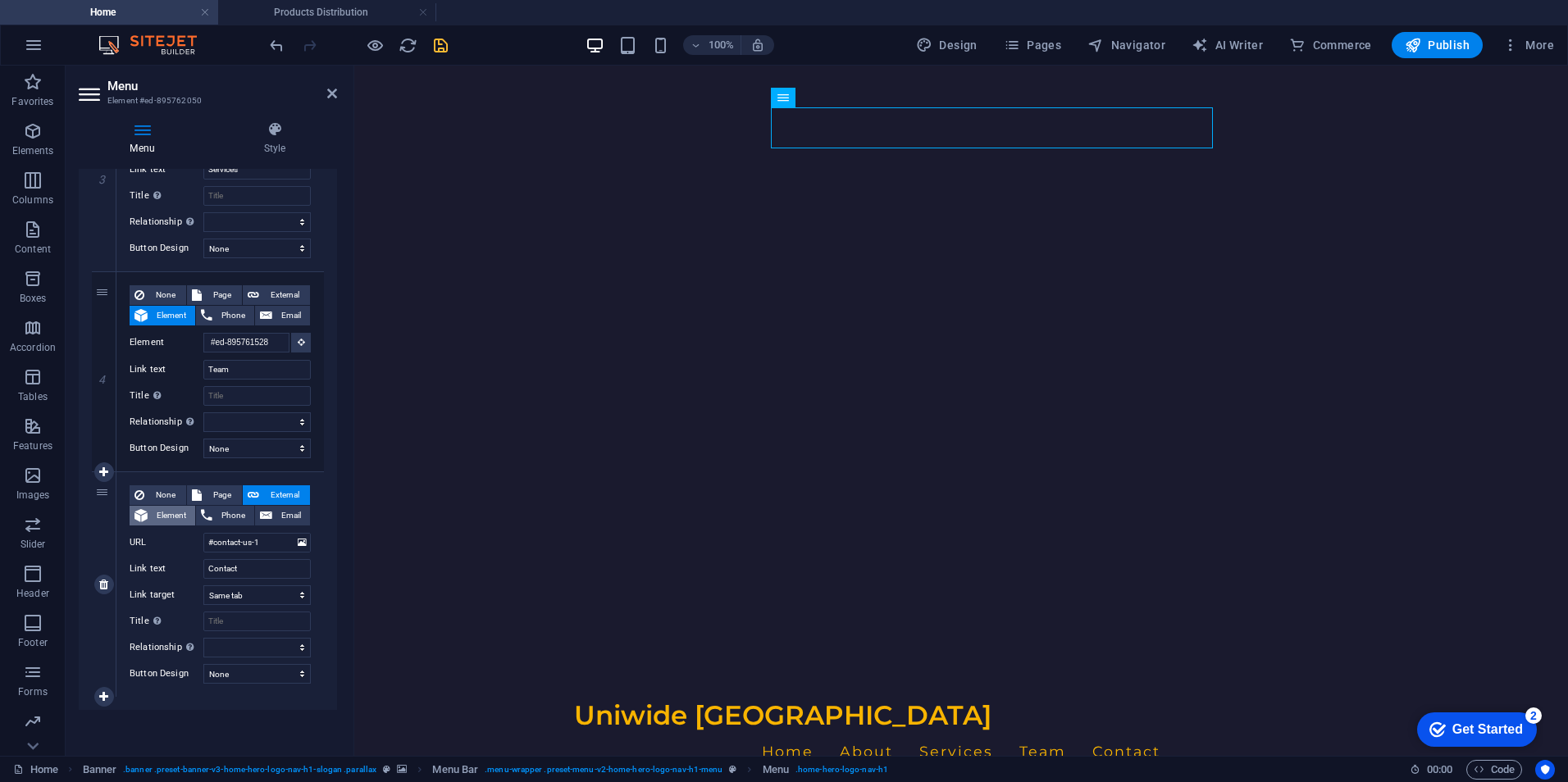
click at [180, 517] on span "Element" at bounding box center [171, 516] width 37 height 20
select select
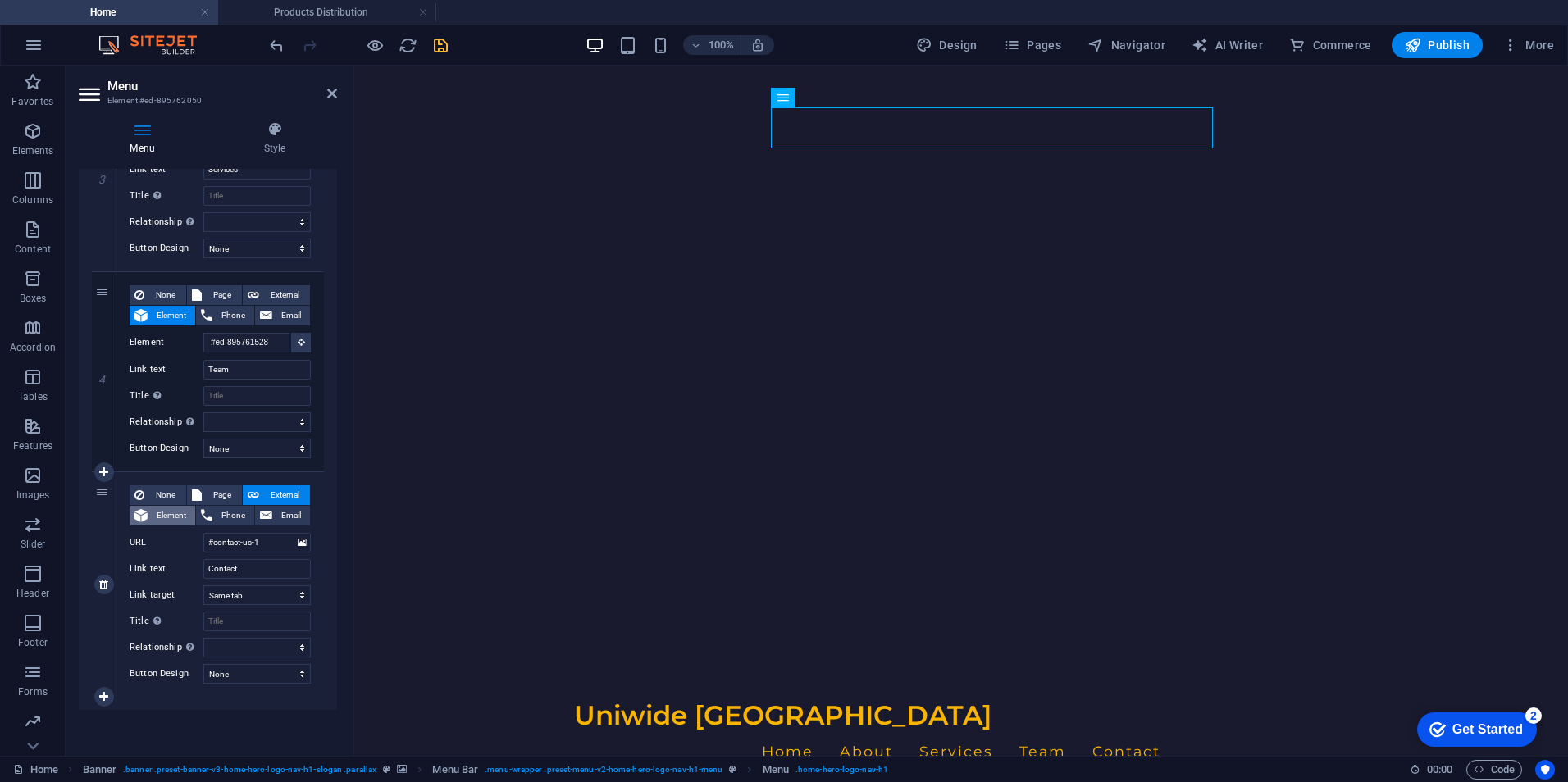
select select
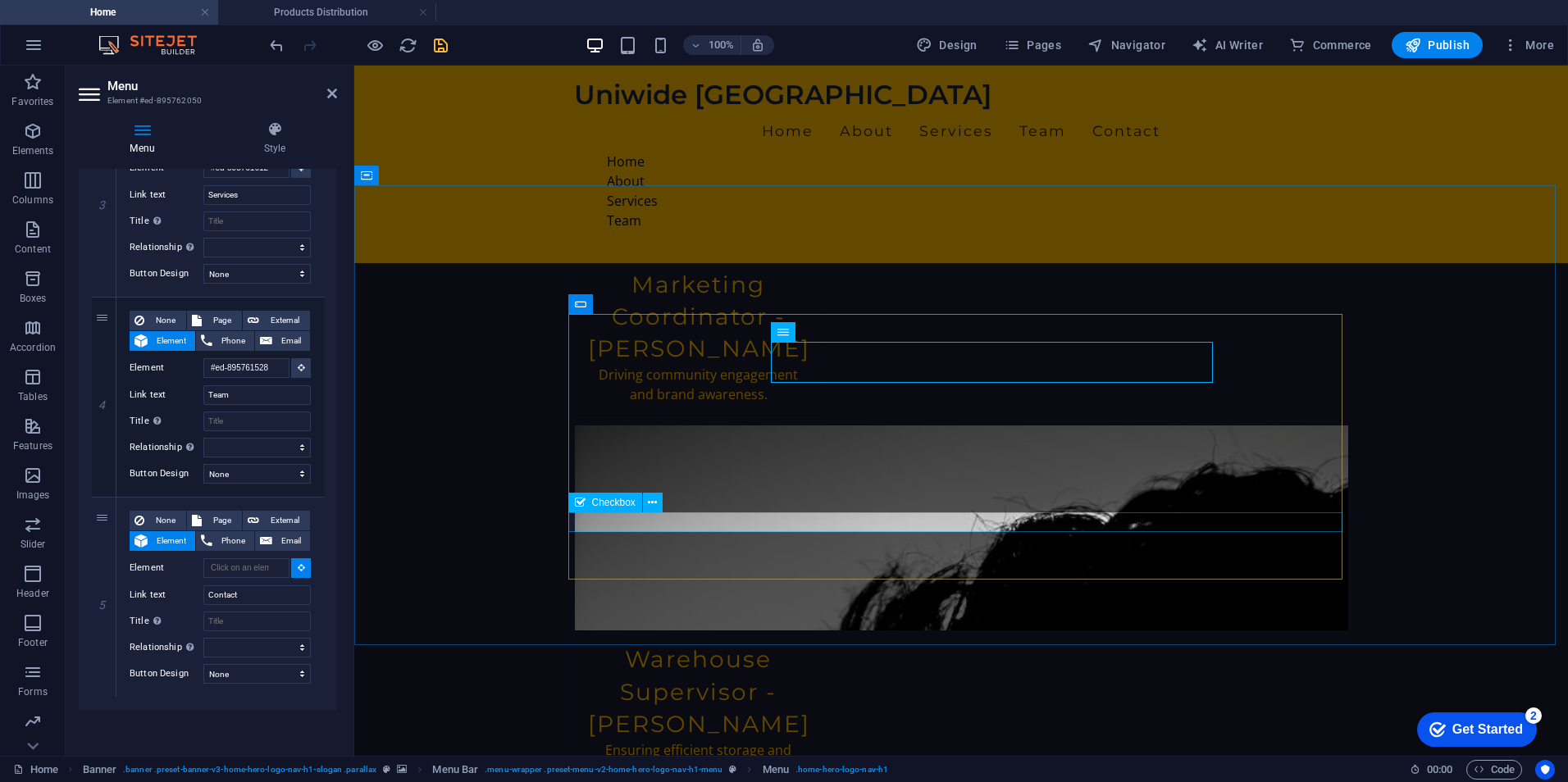
scroll to position [3165, 0]
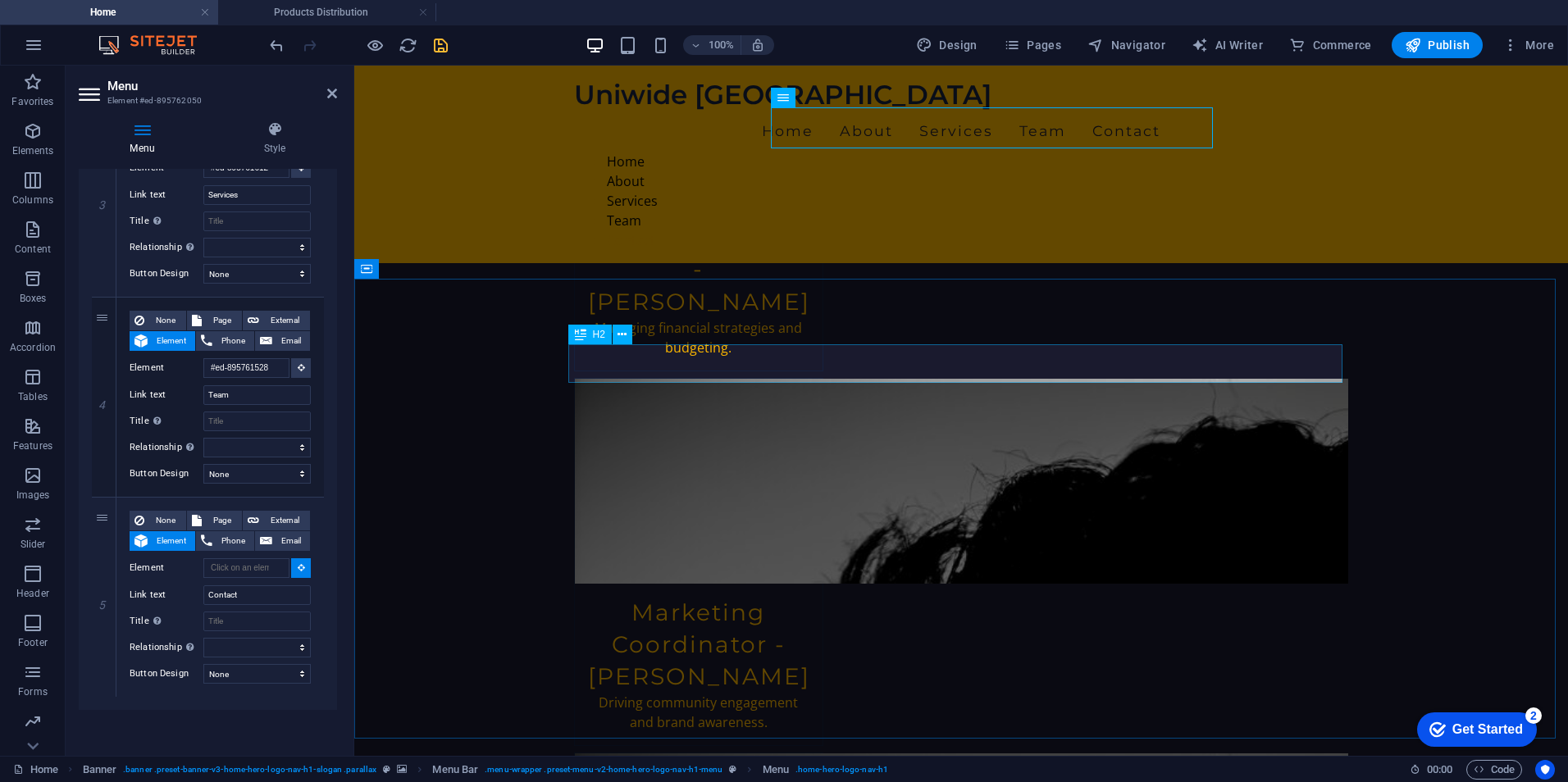
select select
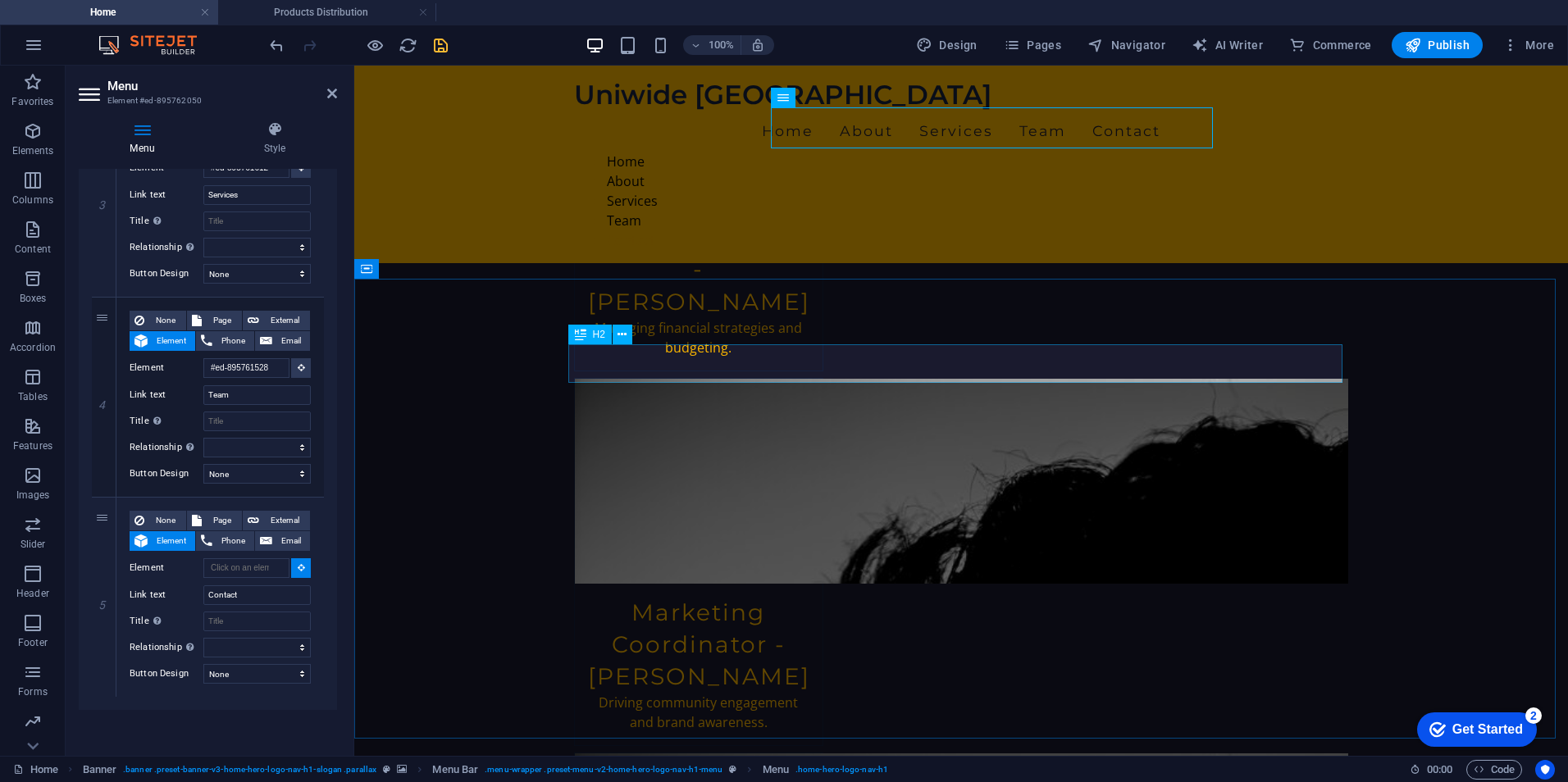
type input "#ed-895761276"
select select
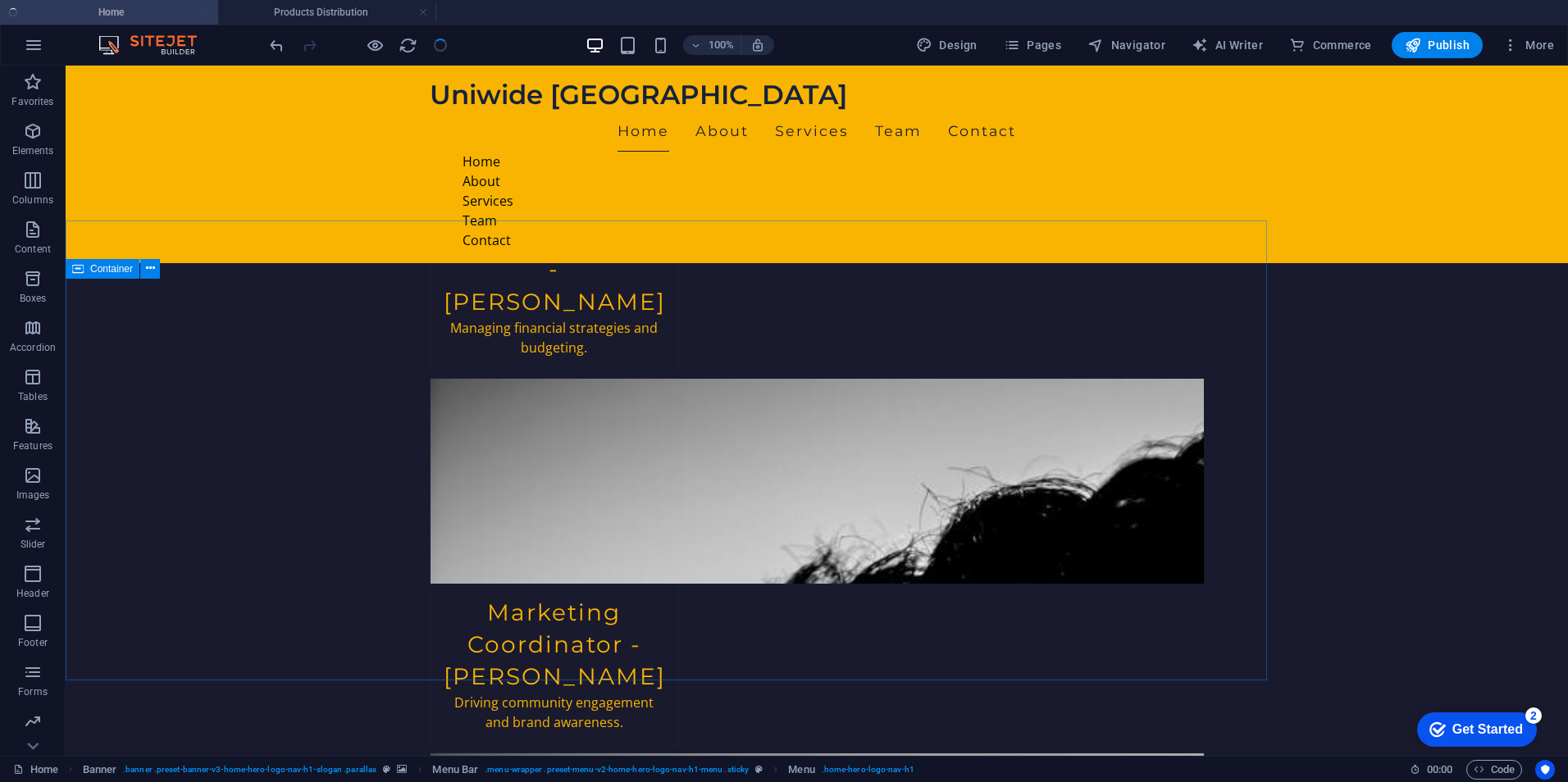
scroll to position [3222, 0]
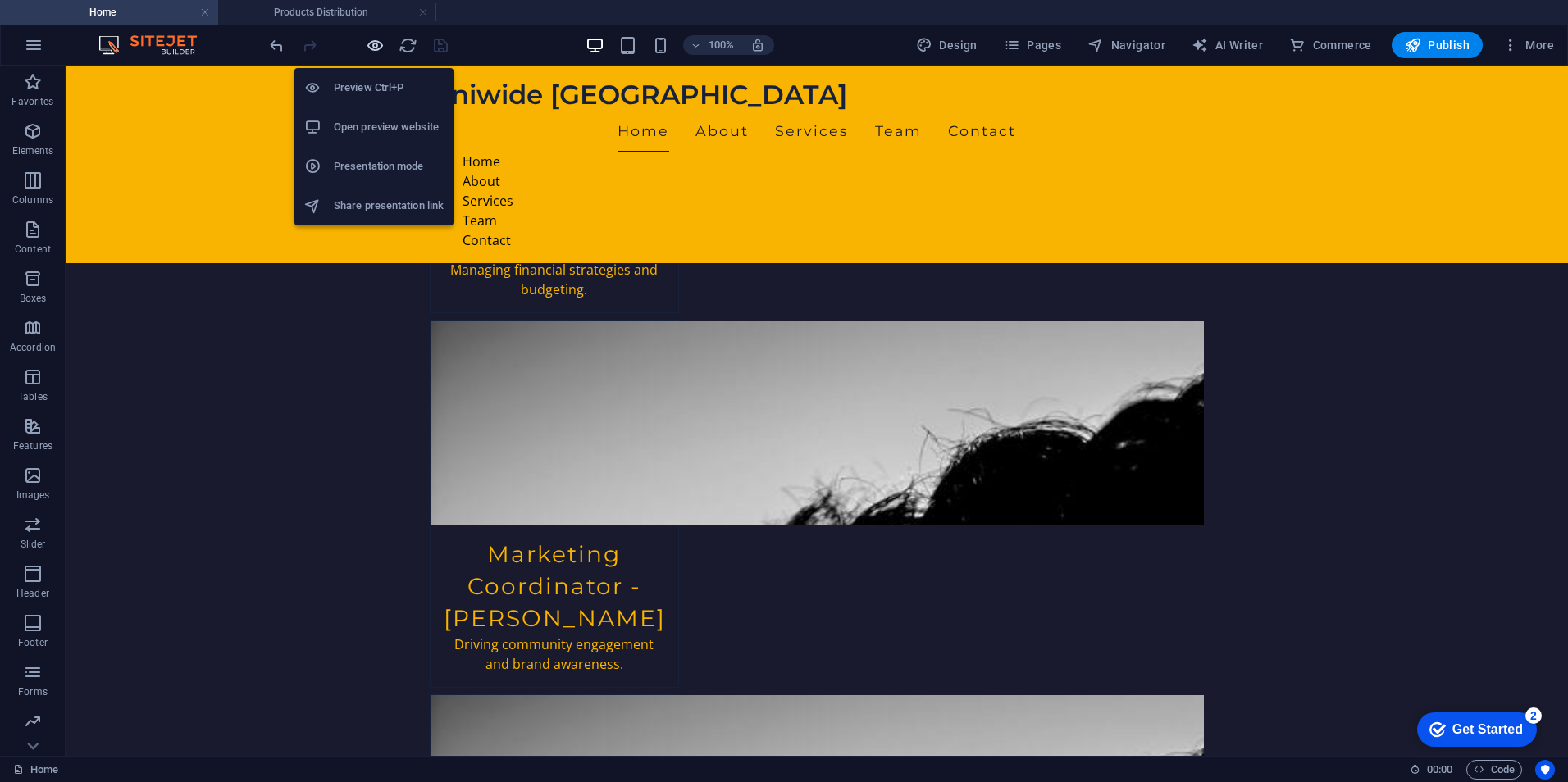
click at [373, 39] on icon "button" at bounding box center [375, 45] width 19 height 19
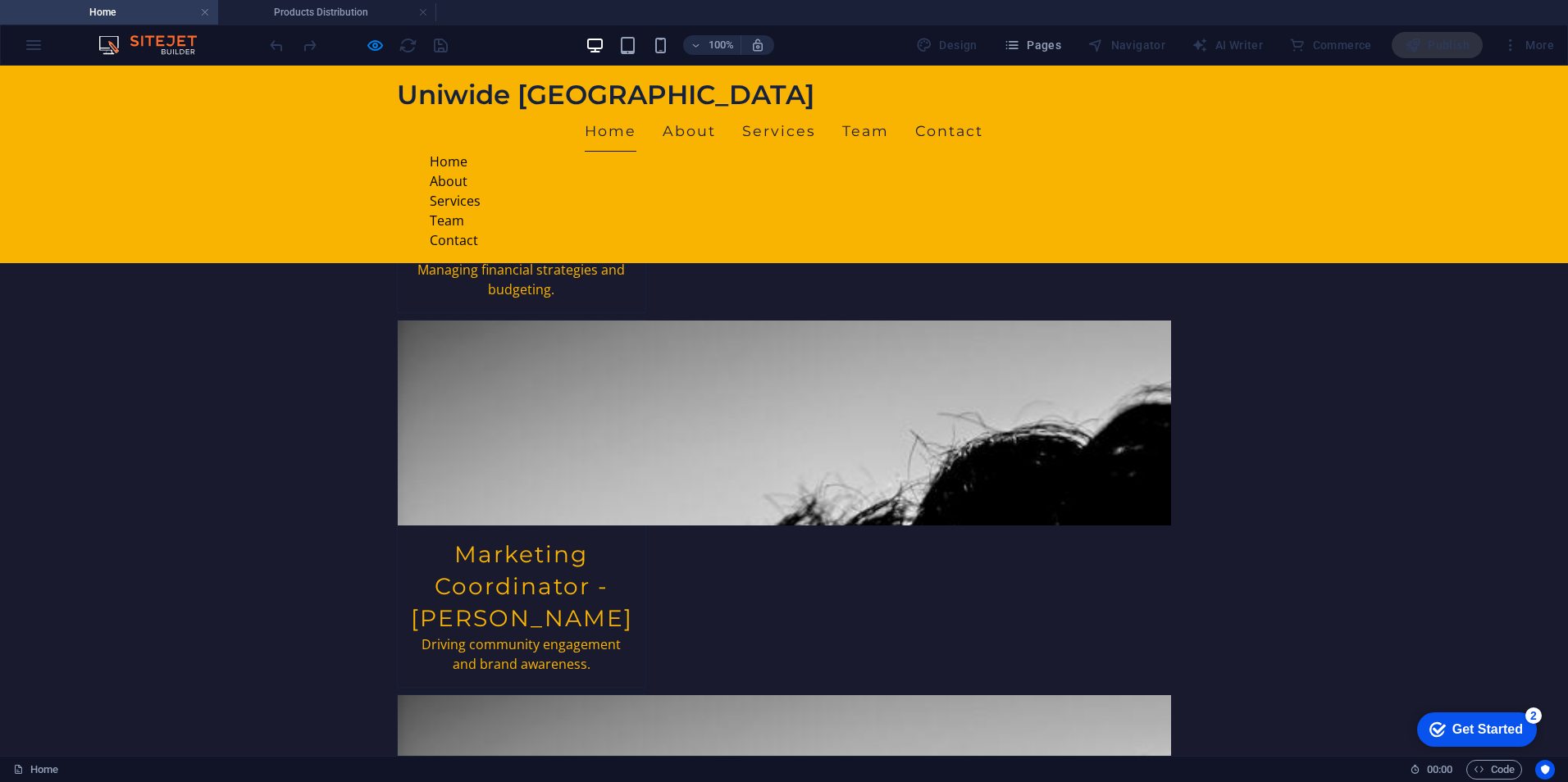
click at [636, 134] on link "Home" at bounding box center [610, 131] width 52 height 41
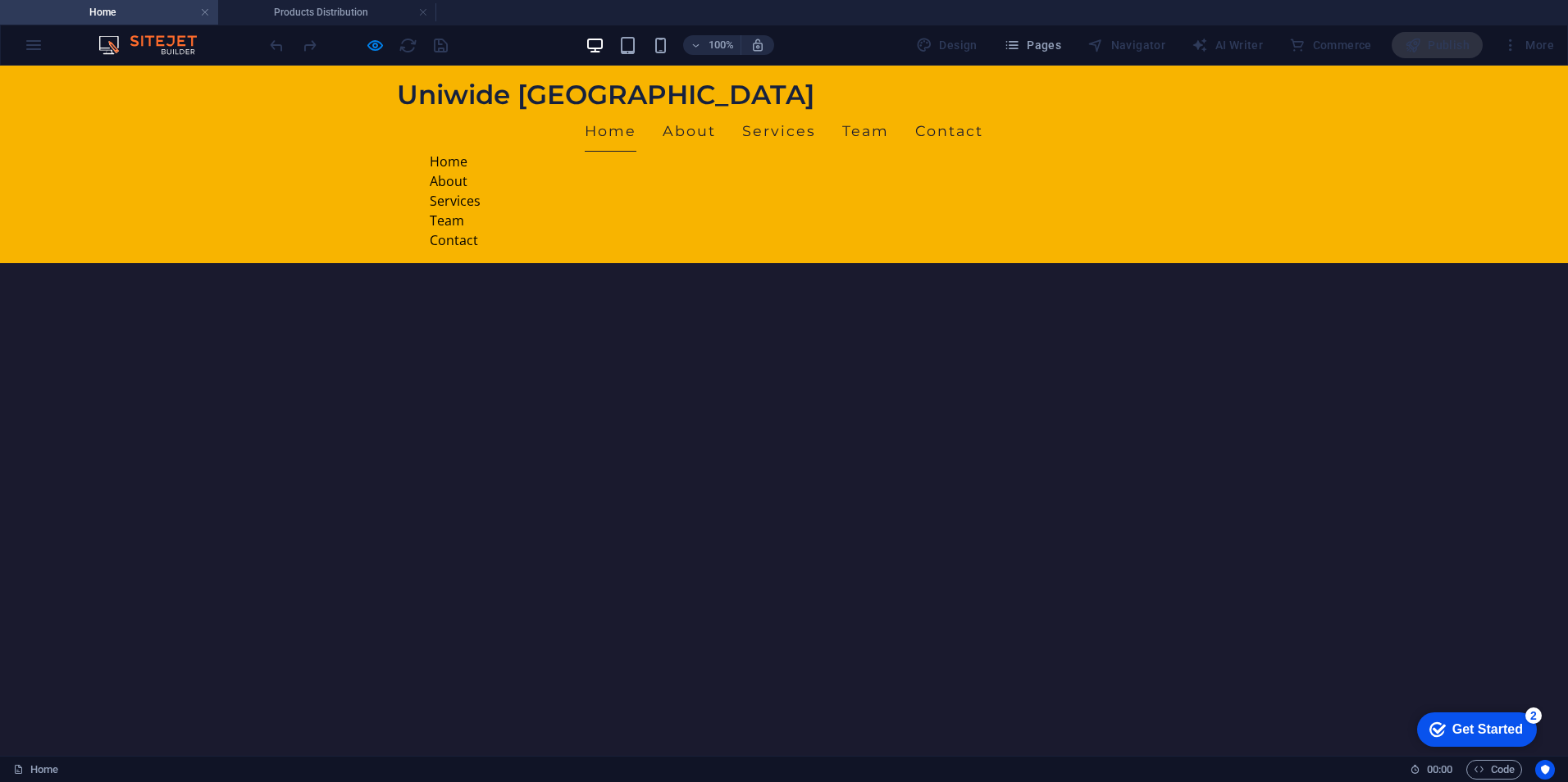
scroll to position [328, 0]
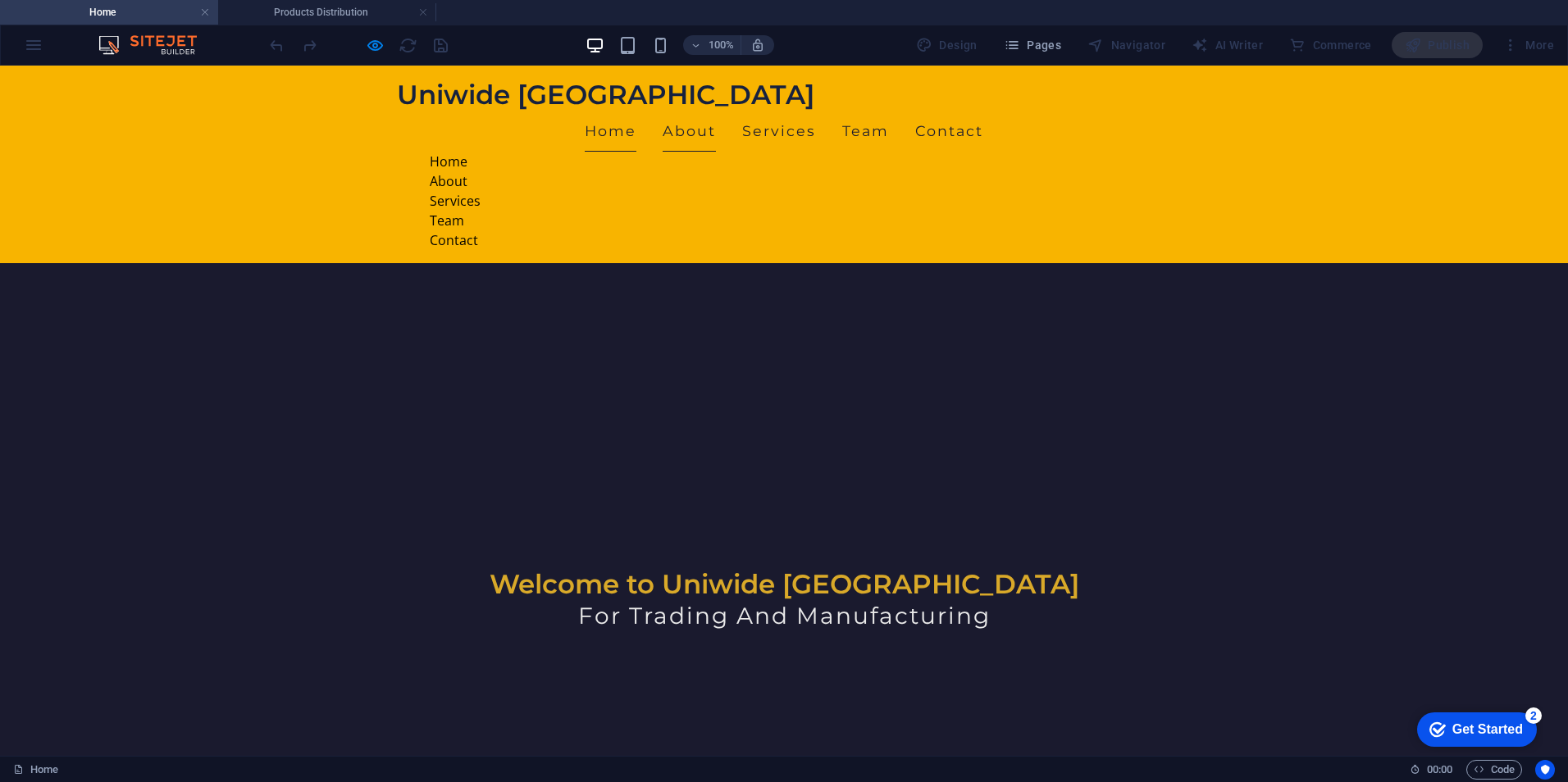
click at [706, 129] on link "About" at bounding box center [690, 131] width 53 height 41
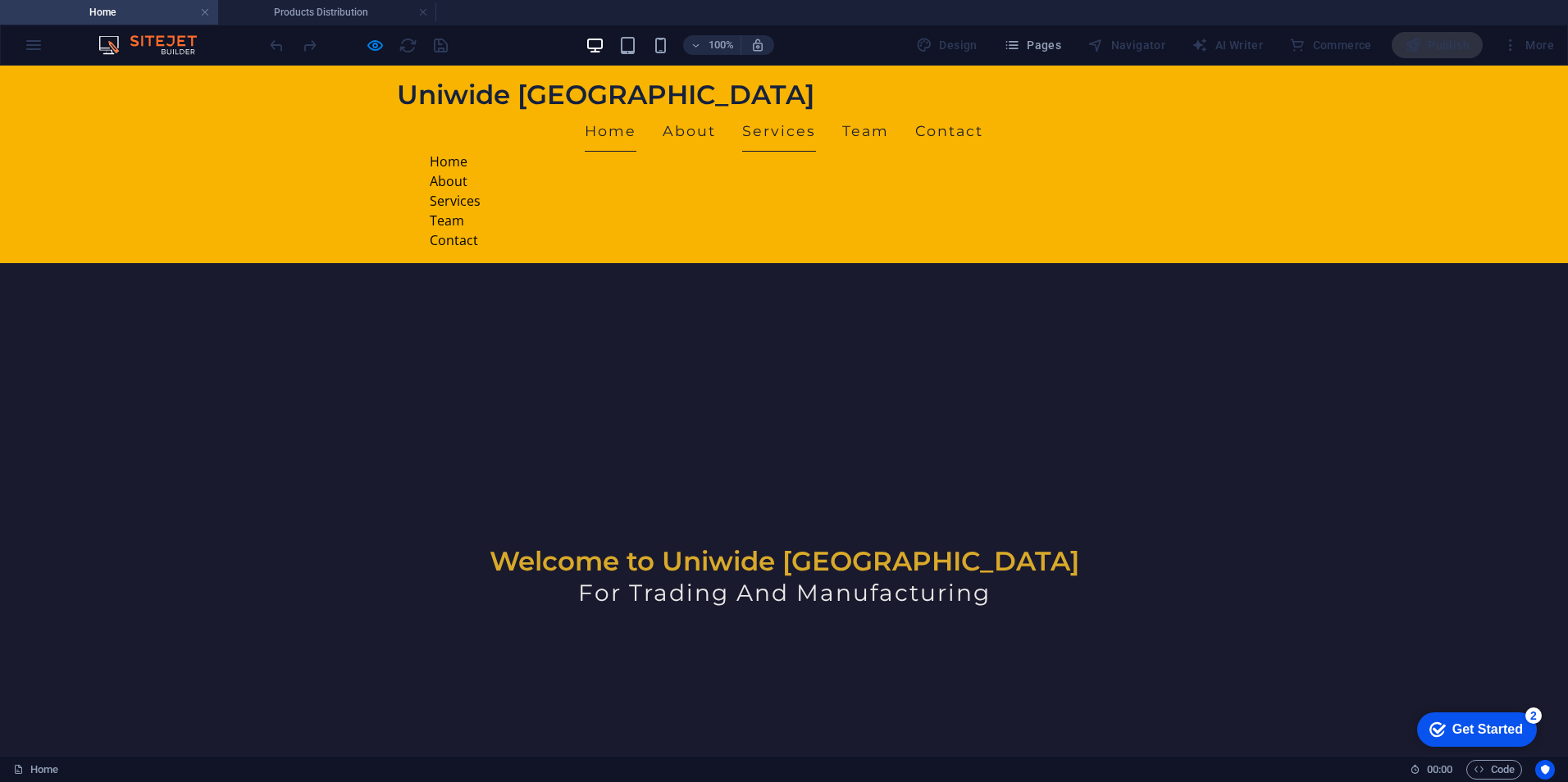
click at [785, 126] on link "Services" at bounding box center [779, 131] width 74 height 41
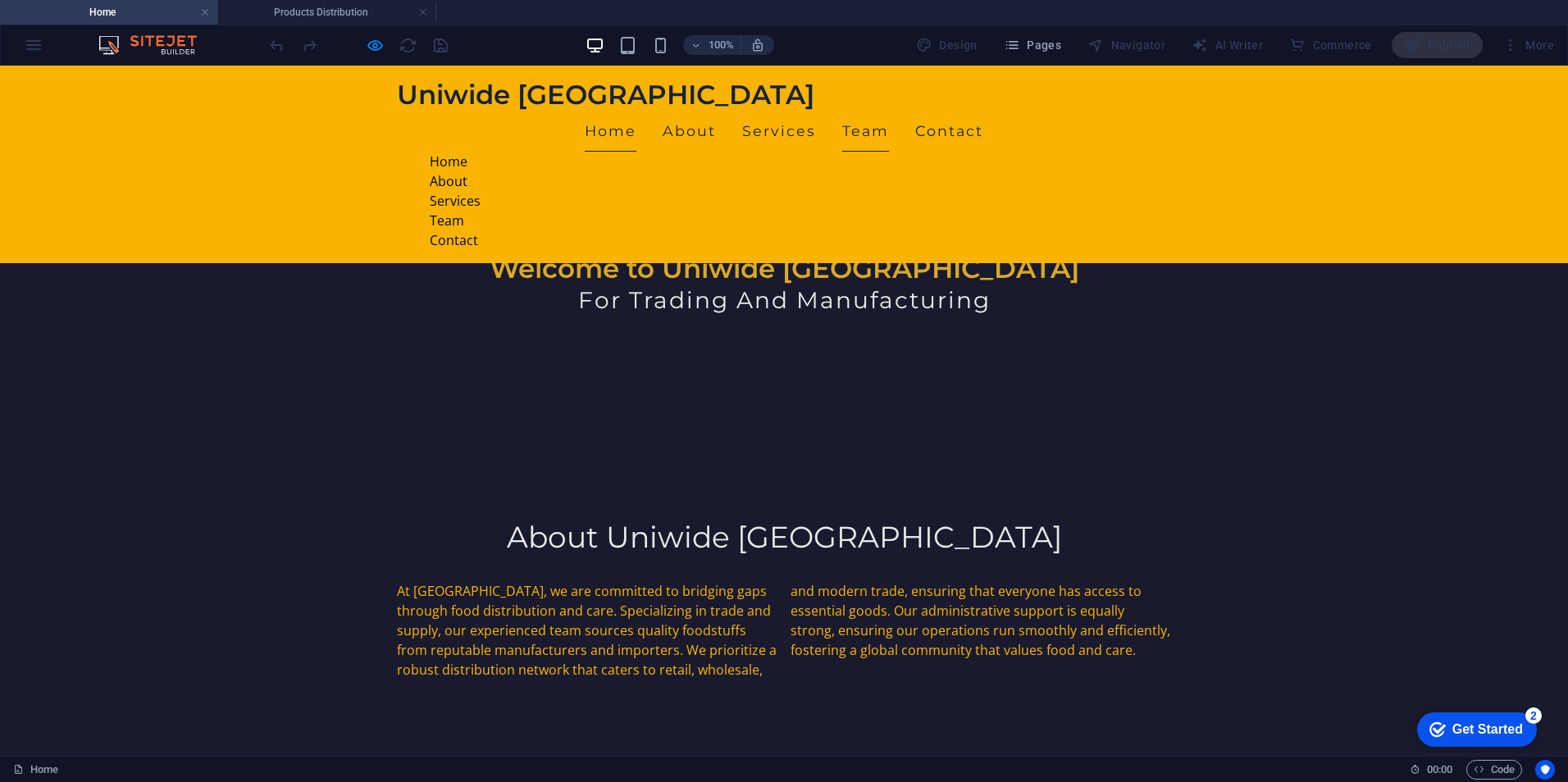
click at [871, 119] on link "Team" at bounding box center [865, 131] width 46 height 41
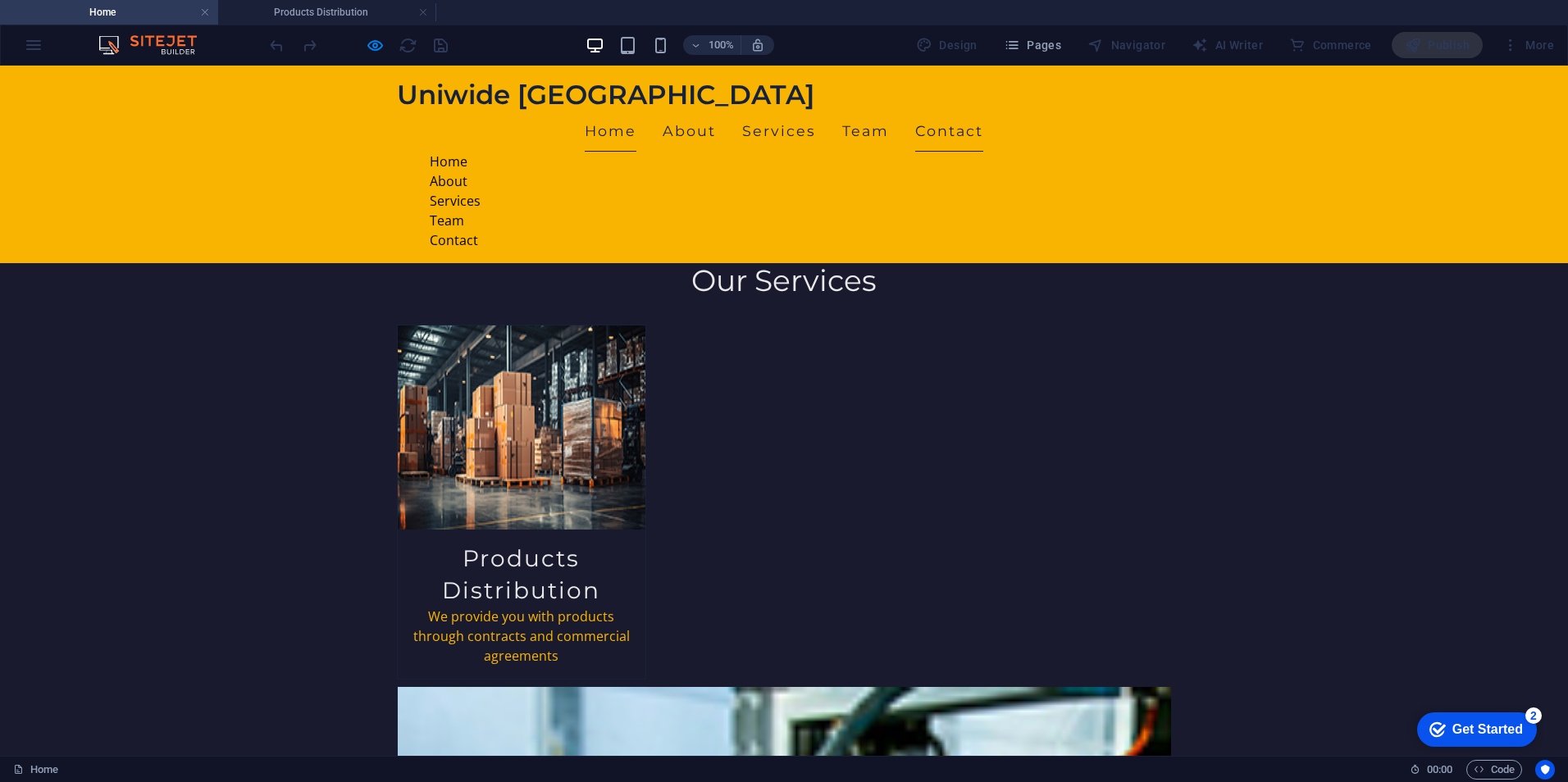
click at [984, 135] on link "Contact" at bounding box center [949, 131] width 68 height 41
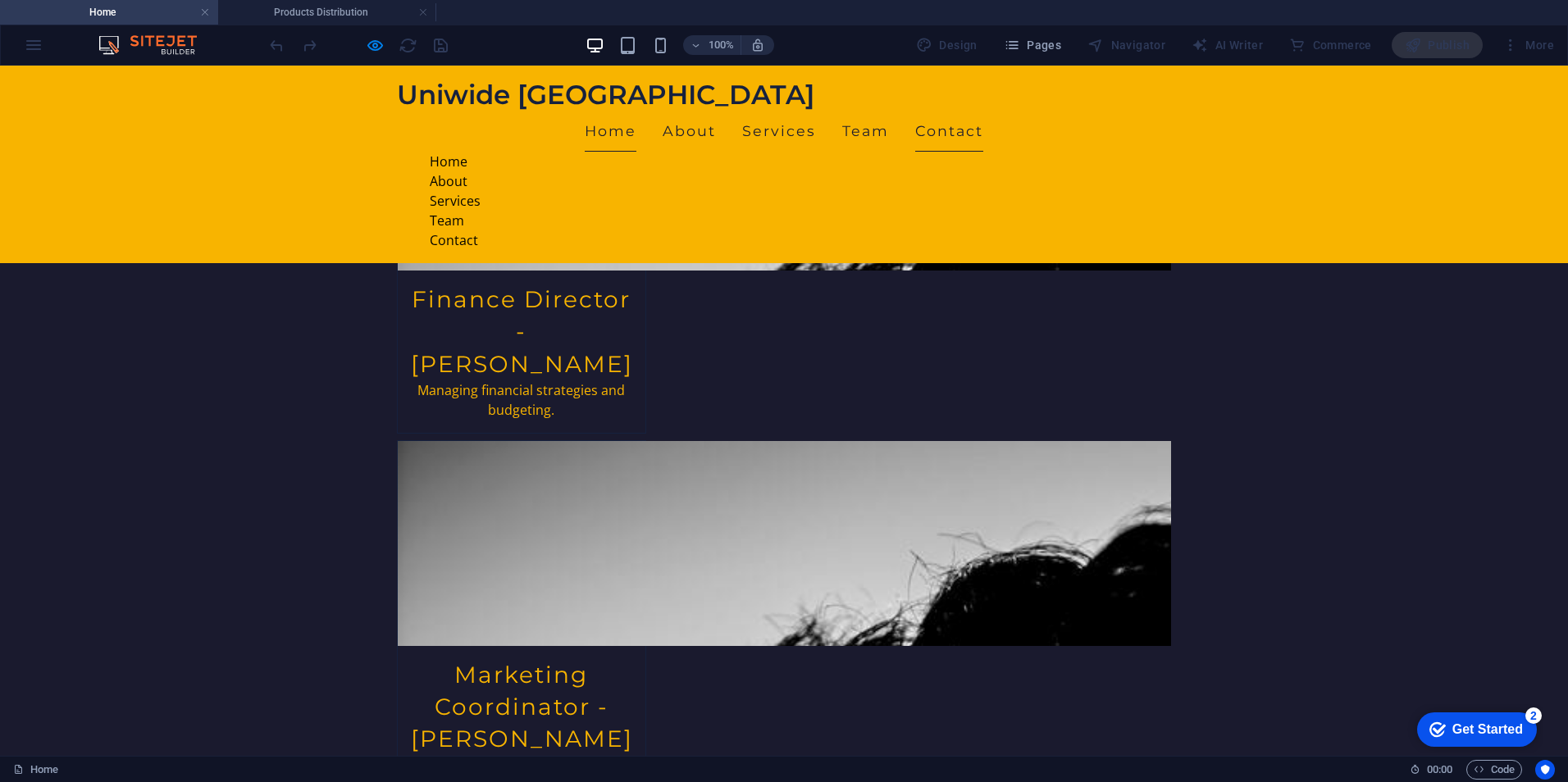
scroll to position [3140, 0]
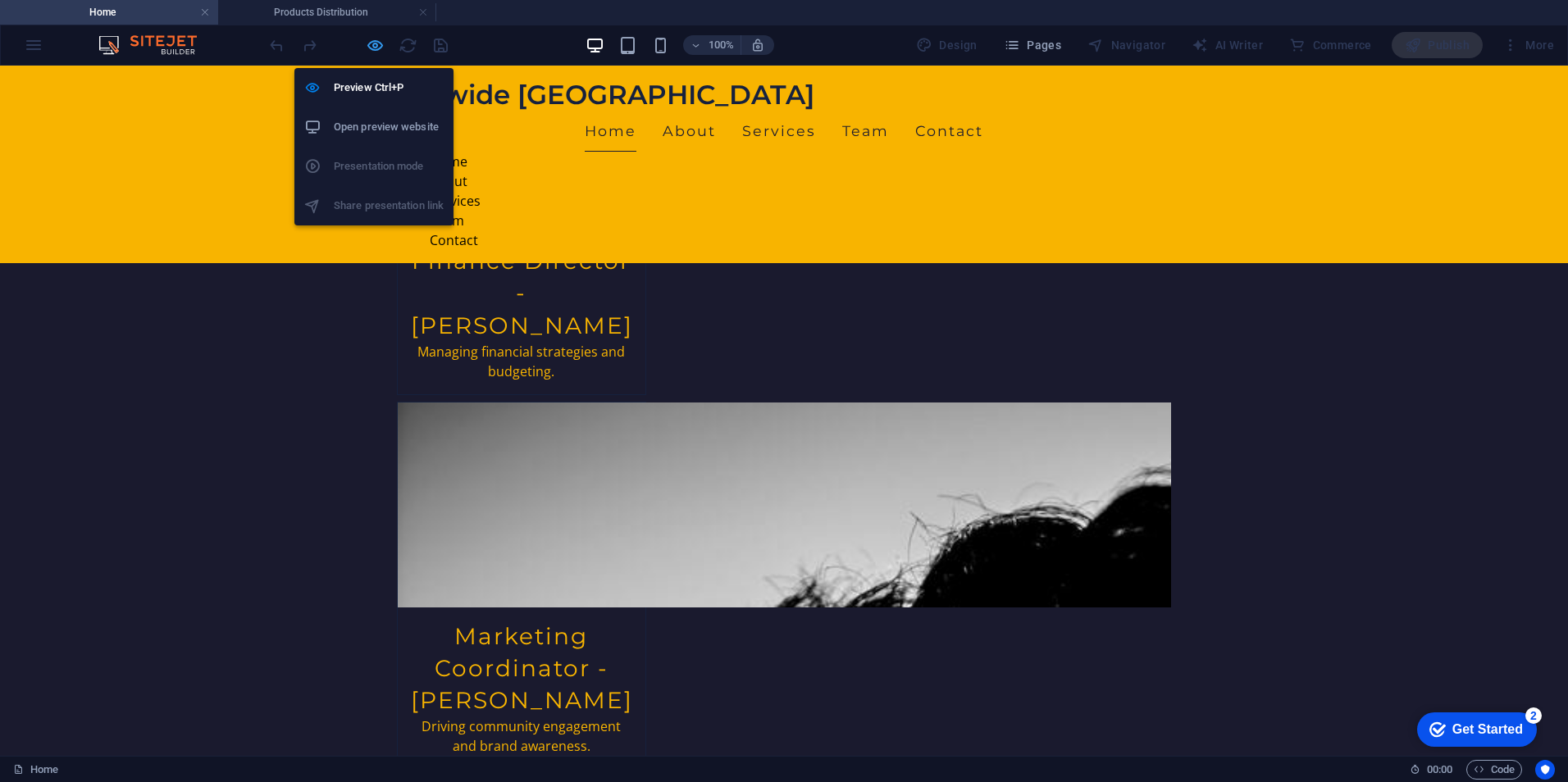
click at [366, 43] on icon "button" at bounding box center [375, 45] width 19 height 19
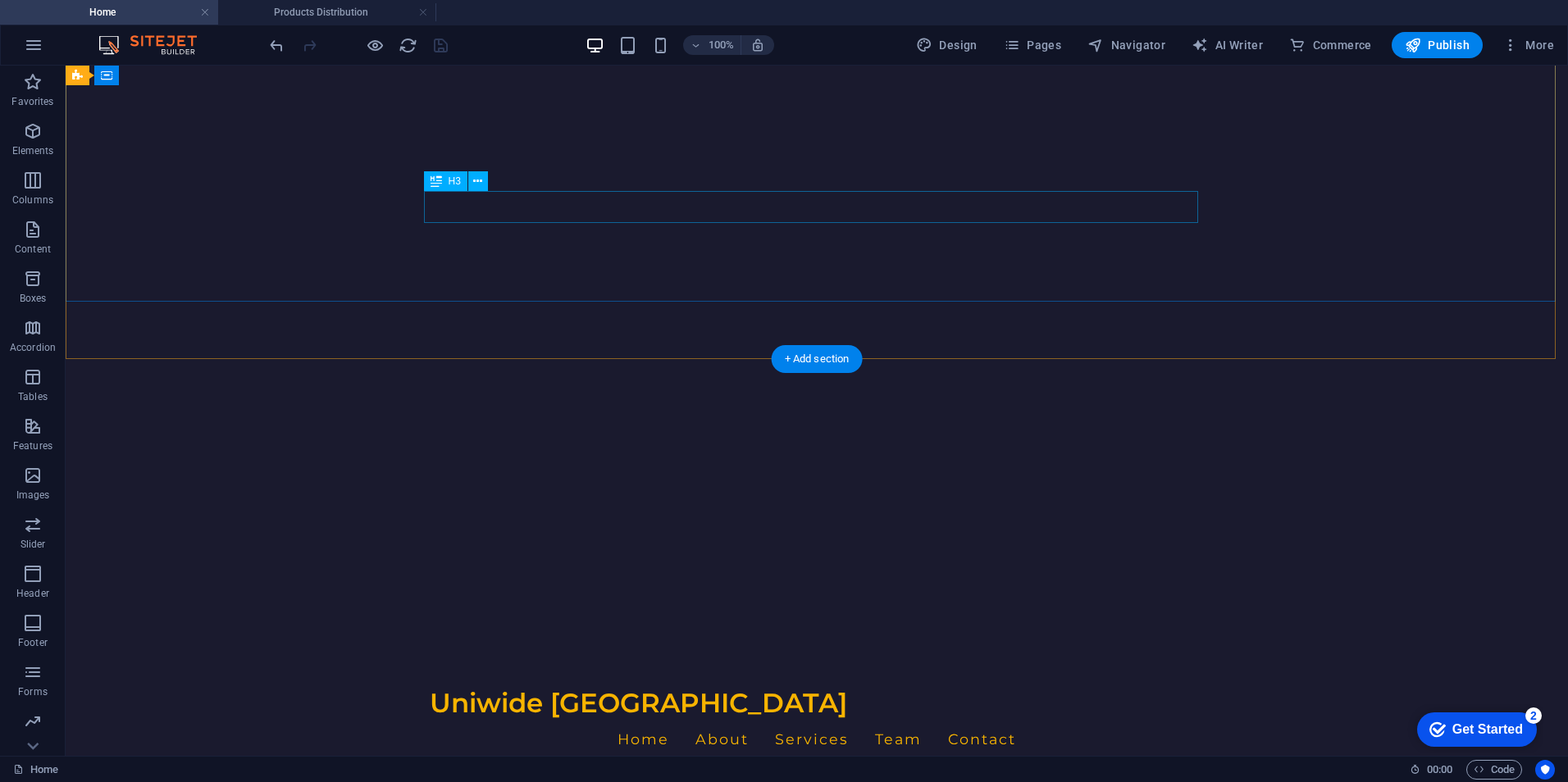
scroll to position [0, 0]
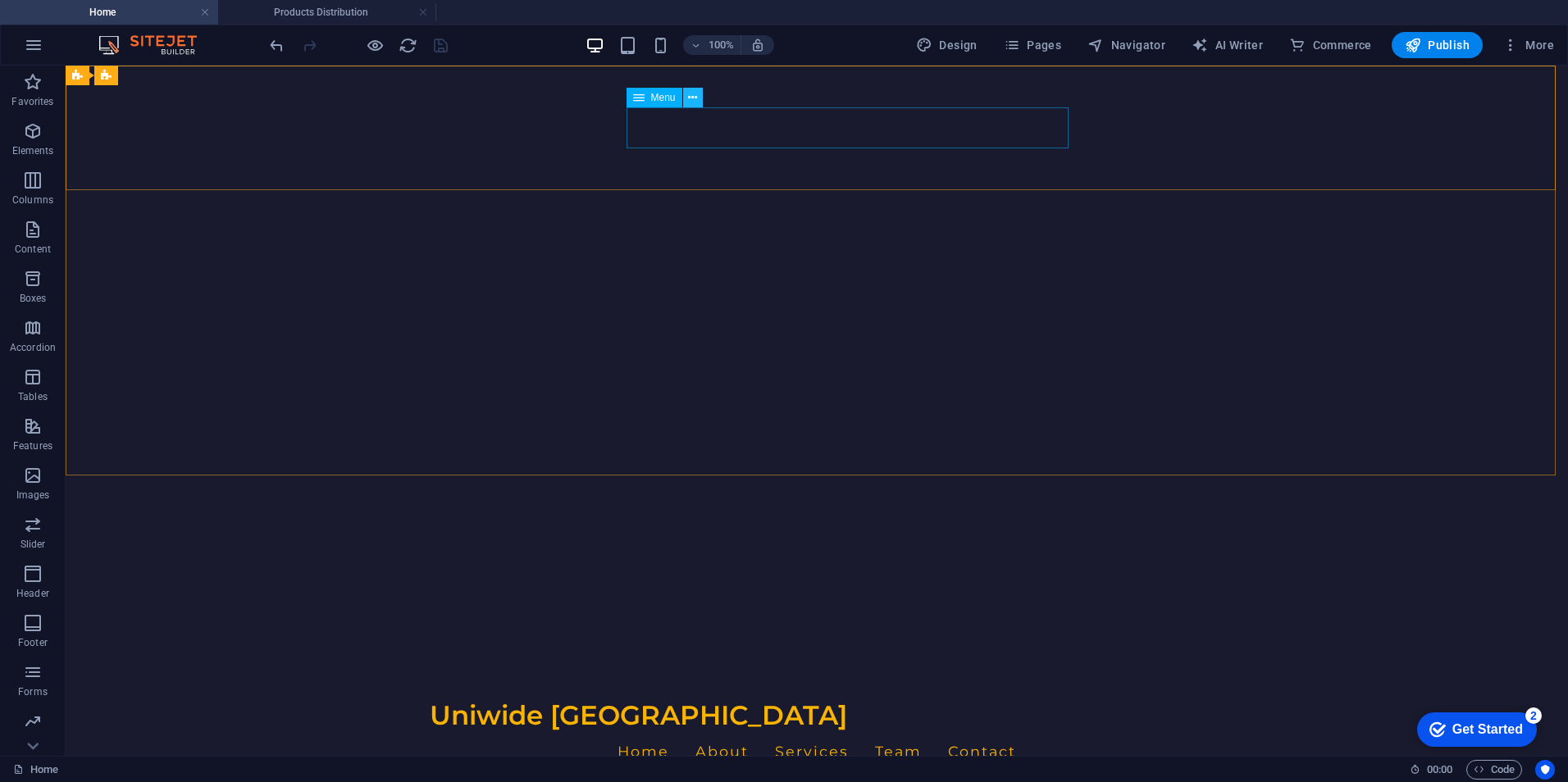
click at [694, 98] on icon at bounding box center [692, 97] width 9 height 17
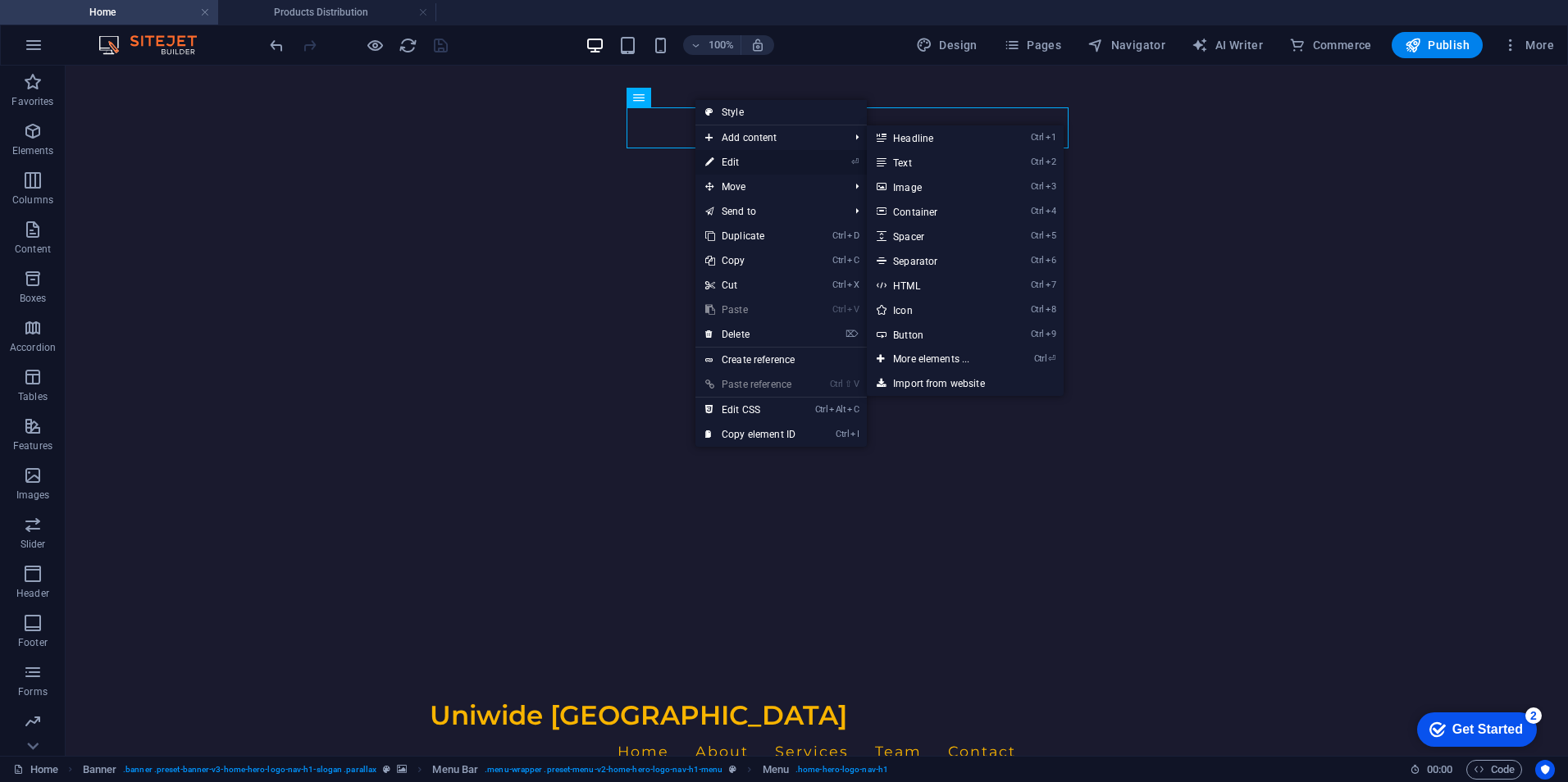
click at [743, 159] on link "⏎ Edit" at bounding box center [750, 162] width 110 height 25
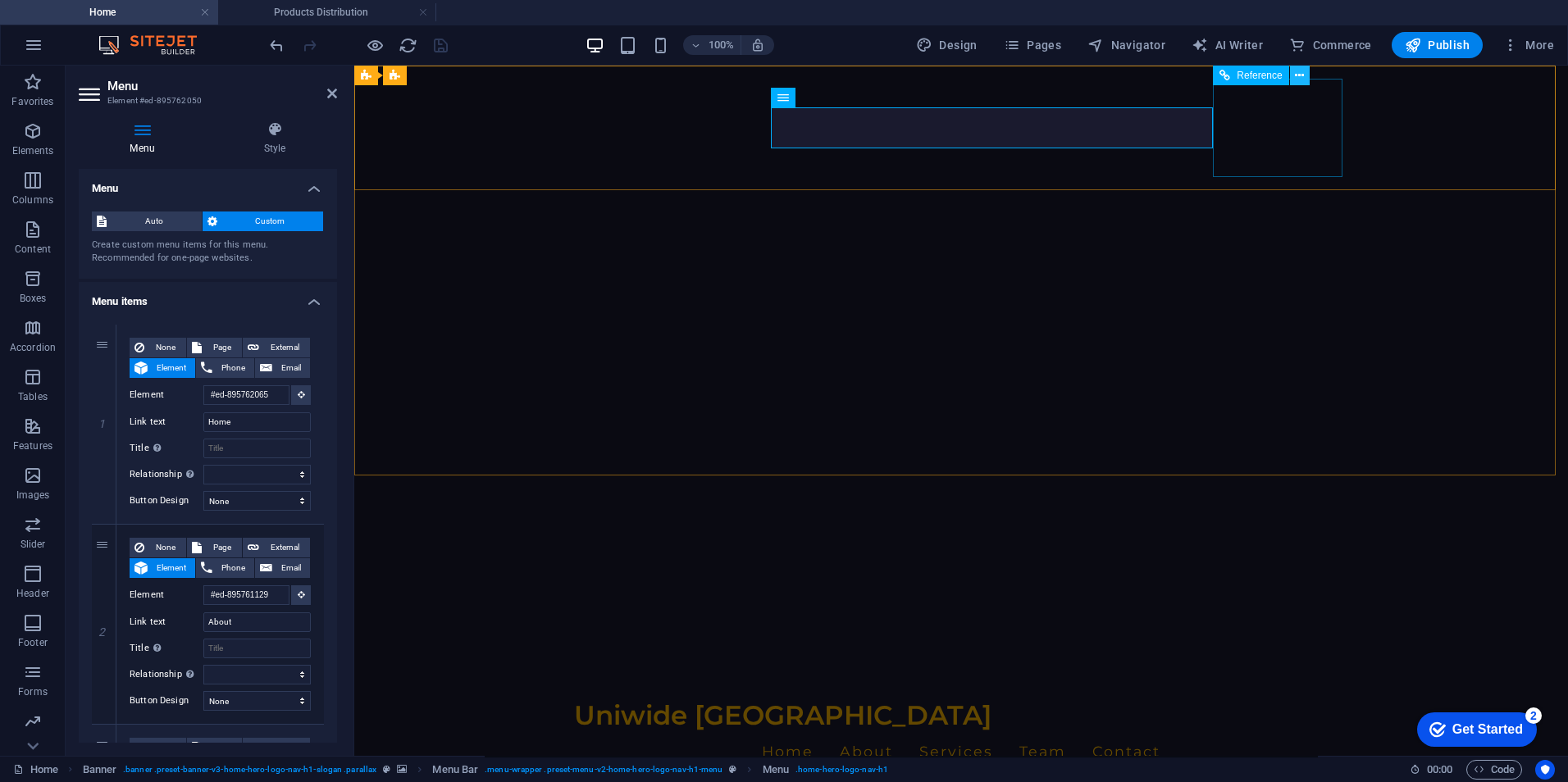
click at [1299, 82] on icon at bounding box center [1299, 75] width 9 height 17
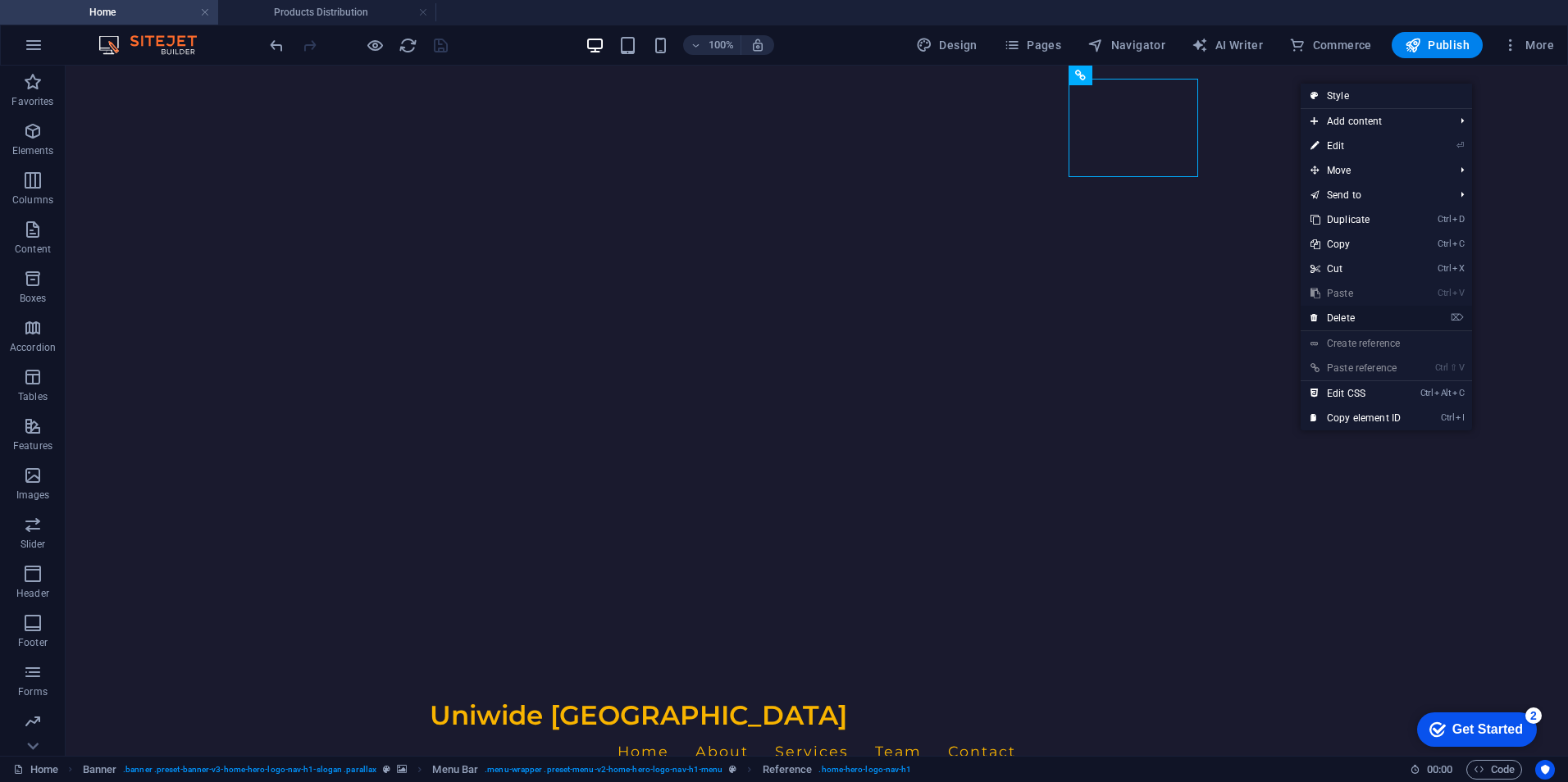
click at [1351, 314] on link "⌦ Delete" at bounding box center [1355, 318] width 110 height 25
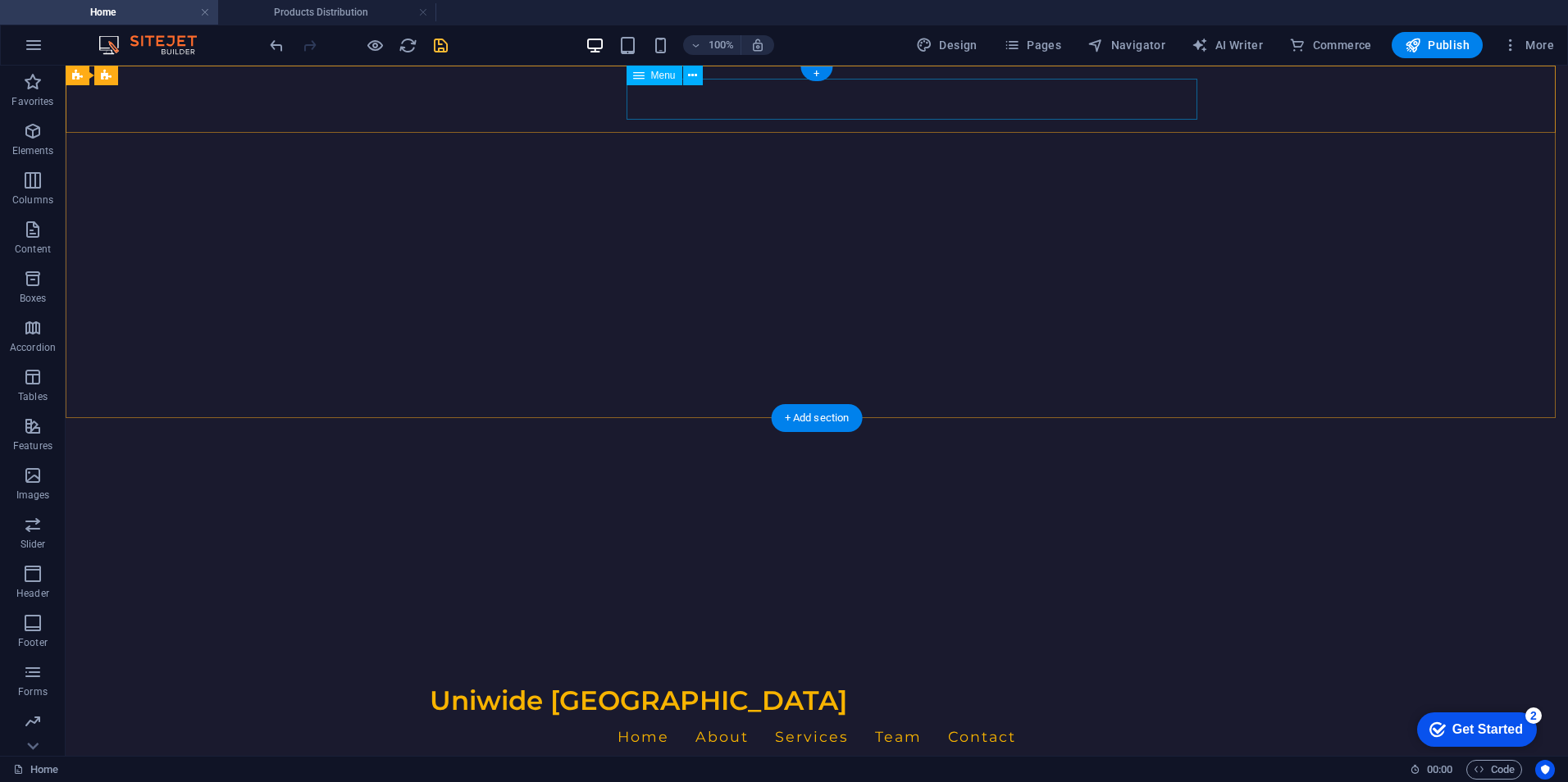
click at [739, 716] on nav "Home About Services Team Contact" at bounding box center [816, 737] width 774 height 41
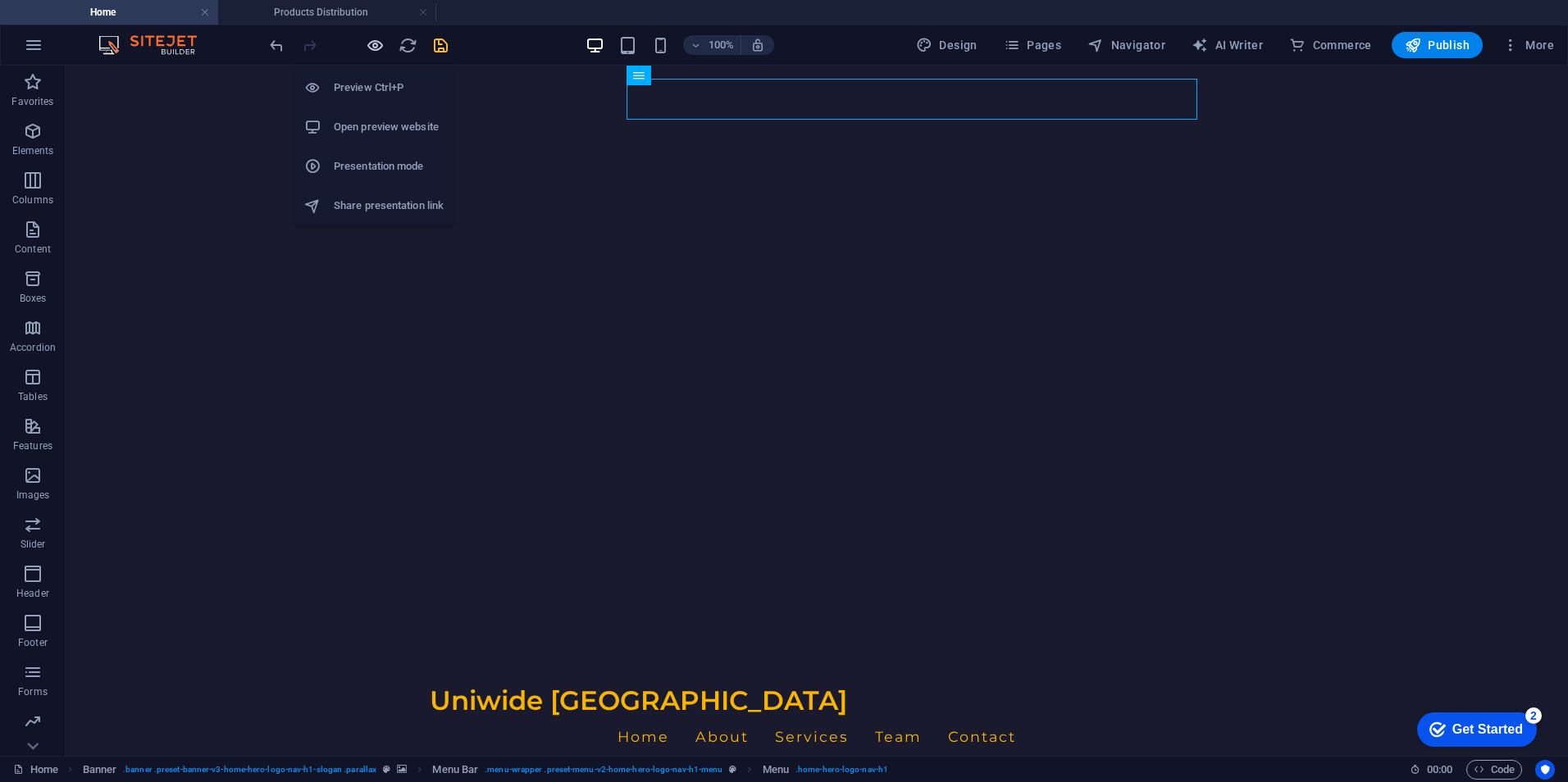
click at [374, 44] on icon "button" at bounding box center [375, 45] width 19 height 19
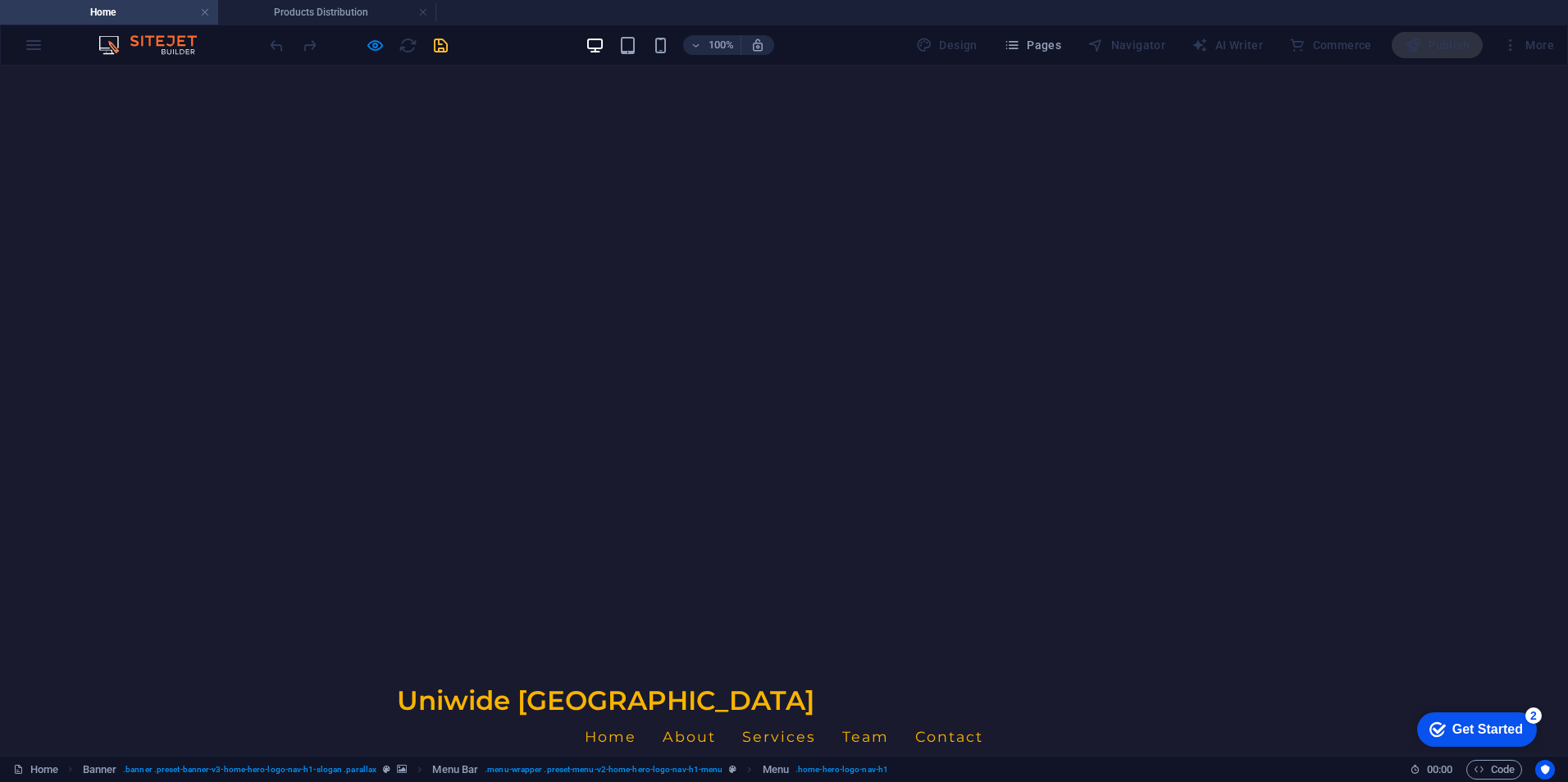
click at [636, 716] on link "Home" at bounding box center [610, 737] width 52 height 41
click at [716, 716] on link "About" at bounding box center [690, 737] width 53 height 41
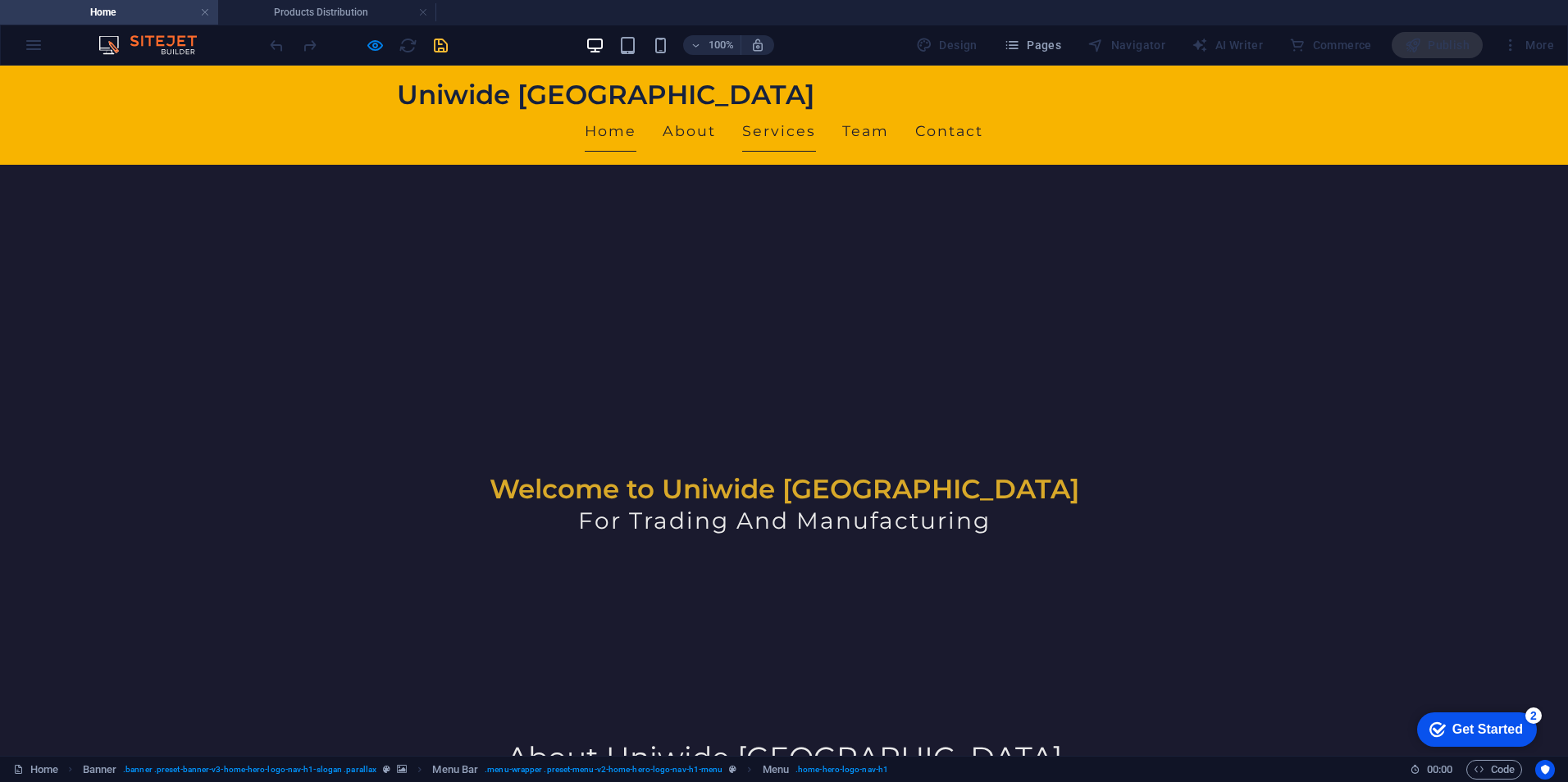
click at [816, 110] on link "Services" at bounding box center [779, 131] width 74 height 41
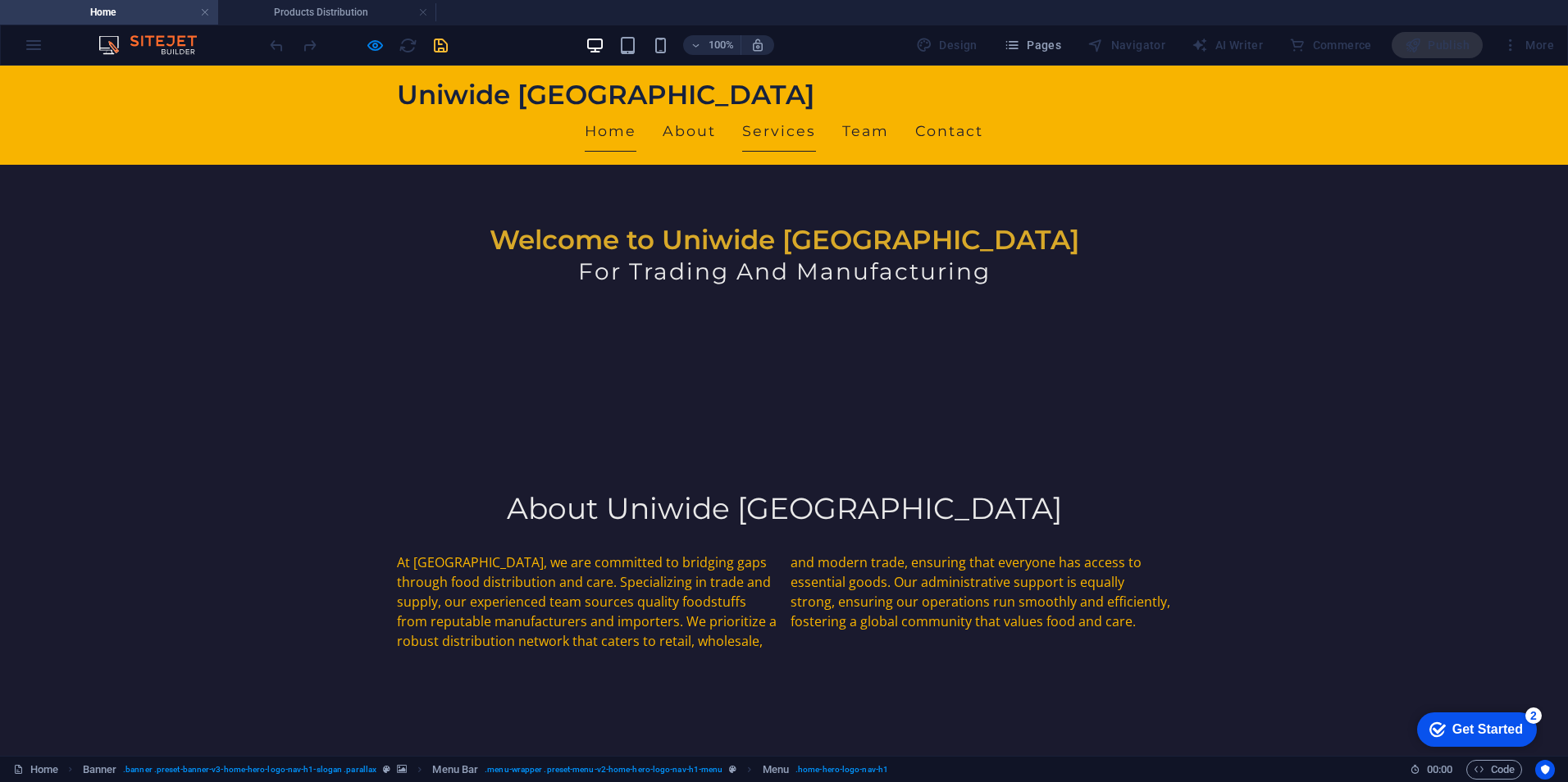
scroll to position [644, 0]
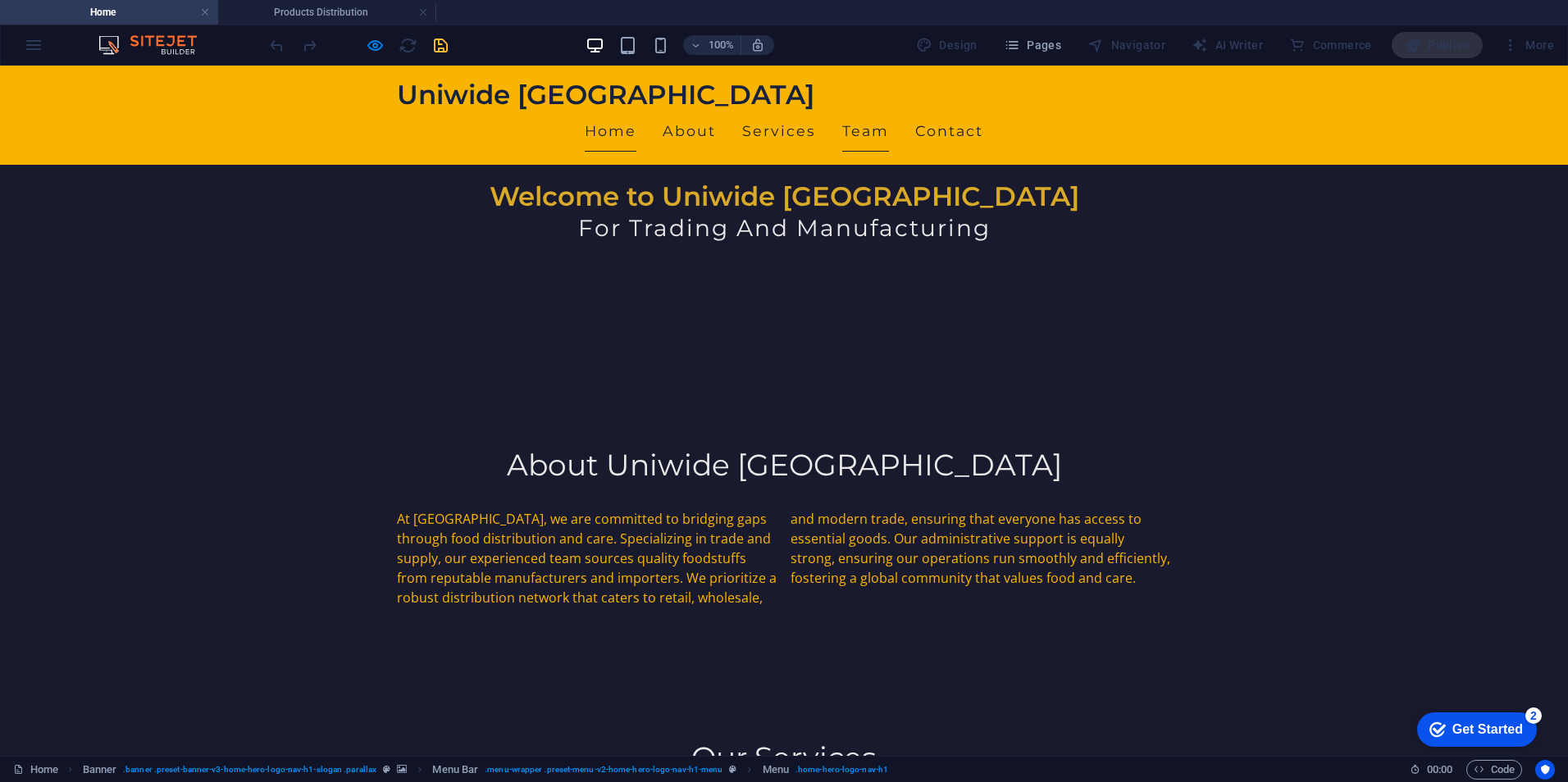
click at [889, 110] on link "Team" at bounding box center [865, 131] width 46 height 41
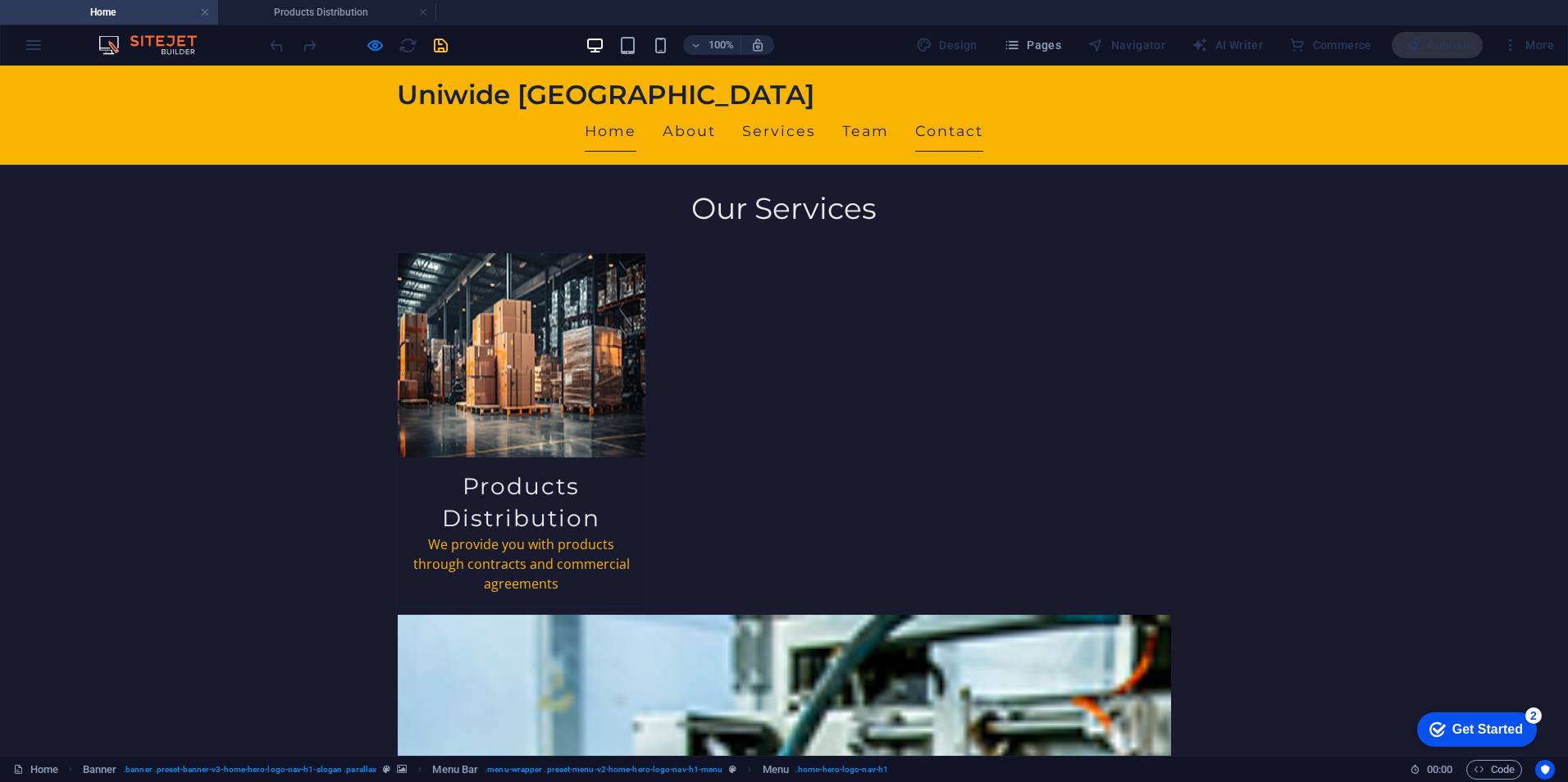
click at [984, 110] on link "Contact" at bounding box center [949, 131] width 68 height 41
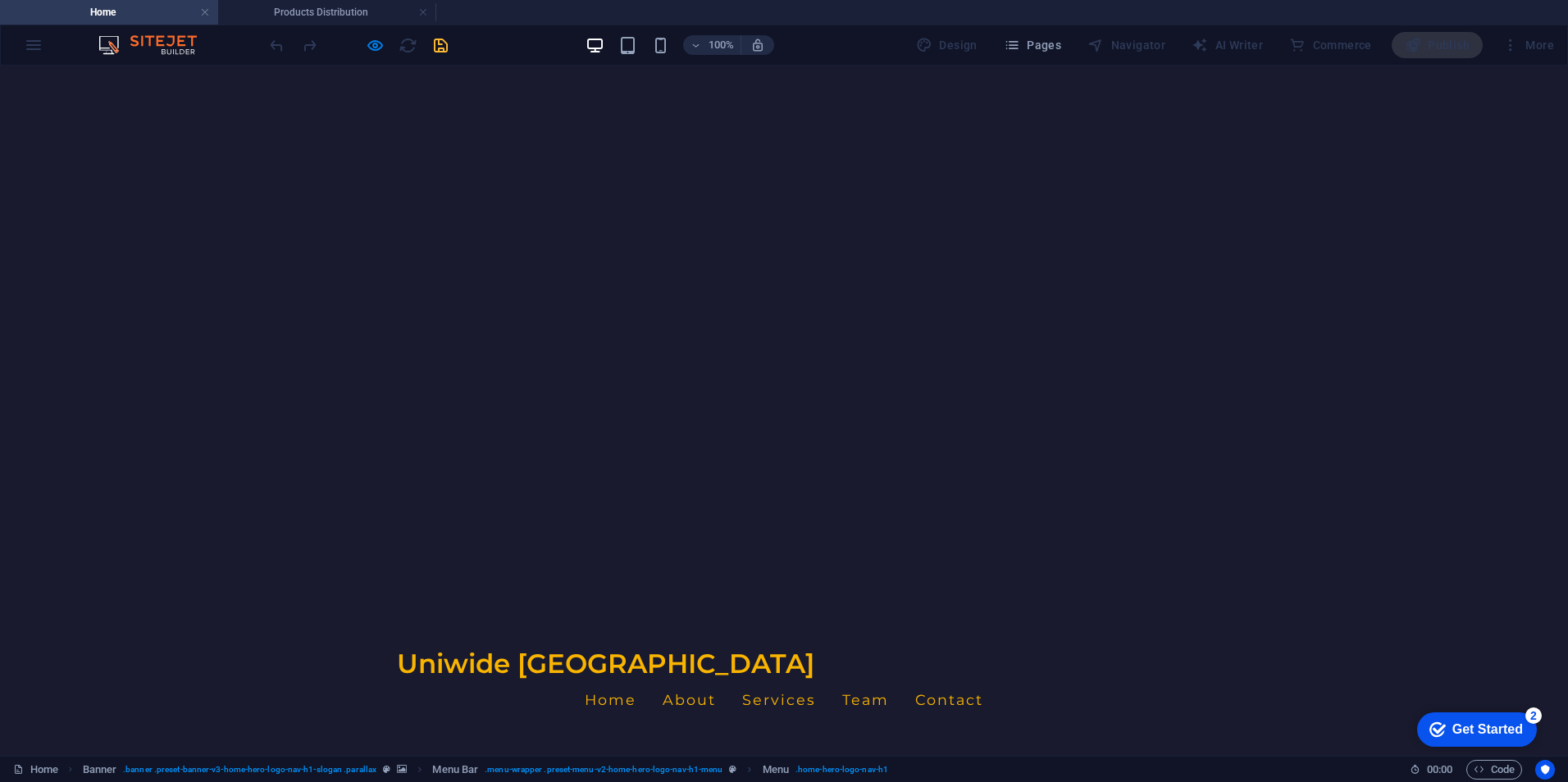
scroll to position [0, 0]
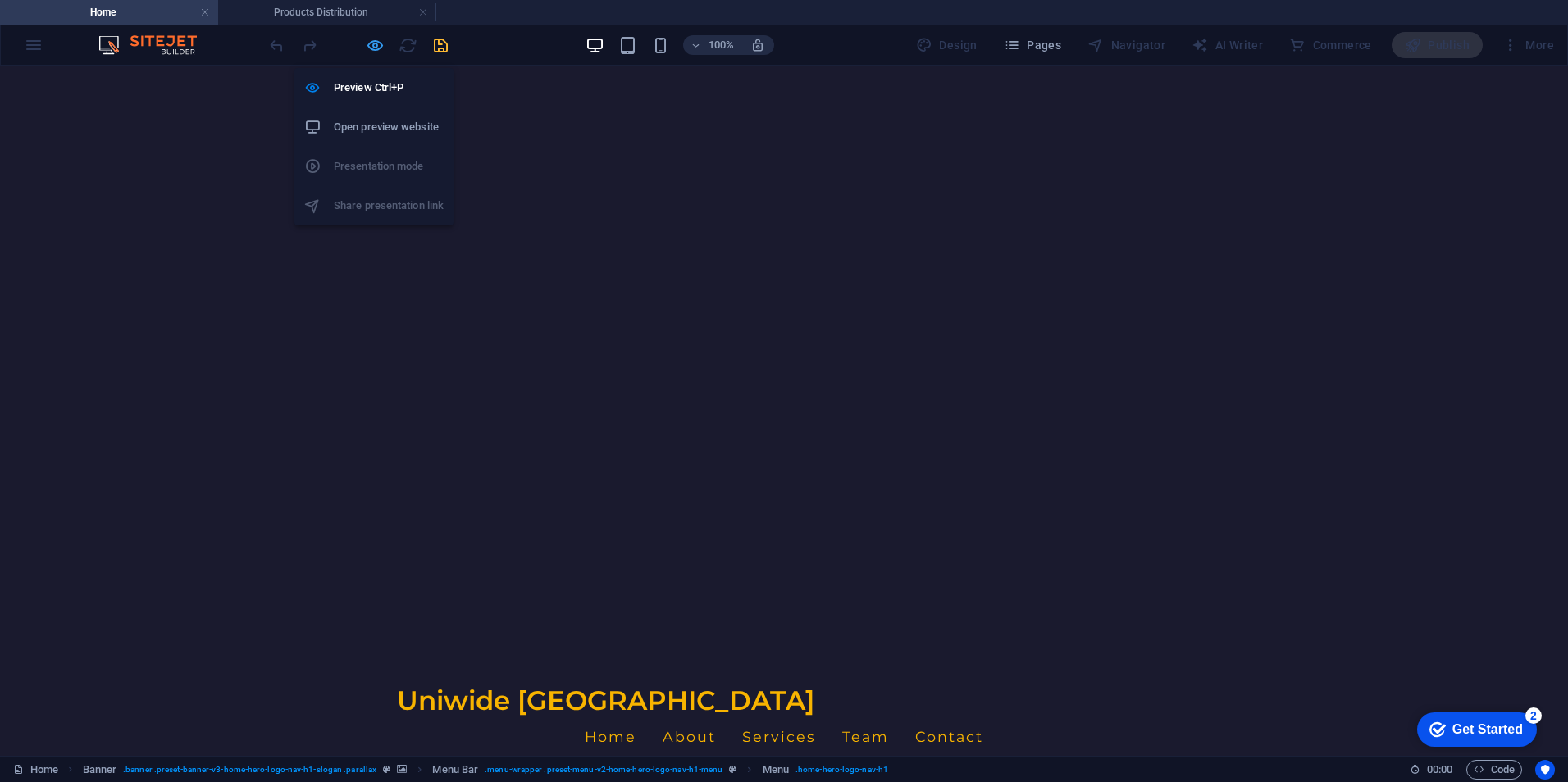
click at [372, 49] on icon "button" at bounding box center [375, 45] width 19 height 19
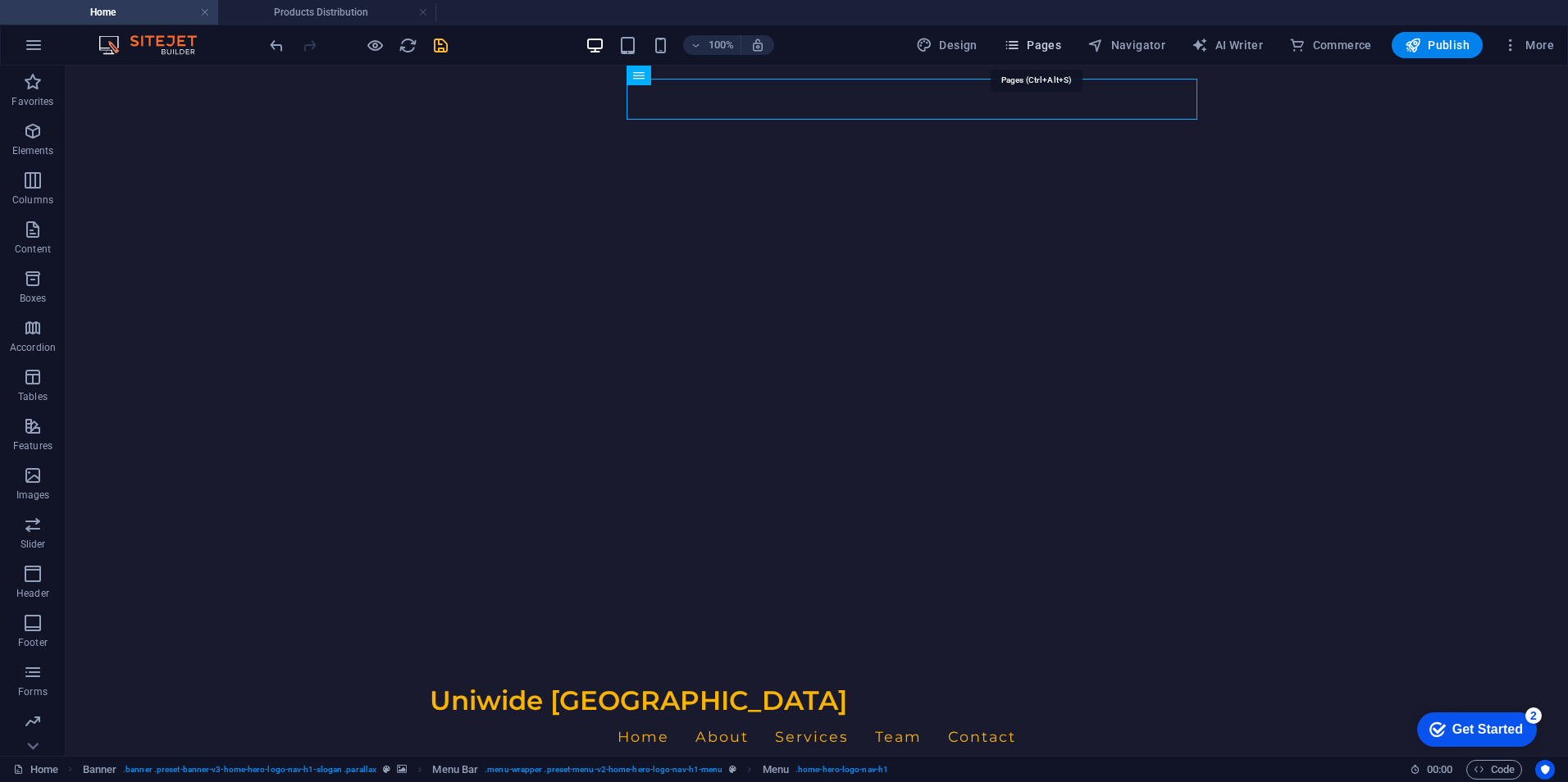
click at [1049, 41] on span "Pages" at bounding box center [1033, 45] width 57 height 16
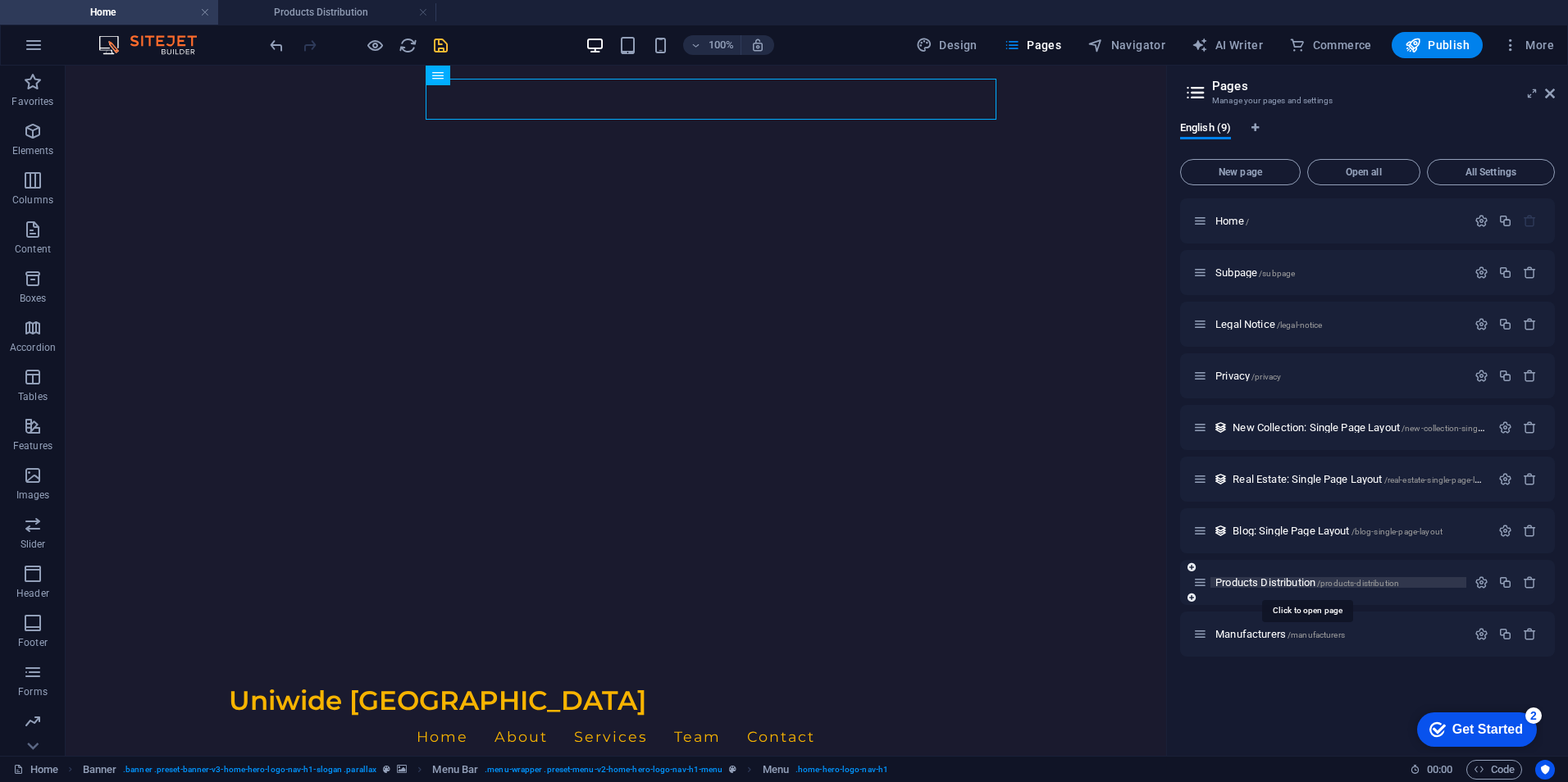
click at [1256, 580] on span "Products Distribution /products-distribution" at bounding box center [1307, 582] width 184 height 12
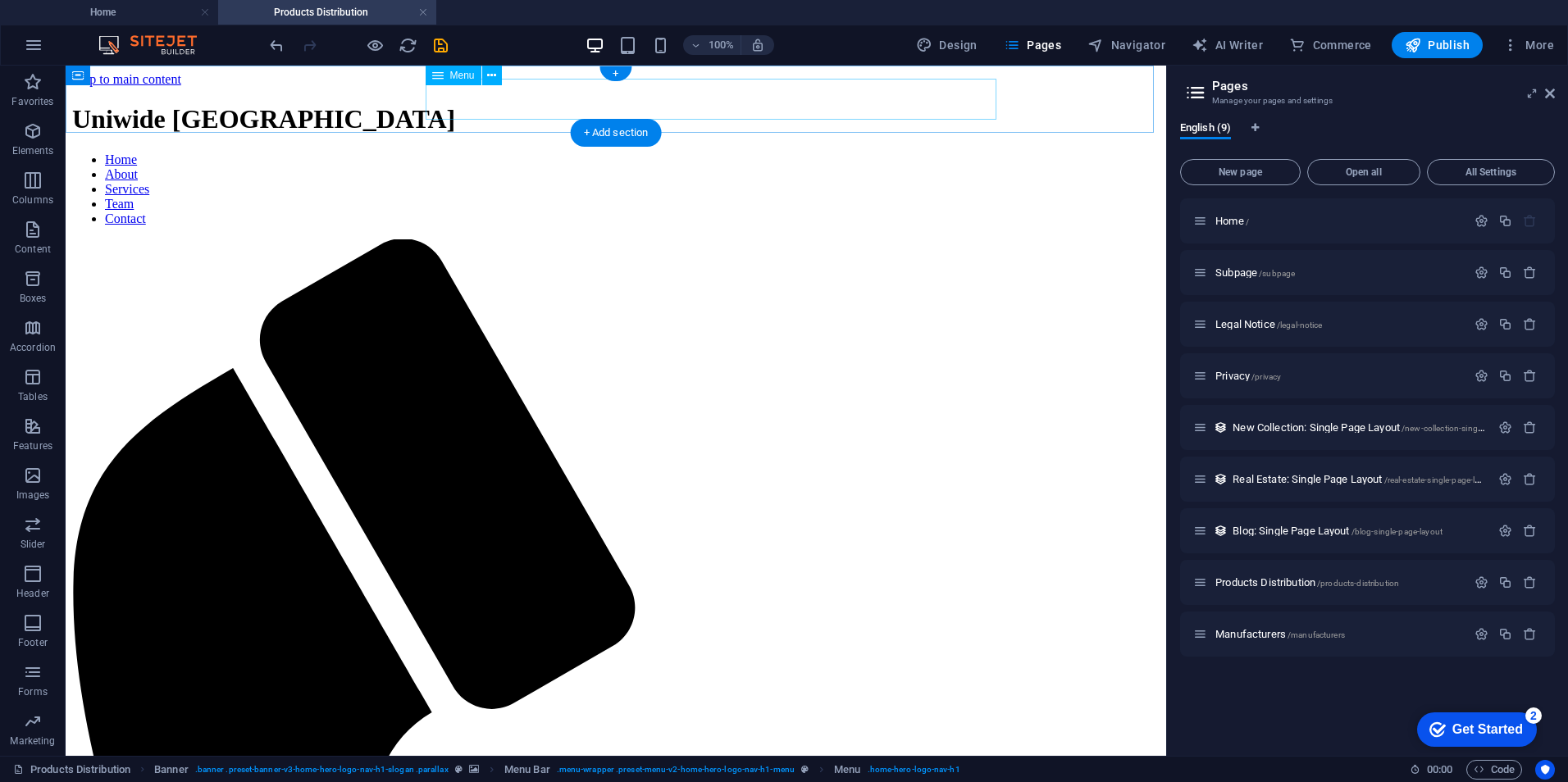
click at [525, 152] on nav "Home About Services Team Contact" at bounding box center [616, 189] width 1088 height 74
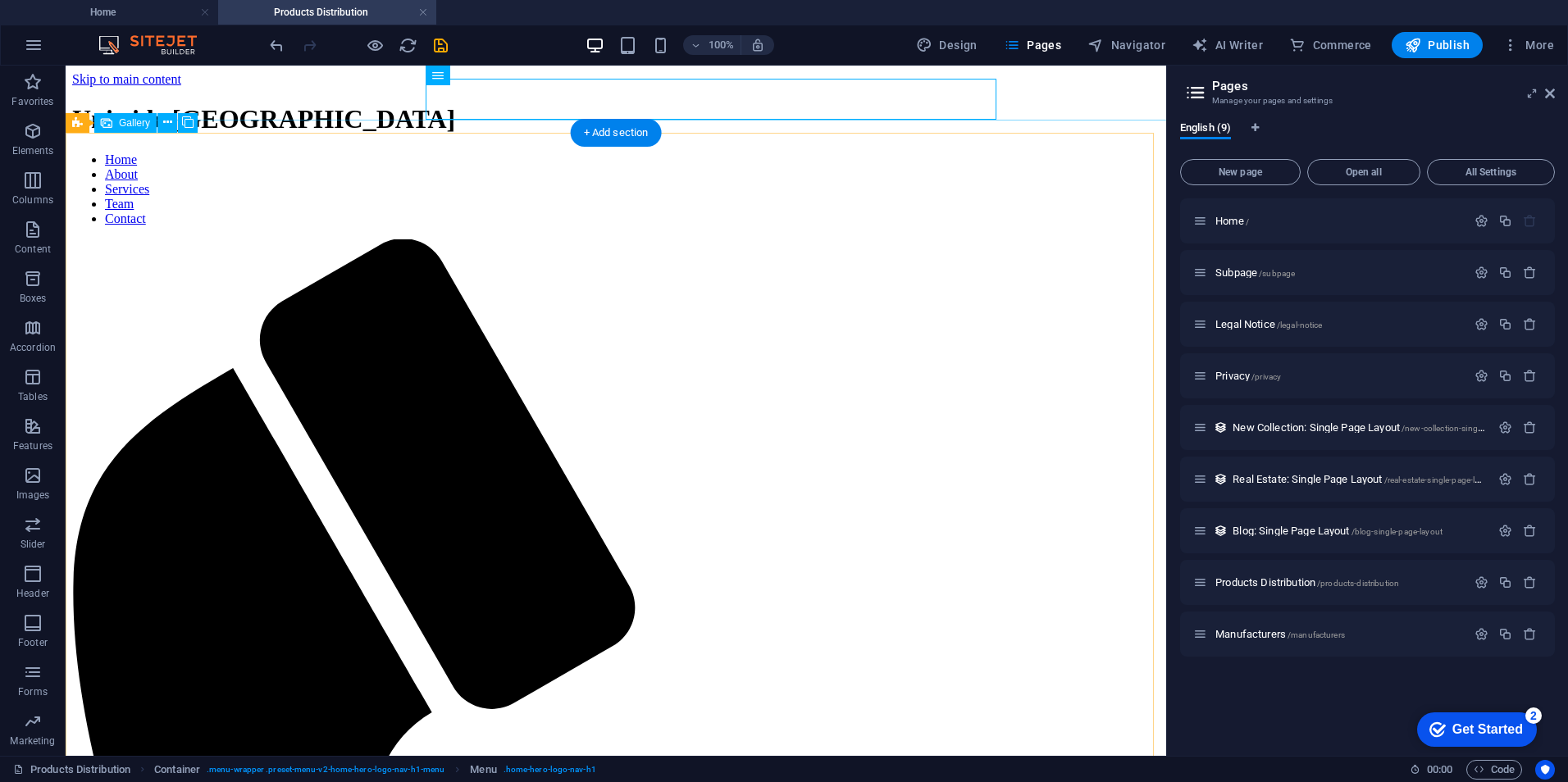
scroll to position [328, 0]
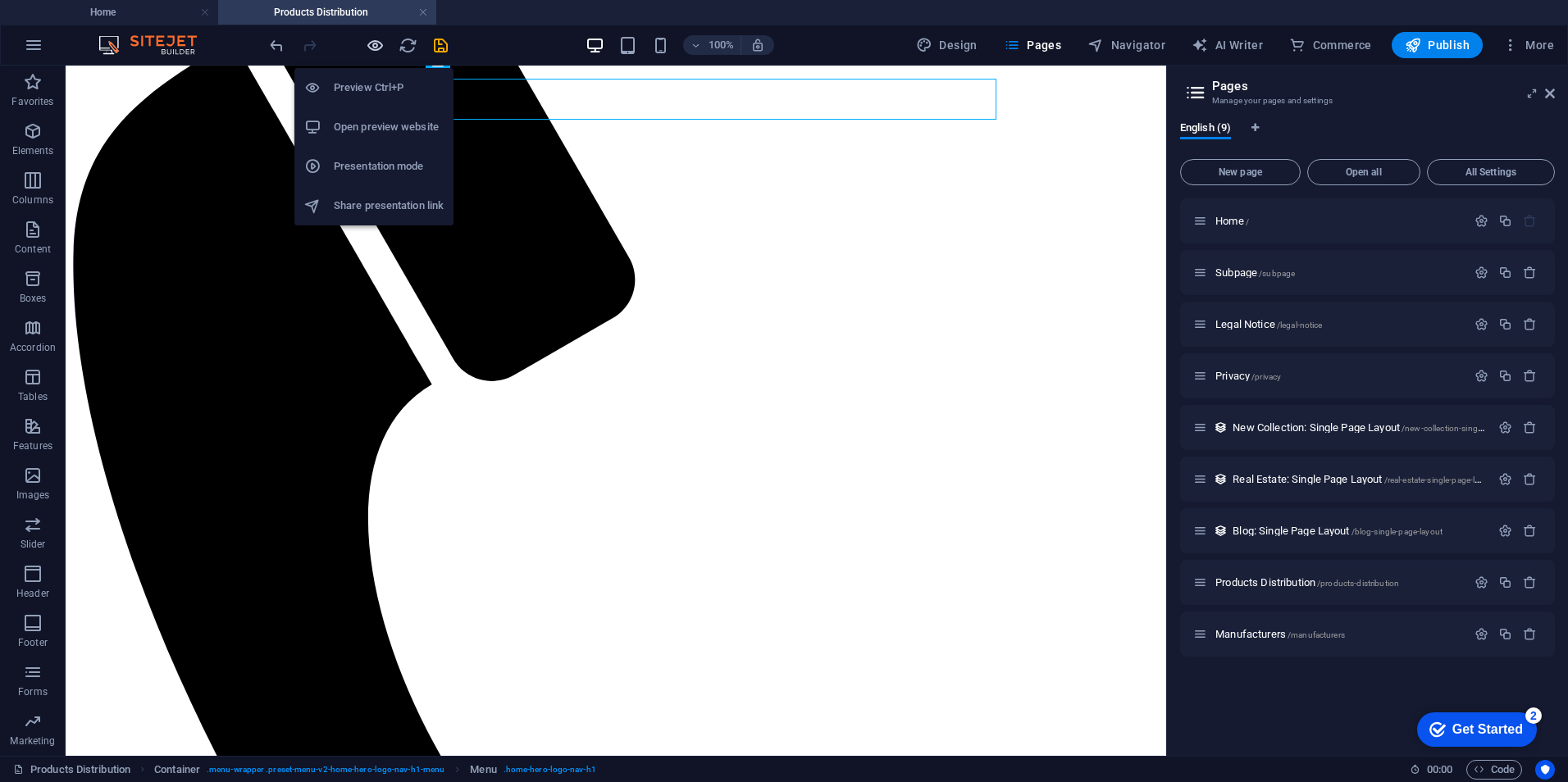
click at [366, 46] on icon "button" at bounding box center [375, 45] width 19 height 19
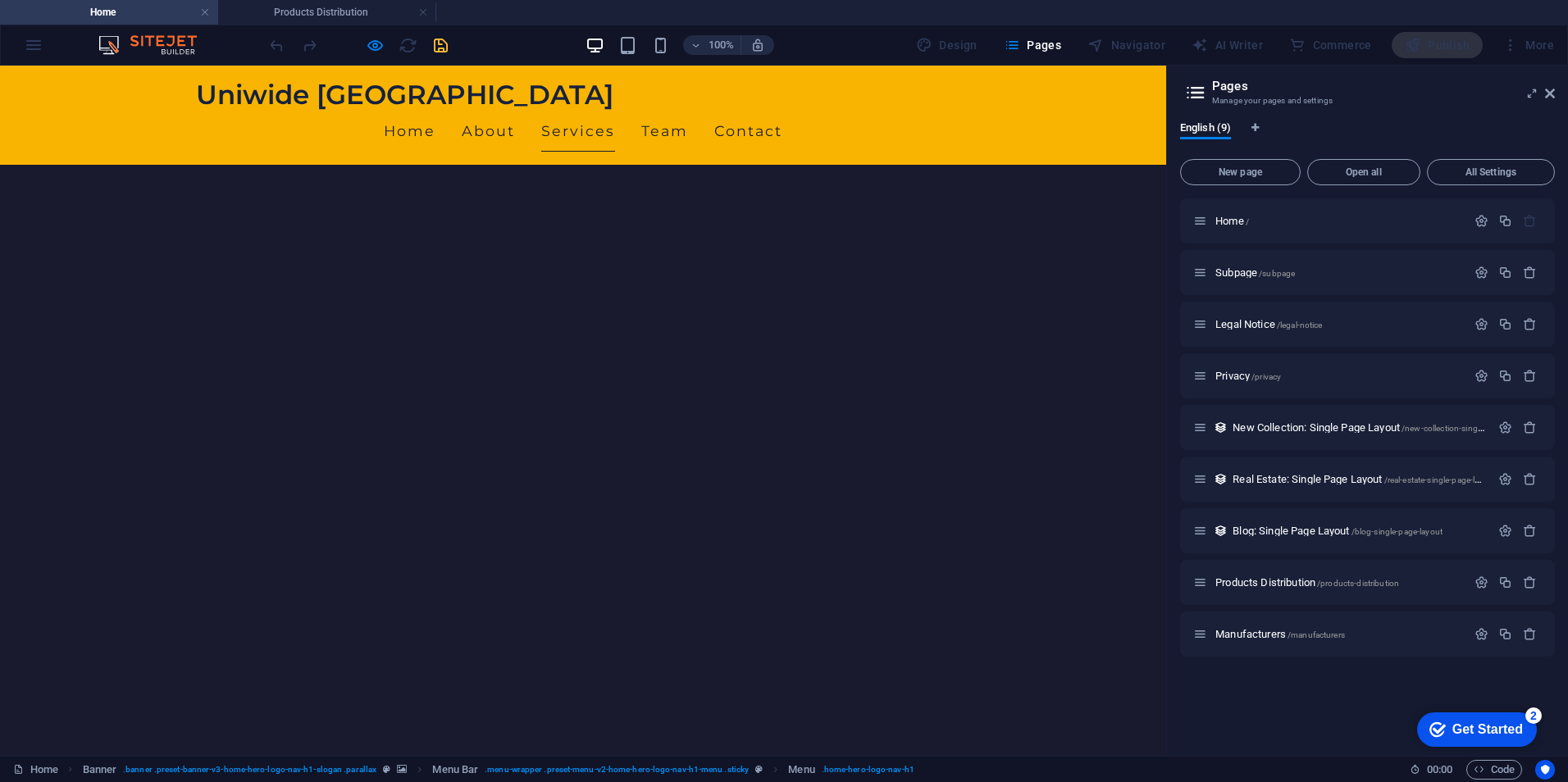
scroll to position [0, 0]
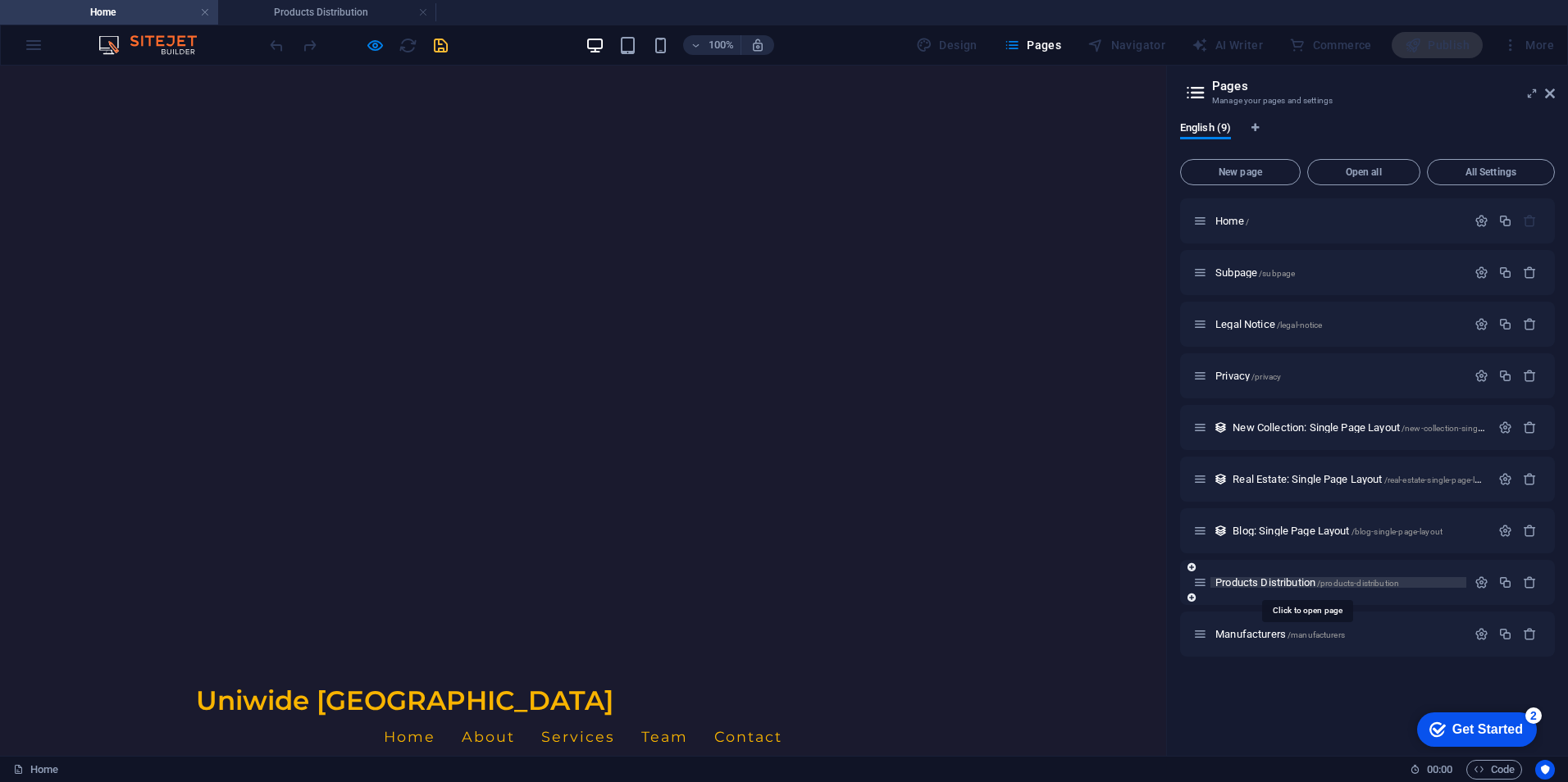
click at [1257, 580] on span "Products Distribution /products-distribution" at bounding box center [1307, 582] width 184 height 12
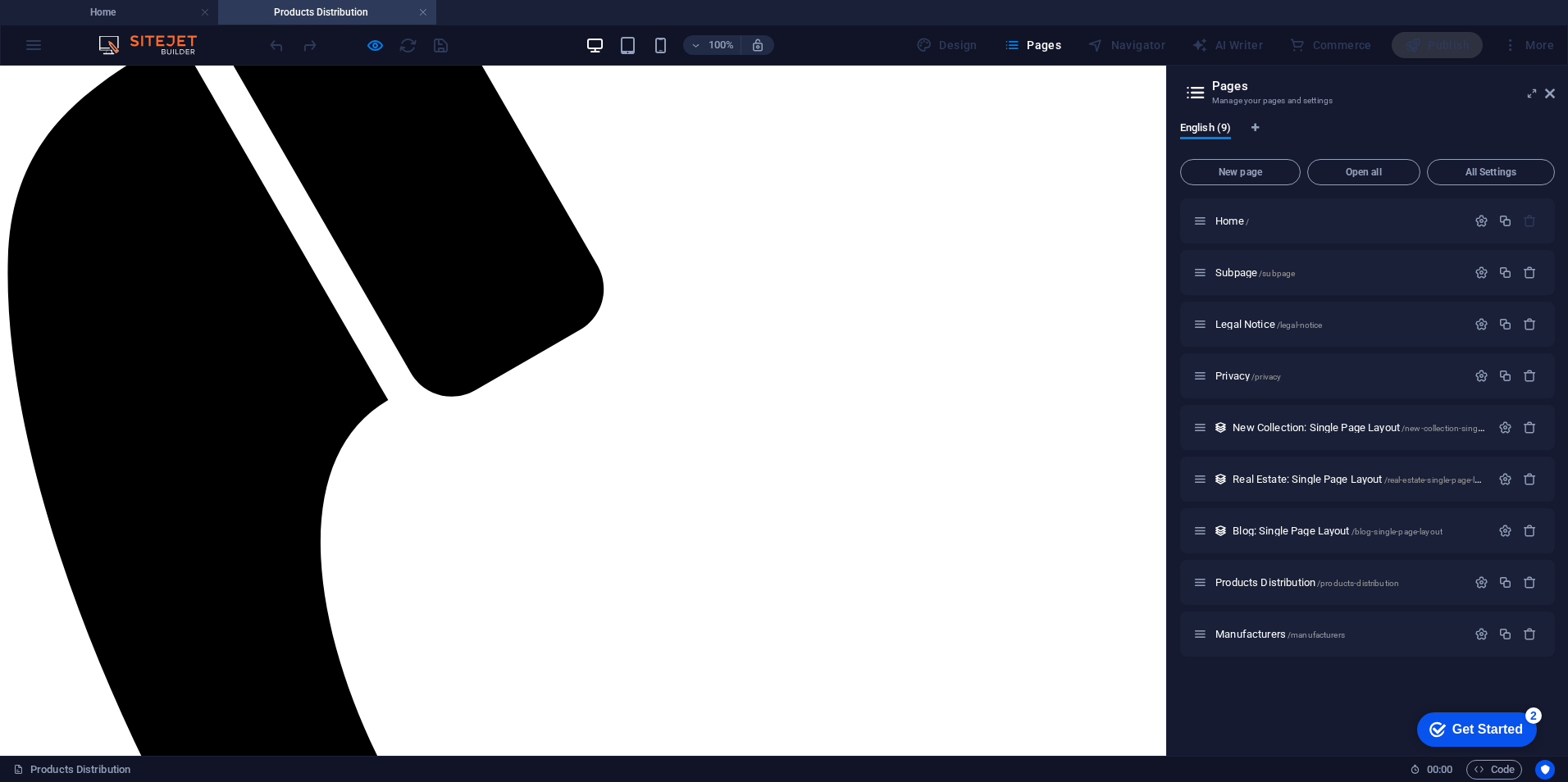
scroll to position [403, 0]
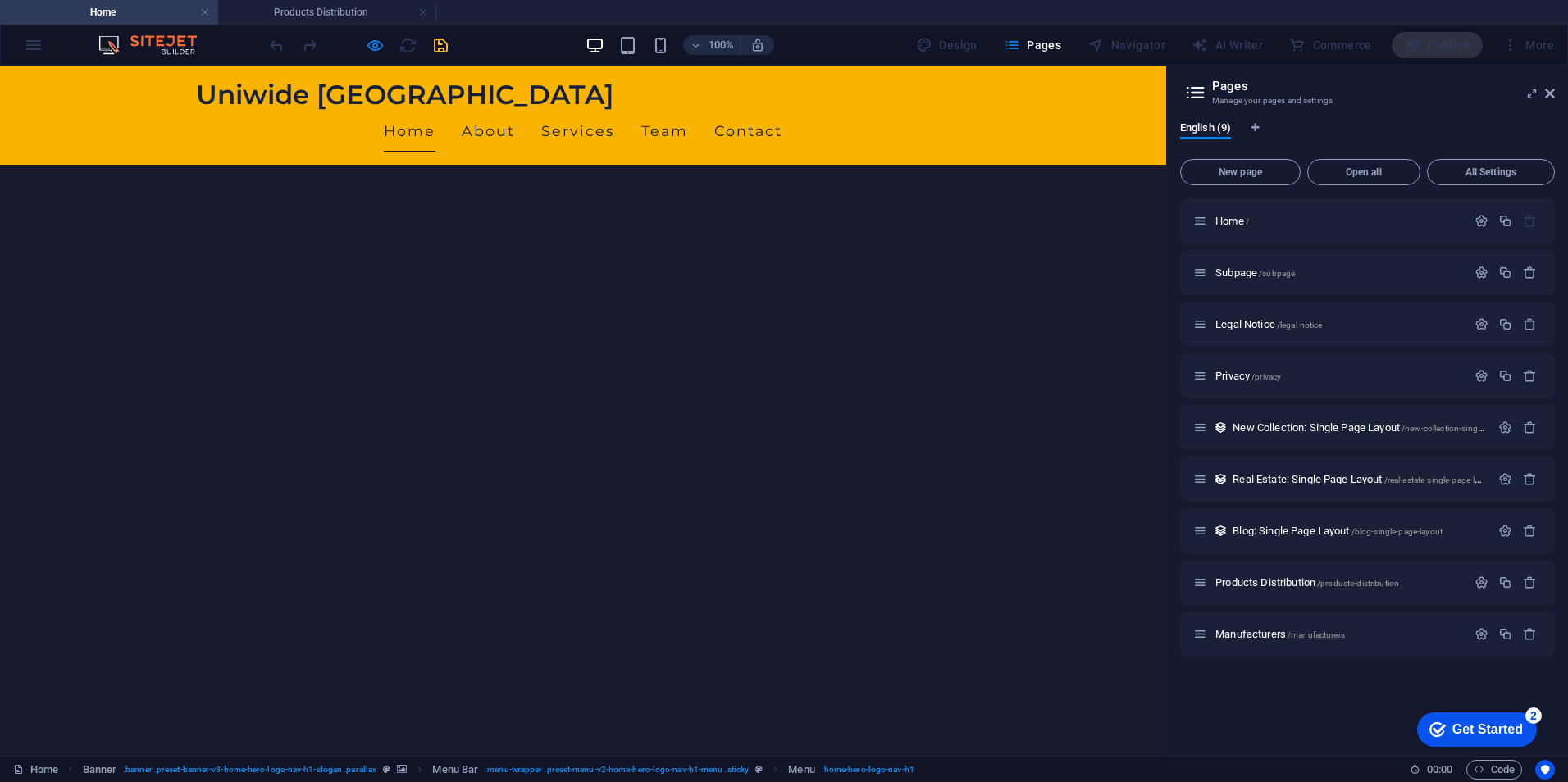
scroll to position [0, 0]
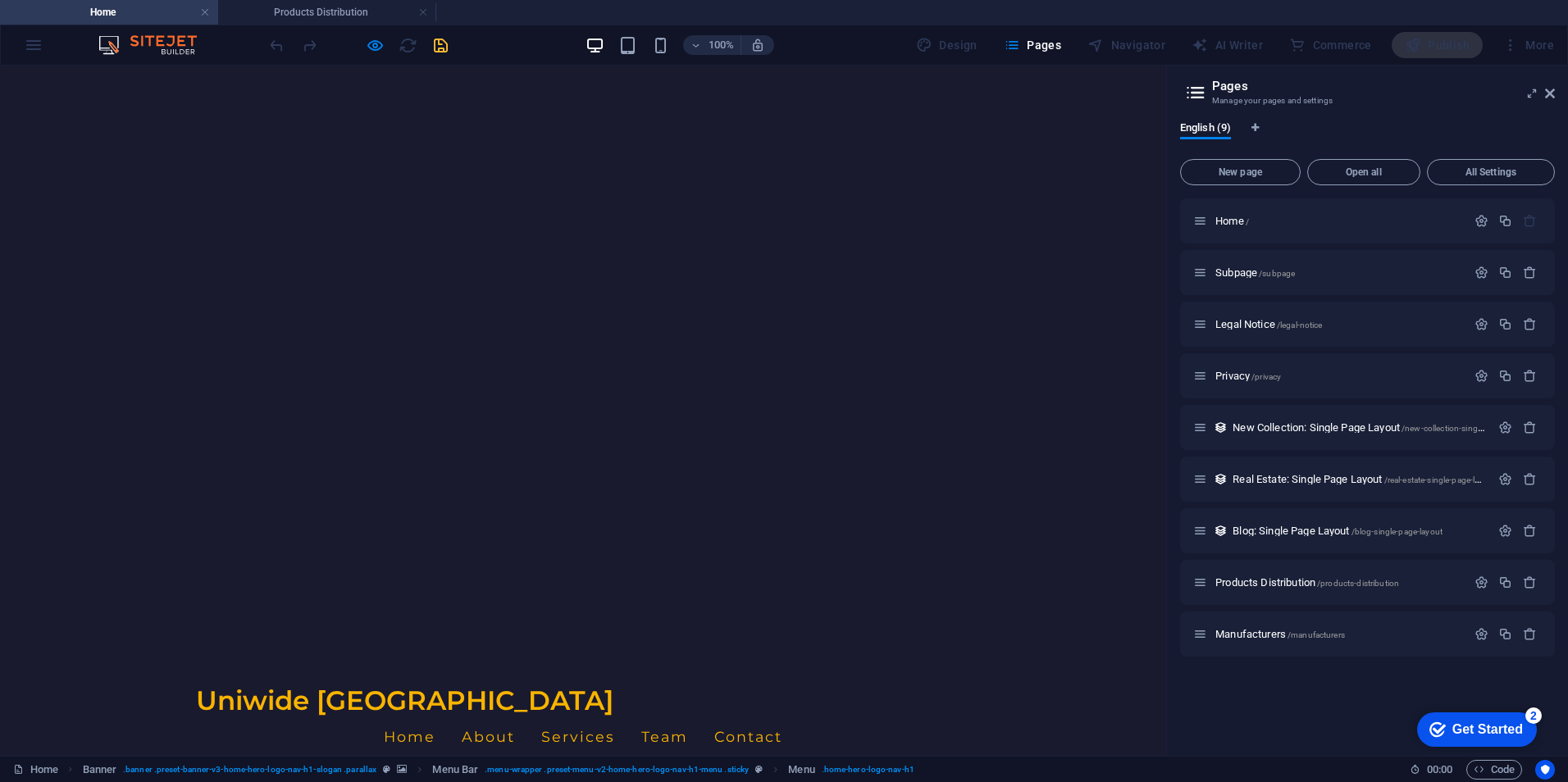
click at [615, 716] on link "Services" at bounding box center [577, 737] width 74 height 41
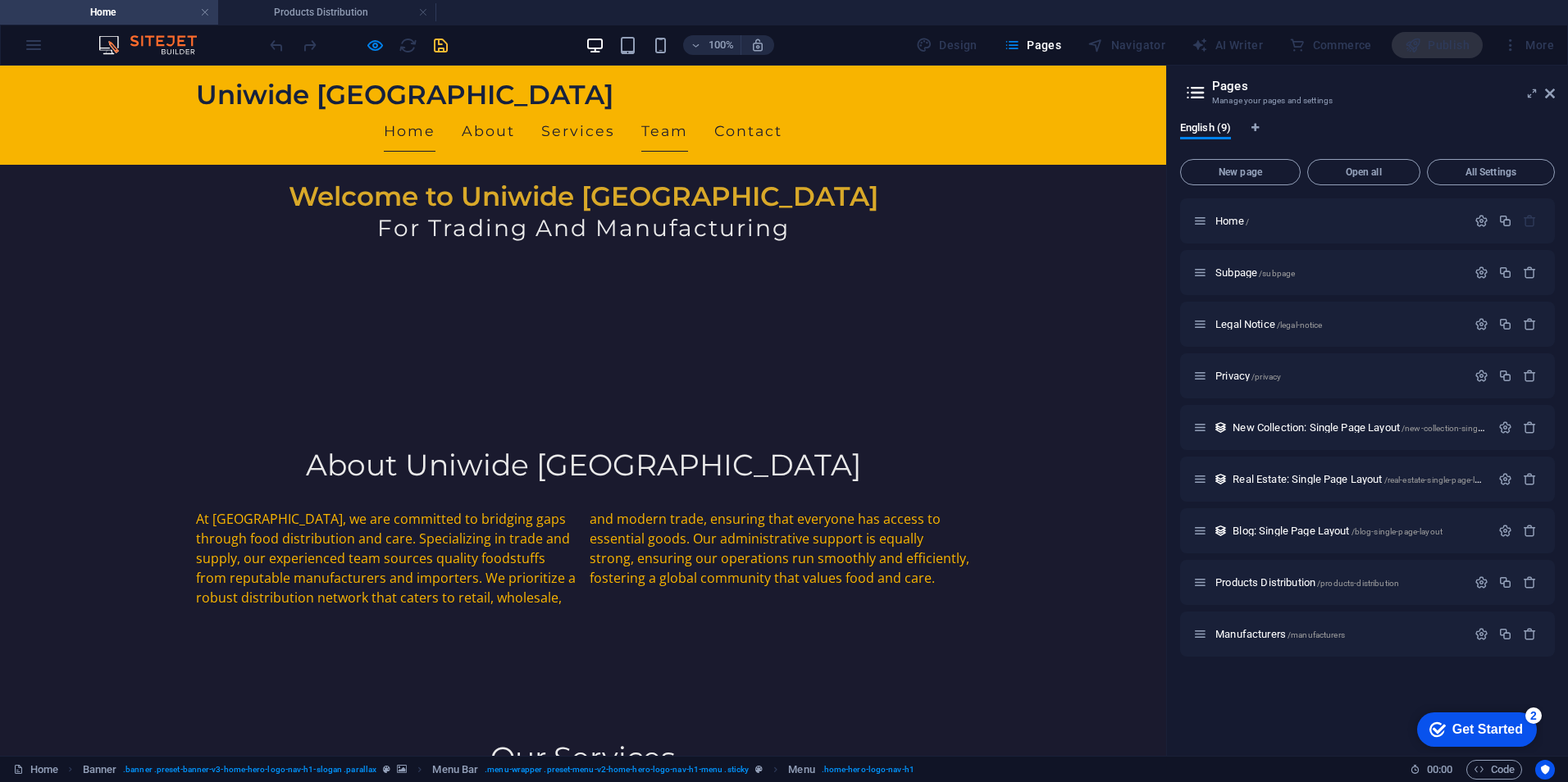
click at [688, 110] on link "Team" at bounding box center [665, 131] width 46 height 41
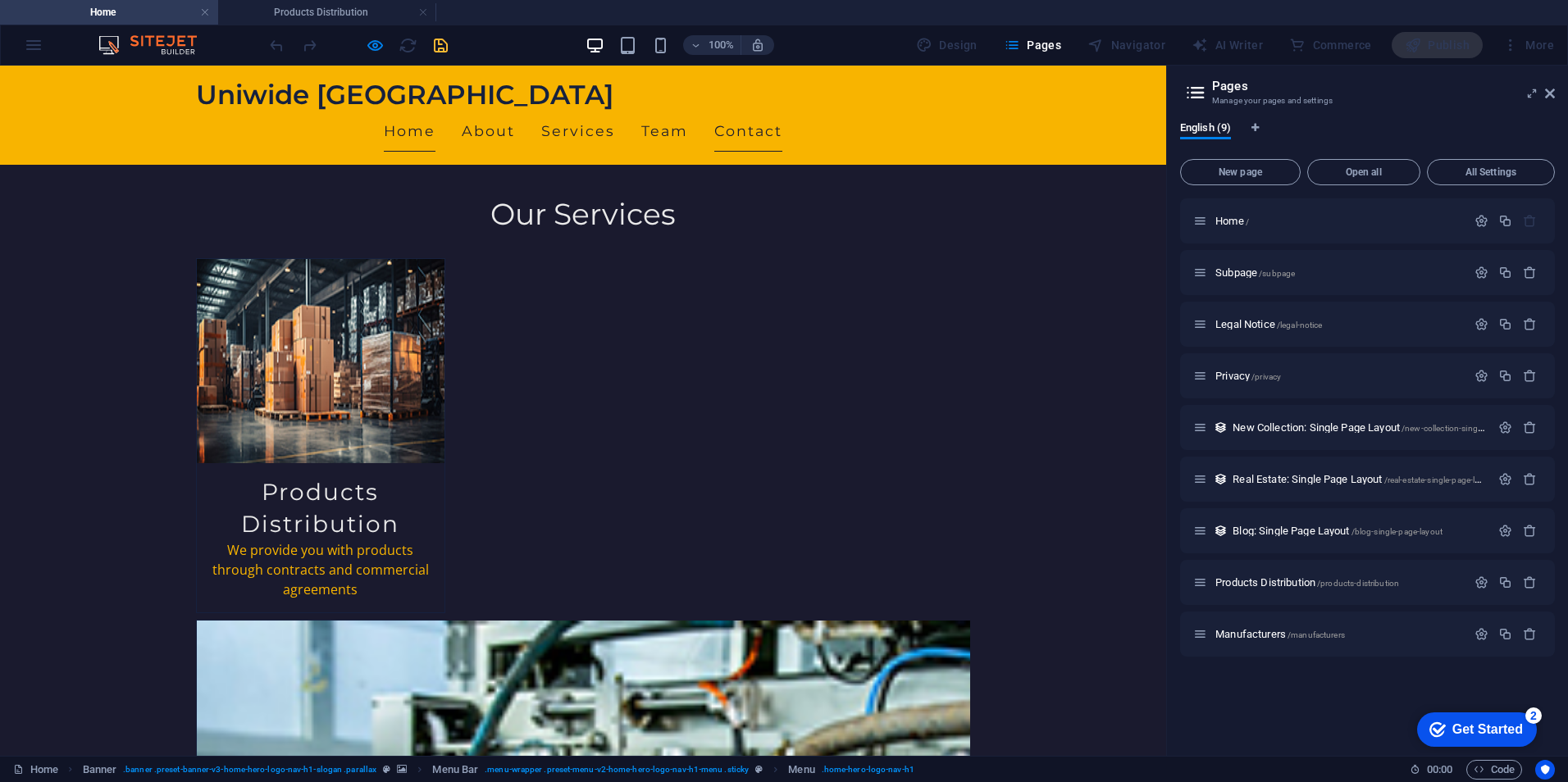
scroll to position [1193, 0]
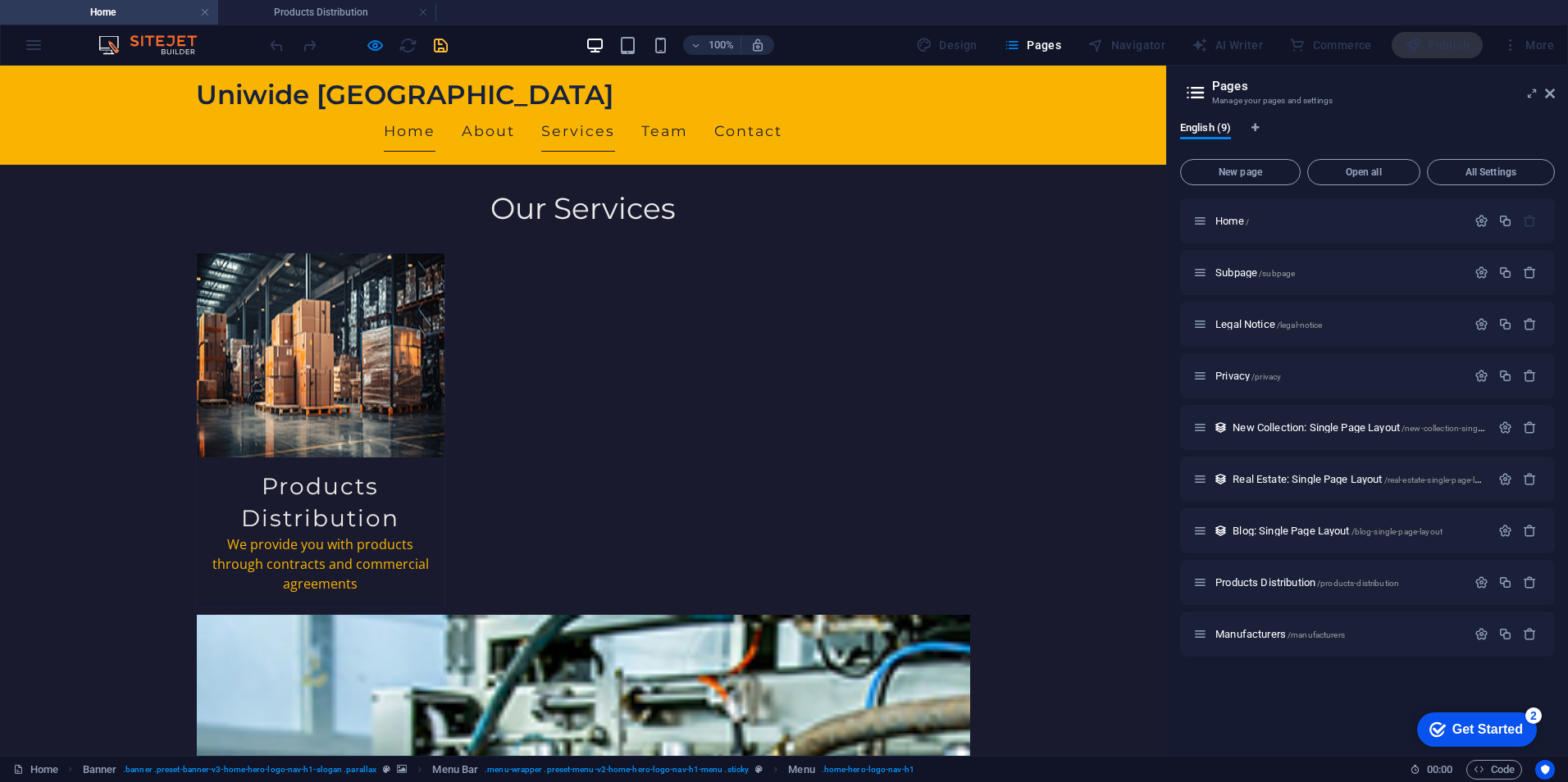
click at [615, 110] on link "Services" at bounding box center [577, 131] width 74 height 41
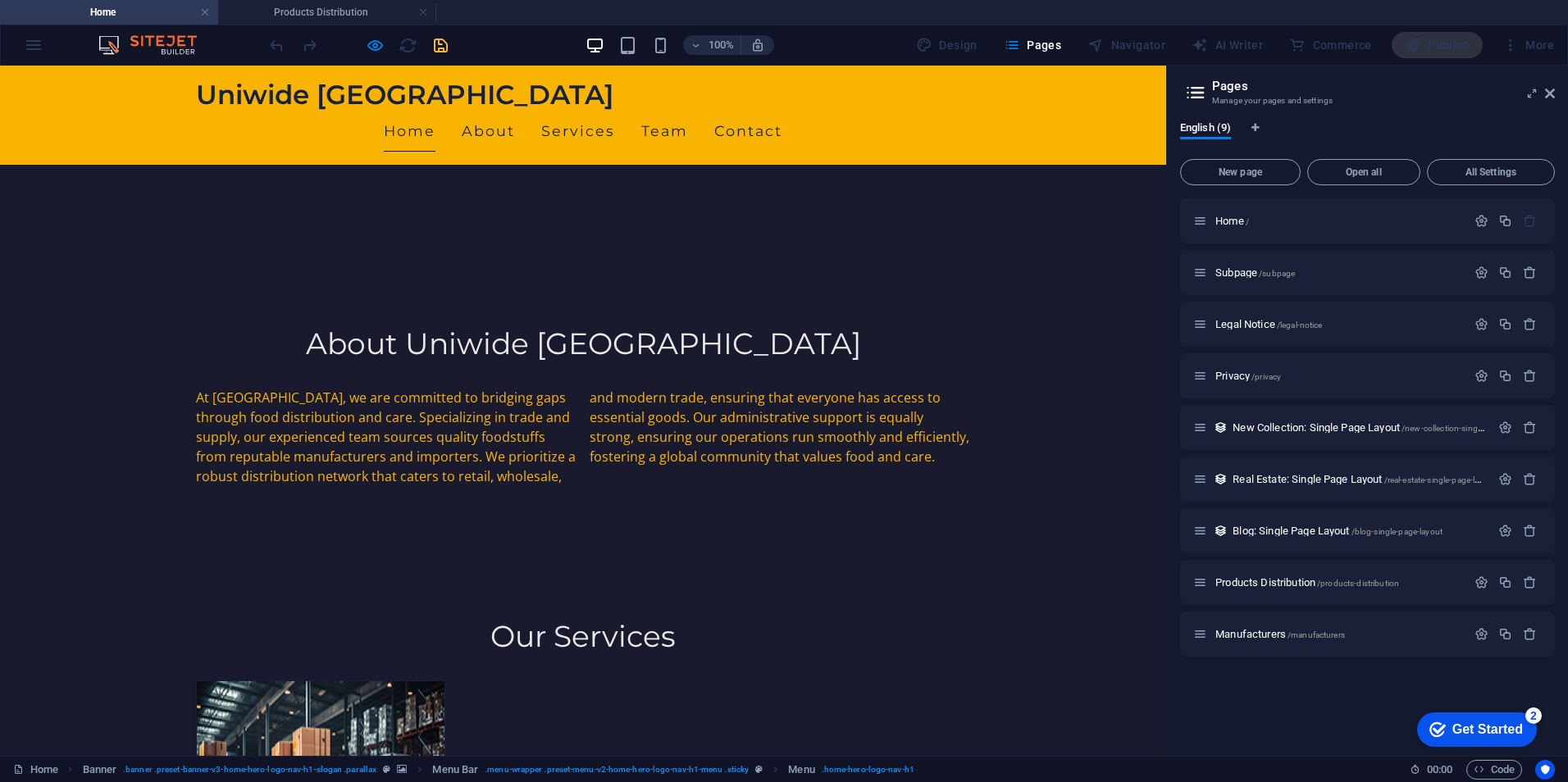
scroll to position [644, 0]
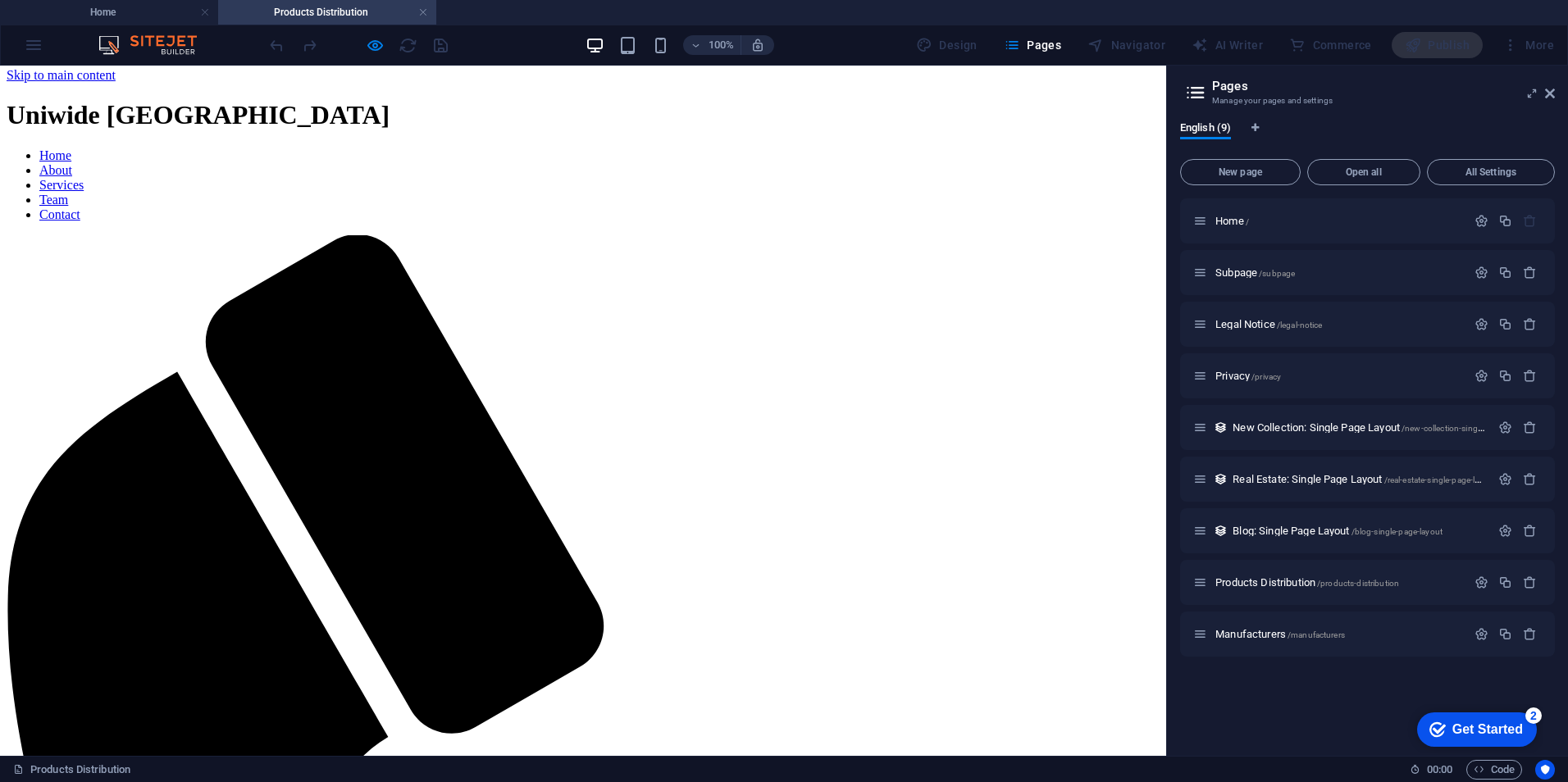
scroll to position [0, 0]
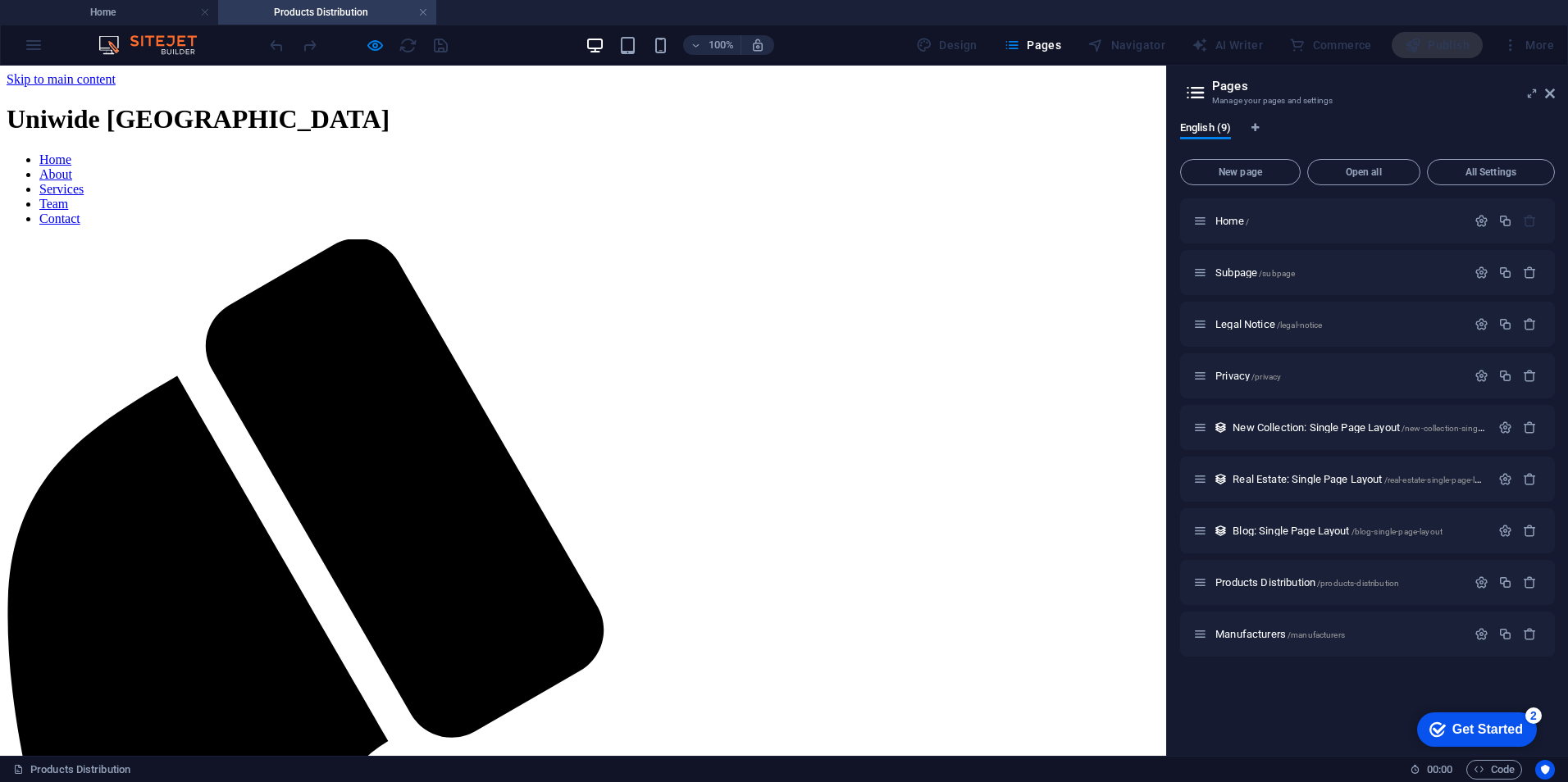
click at [80, 211] on link "Contact" at bounding box center [60, 218] width 41 height 14
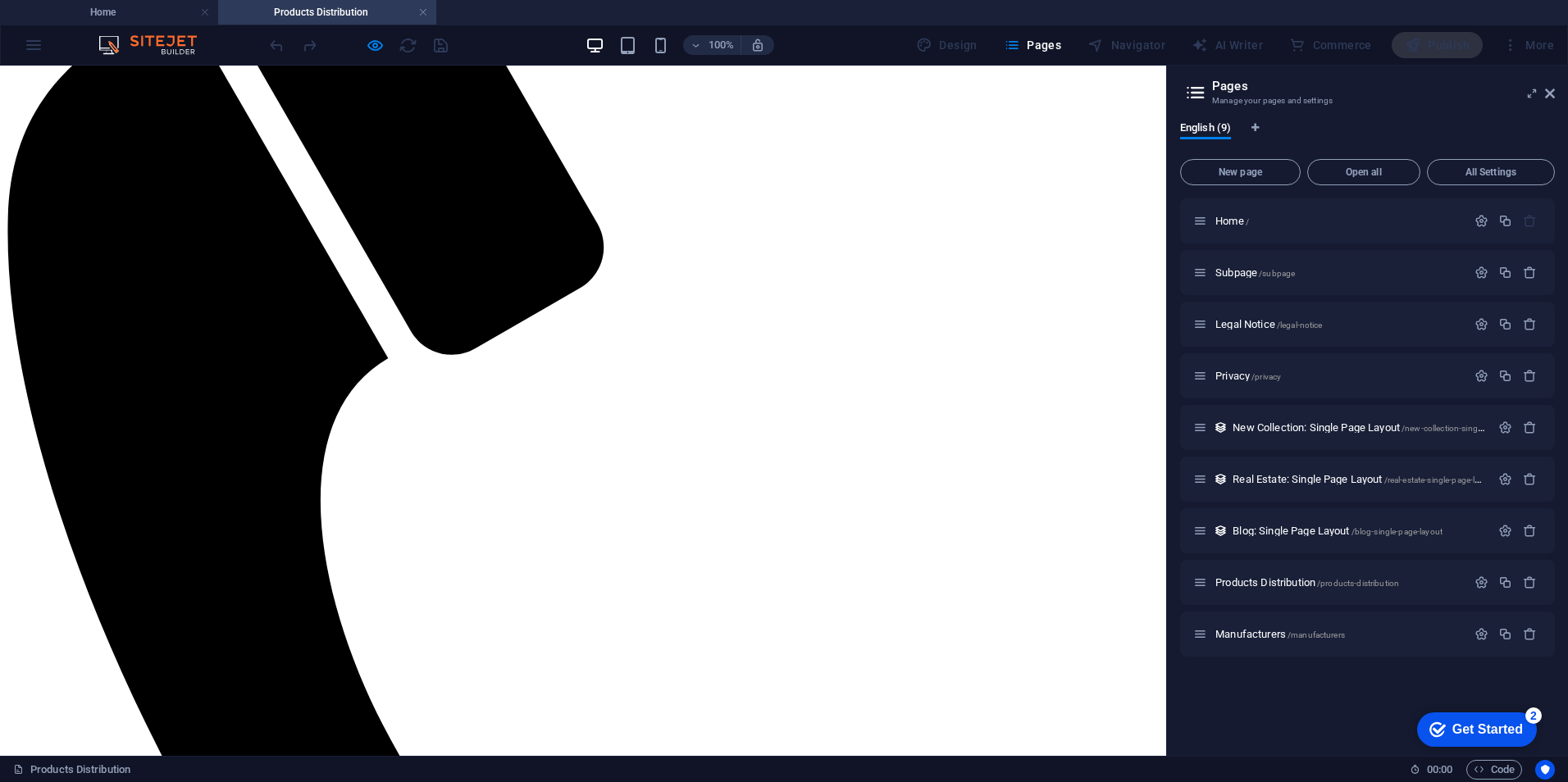
scroll to position [403, 0]
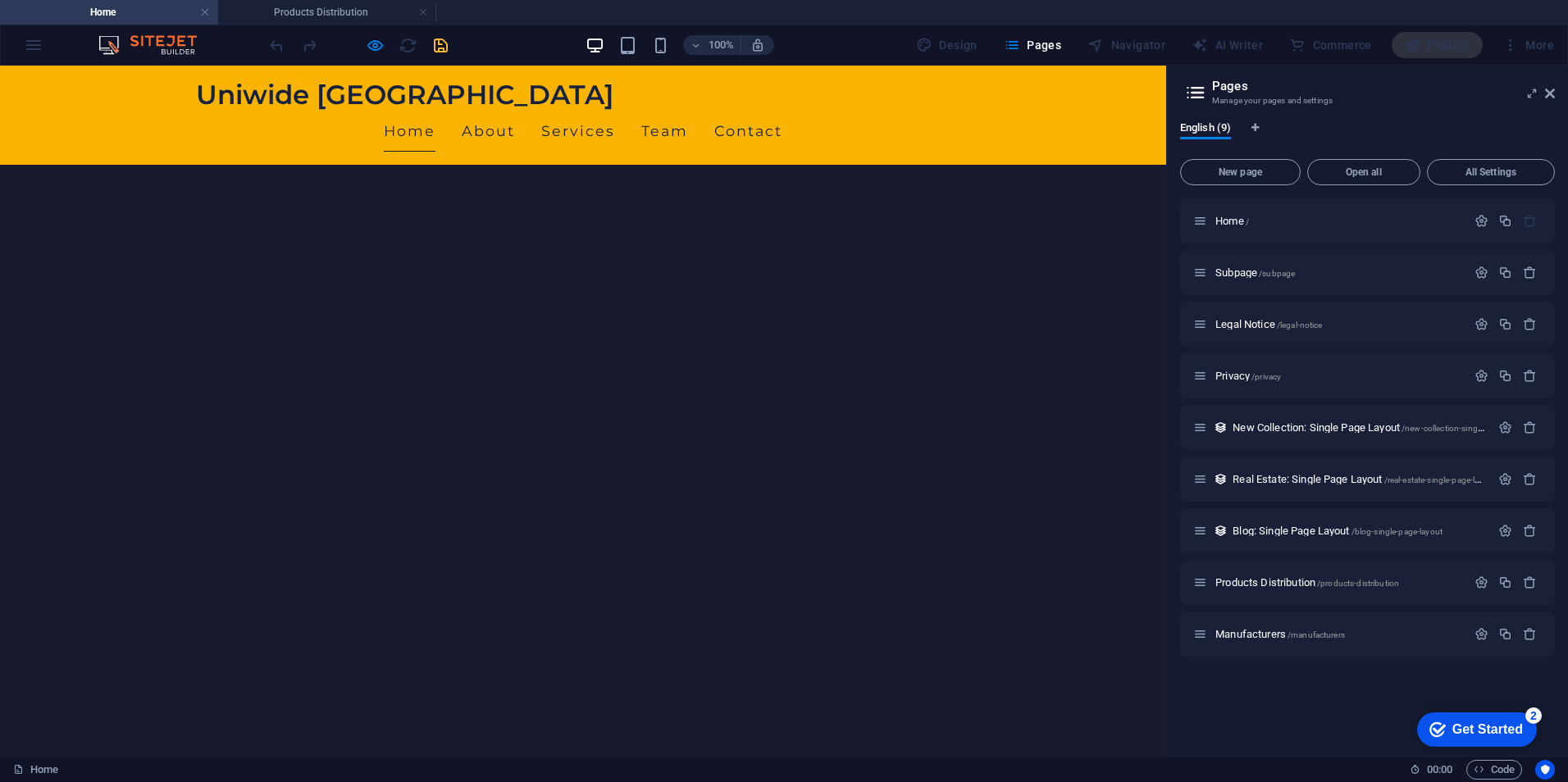
scroll to position [0, 0]
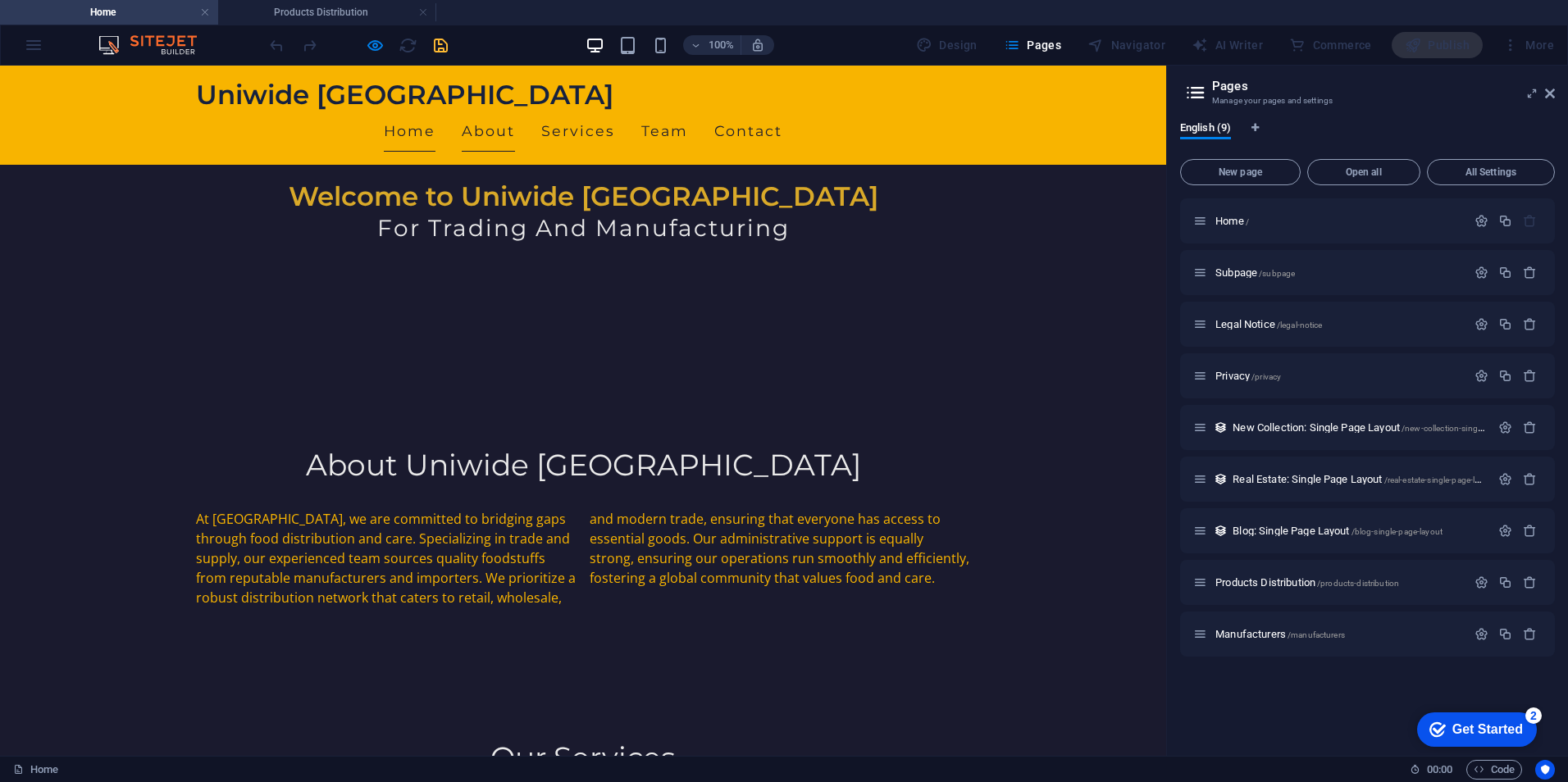
click at [515, 110] on link "About" at bounding box center [488, 131] width 53 height 41
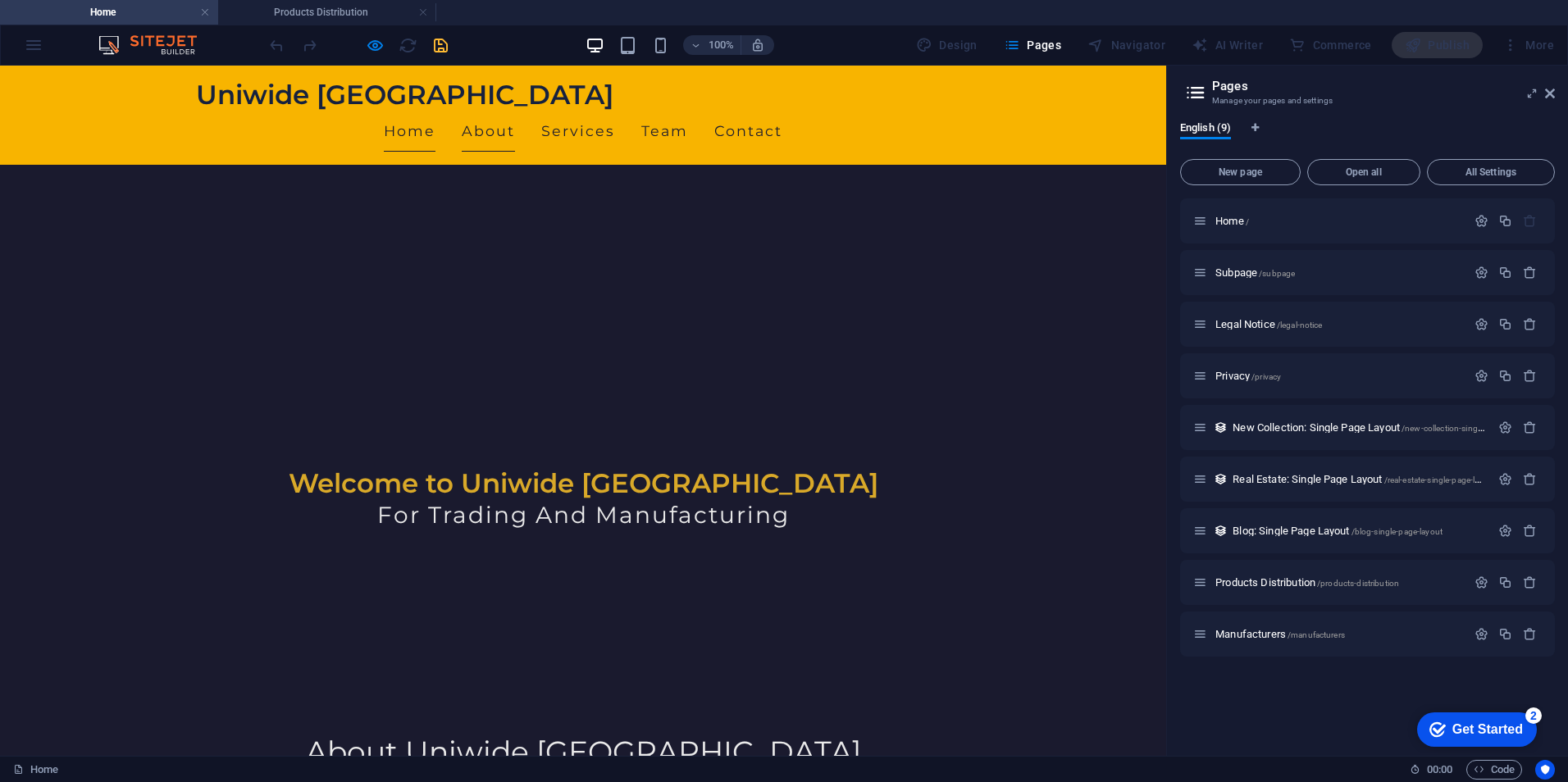
scroll to position [351, 0]
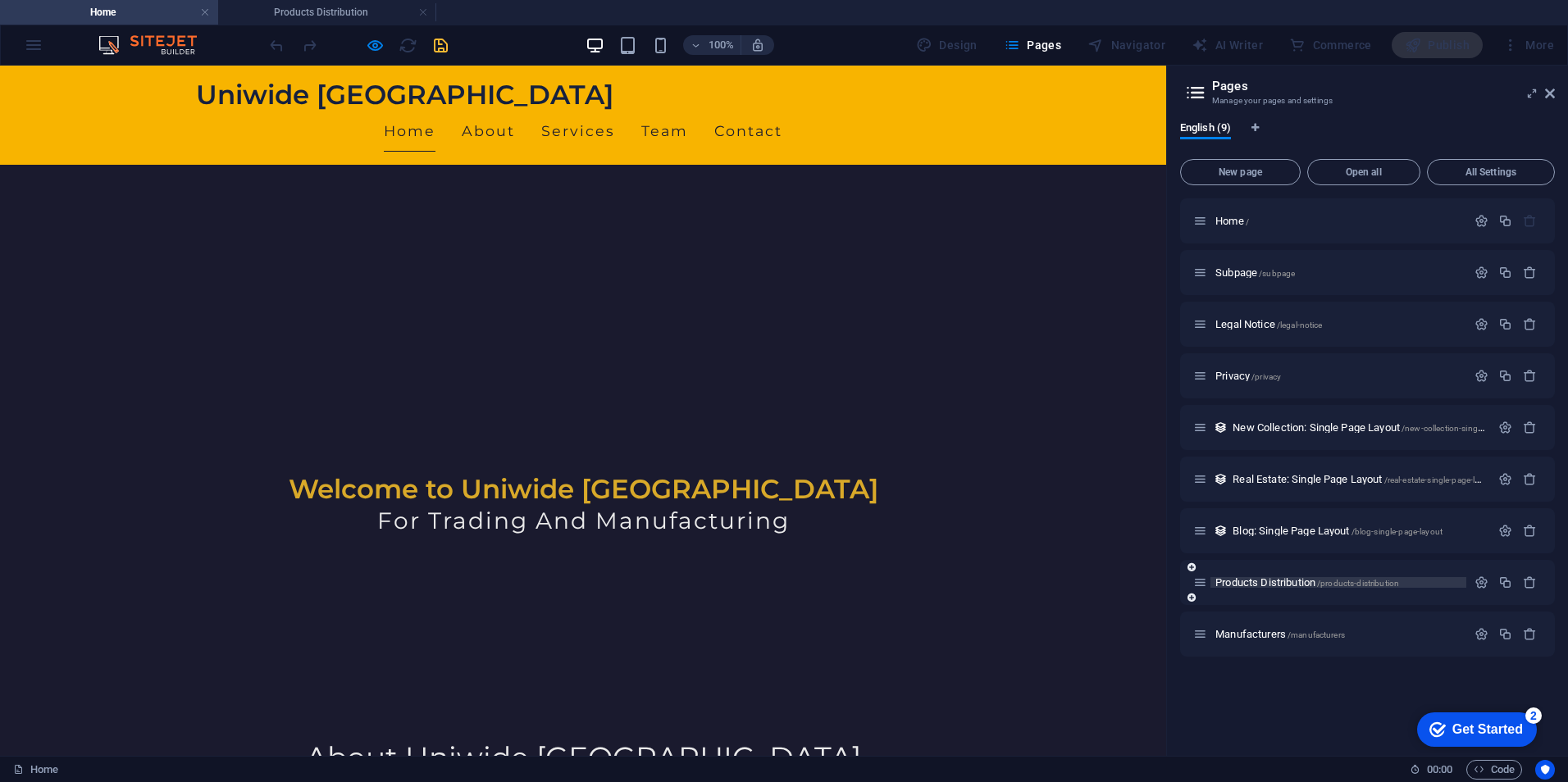
click at [1277, 578] on span "Products Distribution /products-distribution" at bounding box center [1307, 582] width 184 height 12
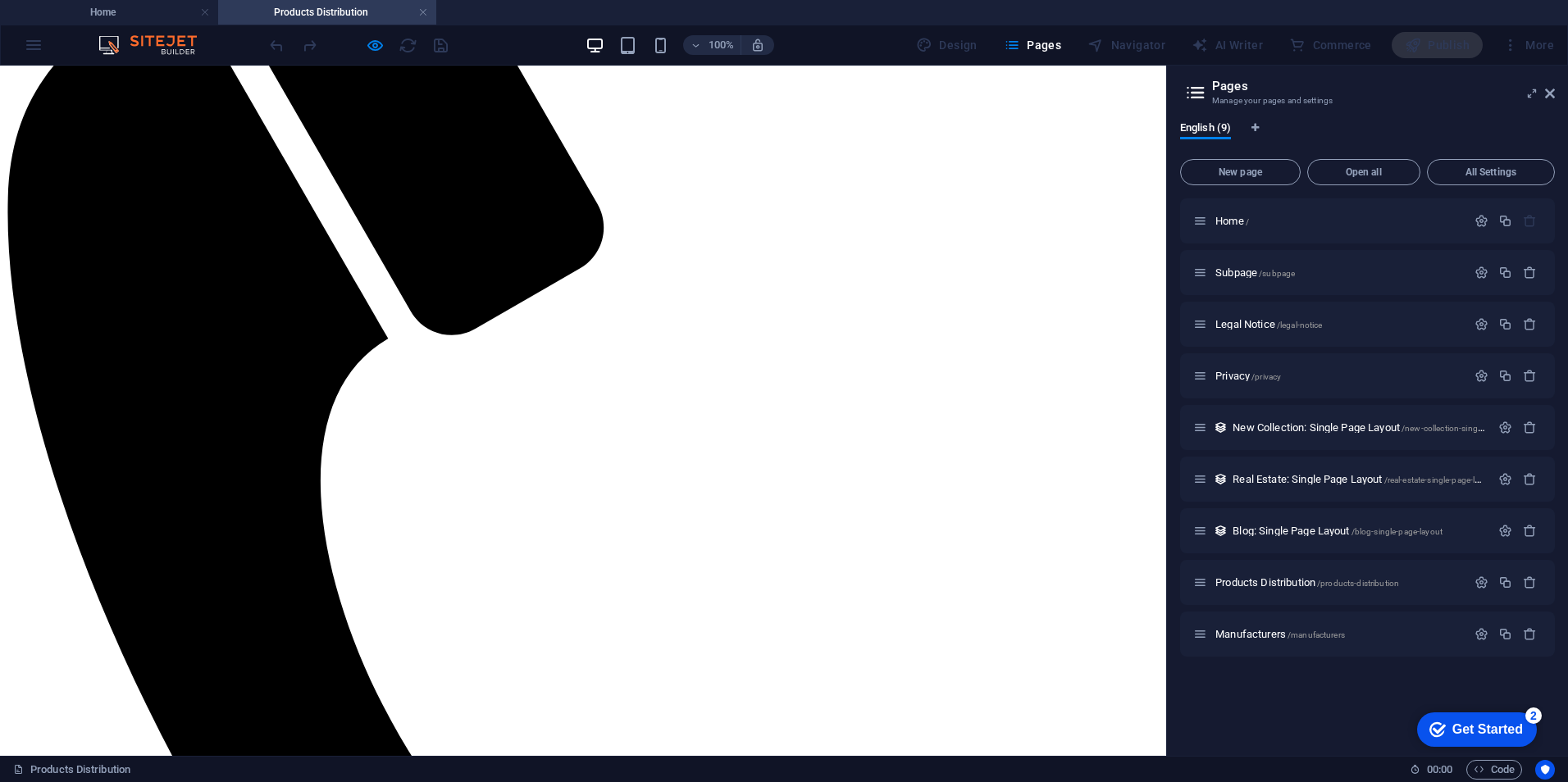
scroll to position [0, 0]
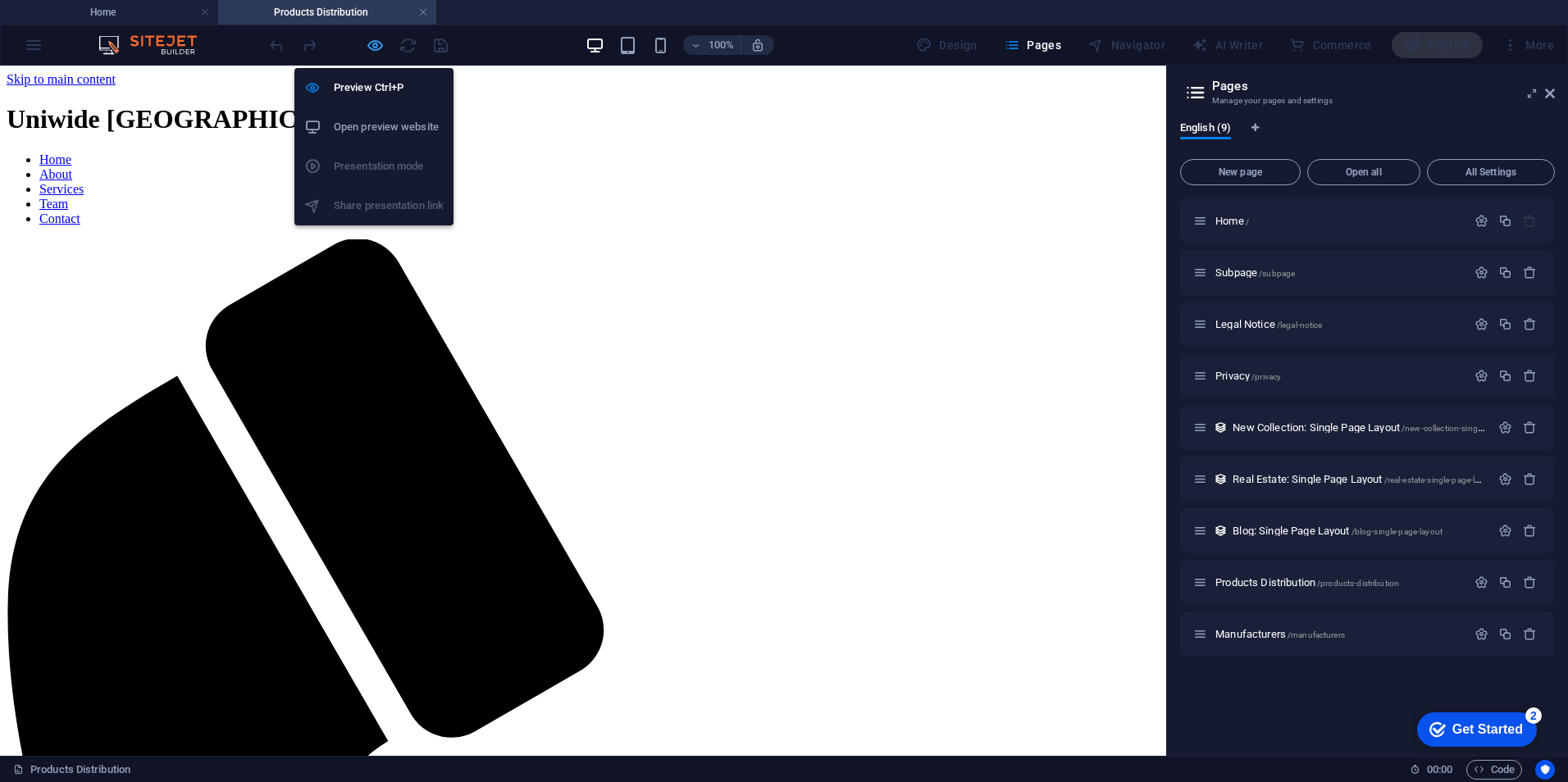
click at [380, 42] on icon "button" at bounding box center [375, 45] width 19 height 19
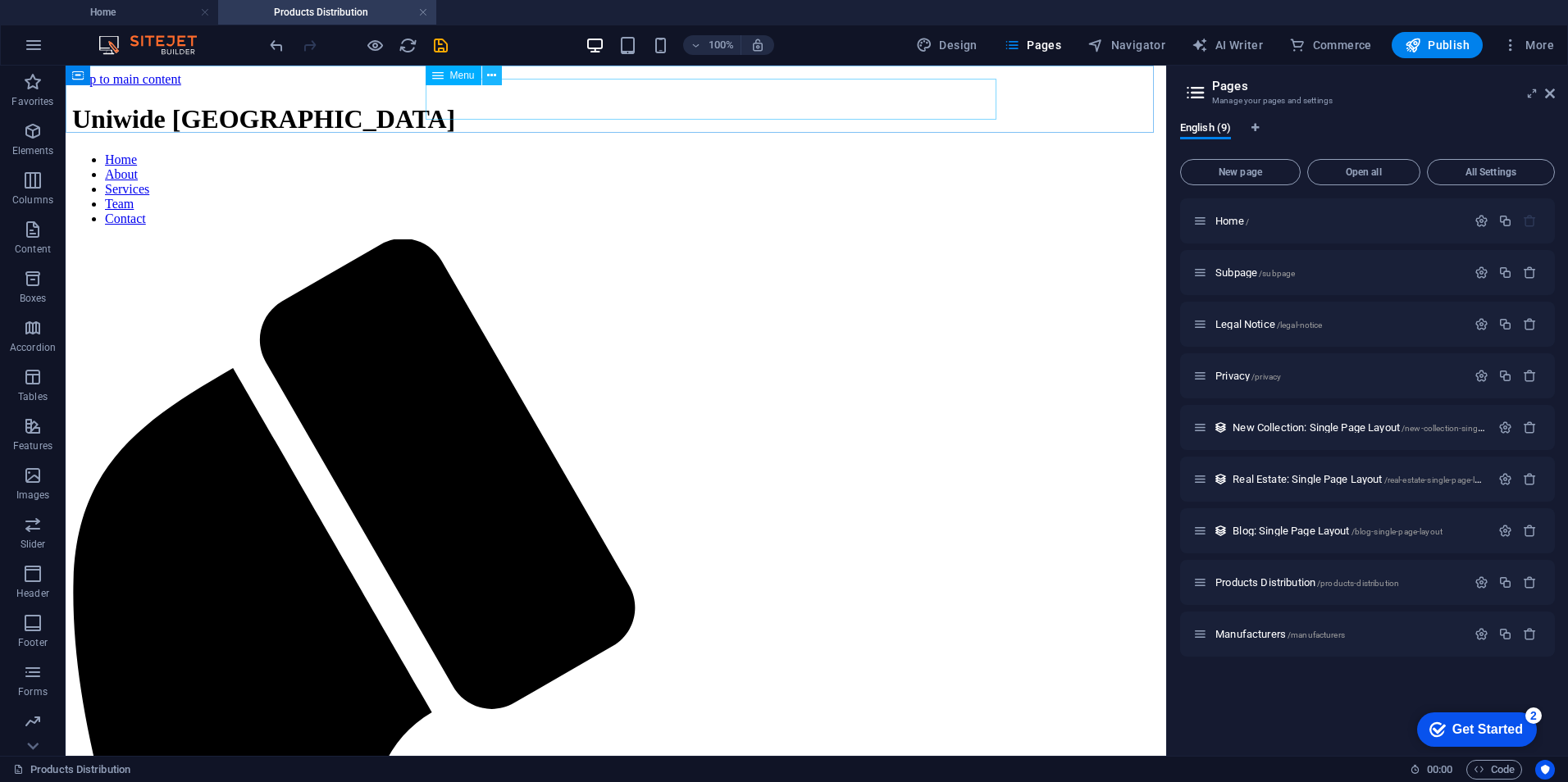
click at [491, 77] on icon at bounding box center [492, 75] width 9 height 17
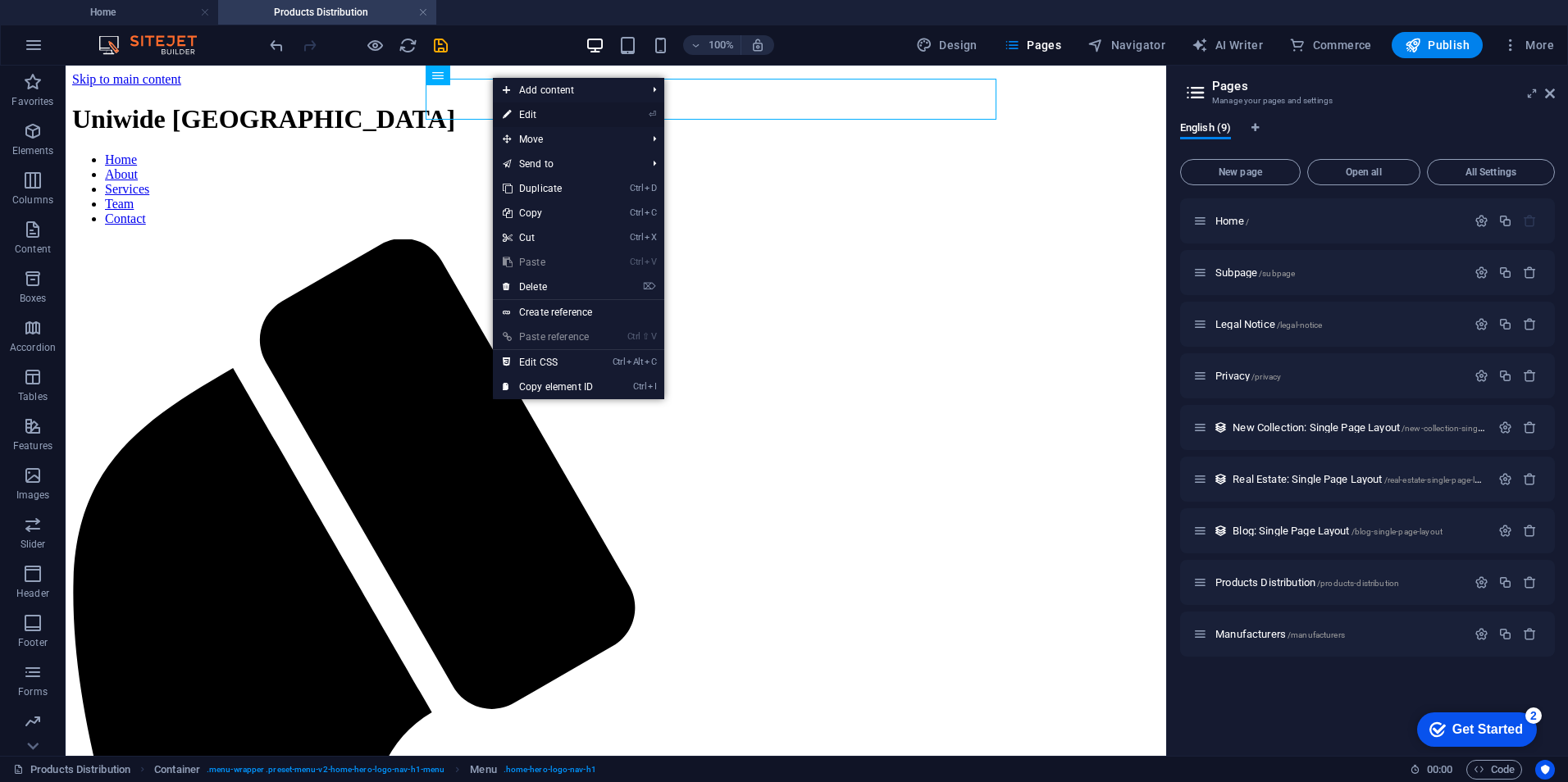
click at [535, 115] on link "⏎ Edit" at bounding box center [547, 115] width 110 height 25
select select
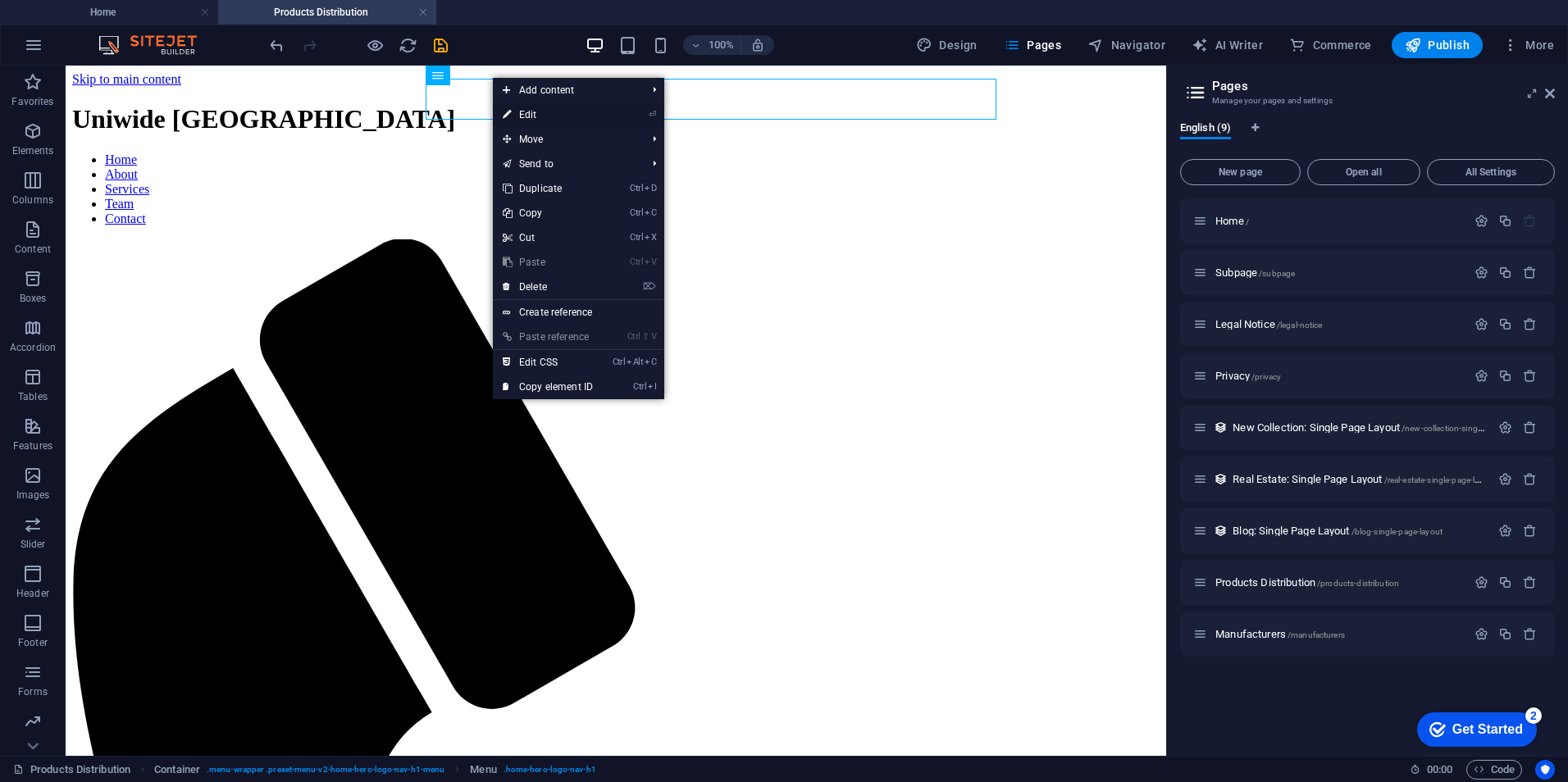
select select
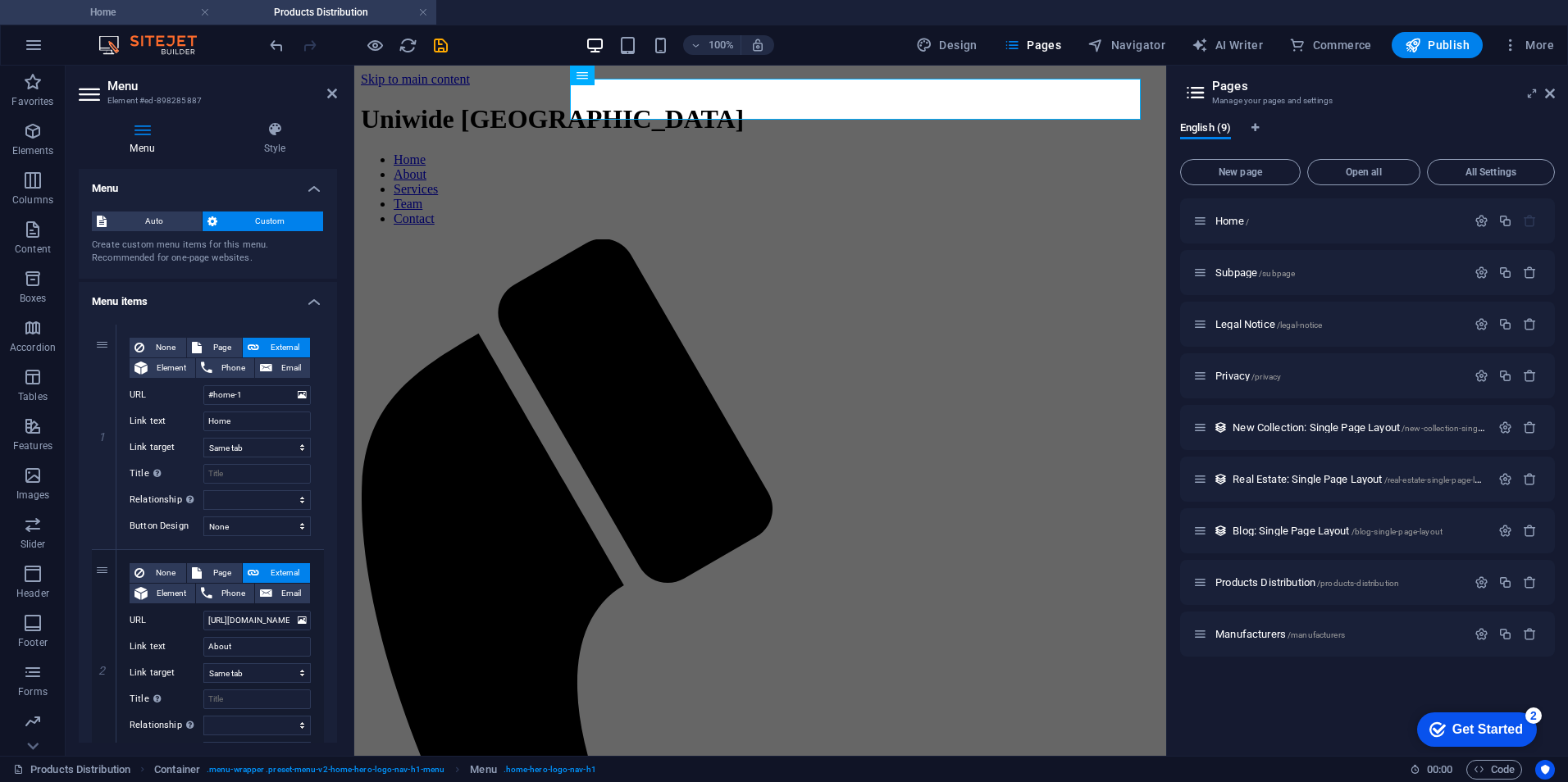
click at [159, 10] on h4 "Home" at bounding box center [109, 12] width 218 height 18
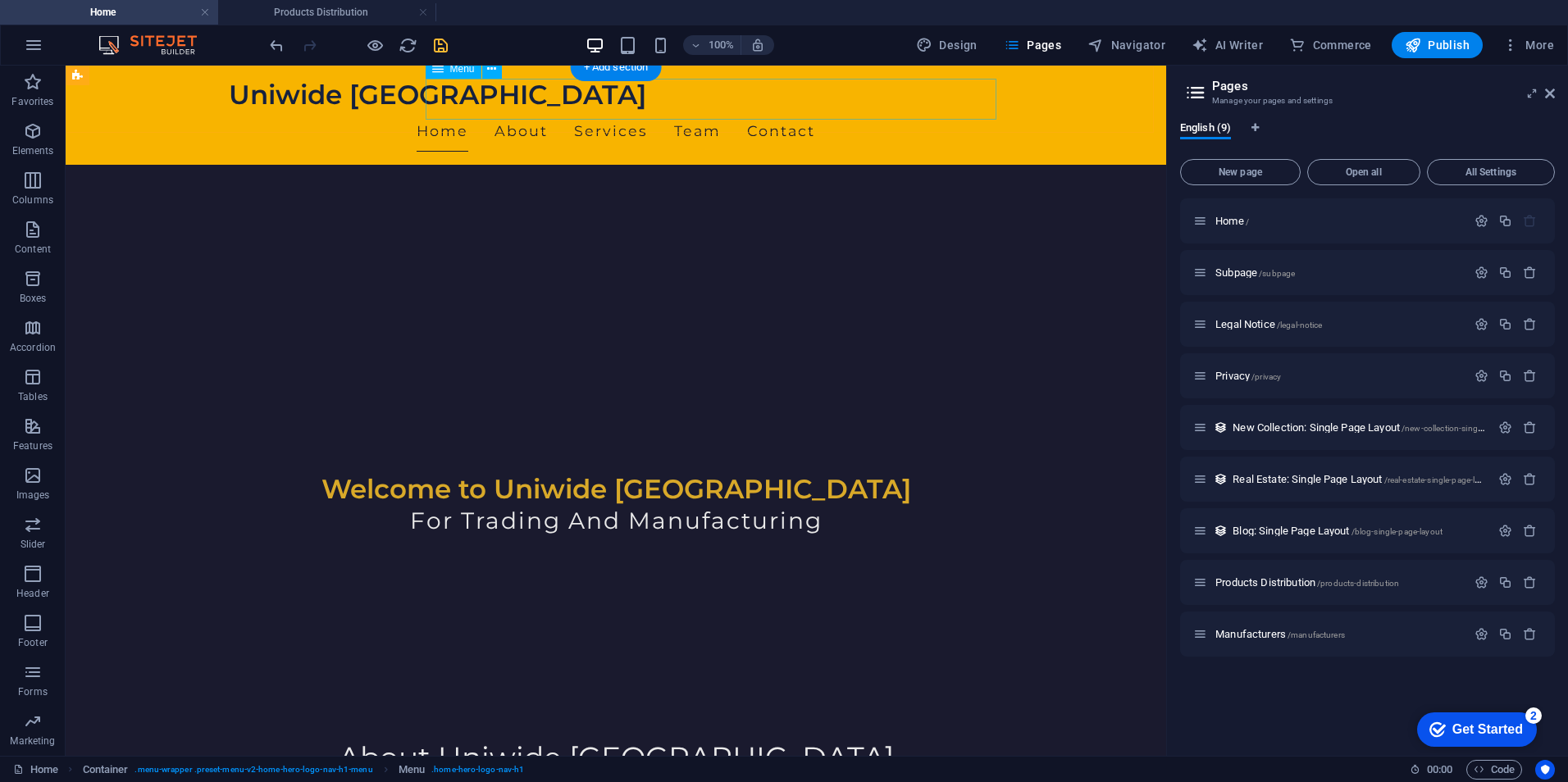
click at [519, 110] on nav "Home About Services Team Contact" at bounding box center [616, 131] width 774 height 41
click at [490, 75] on icon at bounding box center [492, 69] width 9 height 17
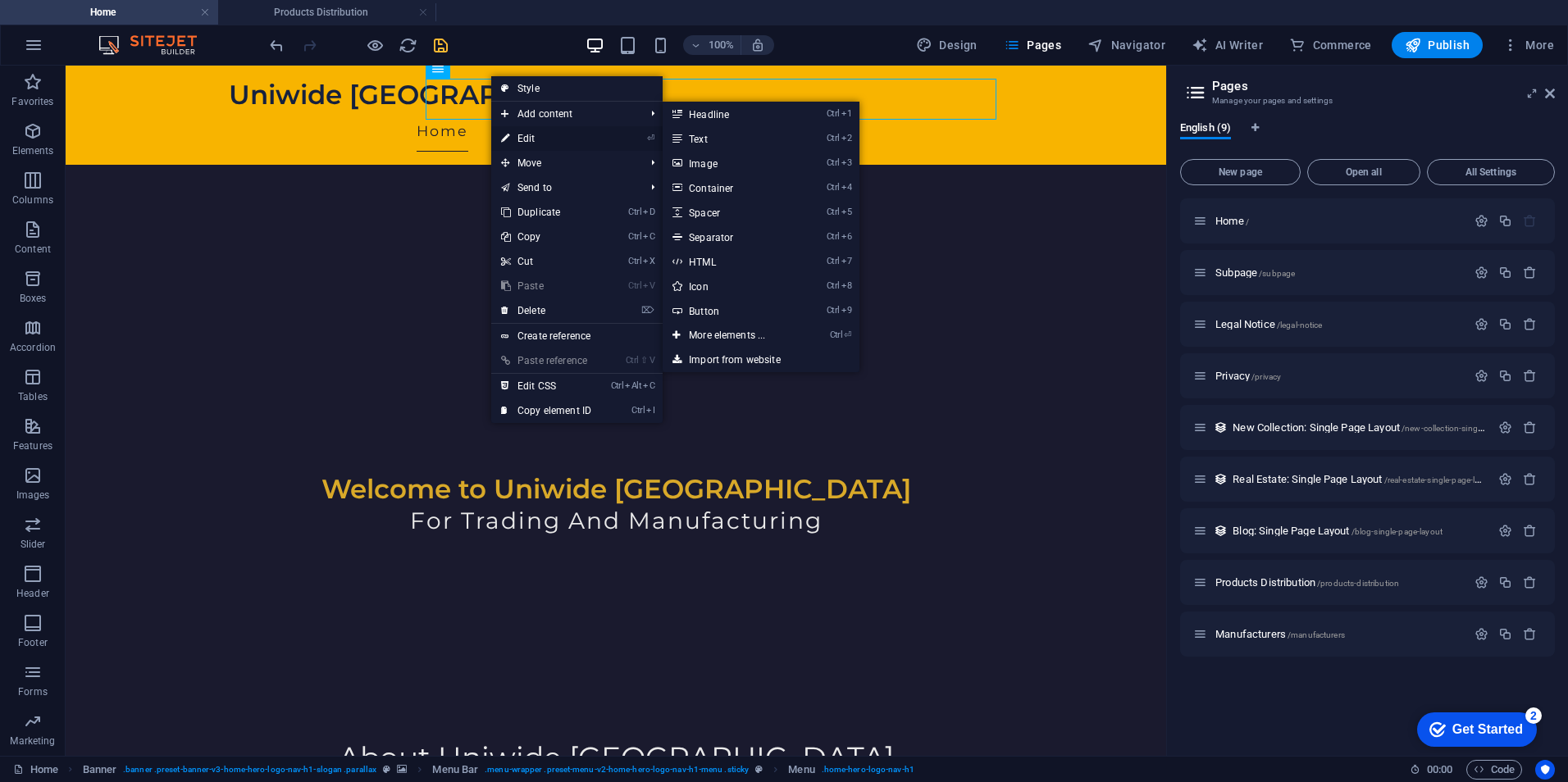
click at [531, 137] on link "⏎ Edit" at bounding box center [545, 139] width 110 height 25
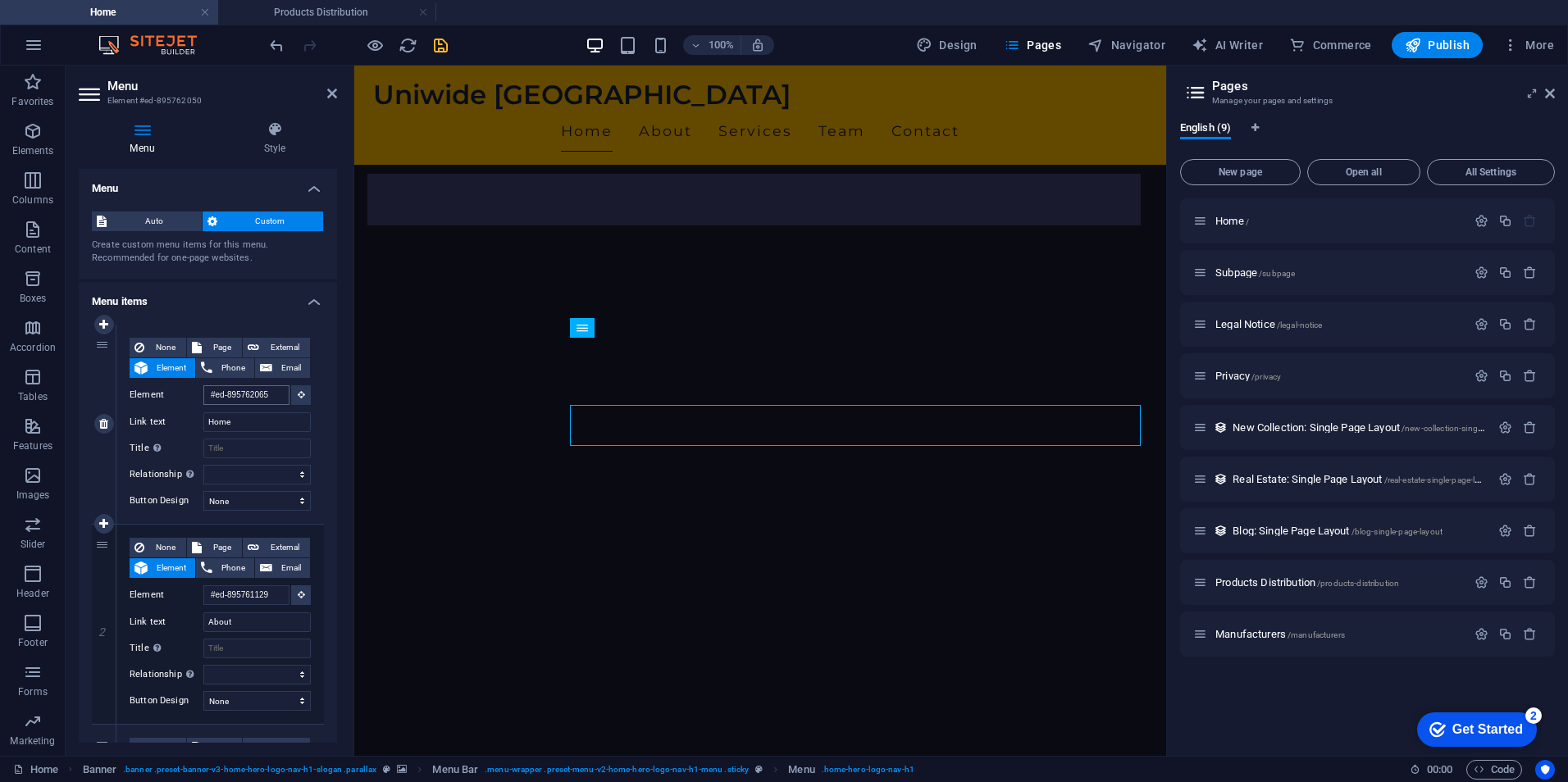
scroll to position [0, 0]
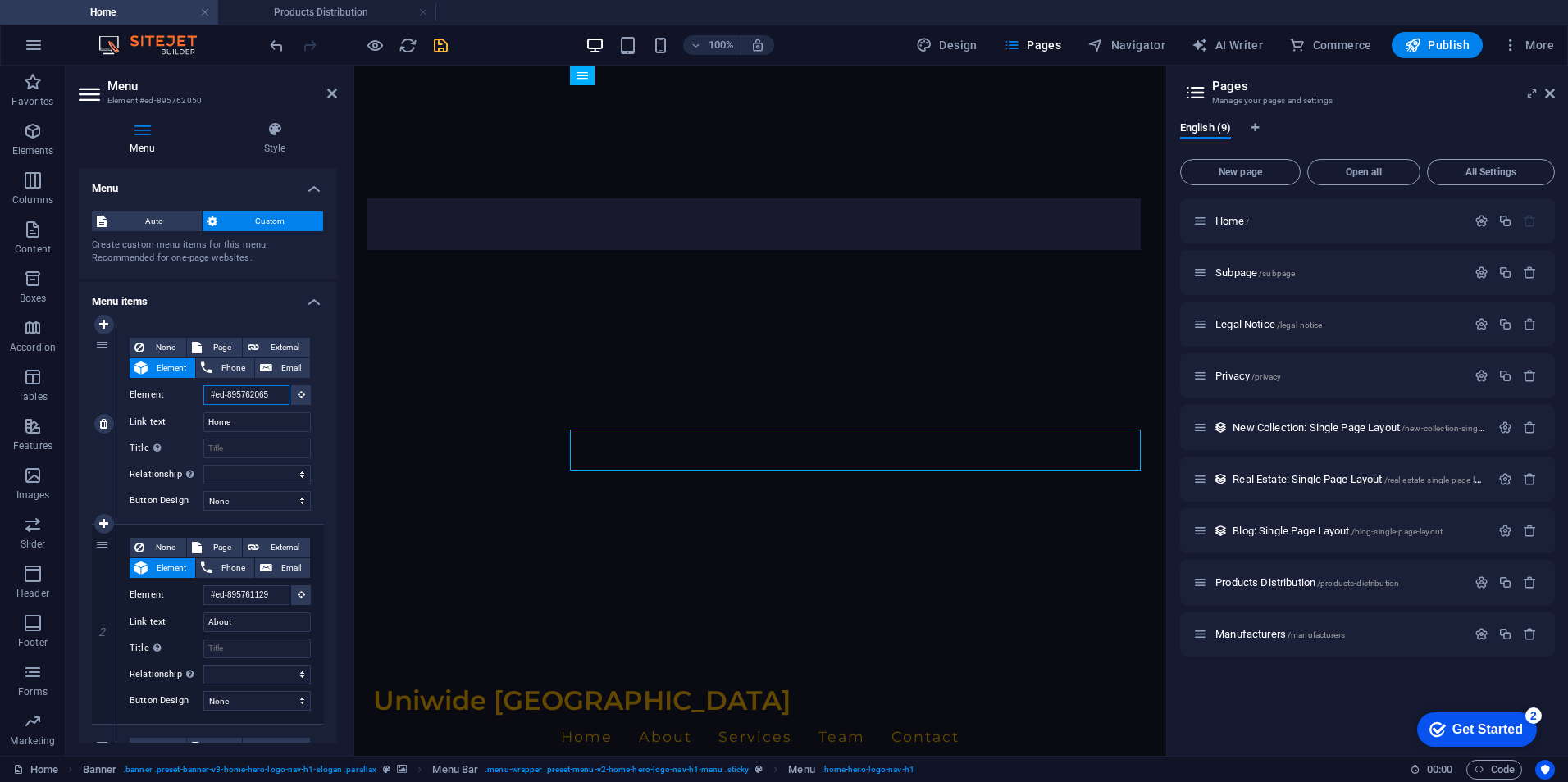
click at [267, 398] on input "#ed-895762065" at bounding box center [246, 395] width 86 height 20
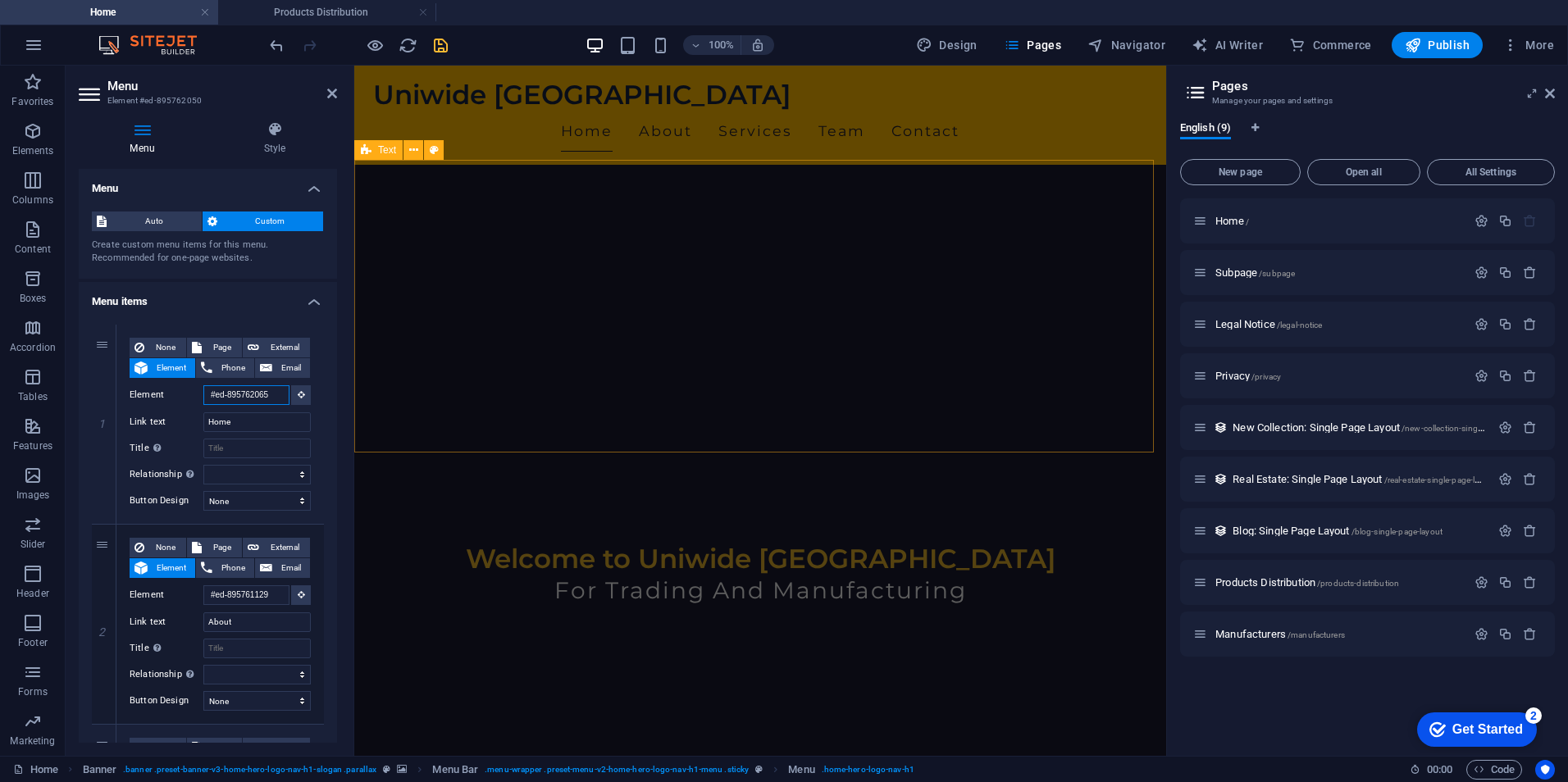
scroll to position [216, 0]
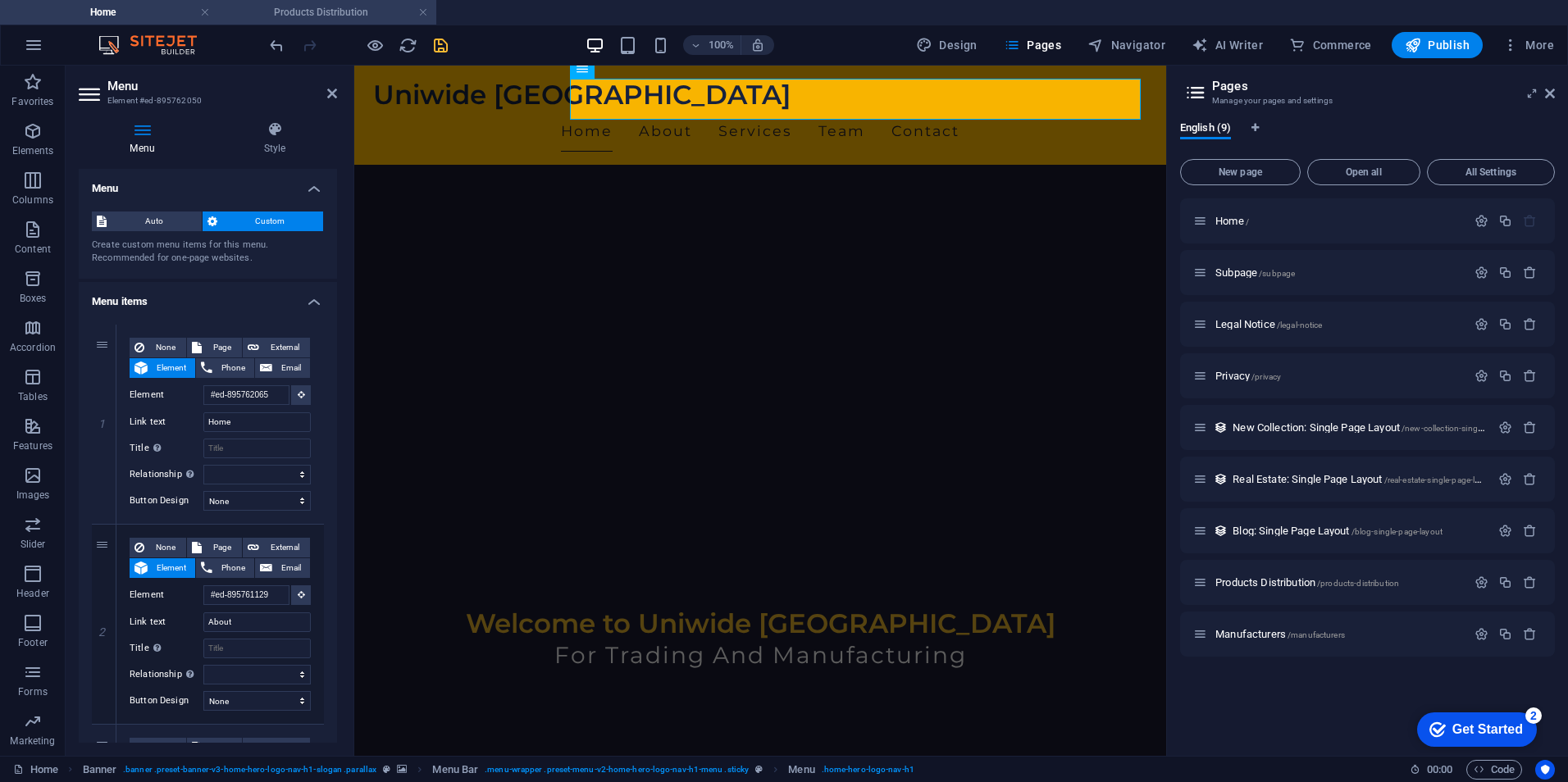
click at [312, 15] on h4 "Products Distribution" at bounding box center [327, 12] width 218 height 18
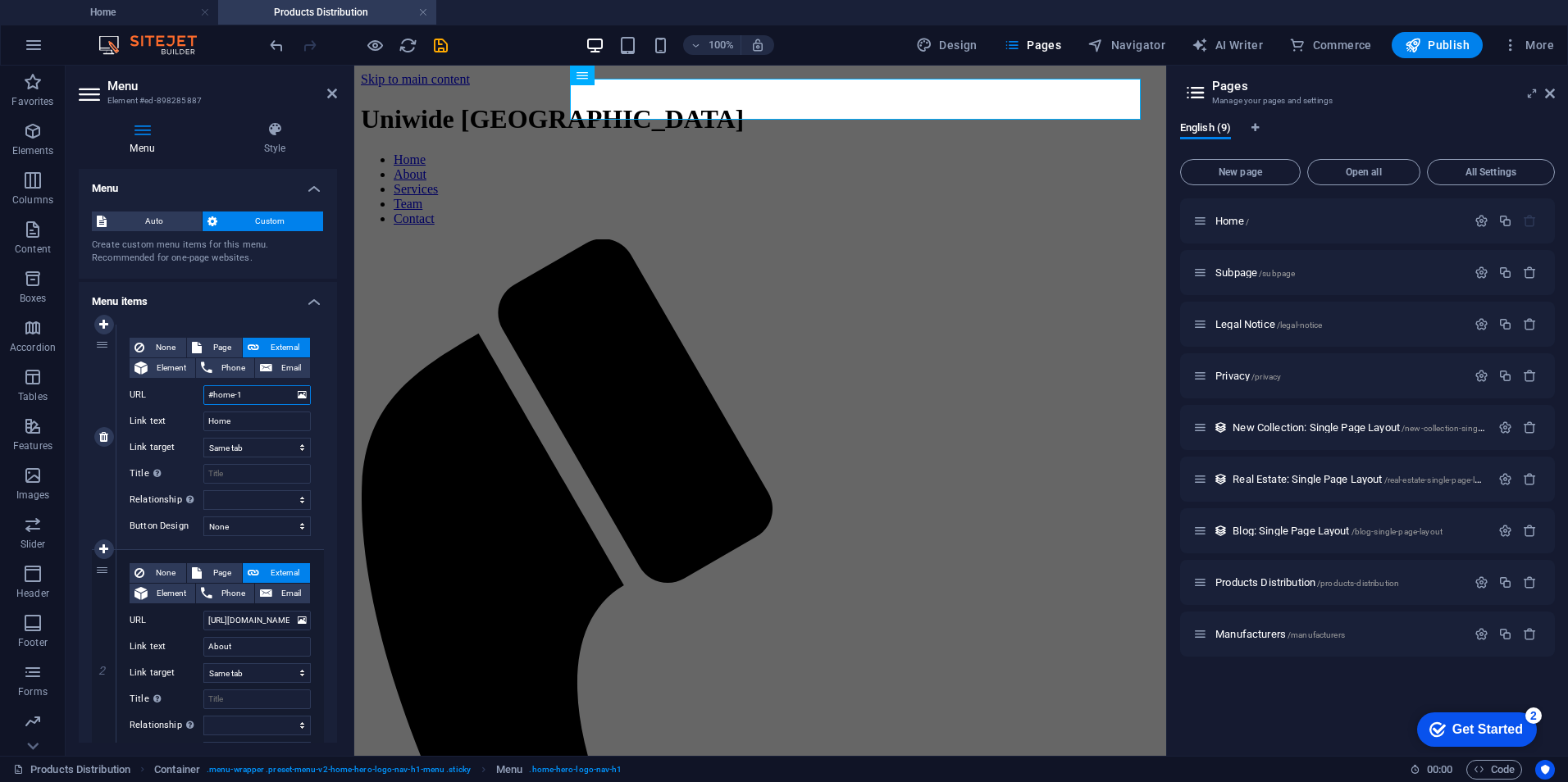
click at [270, 389] on input "#home-1" at bounding box center [257, 395] width 108 height 20
paste input "ed-895762065"
type input "#ed-895762065"
select select
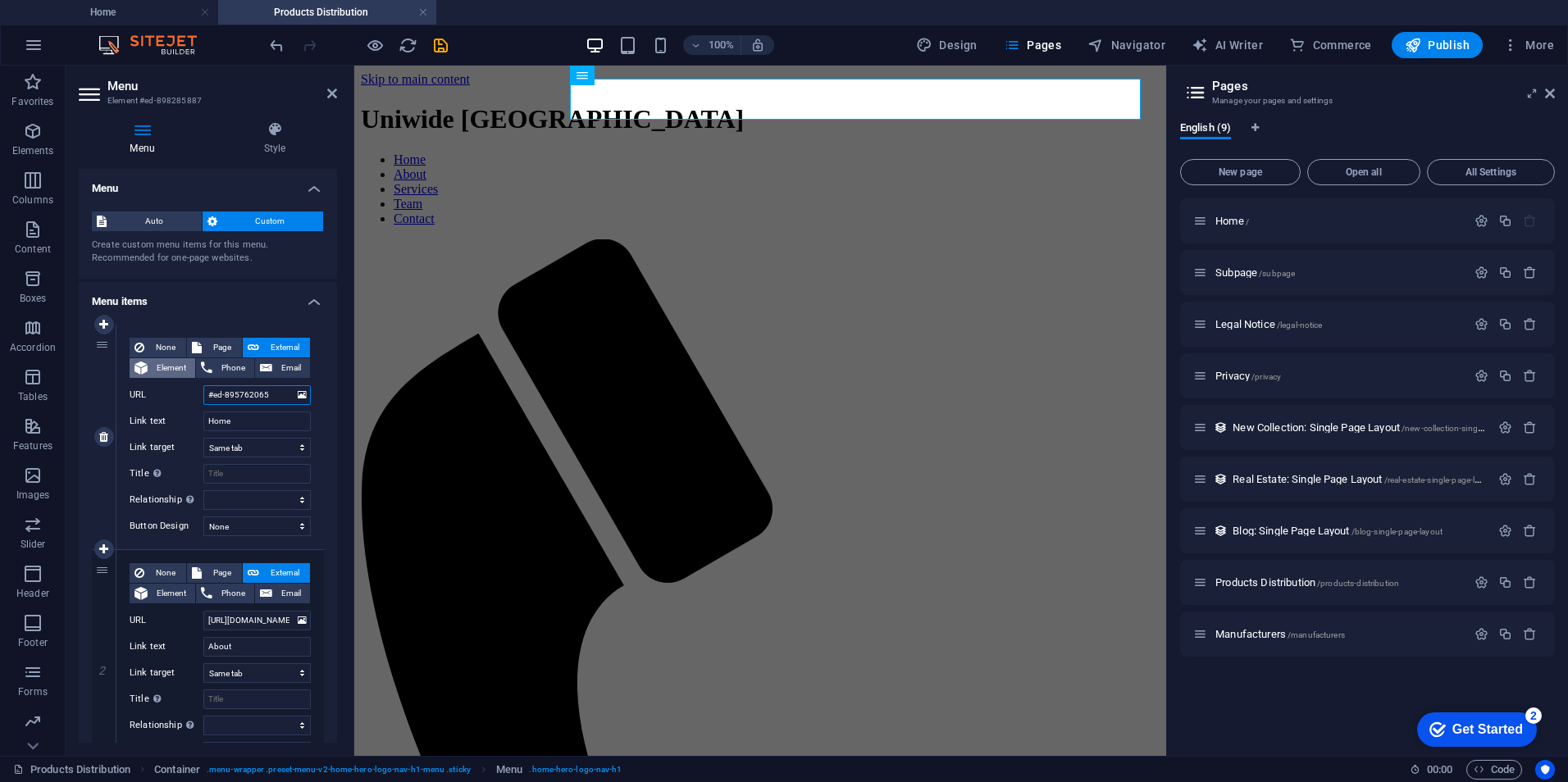
select select
type input "#ed-895762065"
click at [150, 362] on button "Element" at bounding box center [162, 368] width 66 height 20
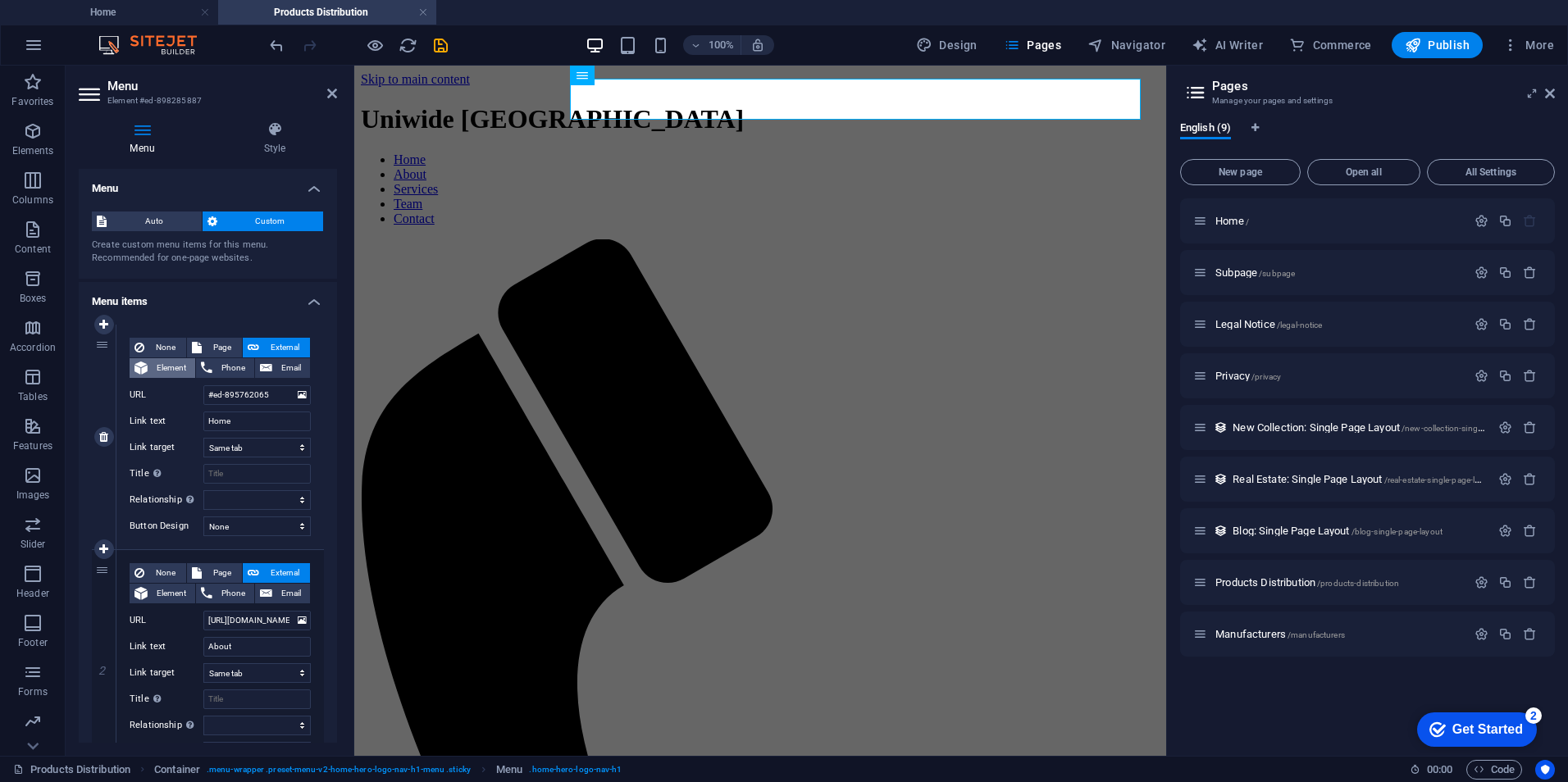
select select
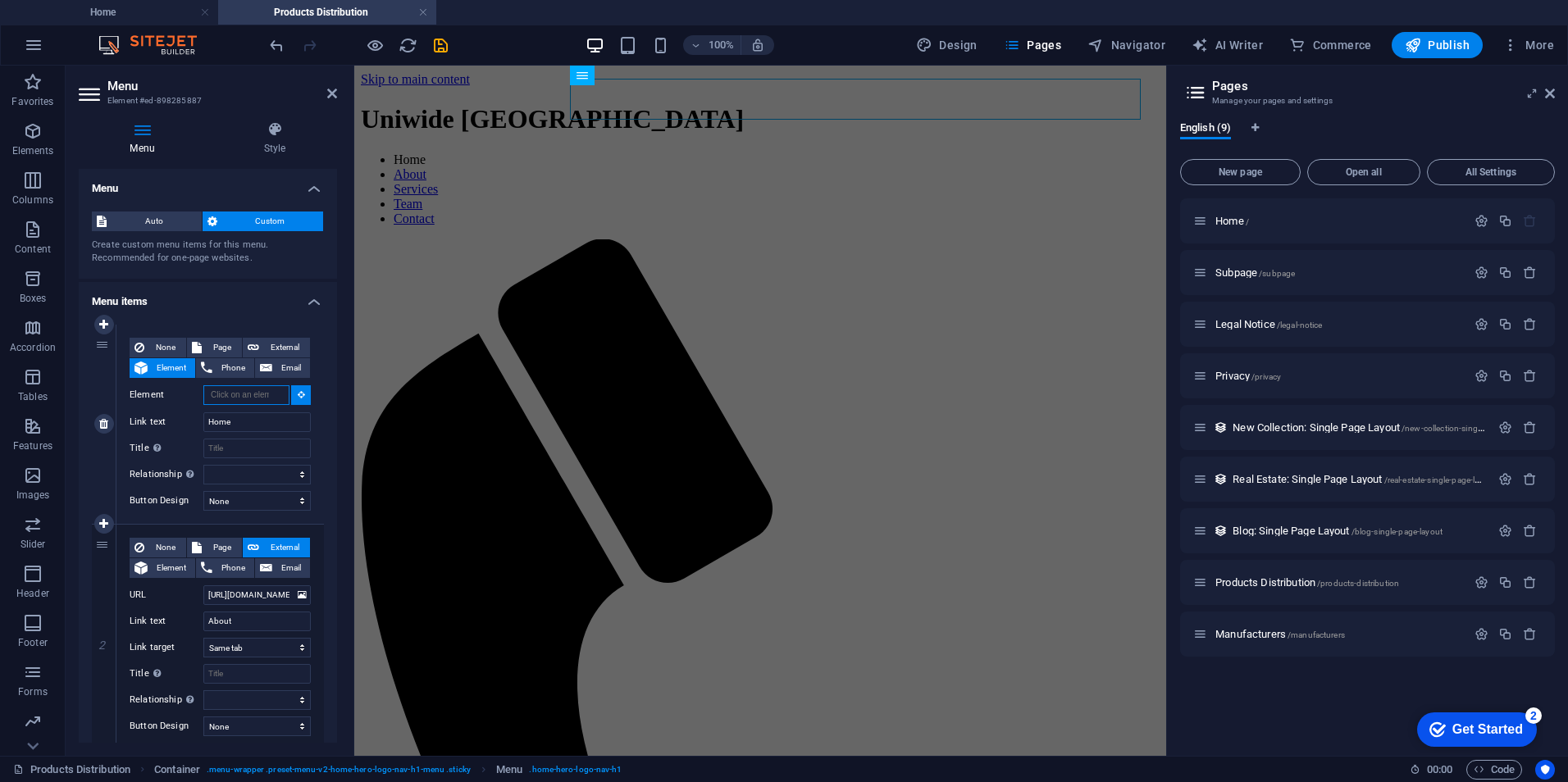
paste input "#ed-895762065"
click at [267, 396] on input "#ed-895762065" at bounding box center [246, 395] width 86 height 20
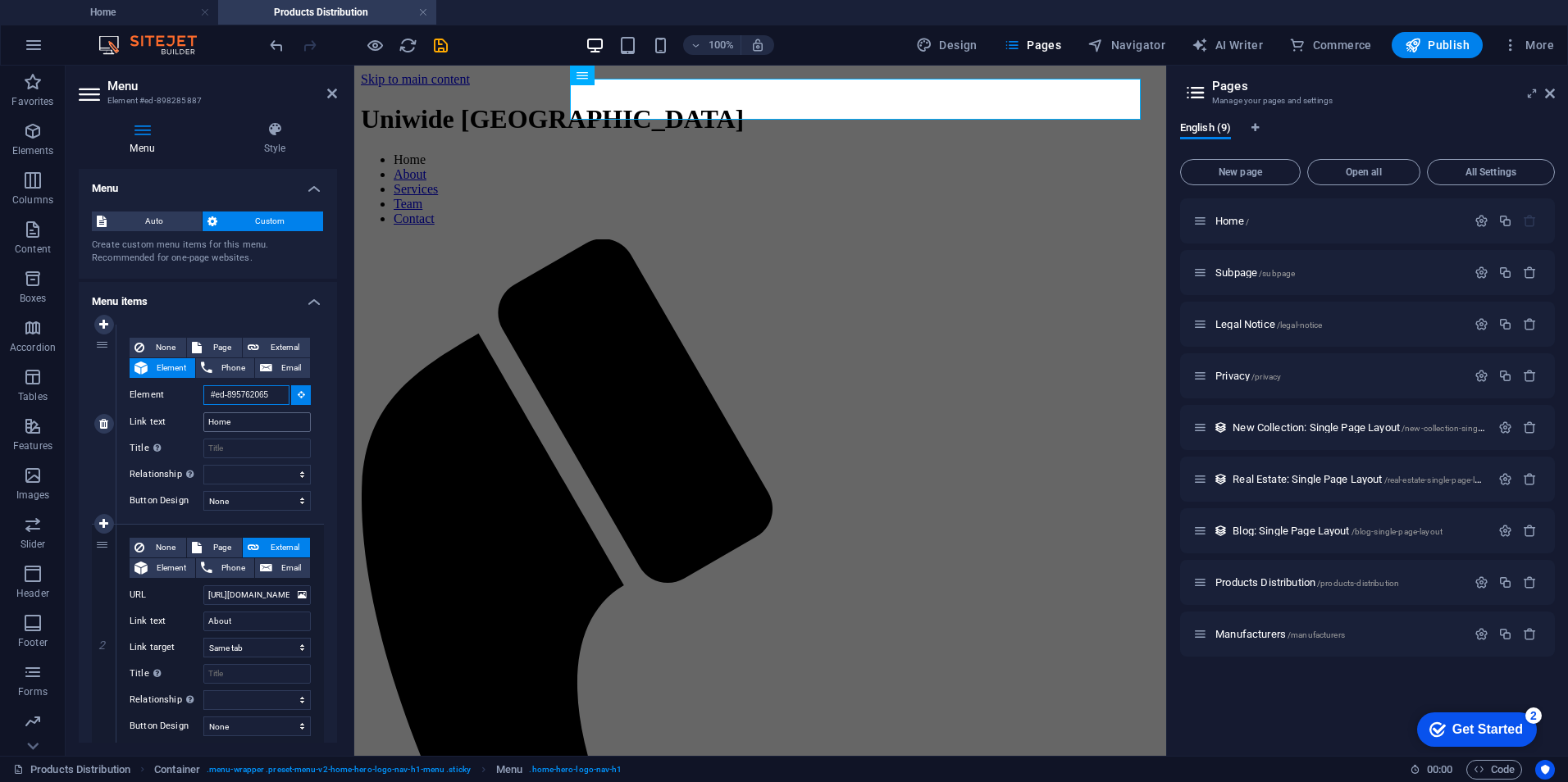
type input "#ed-895762065"
click at [267, 423] on input "Home" at bounding box center [257, 422] width 108 height 20
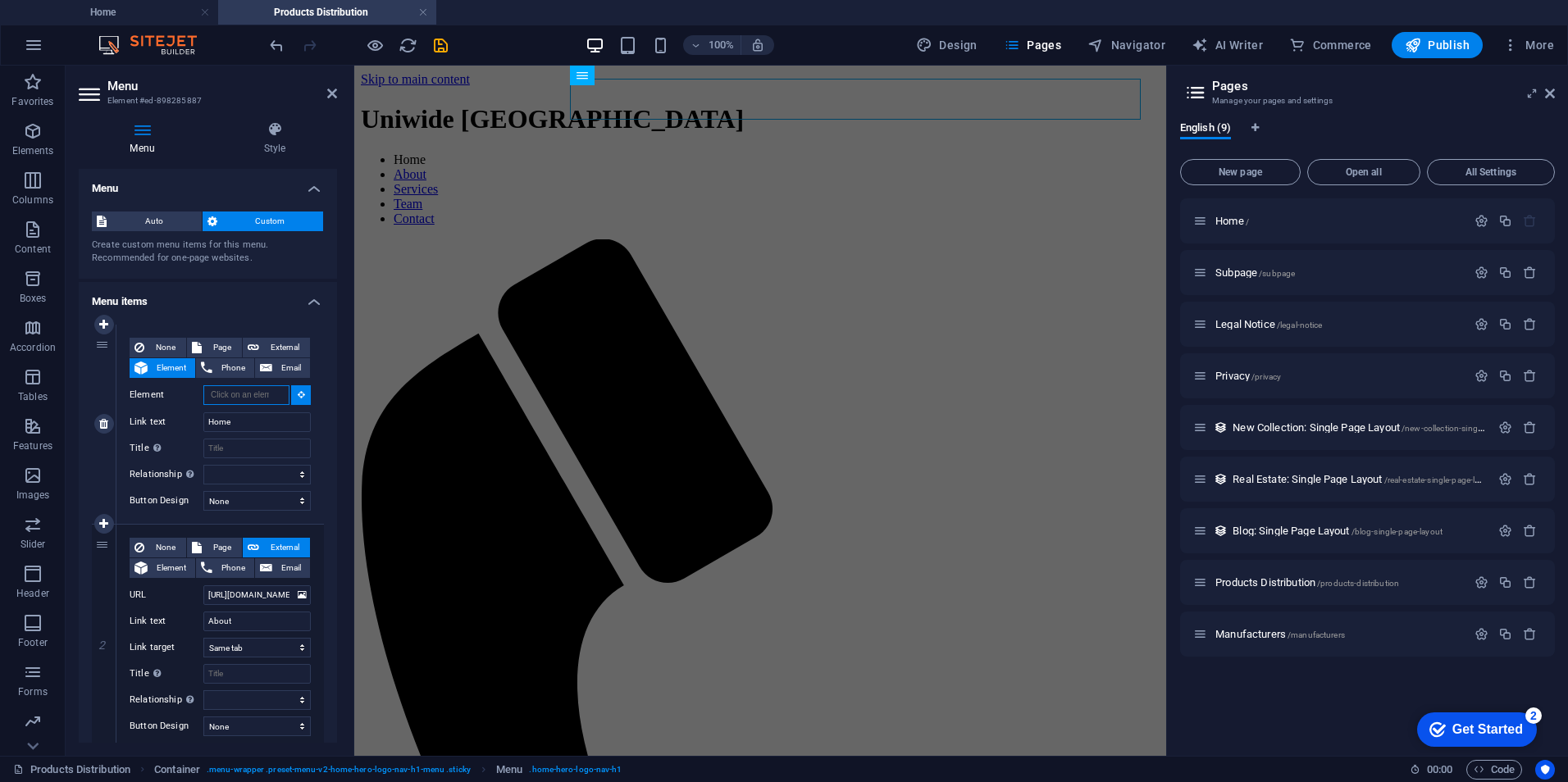
click at [265, 398] on input "Element" at bounding box center [246, 395] width 86 height 20
paste input "#ed-895762065"
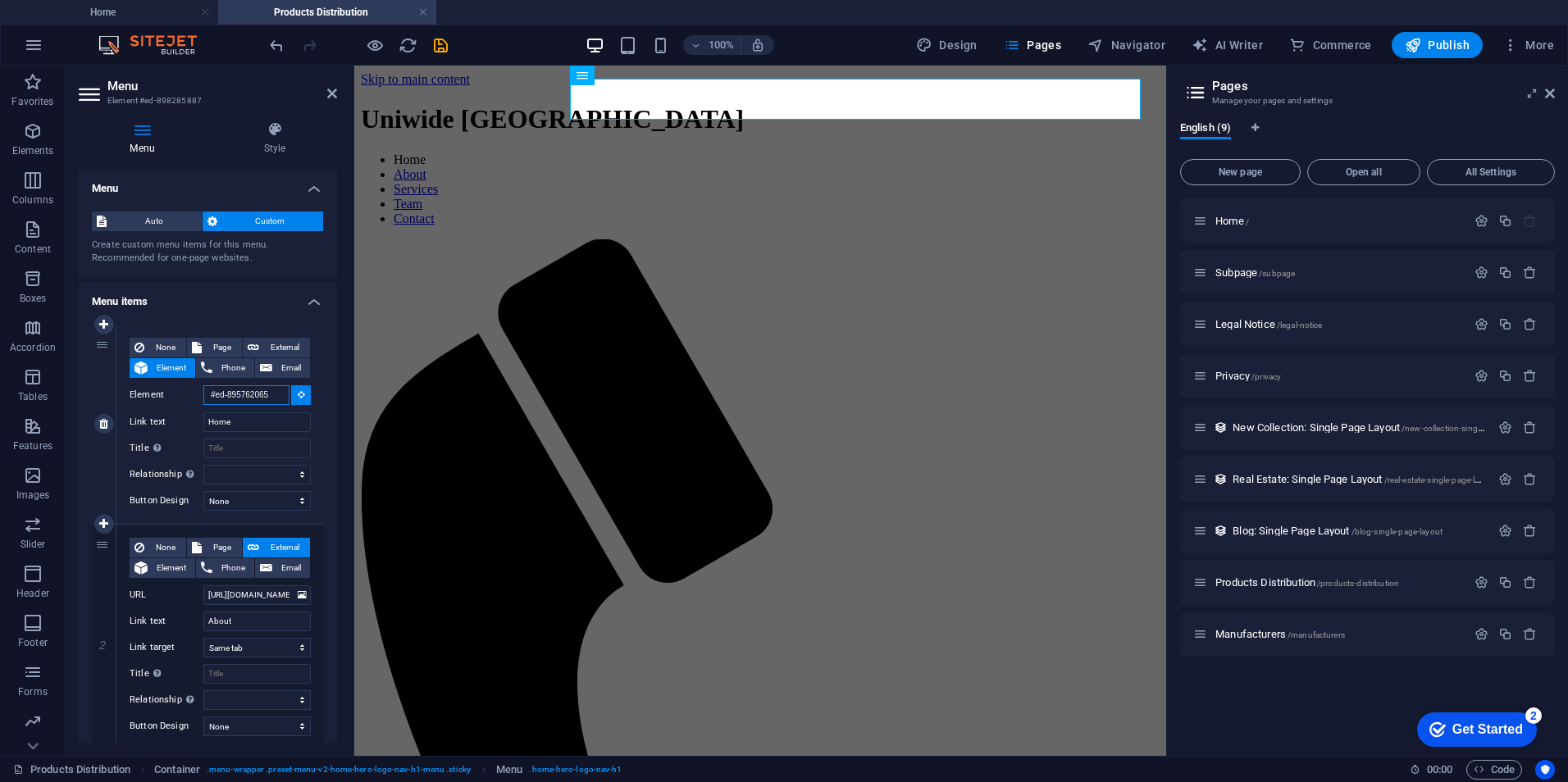
type input "#ed-895762065"
click at [291, 394] on button at bounding box center [301, 395] width 20 height 20
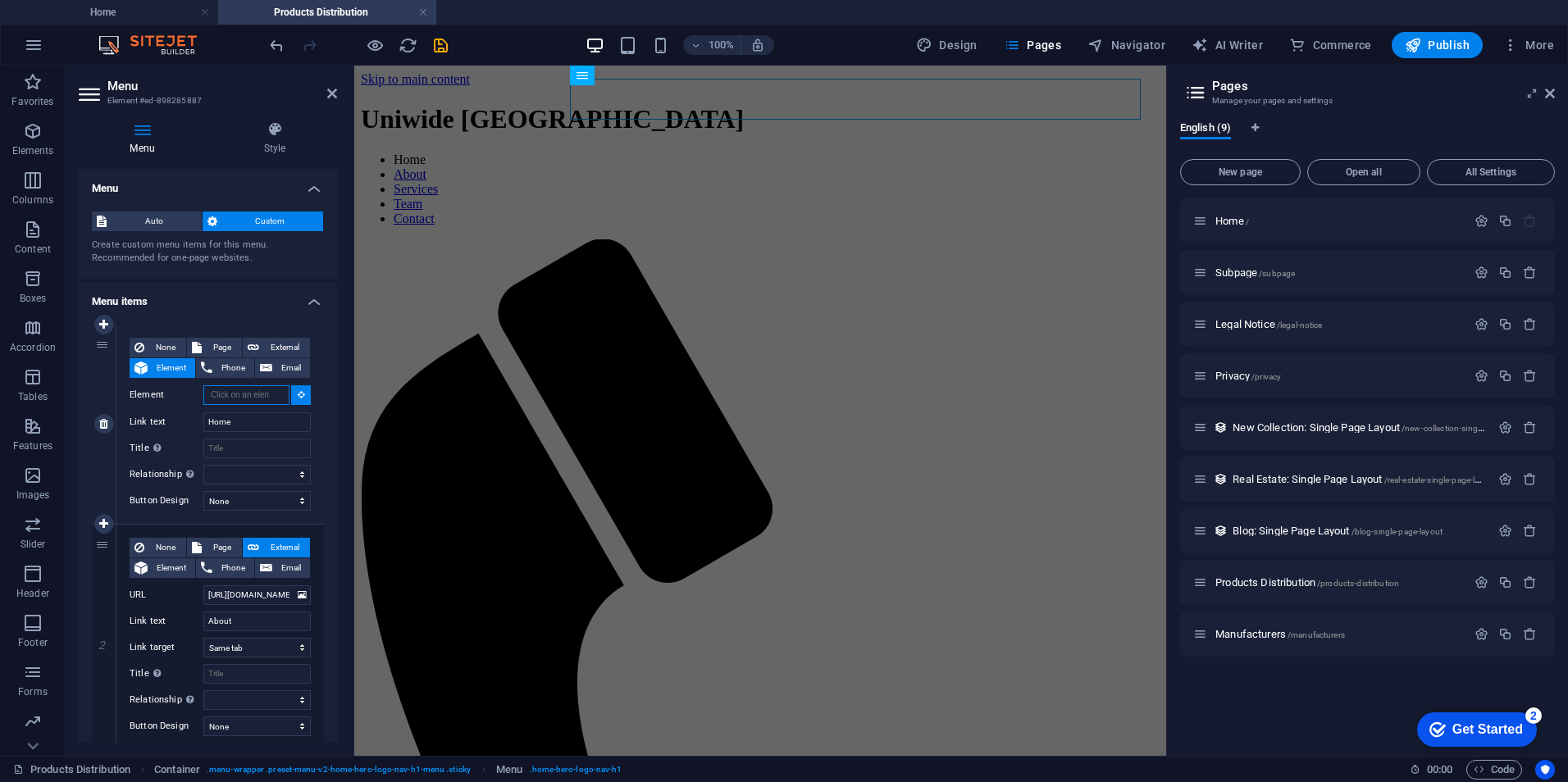
click at [255, 392] on input "Element" at bounding box center [246, 395] width 86 height 20
paste input "#ed-895762065"
type input "#ed-895762065"
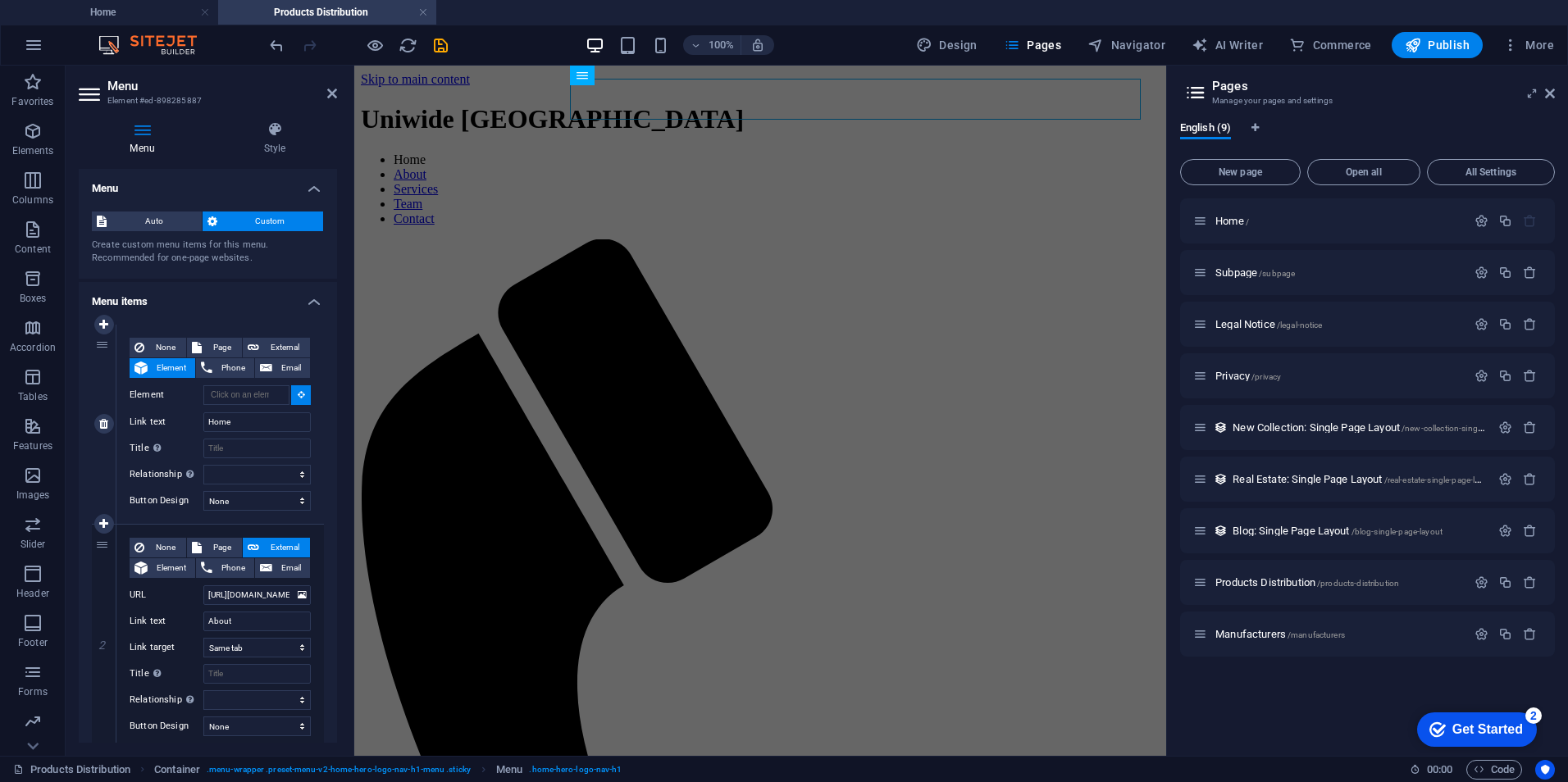
click at [314, 415] on div "None Page External Element Phone Email Page Home Subpage Legal Notice Privacy P…" at bounding box center [220, 424] width 208 height 200
click at [274, 350] on span "External" at bounding box center [284, 347] width 41 height 20
select select "blank"
select select
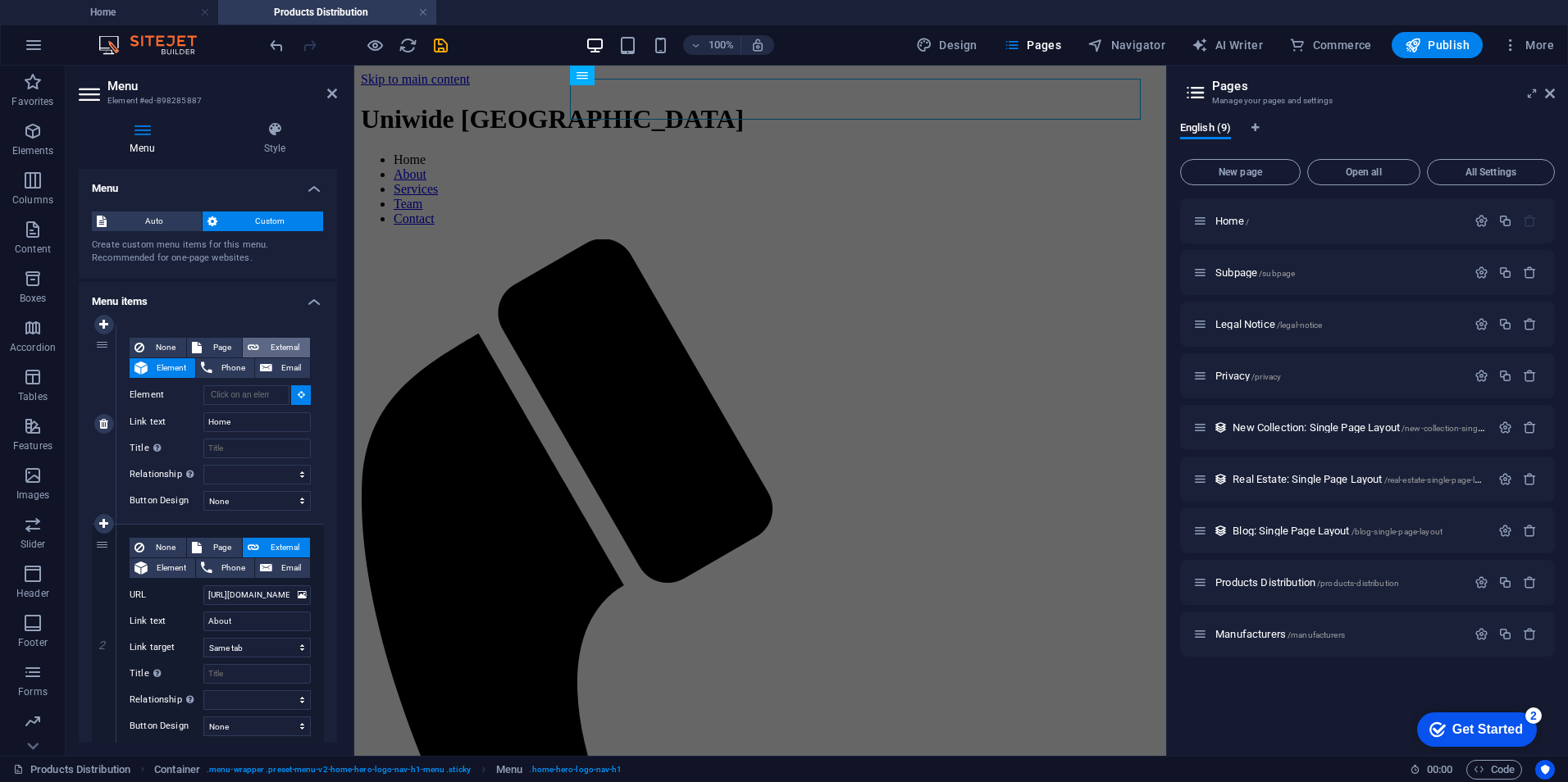
select select
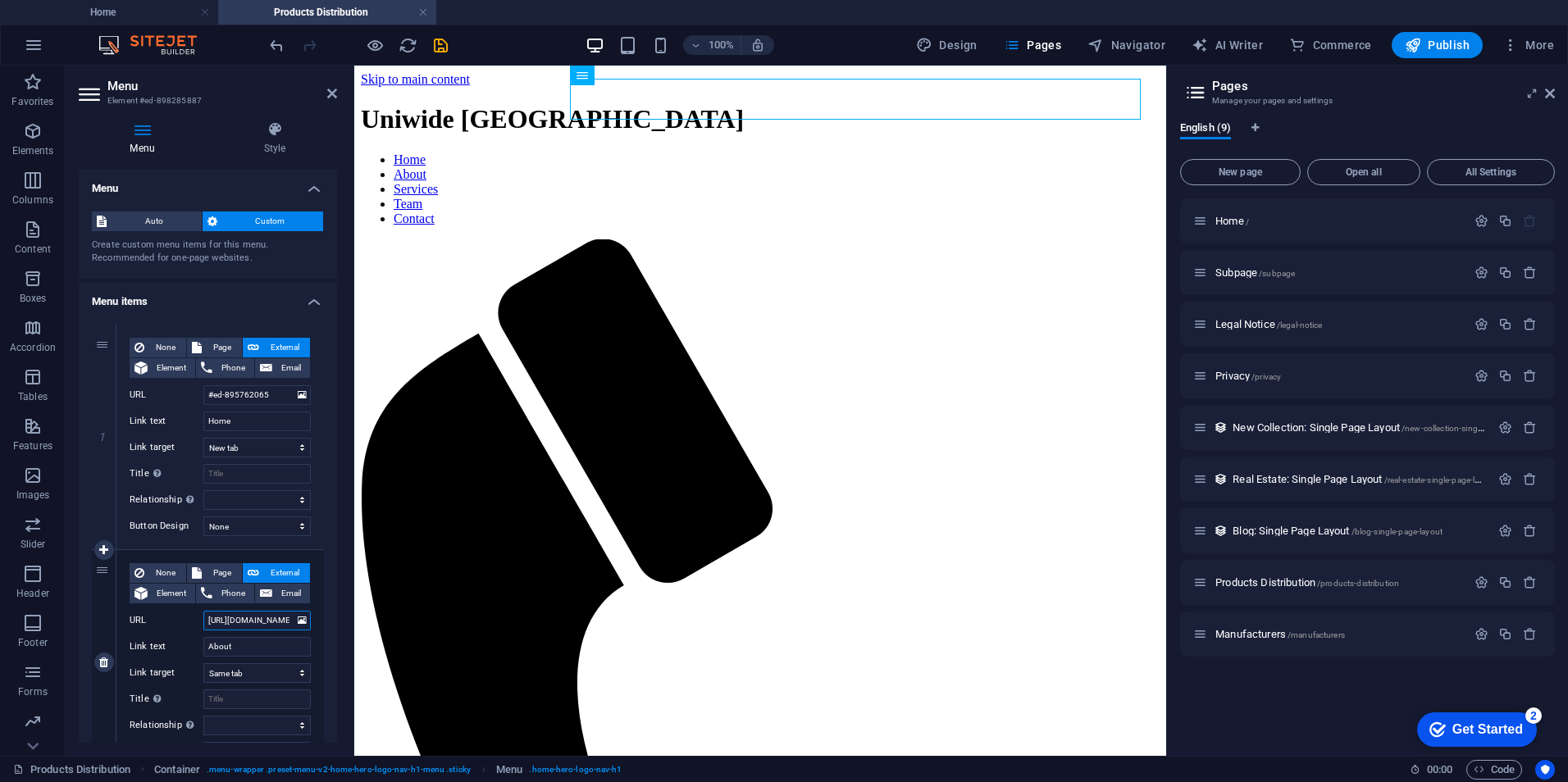
click at [266, 623] on input "https://www.uniwideegypt.com/#about-2" at bounding box center [257, 621] width 108 height 20
paste input "text"
type input "https://www.uniwideegypt.com/"
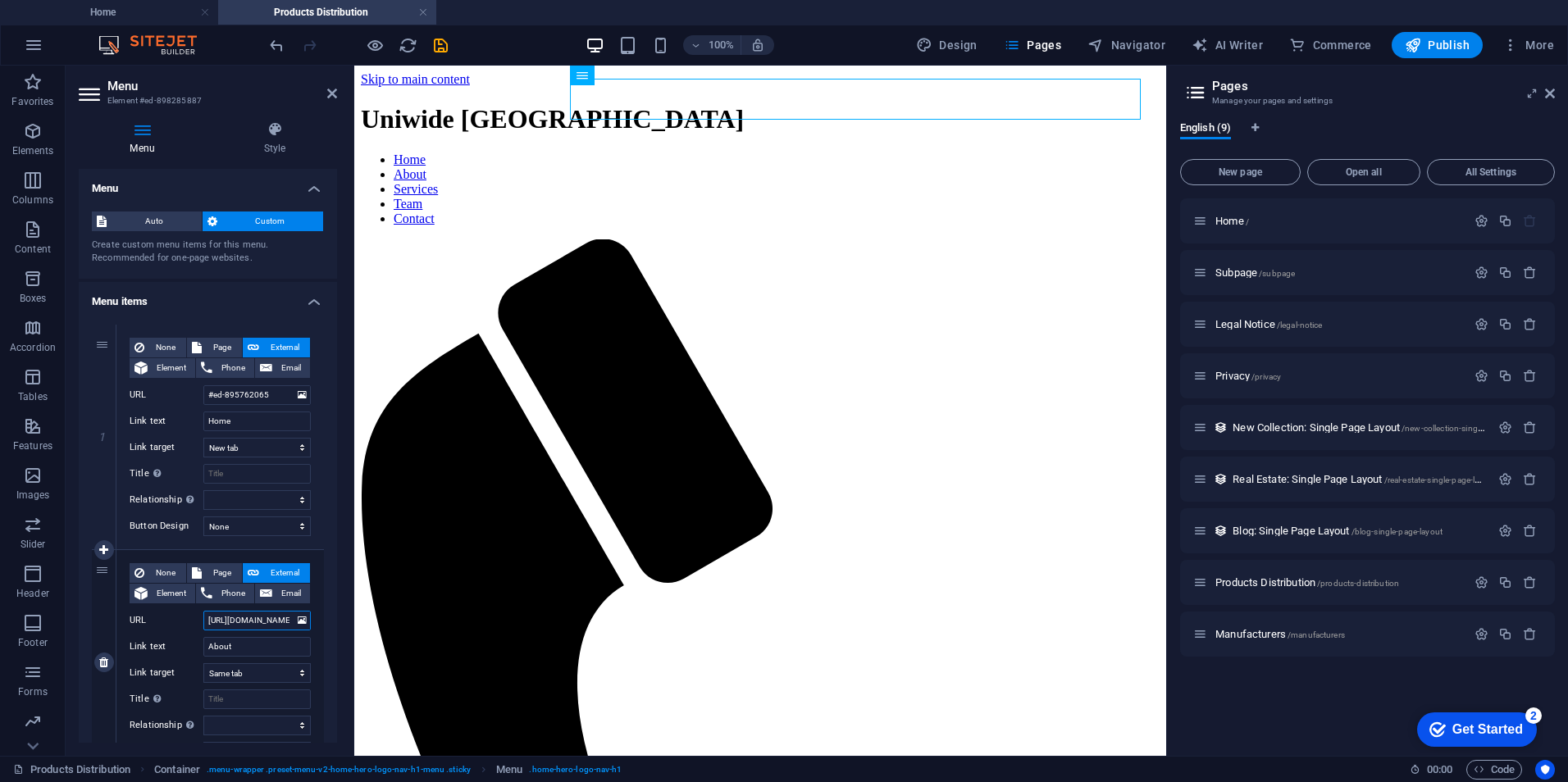
scroll to position [0, 38]
select select
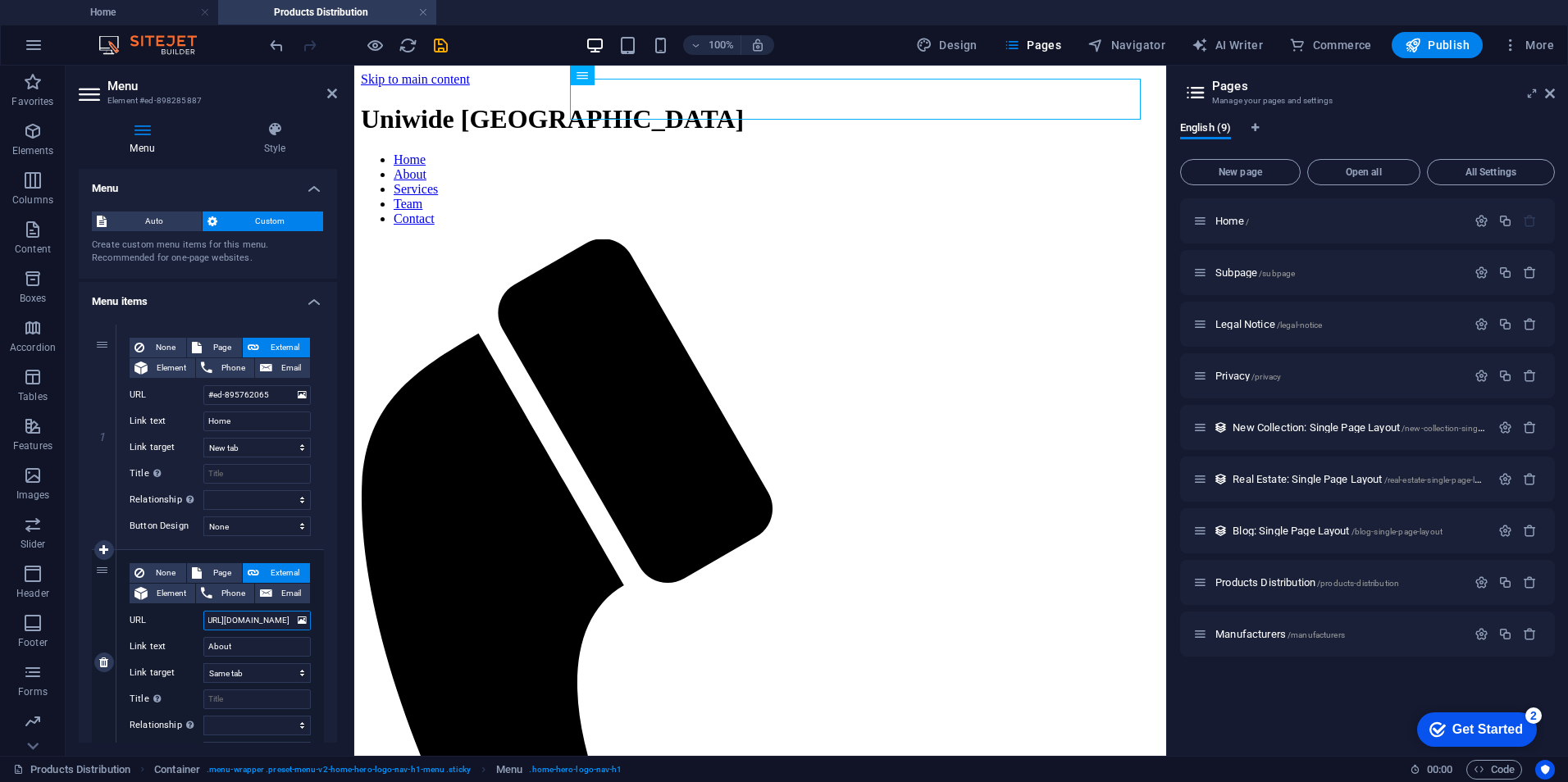
select select
type input "https://www.uniwideegypt.com/"
click at [262, 400] on input "#ed-895762065" at bounding box center [257, 395] width 108 height 20
paste input "https://www.uniwideegypt.com/"
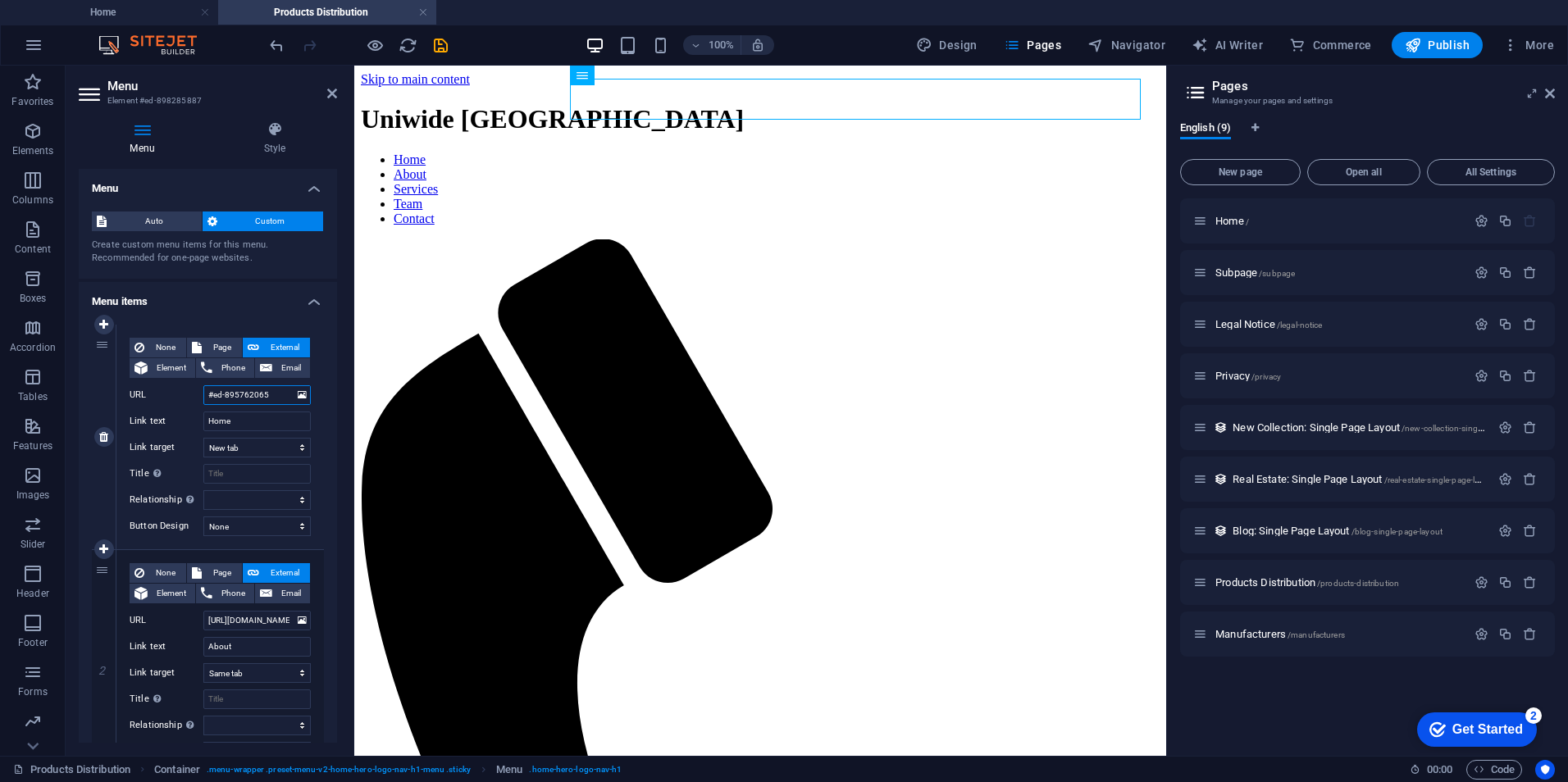
type input "https://www.uniwideegypt.com/"
select select
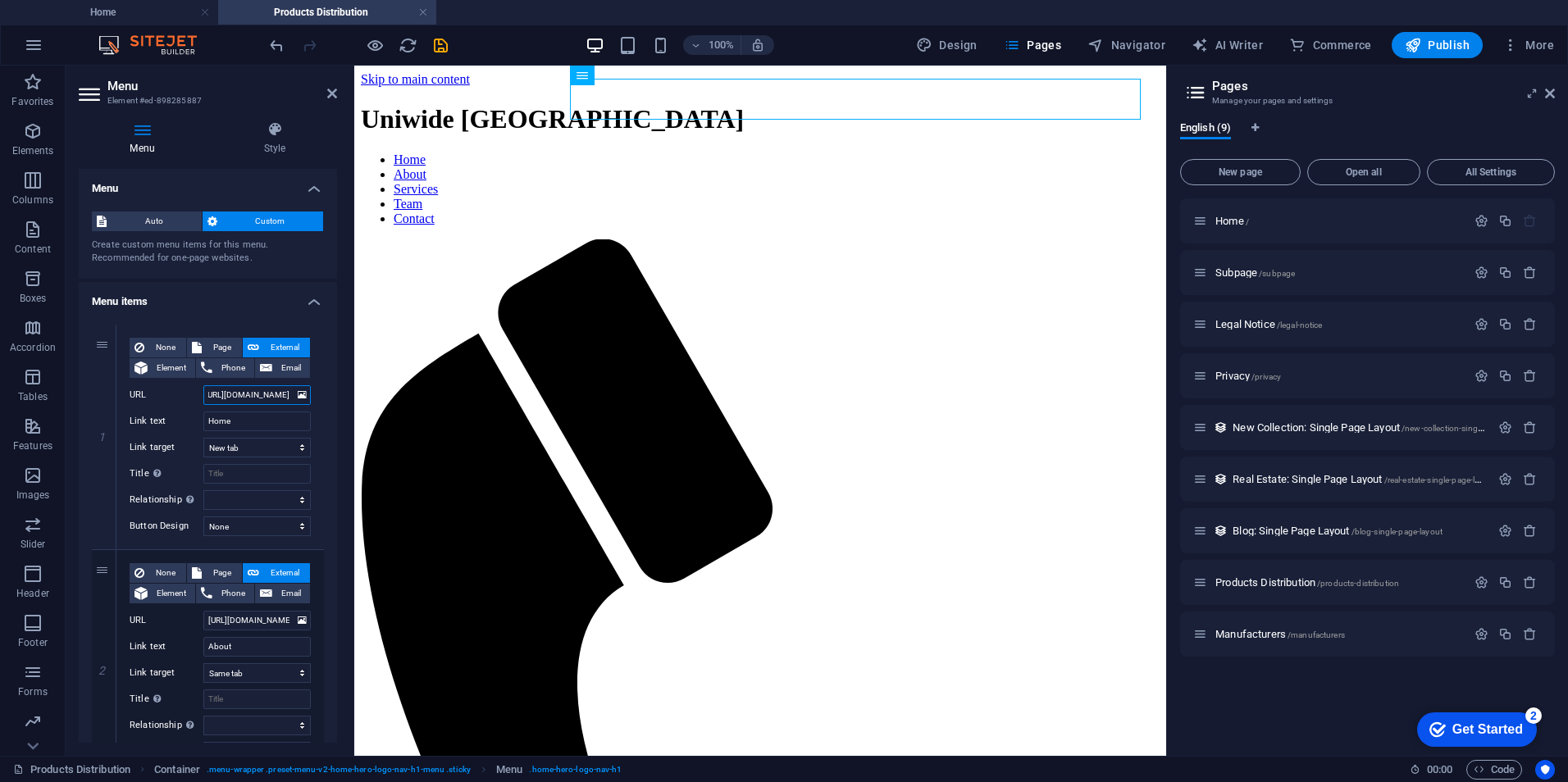
select select
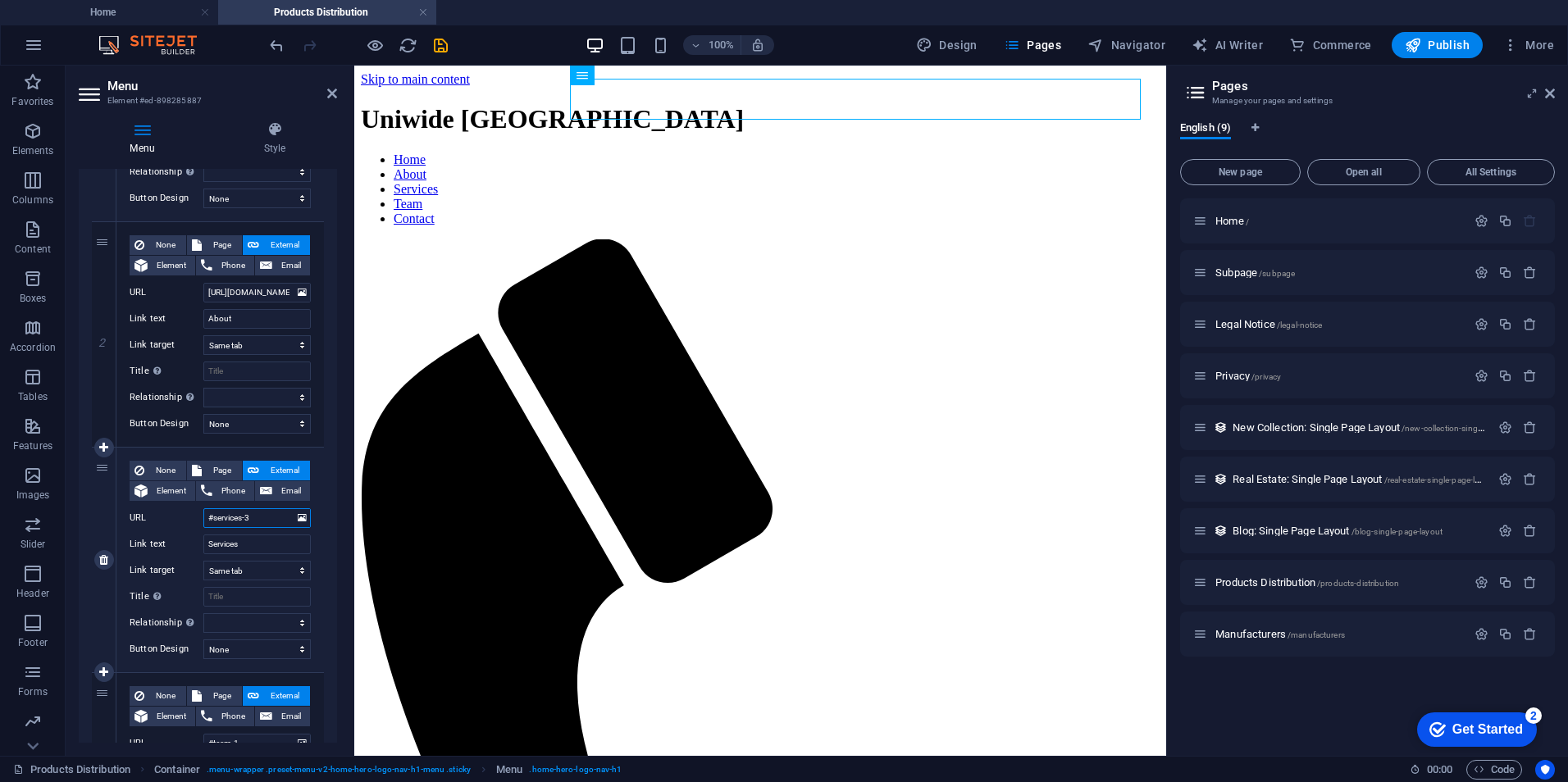
click at [253, 521] on input "#services-3" at bounding box center [257, 518] width 108 height 20
paste input "https://www.uniwideegypt.com/"
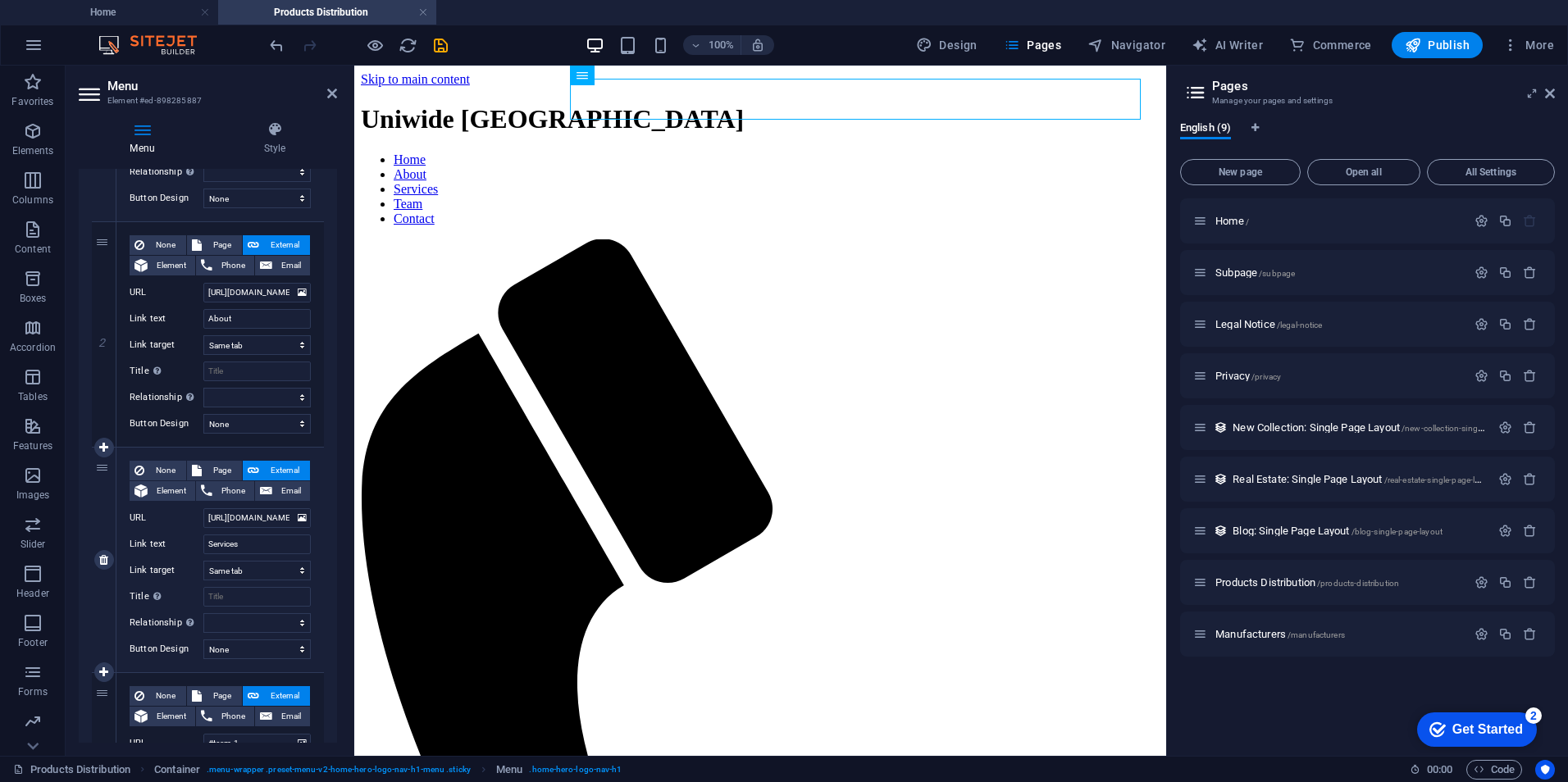
click at [318, 531] on div "None Page External Element Phone Email Page Home Subpage Legal Notice Privacy P…" at bounding box center [220, 560] width 208 height 224
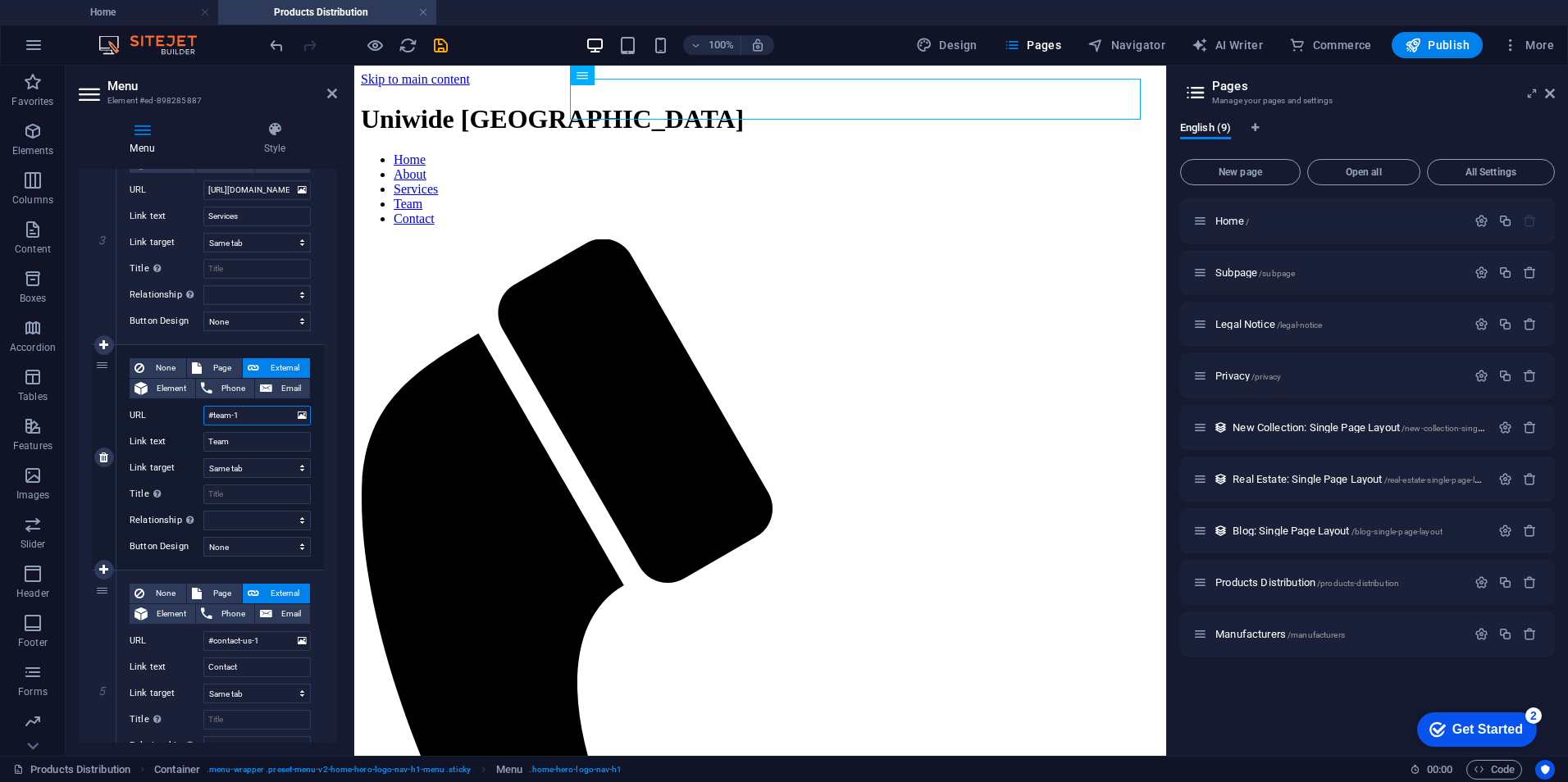
click at [256, 413] on input "#team-1" at bounding box center [257, 416] width 108 height 20
paste input "https://www.uniwideegypt.com/"
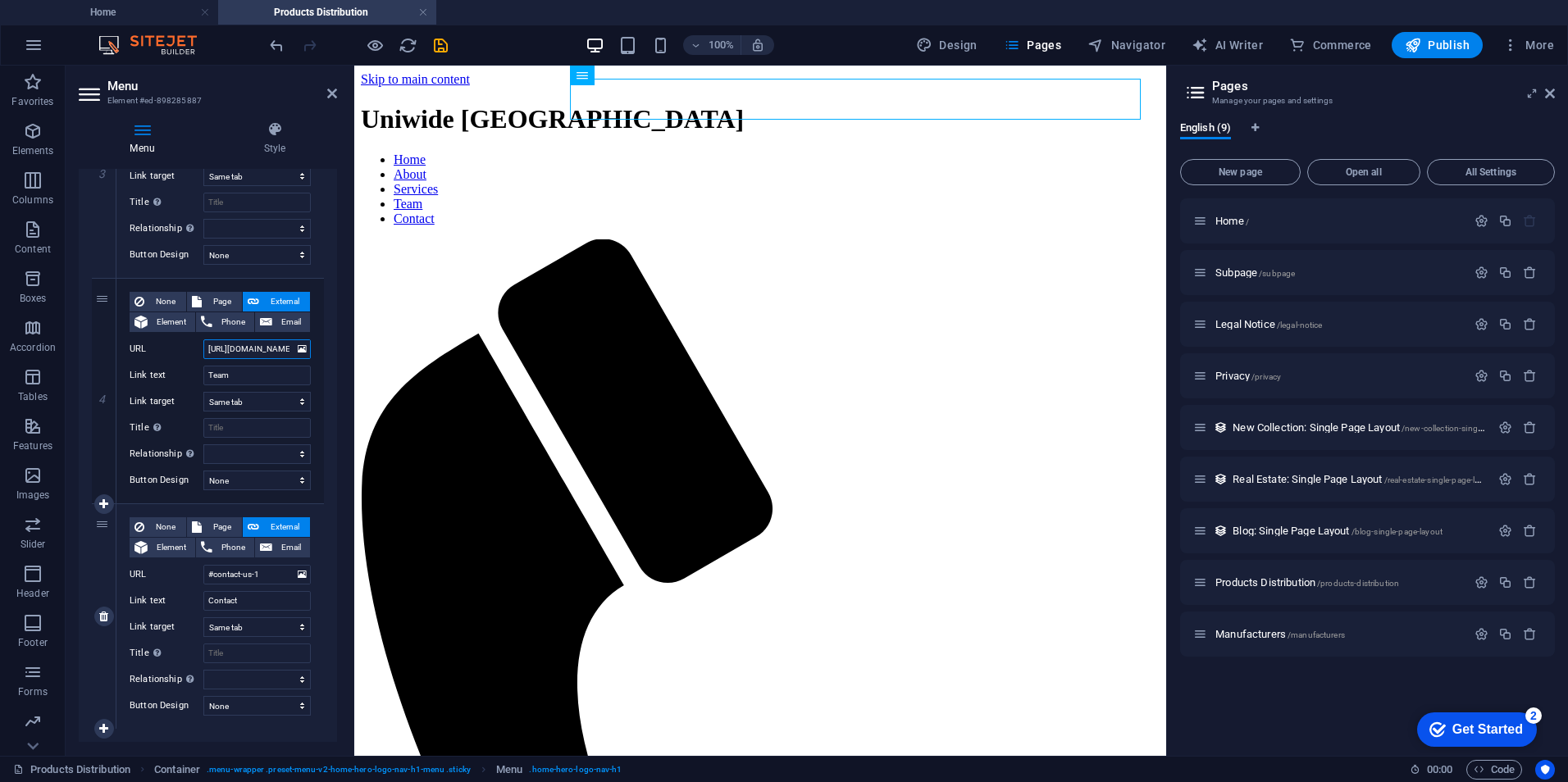
scroll to position [754, 0]
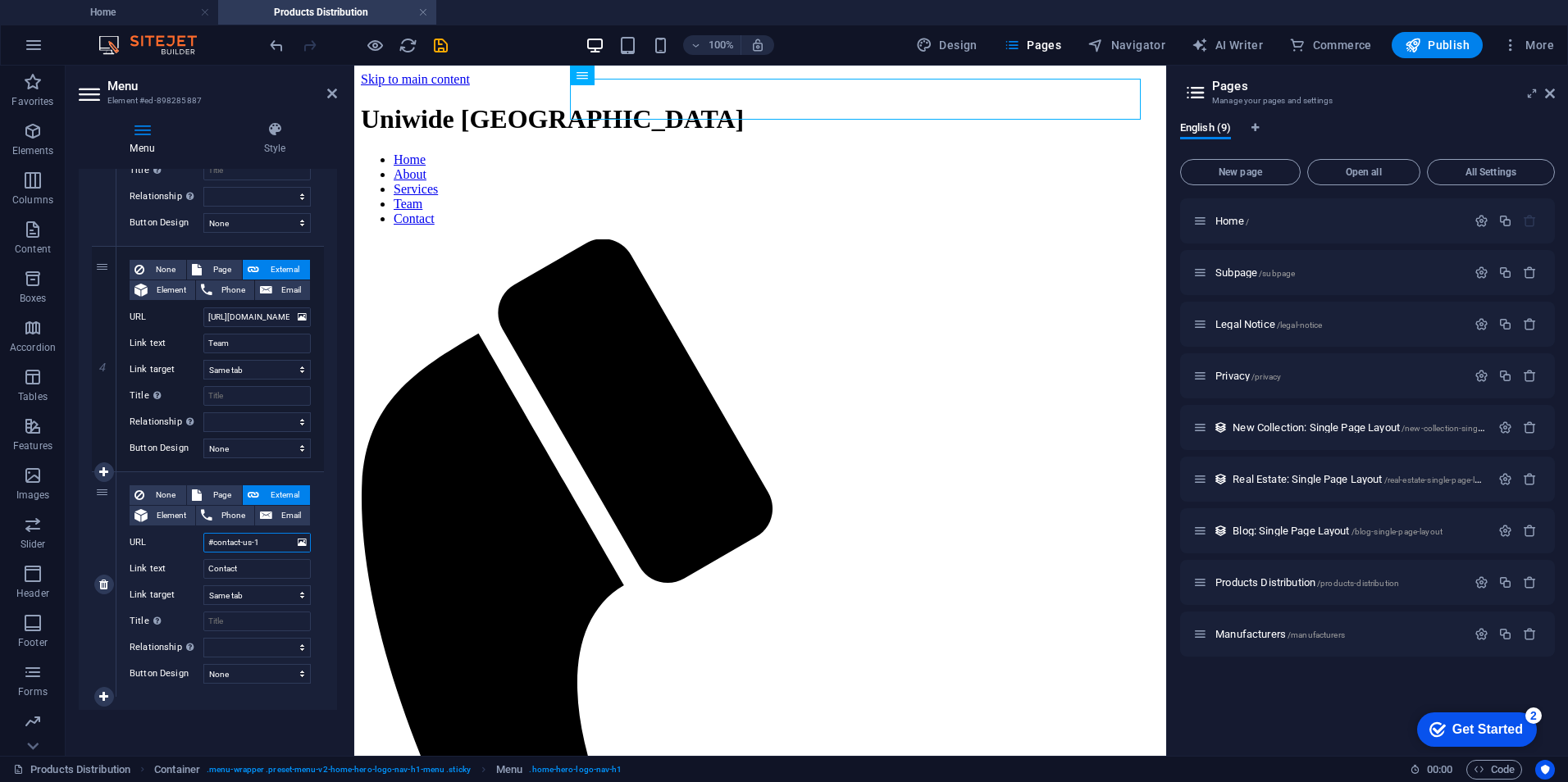
click at [254, 541] on input "#contact-us-1" at bounding box center [257, 542] width 108 height 20
paste input "https://www.uniwideegypt.com/"
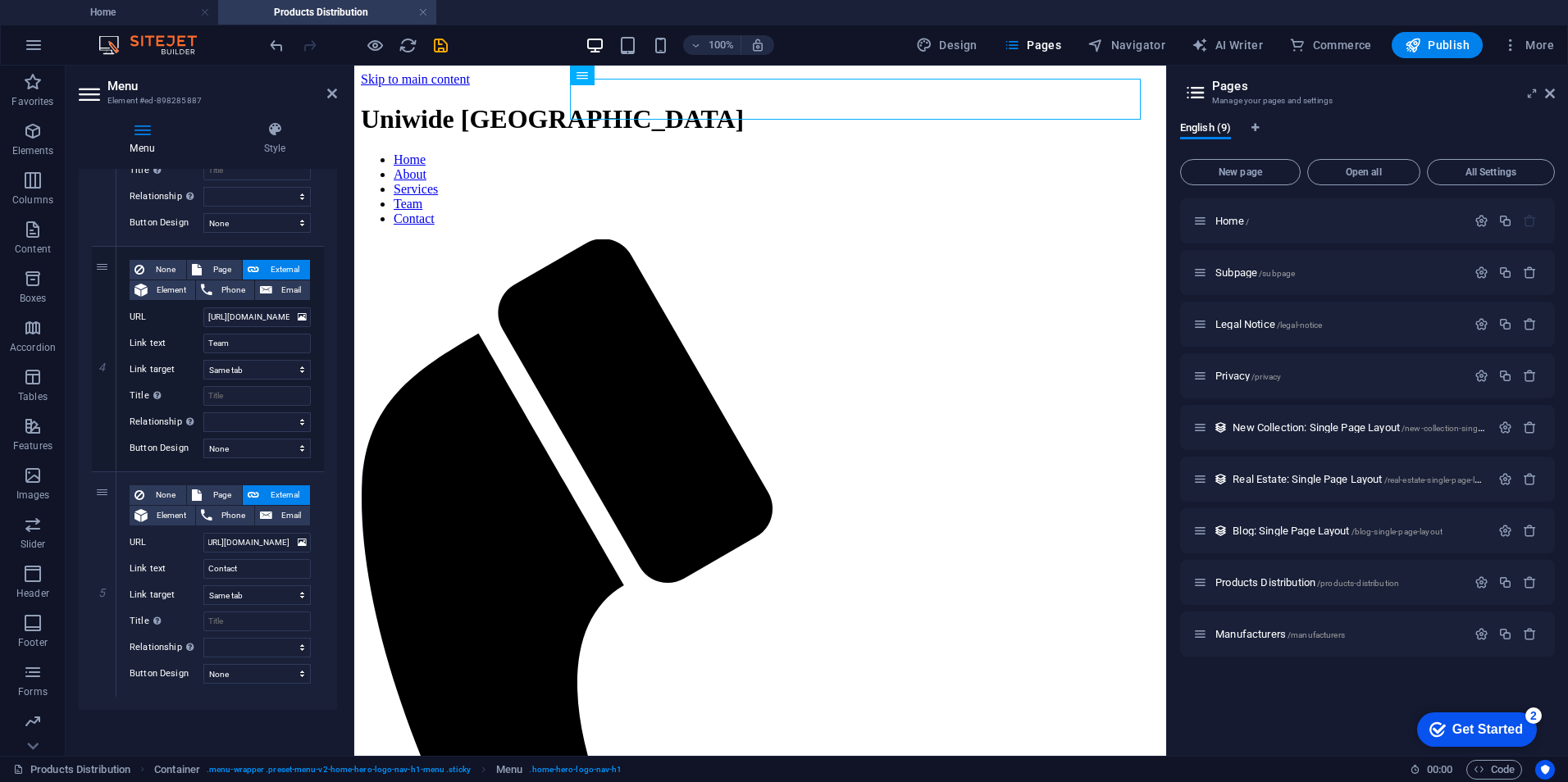
click at [263, 718] on div "Menu Auto Custom Create custom menu items for this menu. Recommended for one-pa…" at bounding box center [208, 456] width 258 height 574
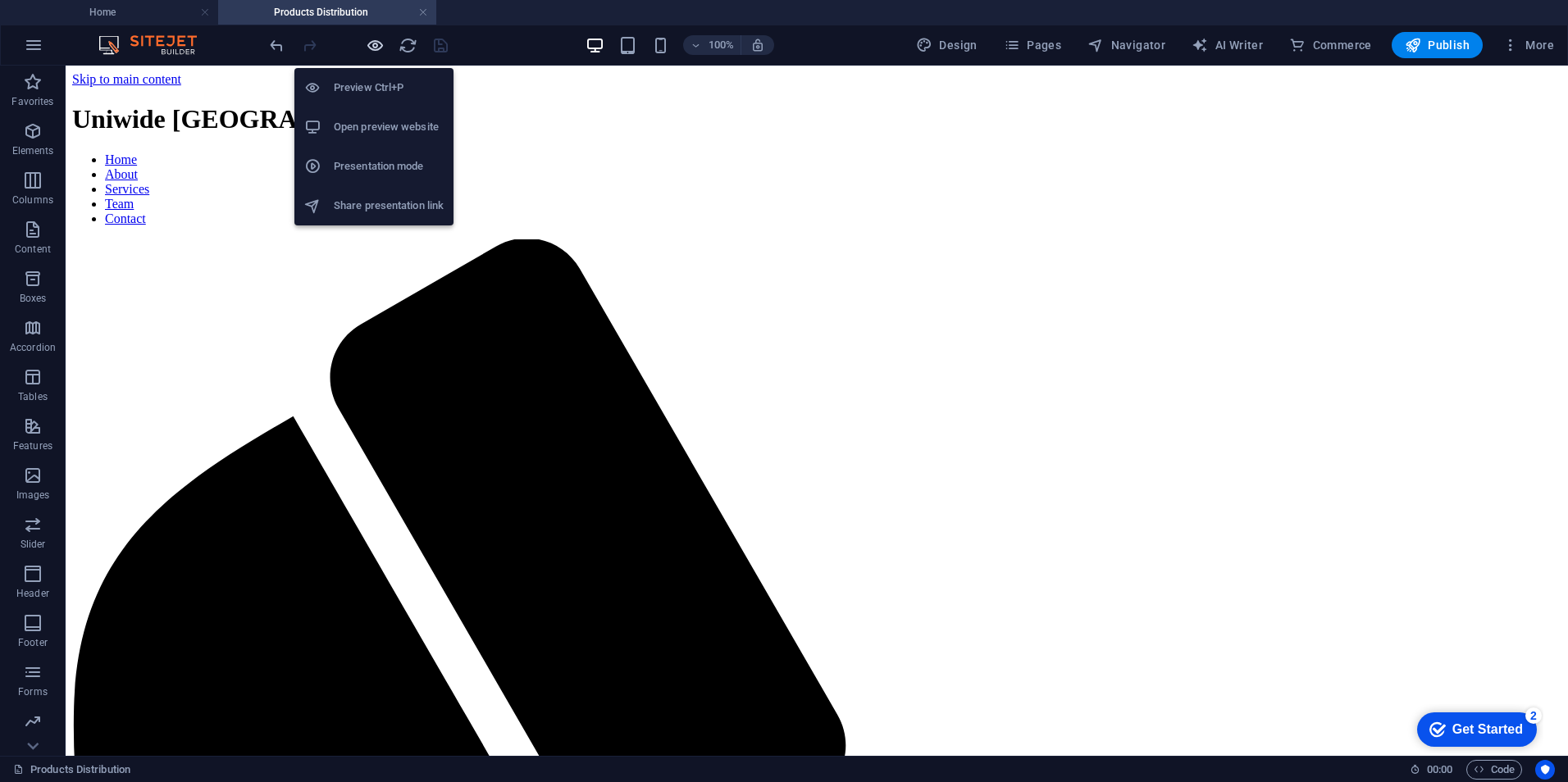
click at [378, 40] on icon "button" at bounding box center [375, 45] width 19 height 19
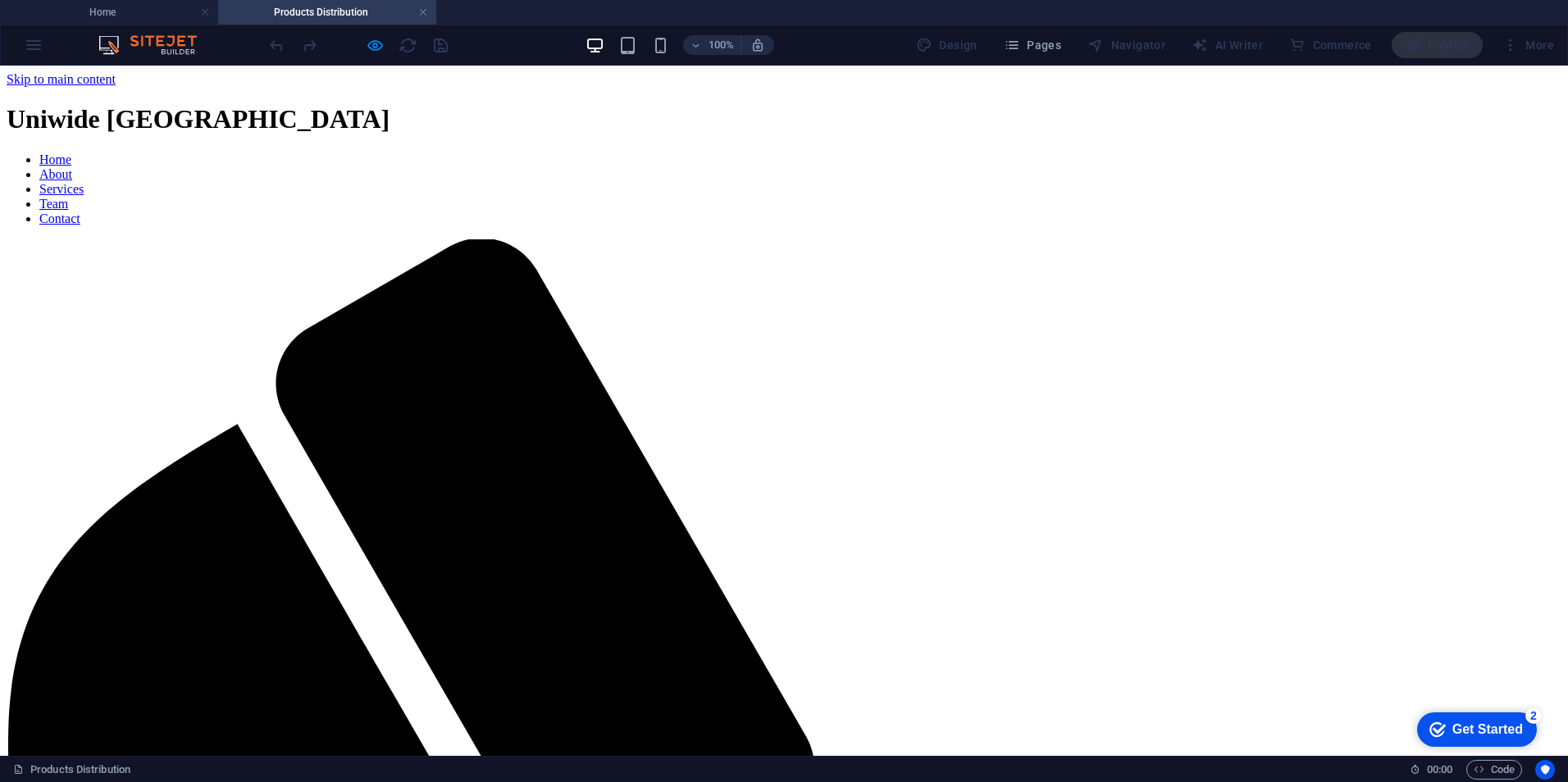
click at [71, 152] on link "Home" at bounding box center [55, 159] width 32 height 14
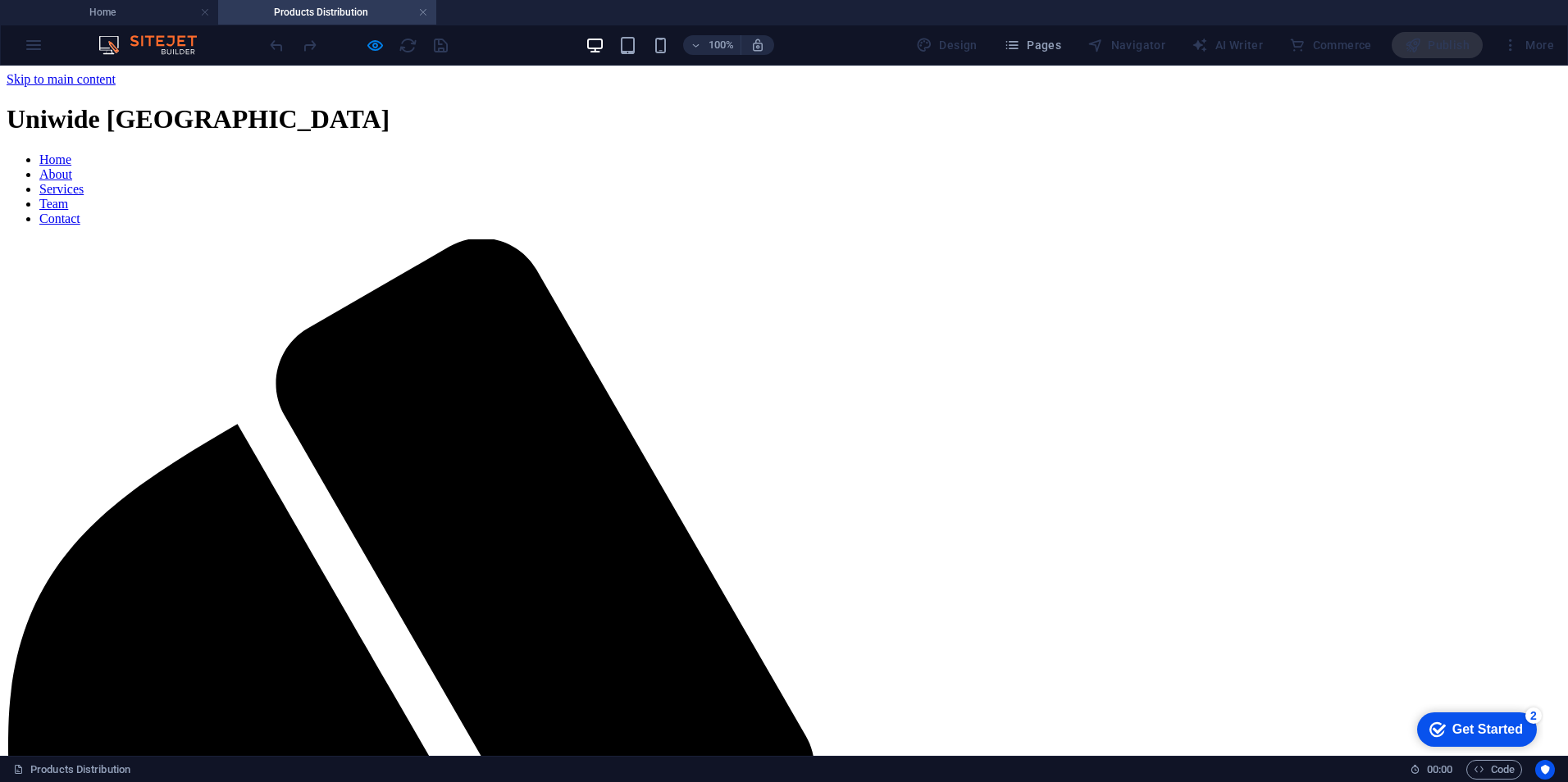
scroll to position [0, 0]
click at [84, 182] on link "Services" at bounding box center [61, 189] width 45 height 14
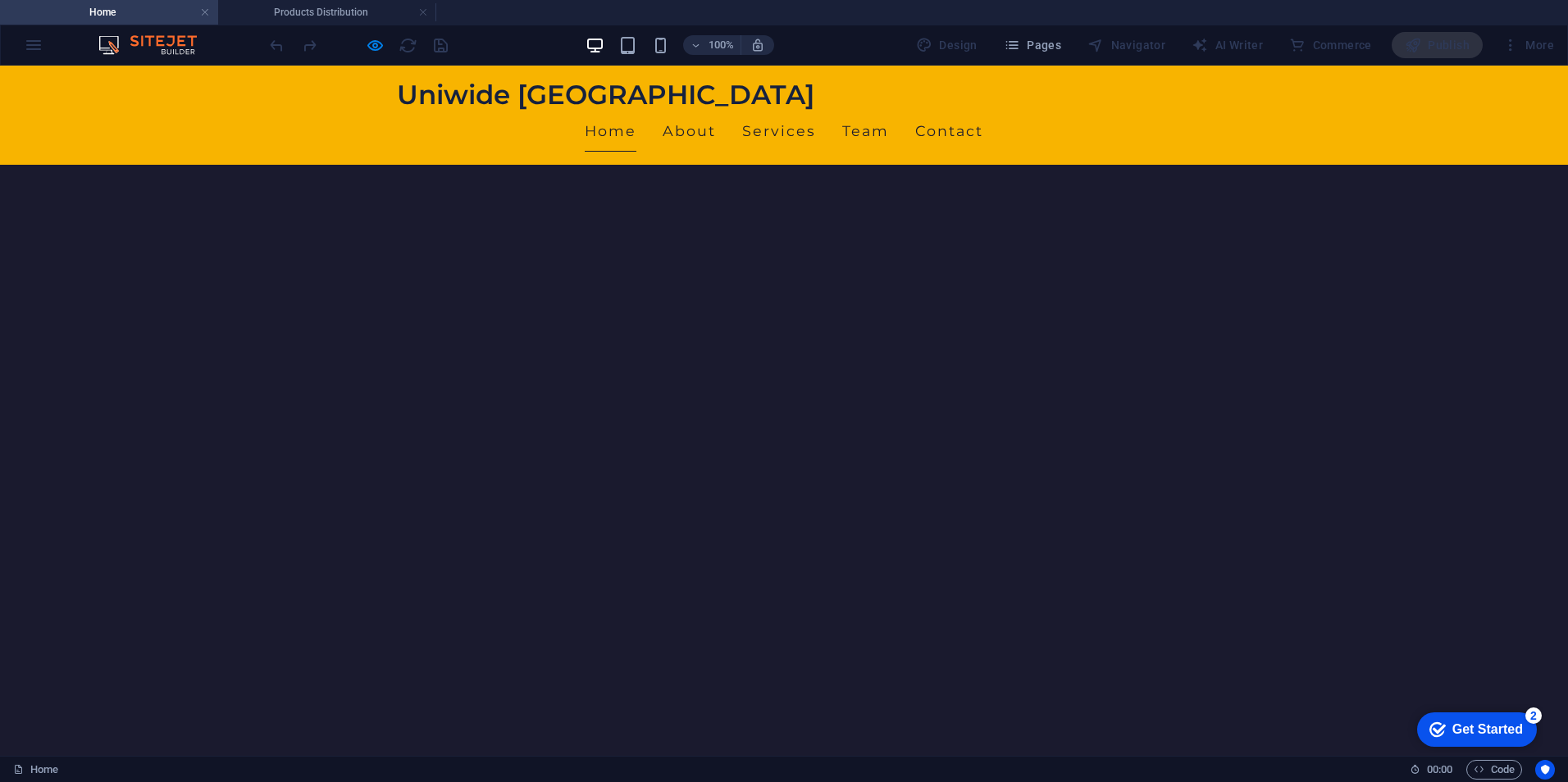
scroll to position [216, 0]
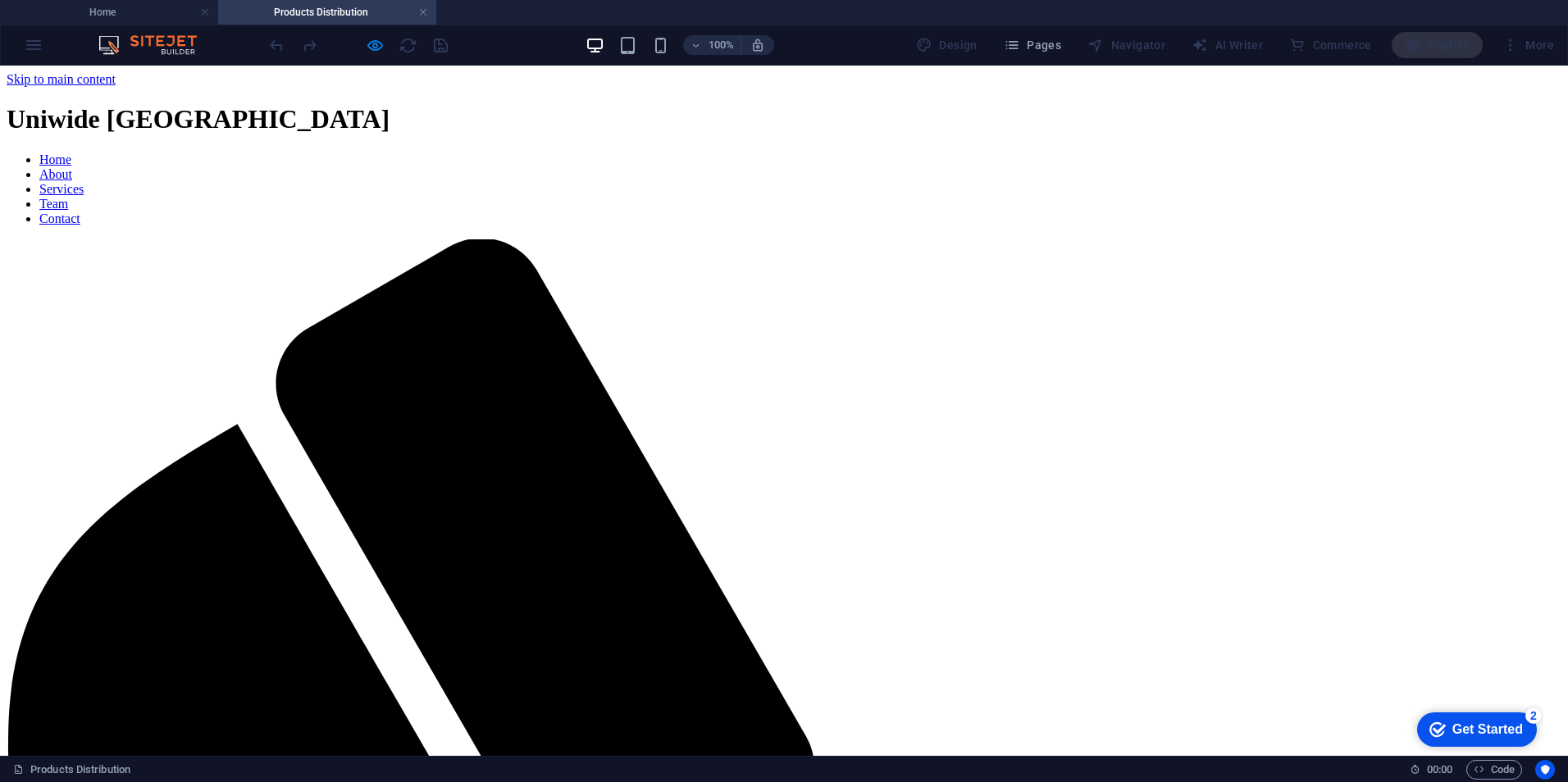
click at [68, 197] on link "Team" at bounding box center [53, 204] width 29 height 14
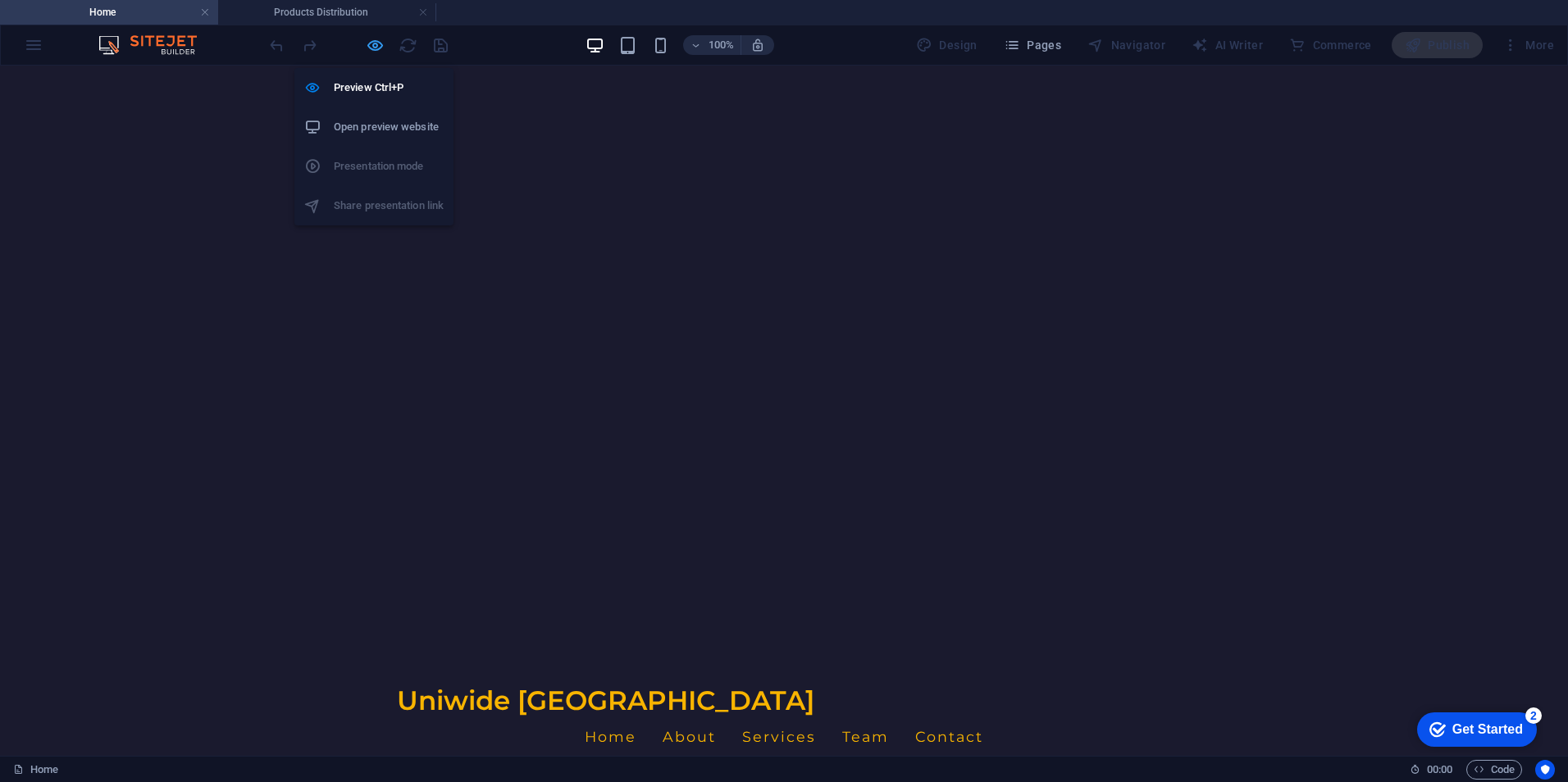
click at [376, 42] on icon "button" at bounding box center [375, 45] width 19 height 19
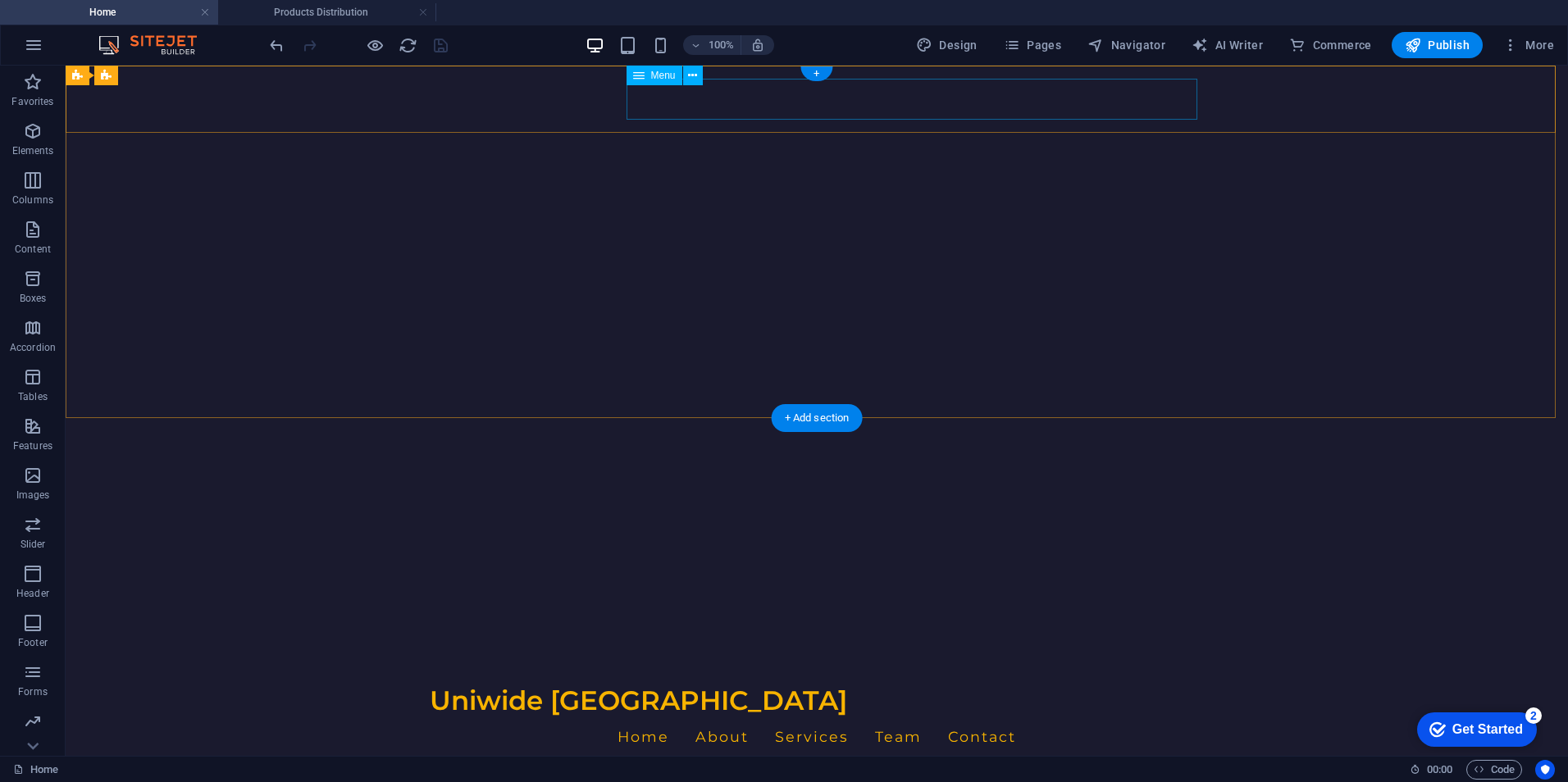
click at [745, 716] on nav "Home About Services Team Contact" at bounding box center [816, 737] width 774 height 41
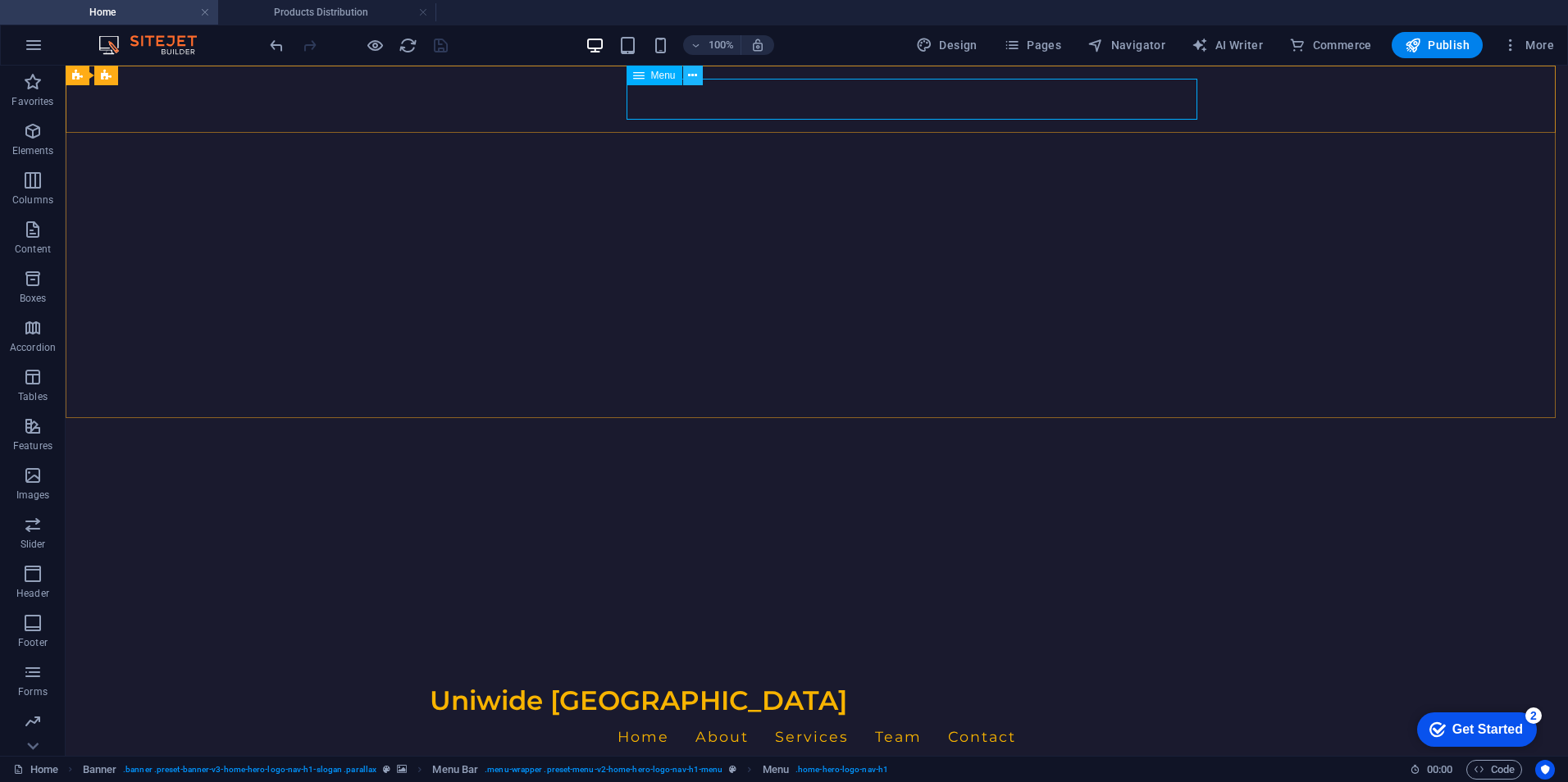
click at [689, 78] on icon at bounding box center [692, 75] width 9 height 17
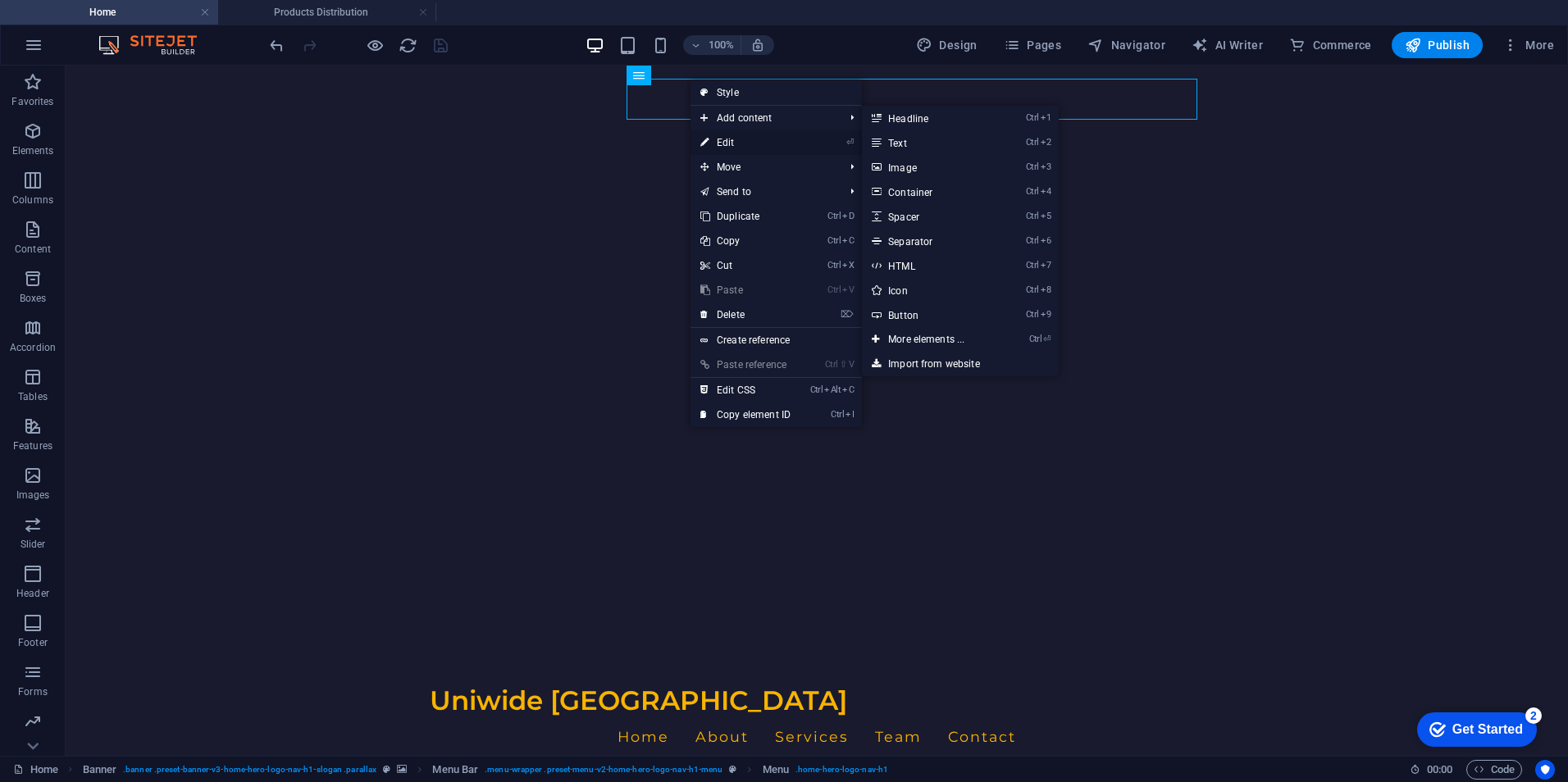
click at [723, 136] on link "⏎ Edit" at bounding box center [745, 143] width 110 height 25
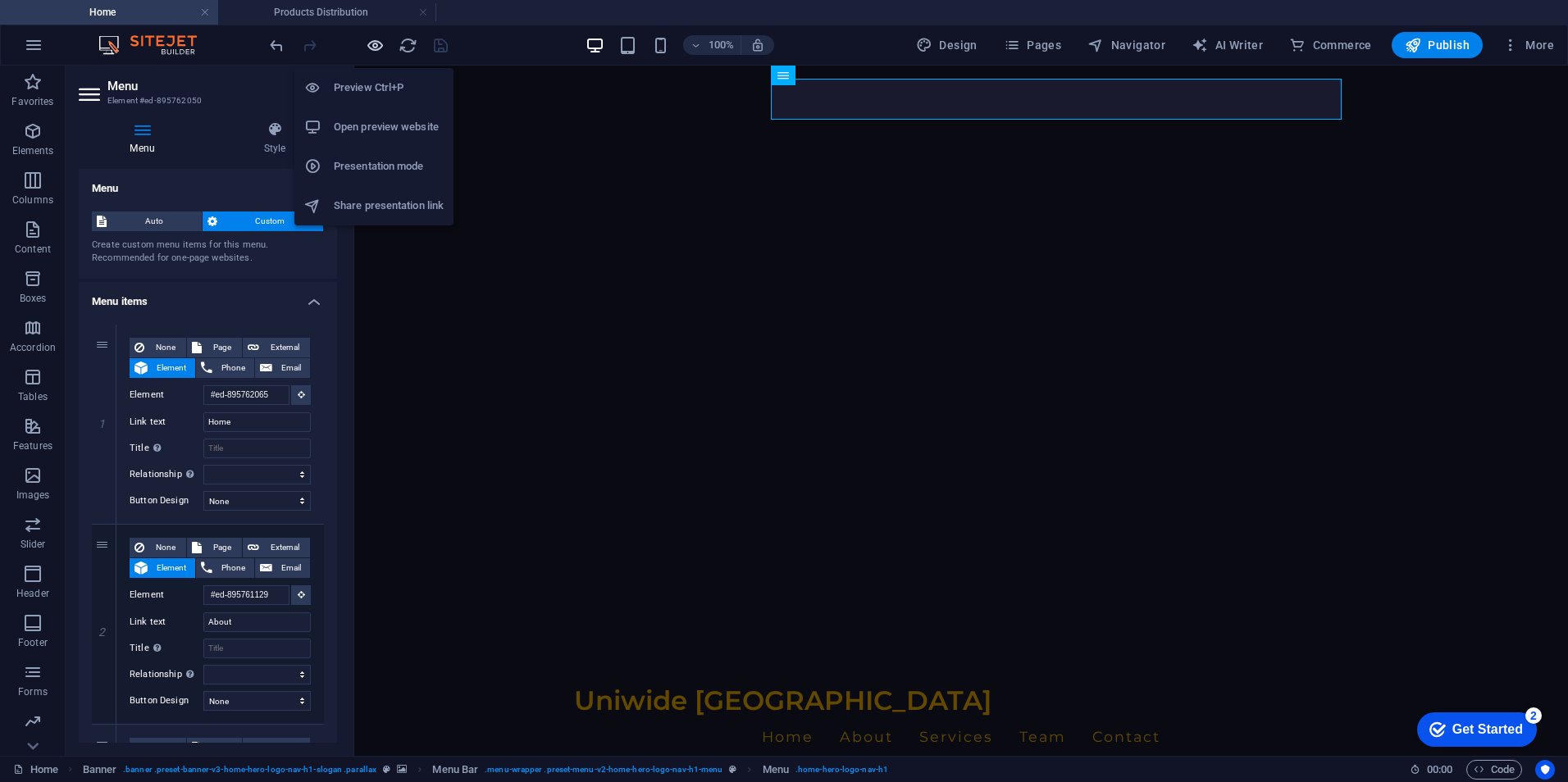
click at [374, 49] on icon "button" at bounding box center [375, 45] width 19 height 19
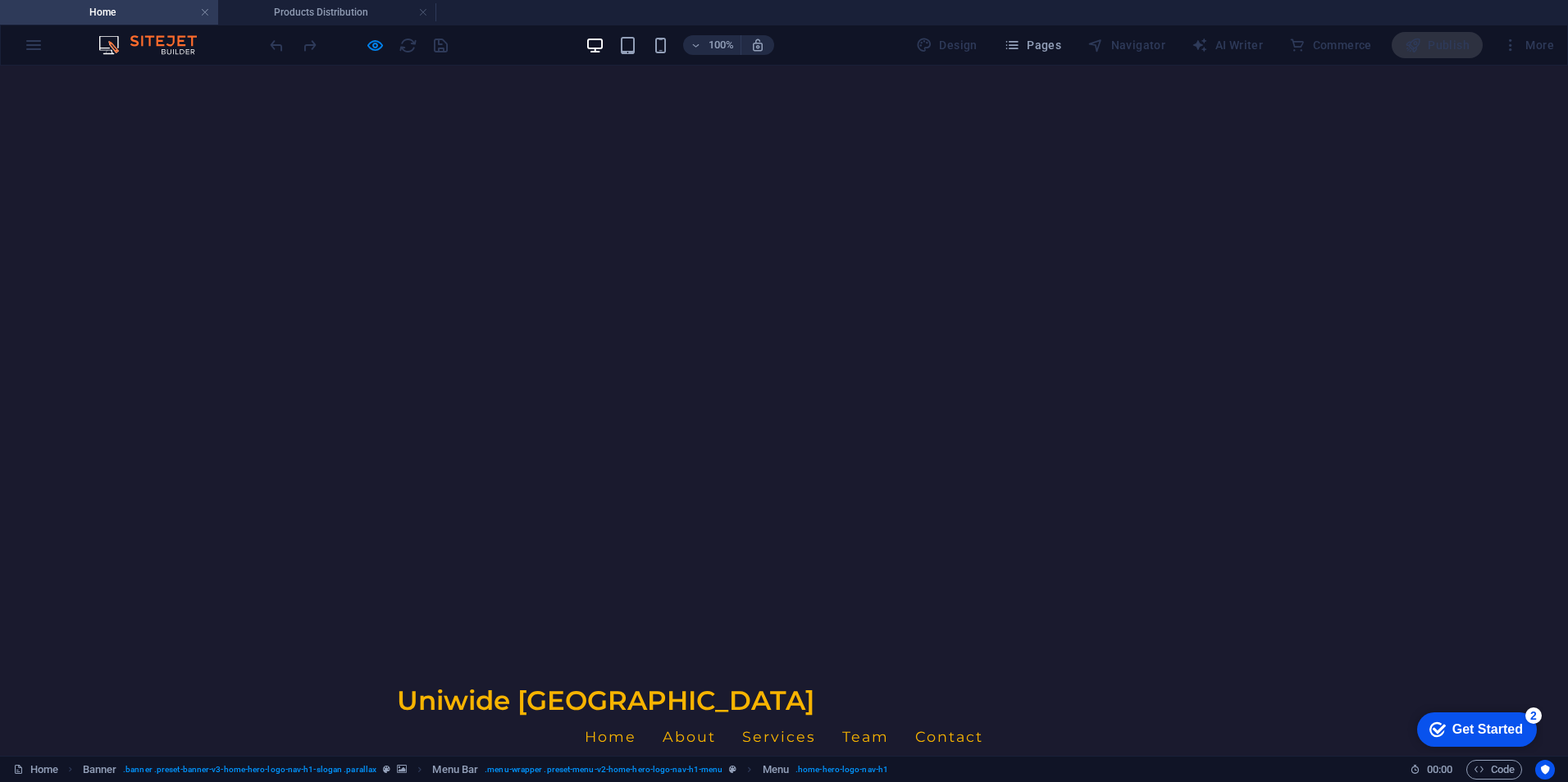
click at [636, 716] on link "Home" at bounding box center [610, 737] width 52 height 41
click at [716, 716] on link "About" at bounding box center [690, 737] width 53 height 41
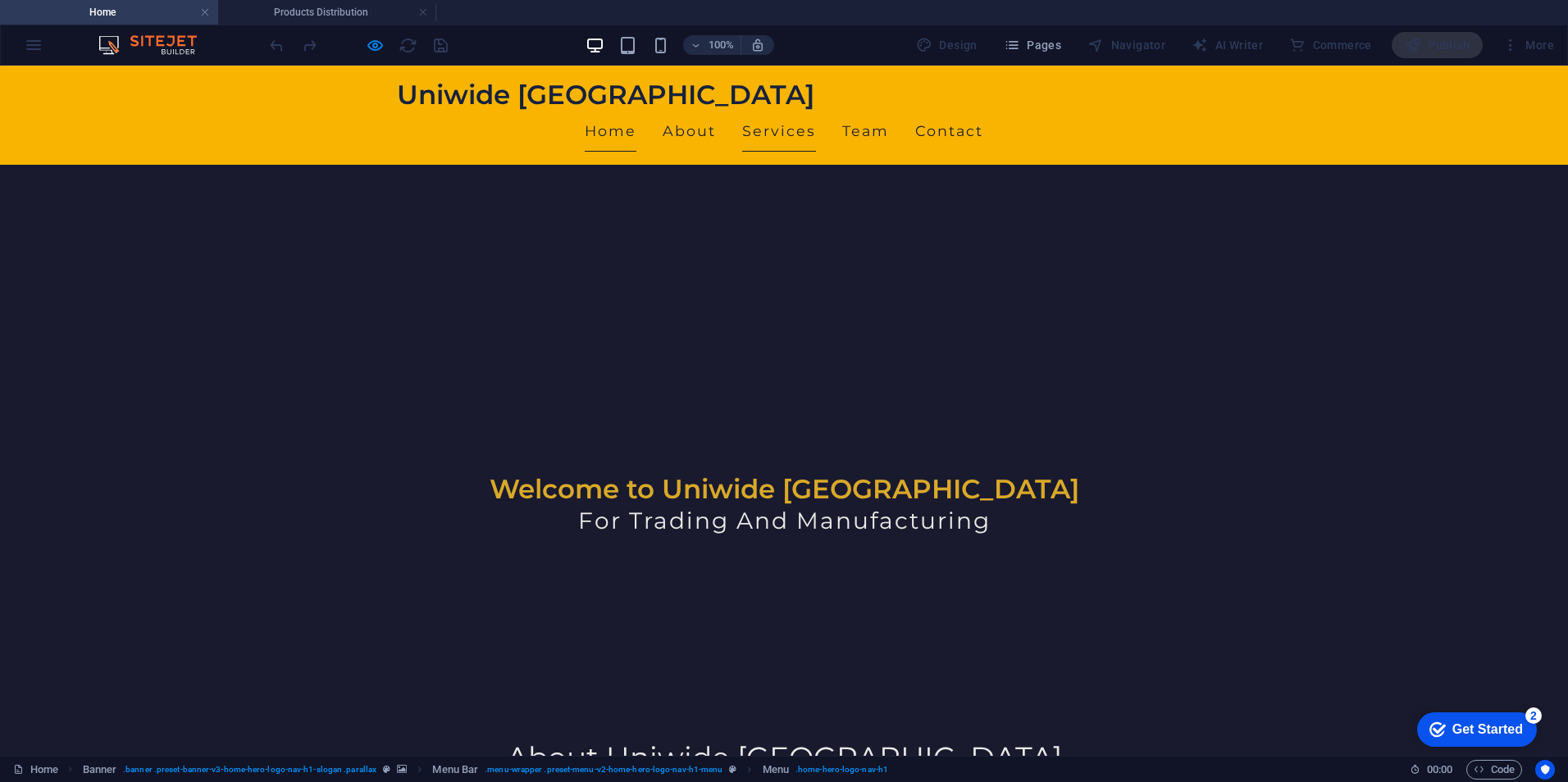
click at [816, 110] on link "Services" at bounding box center [779, 131] width 74 height 41
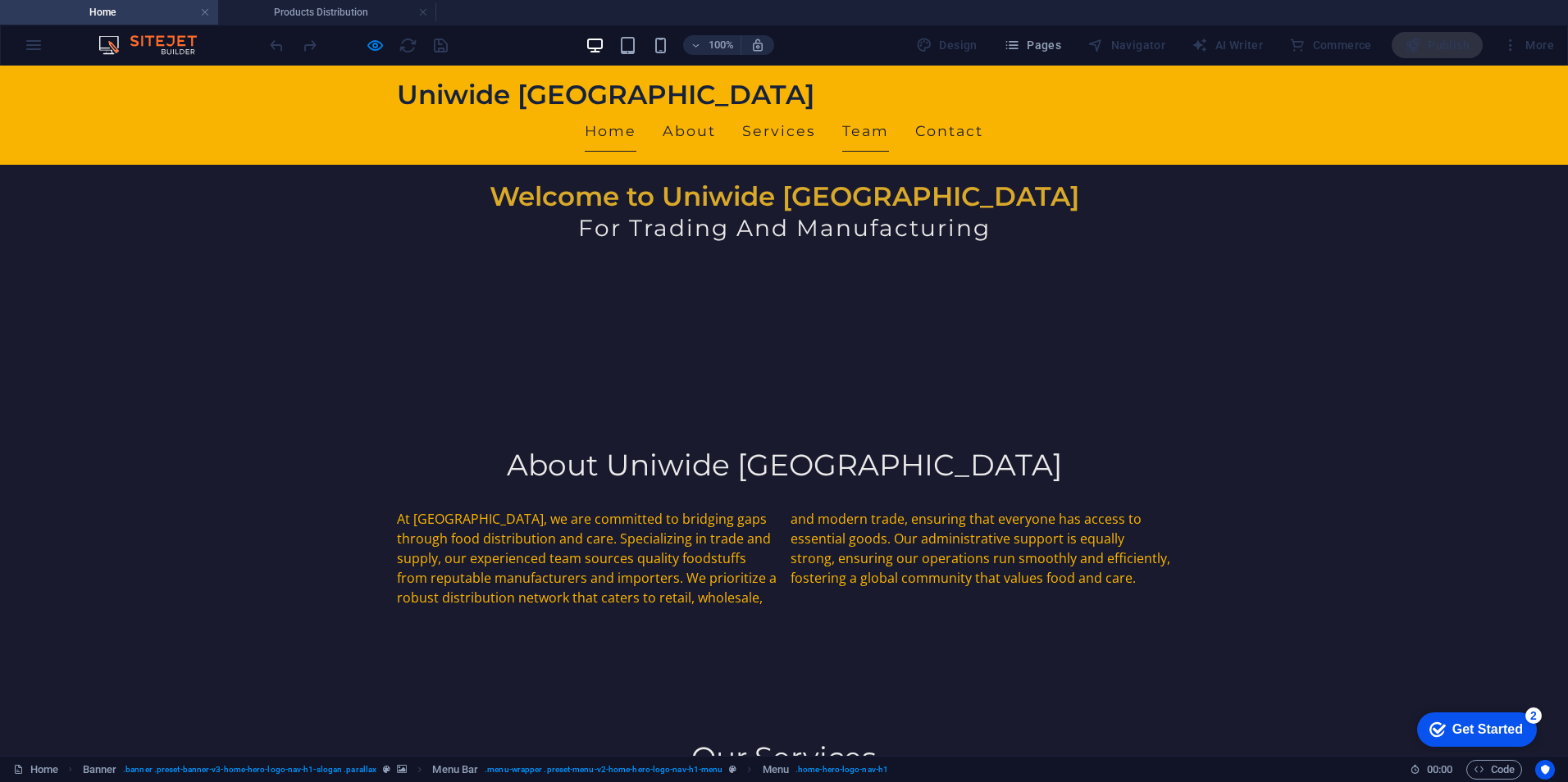
click at [889, 110] on link "Team" at bounding box center [865, 131] width 46 height 41
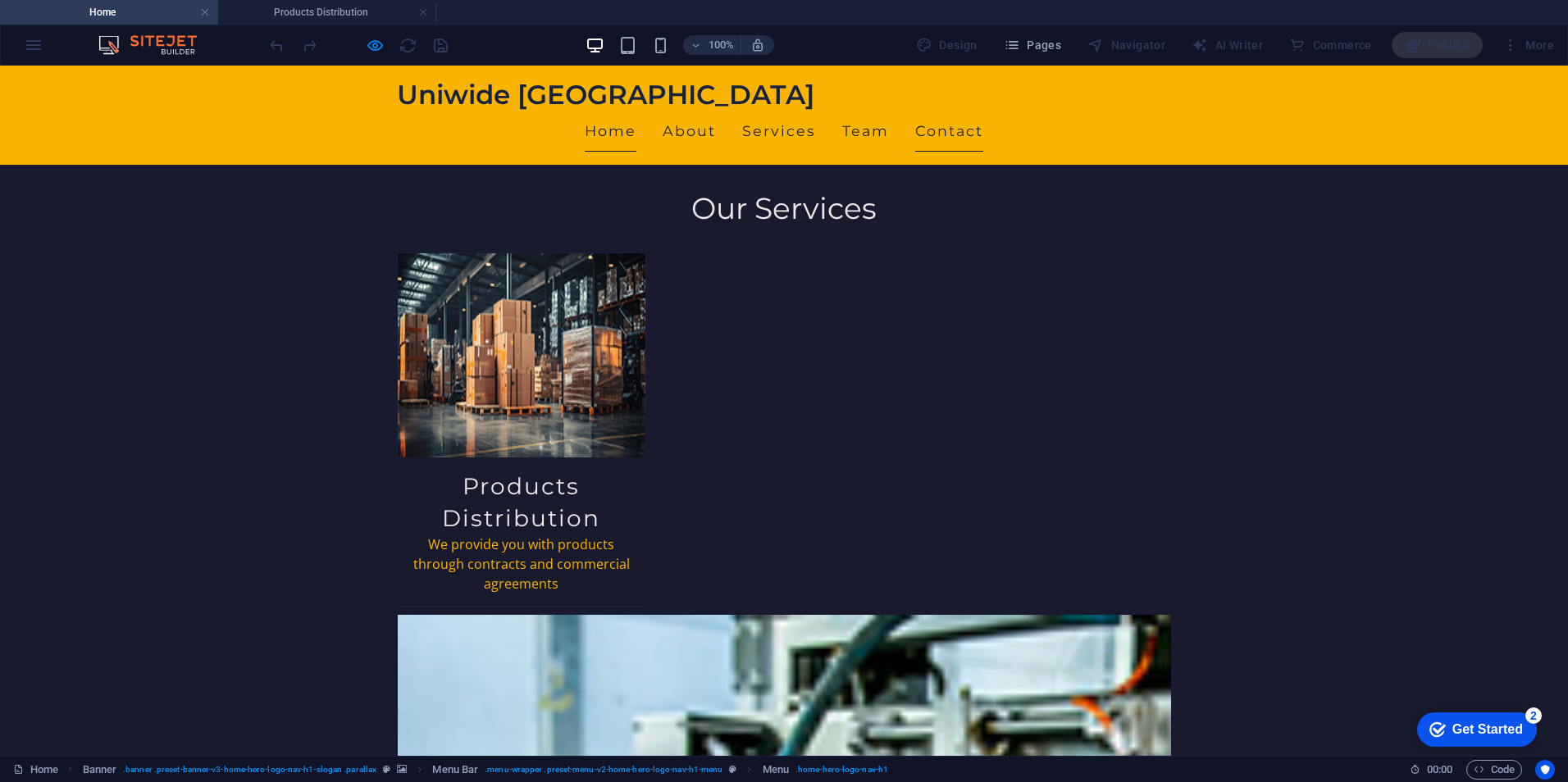
click at [984, 110] on link "Contact" at bounding box center [949, 131] width 68 height 41
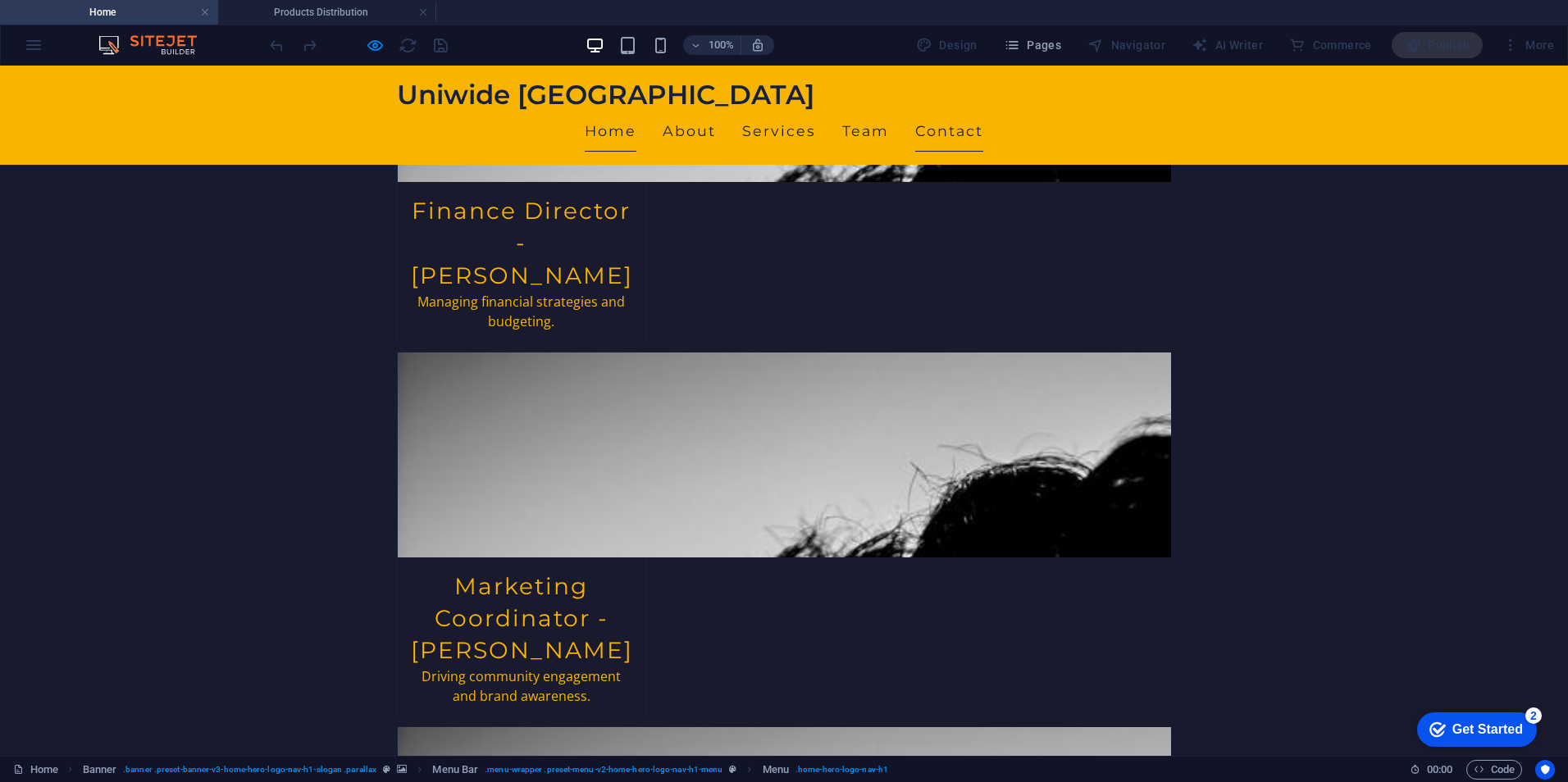
scroll to position [3140, 0]
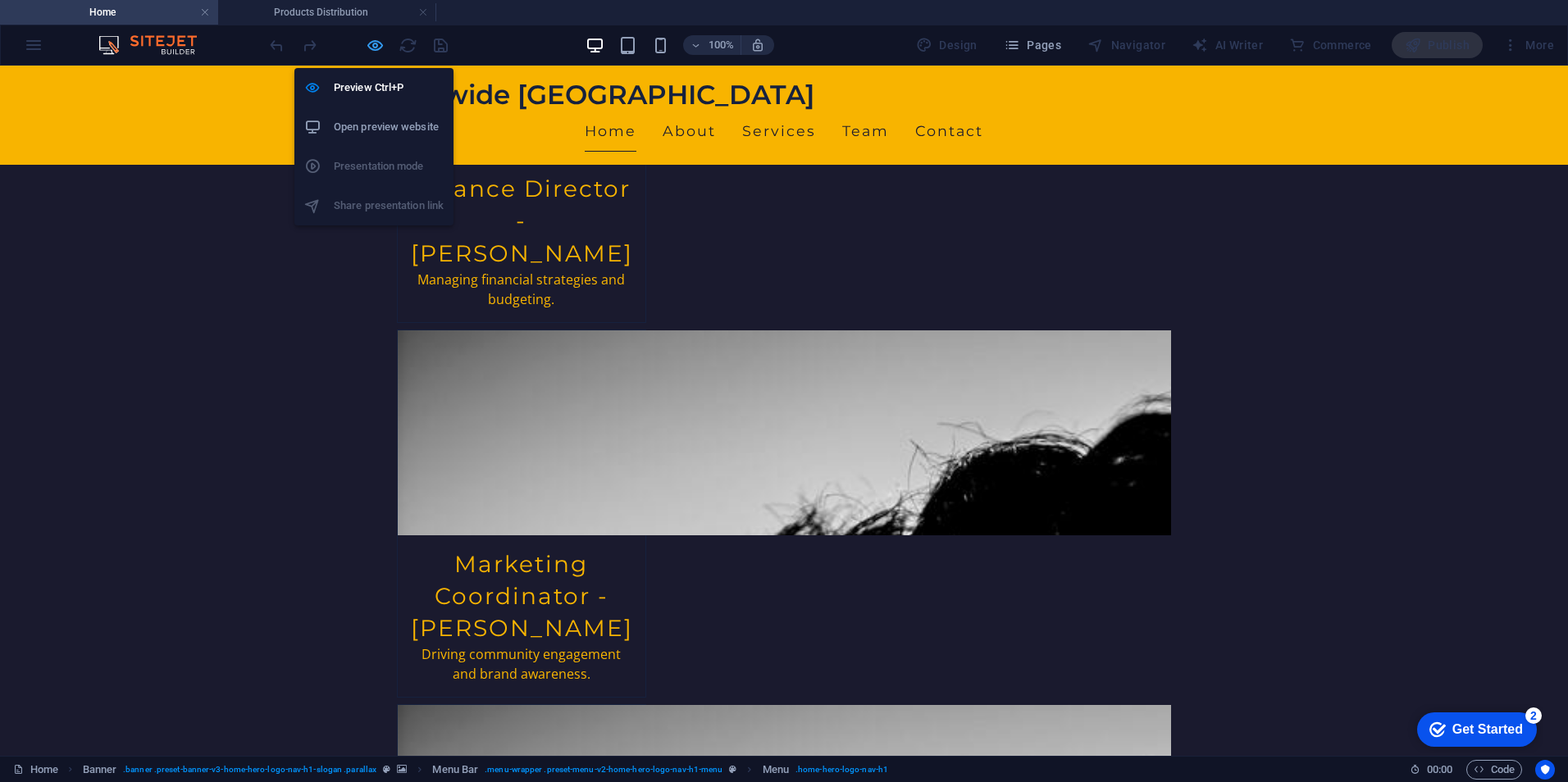
click at [374, 43] on icon "button" at bounding box center [375, 45] width 19 height 19
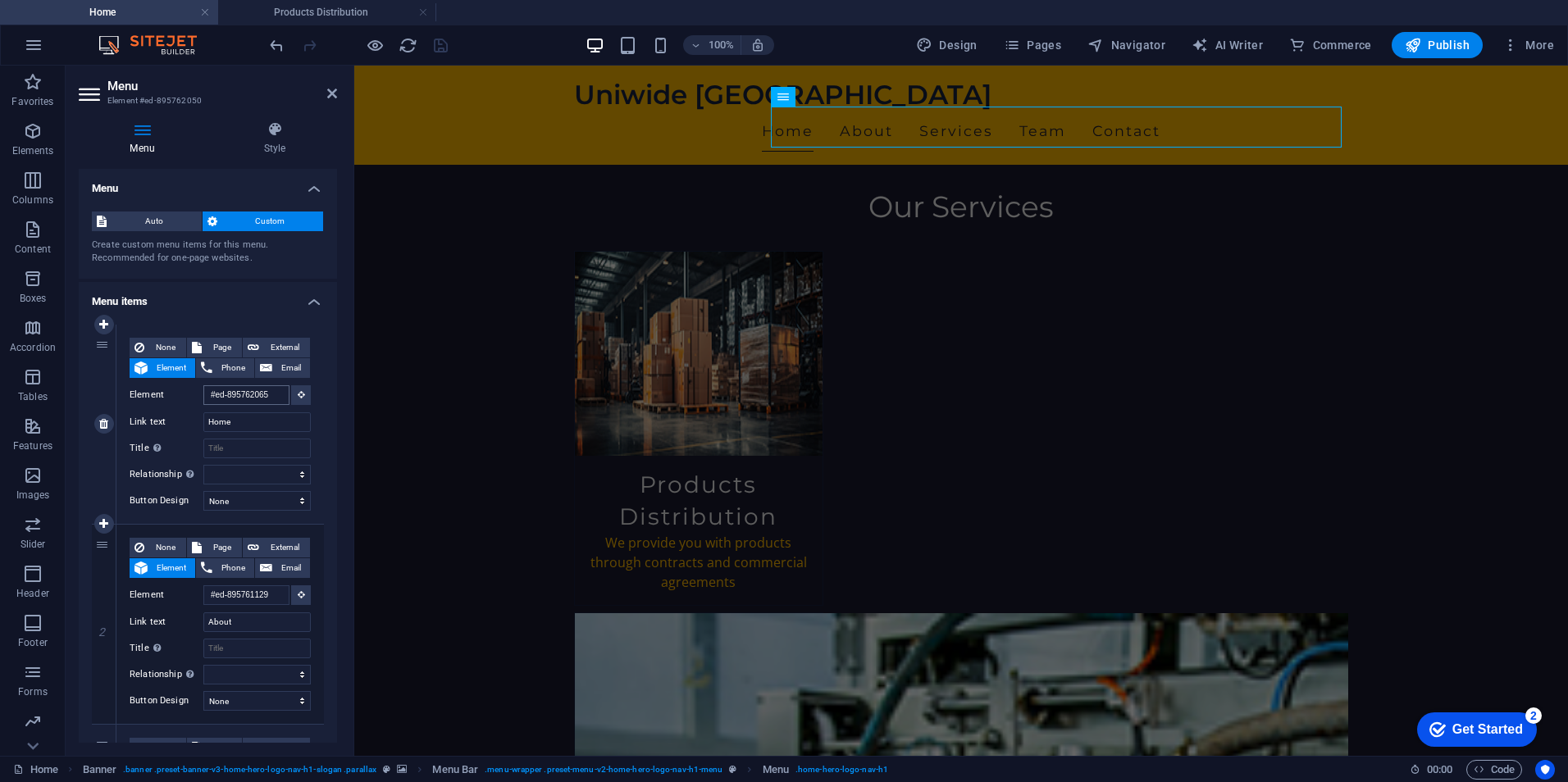
scroll to position [0, 0]
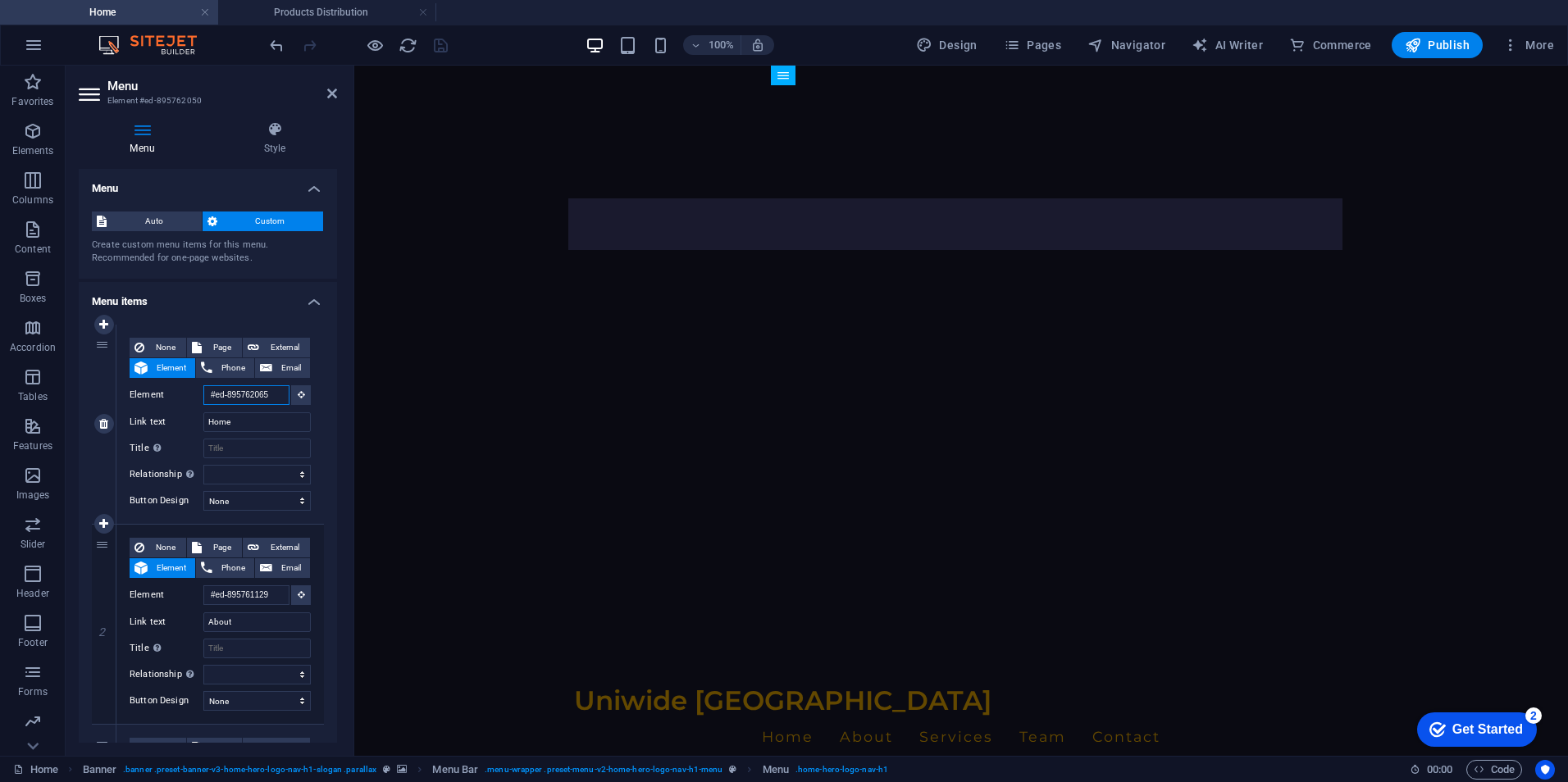
click at [256, 392] on input "#ed-895762065" at bounding box center [246, 395] width 86 height 20
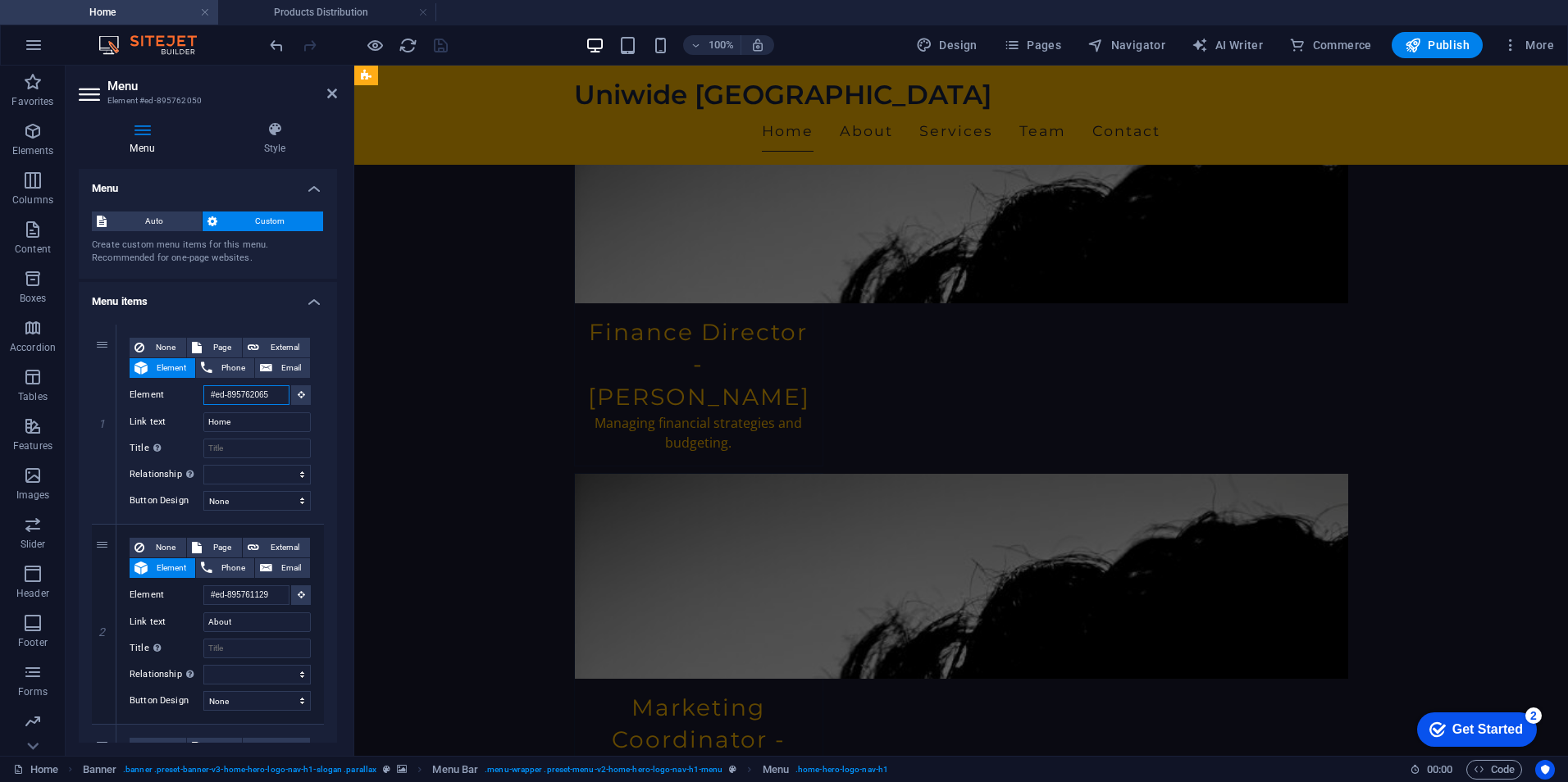
scroll to position [2936, 0]
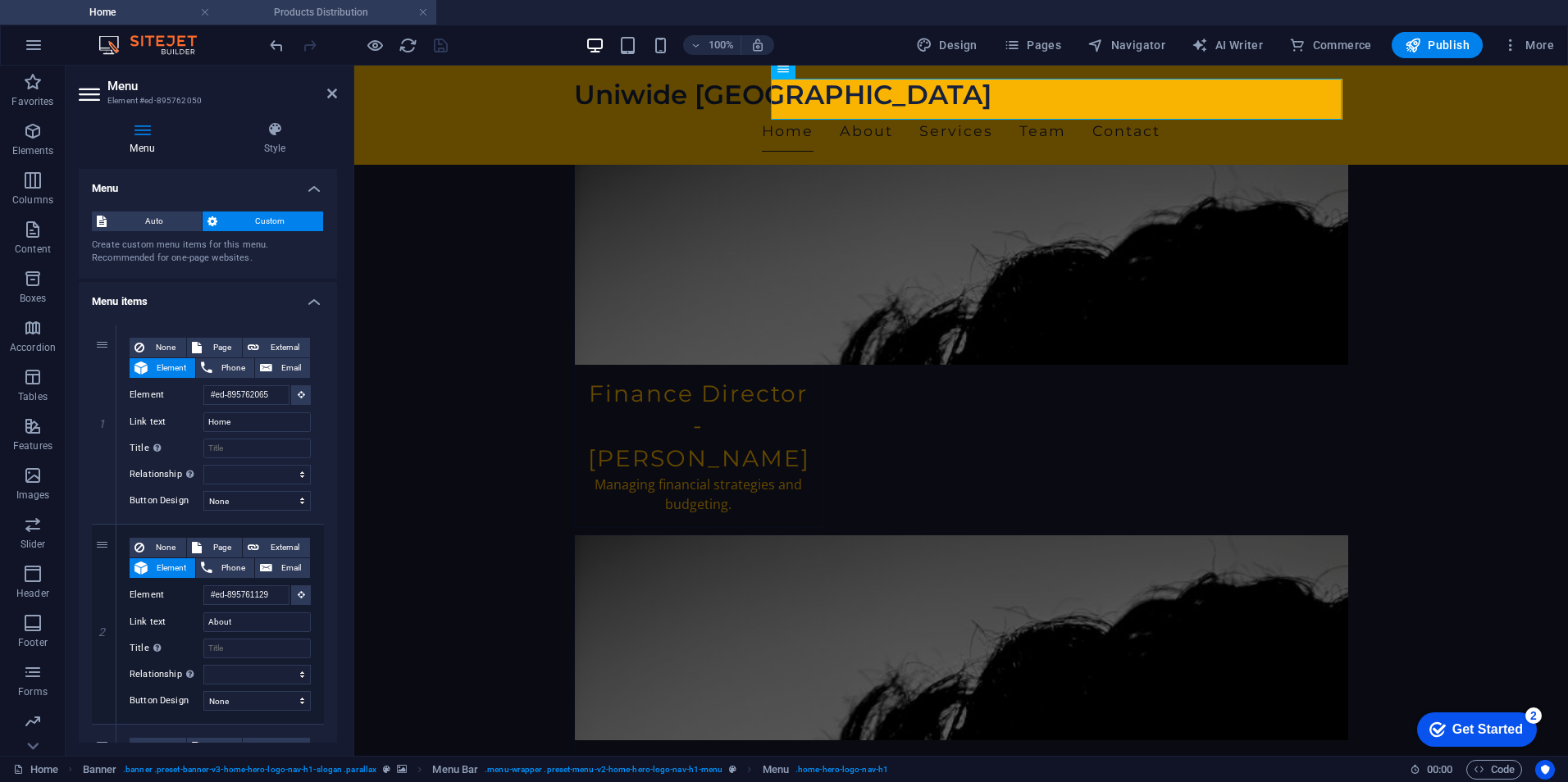
click at [318, 21] on li "Products Distribution" at bounding box center [327, 12] width 218 height 25
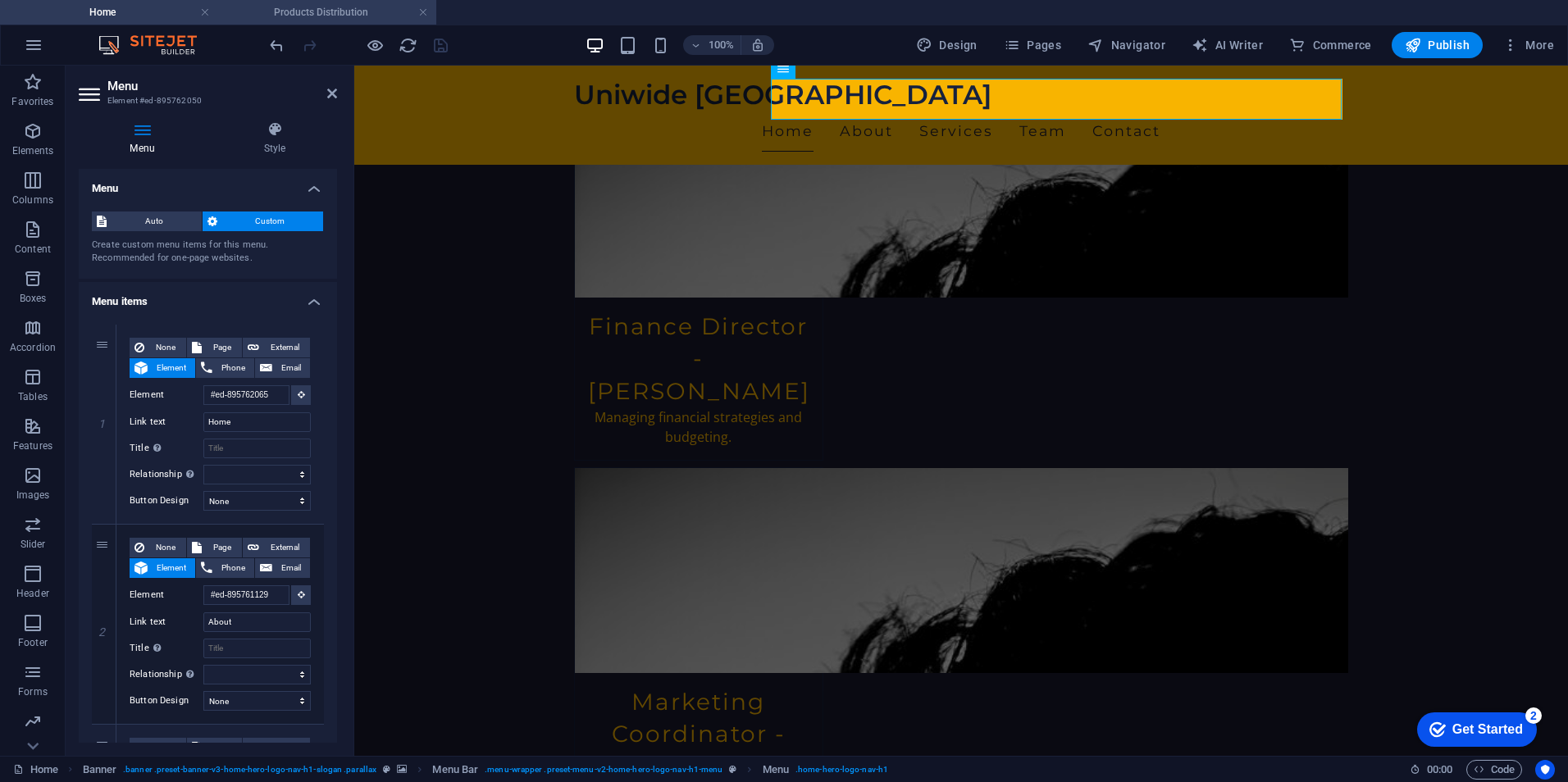
scroll to position [0, 0]
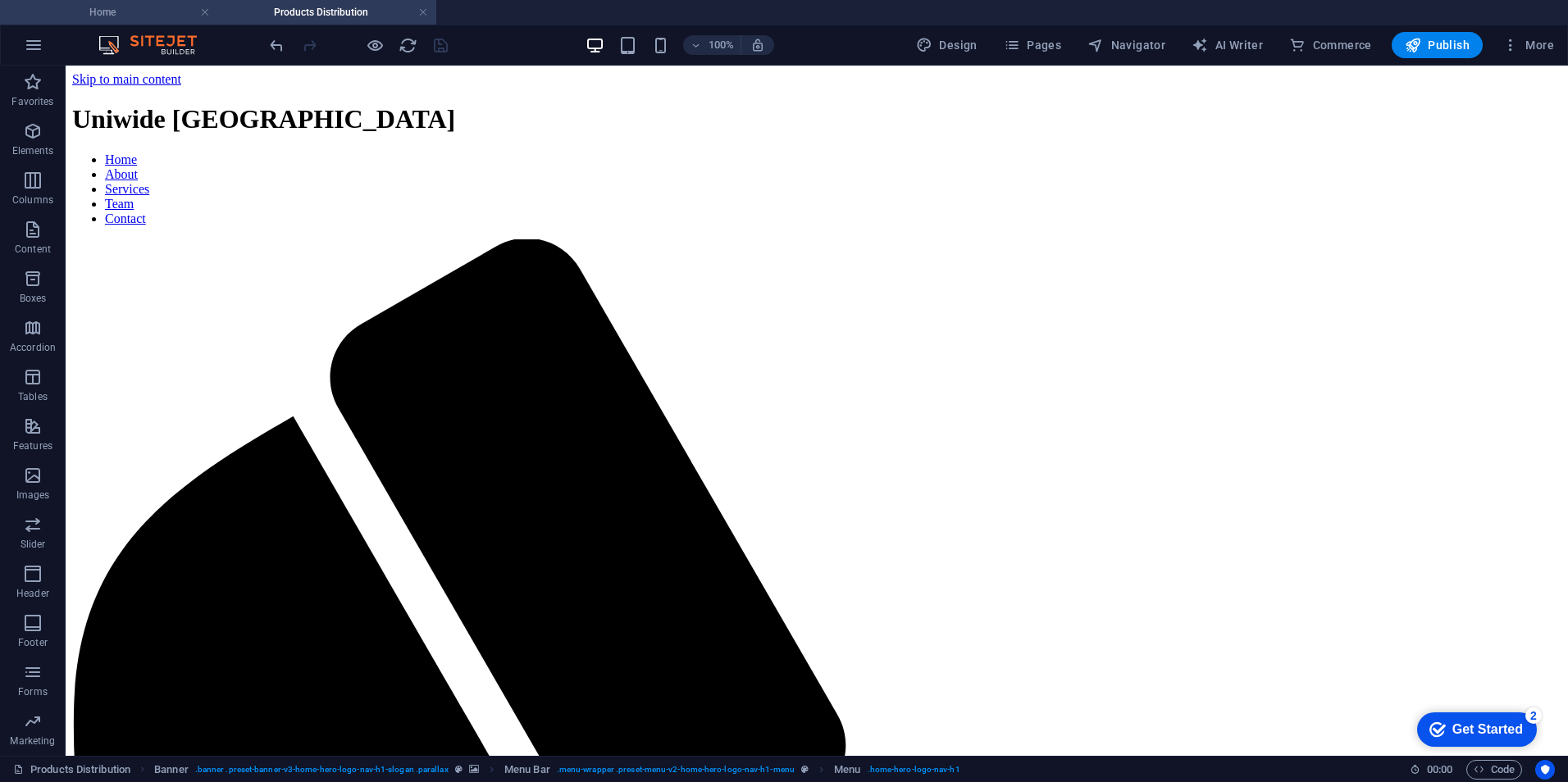
click at [141, 9] on h4 "Home" at bounding box center [109, 12] width 218 height 18
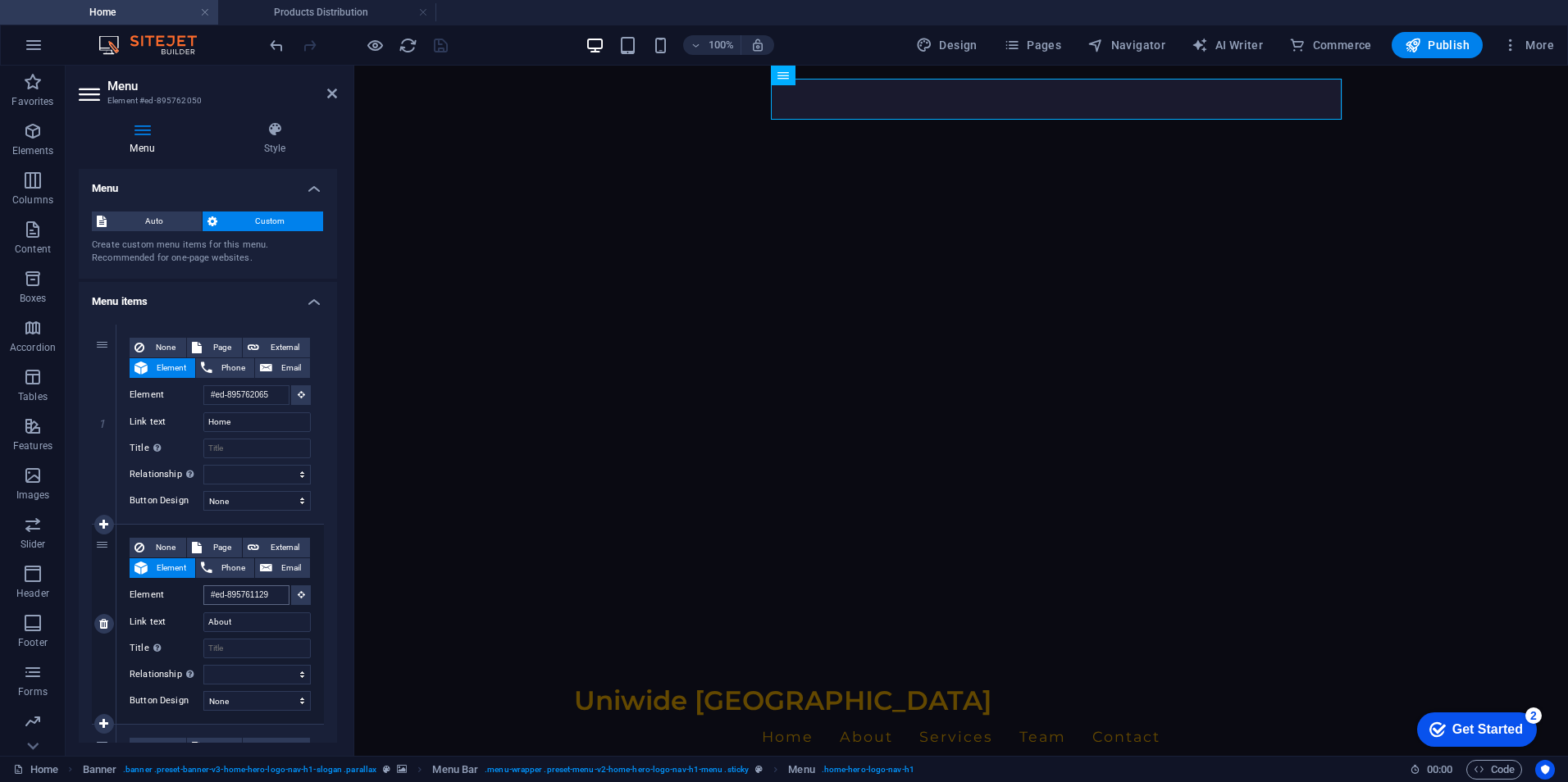
scroll to position [93, 0]
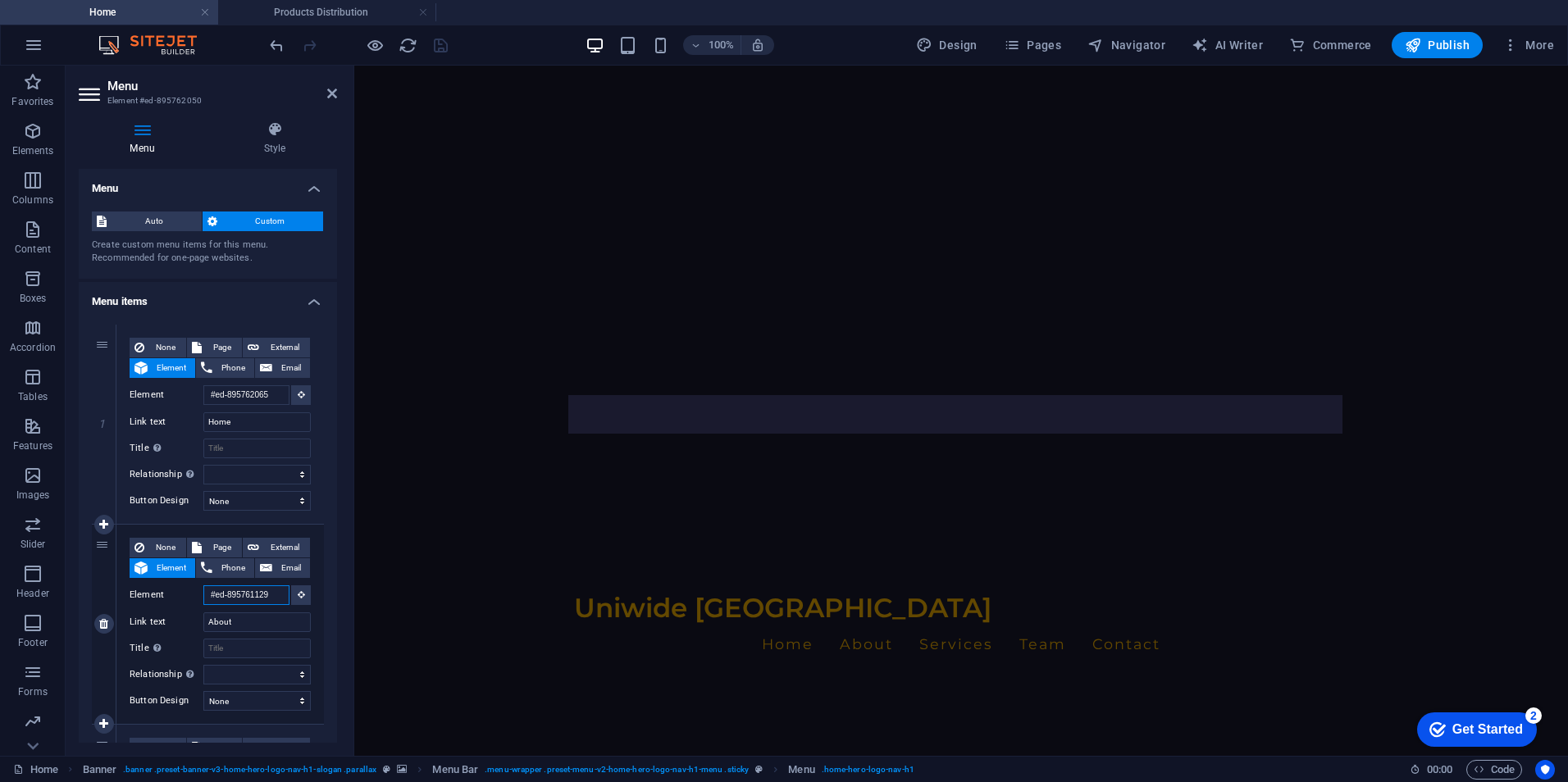
click at [230, 596] on input "#ed-895761129" at bounding box center [246, 595] width 86 height 20
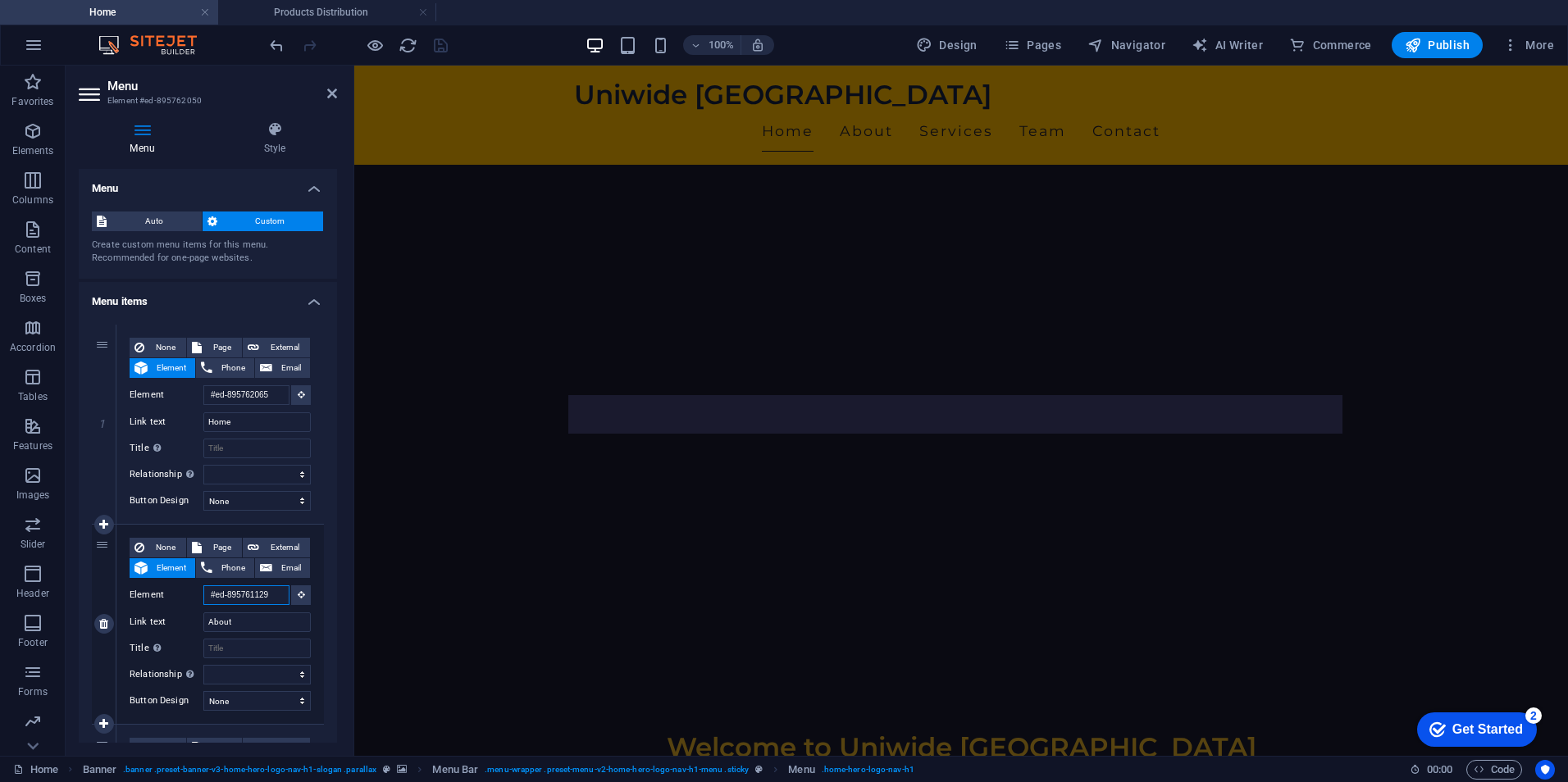
click at [230, 596] on input "#ed-895761129" at bounding box center [246, 595] width 86 height 20
click at [231, 595] on input "#ed-895761129" at bounding box center [246, 595] width 86 height 20
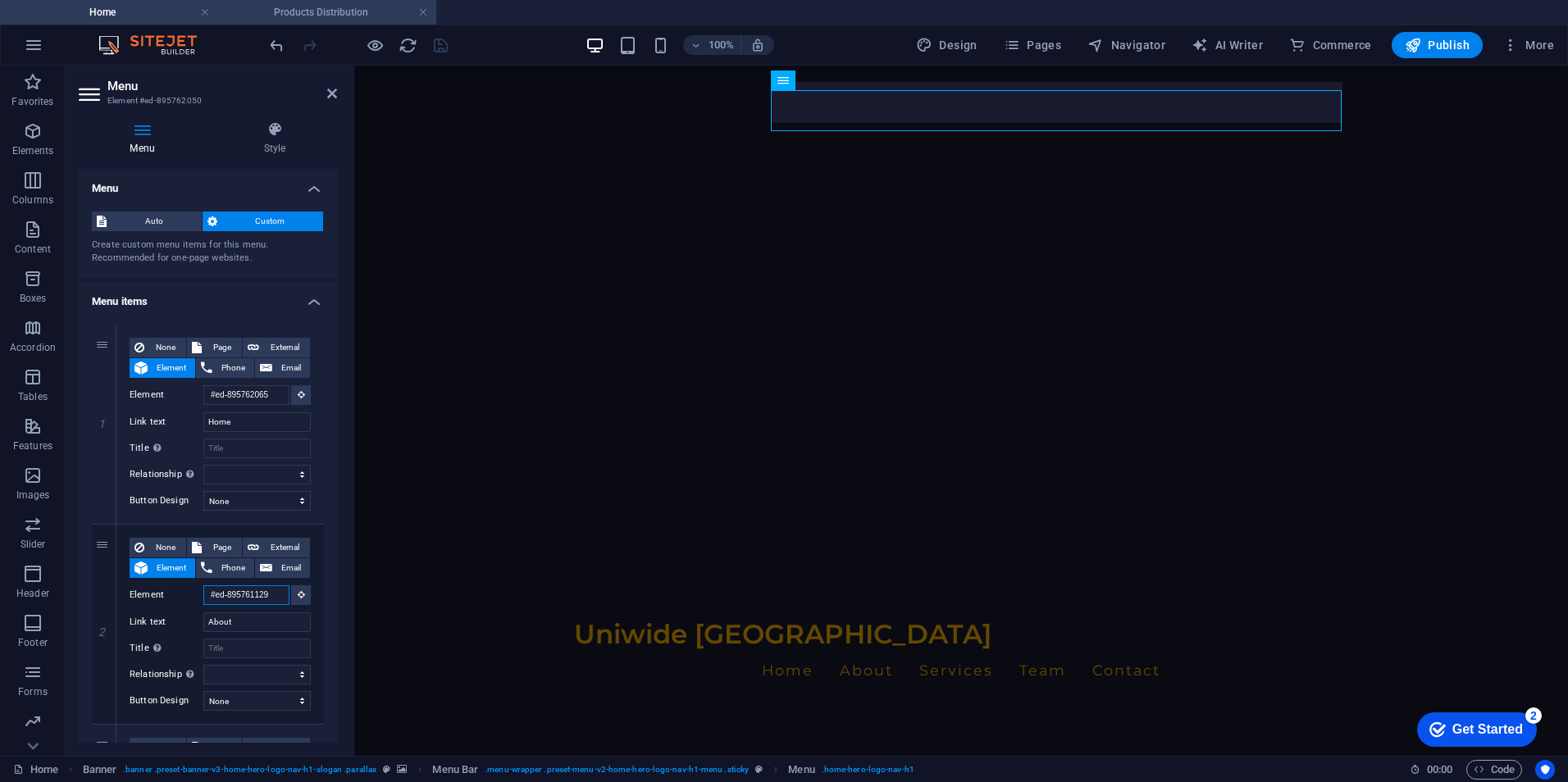
scroll to position [85, 0]
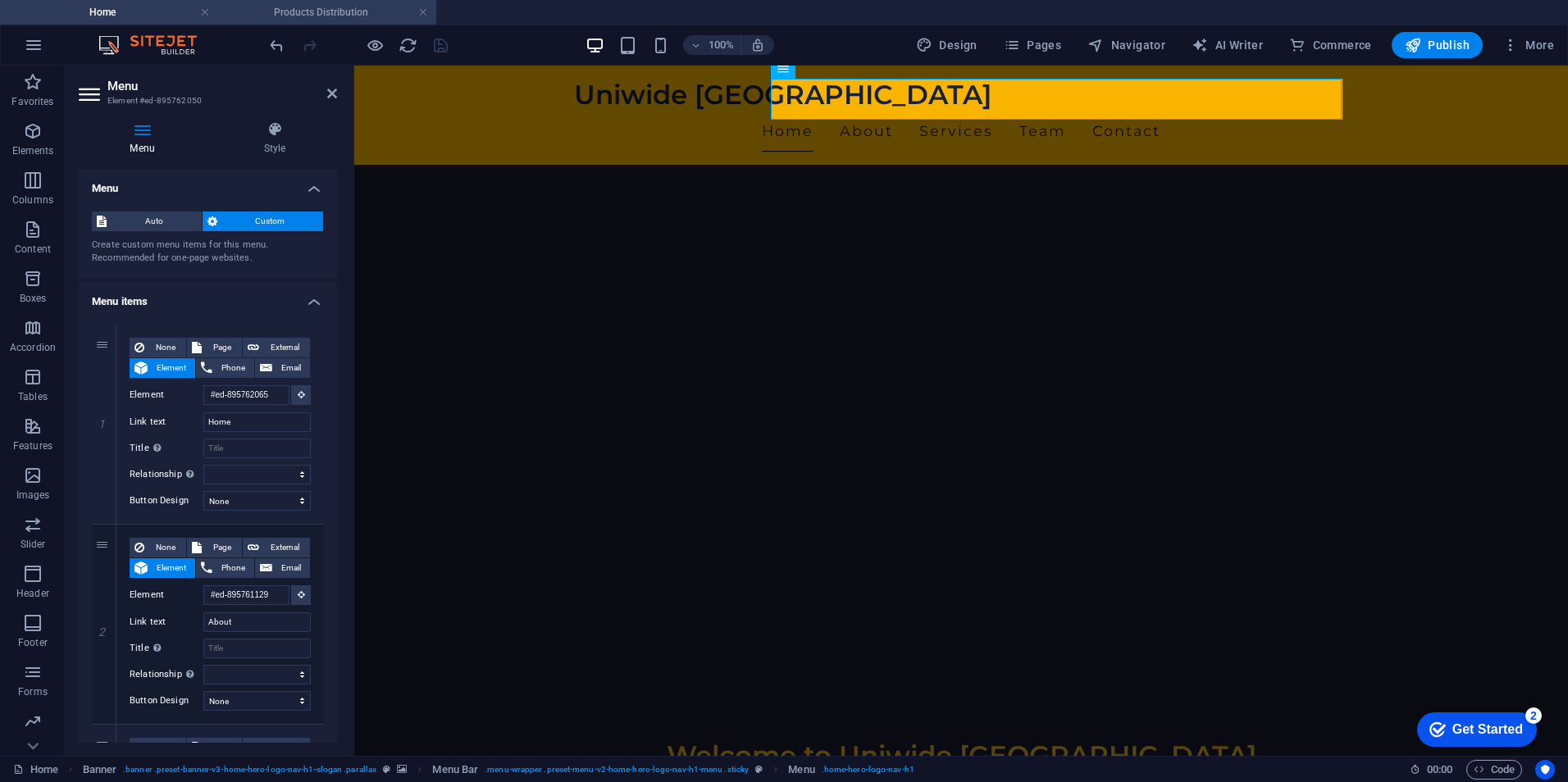
click at [294, 11] on h4 "Products Distribution" at bounding box center [327, 12] width 218 height 18
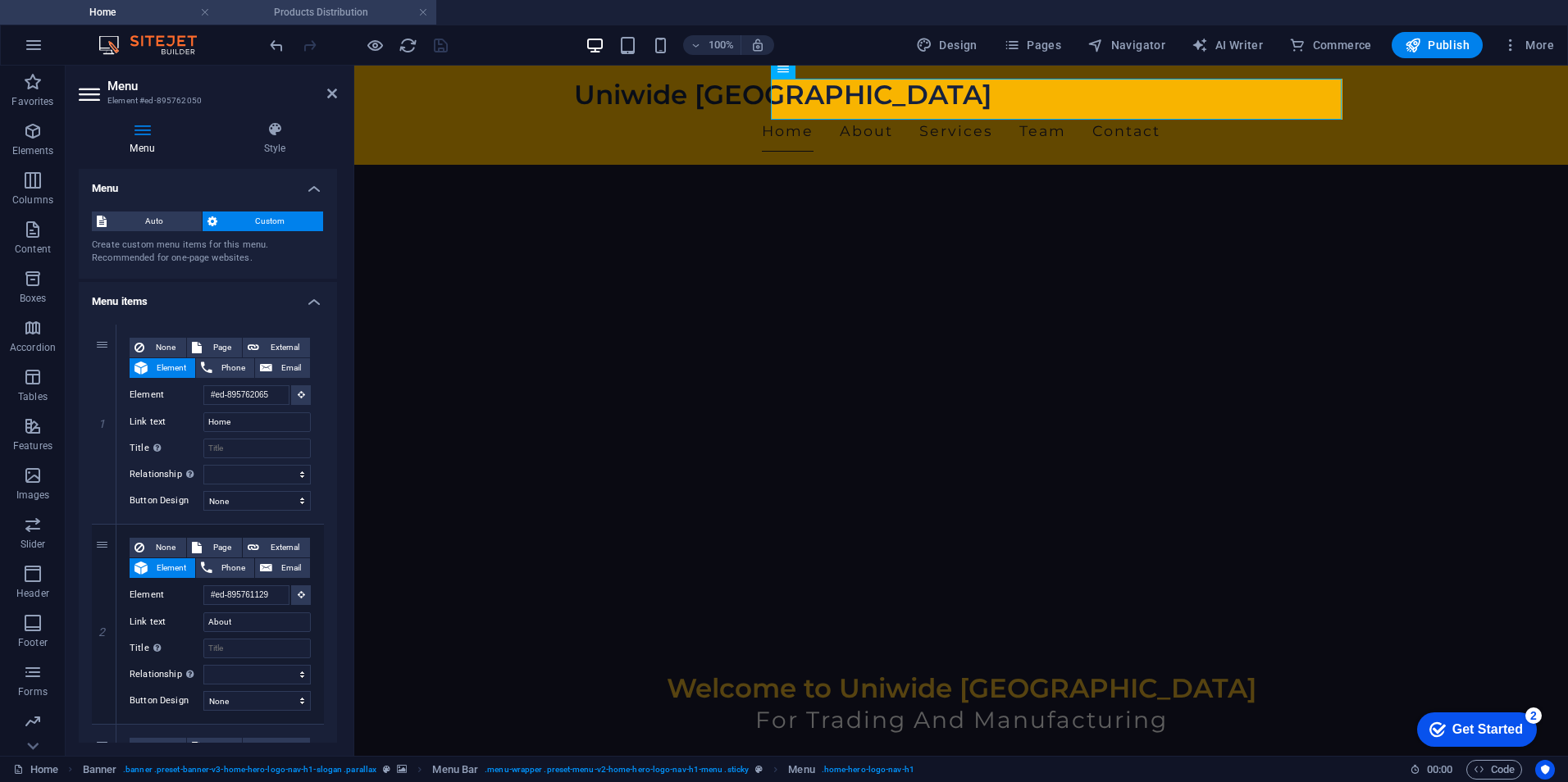
scroll to position [0, 0]
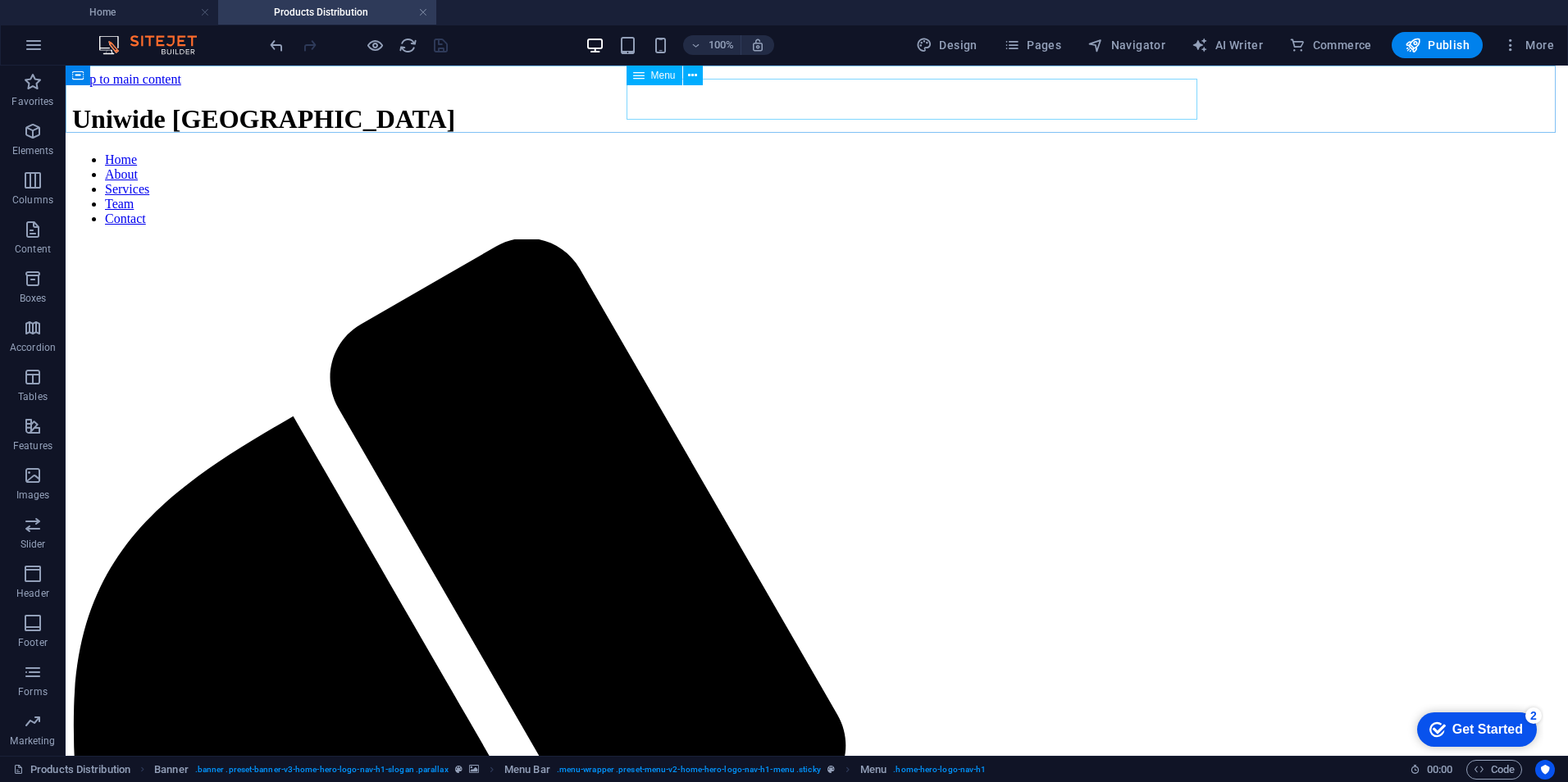
click at [669, 77] on span "Menu" at bounding box center [664, 75] width 25 height 10
click at [660, 75] on span "Menu" at bounding box center [664, 75] width 25 height 10
click at [701, 77] on button at bounding box center [693, 76] width 20 height 20
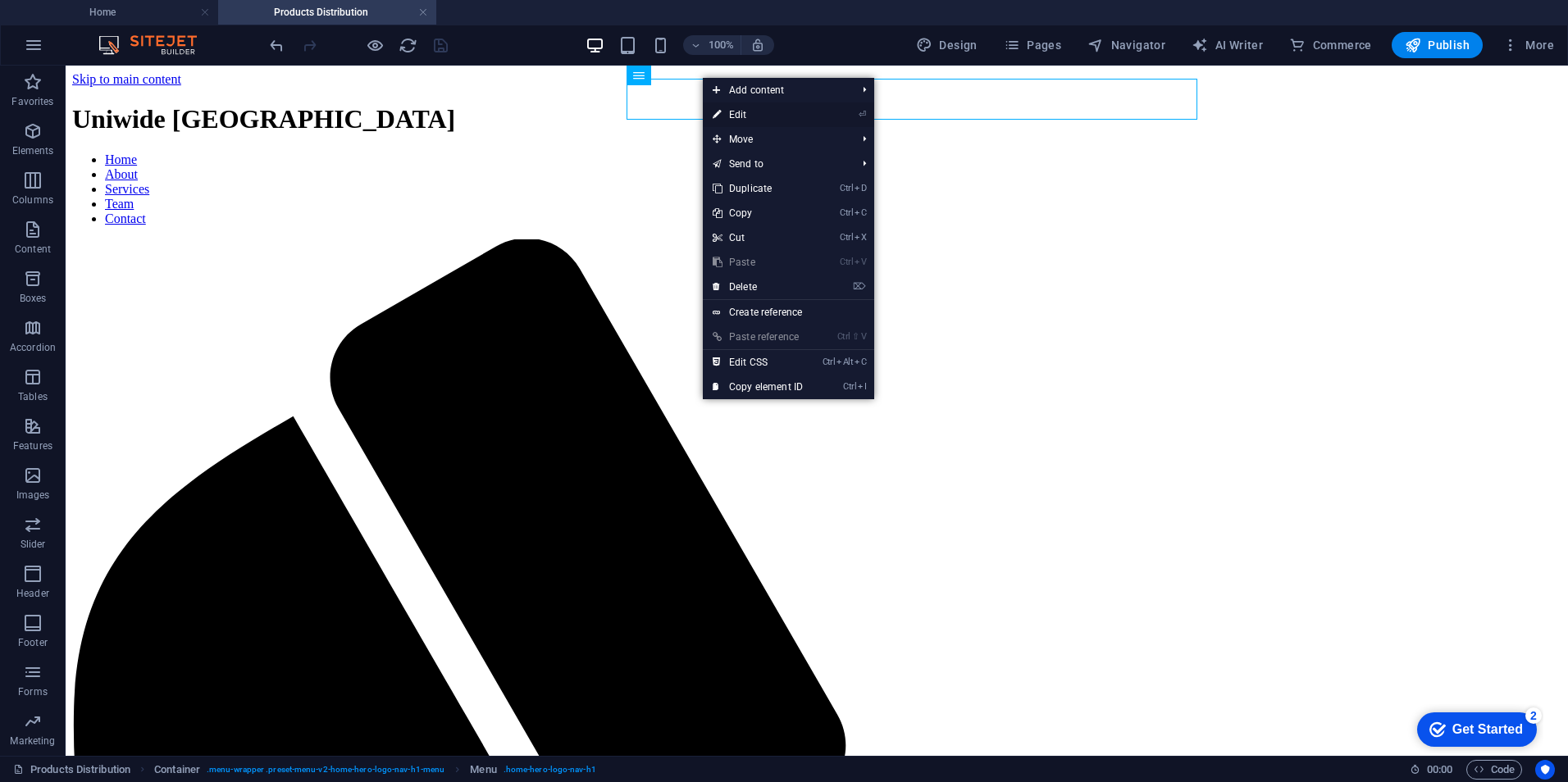
click at [747, 117] on link "⏎ Edit" at bounding box center [757, 115] width 110 height 25
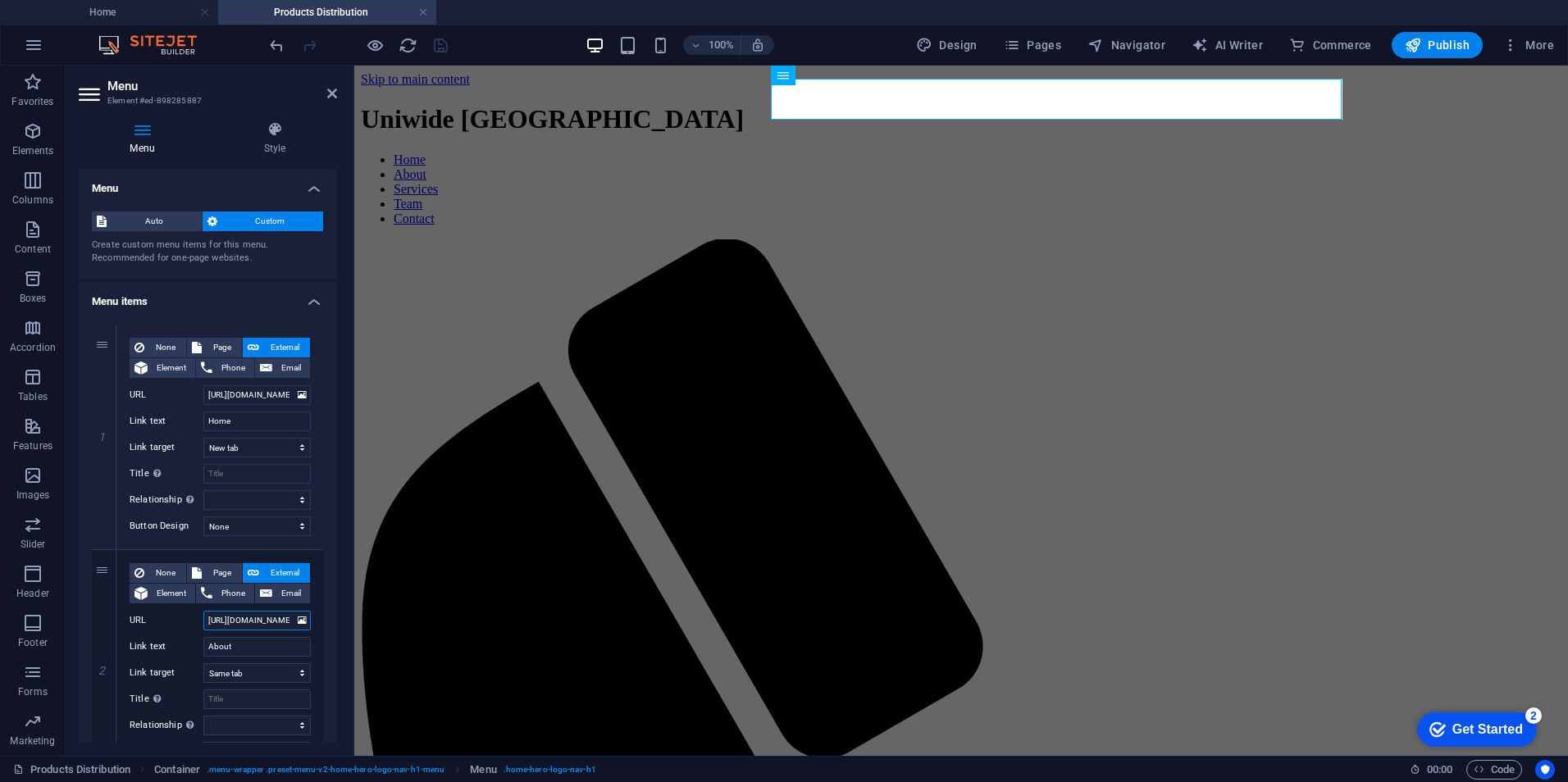
scroll to position [0, 38]
drag, startPoint x: 617, startPoint y: 684, endPoint x: 513, endPoint y: 600, distance: 133.7
click at [243, 614] on input "https://www.uniwideegypt.com/" at bounding box center [257, 621] width 108 height 20
paste input "#ed-895761129"
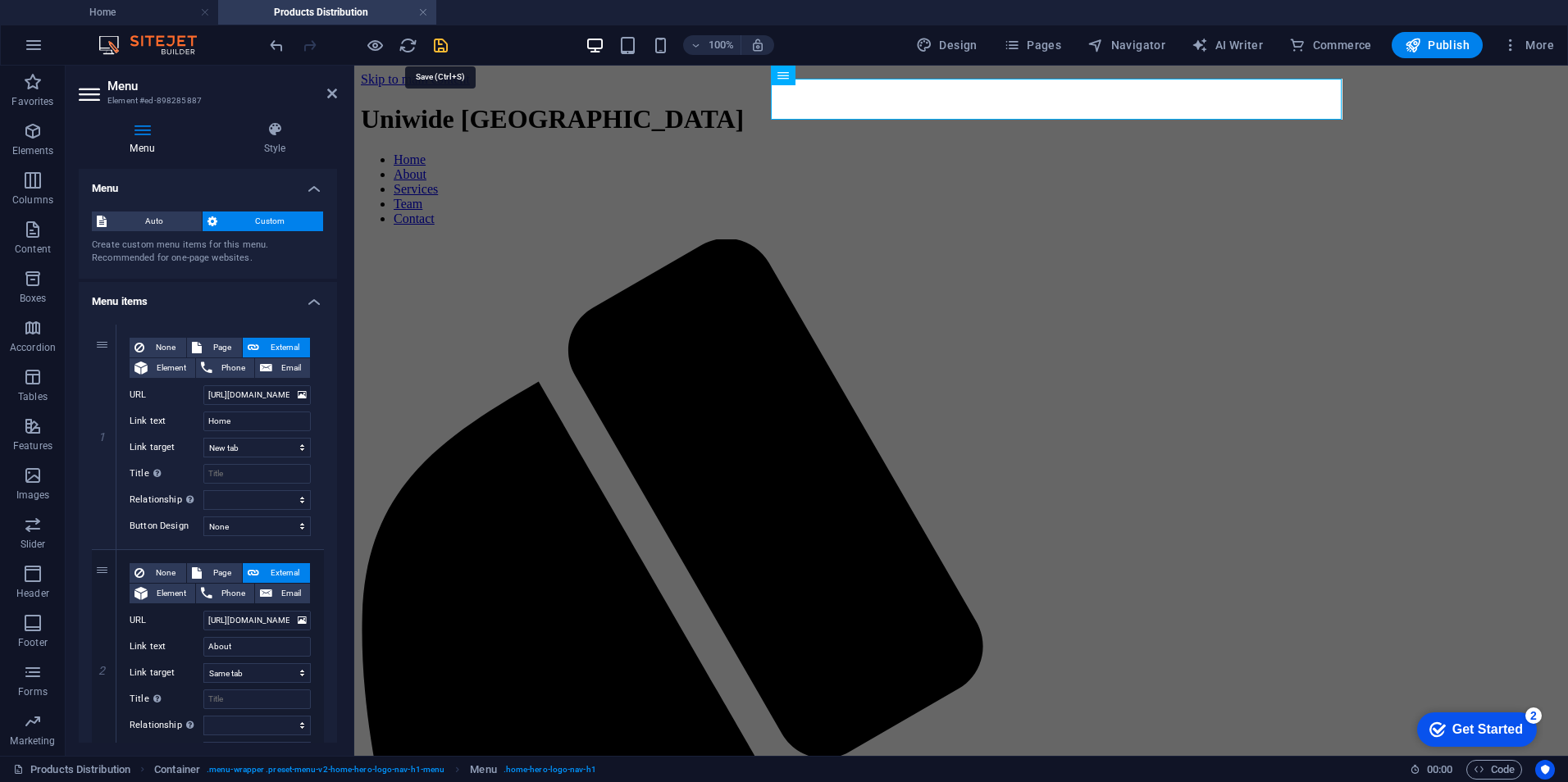
click at [434, 50] on icon "save" at bounding box center [440, 45] width 19 height 19
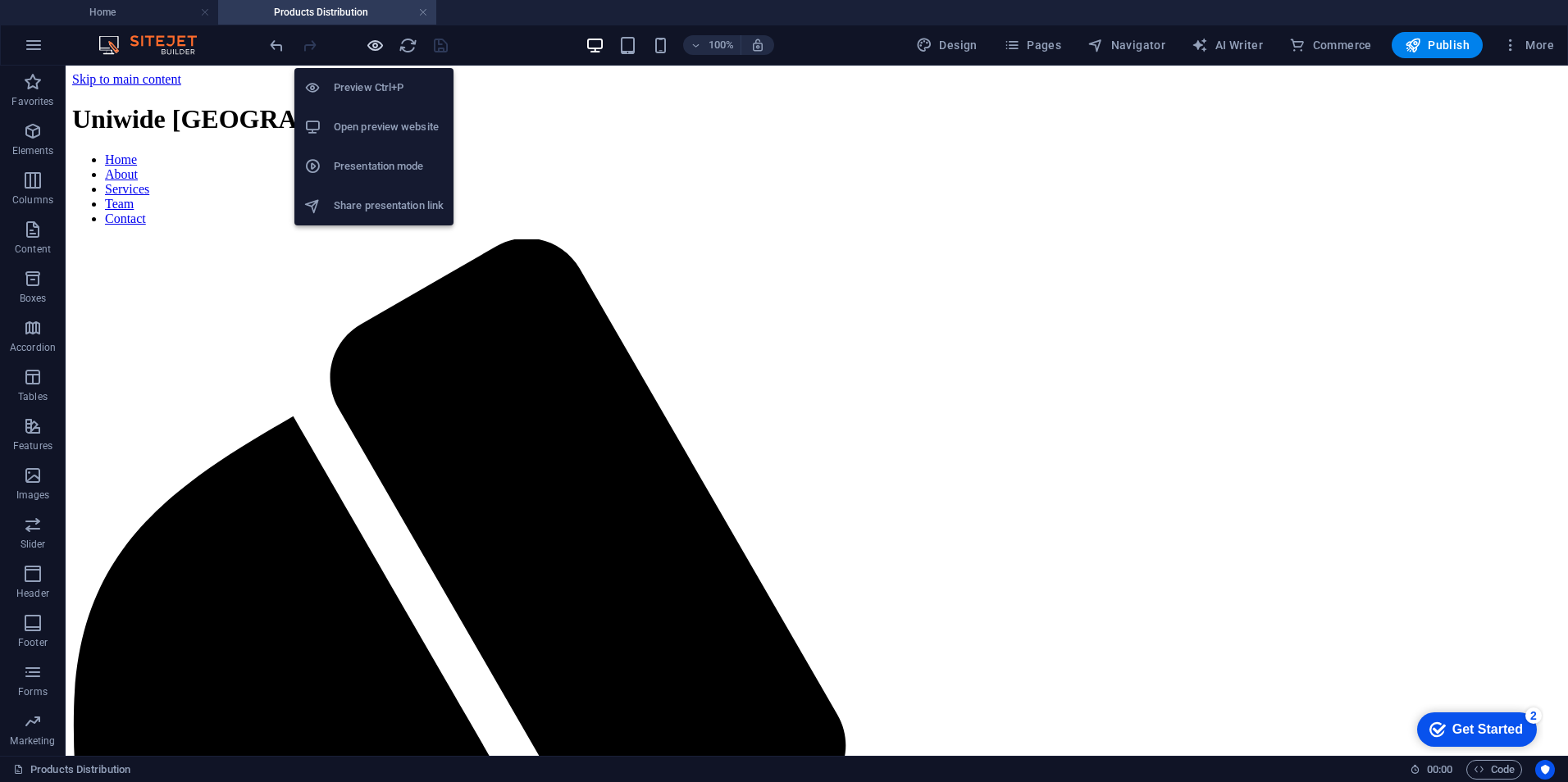
click at [377, 45] on icon "button" at bounding box center [375, 45] width 19 height 19
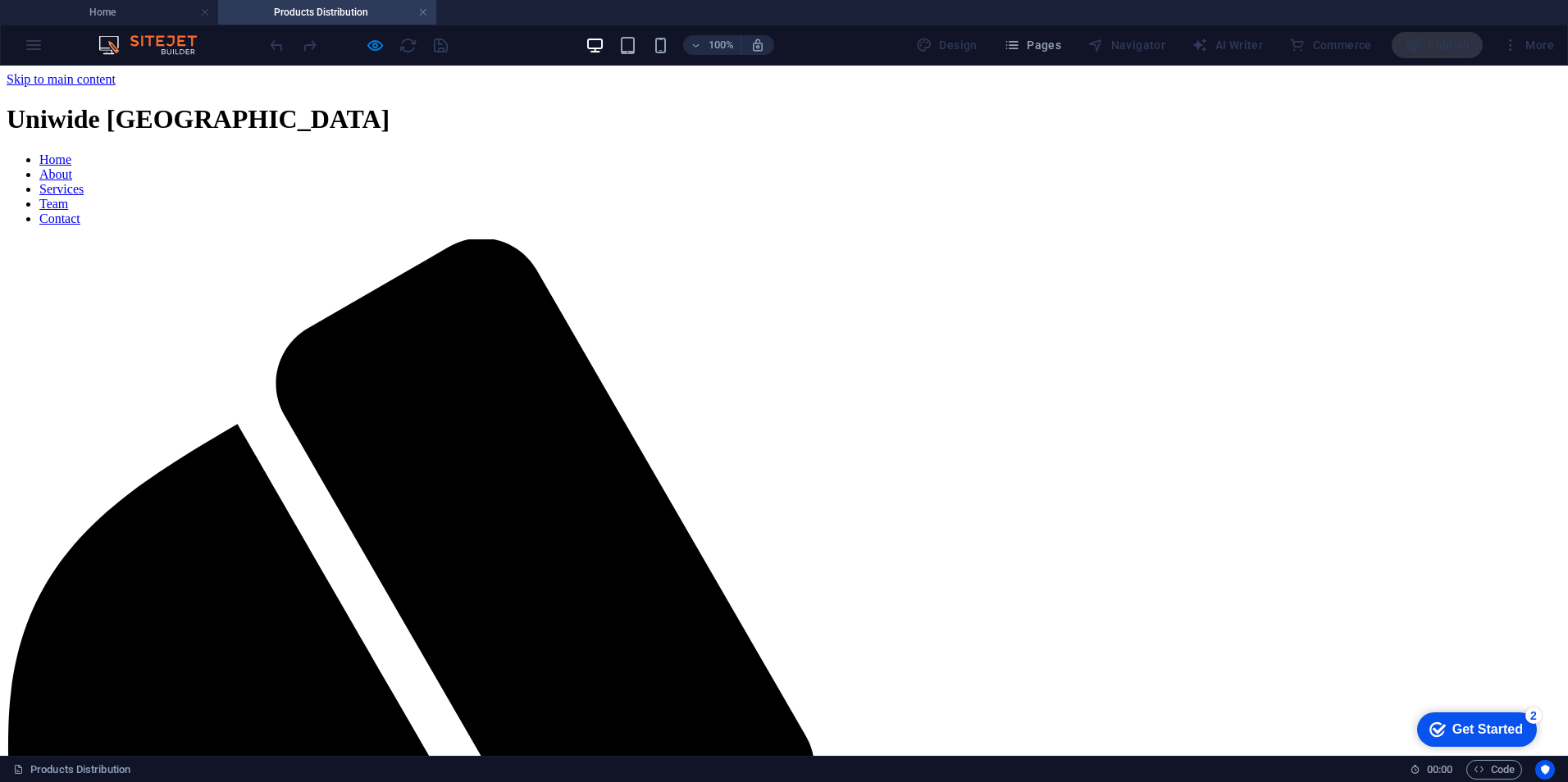
click at [72, 167] on link "About" at bounding box center [55, 175] width 33 height 14
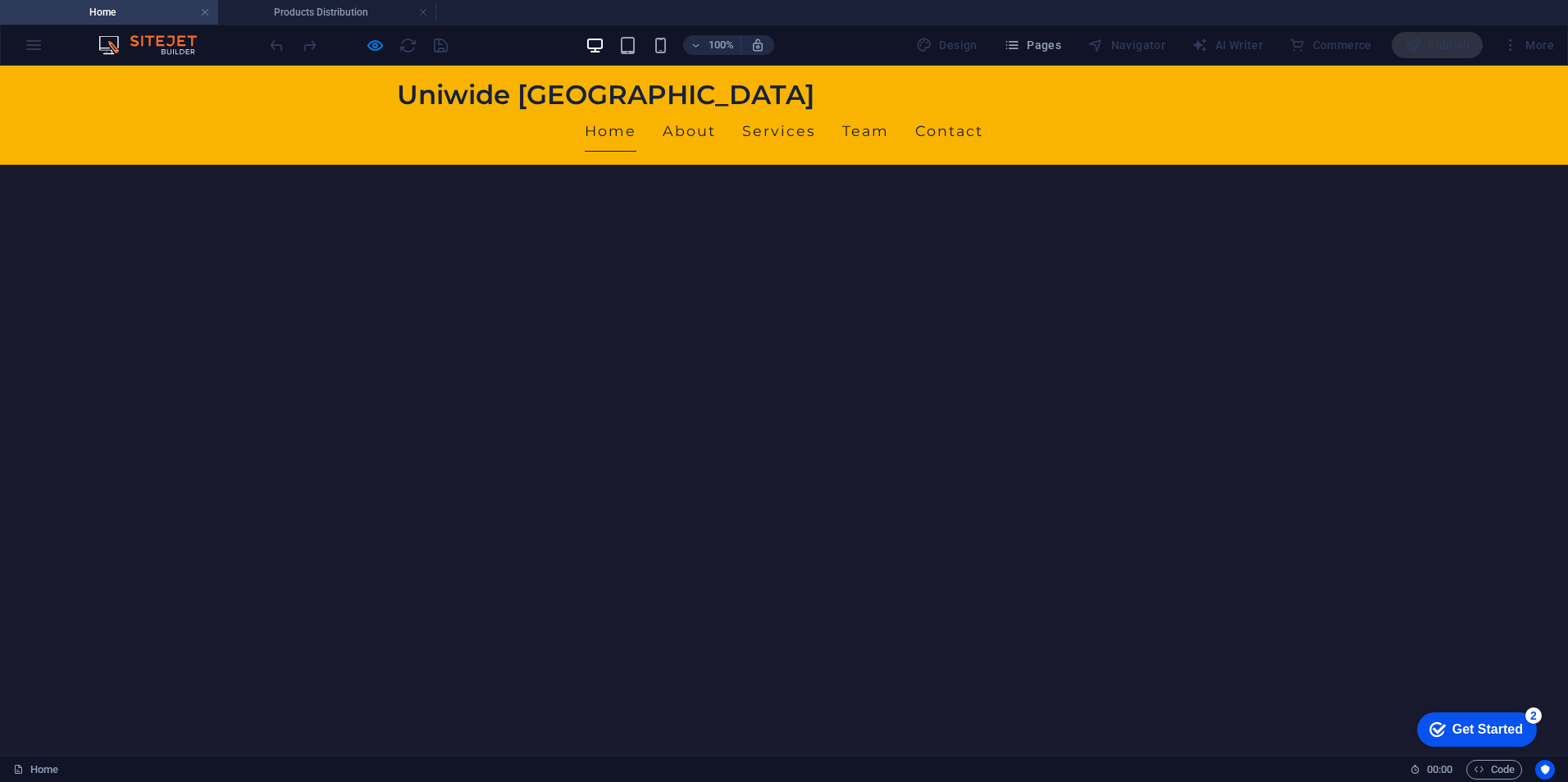
scroll to position [85, 0]
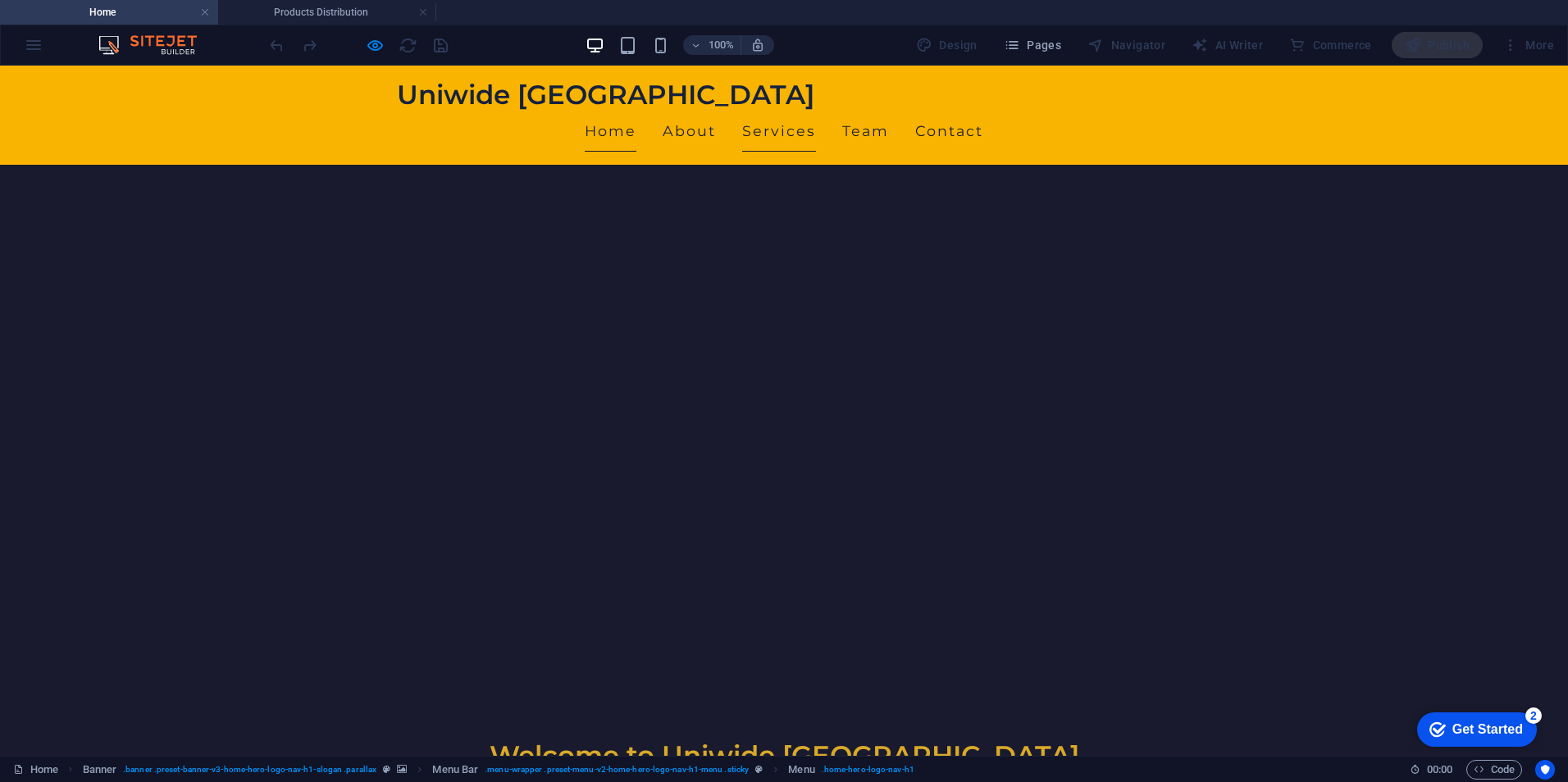
click at [816, 110] on link "Services" at bounding box center [779, 131] width 74 height 41
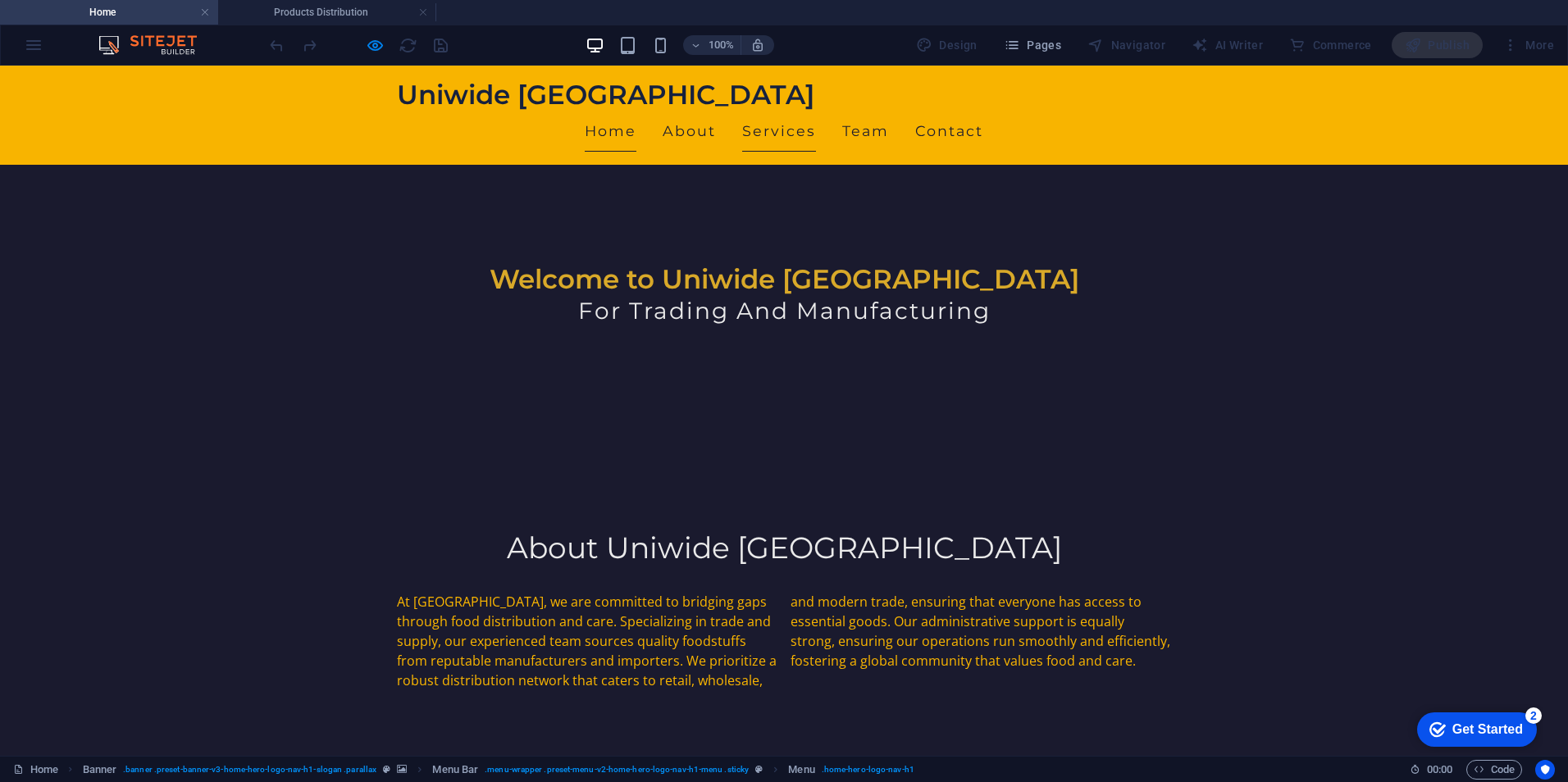
scroll to position [644, 0]
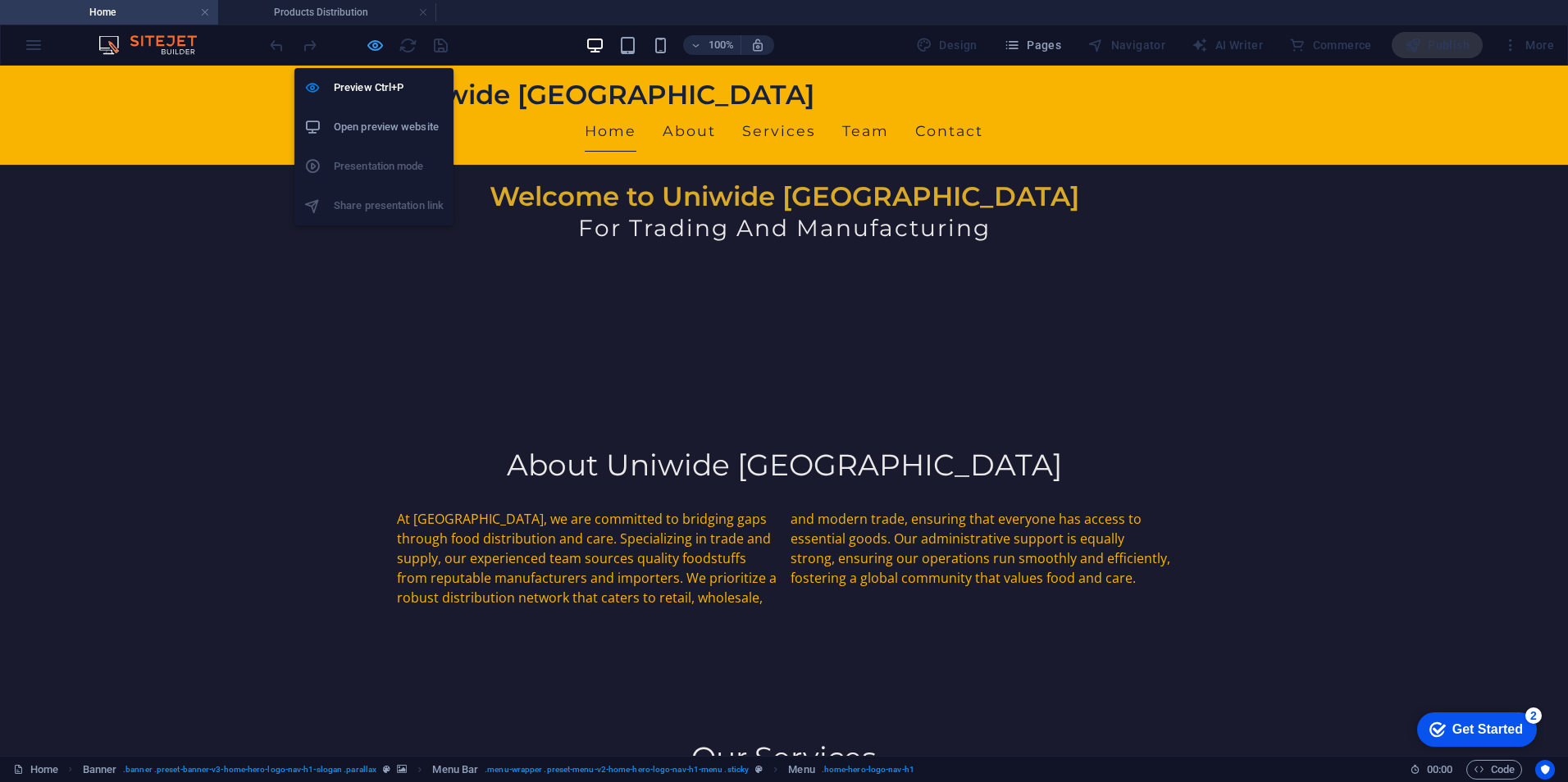
click at [381, 46] on icon "button" at bounding box center [375, 45] width 19 height 19
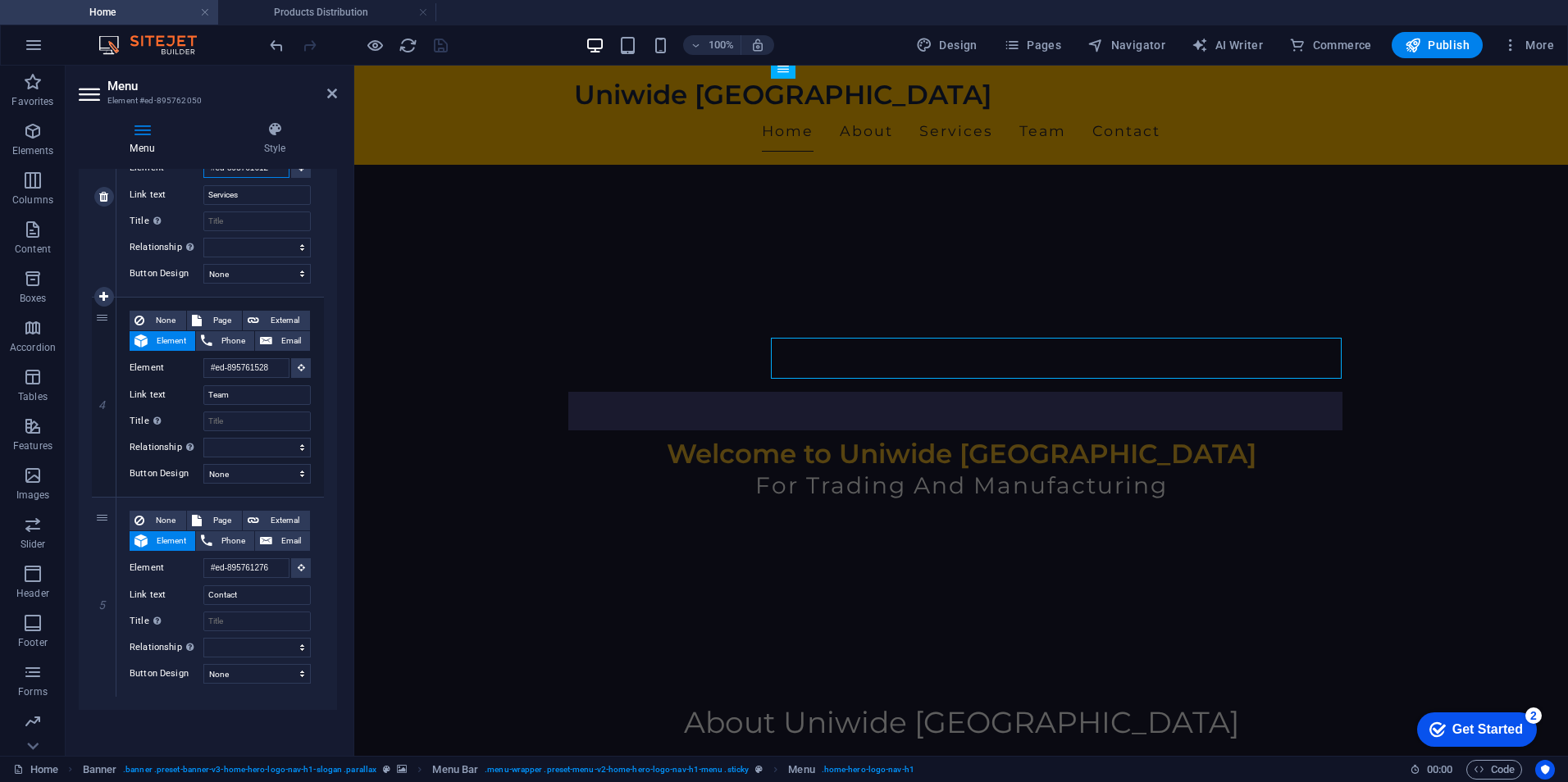
scroll to position [385, 0]
click at [241, 173] on input "#ed-895761612" at bounding box center [246, 168] width 86 height 20
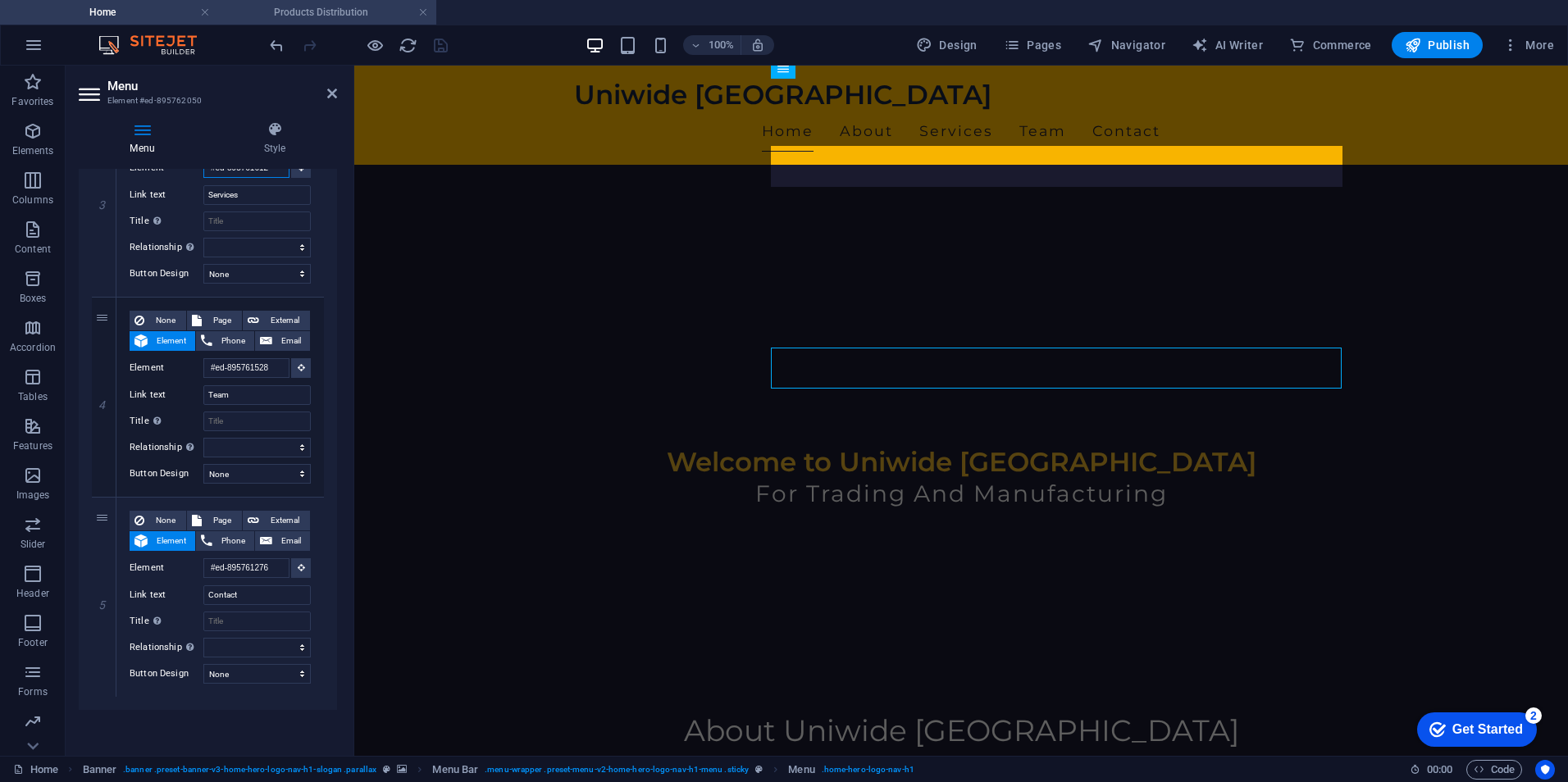
scroll to position [375, 0]
click at [274, 12] on h4 "Products Distribution" at bounding box center [327, 12] width 218 height 18
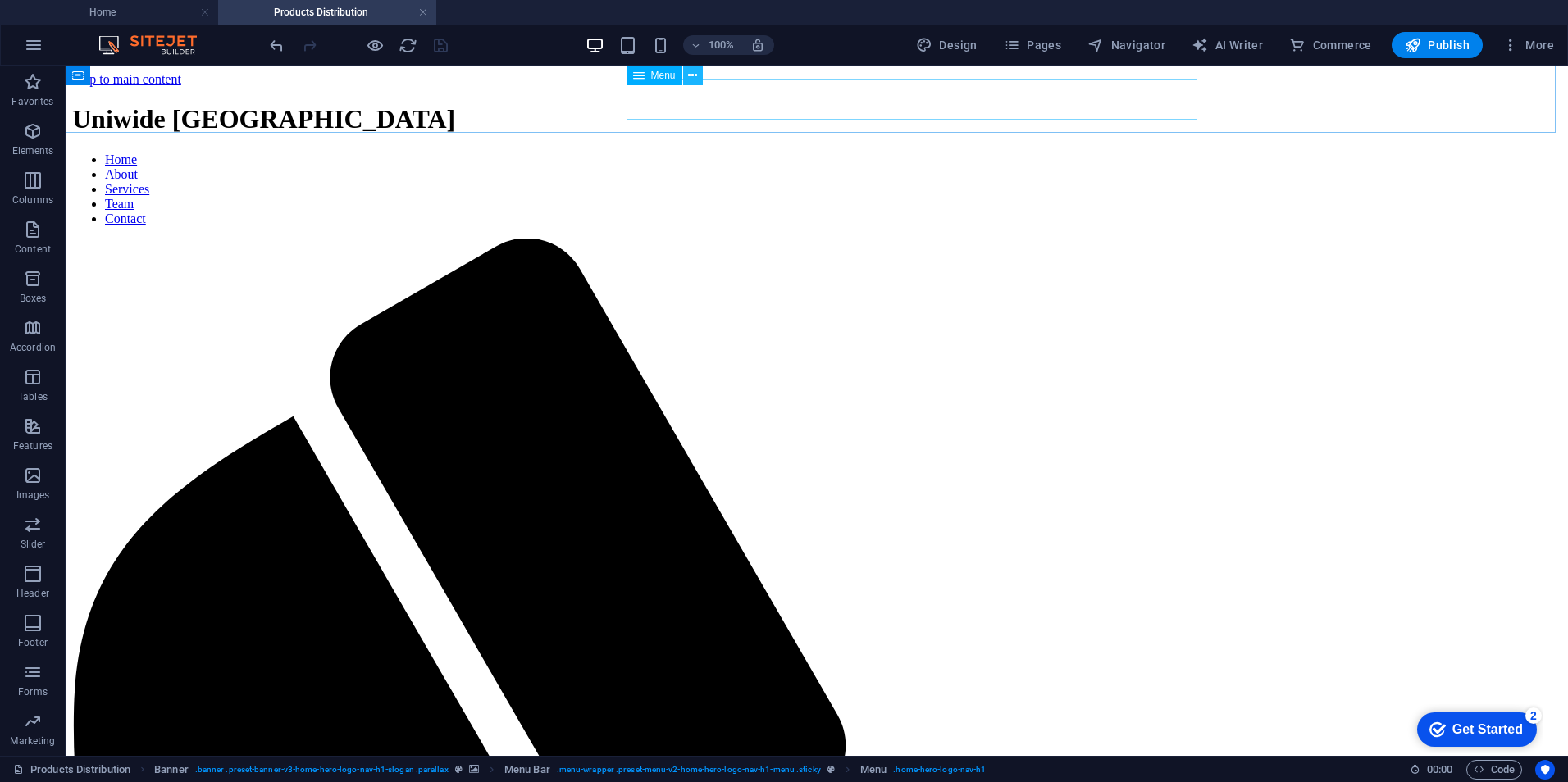
click at [689, 81] on icon at bounding box center [692, 75] width 9 height 17
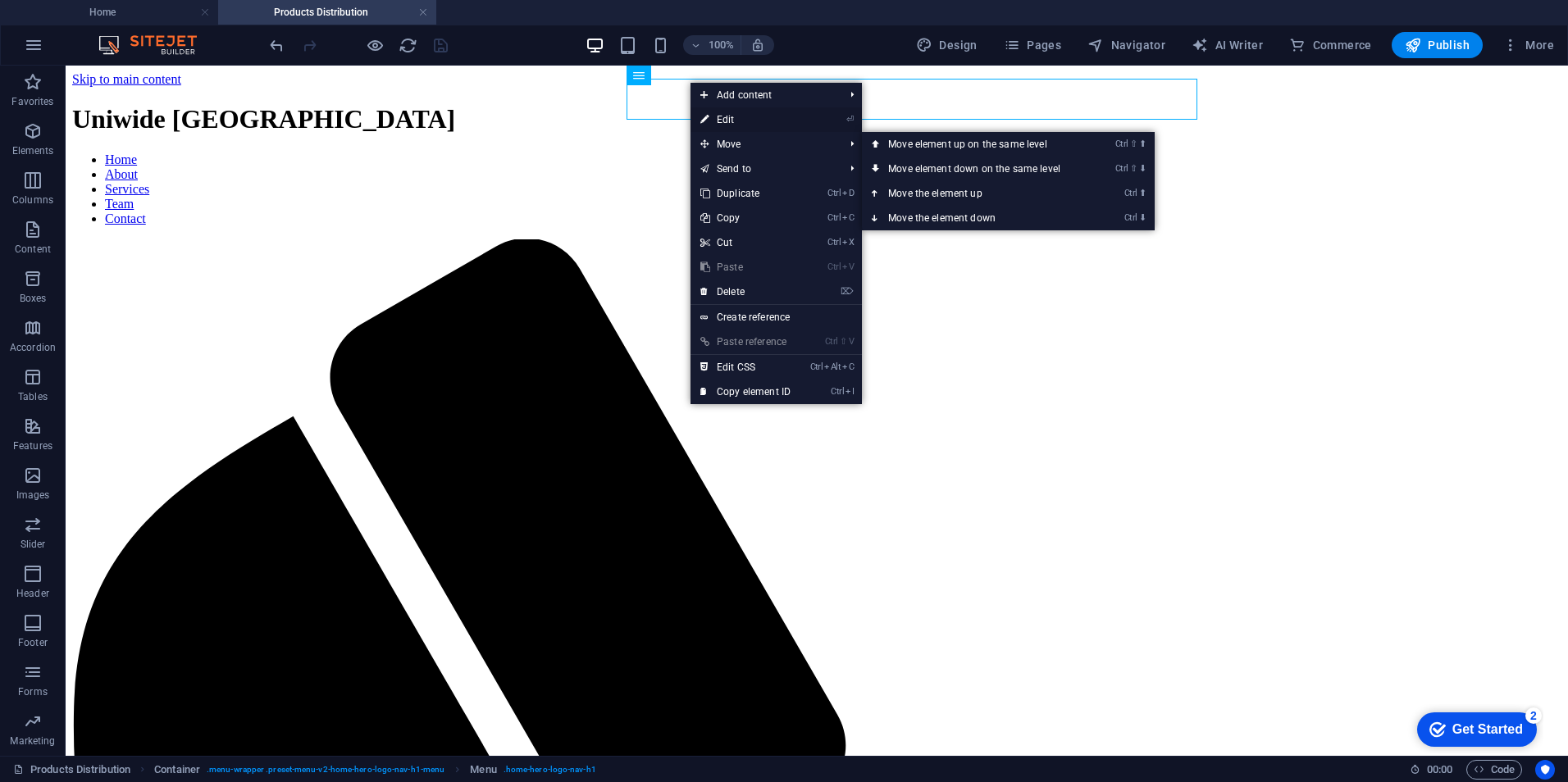
click at [719, 121] on link "⏎ Edit" at bounding box center [745, 120] width 110 height 25
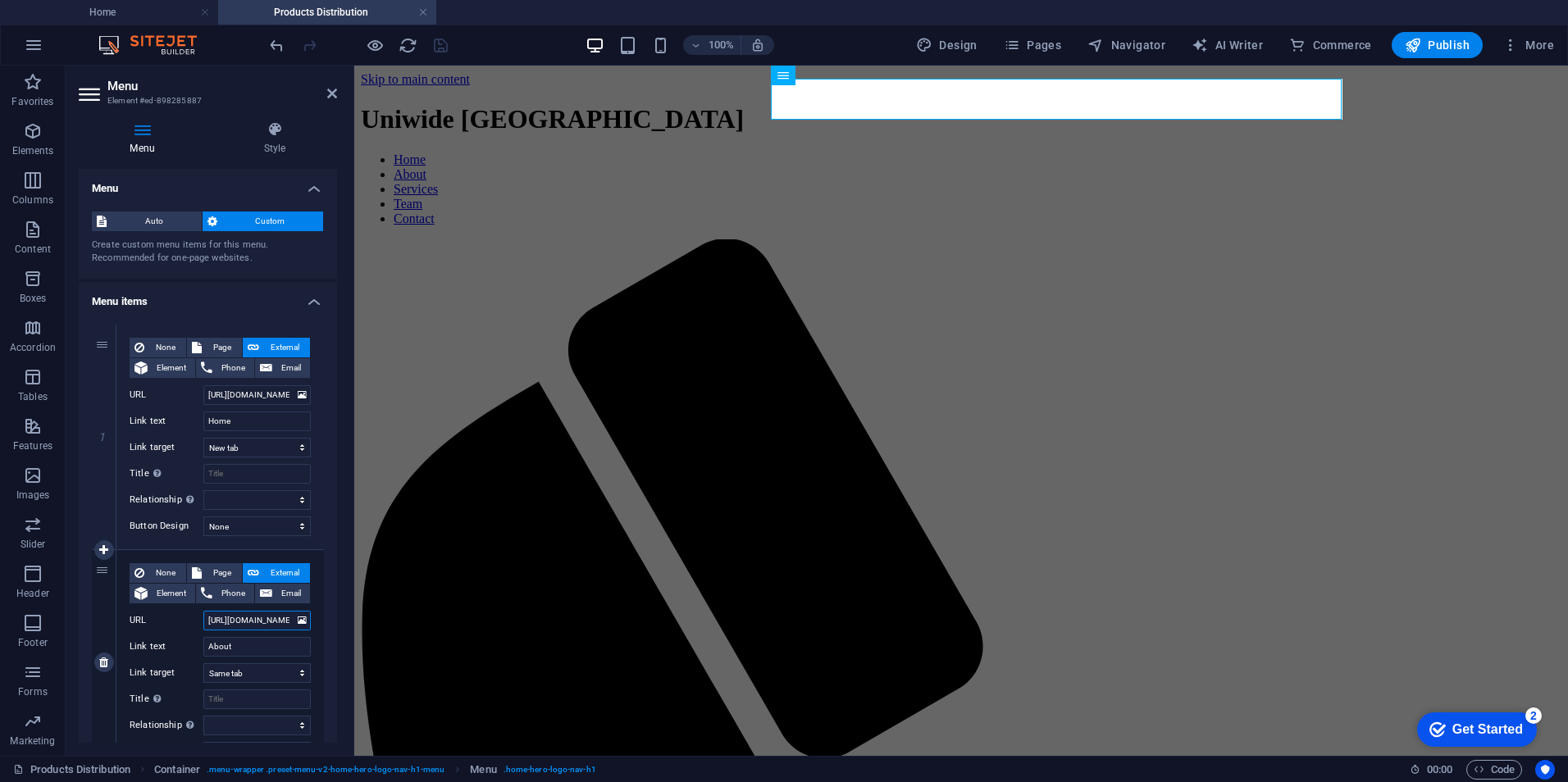
click at [248, 625] on input "https://www.uniwideegypt.com/#ed-895761129" at bounding box center [257, 621] width 108 height 20
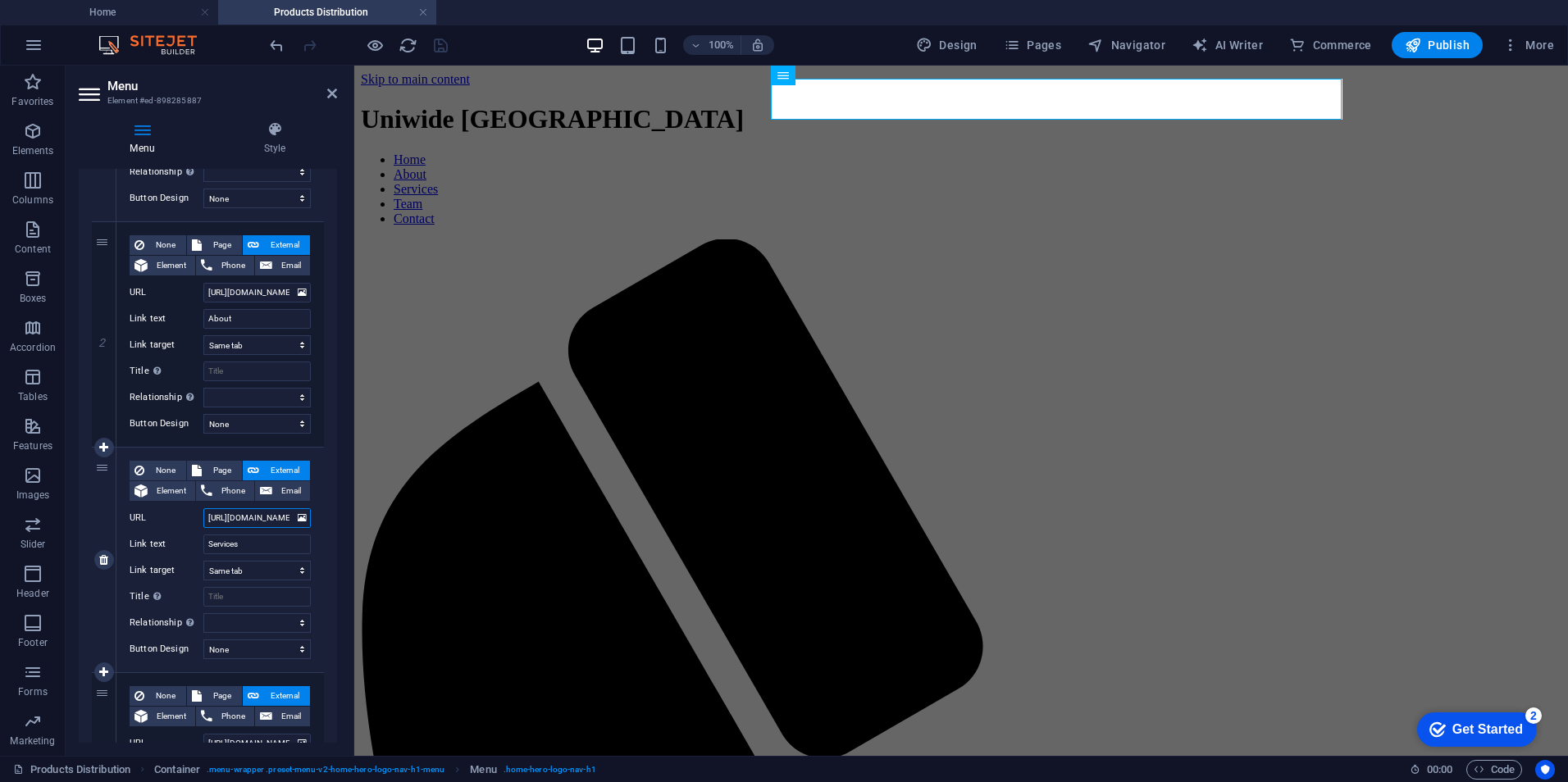
click at [278, 513] on input "https://www.uniwideegypt.com/" at bounding box center [257, 518] width 108 height 20
paste input "#ed-895761612"
click at [438, 55] on div at bounding box center [358, 45] width 184 height 26
click at [438, 47] on icon "save" at bounding box center [440, 45] width 19 height 19
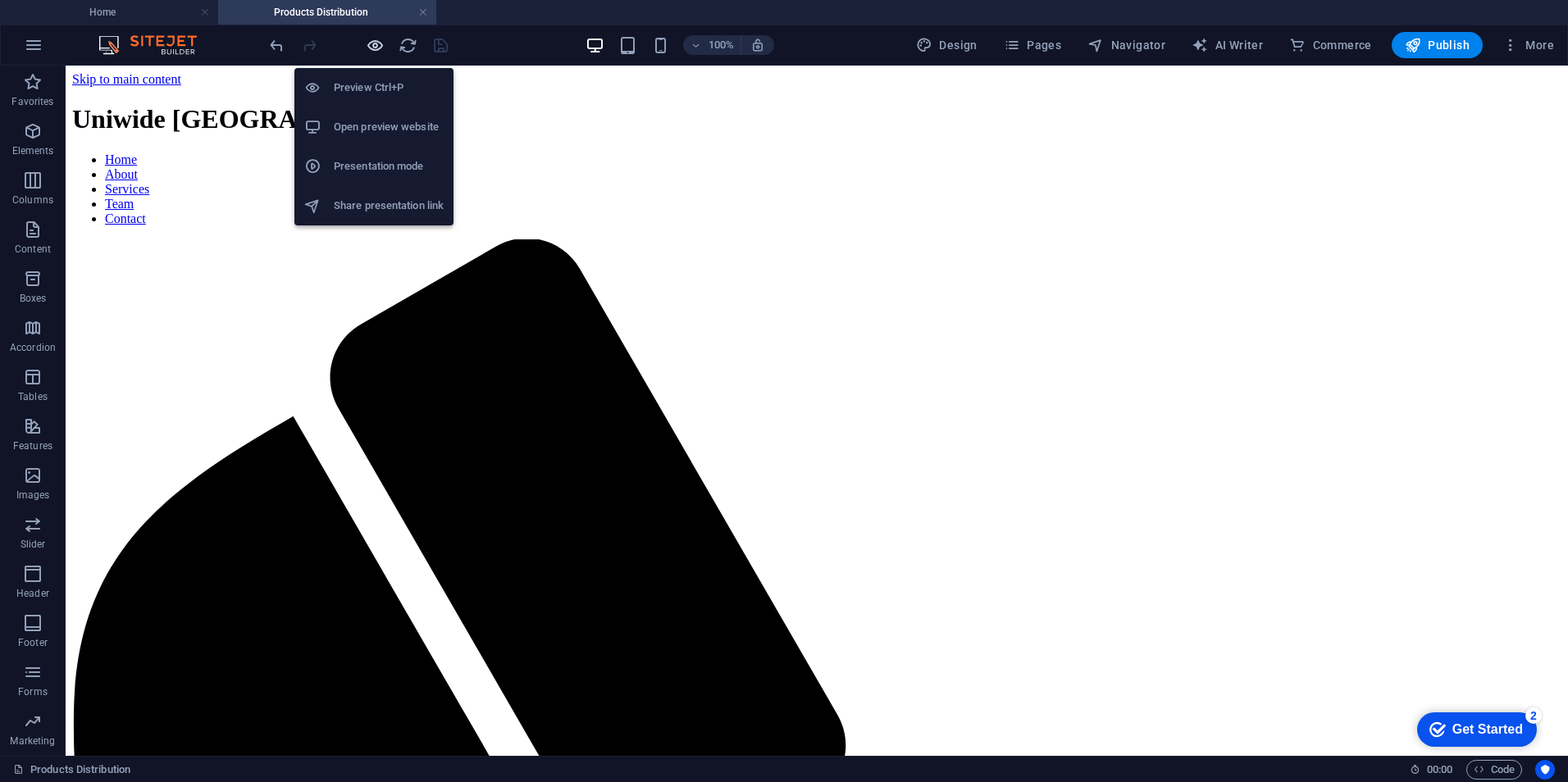
click at [377, 42] on icon "button" at bounding box center [375, 45] width 19 height 19
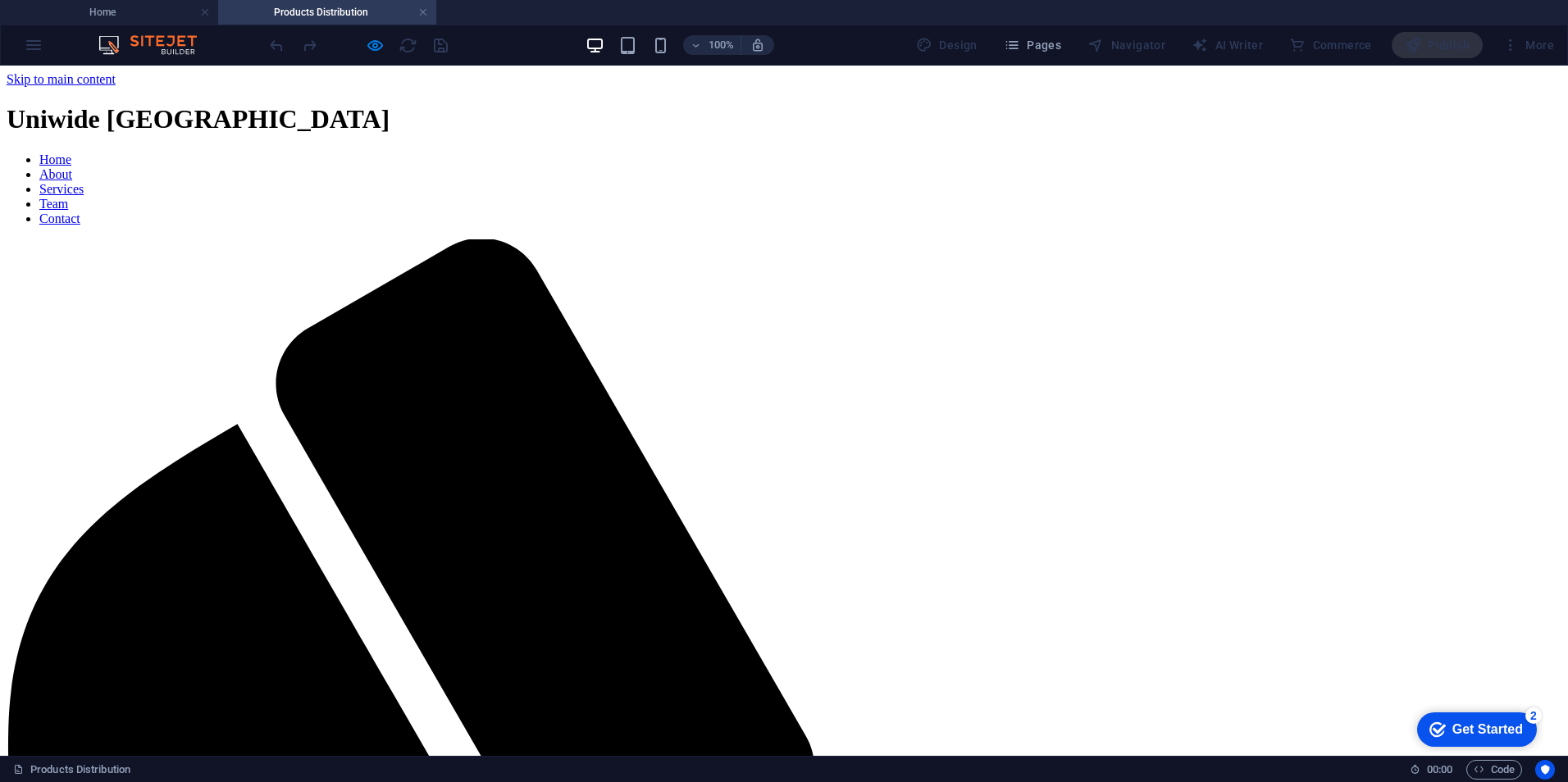
click at [84, 182] on link "Services" at bounding box center [61, 189] width 45 height 14
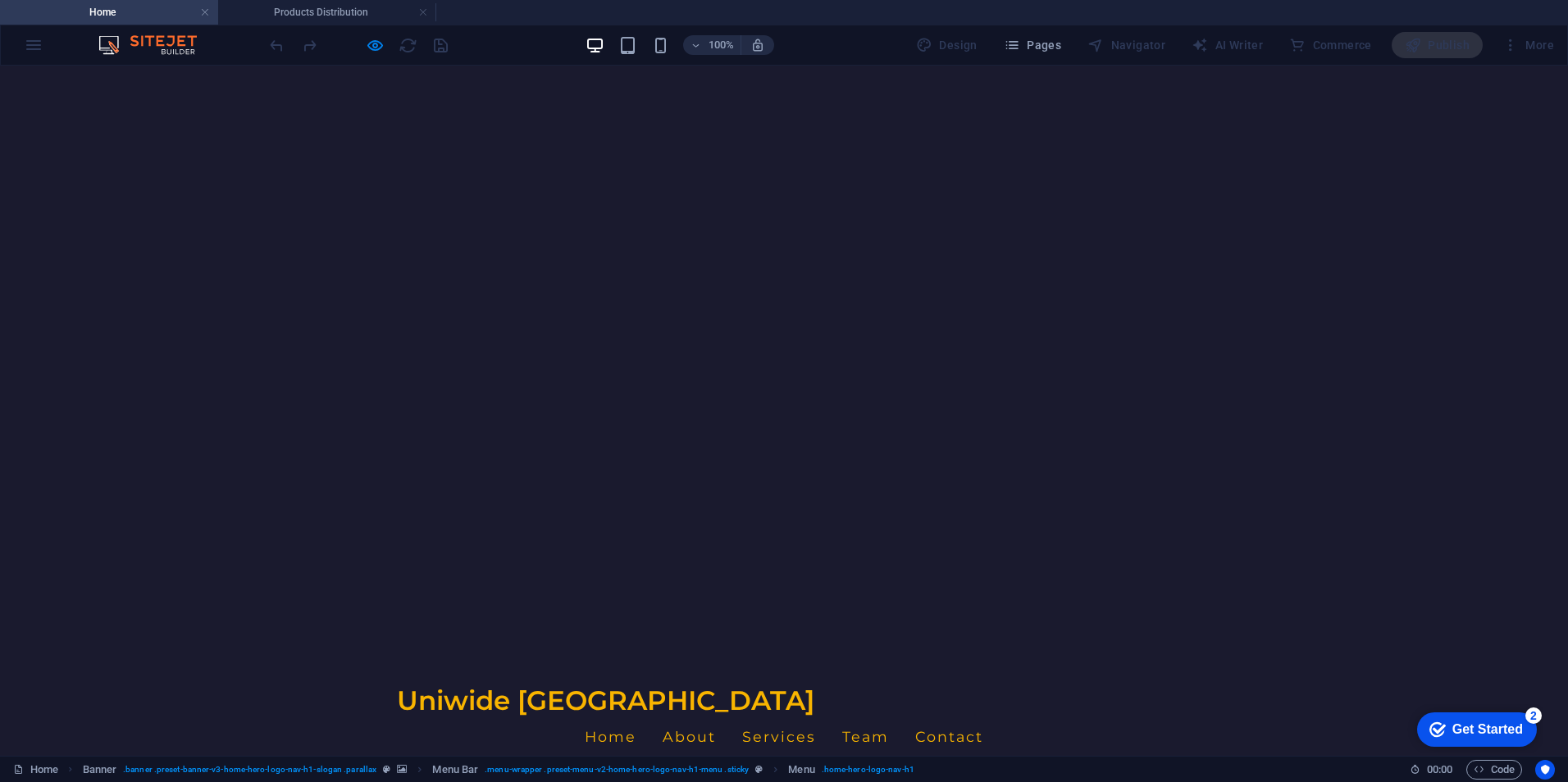
click at [816, 716] on link "Services" at bounding box center [779, 737] width 74 height 41
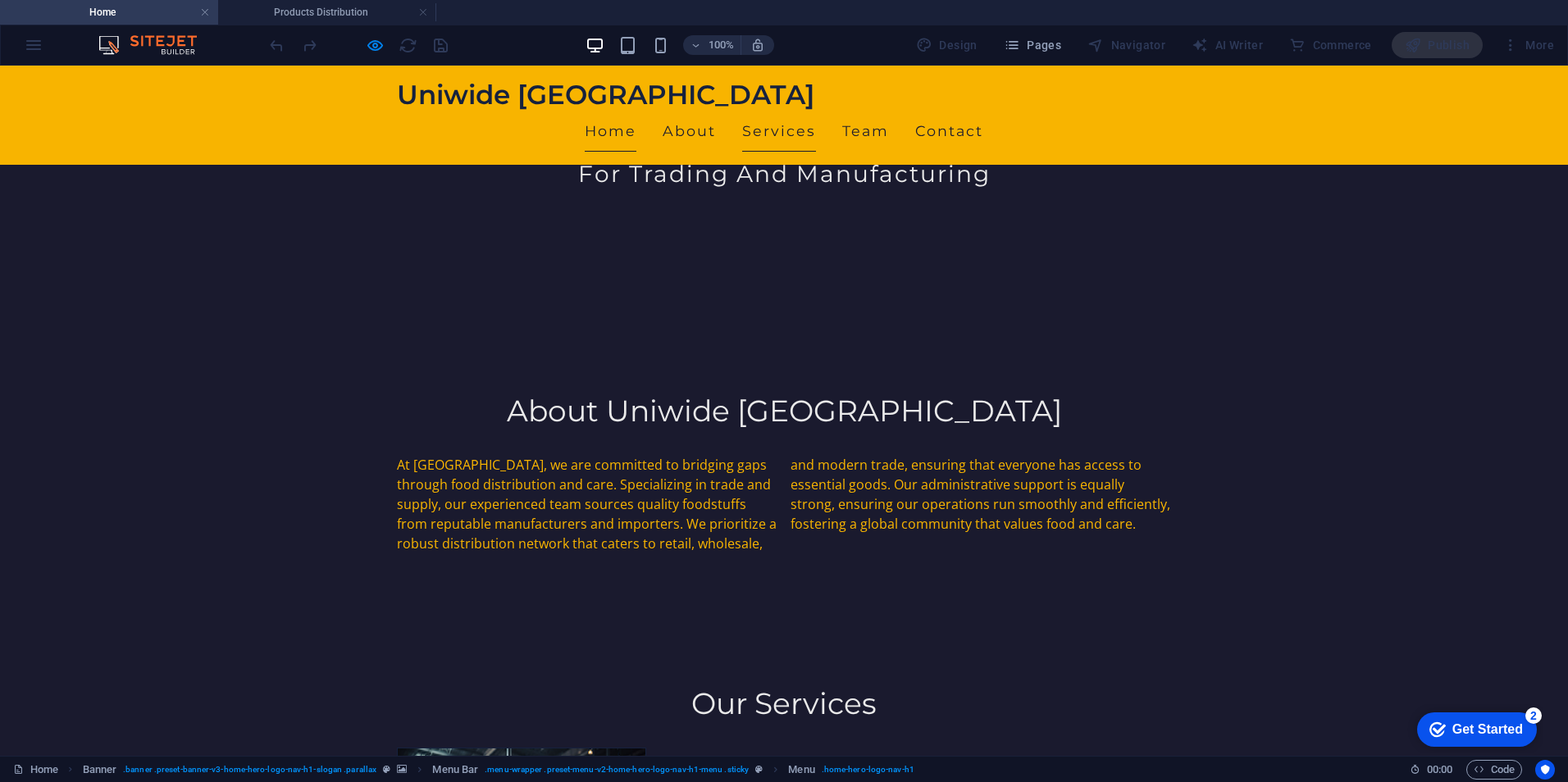
scroll to position [644, 0]
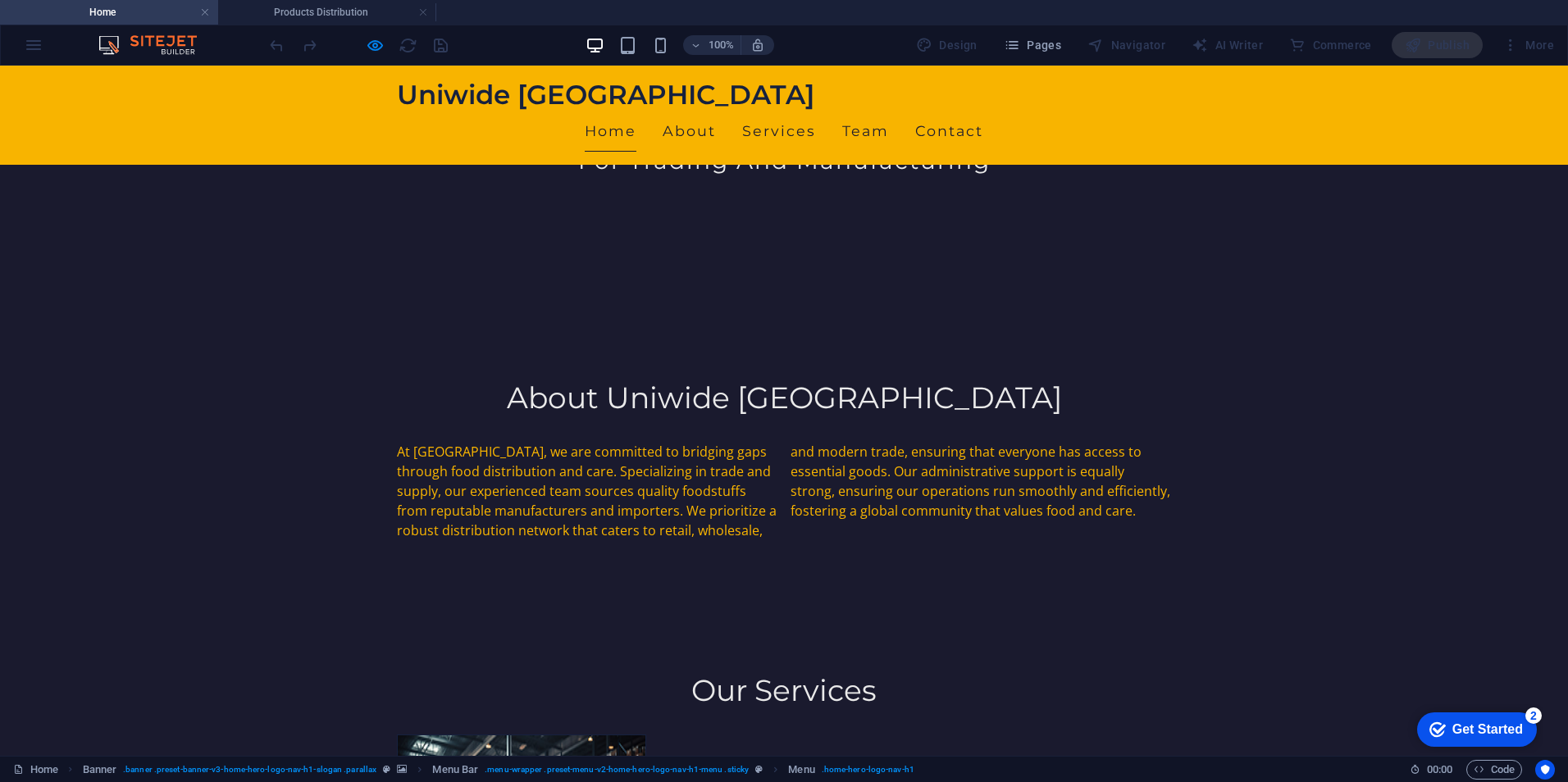
scroll to position [0, 0]
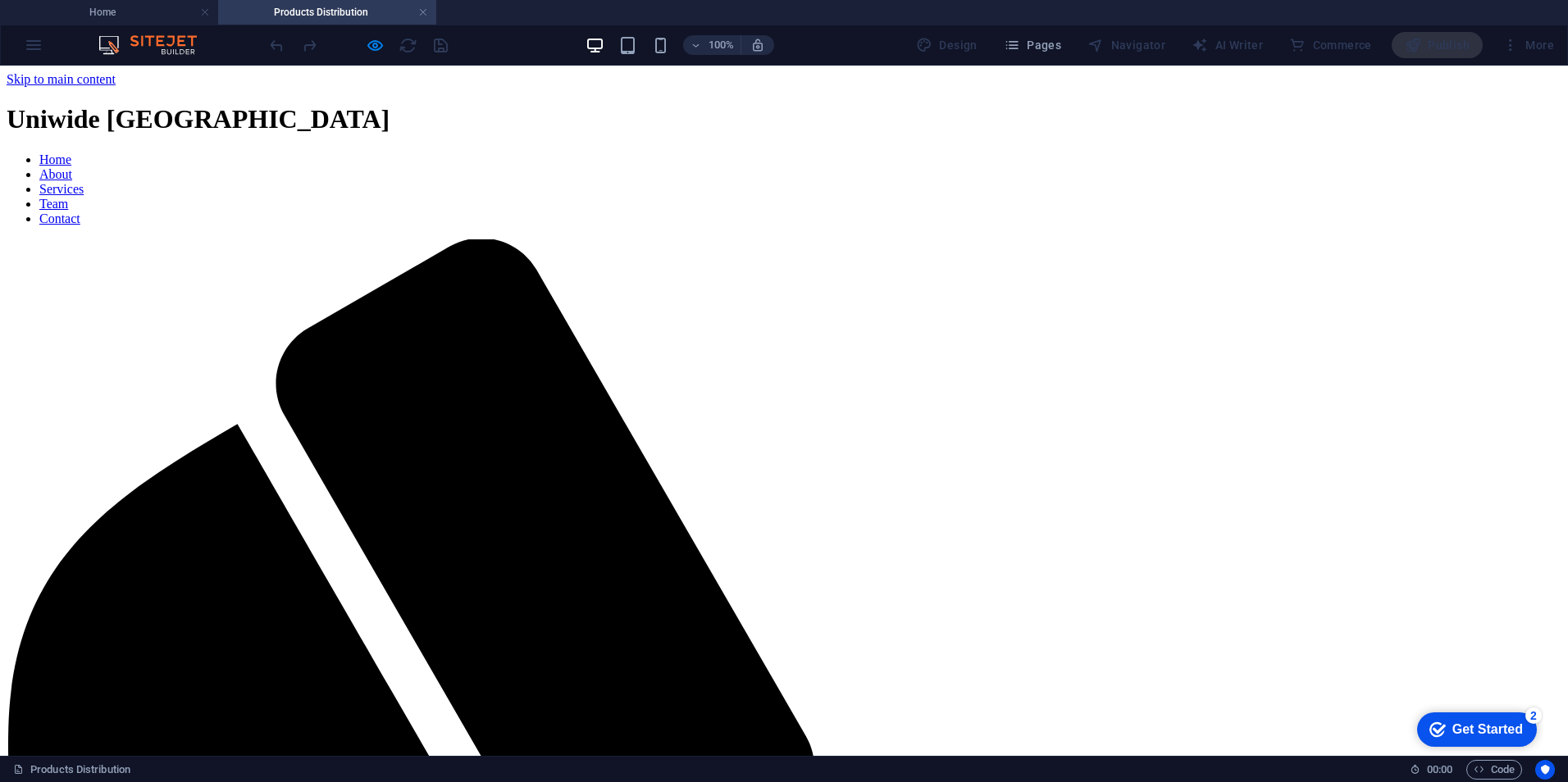
click at [84, 182] on link "Services" at bounding box center [61, 189] width 45 height 14
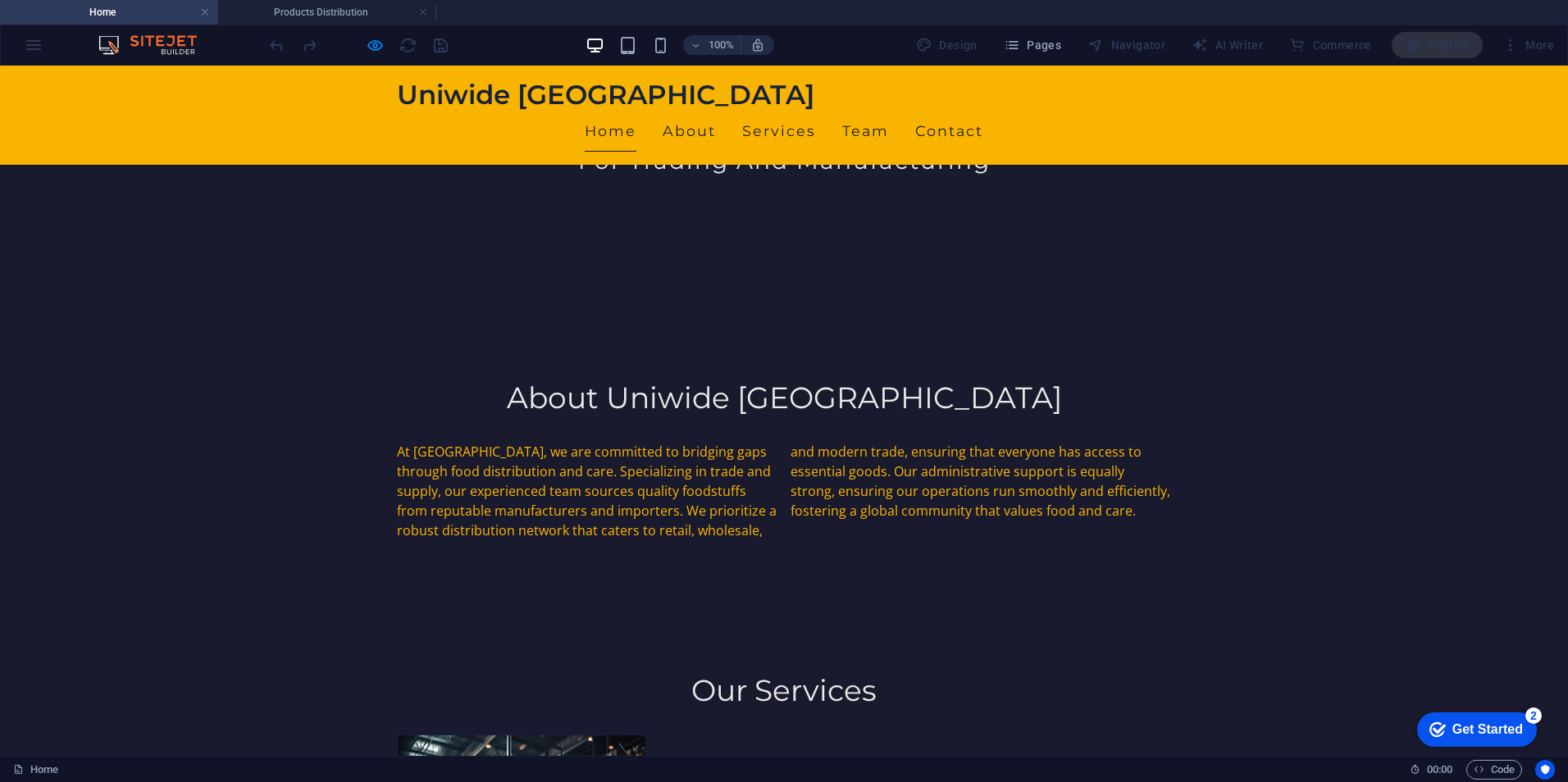
scroll to position [0, 0]
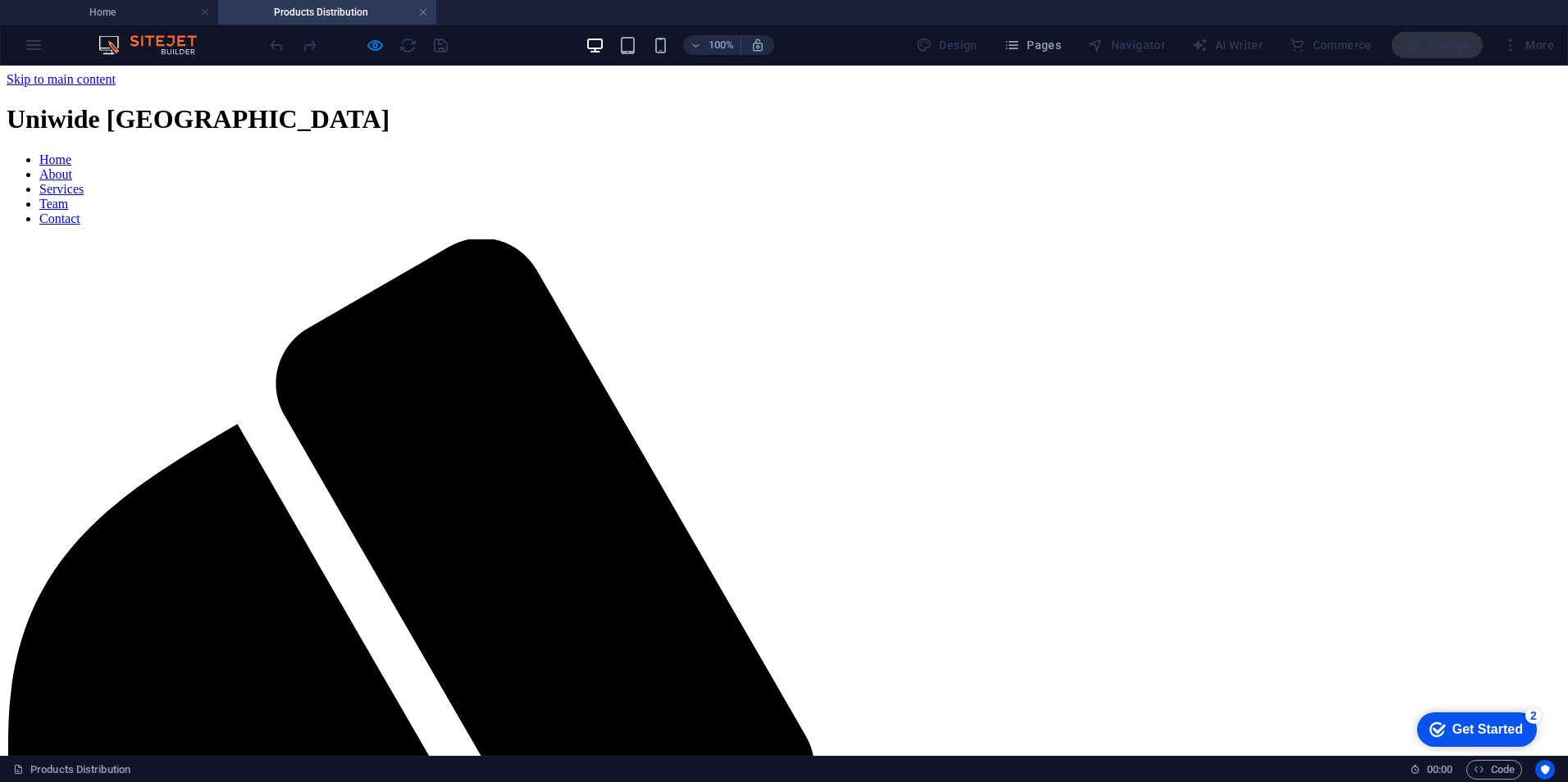
click at [72, 167] on link "About" at bounding box center [55, 175] width 33 height 14
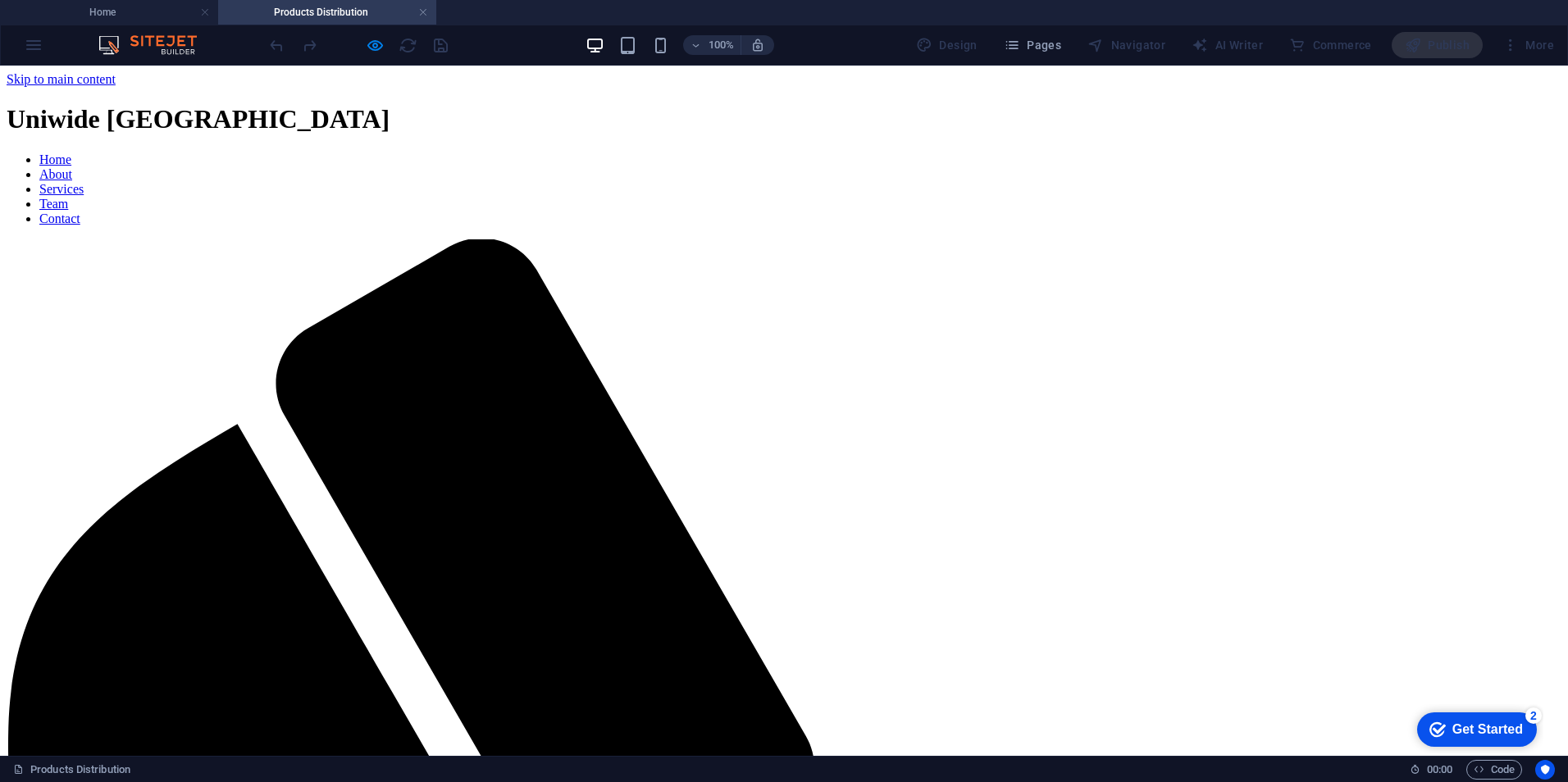
scroll to position [0, 0]
click at [72, 167] on link "About" at bounding box center [55, 175] width 33 height 14
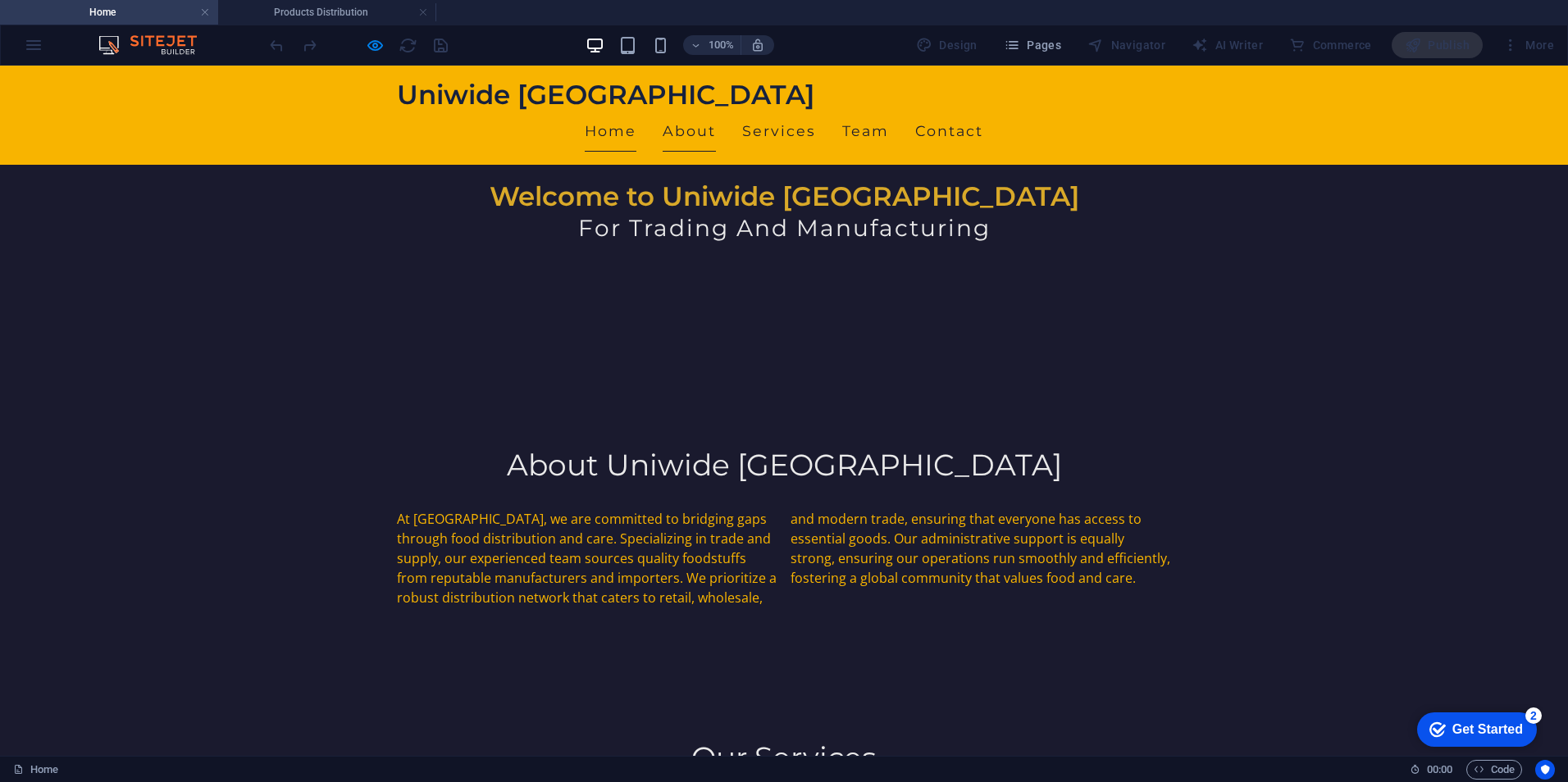
click at [716, 110] on link "About" at bounding box center [690, 131] width 53 height 41
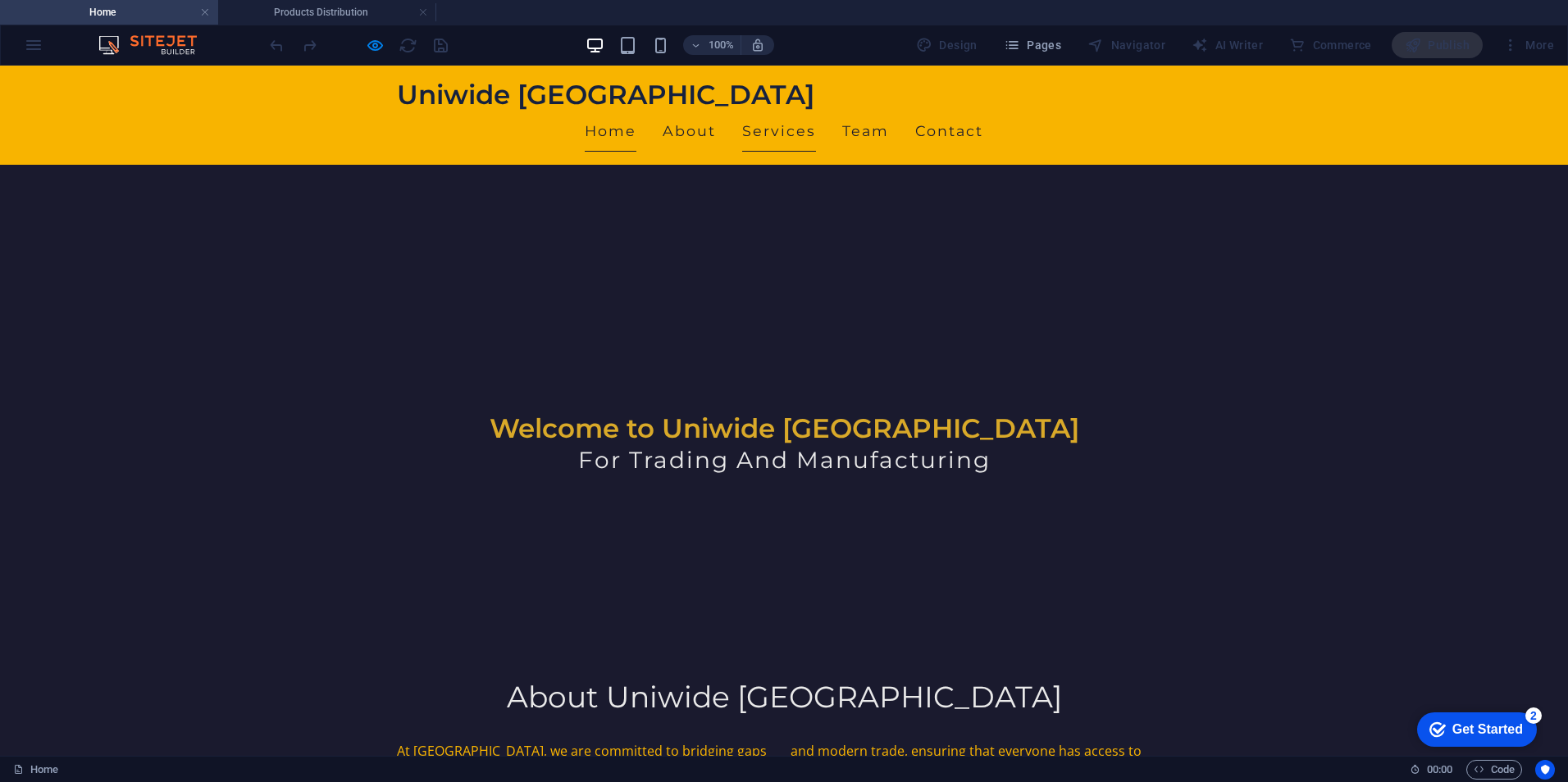
scroll to position [351, 0]
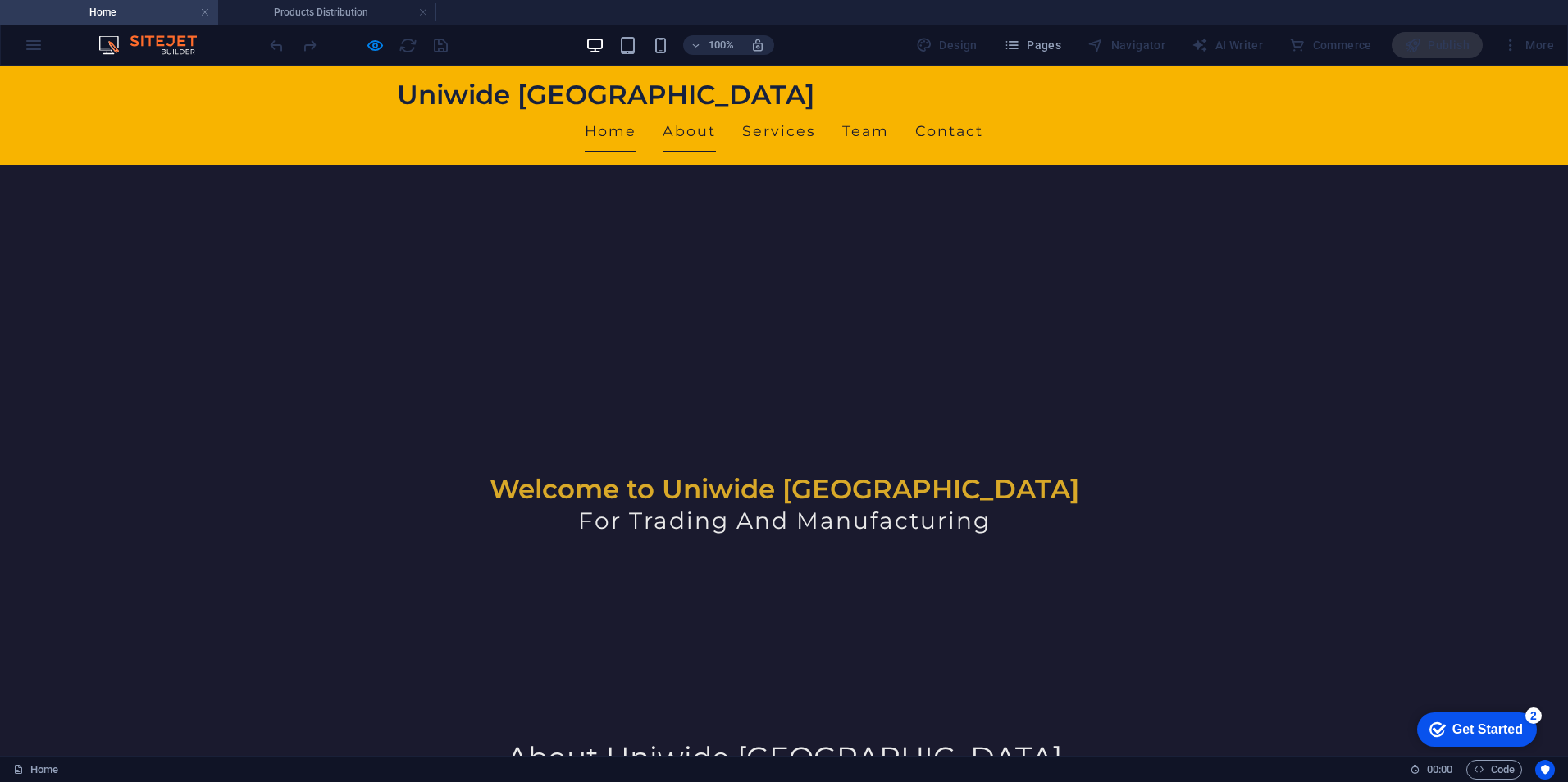
click at [716, 110] on link "About" at bounding box center [690, 131] width 53 height 41
click at [816, 110] on link "Services" at bounding box center [779, 131] width 74 height 41
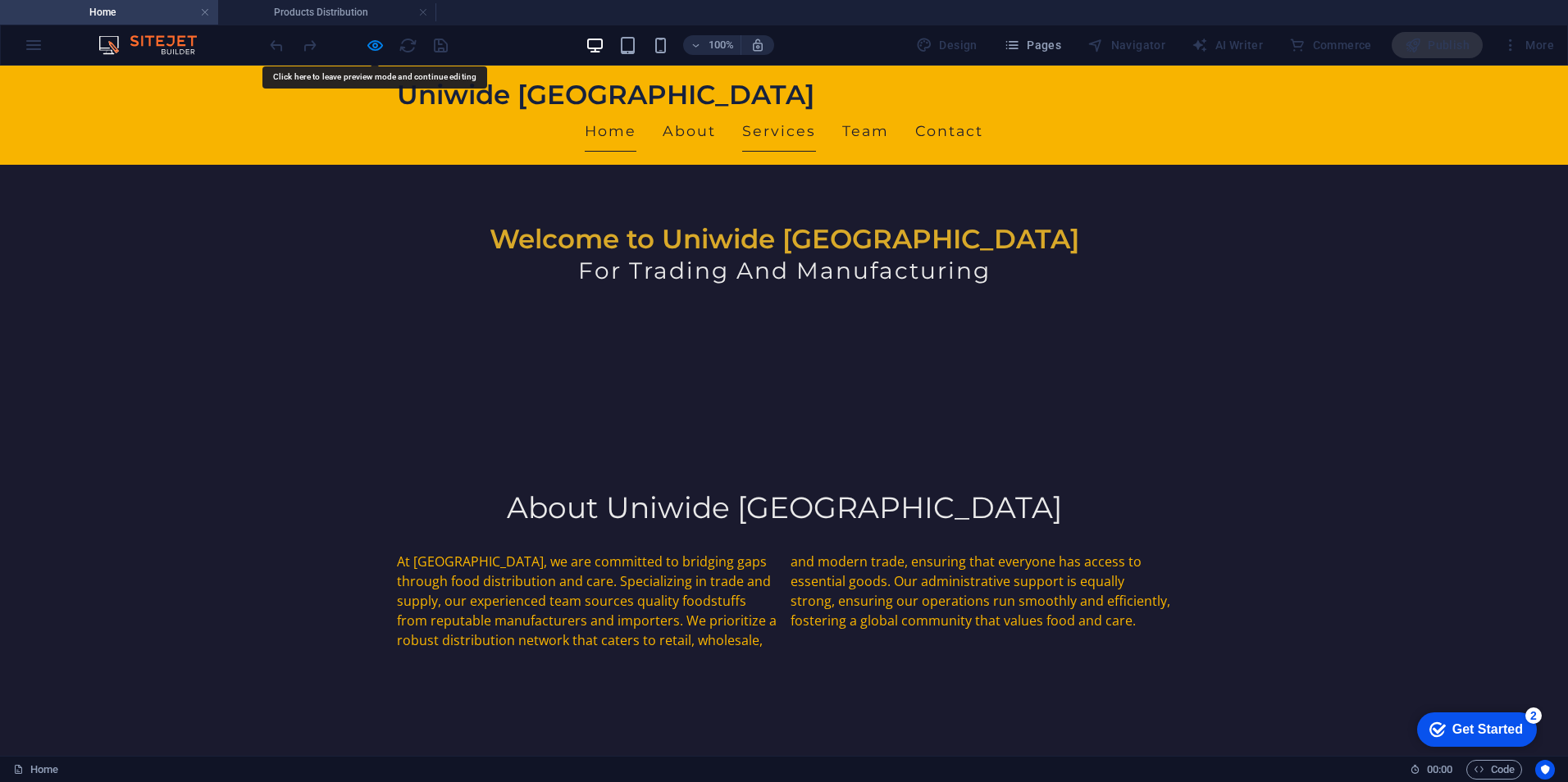
scroll to position [644, 0]
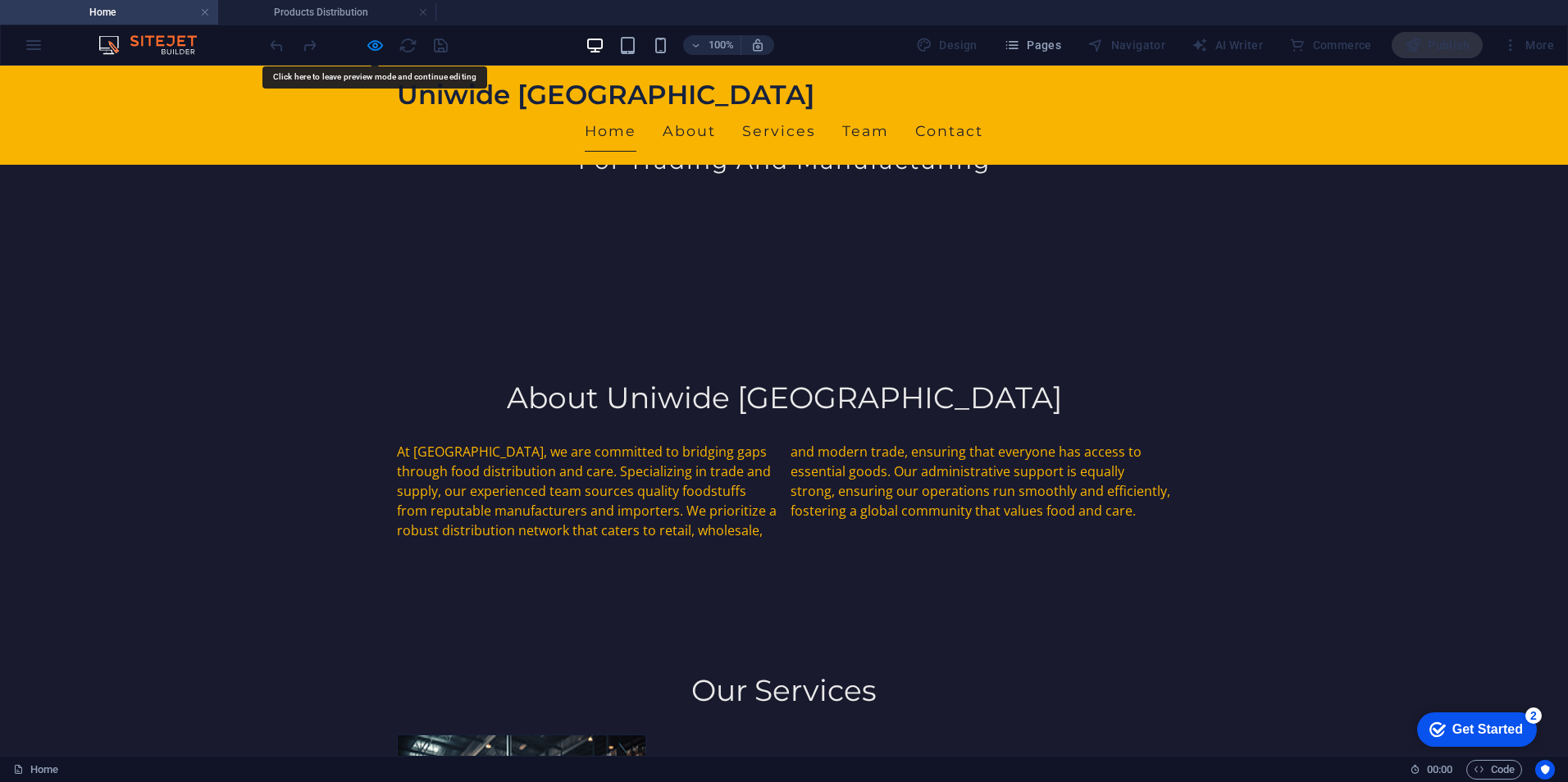
scroll to position [0, 0]
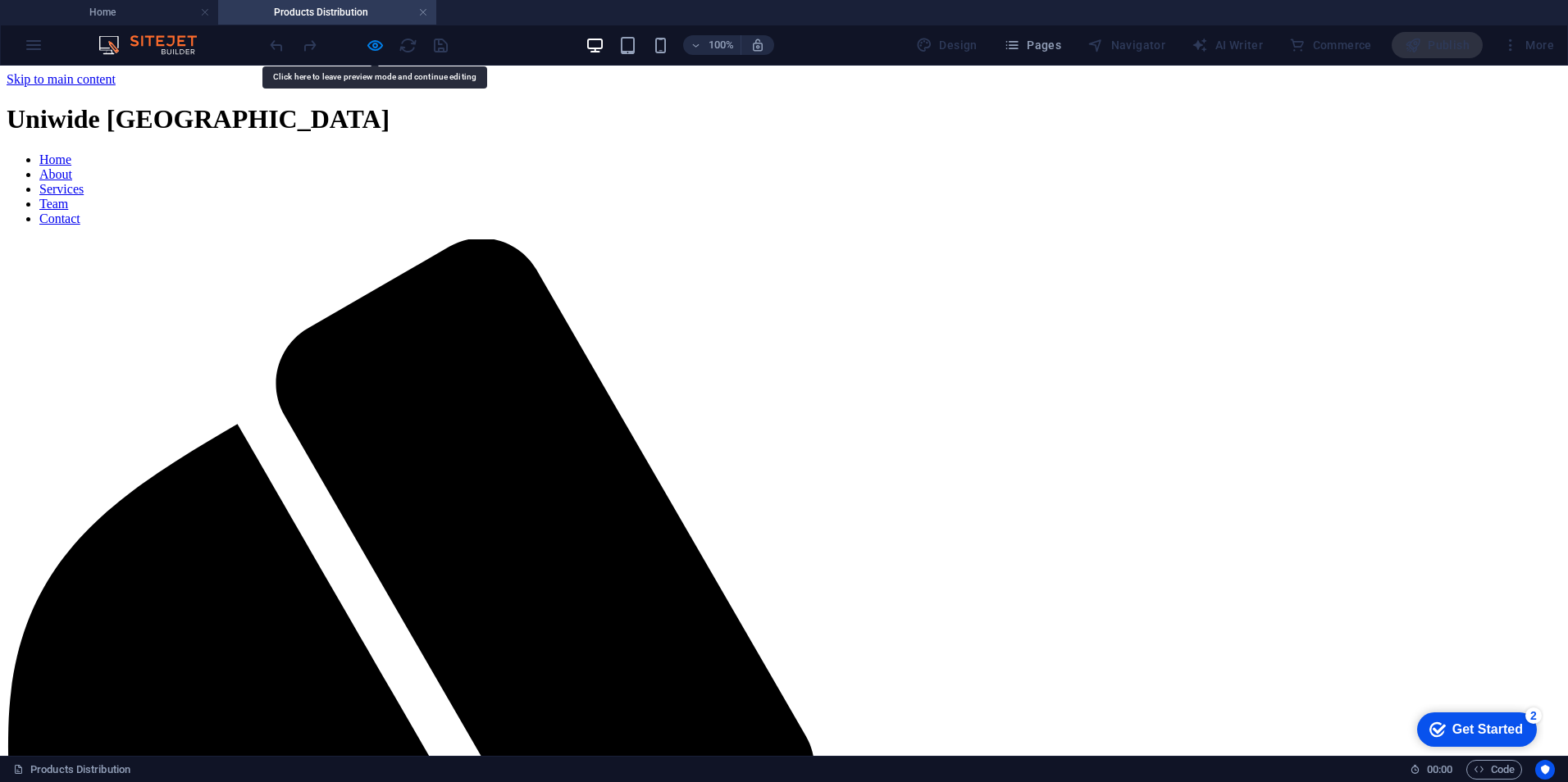
click at [84, 182] on link "Services" at bounding box center [61, 189] width 45 height 14
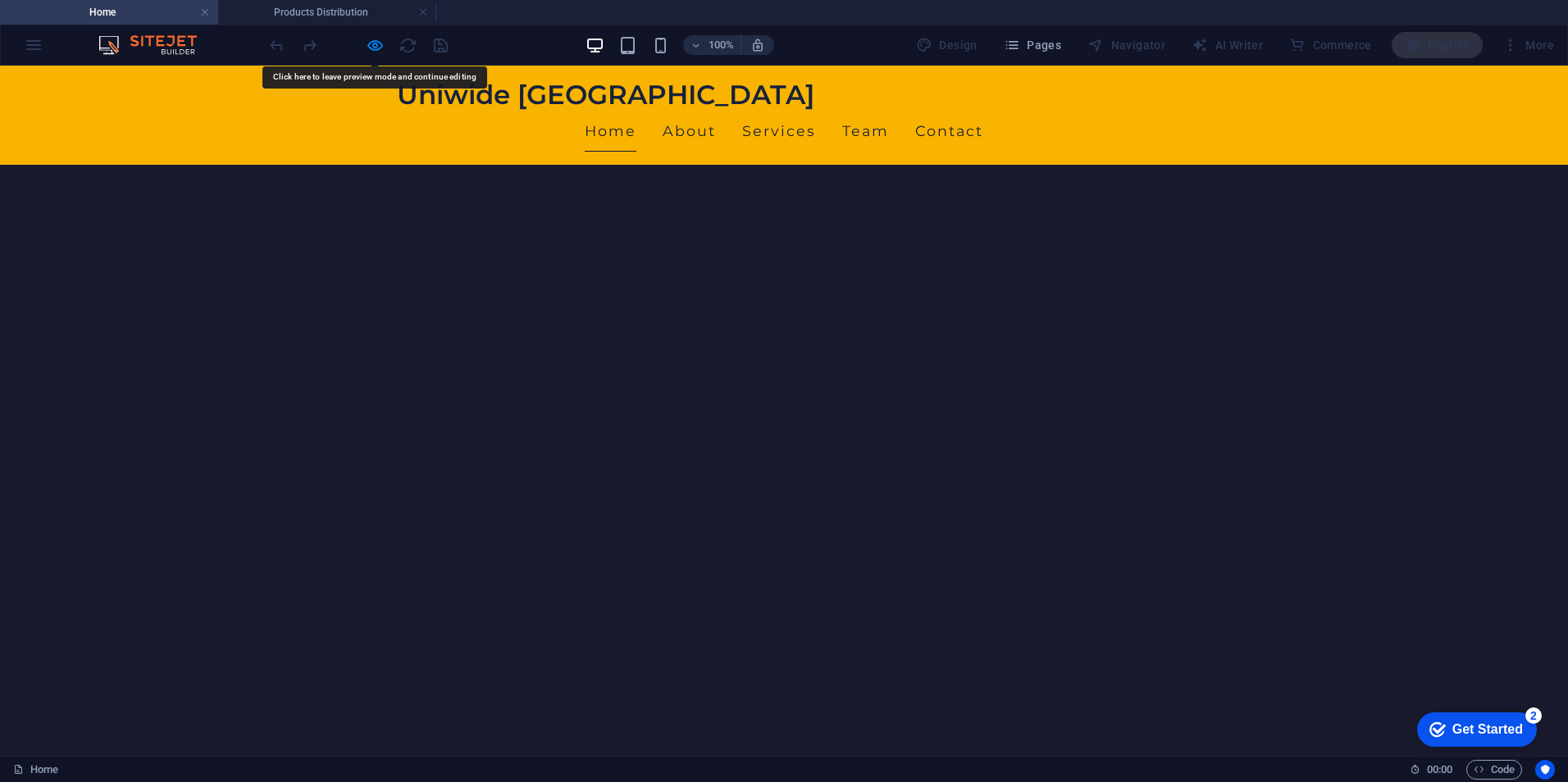
scroll to position [644, 0]
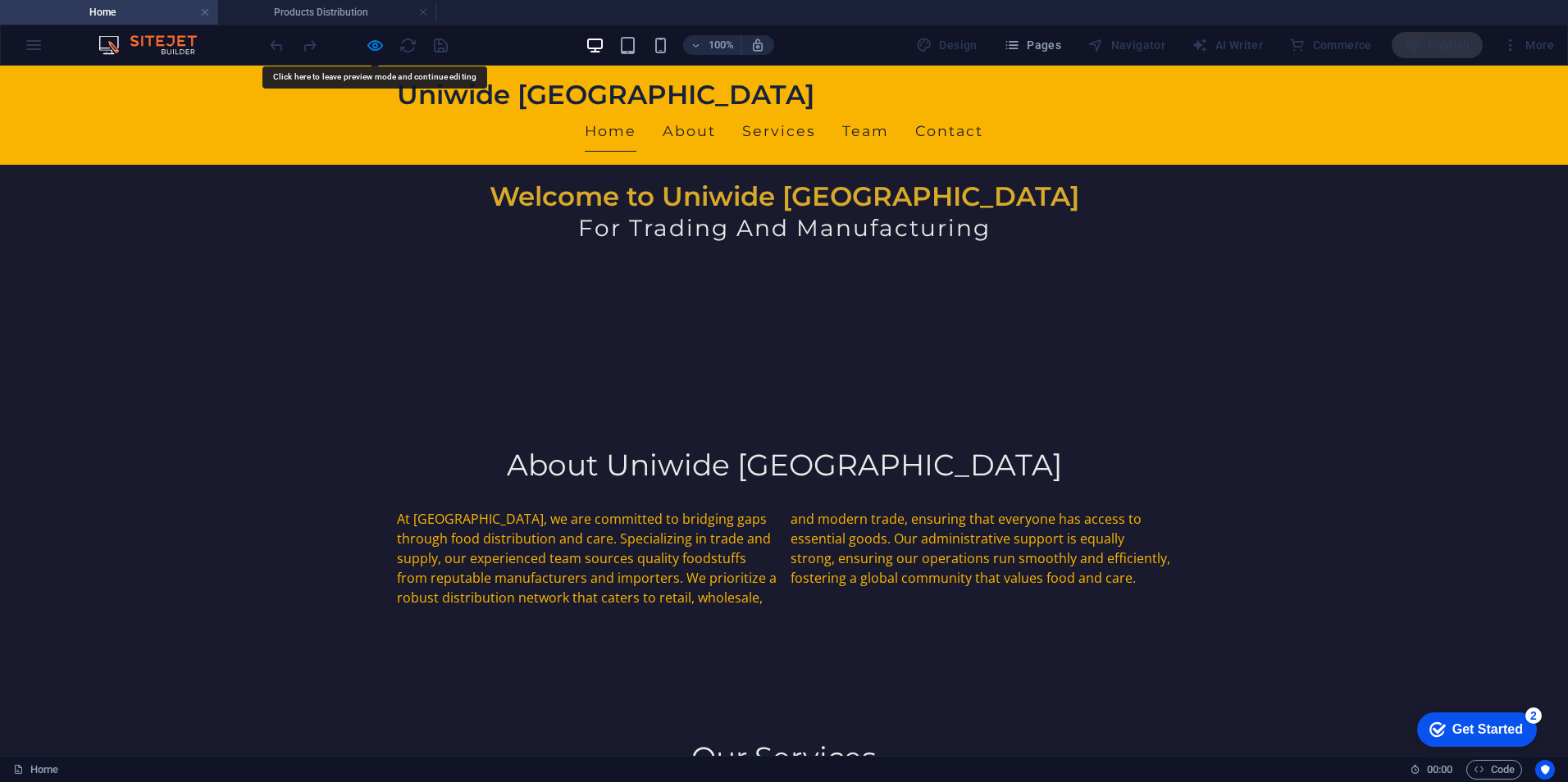
drag, startPoint x: 641, startPoint y: 322, endPoint x: 792, endPoint y: 192, distance: 199.3
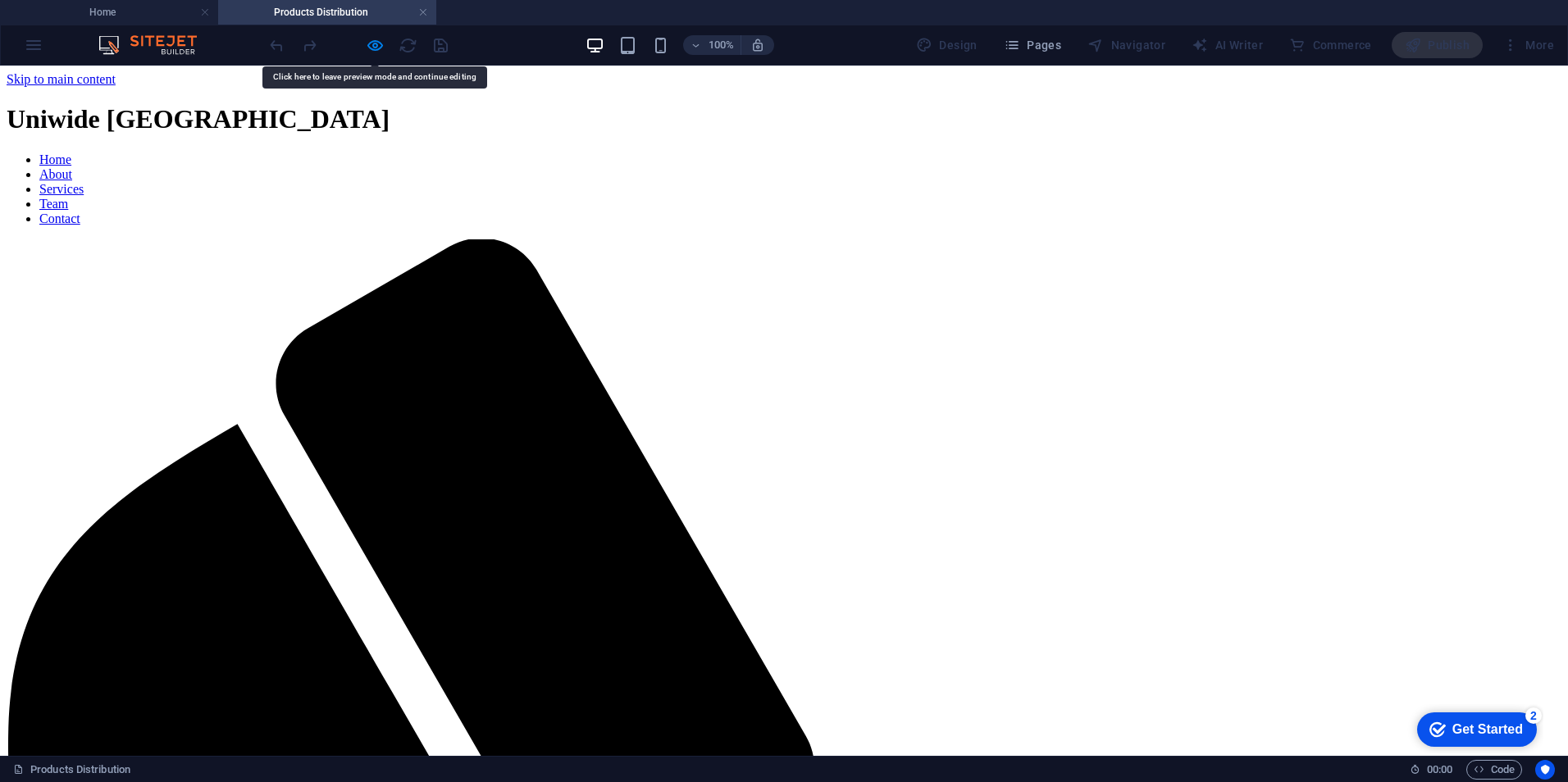
scroll to position [0, 0]
click at [72, 167] on link "About" at bounding box center [55, 175] width 33 height 14
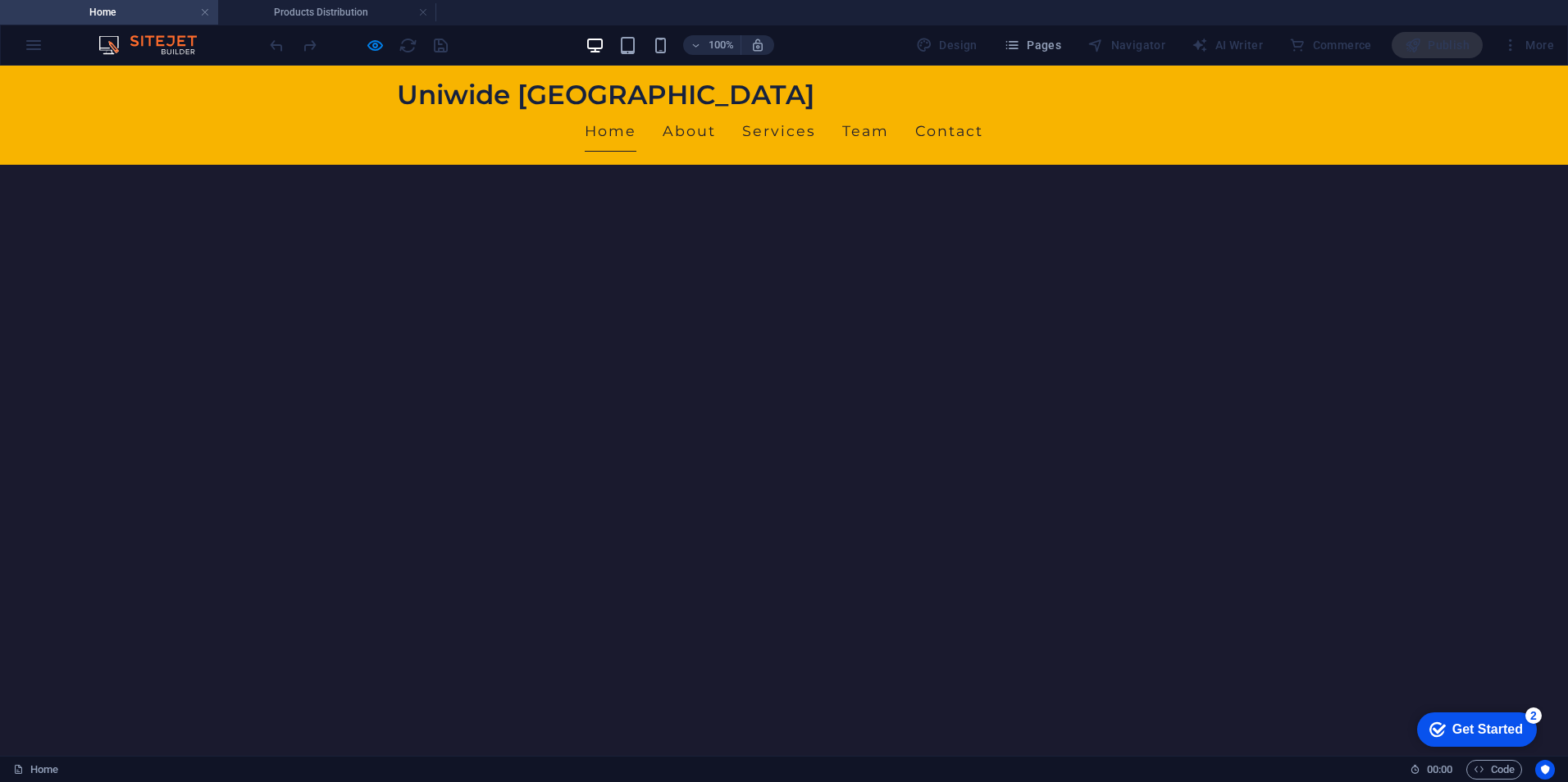
scroll to position [644, 0]
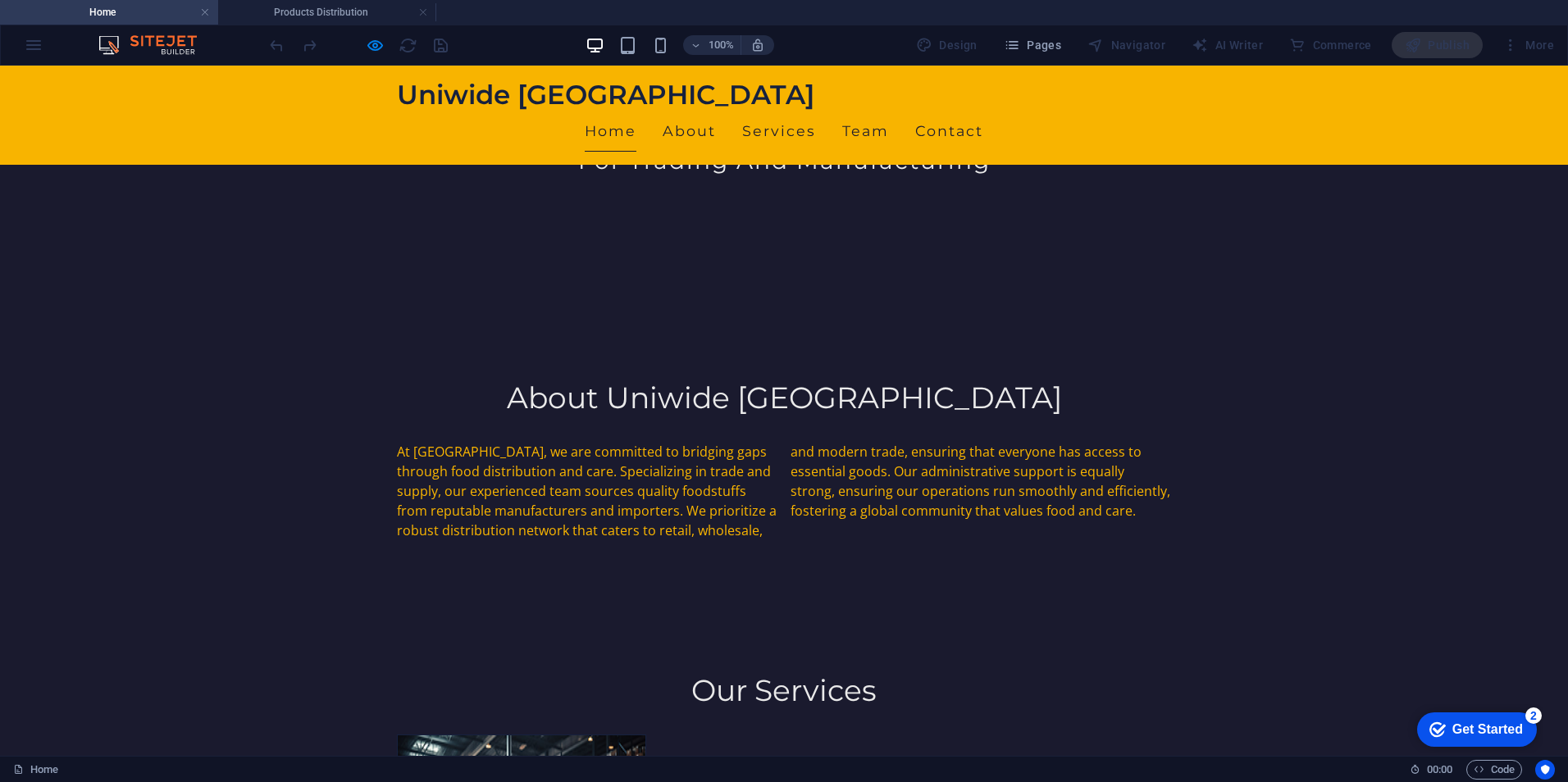
scroll to position [0, 0]
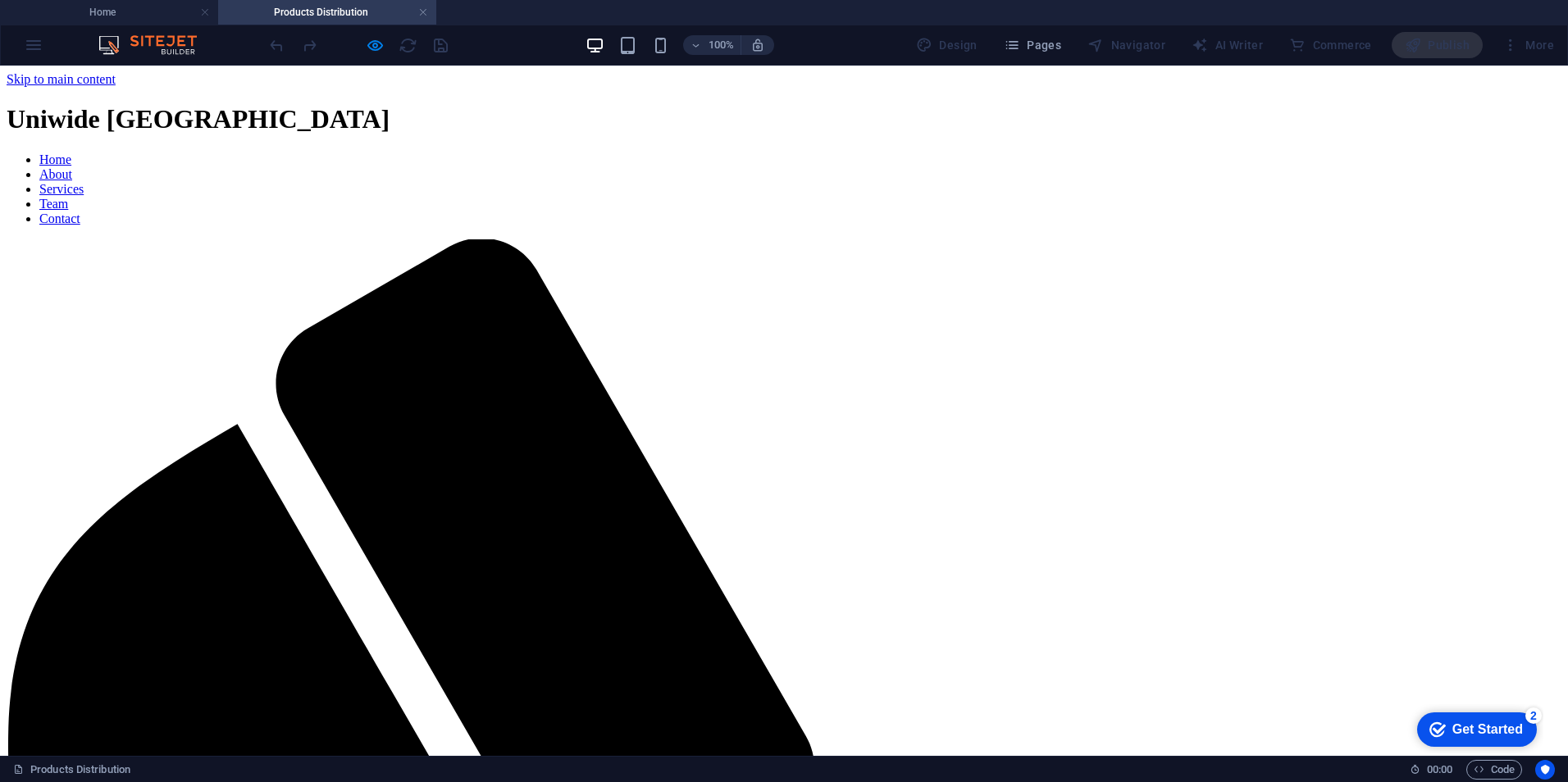
click at [72, 167] on link "About" at bounding box center [55, 175] width 33 height 14
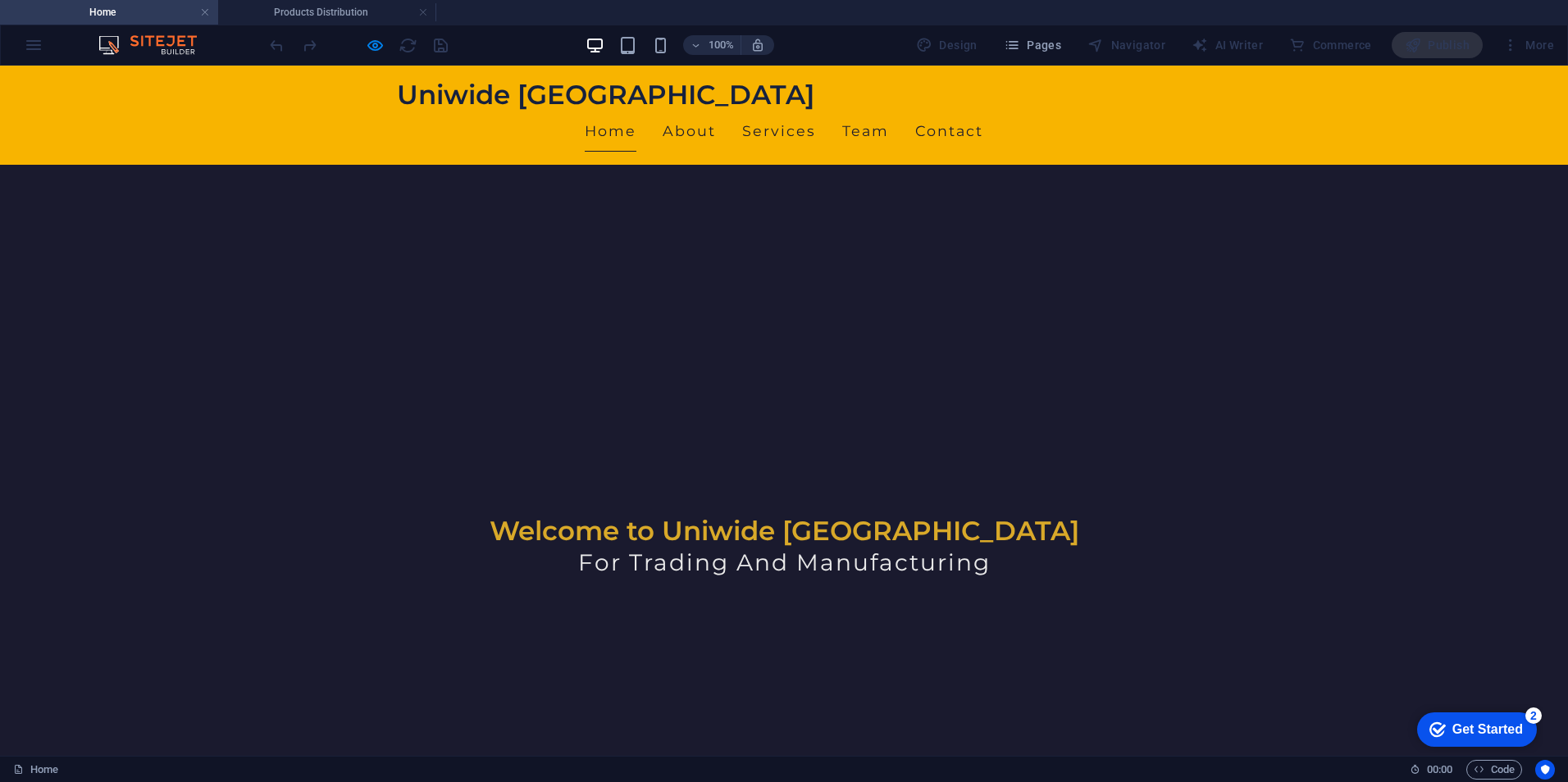
scroll to position [328, 0]
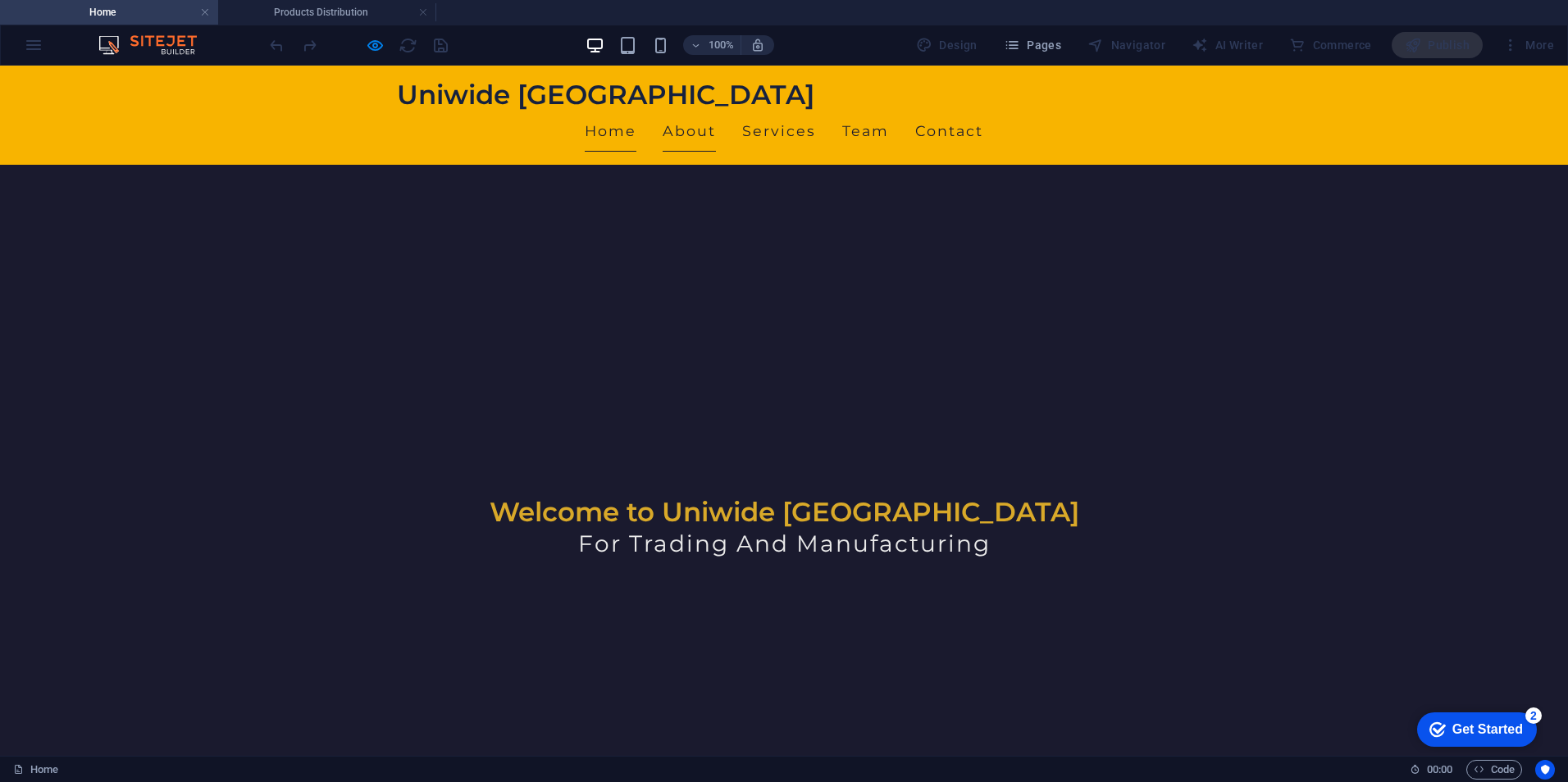
click at [716, 110] on link "About" at bounding box center [690, 131] width 53 height 41
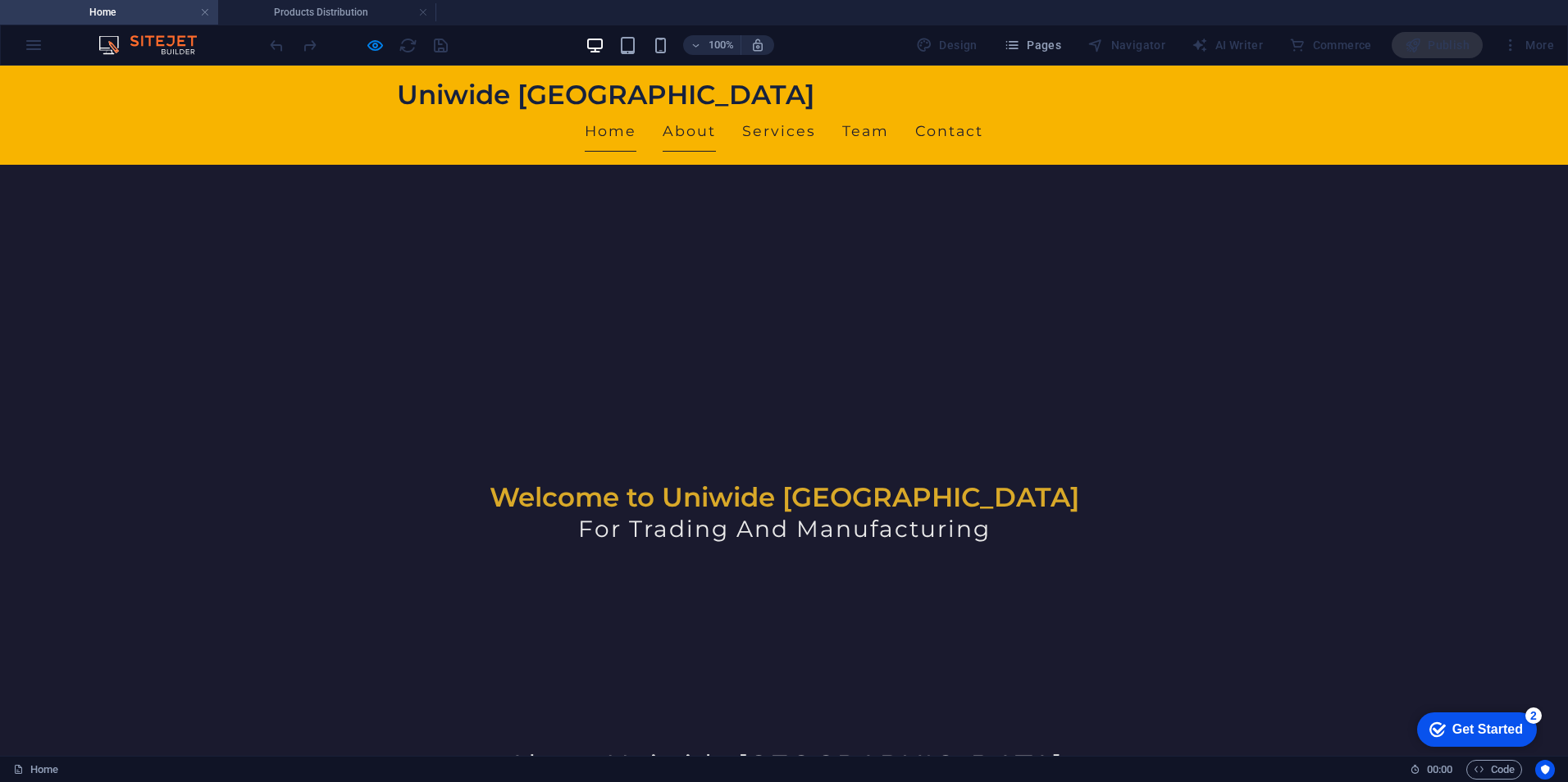
scroll to position [351, 0]
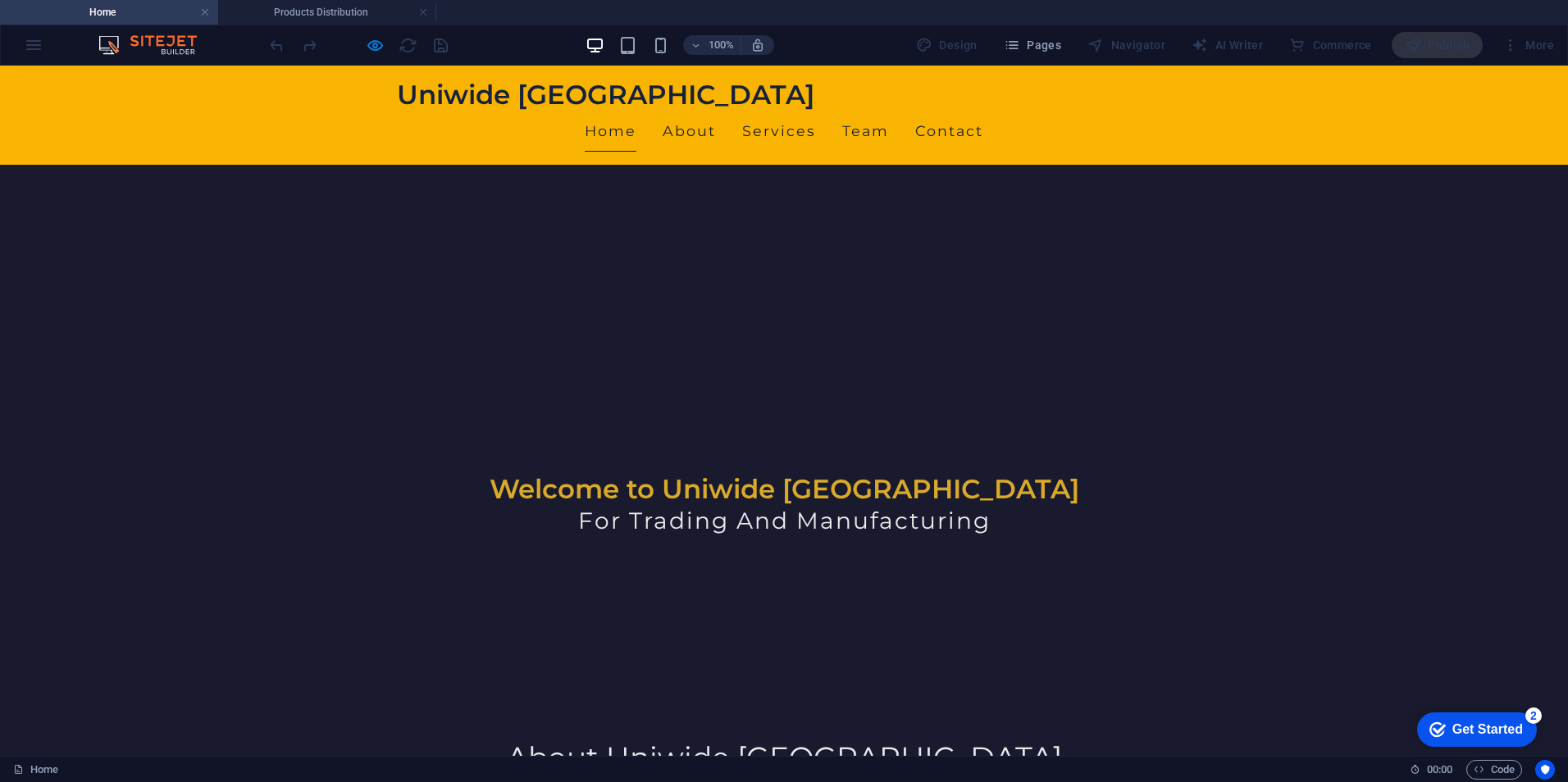
click at [122, 9] on h4 "Home" at bounding box center [109, 12] width 218 height 18
click at [136, 4] on h4 "Home" at bounding box center [109, 12] width 218 height 18
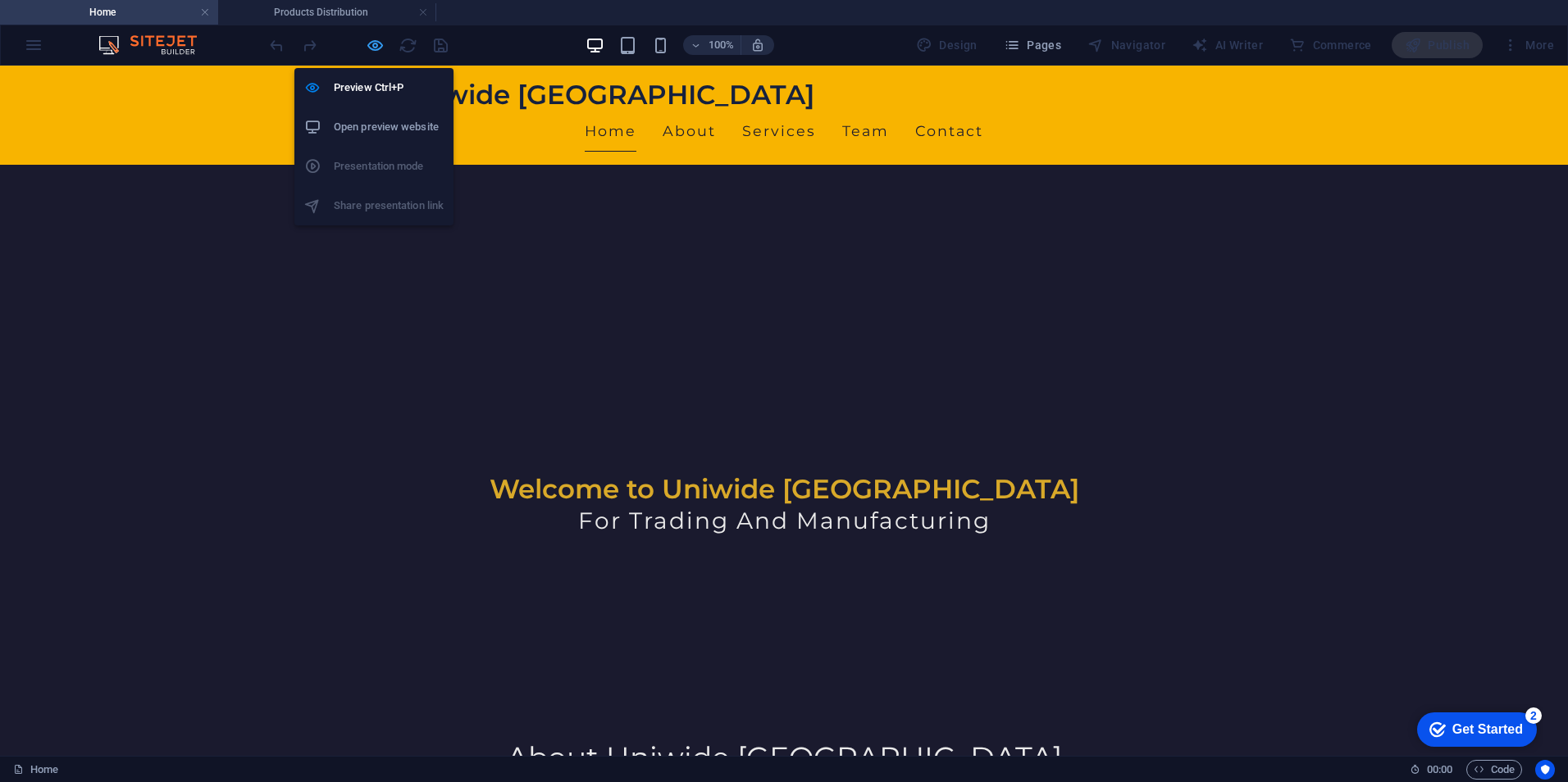
click at [374, 37] on icon "button" at bounding box center [375, 45] width 19 height 19
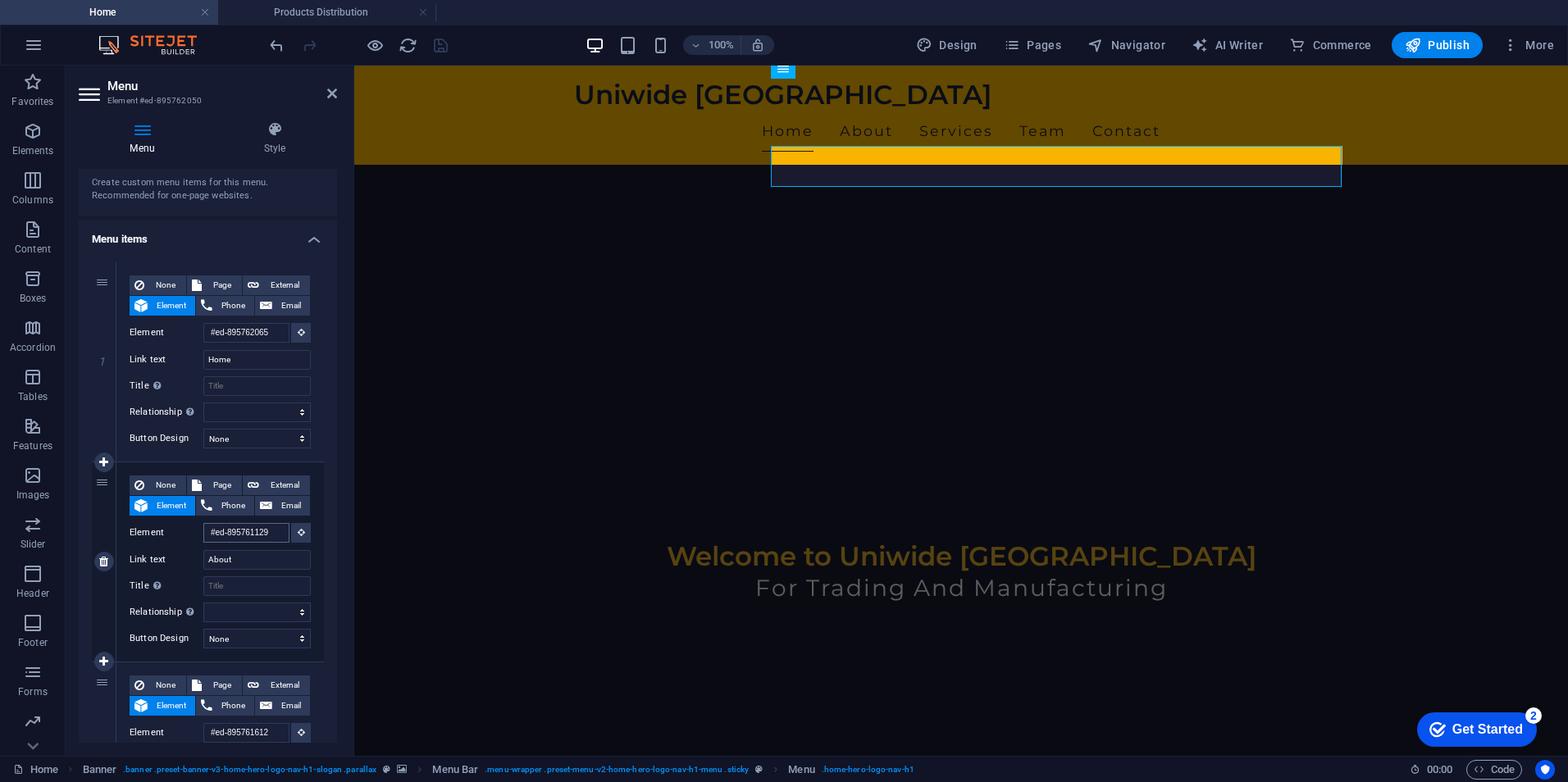
scroll to position [93, 0]
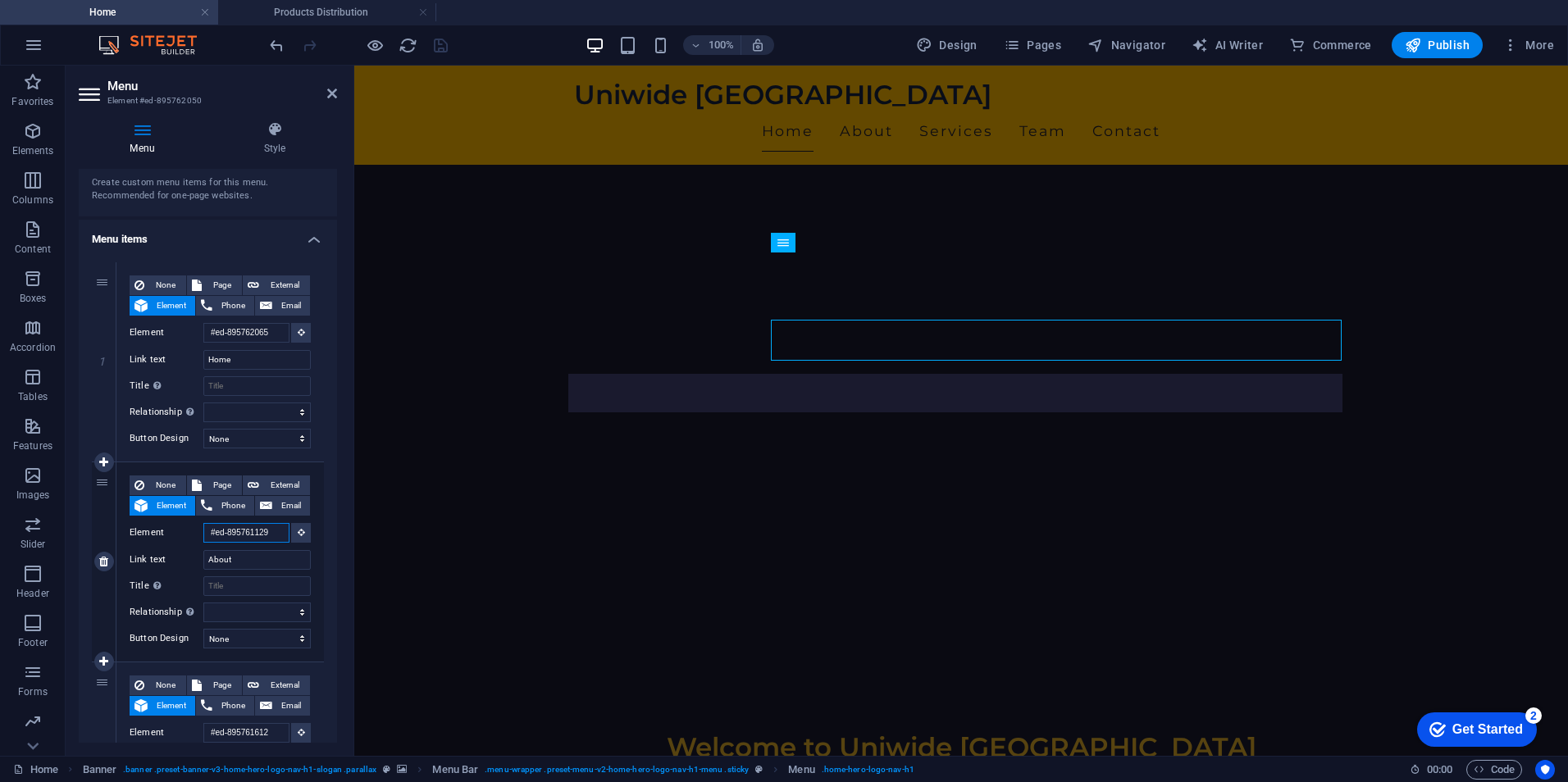
click at [253, 534] on input "#ed-895761129" at bounding box center [246, 533] width 86 height 20
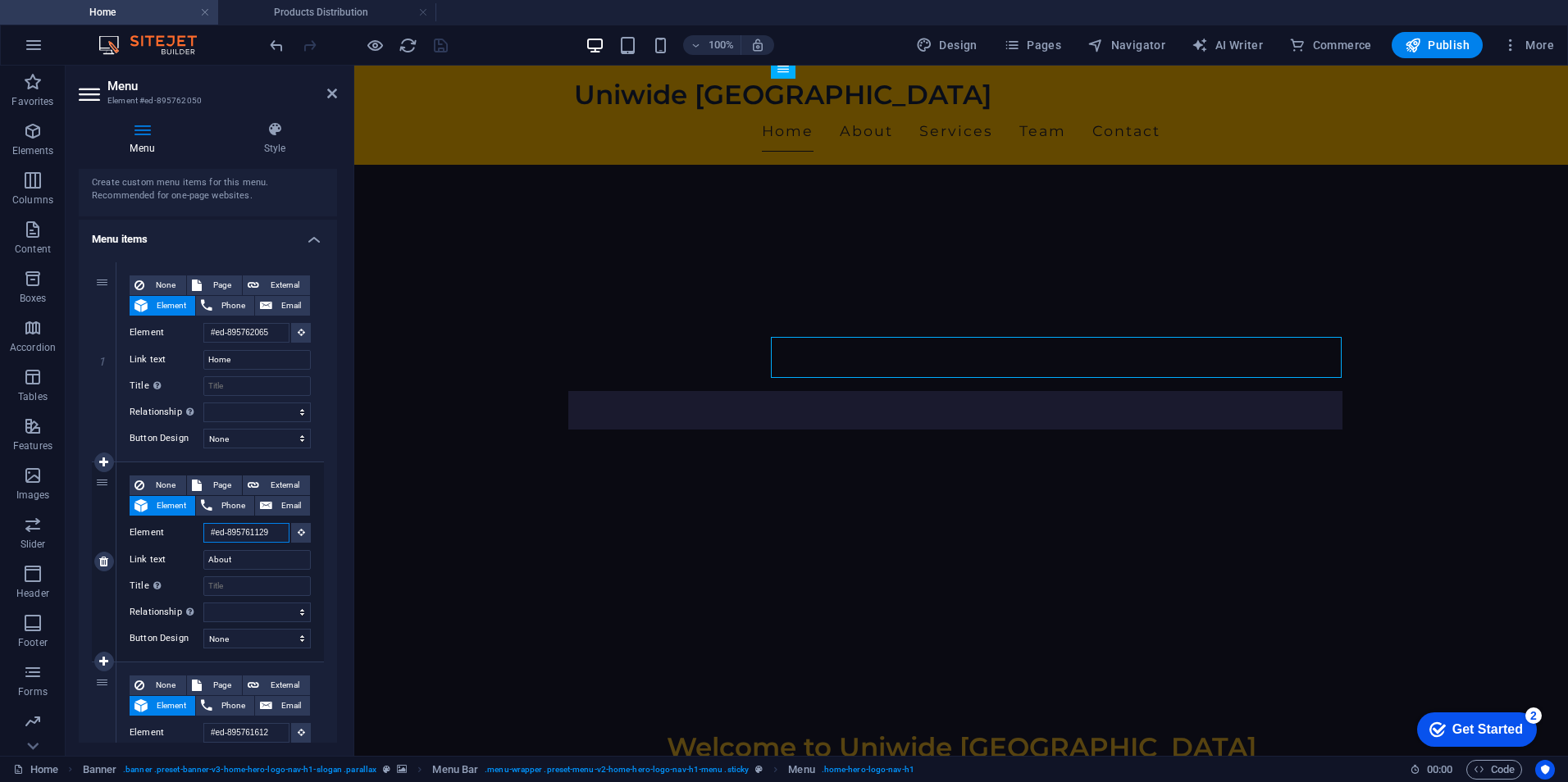
click at [253, 534] on input "#ed-895761129" at bounding box center [246, 533] width 86 height 20
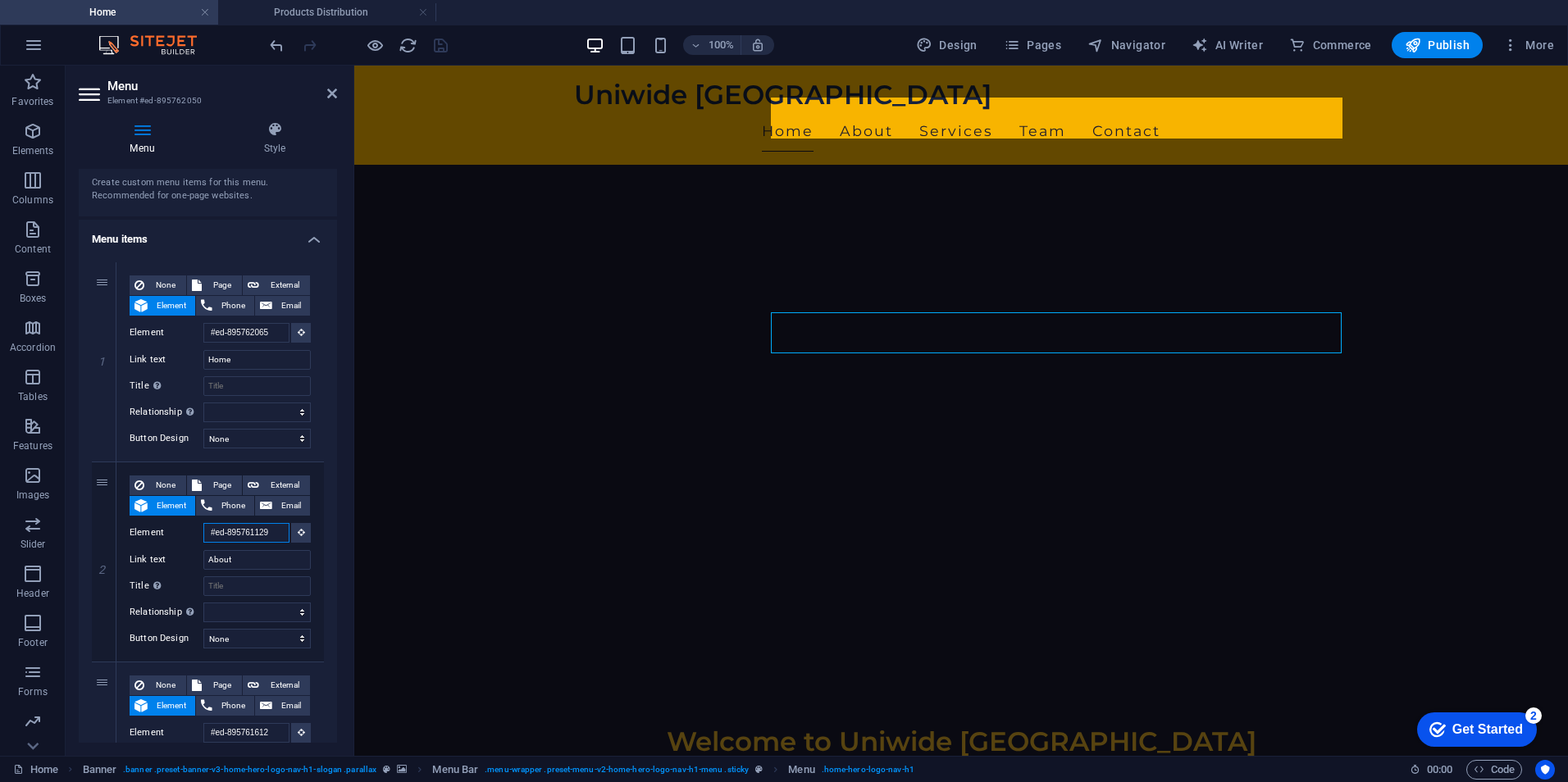
scroll to position [69, 0]
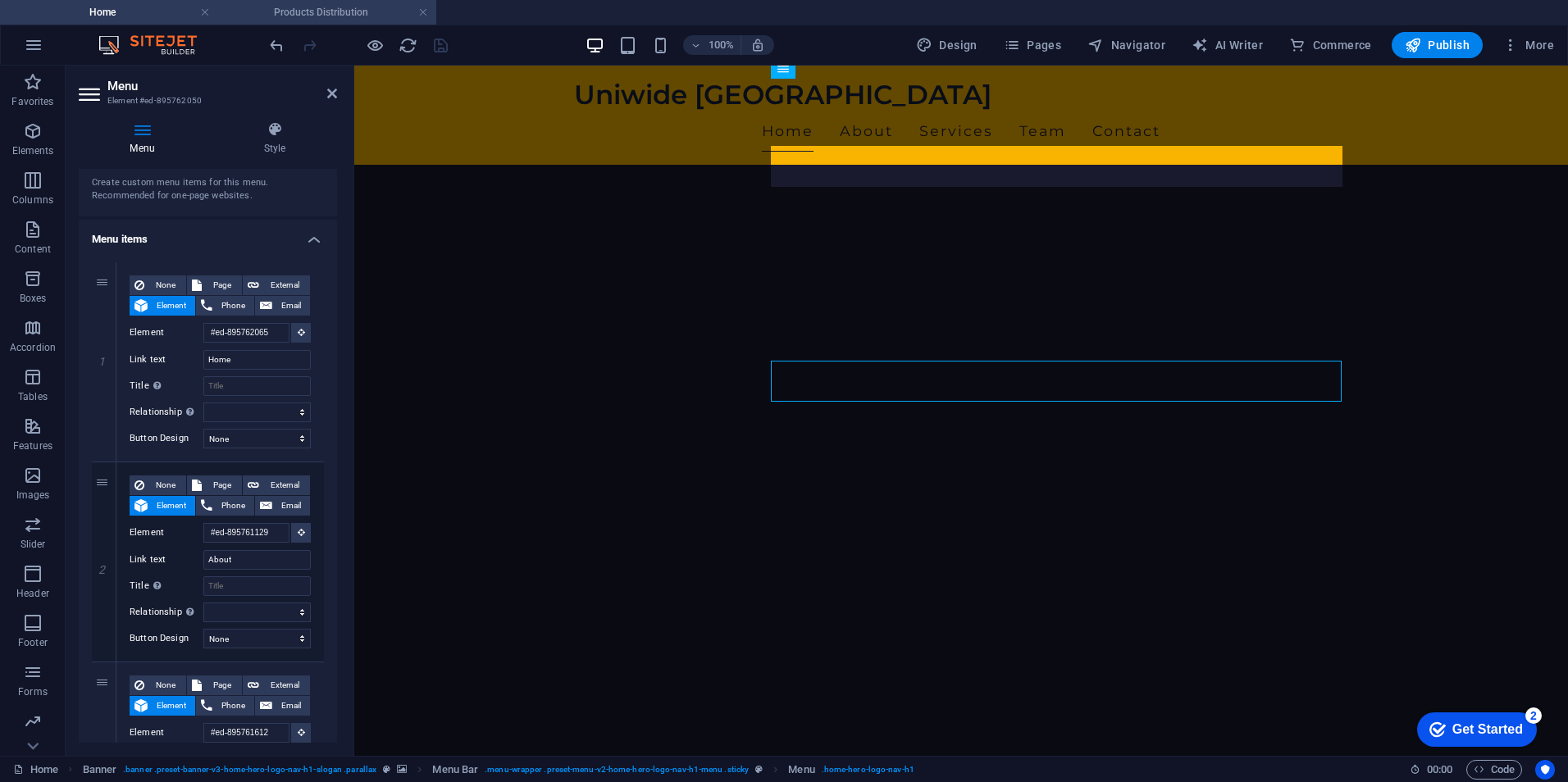
click at [274, 6] on h4 "Products Distribution" at bounding box center [327, 12] width 218 height 18
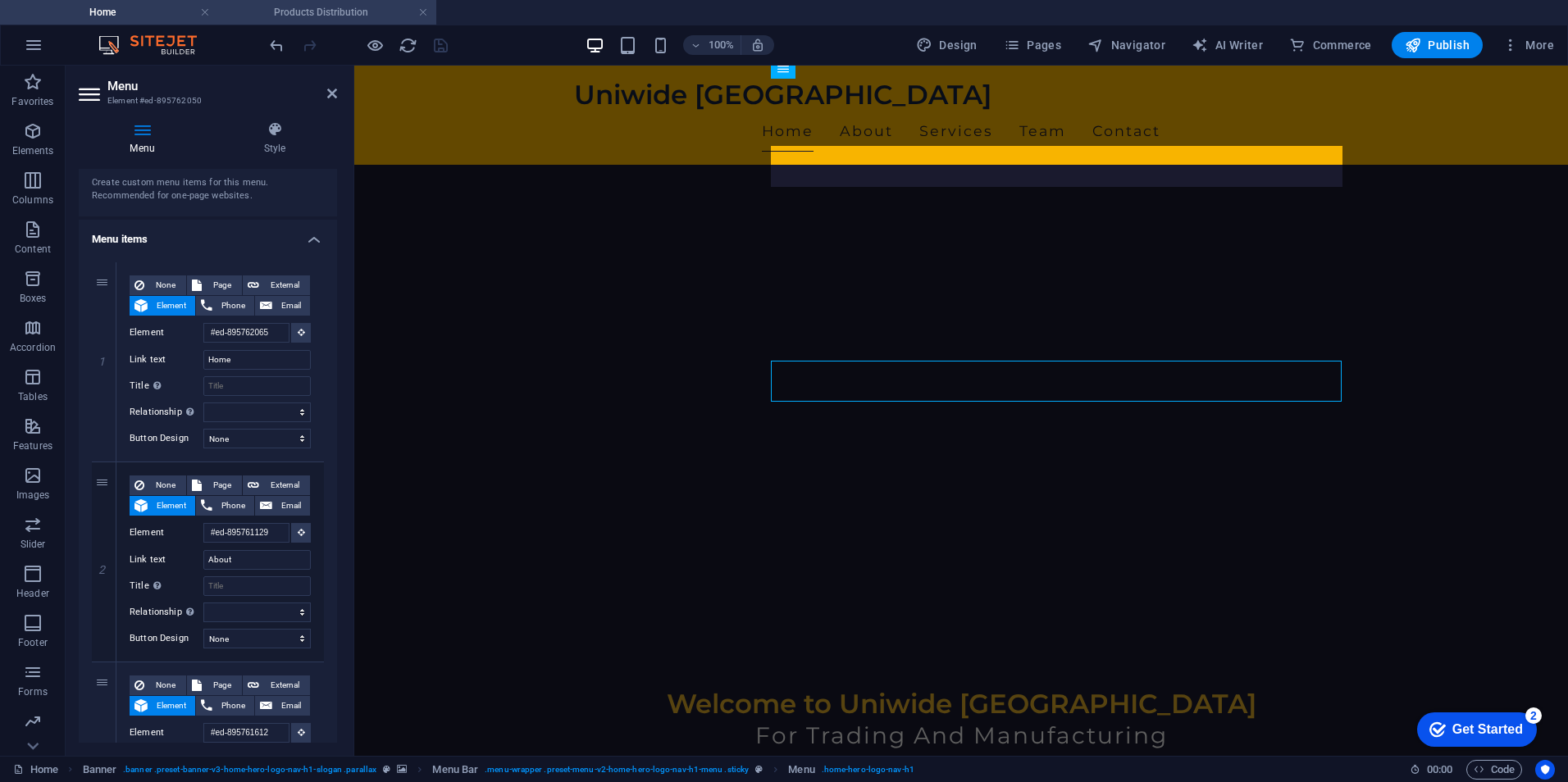
scroll to position [0, 0]
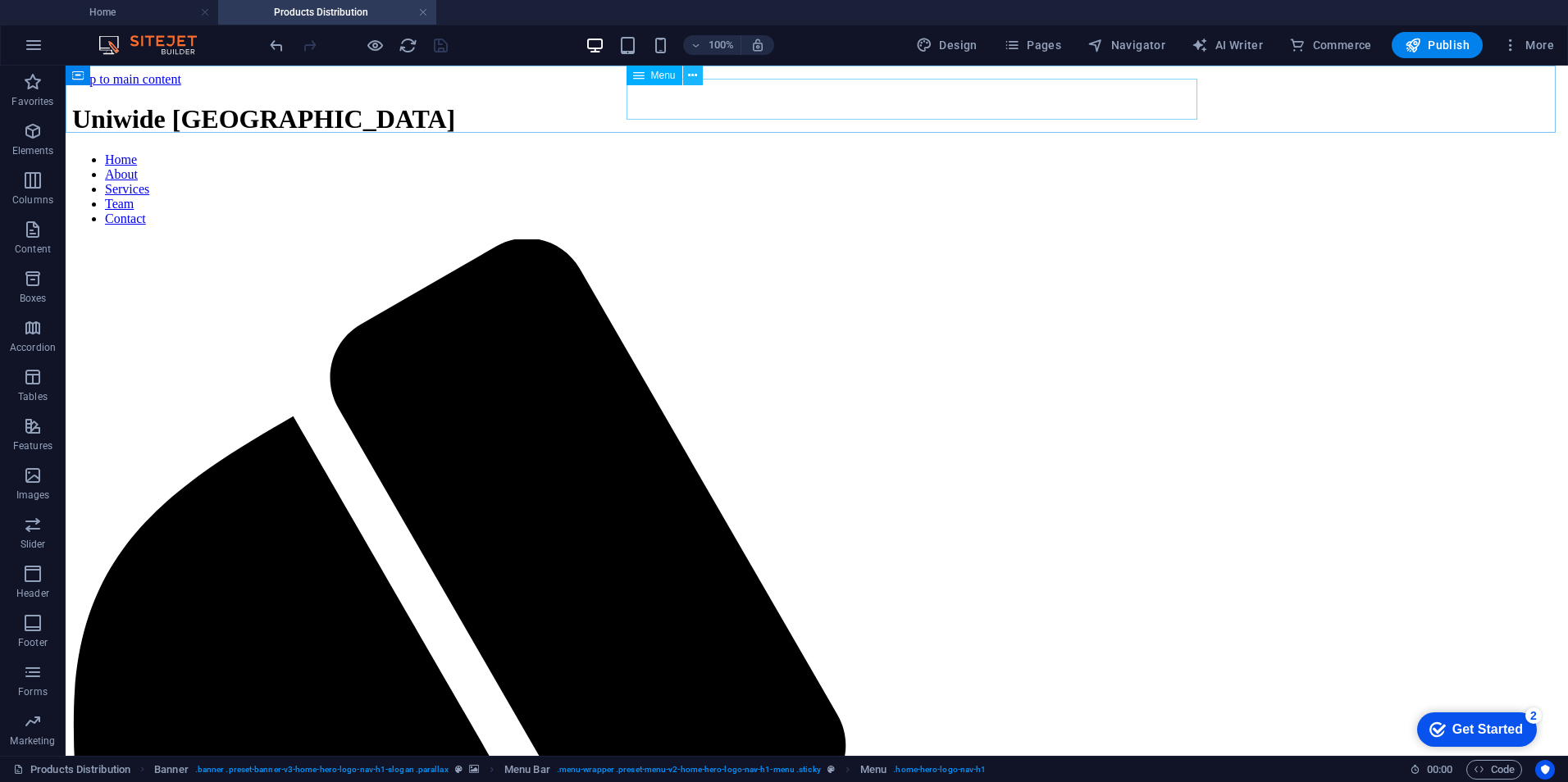
click at [687, 75] on button at bounding box center [693, 76] width 20 height 20
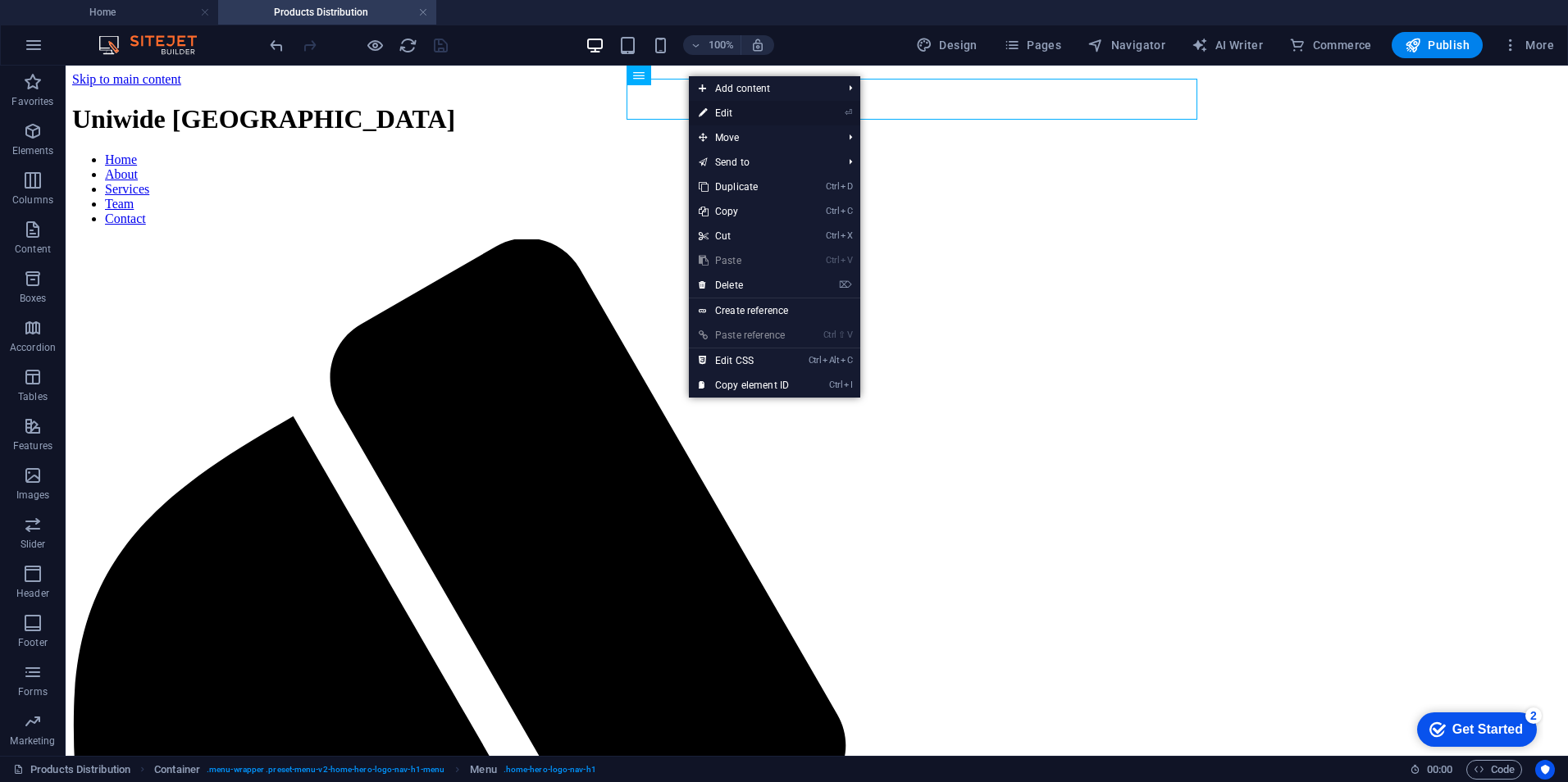
click at [729, 116] on link "⏎ Edit" at bounding box center [743, 113] width 110 height 25
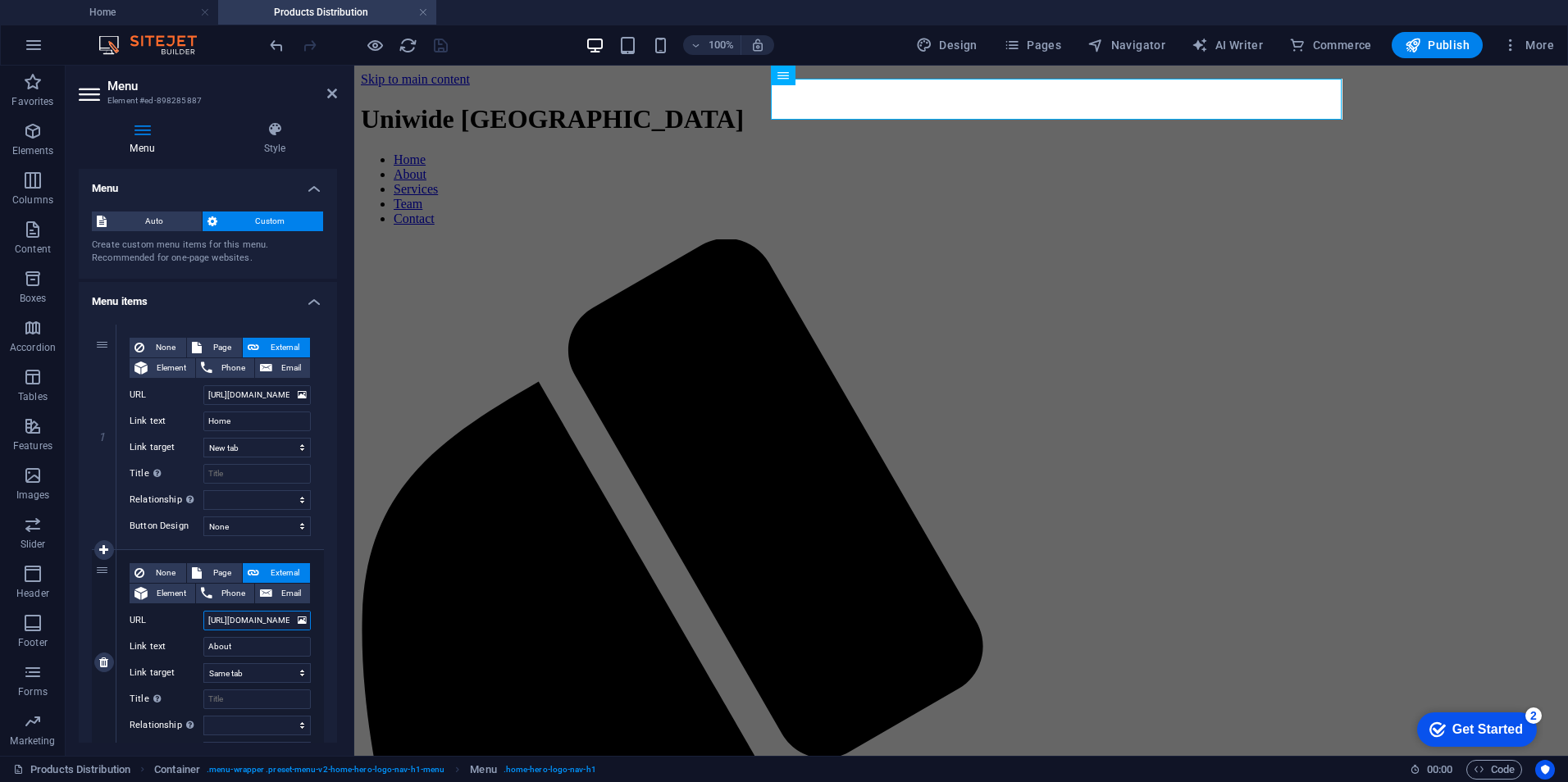
click at [261, 625] on input "https://www.uniwideegypt.com/#ed-895761129" at bounding box center [257, 621] width 108 height 20
drag, startPoint x: 617, startPoint y: 688, endPoint x: 364, endPoint y: 632, distance: 259.1
click at [263, 621] on input "https://www.uniwideegypt.com/#ed-895761129" at bounding box center [257, 621] width 108 height 20
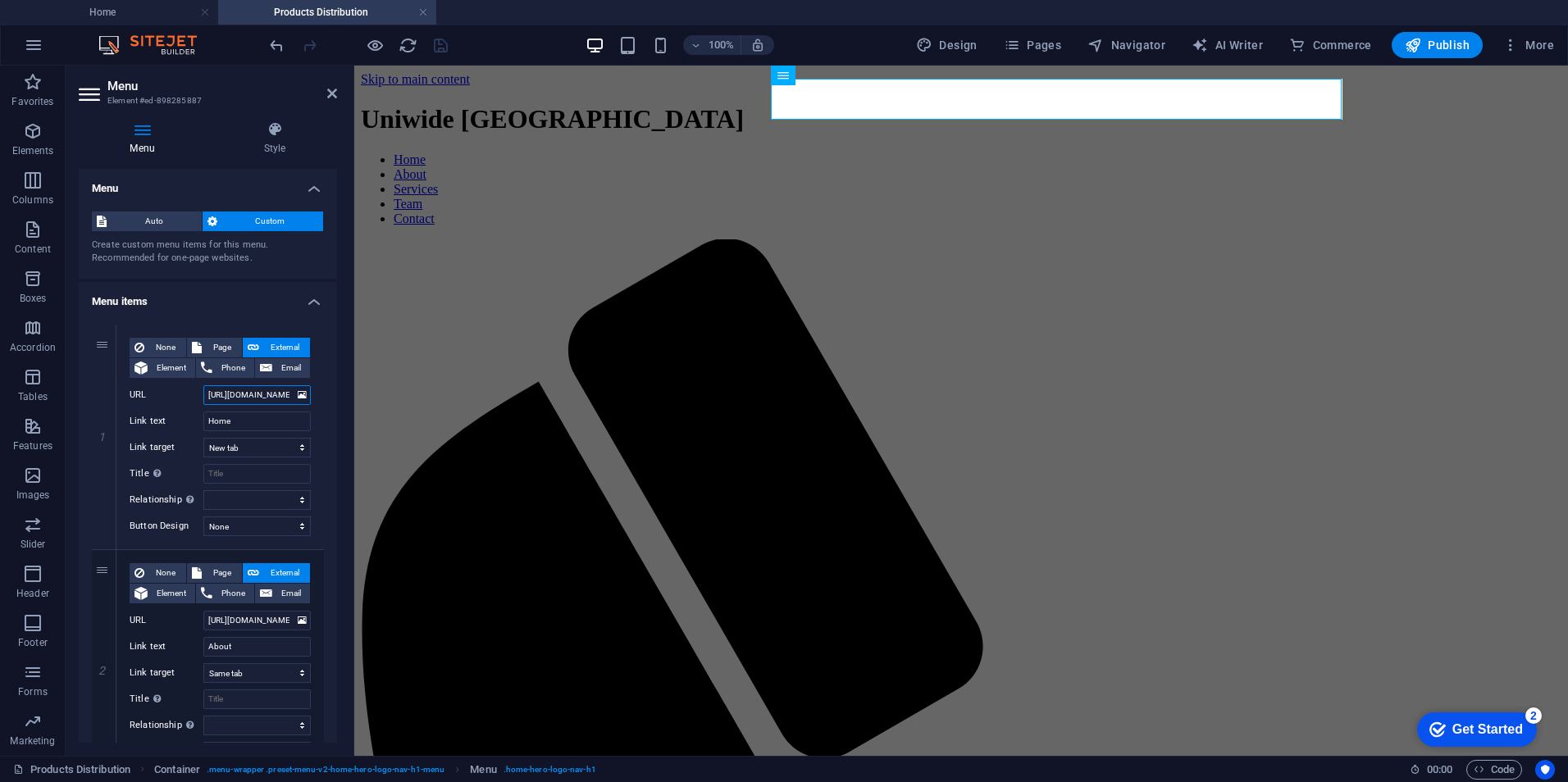
scroll to position [0, 38]
drag, startPoint x: 614, startPoint y: 459, endPoint x: 368, endPoint y: 403, distance: 252.3
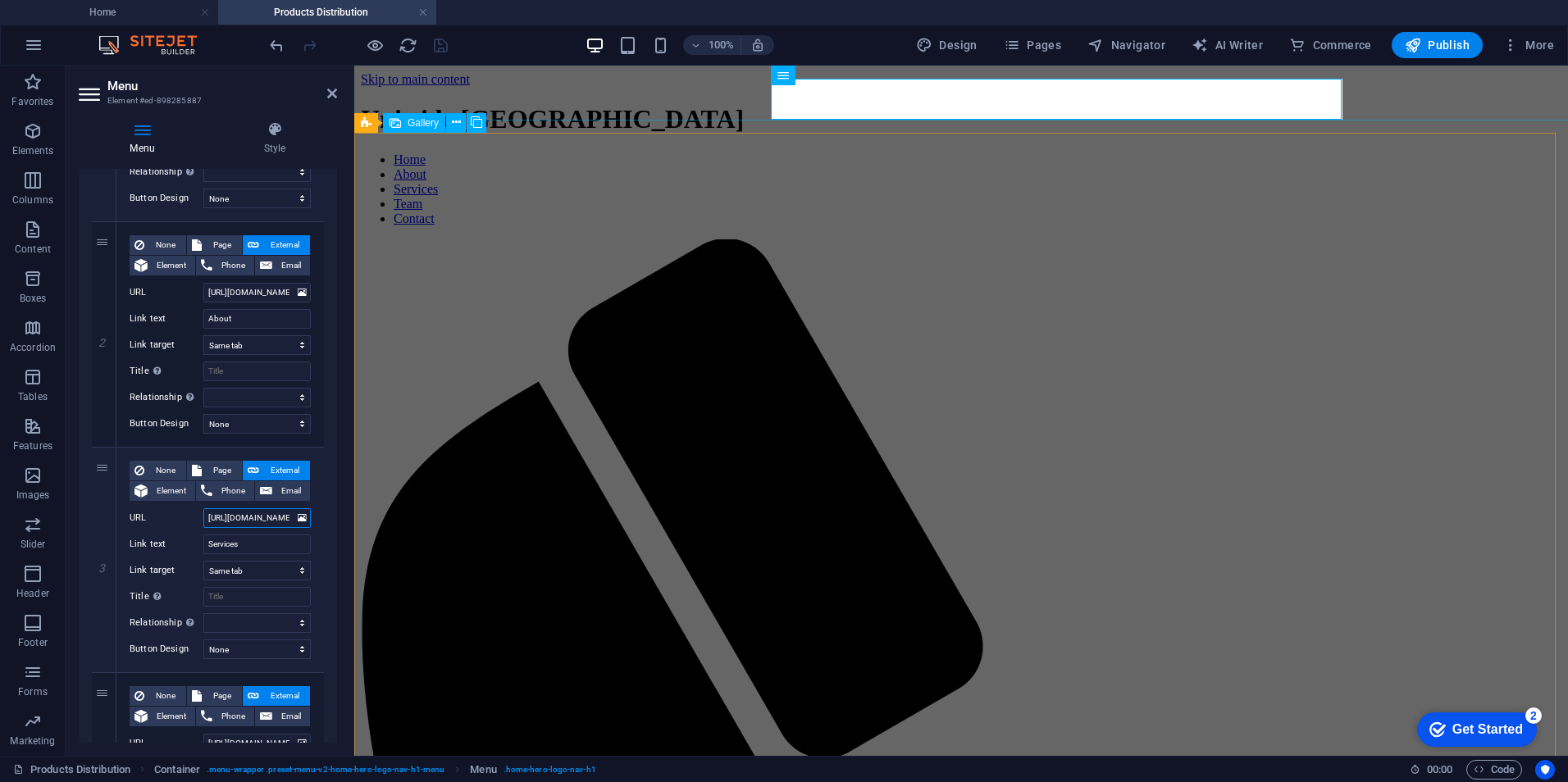
scroll to position [0, 97]
drag, startPoint x: 609, startPoint y: 582, endPoint x: 412, endPoint y: 528, distance: 204.3
click at [261, 507] on div "None Page External Element Phone Email Page Home Subpage Legal Notice Privacy P…" at bounding box center [219, 546] width 181 height 172
click at [271, 515] on input "https://www.uniwideegypt.com/#ed-895761612" at bounding box center [257, 518] width 108 height 20
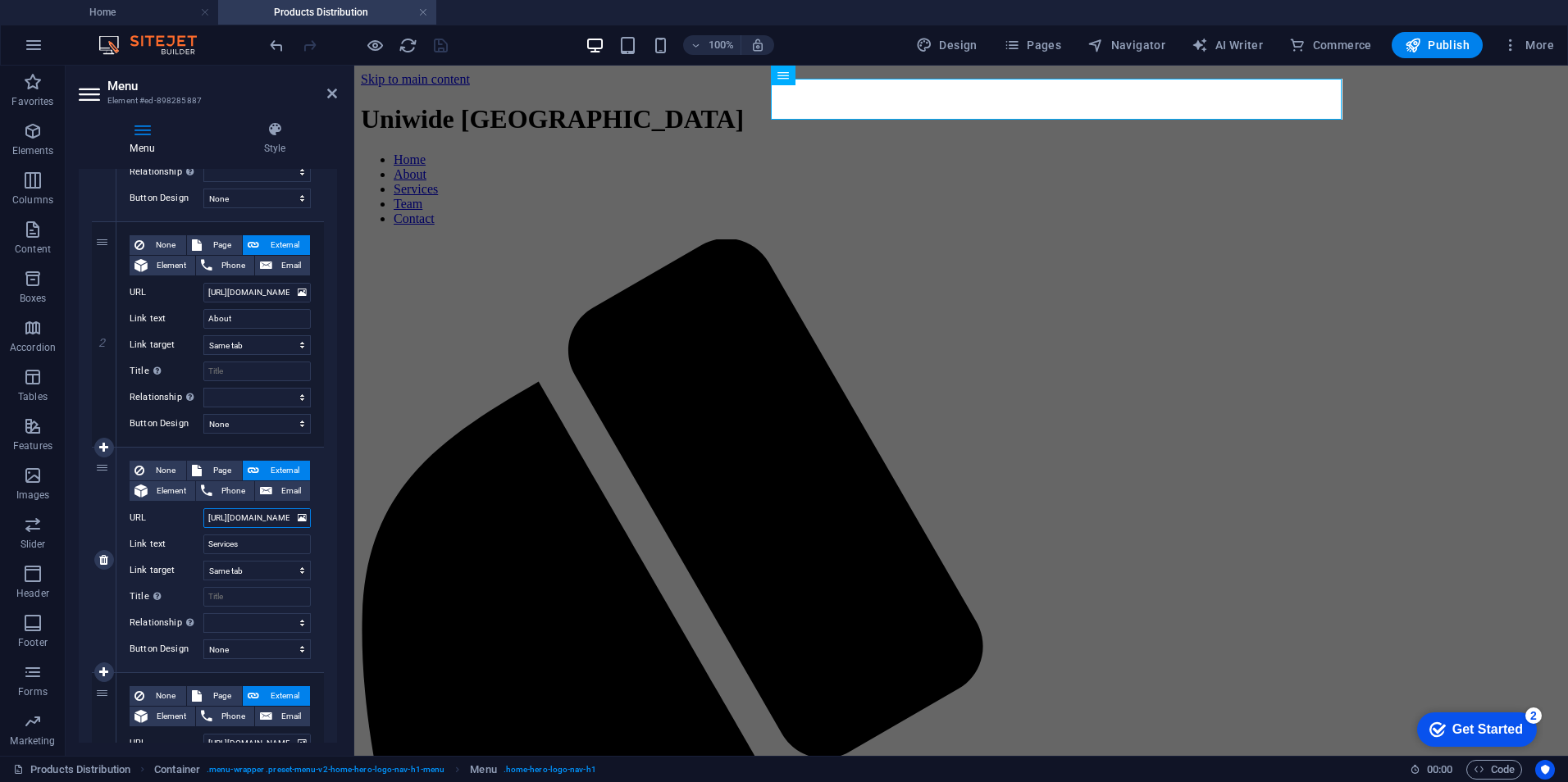
click at [271, 515] on input "https://www.uniwideegypt.com/#ed-895761612" at bounding box center [257, 518] width 108 height 20
click at [138, 10] on h4 "Home" at bounding box center [109, 12] width 218 height 18
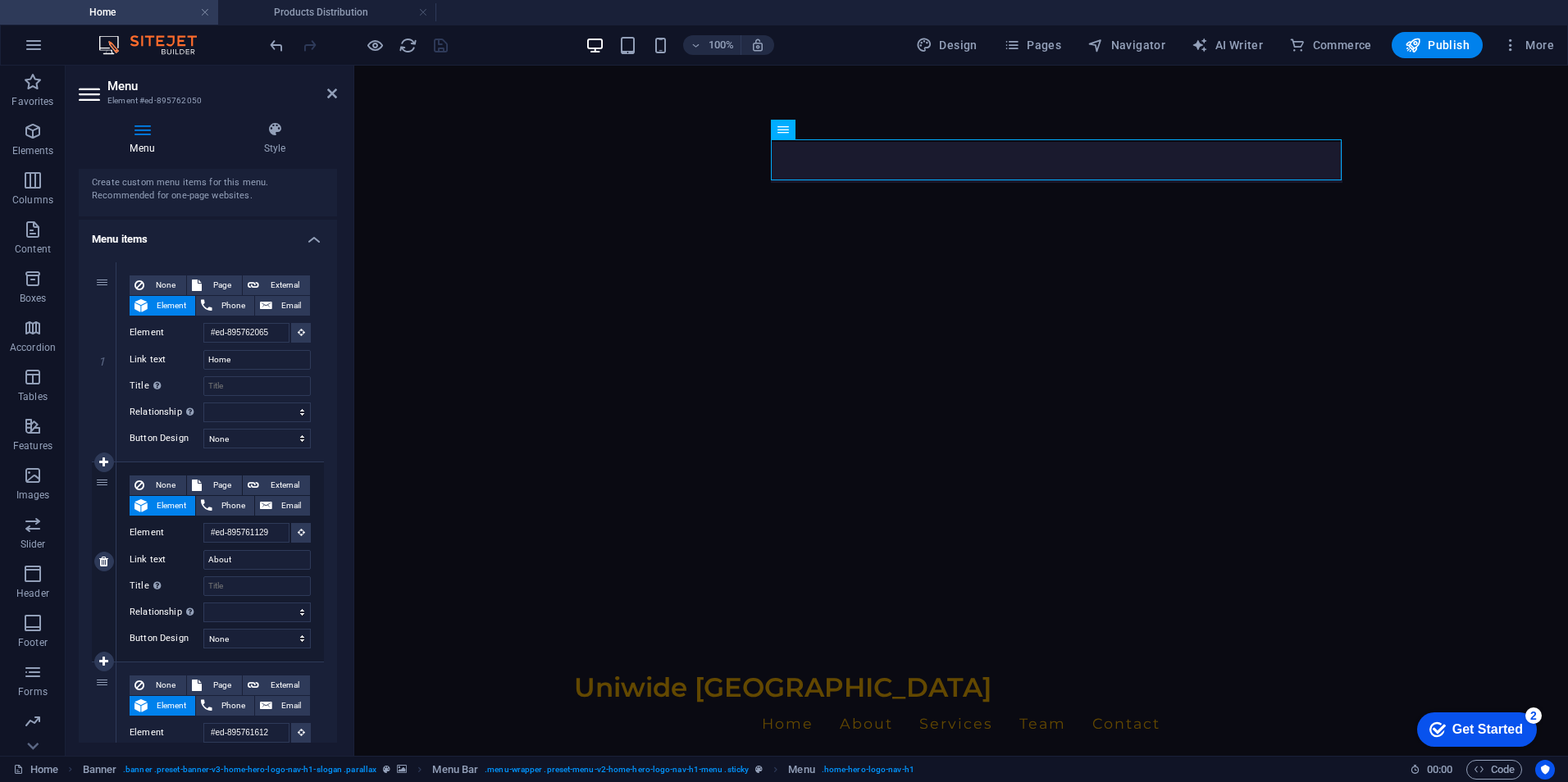
scroll to position [69, 0]
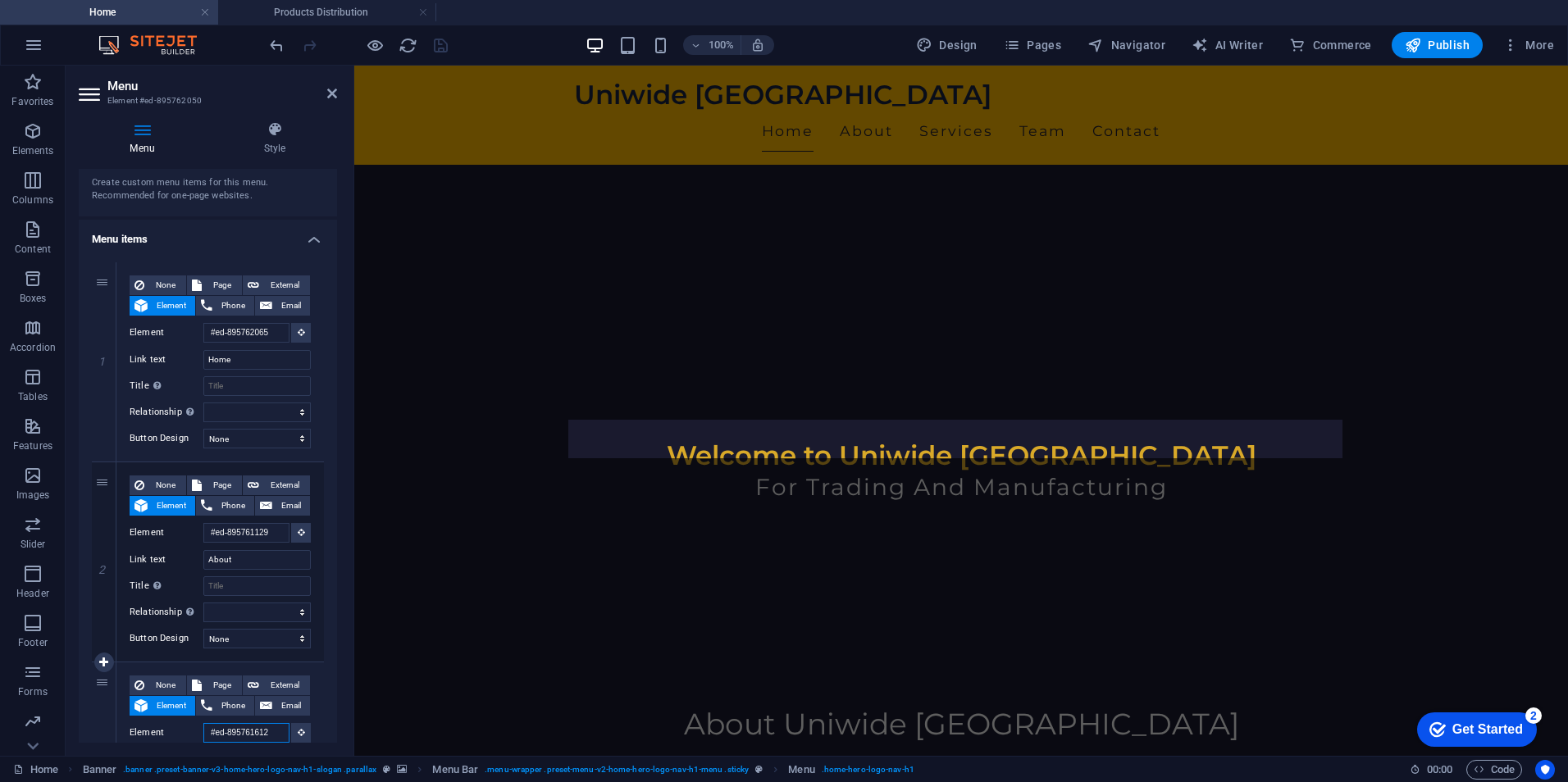
click at [252, 731] on input "#ed-895761612" at bounding box center [246, 733] width 86 height 20
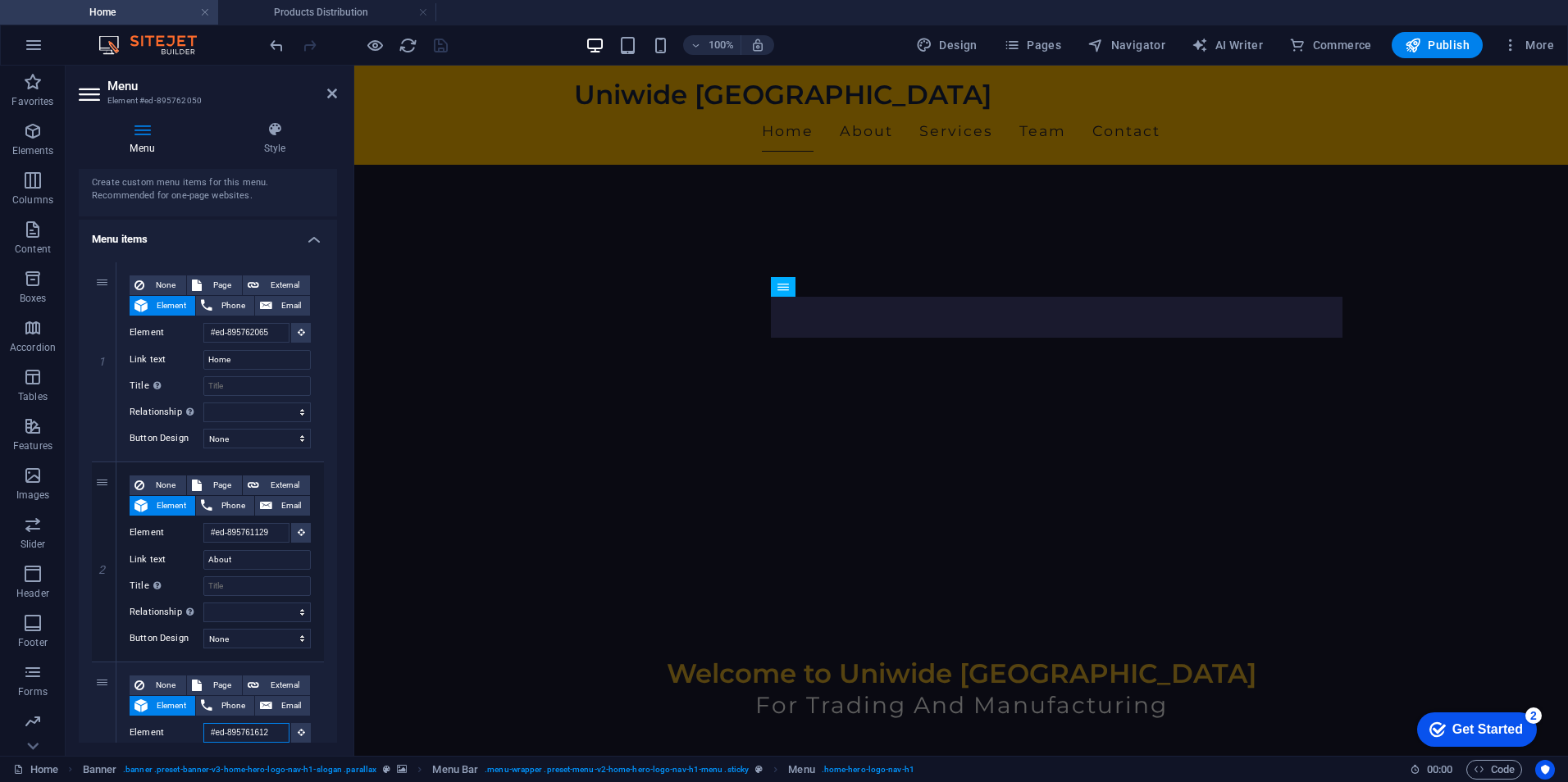
scroll to position [0, 0]
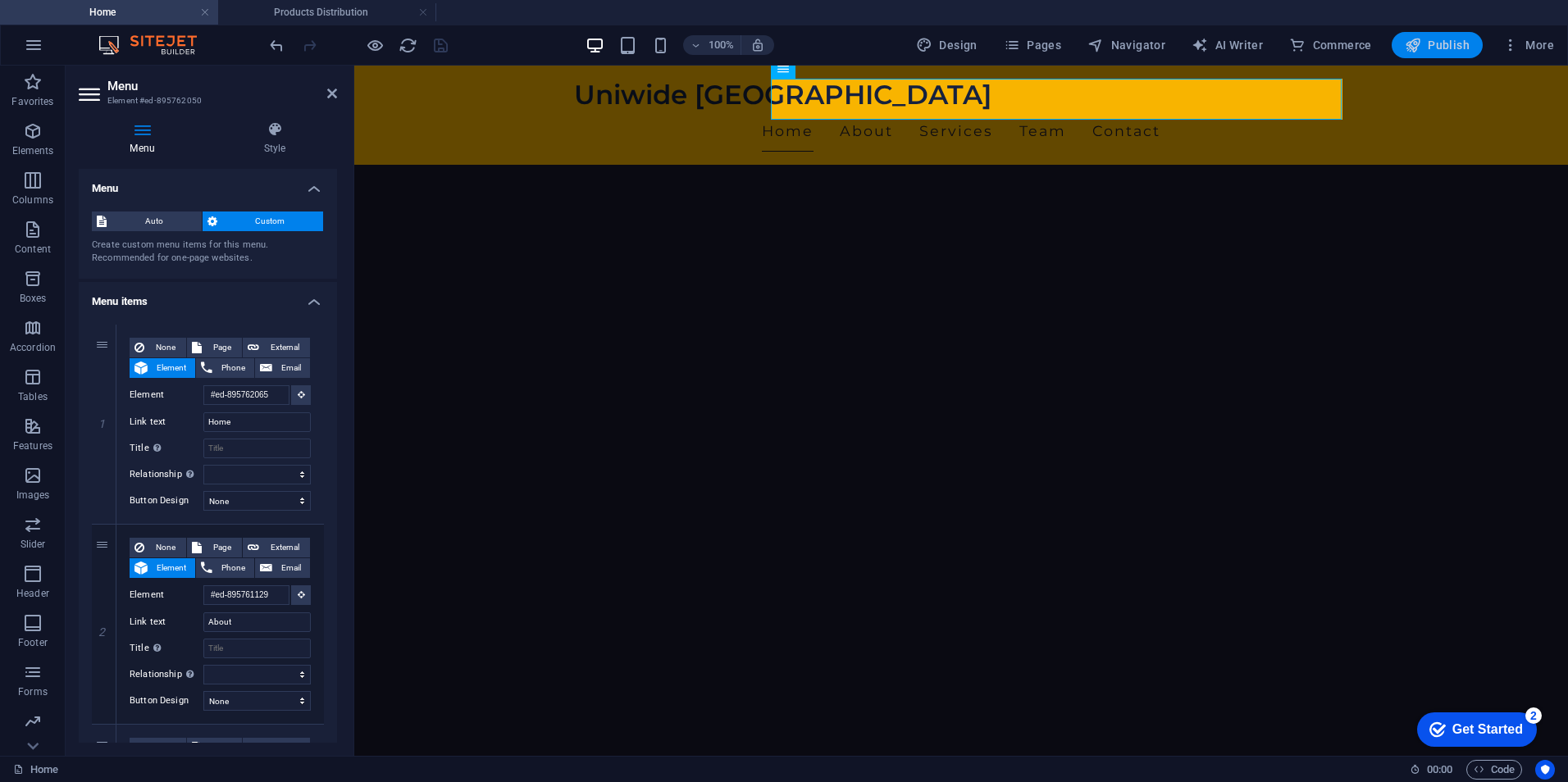
click at [1448, 45] on span "Publish" at bounding box center [1437, 45] width 65 height 16
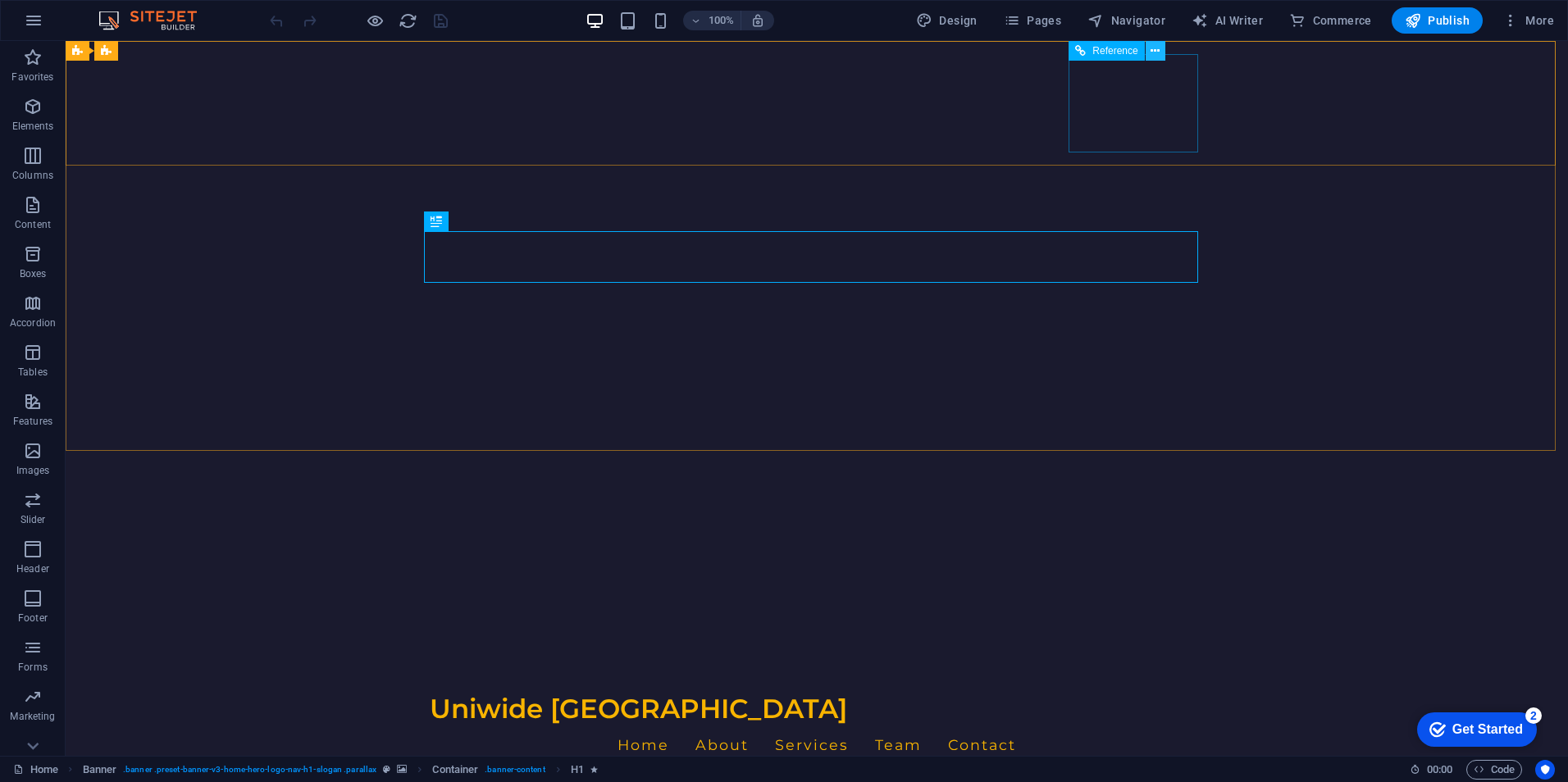
click at [1159, 51] on icon at bounding box center [1155, 51] width 9 height 17
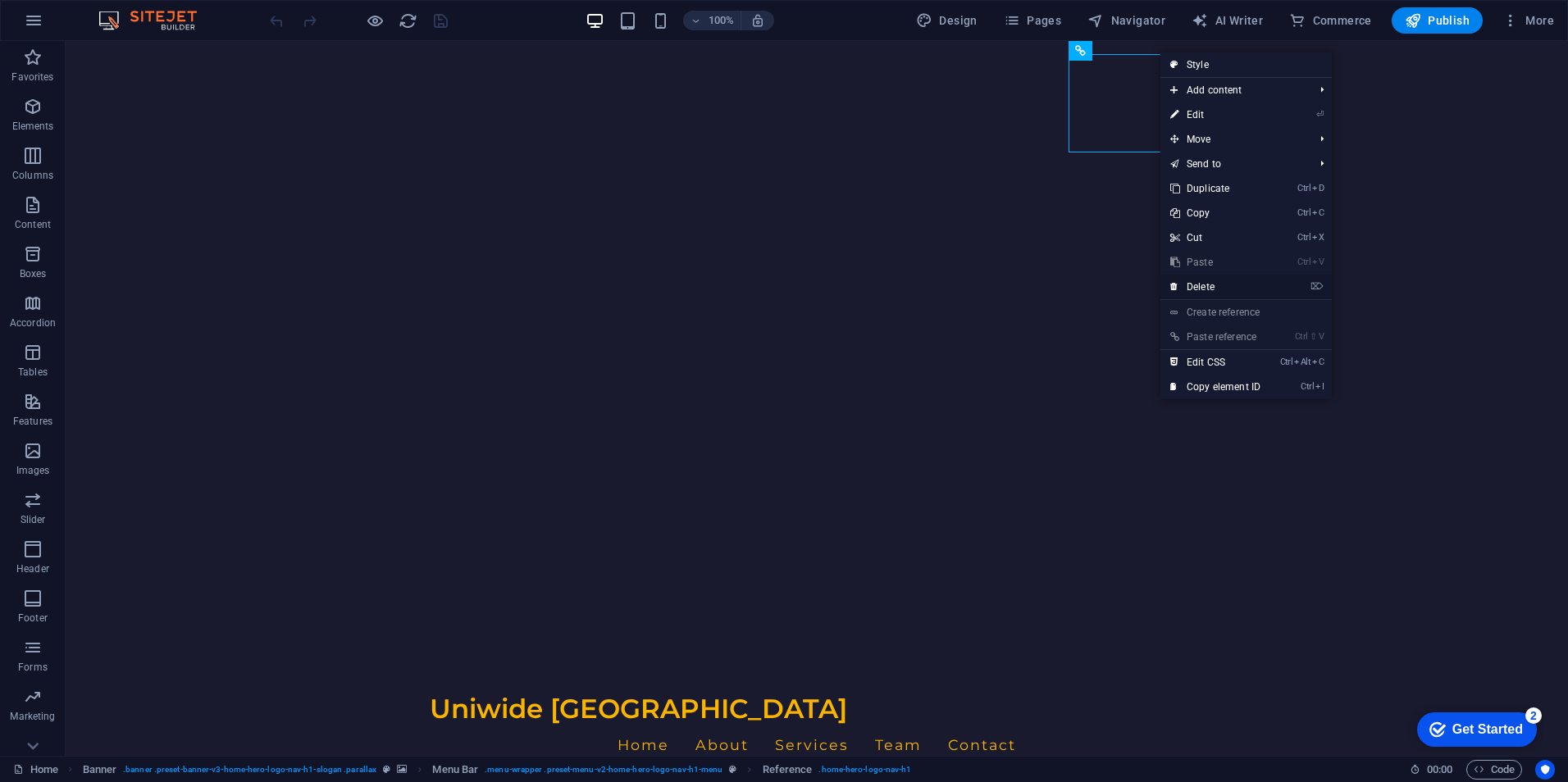
click at [1213, 285] on link "⌦ Delete" at bounding box center [1214, 287] width 110 height 25
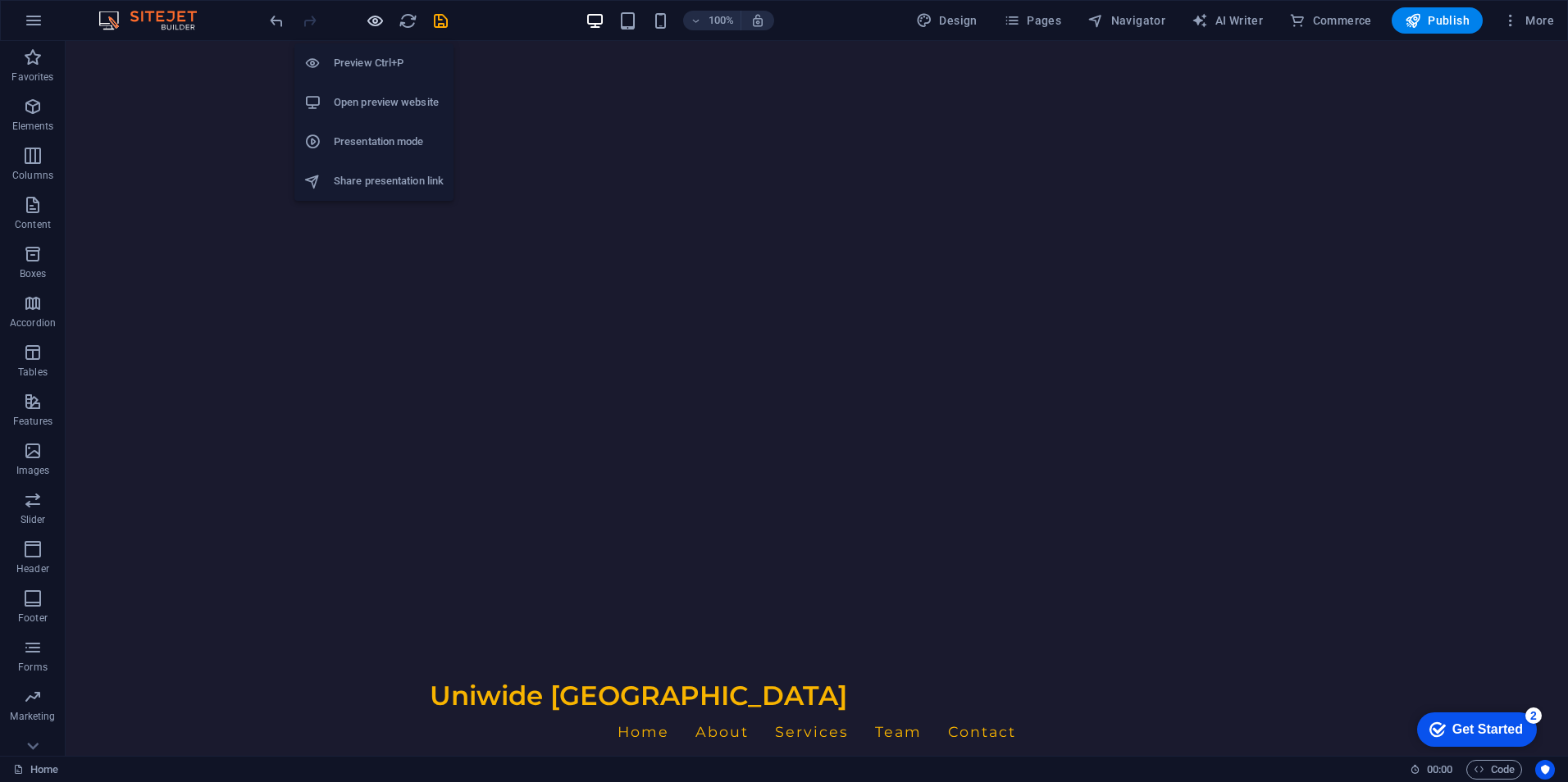
click at [378, 17] on icon "button" at bounding box center [375, 20] width 19 height 19
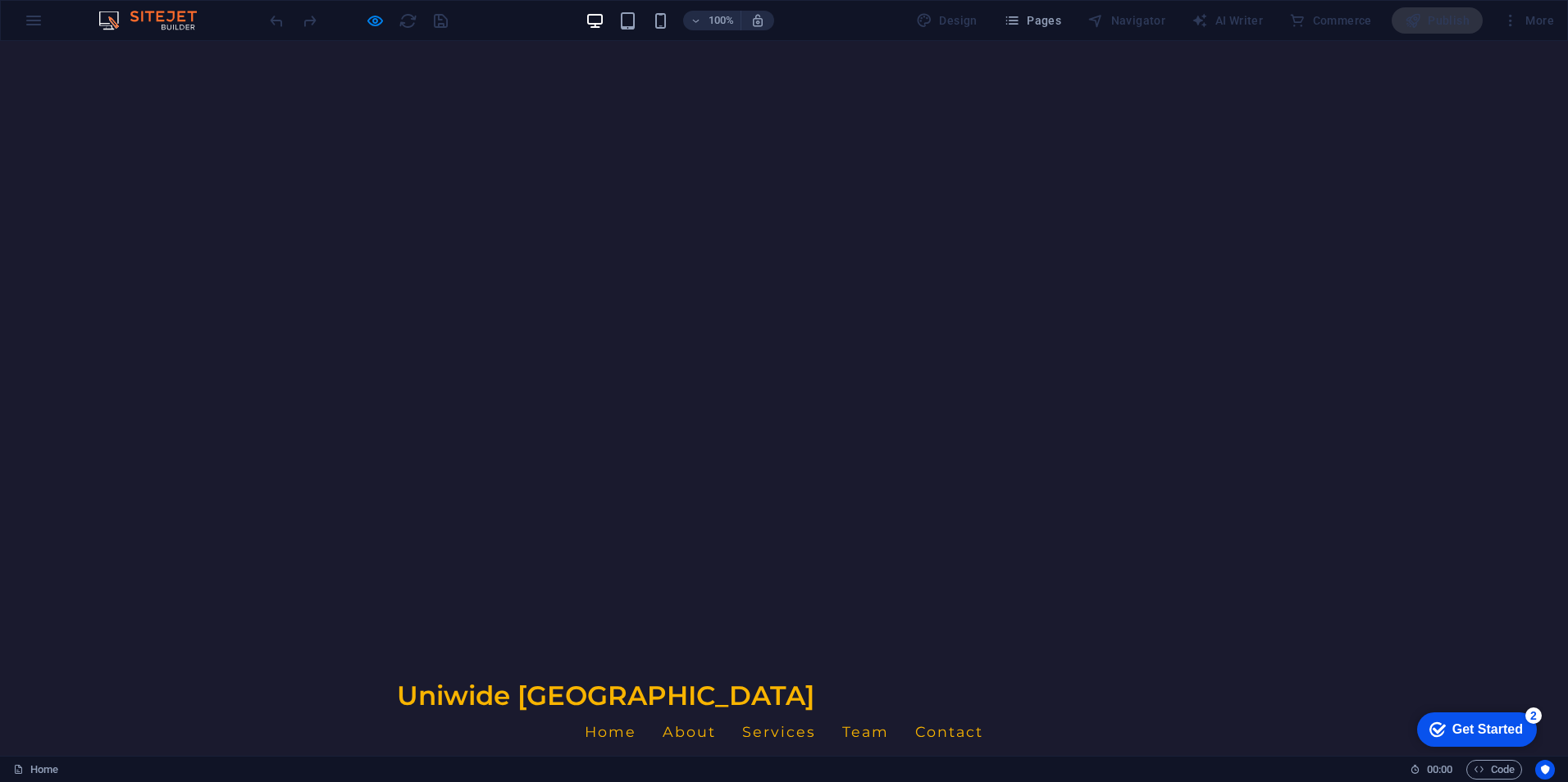
click at [636, 712] on link "Home" at bounding box center [610, 732] width 52 height 41
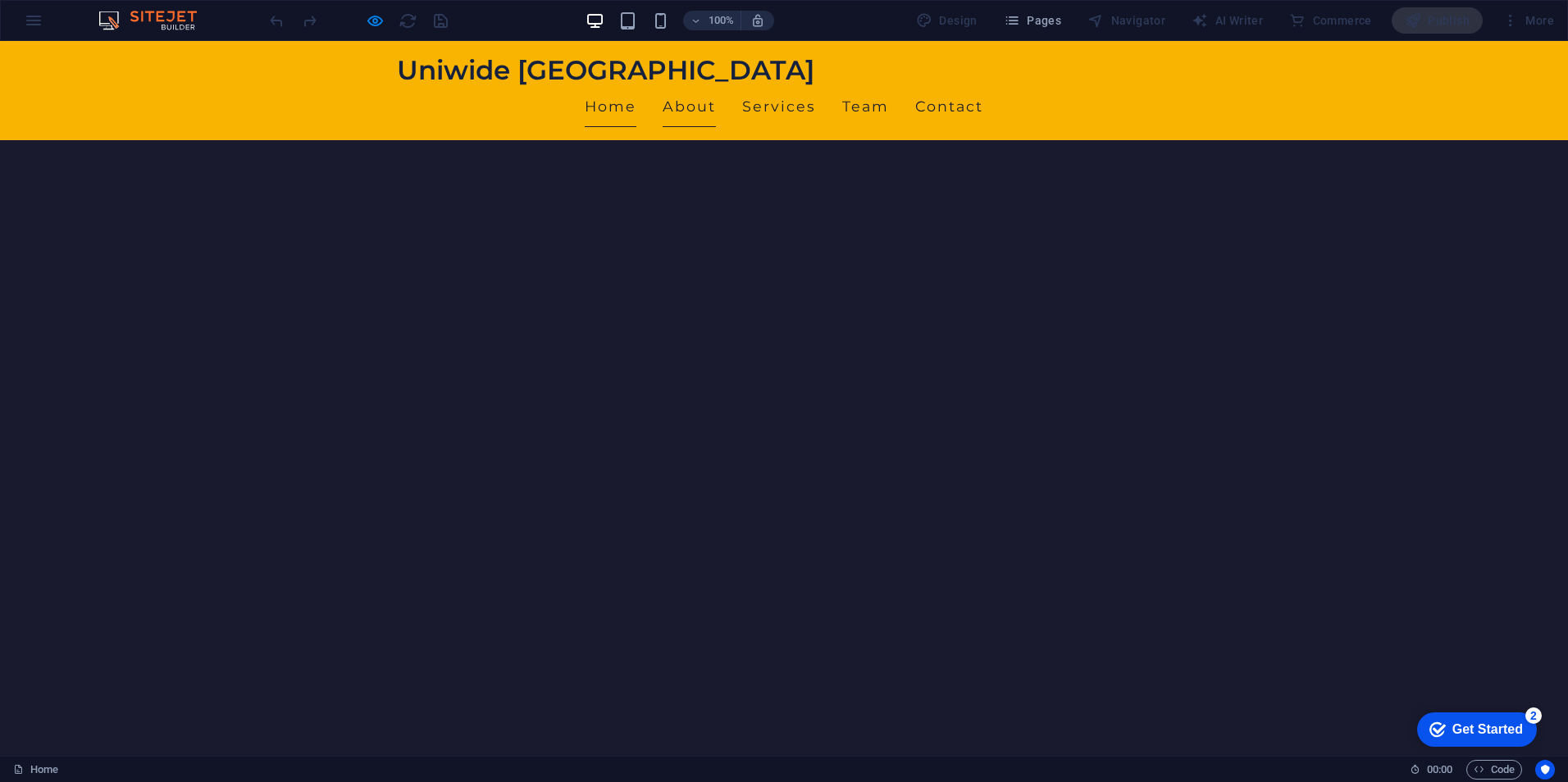
click at [716, 86] on link "About" at bounding box center [690, 107] width 53 height 41
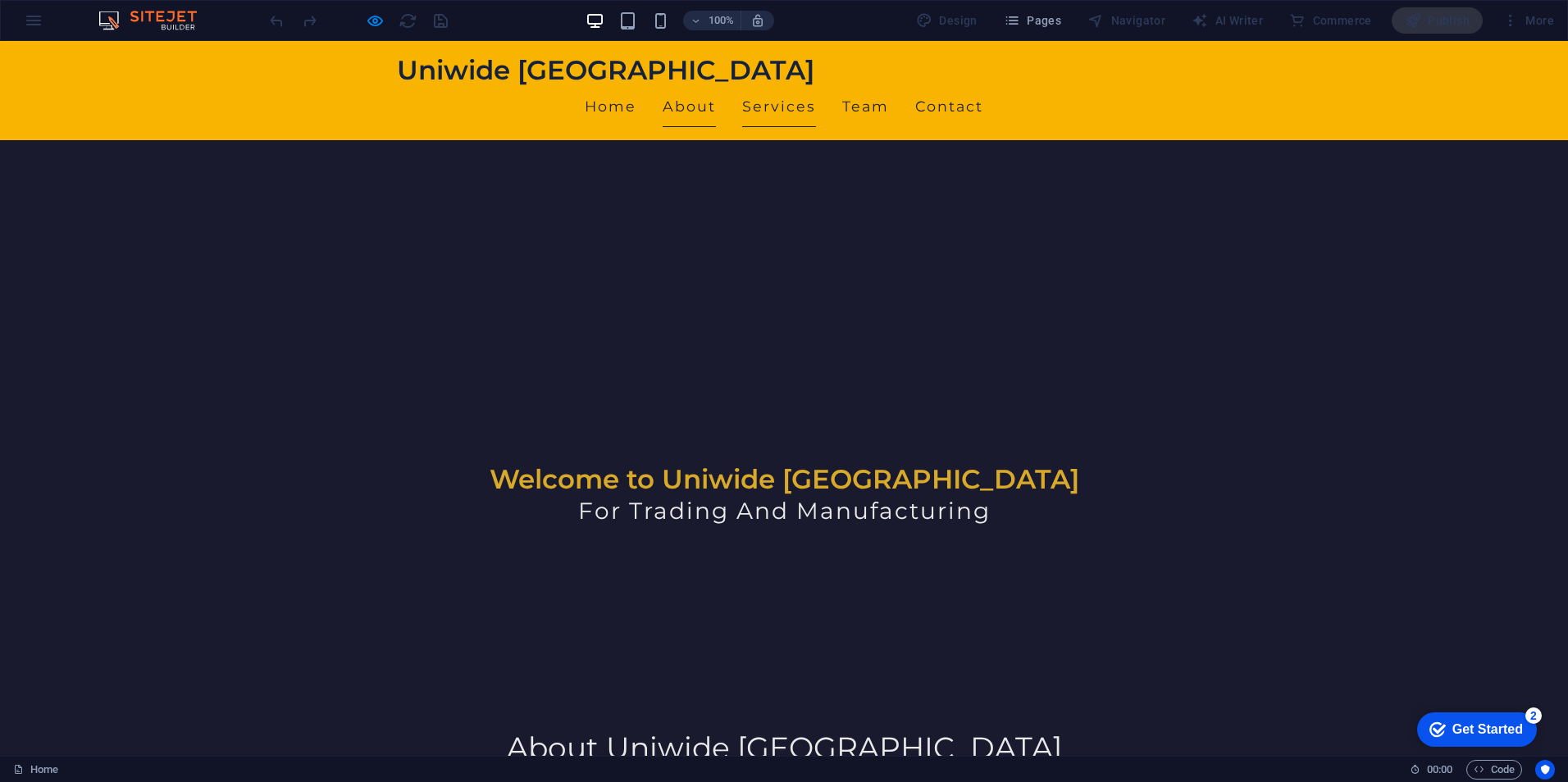
click at [816, 86] on link "Services" at bounding box center [779, 107] width 74 height 41
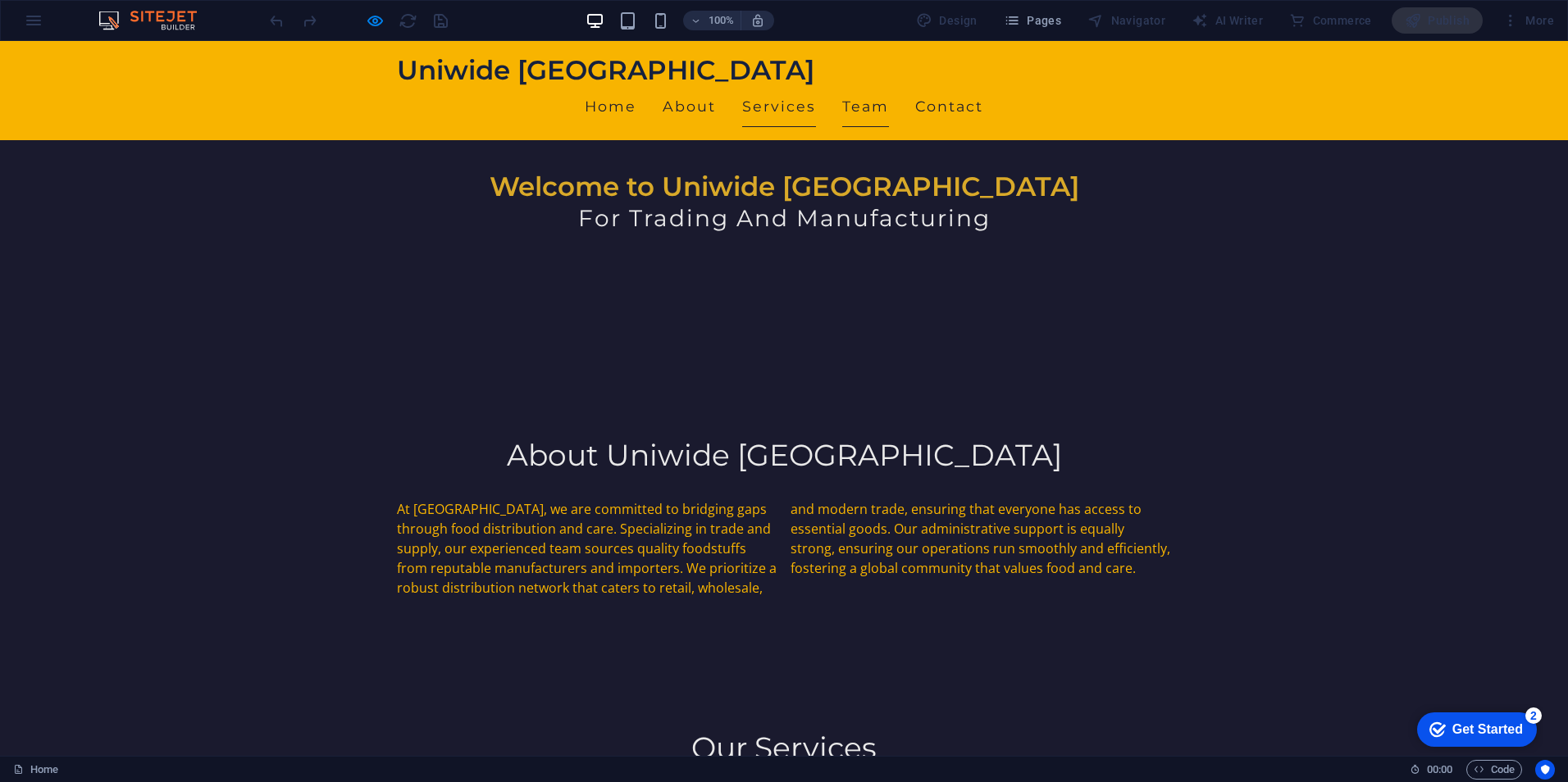
click at [889, 86] on link "Team" at bounding box center [865, 107] width 46 height 41
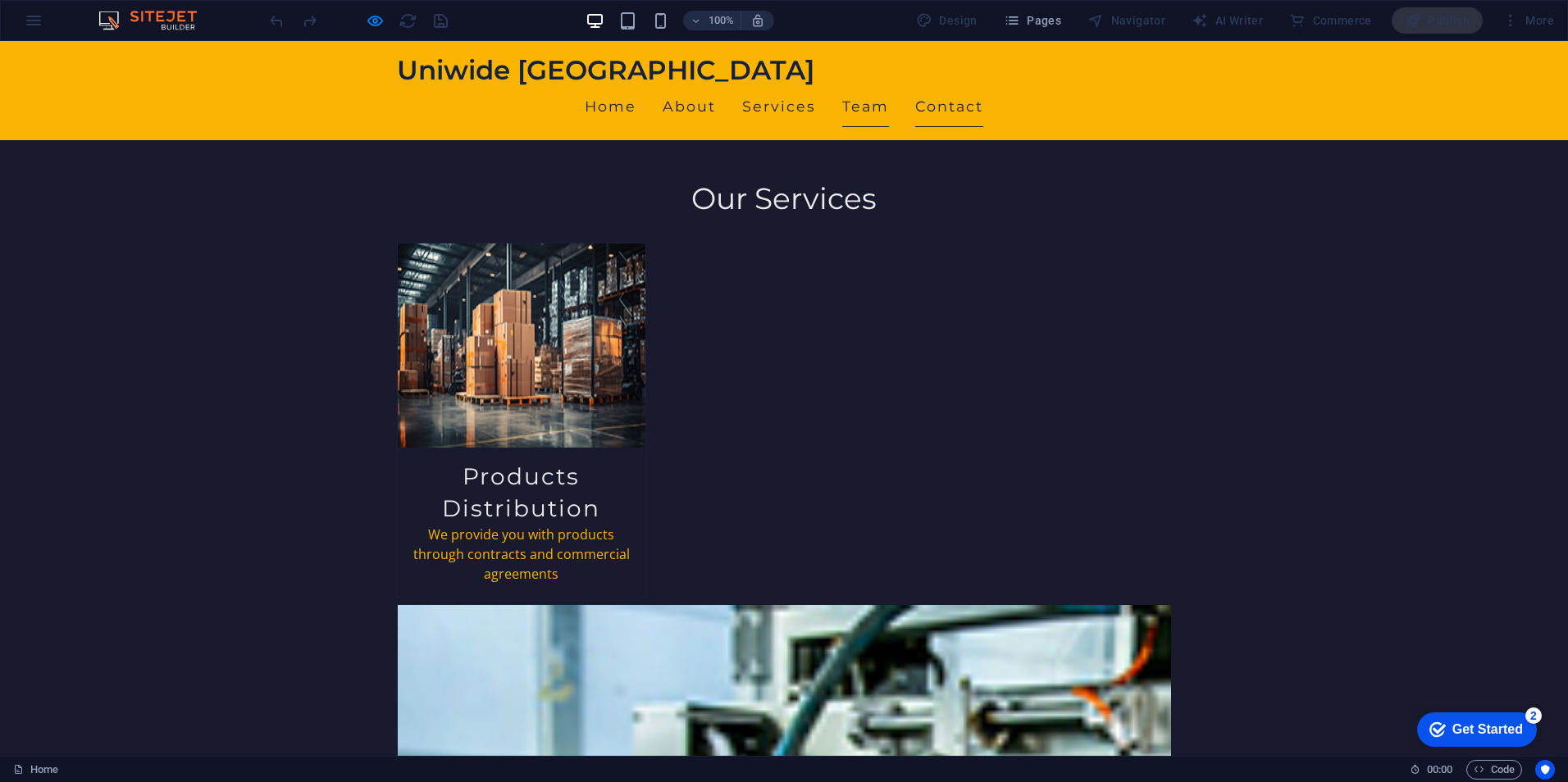
click at [984, 86] on link "Contact" at bounding box center [949, 107] width 68 height 41
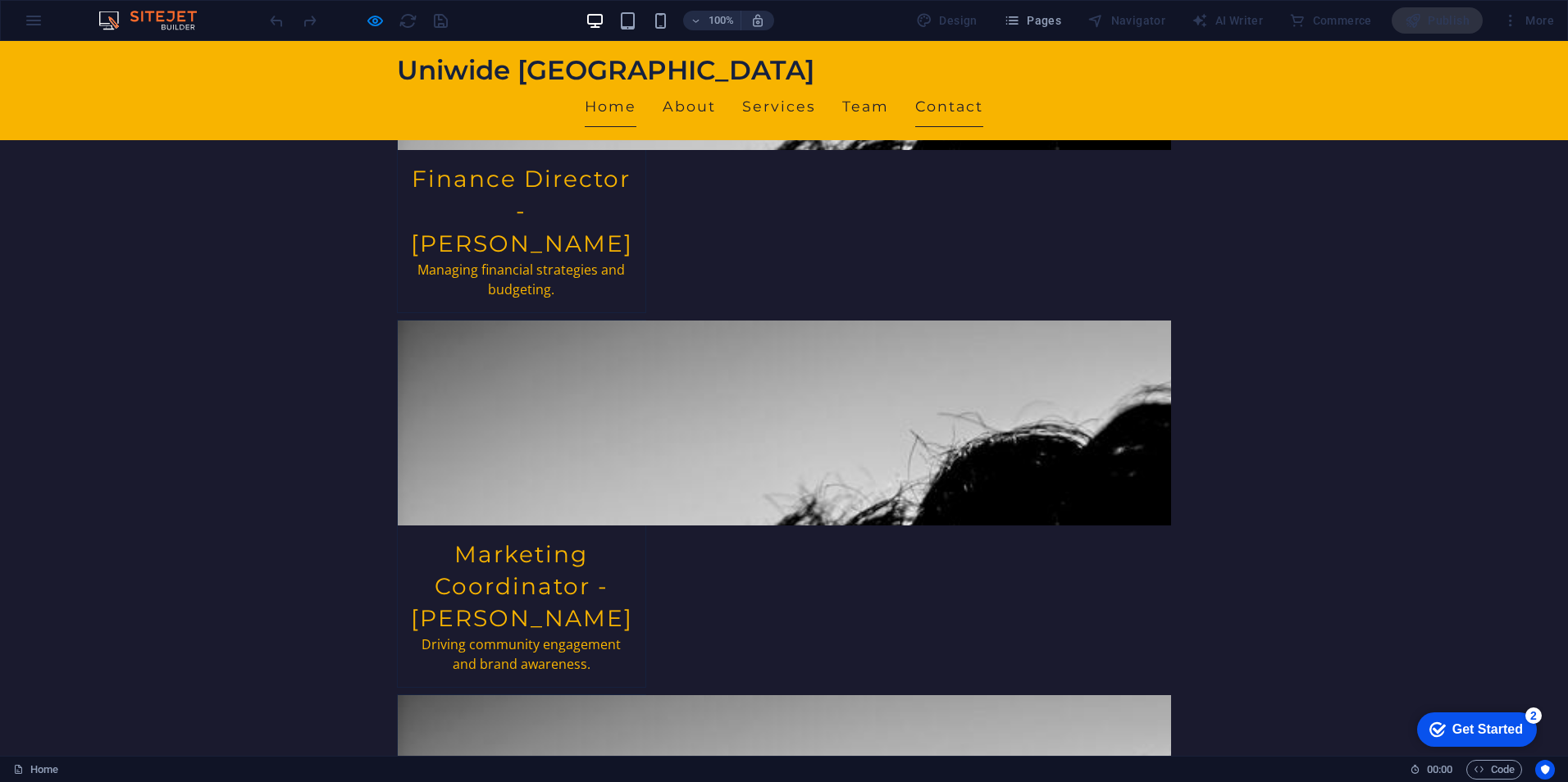
click at [636, 86] on link "Home" at bounding box center [610, 107] width 52 height 41
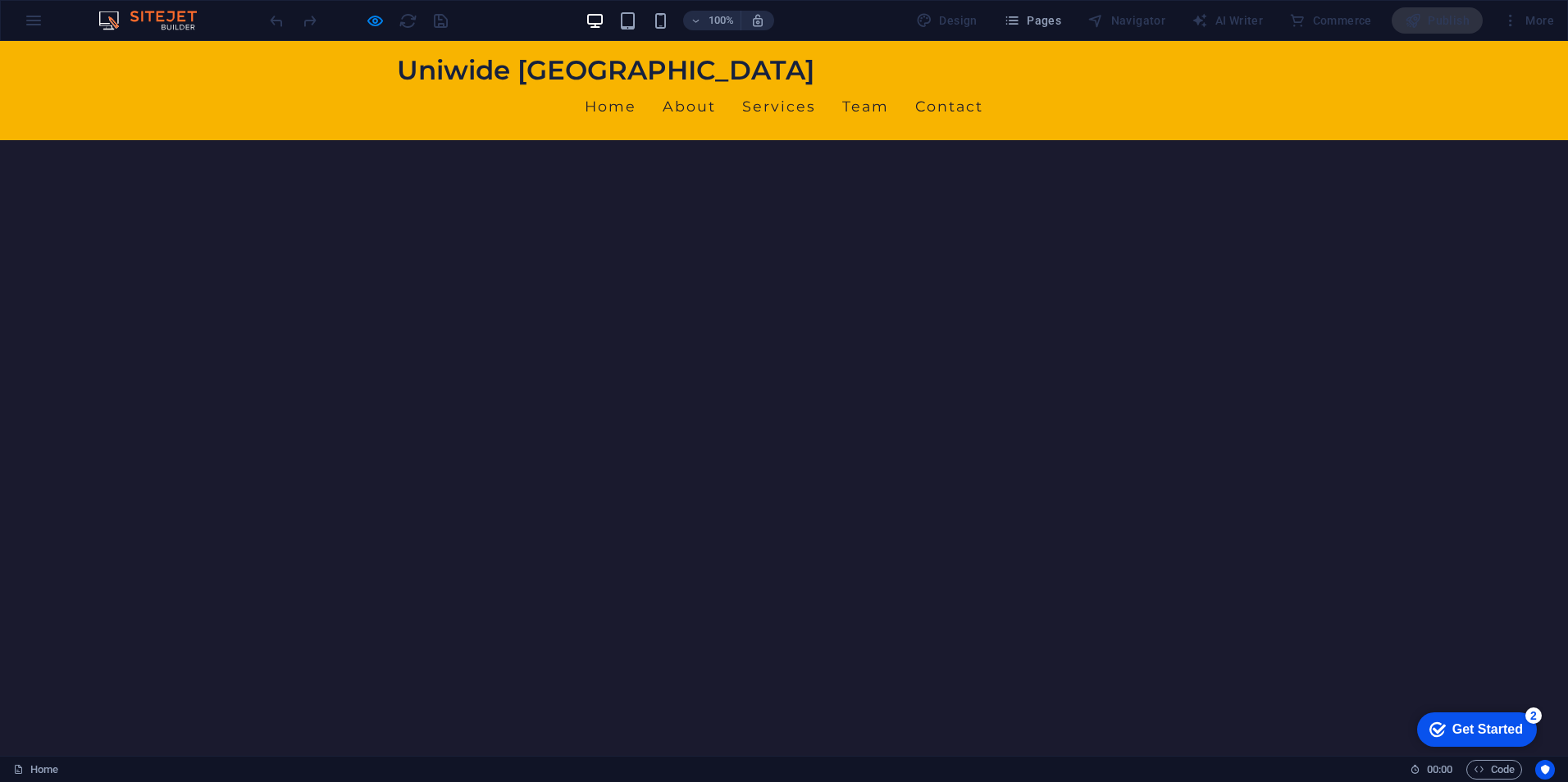
scroll to position [396, 0]
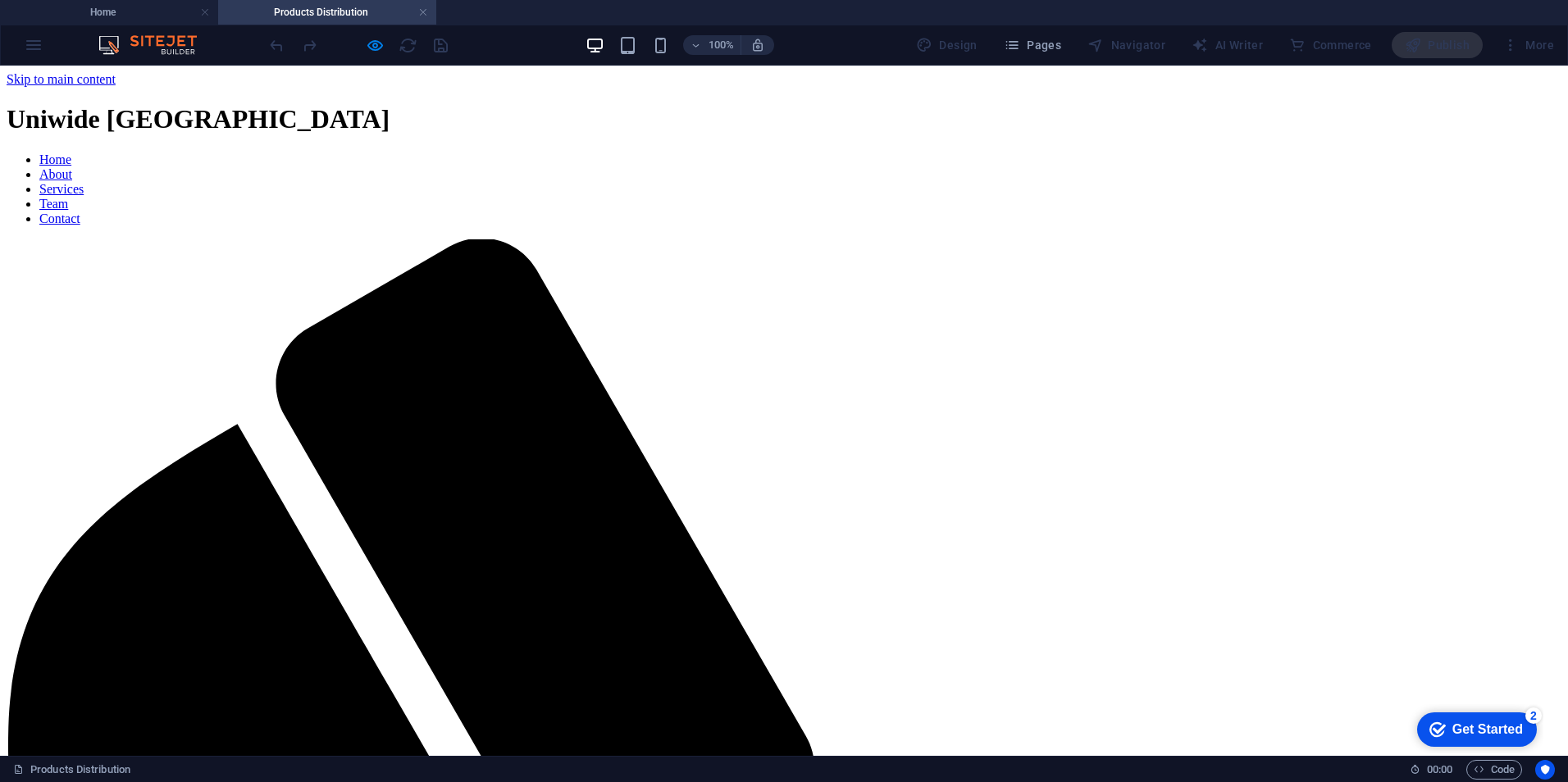
scroll to position [0, 0]
click at [789, 152] on nav "Home About Services Team Contact" at bounding box center [783, 189] width 1555 height 74
click at [750, 152] on nav "Home About Services Team Contact" at bounding box center [783, 189] width 1555 height 74
click at [428, 5] on h4 "Products Distribution" at bounding box center [327, 12] width 218 height 18
click at [422, 13] on link at bounding box center [422, 12] width 10 height 15
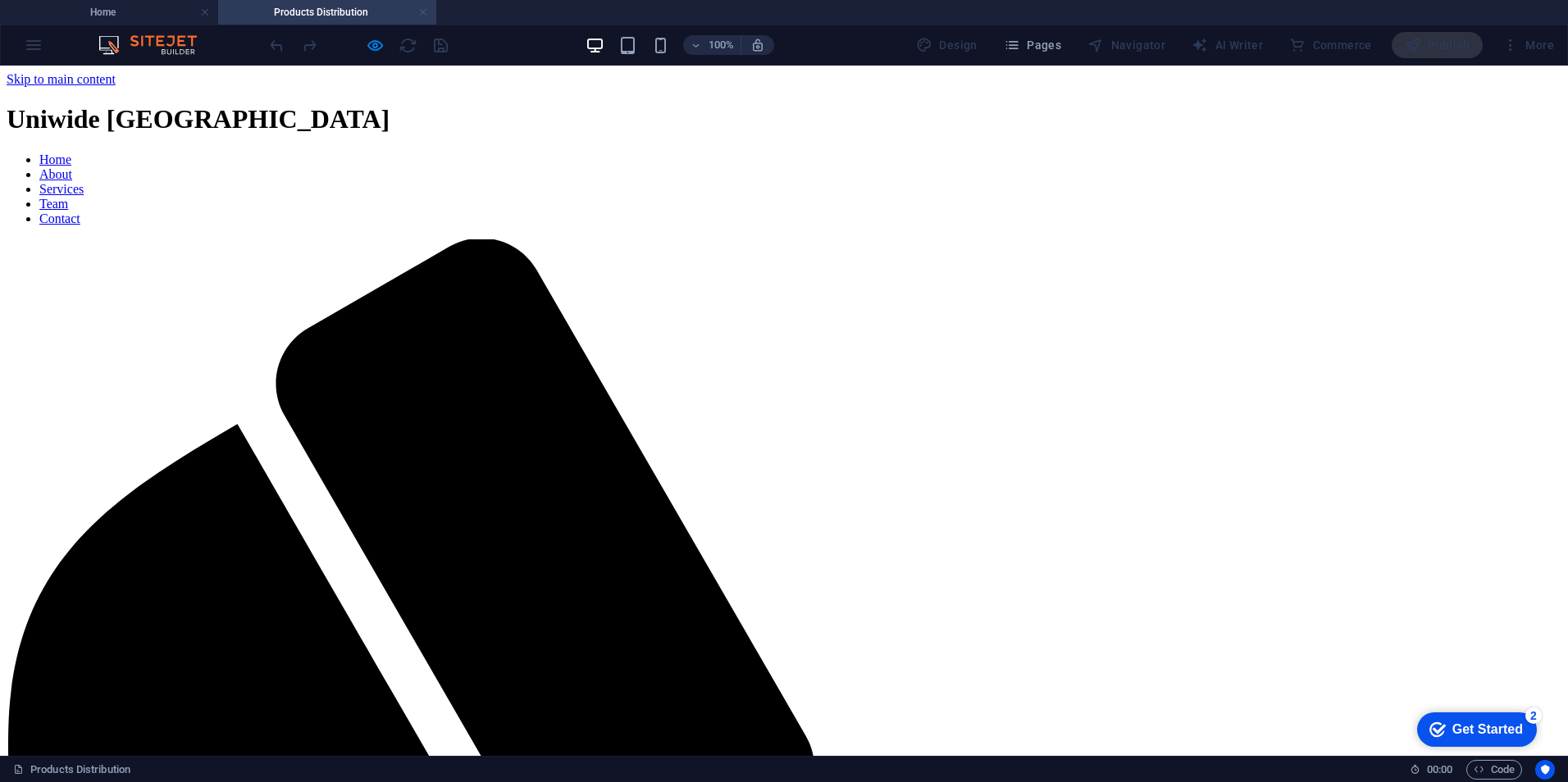
scroll to position [418, 0]
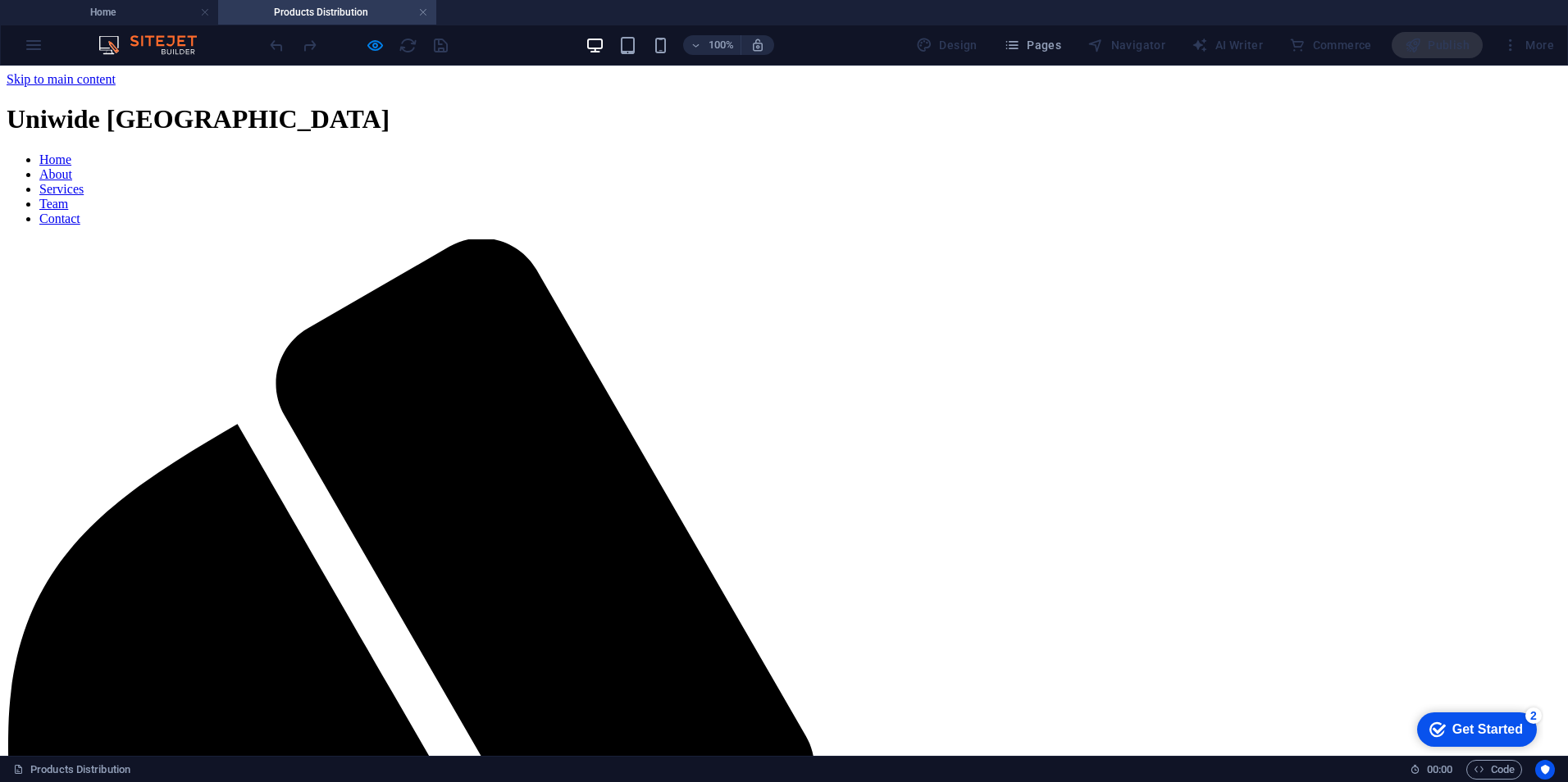
scroll to position [0, 0]
click at [706, 152] on nav "Home About Services Team Contact" at bounding box center [783, 189] width 1555 height 74
click at [780, 152] on nav "Home About Services Team Contact" at bounding box center [783, 189] width 1555 height 74
drag, startPoint x: 788, startPoint y: 90, endPoint x: 771, endPoint y: 102, distance: 20.8
click at [788, 152] on nav "Home About Services Team Contact" at bounding box center [783, 189] width 1555 height 74
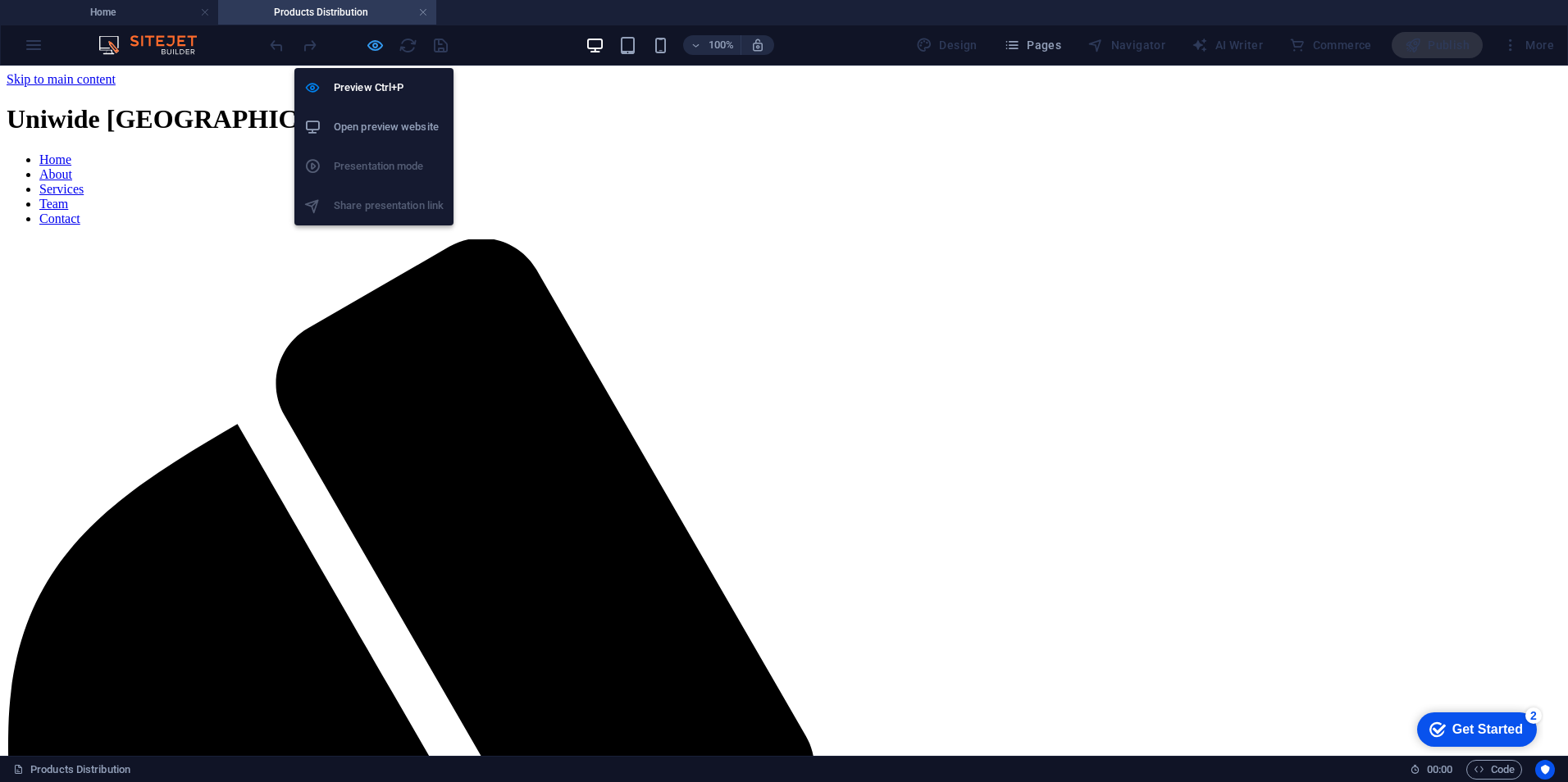
click at [374, 46] on icon "button" at bounding box center [375, 45] width 19 height 19
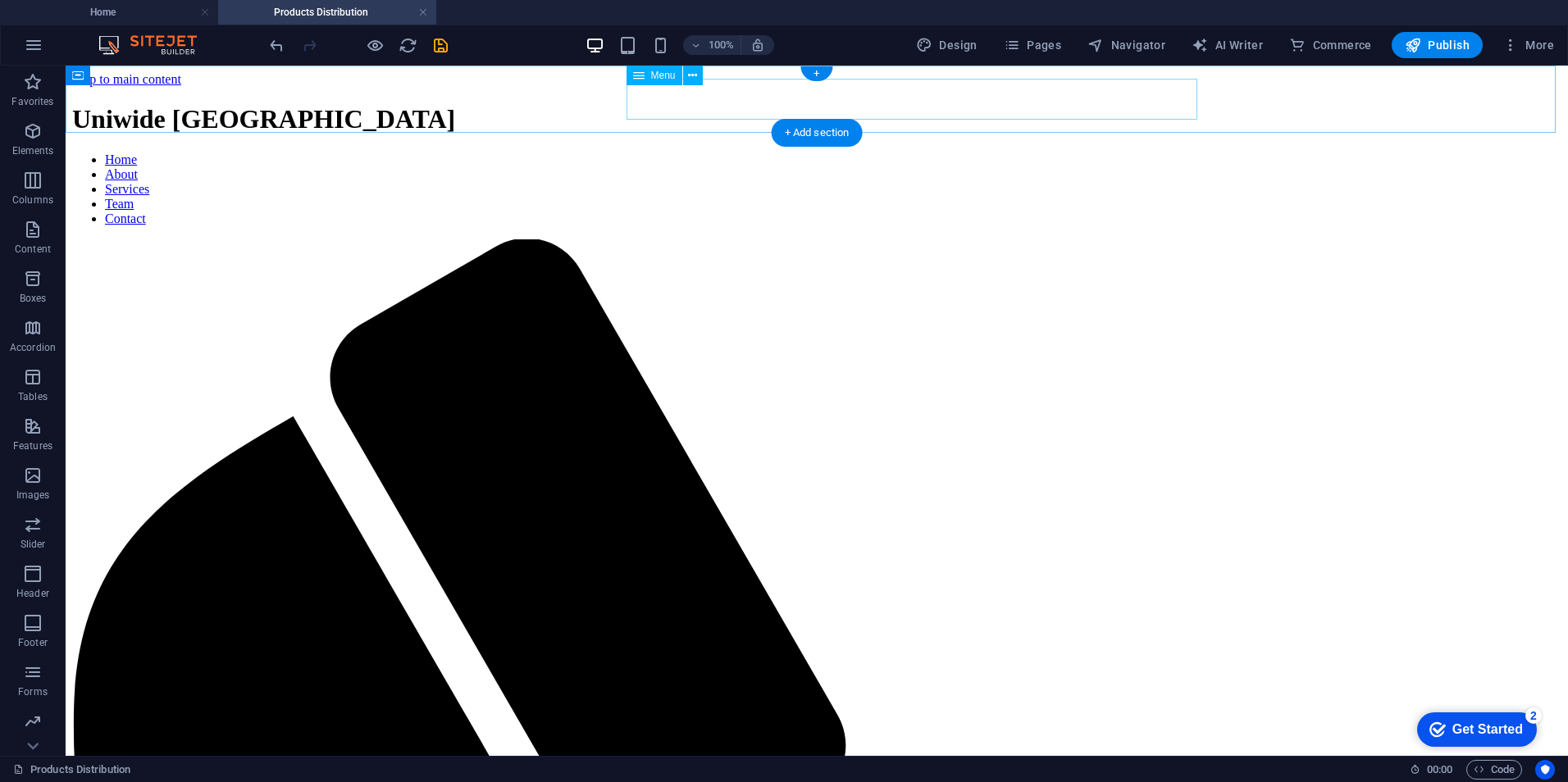
click at [790, 152] on nav "Home About Services Team Contact" at bounding box center [817, 189] width 1490 height 74
click at [693, 75] on icon at bounding box center [692, 75] width 9 height 17
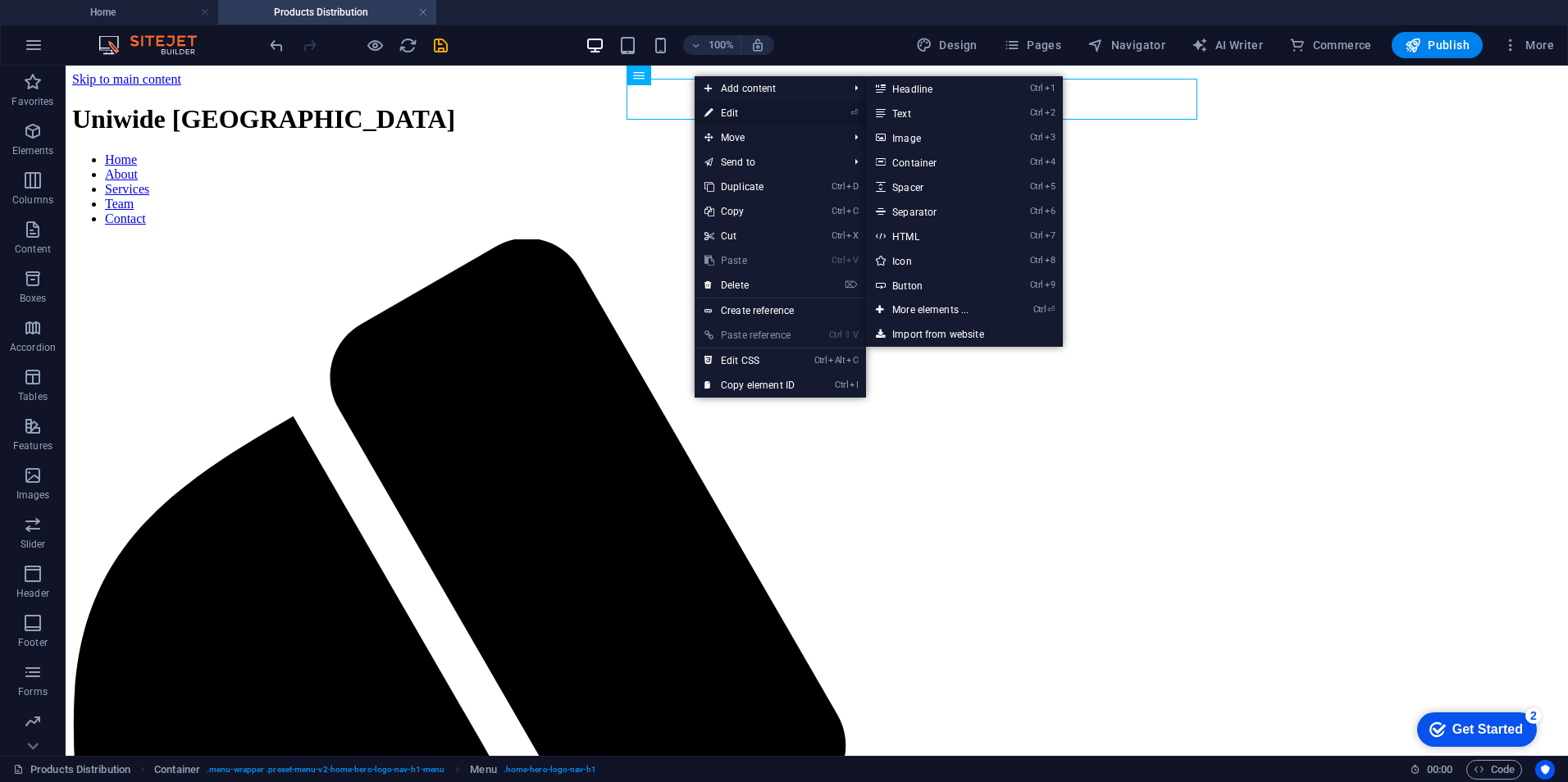
click at [716, 110] on link "⏎ Edit" at bounding box center [749, 113] width 110 height 25
select select
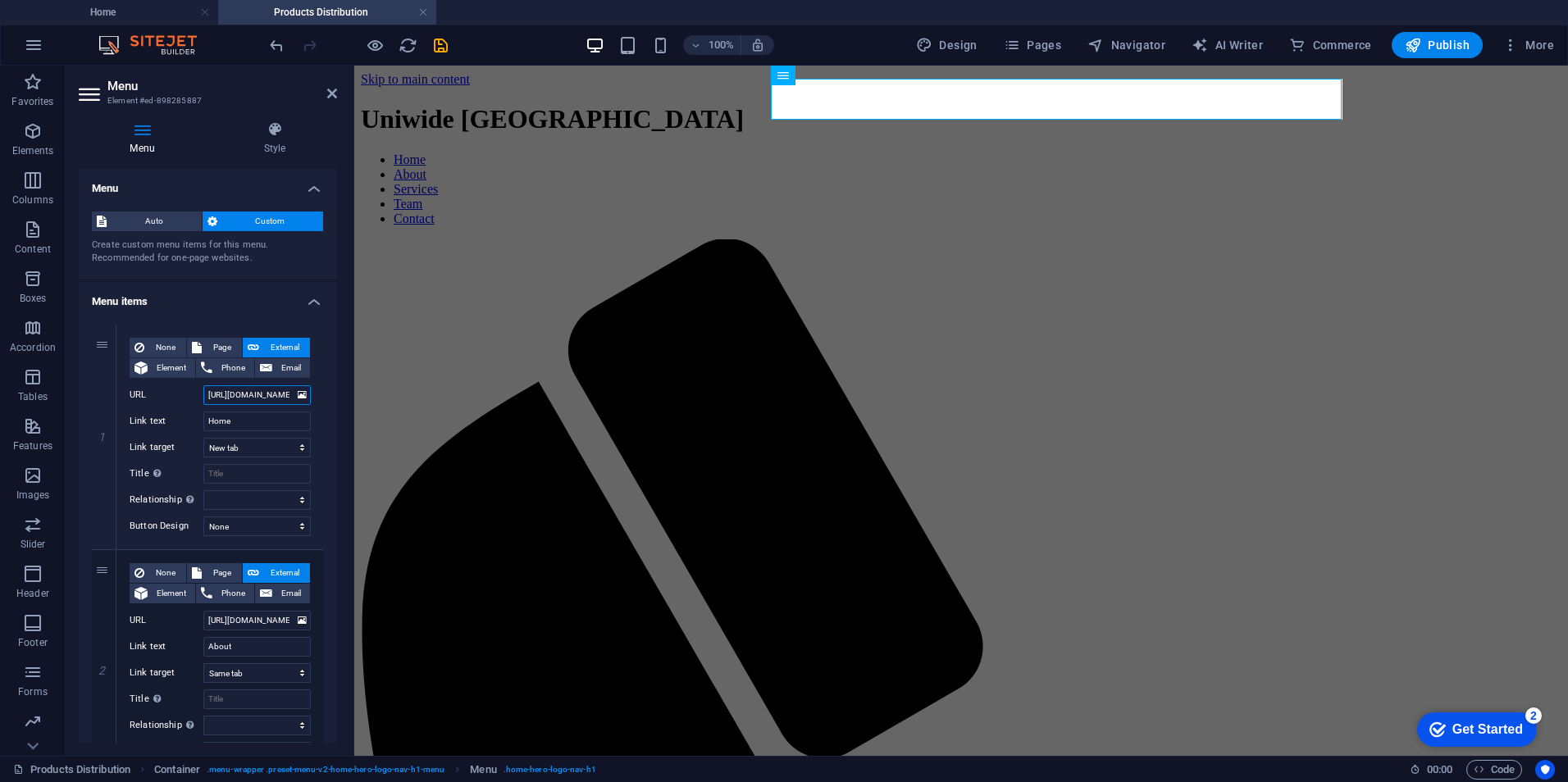
scroll to position [0, 38]
drag, startPoint x: 613, startPoint y: 464, endPoint x: 373, endPoint y: 392, distance: 250.6
drag, startPoint x: 603, startPoint y: 684, endPoint x: 360, endPoint y: 605, distance: 255.5
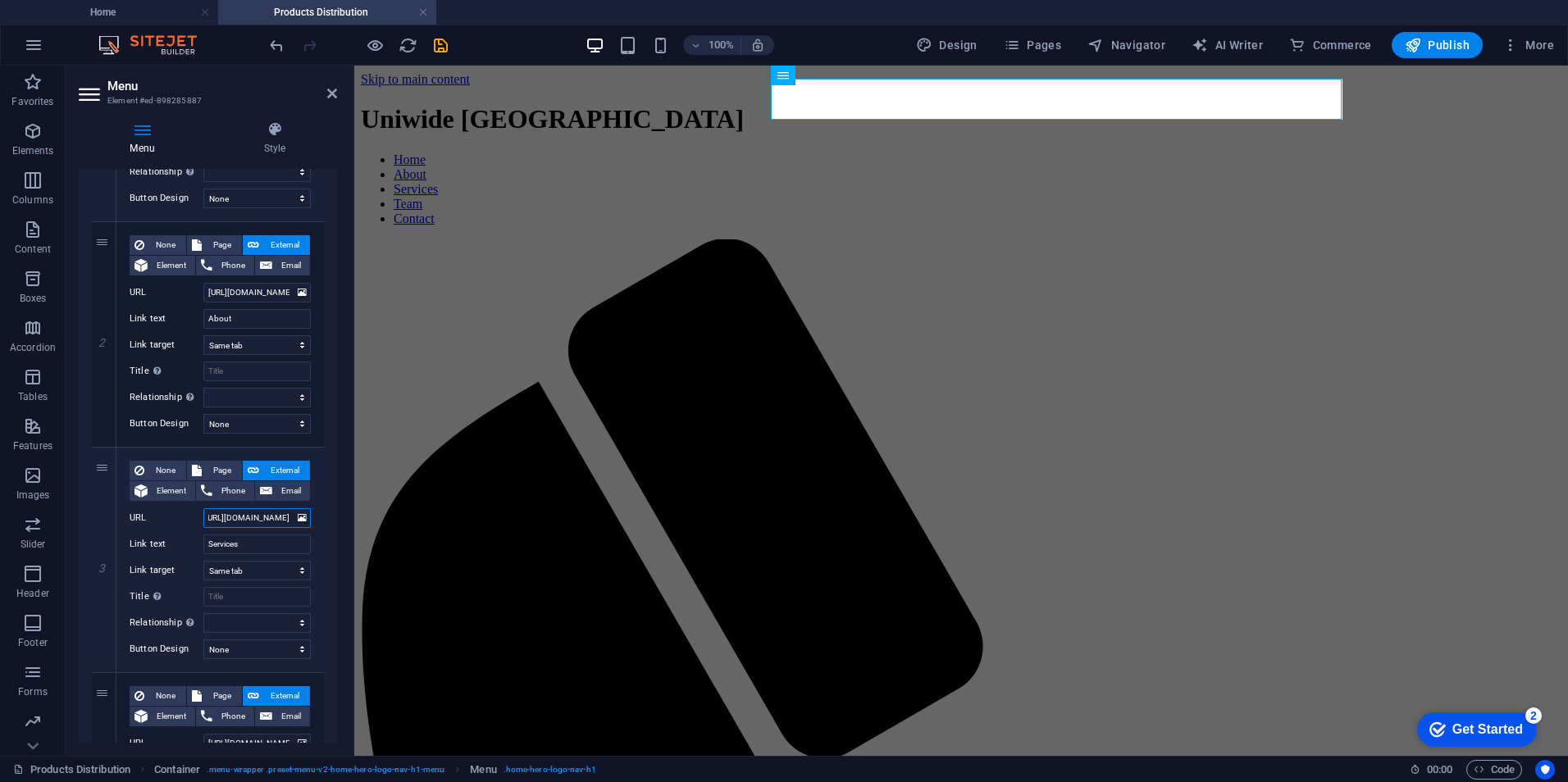
drag, startPoint x: 255, startPoint y: 515, endPoint x: 343, endPoint y: 515, distance: 88.0
click at [343, 515] on div "Menu Style Menu Auto Custom Create custom menu items for this menu. Recommended…" at bounding box center [208, 431] width 284 height 648
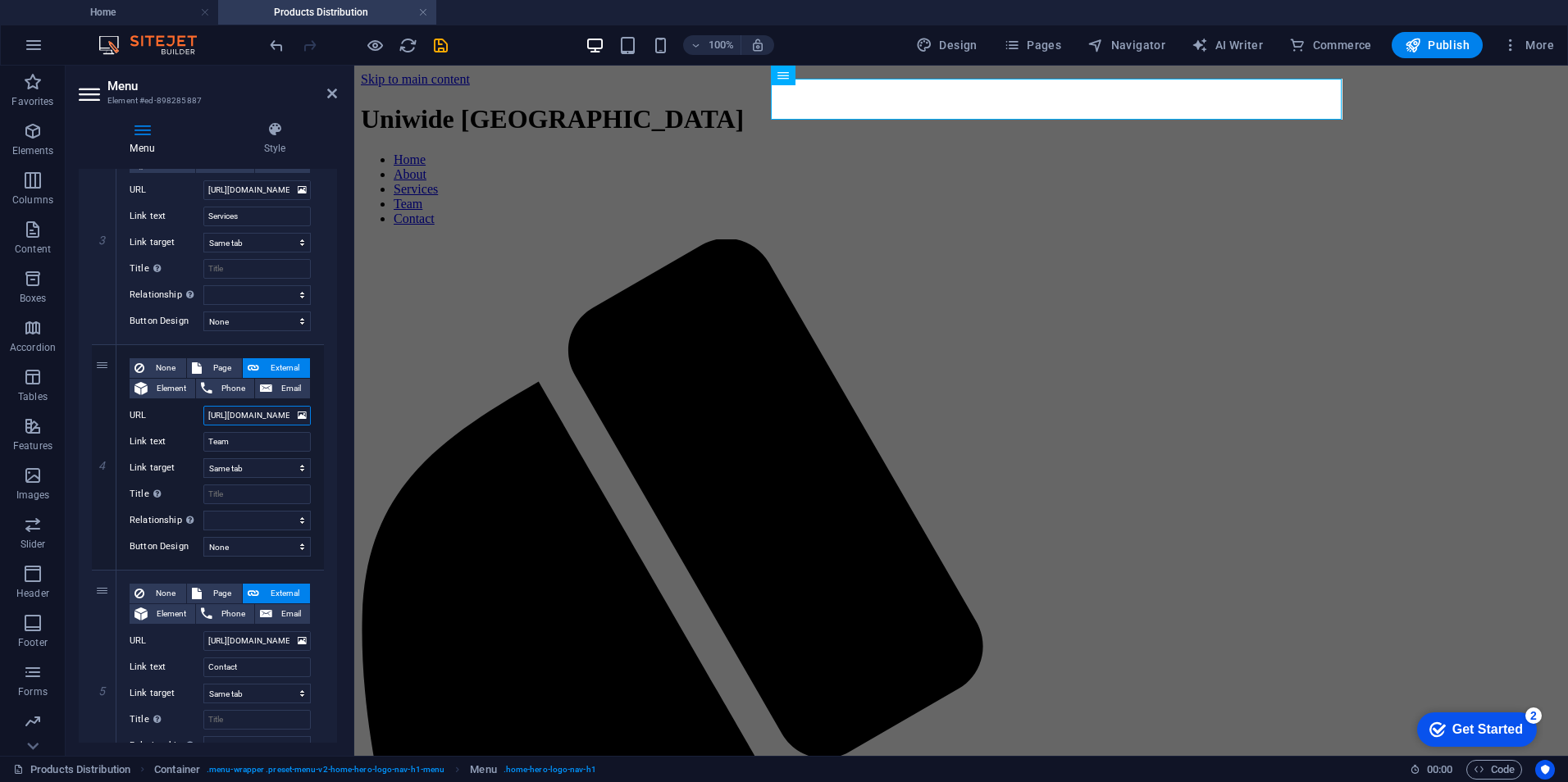
scroll to position [0, 38]
drag, startPoint x: 260, startPoint y: 414, endPoint x: 346, endPoint y: 407, distance: 86.3
click at [346, 407] on div "Menu Style Menu Auto Custom Create custom menu items for this menu. Recommended…" at bounding box center [208, 431] width 284 height 648
click at [287, 417] on input "[URL][DOMAIN_NAME]" at bounding box center [257, 416] width 108 height 20
click at [159, 5] on h4 "Home" at bounding box center [109, 12] width 218 height 18
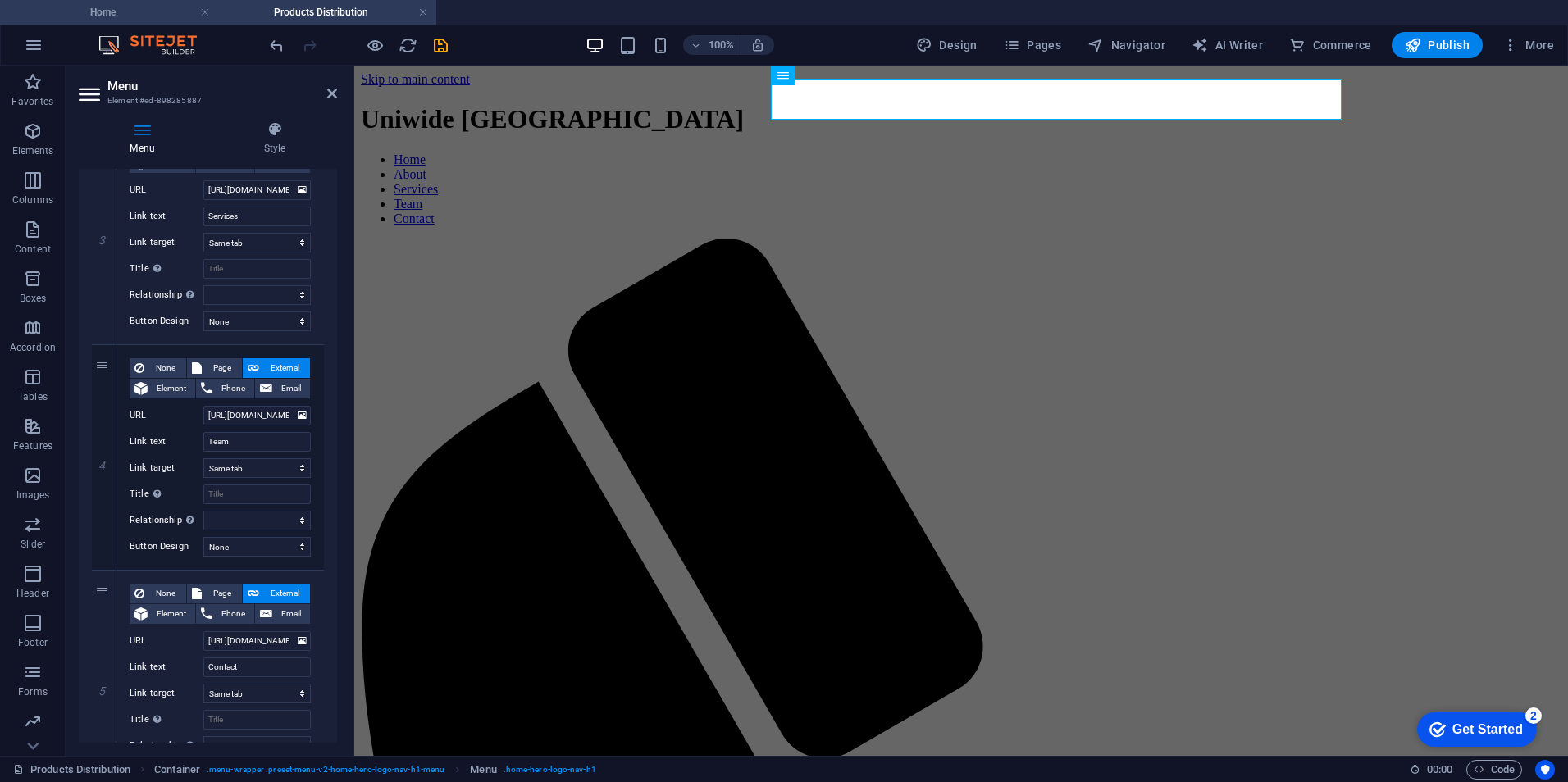
scroll to position [438, 0]
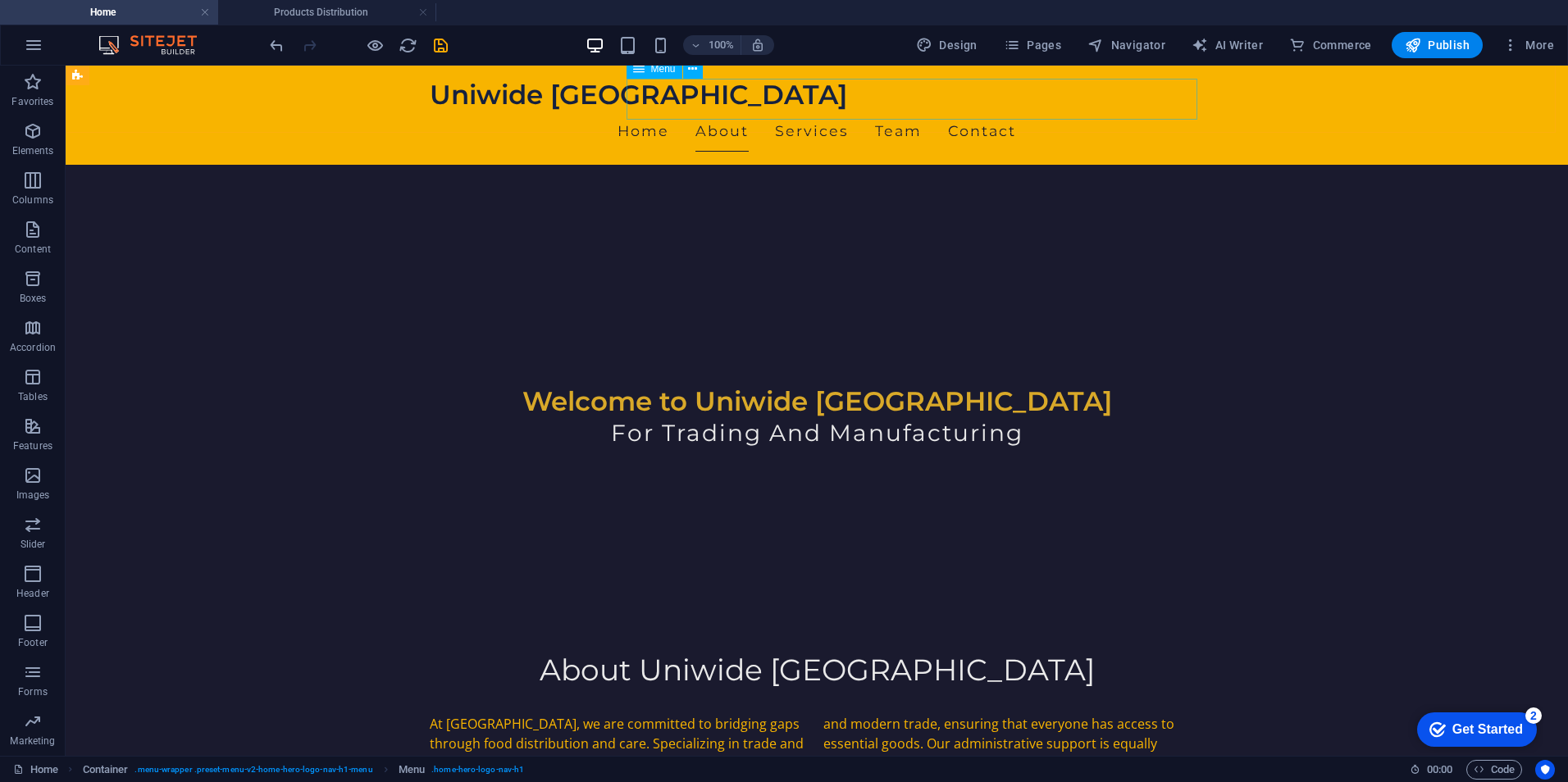
click at [787, 110] on nav "Home About Services Team Contact" at bounding box center [816, 131] width 774 height 41
click at [693, 76] on icon at bounding box center [692, 69] width 9 height 17
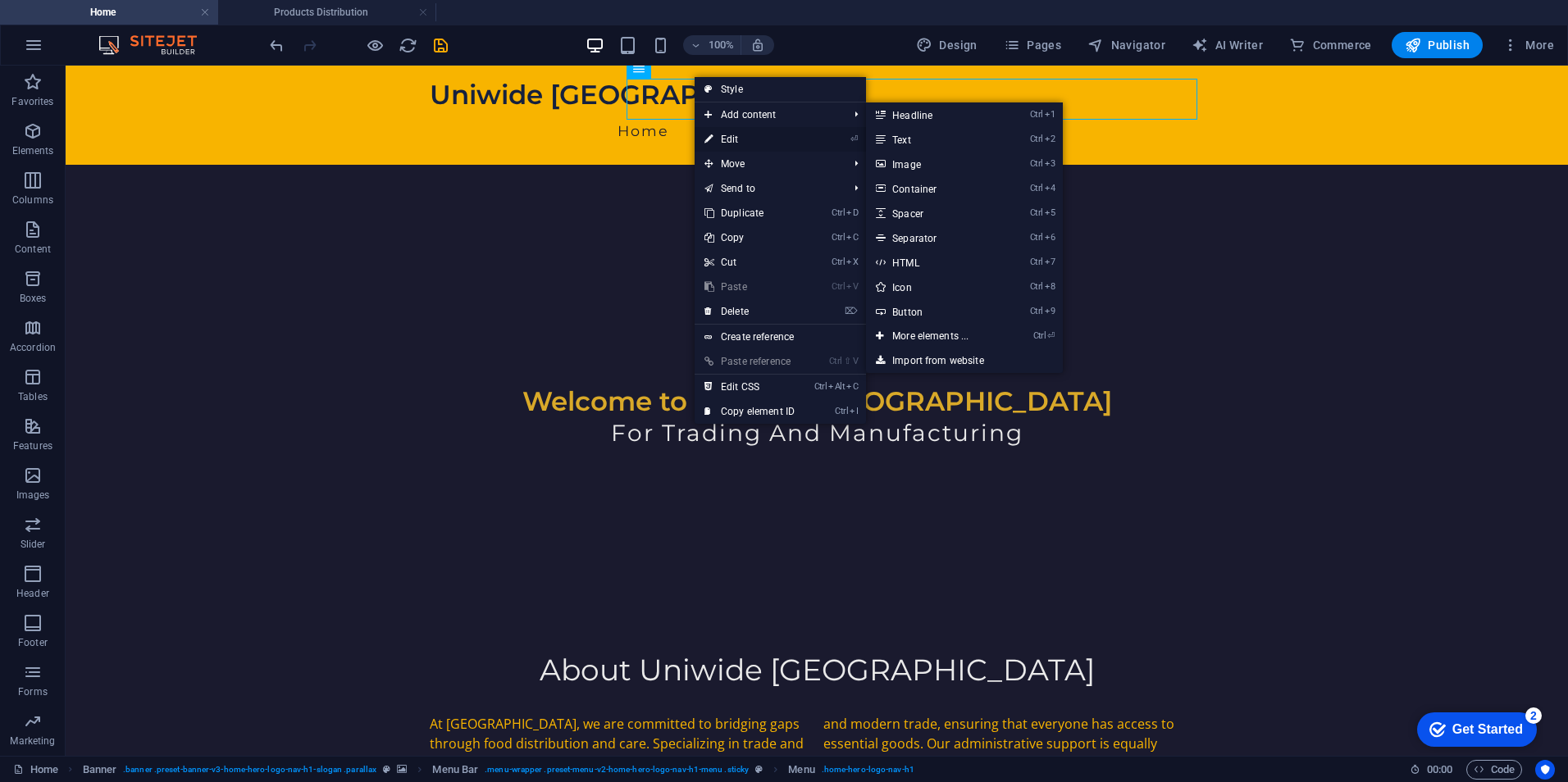
click at [737, 134] on link "⏎ Edit" at bounding box center [749, 140] width 110 height 25
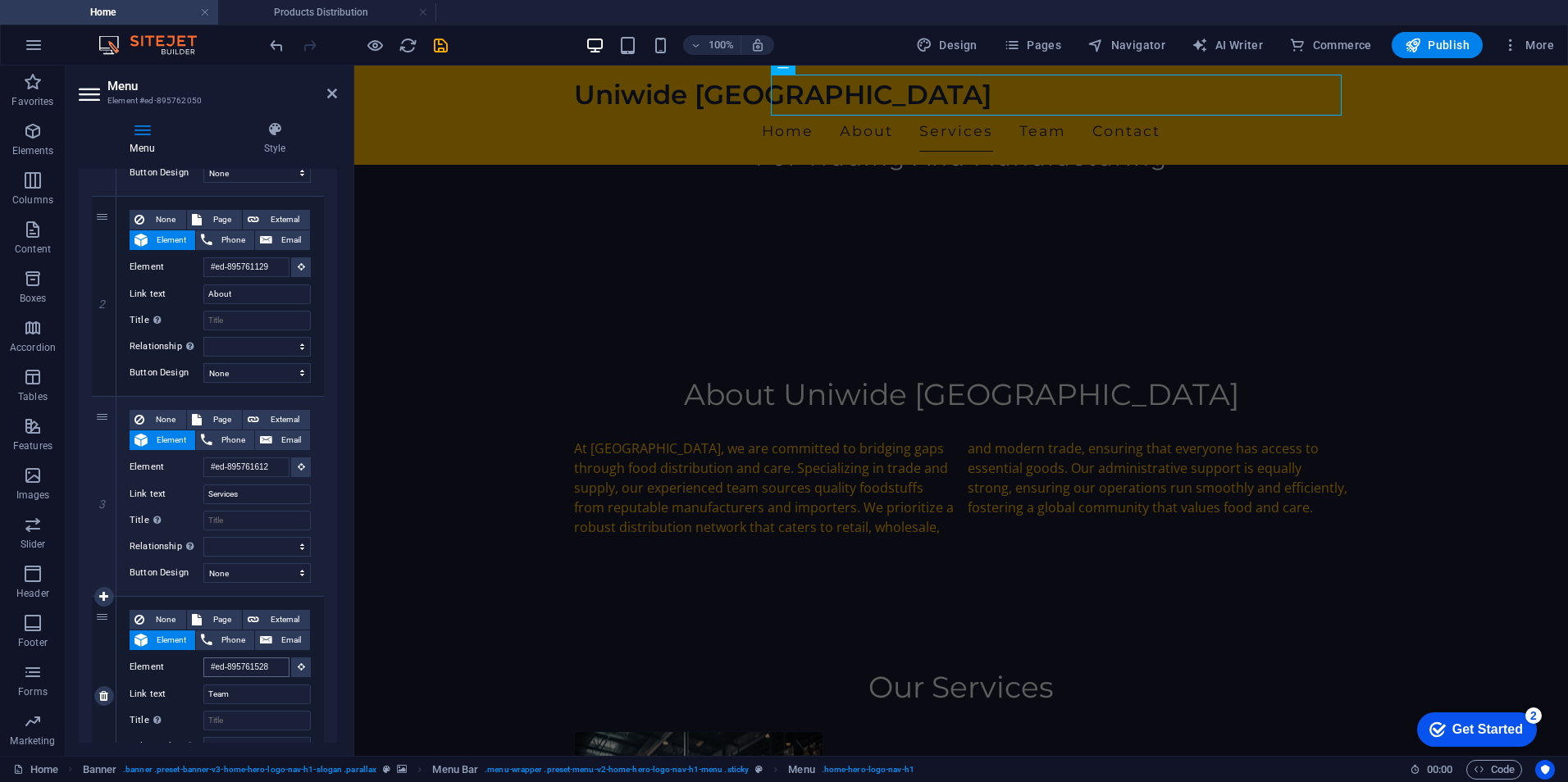
scroll to position [934, 0]
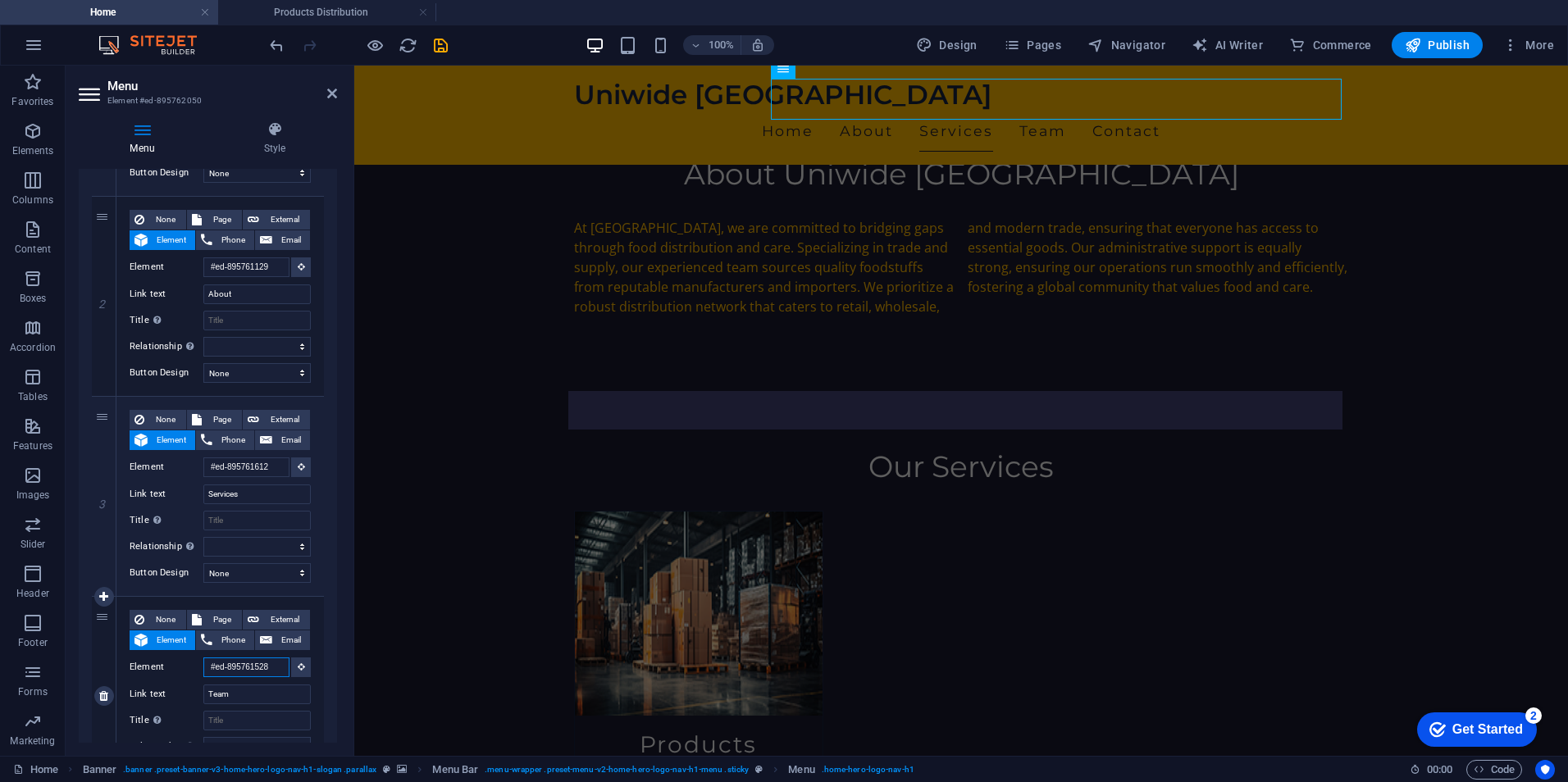
click at [272, 669] on input "#ed-895761528" at bounding box center [246, 667] width 86 height 20
click at [242, 670] on input "#ed-895761528" at bounding box center [246, 667] width 86 height 20
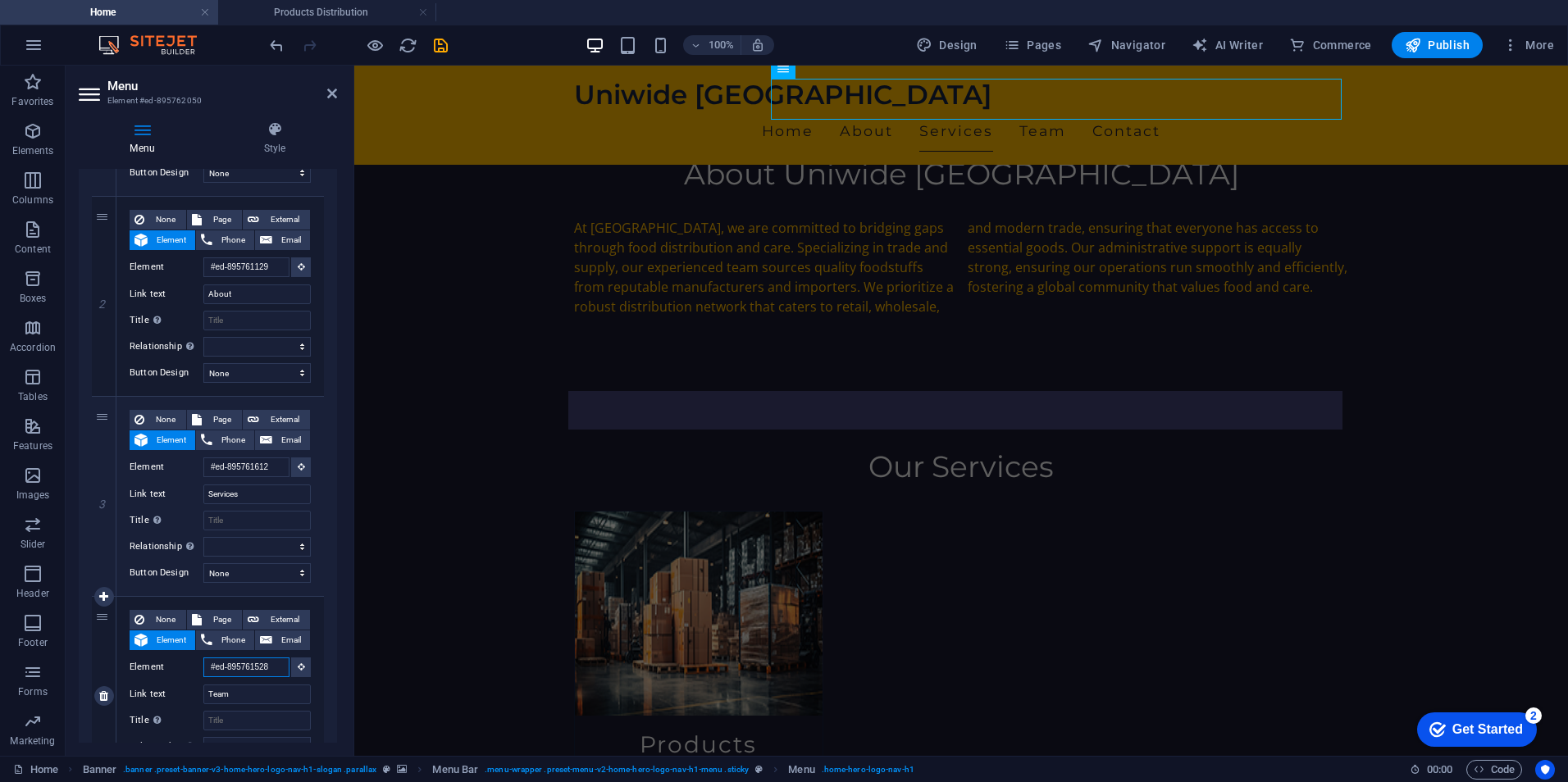
click at [242, 670] on input "#ed-895761528" at bounding box center [246, 667] width 86 height 20
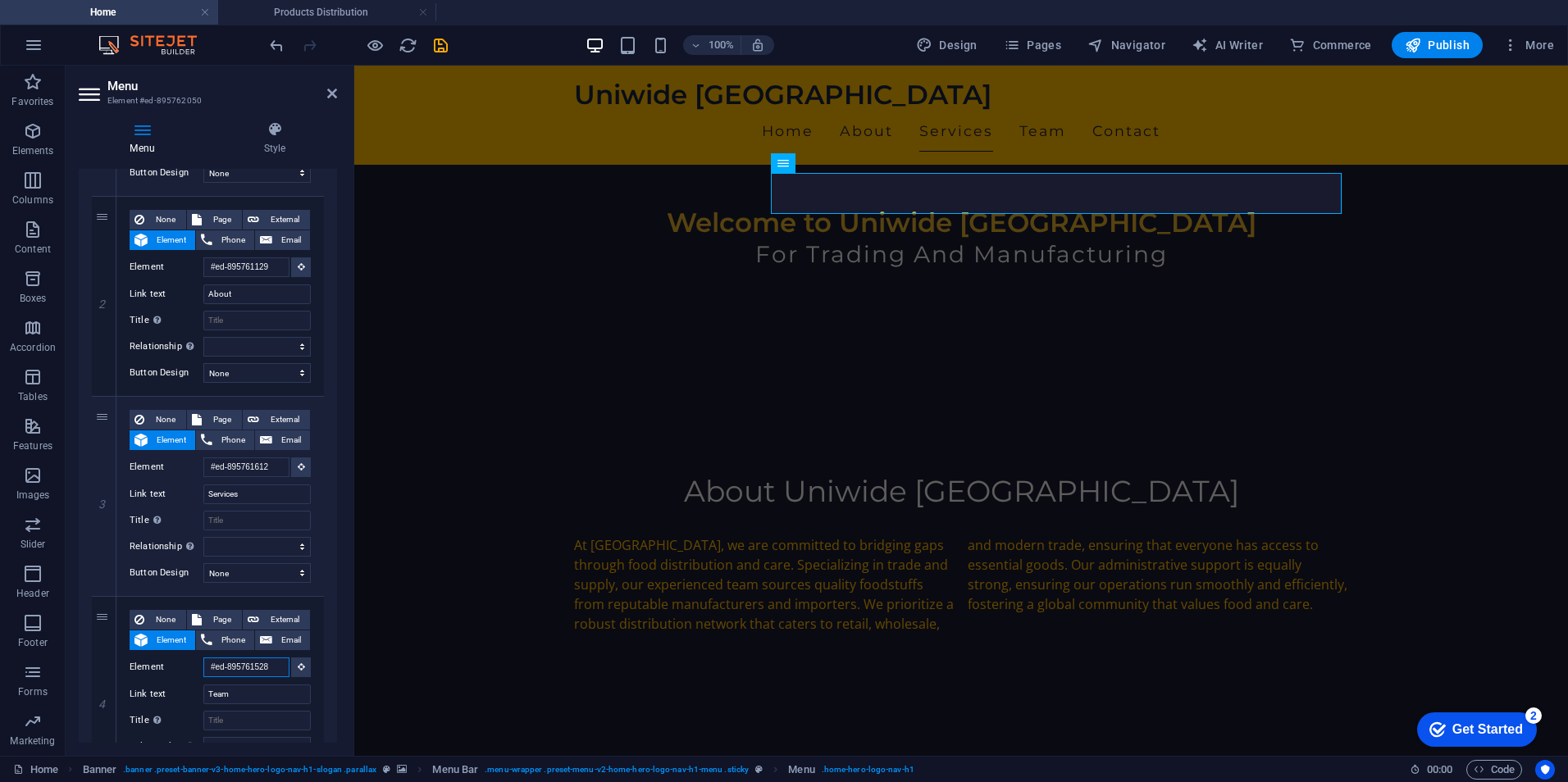
scroll to position [371, 0]
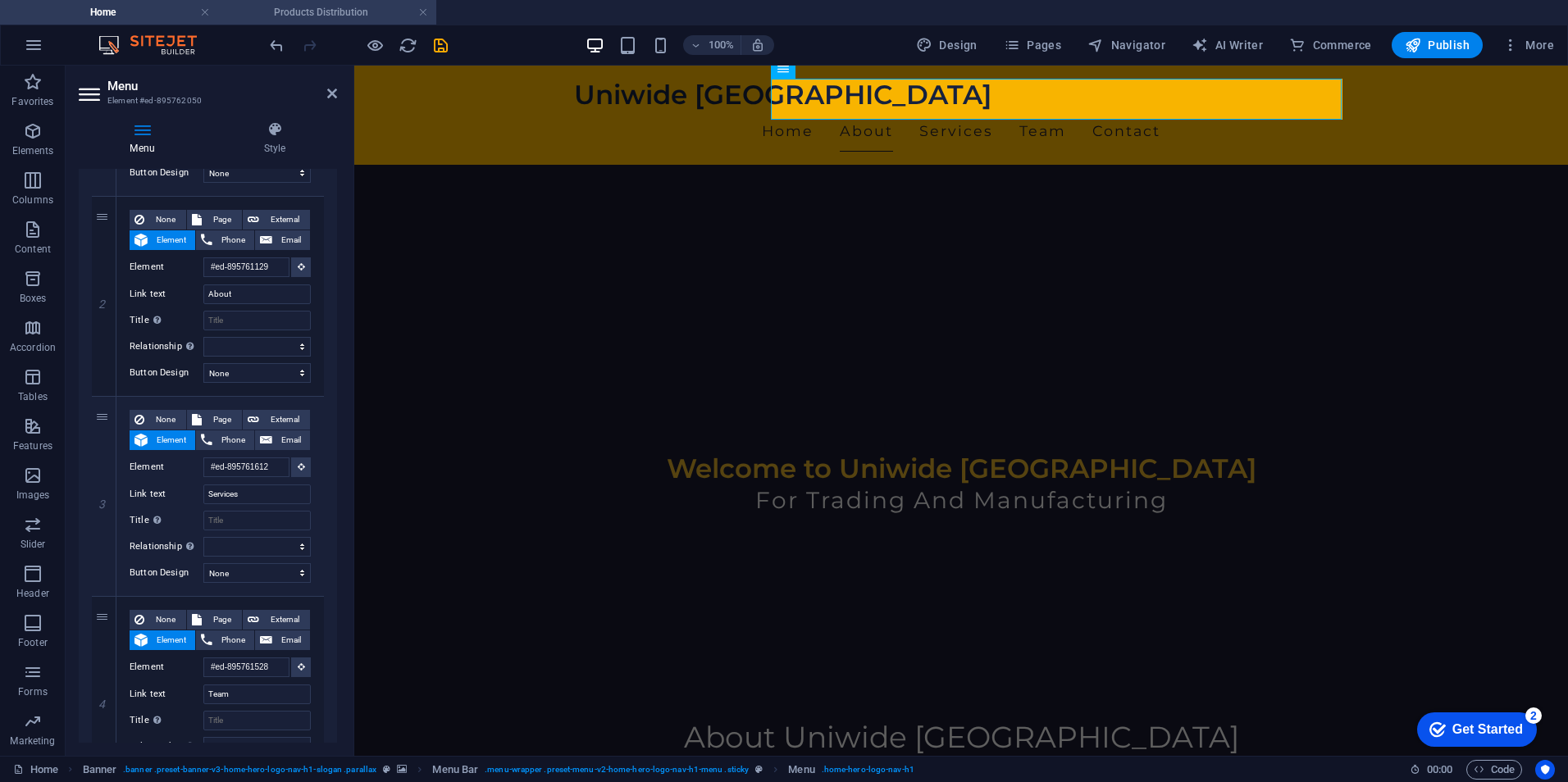
click at [318, 15] on h4 "Products Distribution" at bounding box center [327, 12] width 218 height 18
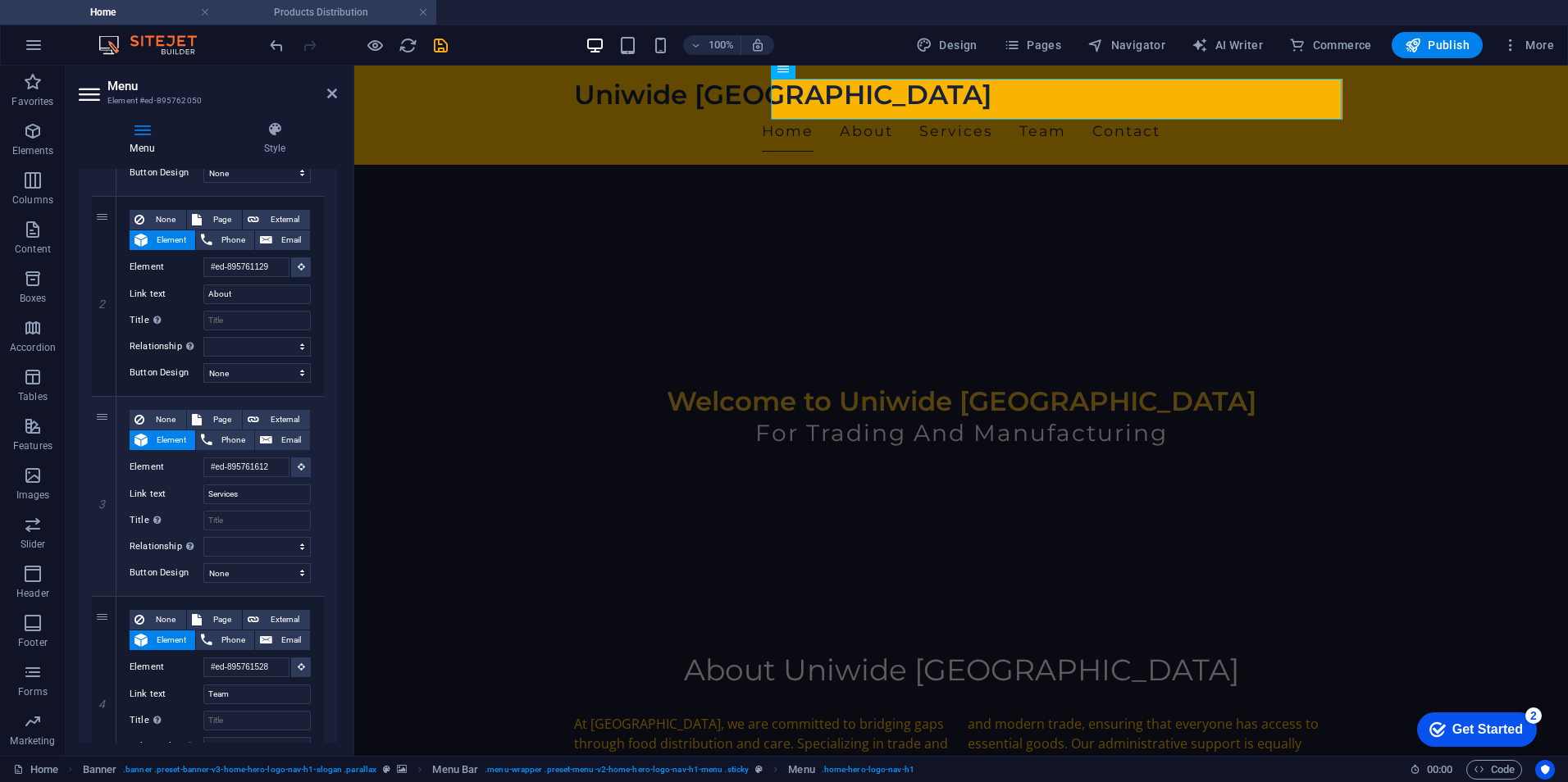
scroll to position [0, 0]
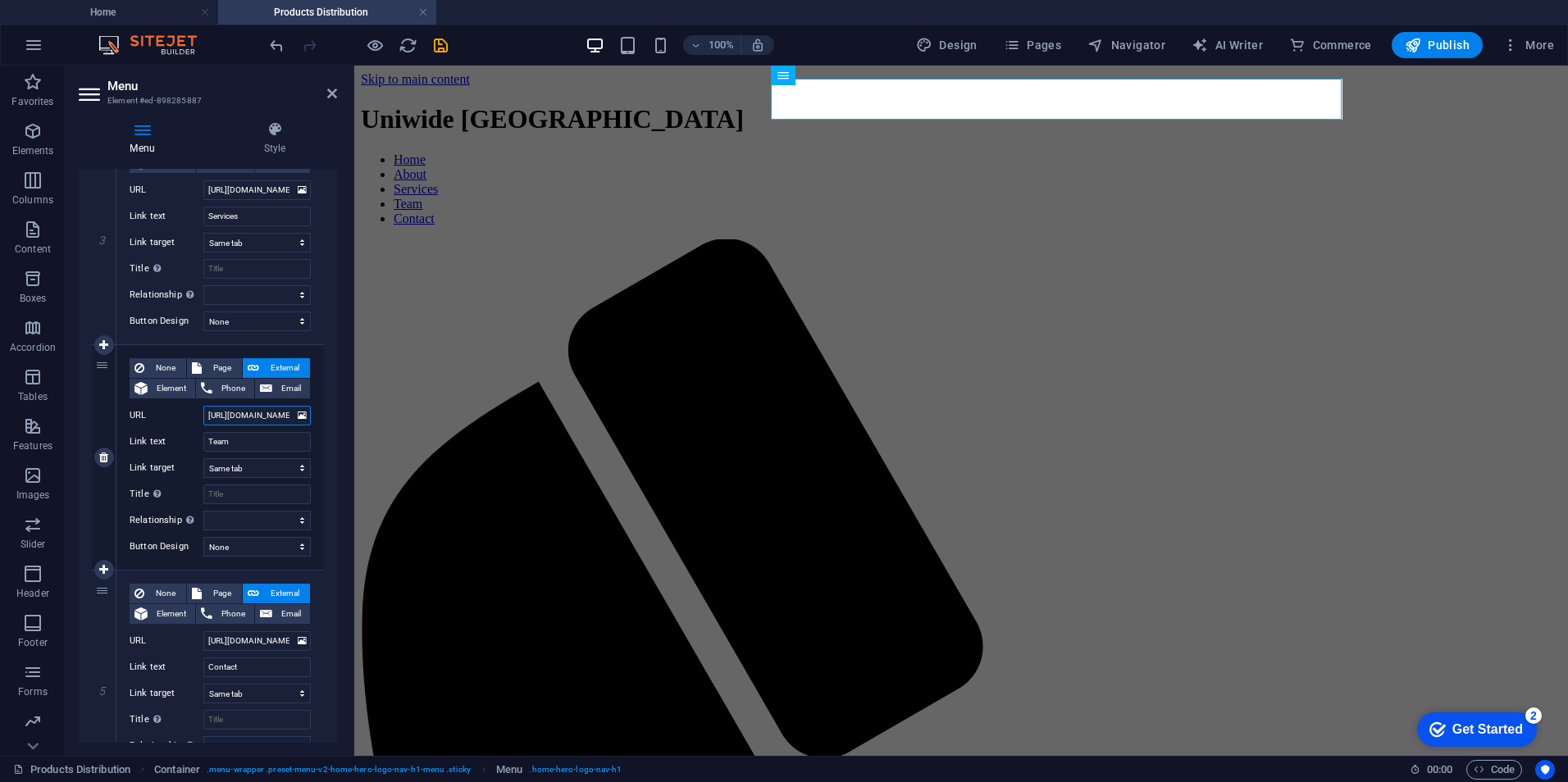
click at [279, 420] on input "[URL][DOMAIN_NAME]" at bounding box center [257, 416] width 108 height 20
drag, startPoint x: 274, startPoint y: 419, endPoint x: 310, endPoint y: 414, distance: 36.3
click at [310, 414] on div "None Page External Element Phone Email Page Home Subpage Legal Notice Privacy P…" at bounding box center [220, 458] width 208 height 224
click at [287, 416] on input "[URL][DOMAIN_NAME]" at bounding box center [257, 416] width 108 height 20
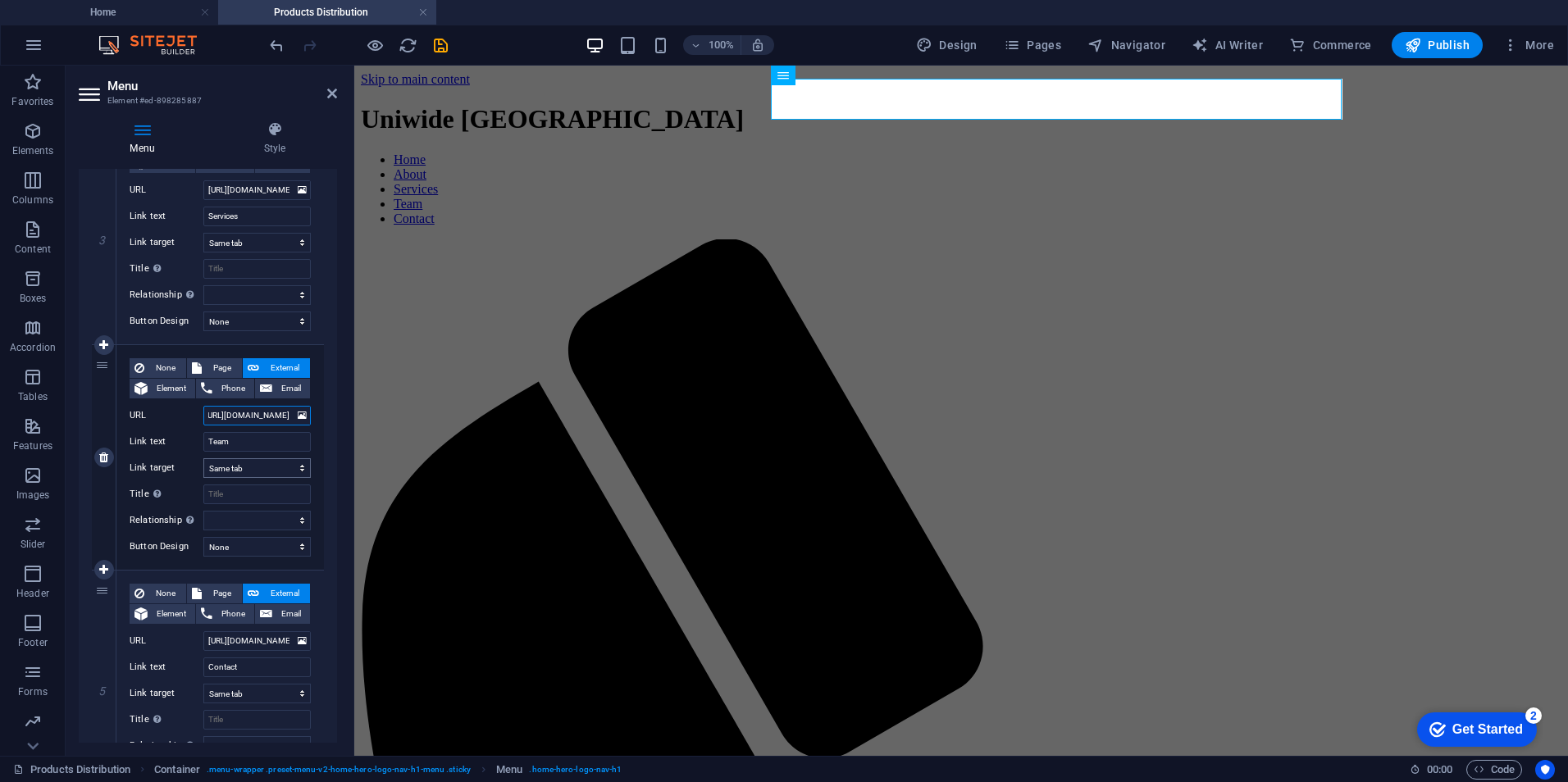
paste input "#ed-895761528"
type input "https://www.uniwideegypt.com/#ed-895761528"
select select
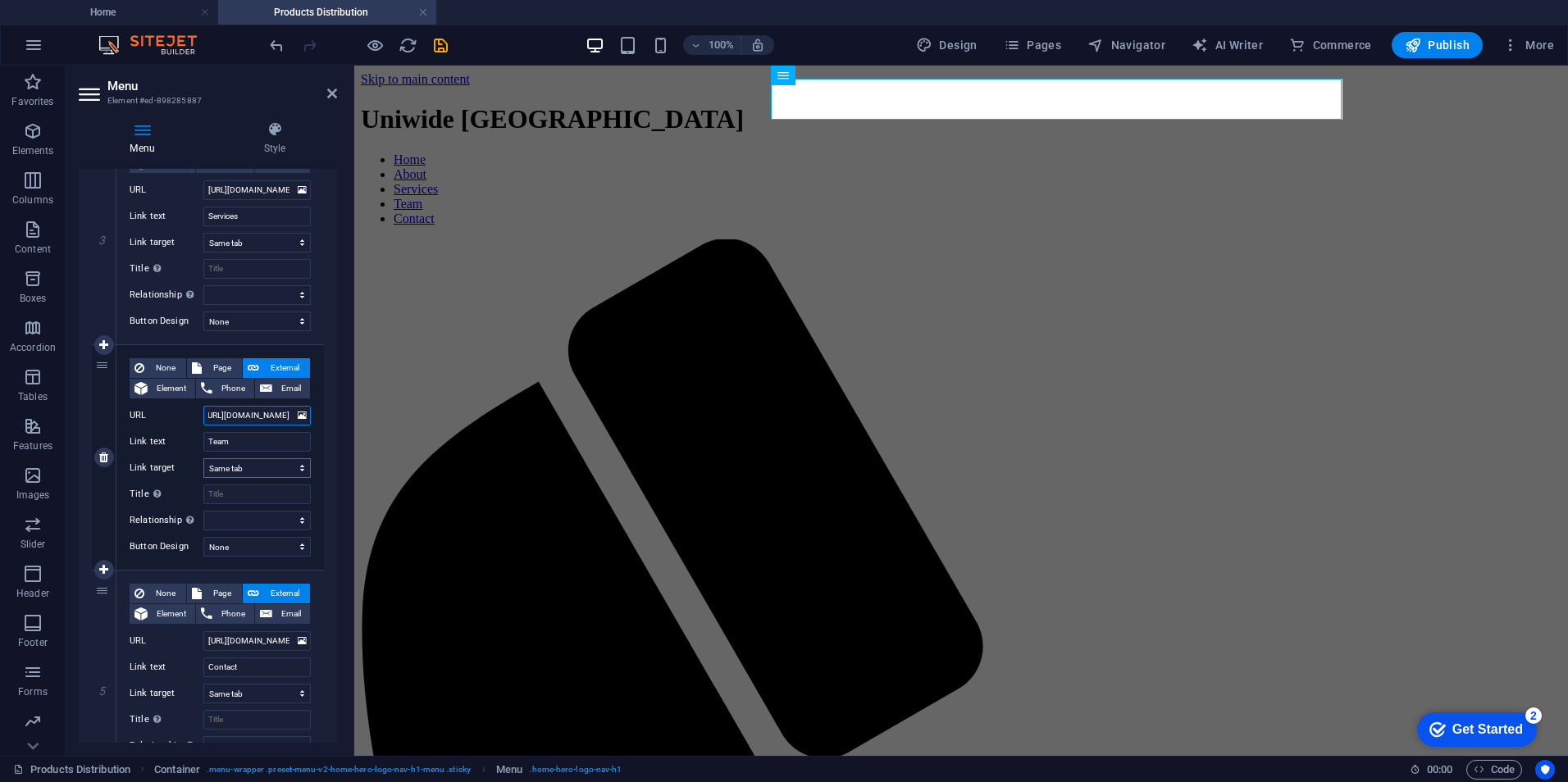
select select
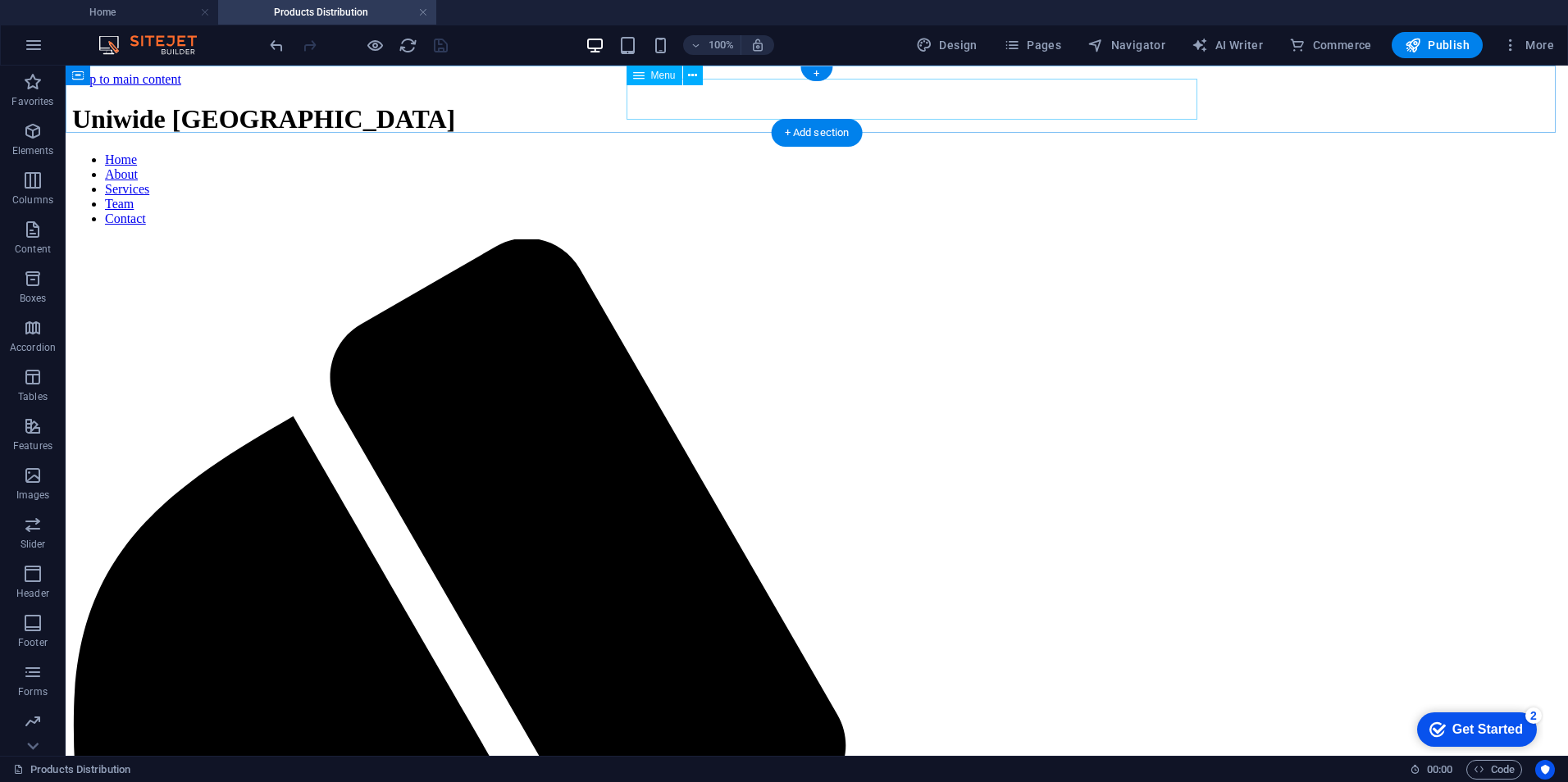
click at [788, 152] on nav "Home About Services Team Contact" at bounding box center [817, 189] width 1490 height 74
click at [689, 77] on icon at bounding box center [692, 75] width 9 height 17
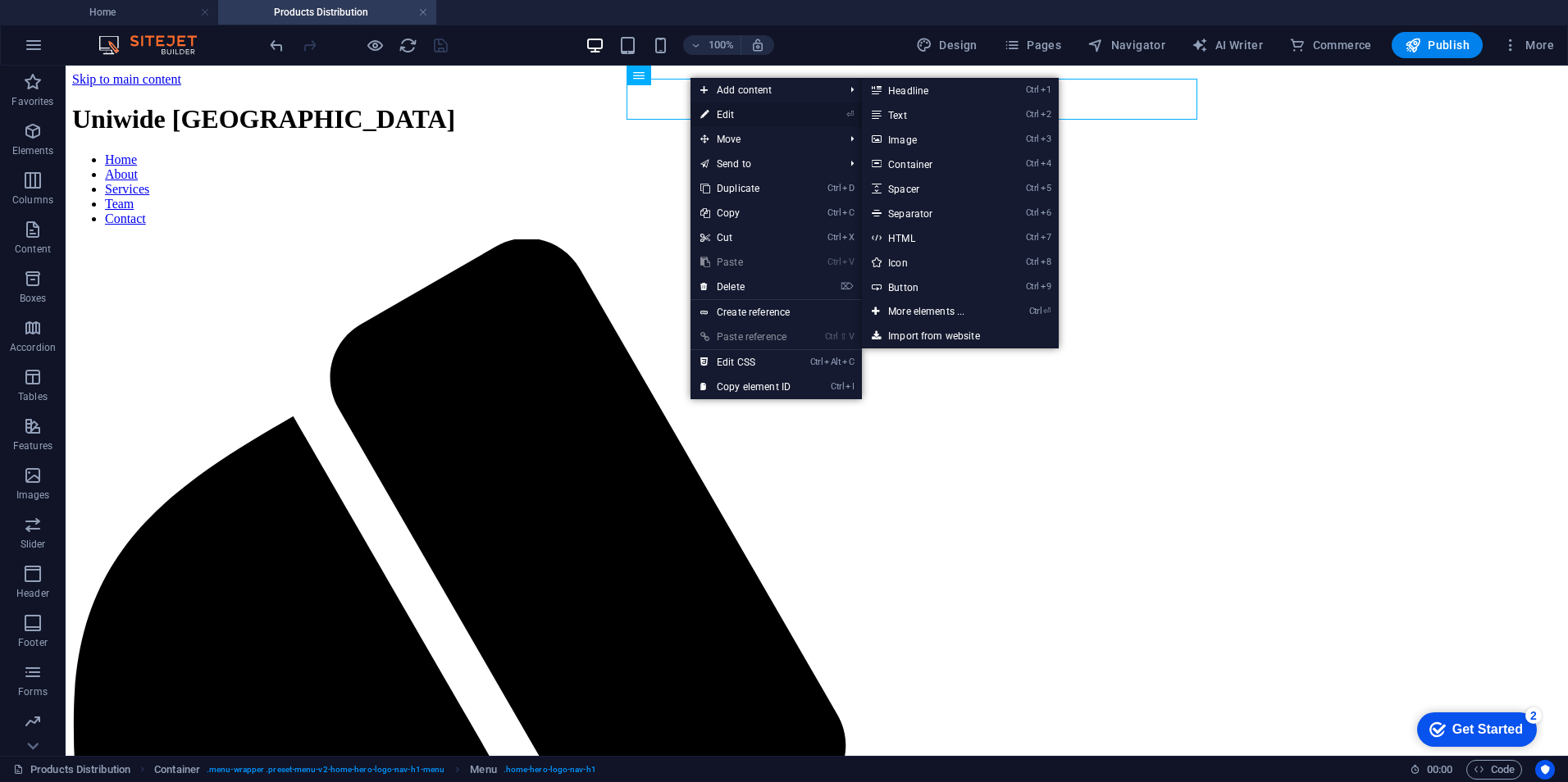
click at [726, 109] on link "⏎ Edit" at bounding box center [745, 115] width 110 height 25
select select
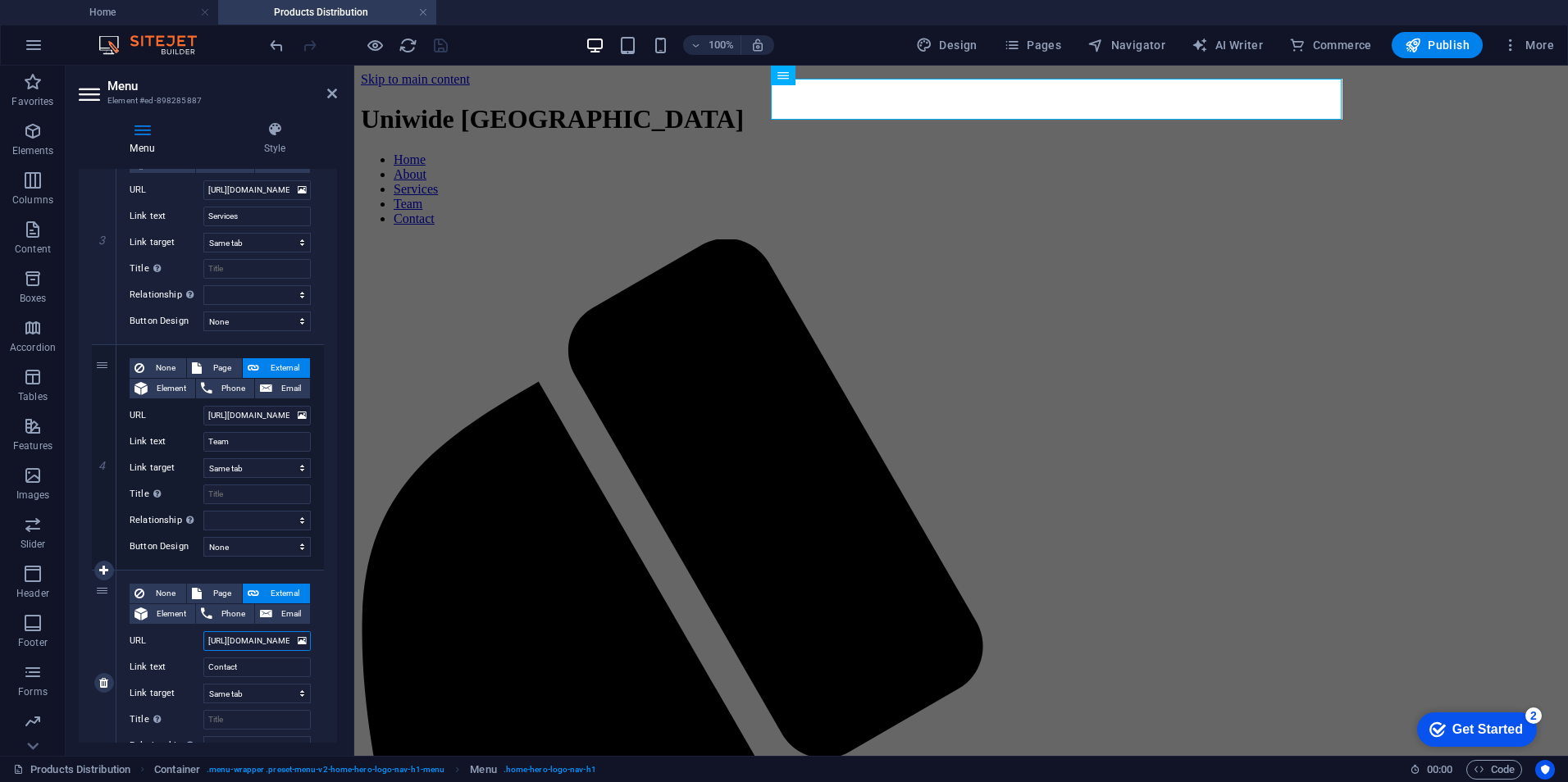
scroll to position [0, 38]
drag, startPoint x: 617, startPoint y: 711, endPoint x: 367, endPoint y: 630, distance: 262.8
click at [282, 643] on input "[URL][DOMAIN_NAME]" at bounding box center [257, 641] width 108 height 20
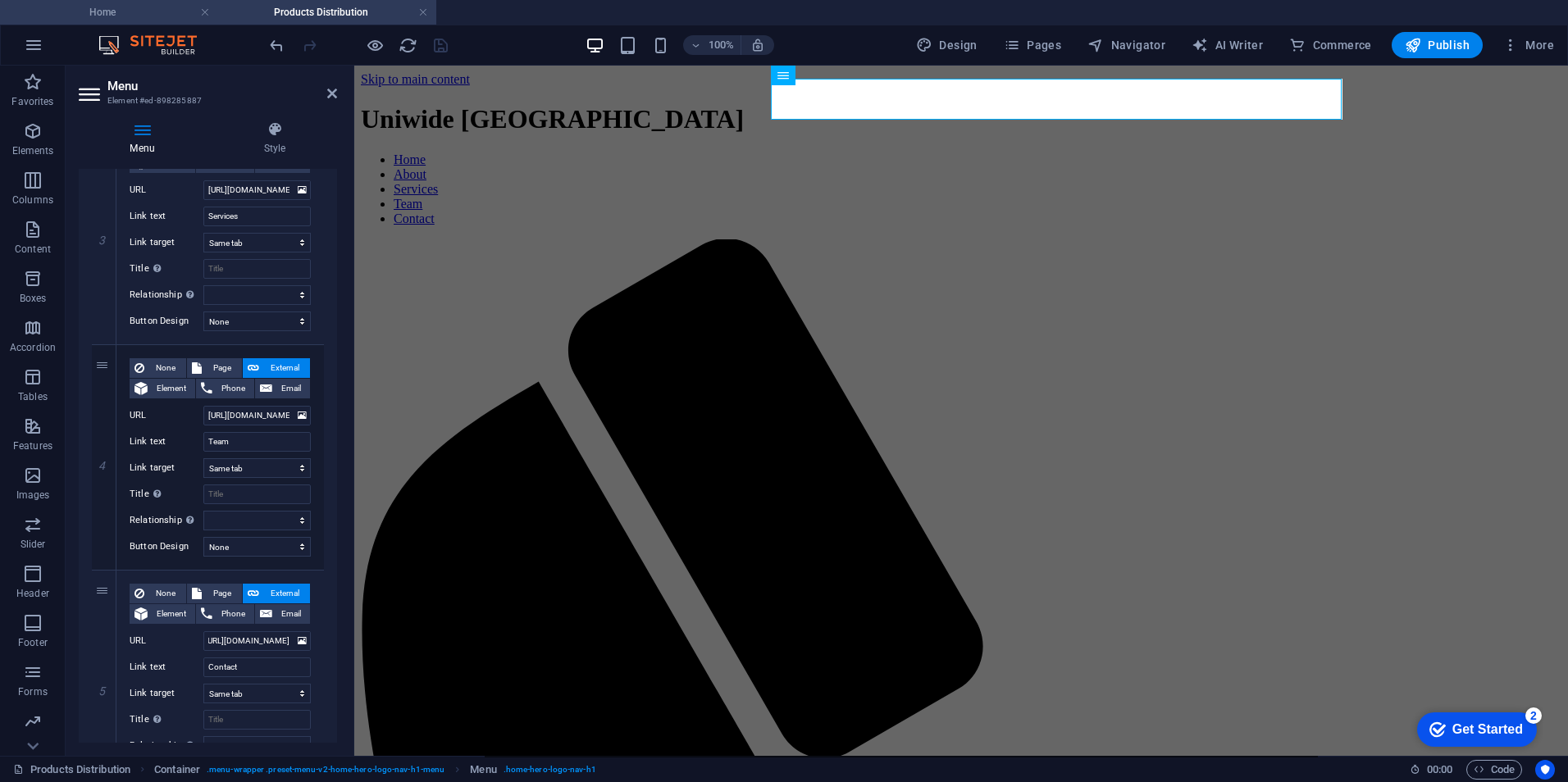
click at [152, 19] on h4 "Home" at bounding box center [109, 12] width 218 height 18
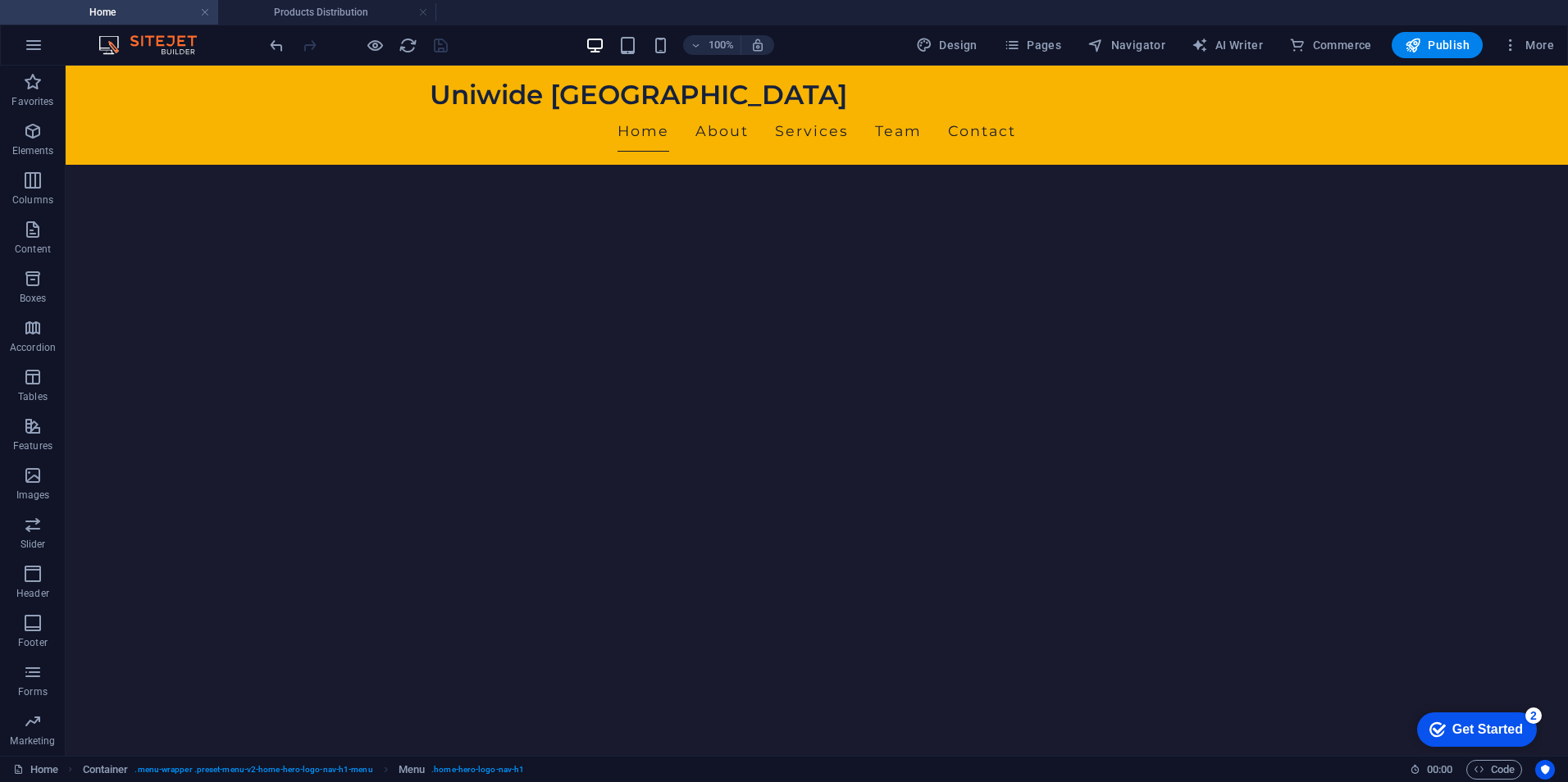
scroll to position [371, 0]
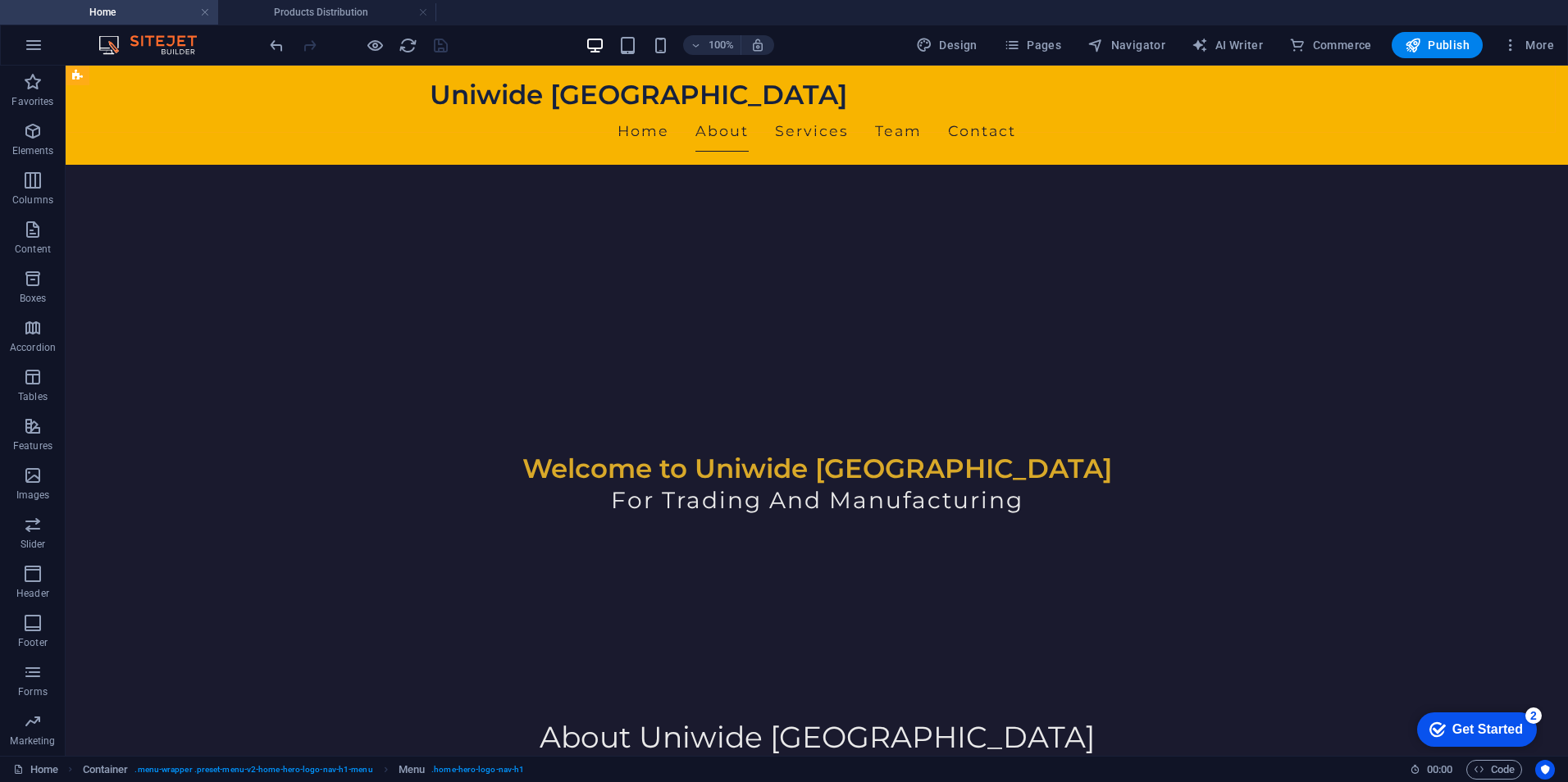
click at [778, 75] on div "Uniwide Egypt Home About Services Team Contact" at bounding box center [817, 115] width 1502 height 99
click at [774, 110] on nav "Home About Services Team Contact" at bounding box center [816, 131] width 774 height 41
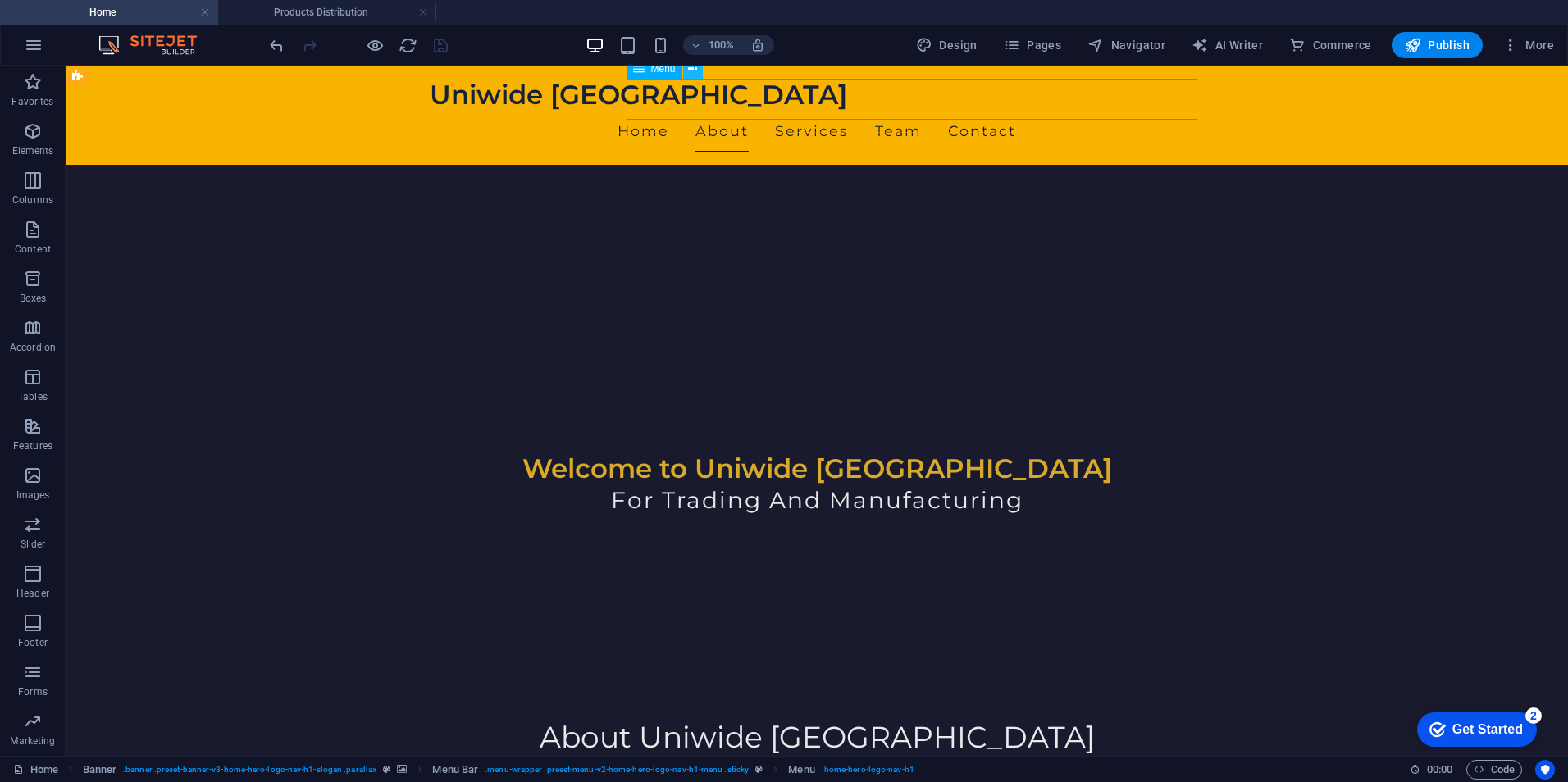
click at [691, 69] on icon at bounding box center [692, 69] width 9 height 17
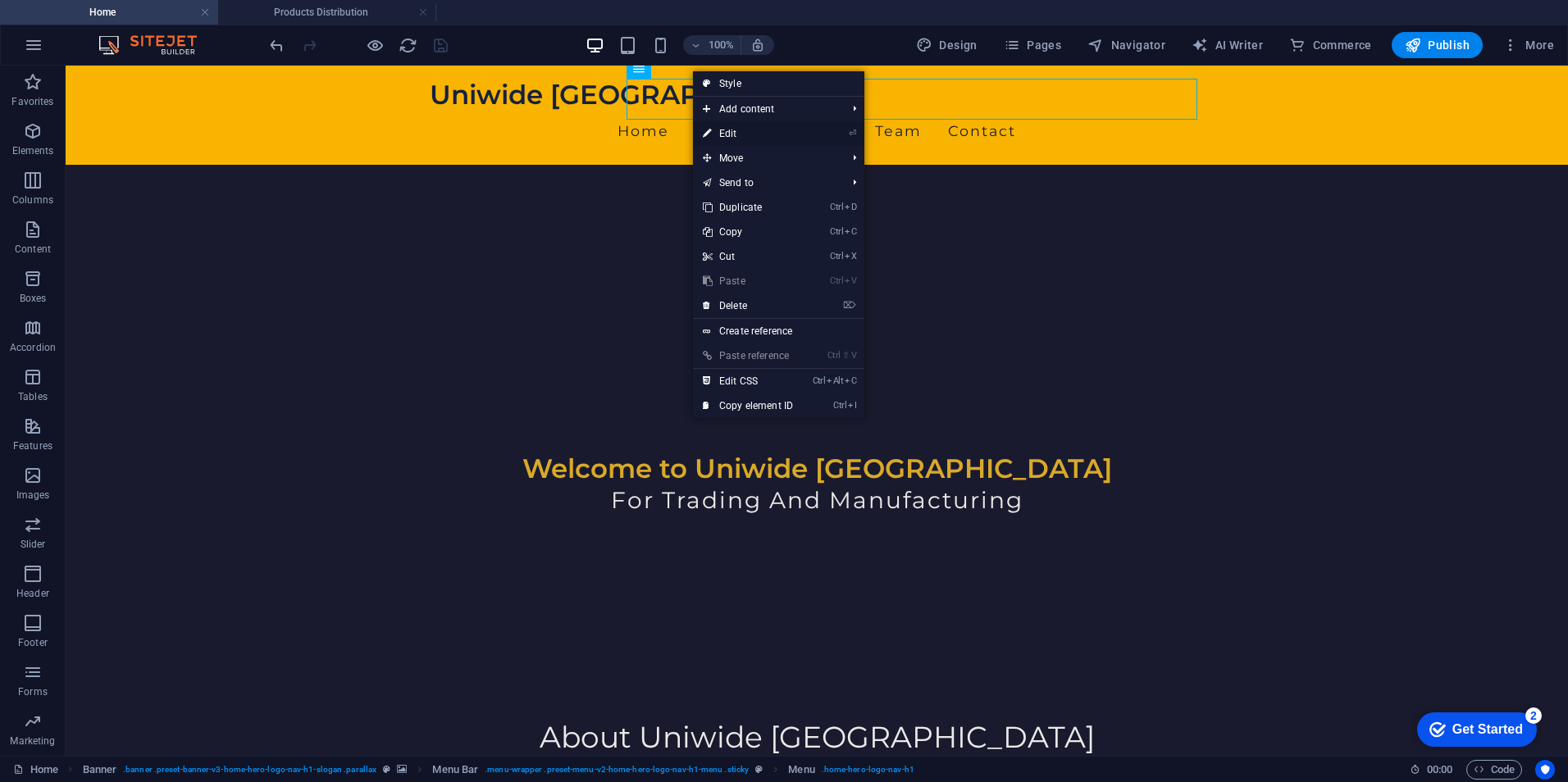
click at [746, 127] on link "⏎ Edit" at bounding box center [747, 134] width 110 height 25
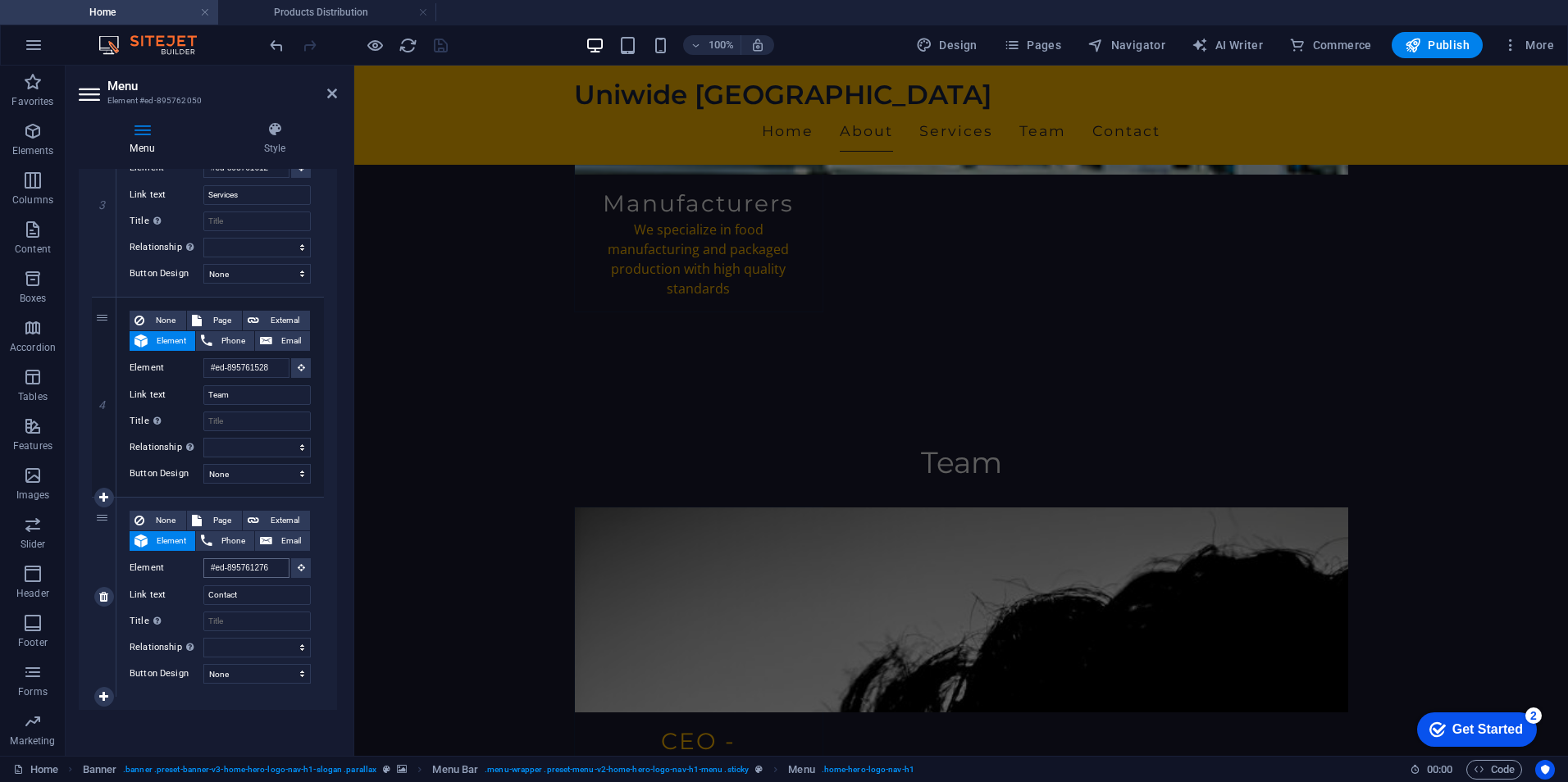
scroll to position [3060, 0]
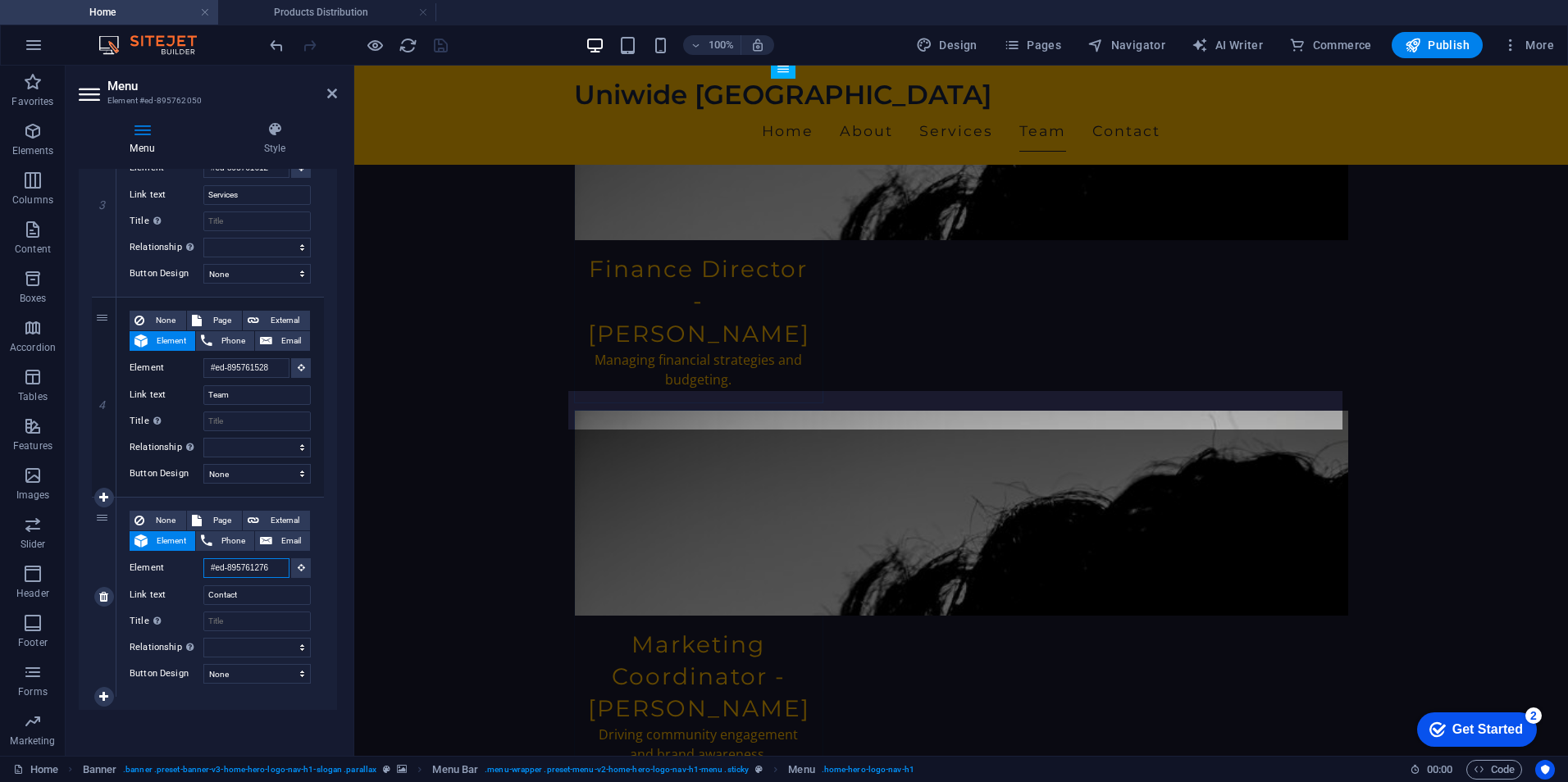
click at [264, 562] on input "#ed-895761276" at bounding box center [246, 568] width 86 height 20
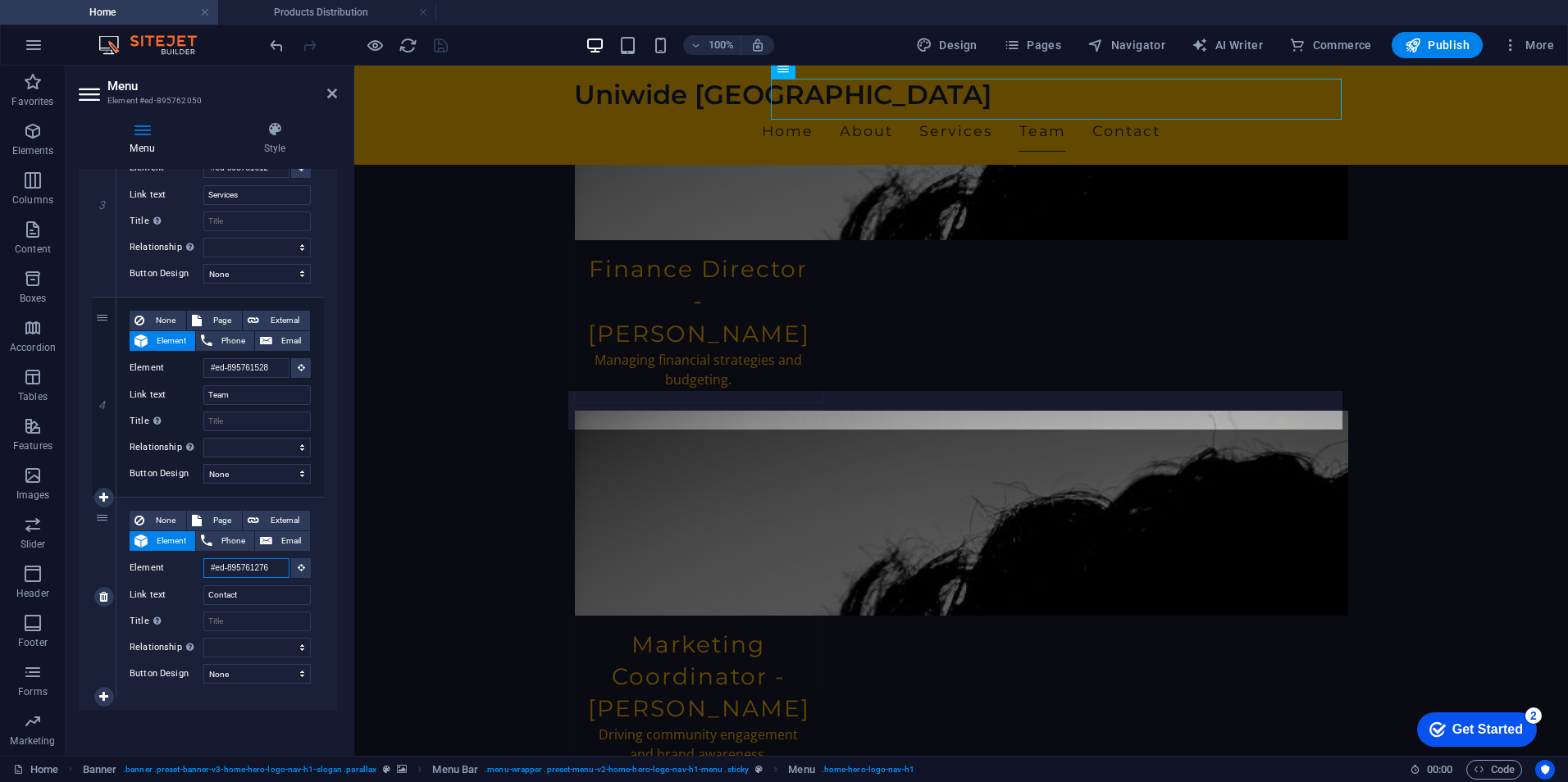
click at [264, 562] on input "#ed-895761276" at bounding box center [246, 568] width 86 height 20
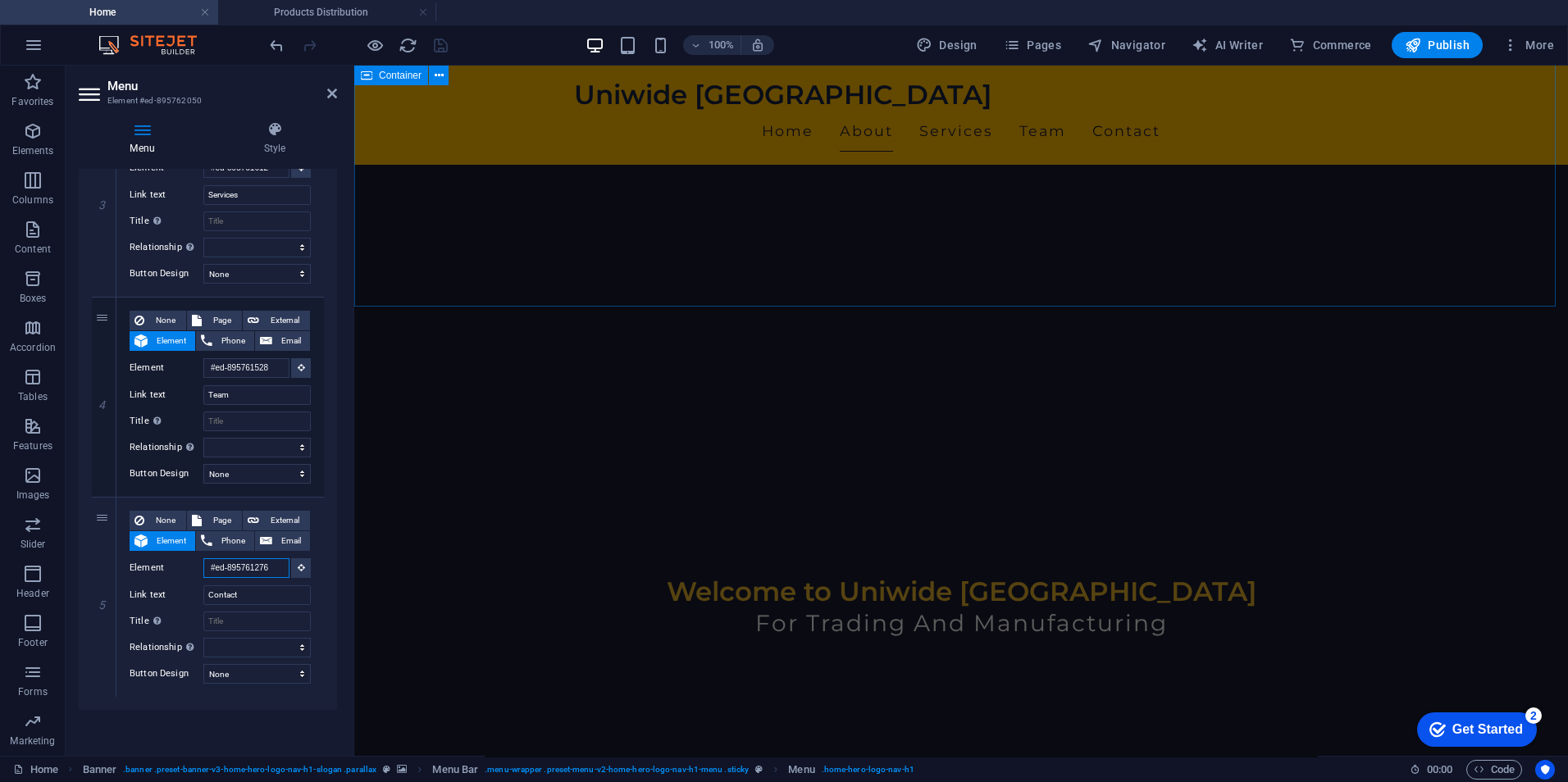
scroll to position [237, 0]
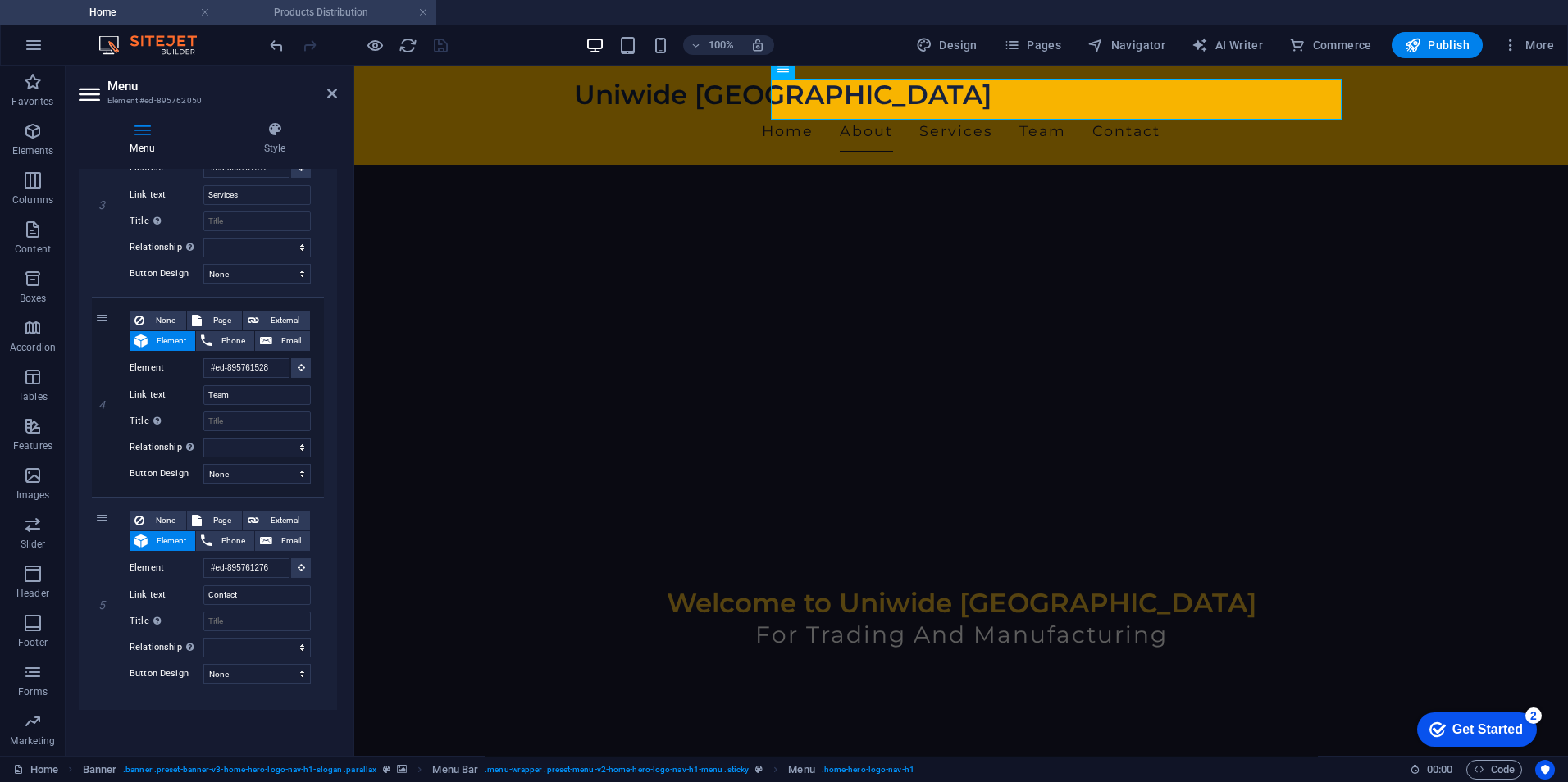
click at [306, 7] on h4 "Products Distribution" at bounding box center [327, 12] width 218 height 18
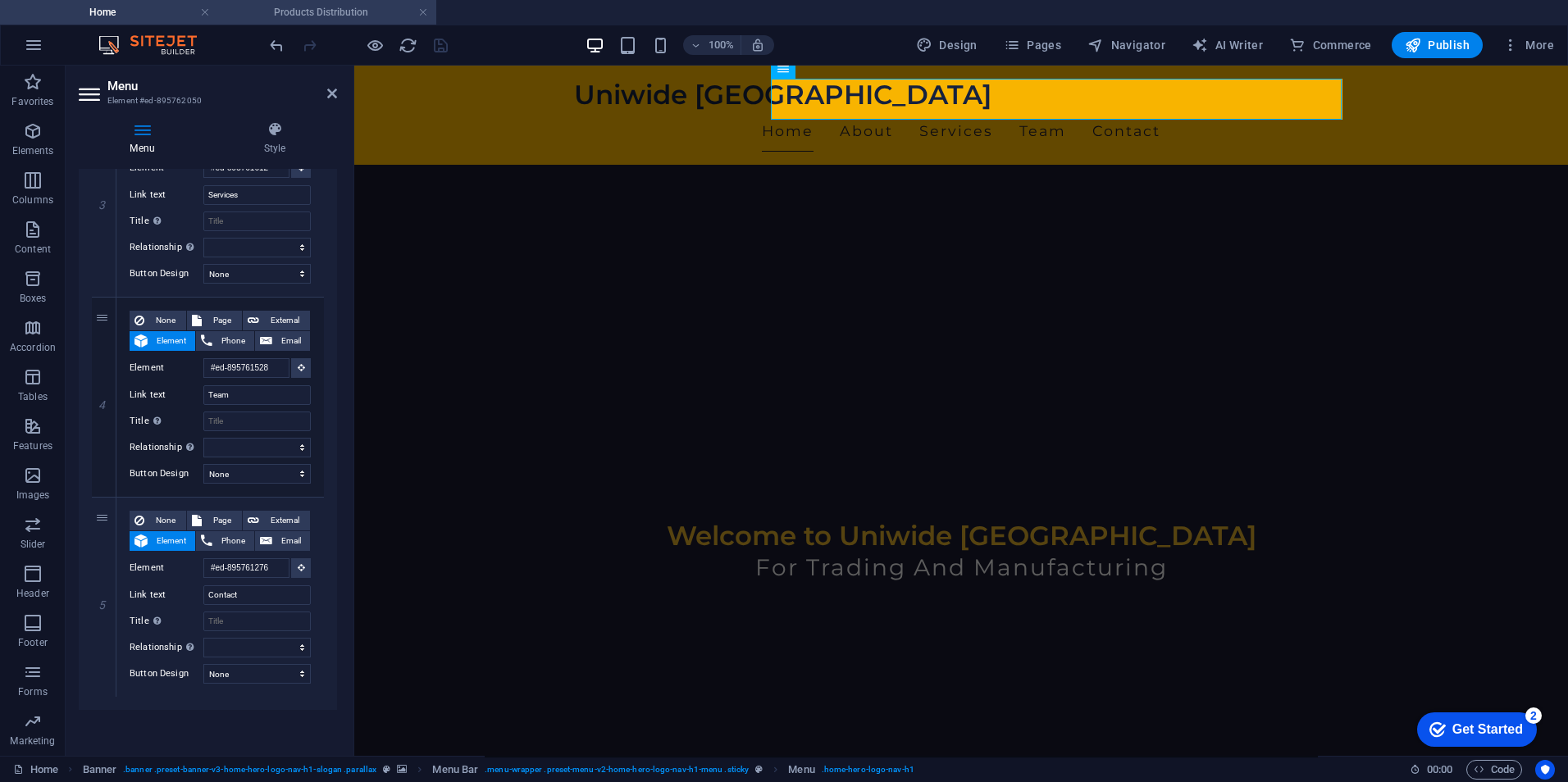
scroll to position [0, 0]
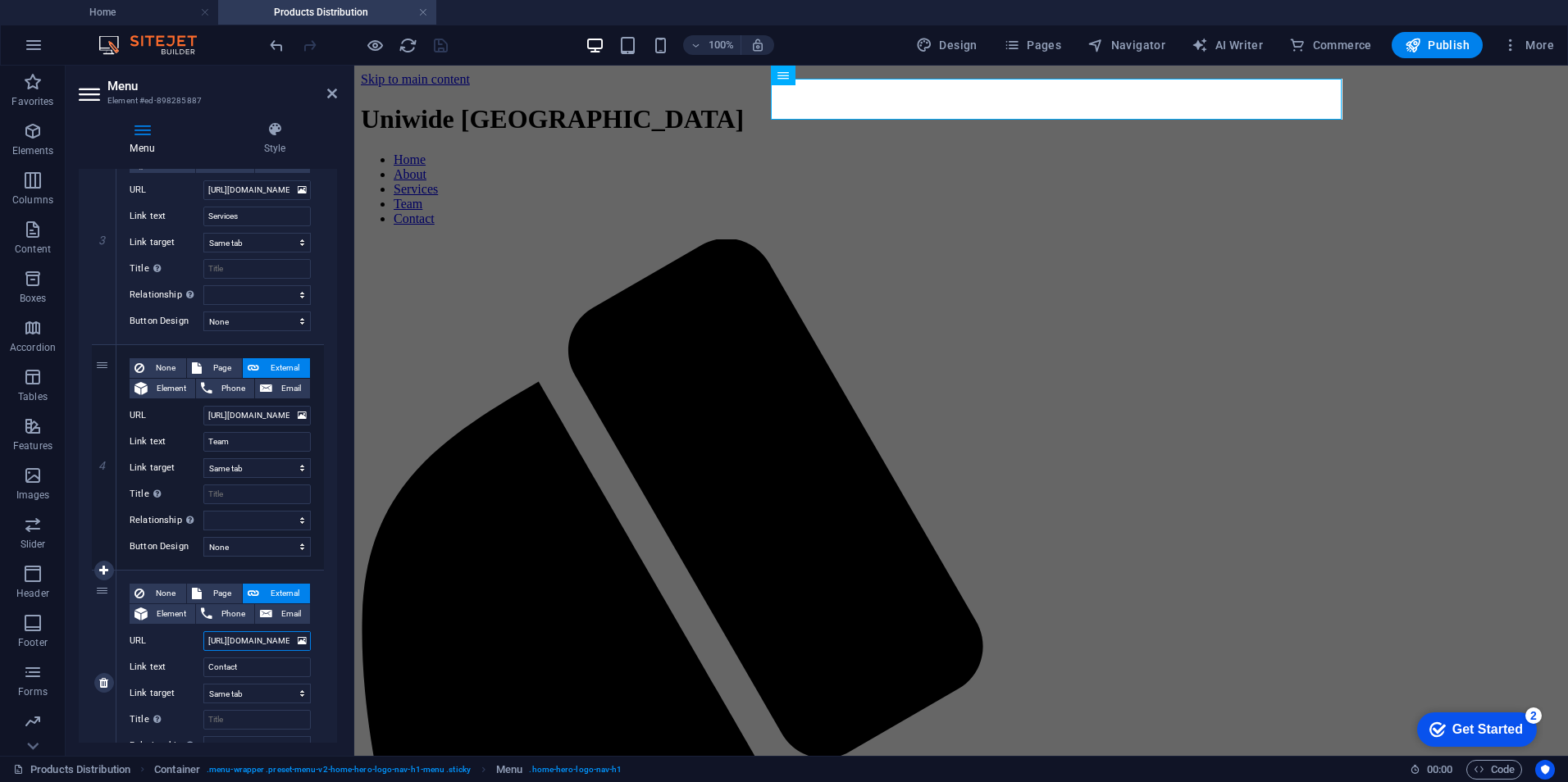
click at [262, 646] on input "[URL][DOMAIN_NAME]" at bounding box center [257, 641] width 108 height 20
paste input "#ed-895761276"
type input "https://www.uniwideegypt.com/#ed-895761276"
select select
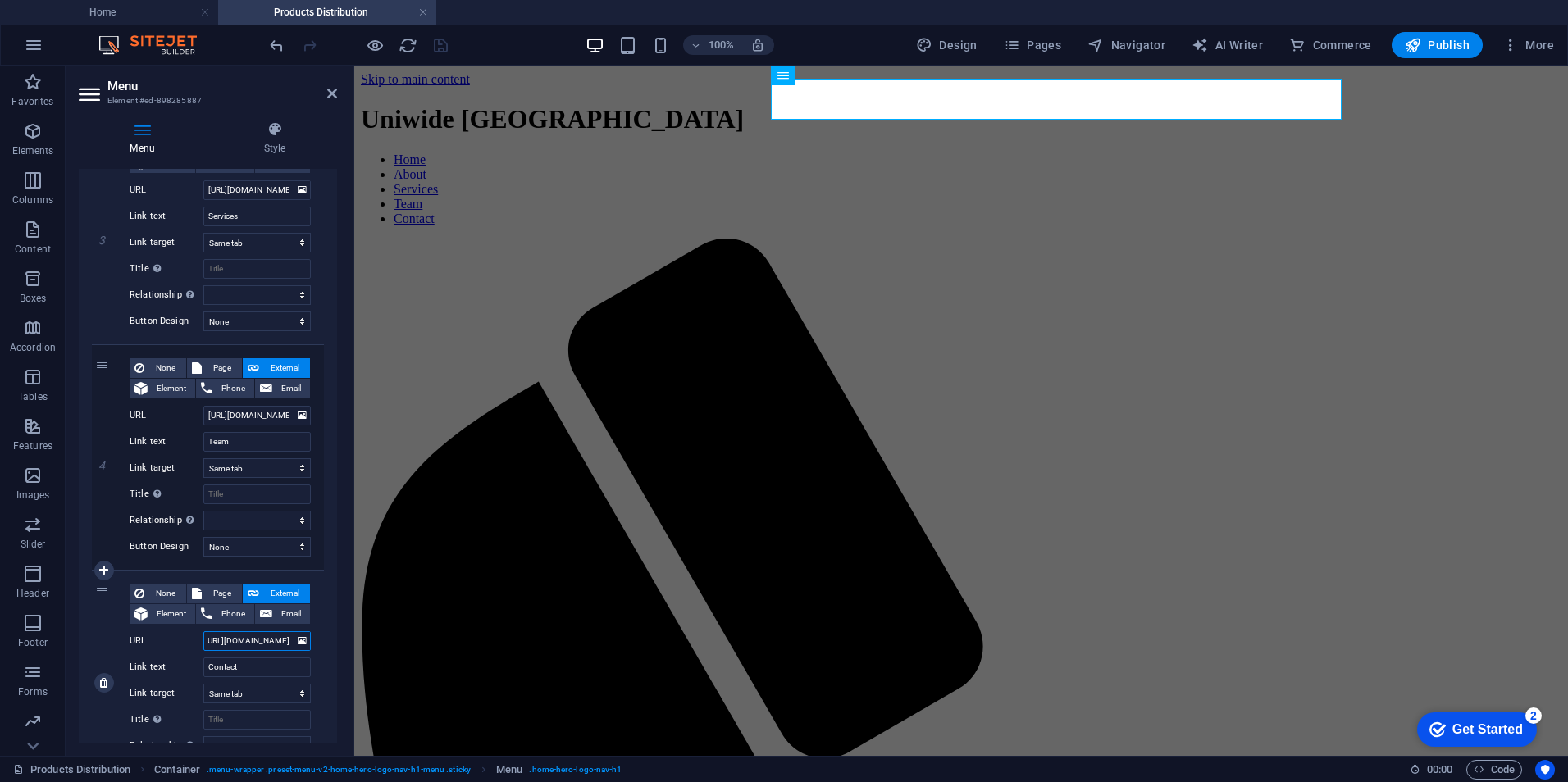
select select
type input "https://www.uniwideegypt.com/#ed-895761276"
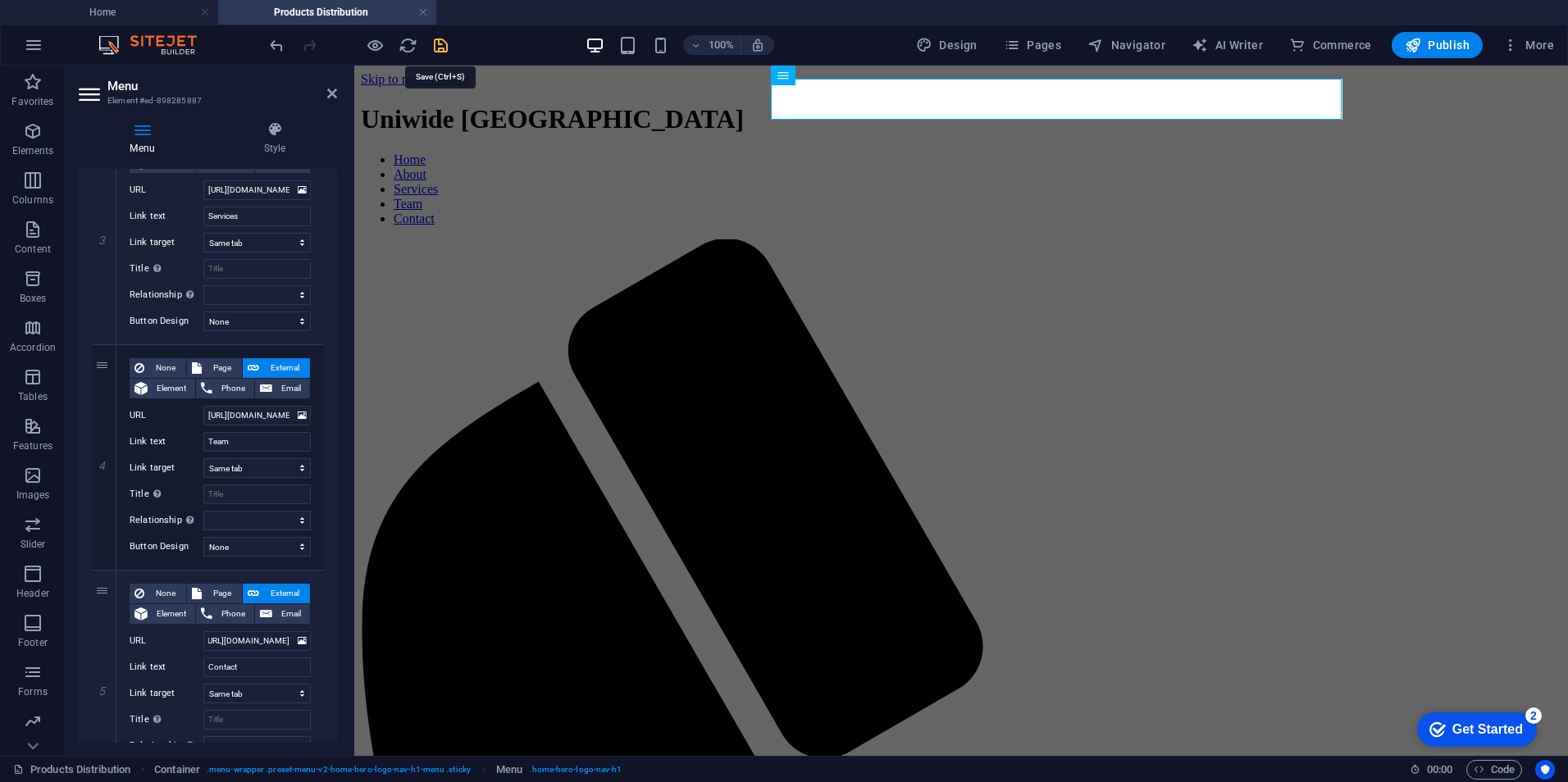
click at [437, 45] on icon "save" at bounding box center [440, 45] width 19 height 19
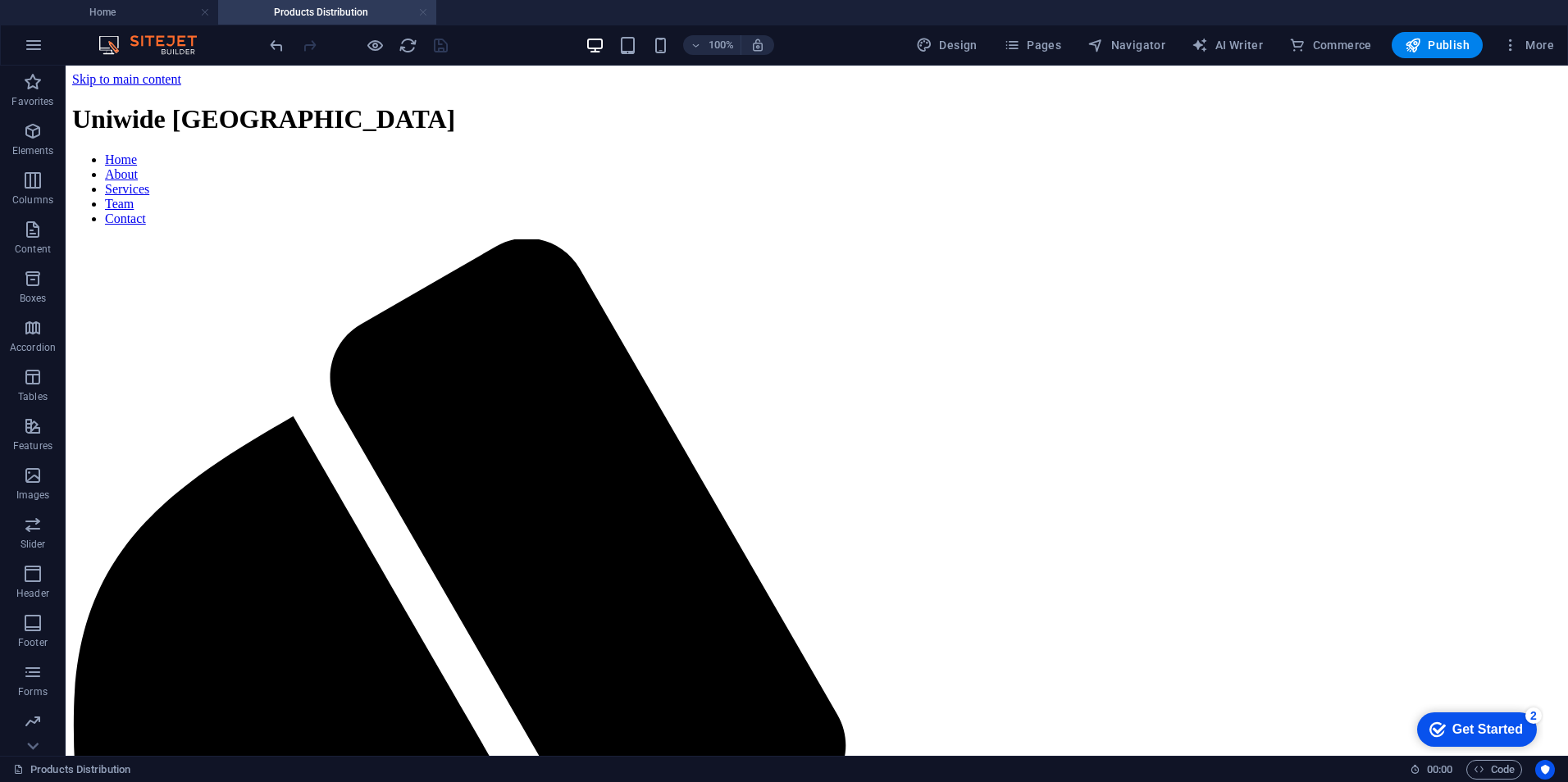
click at [421, 11] on link at bounding box center [422, 12] width 10 height 15
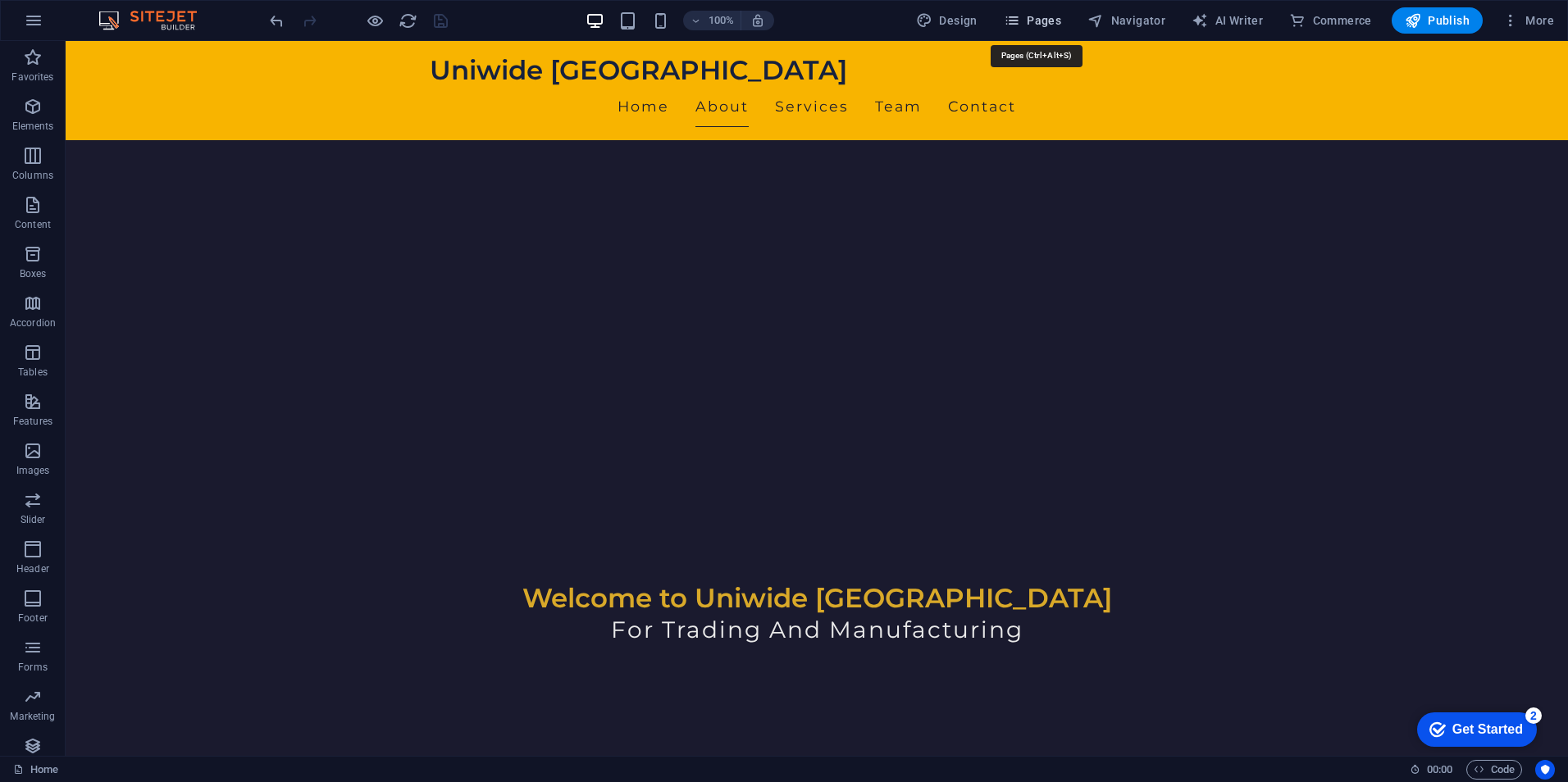
click at [1052, 13] on span "Pages" at bounding box center [1033, 20] width 57 height 16
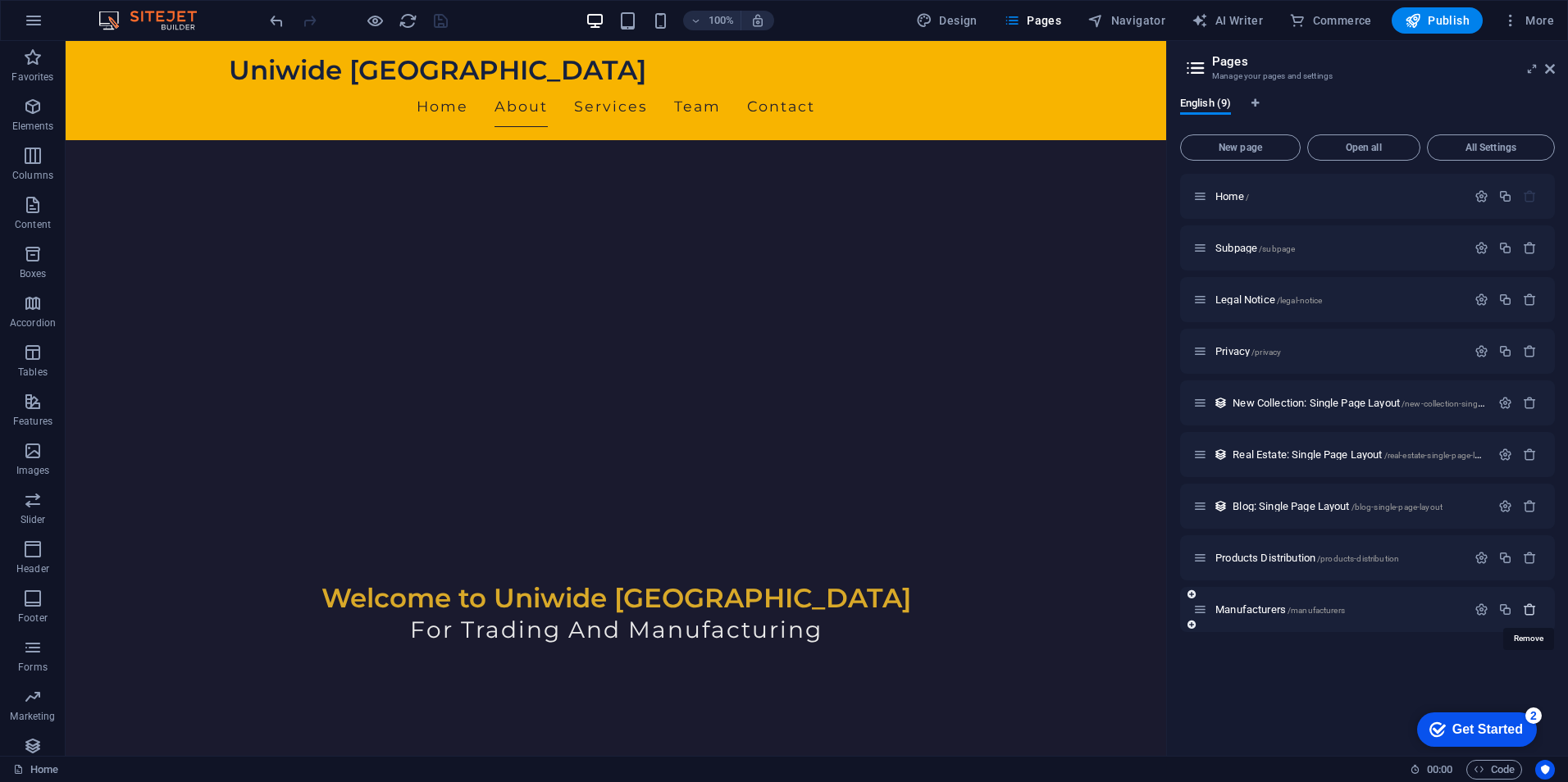
click at [1531, 608] on icon "button" at bounding box center [1530, 610] width 14 height 14
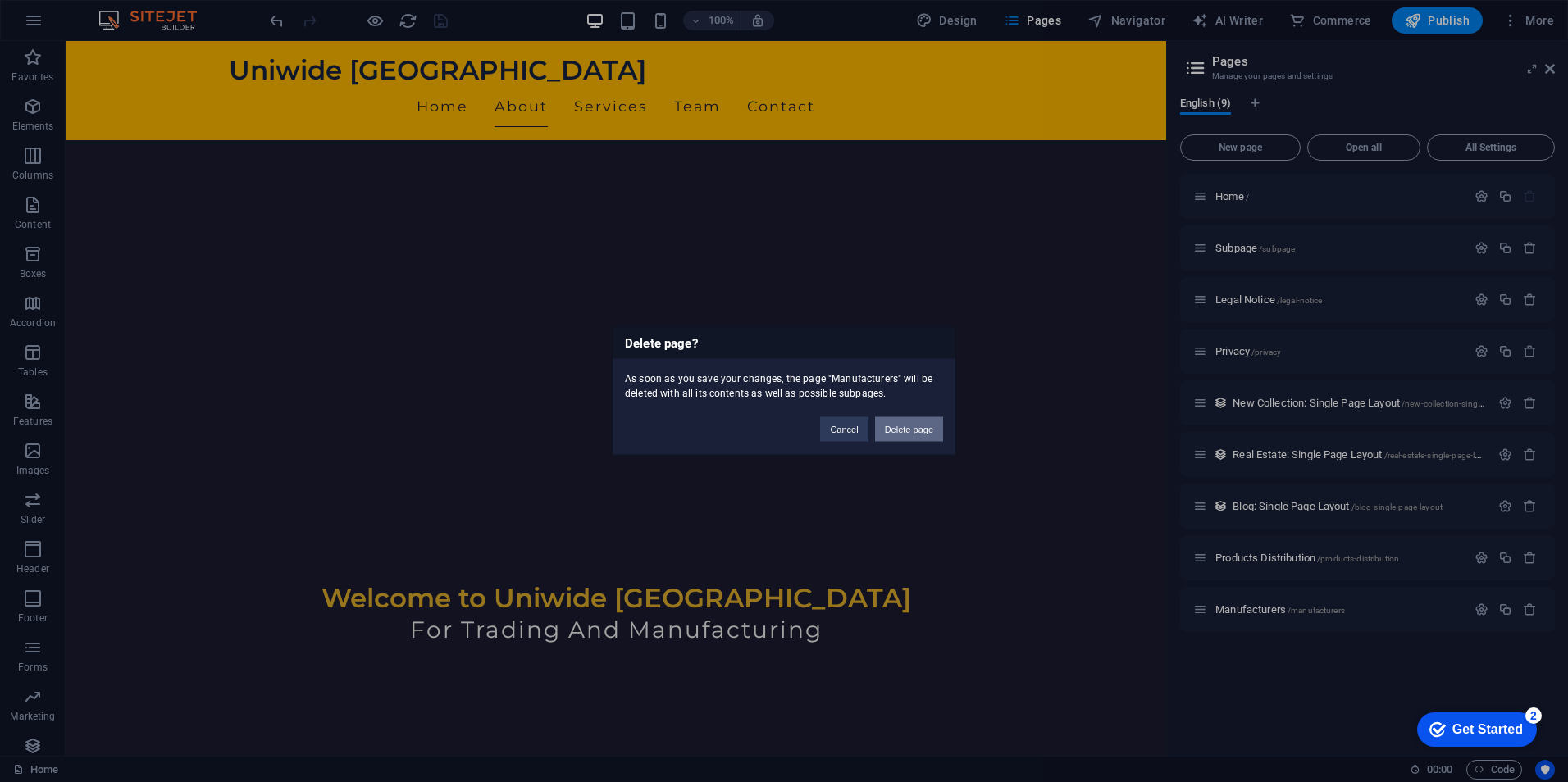
drag, startPoint x: 927, startPoint y: 434, endPoint x: 1086, endPoint y: 451, distance: 159.9
click at [927, 434] on button "Delete page" at bounding box center [909, 430] width 68 height 25
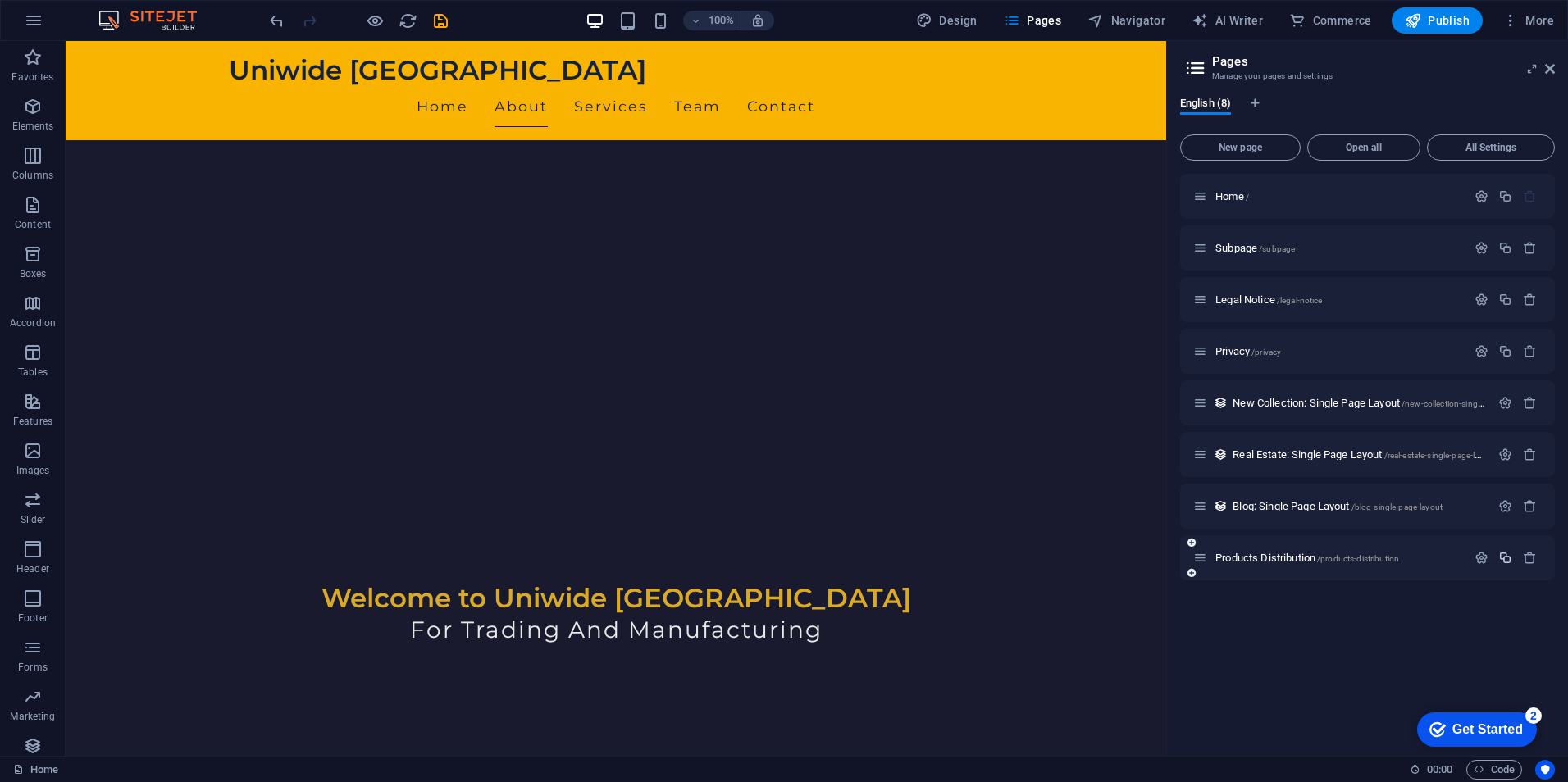
click at [1505, 556] on icon "button" at bounding box center [1506, 558] width 14 height 14
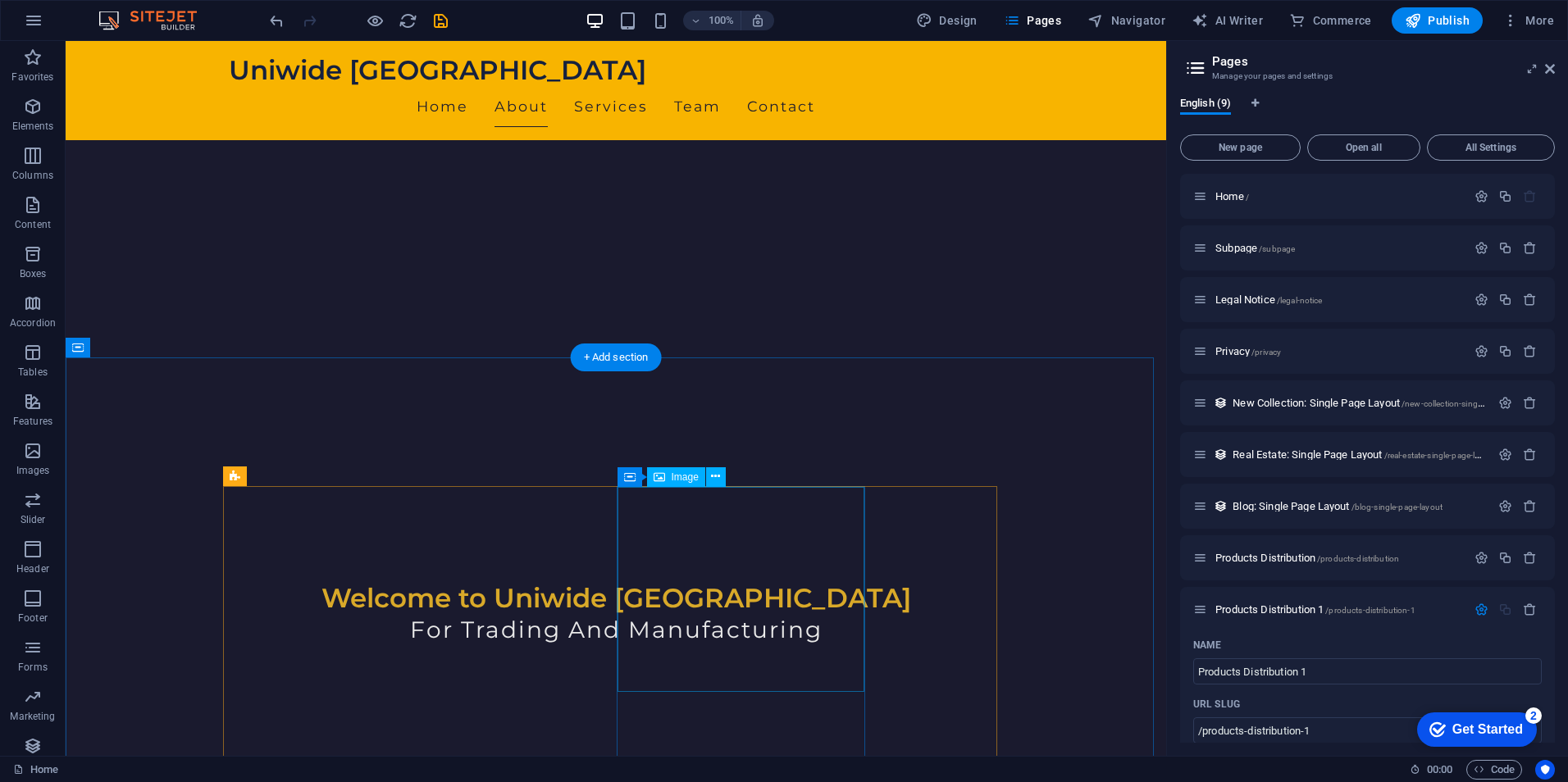
scroll to position [565, 0]
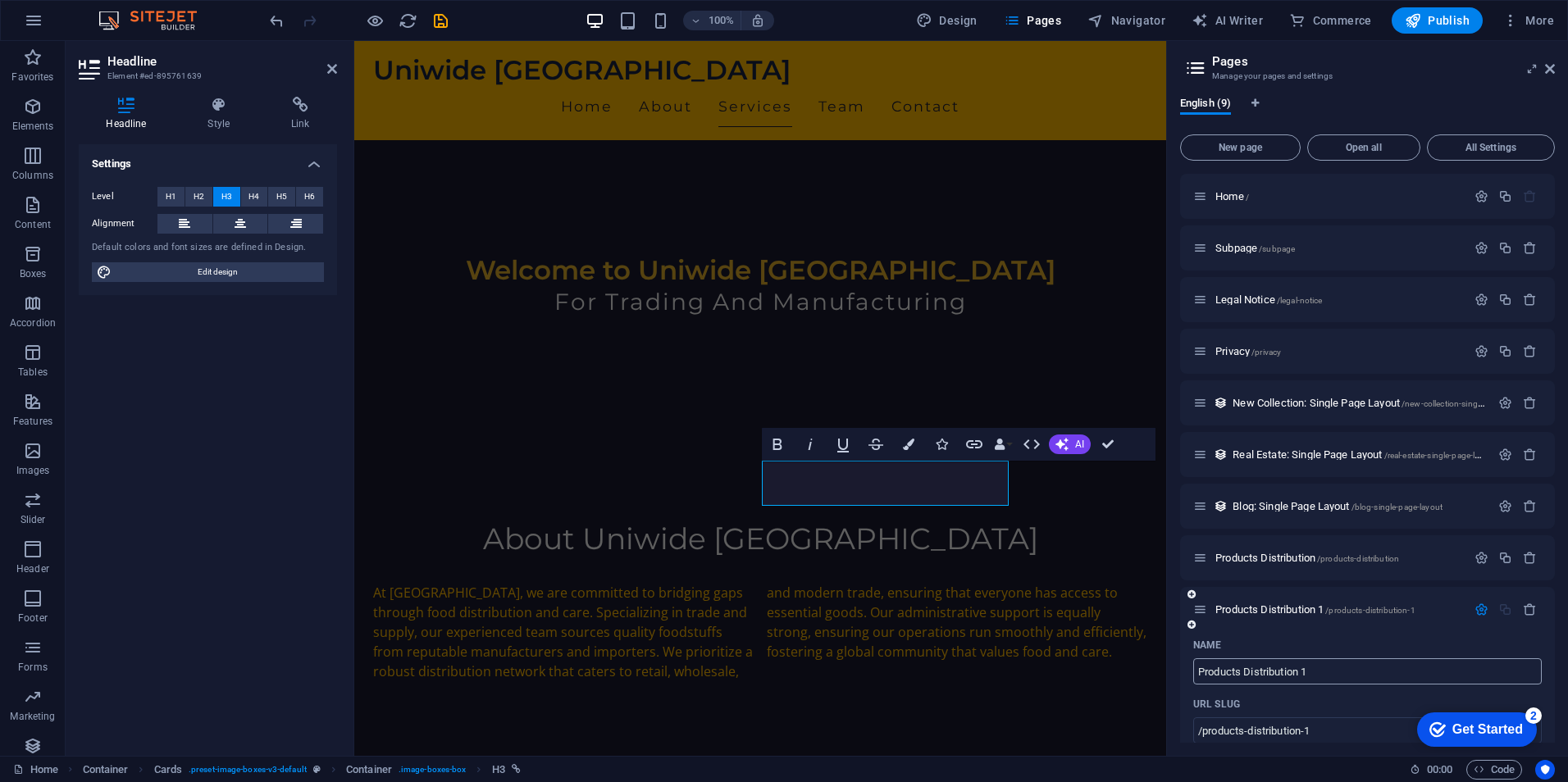
click at [1271, 667] on input "Products Distribution 1" at bounding box center [1367, 671] width 348 height 26
paste input "Manufacturers"
type input "Manufacturers"
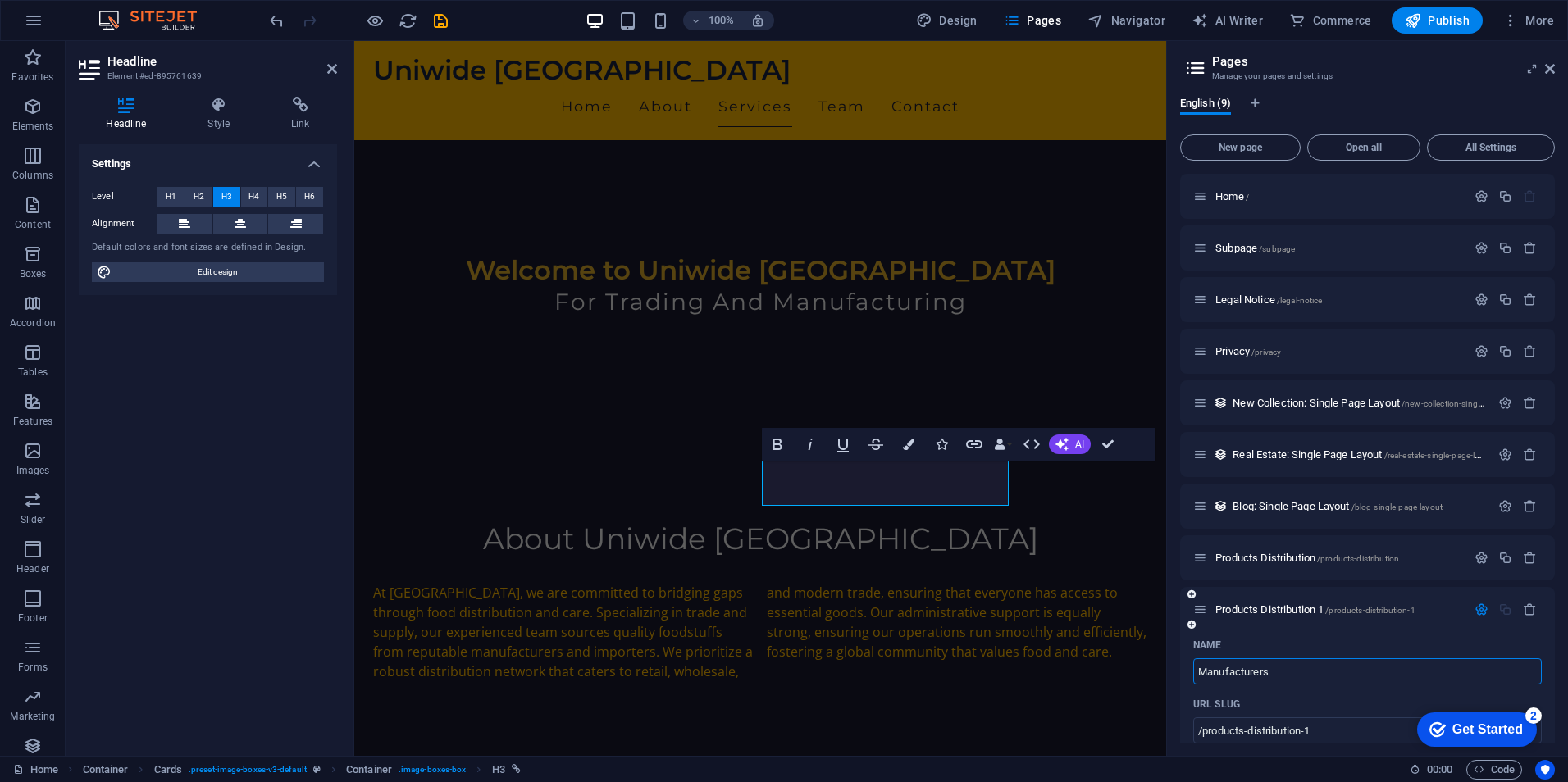
type input "/manufacturers"
type input "Manufacturers"
click at [1313, 652] on div "Name" at bounding box center [1367, 645] width 348 height 26
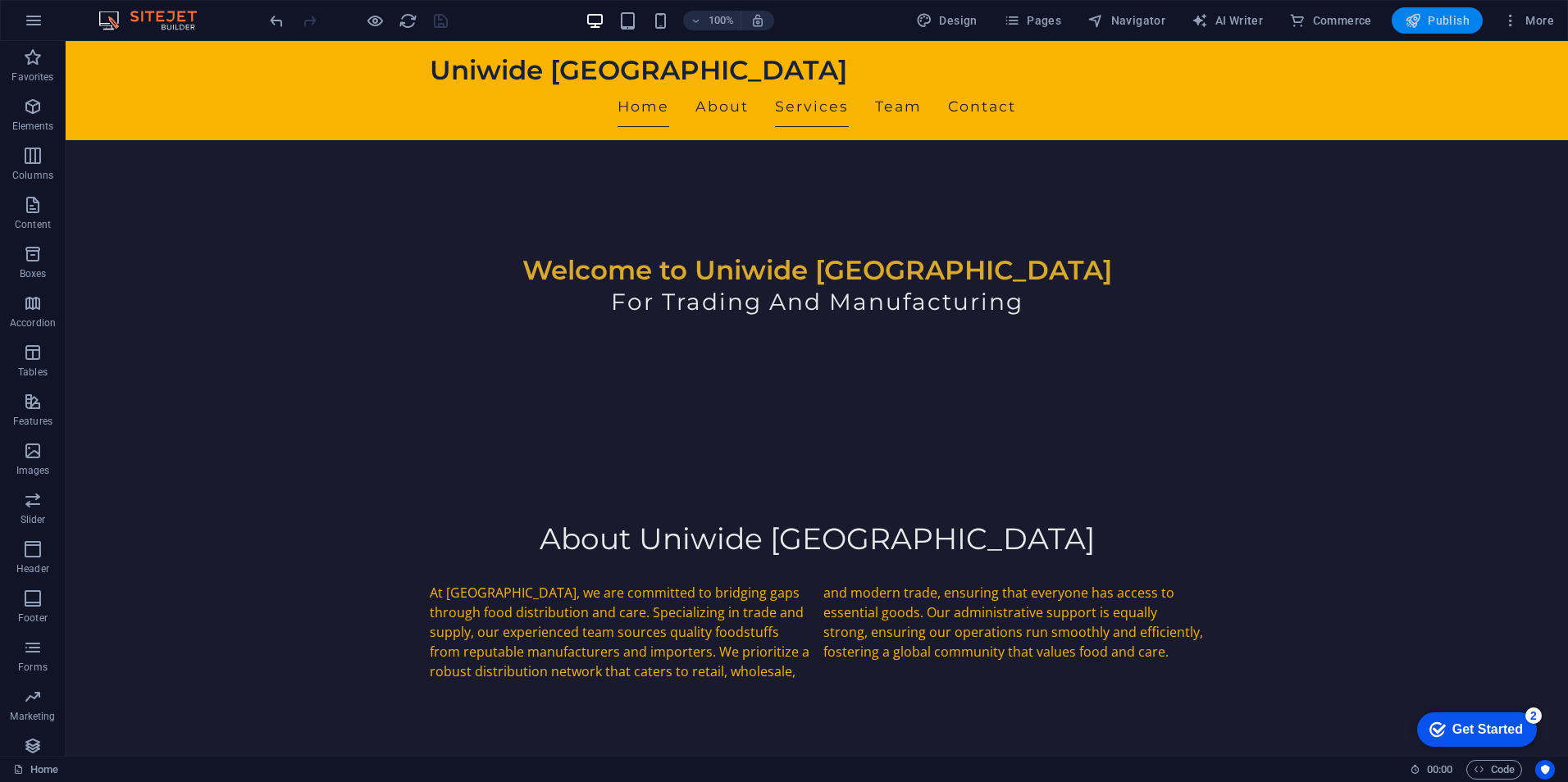
click at [1454, 20] on span "Publish" at bounding box center [1437, 20] width 65 height 16
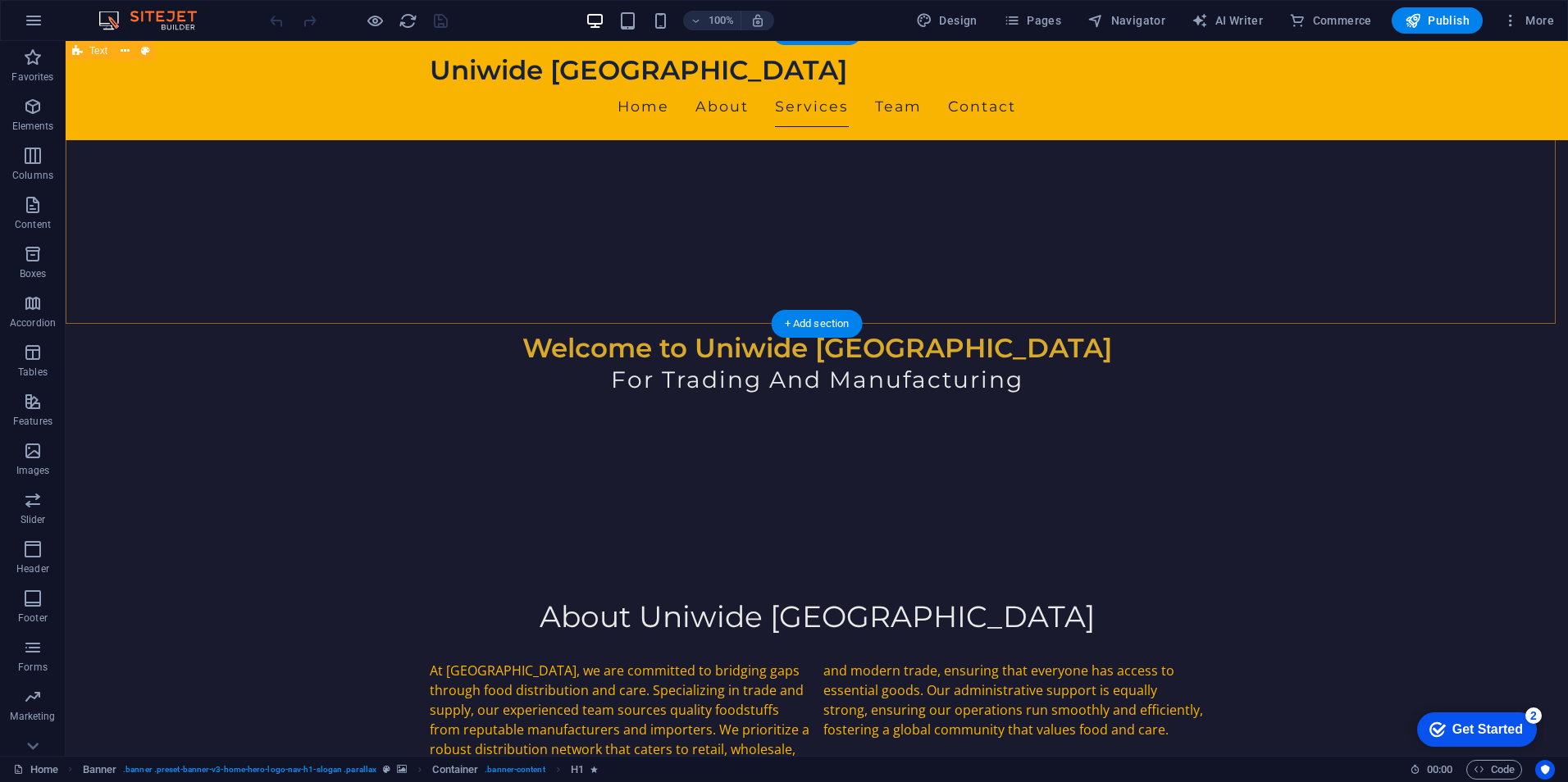
scroll to position [656, 0]
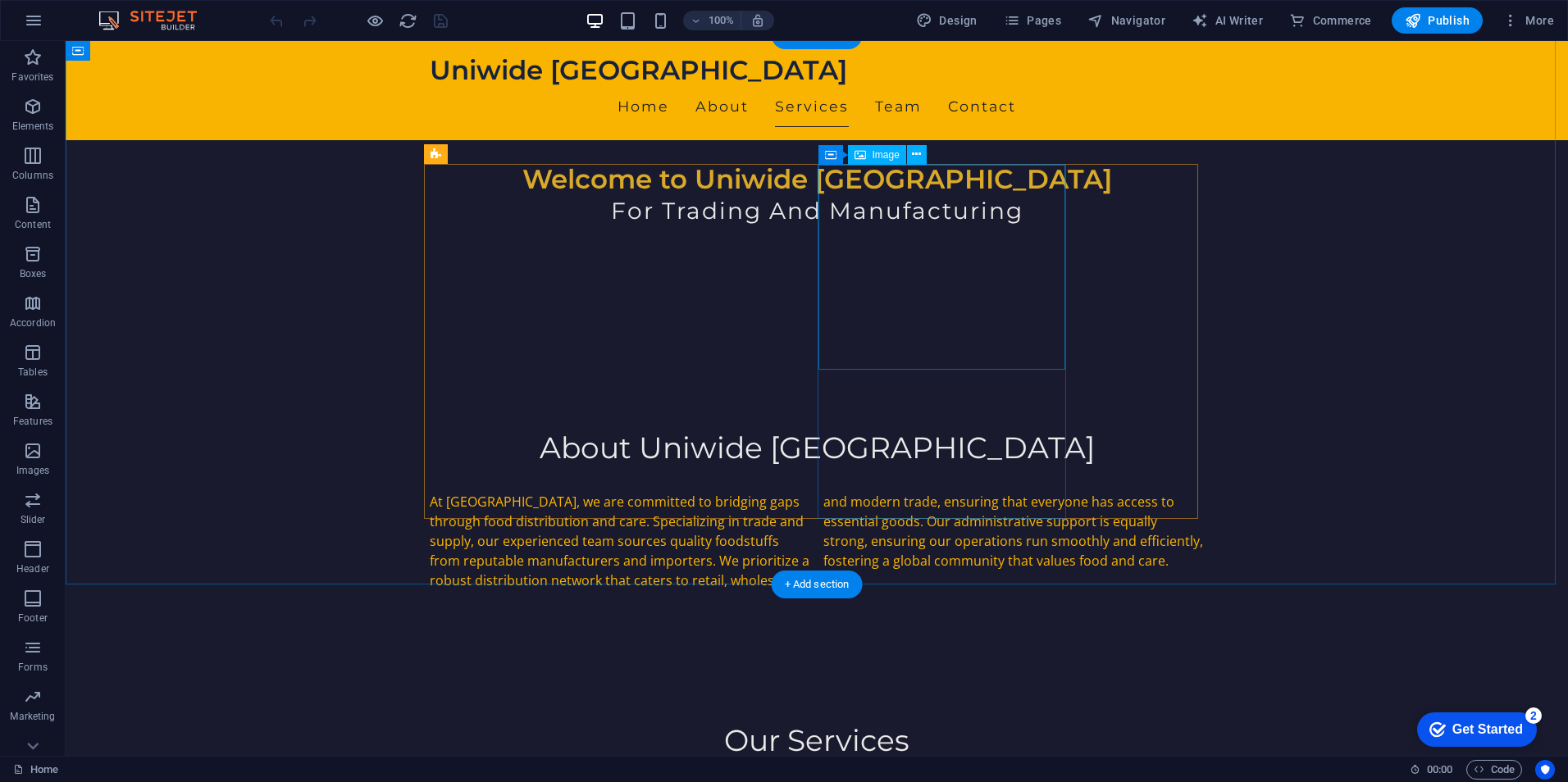
click at [919, 156] on icon at bounding box center [917, 154] width 9 height 17
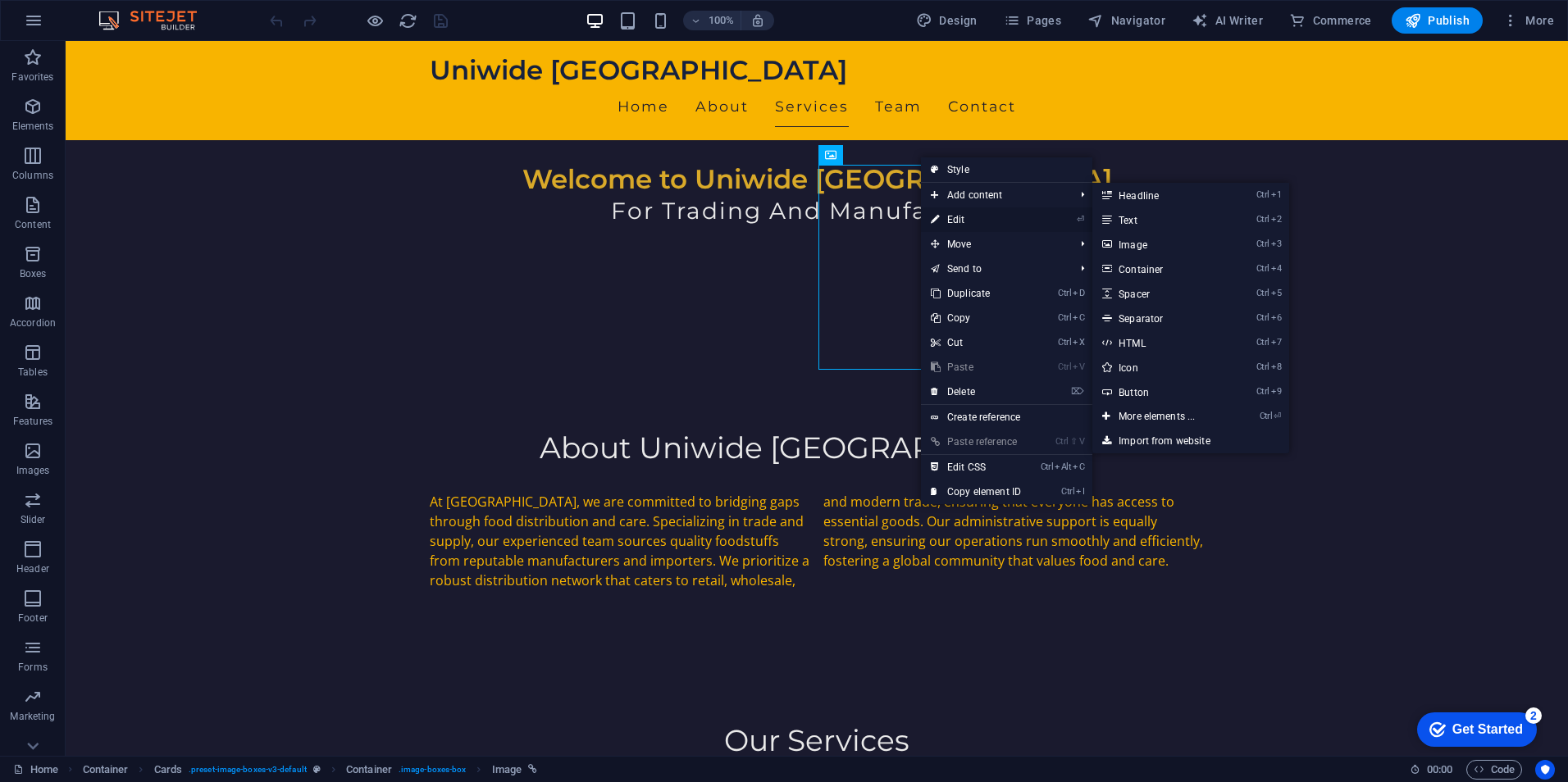
click at [954, 213] on link "⏎ Edit" at bounding box center [976, 220] width 110 height 25
select select "vw"
select select "px"
select select
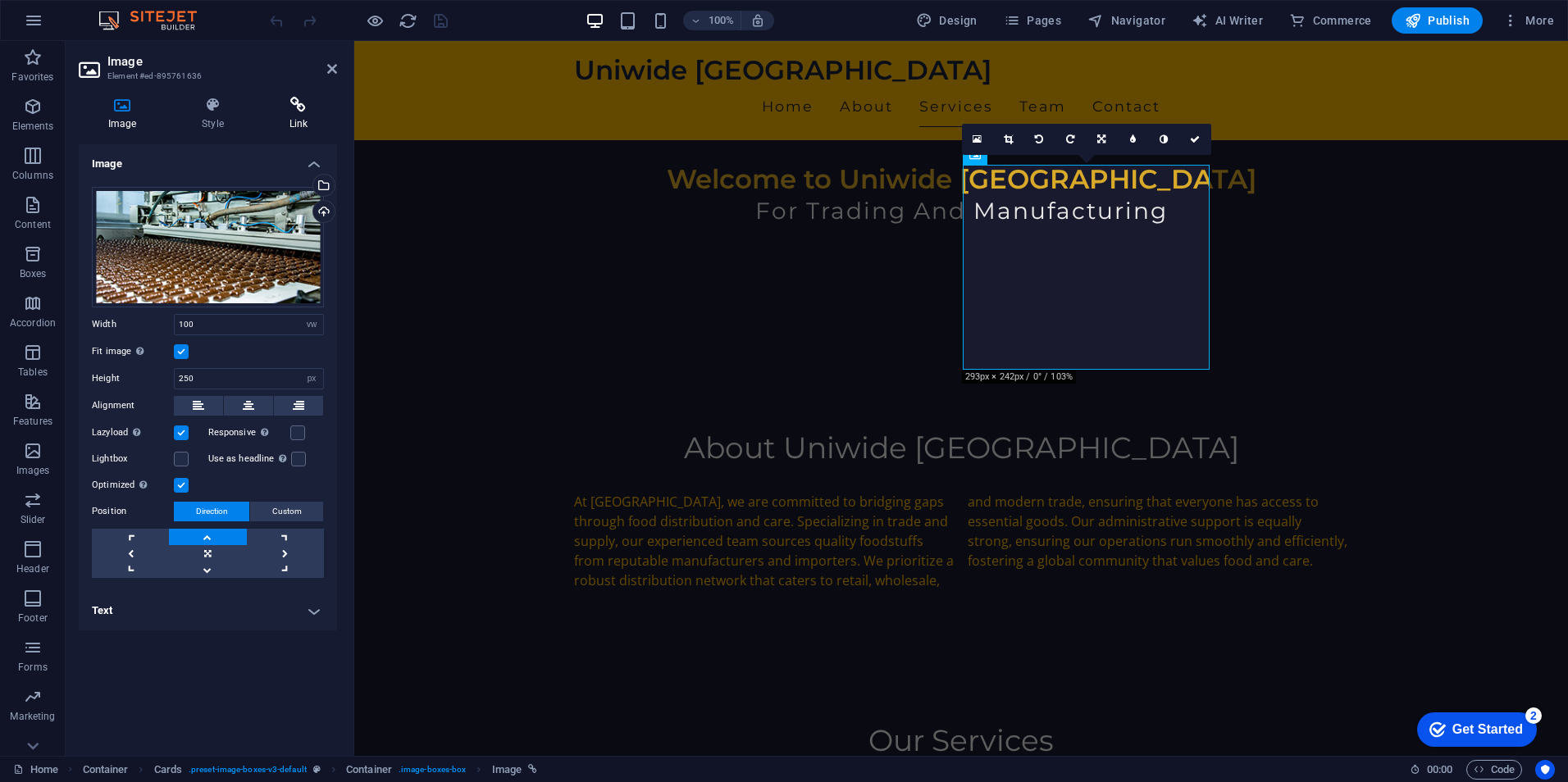
click at [309, 110] on icon at bounding box center [298, 105] width 78 height 16
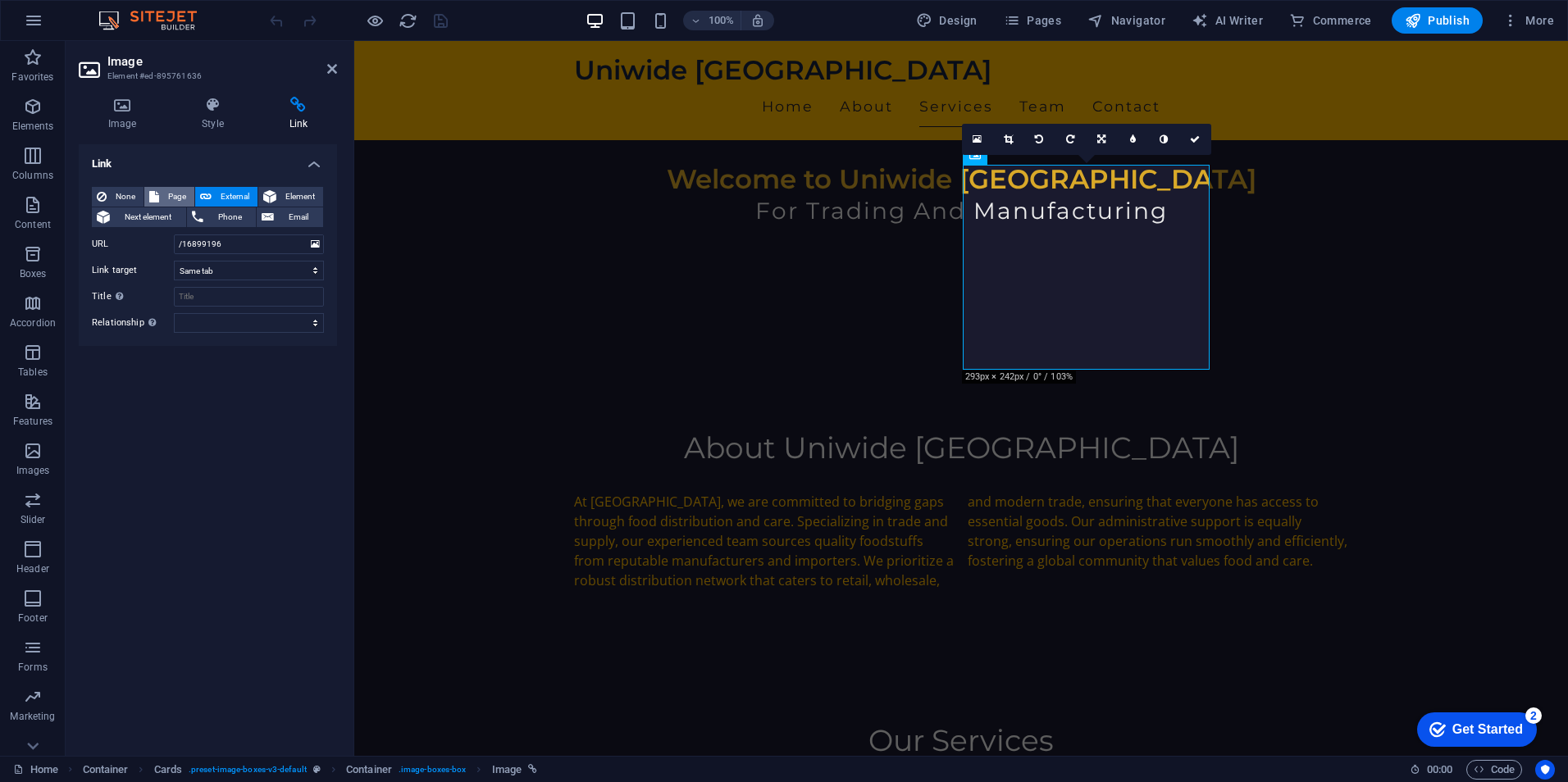
click at [170, 188] on span "Page" at bounding box center [176, 197] width 26 height 20
click at [246, 241] on select "Home Subpage Legal Notice Privacy Products Distribution Manufacturers" at bounding box center [249, 244] width 150 height 20
select select "5"
click at [174, 234] on select "Home Subpage Legal Notice Privacy Products Distribution Manufacturers" at bounding box center [249, 244] width 150 height 20
click at [215, 384] on div "Link None Page External Element Next element Phone Email Page Home Subpage Lega…" at bounding box center [208, 444] width 258 height 599
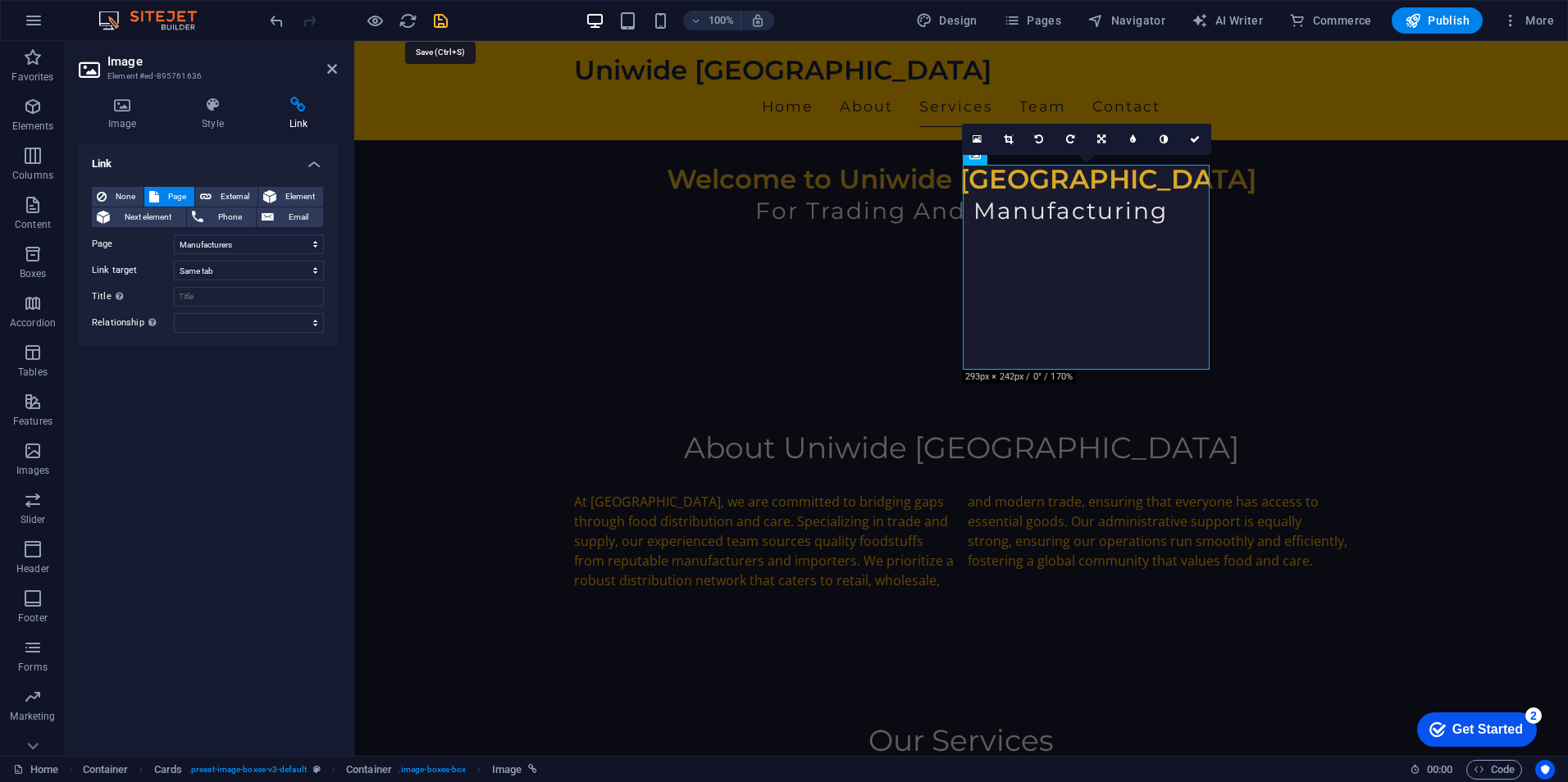
click at [435, 23] on icon "save" at bounding box center [440, 20] width 19 height 19
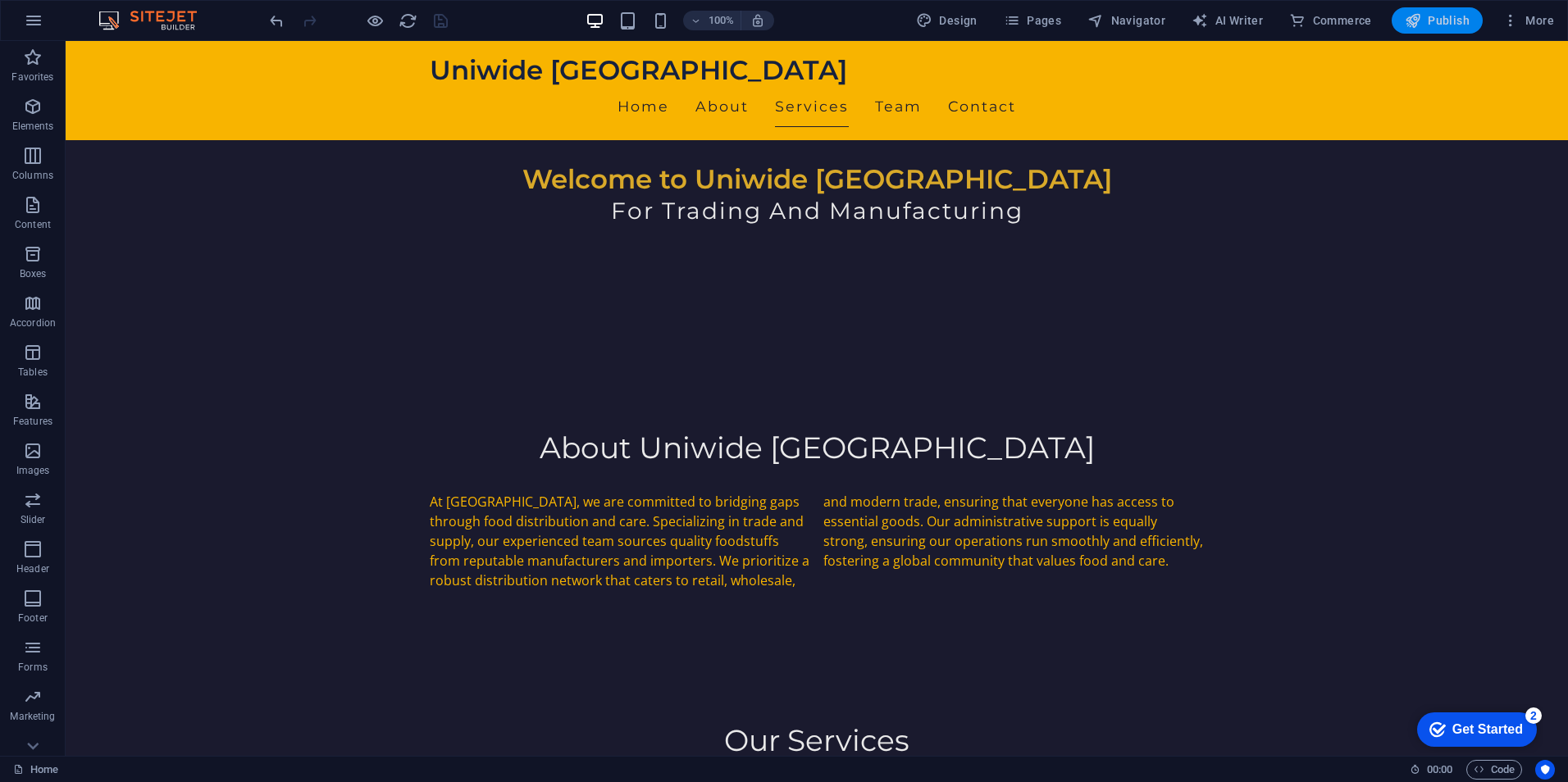
click at [1442, 21] on span "Publish" at bounding box center [1437, 20] width 65 height 16
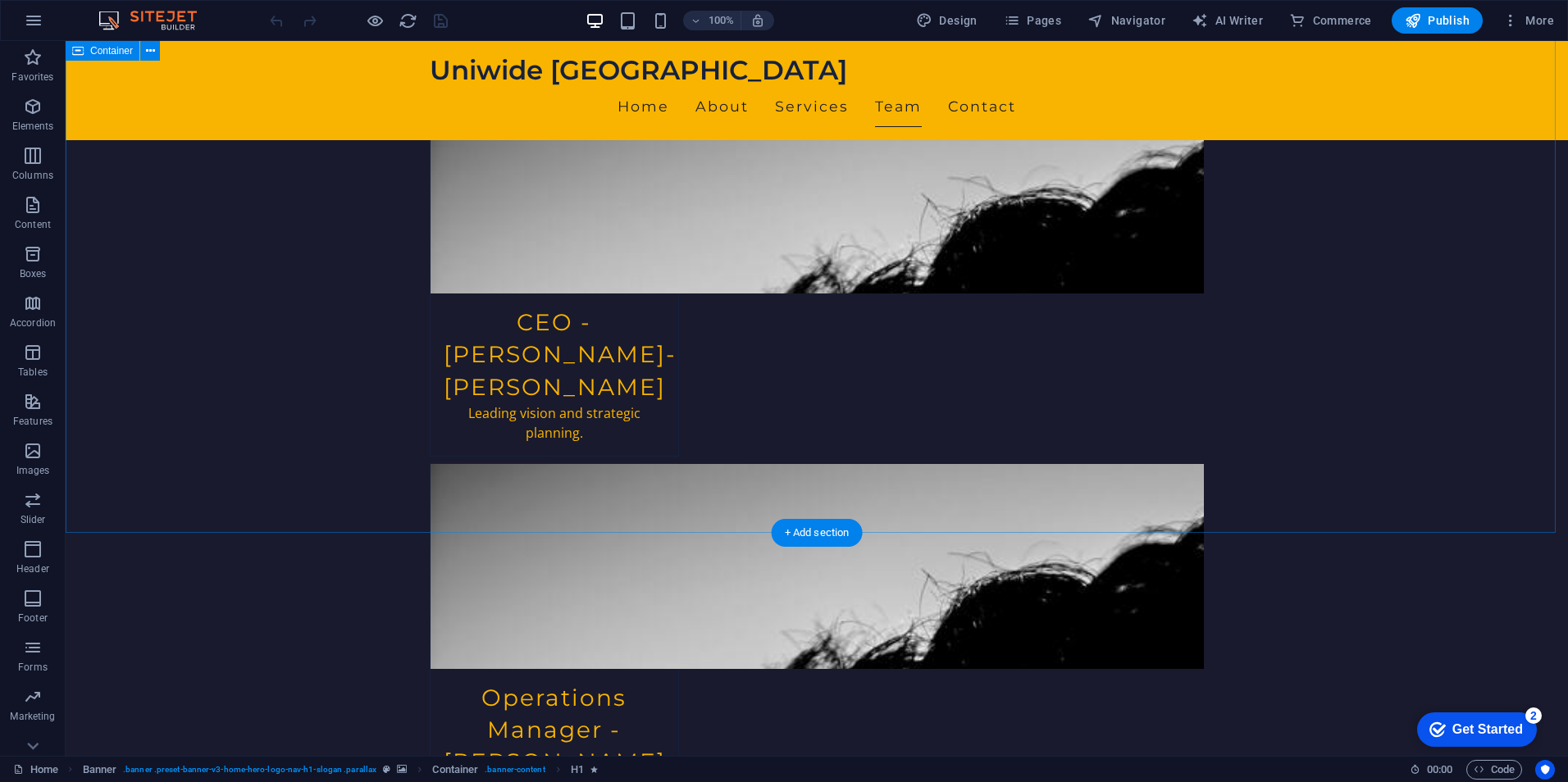
scroll to position [2952, 0]
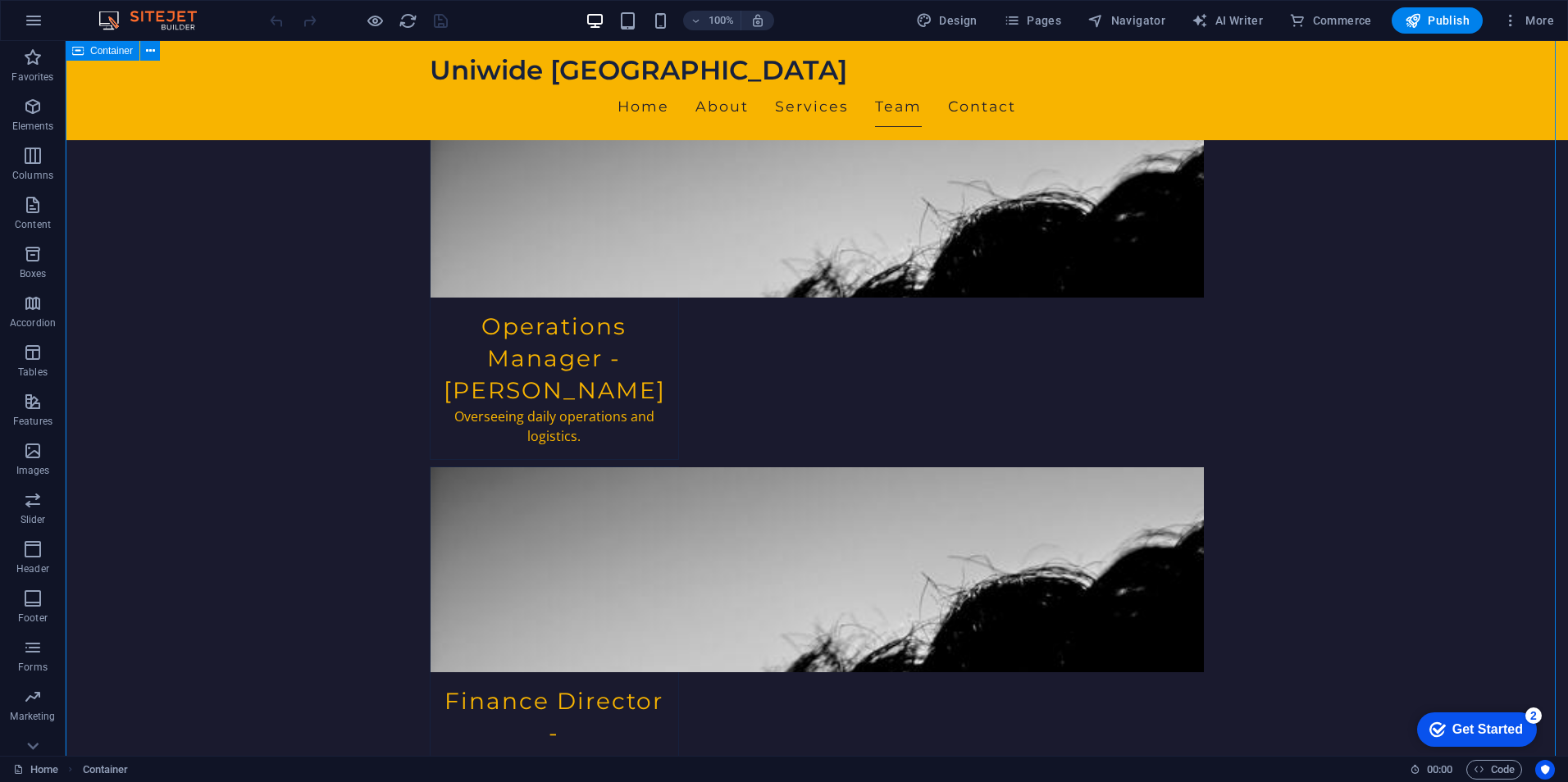
scroll to position [2295, 0]
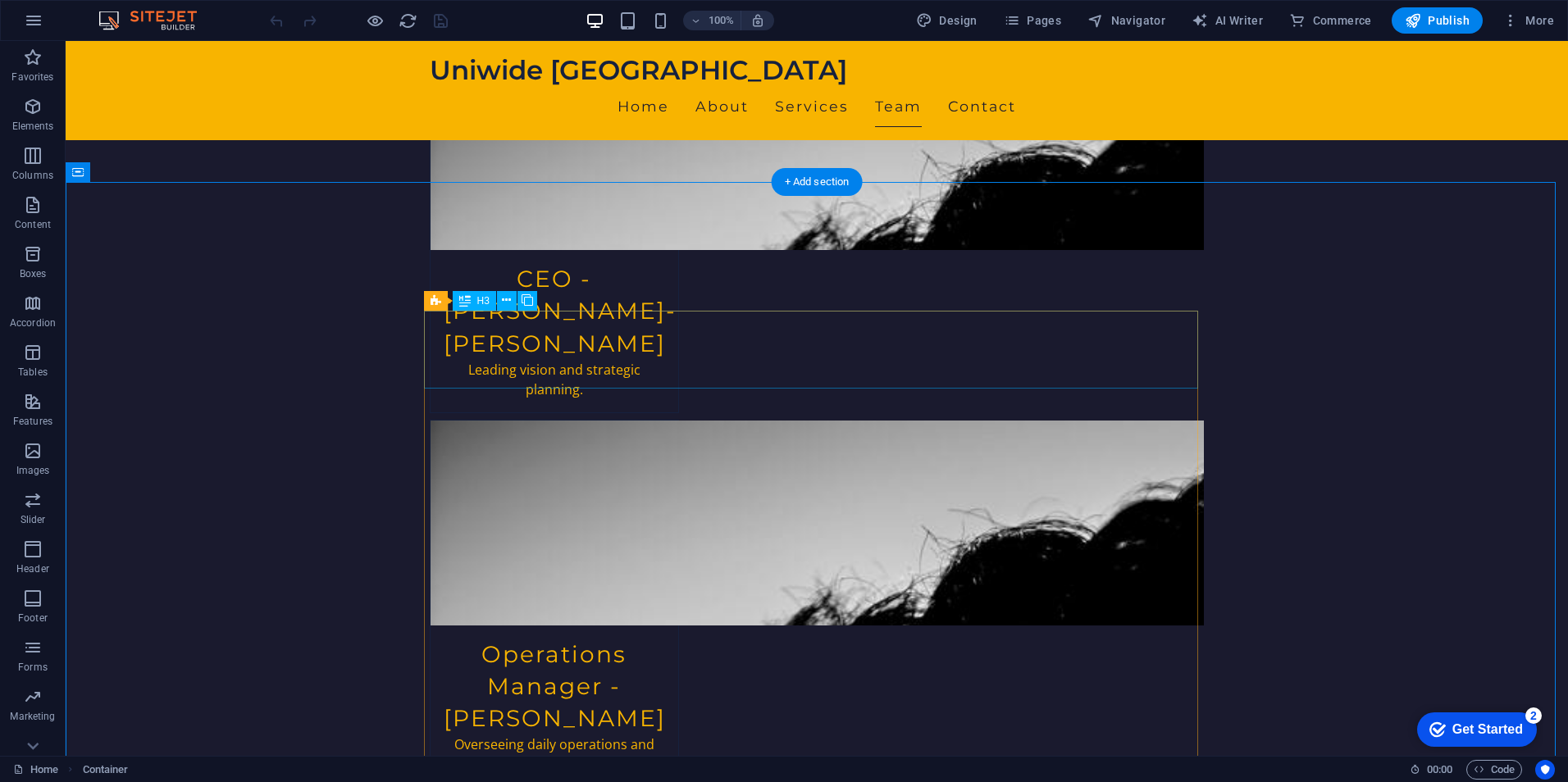
click at [505, 297] on icon at bounding box center [506, 300] width 9 height 17
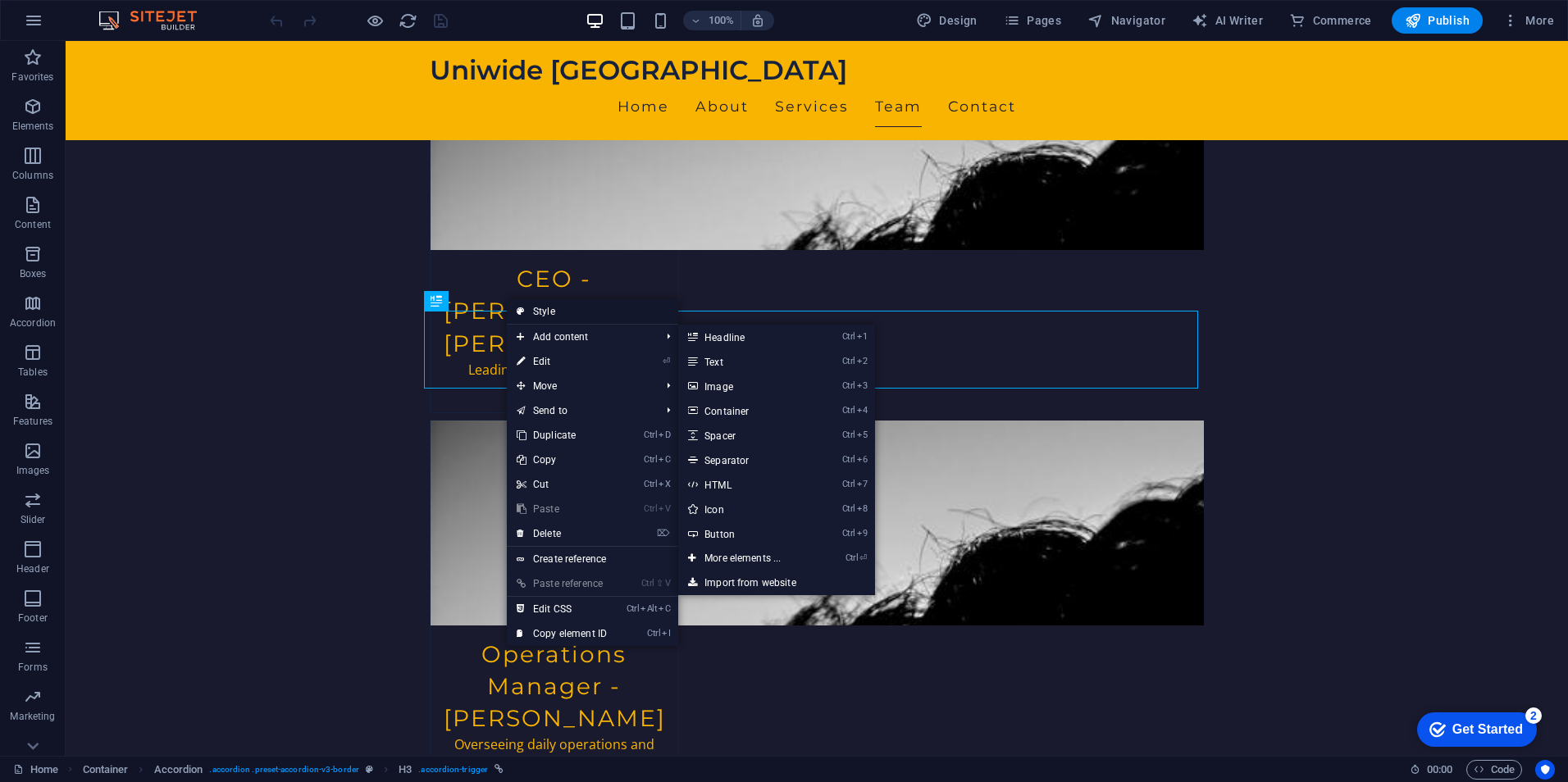
click at [560, 308] on link "Style" at bounding box center [592, 312] width 171 height 25
select select "rem"
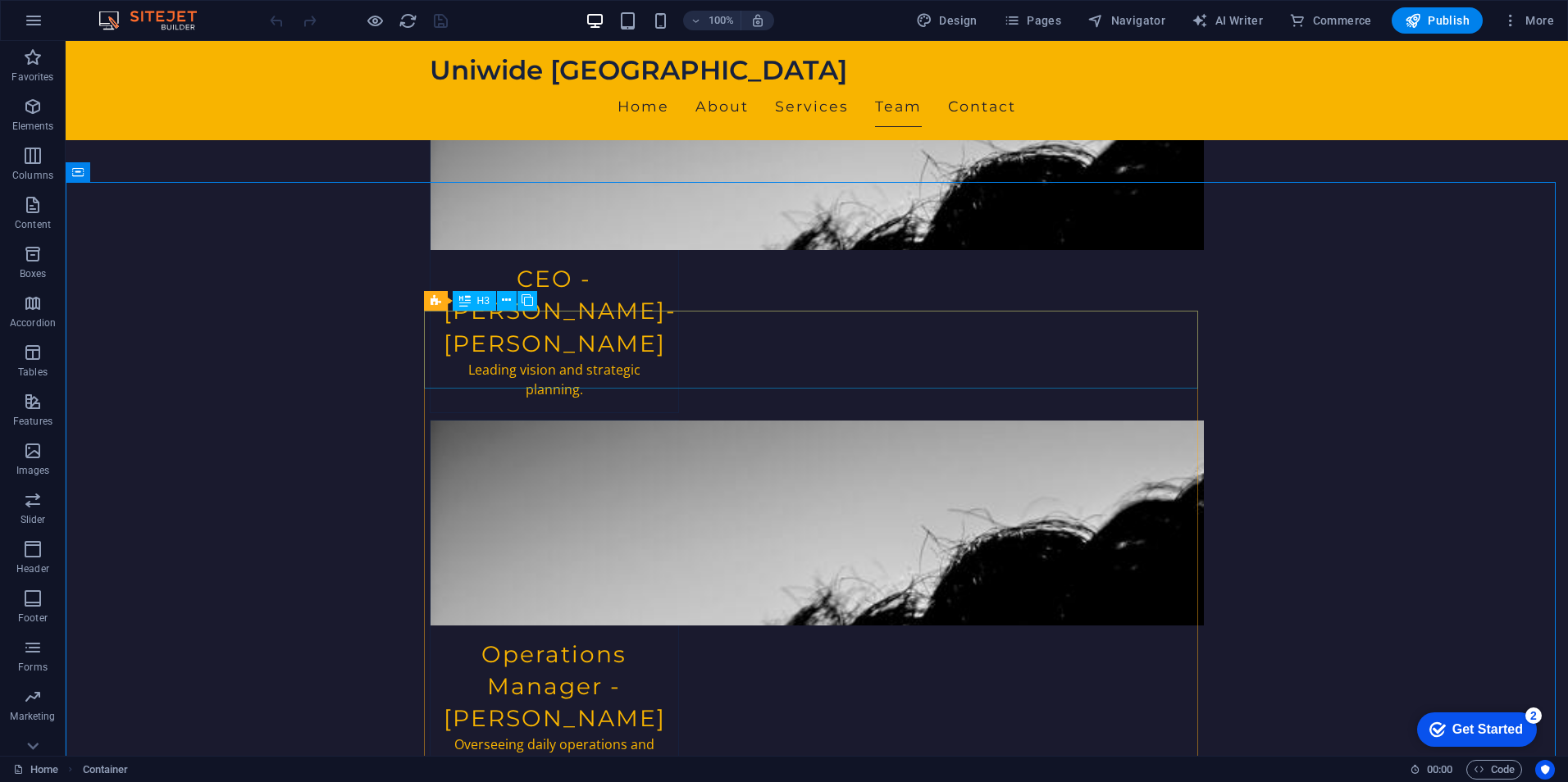
click at [476, 294] on div "H3" at bounding box center [474, 301] width 44 height 20
click at [512, 304] on button at bounding box center [507, 301] width 20 height 20
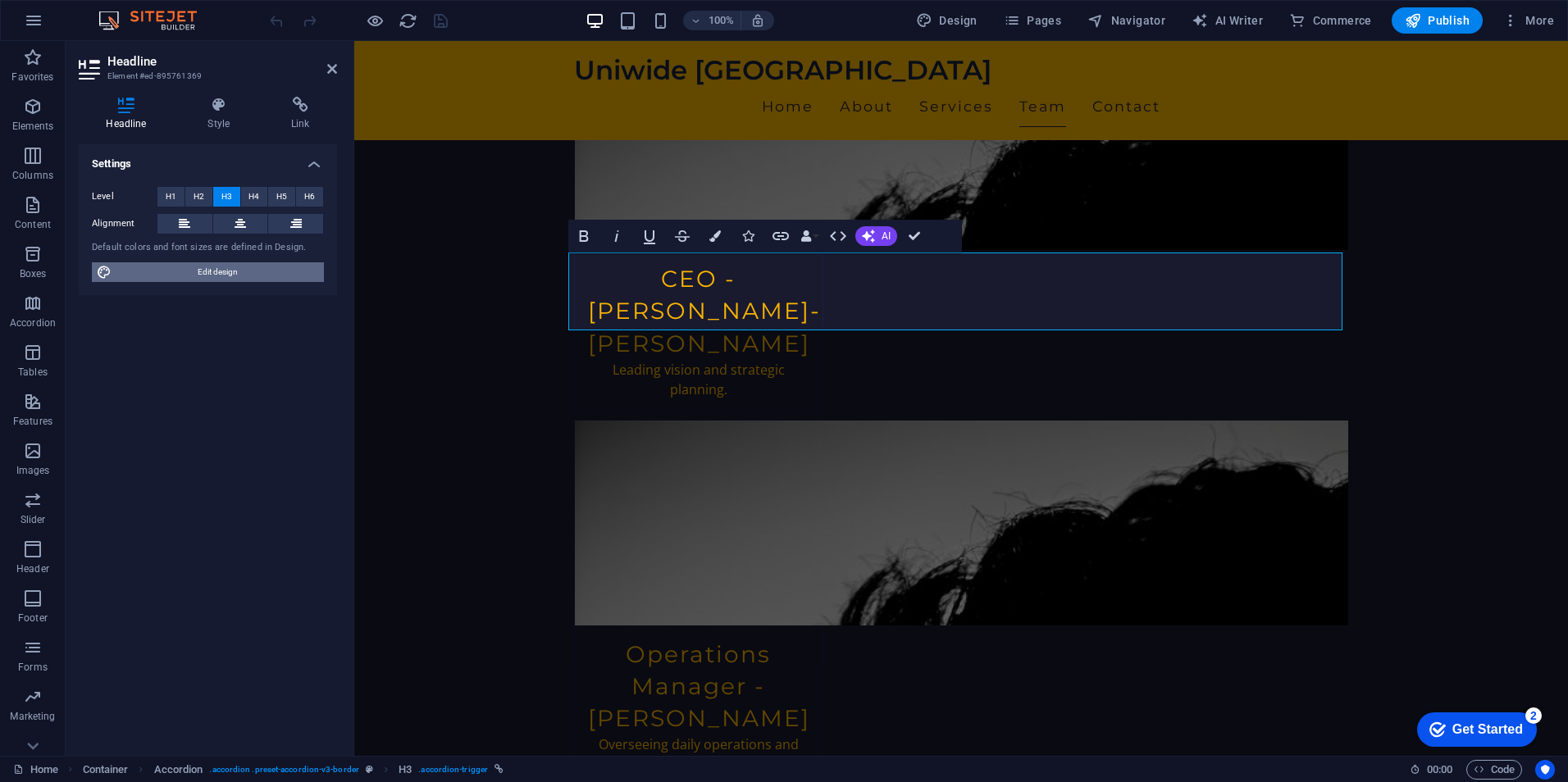
click at [224, 270] on span "Edit design" at bounding box center [217, 273] width 202 height 20
select select "400"
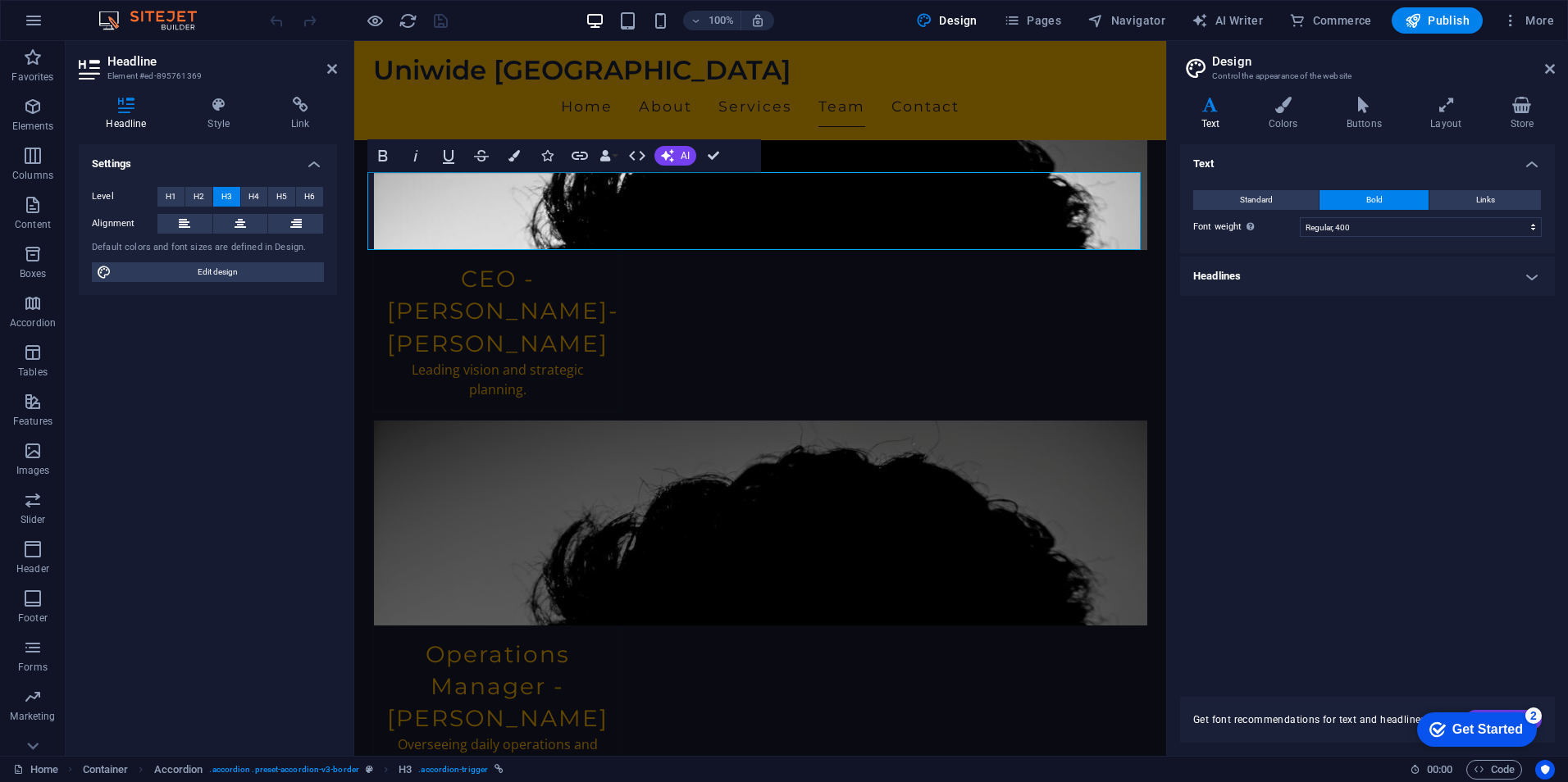
click at [1533, 284] on h4 "Headlines" at bounding box center [1368, 276] width 375 height 39
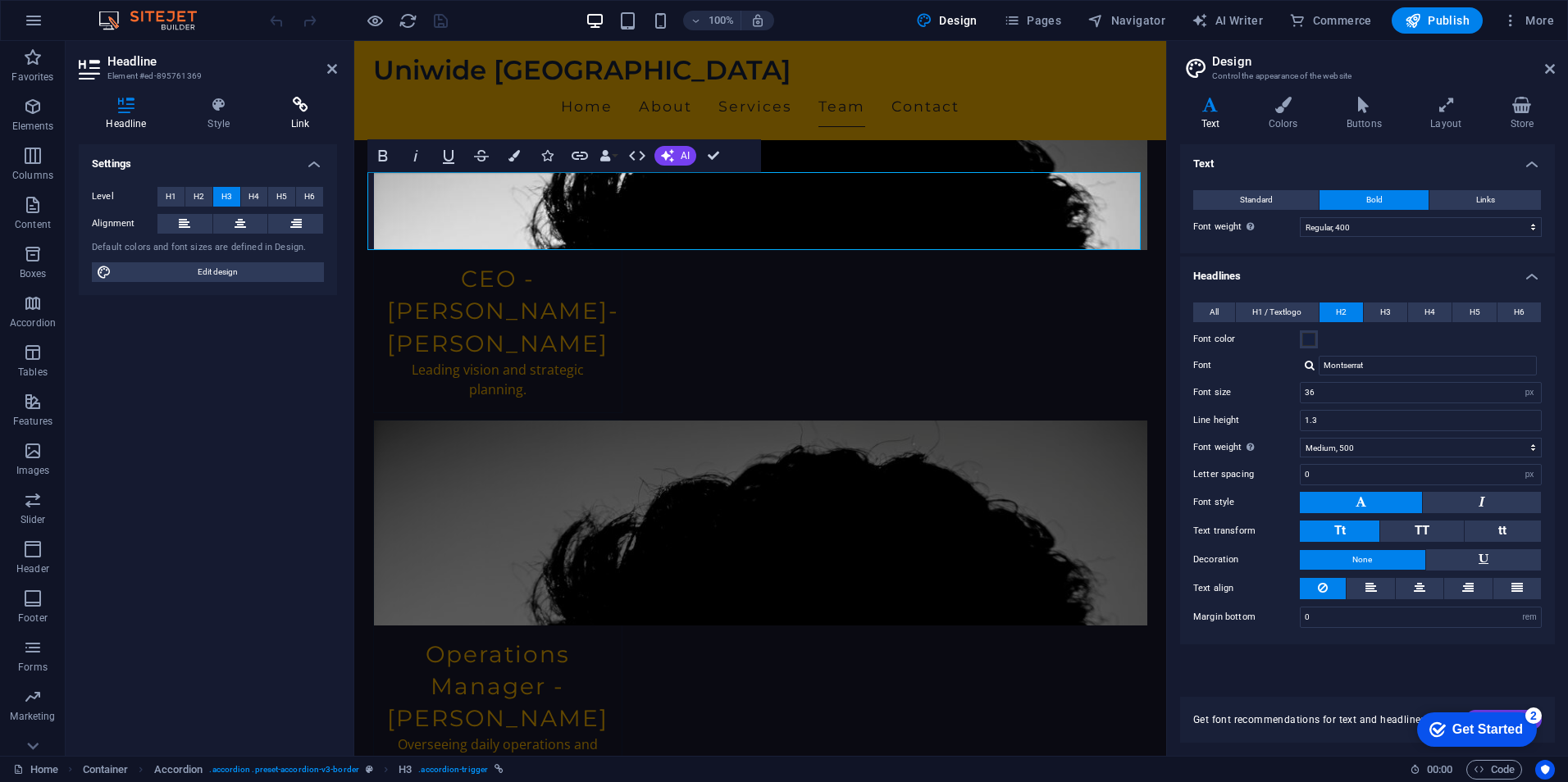
click at [307, 105] on icon at bounding box center [300, 105] width 73 height 16
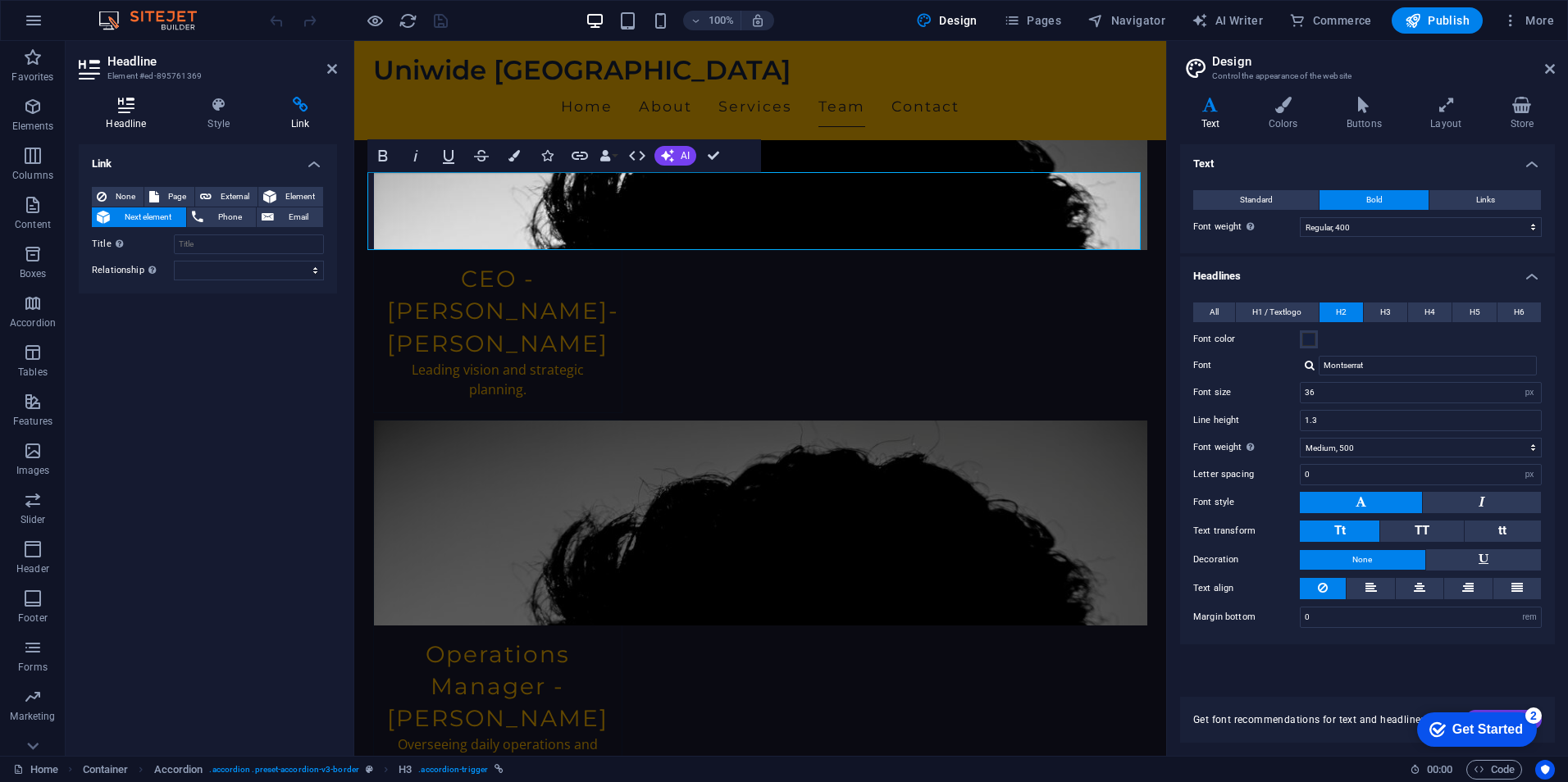
click at [136, 127] on h4 "Headline" at bounding box center [129, 114] width 102 height 35
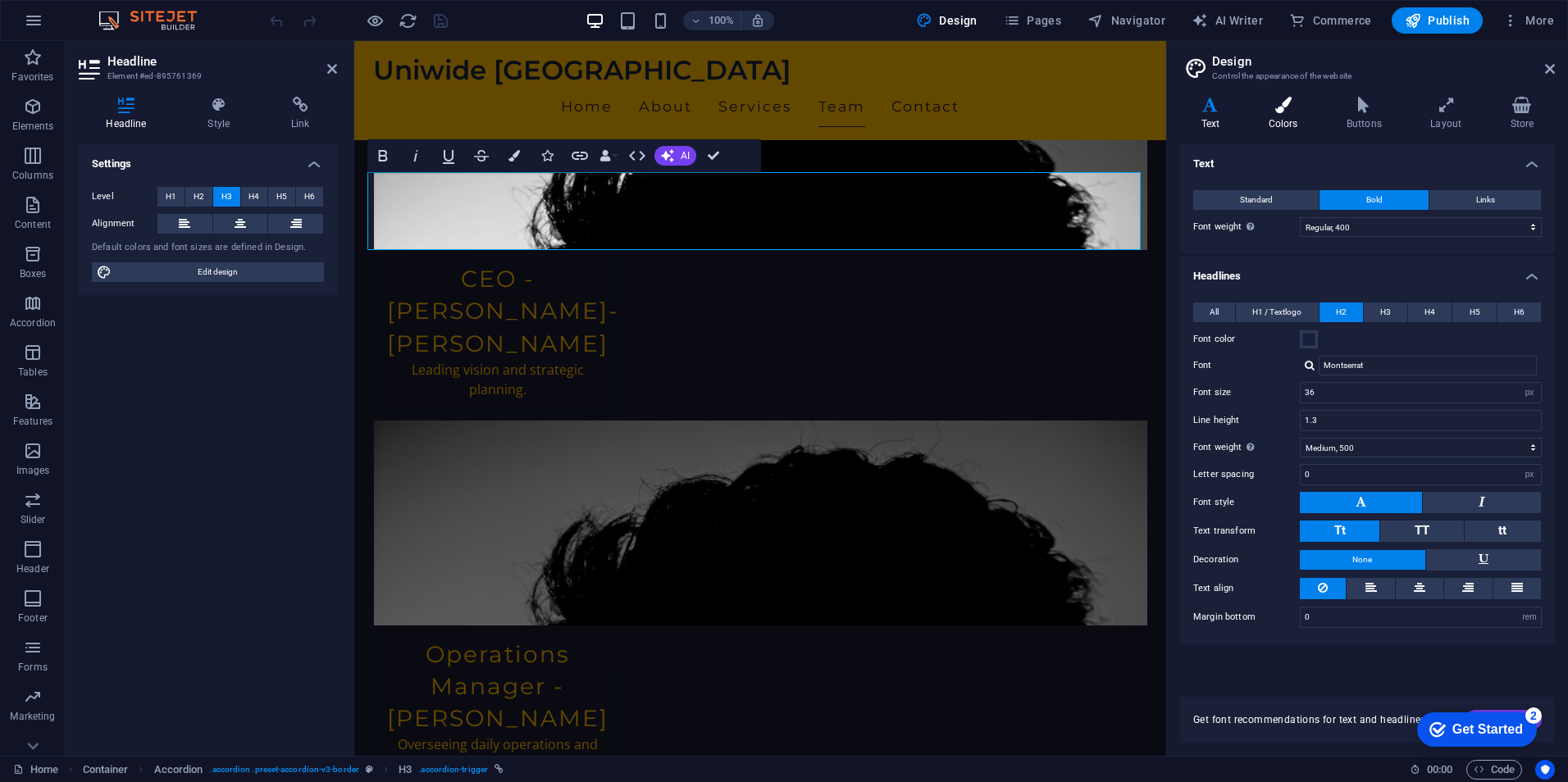
click at [1272, 108] on icon at bounding box center [1283, 105] width 71 height 16
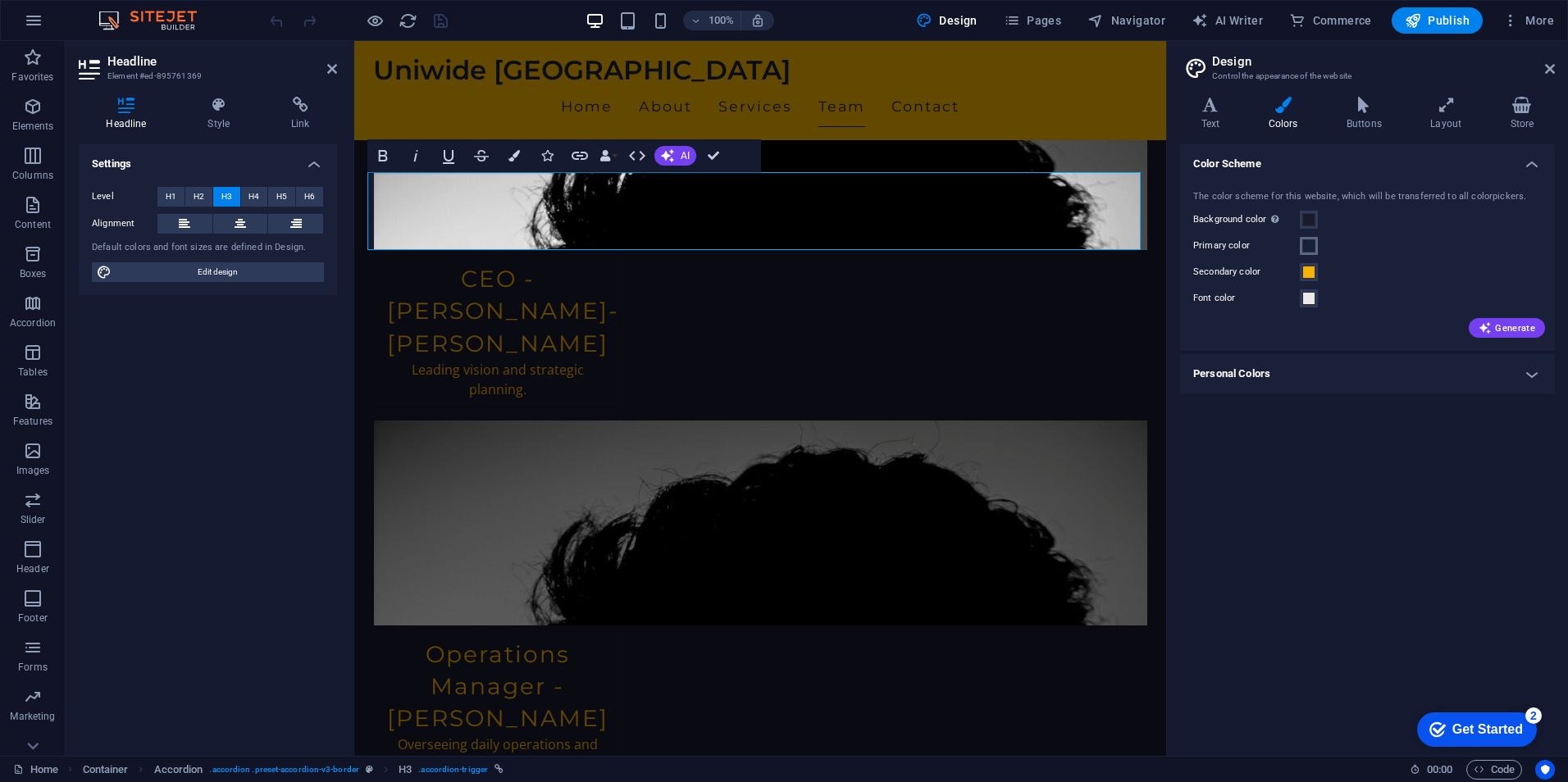
click at [1314, 248] on span at bounding box center [1309, 246] width 13 height 13
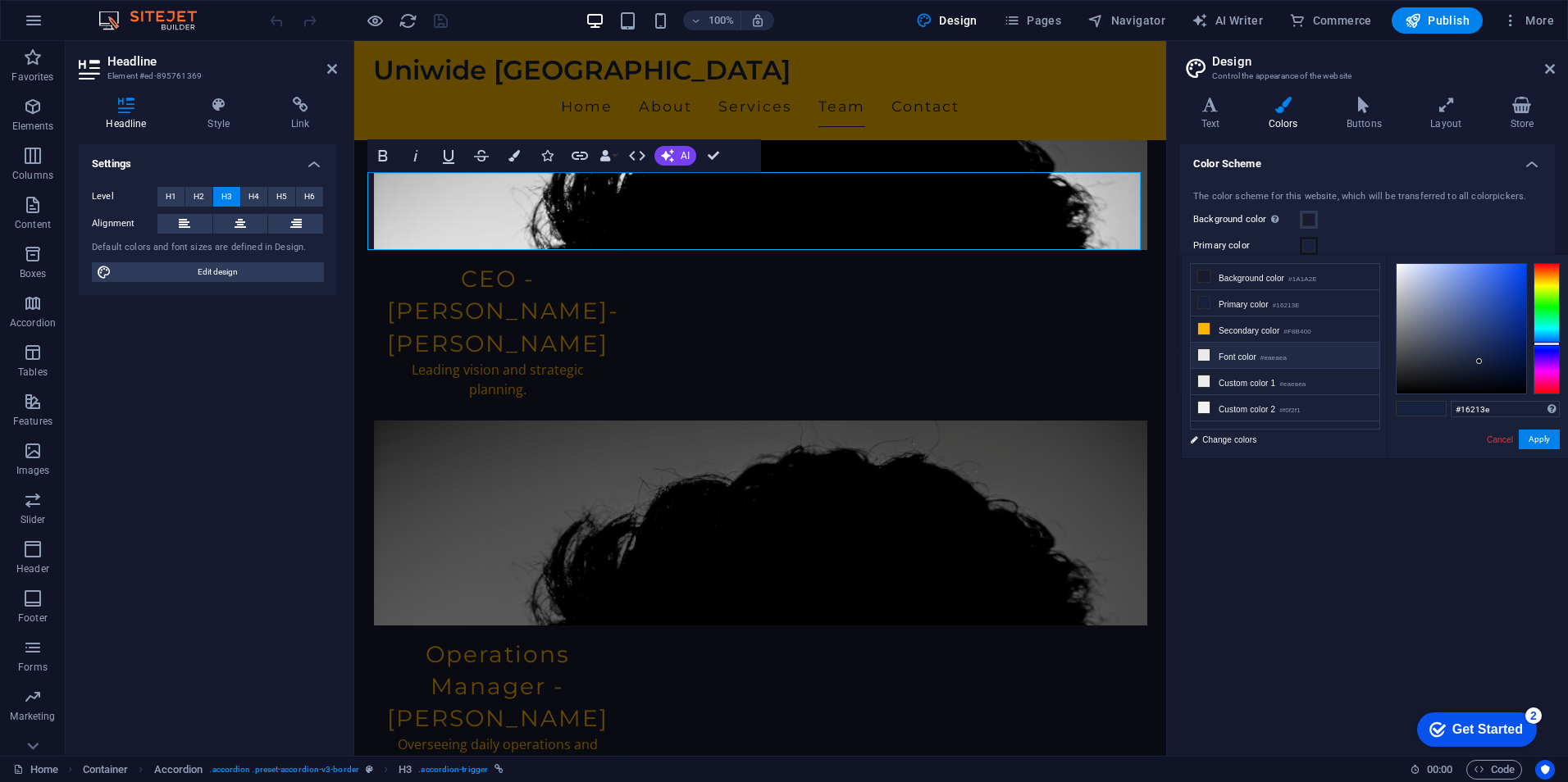
click at [1224, 347] on li "Font color #eaeaea" at bounding box center [1285, 355] width 189 height 26
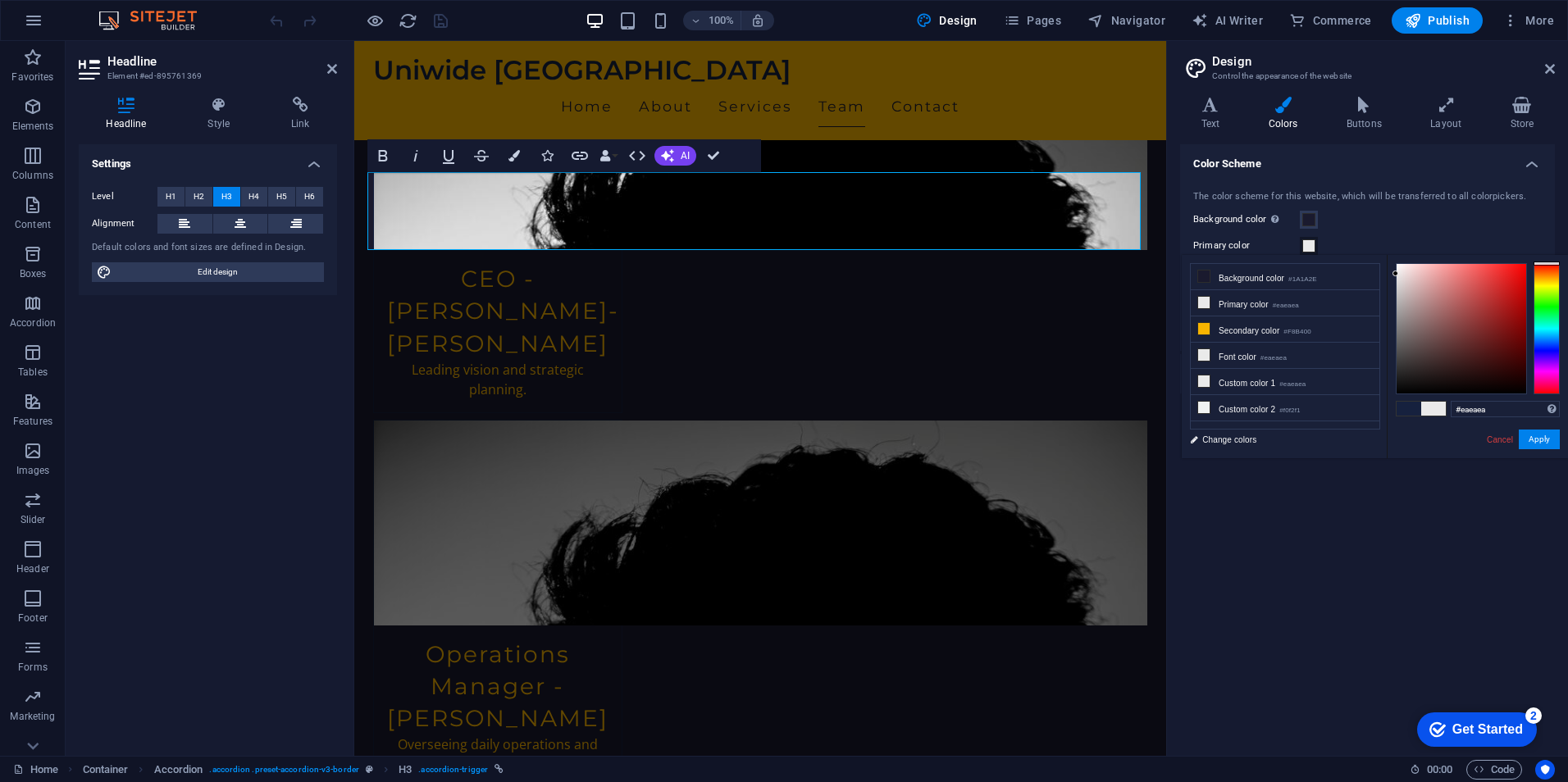
click at [1224, 635] on div "Color Scheme The color scheme for this website, which will be transferred to al…" at bounding box center [1368, 444] width 375 height 599
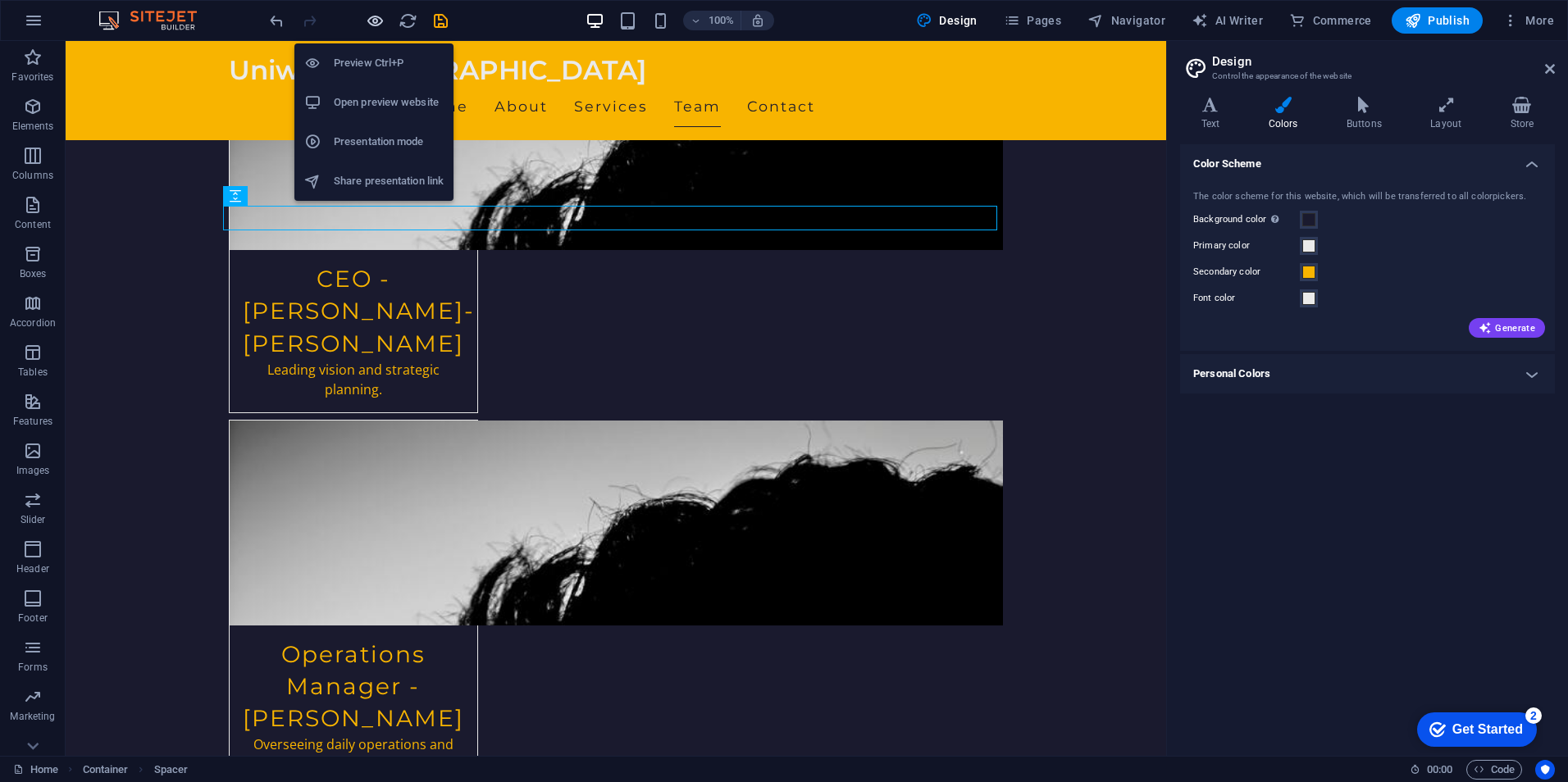
click at [377, 26] on icon "button" at bounding box center [375, 20] width 19 height 19
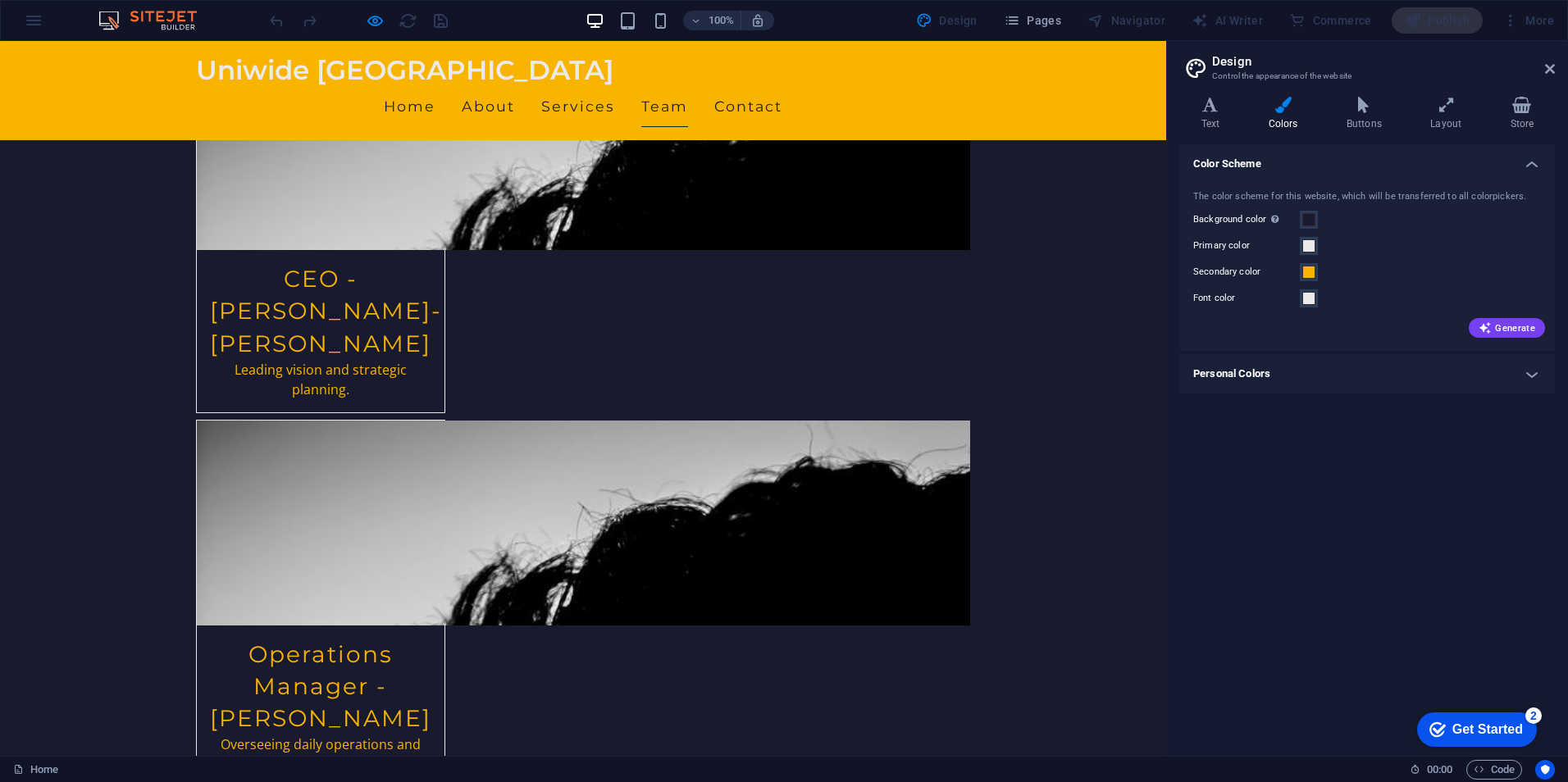
click at [1308, 240] on span at bounding box center [1309, 246] width 13 height 13
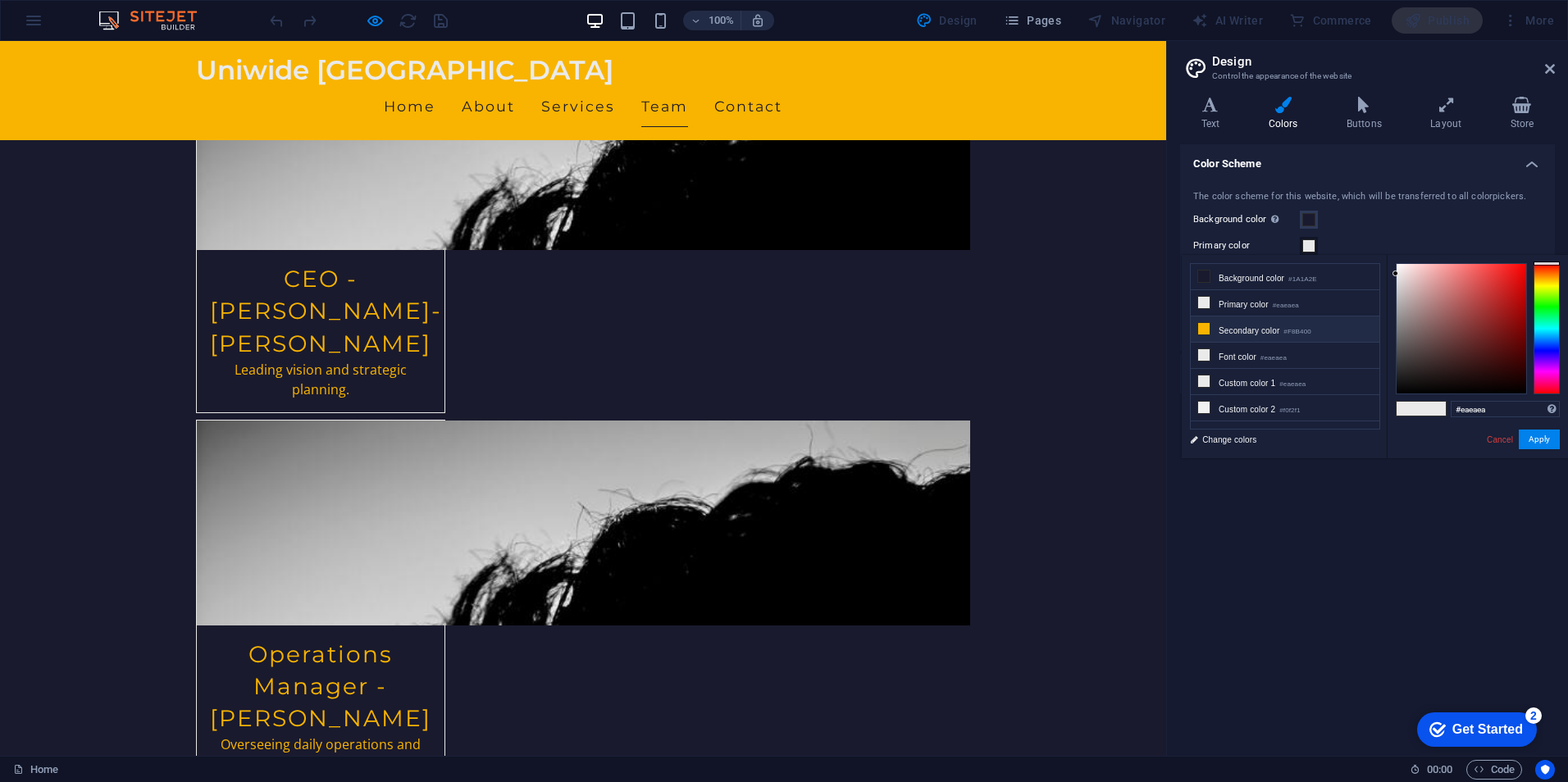
click at [1237, 322] on li "Secondary color #F8B400" at bounding box center [1285, 329] width 189 height 26
type input "#f8b400"
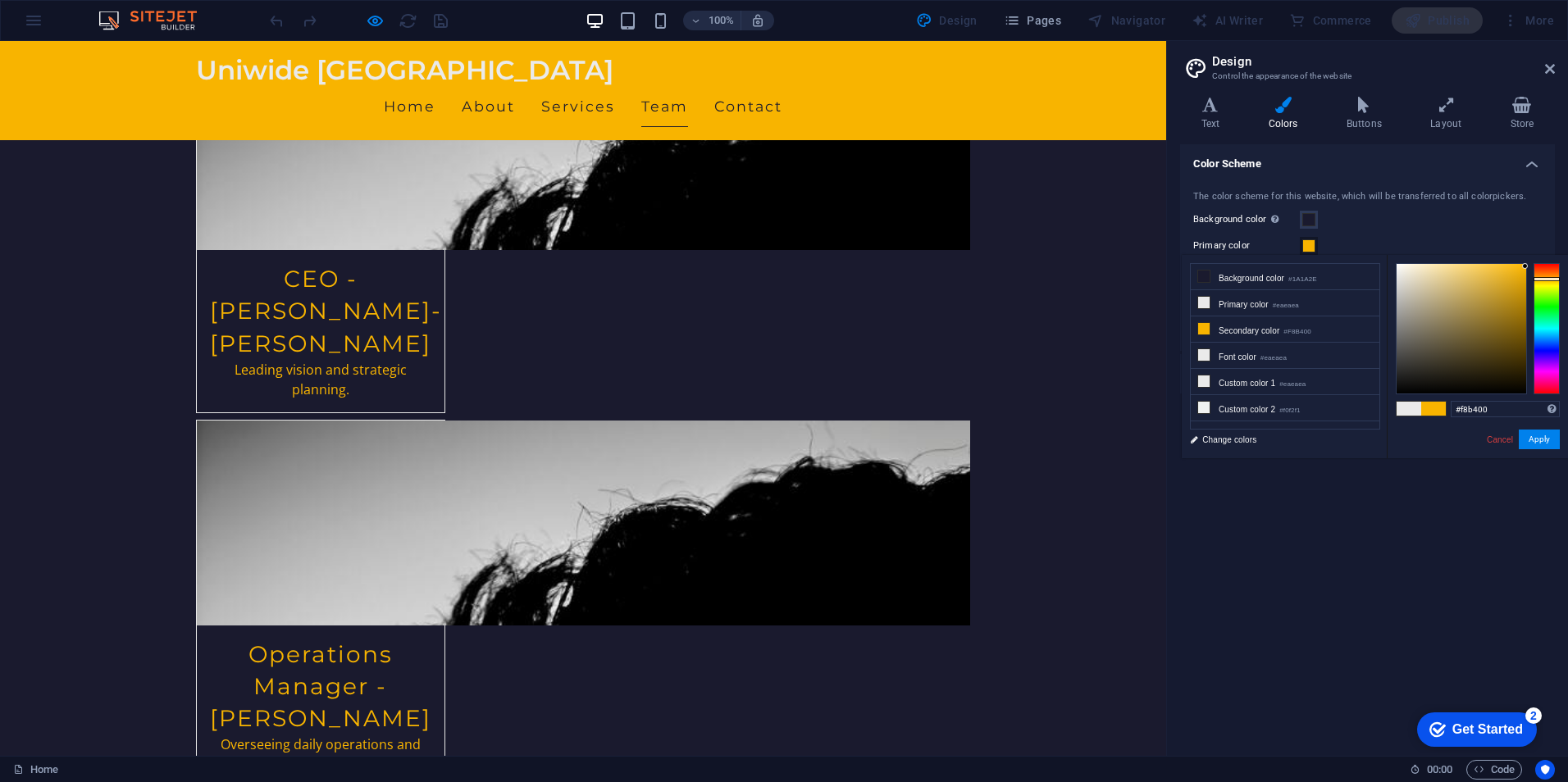
click at [1349, 240] on div "Primary color" at bounding box center [1367, 246] width 348 height 20
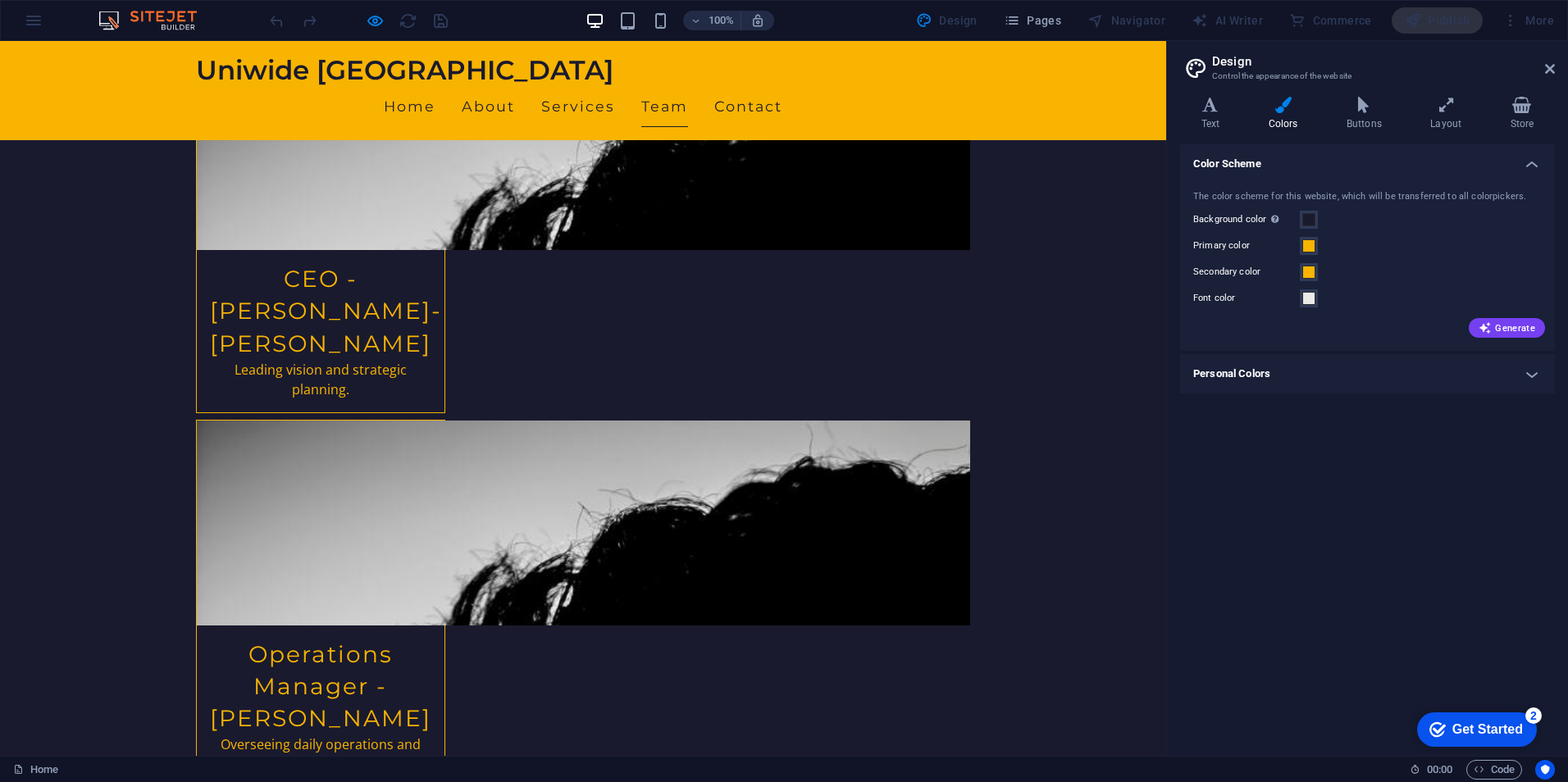
click at [1548, 69] on icon at bounding box center [1549, 69] width 10 height 13
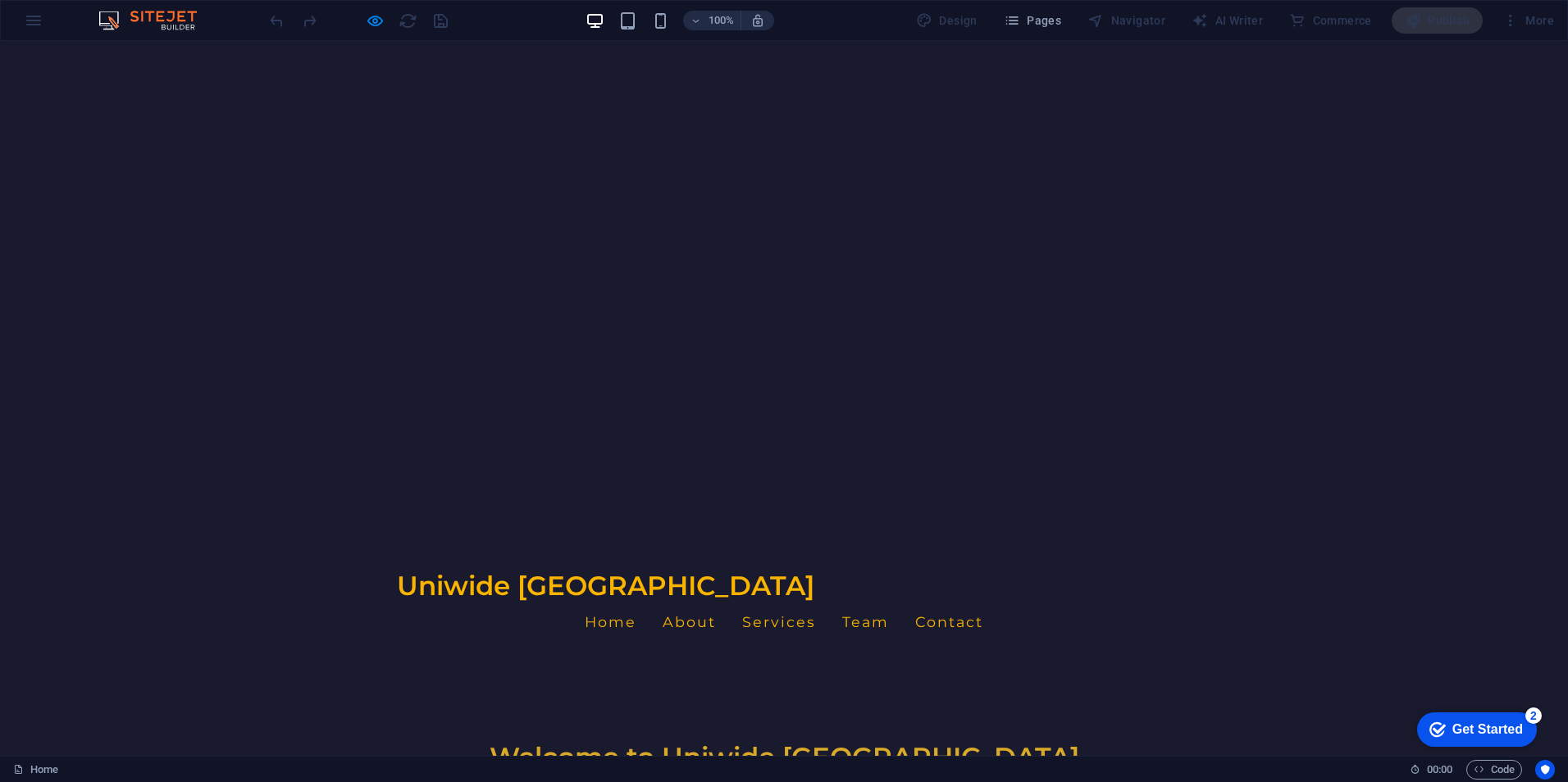
scroll to position [0, 0]
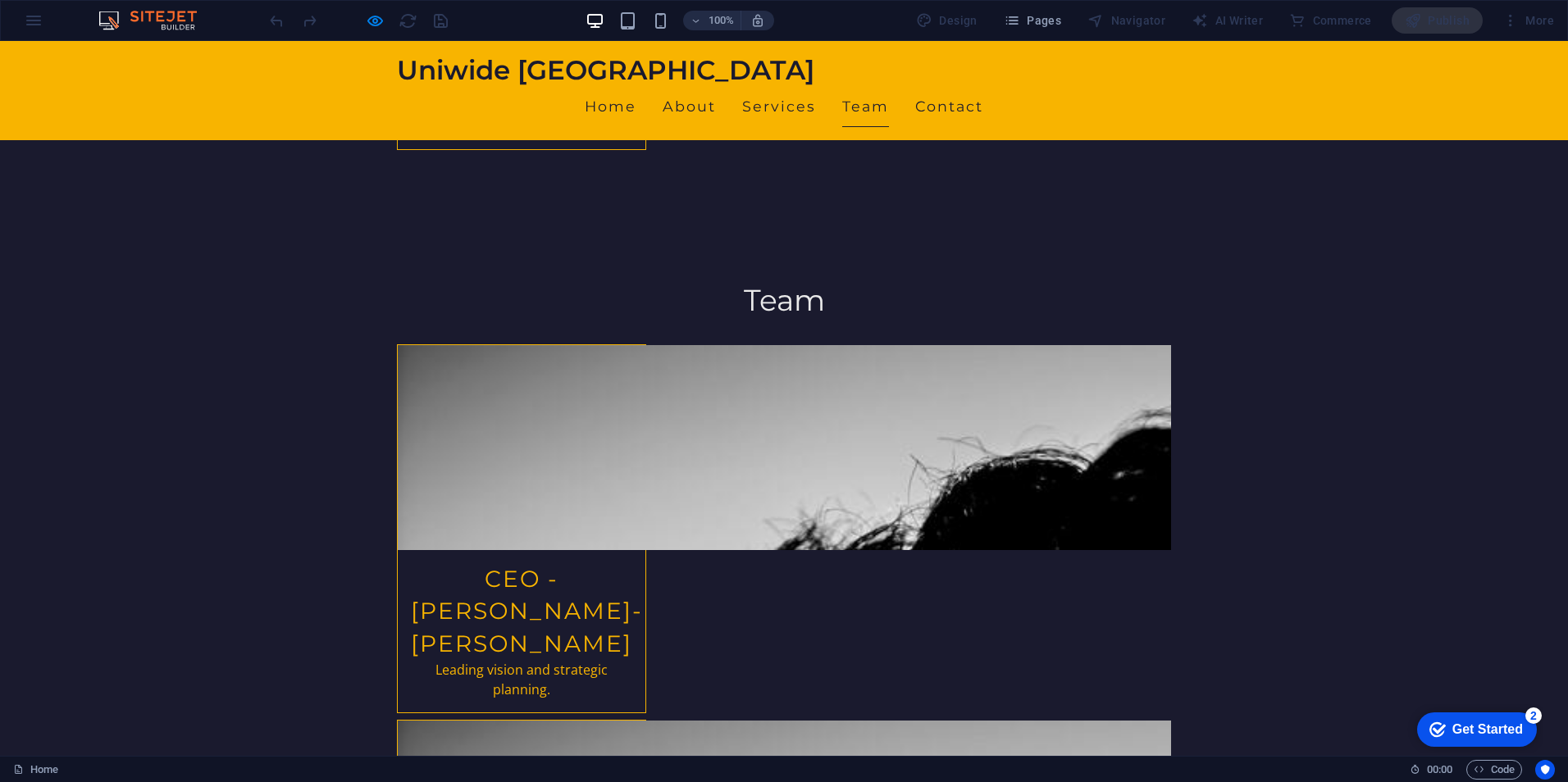
scroll to position [2623, 0]
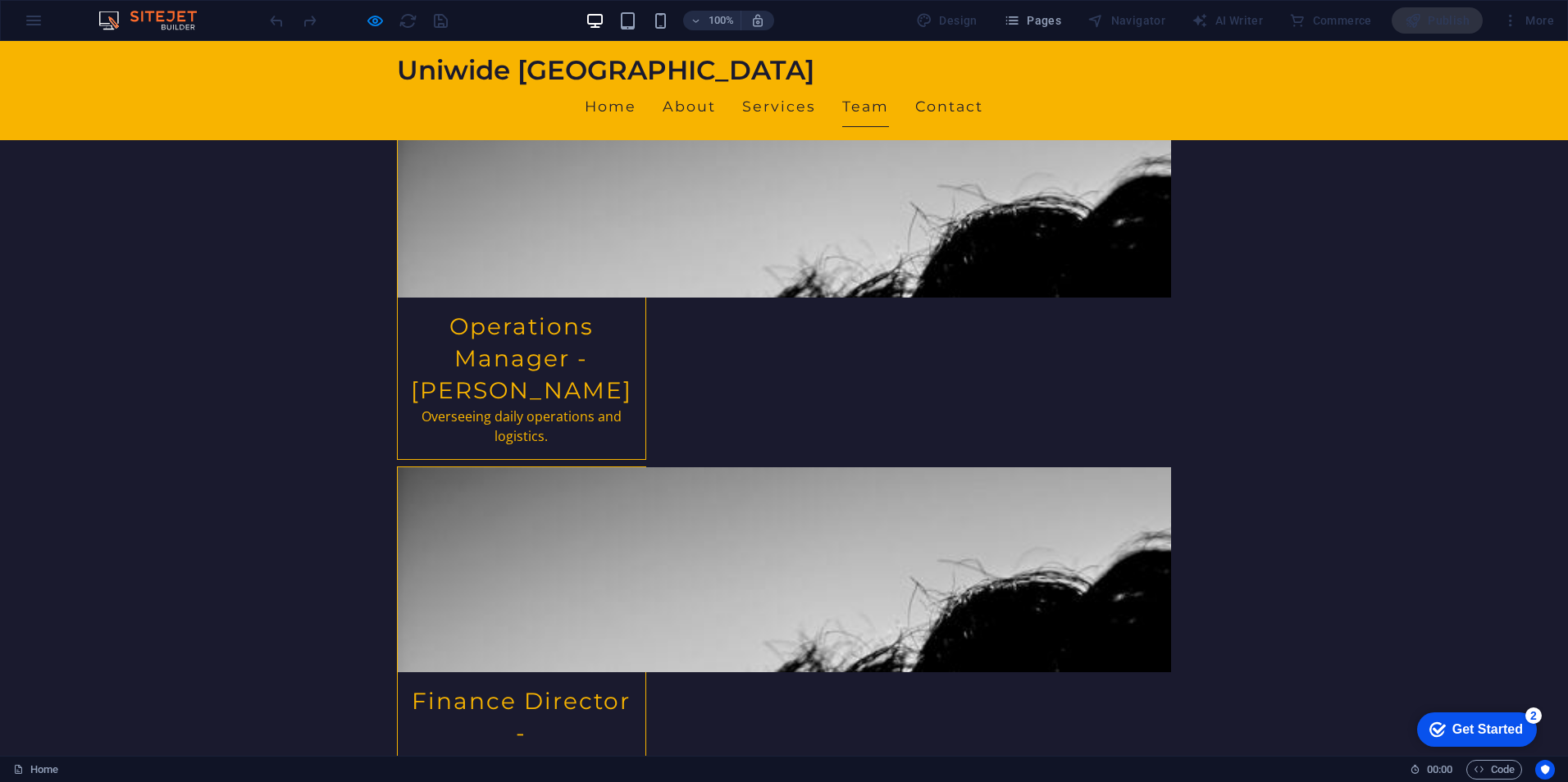
drag, startPoint x: 1437, startPoint y: 19, endPoint x: 1397, endPoint y: 49, distance: 50.0
click at [1437, 19] on div "Publish" at bounding box center [1437, 20] width 91 height 26
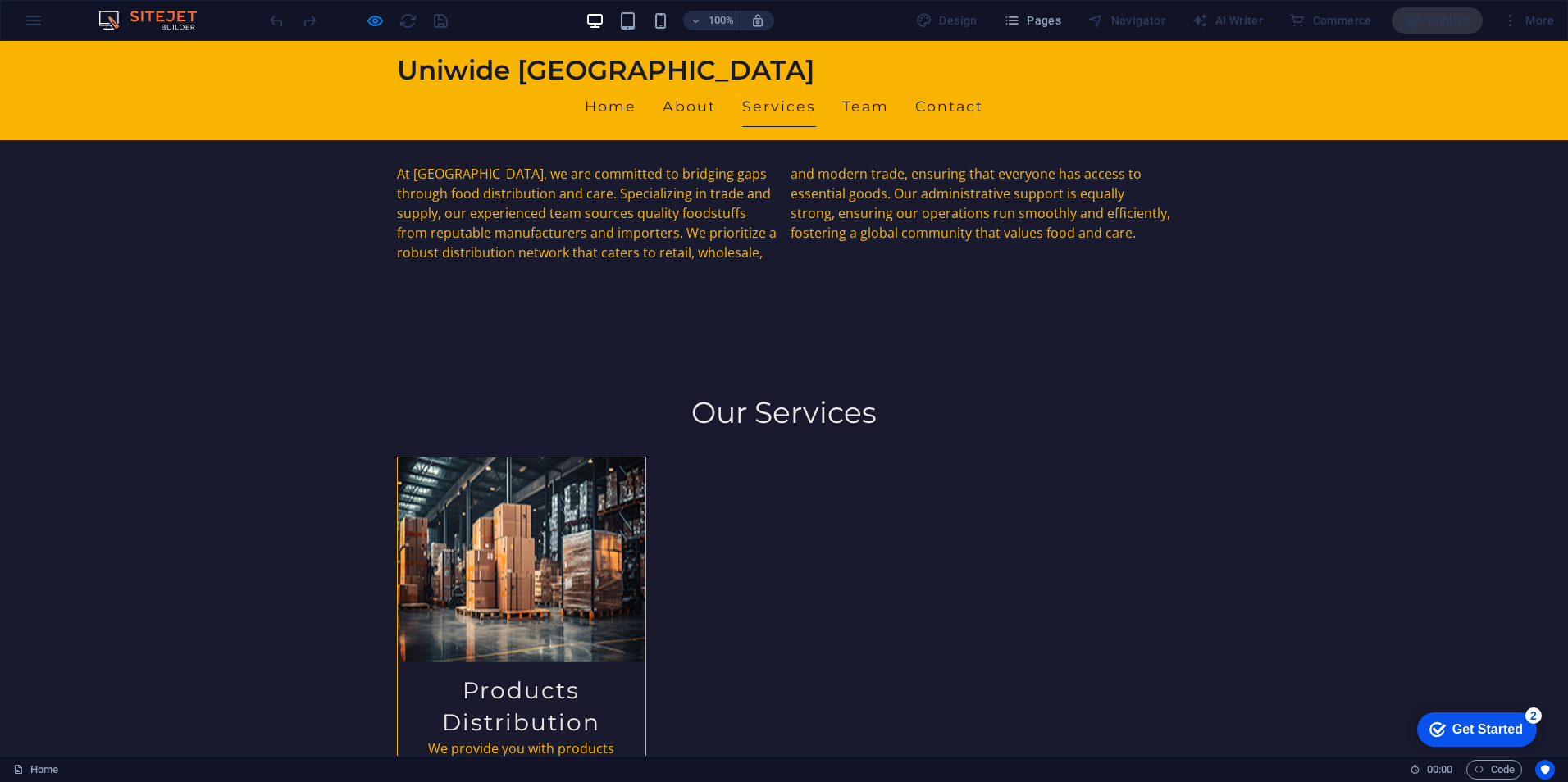
scroll to position [0, 0]
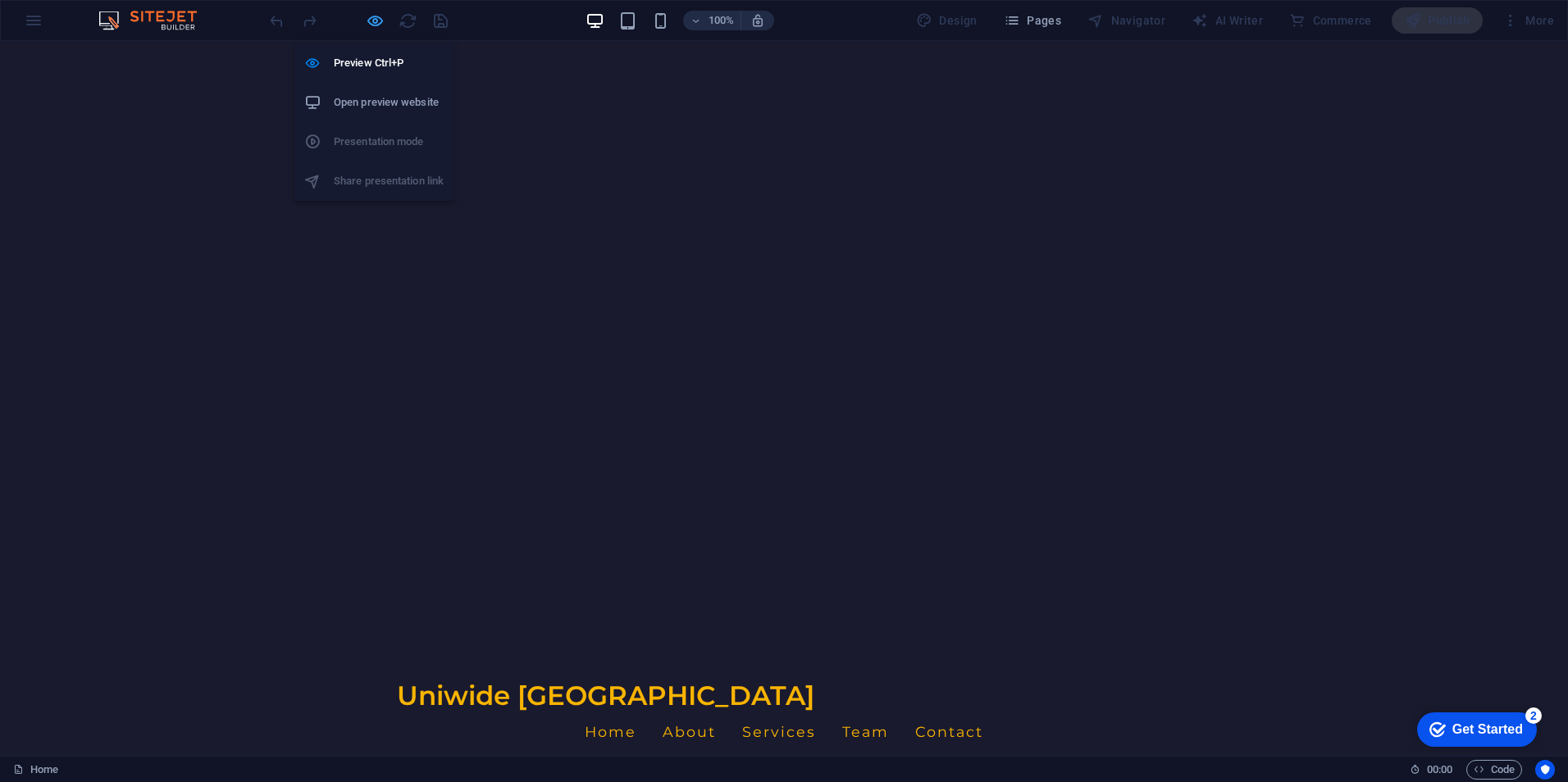
click at [367, 22] on icon "button" at bounding box center [375, 20] width 19 height 19
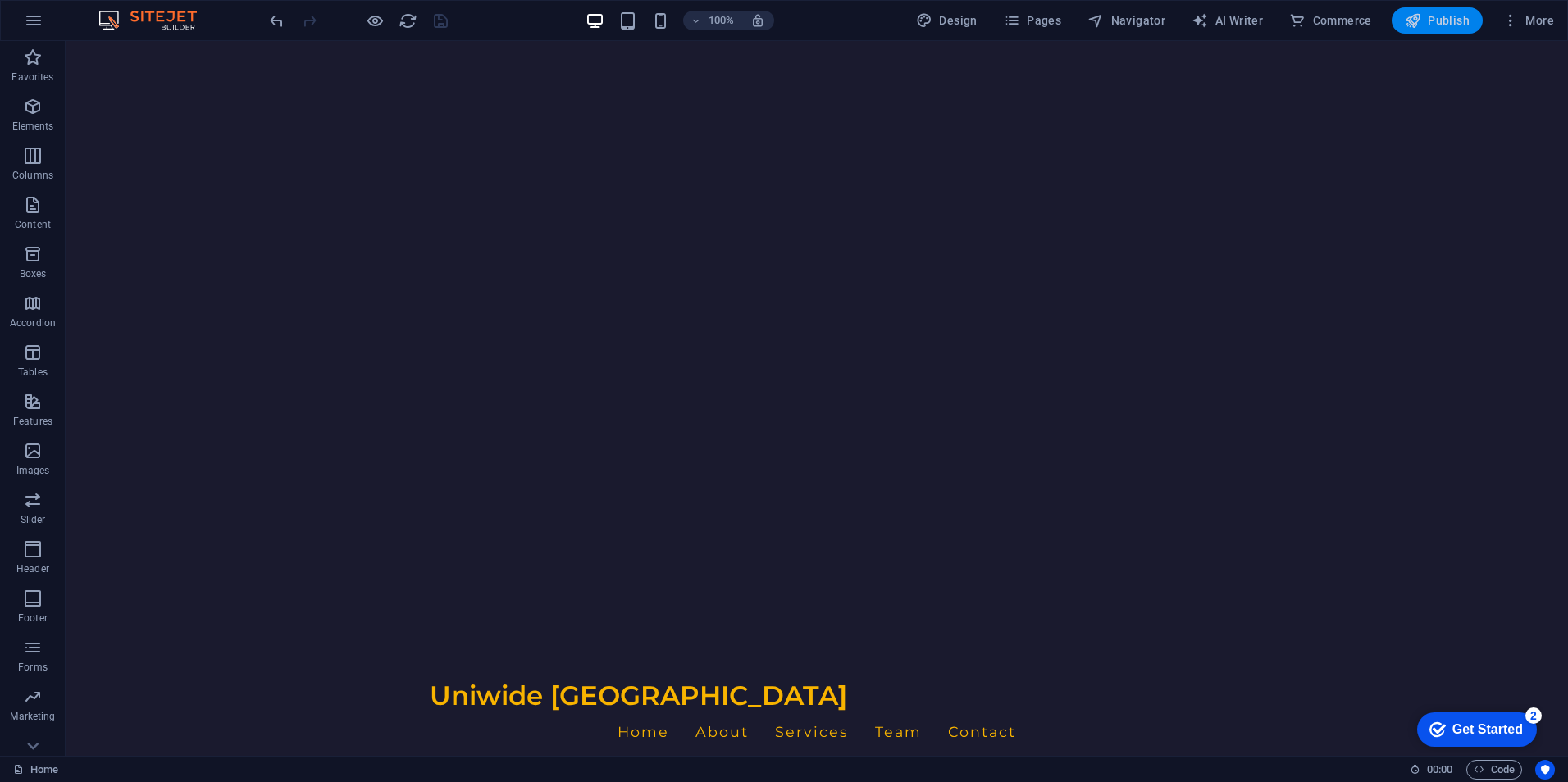
drag, startPoint x: 1427, startPoint y: 24, endPoint x: 1350, endPoint y: 0, distance: 80.7
click at [1427, 24] on span "Publish" at bounding box center [1437, 20] width 65 height 16
